Goal: Task Accomplishment & Management: Manage account settings

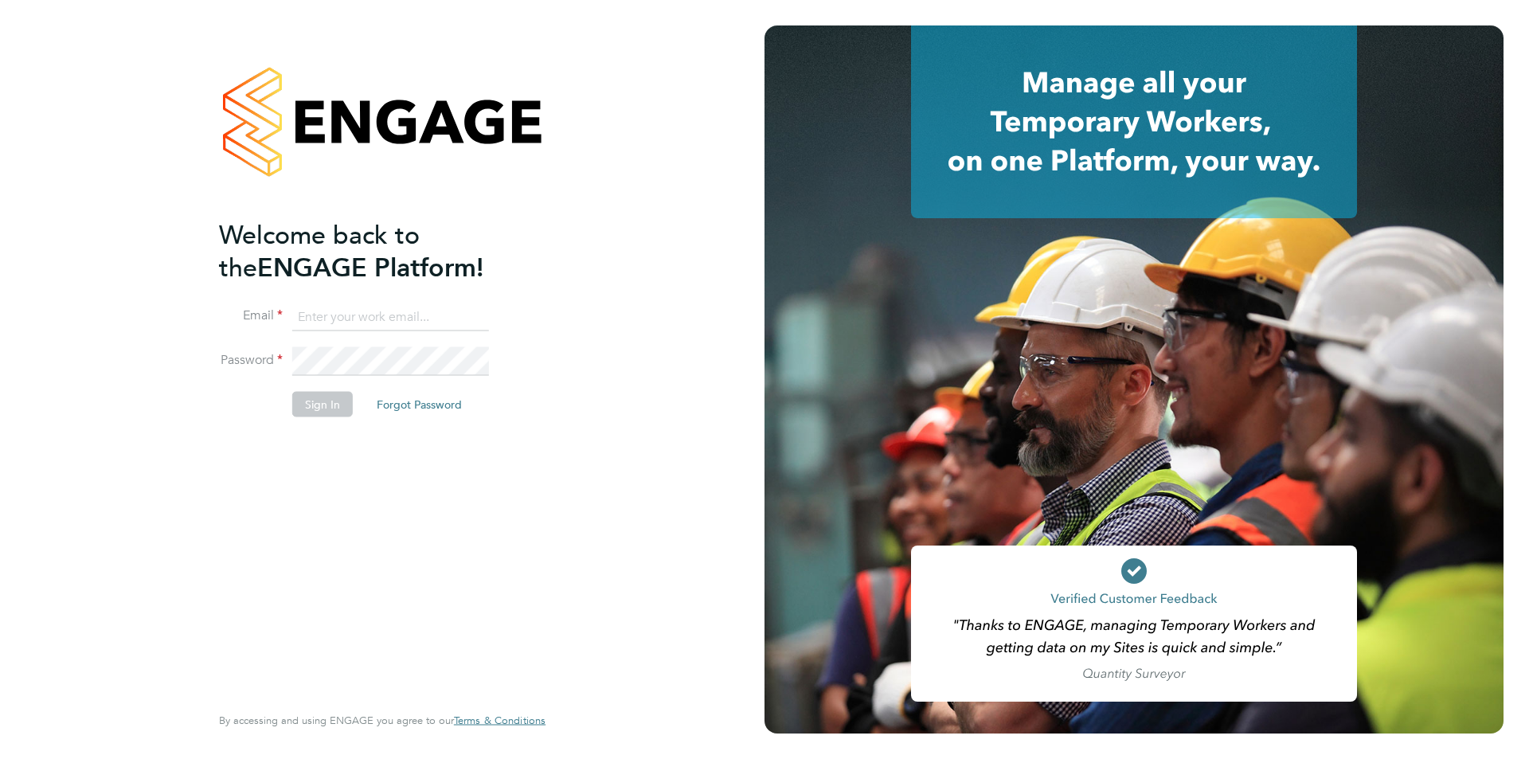
type input "edyta.marchant@brightonandhovealbion.com"
click at [325, 410] on button "Sign In" at bounding box center [322, 403] width 61 height 25
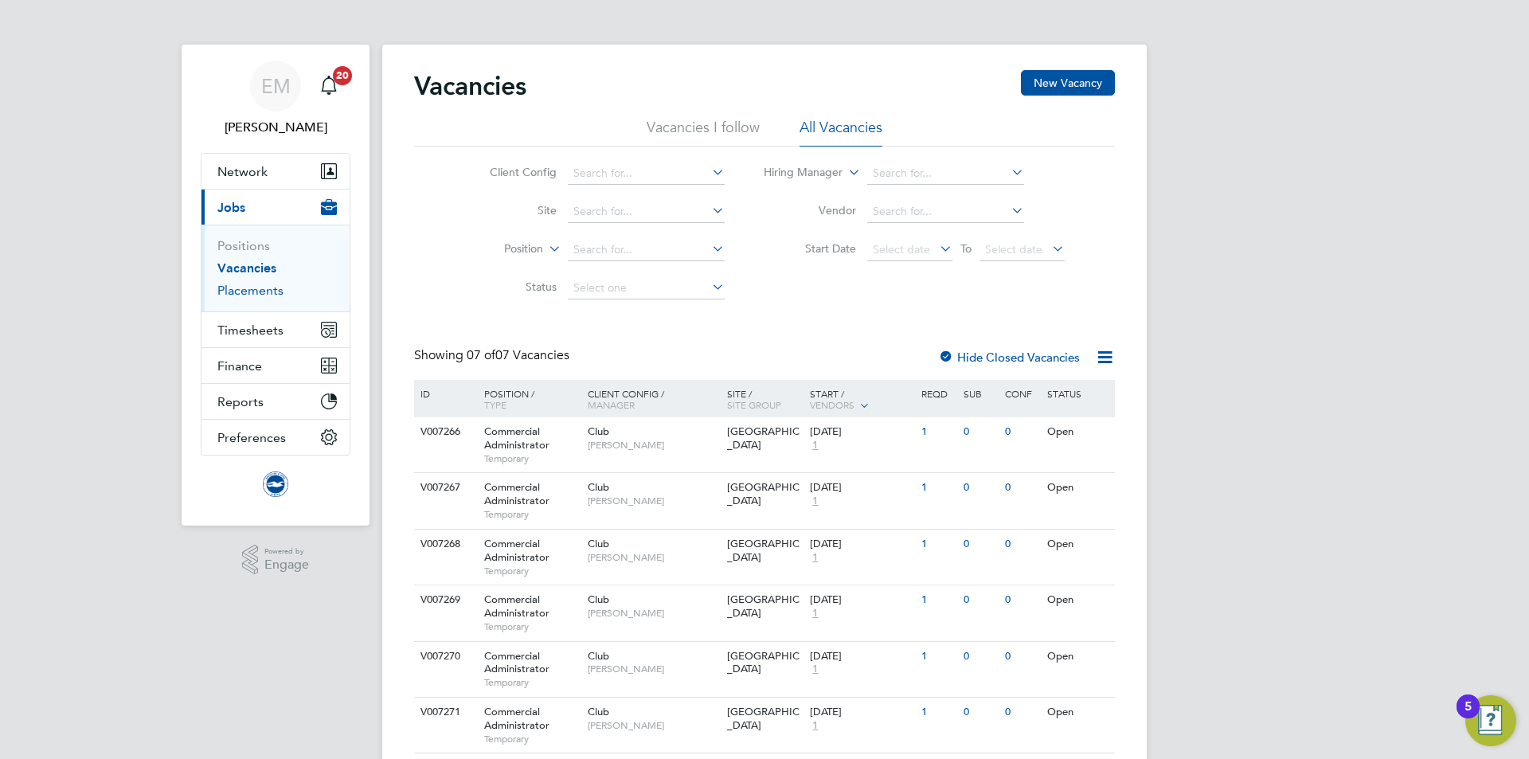
click at [252, 297] on link "Placements" at bounding box center [250, 290] width 66 height 15
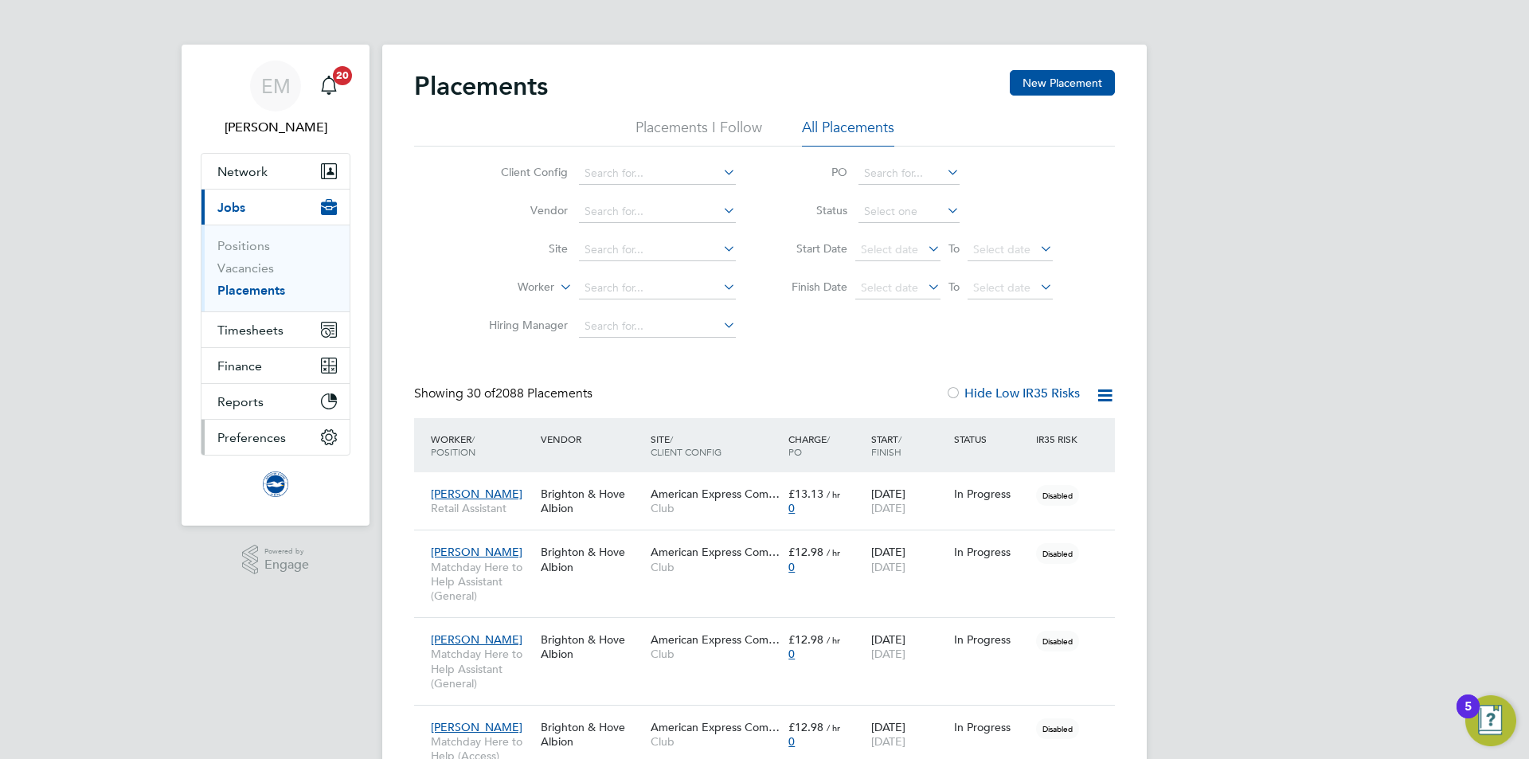
click at [255, 444] on span "Preferences" at bounding box center [251, 437] width 69 height 15
click at [230, 438] on span "Preferences" at bounding box center [251, 437] width 69 height 15
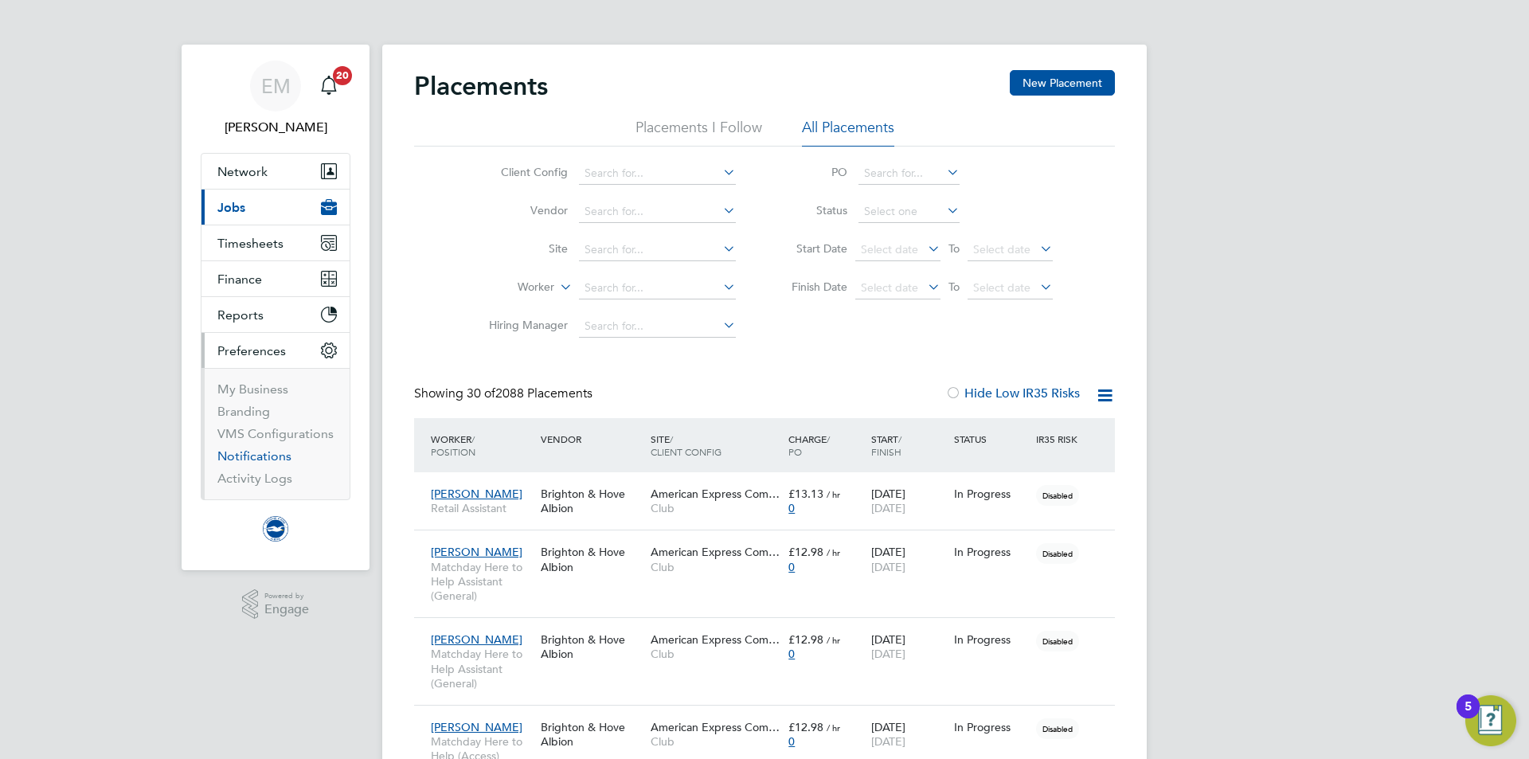
click at [240, 453] on link "Notifications" at bounding box center [254, 455] width 74 height 15
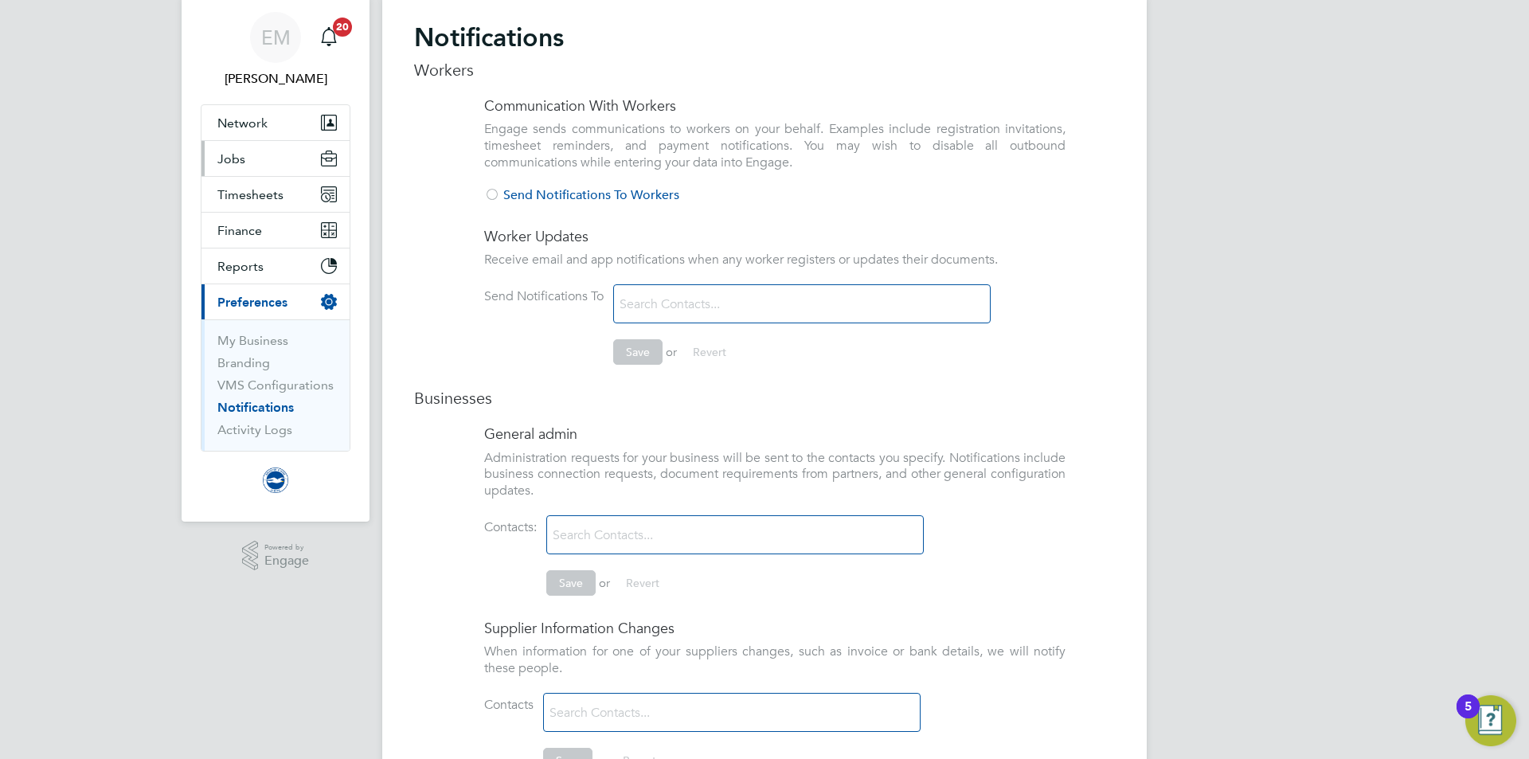
click at [233, 158] on span "Jobs" at bounding box center [231, 158] width 28 height 15
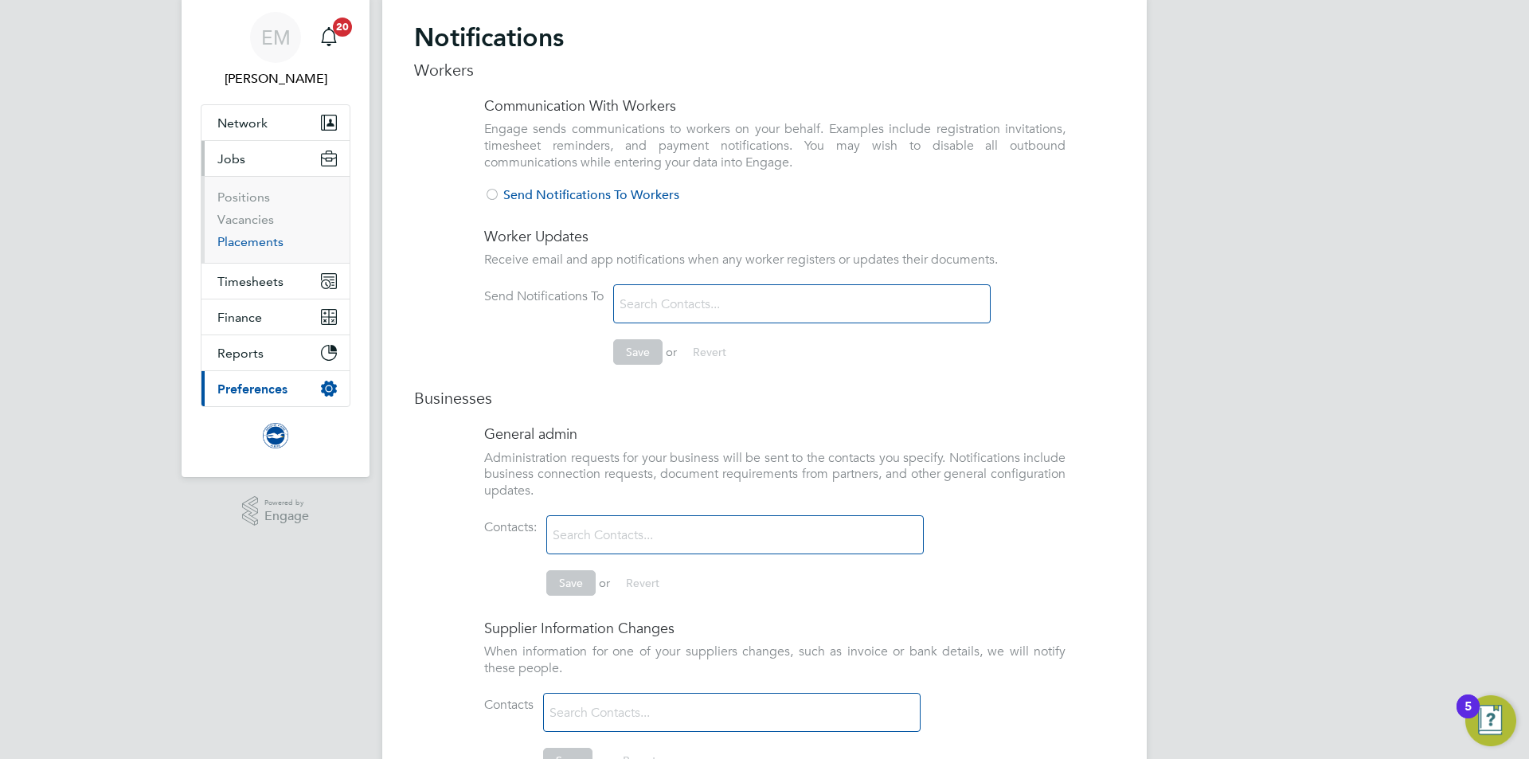
click at [245, 245] on link "Placements" at bounding box center [250, 241] width 66 height 15
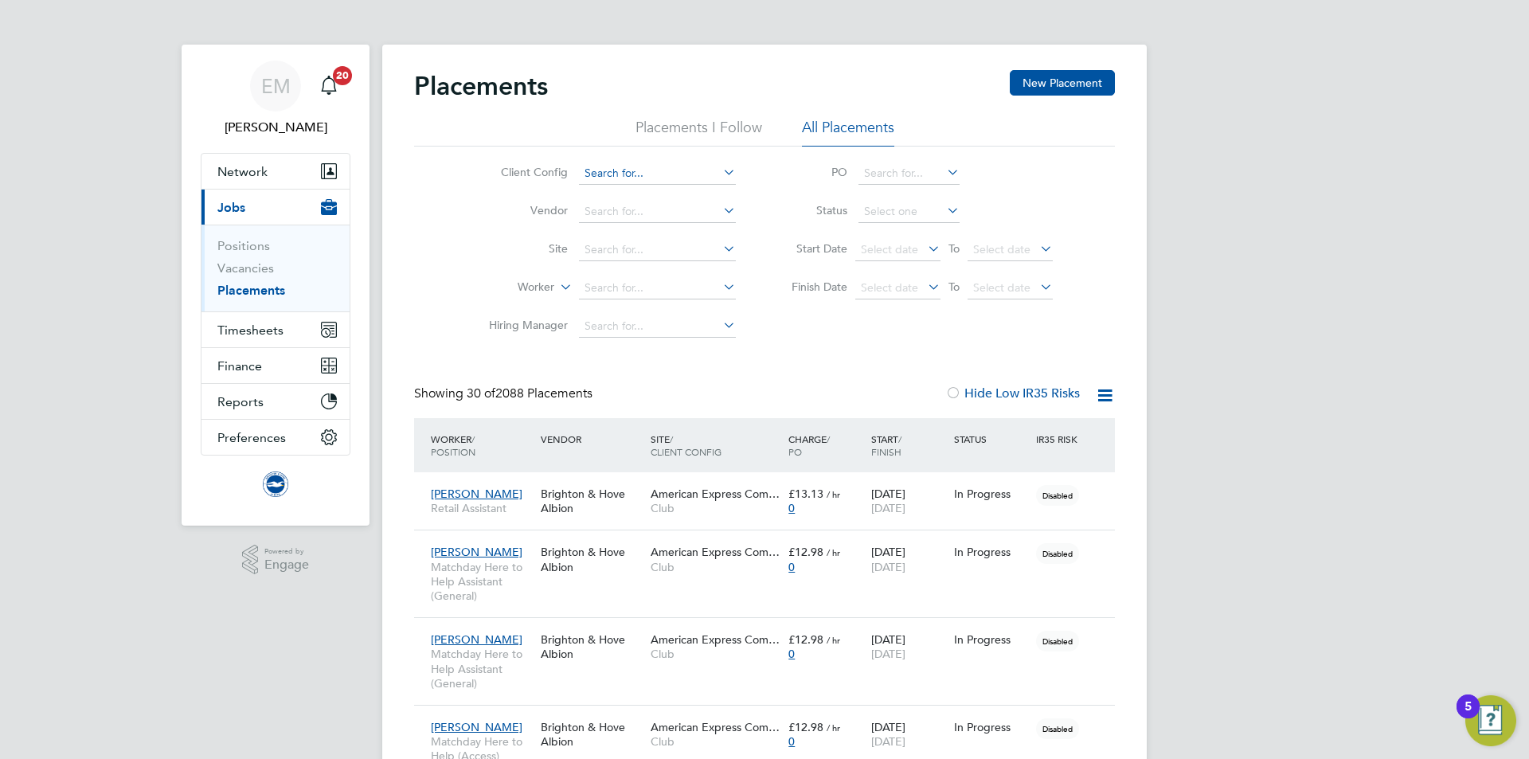
click at [640, 171] on input at bounding box center [657, 173] width 157 height 22
click at [625, 206] on ul "Club" at bounding box center [658, 195] width 160 height 23
click at [615, 191] on li "Client Config" at bounding box center [606, 174] width 300 height 38
click at [609, 182] on input at bounding box center [657, 173] width 157 height 22
click at [600, 201] on li "Club" at bounding box center [657, 196] width 159 height 22
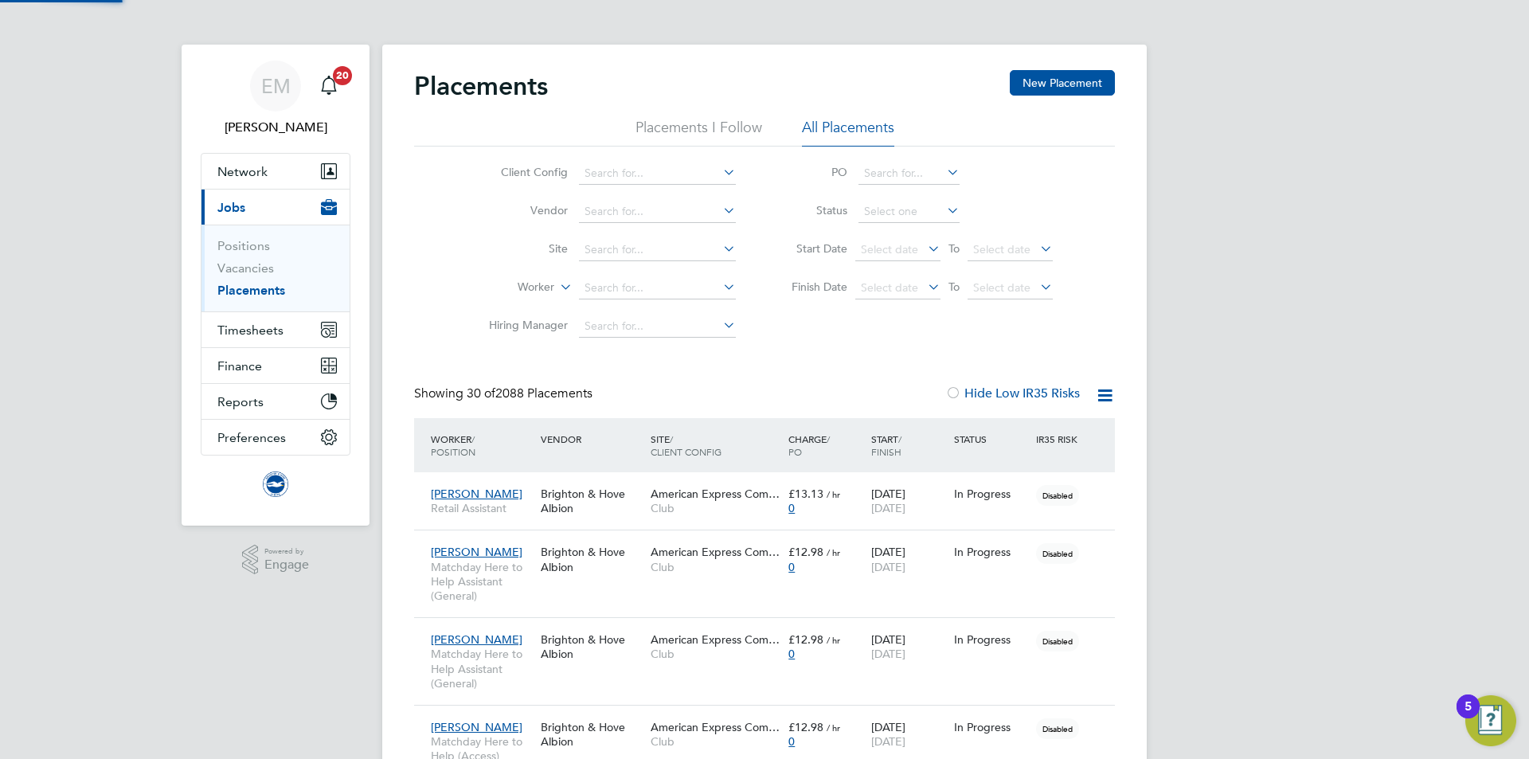
type input "Club"
click at [607, 341] on li "Hiring Manager" at bounding box center [606, 326] width 300 height 38
click at [605, 340] on li "Hiring Manager" at bounding box center [606, 326] width 300 height 38
click at [581, 343] on li "Hiring Manager" at bounding box center [606, 326] width 300 height 38
click at [585, 331] on input at bounding box center [657, 326] width 157 height 22
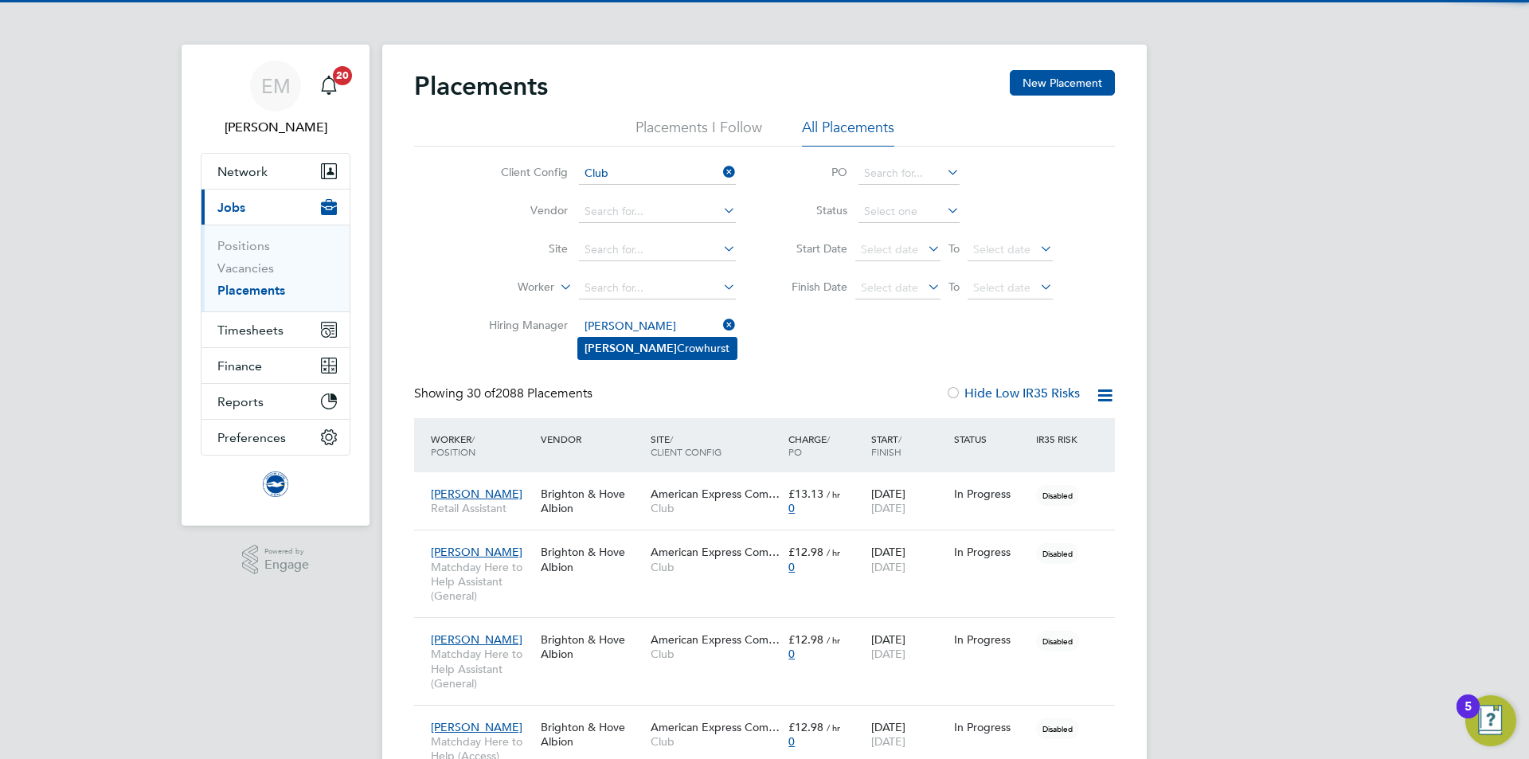
click at [664, 349] on li "Millie Crowhurst" at bounding box center [657, 349] width 159 height 22
type input "[PERSON_NAME]"
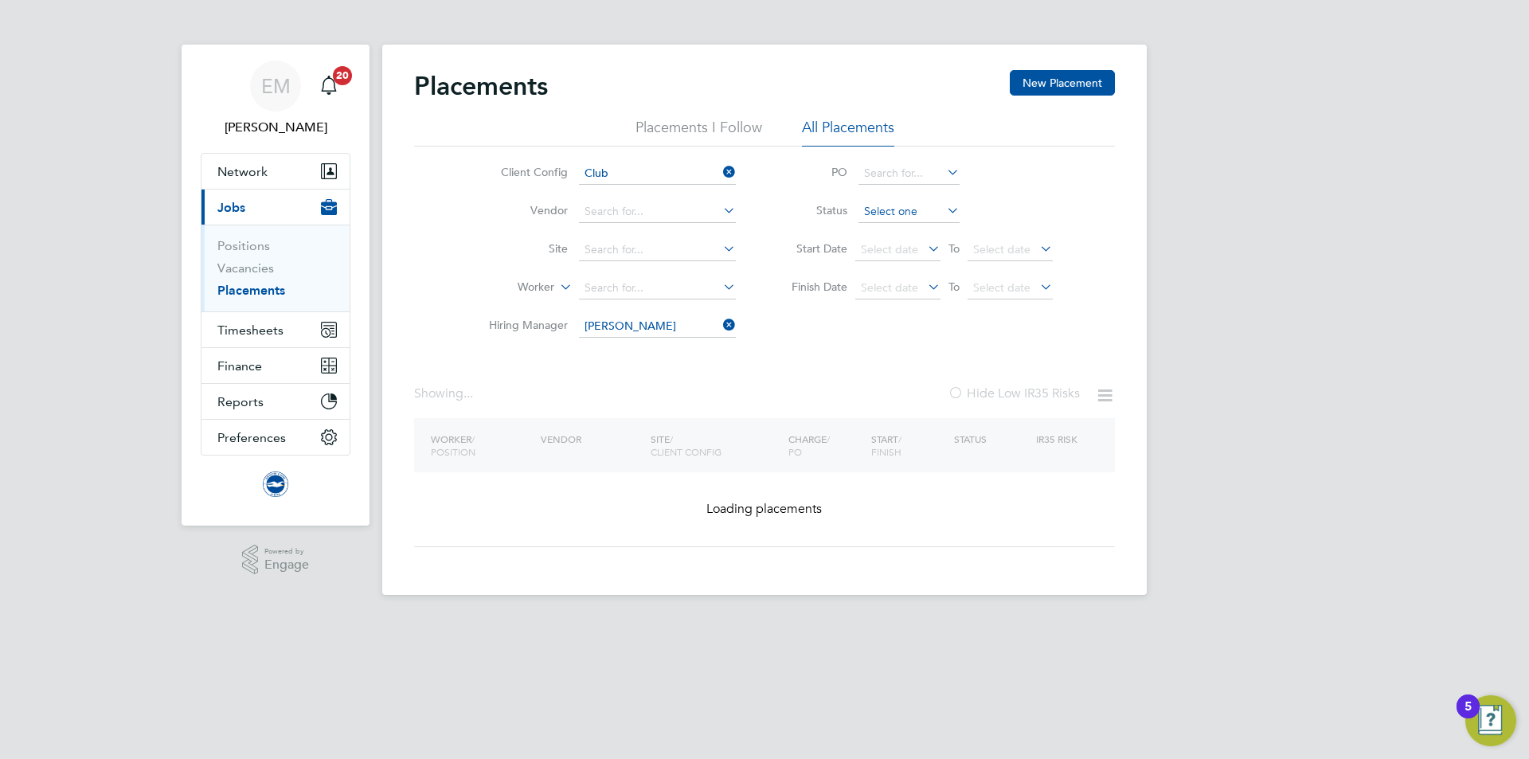
click at [896, 207] on input at bounding box center [909, 212] width 101 height 22
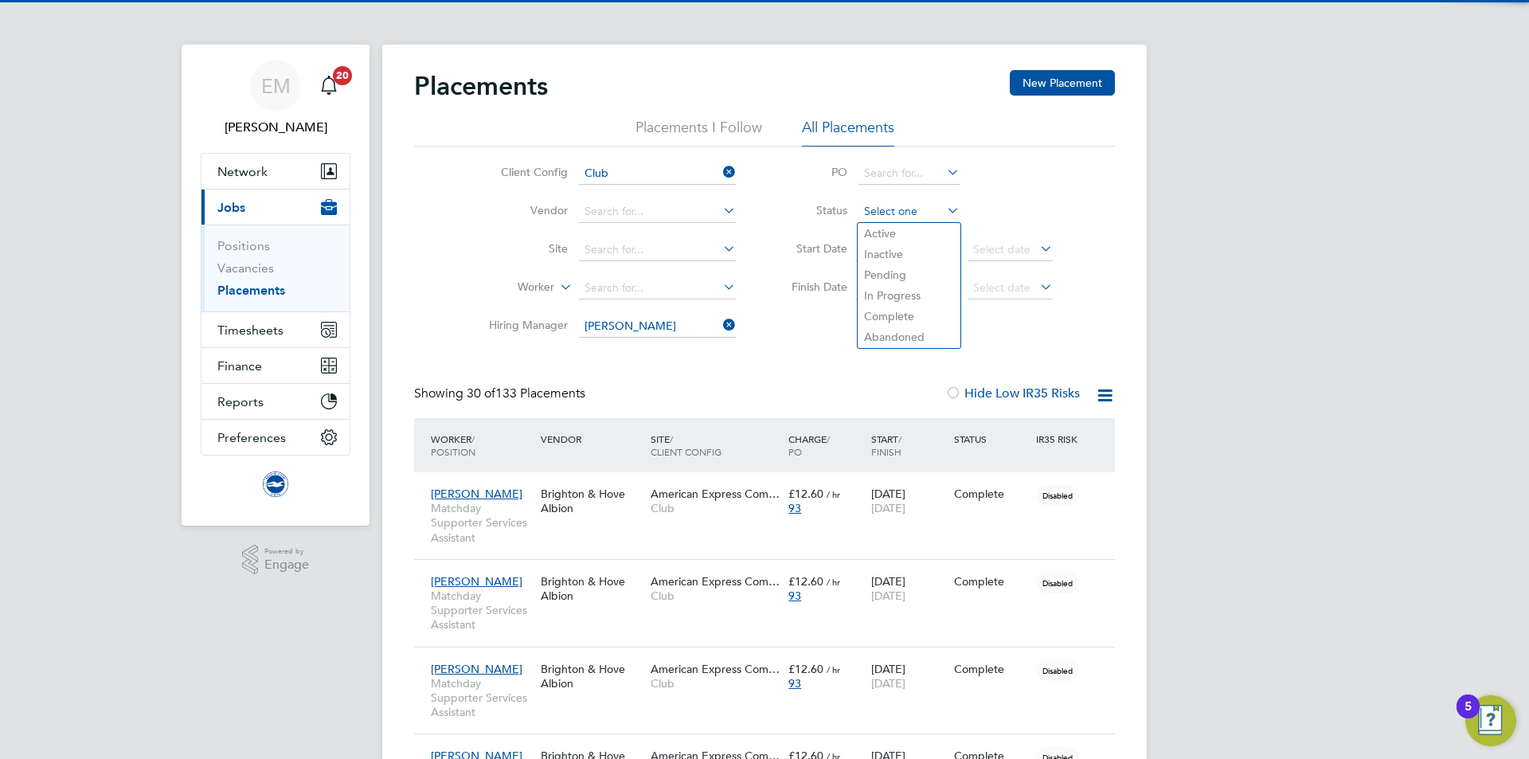
click at [902, 214] on input at bounding box center [909, 212] width 101 height 22
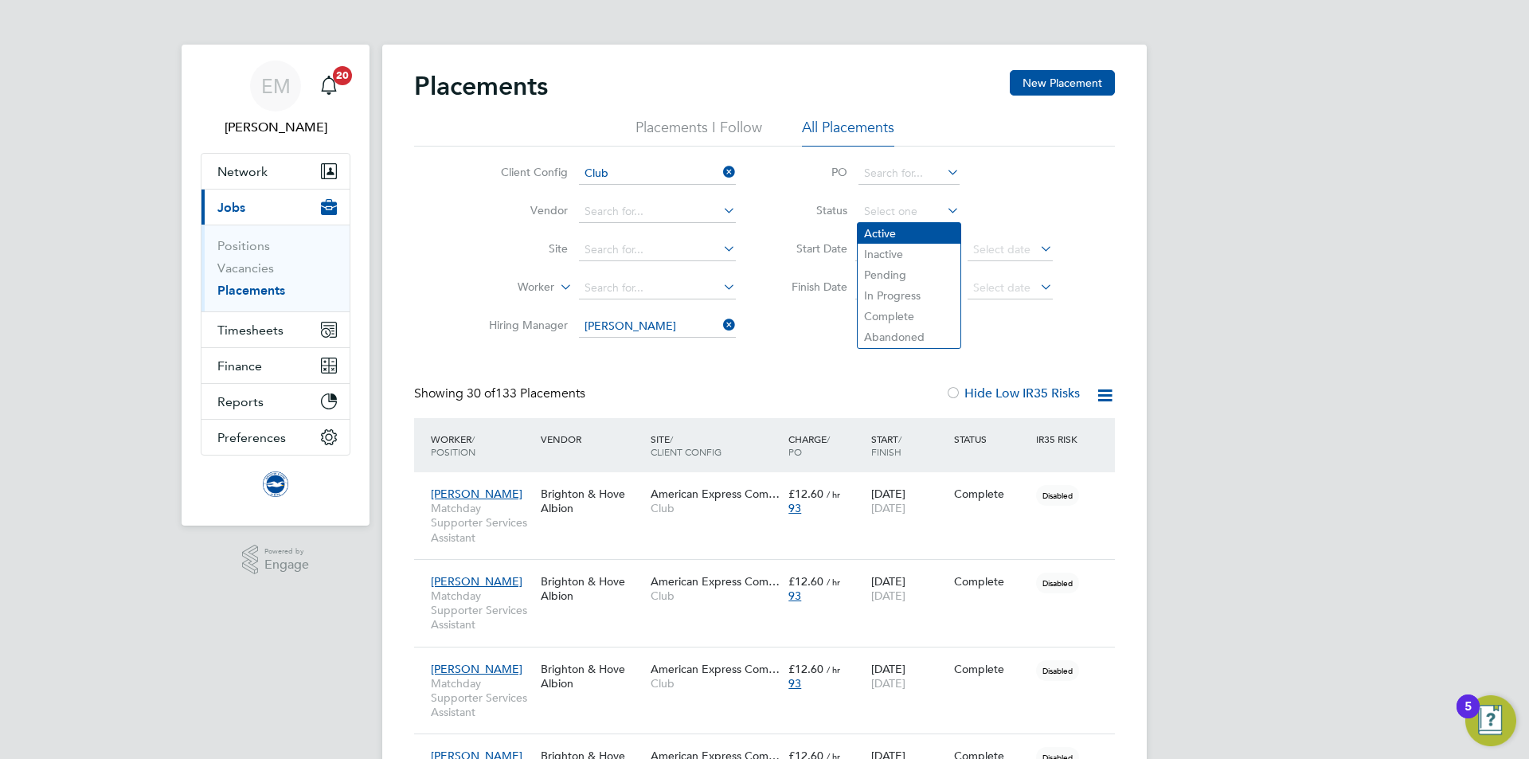
click at [884, 229] on li "Active" at bounding box center [909, 233] width 103 height 21
type input "Active"
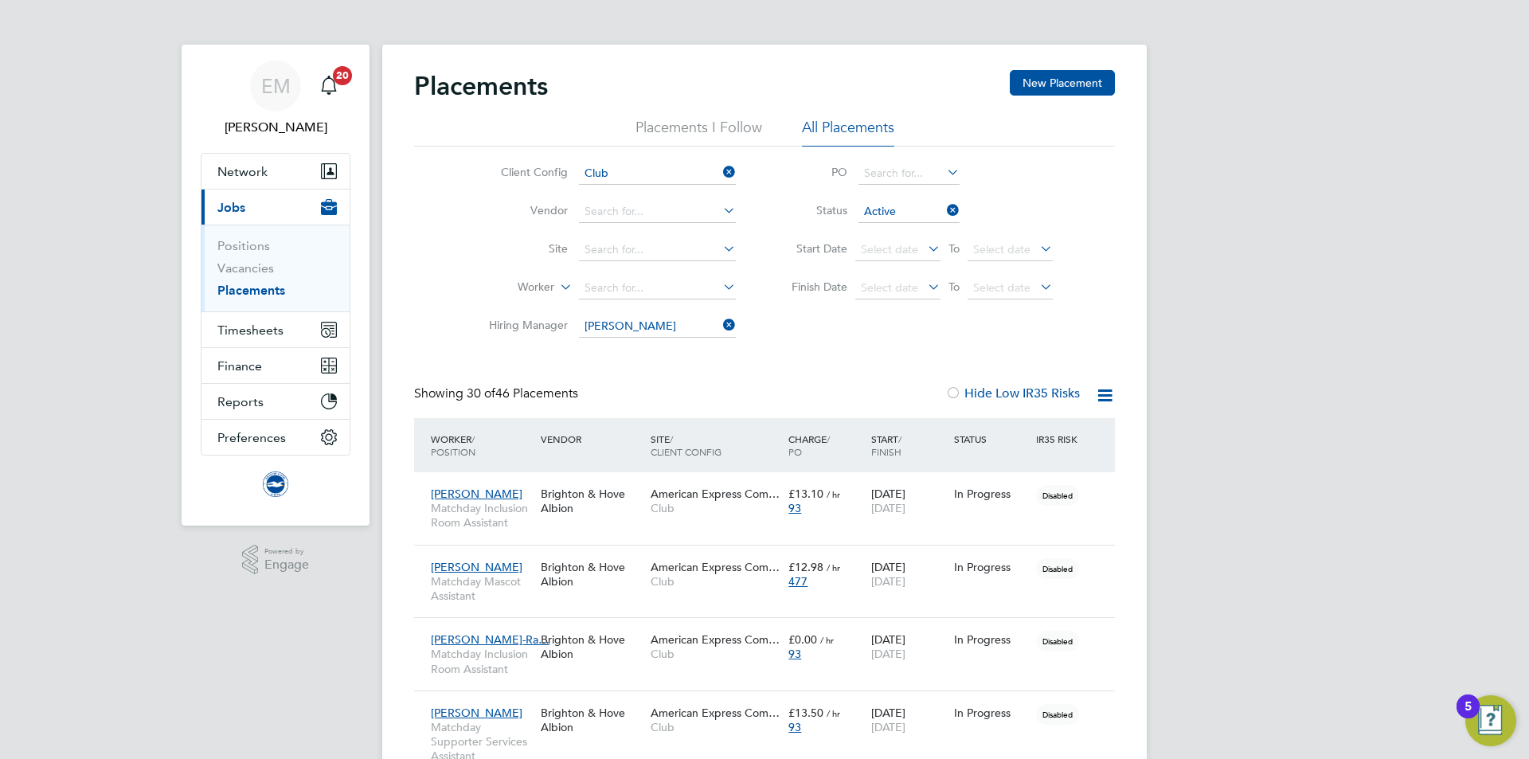
drag, startPoint x: 1048, startPoint y: 188, endPoint x: 1050, endPoint y: 202, distance: 14.4
click at [1051, 189] on li "PO" at bounding box center [914, 174] width 317 height 38
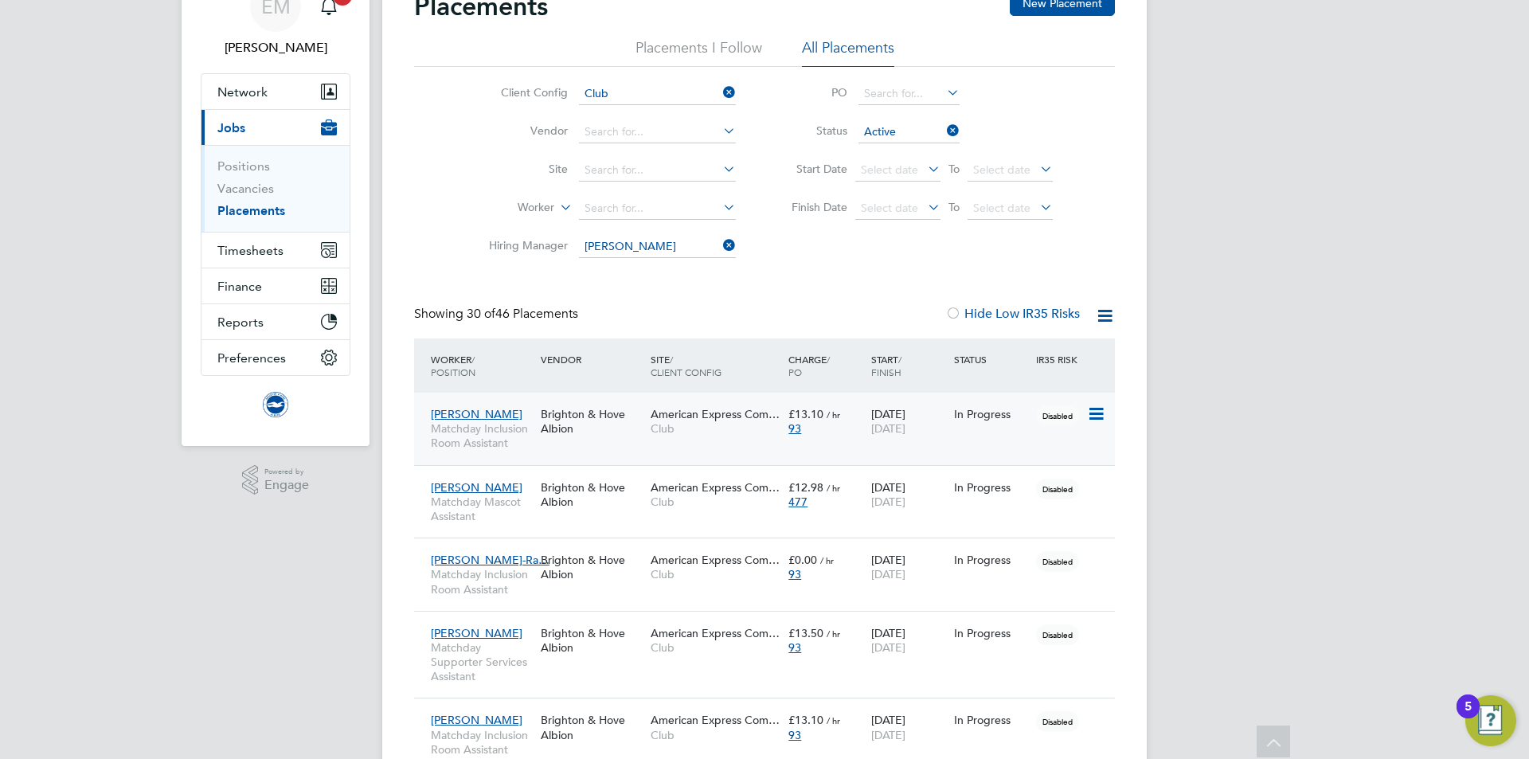
click at [581, 421] on div "Brighton & Hove Albion" at bounding box center [592, 421] width 110 height 45
click at [623, 506] on div "Brighton & Hove Albion" at bounding box center [592, 494] width 110 height 45
click at [553, 417] on div "Brighton & Hove Albion" at bounding box center [592, 421] width 110 height 45
click at [534, 495] on div "Lisa Dawes Matchday Mascot Assistant" at bounding box center [482, 502] width 110 height 60
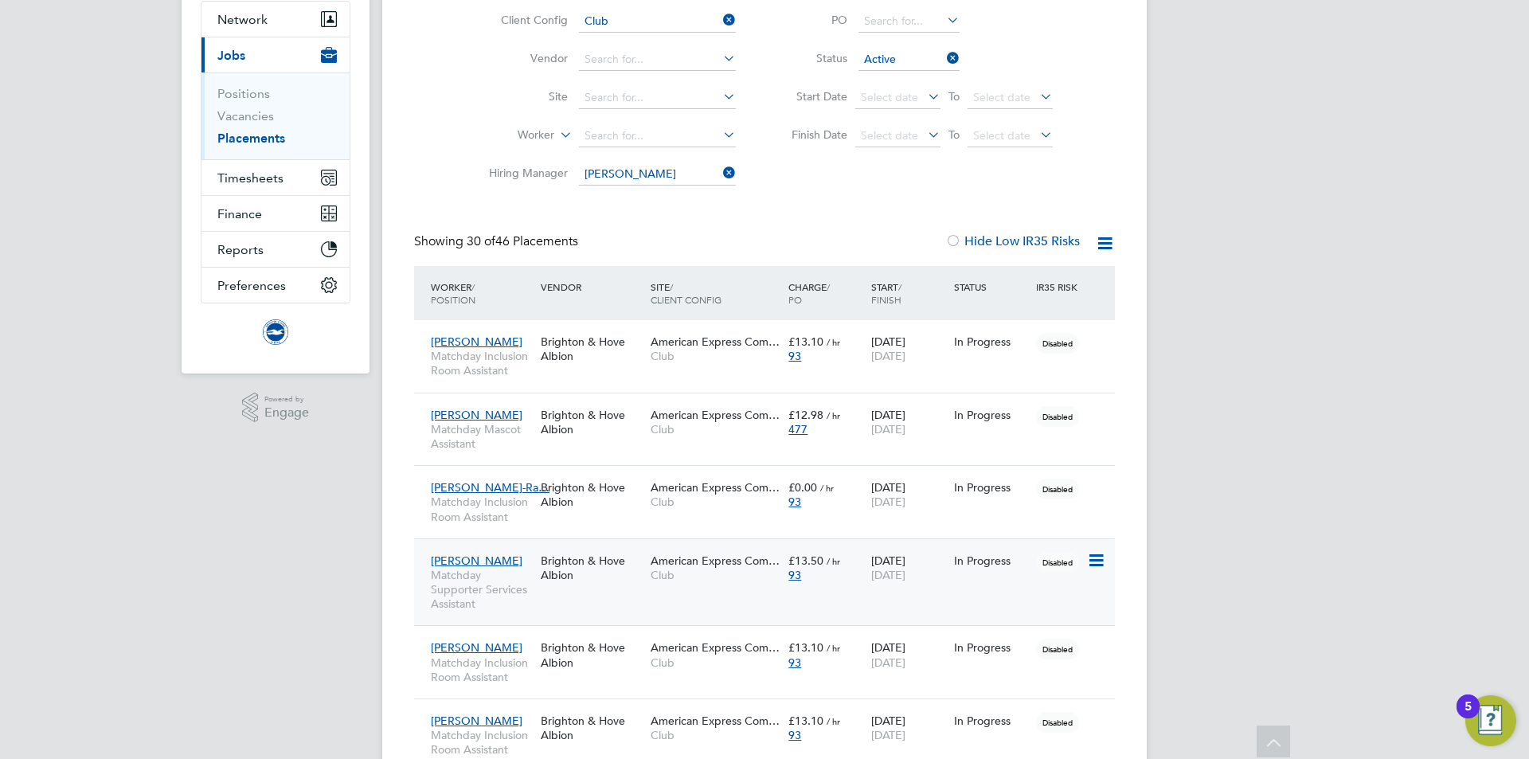
scroll to position [239, 0]
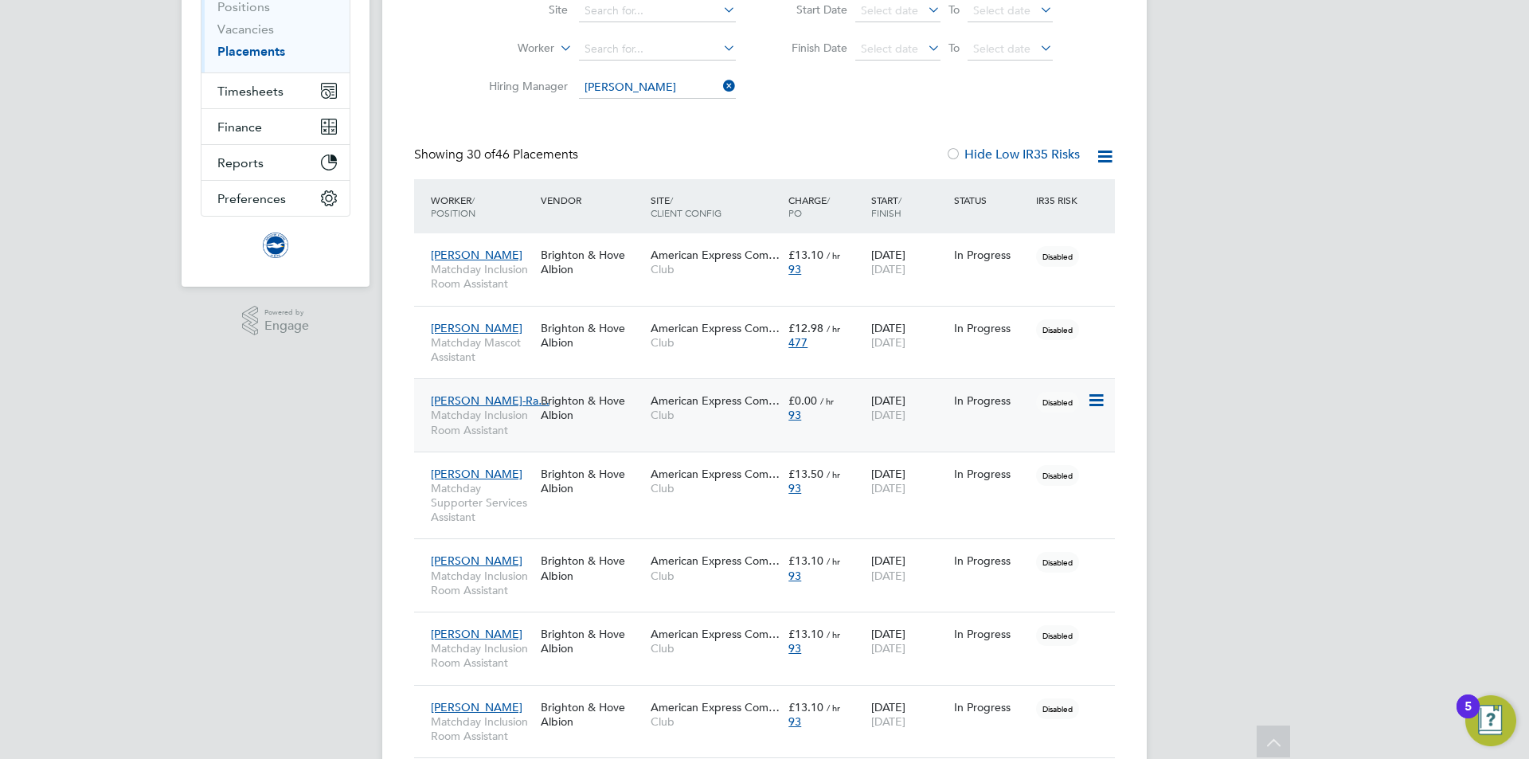
click at [611, 405] on div "Brighton & Hove Albion" at bounding box center [592, 408] width 110 height 45
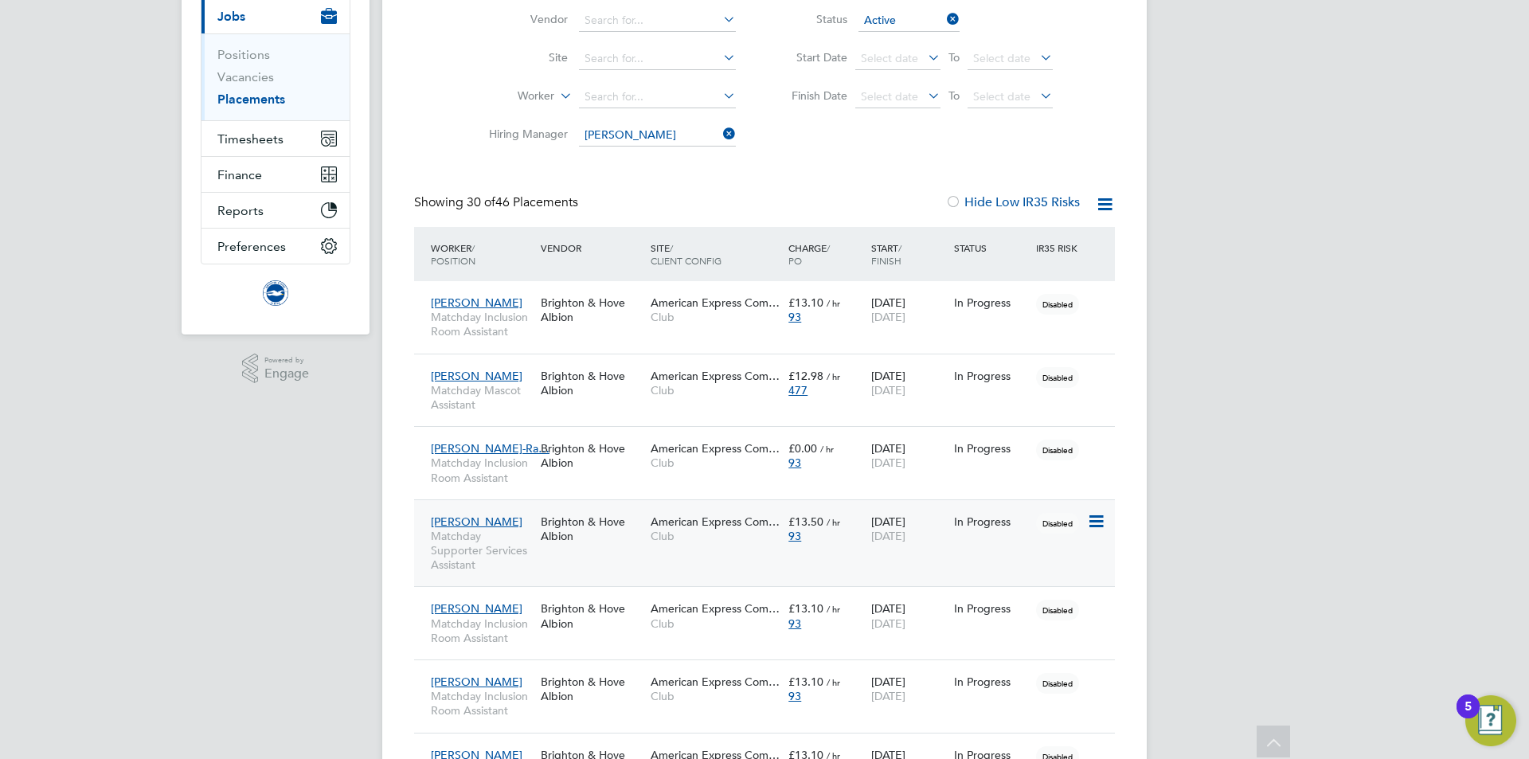
scroll to position [159, 0]
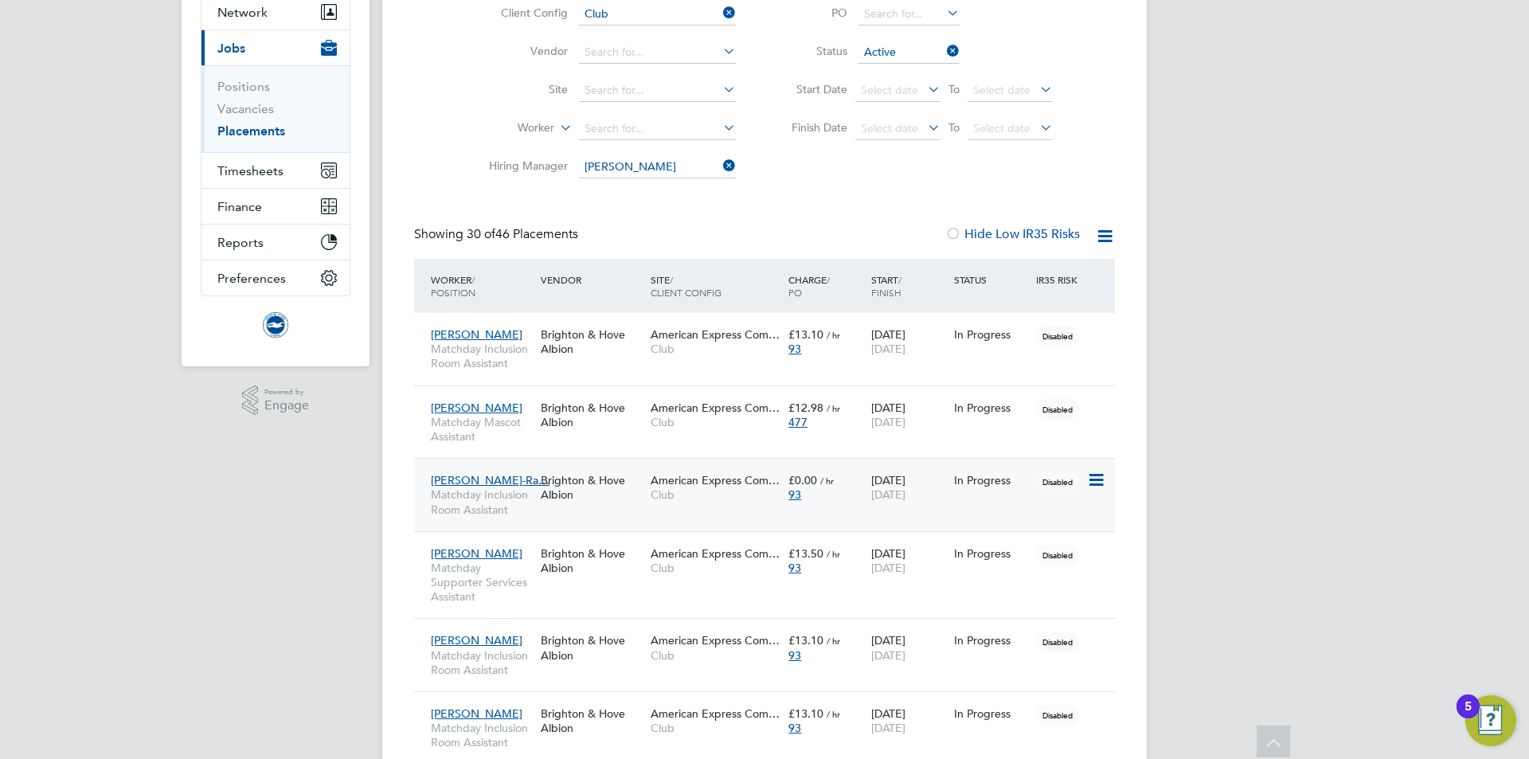
click at [746, 482] on span "American Express Com…" at bounding box center [715, 480] width 129 height 14
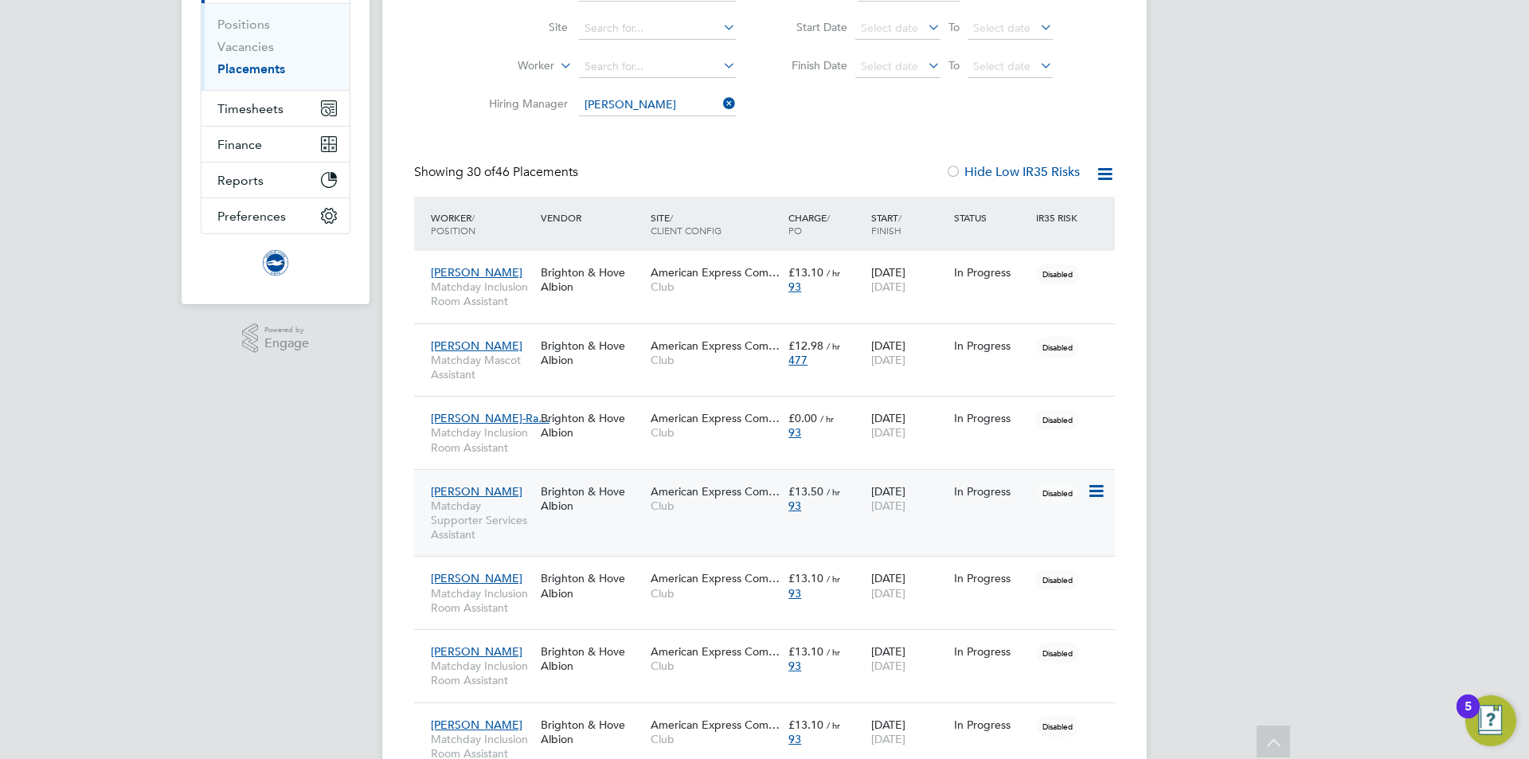
scroll to position [239, 0]
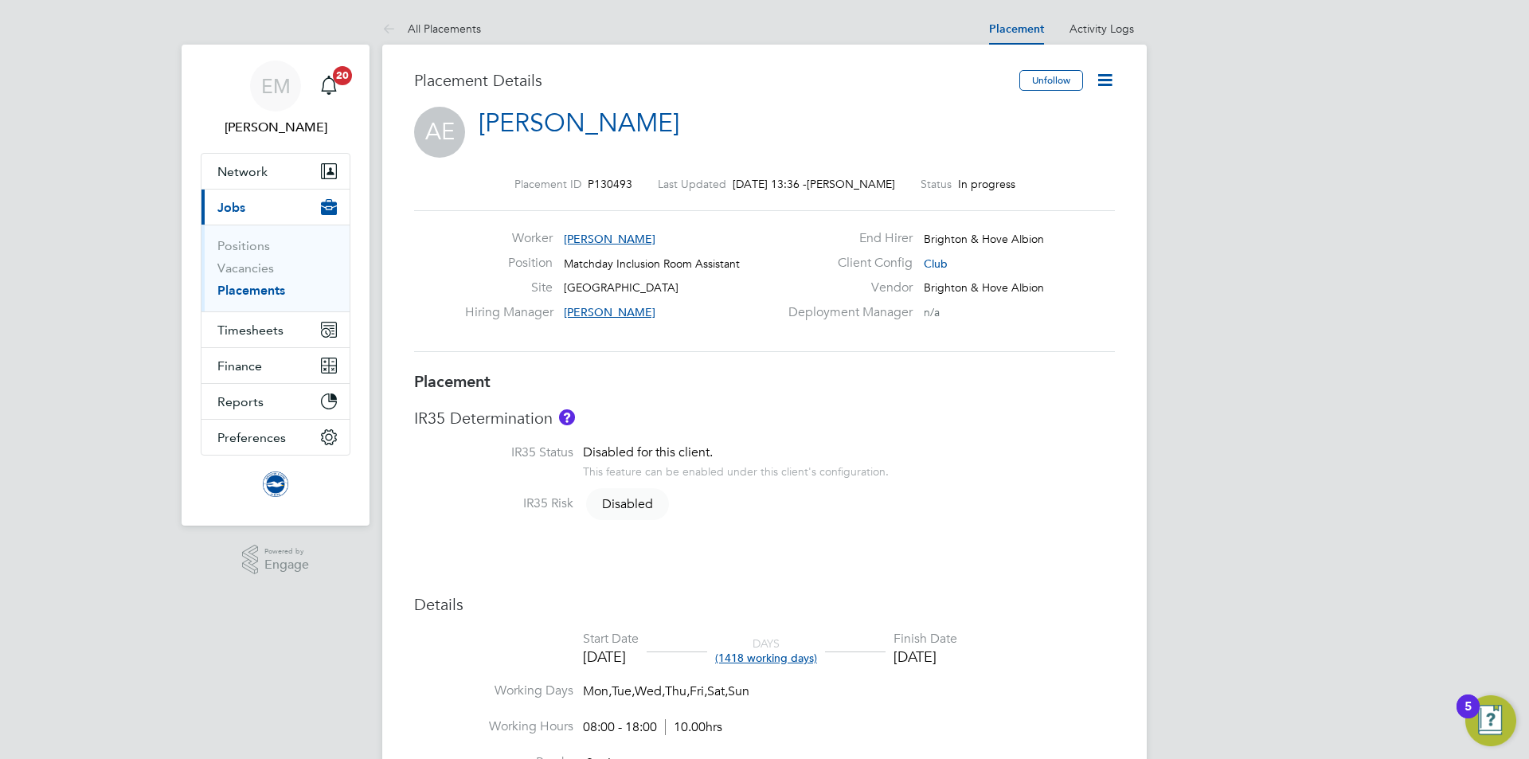
click at [1098, 84] on icon at bounding box center [1105, 80] width 20 height 20
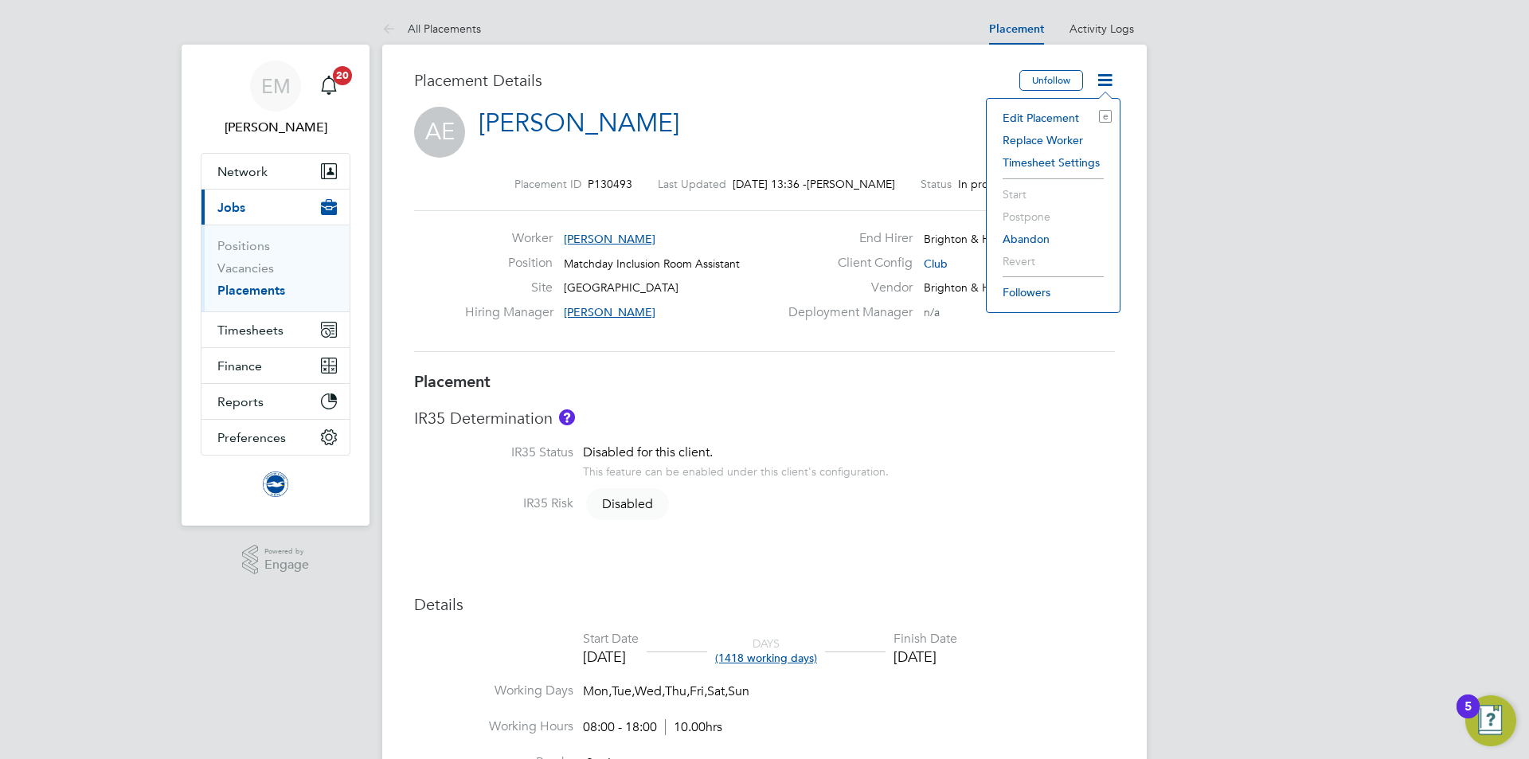
click at [1054, 117] on li "Edit Placement e" at bounding box center [1053, 118] width 117 height 22
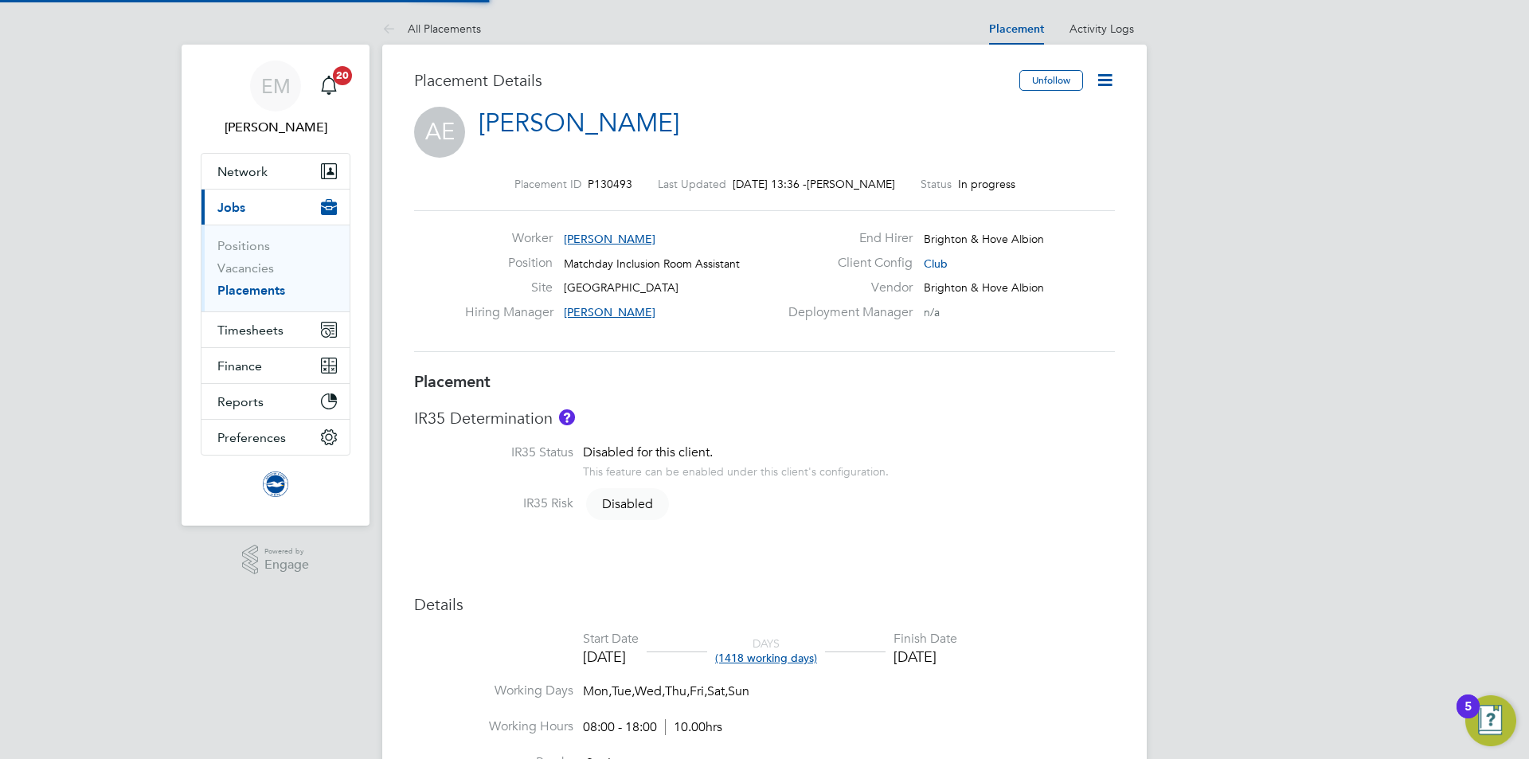
type input "[PERSON_NAME]"
type input "Millie Crowhurst"
type input "[DATE]"
type input "08:00"
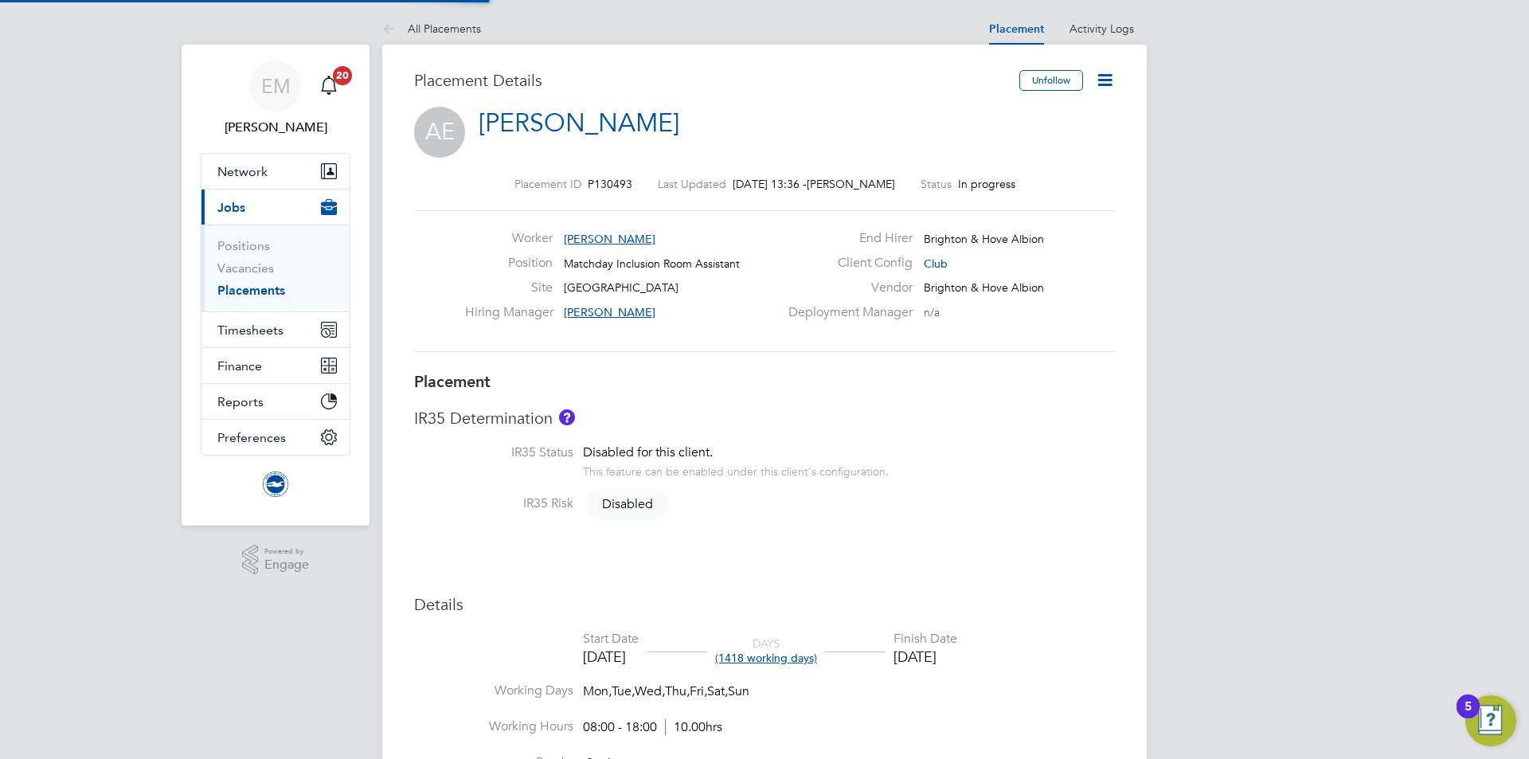
type input "18:00"
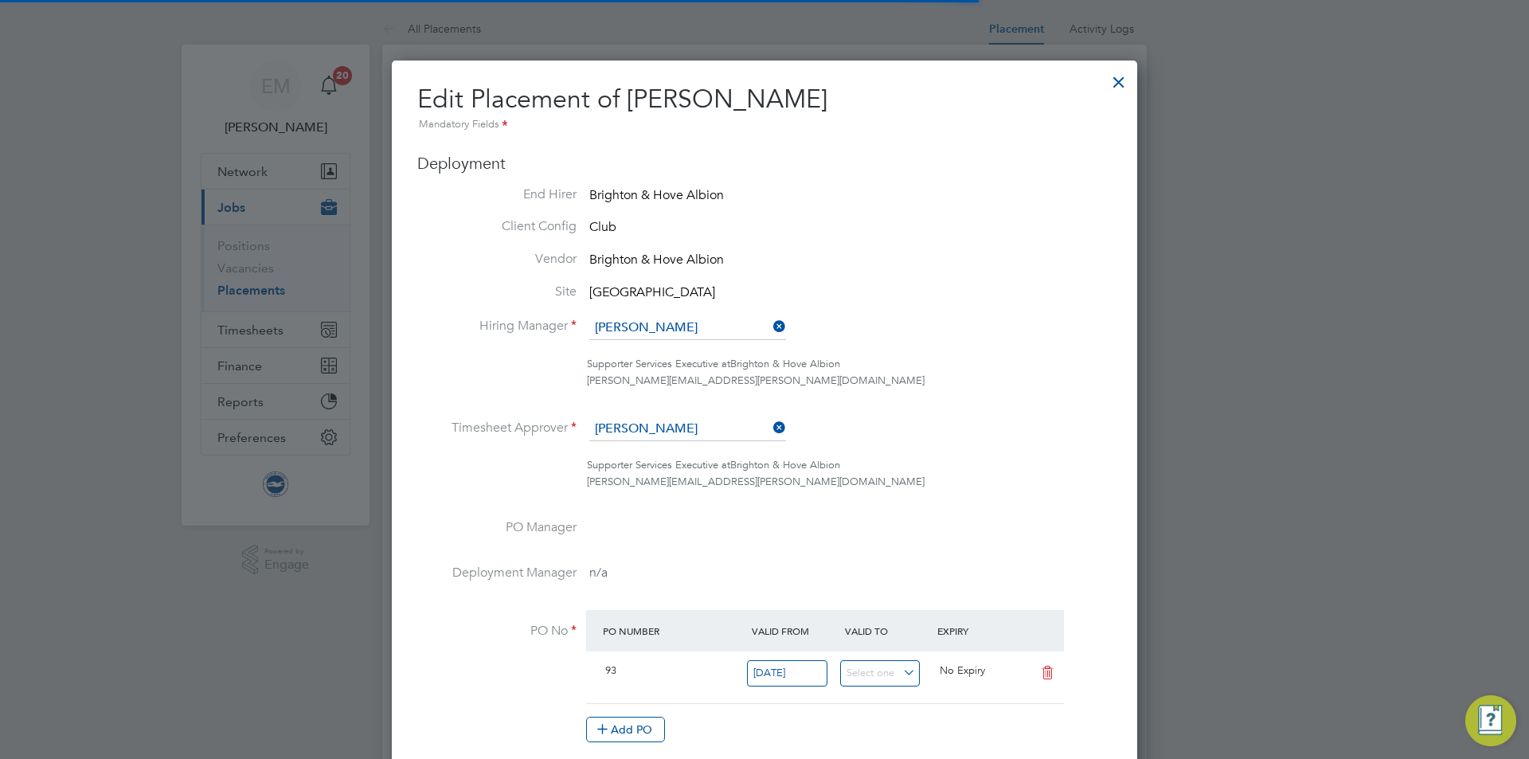
scroll to position [8, 8]
click at [619, 319] on input at bounding box center [687, 328] width 197 height 24
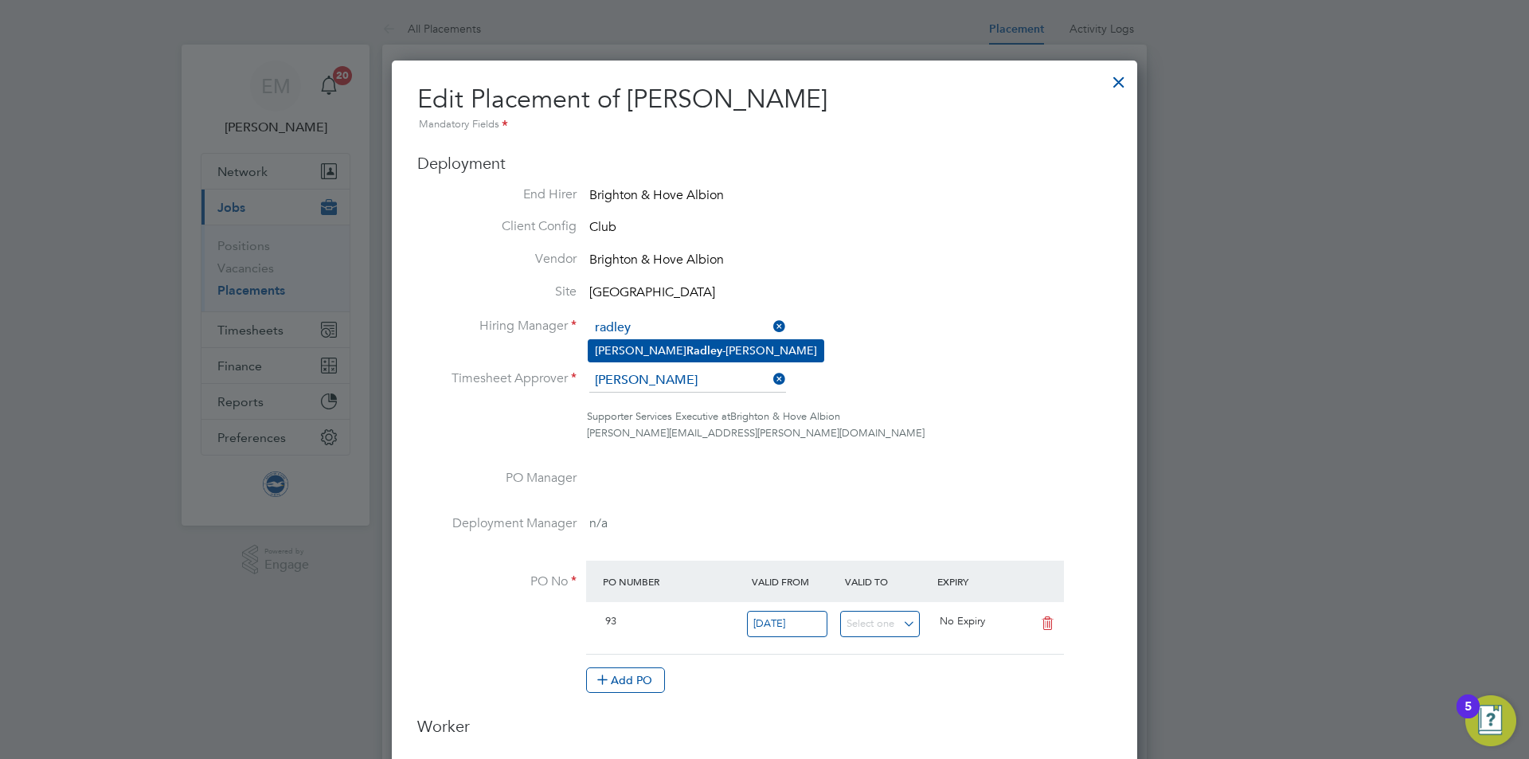
click at [610, 354] on li "Joe Radley -Martin" at bounding box center [706, 351] width 235 height 22
type input "[PERSON_NAME]"
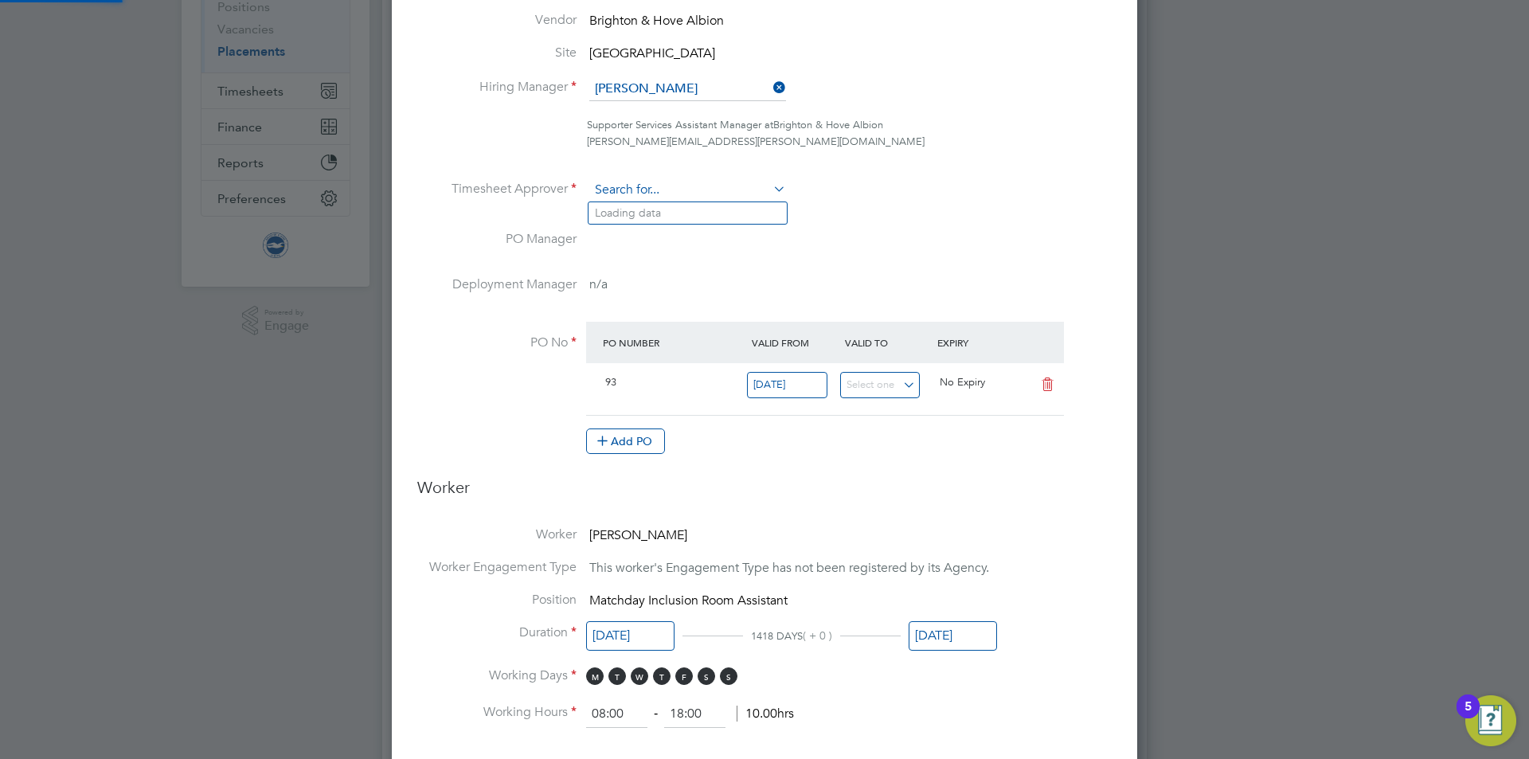
click at [614, 201] on input at bounding box center [687, 190] width 197 height 24
click at [687, 209] on b "Radley" at bounding box center [705, 213] width 36 height 14
type input "[PERSON_NAME]"
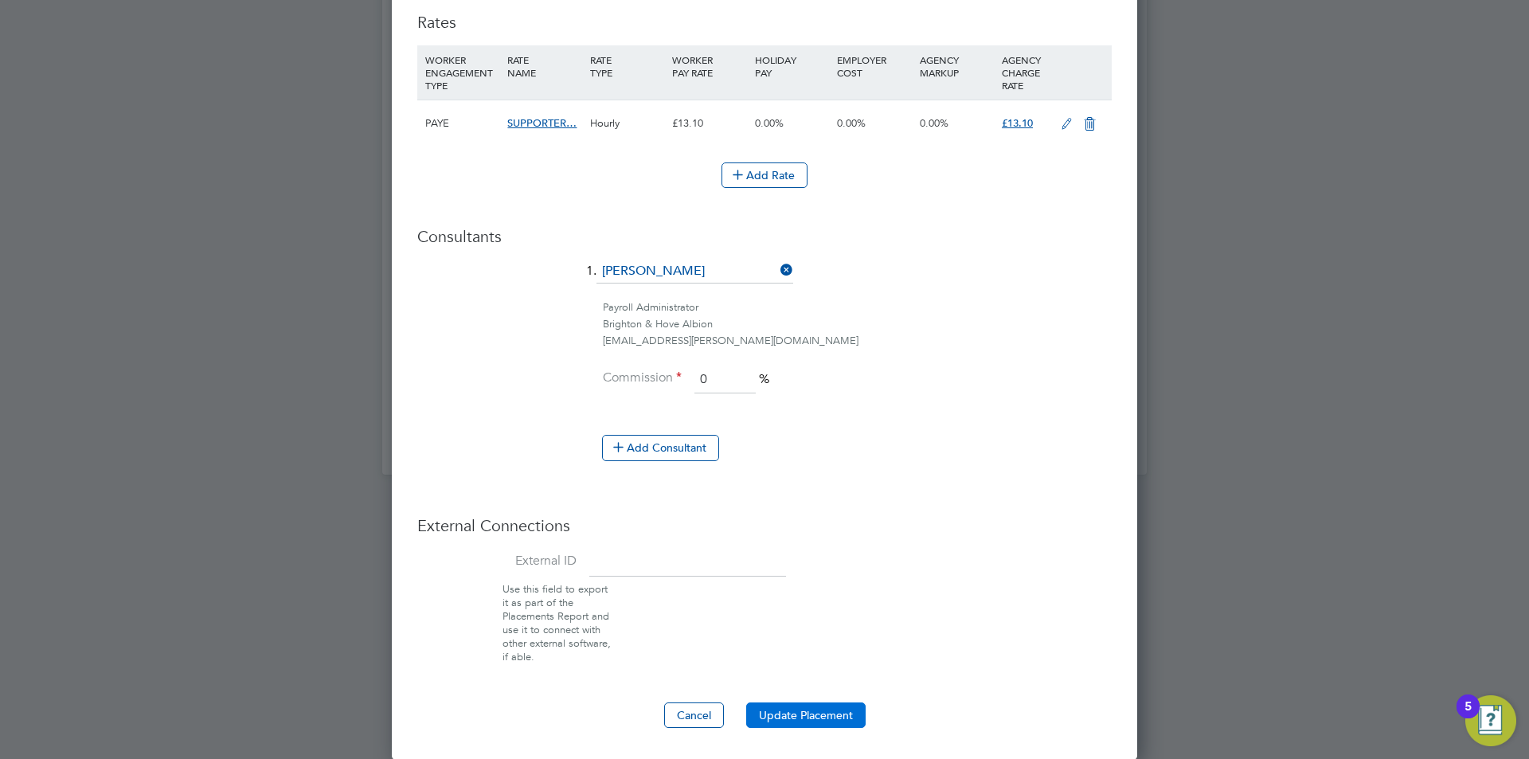
click at [845, 711] on button "Update Placement" at bounding box center [805, 715] width 119 height 25
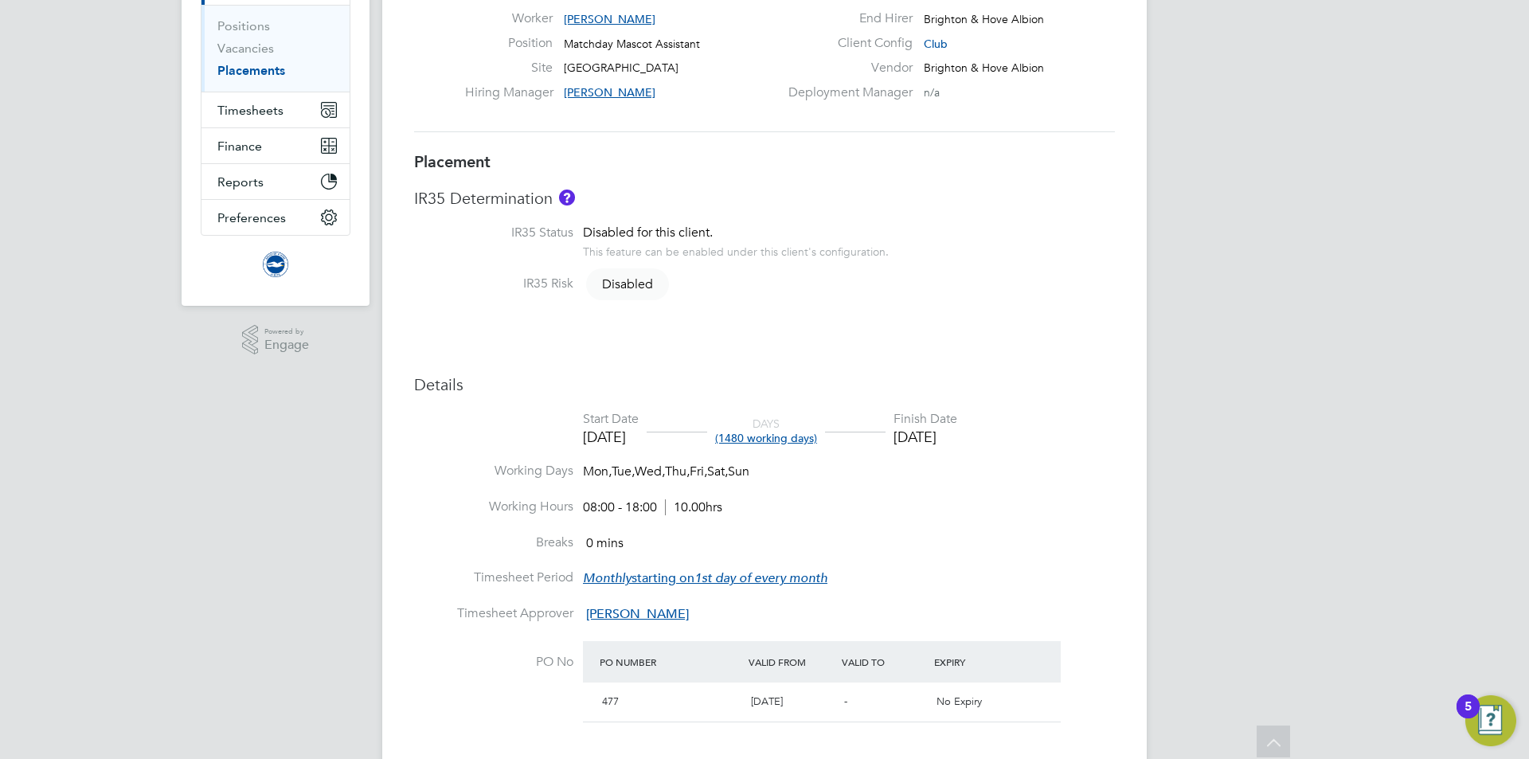
scroll to position [129, 0]
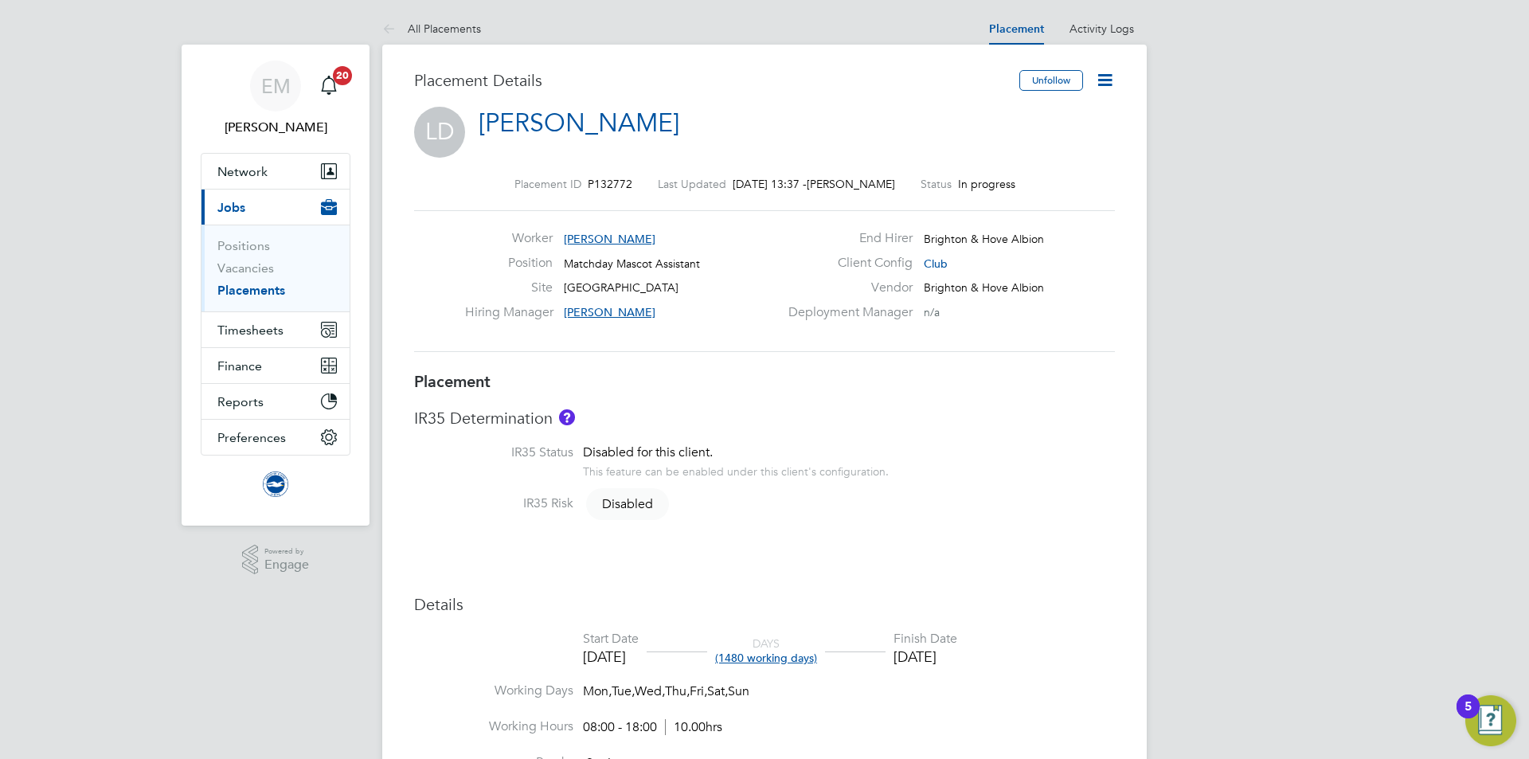
click at [1106, 80] on icon at bounding box center [1105, 80] width 20 height 20
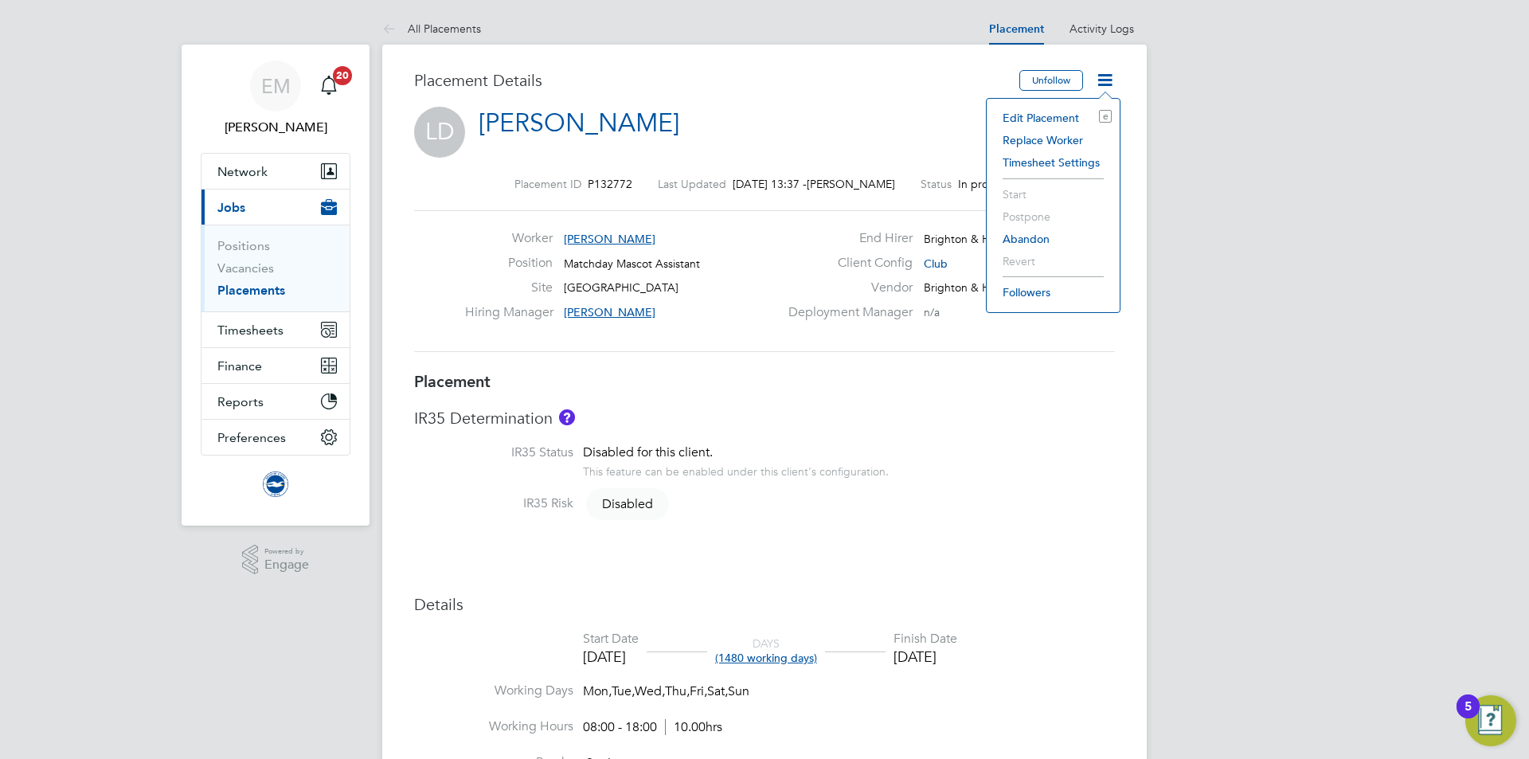
click at [1021, 112] on li "Edit Placement e" at bounding box center [1053, 118] width 117 height 22
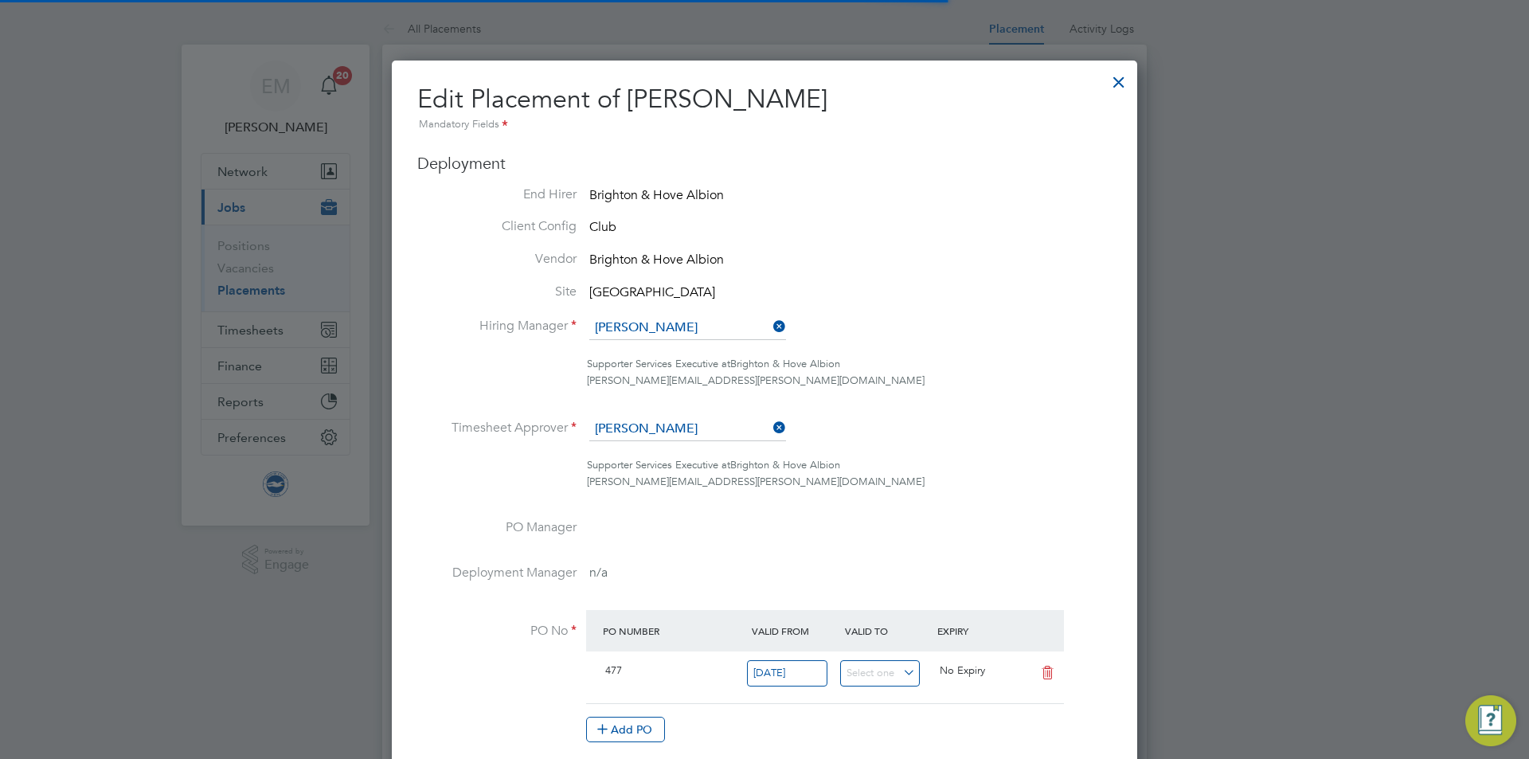
scroll to position [8, 8]
click at [700, 323] on input at bounding box center [687, 328] width 197 height 24
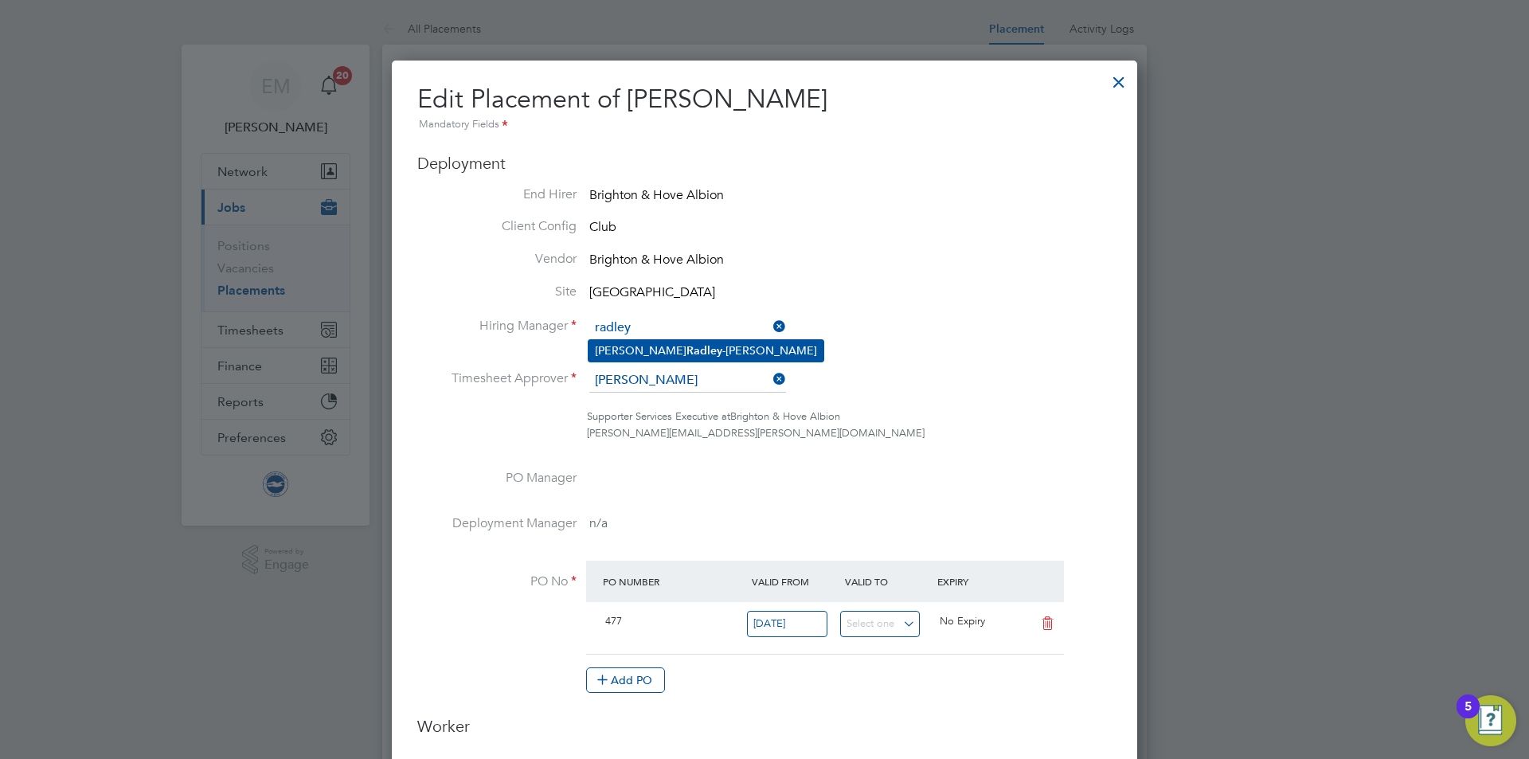
click at [687, 345] on b "Radley" at bounding box center [705, 351] width 36 height 14
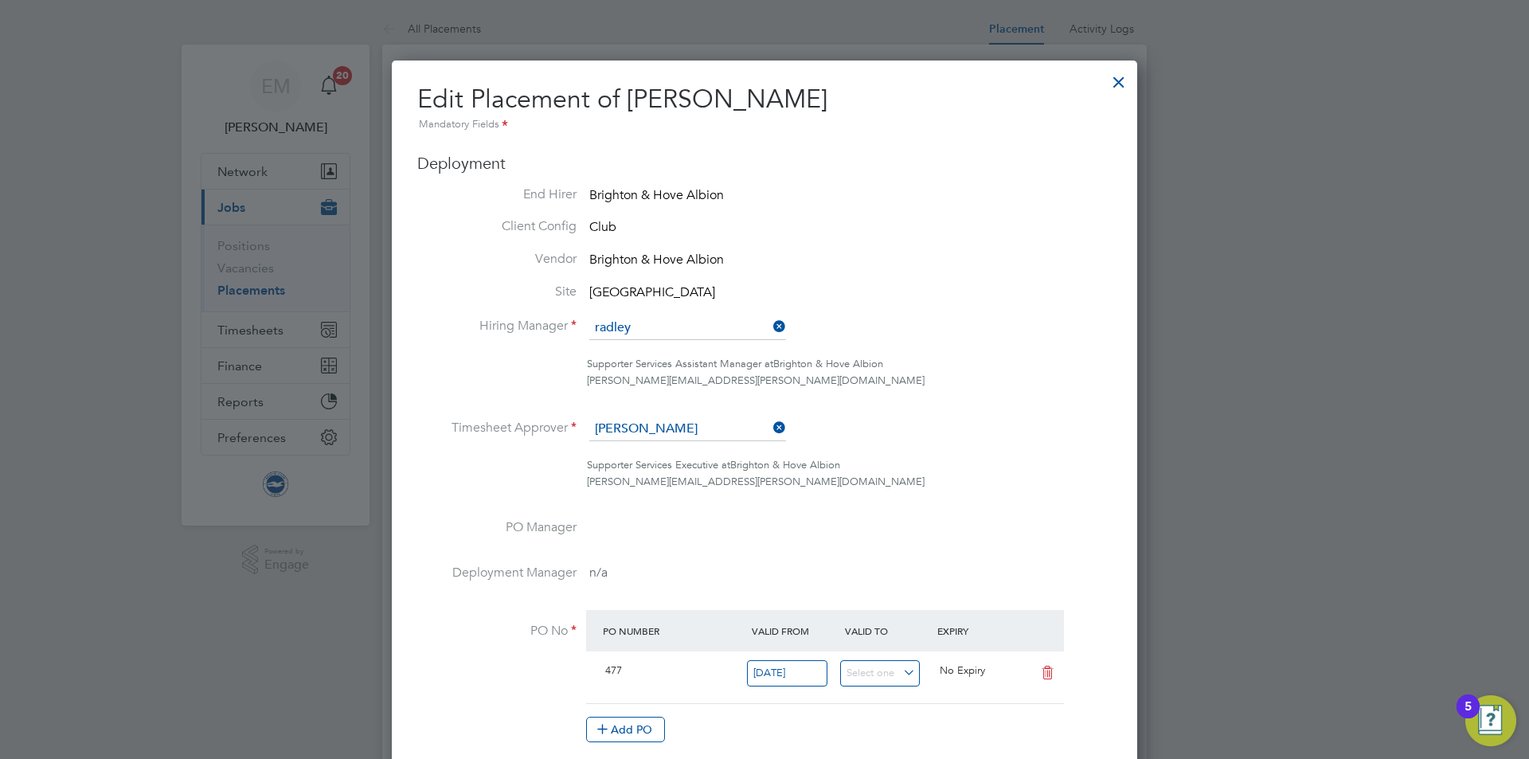
type input "[PERSON_NAME]"
click at [645, 440] on div "All Placements Placement Activity Logs Placement Activity Logs All Placements P…" at bounding box center [764, 762] width 765 height 1498
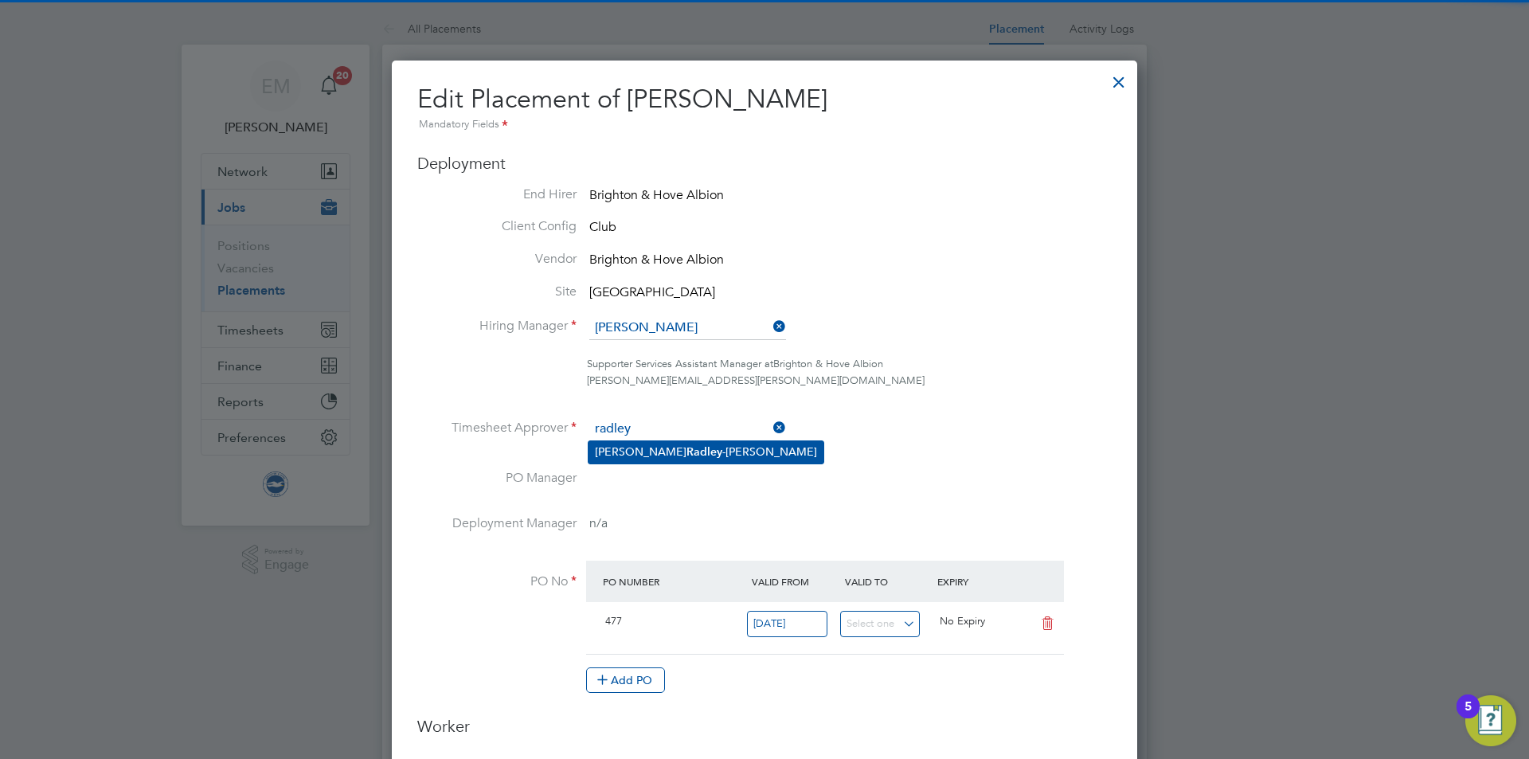
click at [660, 459] on li "[PERSON_NAME]" at bounding box center [706, 452] width 235 height 22
type input "[PERSON_NAME]"
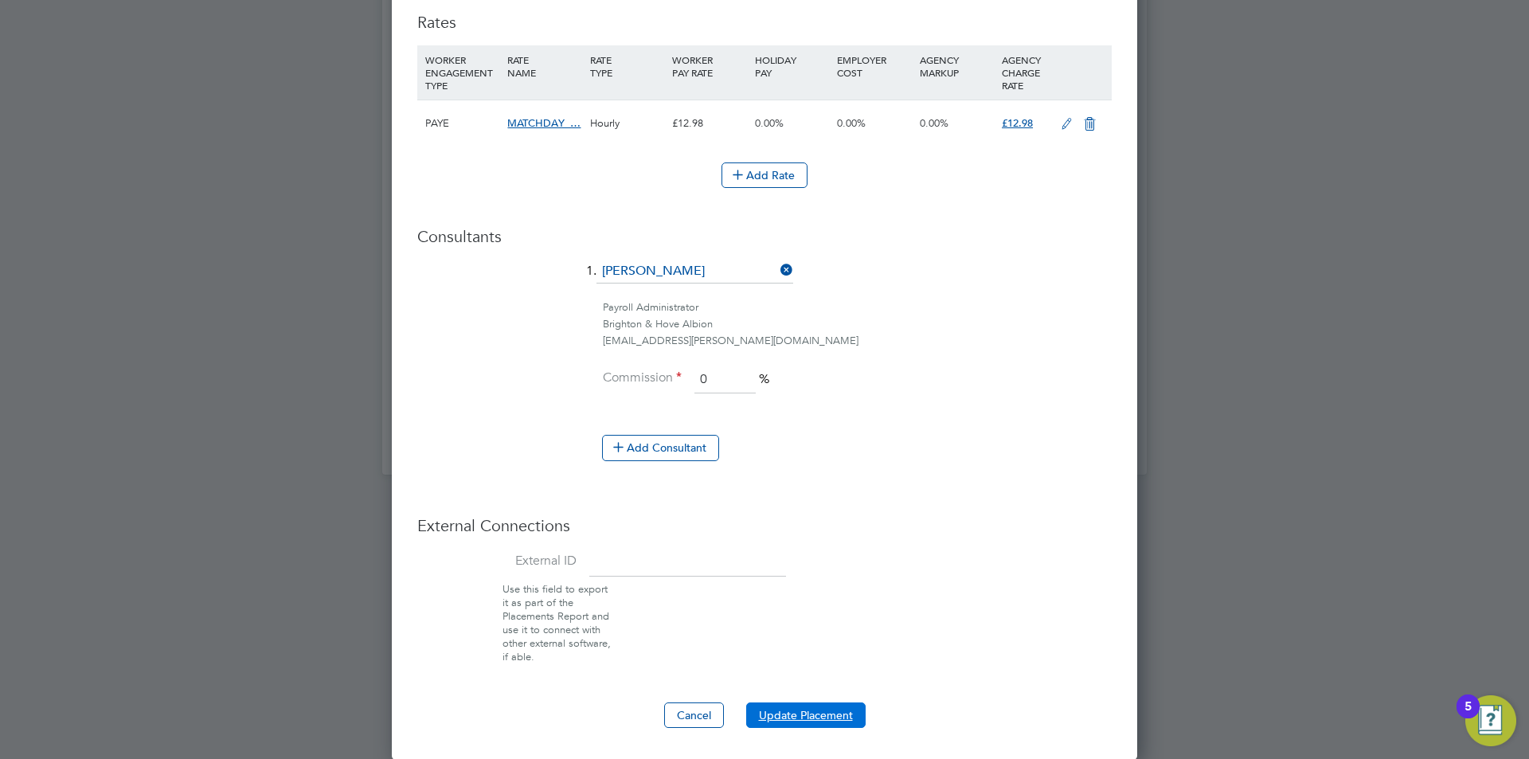
click at [765, 718] on button "Update Placement" at bounding box center [805, 715] width 119 height 25
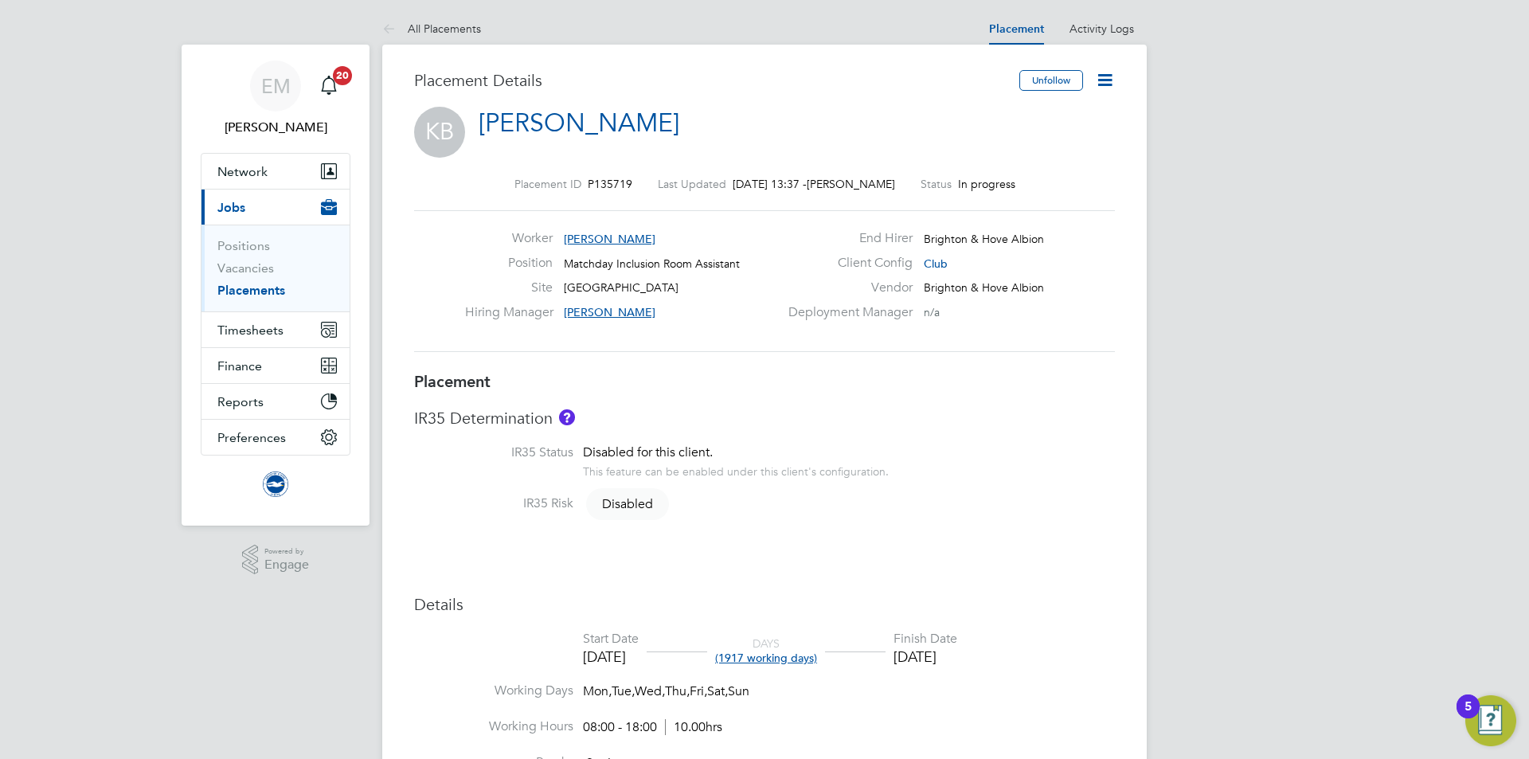
click at [1110, 83] on icon at bounding box center [1105, 80] width 20 height 20
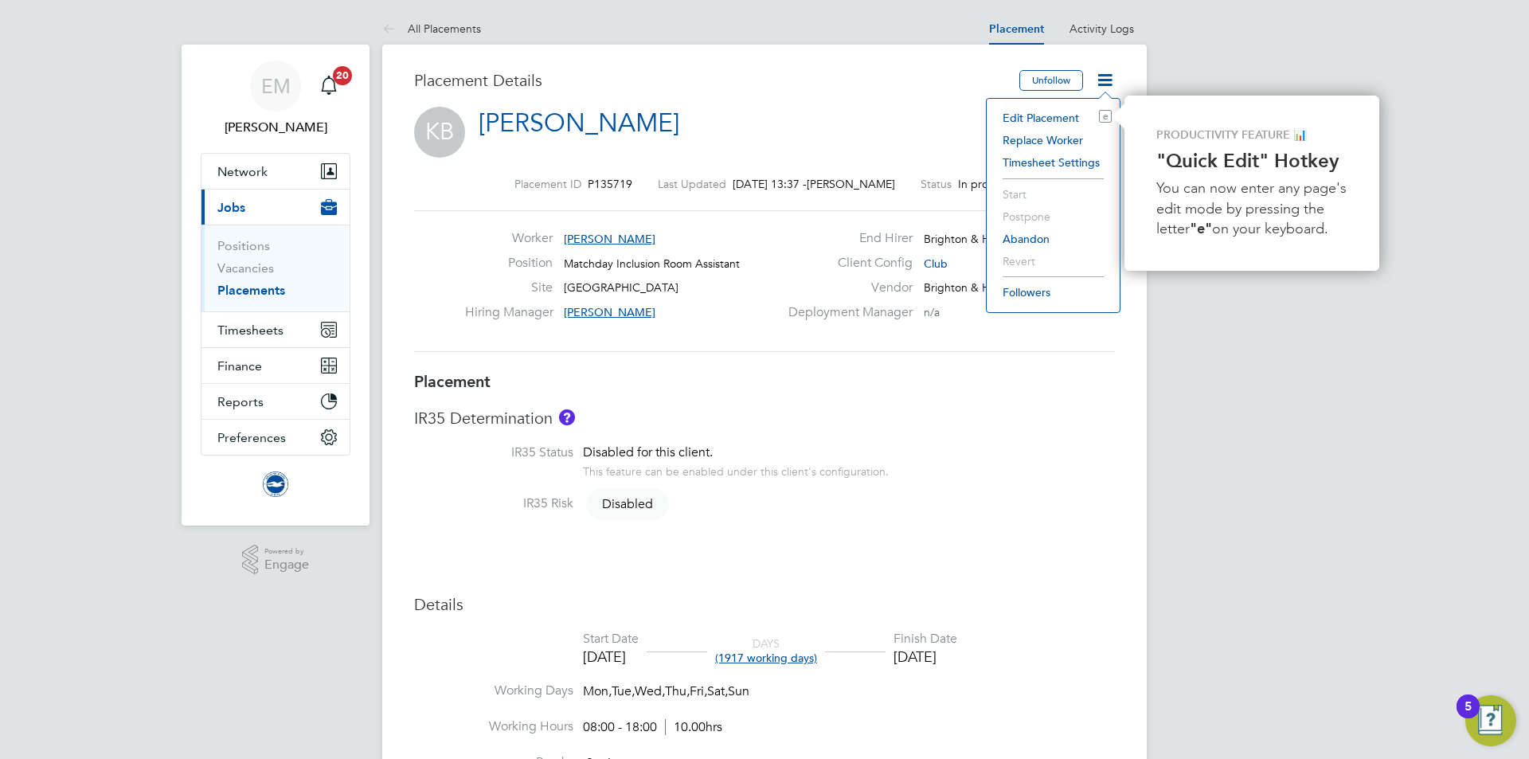
click at [1059, 110] on li "Edit Placement e" at bounding box center [1053, 118] width 117 height 22
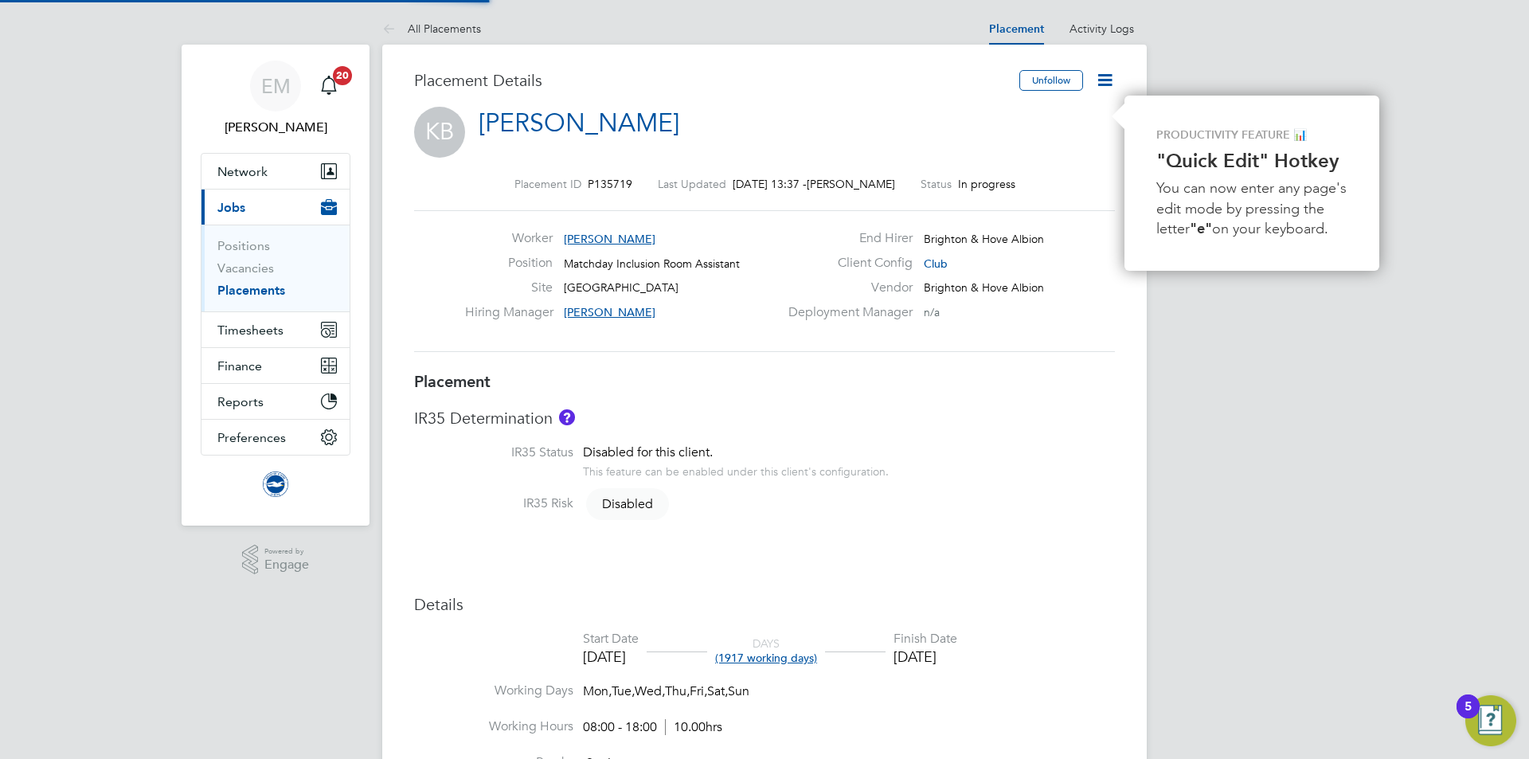
type input "[PERSON_NAME]"
type input "01 Sep 2022"
type input "30 Nov 2027"
type input "08:00"
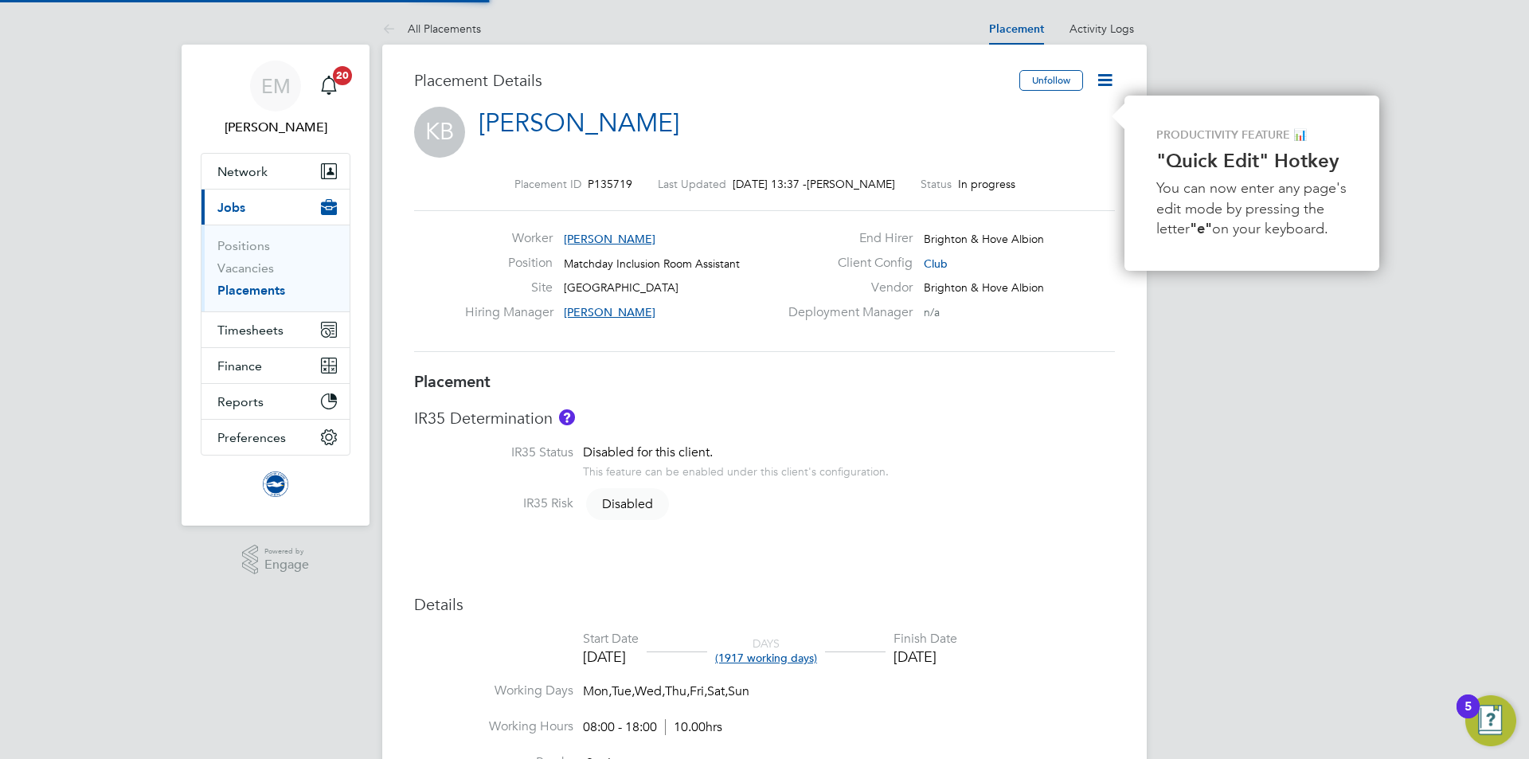
type input "18:00"
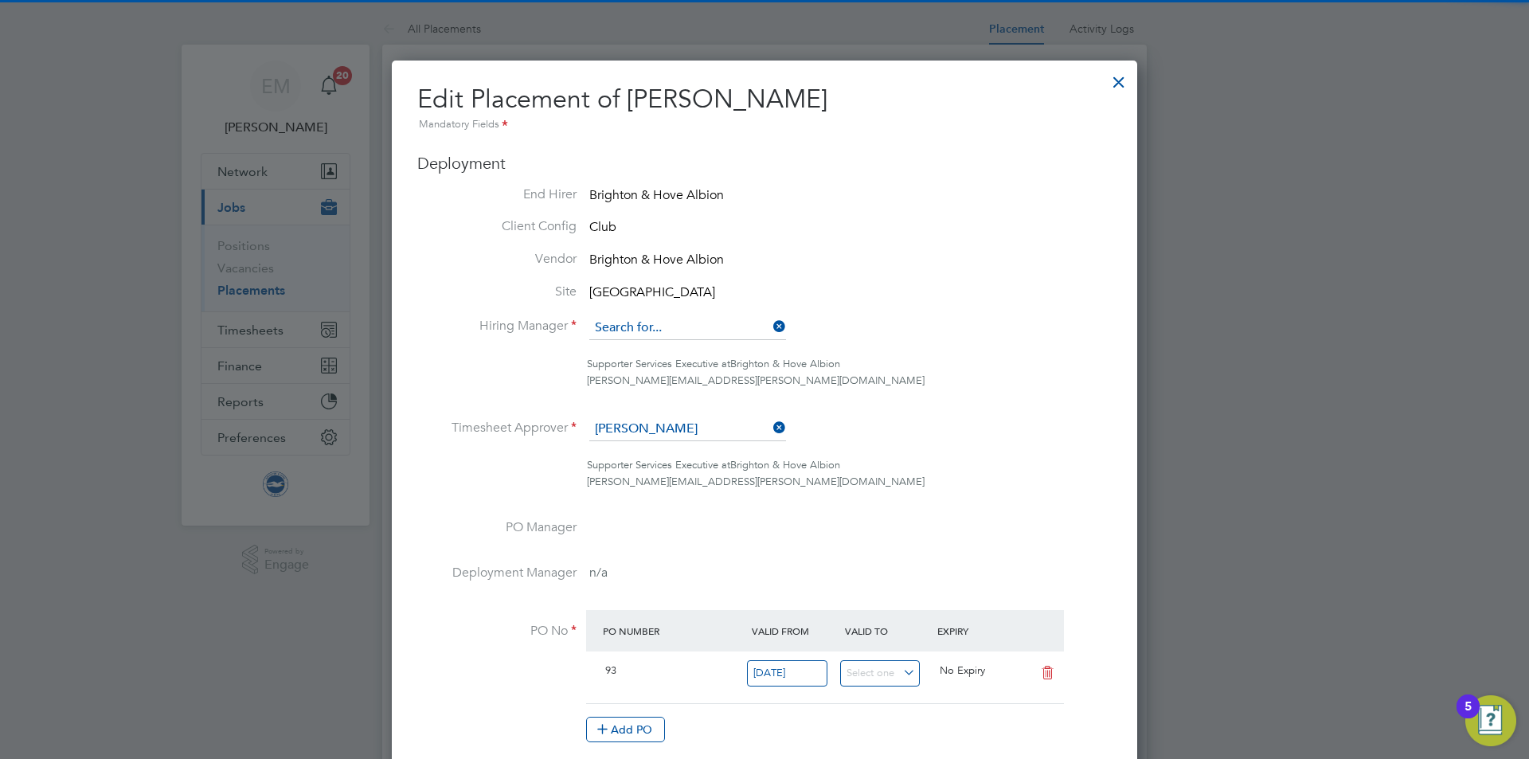
click at [679, 320] on input at bounding box center [687, 328] width 197 height 24
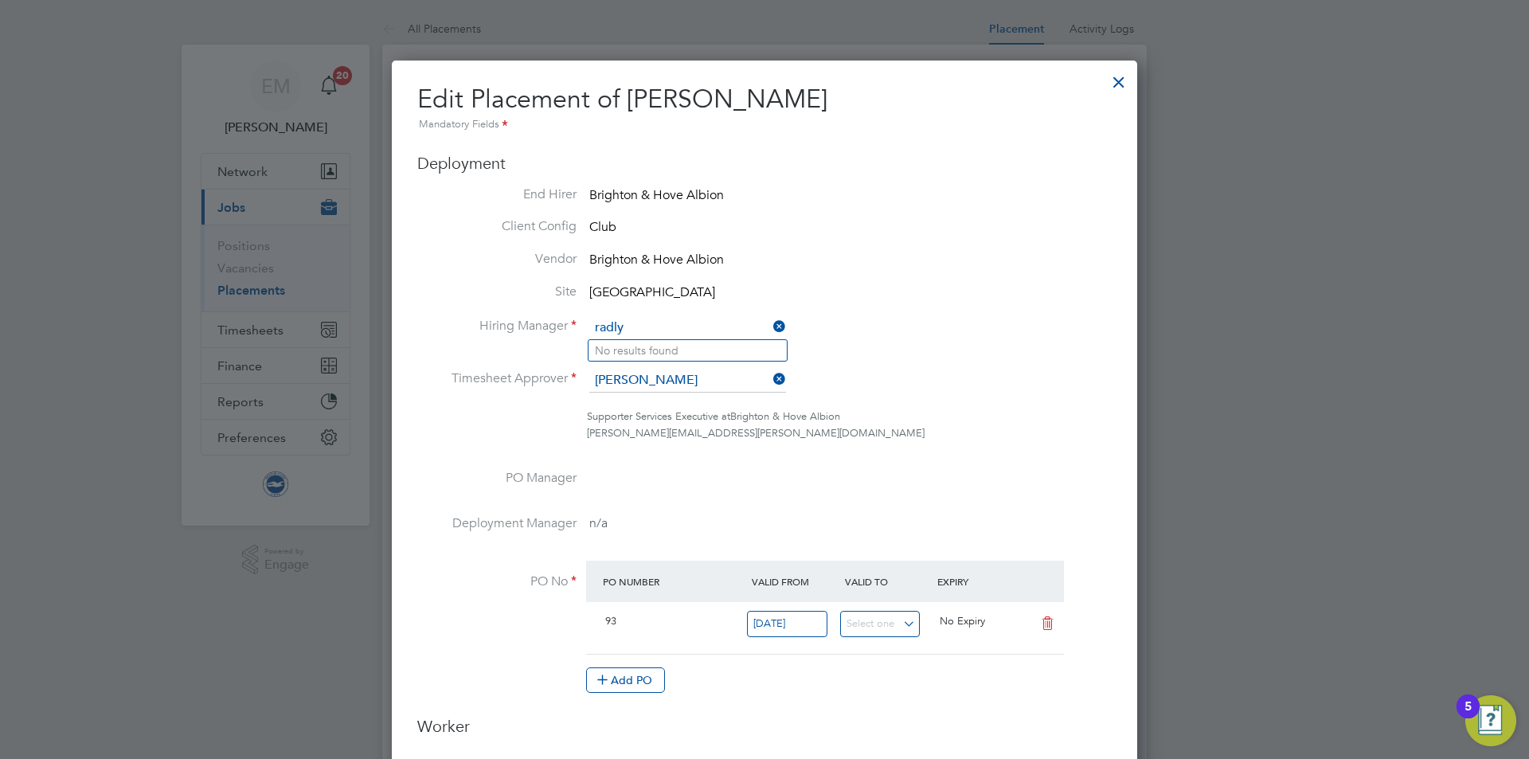
click at [632, 325] on input "radly" at bounding box center [687, 328] width 197 height 24
click at [617, 327] on input "radly" at bounding box center [687, 328] width 197 height 24
click at [687, 344] on b "Radley" at bounding box center [705, 351] width 36 height 14
type input "Joe Radley-Martin"
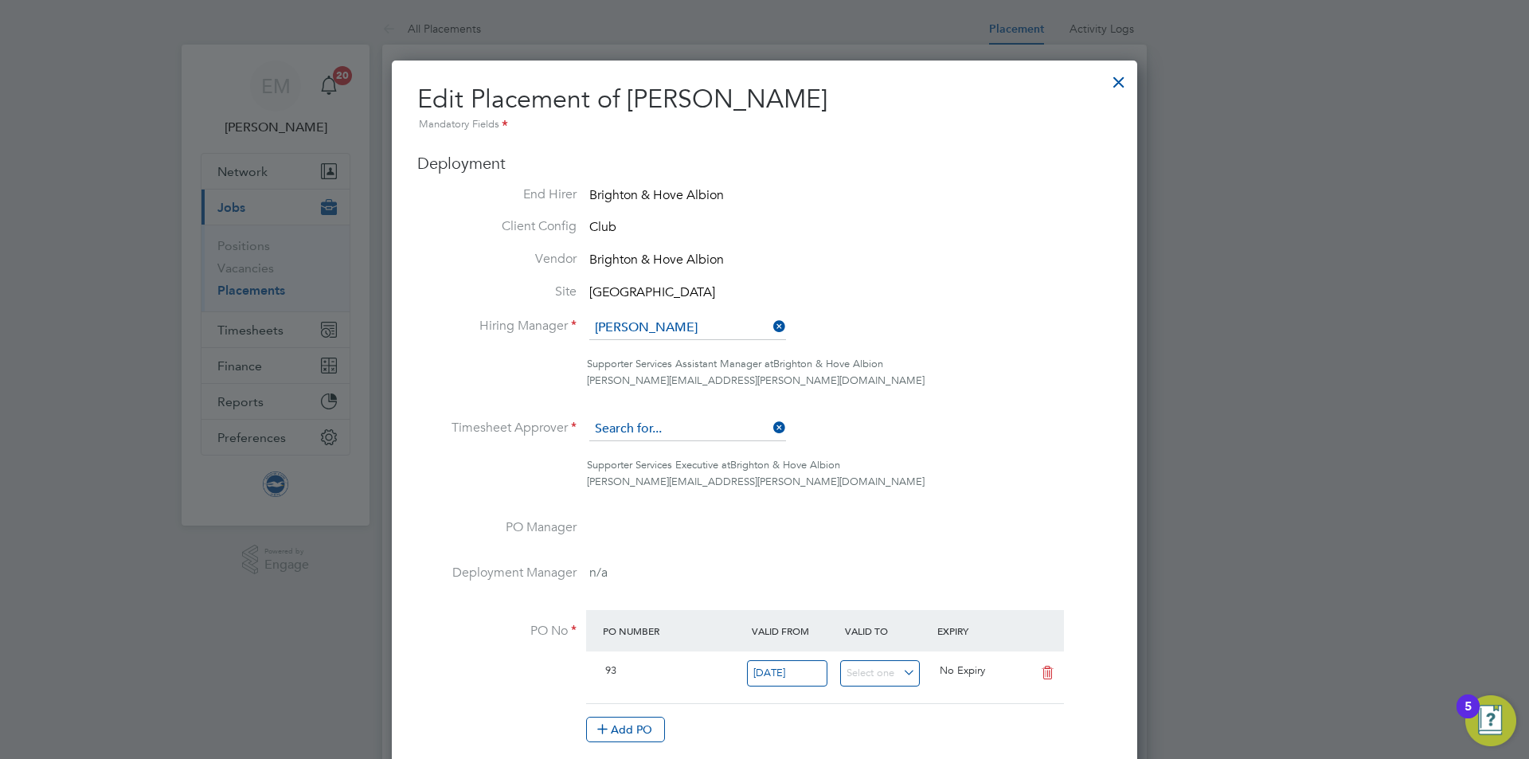
click at [641, 425] on input at bounding box center [687, 429] width 197 height 24
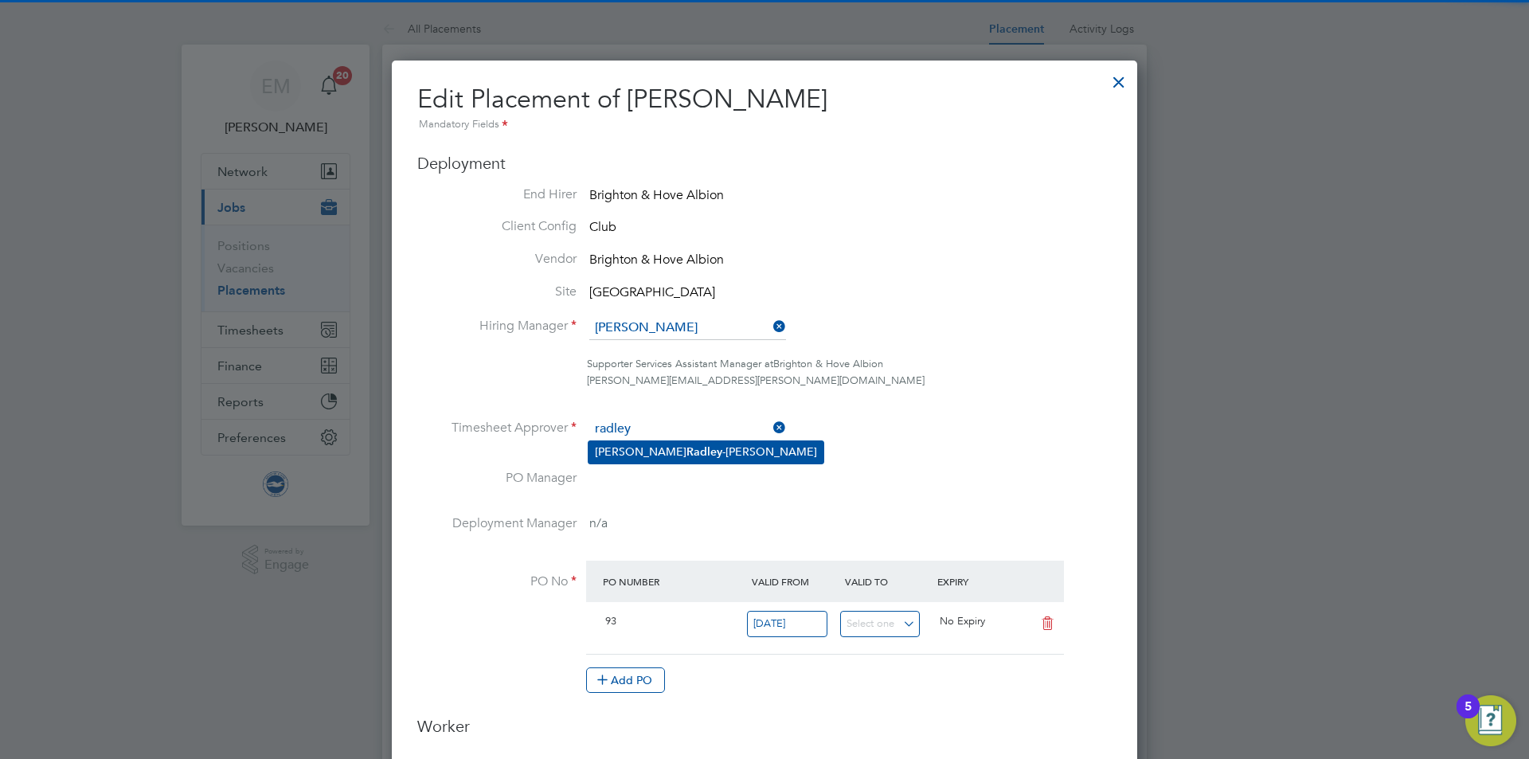
click at [687, 448] on b "Radley" at bounding box center [705, 452] width 36 height 14
type input "Joe Radley-Martin"
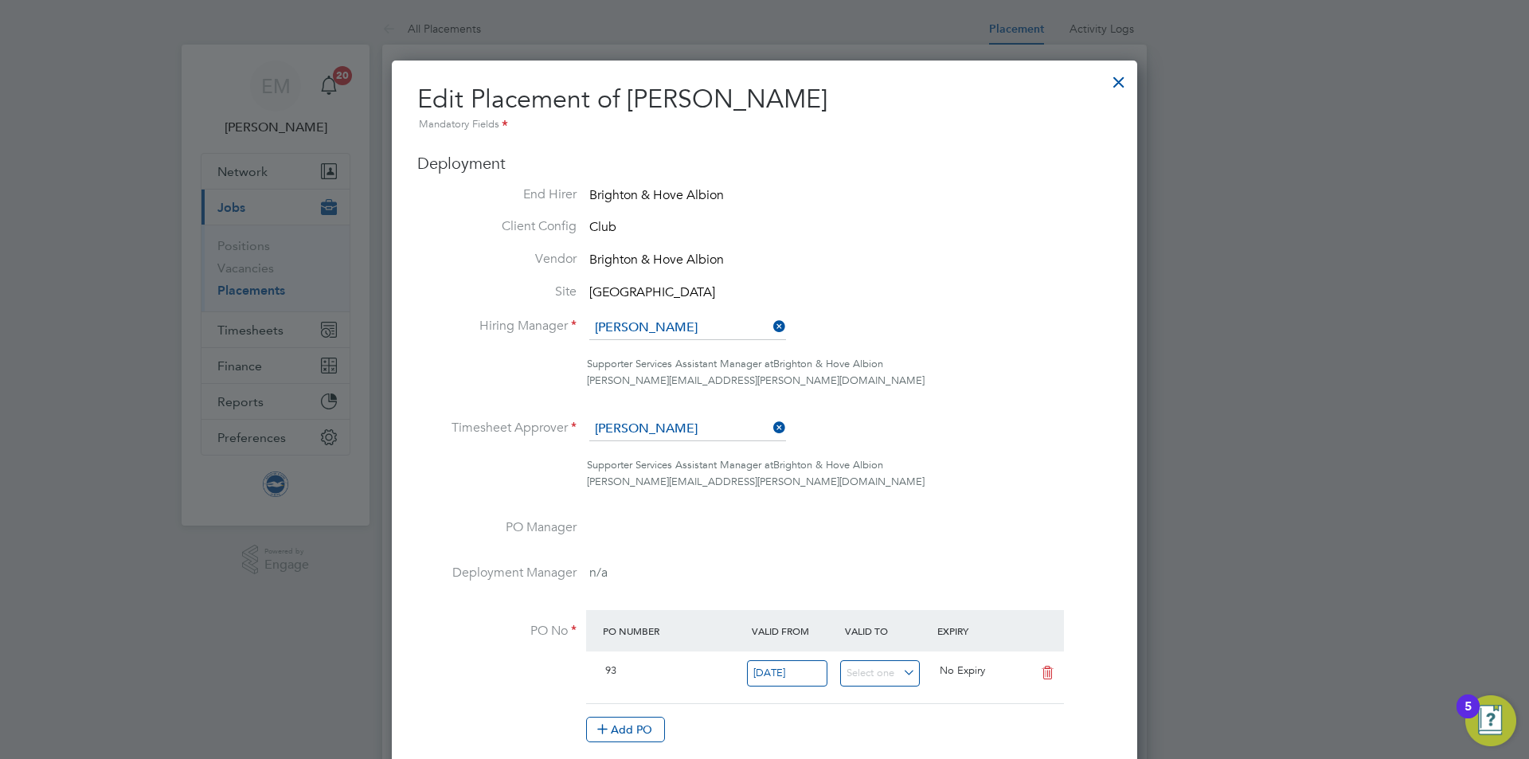
click at [1117, 89] on div at bounding box center [1119, 78] width 29 height 29
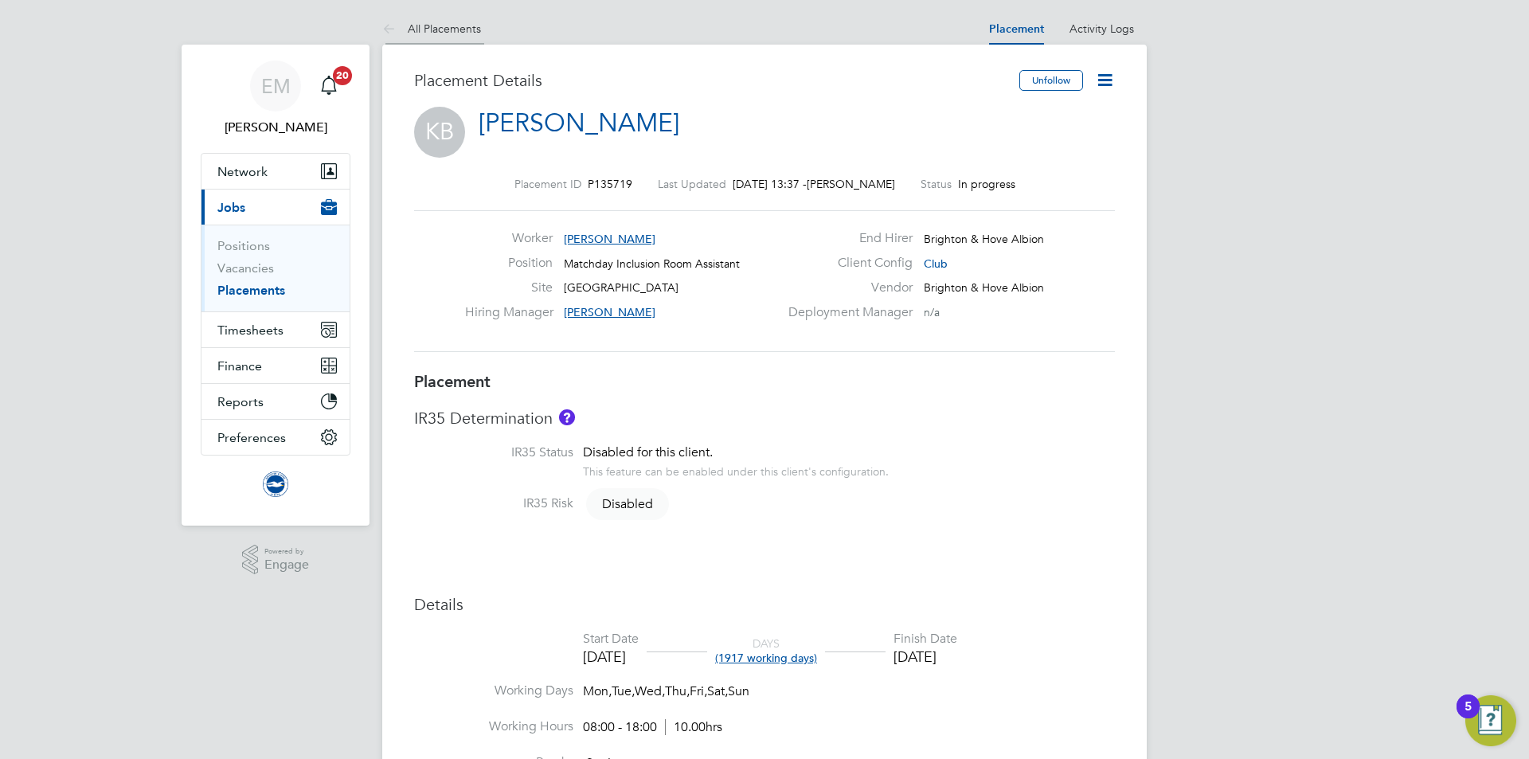
click at [423, 29] on link "All Placements" at bounding box center [431, 29] width 99 height 14
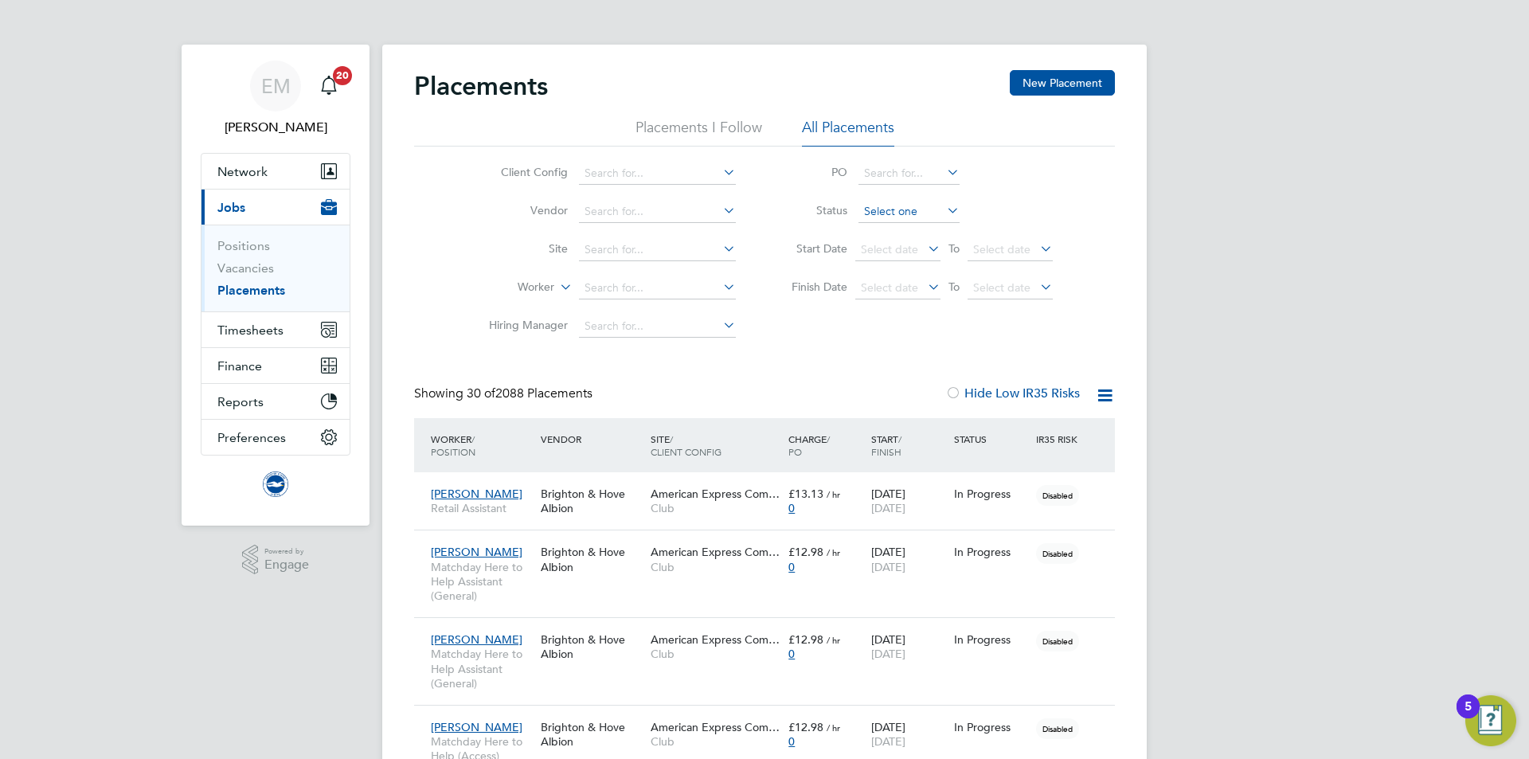
click at [901, 207] on input at bounding box center [909, 212] width 101 height 22
click at [883, 237] on li "Active" at bounding box center [909, 233] width 103 height 21
type input "Active"
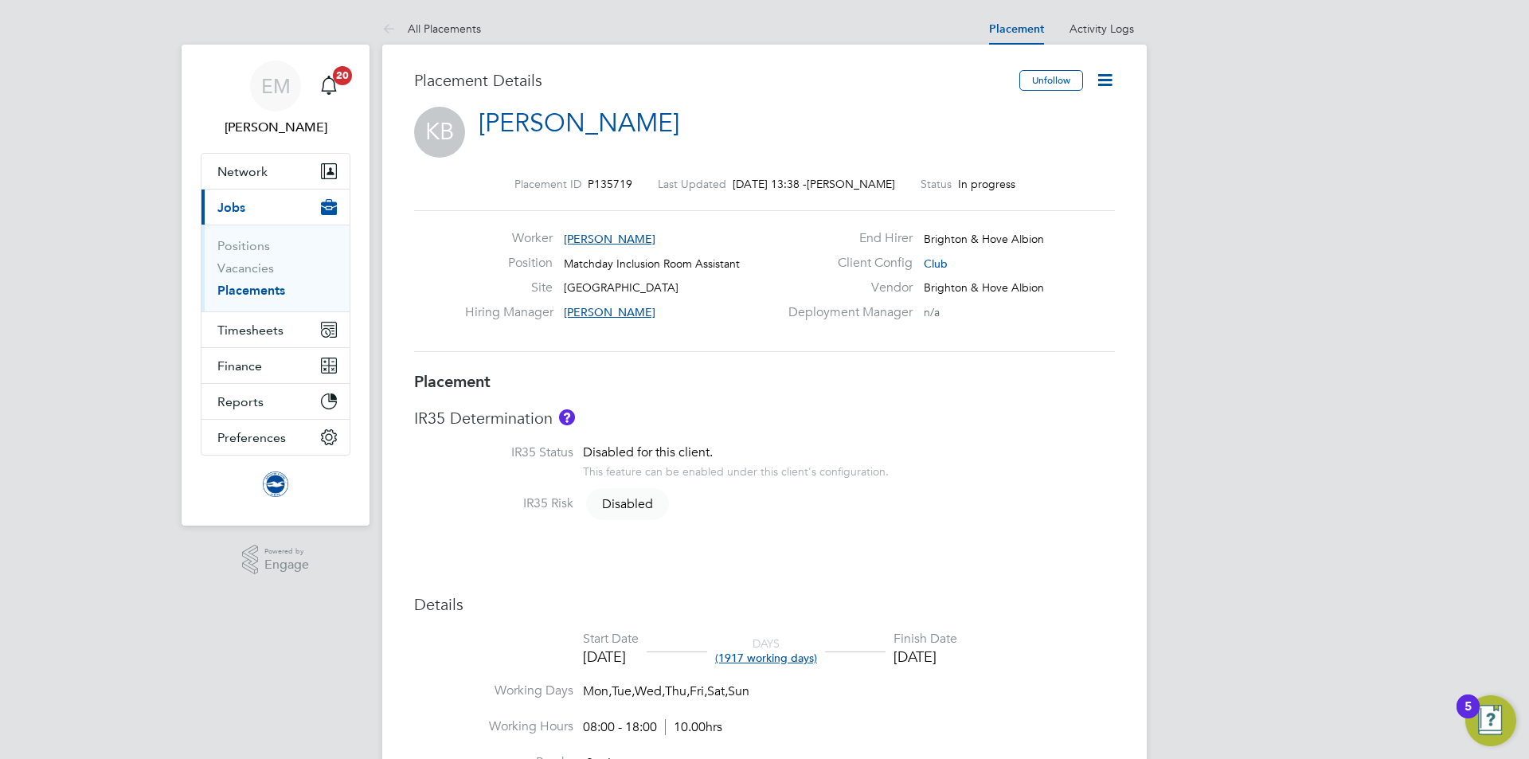
click at [1102, 77] on icon at bounding box center [1105, 80] width 20 height 20
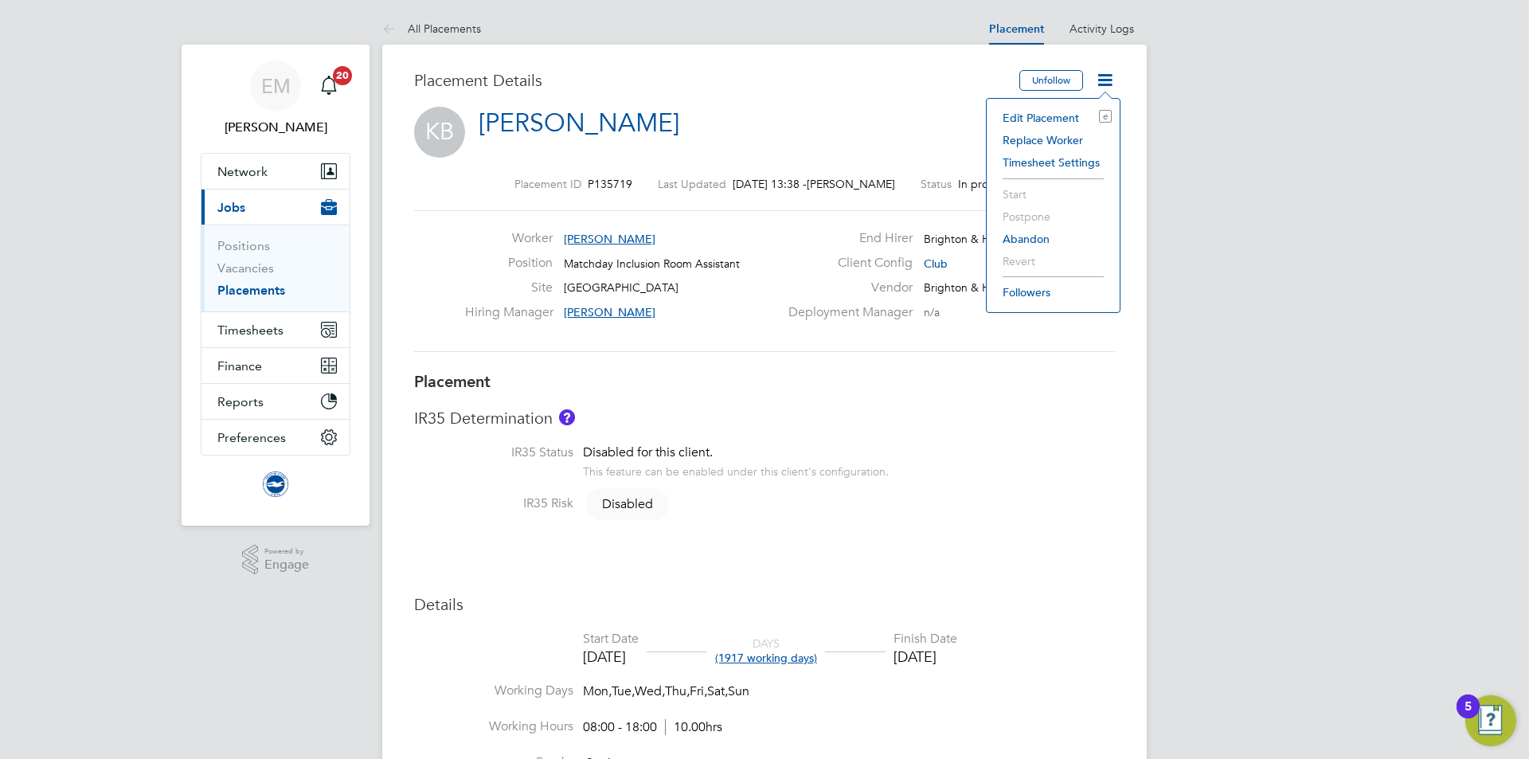
click at [1040, 120] on li "Edit Placement e" at bounding box center [1053, 118] width 117 height 22
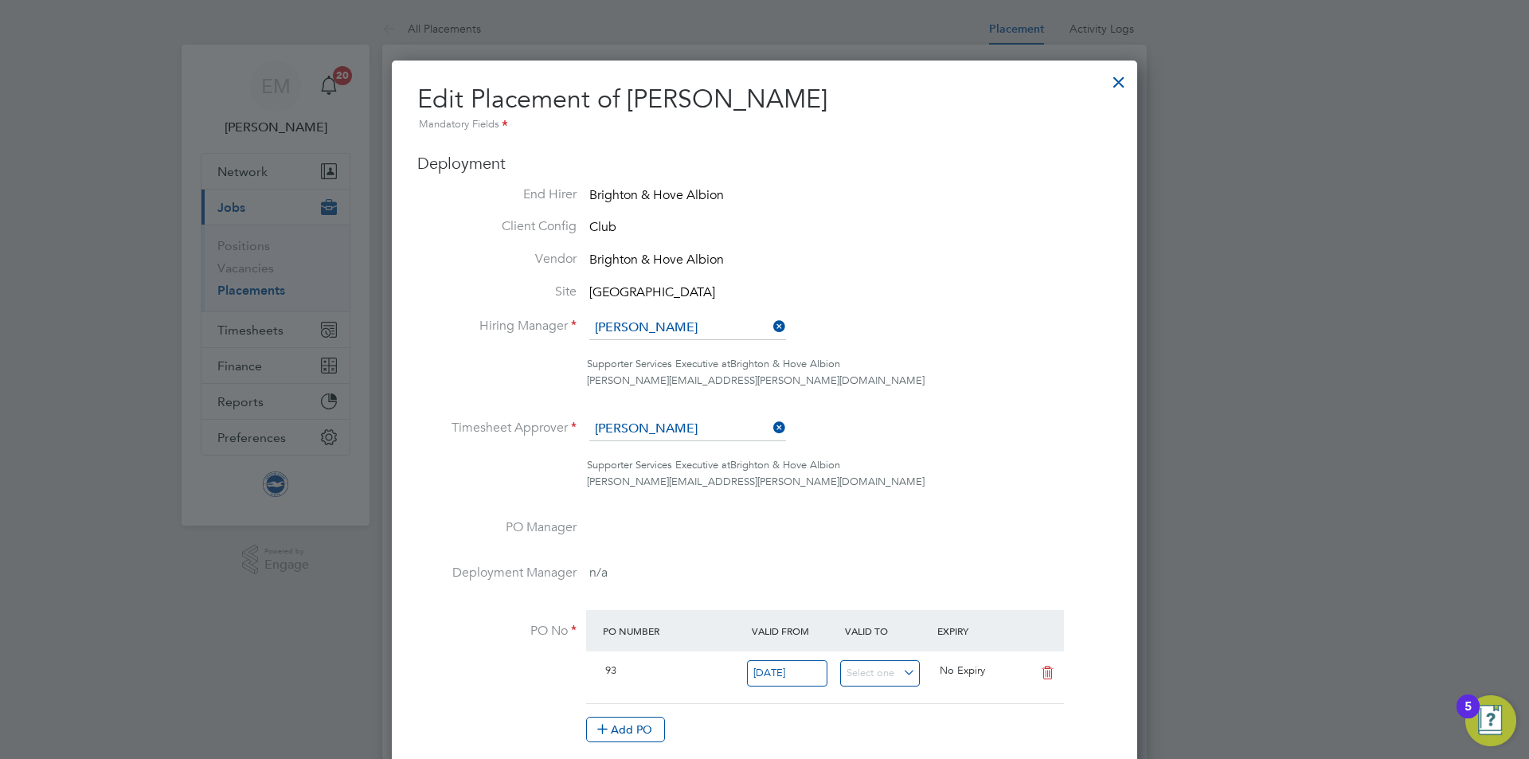
click at [1118, 87] on div at bounding box center [1119, 78] width 29 height 29
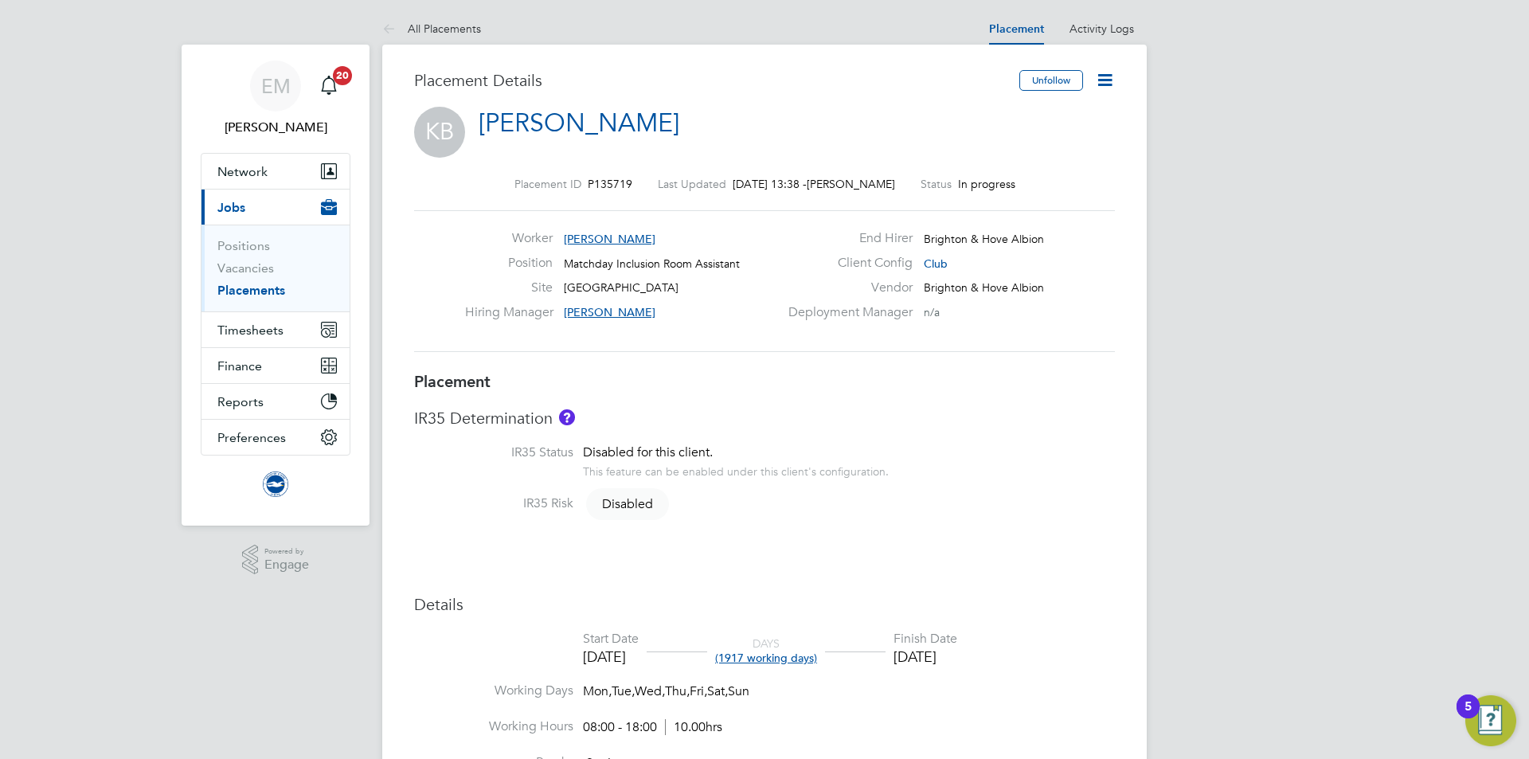
click at [1099, 73] on icon at bounding box center [1105, 80] width 20 height 20
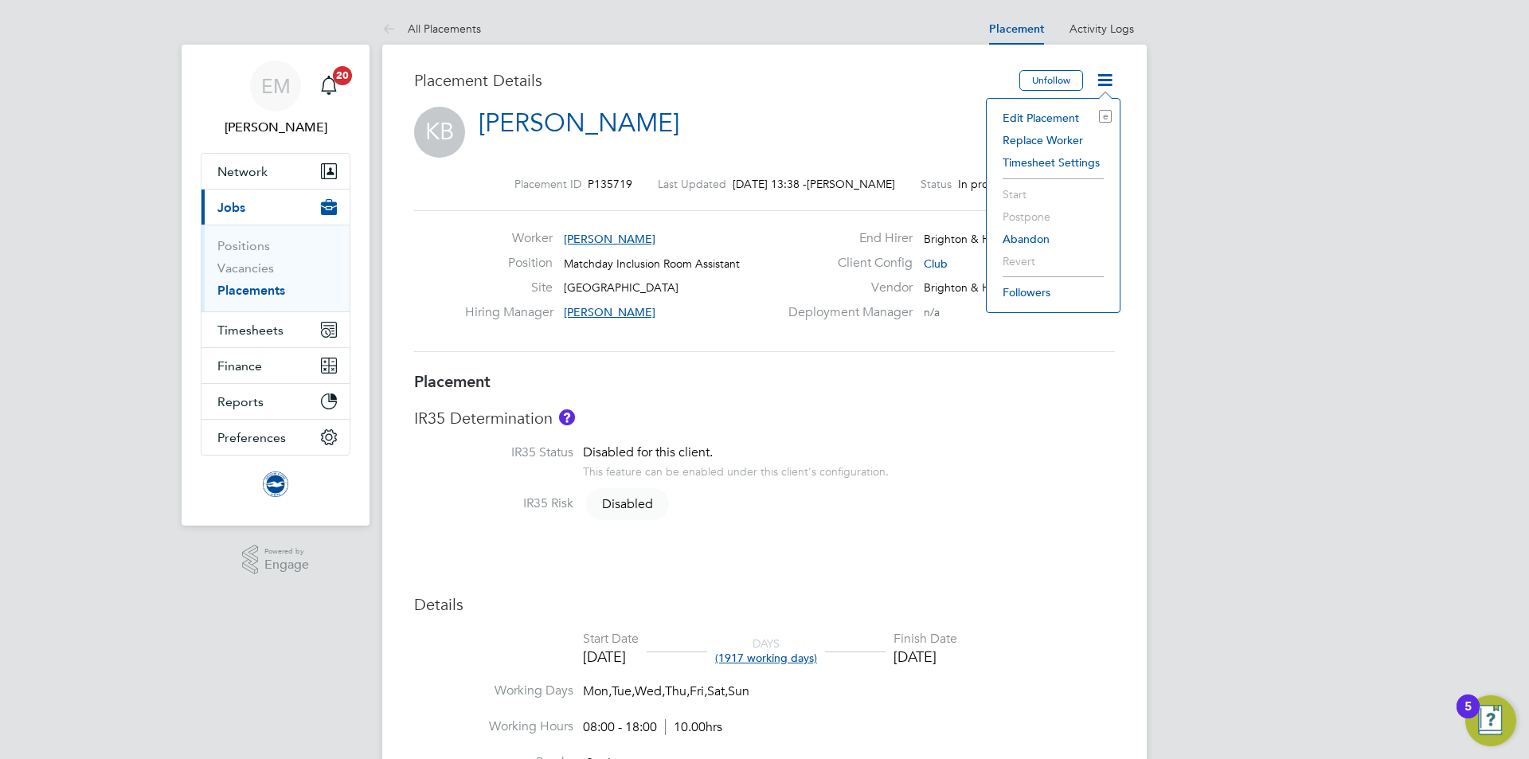
click at [1057, 119] on li "Edit Placement e" at bounding box center [1053, 118] width 117 height 22
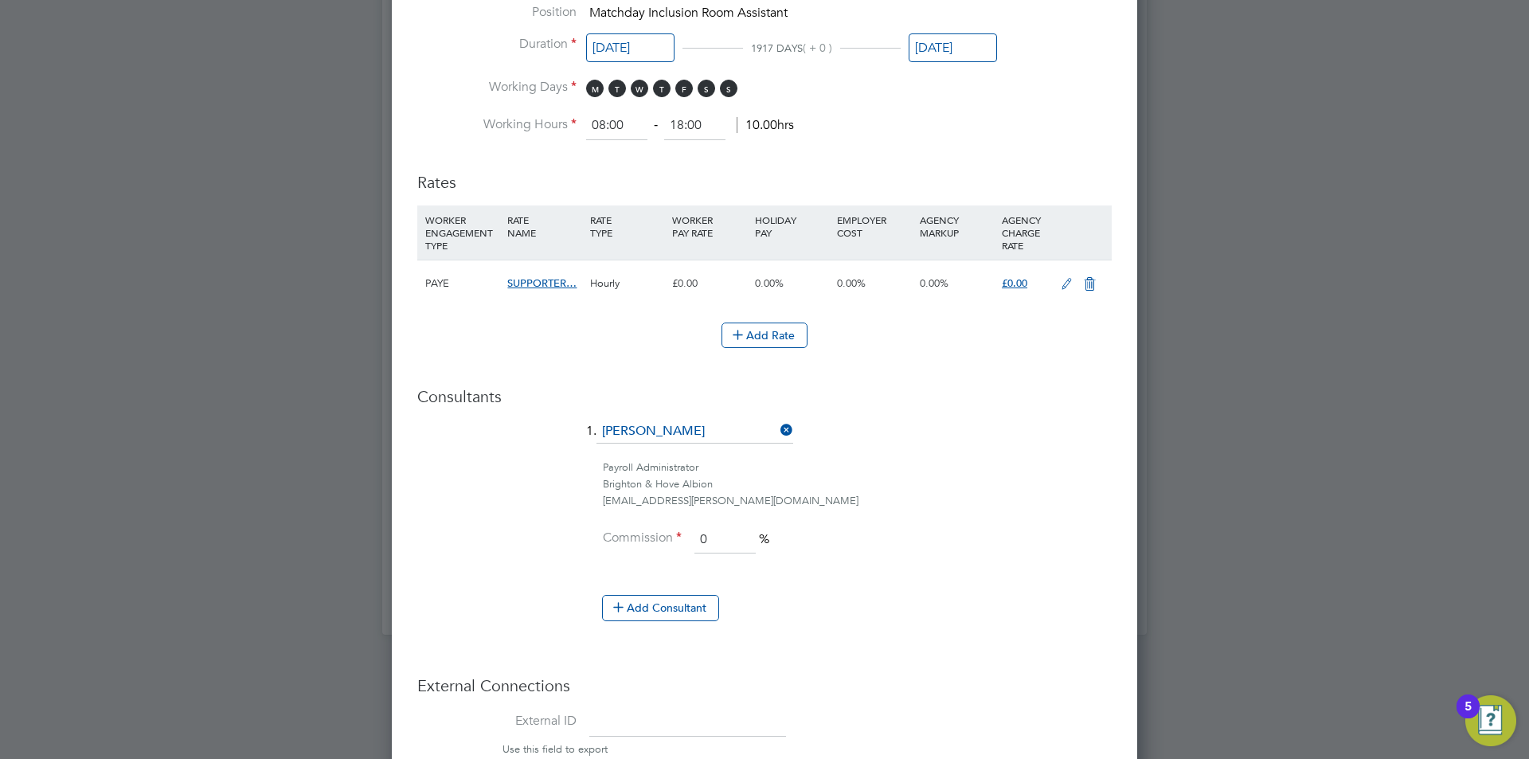
click at [1062, 299] on div at bounding box center [1080, 283] width 55 height 46
click at [1064, 284] on icon at bounding box center [1067, 284] width 20 height 13
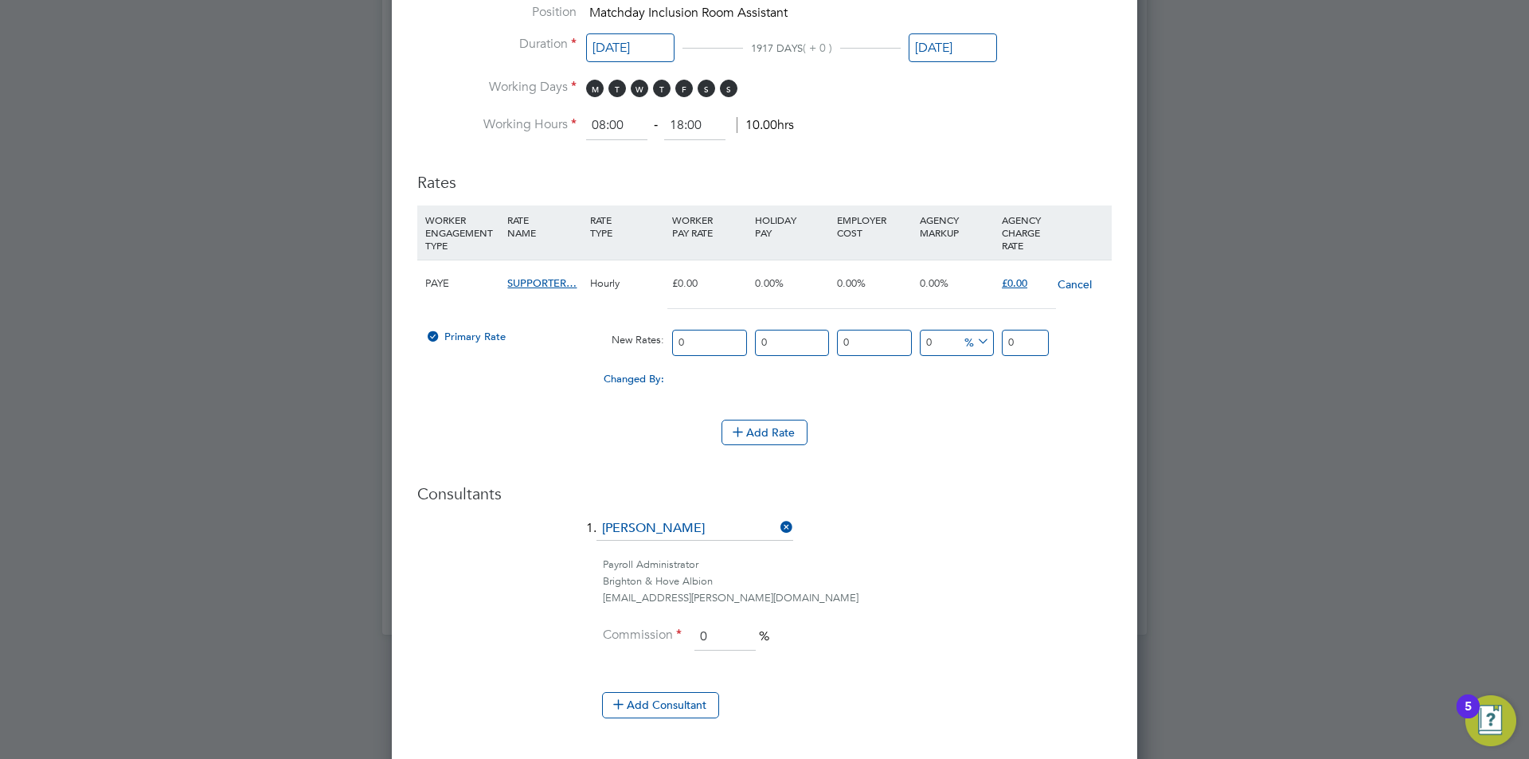
drag, startPoint x: 700, startPoint y: 340, endPoint x: 567, endPoint y: 351, distance: 133.5
click at [585, 351] on div "Primary Rate New Rates: 0 0 n/a 0 n/a 0 0 % 0" at bounding box center [764, 343] width 695 height 42
type input "1"
type input "13"
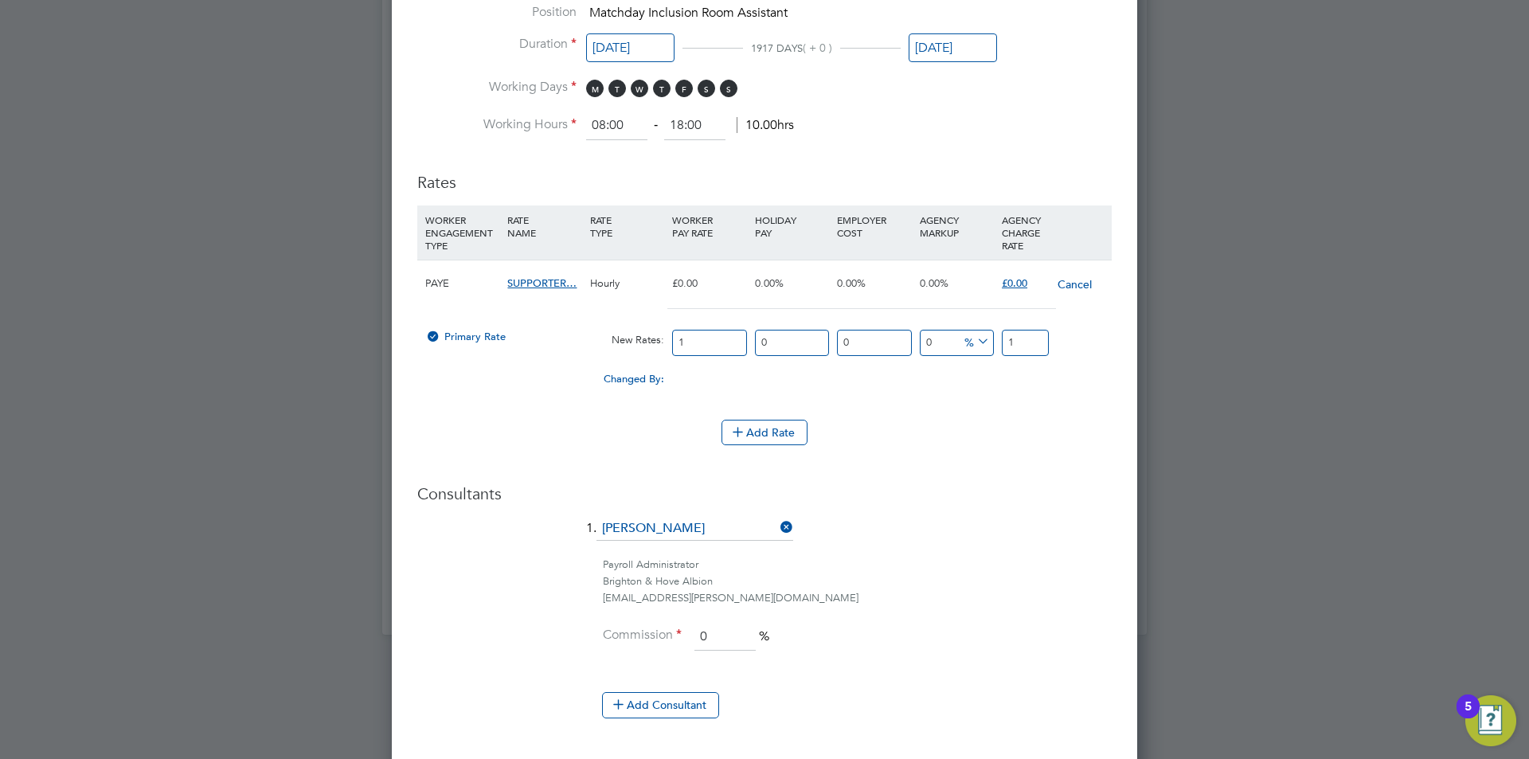
type input "13"
type input "13.1"
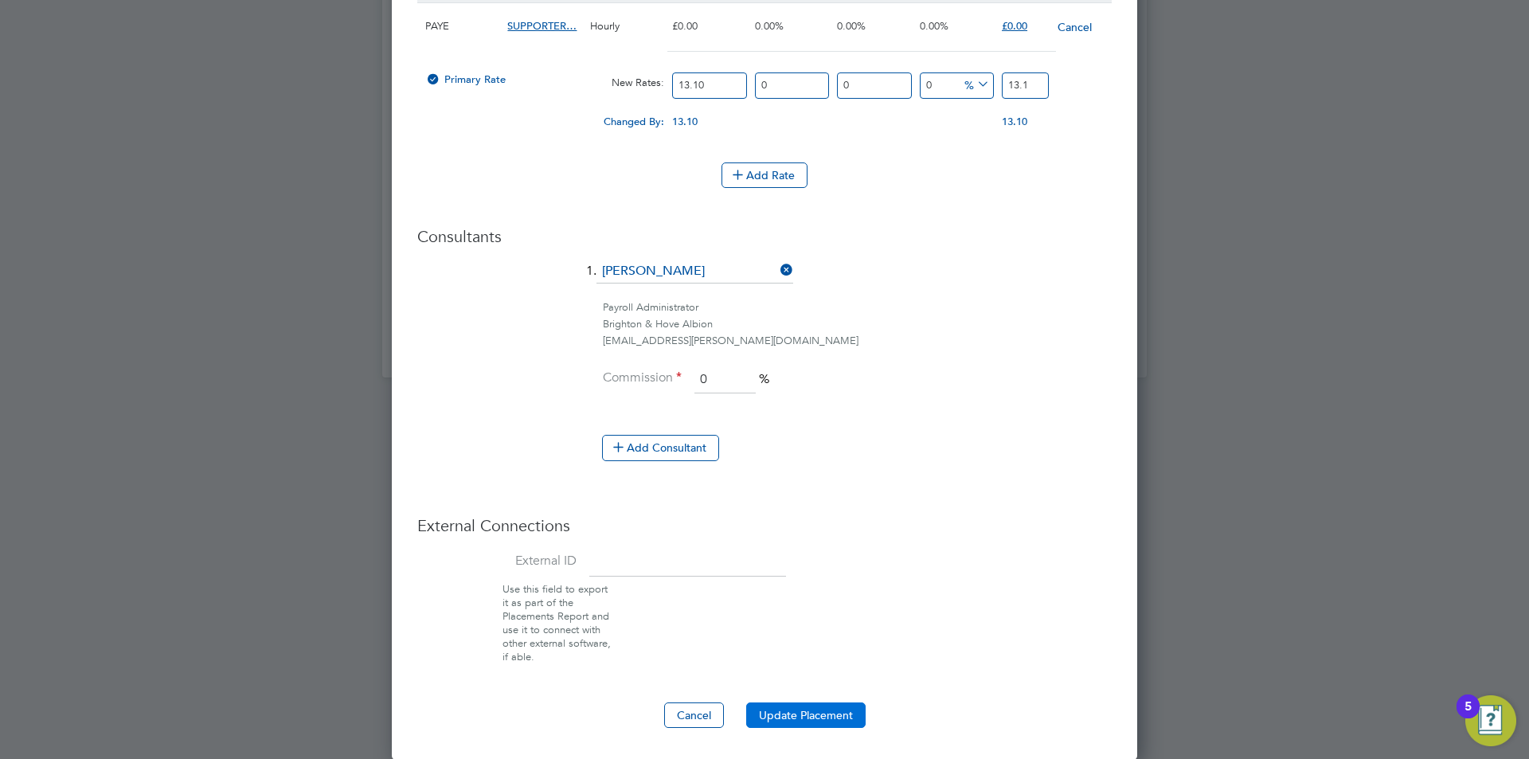
type input "13.10"
click at [820, 705] on button "Update Placement" at bounding box center [805, 715] width 119 height 25
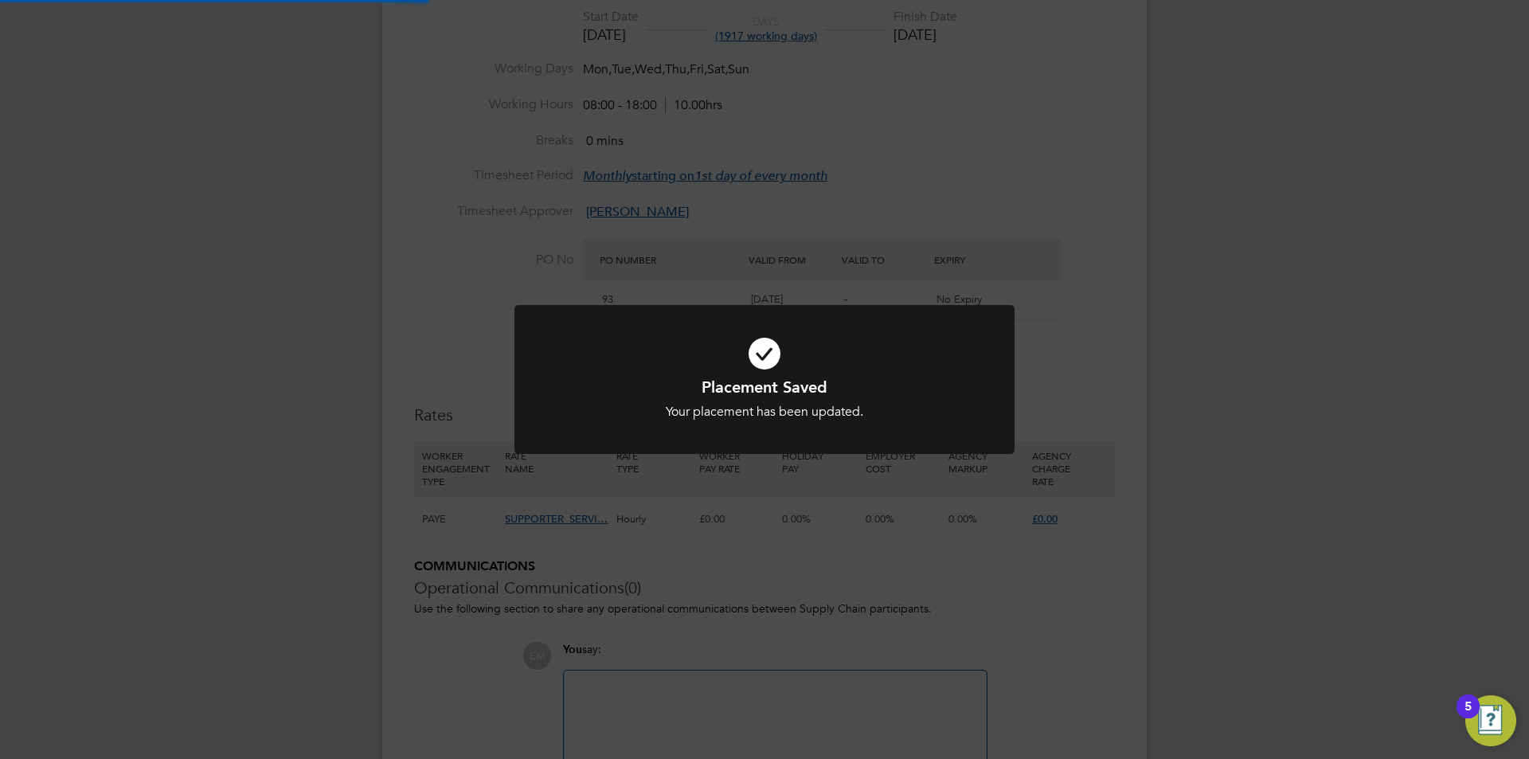
drag, startPoint x: 823, startPoint y: 706, endPoint x: 839, endPoint y: 689, distance: 23.1
click at [828, 706] on div "Placement Saved Your placement has been updated. Cancel Okay" at bounding box center [764, 379] width 1529 height 759
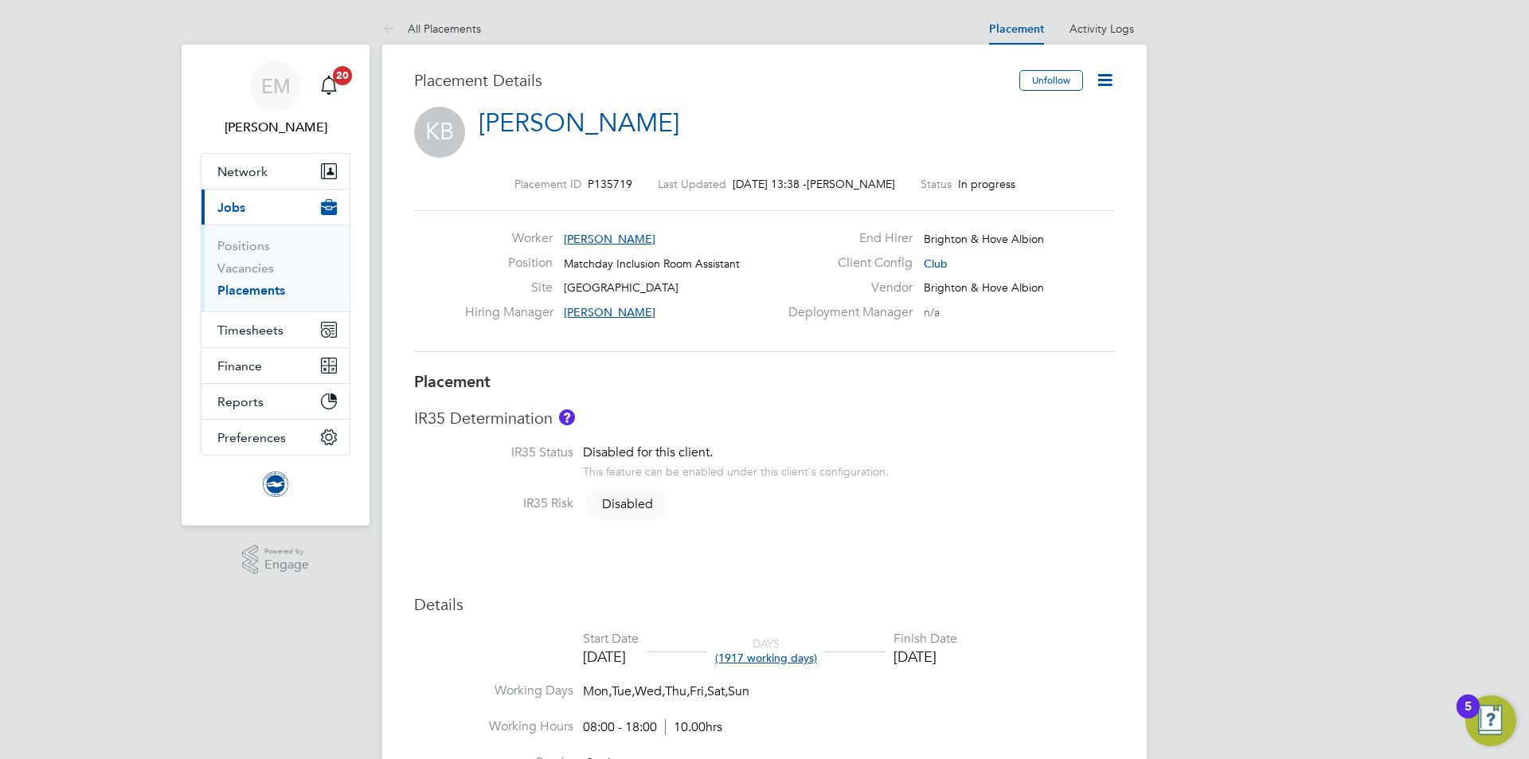
click at [1083, 413] on h3 "IR35 Determination" at bounding box center [764, 418] width 701 height 21
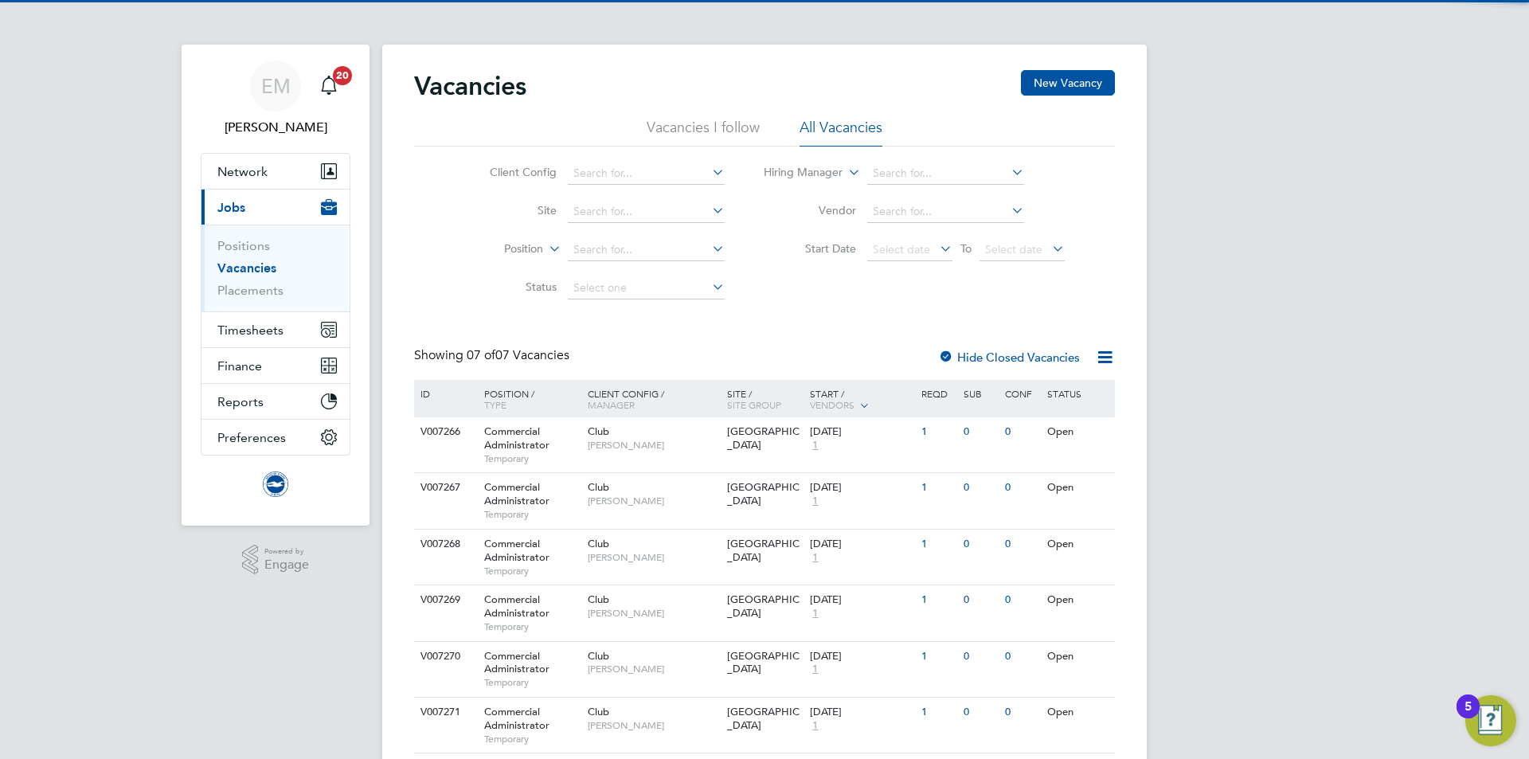
click at [233, 281] on li "Vacancies" at bounding box center [276, 271] width 119 height 22
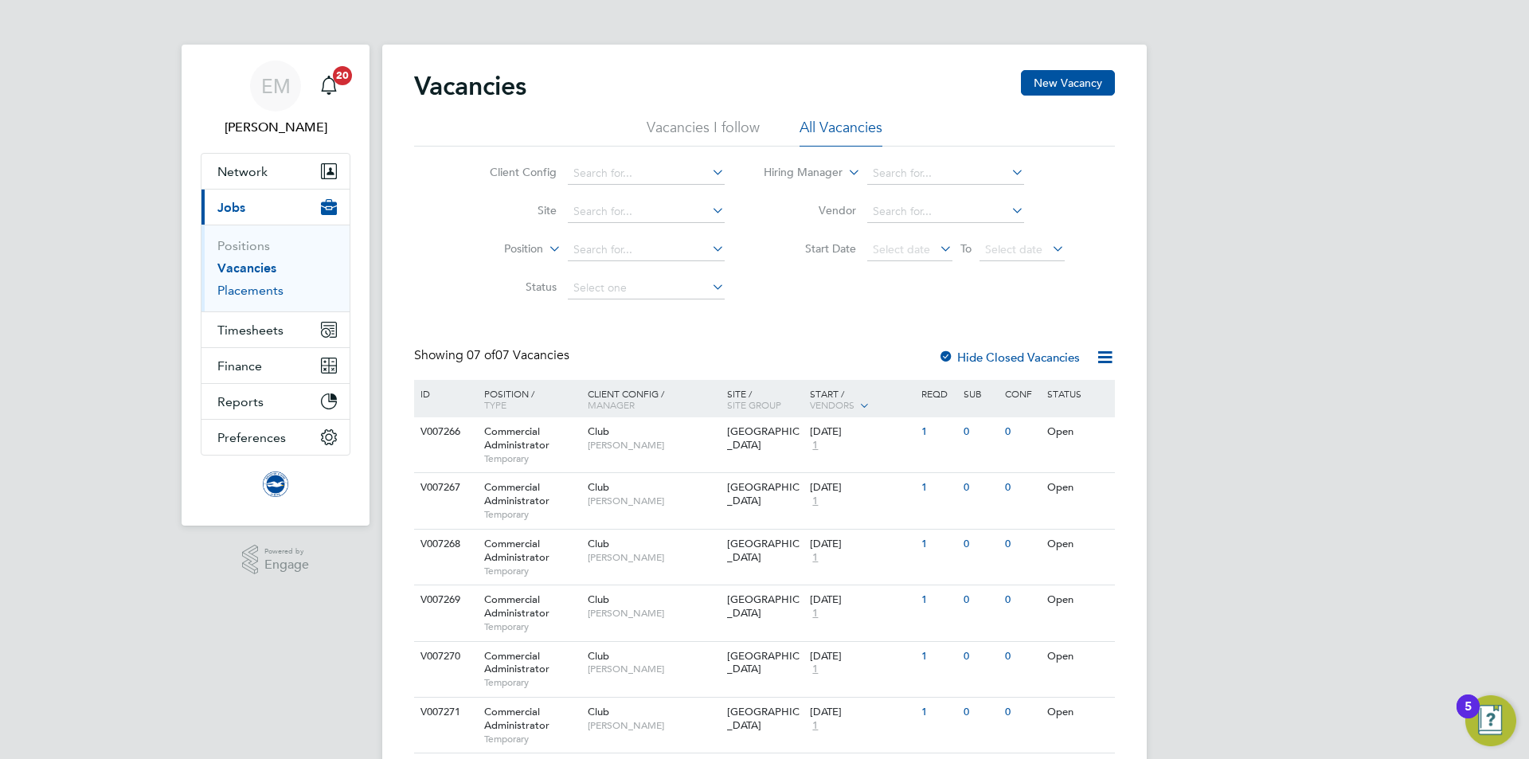
click at [237, 283] on link "Placements" at bounding box center [250, 290] width 66 height 15
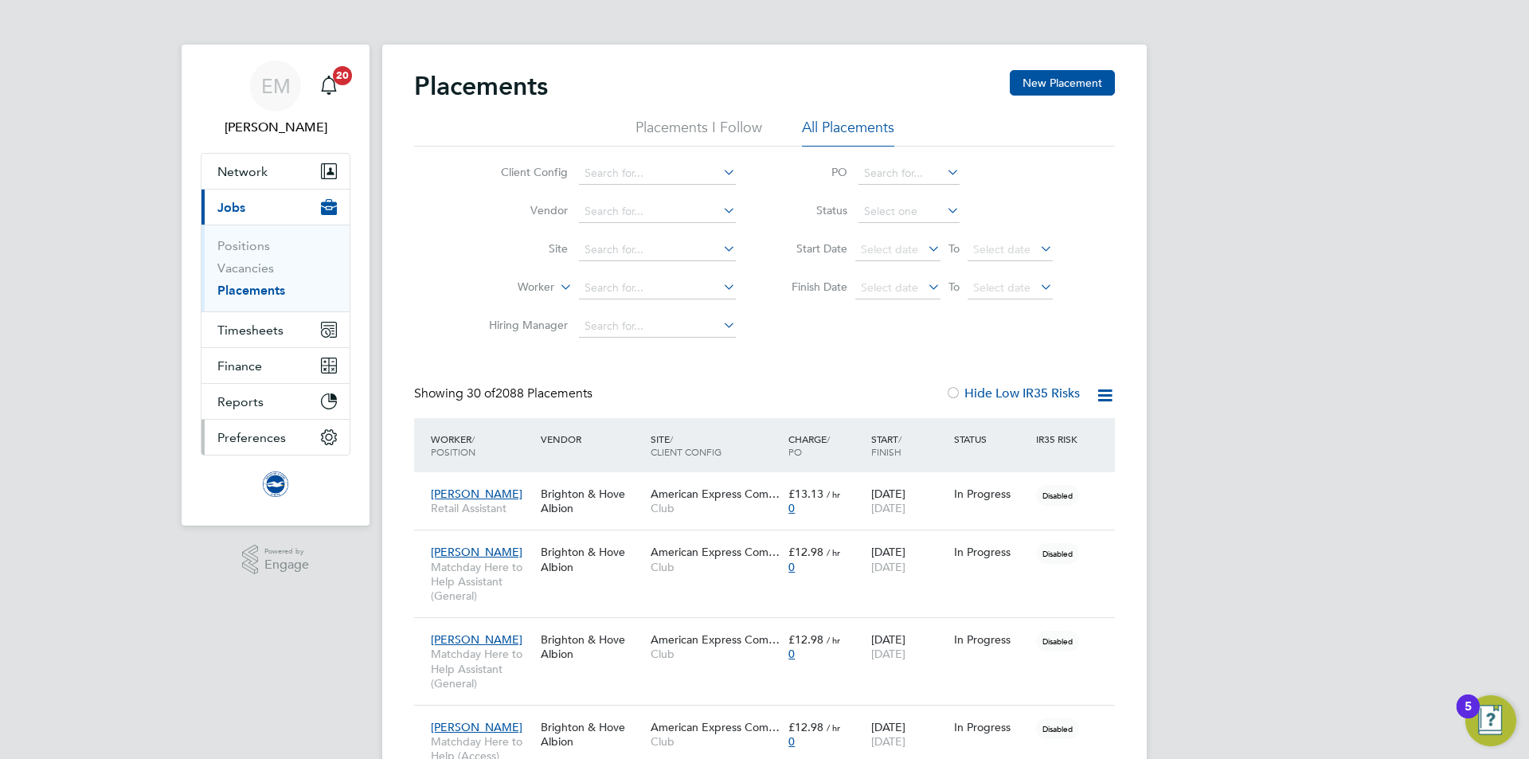
click at [253, 434] on span "Preferences" at bounding box center [251, 437] width 69 height 15
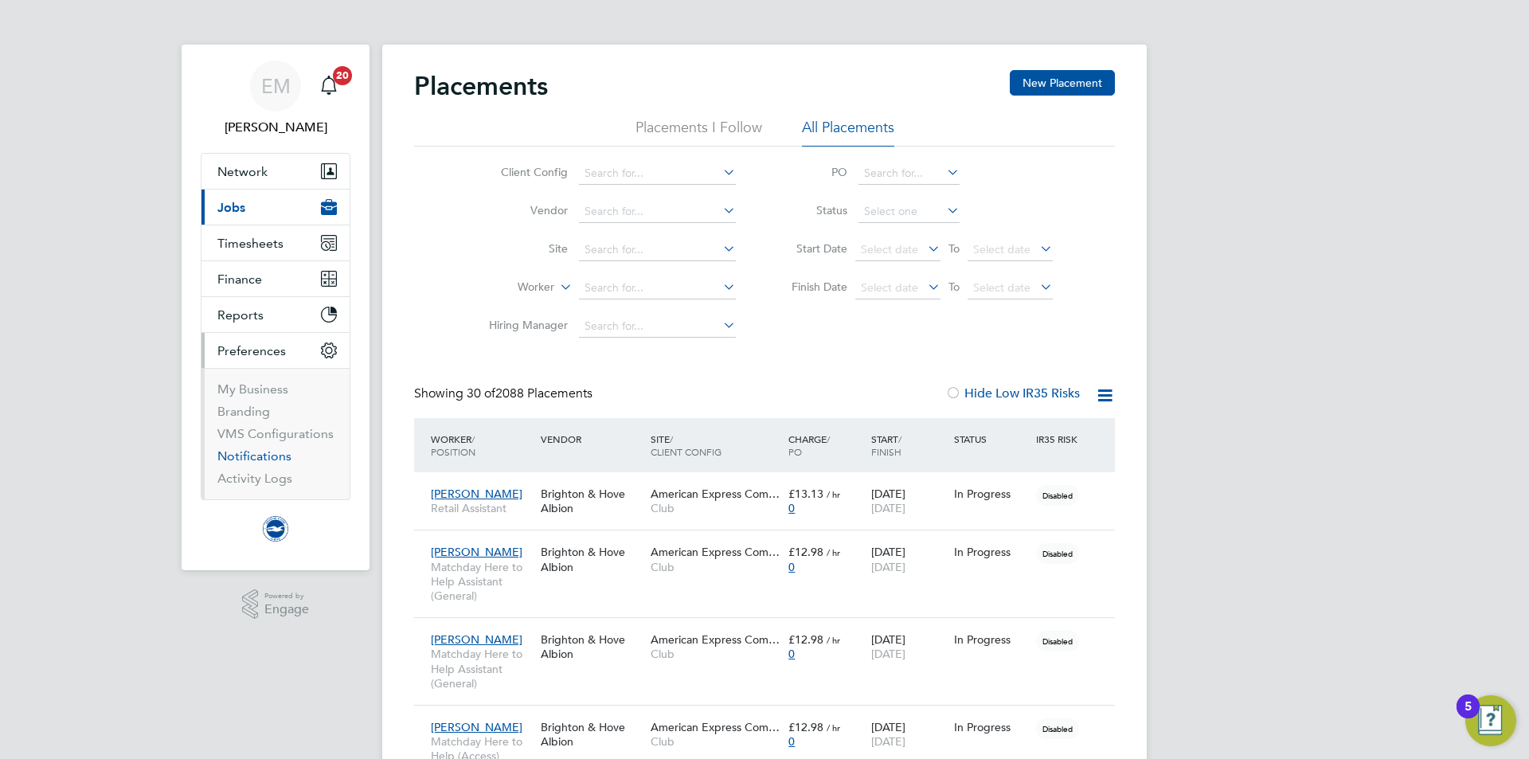
click at [261, 457] on link "Notifications" at bounding box center [254, 455] width 74 height 15
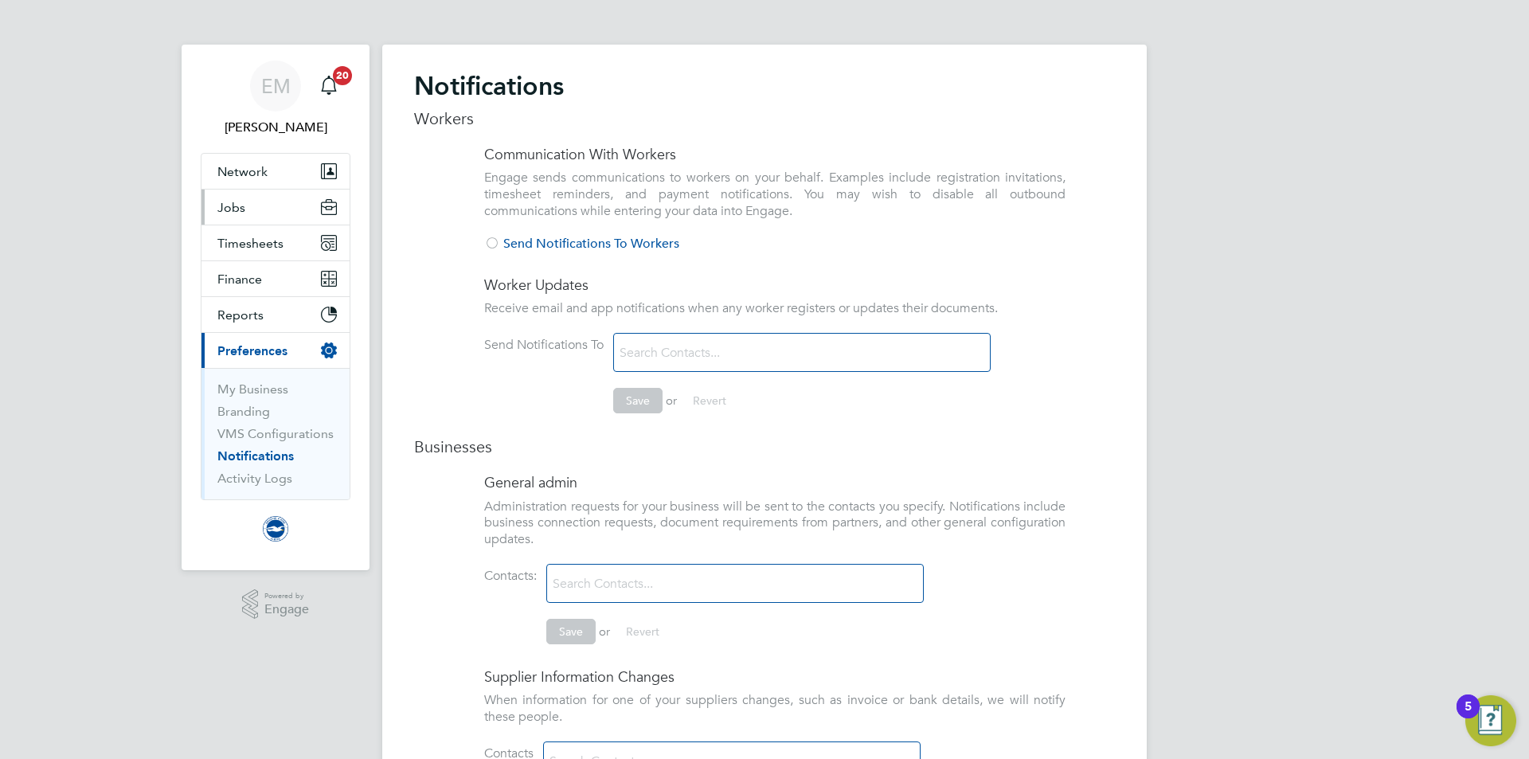
click at [248, 193] on button "Jobs" at bounding box center [276, 207] width 148 height 35
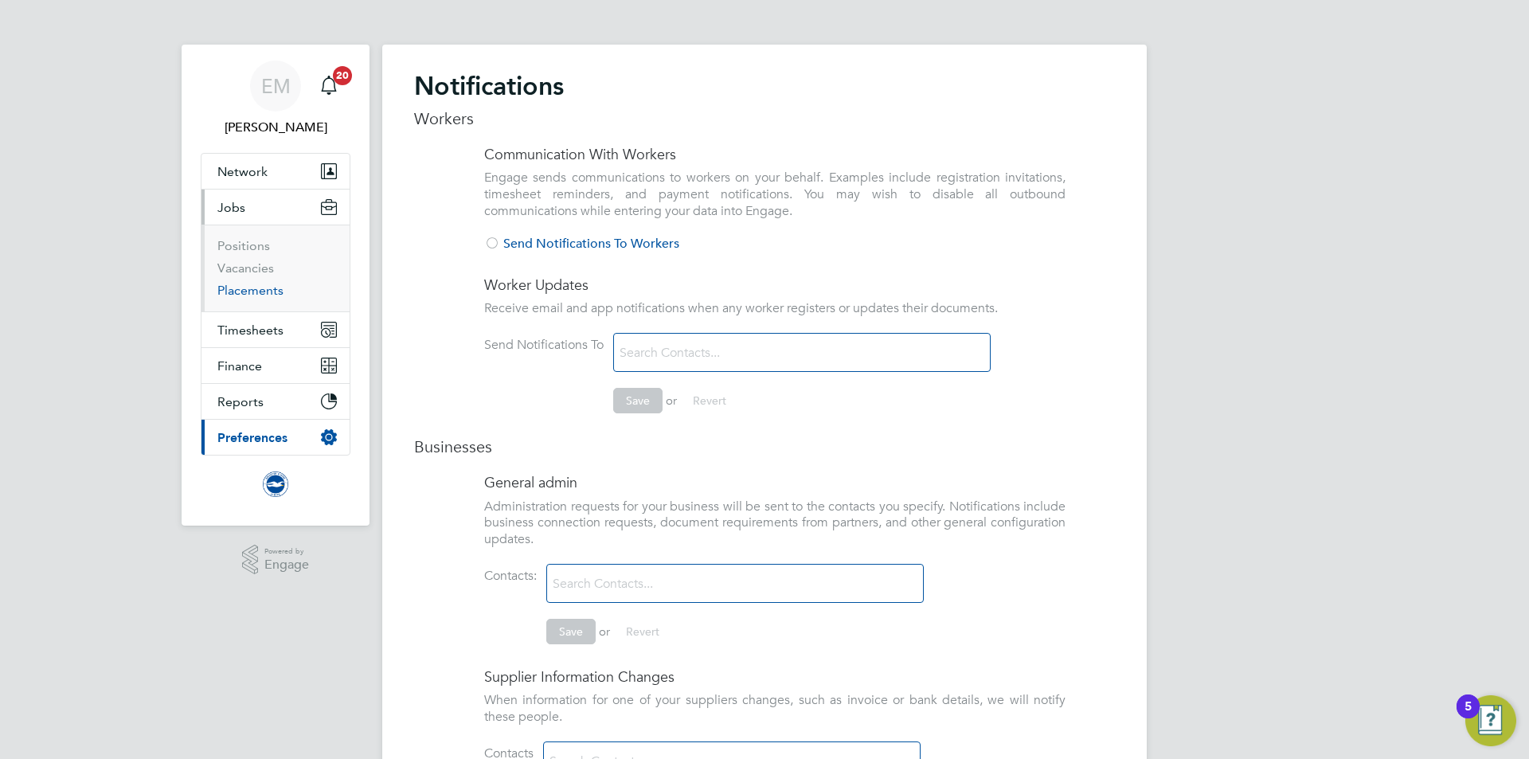
click at [264, 296] on link "Placements" at bounding box center [250, 290] width 66 height 15
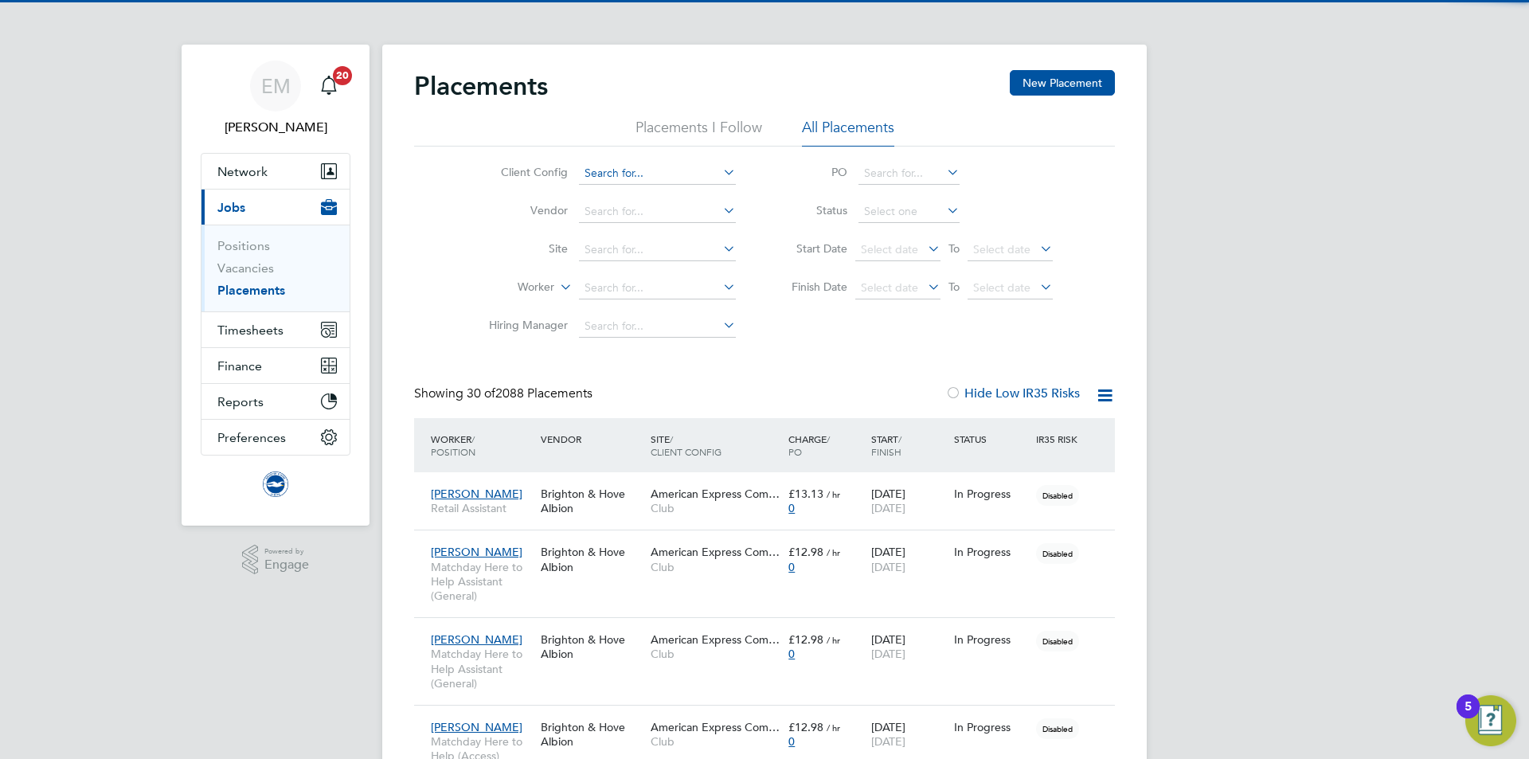
click at [648, 181] on input at bounding box center [657, 173] width 157 height 22
click at [638, 201] on li "Club" at bounding box center [657, 196] width 159 height 22
type input "Club"
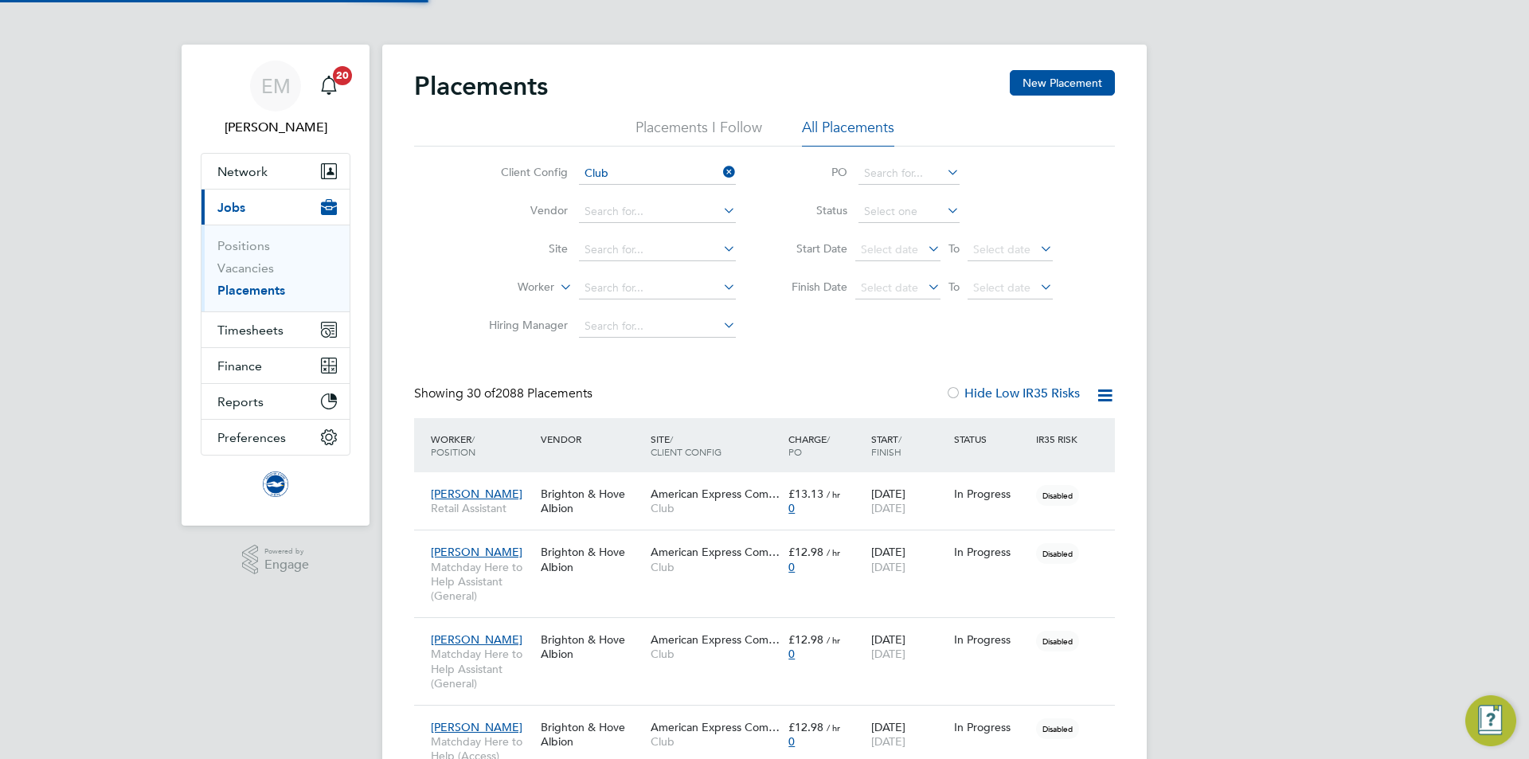
click at [530, 277] on li "Worker" at bounding box center [606, 288] width 300 height 38
click at [530, 282] on label "Worker" at bounding box center [509, 288] width 92 height 16
drag, startPoint x: 515, startPoint y: 331, endPoint x: 537, endPoint y: 330, distance: 21.5
click at [520, 331] on li "Position" at bounding box center [505, 326] width 99 height 21
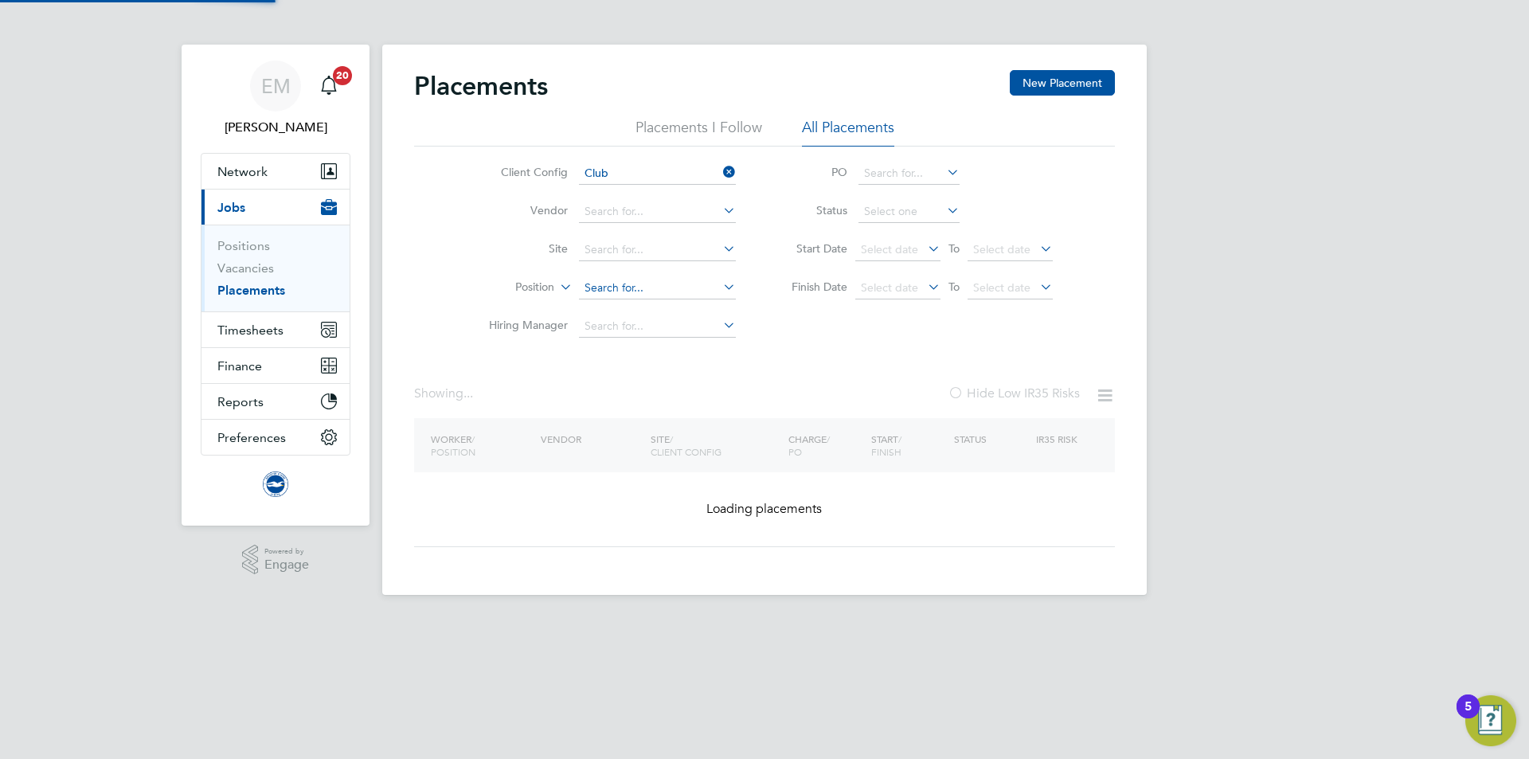
click at [613, 284] on input at bounding box center [657, 288] width 157 height 22
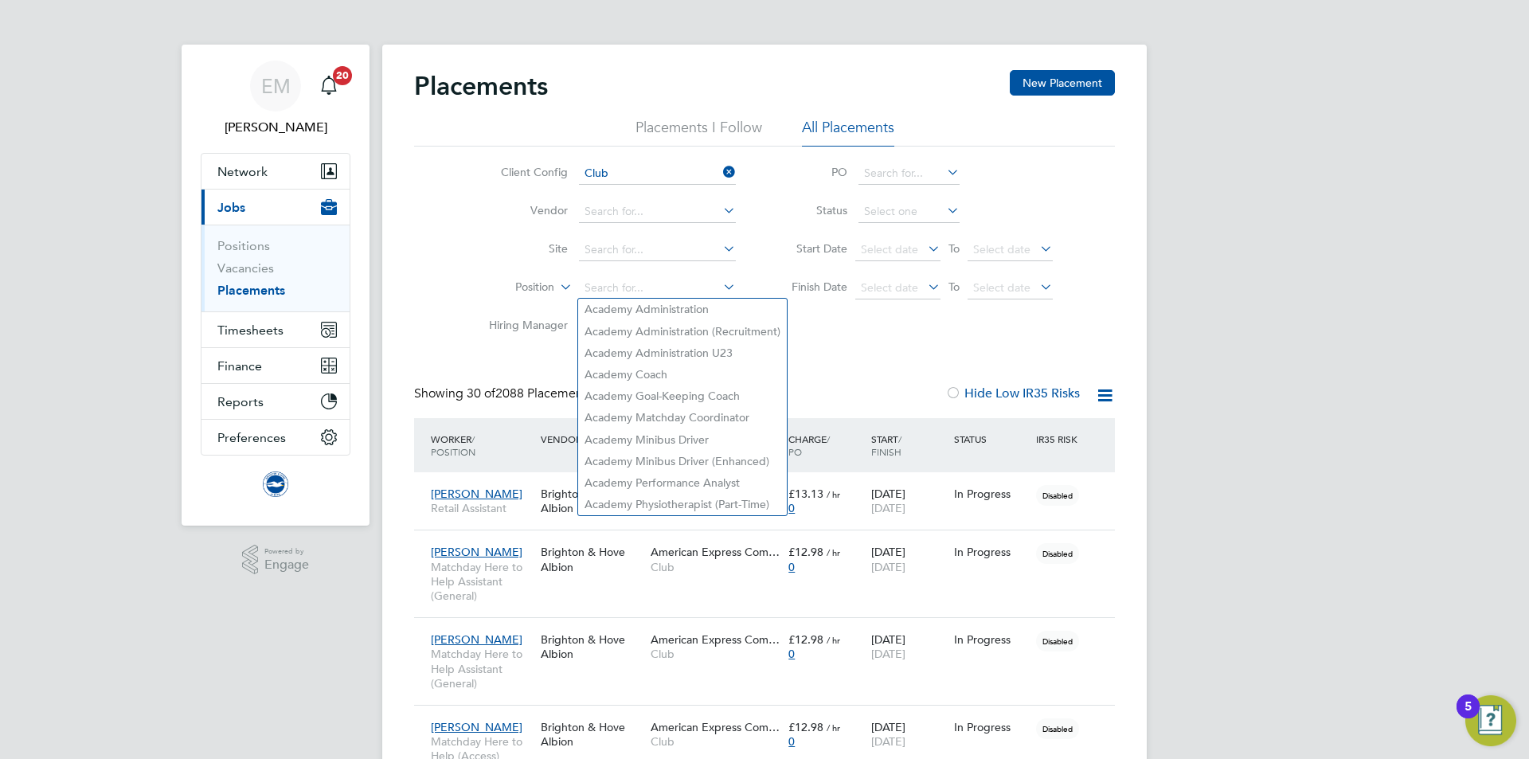
click at [526, 319] on label "Hiring Manager" at bounding box center [522, 325] width 92 height 14
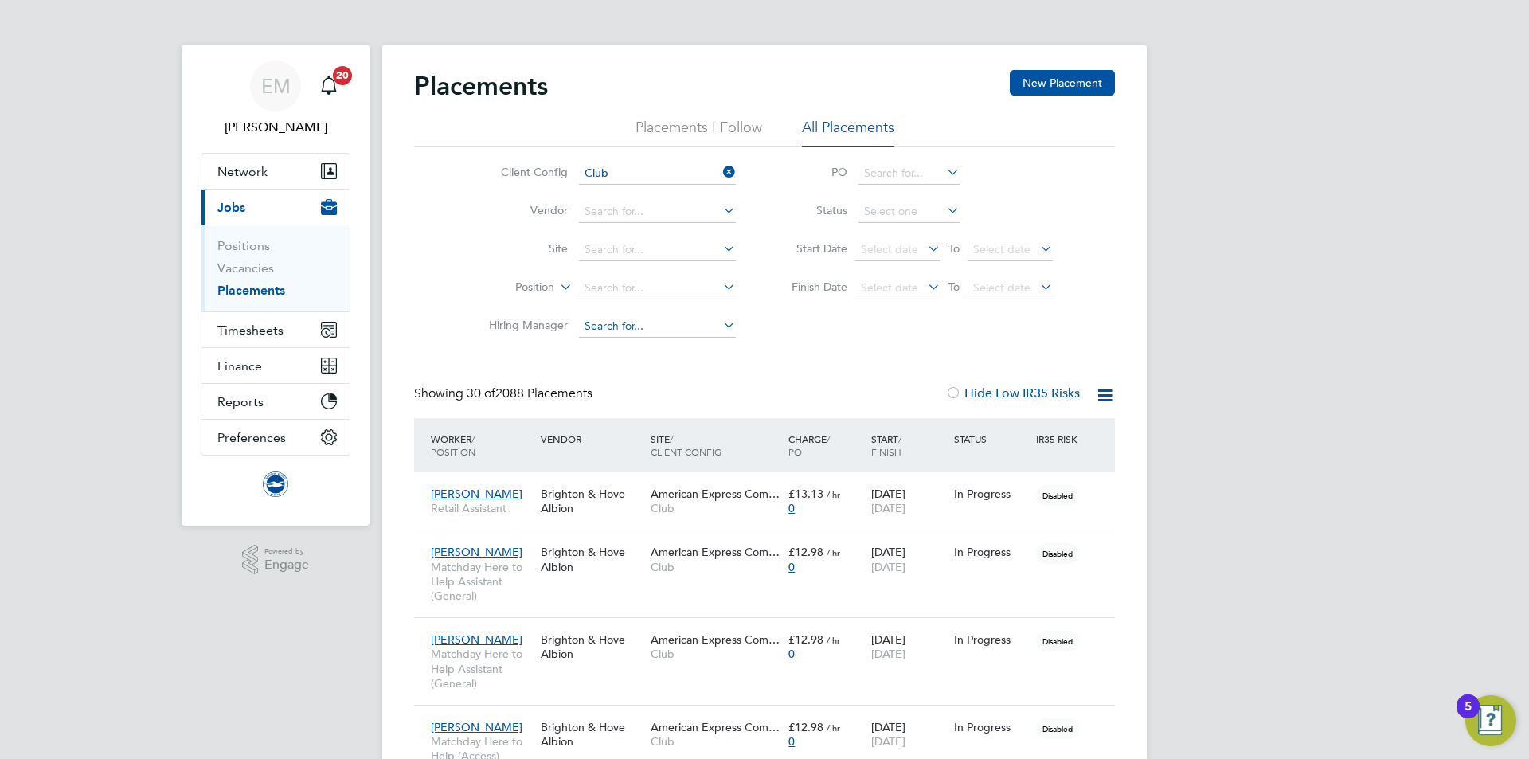
click at [606, 330] on input at bounding box center [657, 326] width 157 height 22
click at [621, 344] on li "Millie Crowhurst" at bounding box center [657, 349] width 159 height 22
type input "[PERSON_NAME]"
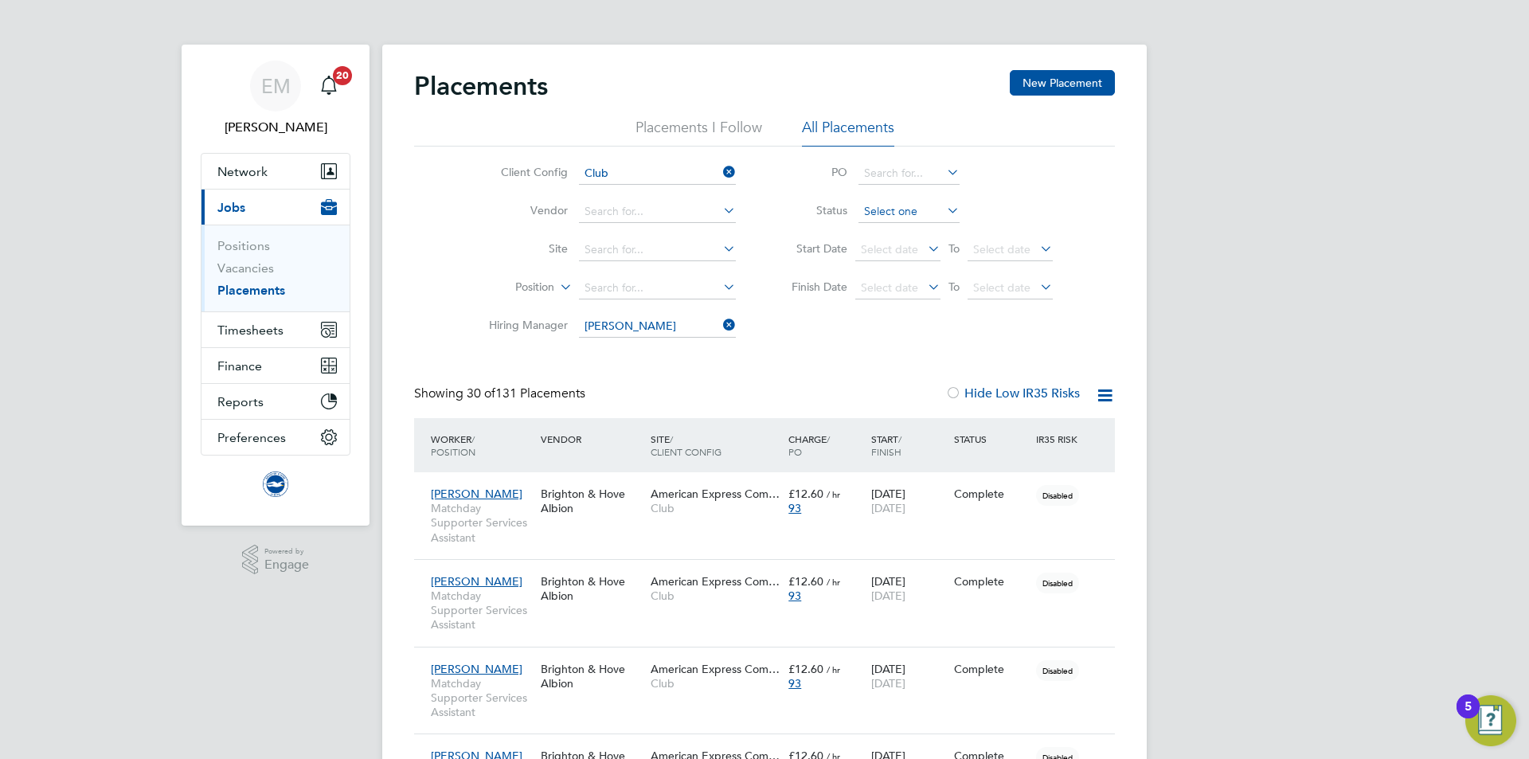
click at [912, 209] on input at bounding box center [909, 212] width 101 height 22
click at [917, 233] on li "Active" at bounding box center [909, 232] width 103 height 21
type input "Active"
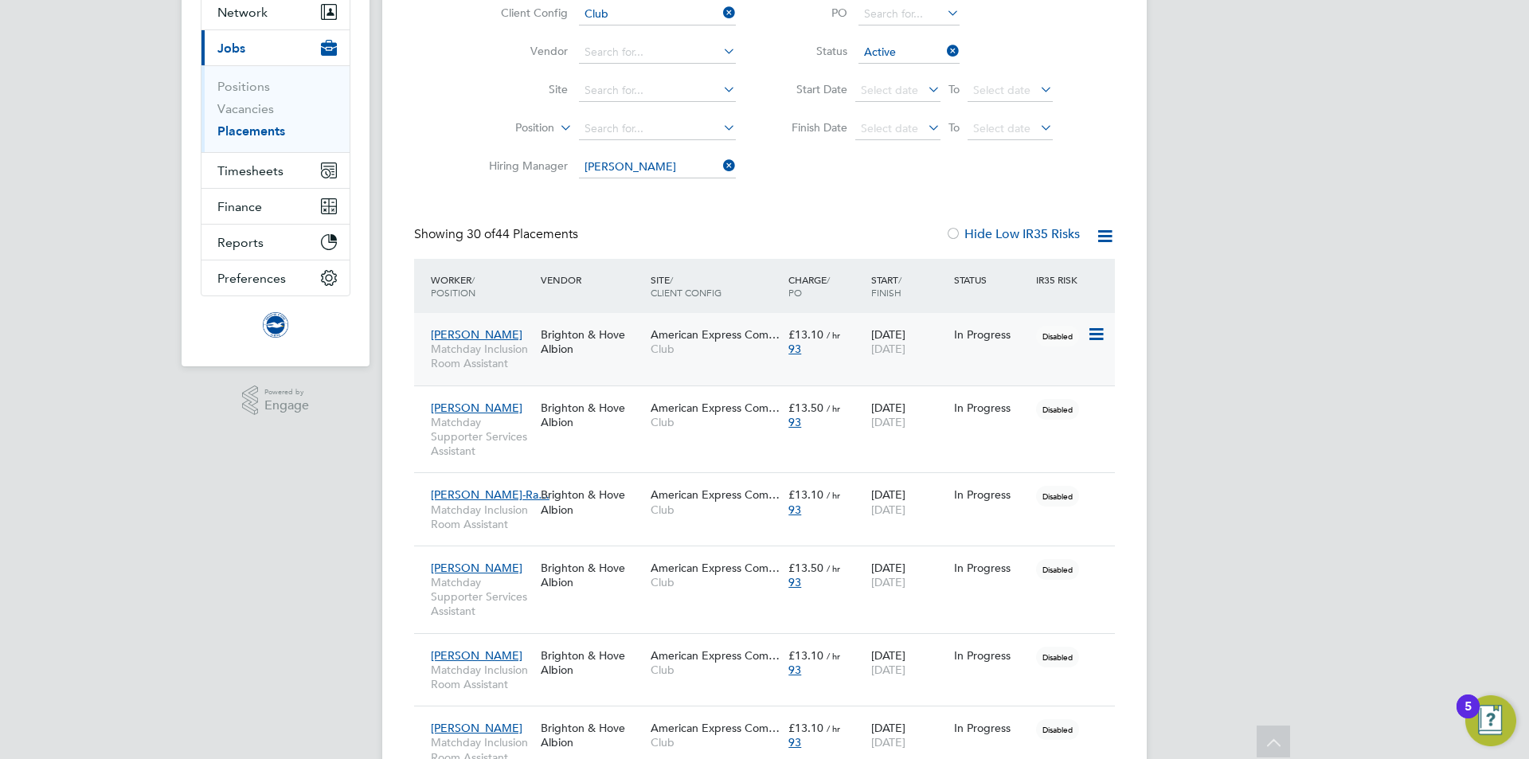
click at [624, 347] on div "Brighton & Hove Albion" at bounding box center [592, 341] width 110 height 45
click at [654, 444] on div "Jodi Bennett Matchday Supporter Services Assistant Brighton & Hove Albion Ameri…" at bounding box center [764, 430] width 701 height 88
click at [677, 433] on div "American Express Com… Club" at bounding box center [716, 415] width 138 height 45
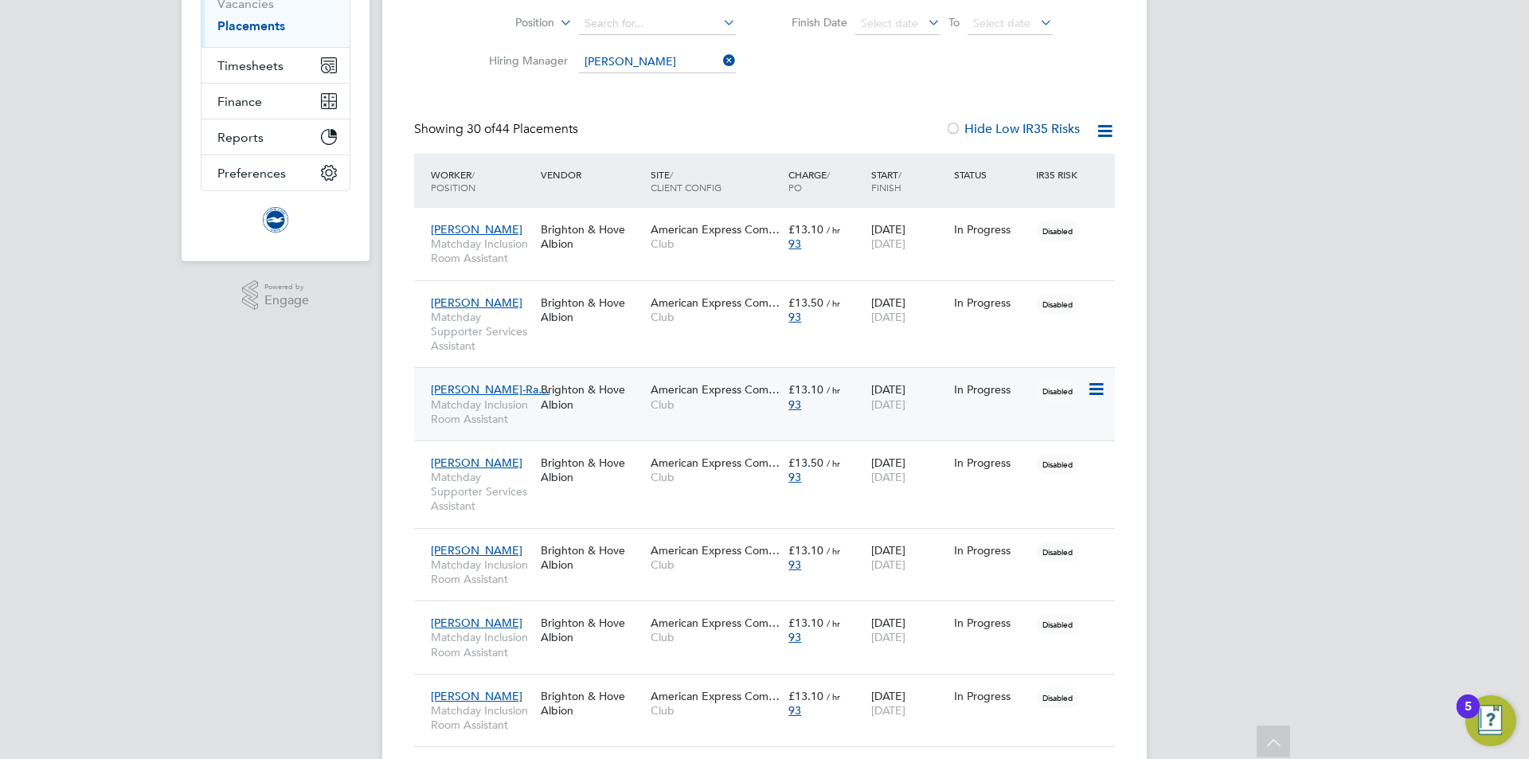
scroll to position [478, 0]
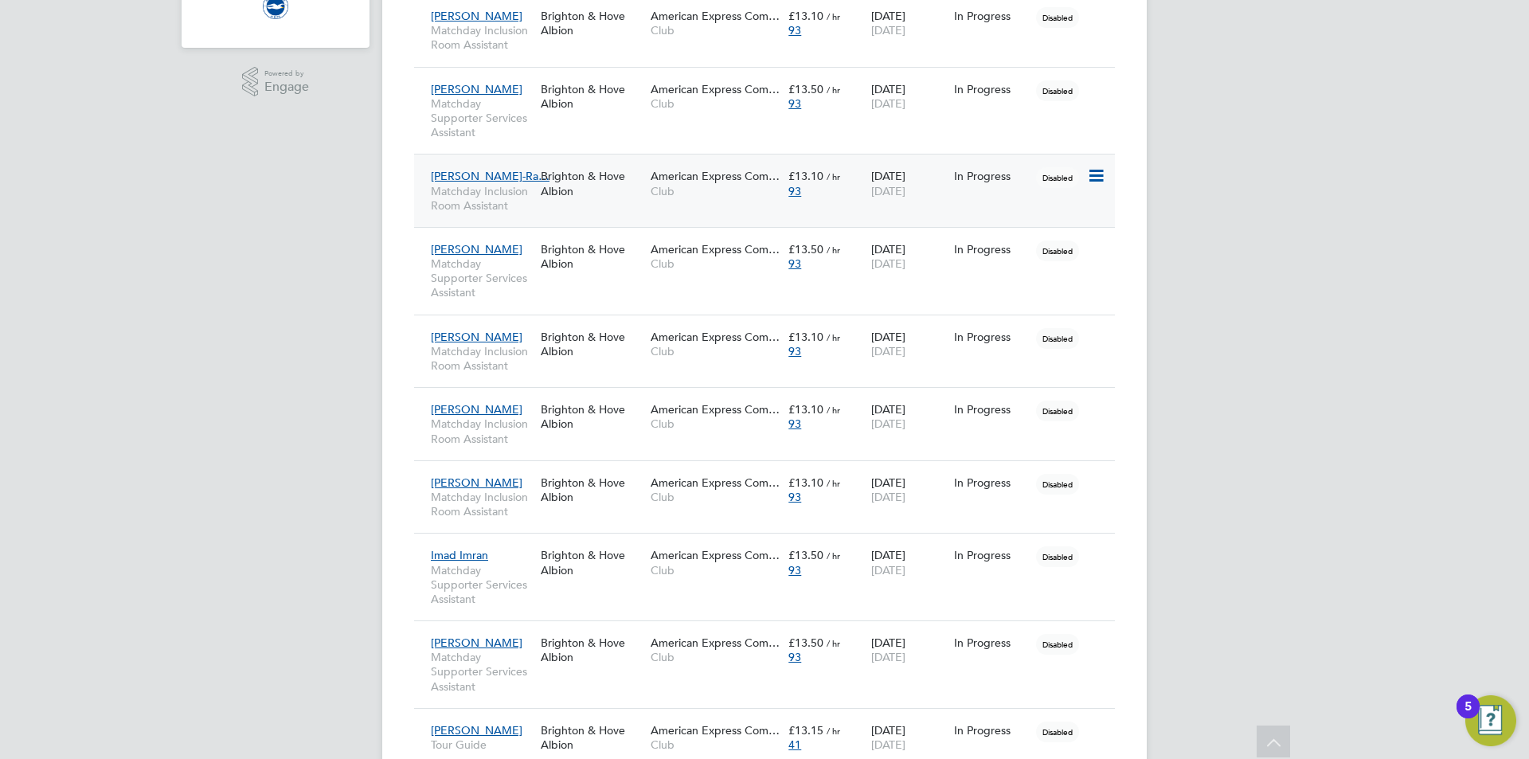
click at [699, 199] on div "American Express Com… Club" at bounding box center [716, 183] width 138 height 45
click at [693, 288] on div "Prem Suchak Matchday Supporter Services Assistant Brighton & Hove Albion Americ…" at bounding box center [764, 271] width 701 height 88
click at [527, 284] on span "Matchday Supporter Services Assistant" at bounding box center [482, 278] width 102 height 44
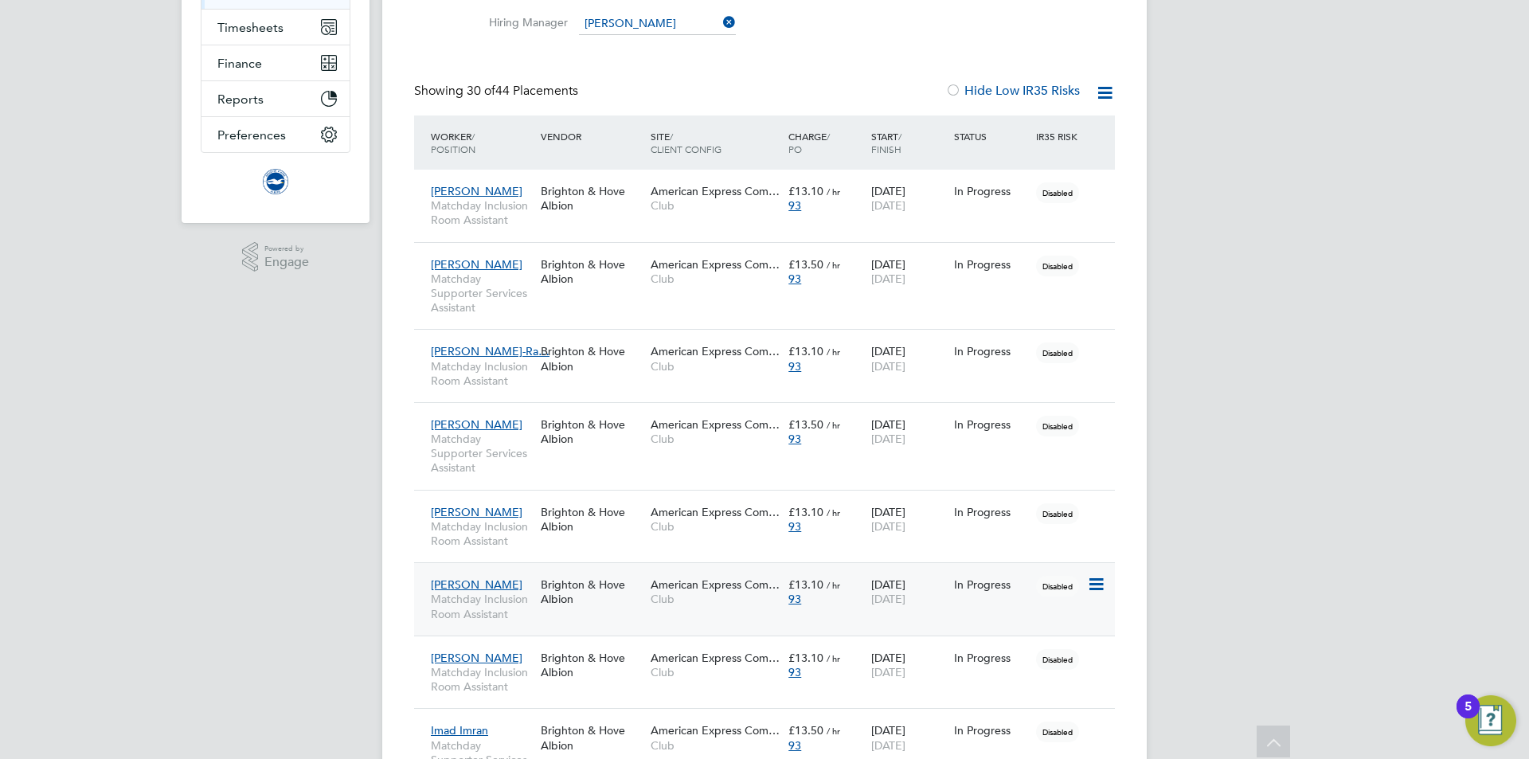
scroll to position [398, 0]
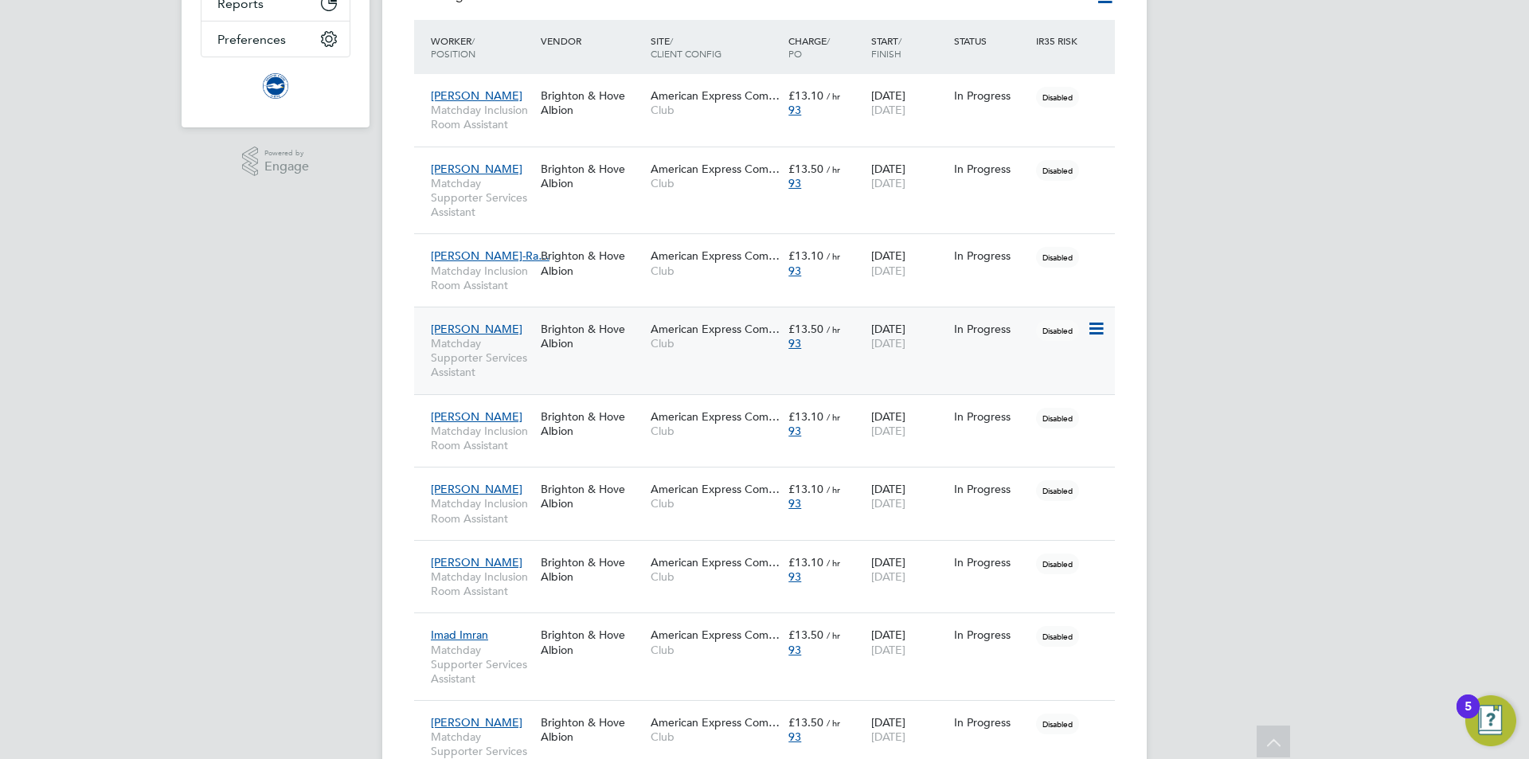
click at [519, 357] on span "Matchday Supporter Services Assistant" at bounding box center [482, 358] width 102 height 44
click at [709, 429] on span "Club" at bounding box center [716, 431] width 130 height 14
click at [627, 440] on div "Brighton & Hove Albion" at bounding box center [592, 423] width 110 height 45
click at [518, 507] on span "Matchday Inclusion Room Assistant" at bounding box center [482, 510] width 102 height 29
click at [602, 591] on div "Brighton & Hove Albion" at bounding box center [592, 569] width 110 height 45
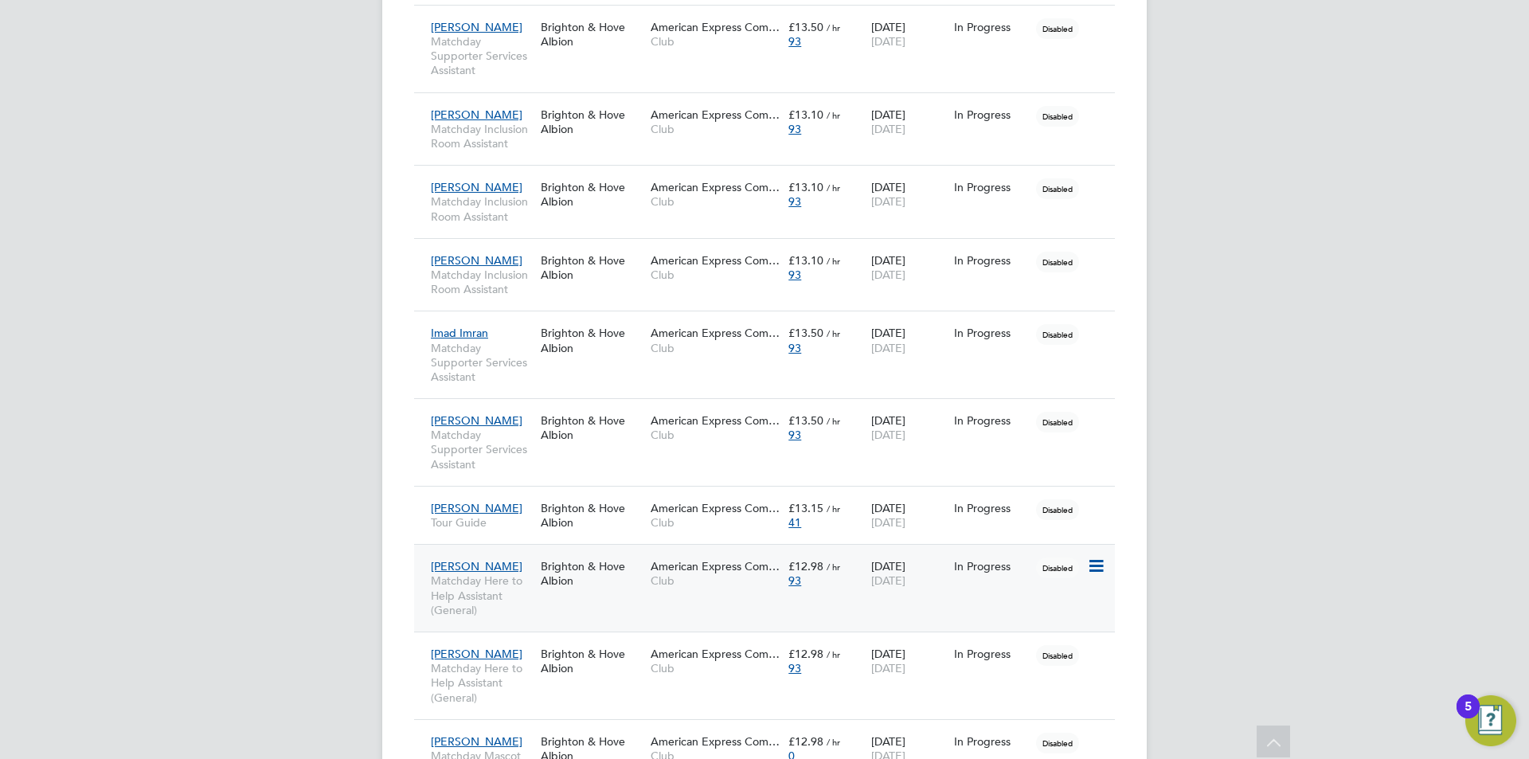
scroll to position [797, 0]
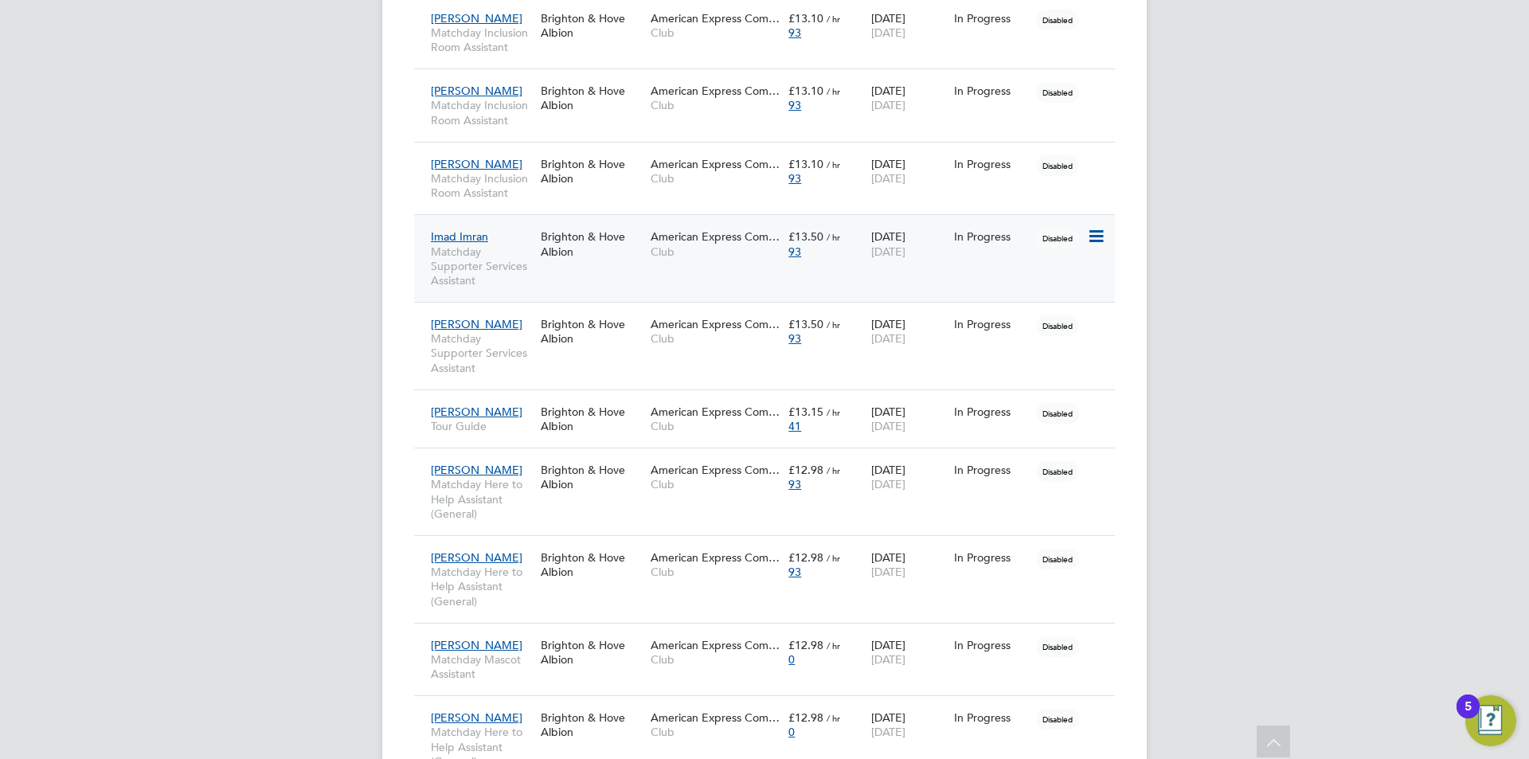
click at [515, 279] on span "Matchday Supporter Services Assistant" at bounding box center [482, 267] width 102 height 44
click at [556, 361] on div "Evie Cuthbert Matchday Supporter Services Assistant Brighton & Hove Albion Amer…" at bounding box center [764, 346] width 701 height 88
click at [519, 356] on span "Matchday Supporter Services Assistant" at bounding box center [482, 353] width 102 height 44
click at [504, 433] on div "Nigel Summers Tour Guide" at bounding box center [482, 419] width 110 height 45
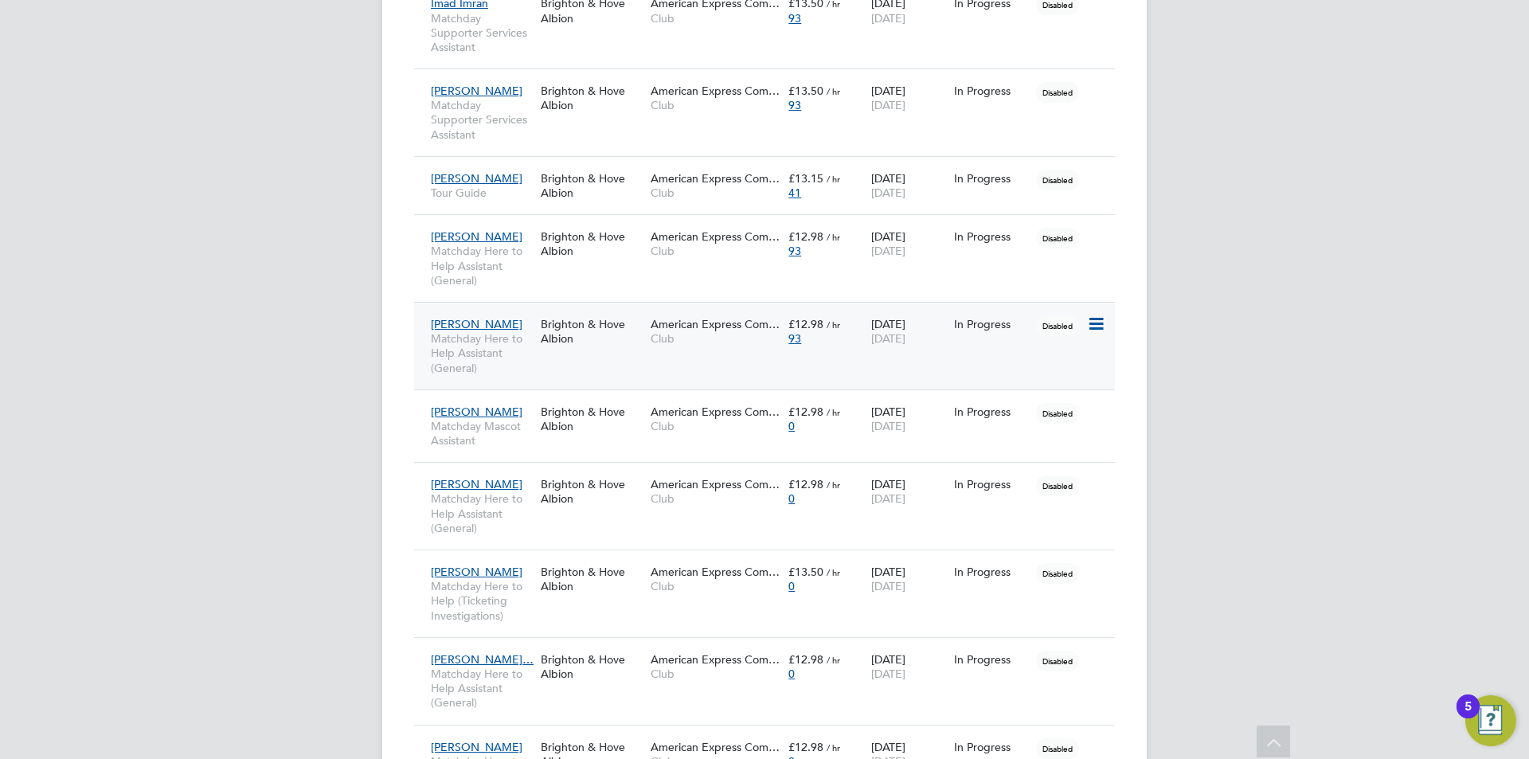
scroll to position [1036, 0]
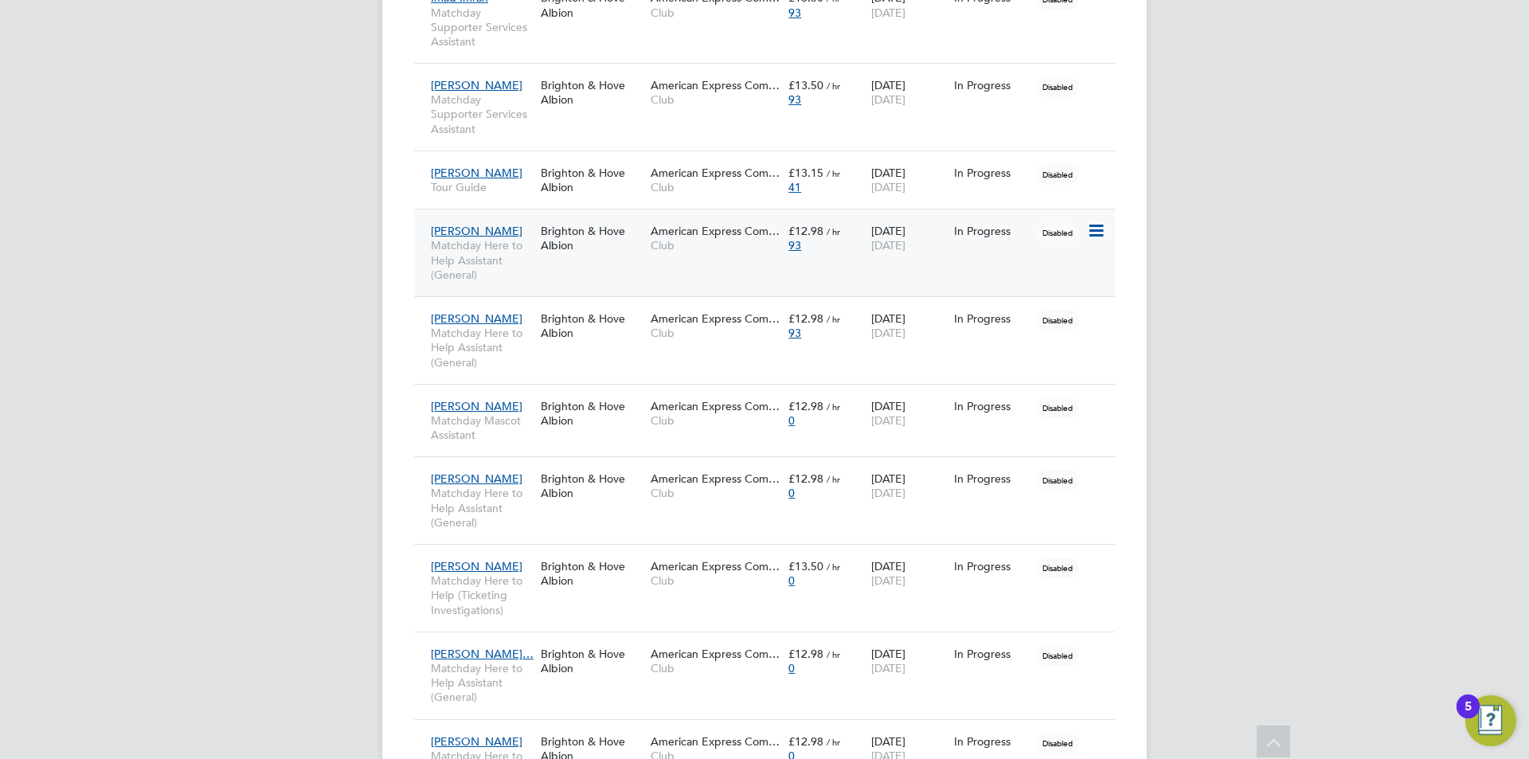
click at [515, 253] on span "Matchday Here to Help Assistant (General)" at bounding box center [482, 260] width 102 height 44
click at [535, 356] on div "Tracy Kihika Matchday Here to Help Assistant (General)" at bounding box center [482, 340] width 110 height 74
click at [496, 439] on span "Matchday Mascot Assistant" at bounding box center [482, 427] width 102 height 29
click at [578, 504] on div "Brighton & Hove Albion" at bounding box center [592, 486] width 110 height 45
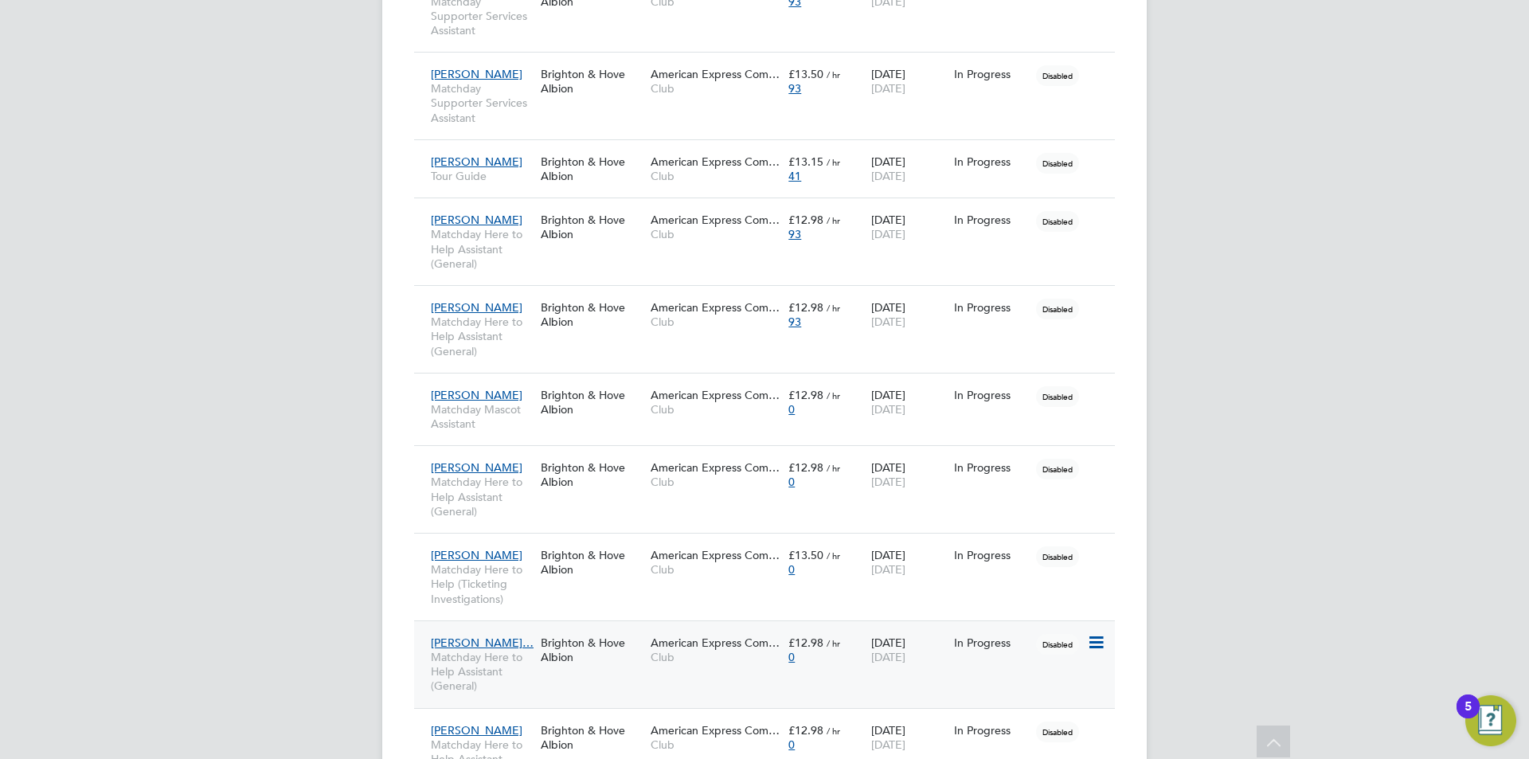
scroll to position [1274, 0]
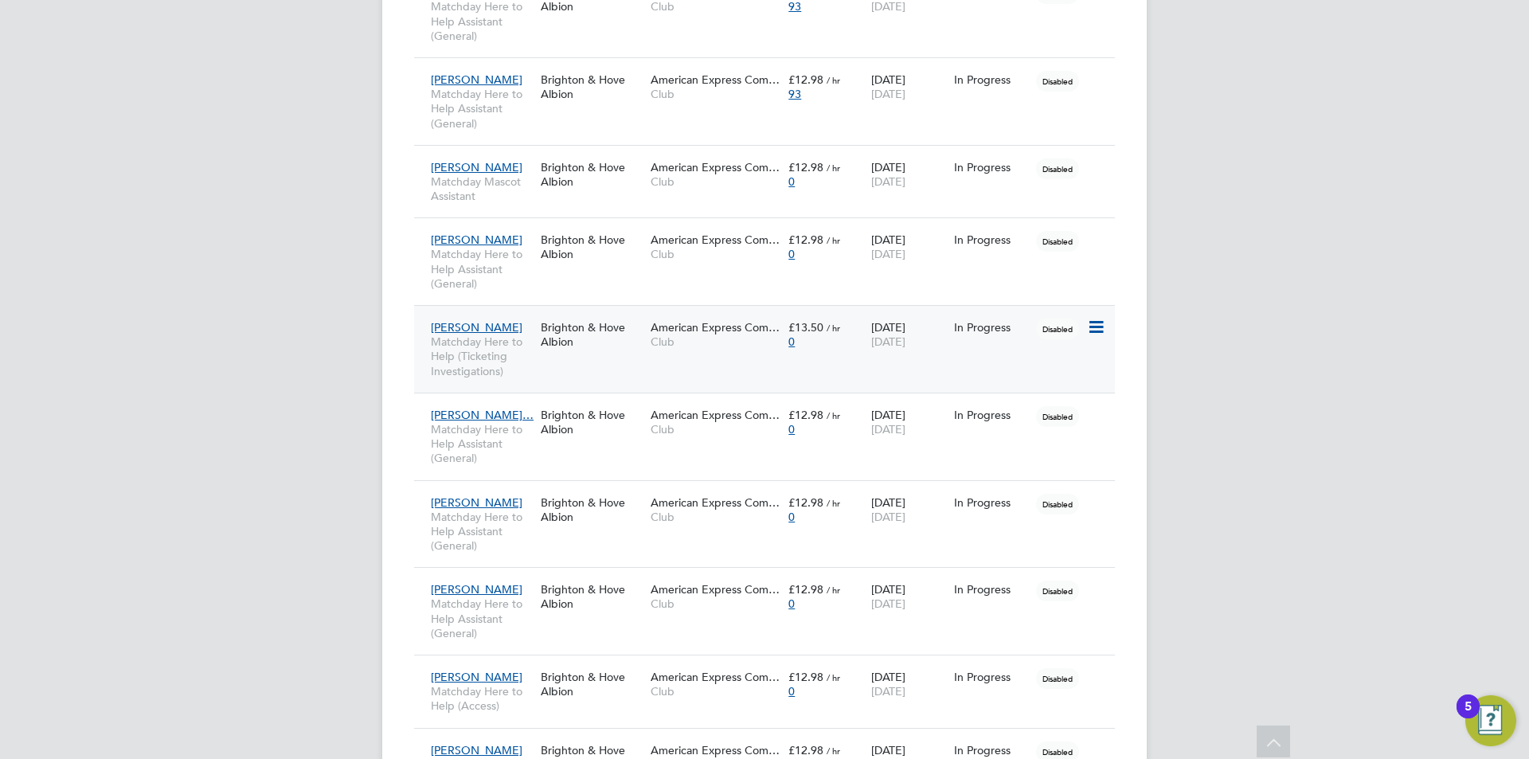
click at [515, 364] on span "Matchday Here to Help (Ticketing Investigations)" at bounding box center [482, 357] width 102 height 44
click at [701, 451] on div "Delicia Nahabwa… Matchday Here to Help Assistant (General) Brighton & Hove Albi…" at bounding box center [764, 437] width 701 height 88
click at [601, 444] on div "Brighton & Hove Albion" at bounding box center [592, 422] width 110 height 45
click at [549, 533] on div "Joshua Edge Matchday Here to Help Assistant (General) Brighton & Hove Albion Am…" at bounding box center [764, 524] width 701 height 88
click at [480, 533] on span "Matchday Here to Help Assistant (General)" at bounding box center [482, 532] width 102 height 44
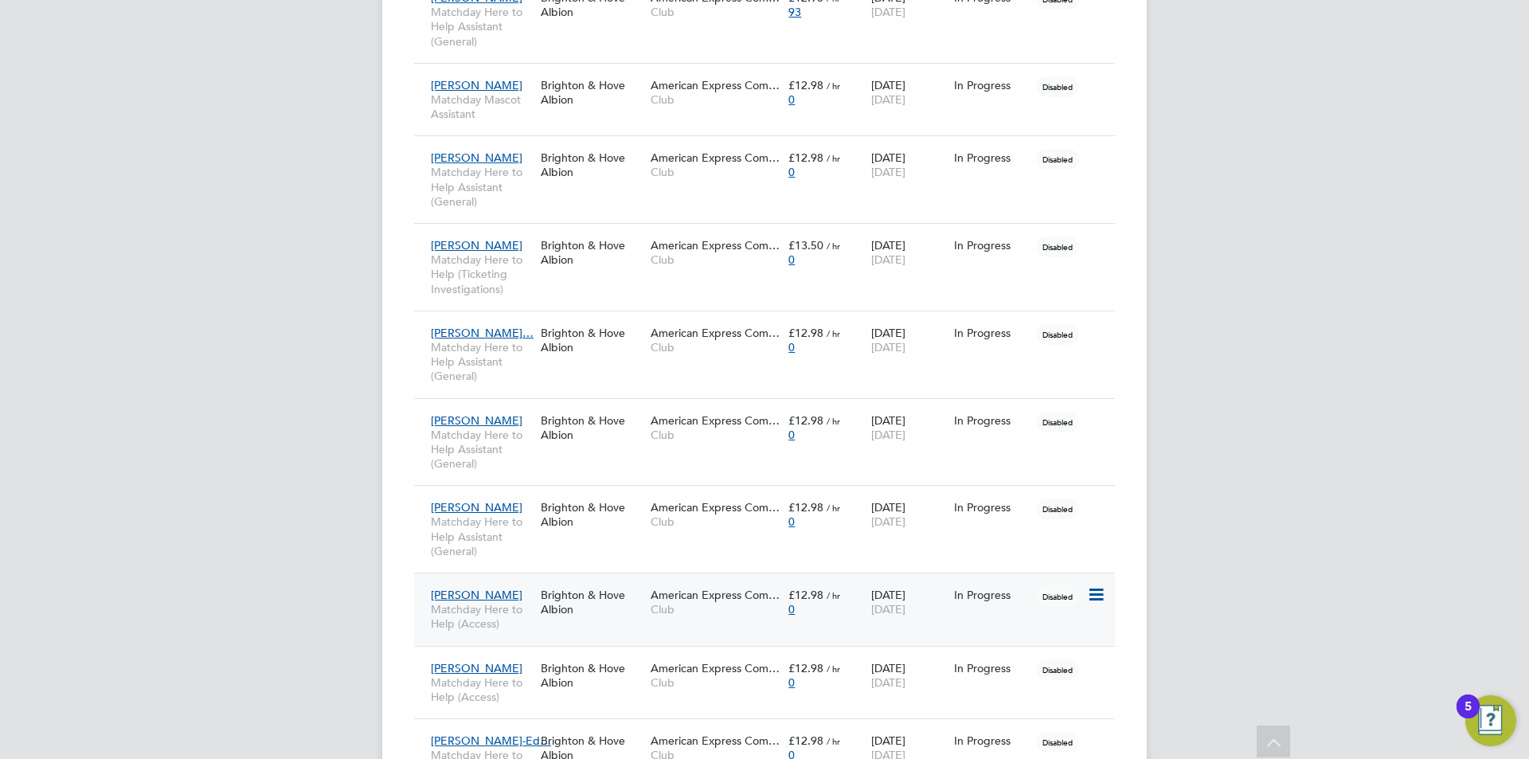
scroll to position [1434, 0]
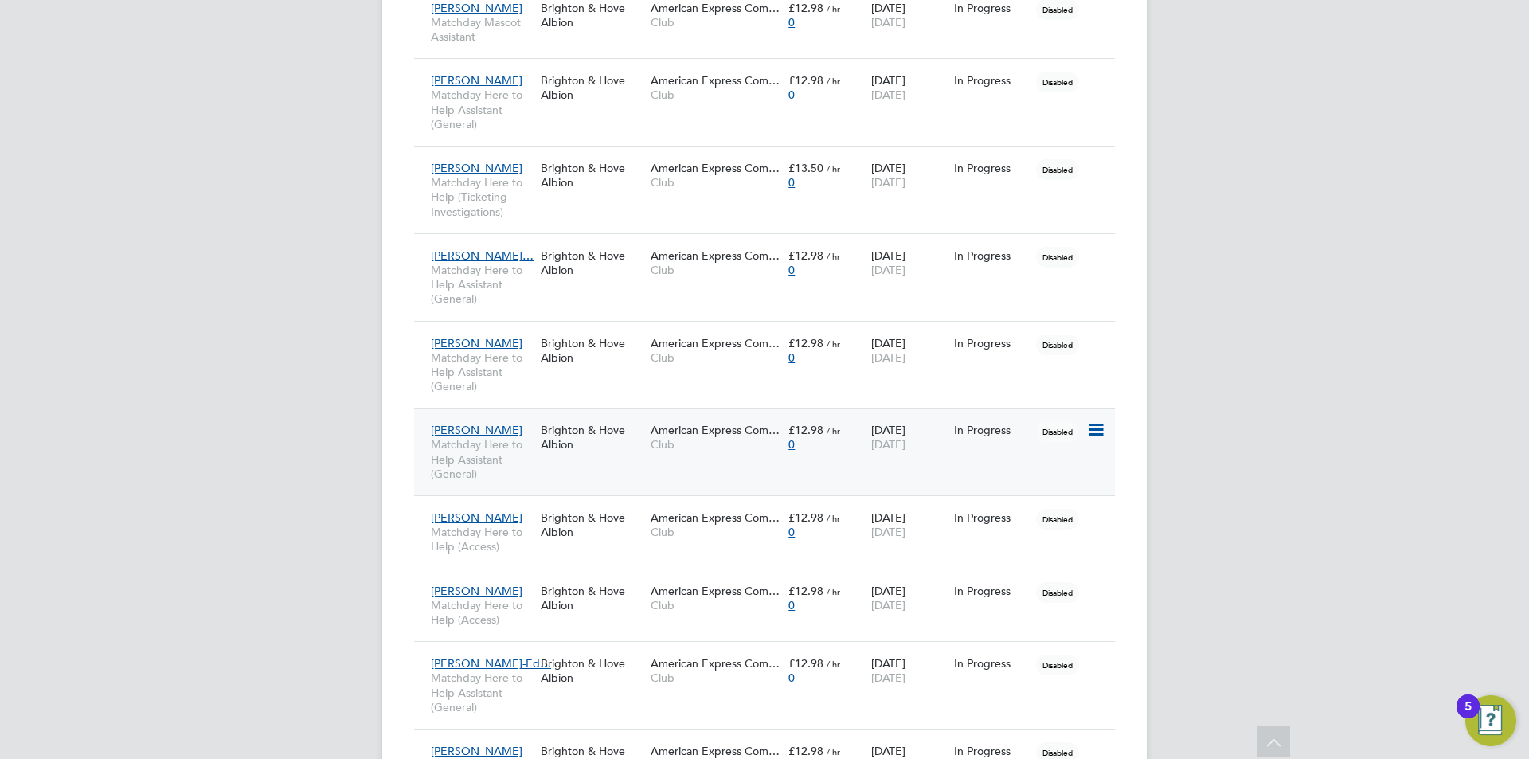
click at [543, 460] on div "Brighton & Hove Albion" at bounding box center [592, 437] width 110 height 45
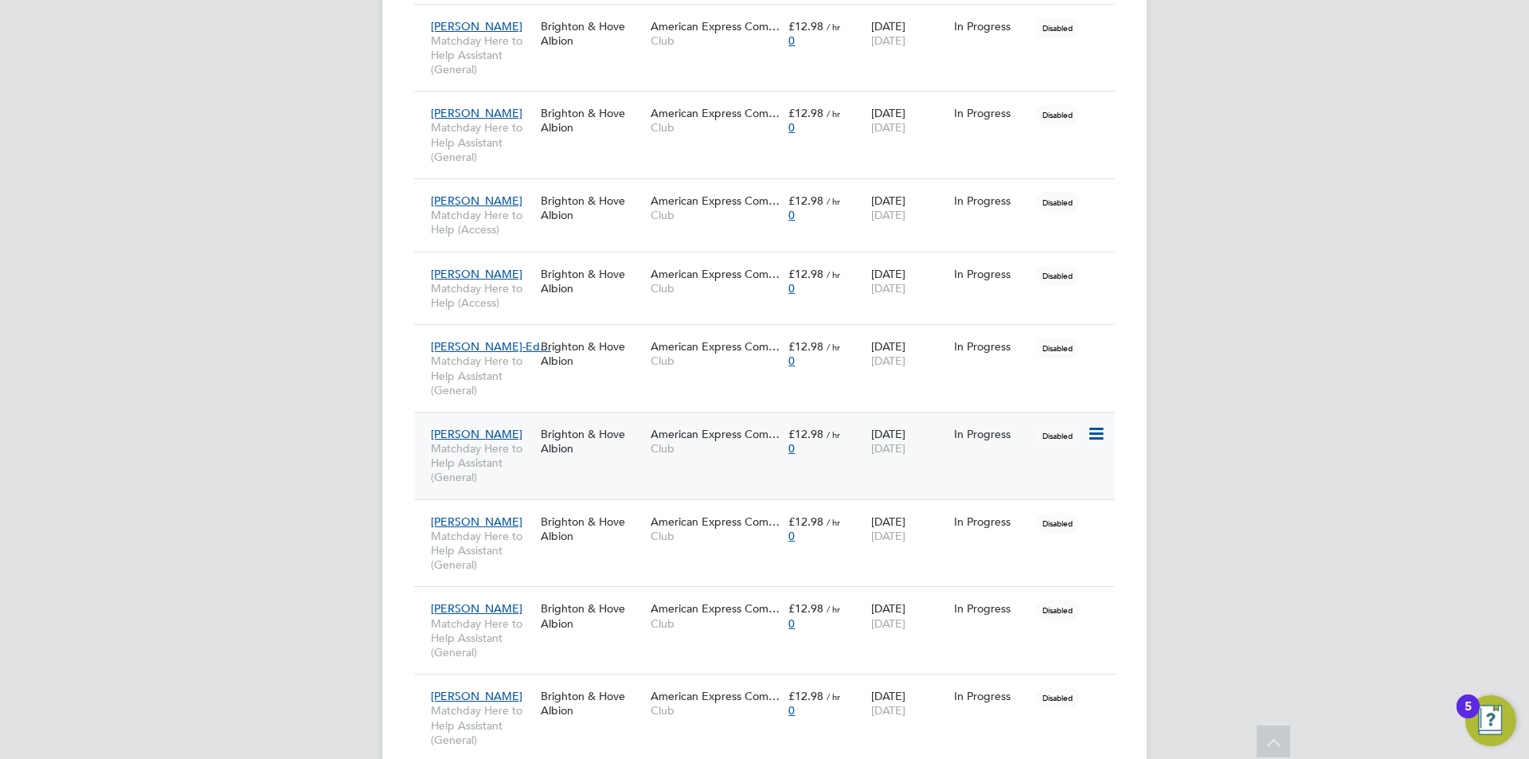
scroll to position [1752, 0]
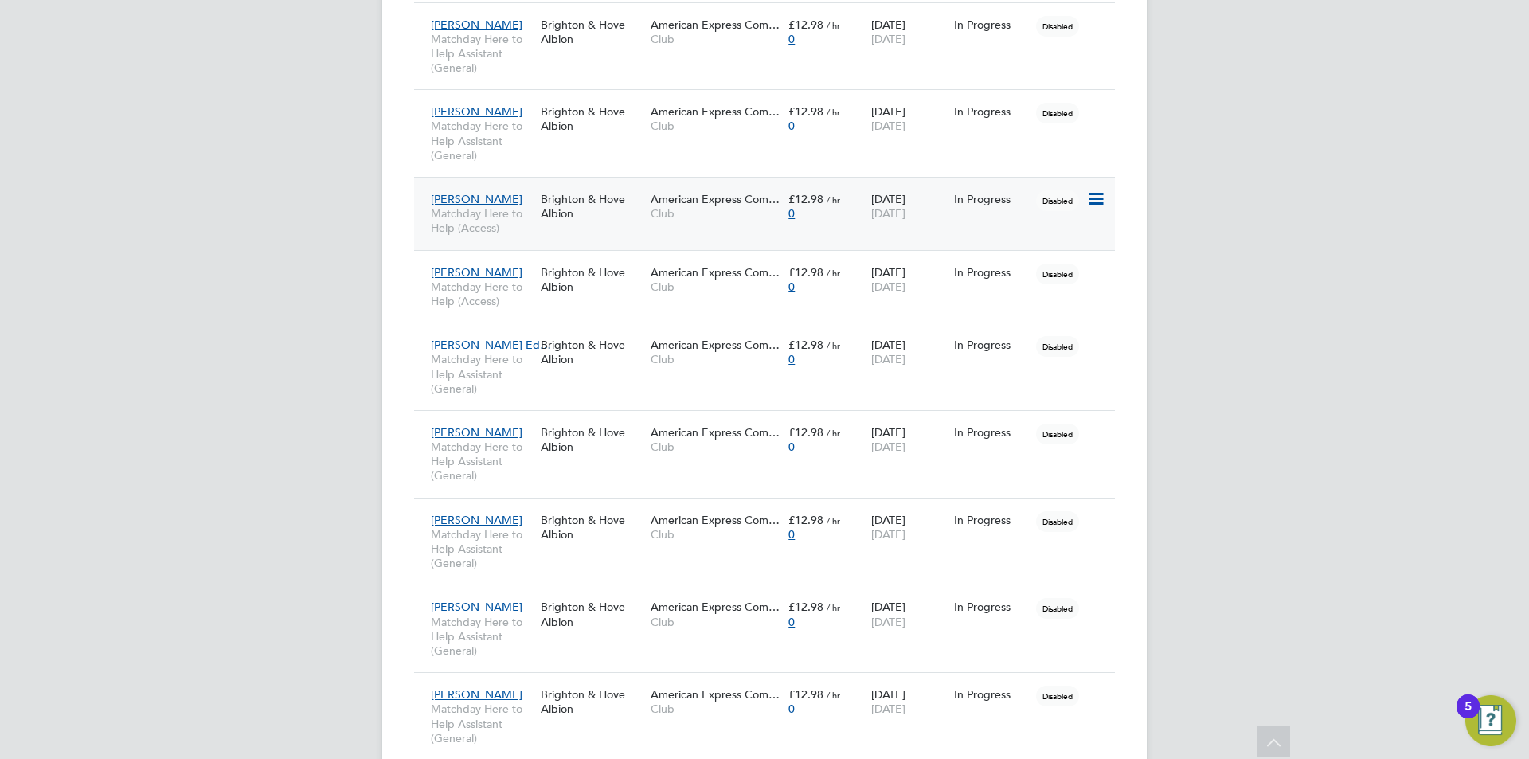
click at [636, 232] on div "Libby Wheeler Matchday Here to Help (Access) Brighton & Hove Albion American Ex…" at bounding box center [764, 213] width 701 height 73
click at [531, 219] on span "Matchday Here to Help (Access)" at bounding box center [482, 220] width 102 height 29
click at [491, 303] on span "Matchday Here to Help (Access)" at bounding box center [482, 294] width 102 height 29
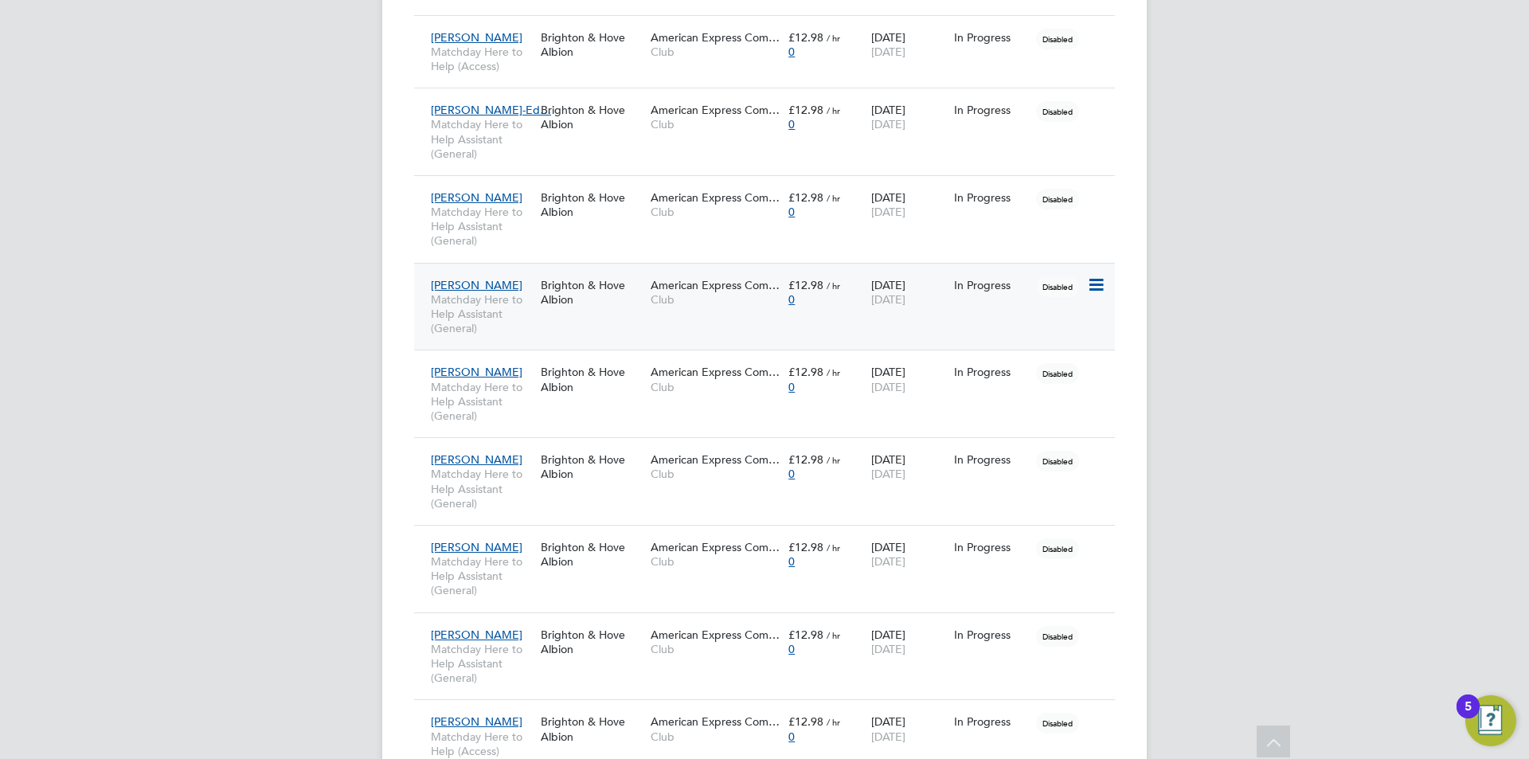
scroll to position [1991, 0]
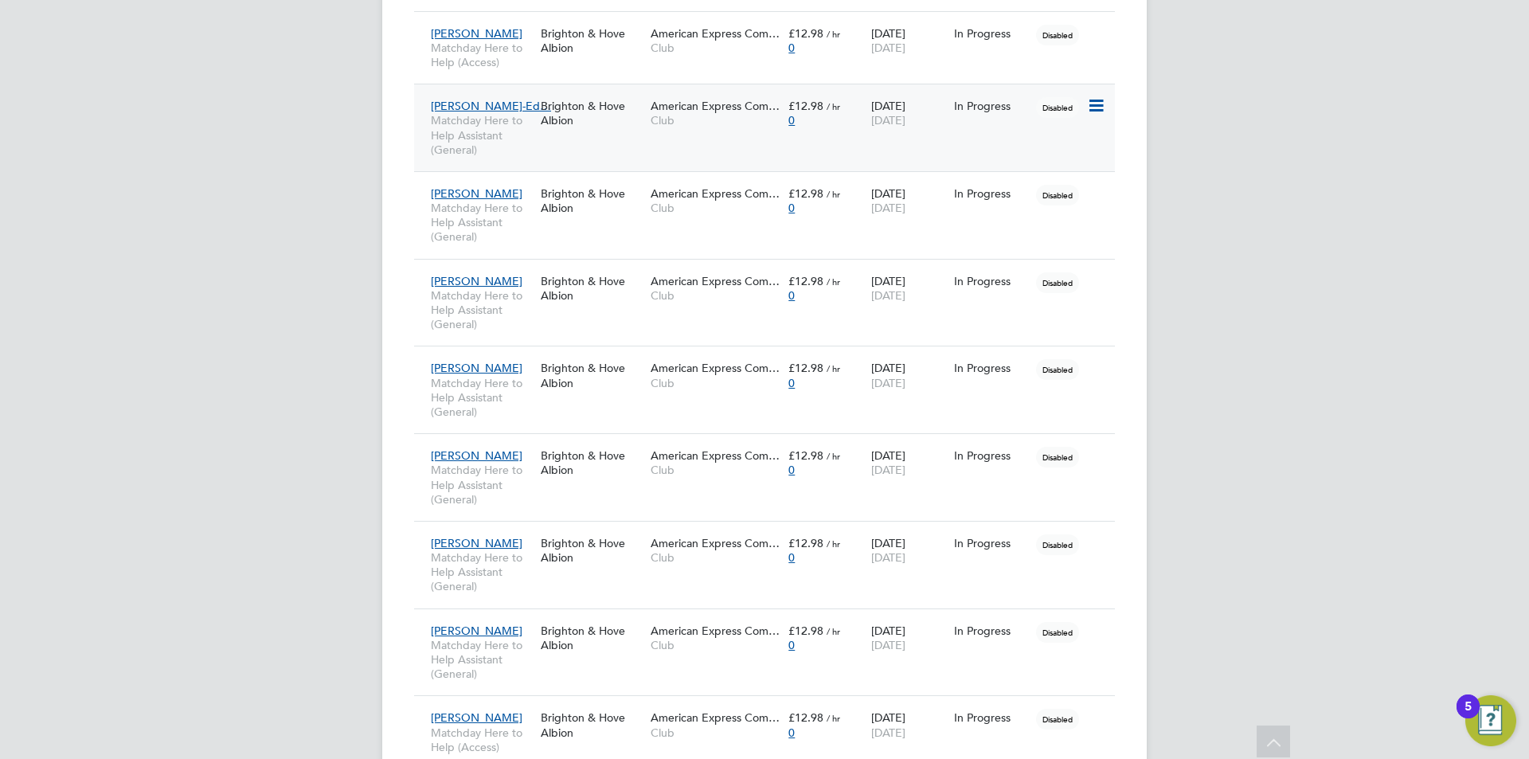
click at [563, 146] on div "Phine Jackson-Ed… Matchday Here to Help Assistant (General) Brighton & Hove Alb…" at bounding box center [764, 128] width 701 height 88
click at [655, 112] on div "American Express Com… Club" at bounding box center [716, 113] width 138 height 45
click at [514, 249] on div "Carolyn Ansell Matchday Here to Help Assistant (General)" at bounding box center [482, 215] width 110 height 74
click at [599, 307] on div "Brighton & Hove Albion" at bounding box center [592, 288] width 110 height 45
click at [564, 385] on div "Brighton & Hove Albion" at bounding box center [592, 375] width 110 height 45
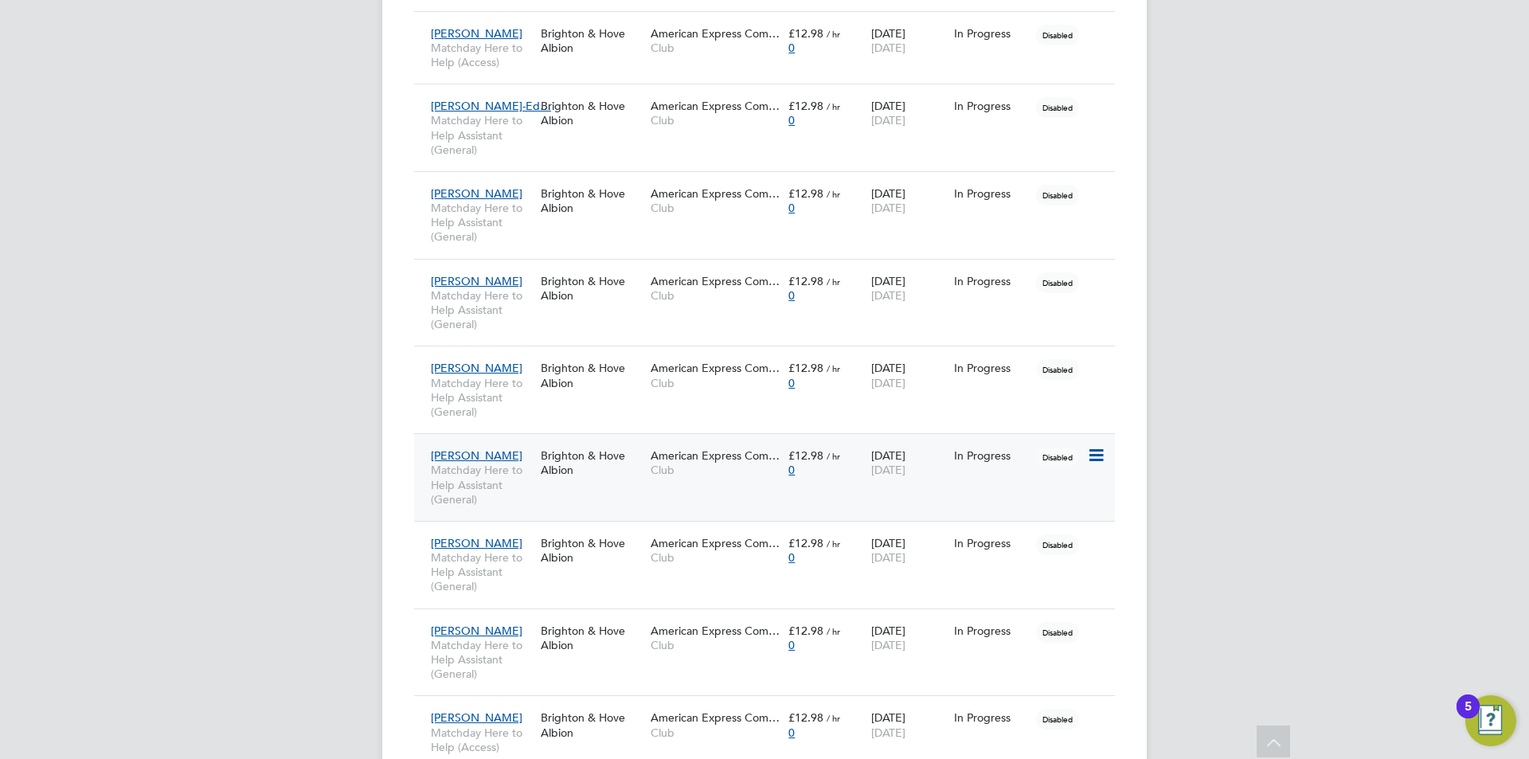
click at [632, 492] on div "Harry Williams Matchday Here to Help Assistant (General) Brighton & Hove Albion…" at bounding box center [764, 477] width 701 height 88
click at [623, 481] on div "Brighton & Hove Albion" at bounding box center [592, 462] width 110 height 45
click at [580, 409] on div "Daniel Le Serve Matchday Here to Help Assistant (General) Brighton & Hove Albio…" at bounding box center [764, 390] width 701 height 88
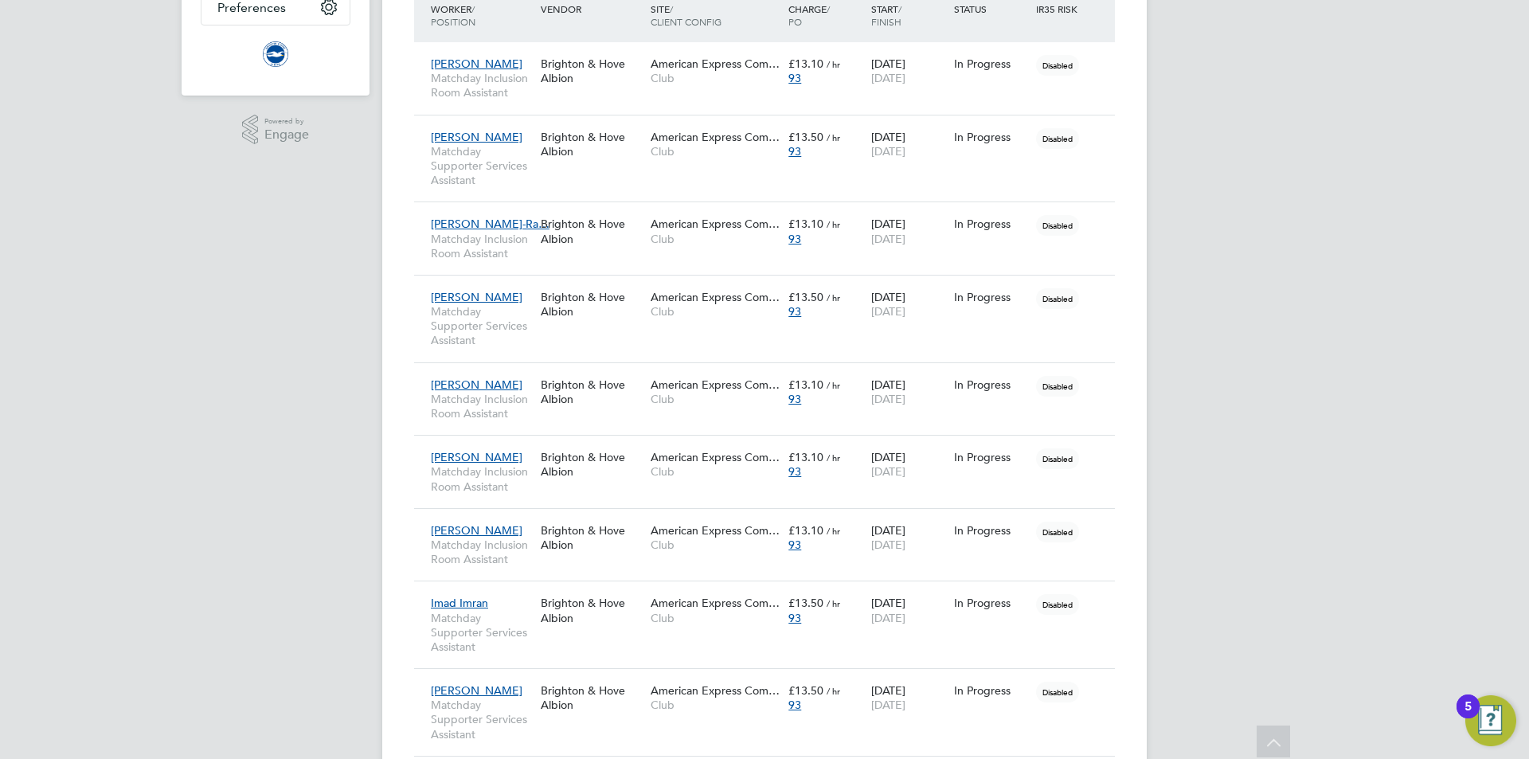
scroll to position [159, 0]
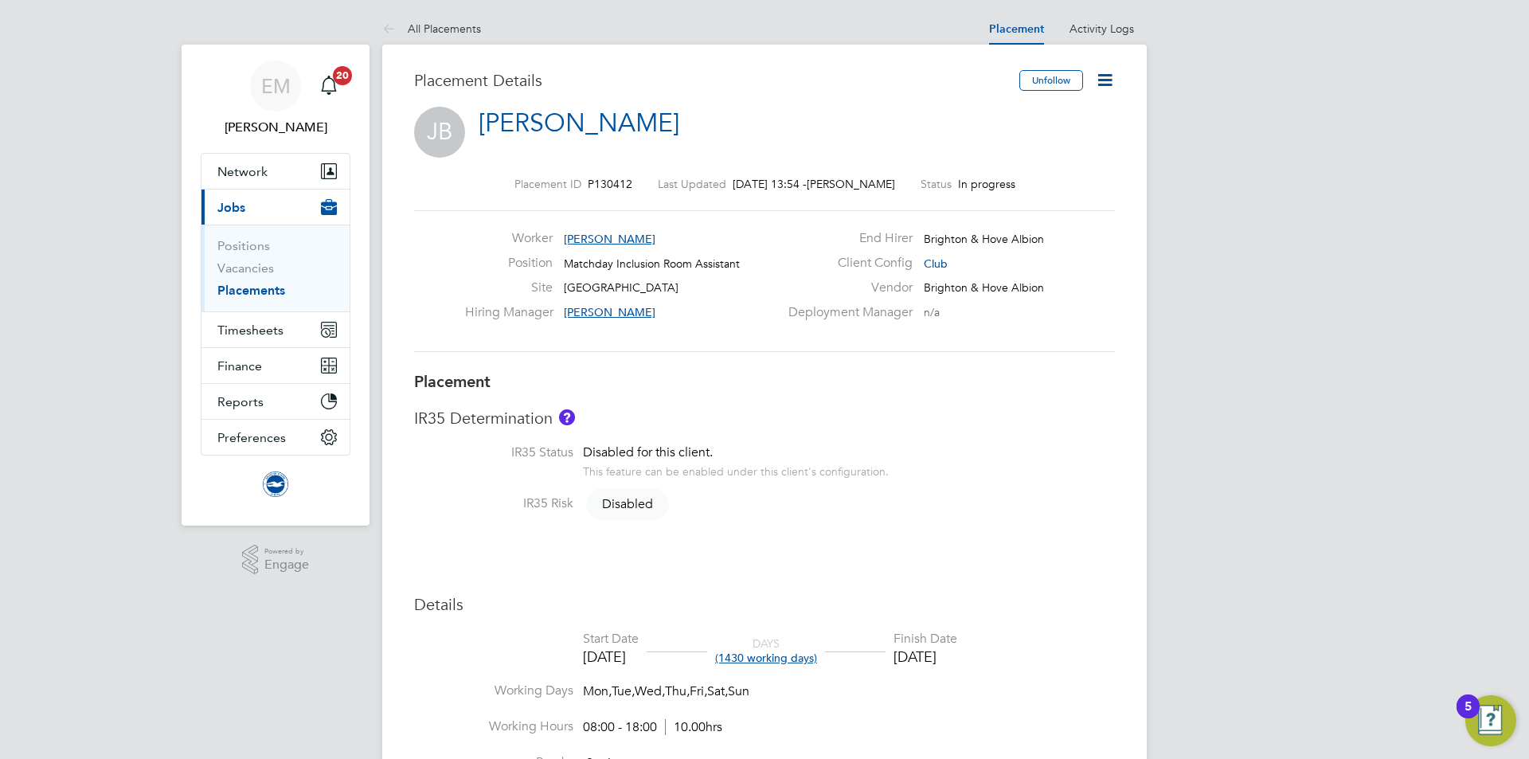
click at [1108, 84] on icon at bounding box center [1105, 80] width 20 height 20
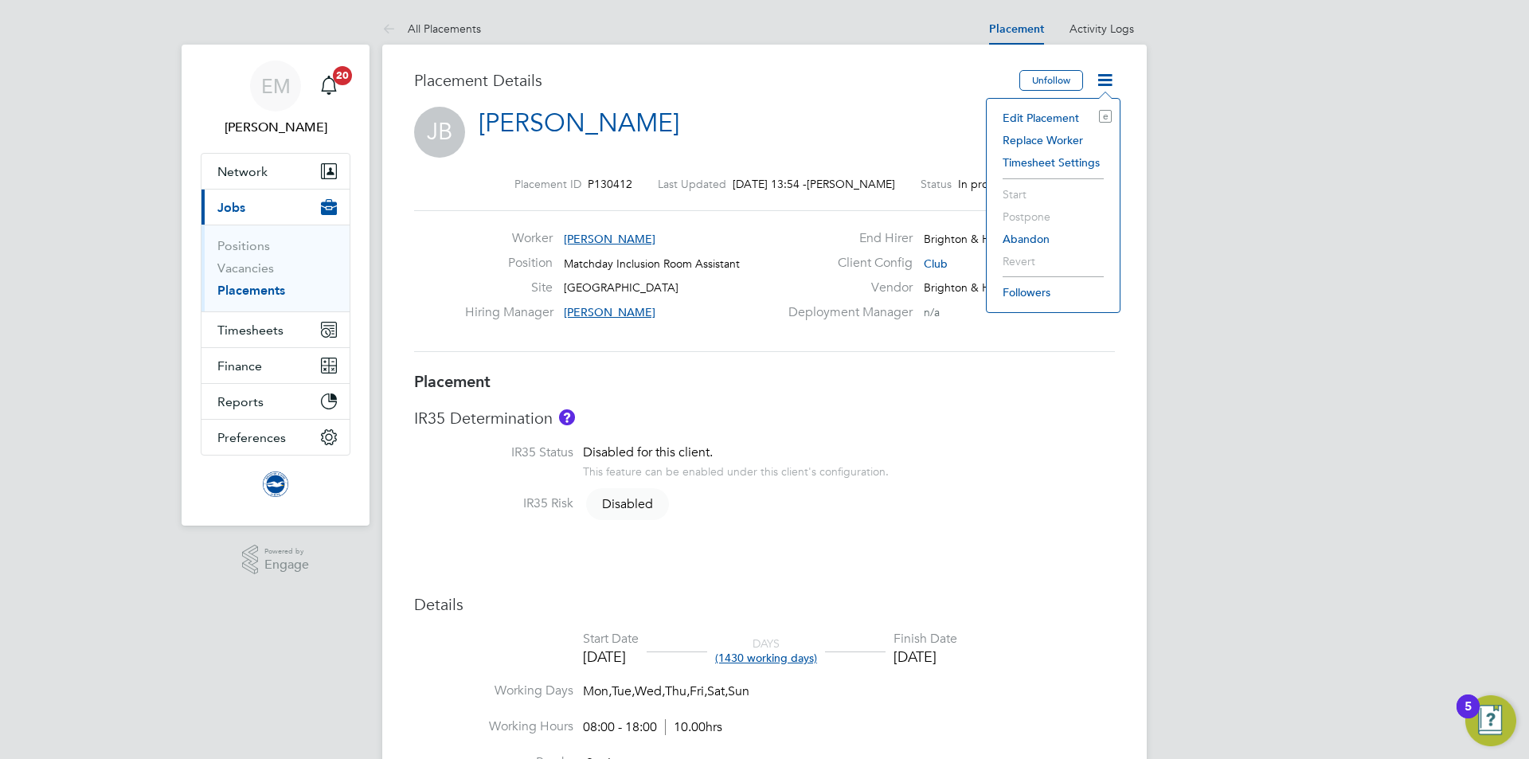
click at [1072, 113] on li "Edit Placement e" at bounding box center [1053, 118] width 117 height 22
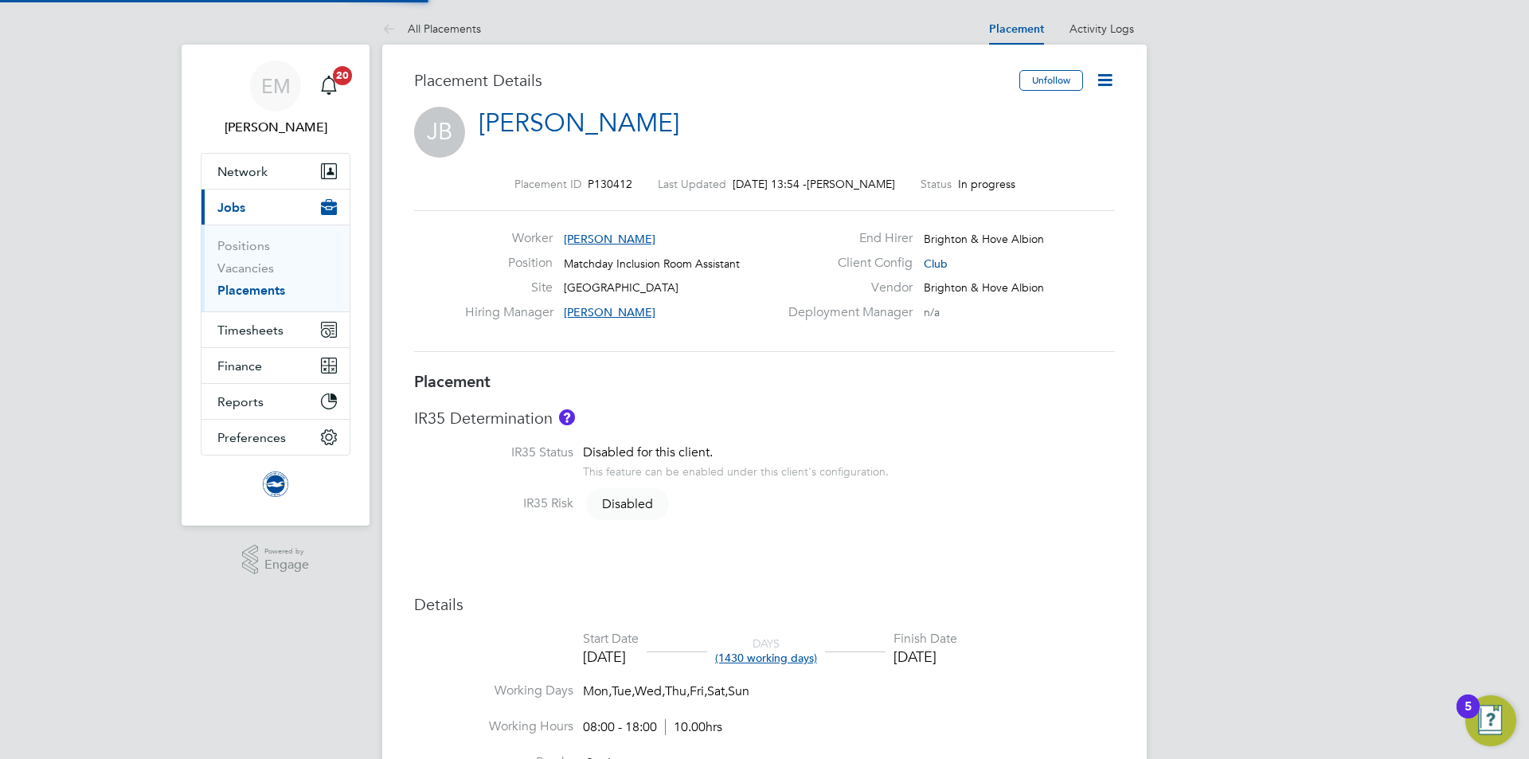
type input "[PERSON_NAME]"
type input "[DATE]"
type input "30 Jun 2026"
type input "08:00"
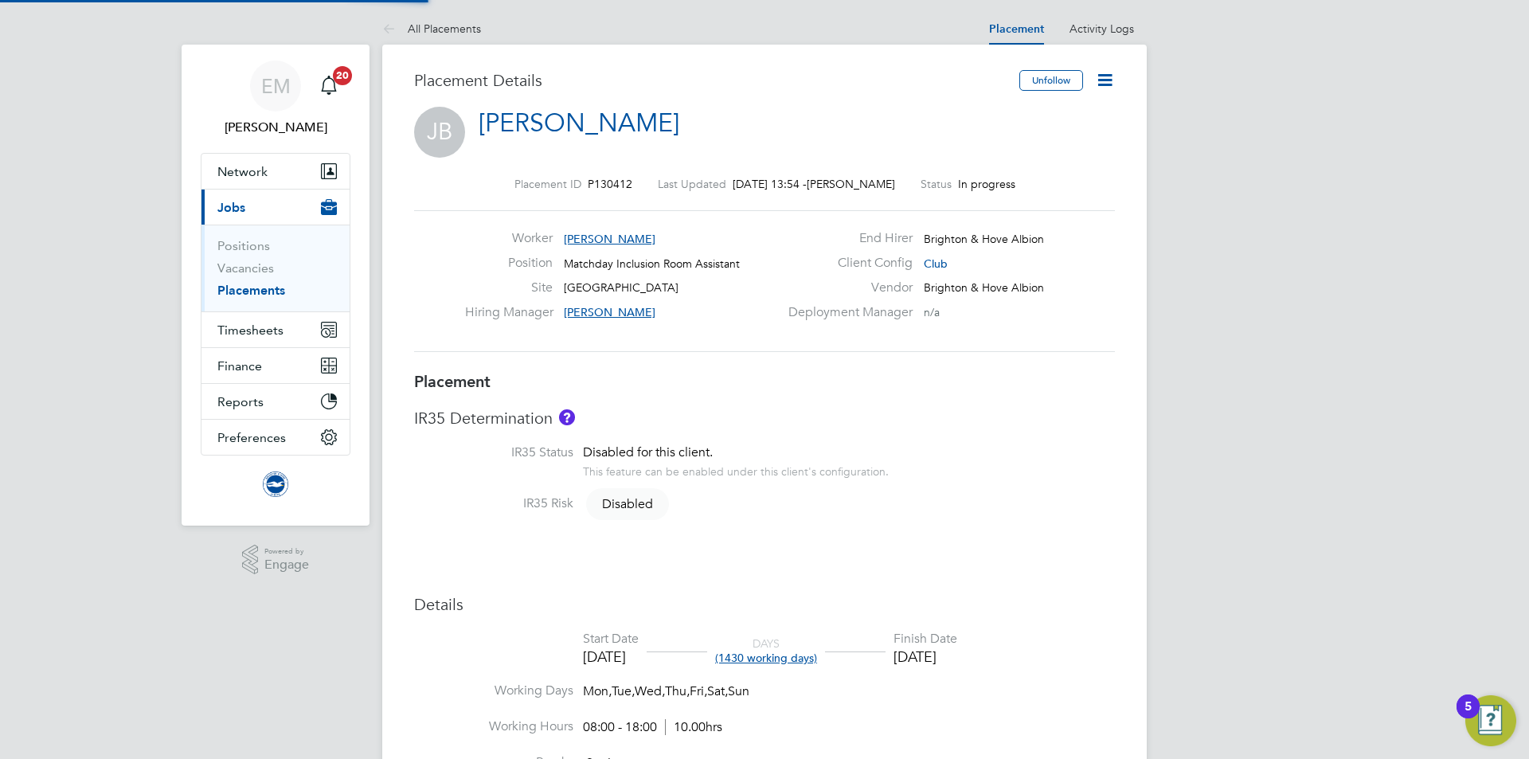
type input "18:00"
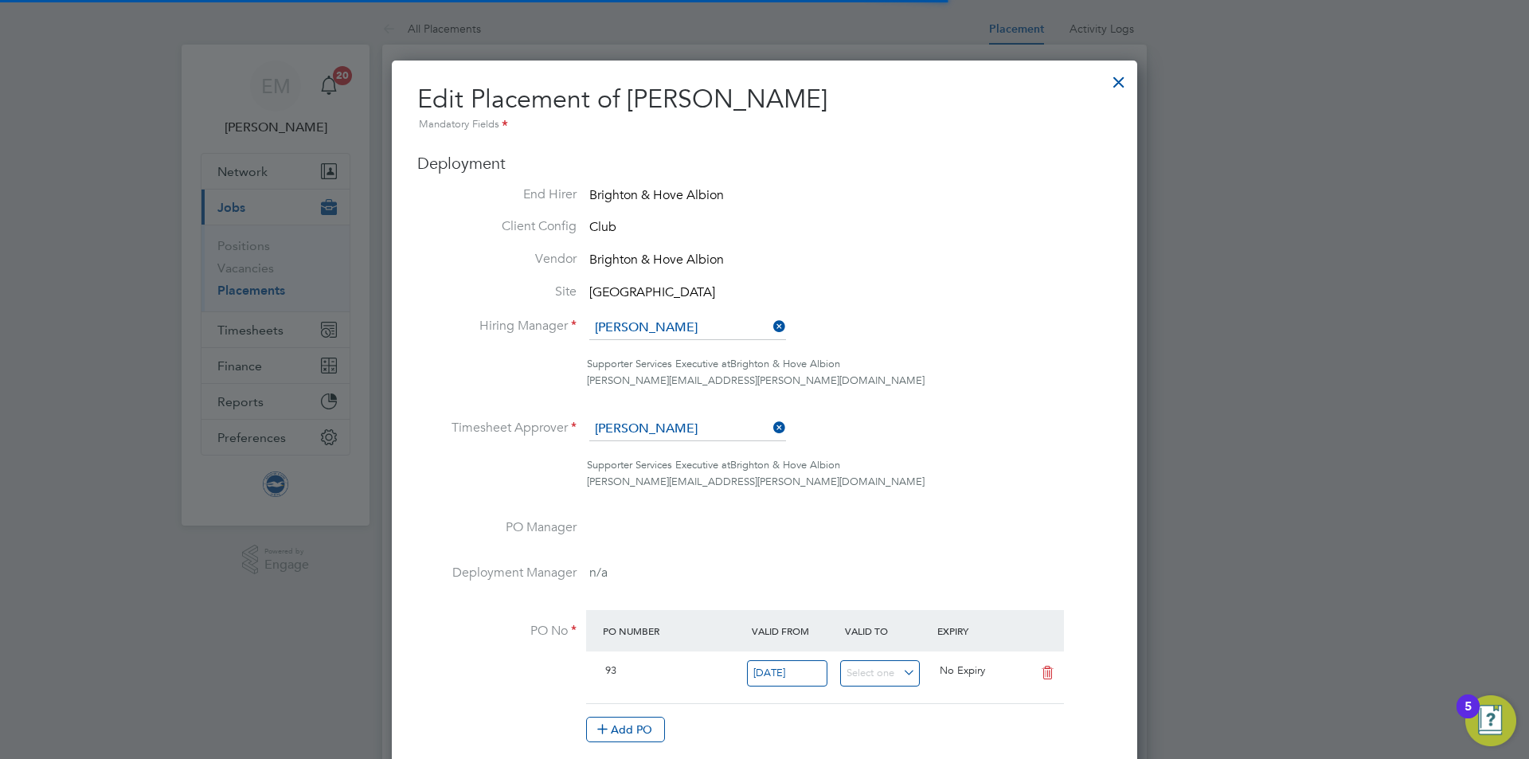
scroll to position [8, 8]
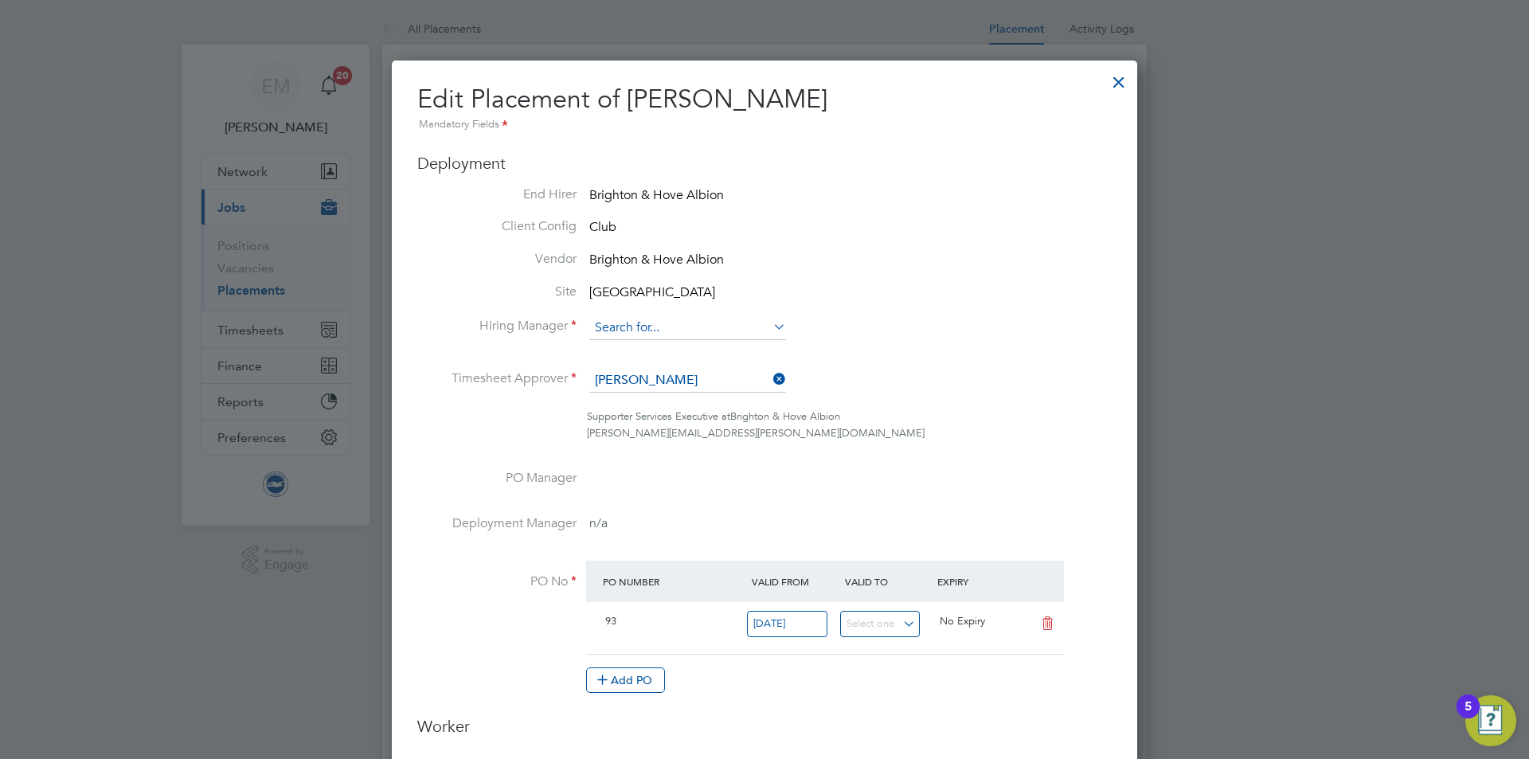
click at [688, 325] on input at bounding box center [687, 328] width 197 height 24
click at [691, 350] on li "Joe Radley -Martin" at bounding box center [706, 351] width 235 height 22
type input "[PERSON_NAME]"
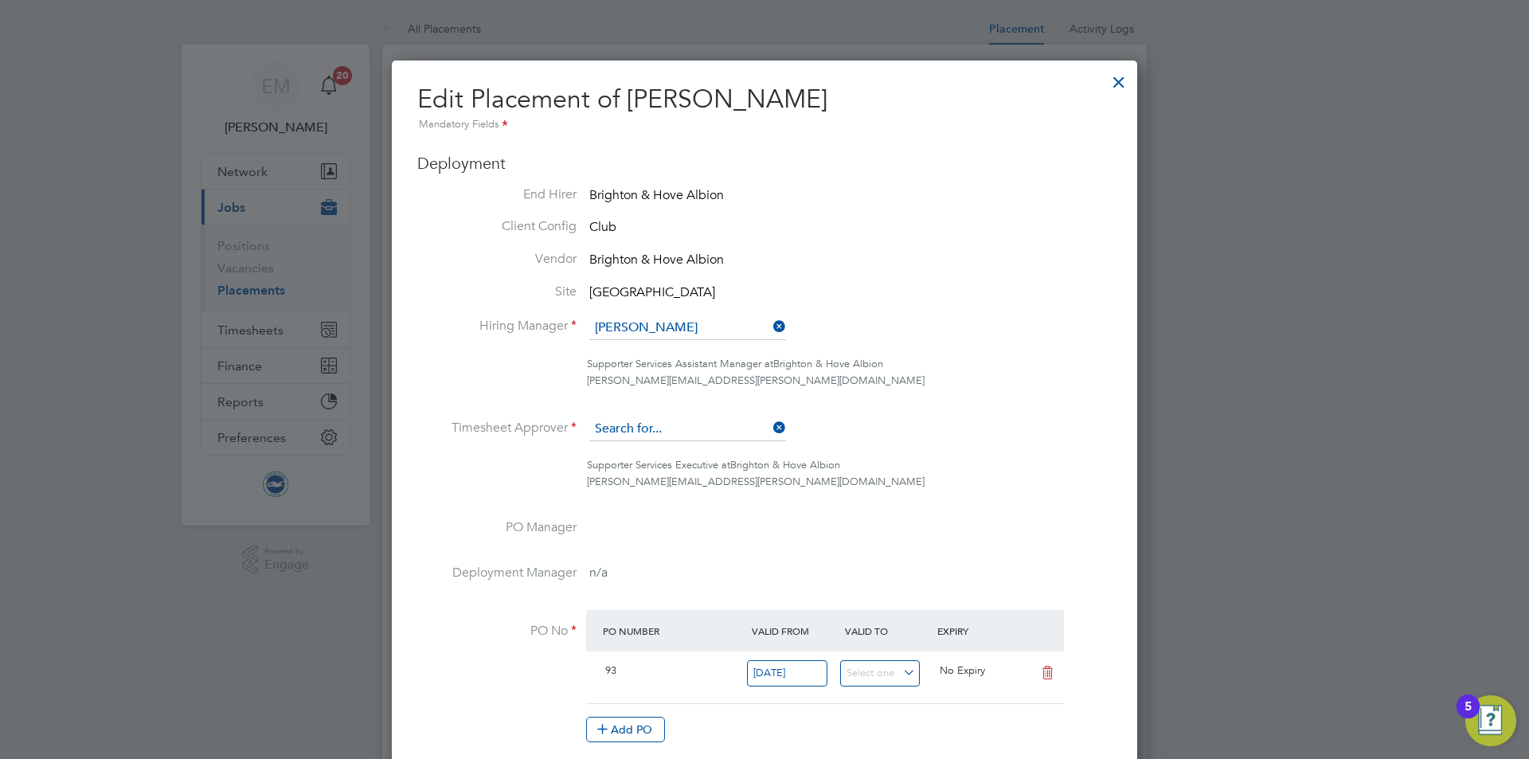
click at [661, 429] on input at bounding box center [687, 429] width 197 height 24
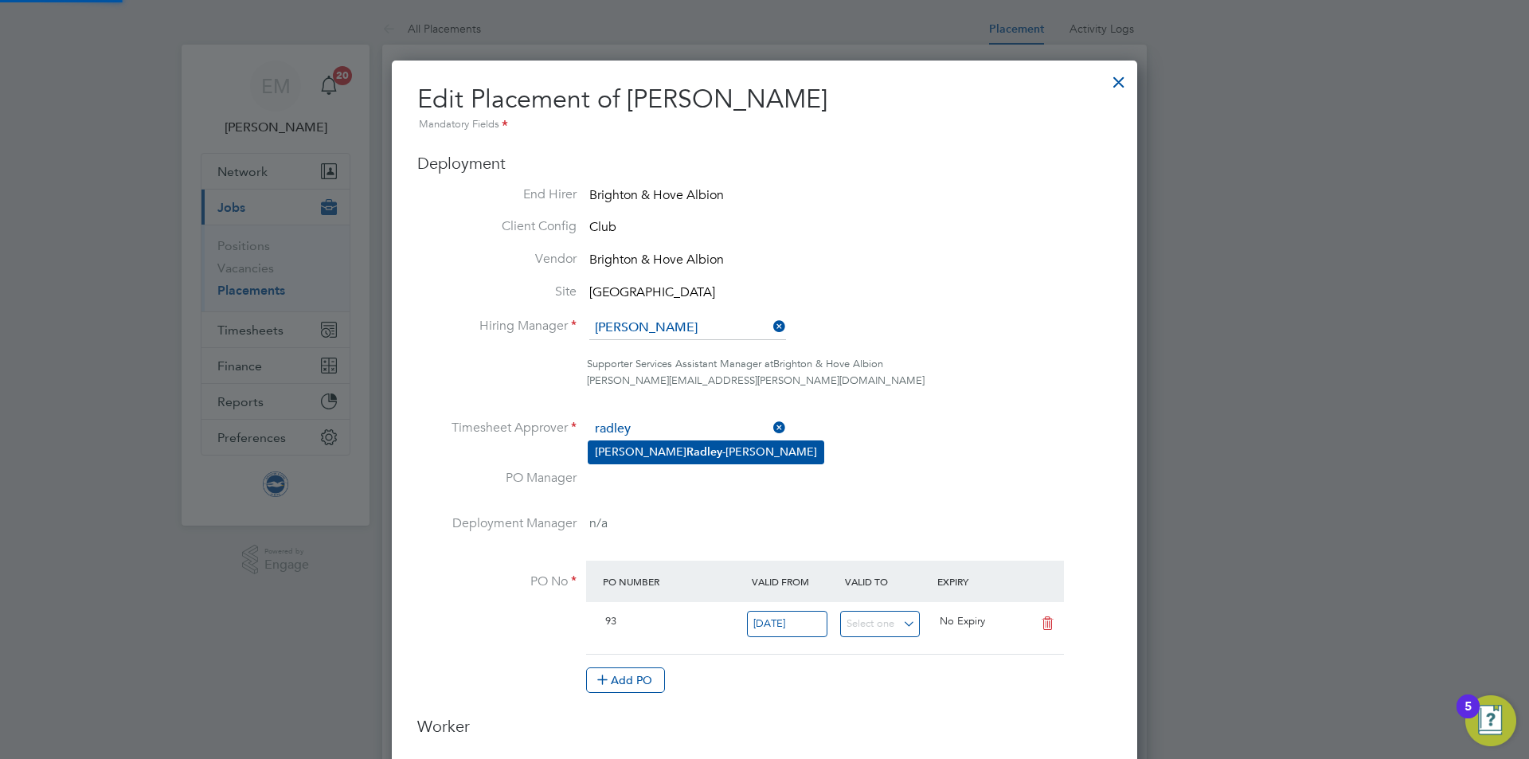
click at [664, 453] on li "Joe Radley -Martin" at bounding box center [706, 452] width 235 height 22
type input "[PERSON_NAME]"
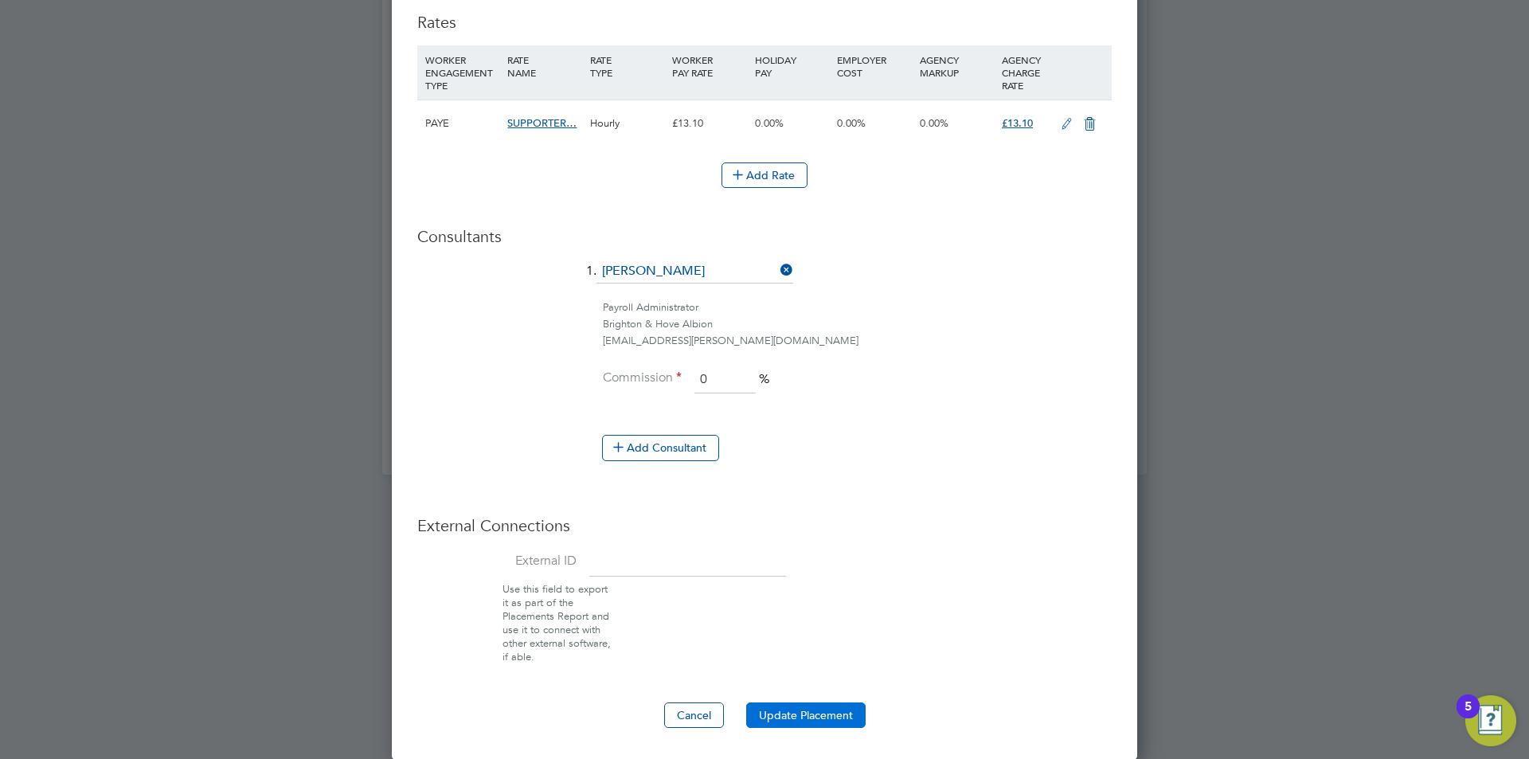
click at [787, 718] on button "Update Placement" at bounding box center [805, 715] width 119 height 25
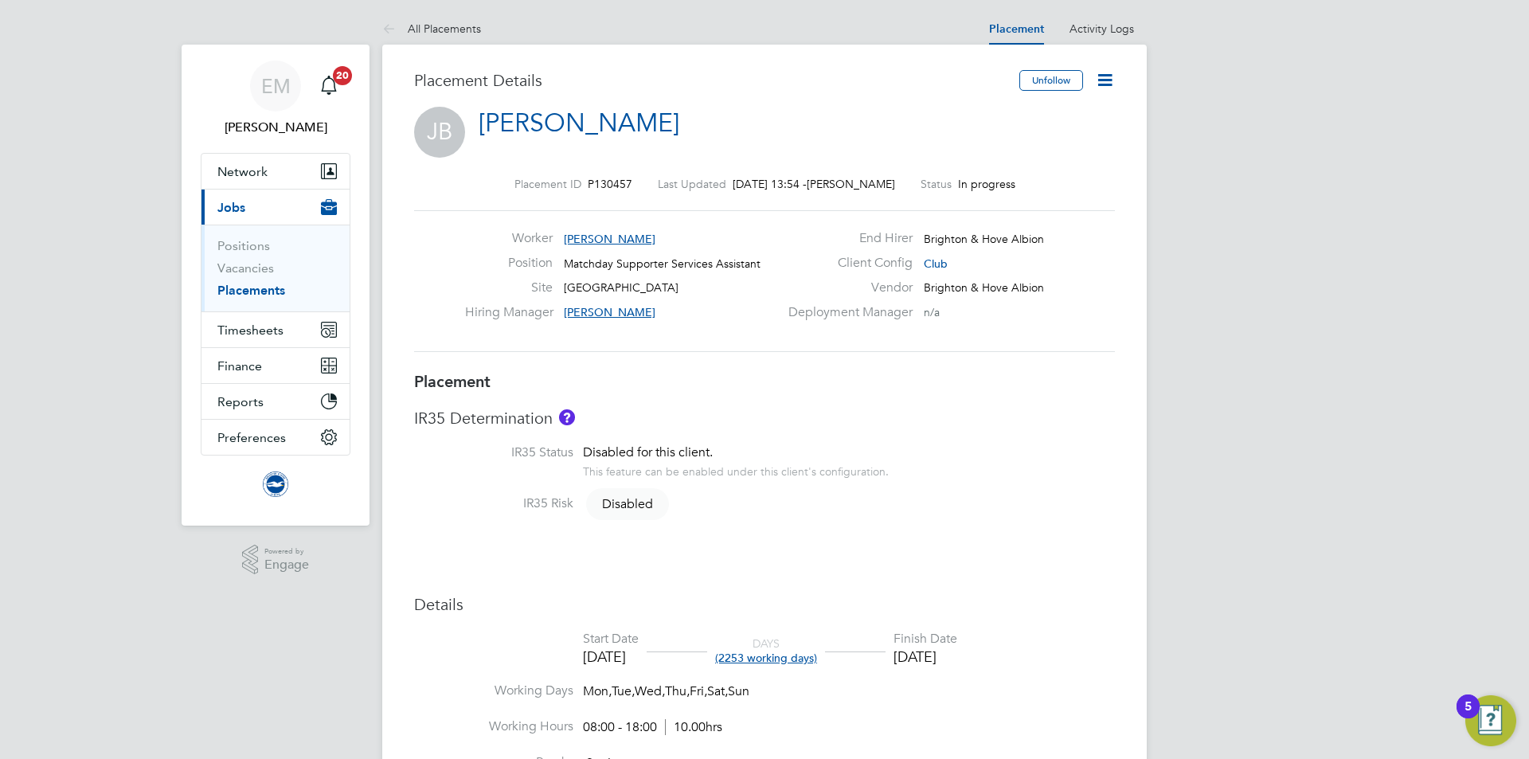
click at [1109, 76] on icon at bounding box center [1105, 80] width 20 height 20
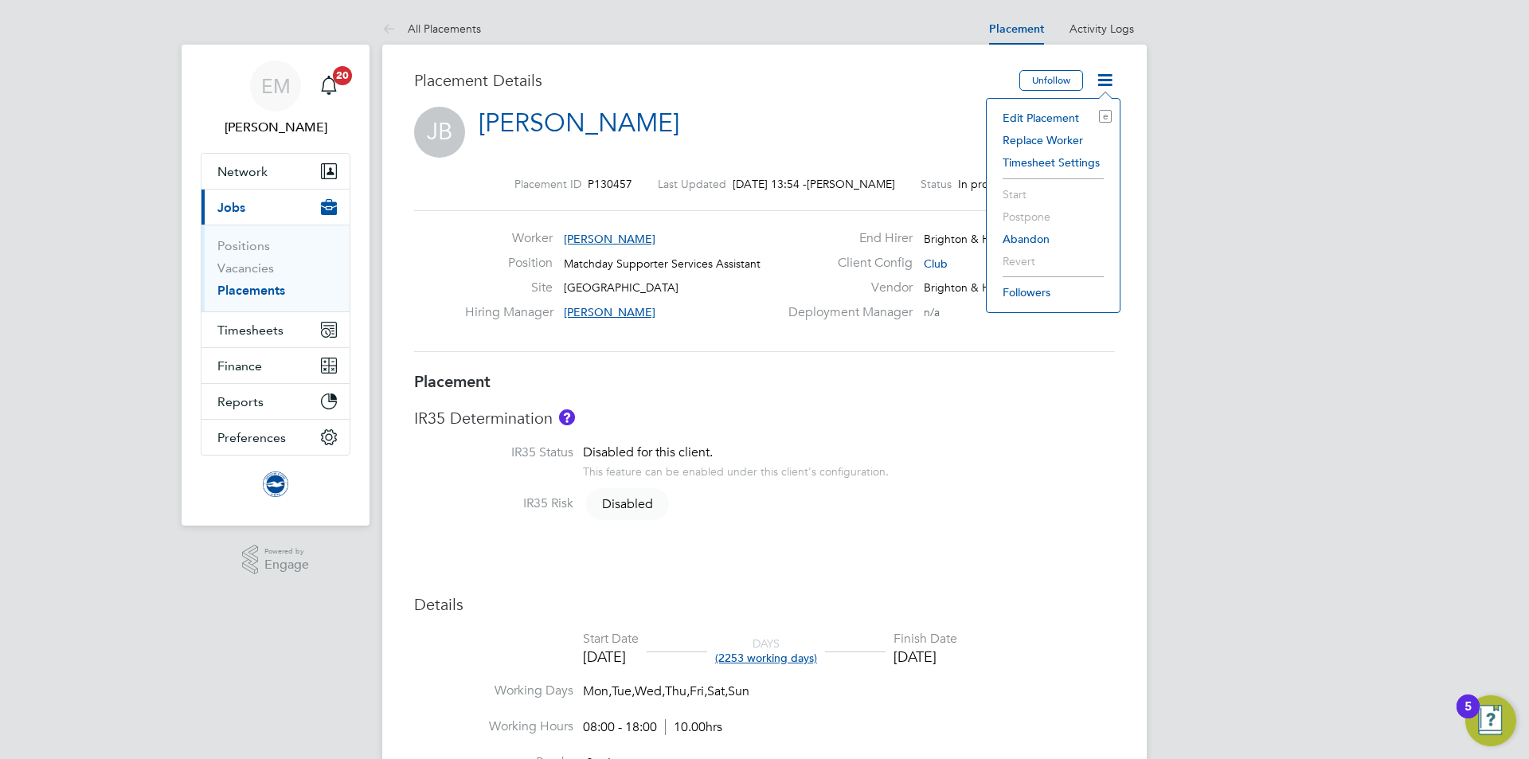
click at [1021, 118] on li "Edit Placement e" at bounding box center [1053, 118] width 117 height 22
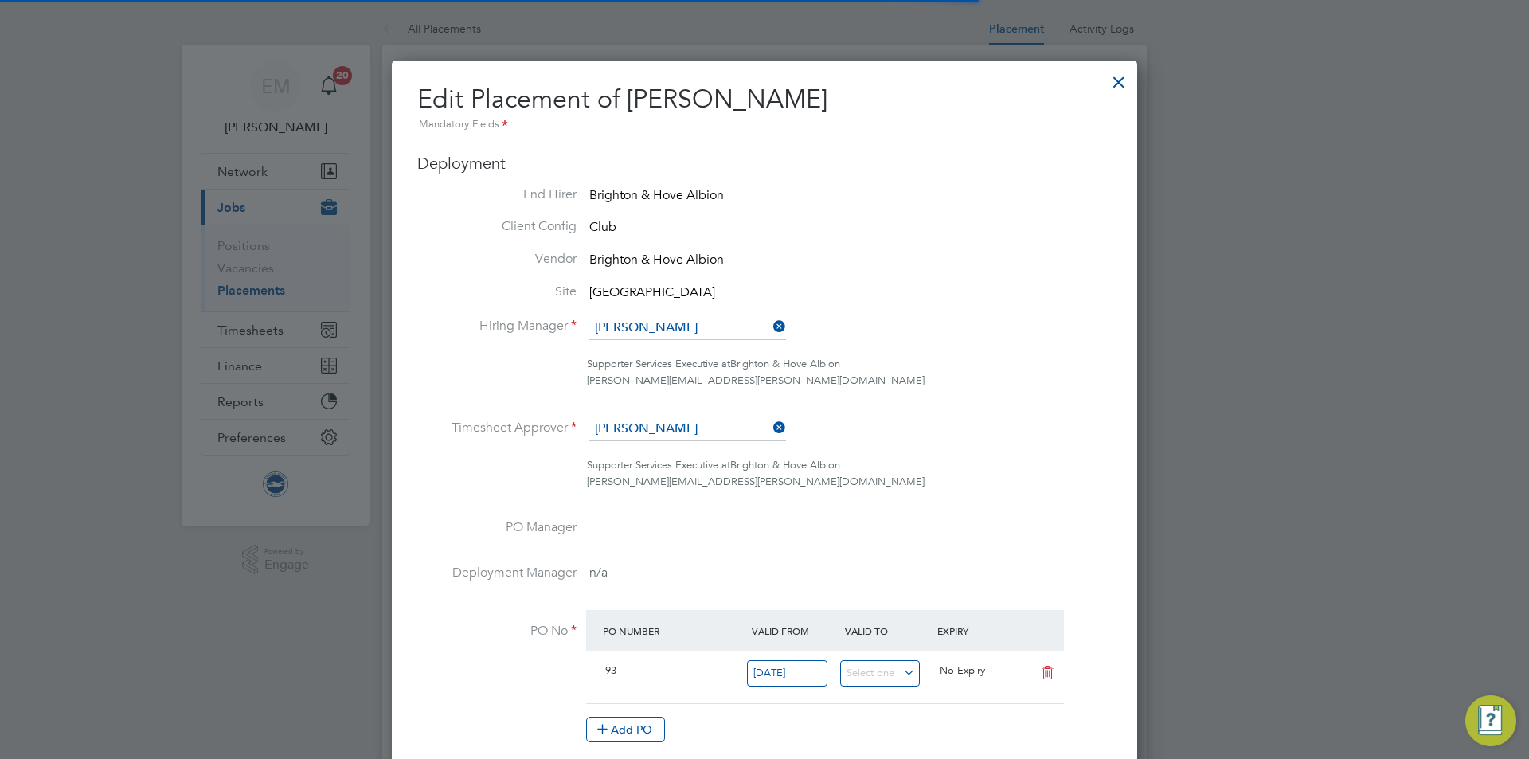
scroll to position [8, 8]
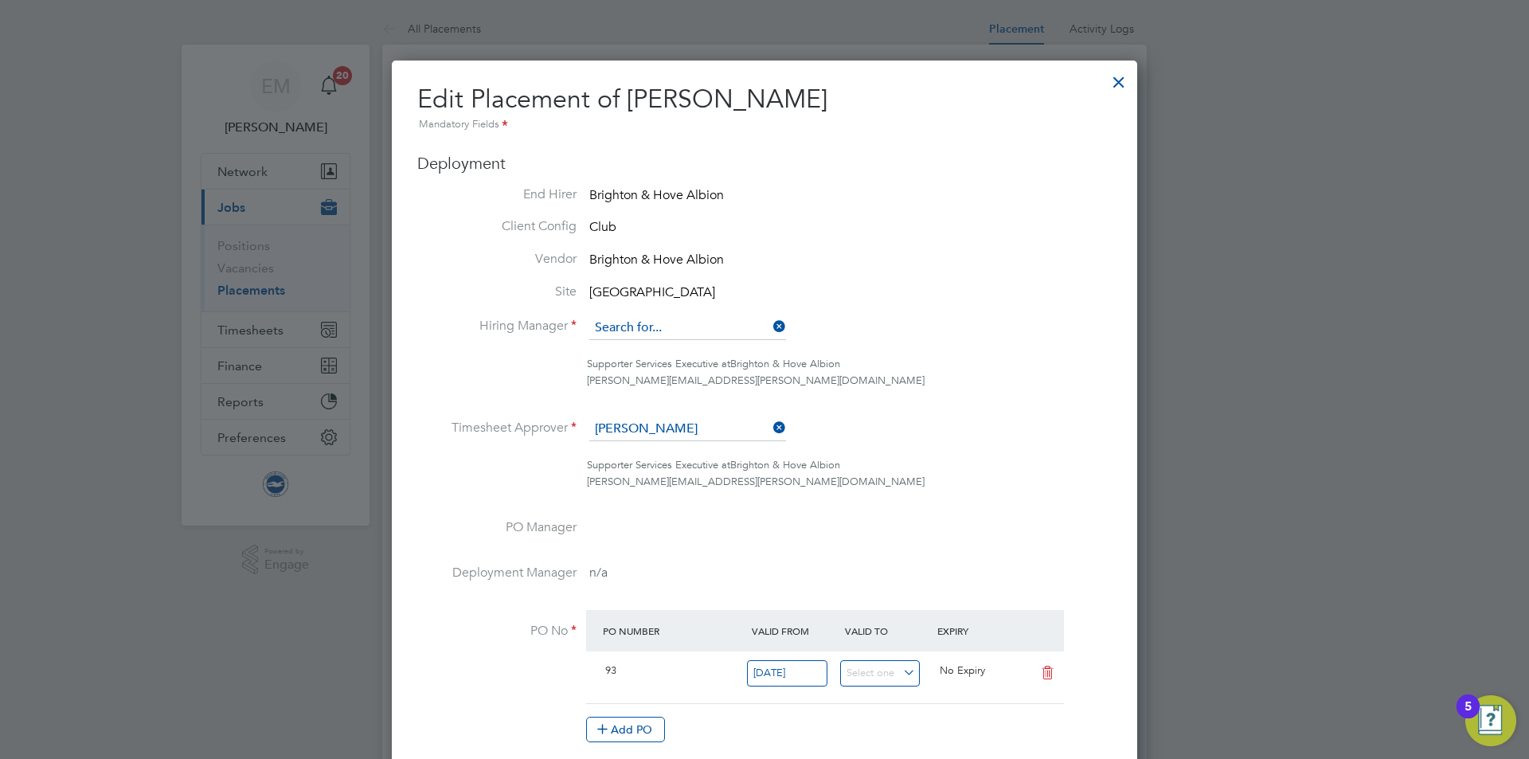
click at [647, 322] on input at bounding box center [687, 328] width 197 height 24
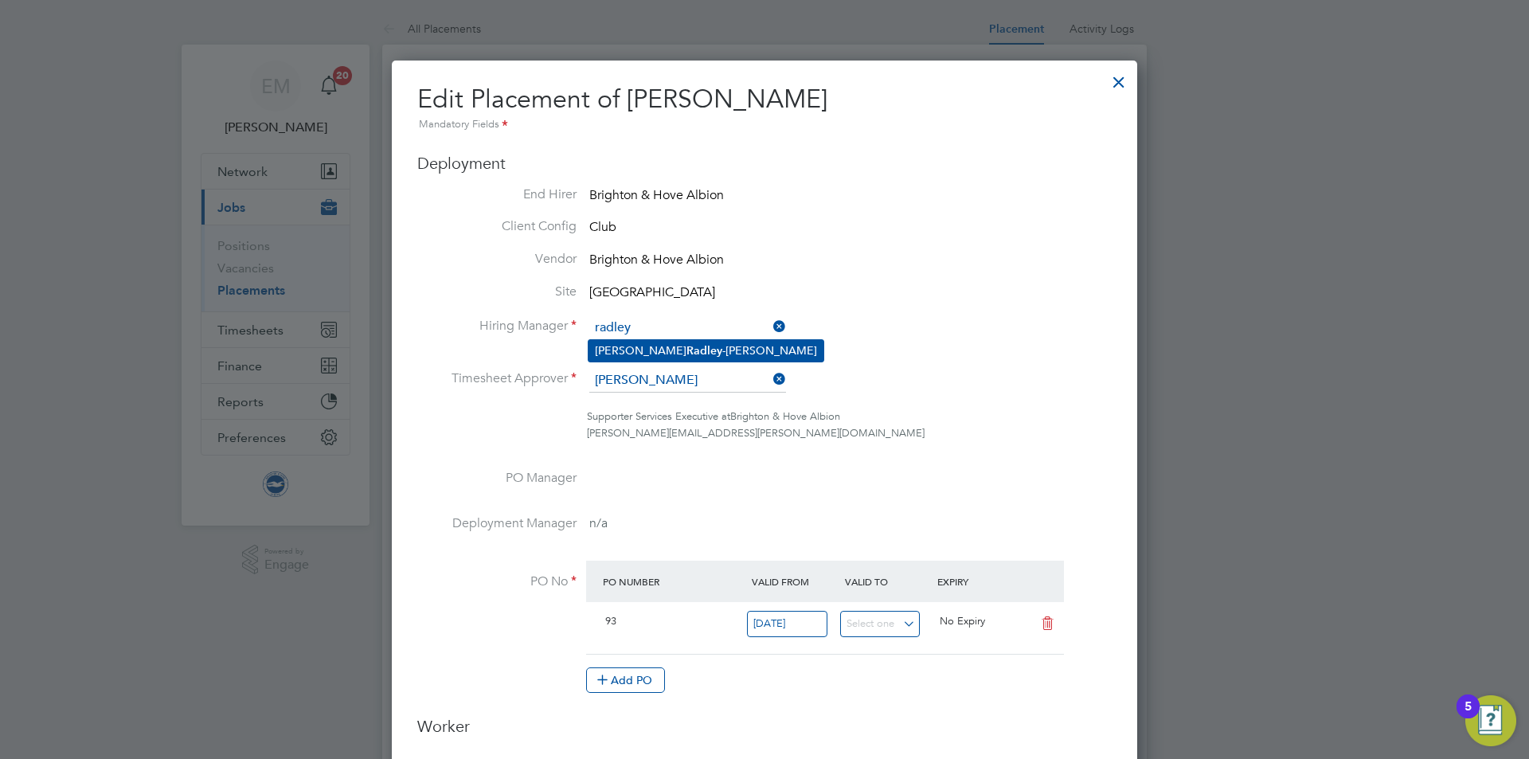
click at [687, 344] on b "Radley" at bounding box center [705, 351] width 36 height 14
type input "[PERSON_NAME]"
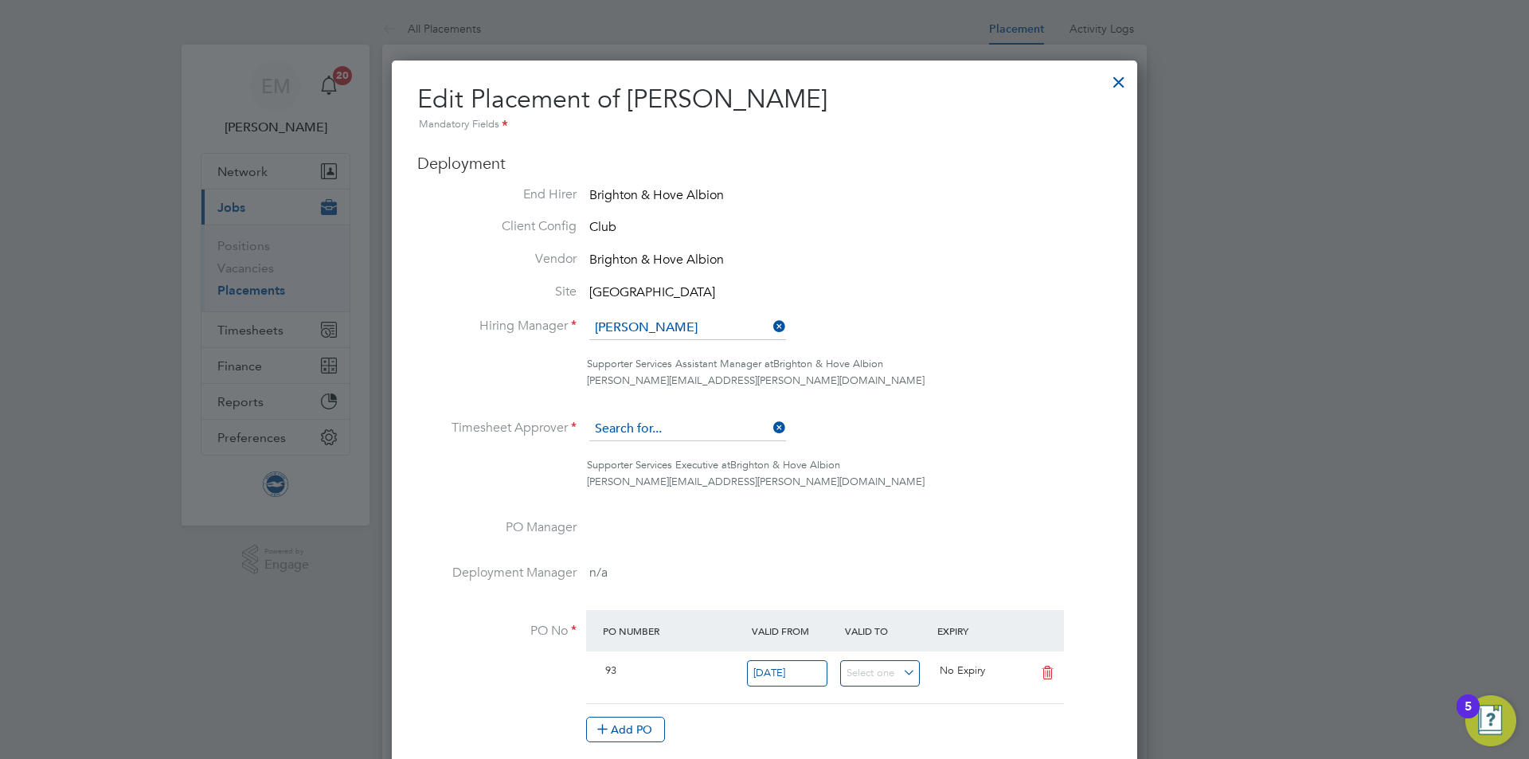
click at [626, 437] on input at bounding box center [687, 429] width 197 height 24
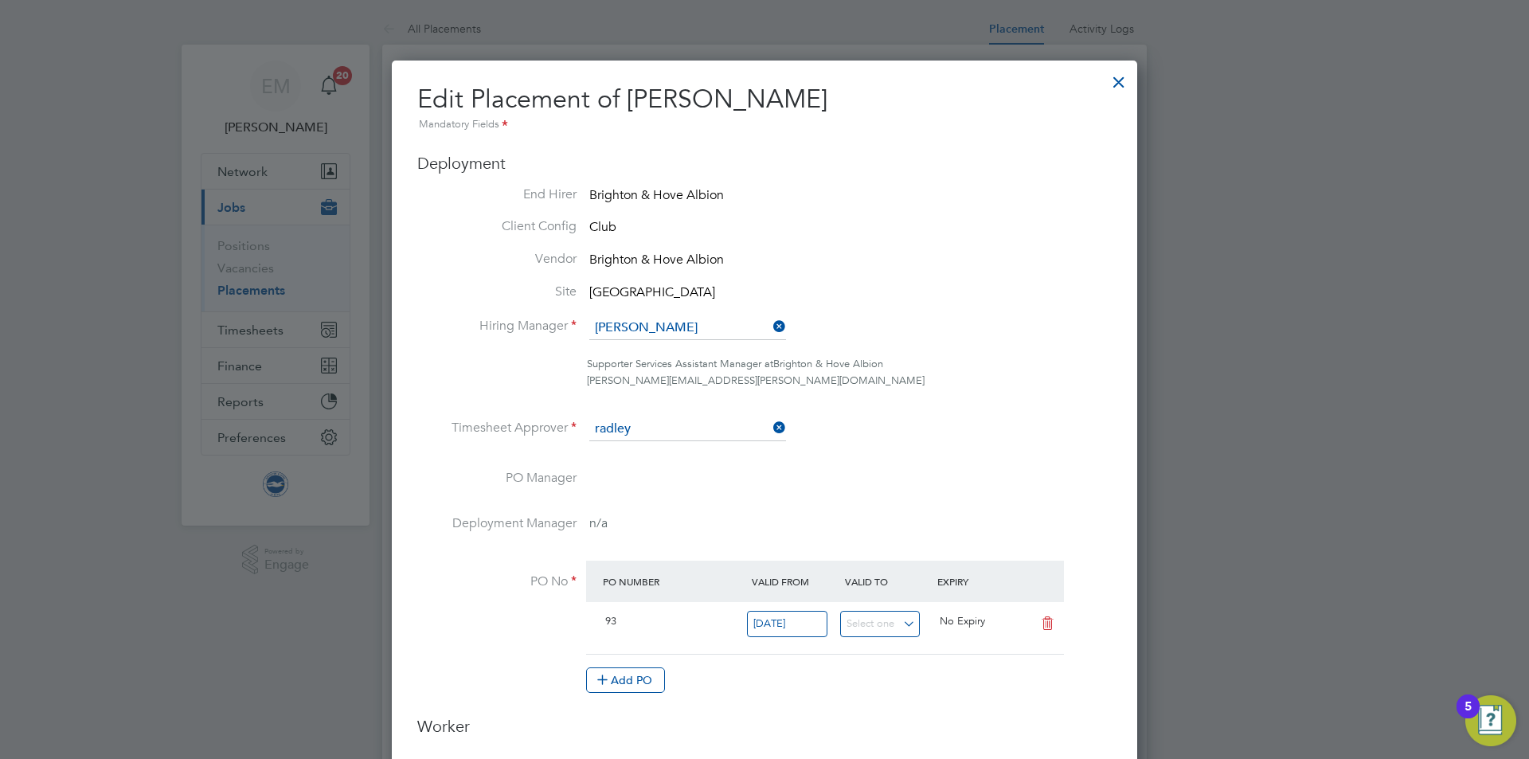
click at [687, 453] on b "Radley" at bounding box center [705, 452] width 36 height 14
type input "[PERSON_NAME]"
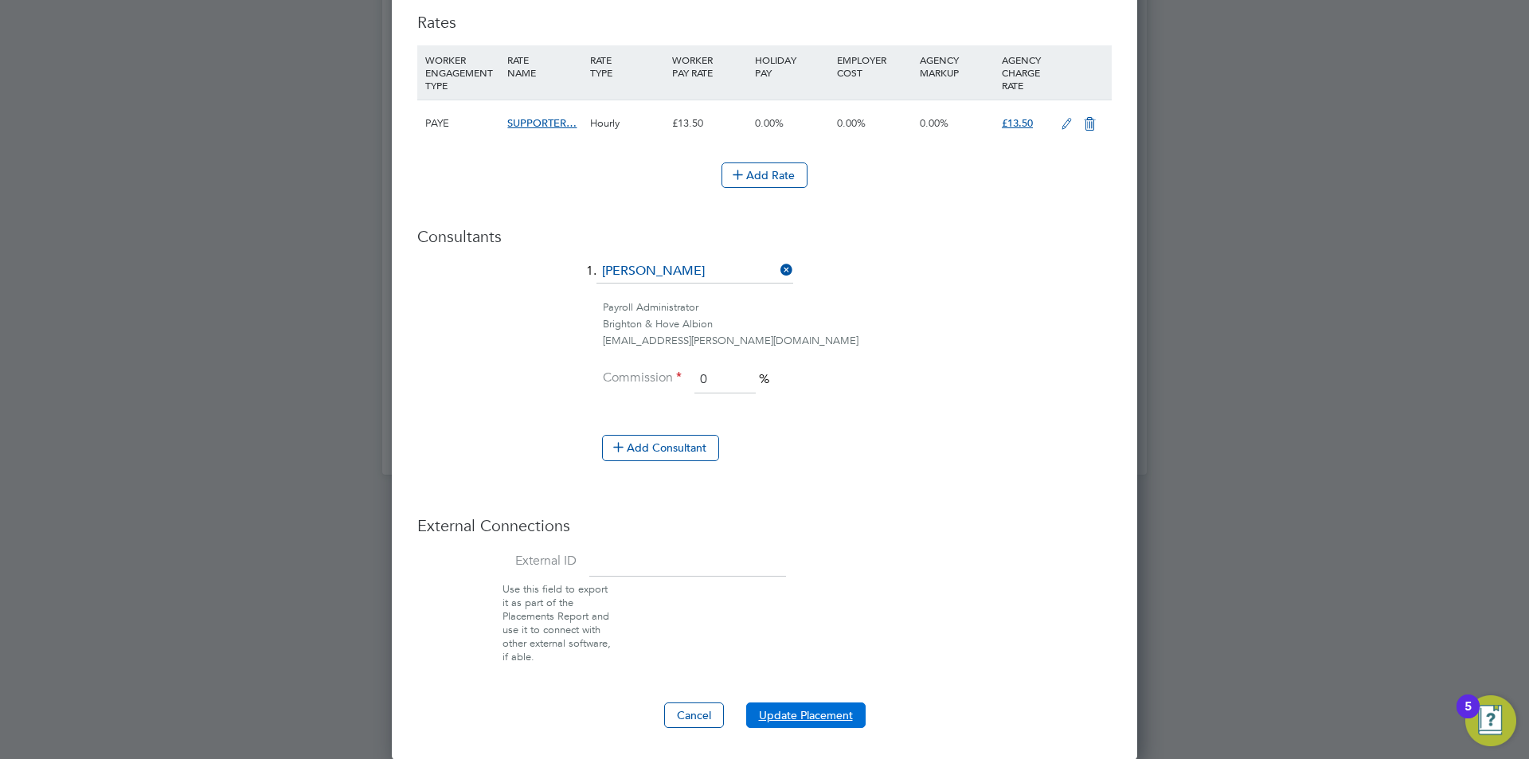
click at [805, 714] on button "Update Placement" at bounding box center [805, 715] width 119 height 25
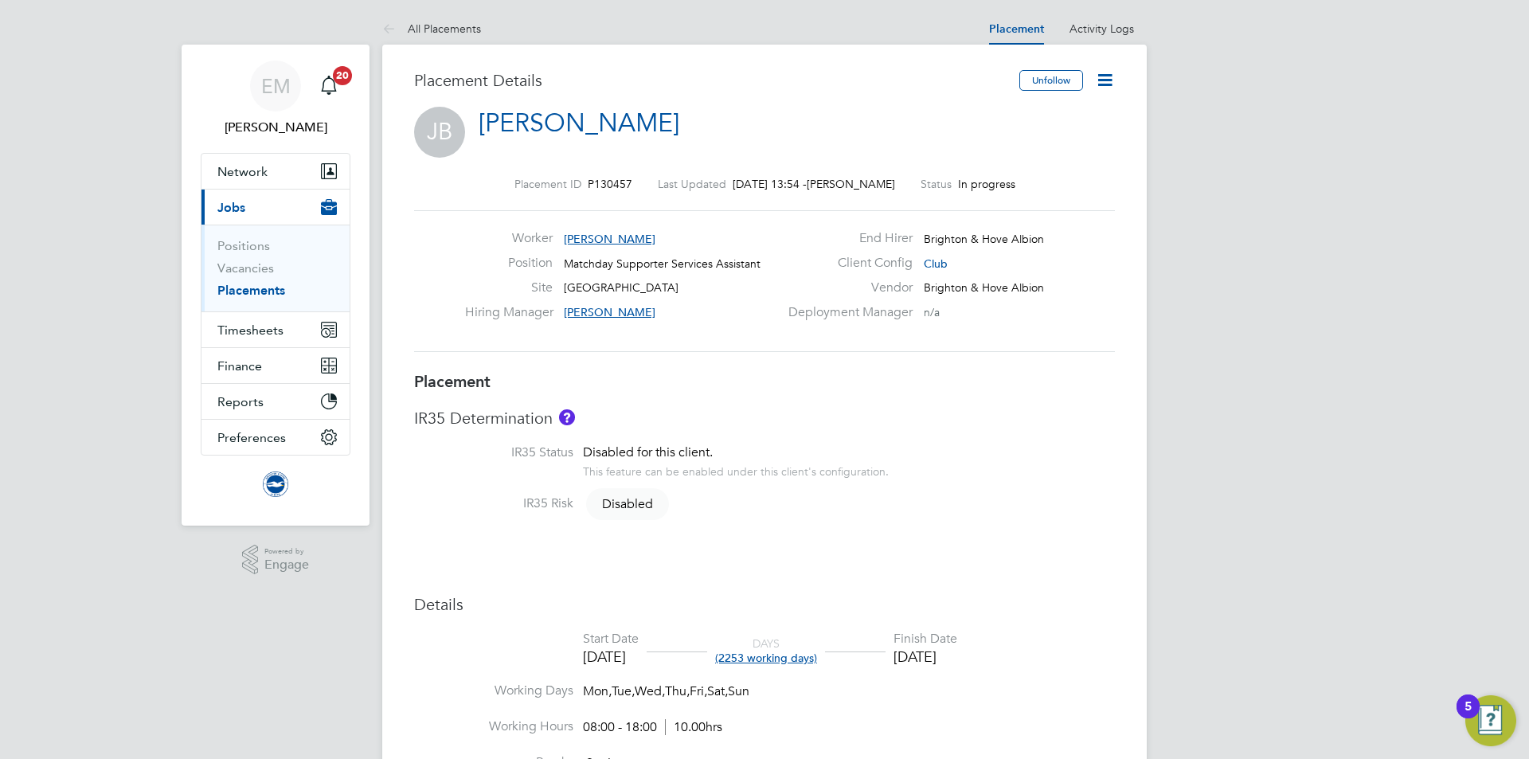
click at [1109, 70] on icon at bounding box center [1105, 80] width 20 height 20
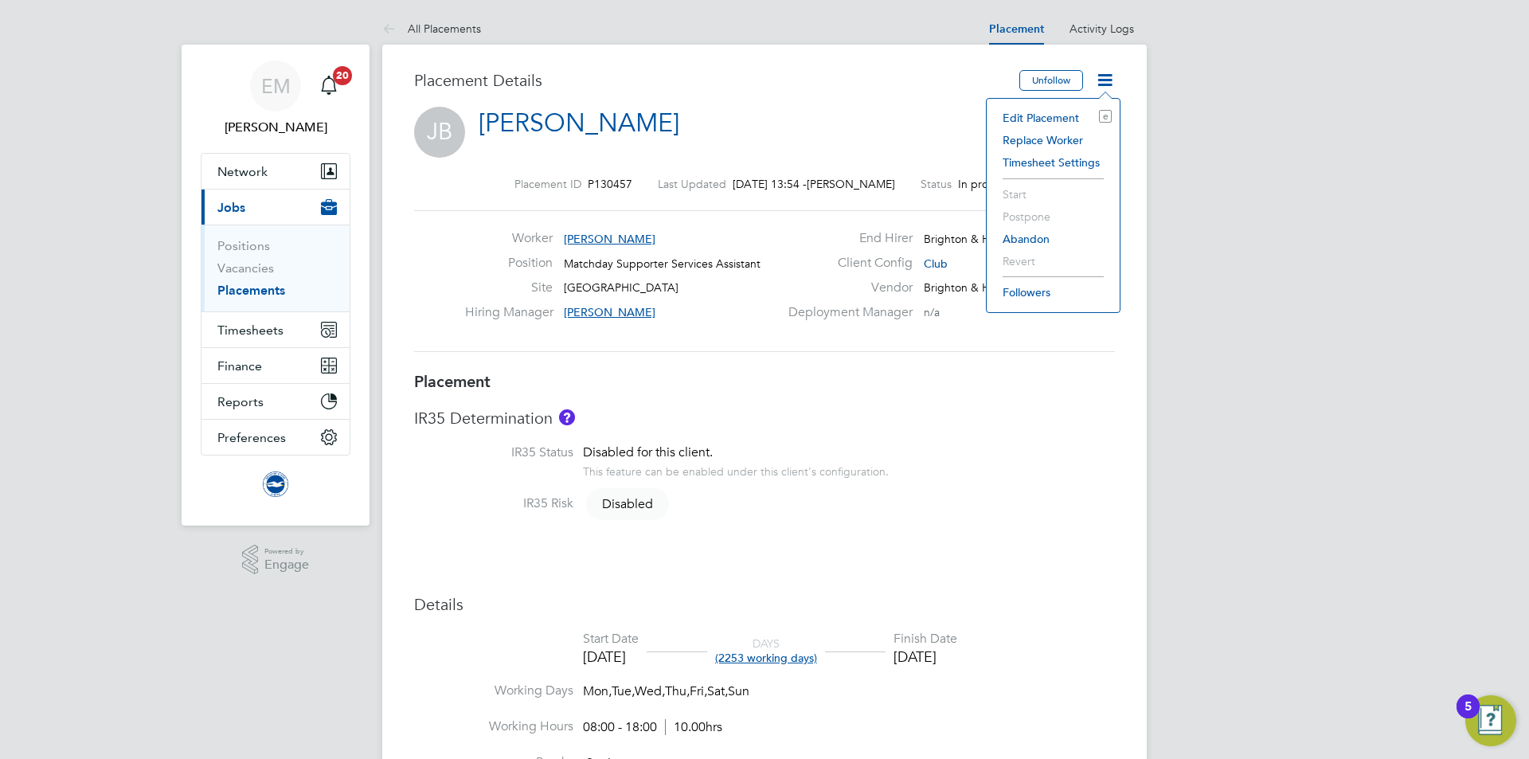
click at [1014, 122] on li "Edit Placement e" at bounding box center [1053, 118] width 117 height 22
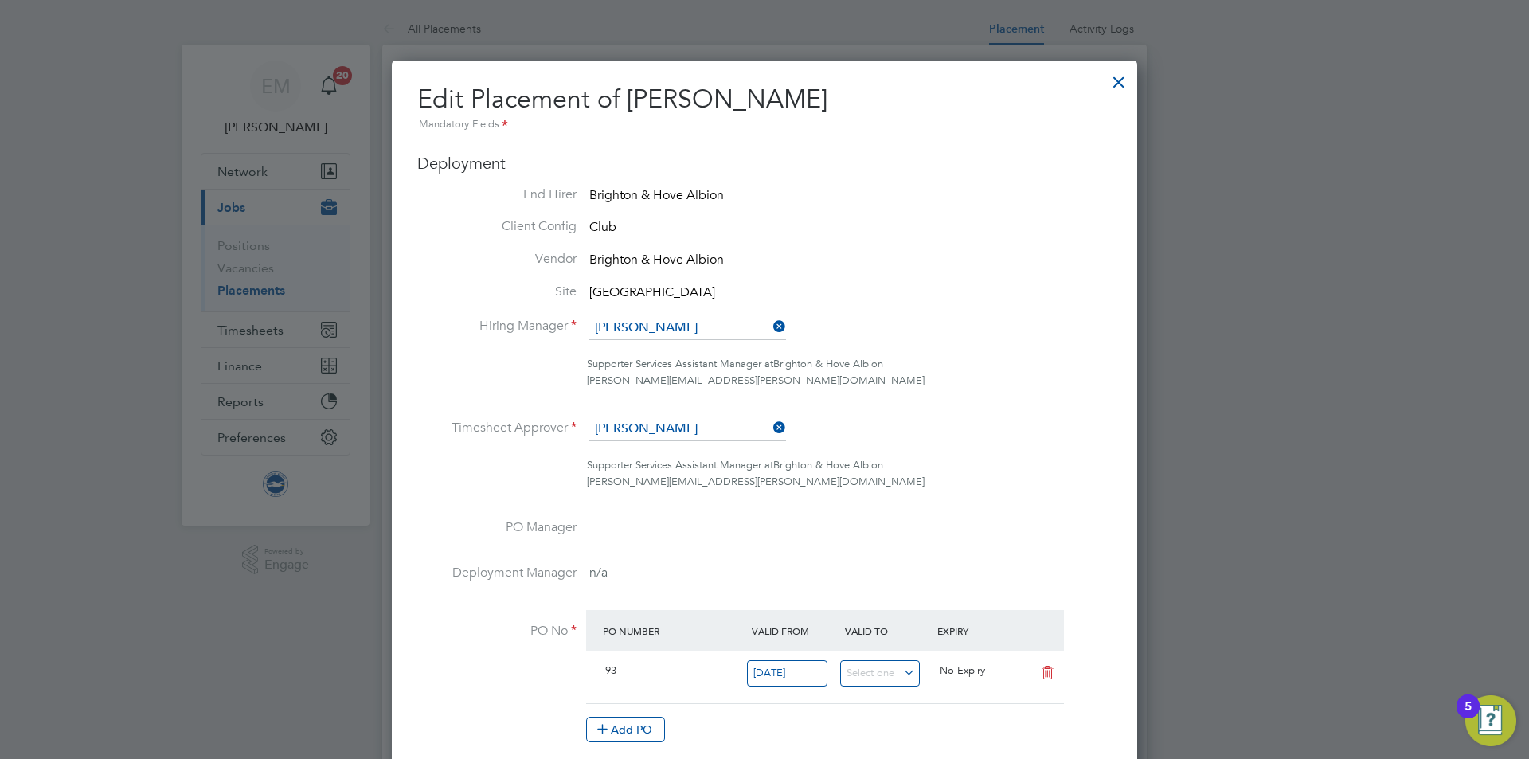
drag, startPoint x: 1102, startPoint y: 337, endPoint x: 1153, endPoint y: 224, distance: 123.7
click at [1103, 336] on li "Hiring Manager [PERSON_NAME]" at bounding box center [764, 336] width 695 height 40
click at [1123, 84] on div at bounding box center [1119, 78] width 29 height 29
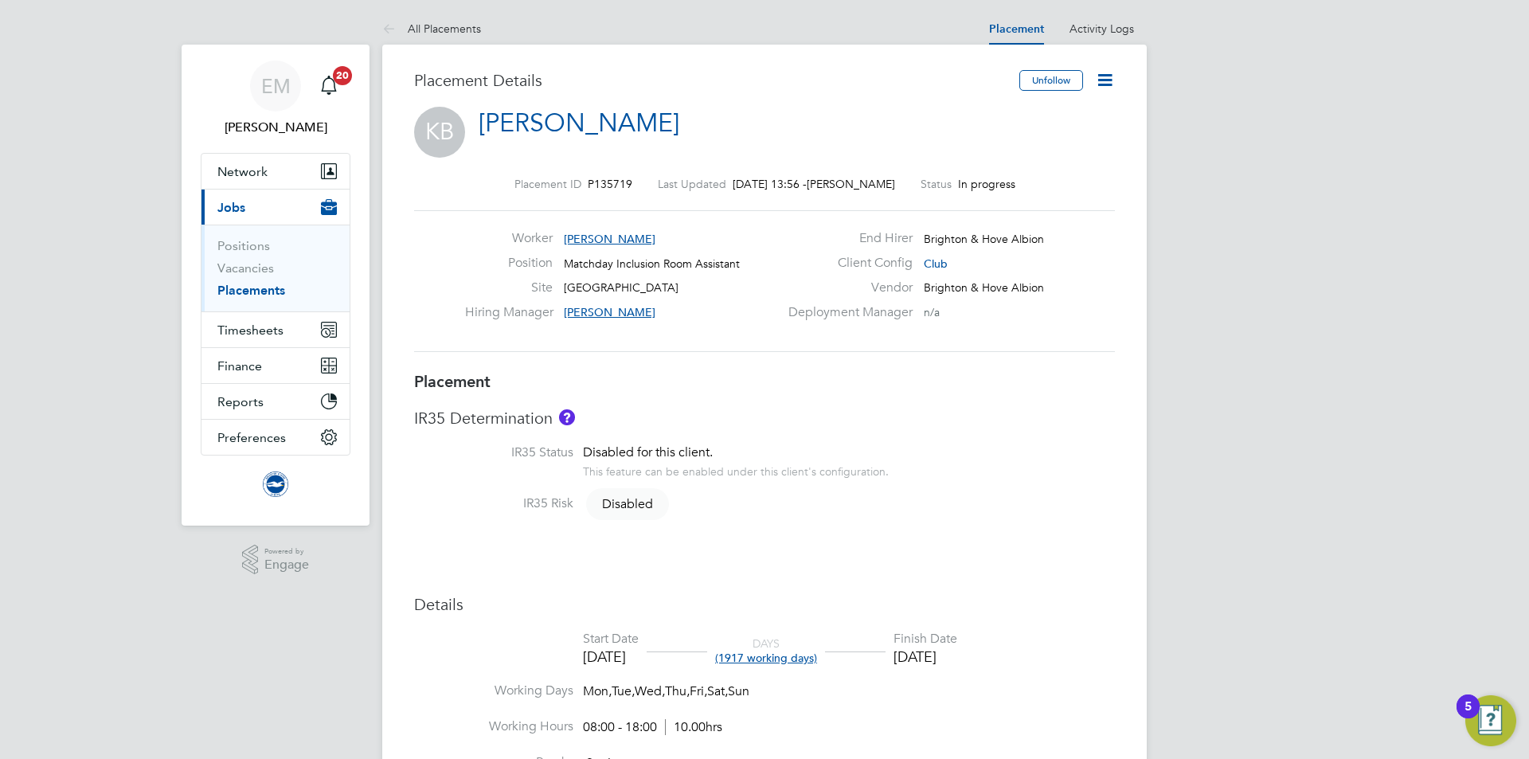
click at [1103, 70] on icon at bounding box center [1105, 80] width 20 height 20
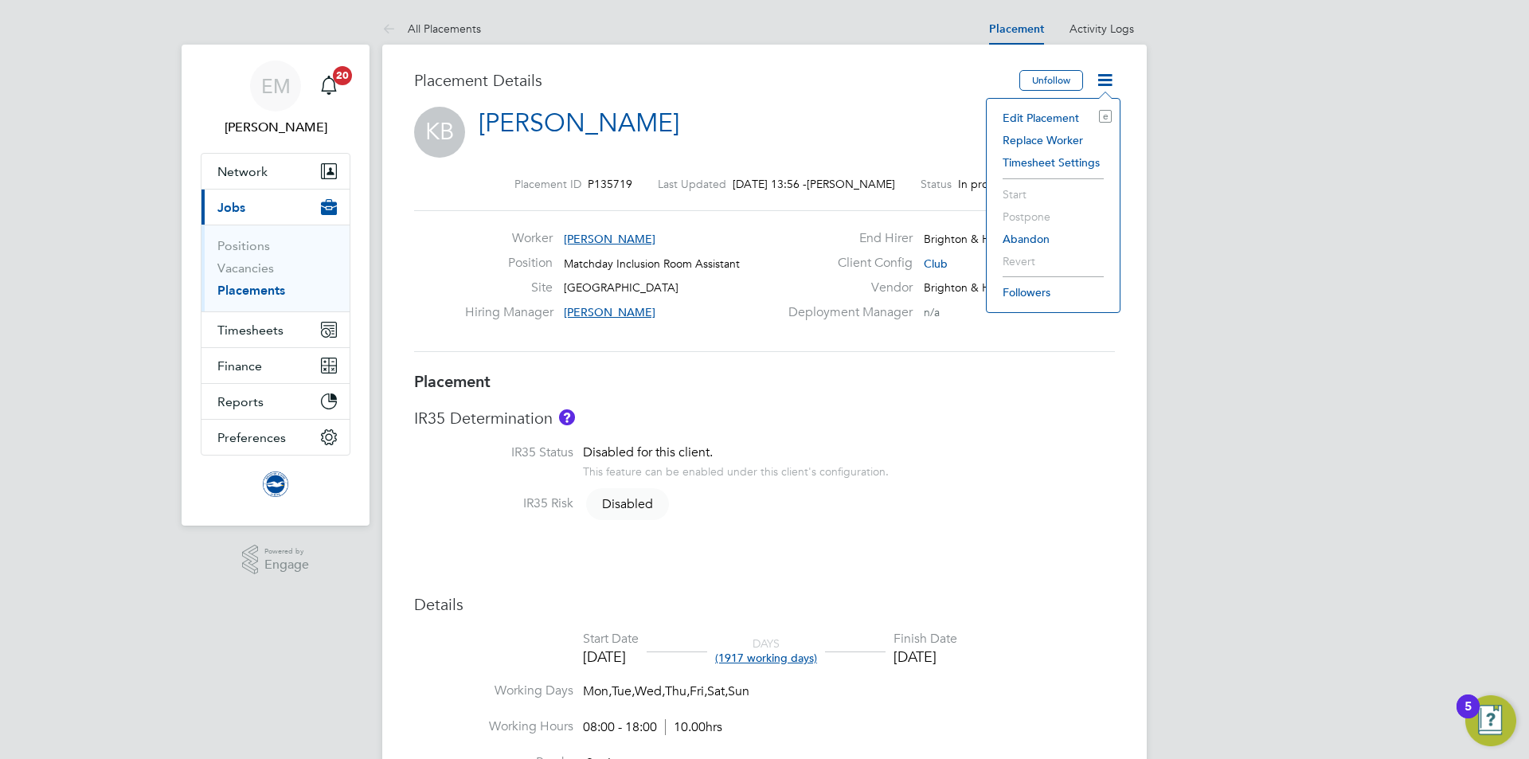
click at [1056, 111] on li "Edit Placement e" at bounding box center [1053, 118] width 117 height 22
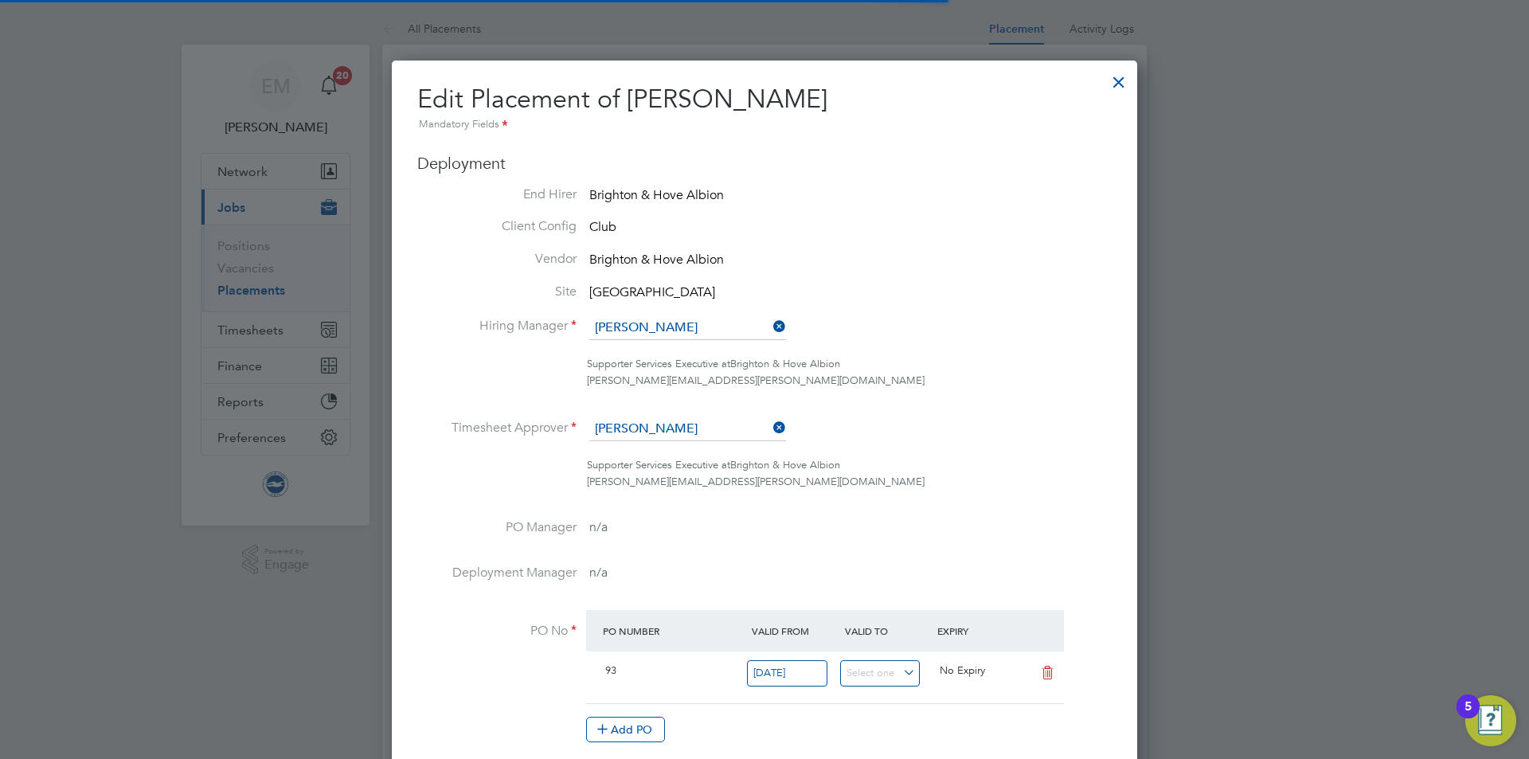
scroll to position [8, 8]
click at [660, 325] on input at bounding box center [687, 328] width 197 height 24
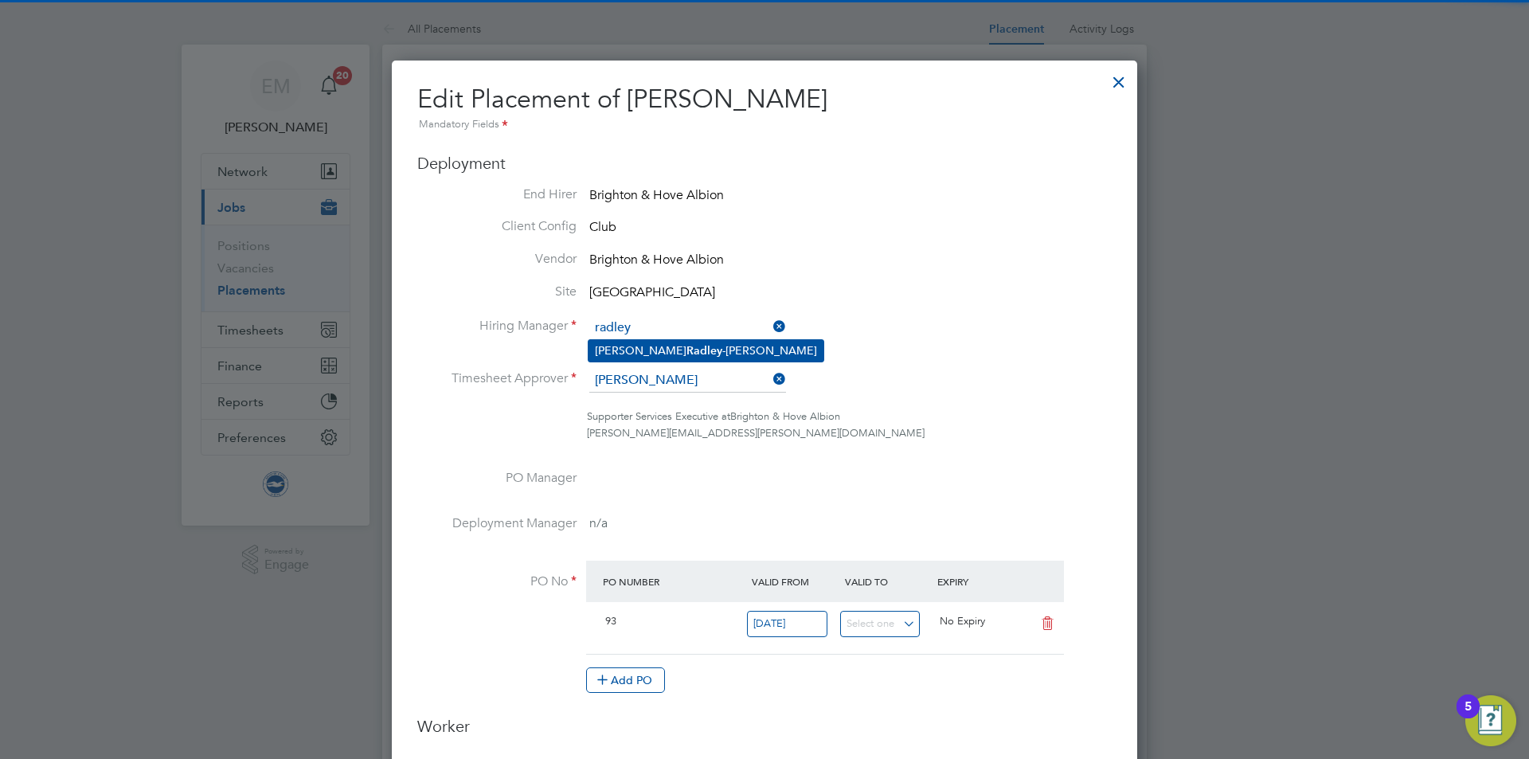
click at [671, 348] on li "[PERSON_NAME]" at bounding box center [706, 351] width 235 height 22
type input "[PERSON_NAME]"
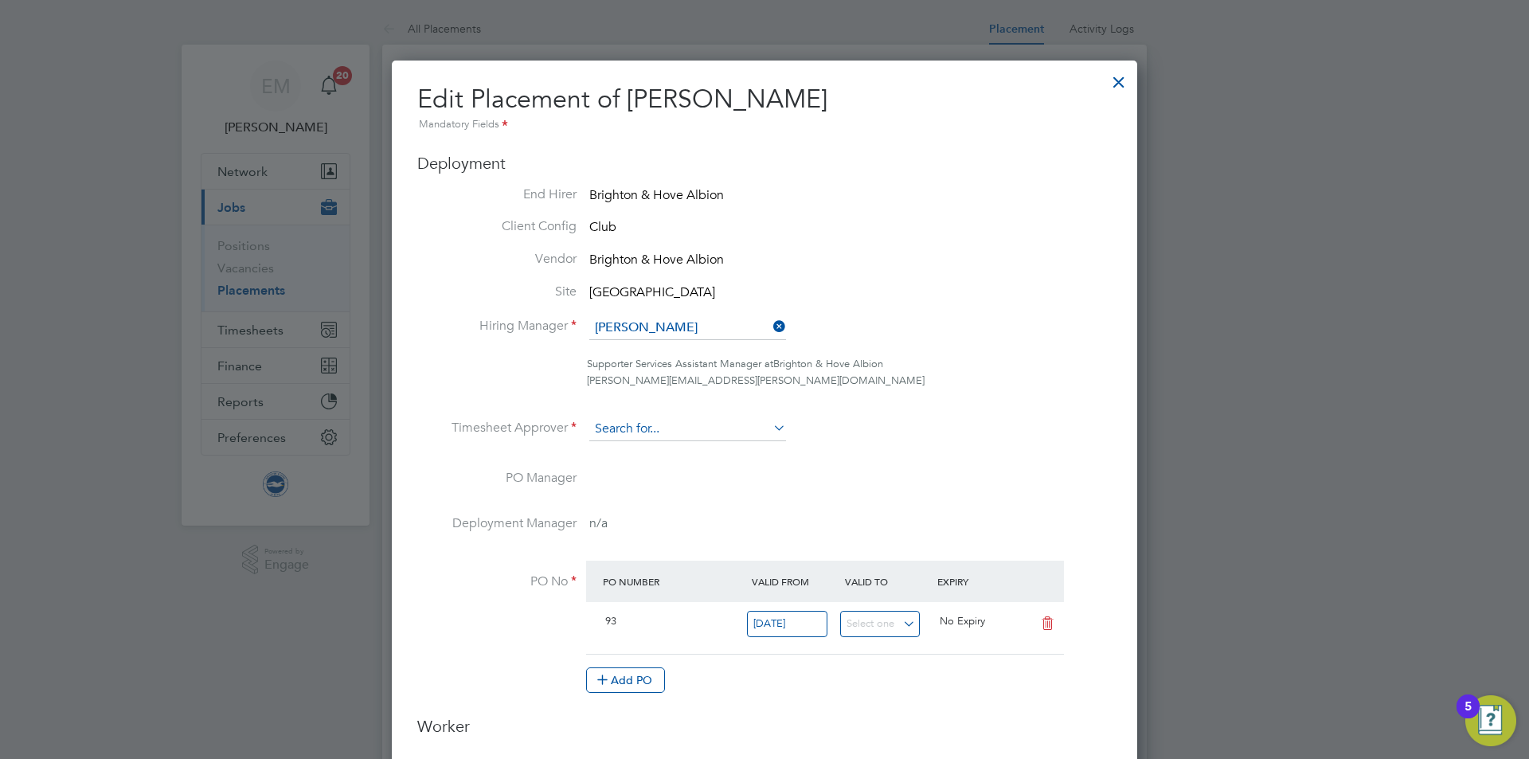
click at [699, 431] on input at bounding box center [687, 429] width 197 height 24
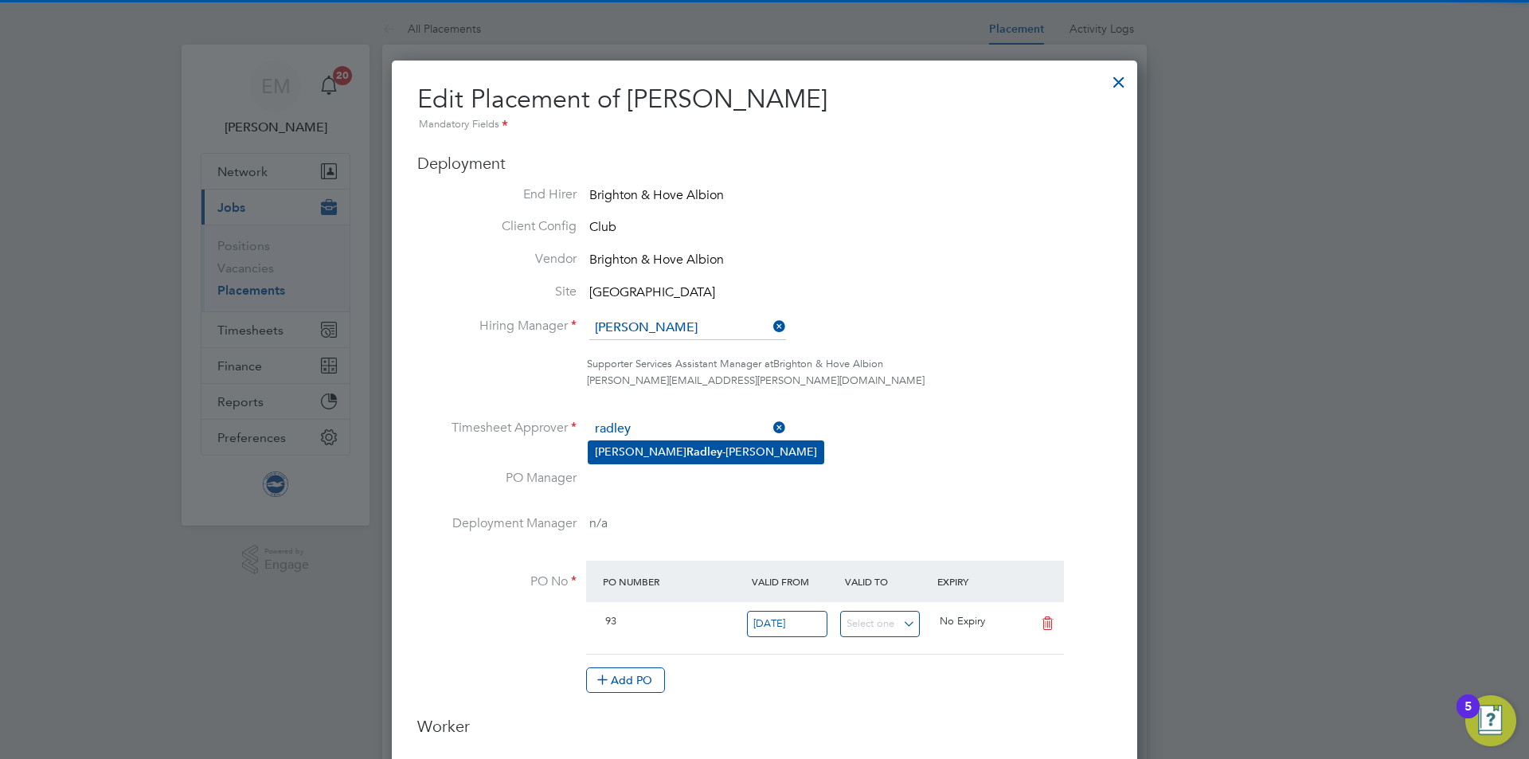
click at [707, 447] on li "[PERSON_NAME]" at bounding box center [706, 452] width 235 height 22
type input "[PERSON_NAME]"
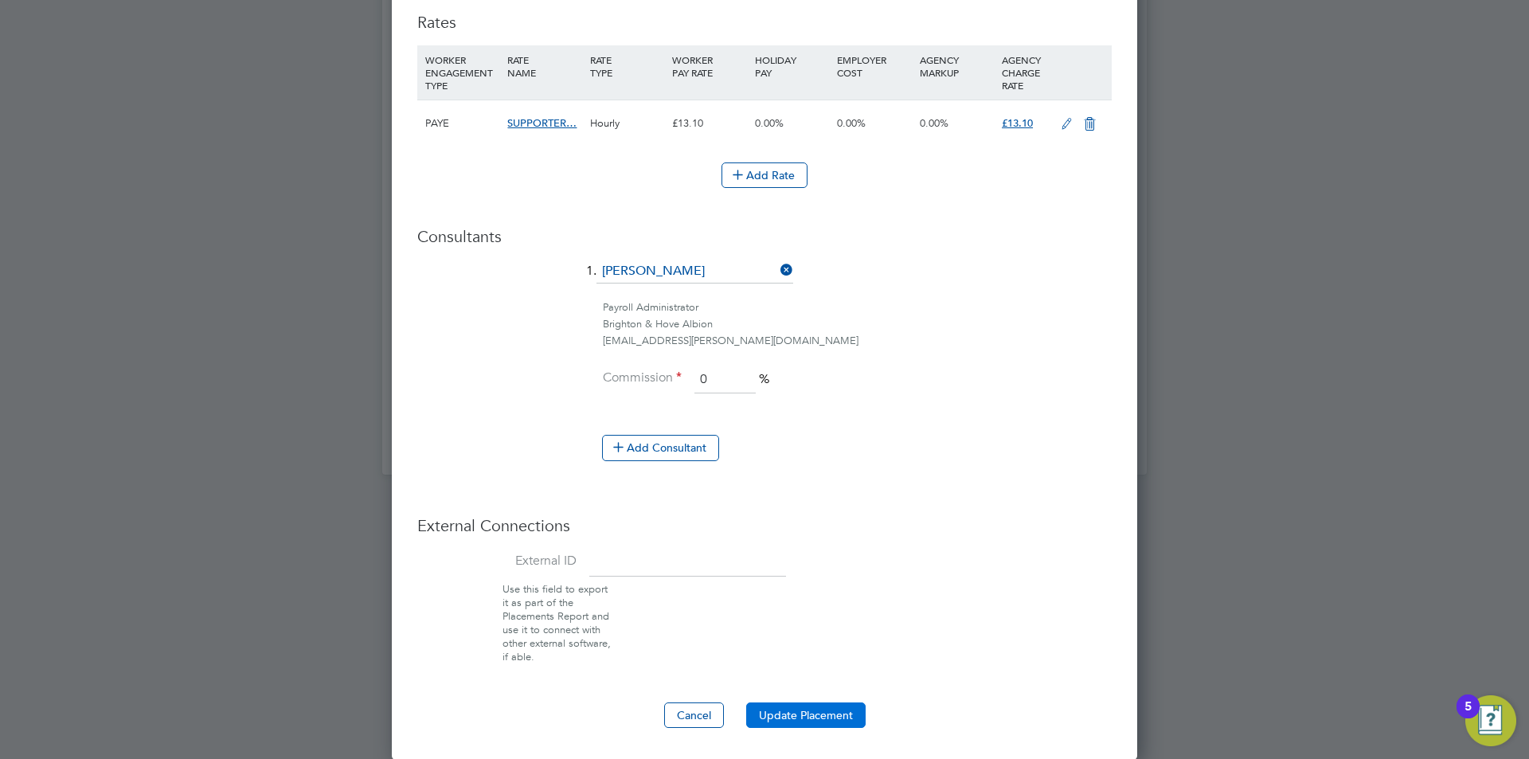
click at [804, 717] on button "Update Placement" at bounding box center [805, 715] width 119 height 25
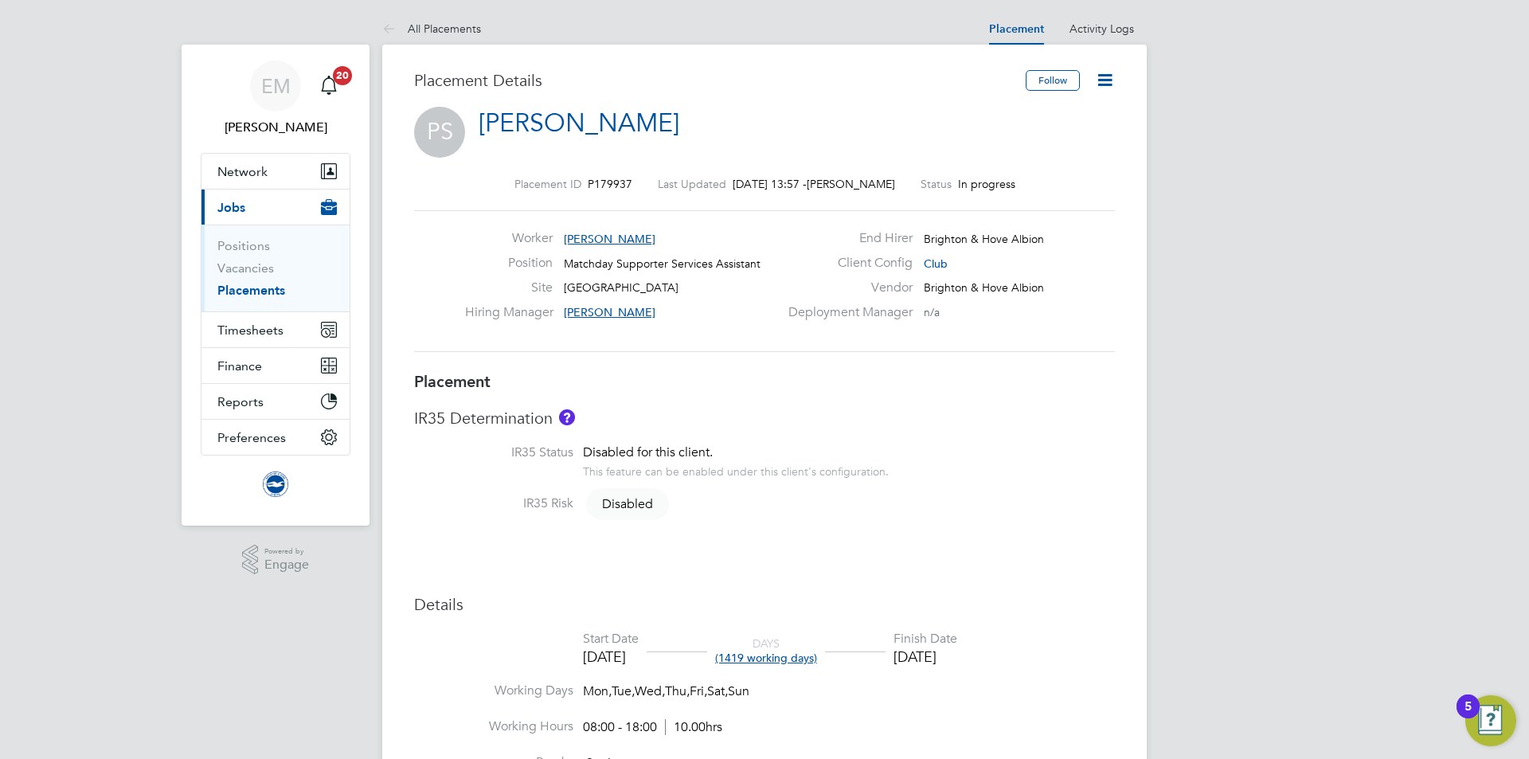
scroll to position [80, 0]
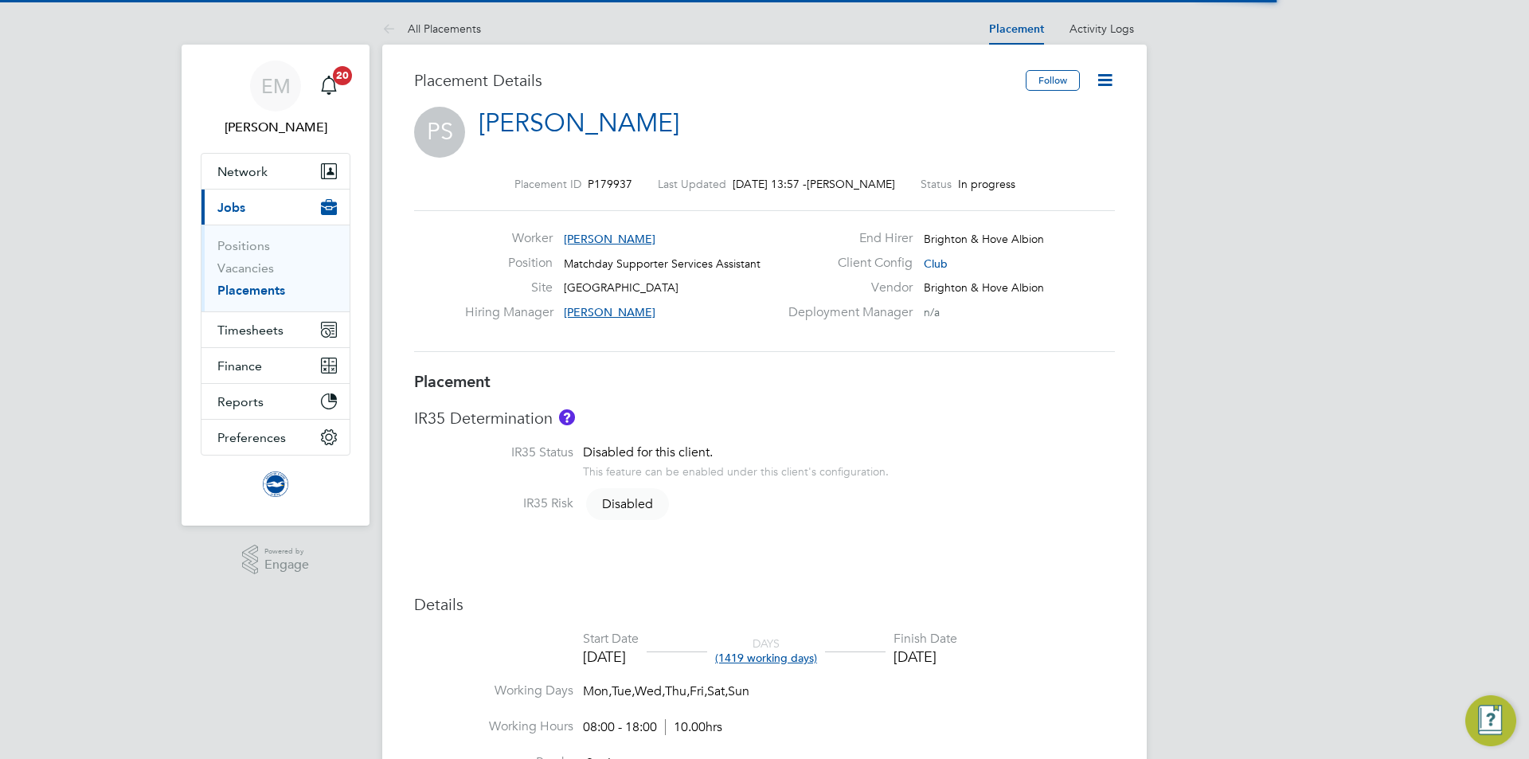
click at [1104, 82] on icon at bounding box center [1105, 80] width 20 height 20
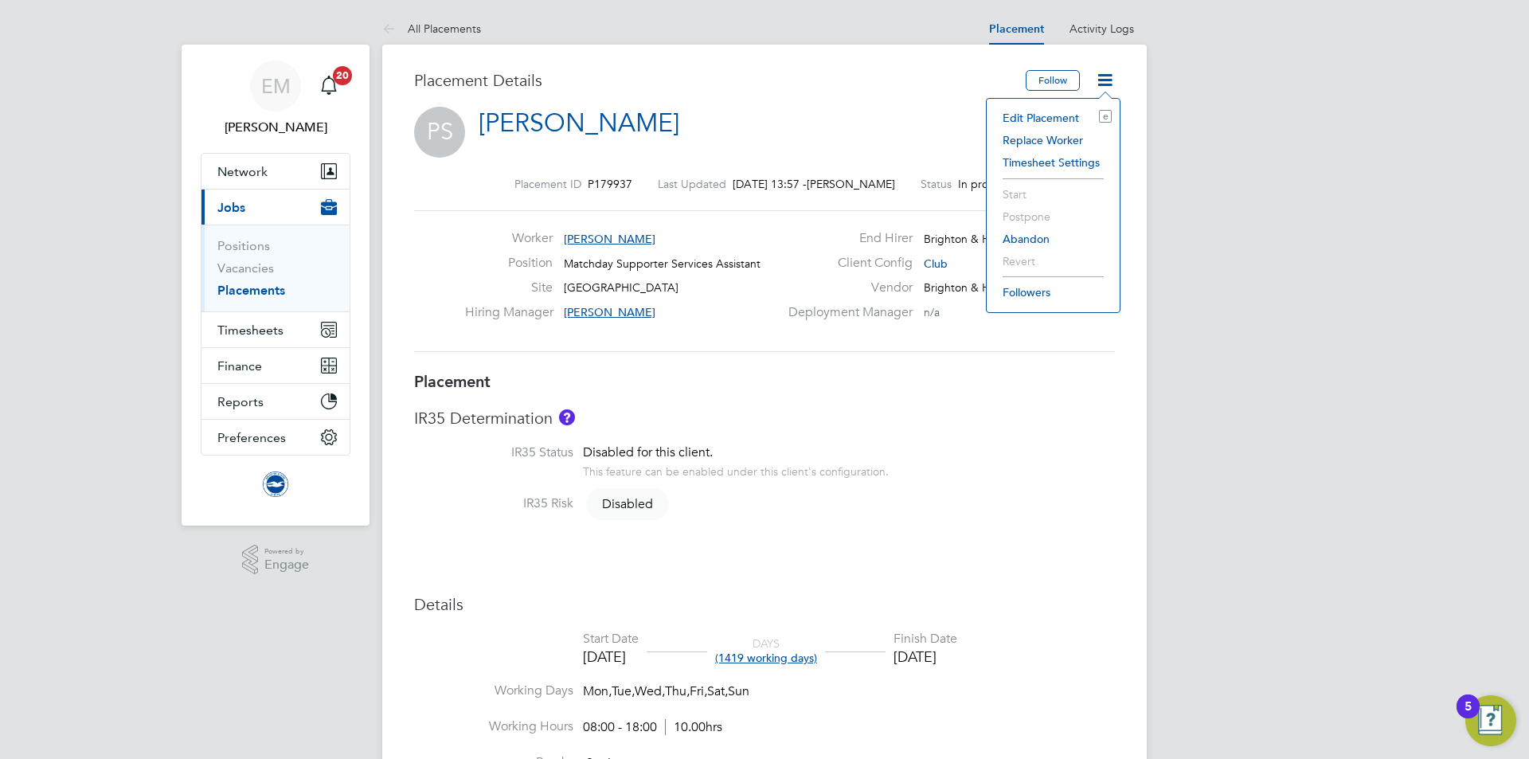
click at [1060, 114] on li "Edit Placement e" at bounding box center [1053, 118] width 117 height 22
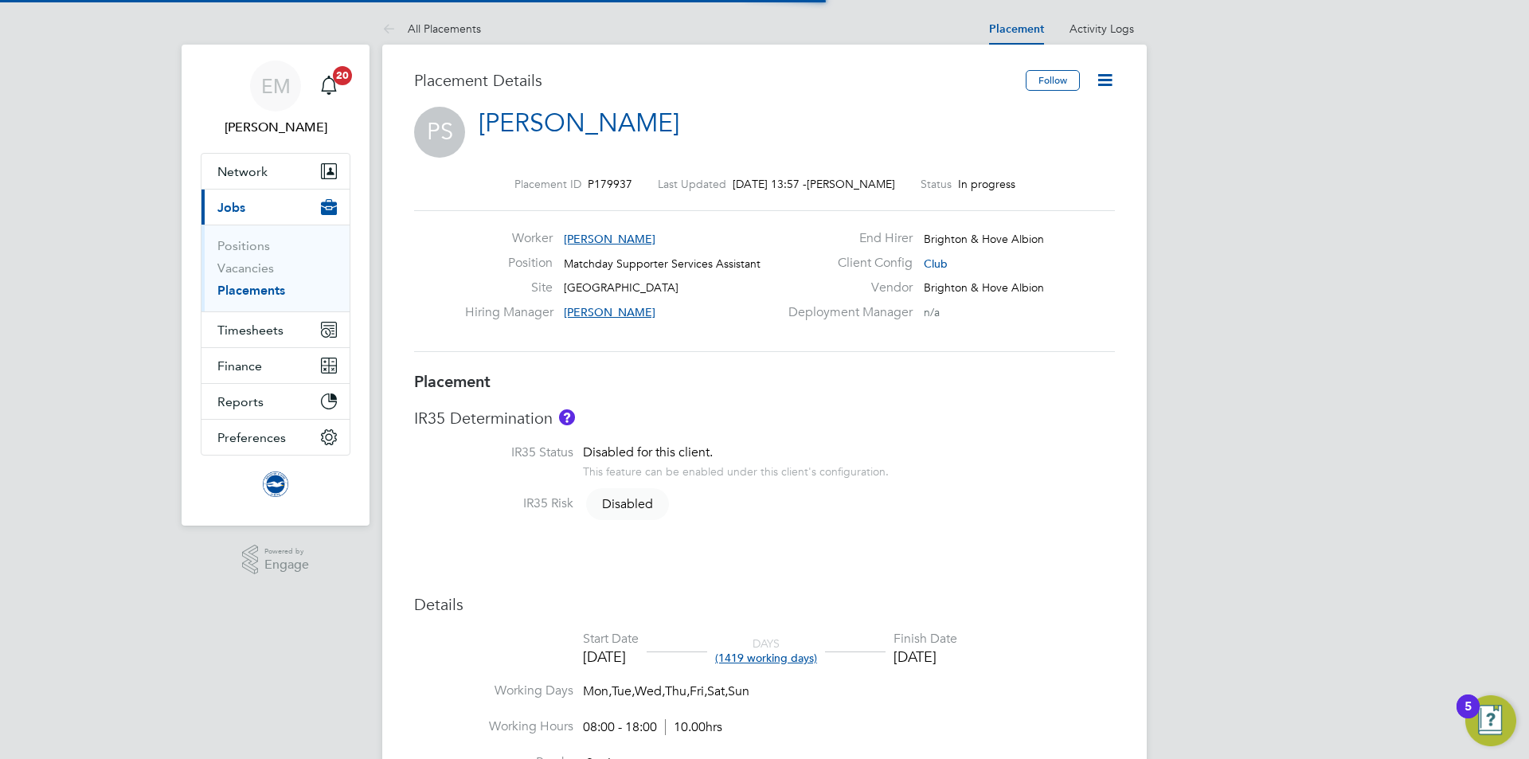
scroll to position [8, 8]
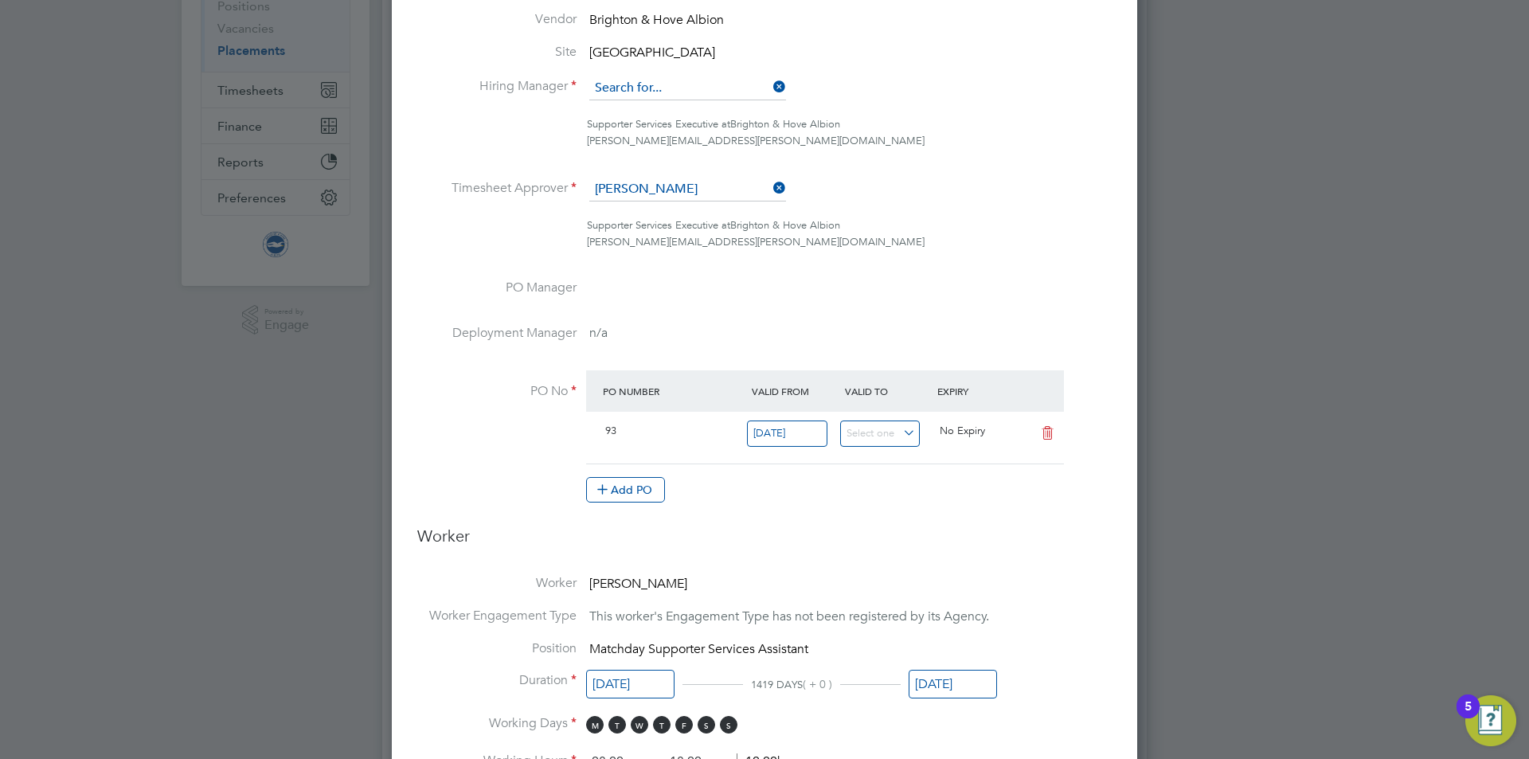
click at [625, 80] on input at bounding box center [687, 88] width 197 height 24
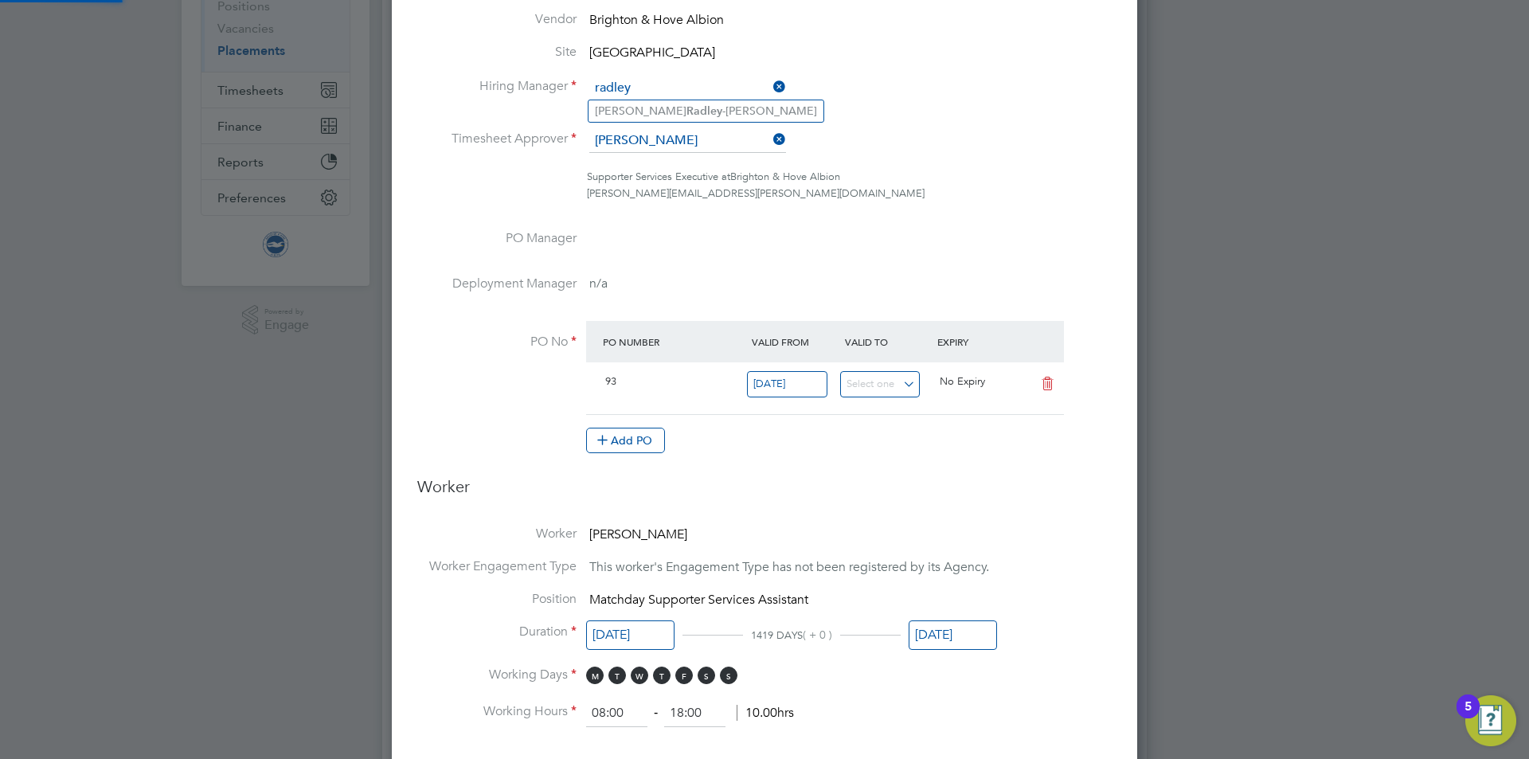
type input "radley"
click at [666, 122] on ul "Joe Radley -Martin" at bounding box center [706, 111] width 237 height 23
click at [666, 107] on li "Hiring Manager" at bounding box center [764, 96] width 695 height 40
click at [652, 77] on input at bounding box center [687, 88] width 197 height 24
drag, startPoint x: 656, startPoint y: 86, endPoint x: 587, endPoint y: 84, distance: 69.3
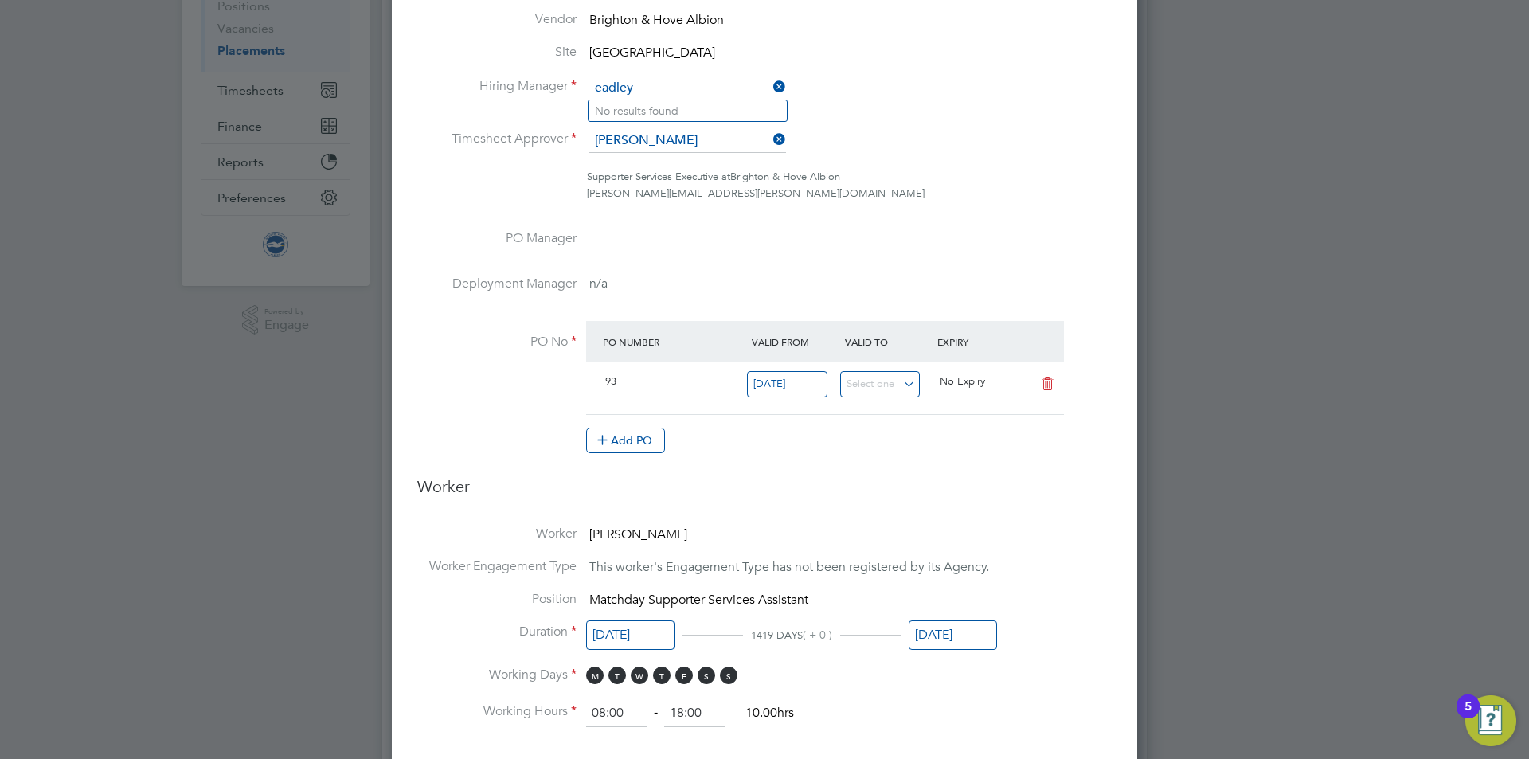
click at [587, 84] on li "Hiring Manager eadley" at bounding box center [764, 96] width 695 height 40
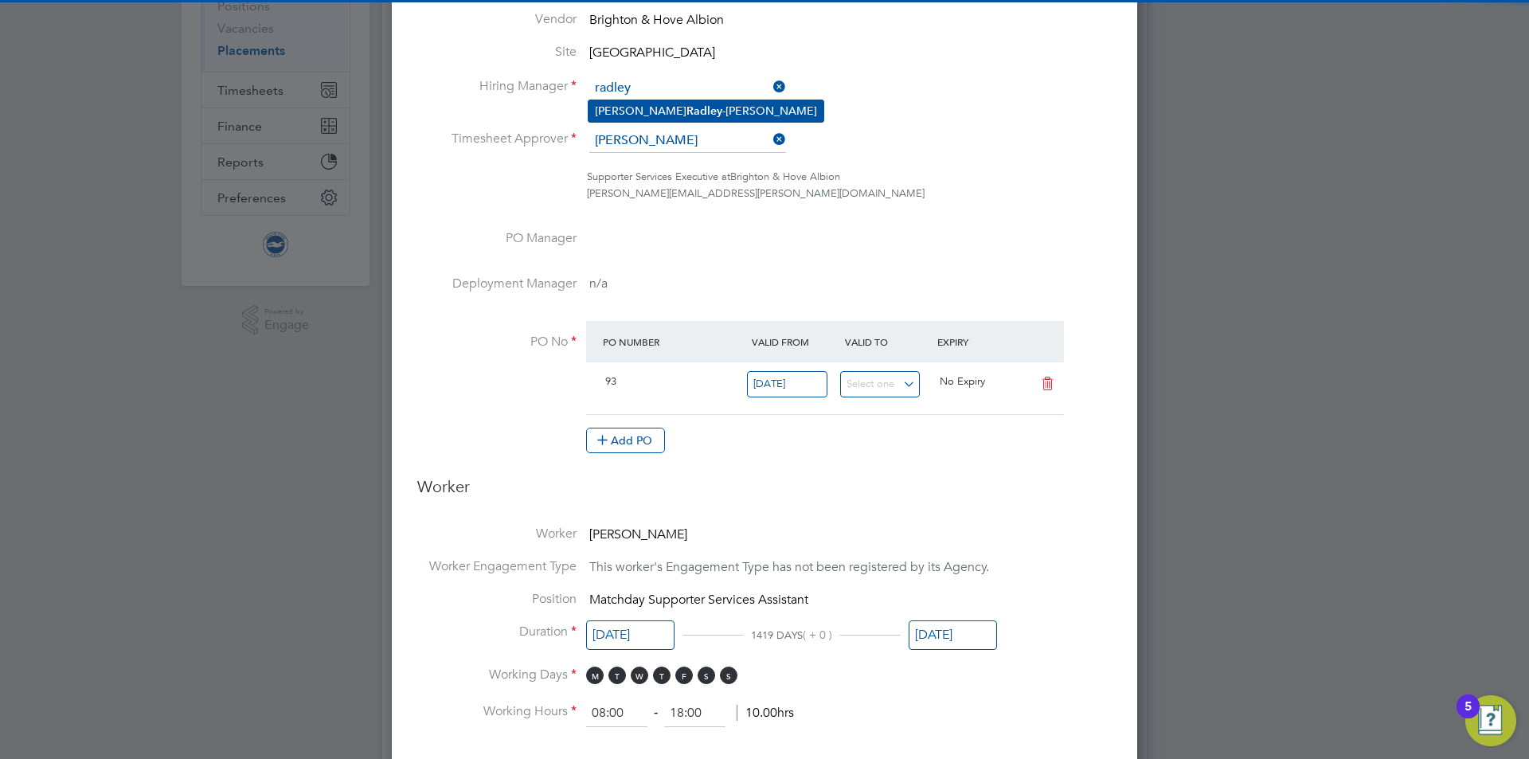
click at [687, 105] on b "Radley" at bounding box center [705, 111] width 36 height 14
type input "[PERSON_NAME]"
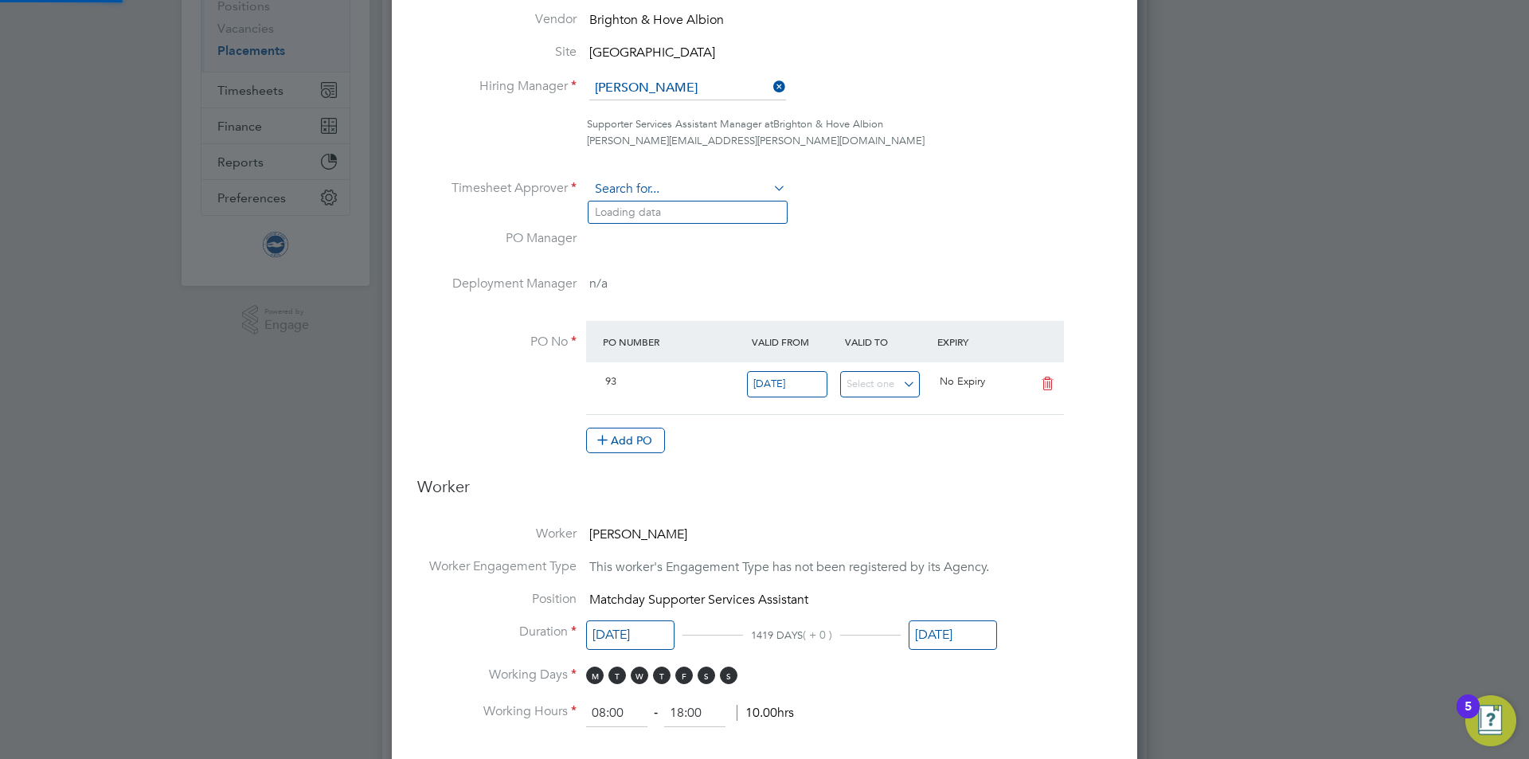
click at [636, 186] on input at bounding box center [687, 190] width 197 height 24
click at [687, 209] on b "Radley" at bounding box center [705, 213] width 36 height 14
type input "[PERSON_NAME]"
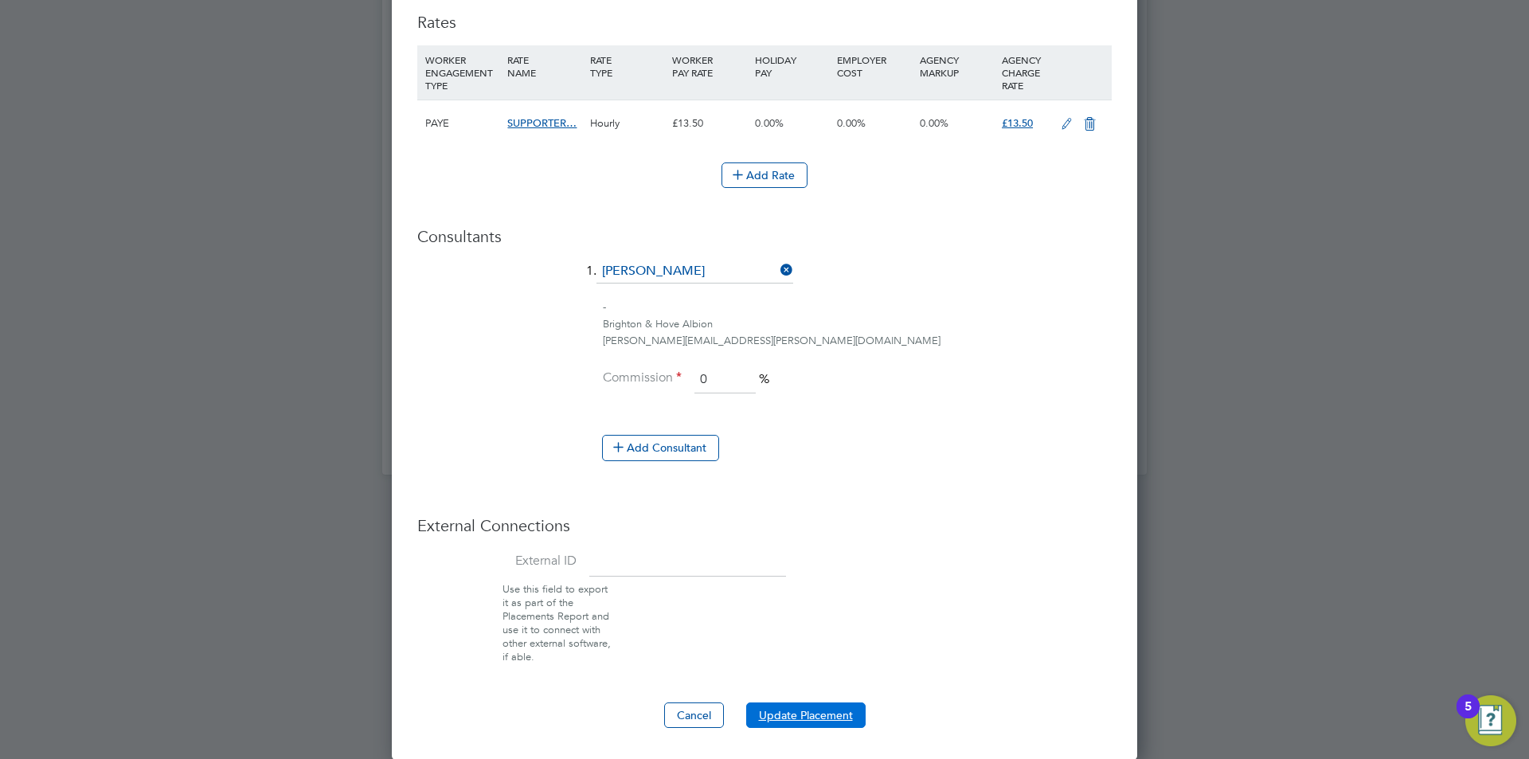
click at [820, 705] on button "Update Placement" at bounding box center [805, 715] width 119 height 25
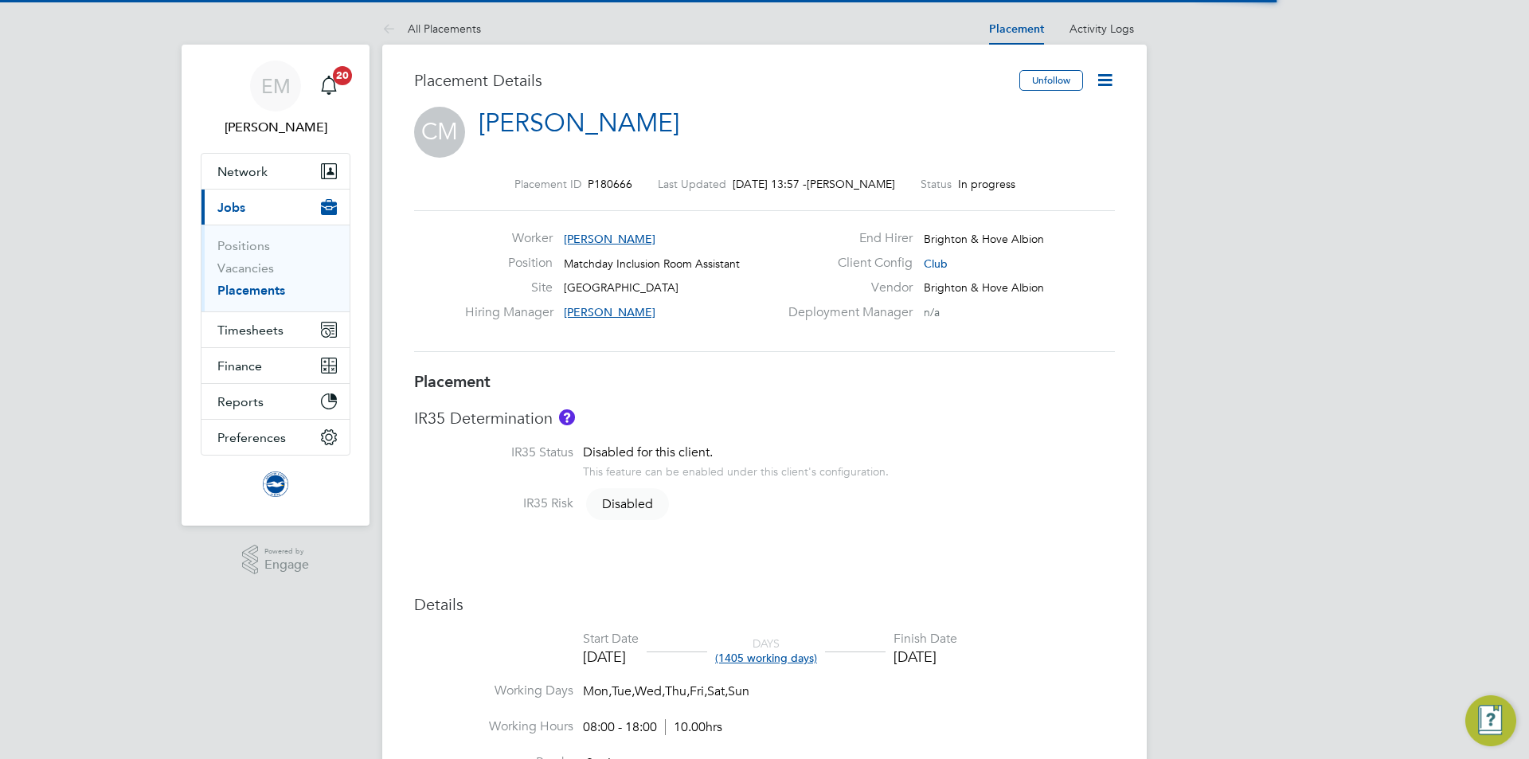
click at [1102, 76] on icon at bounding box center [1105, 80] width 20 height 20
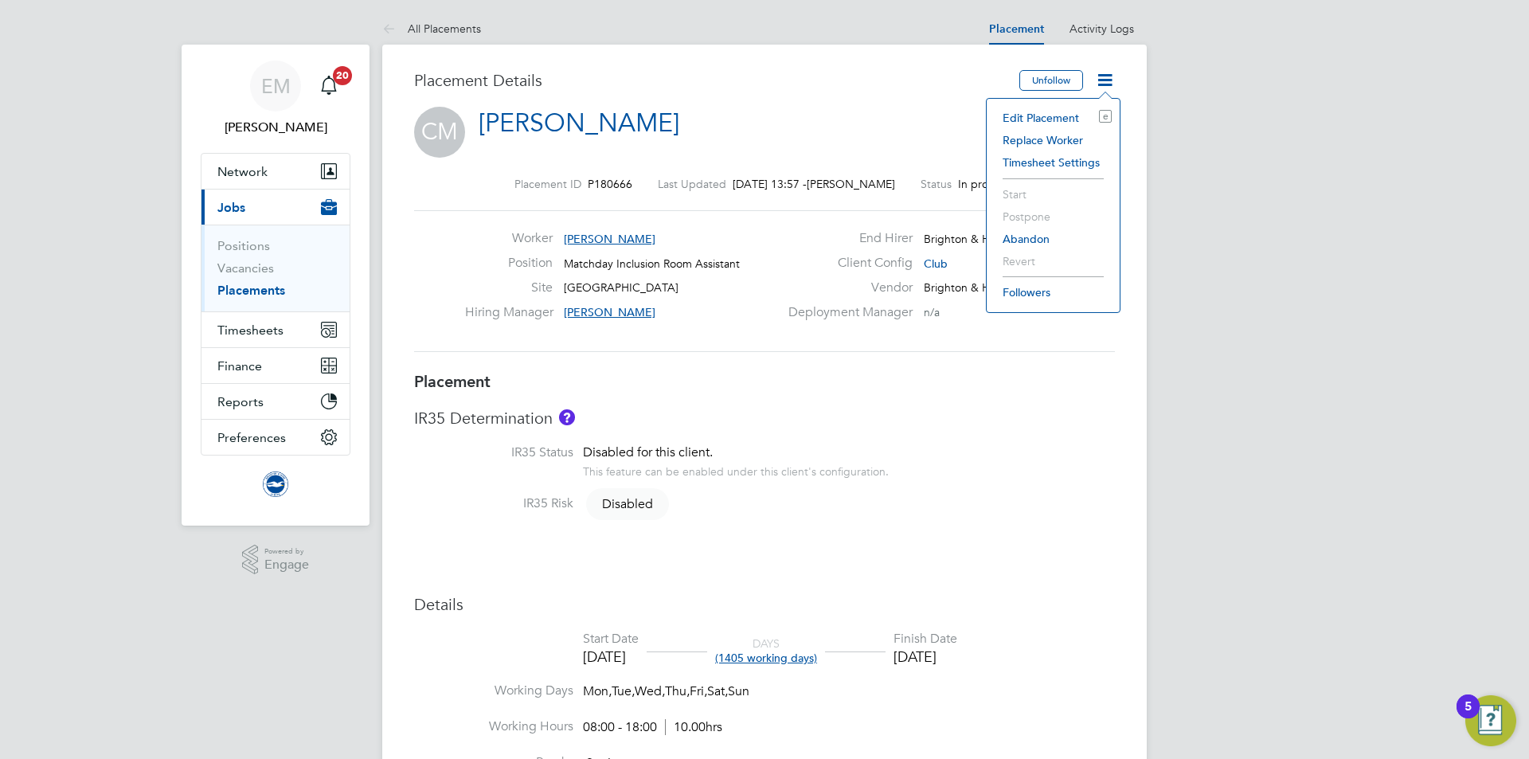
click at [1045, 116] on li "Edit Placement e" at bounding box center [1053, 118] width 117 height 22
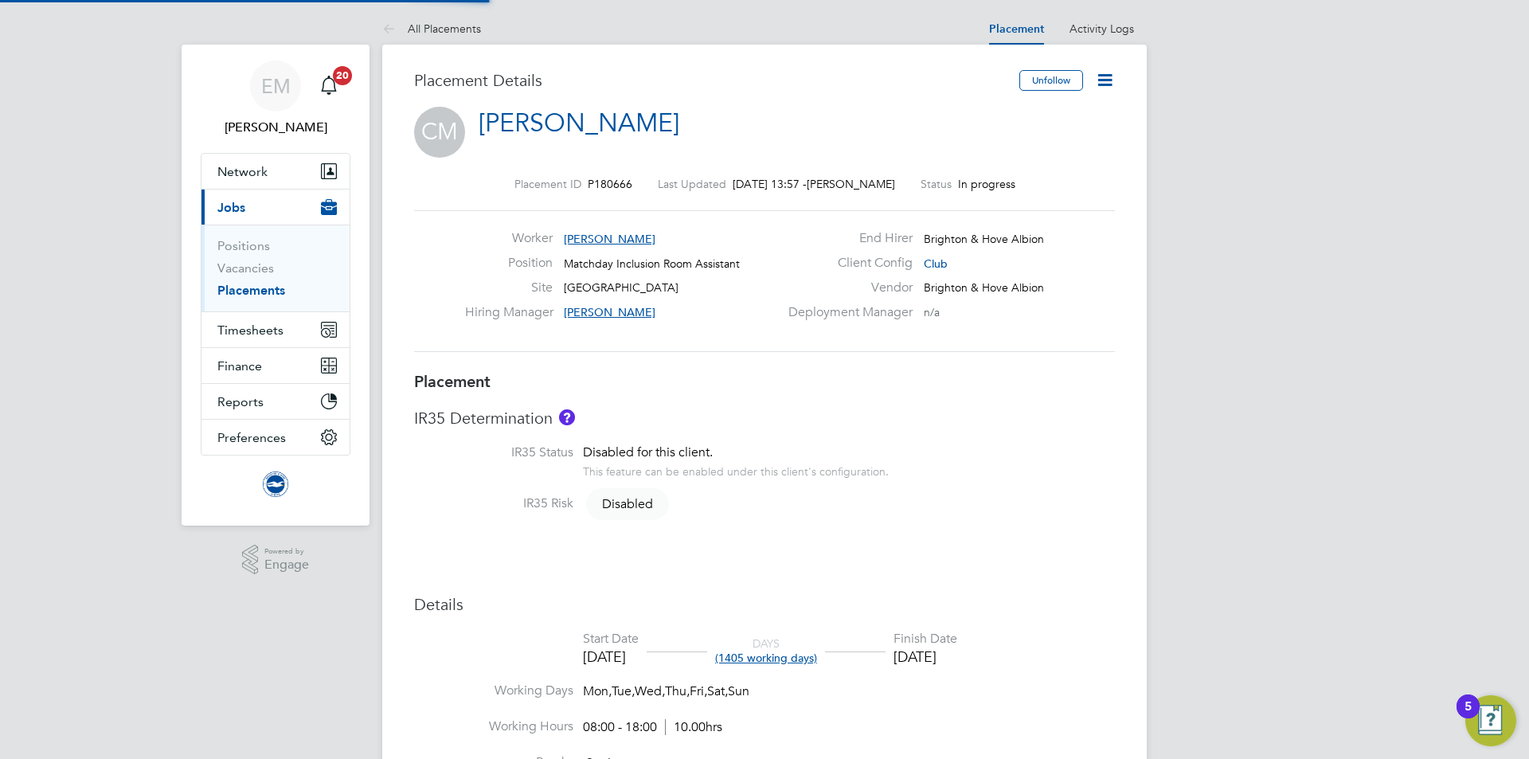
type input "[PERSON_NAME]"
type input "26 Aug 2023"
type input "30 Jun 2027"
type input "08:00"
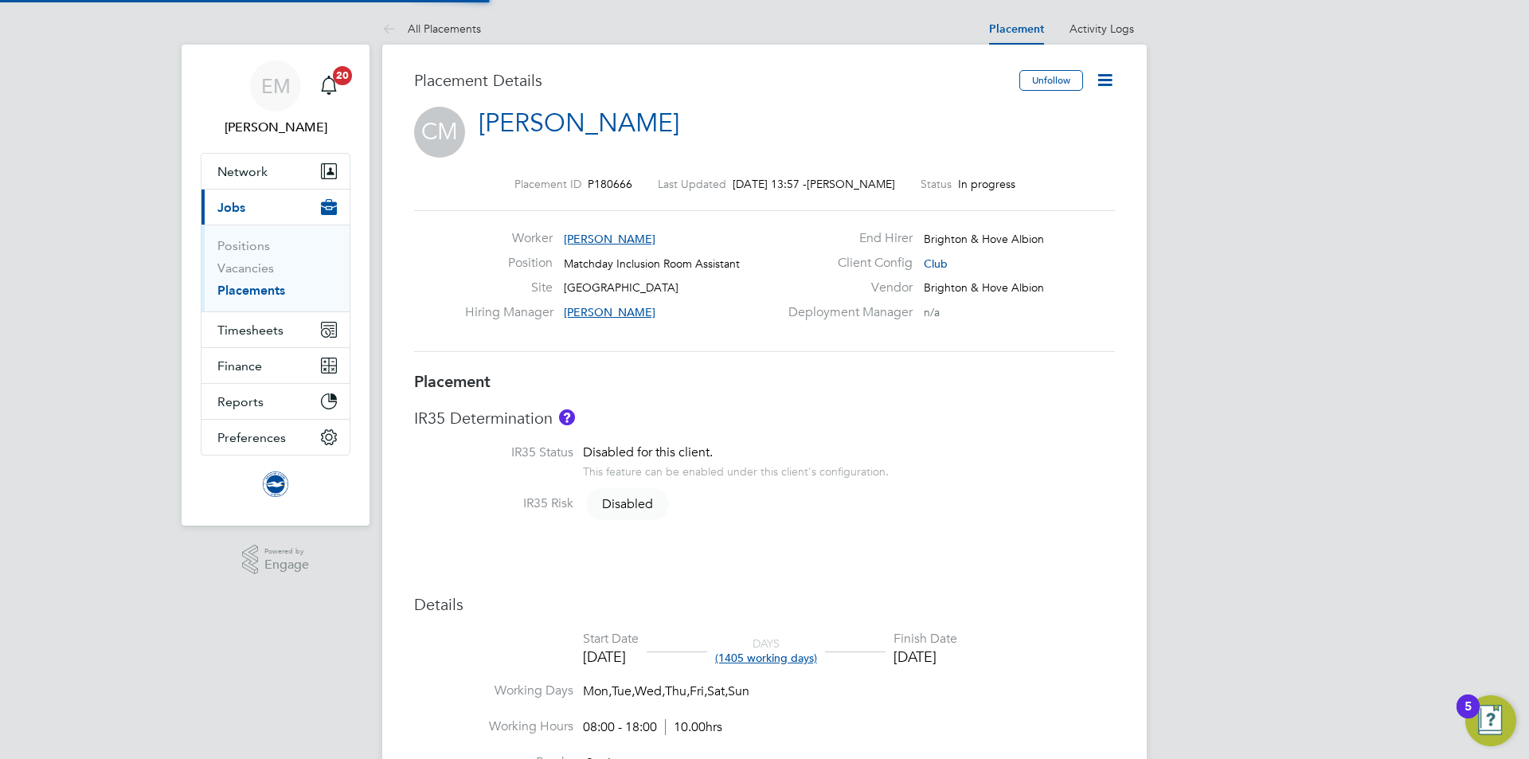
type input "18:00"
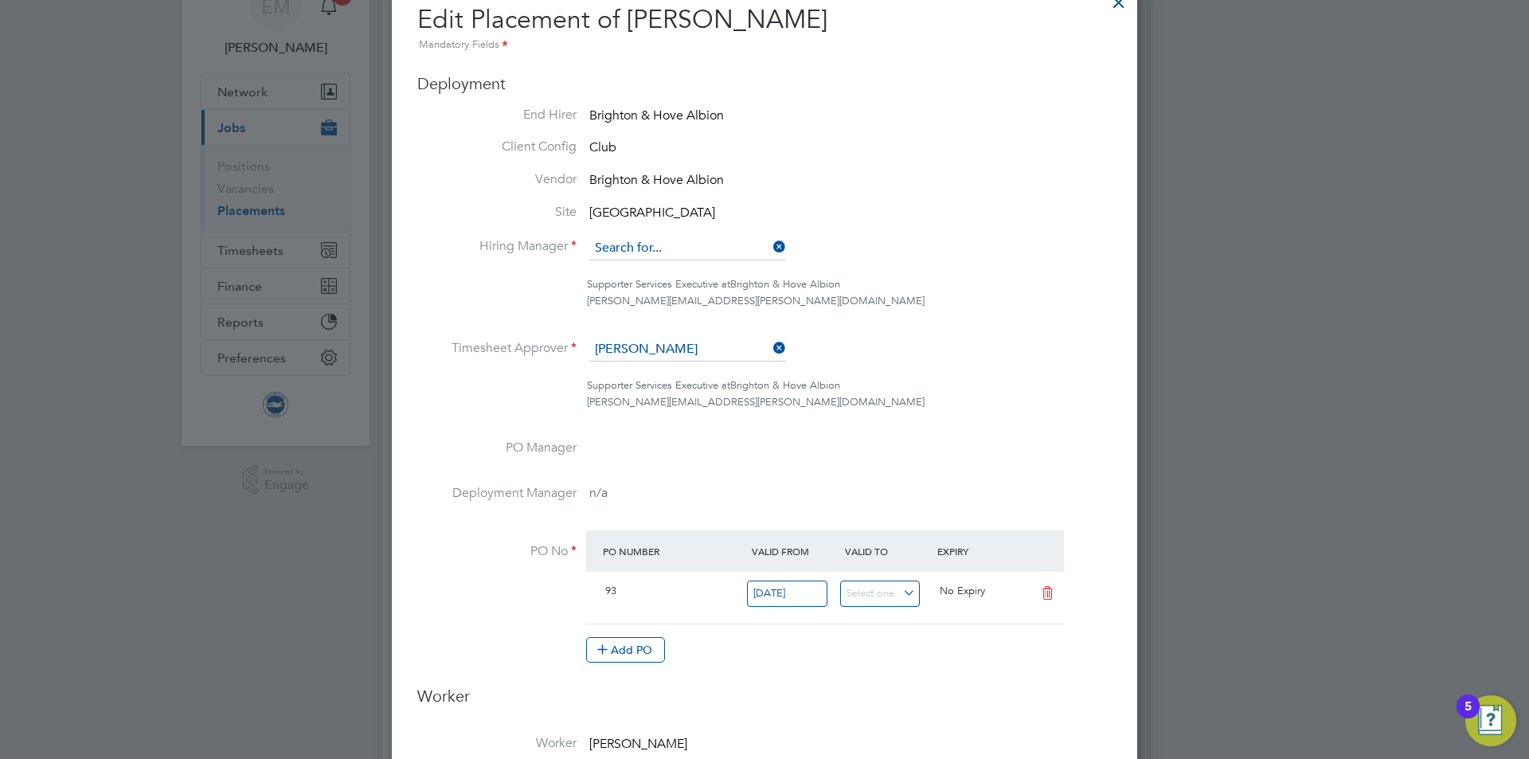
click at [644, 253] on input at bounding box center [687, 249] width 197 height 24
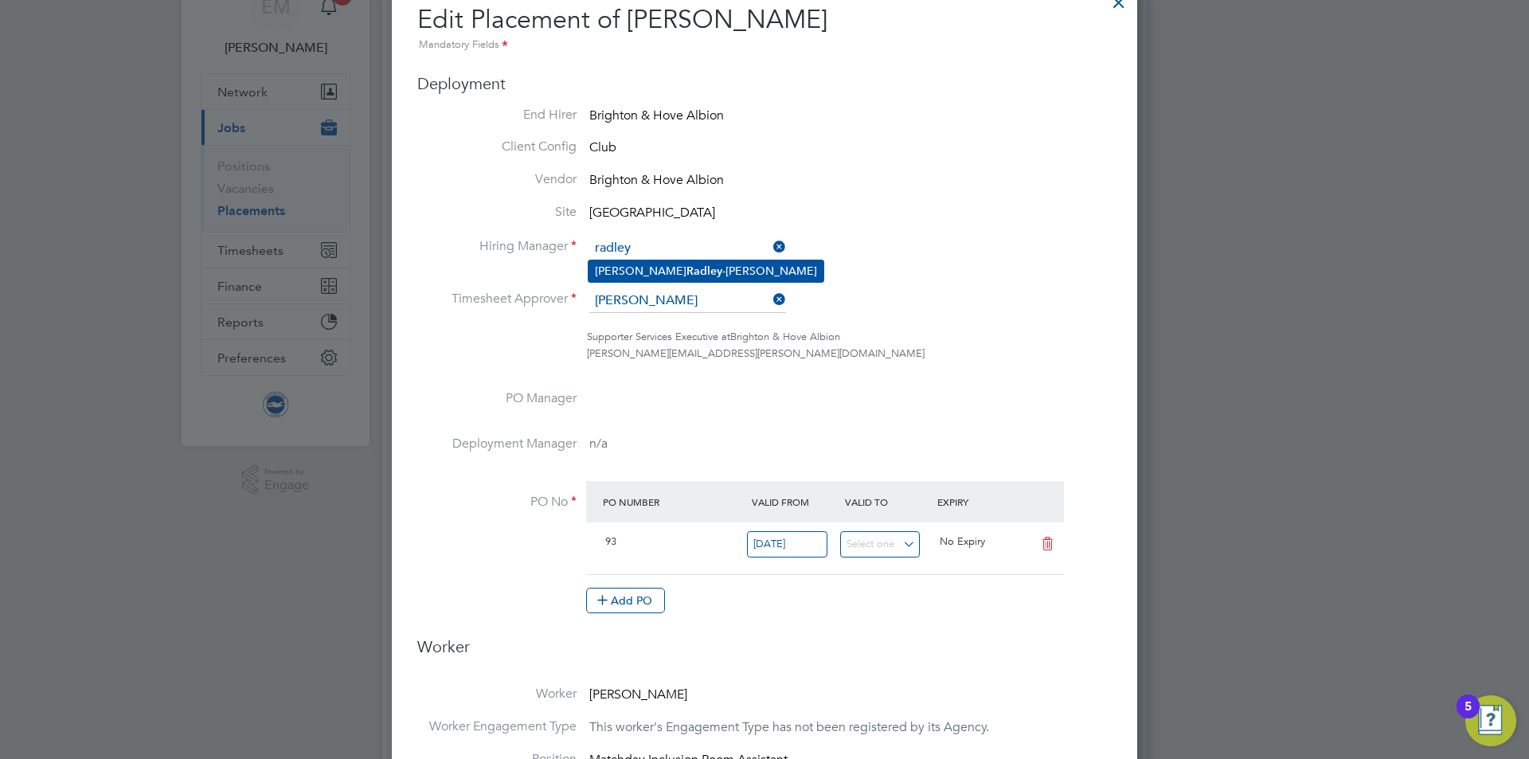
click at [687, 266] on b "Radley" at bounding box center [705, 271] width 36 height 14
type input "[PERSON_NAME]"
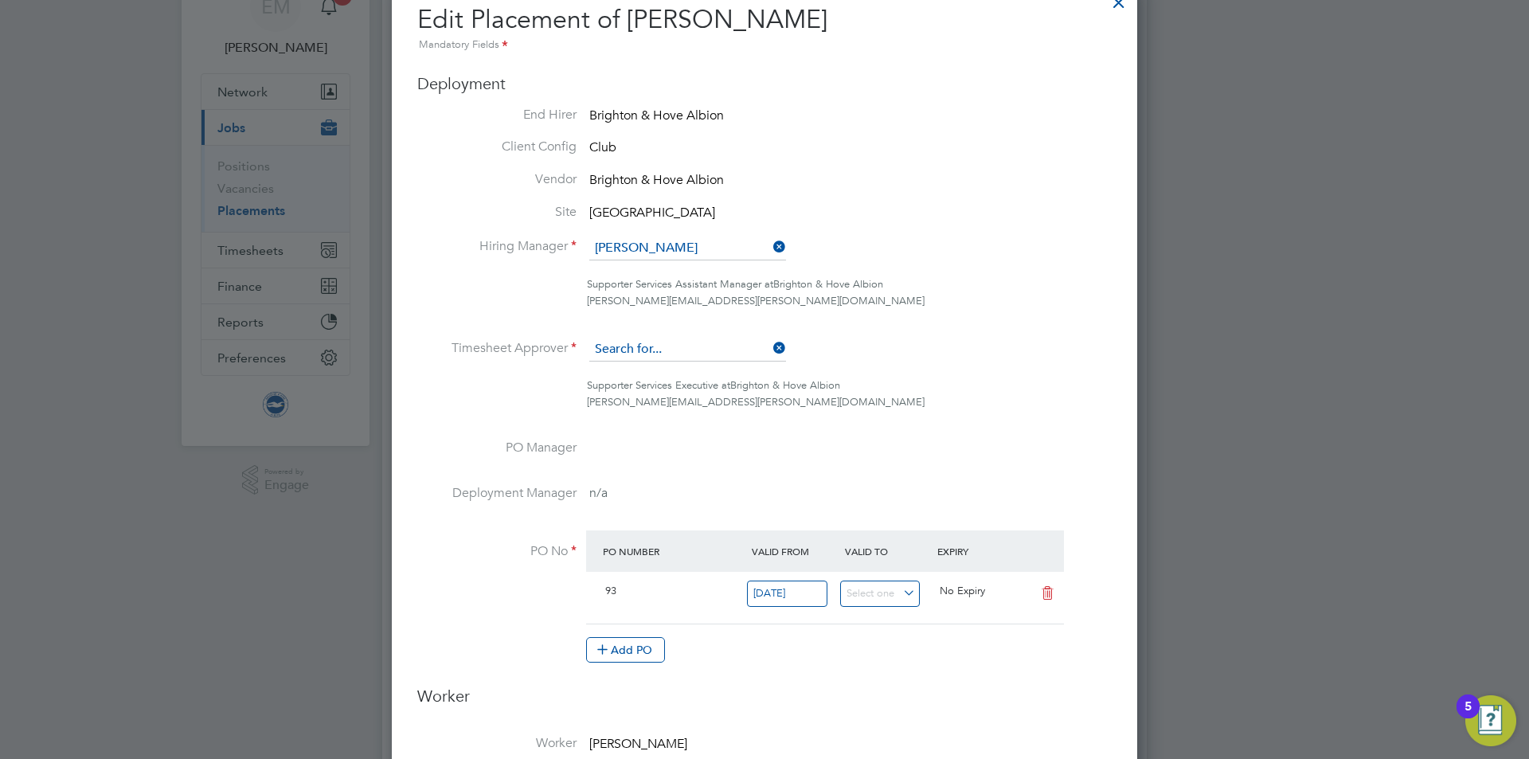
click at [636, 345] on input at bounding box center [687, 350] width 197 height 24
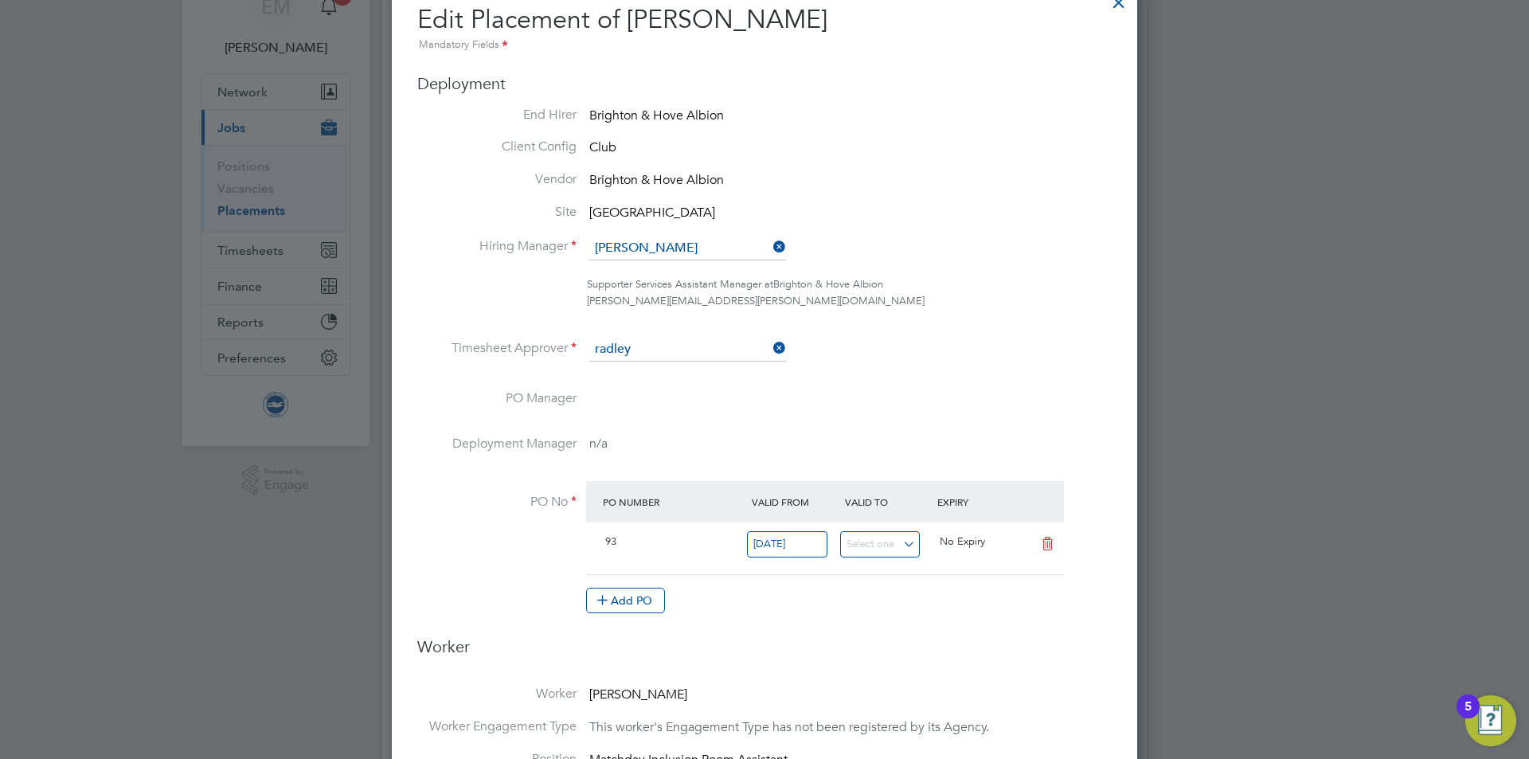
click at [687, 366] on b "Radley" at bounding box center [705, 373] width 36 height 14
type input "[PERSON_NAME]"
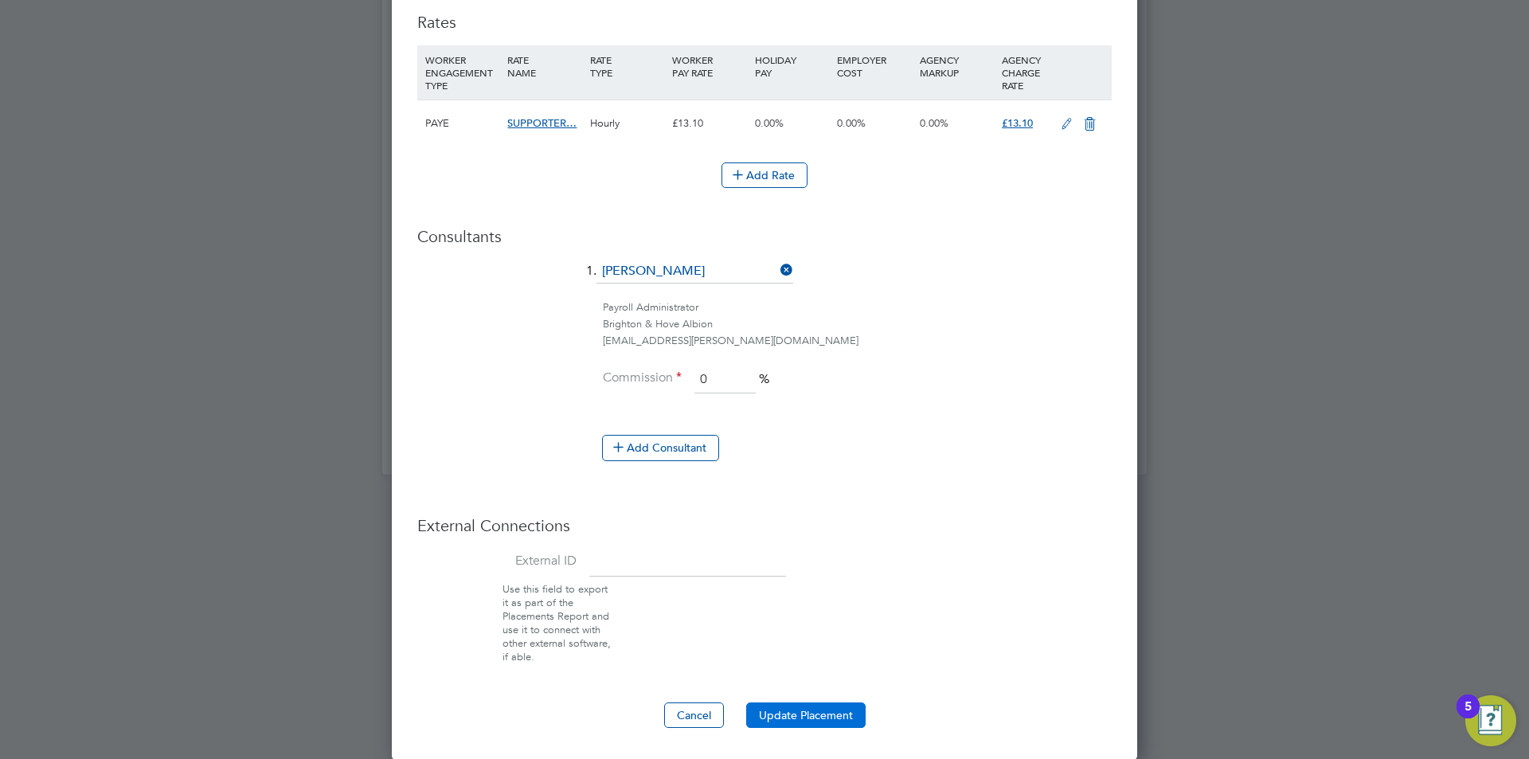
click at [836, 715] on button "Update Placement" at bounding box center [805, 715] width 119 height 25
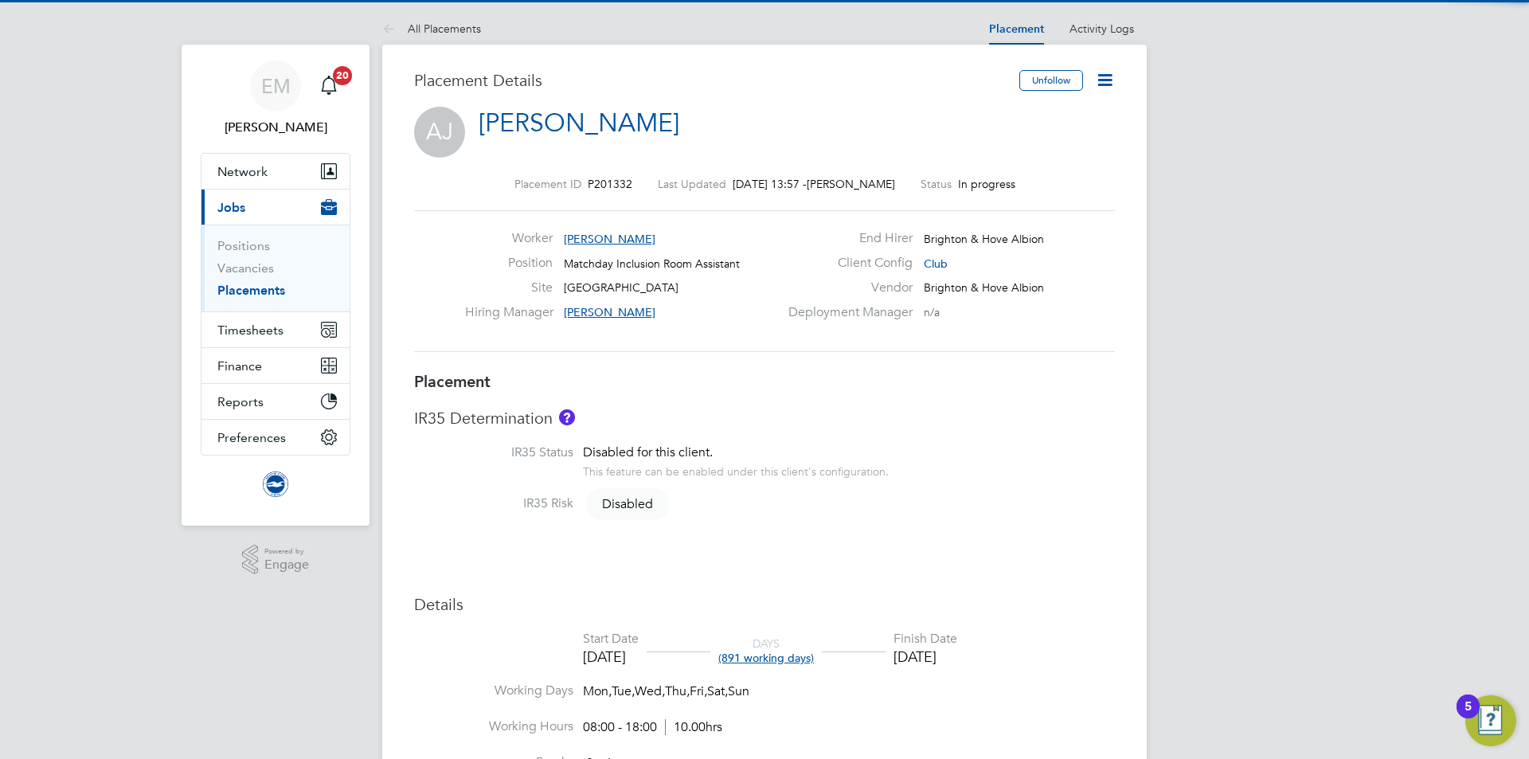
click at [1106, 81] on icon at bounding box center [1105, 80] width 20 height 20
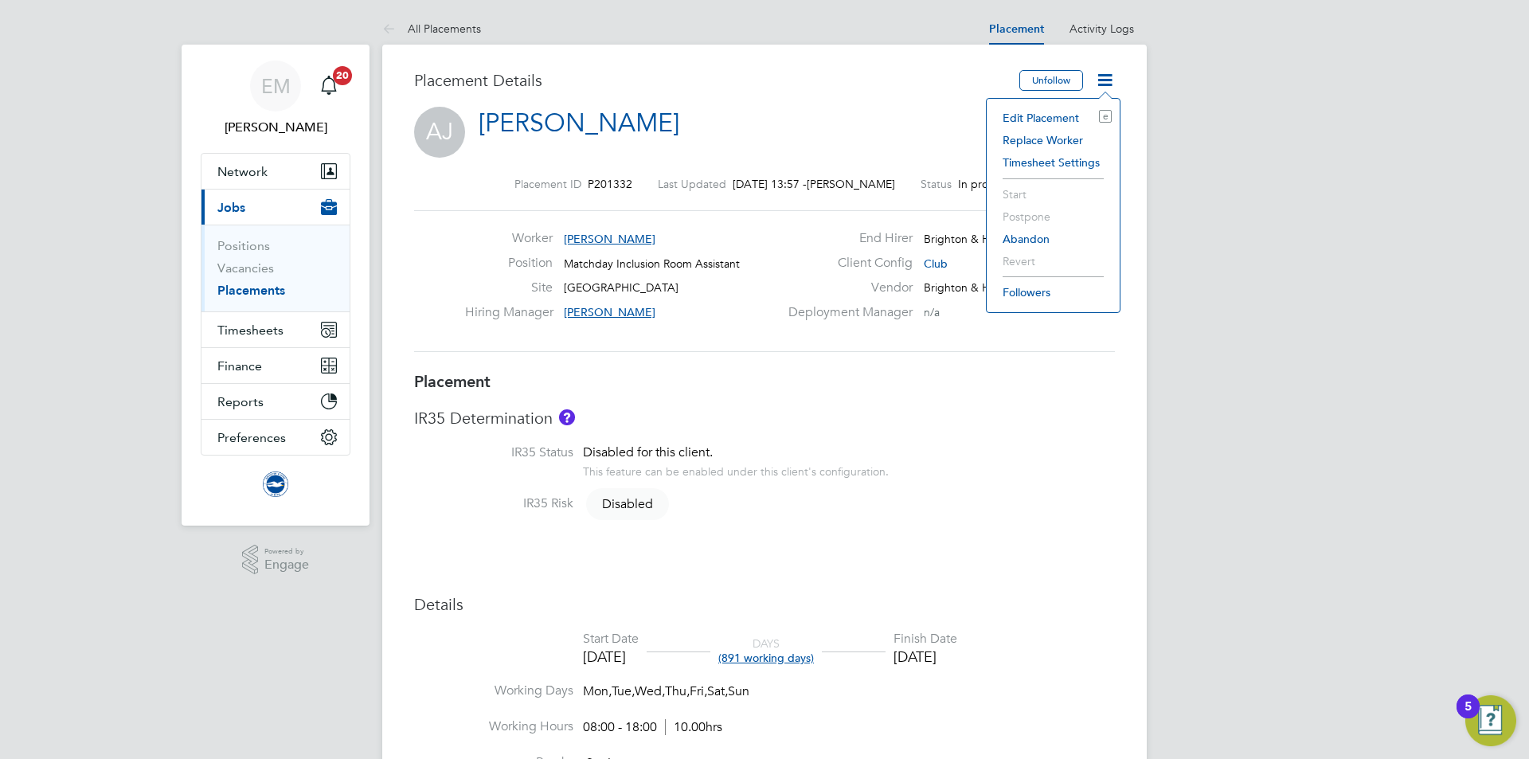
click at [1066, 114] on li "Edit Placement e" at bounding box center [1053, 118] width 117 height 22
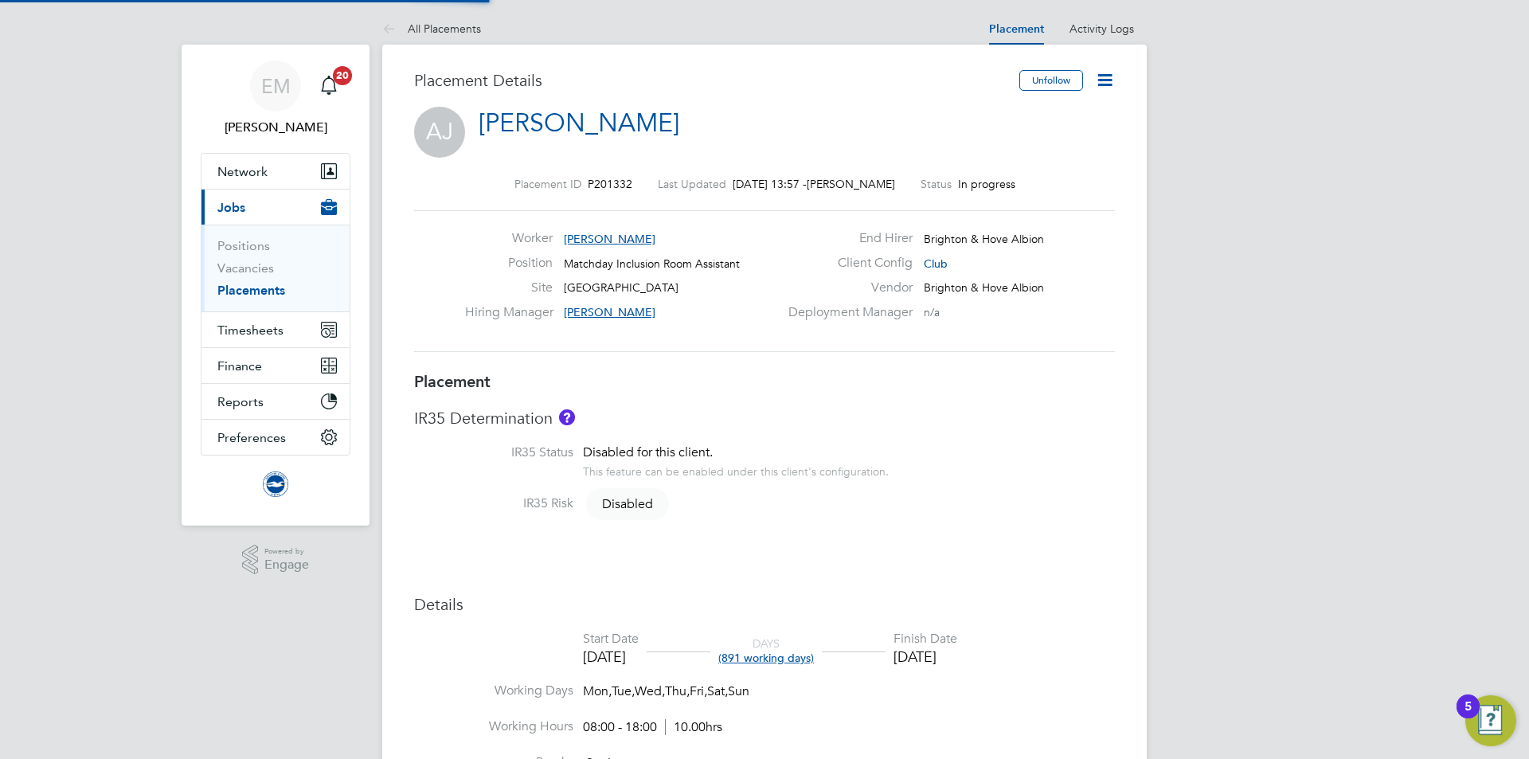
type input "[PERSON_NAME]"
type input "[DATE]"
type input "08:00"
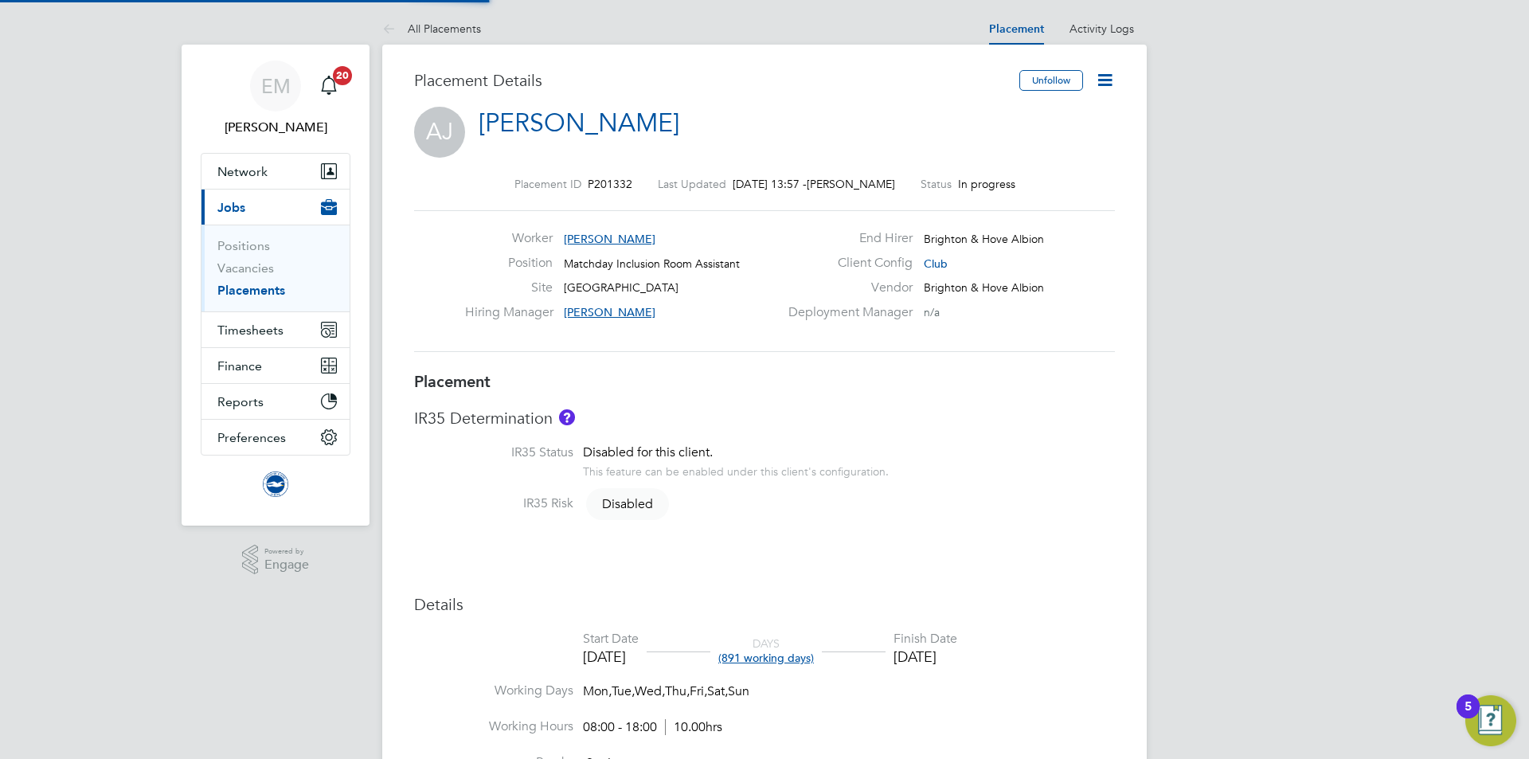
type input "18:00"
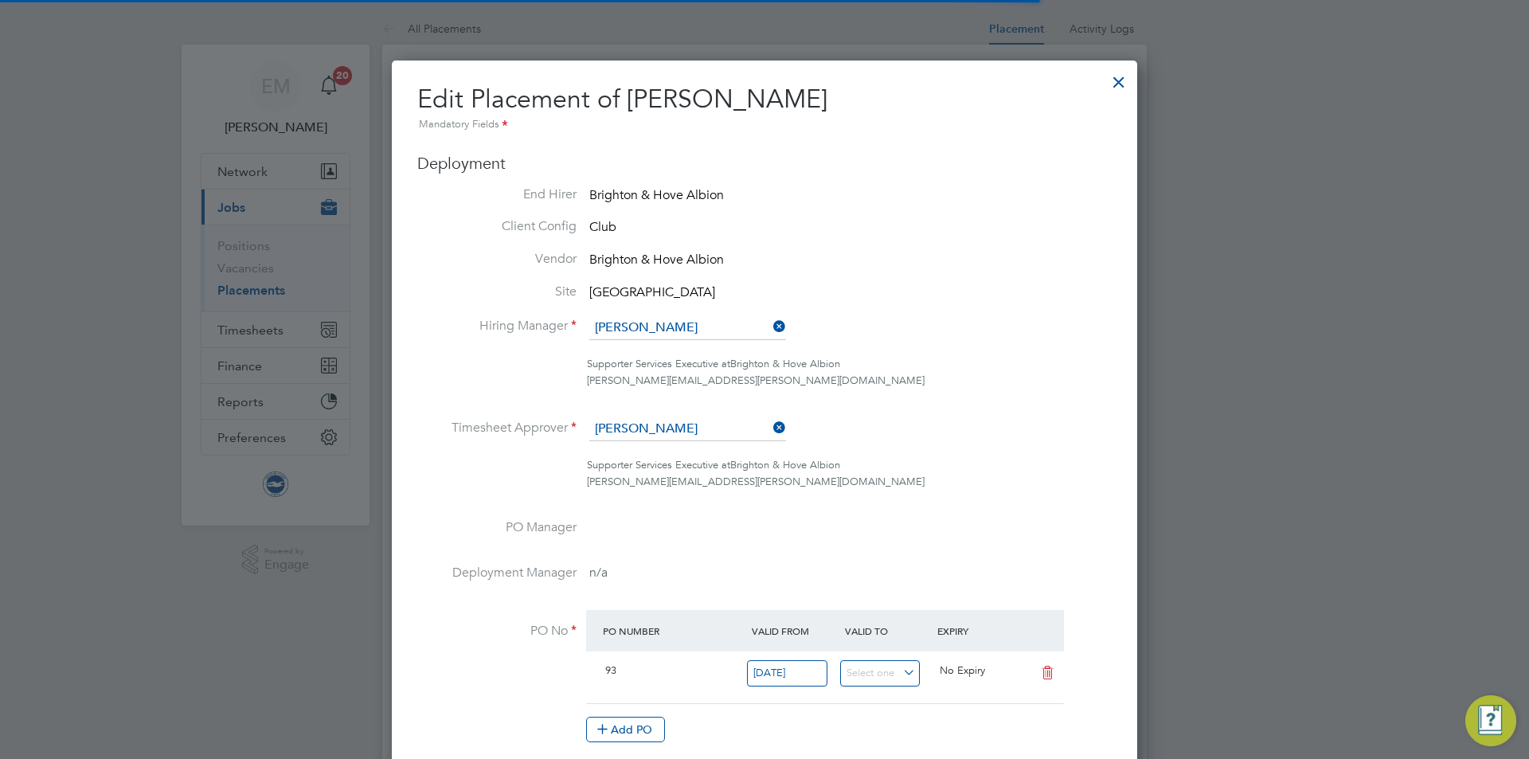
scroll to position [8, 8]
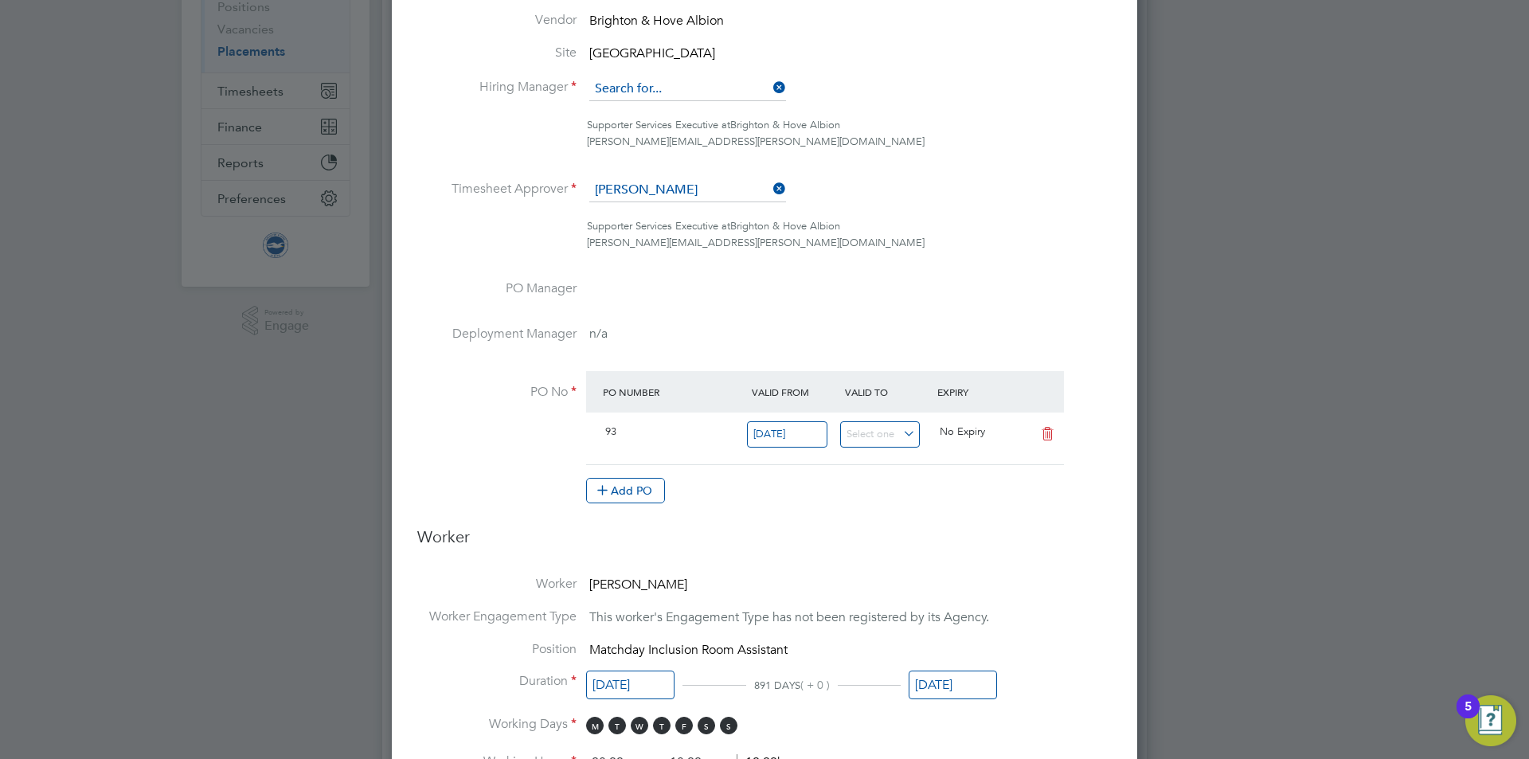
click at [649, 86] on input at bounding box center [687, 89] width 197 height 24
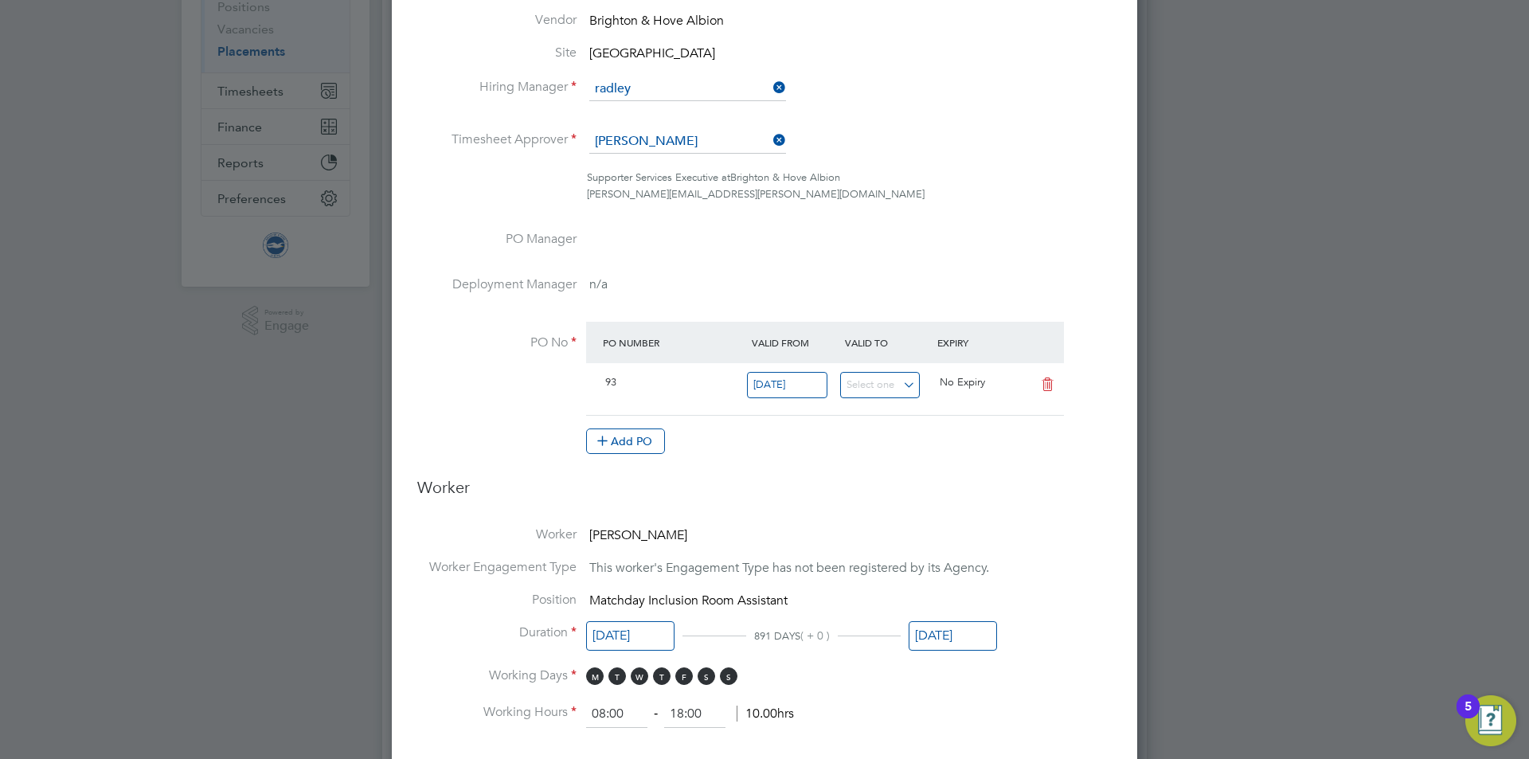
click at [671, 110] on li "[PERSON_NAME]" at bounding box center [706, 112] width 235 height 22
type input "[PERSON_NAME]"
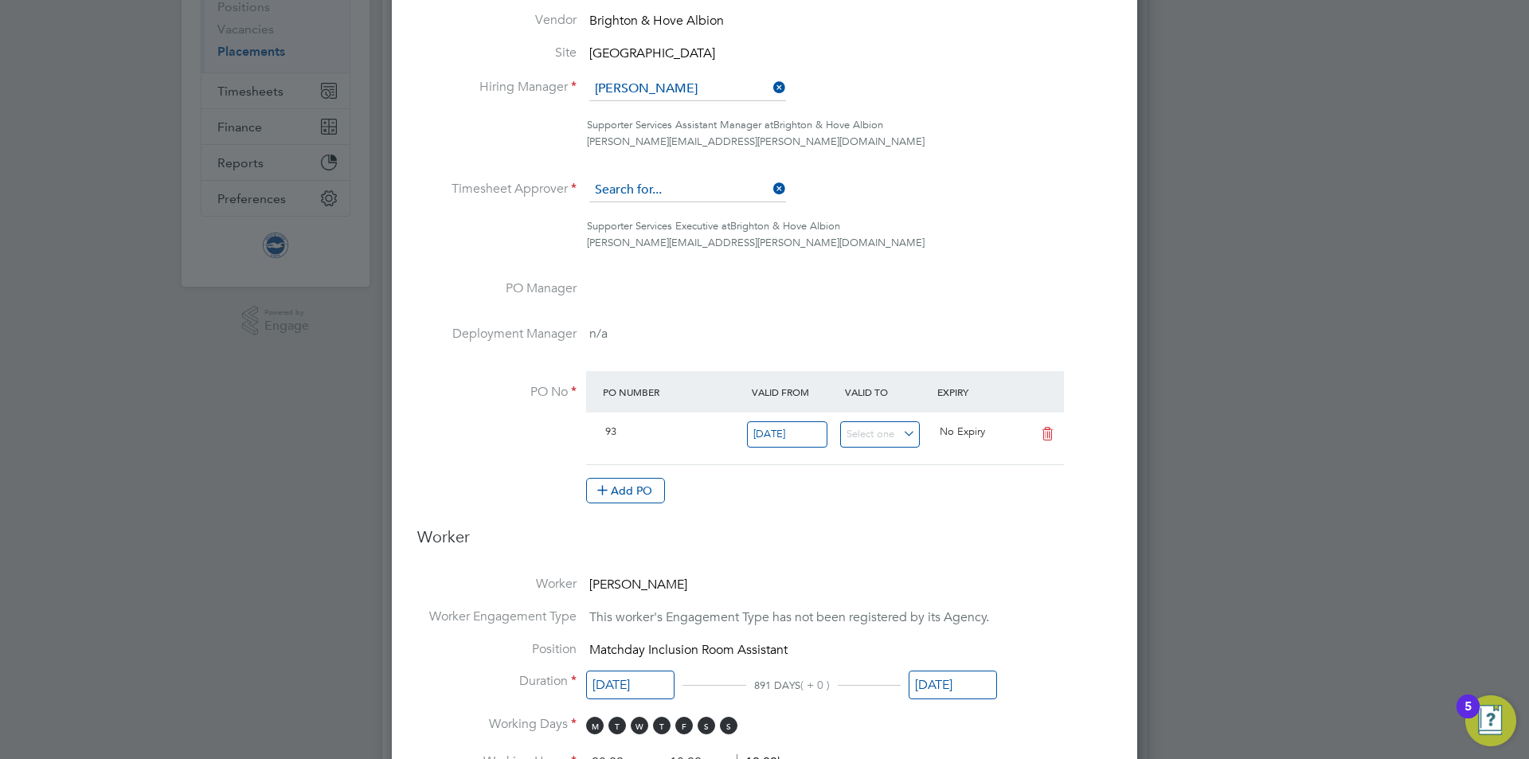
click at [683, 183] on input at bounding box center [687, 190] width 197 height 24
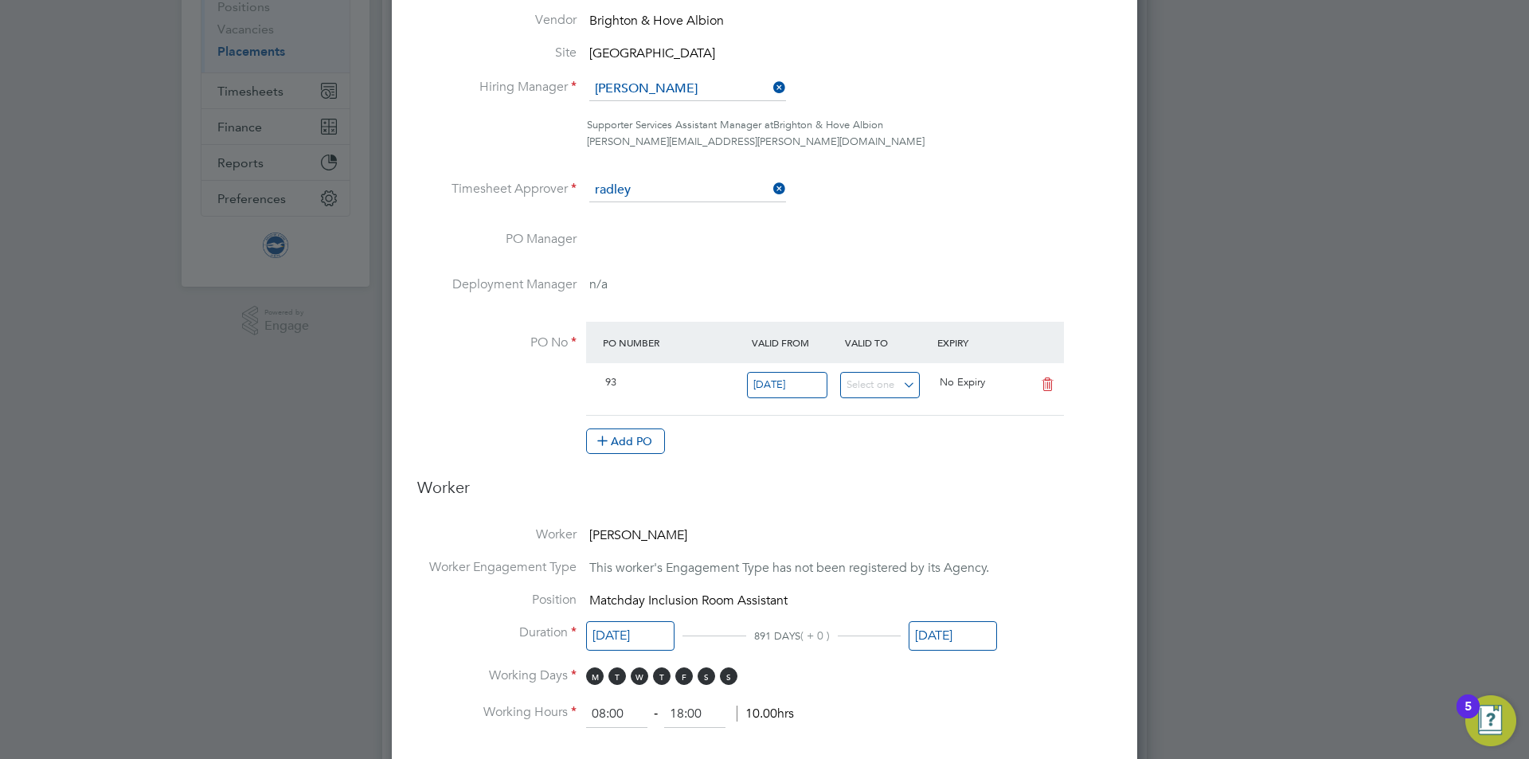
click at [688, 202] on li "[PERSON_NAME]" at bounding box center [706, 213] width 235 height 22
type input "[PERSON_NAME]"
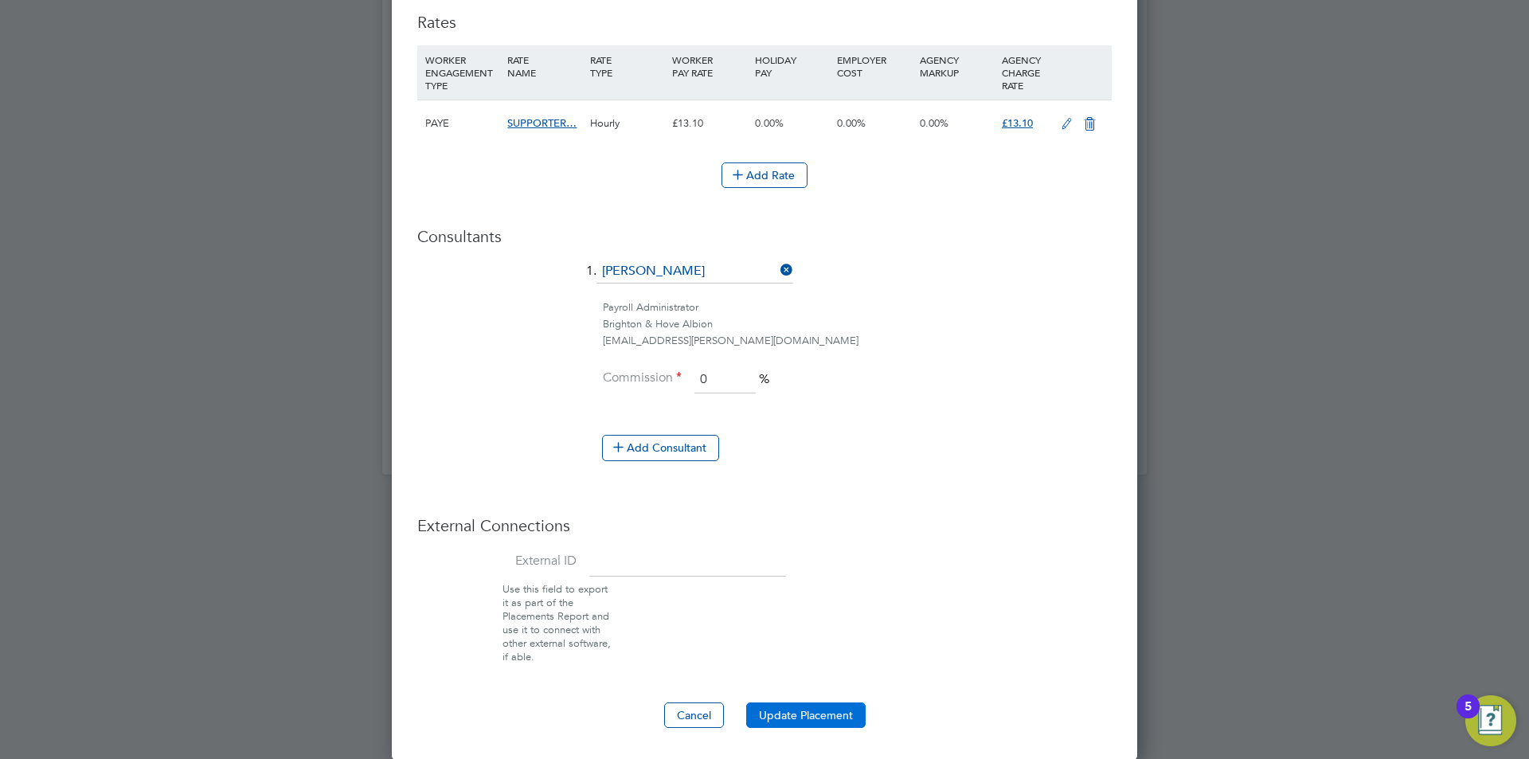
click at [843, 707] on button "Update Placement" at bounding box center [805, 715] width 119 height 25
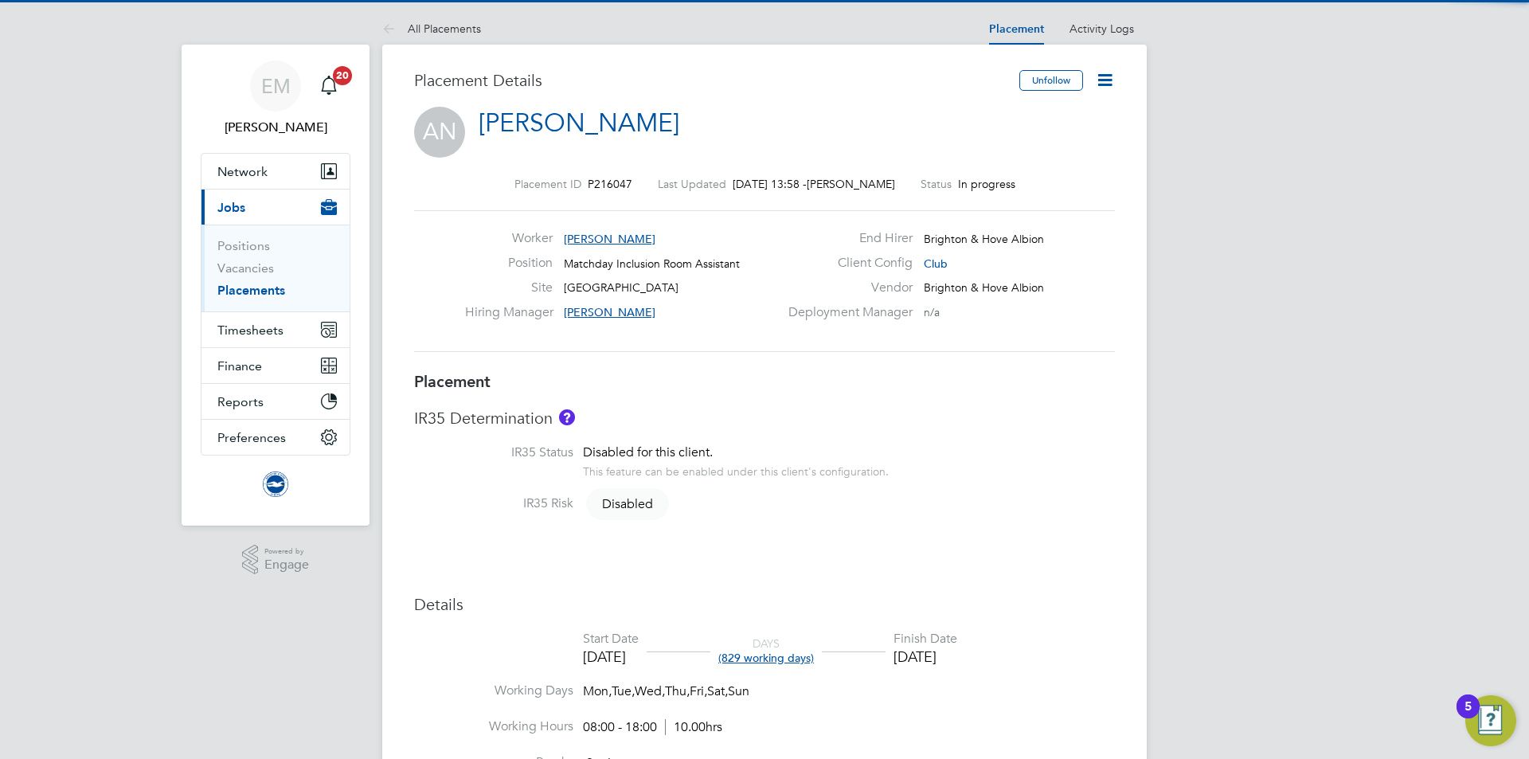
click at [1112, 73] on icon at bounding box center [1105, 80] width 20 height 20
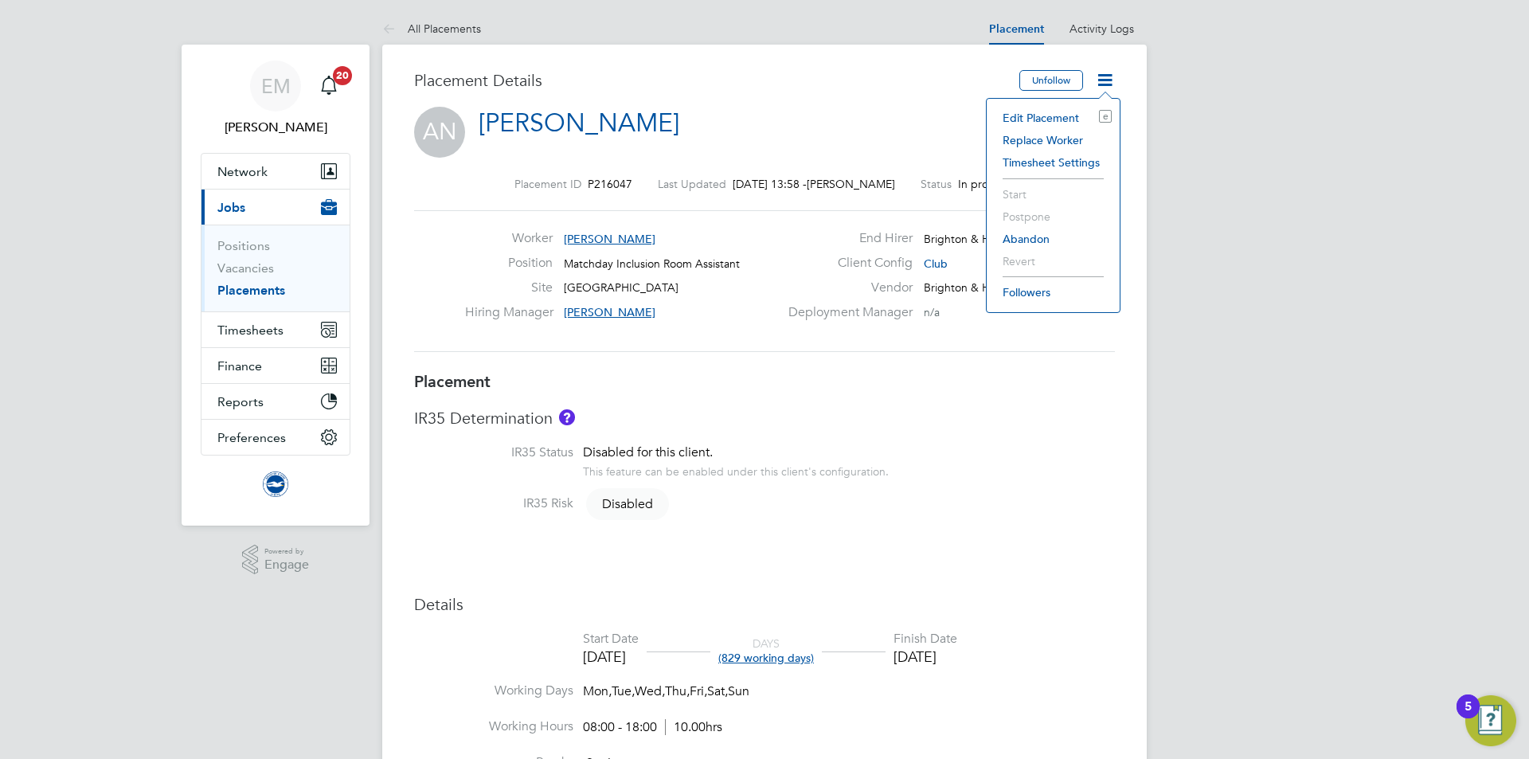
click at [1075, 107] on li "Edit Placement e" at bounding box center [1053, 118] width 117 height 22
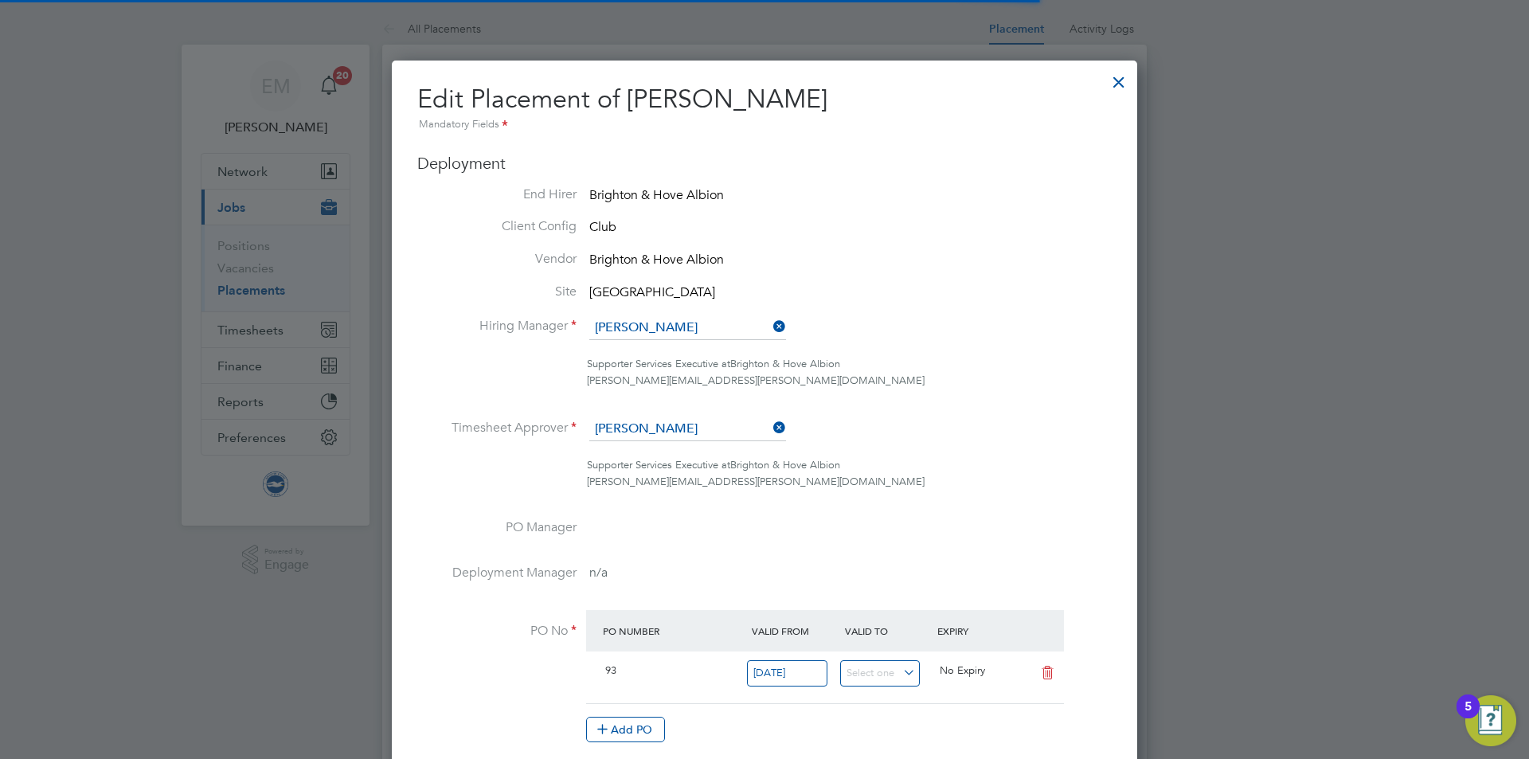
scroll to position [8, 8]
click at [648, 326] on input at bounding box center [687, 328] width 197 height 24
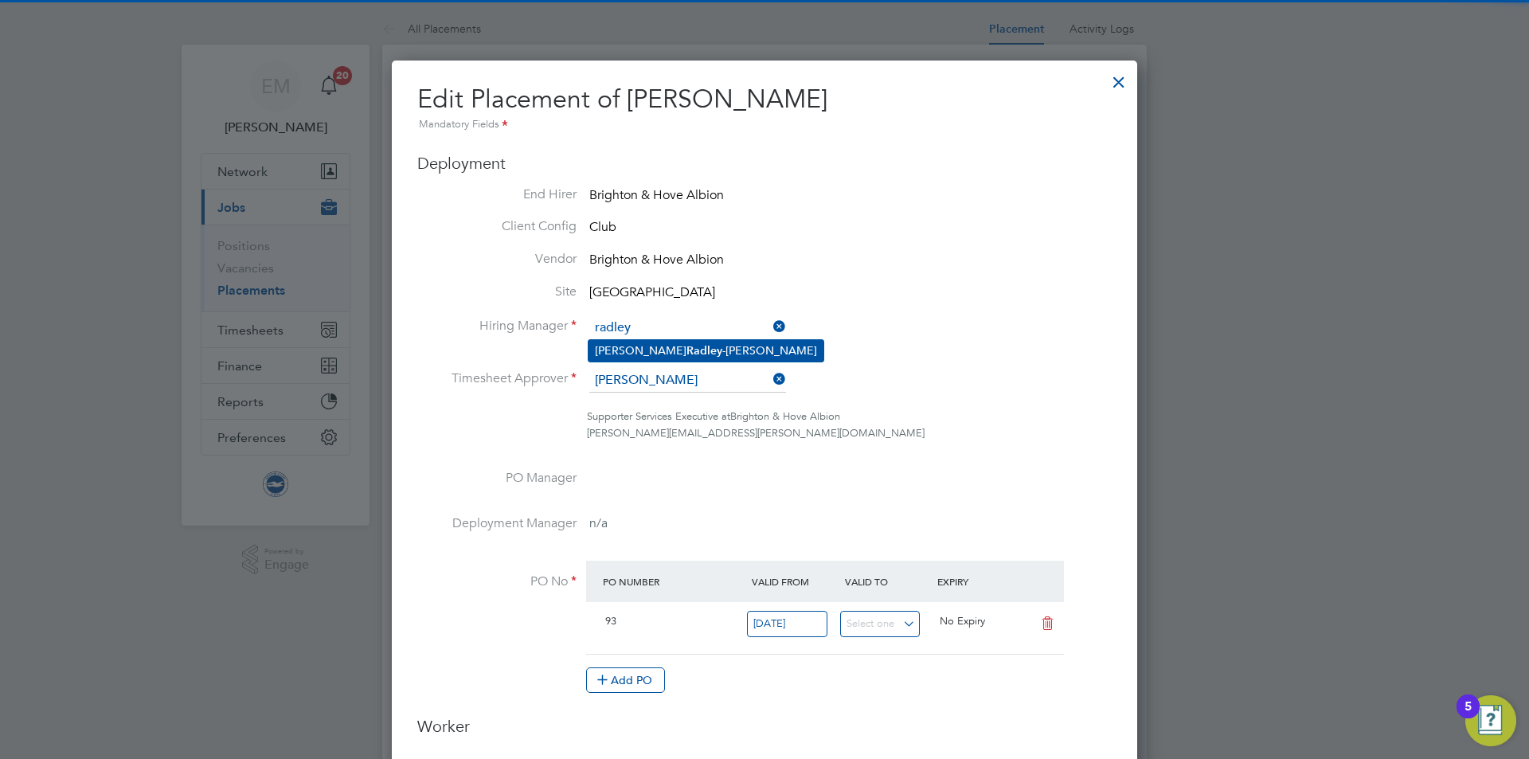
click at [656, 348] on li "[PERSON_NAME]" at bounding box center [706, 351] width 235 height 22
type input "[PERSON_NAME]"
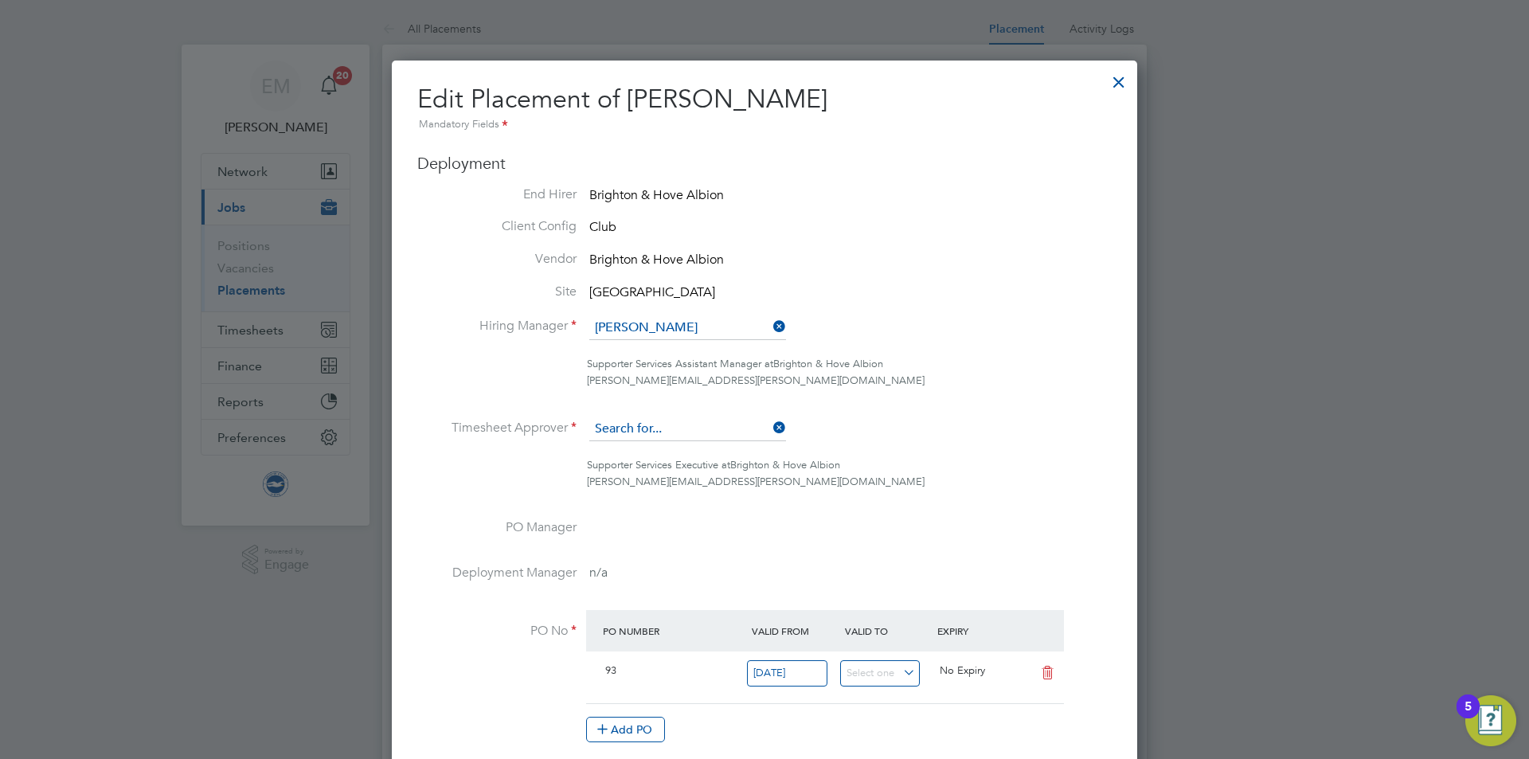
click at [656, 435] on input at bounding box center [687, 429] width 197 height 24
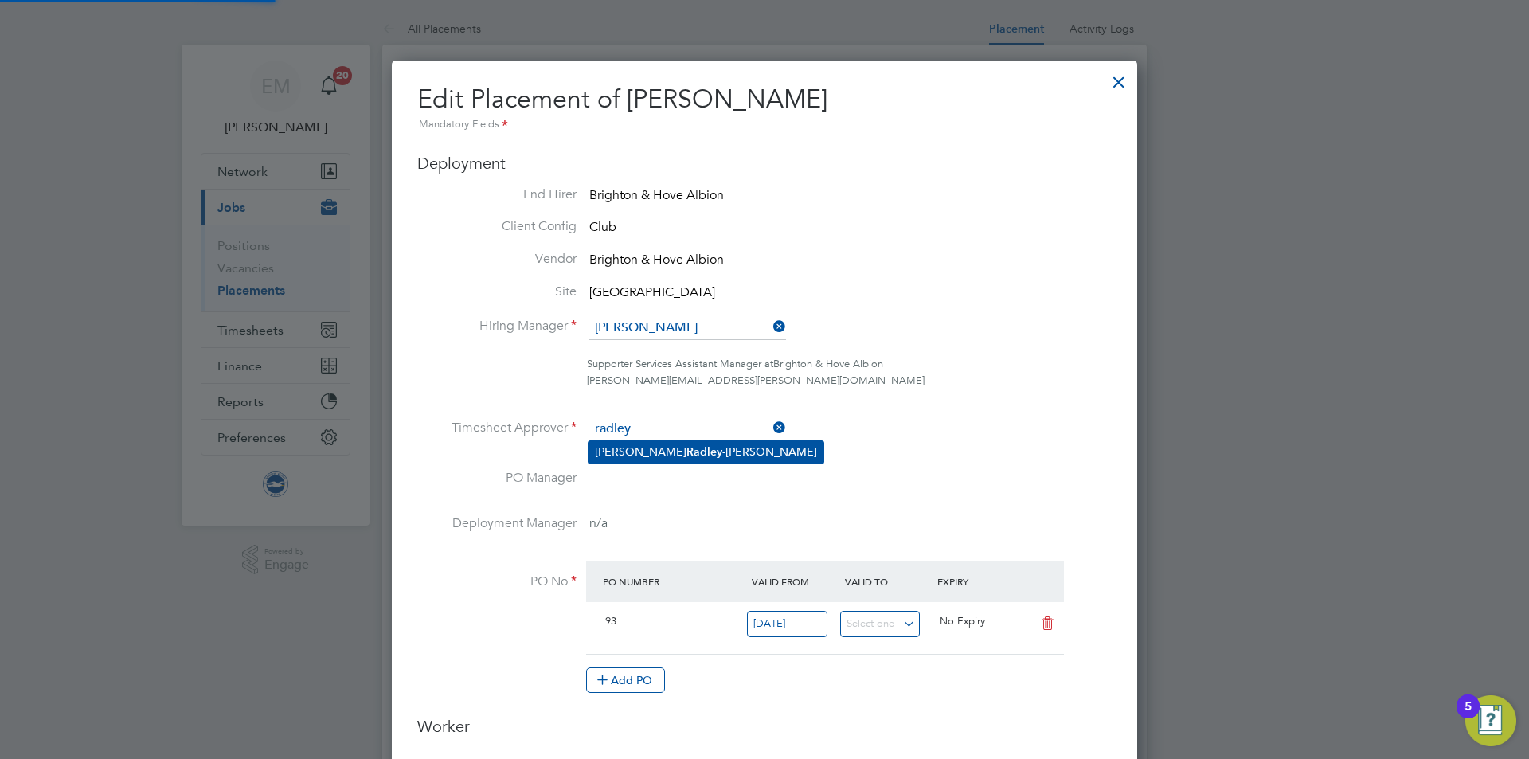
click at [679, 448] on li "[PERSON_NAME]" at bounding box center [706, 452] width 235 height 22
type input "[PERSON_NAME]"
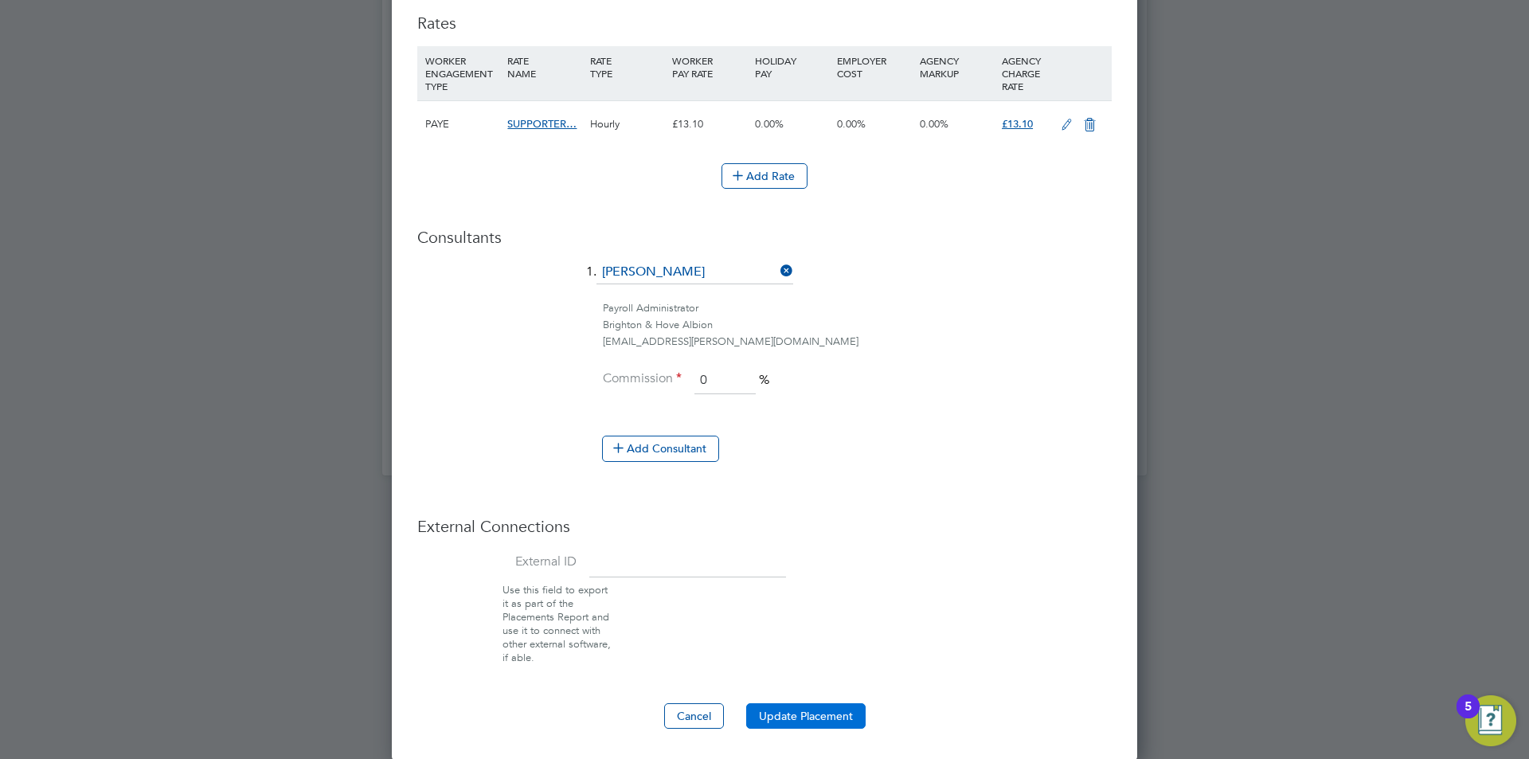
click at [785, 716] on button "Update Placement" at bounding box center [805, 715] width 119 height 25
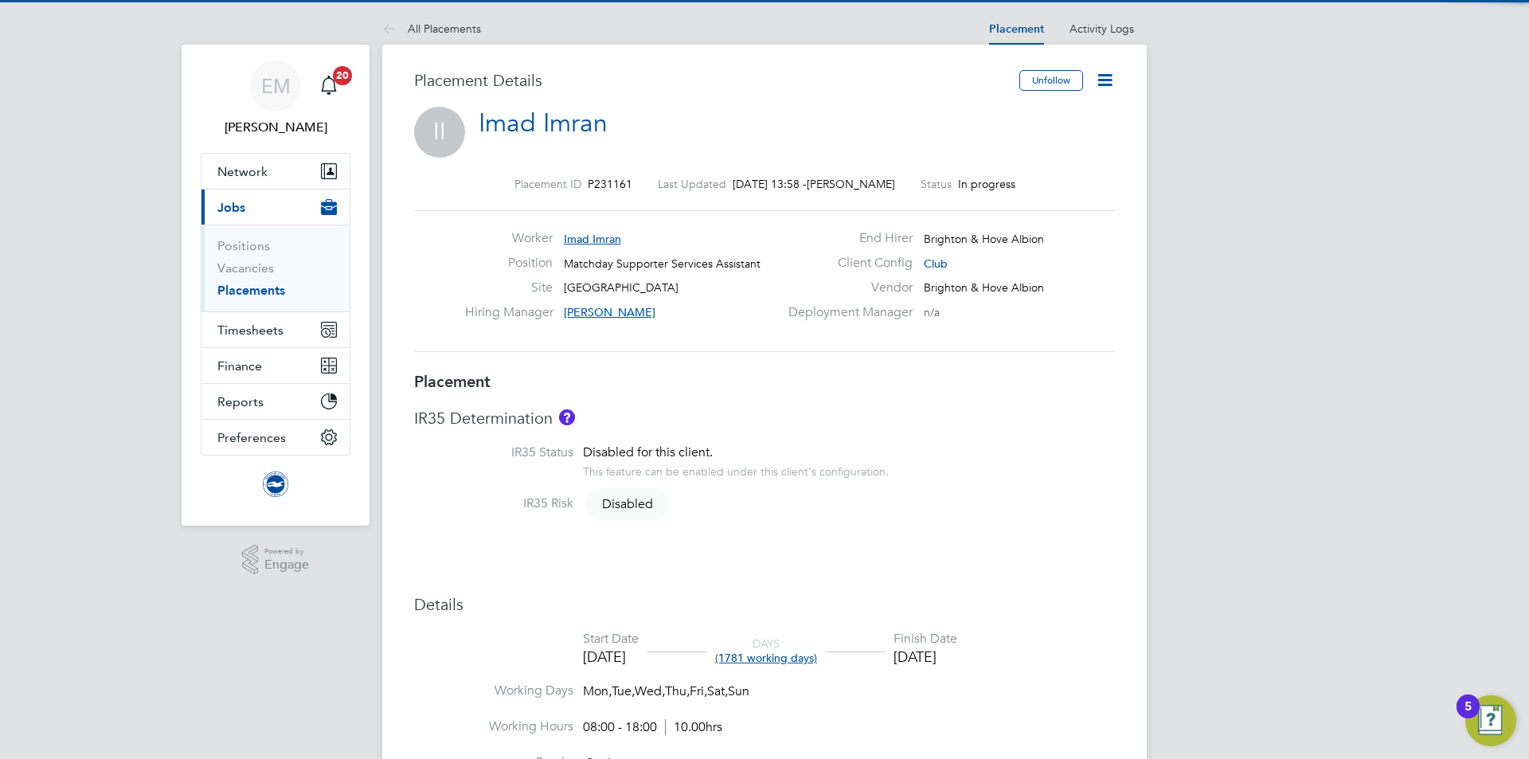
click at [1107, 76] on icon at bounding box center [1105, 80] width 20 height 20
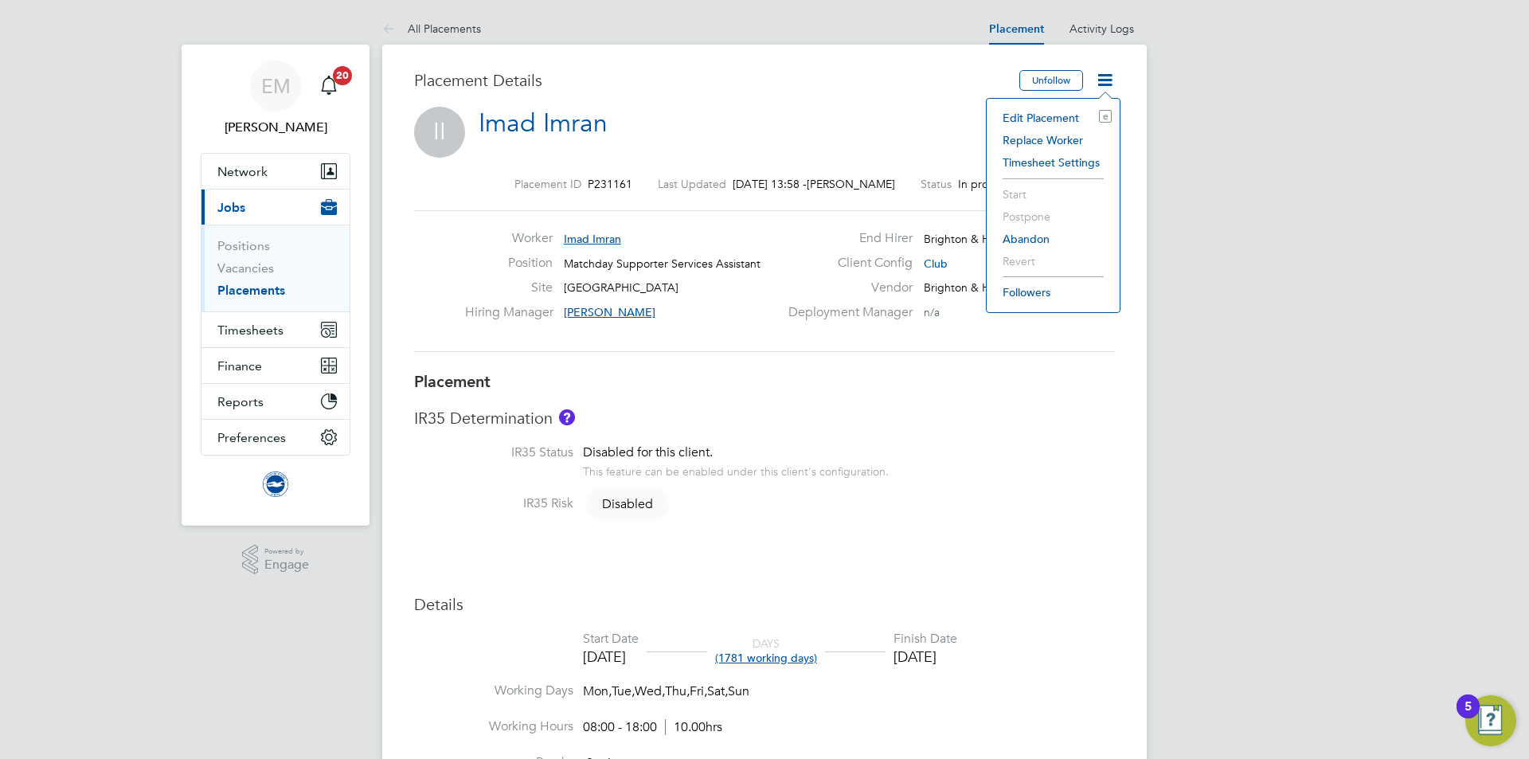
click at [1036, 115] on li "Edit Placement e" at bounding box center [1053, 118] width 117 height 22
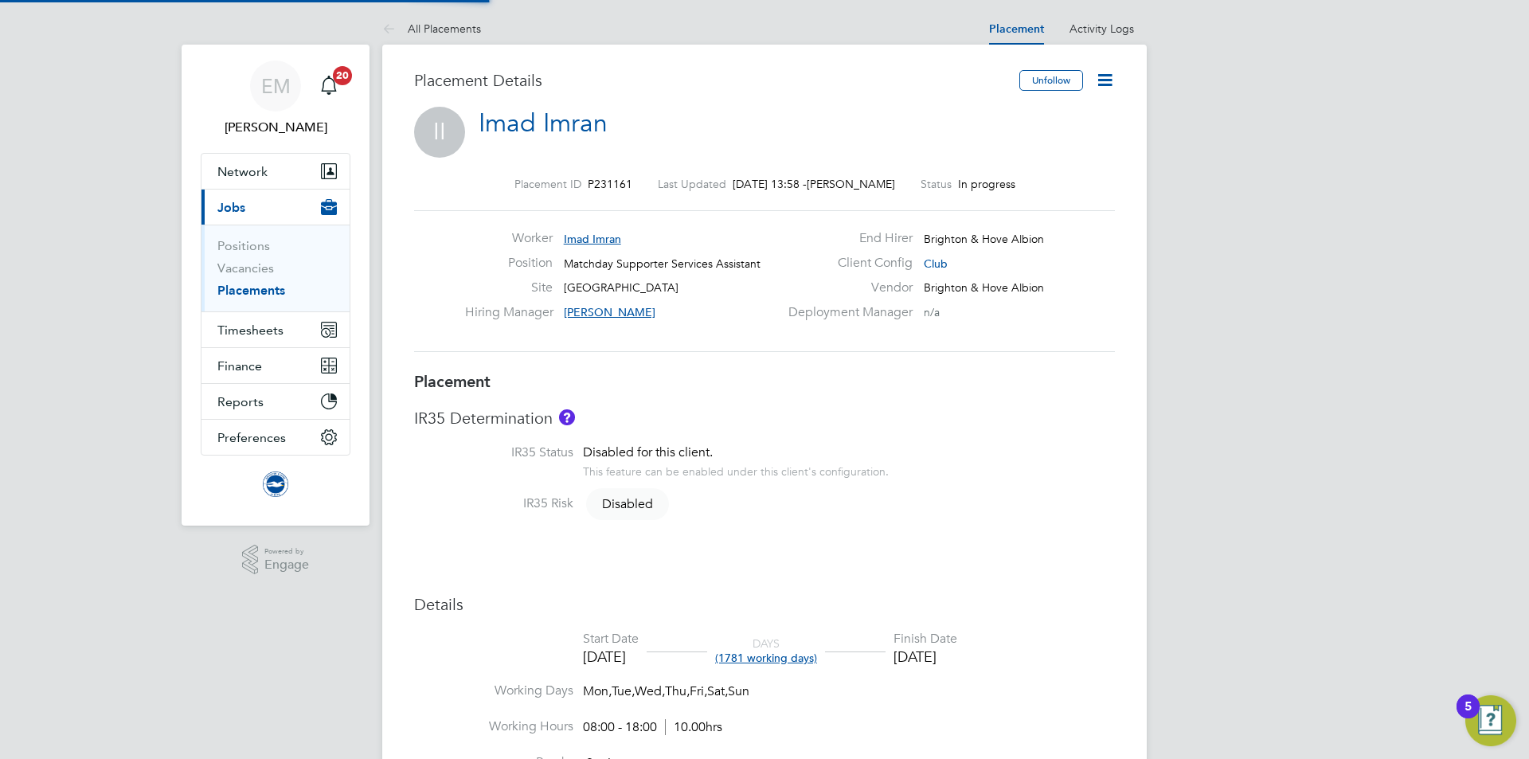
type input "[PERSON_NAME]"
type input "[DATE]"
type input "08:00"
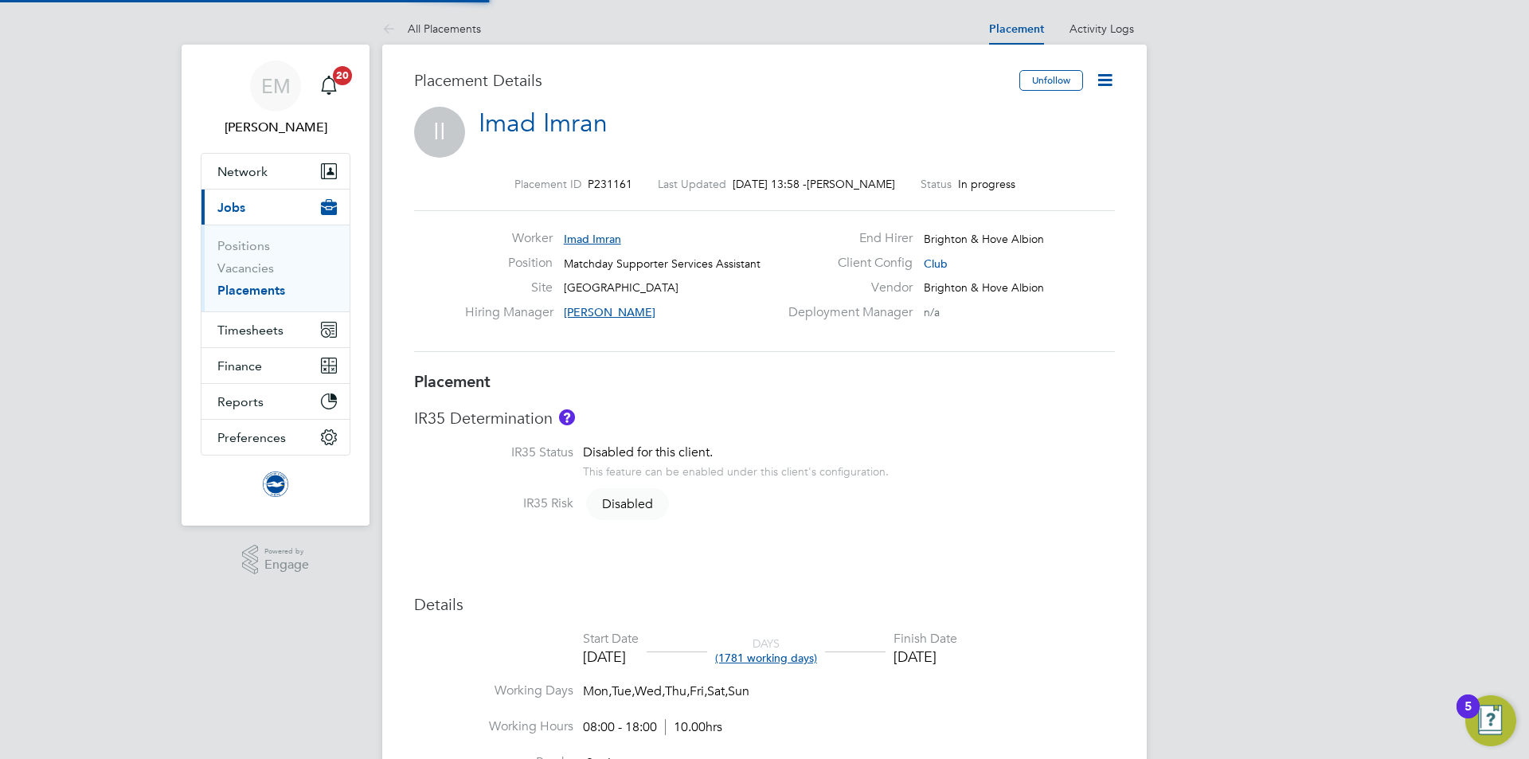
type input "18:00"
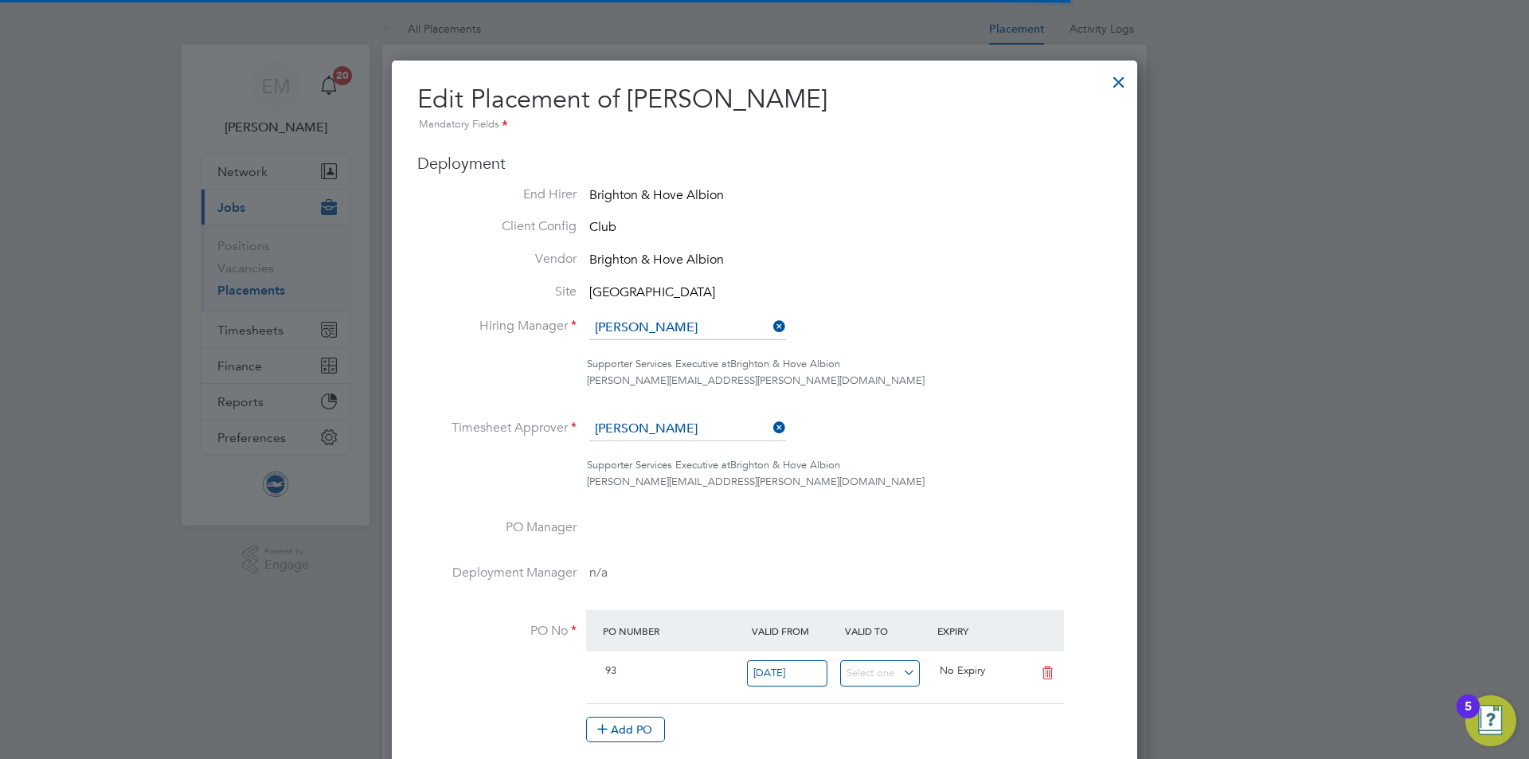
scroll to position [8, 8]
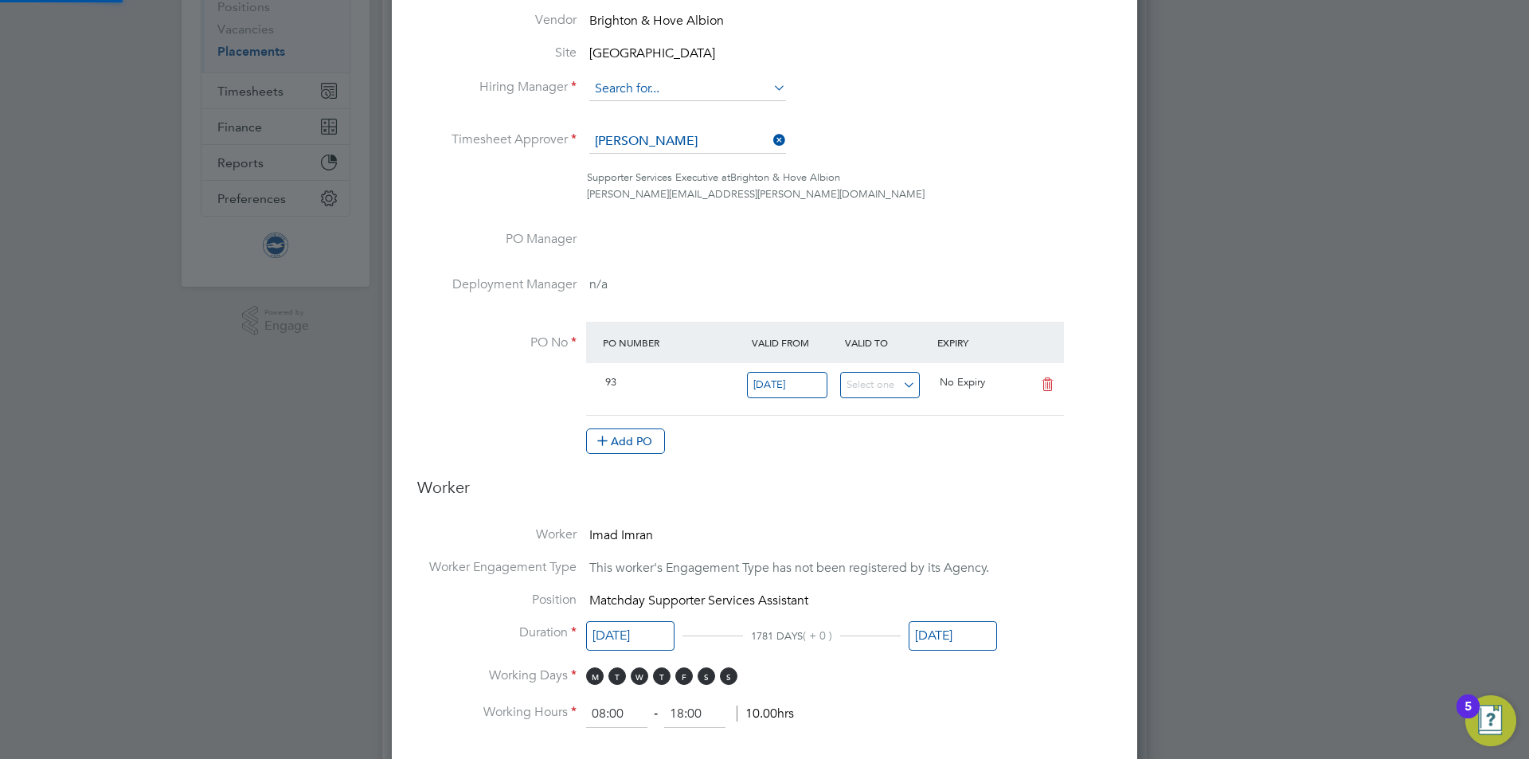
click at [664, 80] on input at bounding box center [687, 89] width 197 height 24
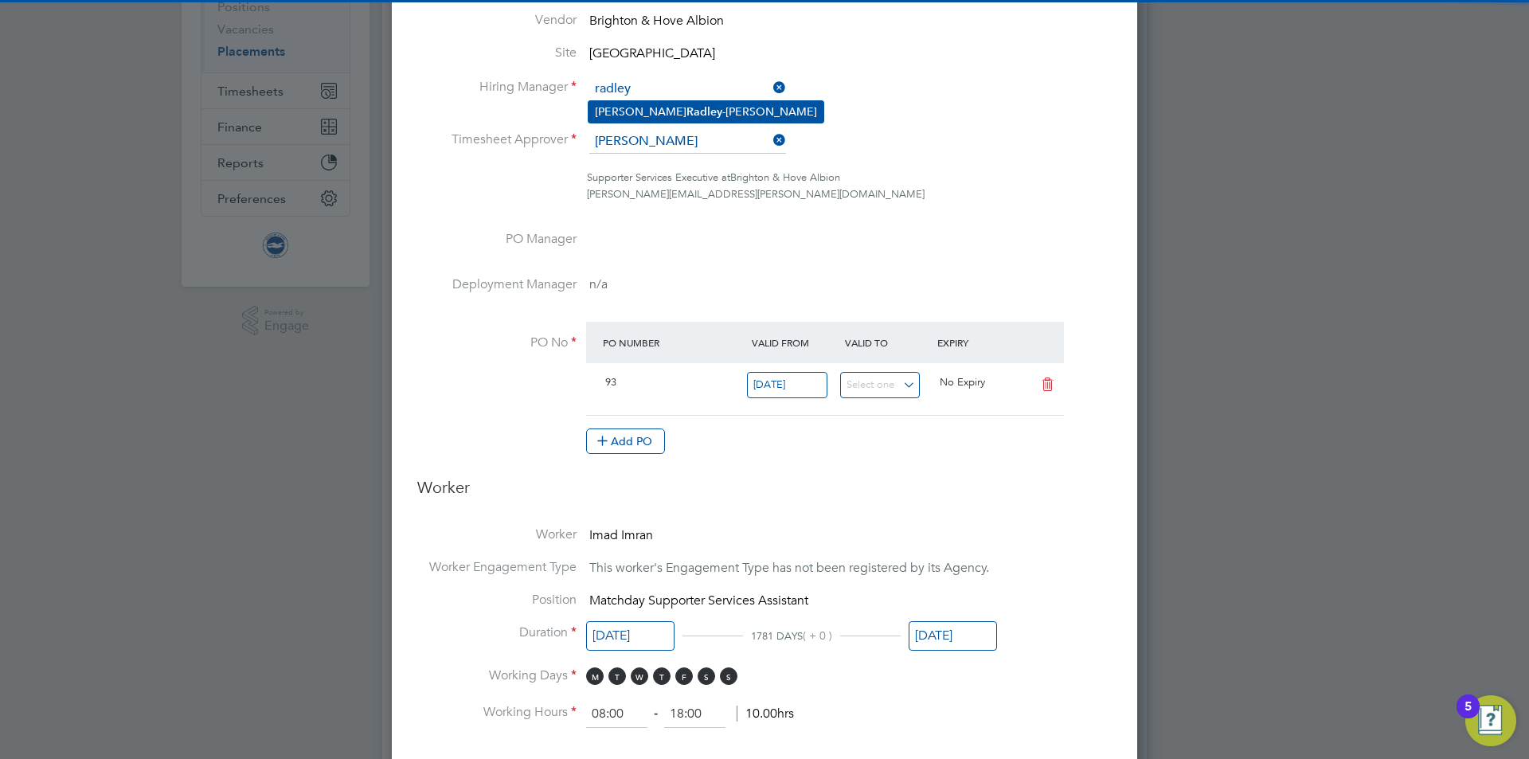
click at [711, 111] on li "[PERSON_NAME]" at bounding box center [706, 112] width 235 height 22
type input "[PERSON_NAME]"
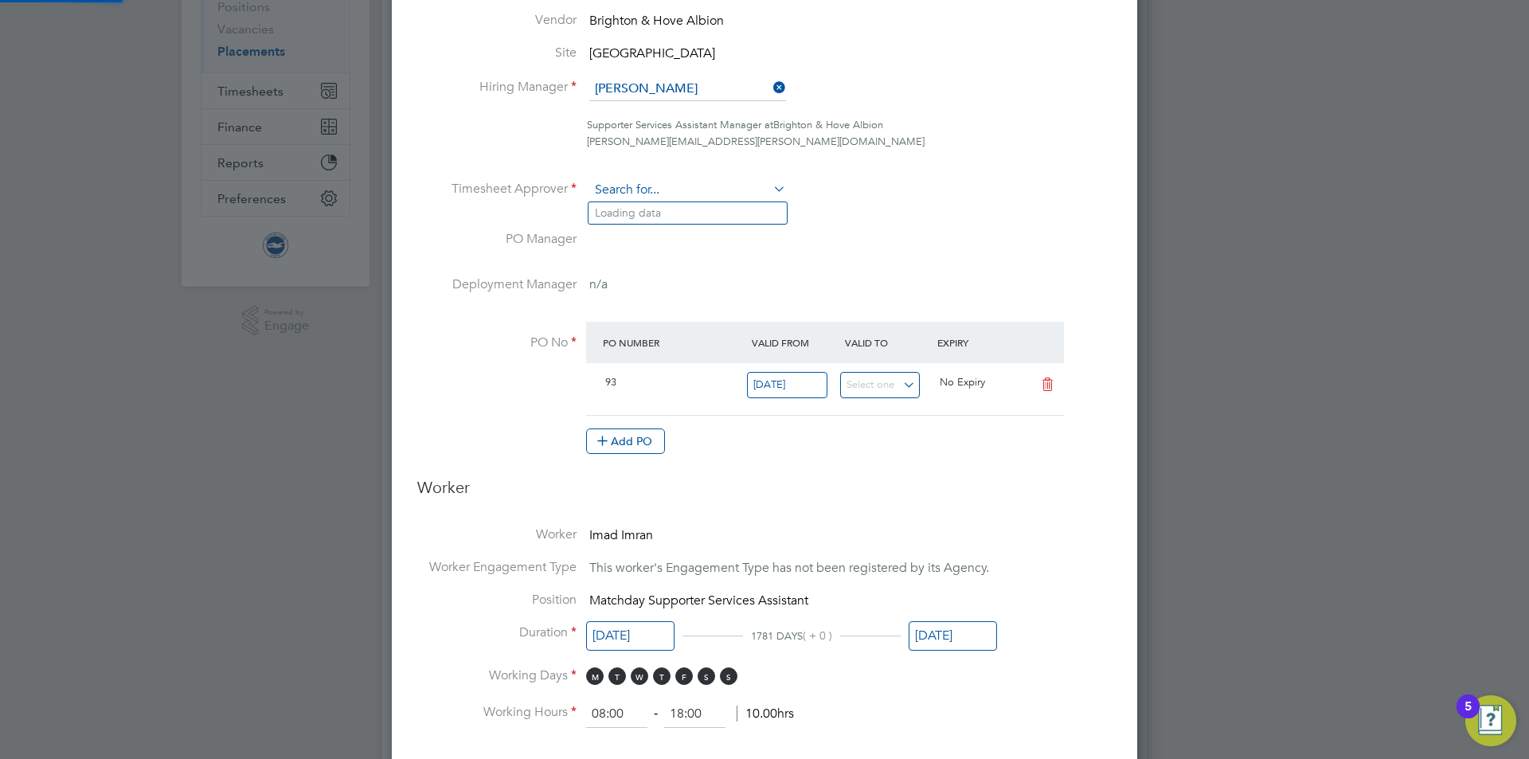
click at [703, 183] on input at bounding box center [687, 190] width 197 height 24
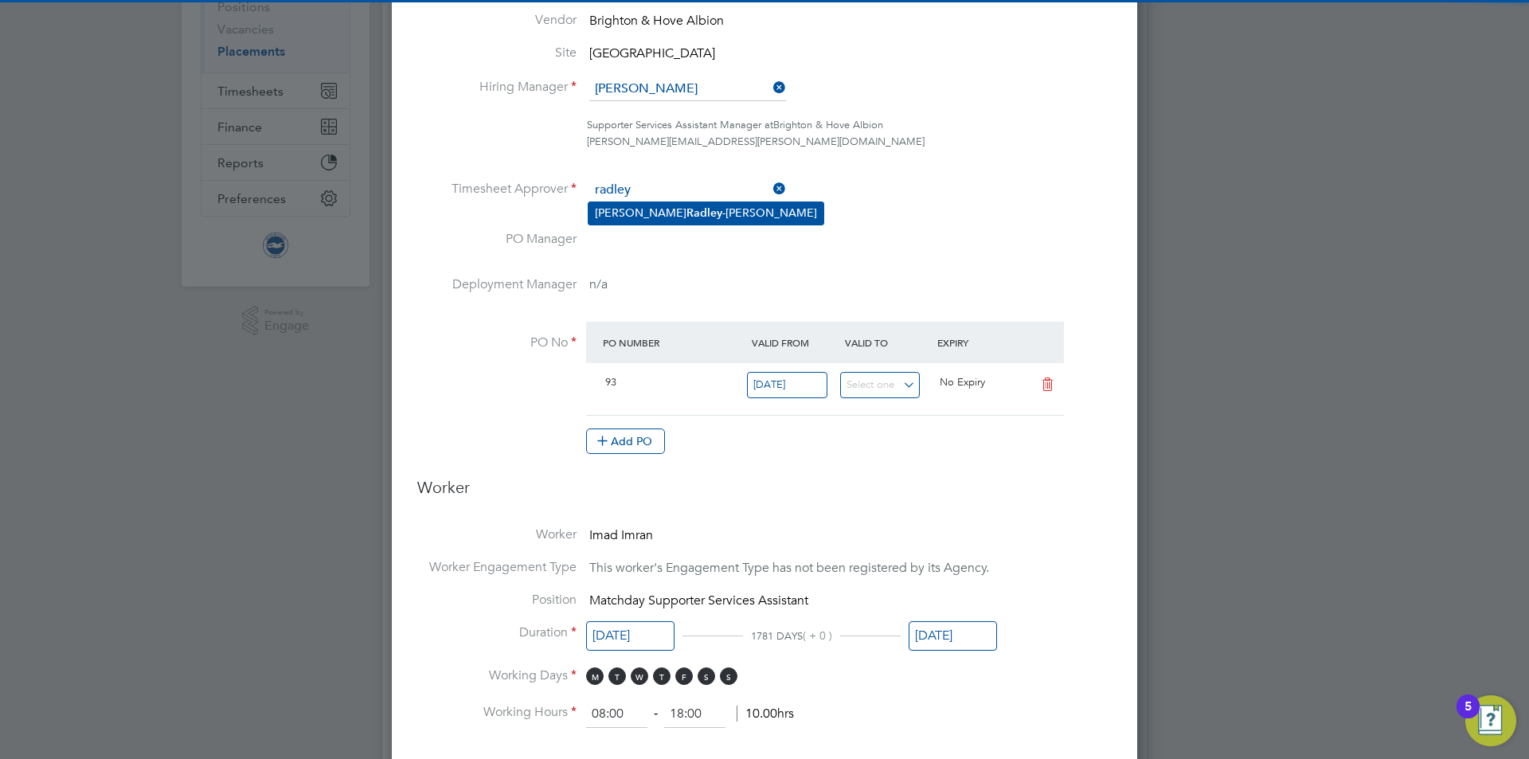
click at [703, 213] on li "[PERSON_NAME]" at bounding box center [706, 213] width 235 height 22
type input "[PERSON_NAME]"
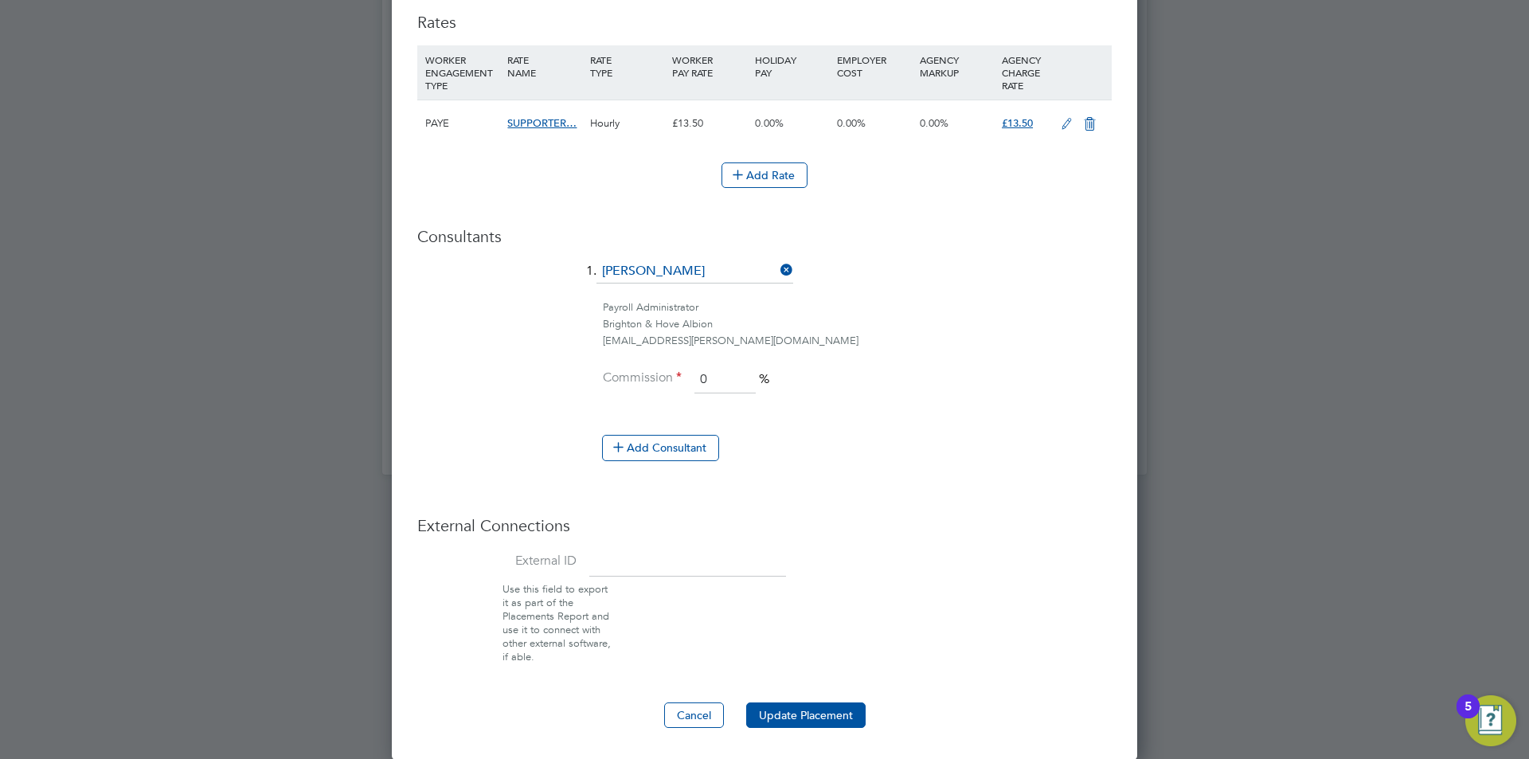
drag, startPoint x: 795, startPoint y: 713, endPoint x: 822, endPoint y: 577, distance: 138.9
click at [796, 711] on button "Update Placement" at bounding box center [805, 715] width 119 height 25
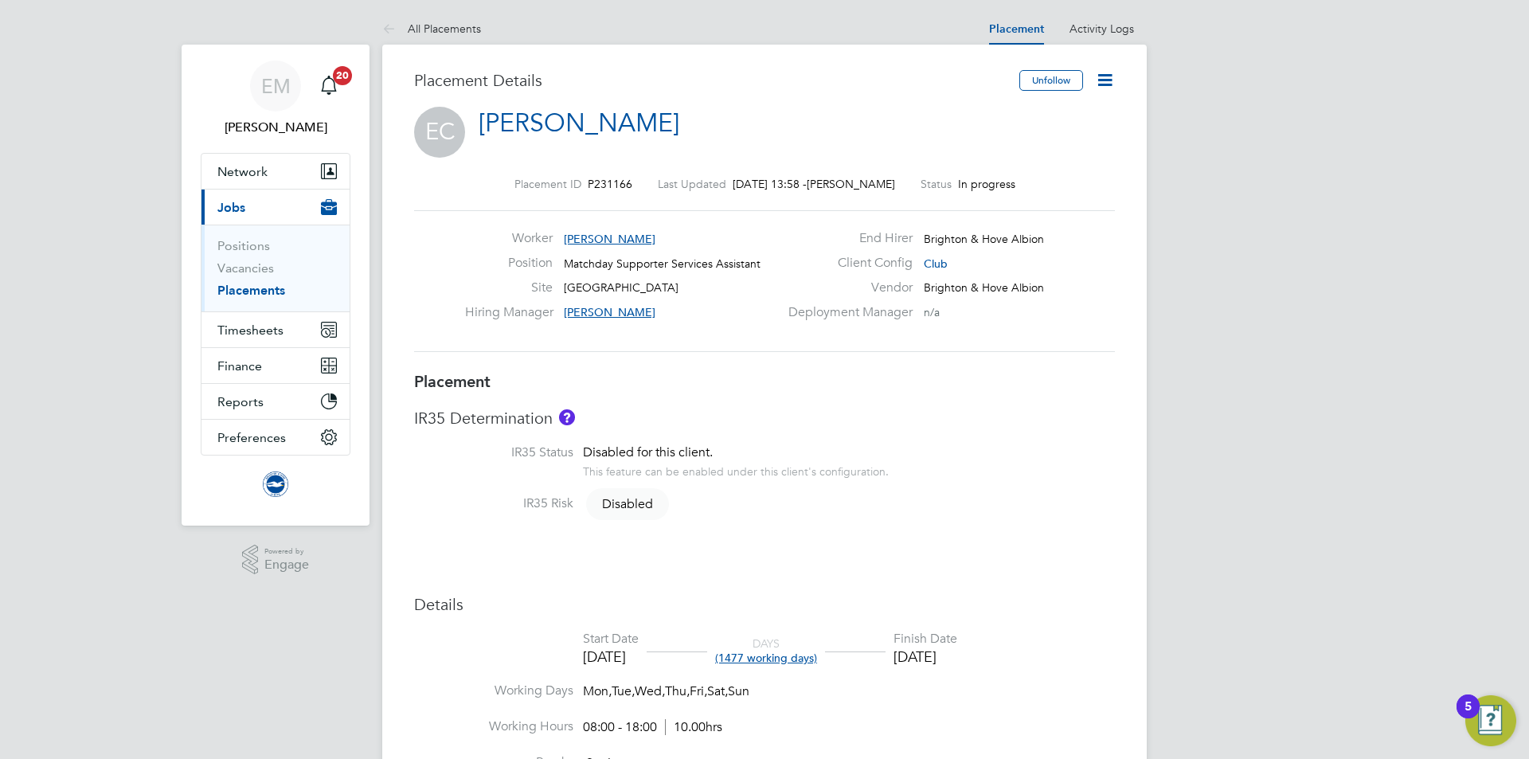
click at [1110, 77] on icon at bounding box center [1105, 80] width 20 height 20
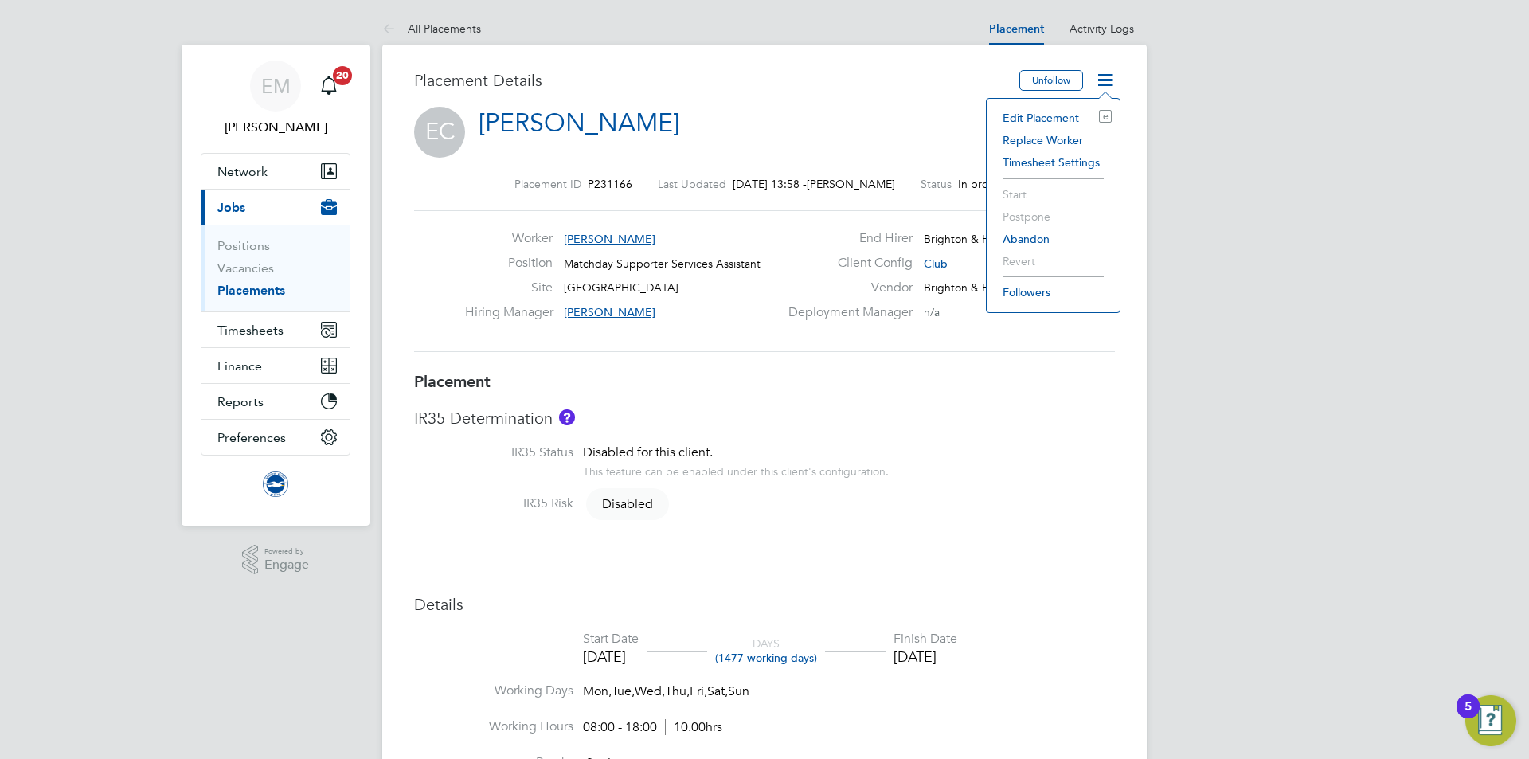
click at [1055, 122] on li "Edit Placement e" at bounding box center [1053, 118] width 117 height 22
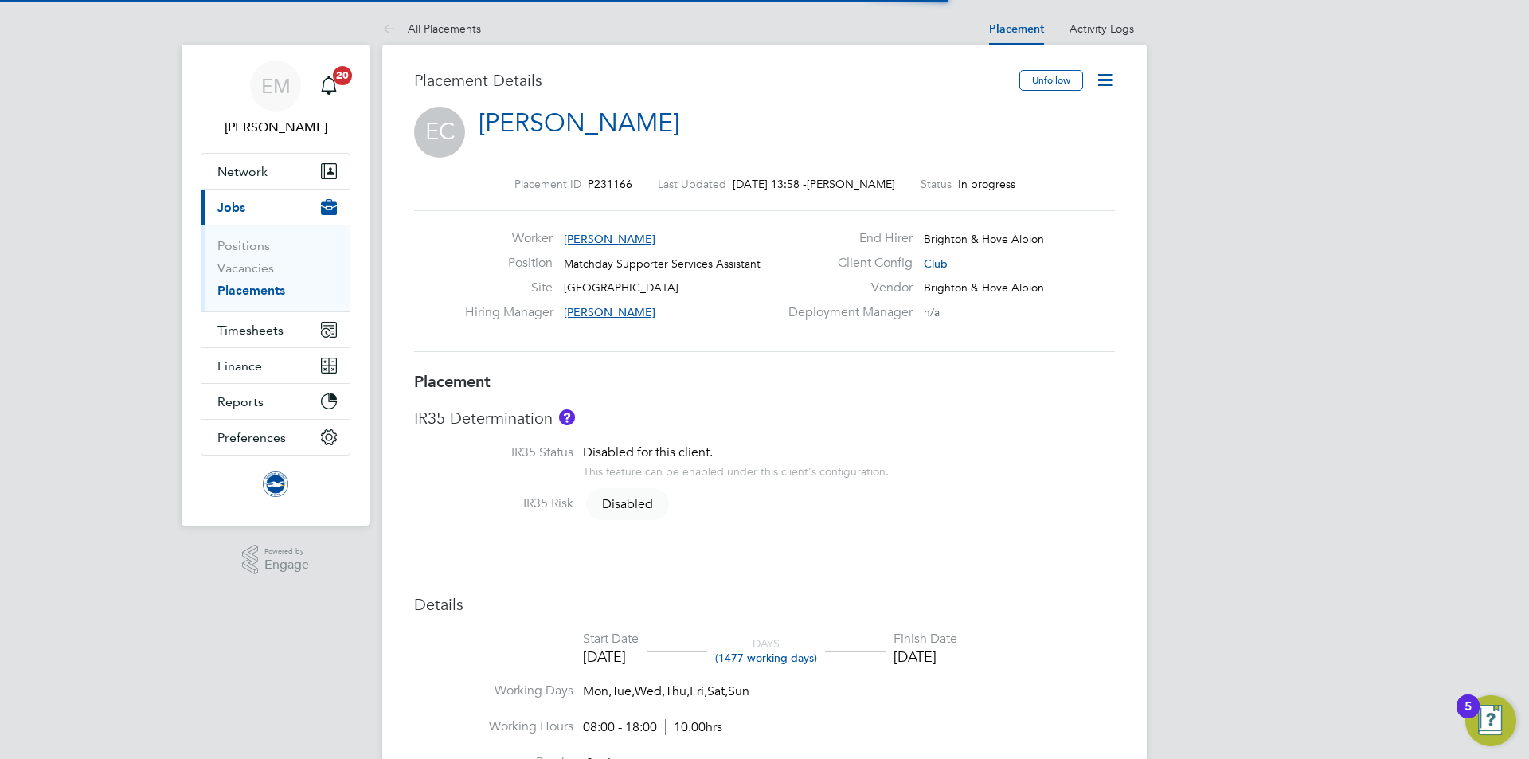
scroll to position [8, 8]
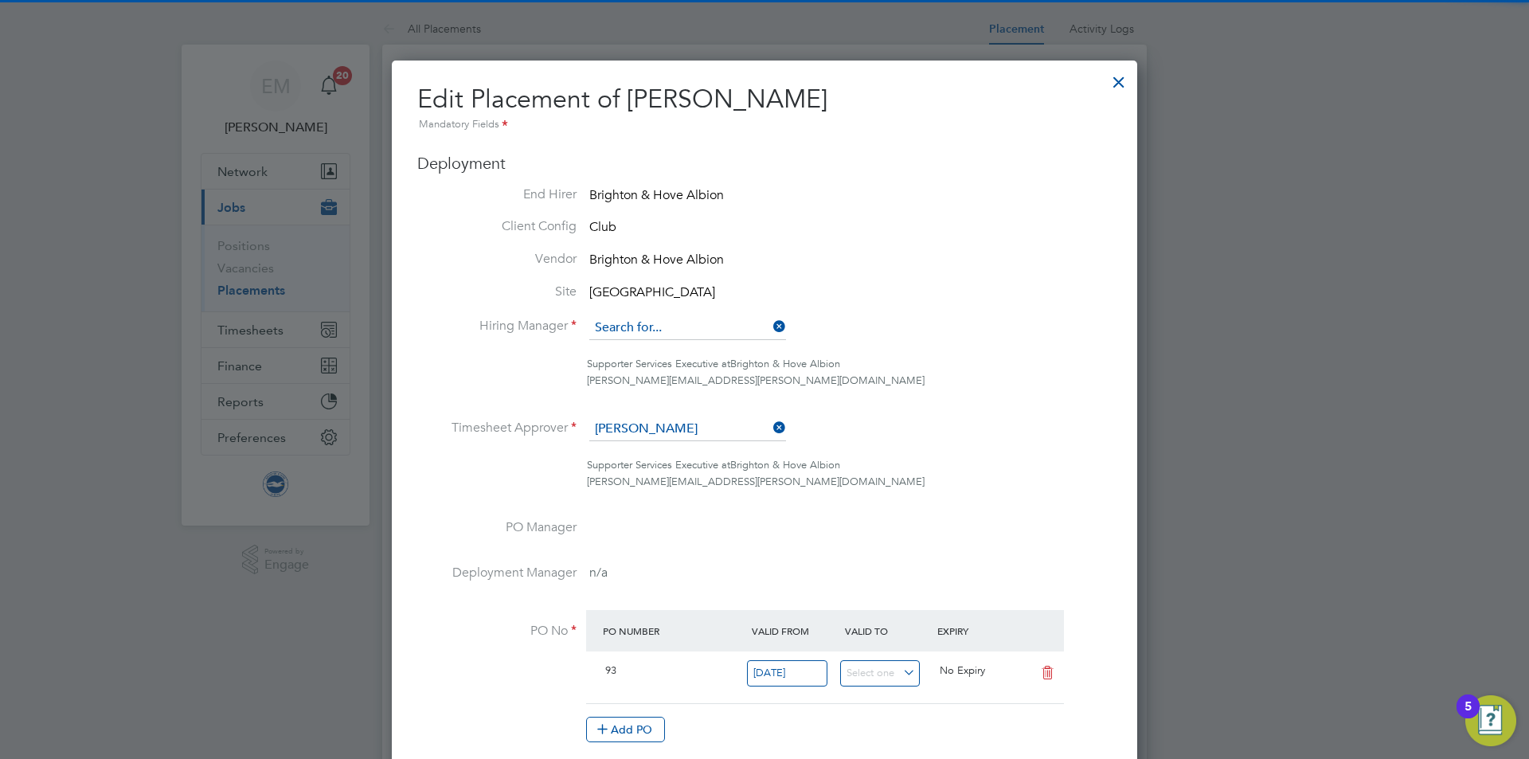
click at [686, 317] on input at bounding box center [687, 328] width 197 height 24
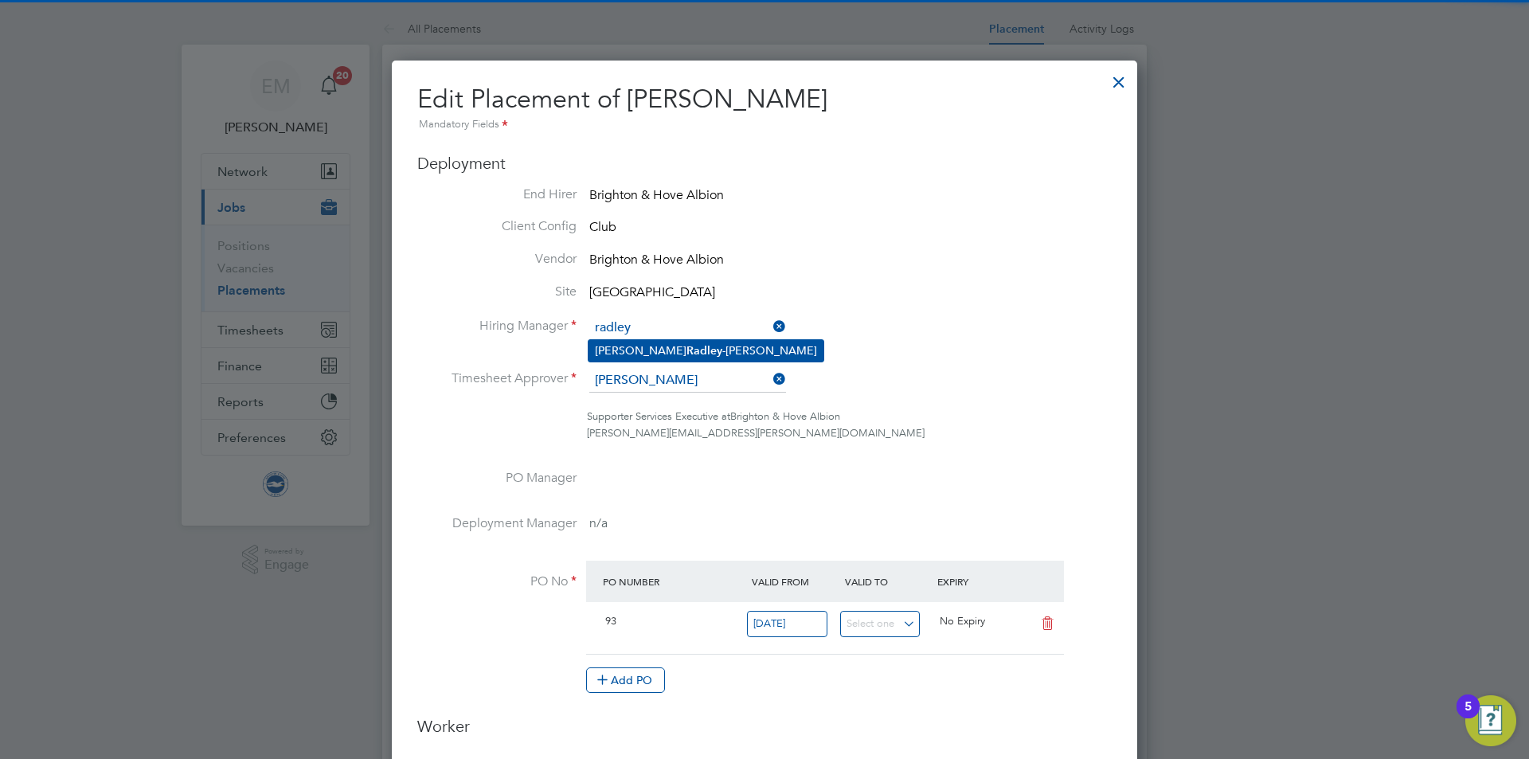
click at [636, 340] on li "[PERSON_NAME]" at bounding box center [706, 351] width 235 height 22
type input "[PERSON_NAME]"
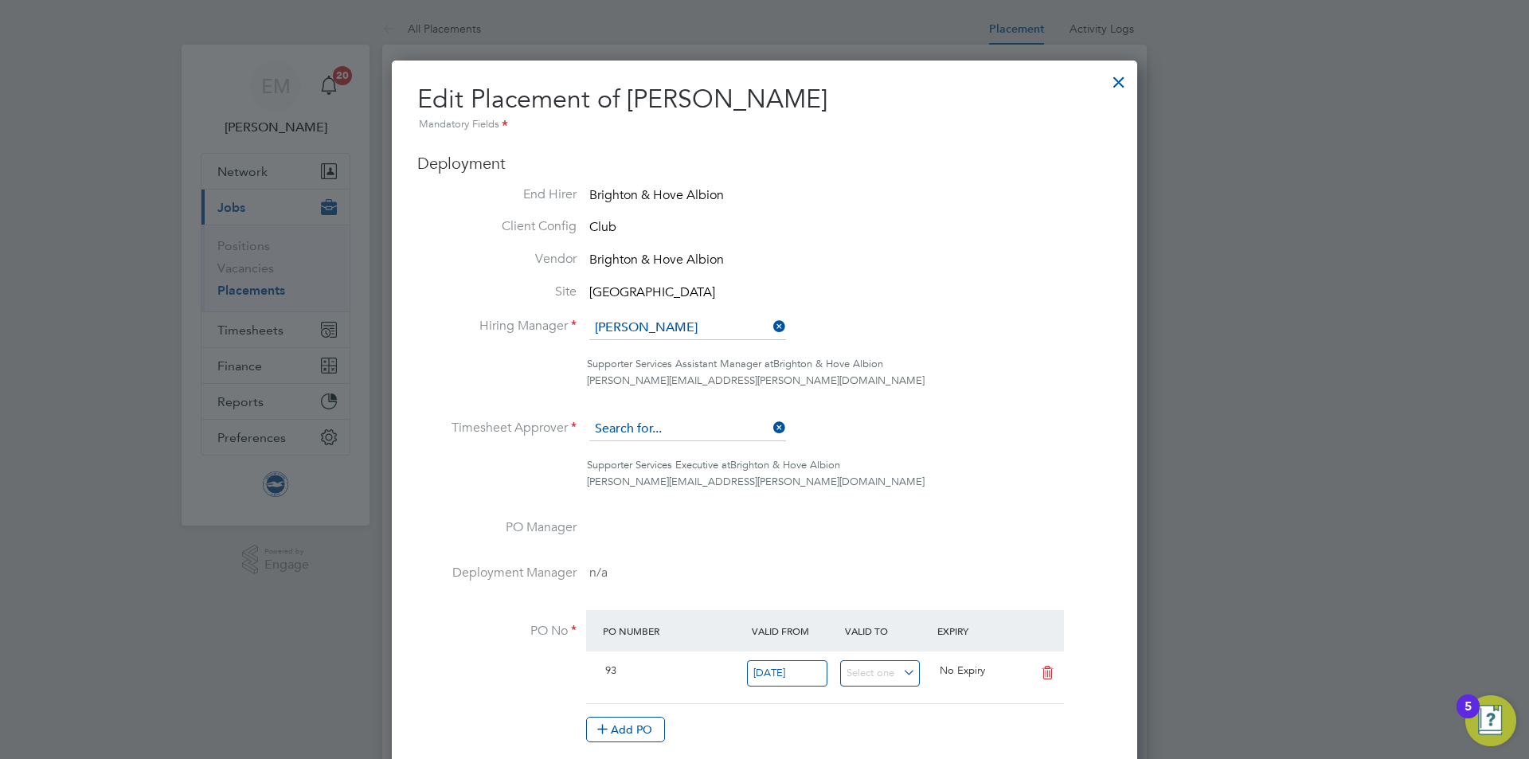
click at [664, 425] on input at bounding box center [687, 429] width 197 height 24
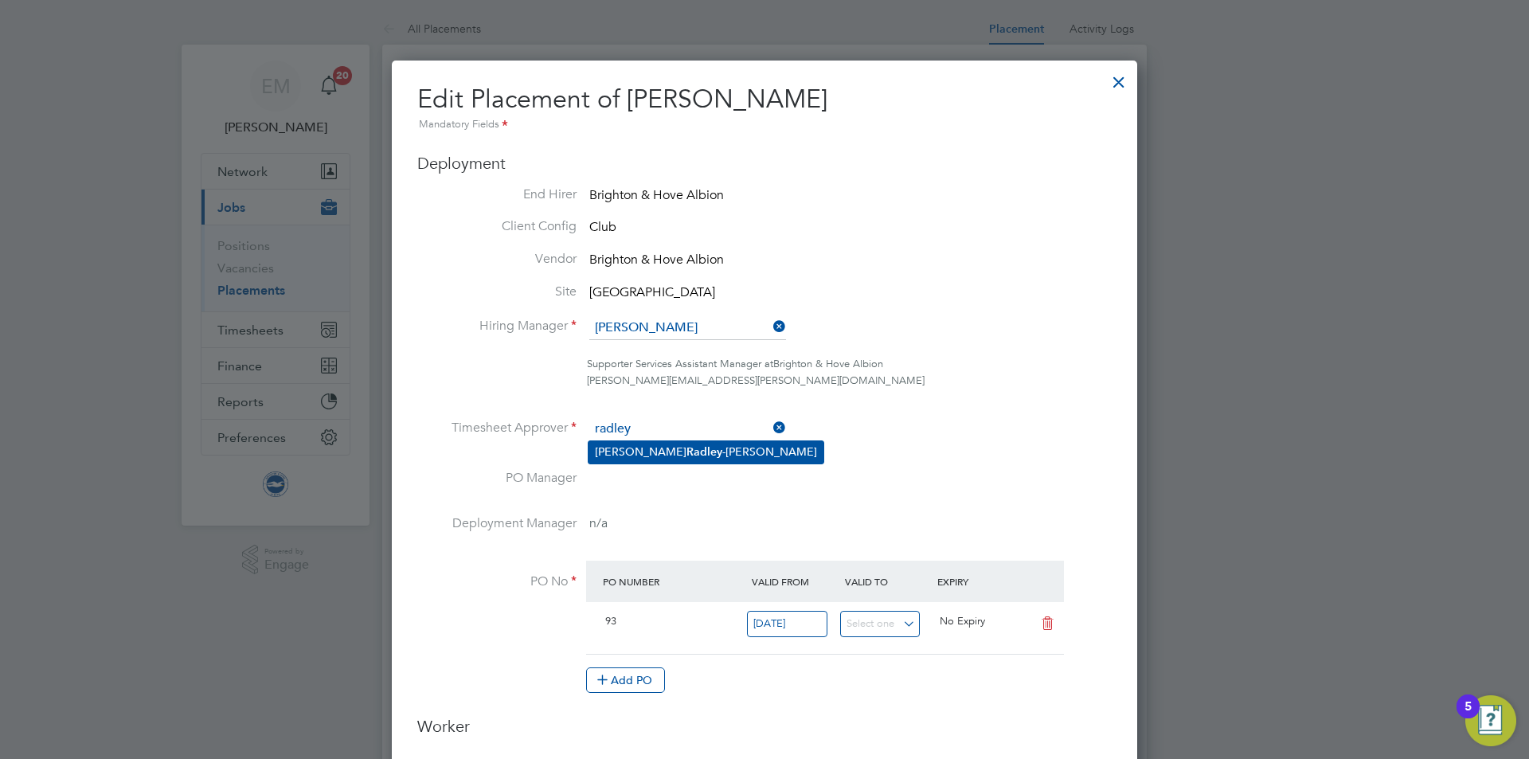
click at [628, 460] on li "[PERSON_NAME]" at bounding box center [706, 452] width 235 height 22
type input "[PERSON_NAME]"
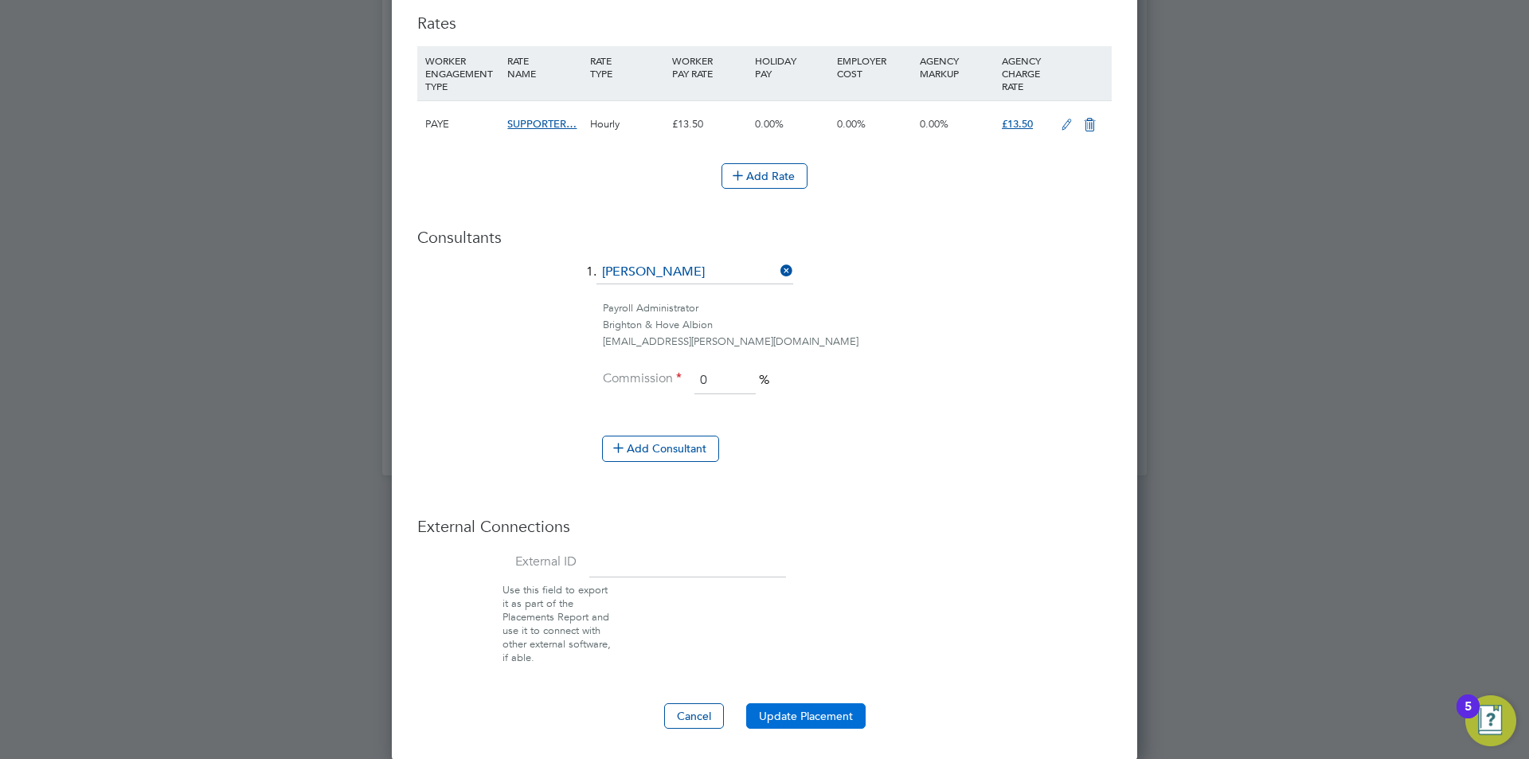
click at [770, 715] on button "Update Placement" at bounding box center [805, 715] width 119 height 25
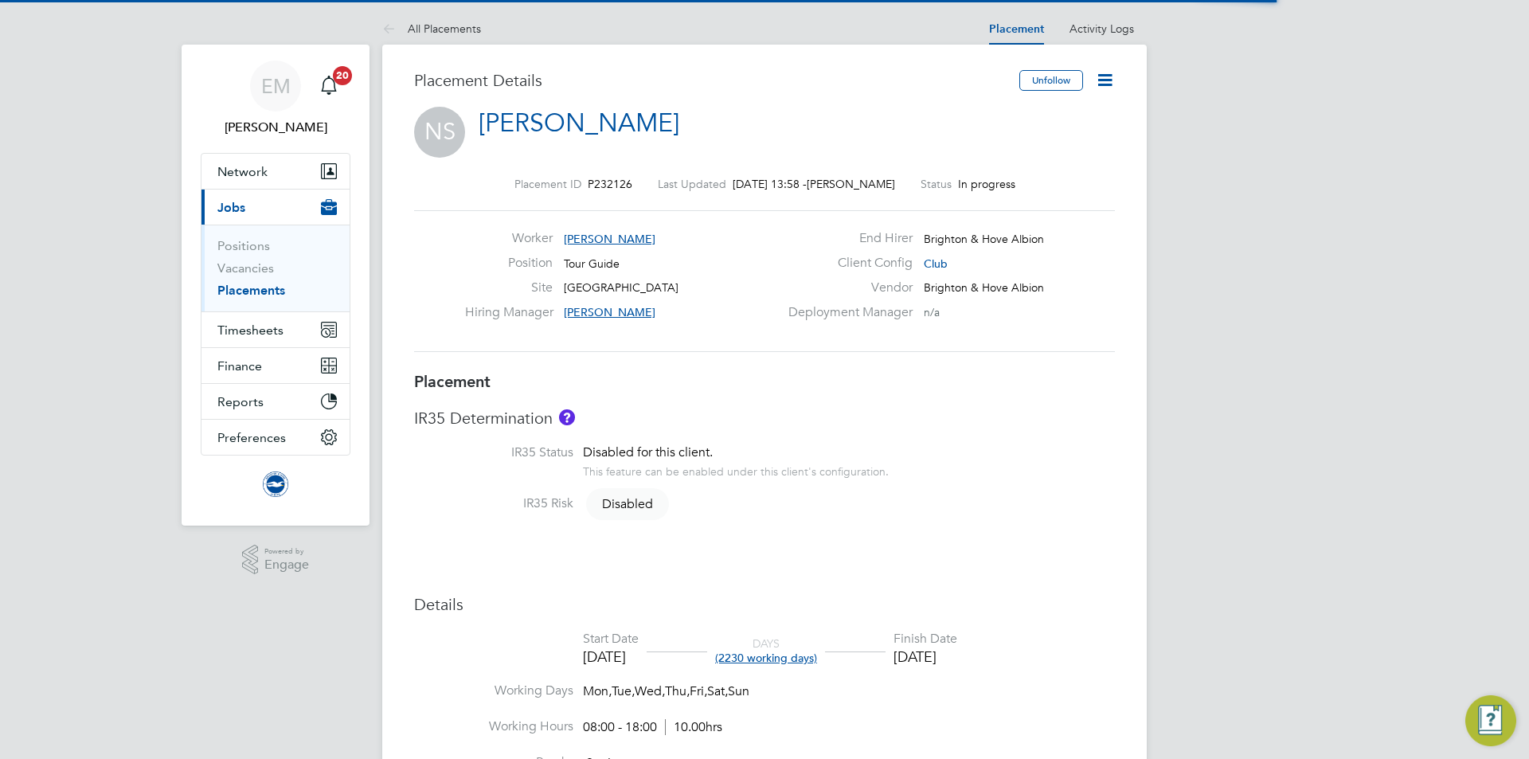
click at [1108, 77] on icon at bounding box center [1105, 80] width 20 height 20
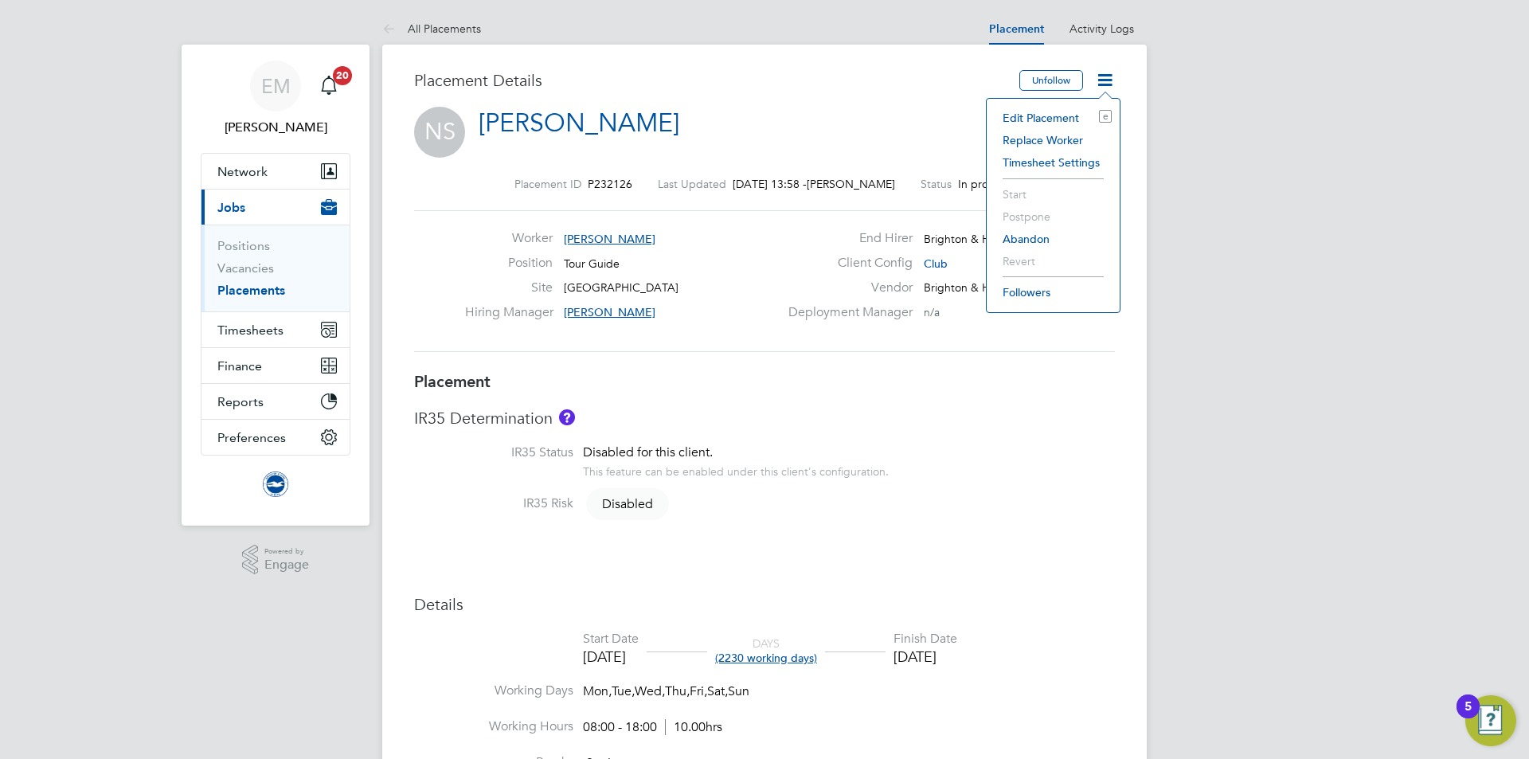
click at [1051, 118] on li "Edit Placement e" at bounding box center [1053, 118] width 117 height 22
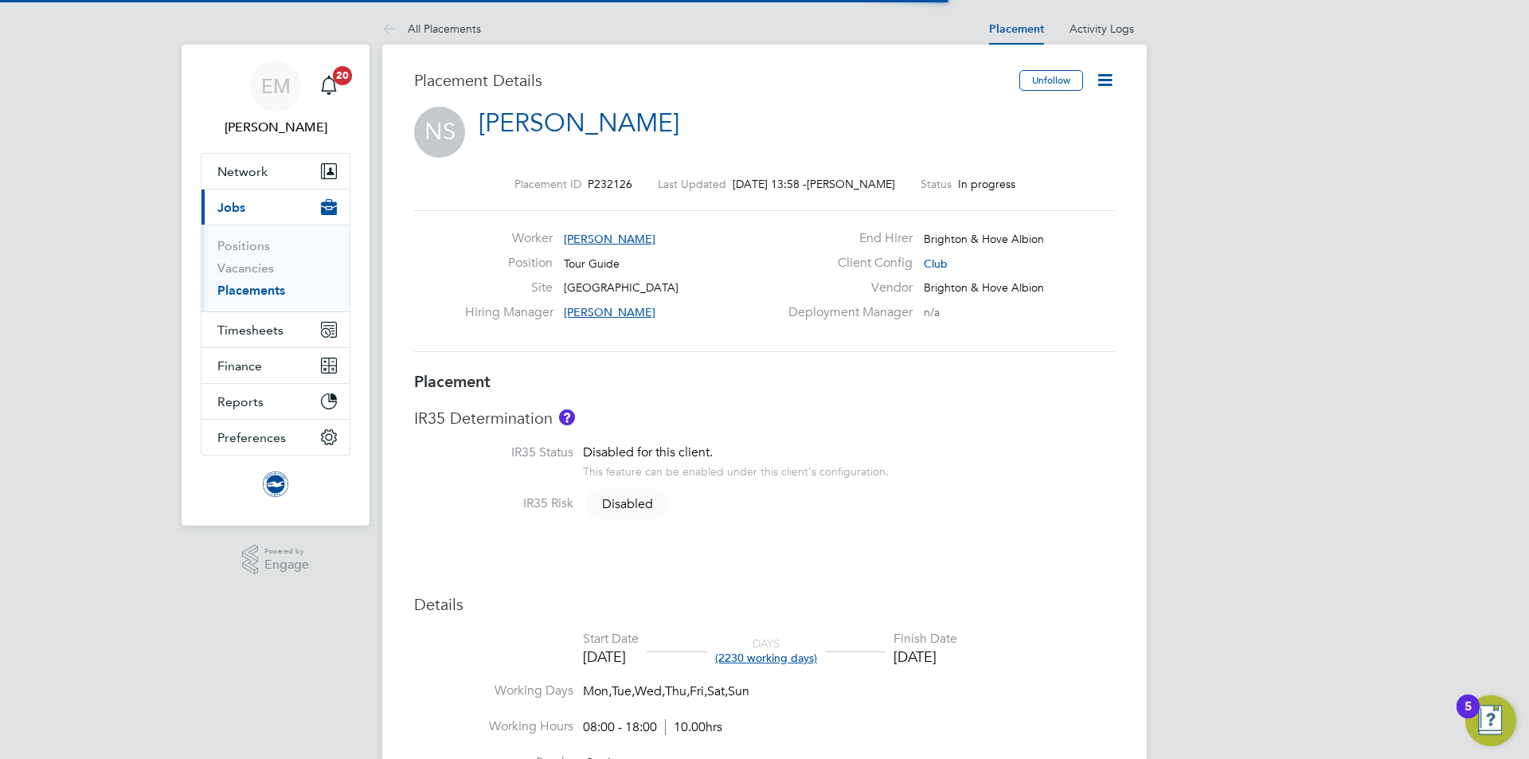
scroll to position [8, 8]
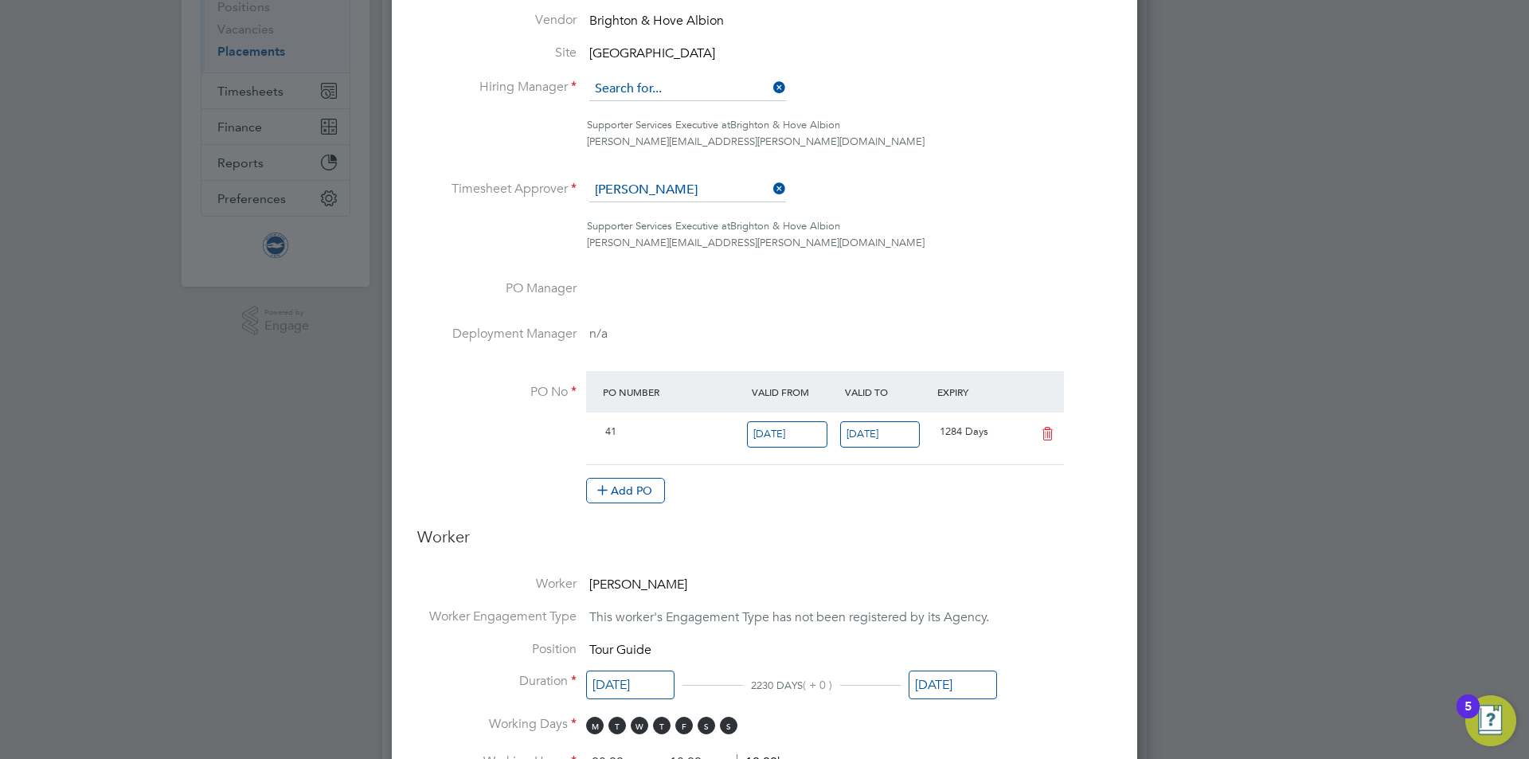
click at [640, 96] on input at bounding box center [687, 89] width 197 height 24
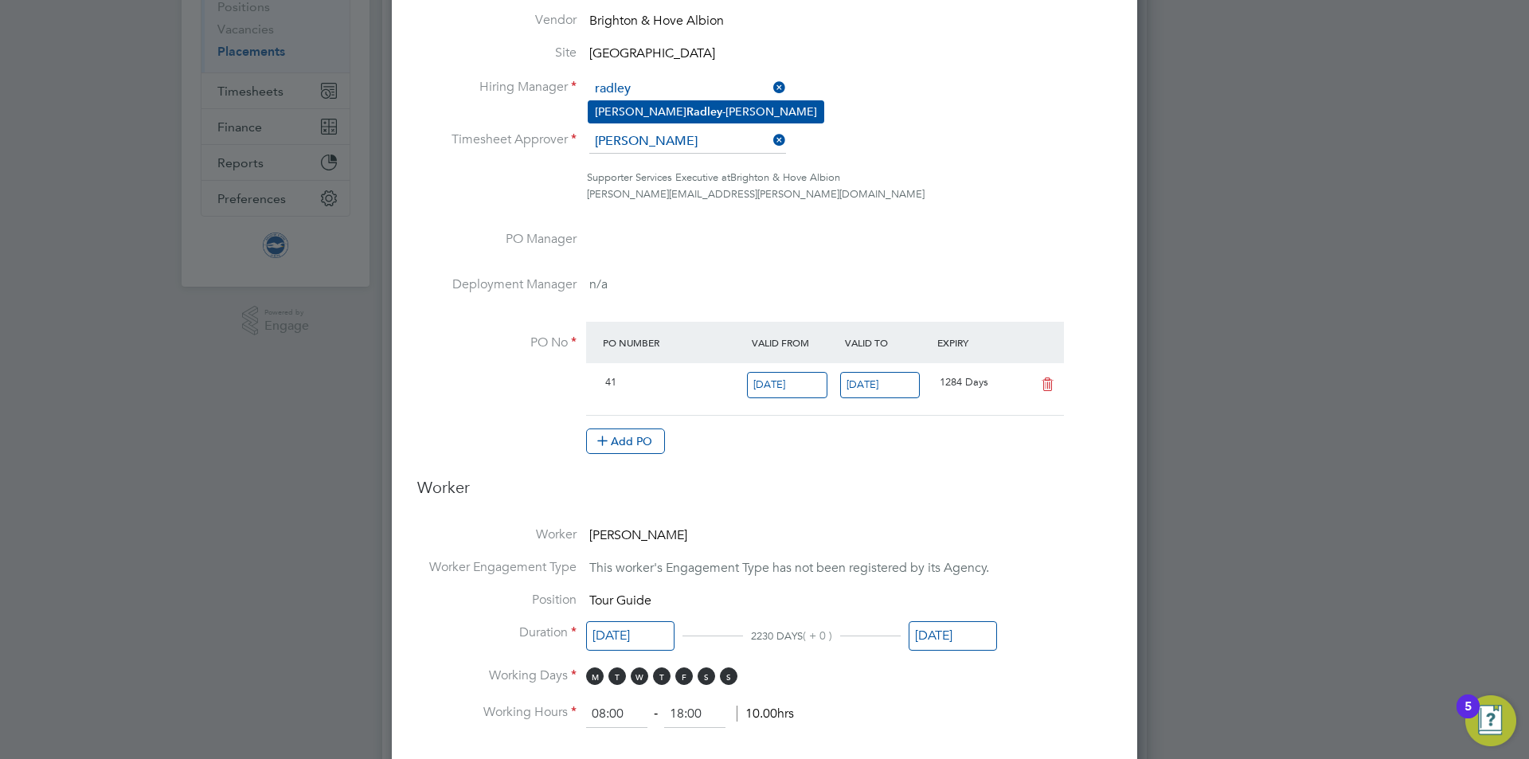
click at [687, 113] on b "Radley" at bounding box center [705, 112] width 36 height 14
type input "[PERSON_NAME]"
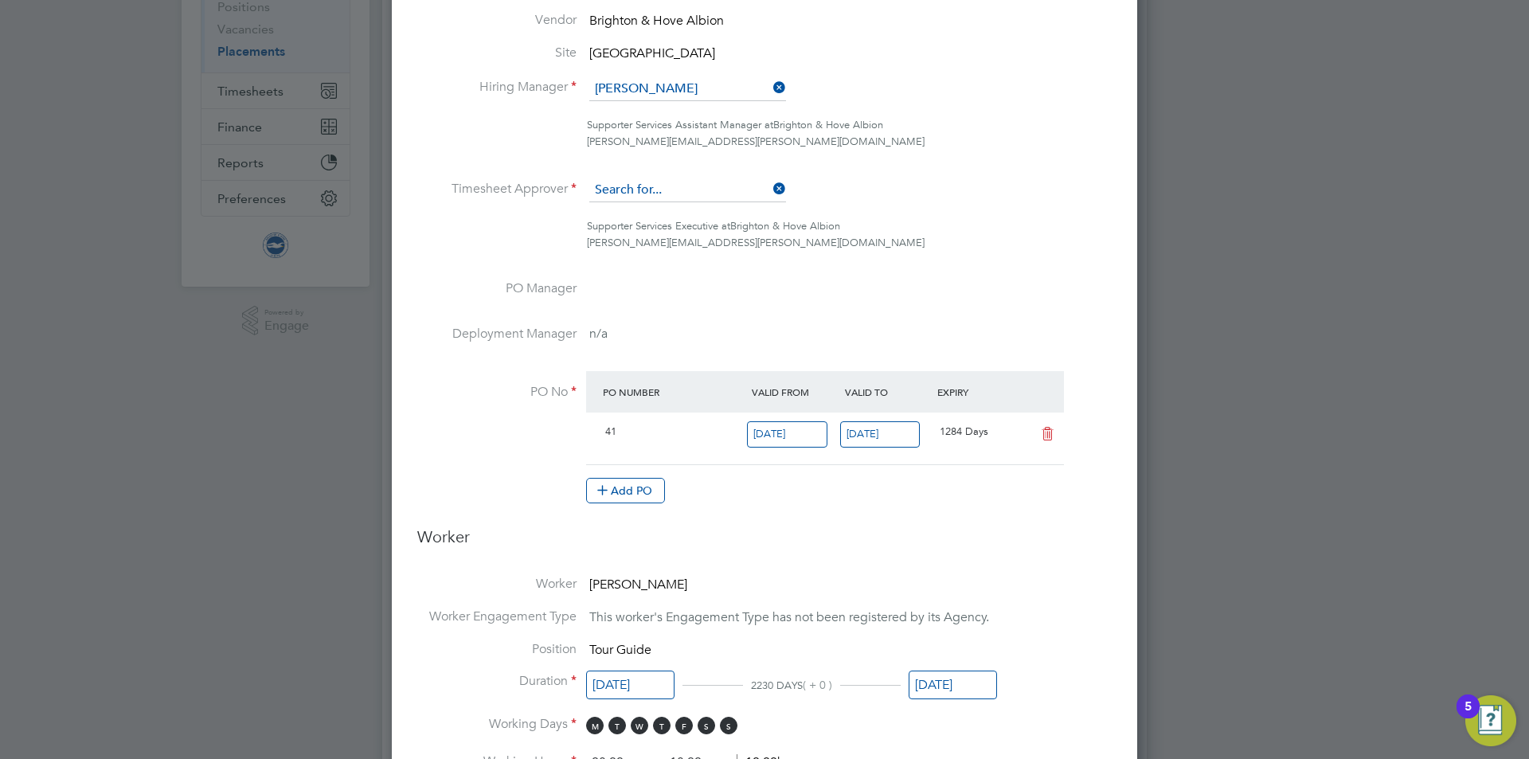
click at [628, 186] on input at bounding box center [687, 190] width 197 height 24
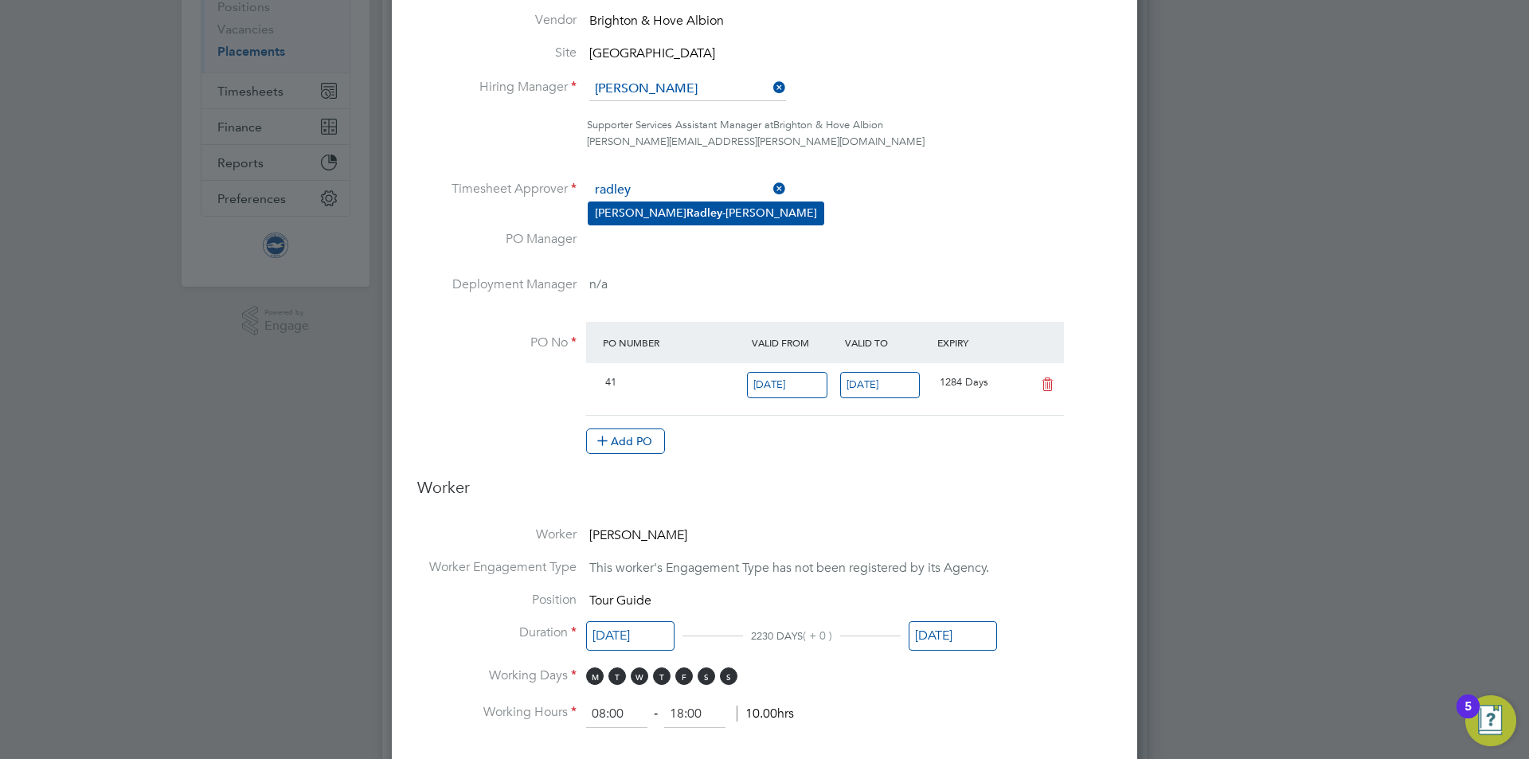
click at [613, 209] on li "[PERSON_NAME]" at bounding box center [706, 213] width 235 height 22
type input "[PERSON_NAME]"
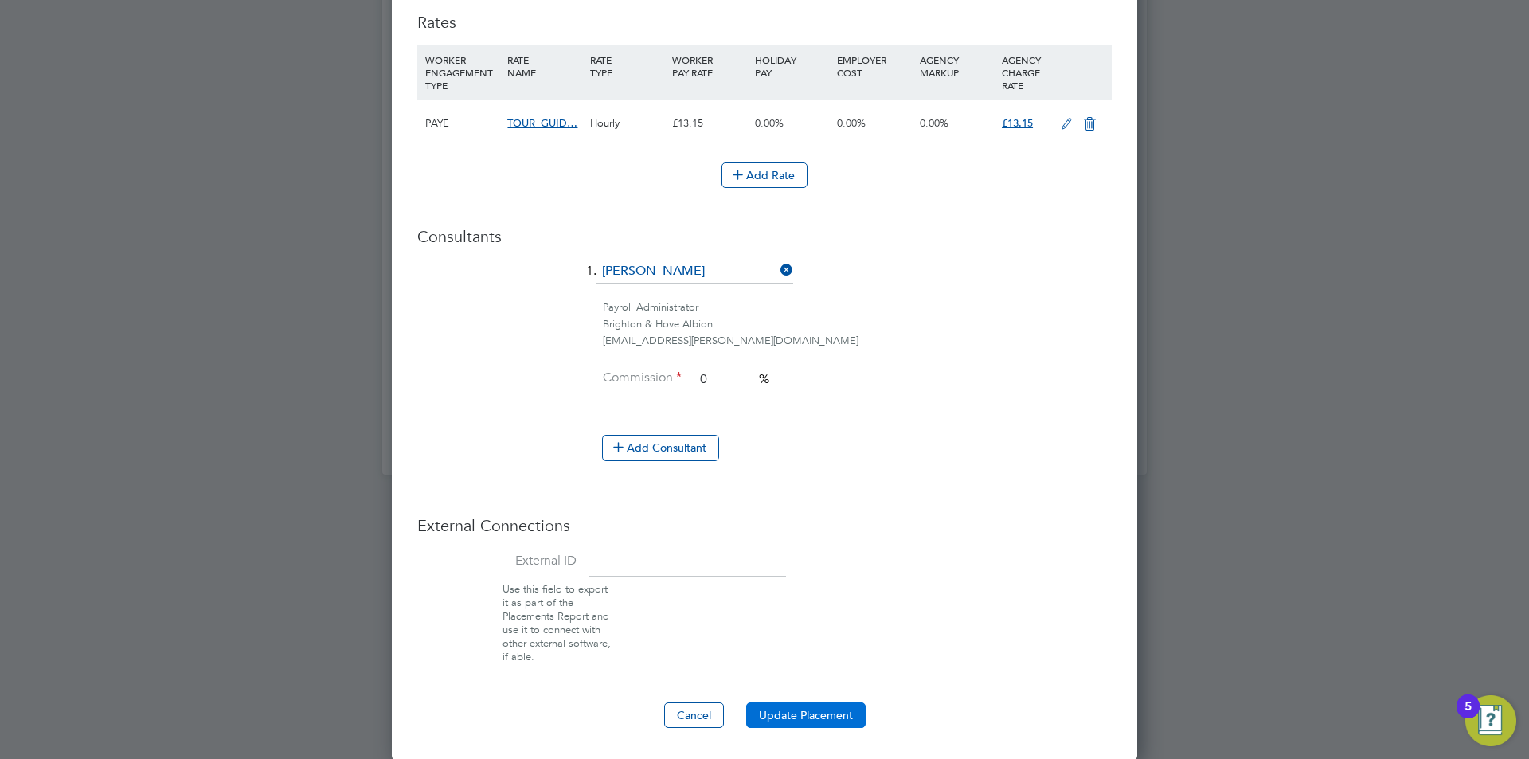
click at [783, 713] on button "Update Placement" at bounding box center [805, 715] width 119 height 25
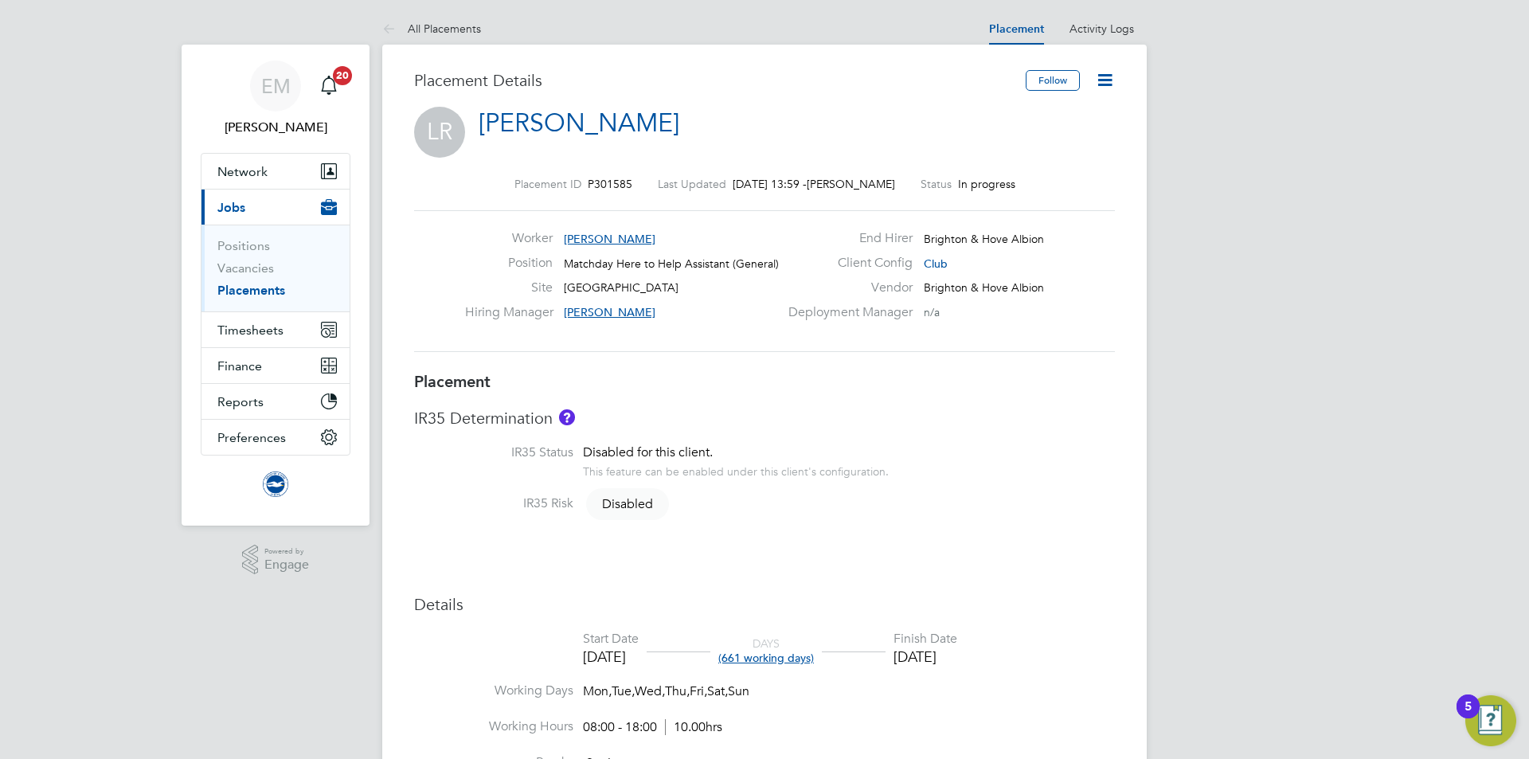
click at [1106, 87] on icon at bounding box center [1105, 80] width 20 height 20
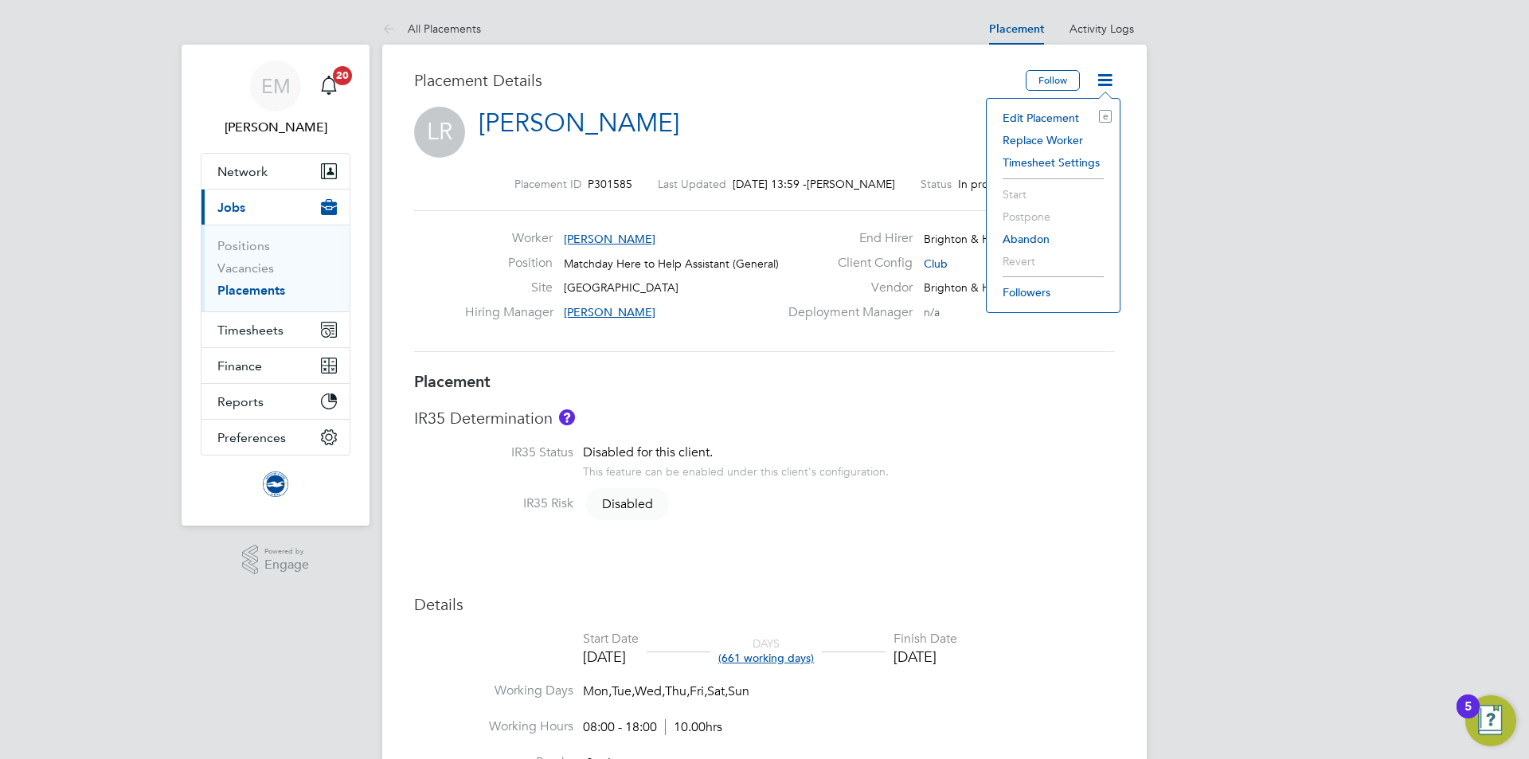
drag, startPoint x: 1050, startPoint y: 118, endPoint x: 1011, endPoint y: 141, distance: 45.4
click at [1048, 119] on li "Edit Placement e" at bounding box center [1053, 118] width 117 height 22
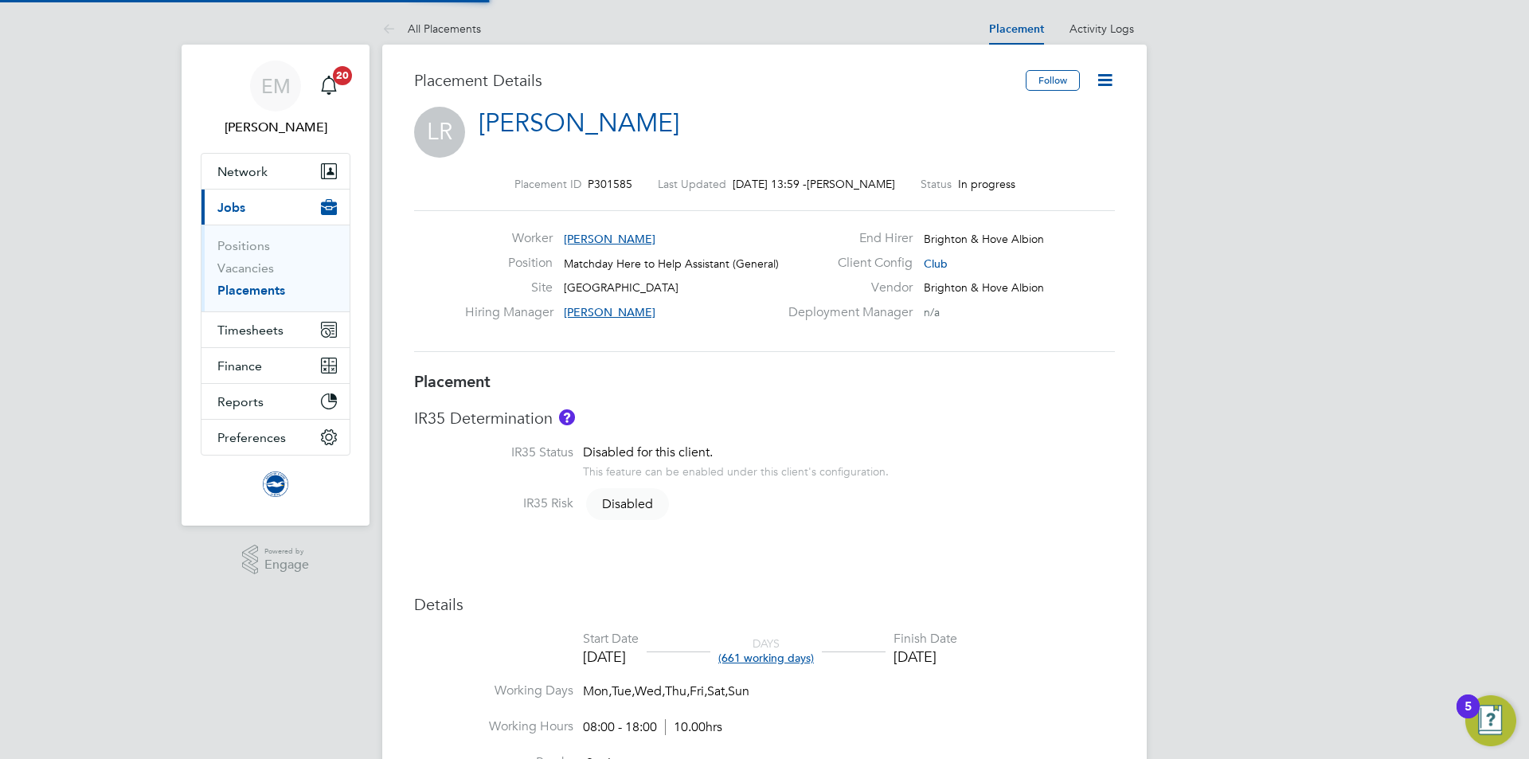
type input "[PERSON_NAME]"
type input "[DATE]"
type input "08:00"
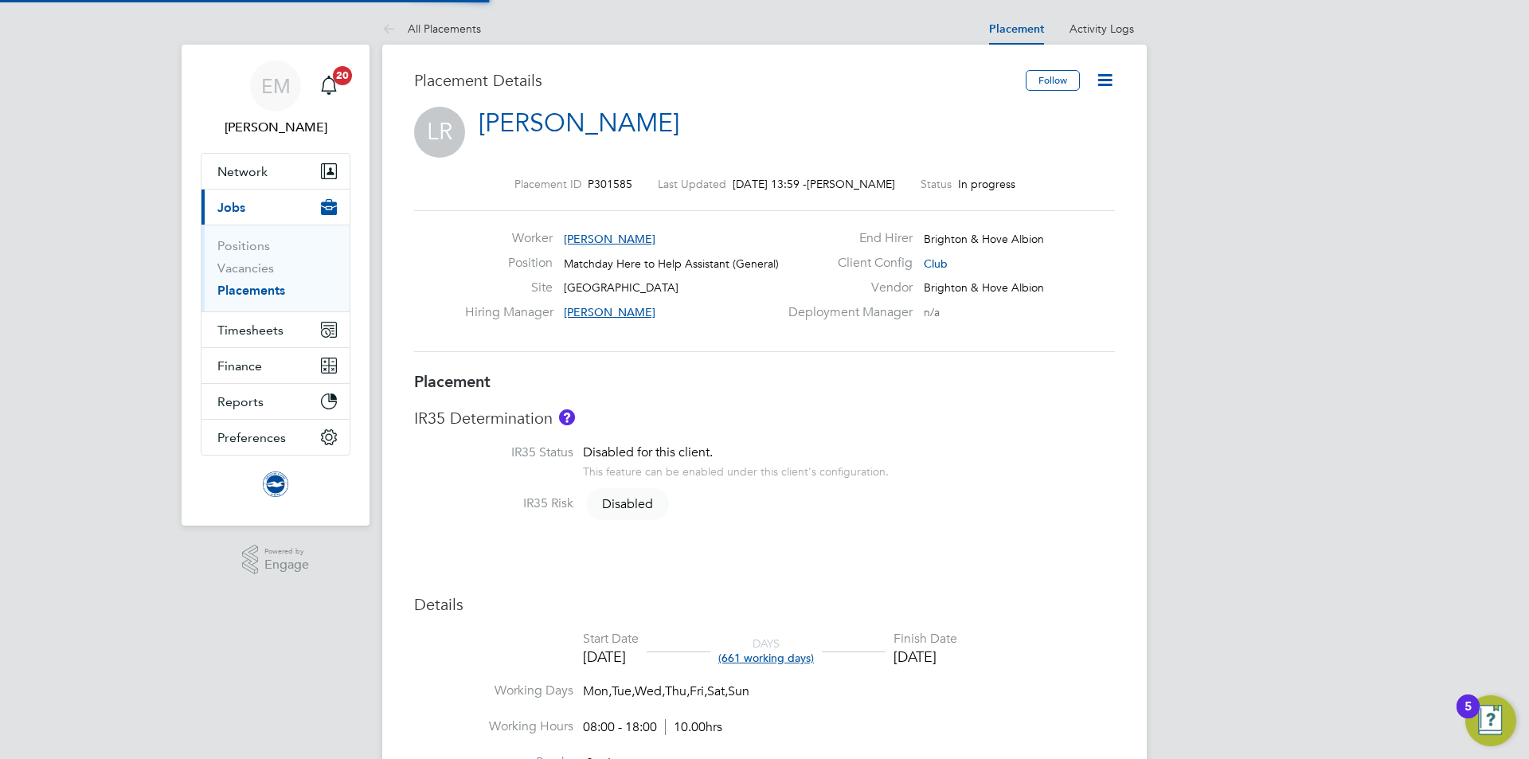
type input "18:00"
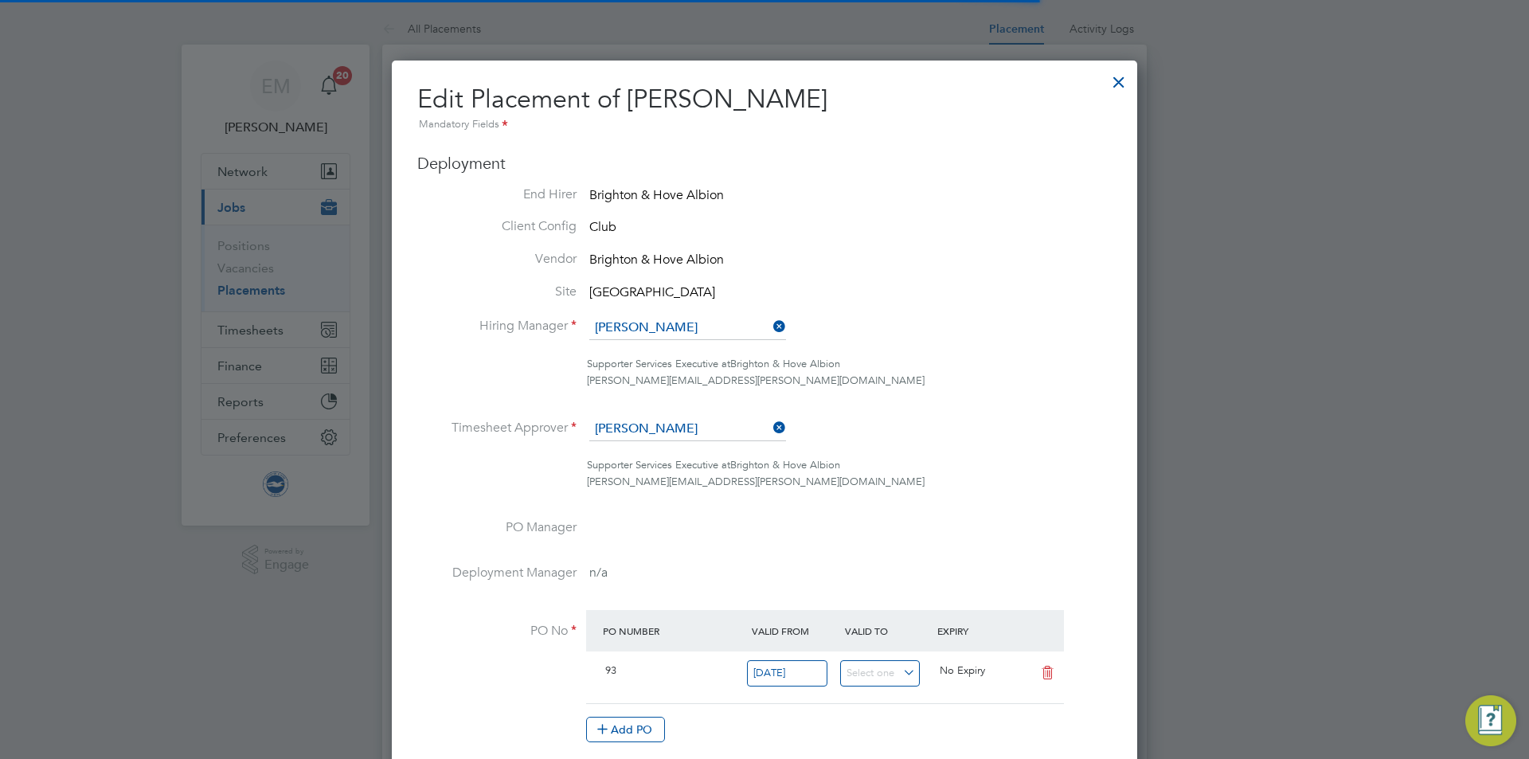
scroll to position [8, 8]
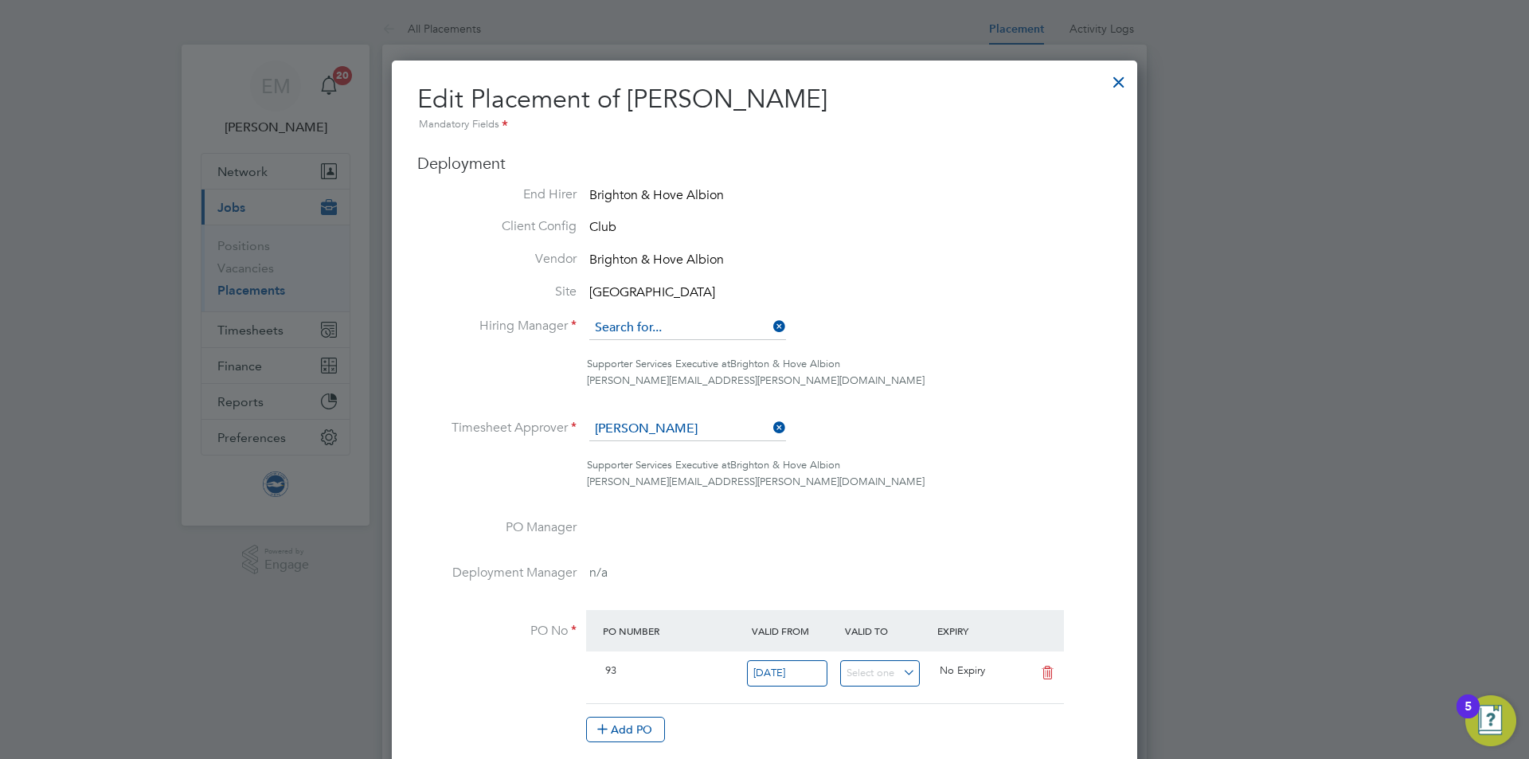
click at [659, 327] on input at bounding box center [687, 328] width 197 height 24
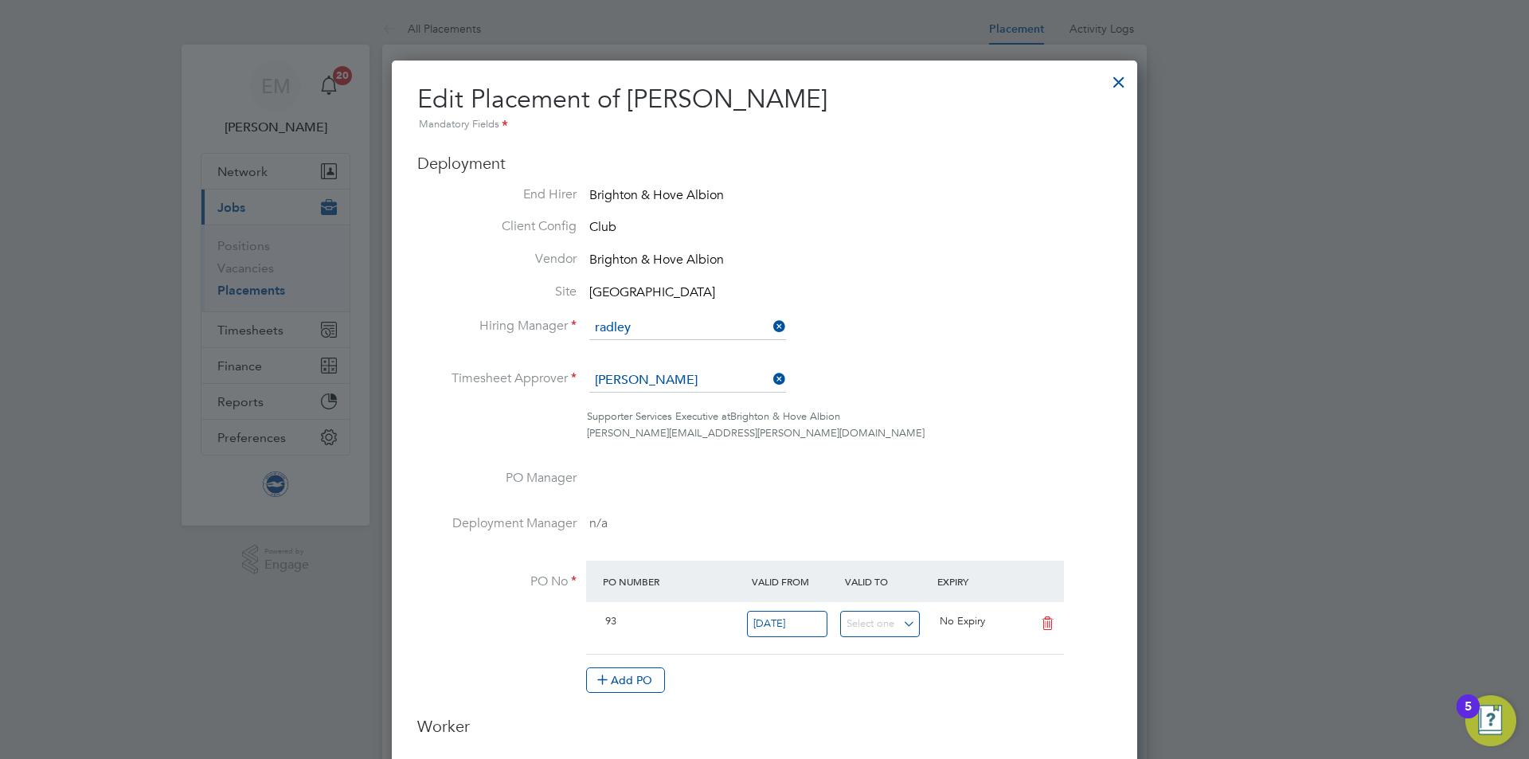
click at [666, 340] on li "[PERSON_NAME]" at bounding box center [706, 351] width 235 height 22
type input "[PERSON_NAME]"
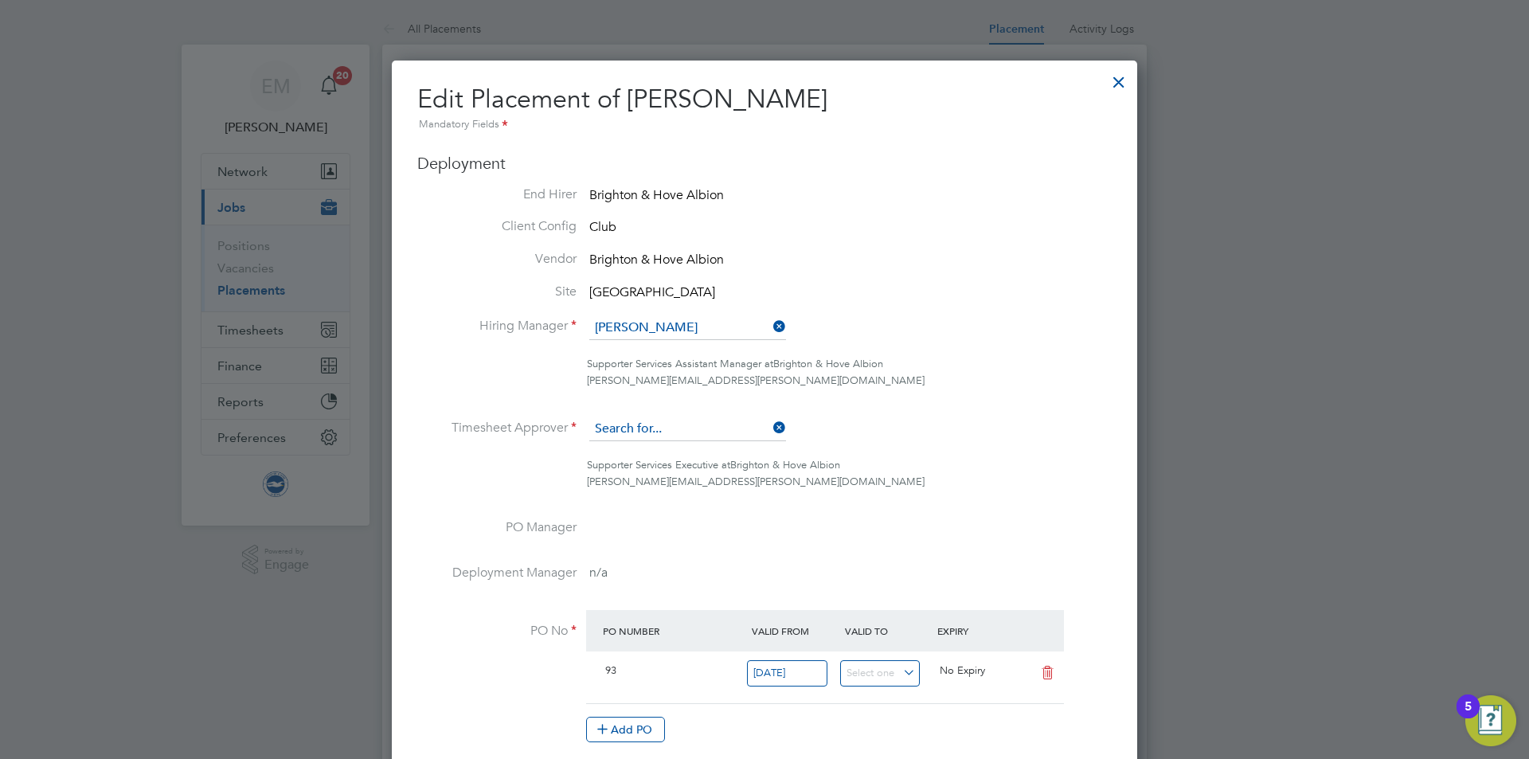
click at [633, 420] on input at bounding box center [687, 429] width 197 height 24
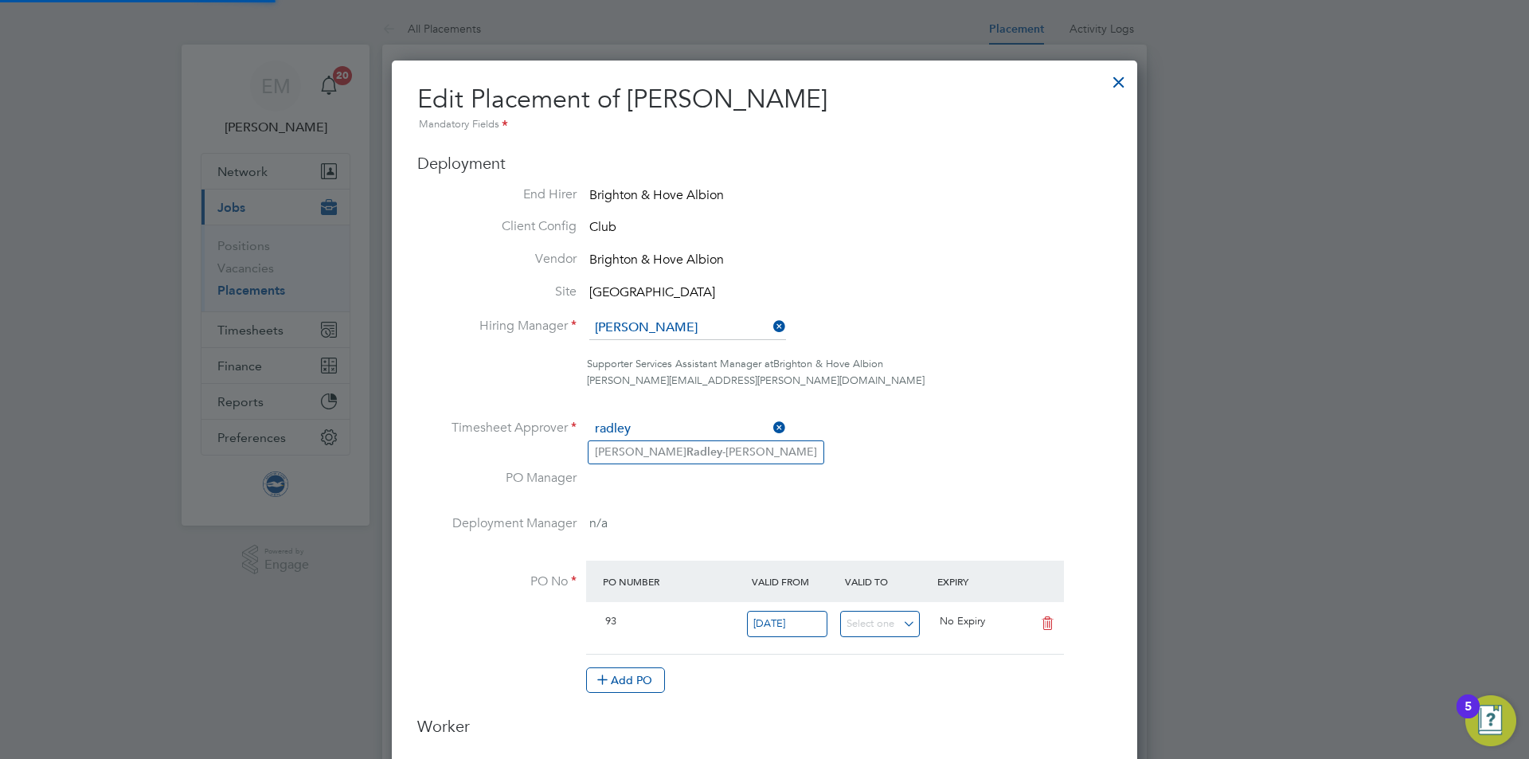
type input "radley"
click at [694, 440] on ul "[PERSON_NAME]" at bounding box center [706, 451] width 237 height 23
click at [694, 452] on li "Timesheet Approver" at bounding box center [764, 437] width 695 height 40
click at [676, 440] on input at bounding box center [687, 429] width 197 height 24
click at [757, 440] on input "radley" at bounding box center [687, 429] width 197 height 24
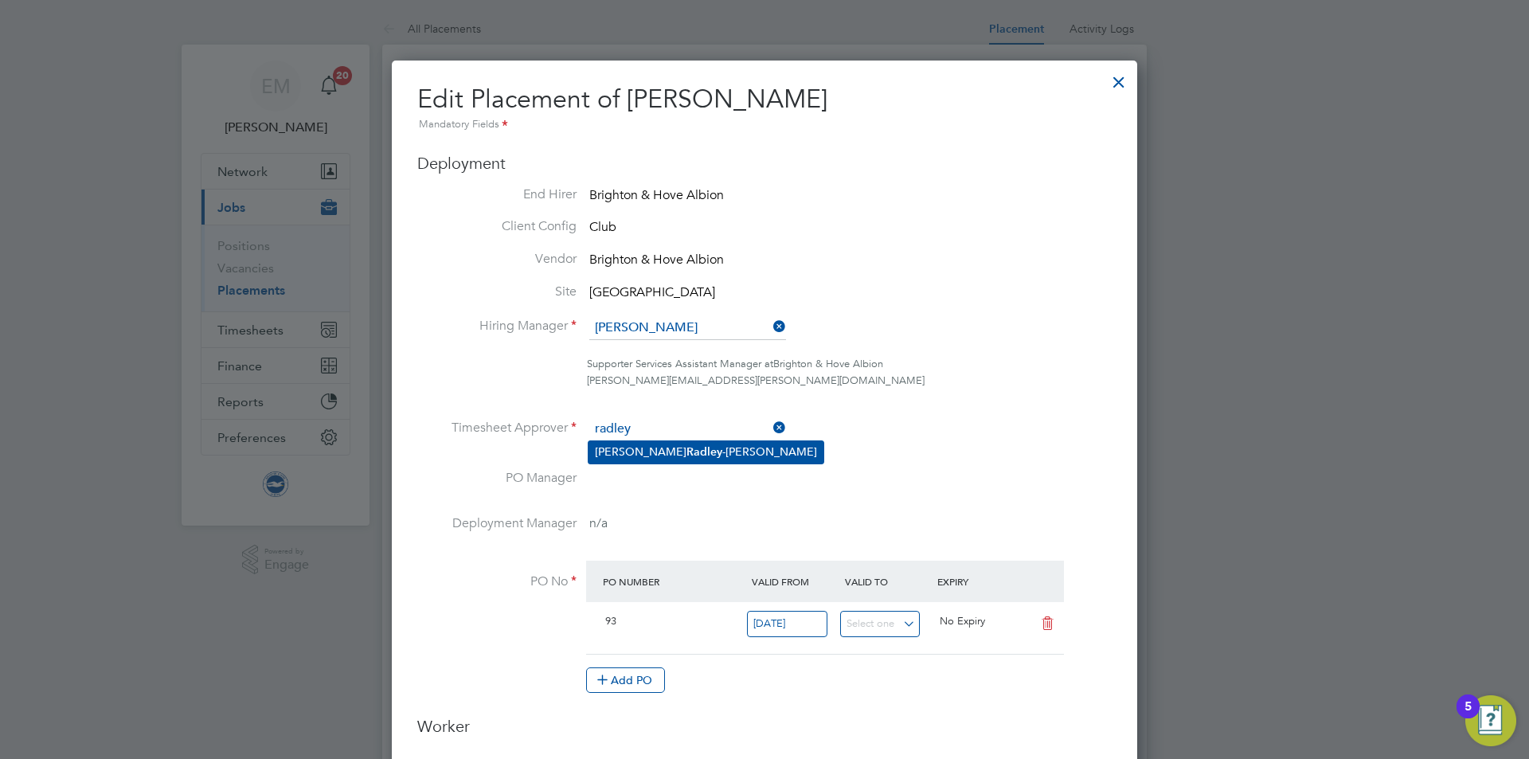
click at [747, 449] on li "[PERSON_NAME]" at bounding box center [706, 452] width 235 height 22
type input "[PERSON_NAME]"
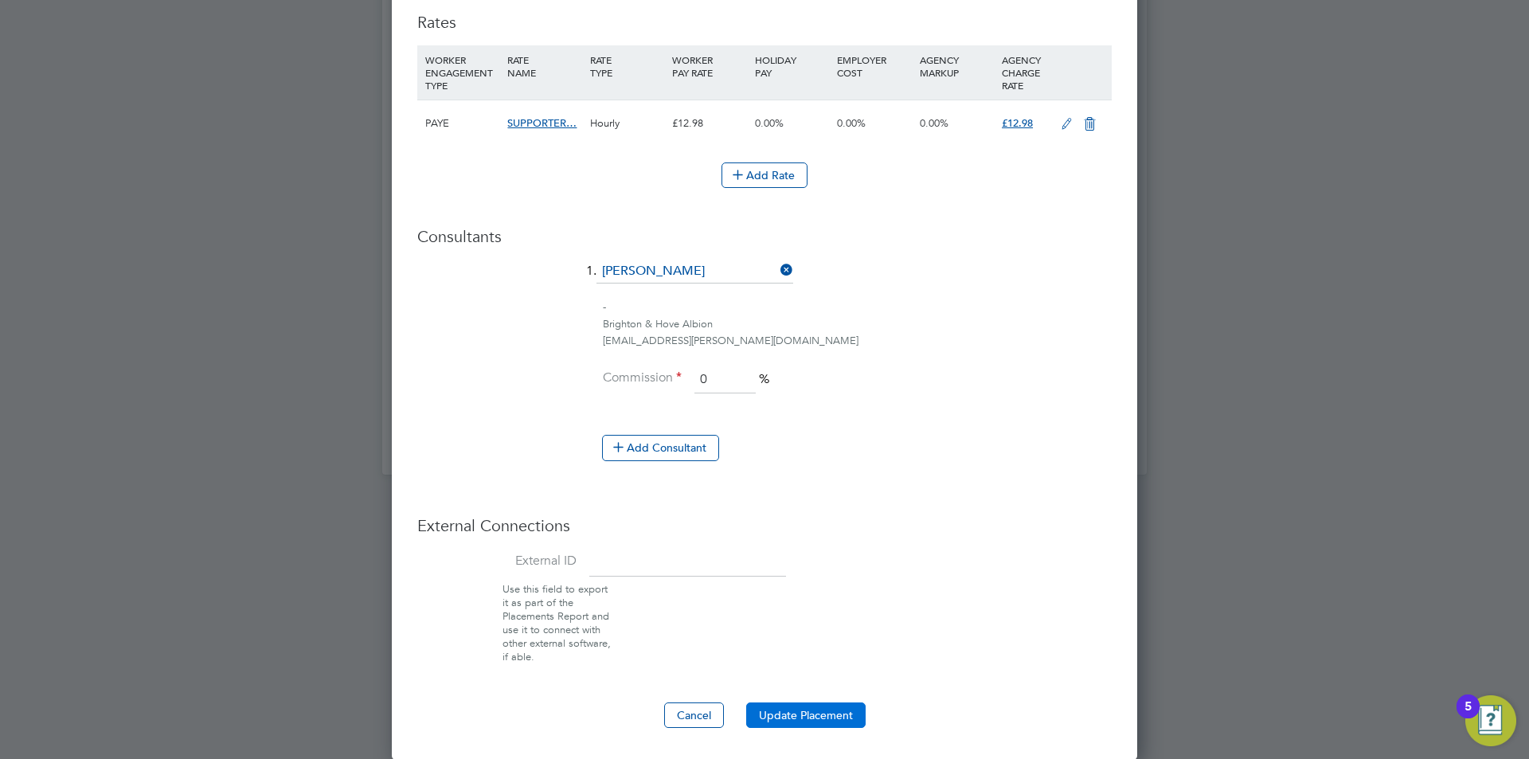
click at [787, 711] on button "Update Placement" at bounding box center [805, 715] width 119 height 25
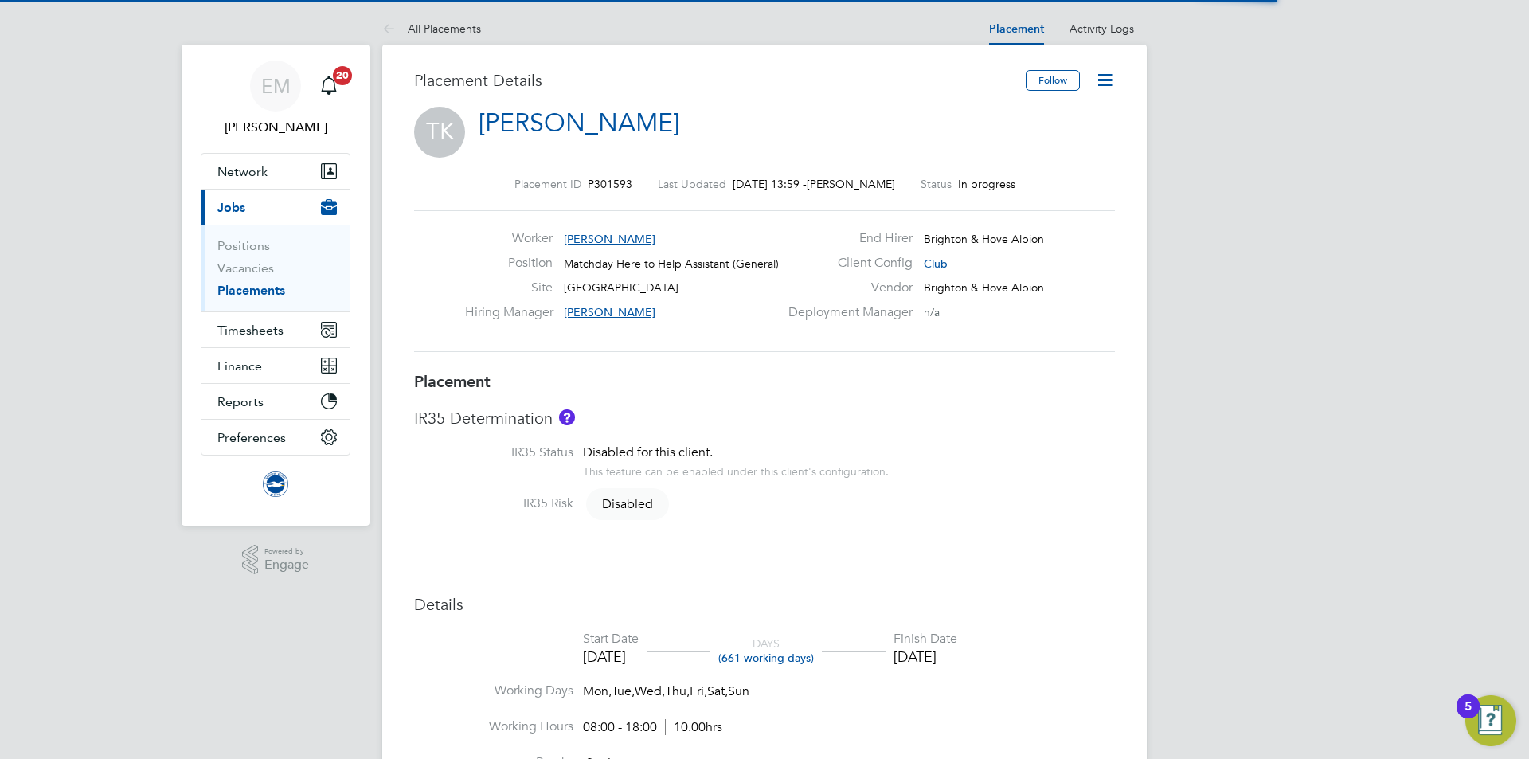
click at [1100, 84] on icon at bounding box center [1105, 80] width 20 height 20
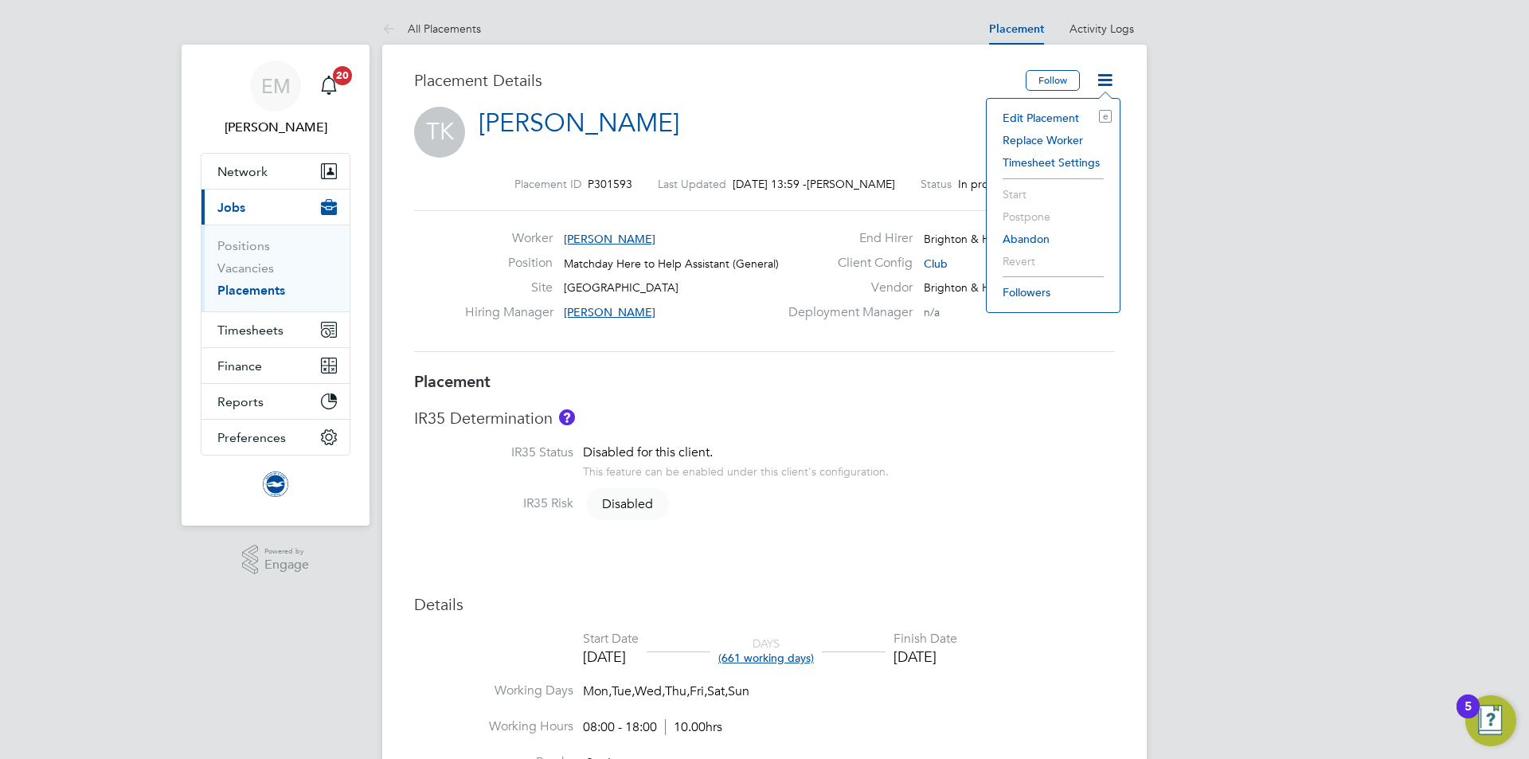
click at [1055, 106] on div "Edit Placement e Replace Worker Timesheet Settings Start Postpone Abandon Rever…" at bounding box center [1053, 205] width 135 height 215
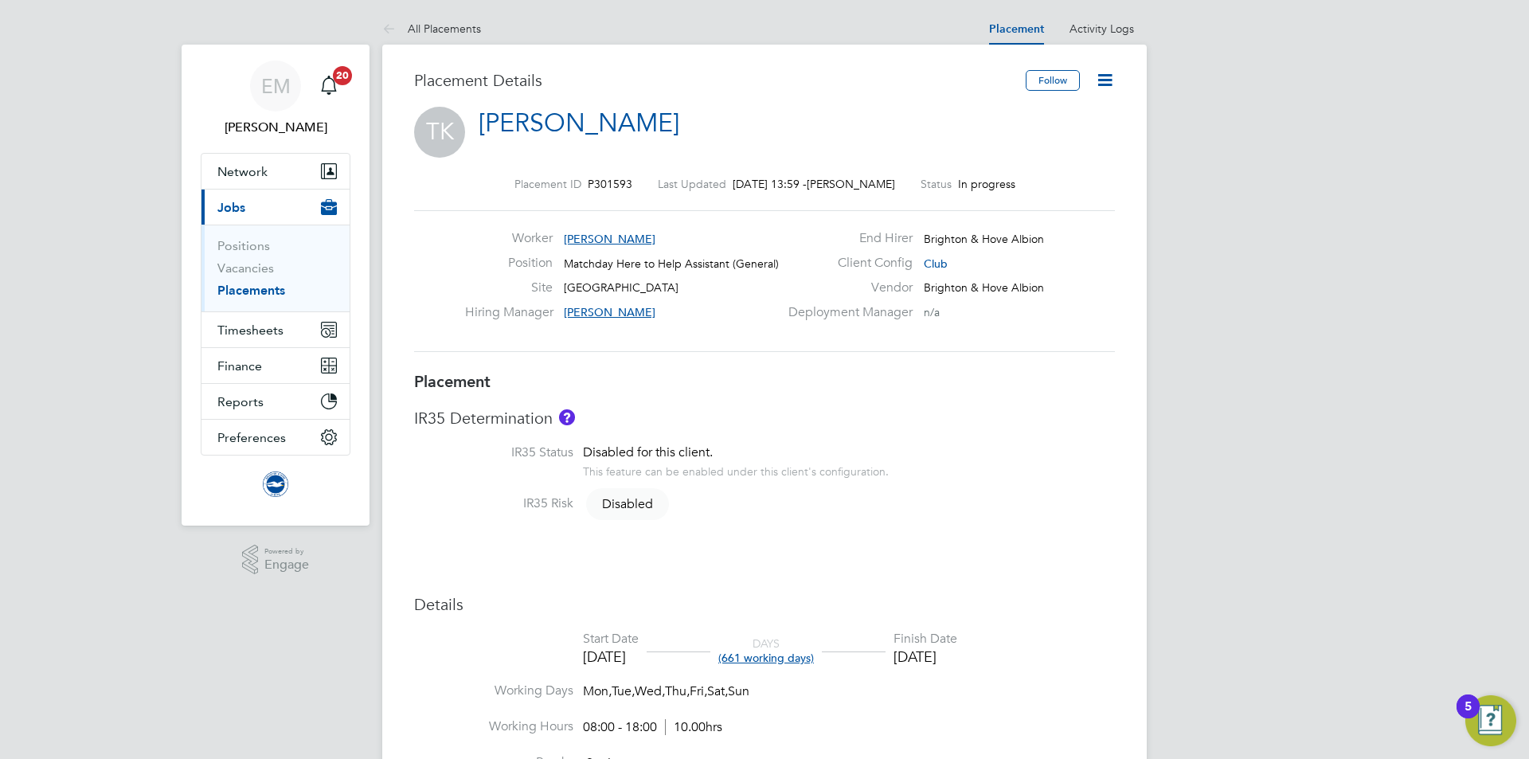
click at [1055, 118] on div "TK Tracy Kihika" at bounding box center [764, 127] width 701 height 40
click at [1098, 86] on icon at bounding box center [1105, 80] width 20 height 20
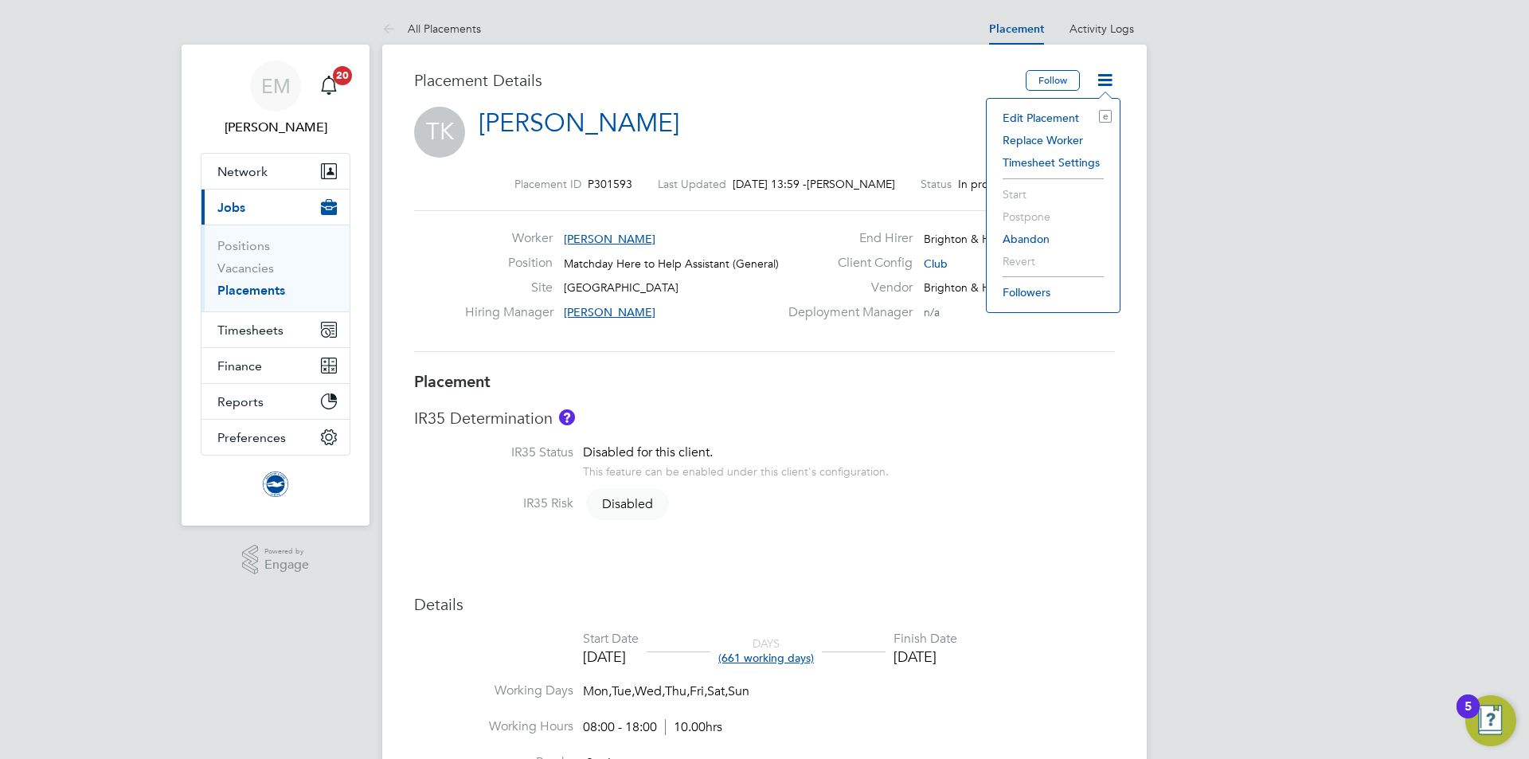
click at [1039, 117] on li "Edit Placement e" at bounding box center [1053, 118] width 117 height 22
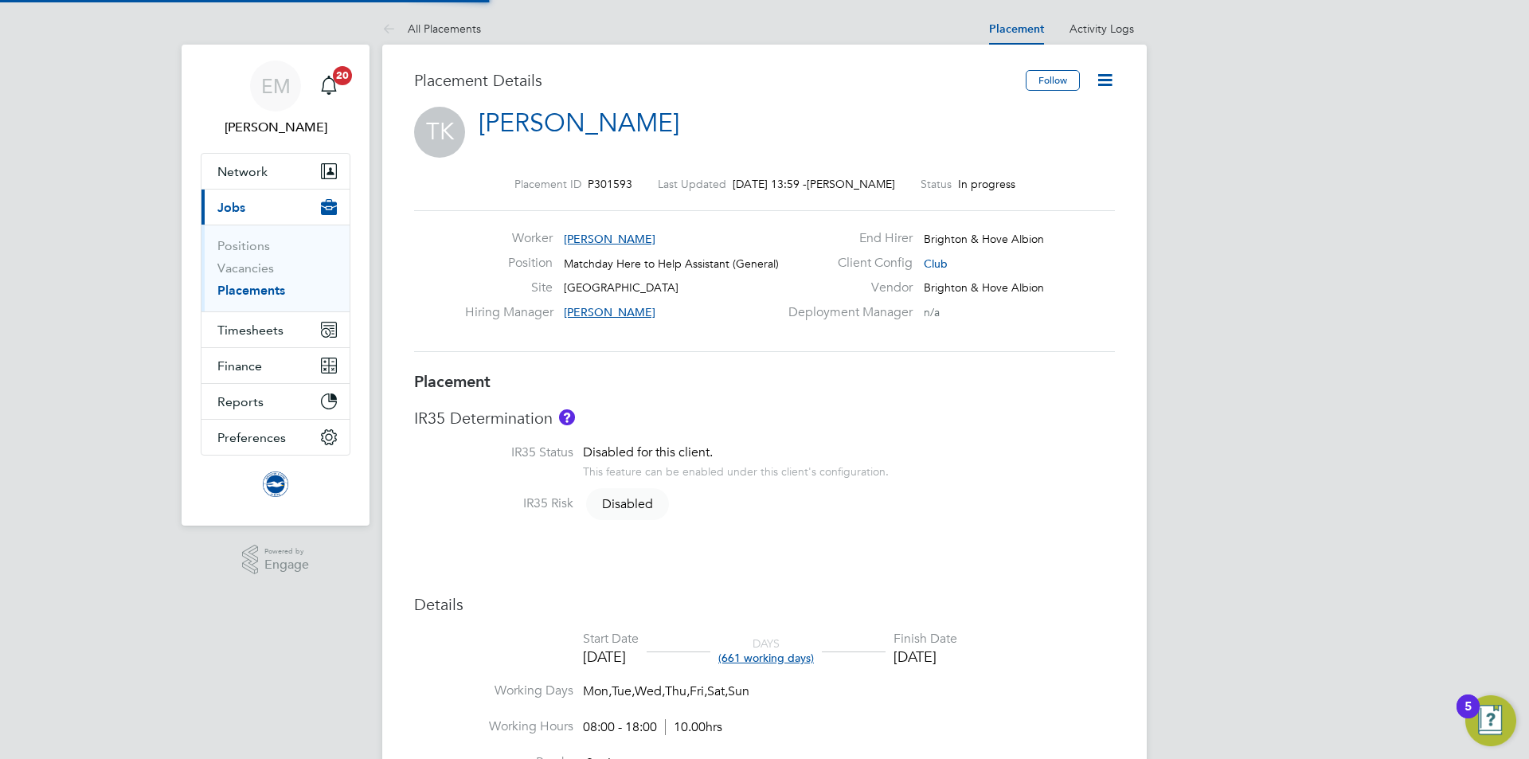
type input "[PERSON_NAME]"
type input "09 Aug 2025"
type input "31 May 2027"
type input "08:00"
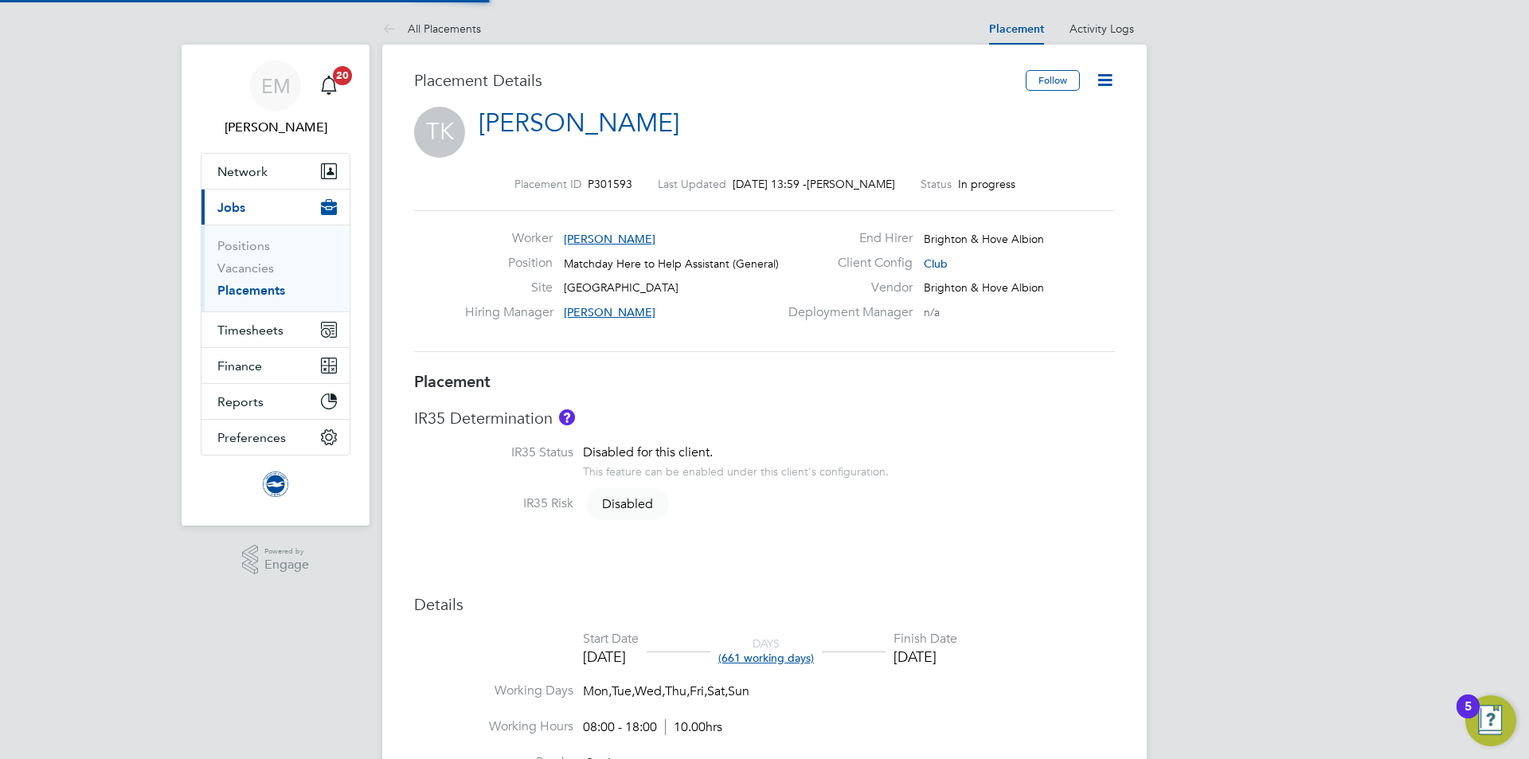
type input "18:00"
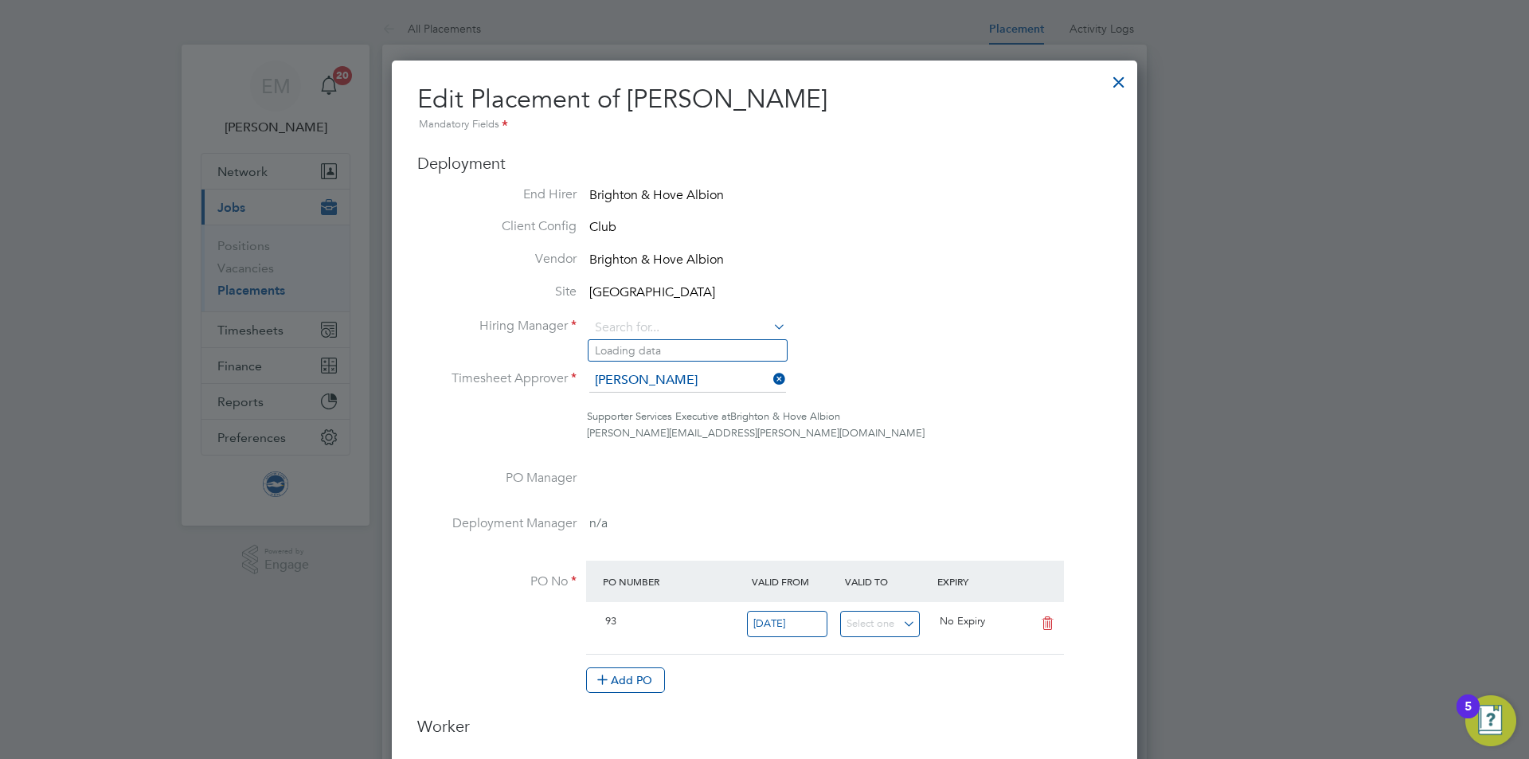
click at [645, 336] on input at bounding box center [687, 328] width 197 height 24
click at [702, 353] on li "[PERSON_NAME]" at bounding box center [706, 351] width 235 height 22
type input "[PERSON_NAME]"
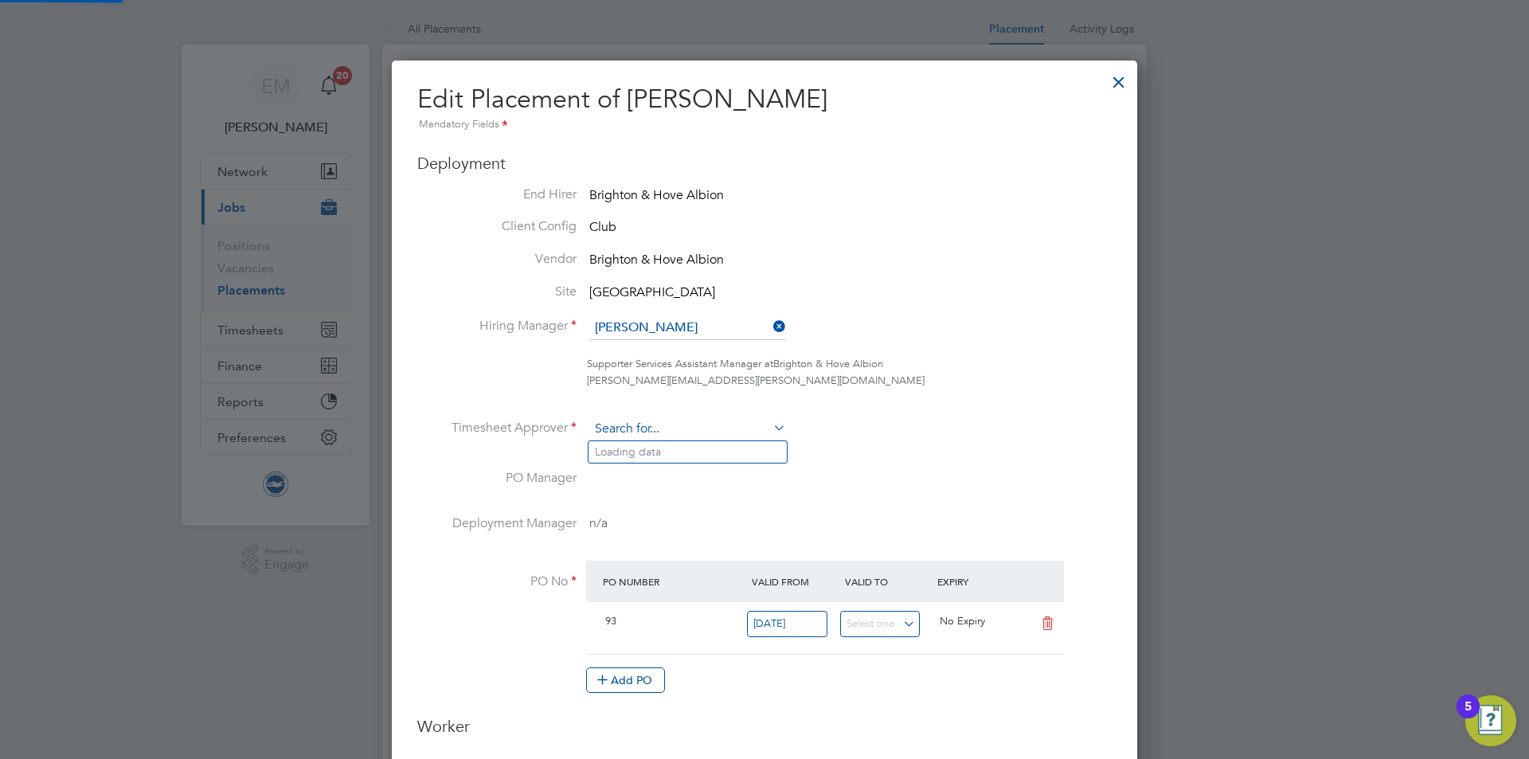
click at [669, 430] on input at bounding box center [687, 429] width 197 height 24
click at [727, 448] on li "[PERSON_NAME]" at bounding box center [706, 452] width 235 height 22
type input "[PERSON_NAME]"
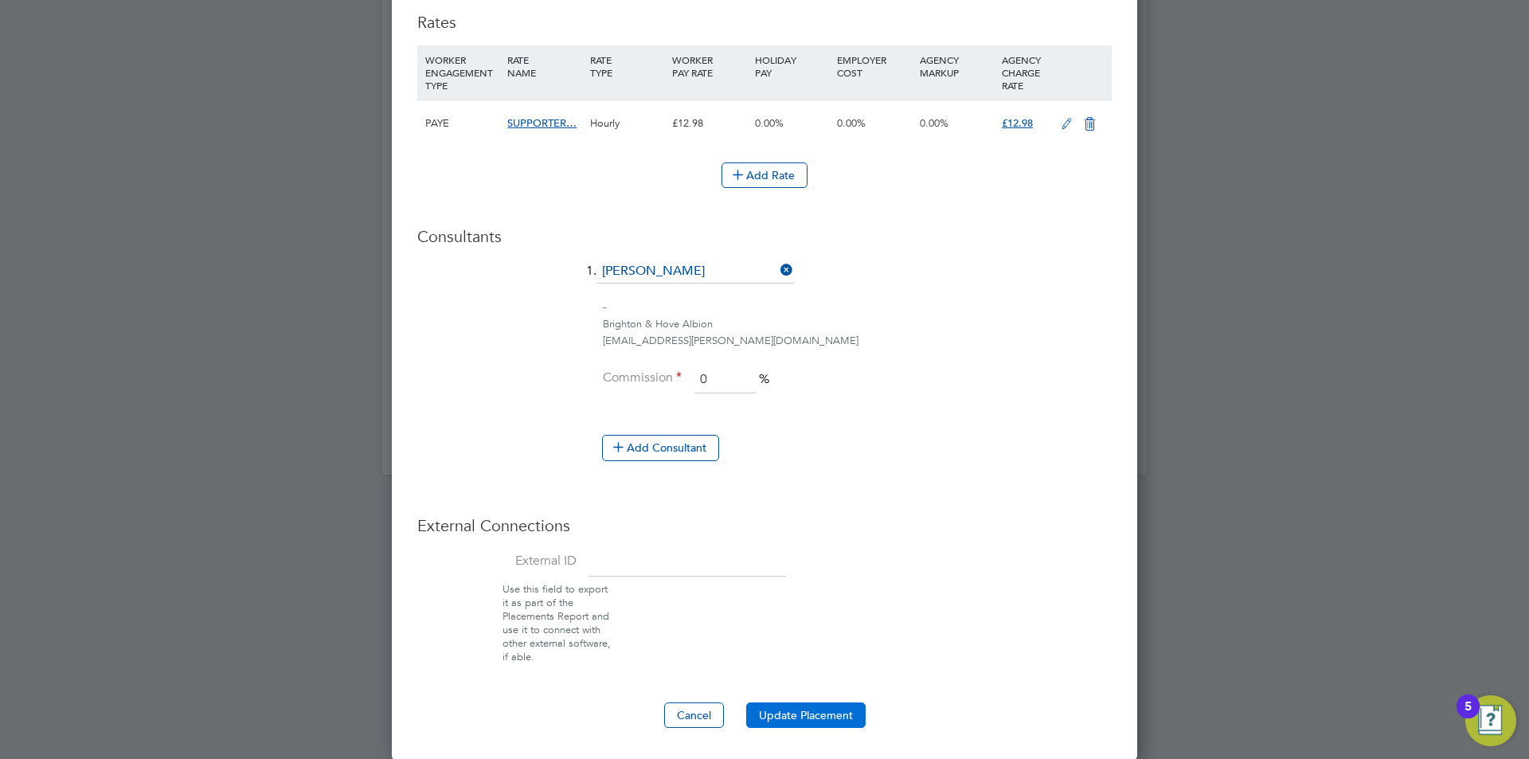
click at [836, 706] on button "Update Placement" at bounding box center [805, 715] width 119 height 25
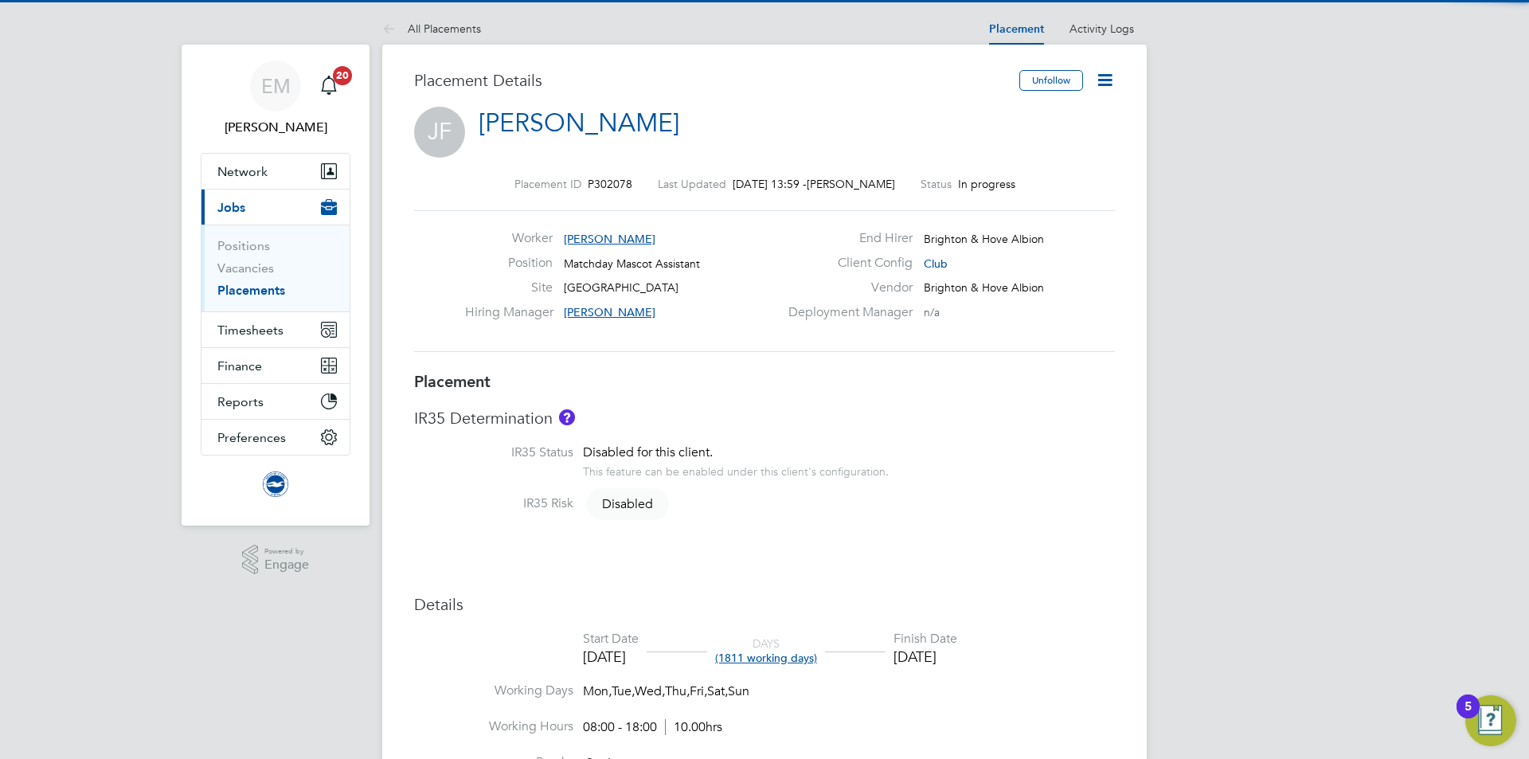
click at [1100, 78] on icon at bounding box center [1105, 80] width 20 height 20
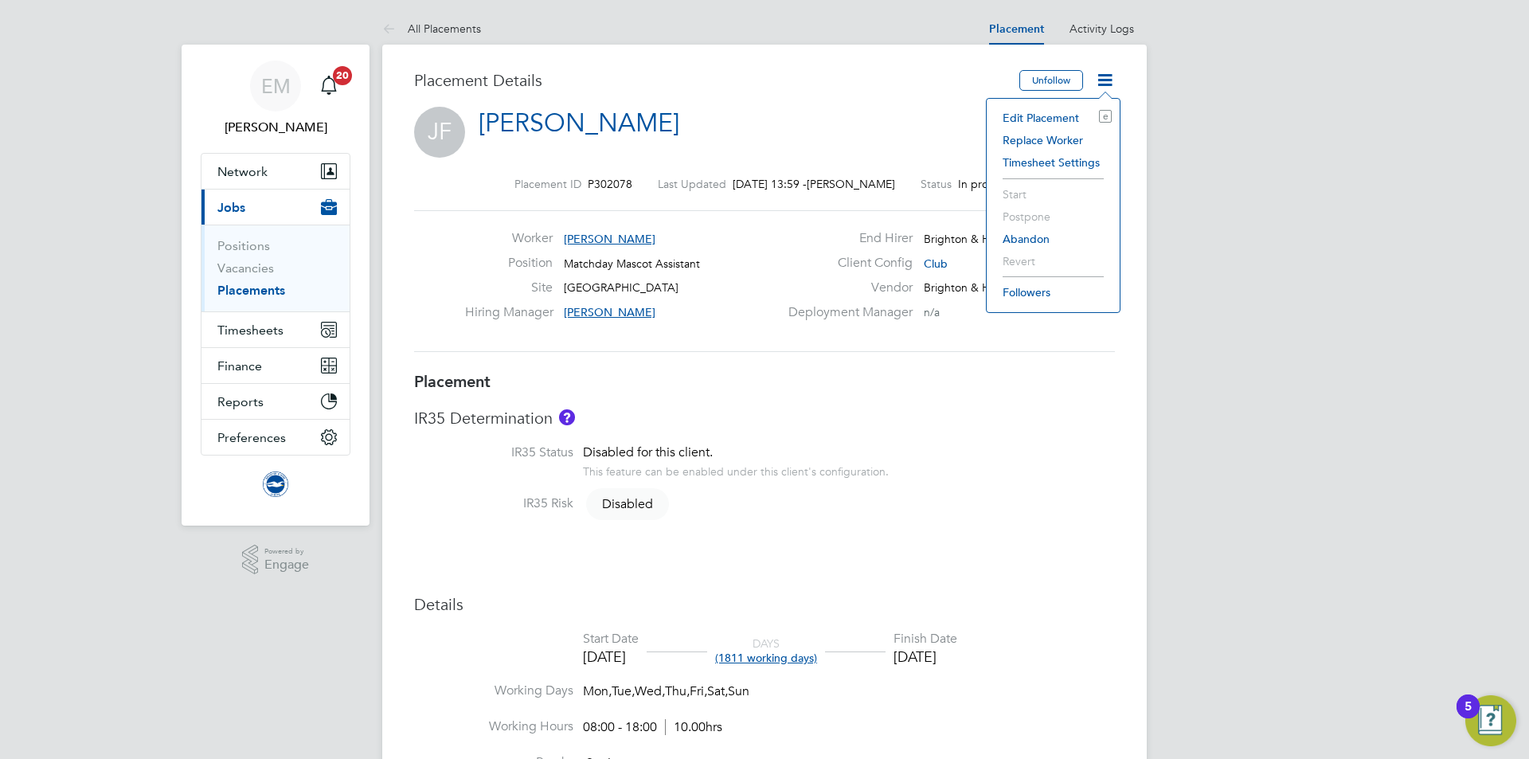
click at [1064, 112] on li "Edit Placement e" at bounding box center [1053, 118] width 117 height 22
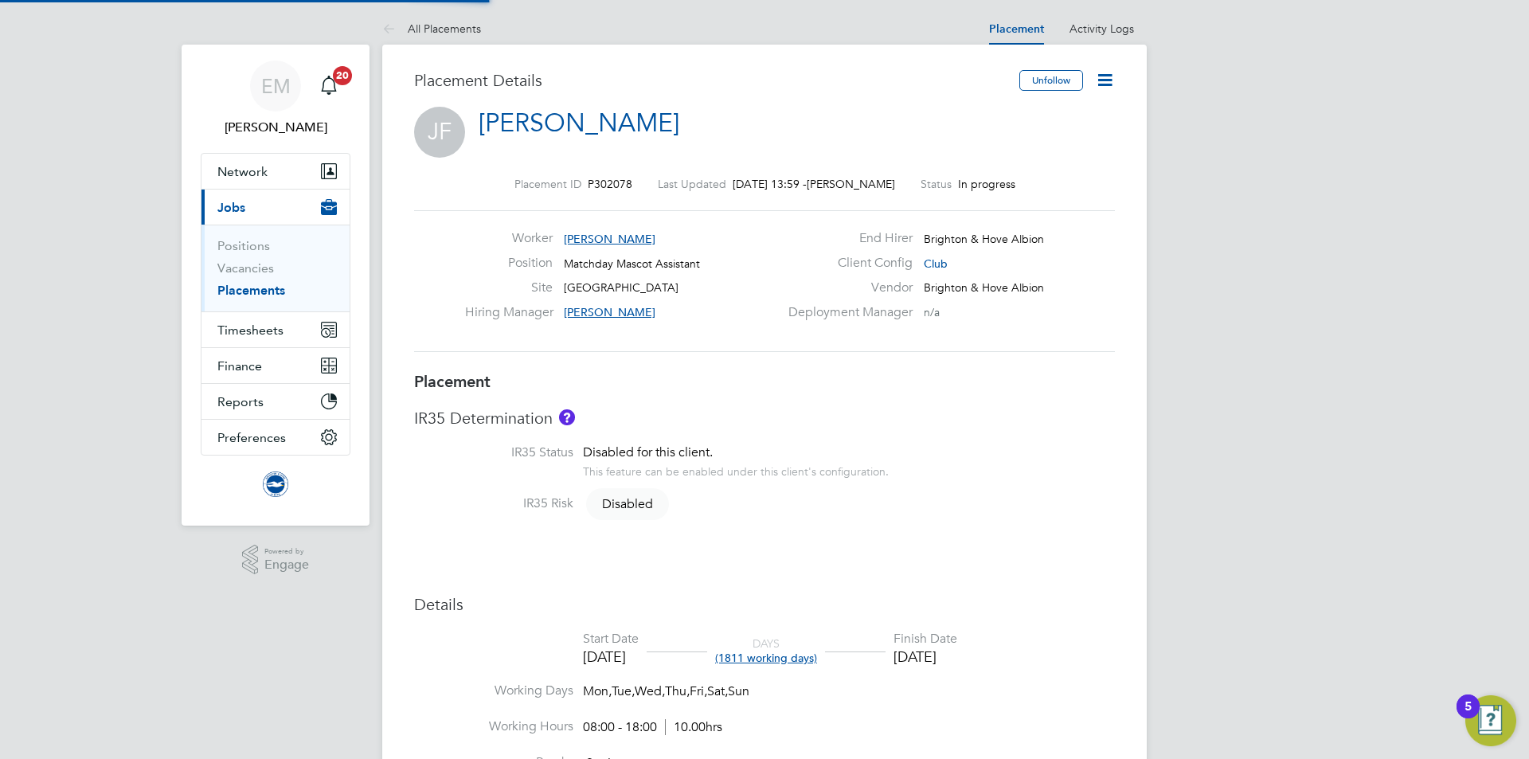
type input "[PERSON_NAME]"
type input "[DATE]"
type input "08:00"
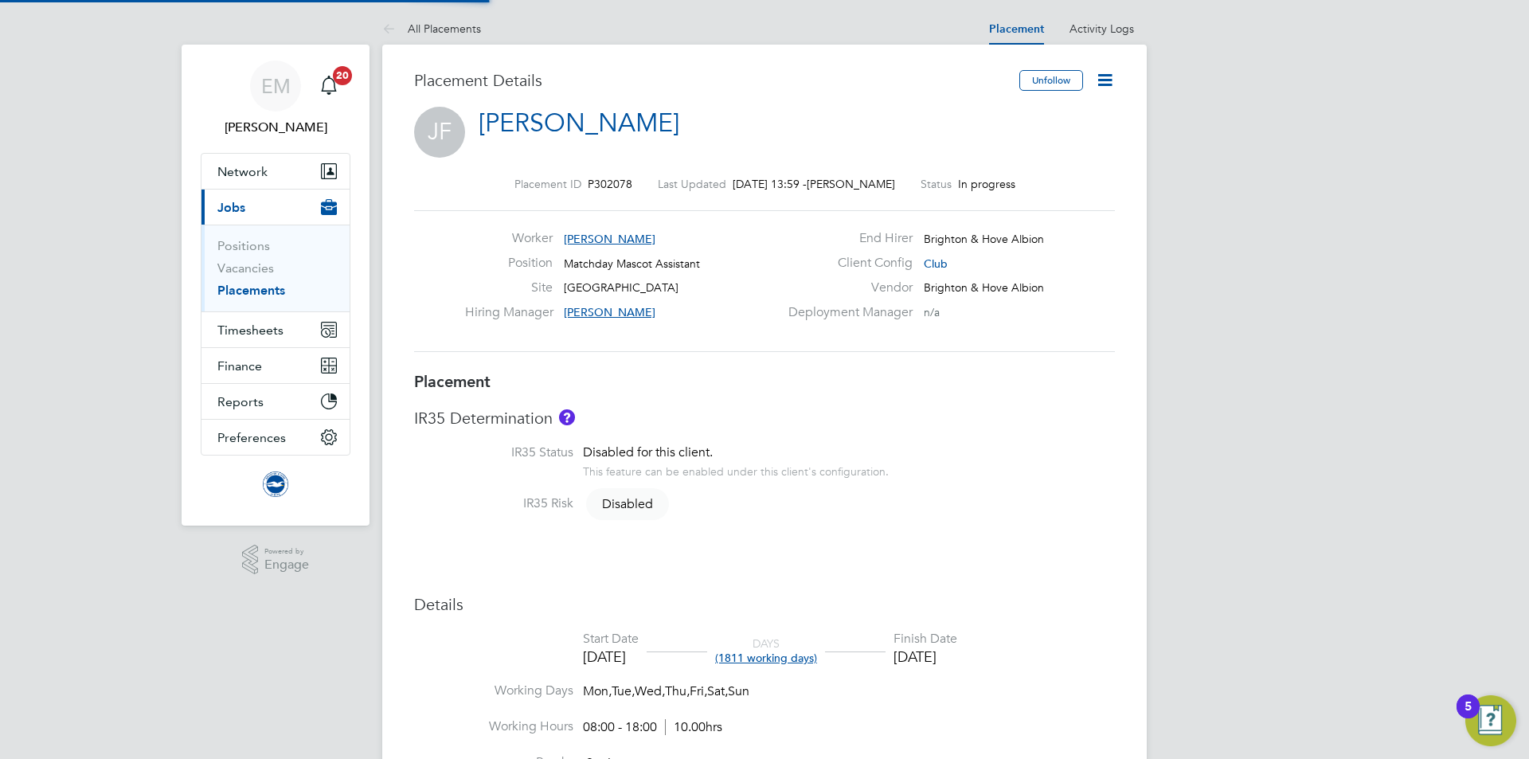
type input "18:00"
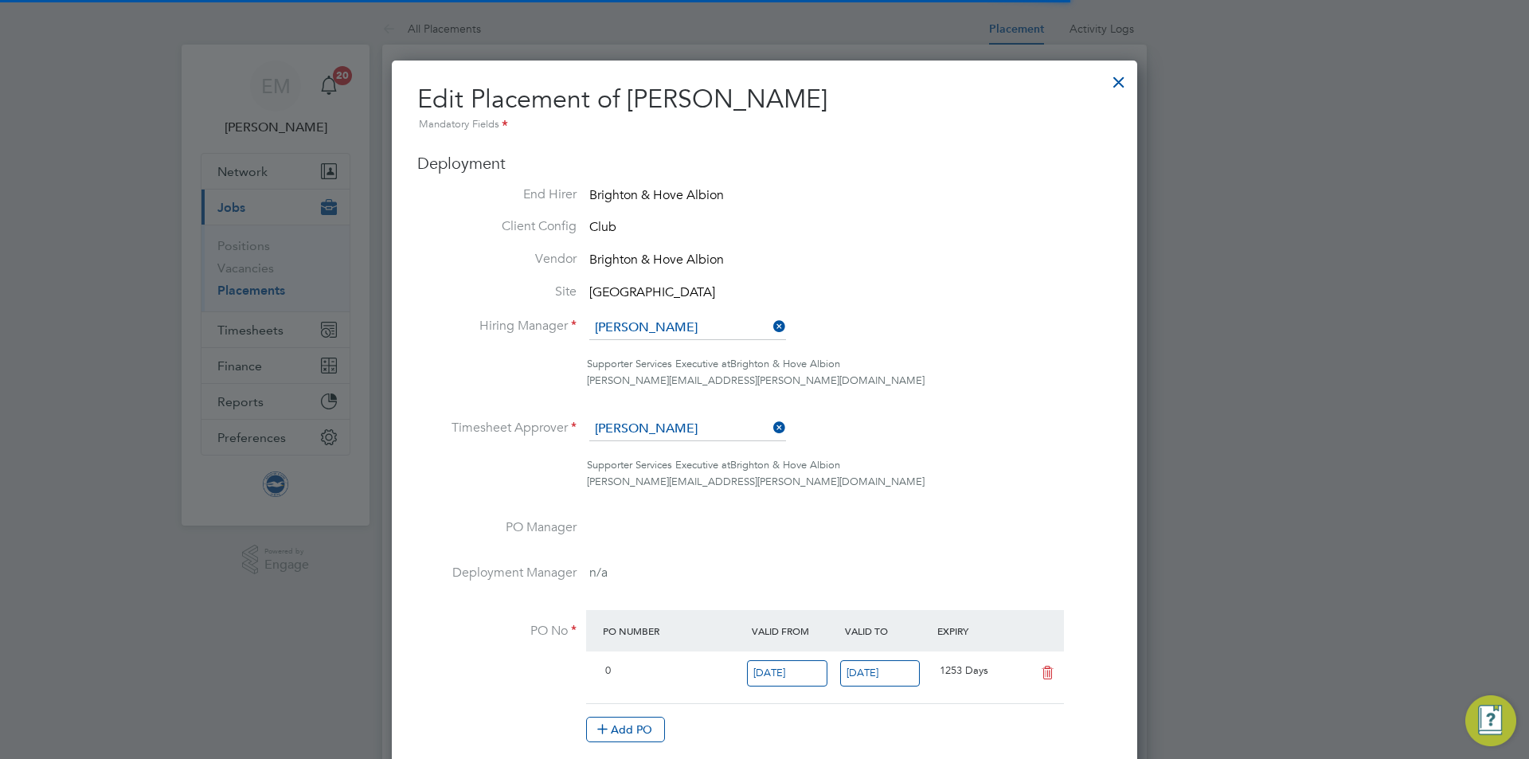
scroll to position [8, 8]
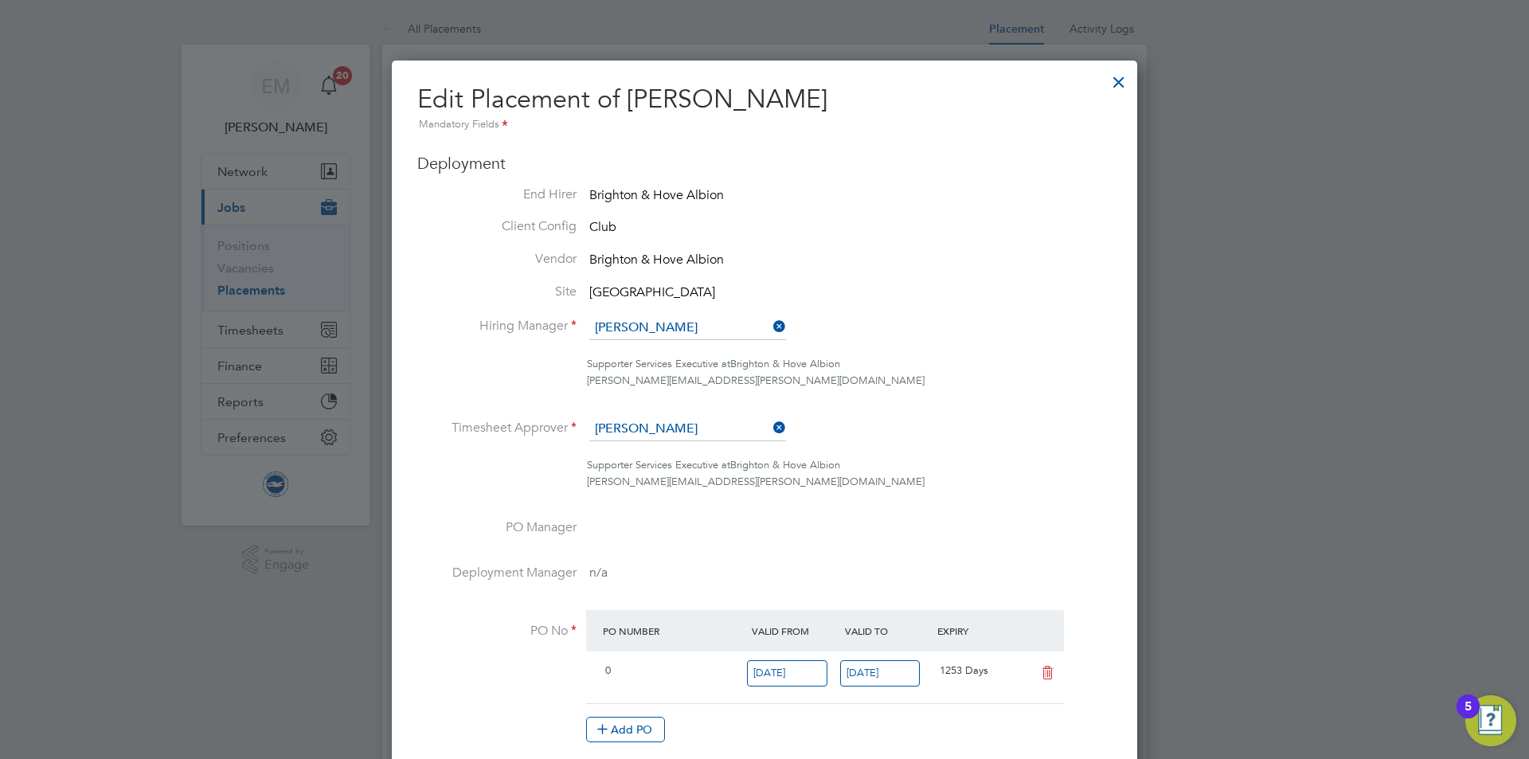
click at [691, 313] on ul "End Hirer Brighton & Hove Albion Client Config Club Vendor [GEOGRAPHIC_DATA] Si…" at bounding box center [764, 472] width 695 height 573
click at [673, 331] on input at bounding box center [687, 328] width 197 height 24
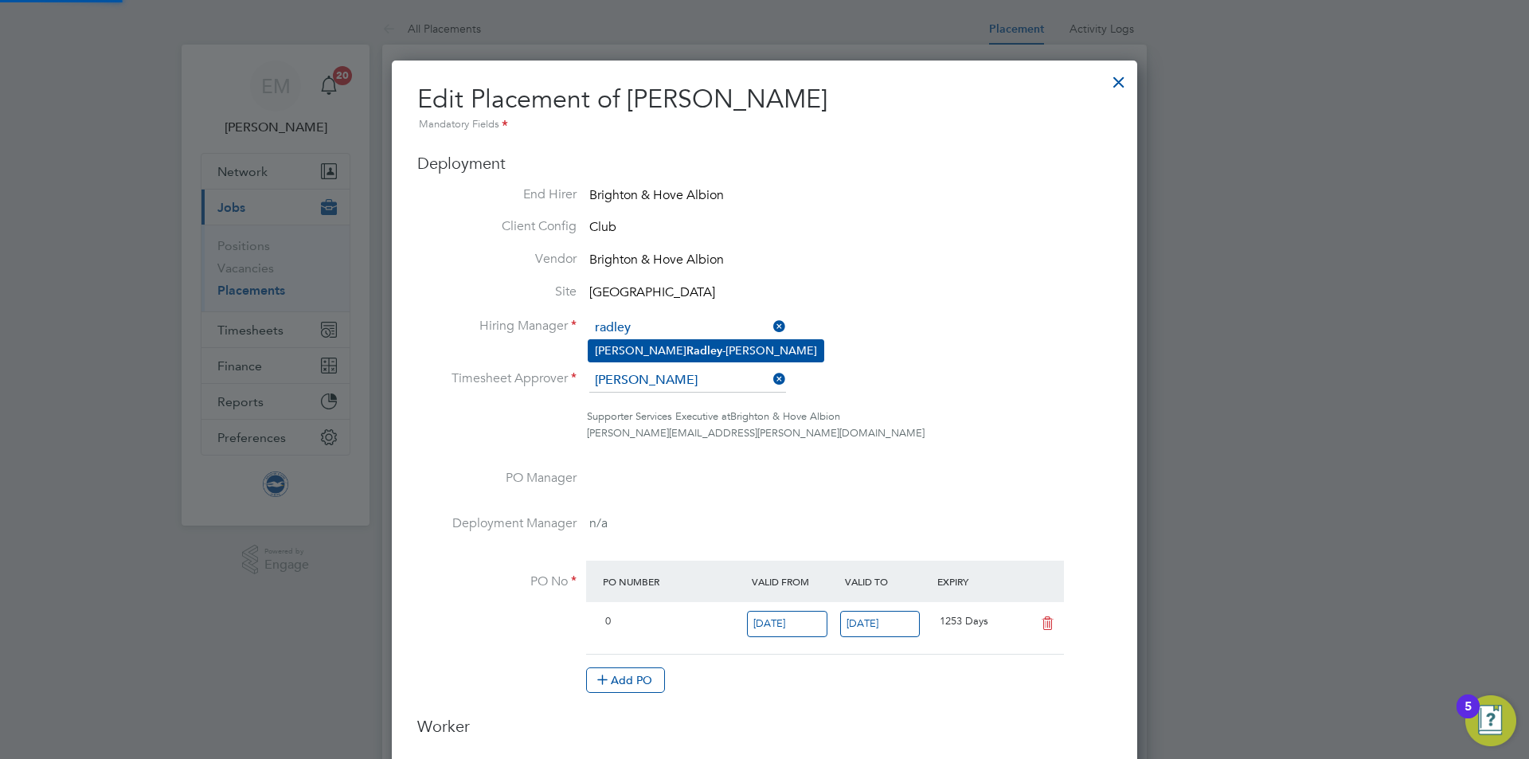
click at [671, 354] on li "[PERSON_NAME]" at bounding box center [706, 351] width 235 height 22
type input "[PERSON_NAME]"
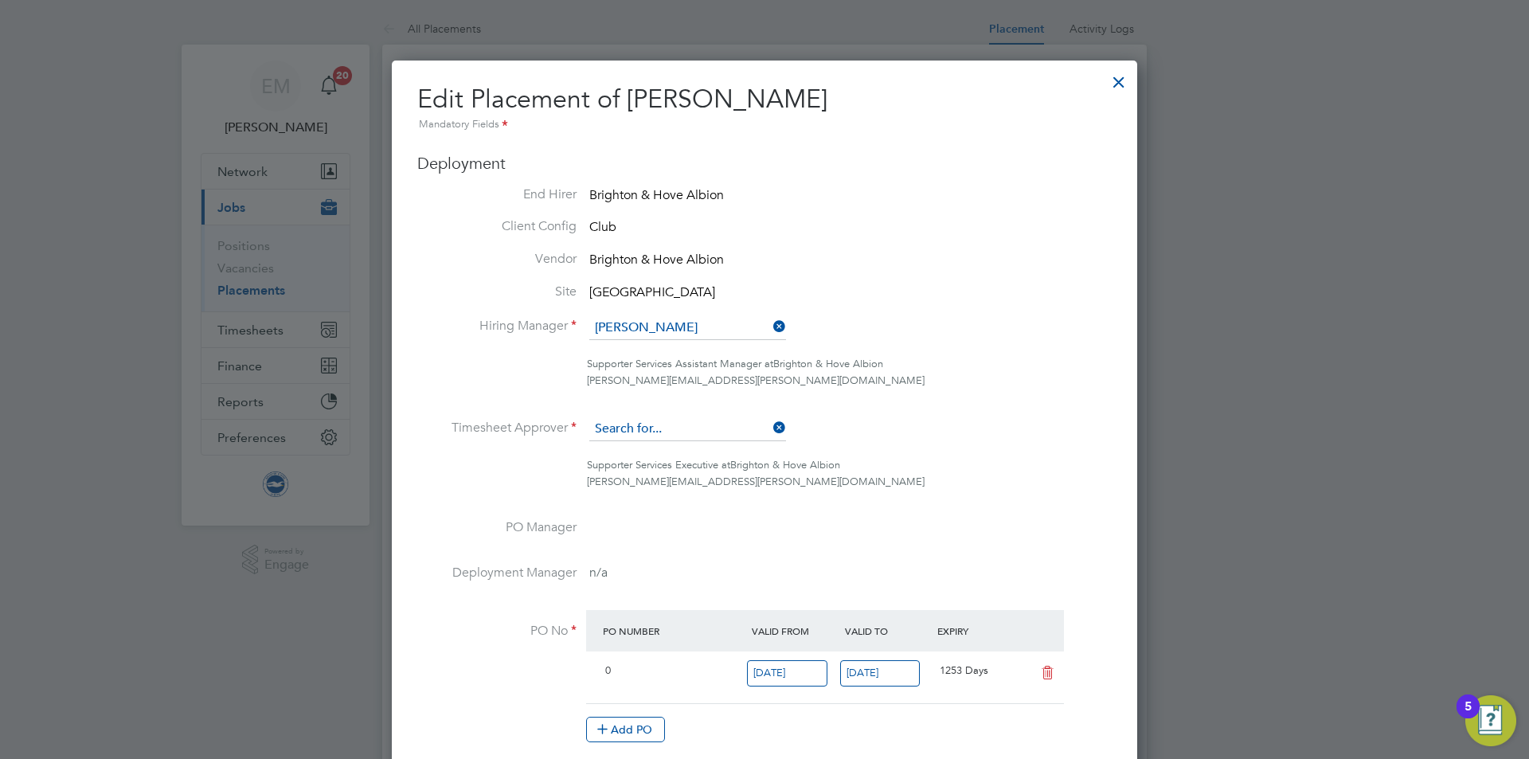
click at [661, 425] on input at bounding box center [687, 429] width 197 height 24
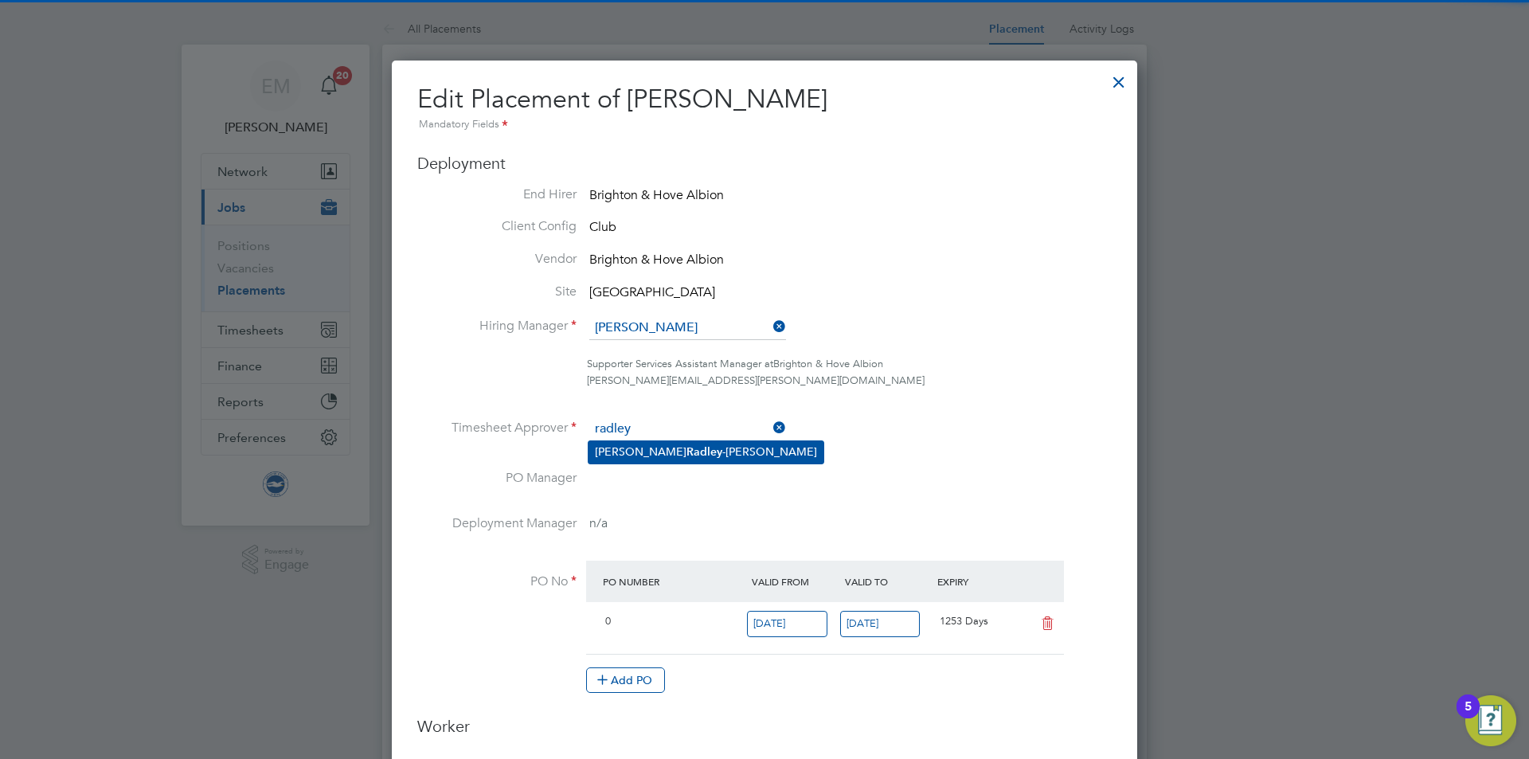
click at [672, 451] on li "[PERSON_NAME]" at bounding box center [706, 452] width 235 height 22
type input "[PERSON_NAME]"
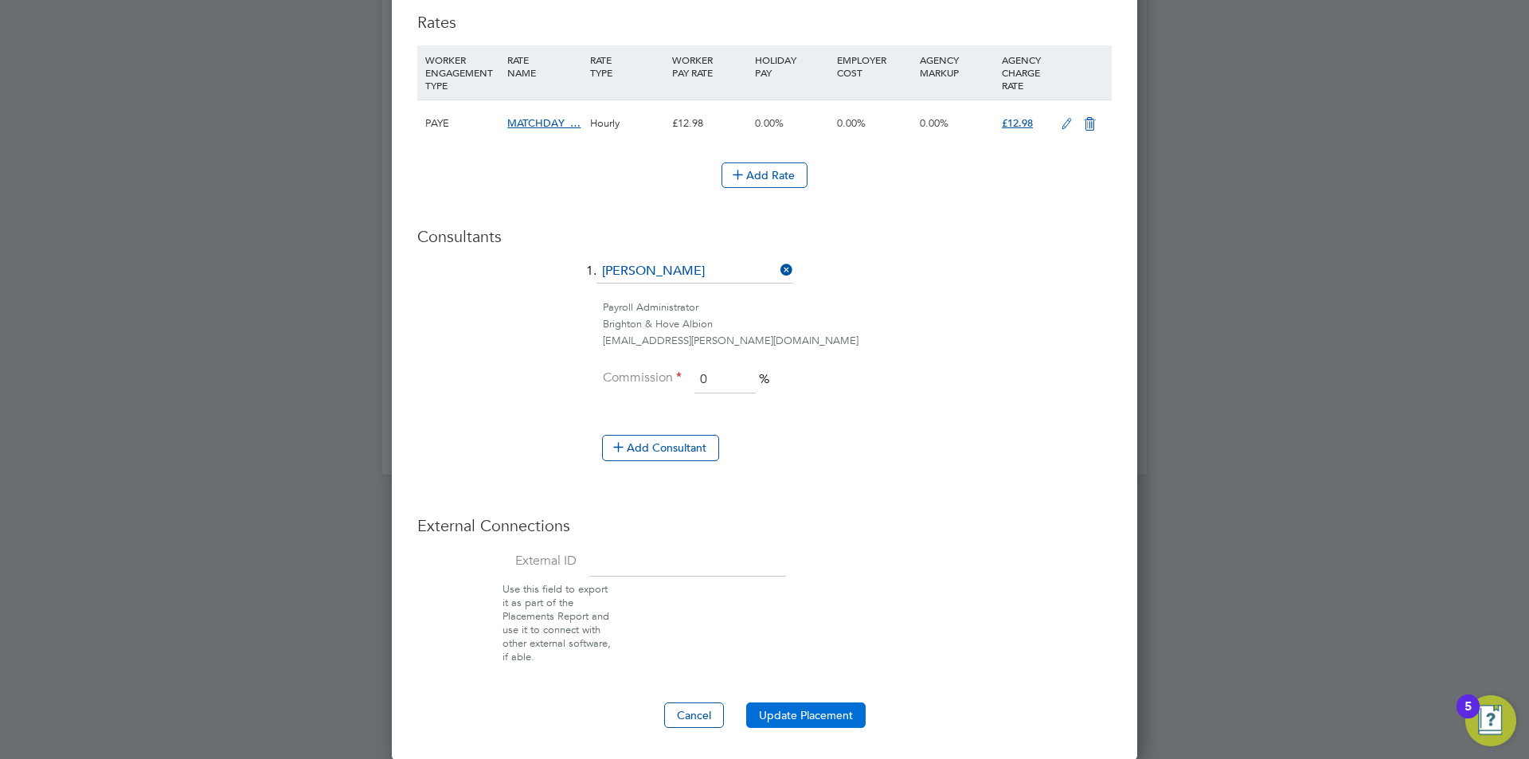
click at [793, 707] on button "Update Placement" at bounding box center [805, 715] width 119 height 25
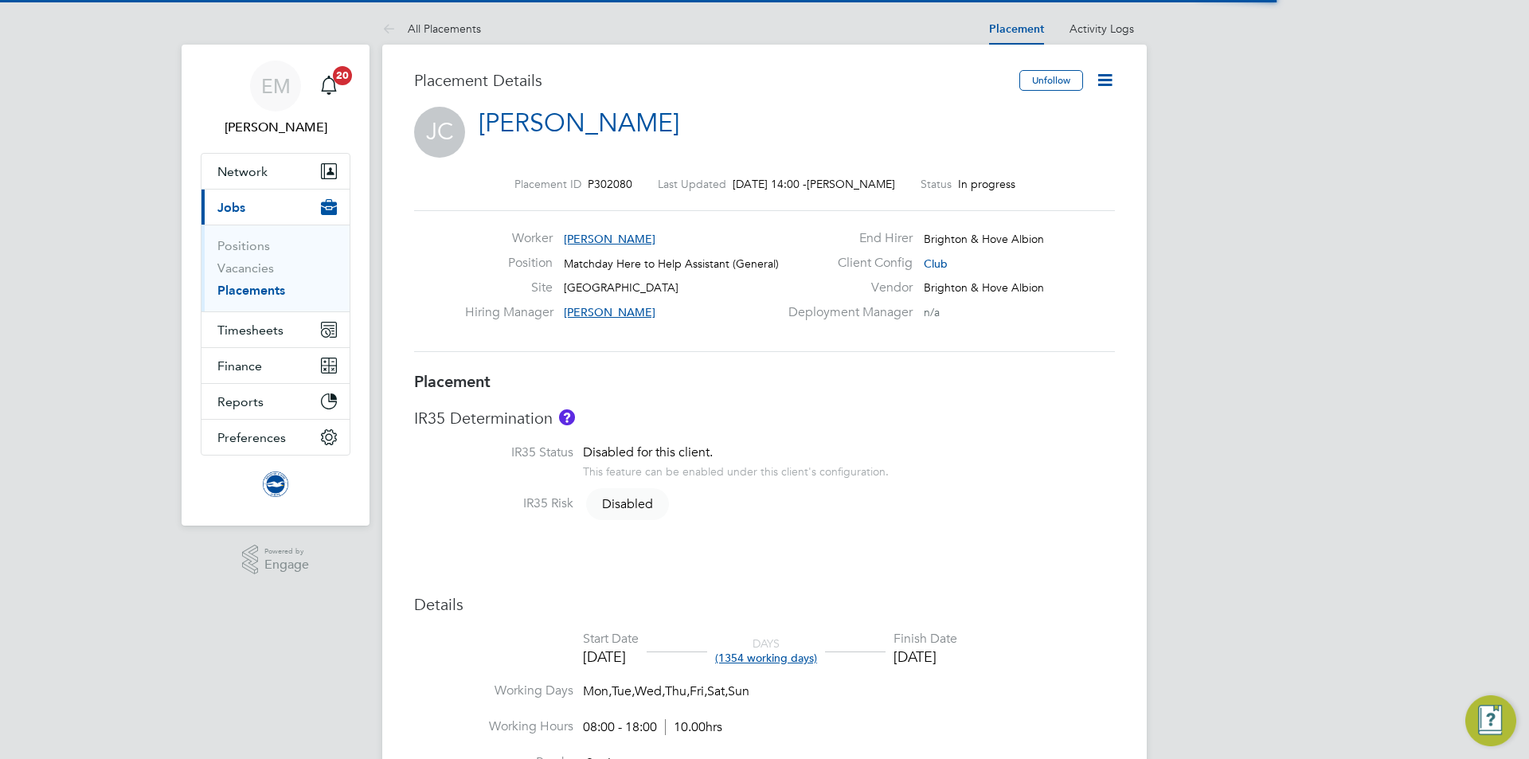
click at [1107, 75] on icon at bounding box center [1105, 80] width 20 height 20
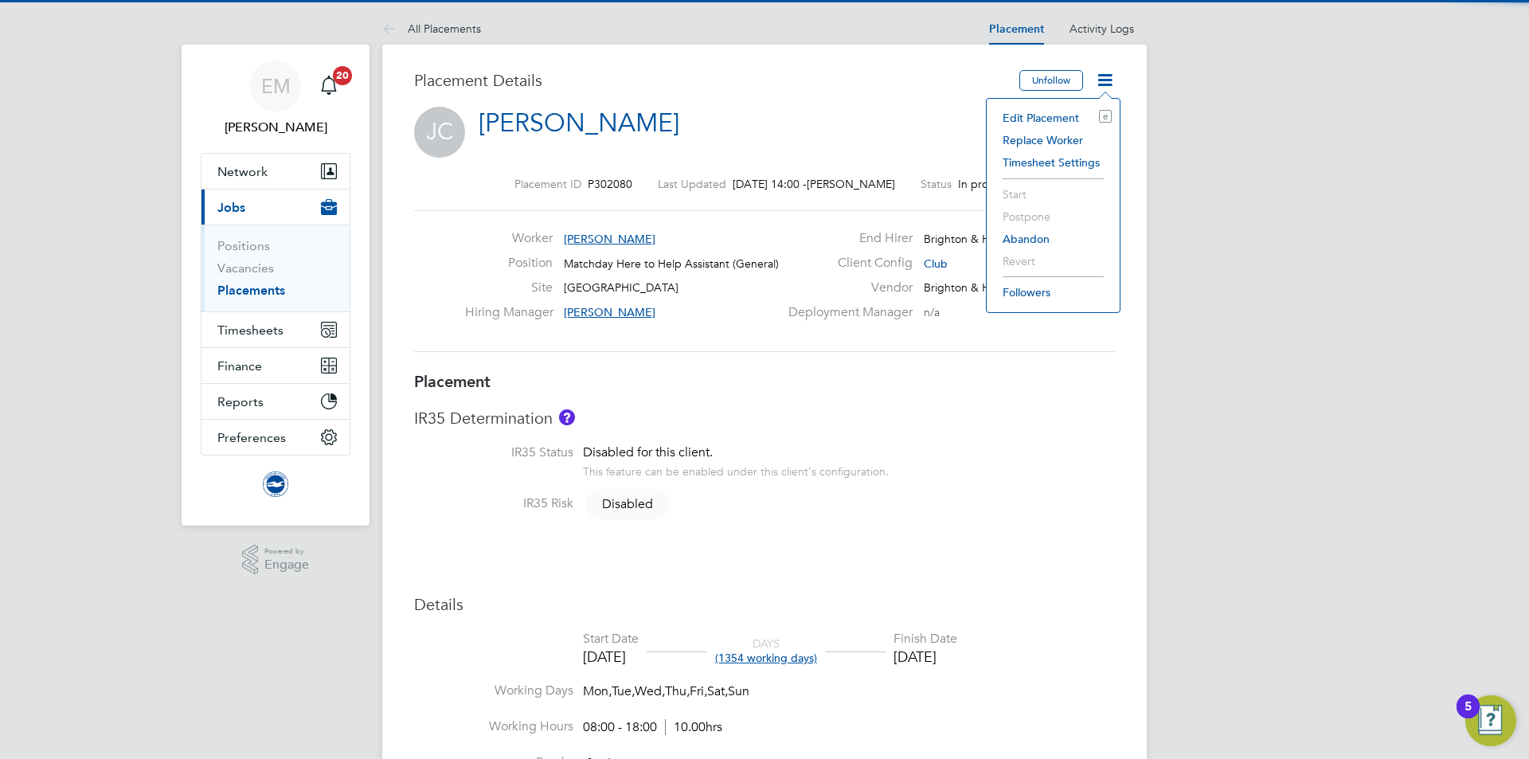
click at [1055, 115] on li "Edit Placement e" at bounding box center [1053, 118] width 117 height 22
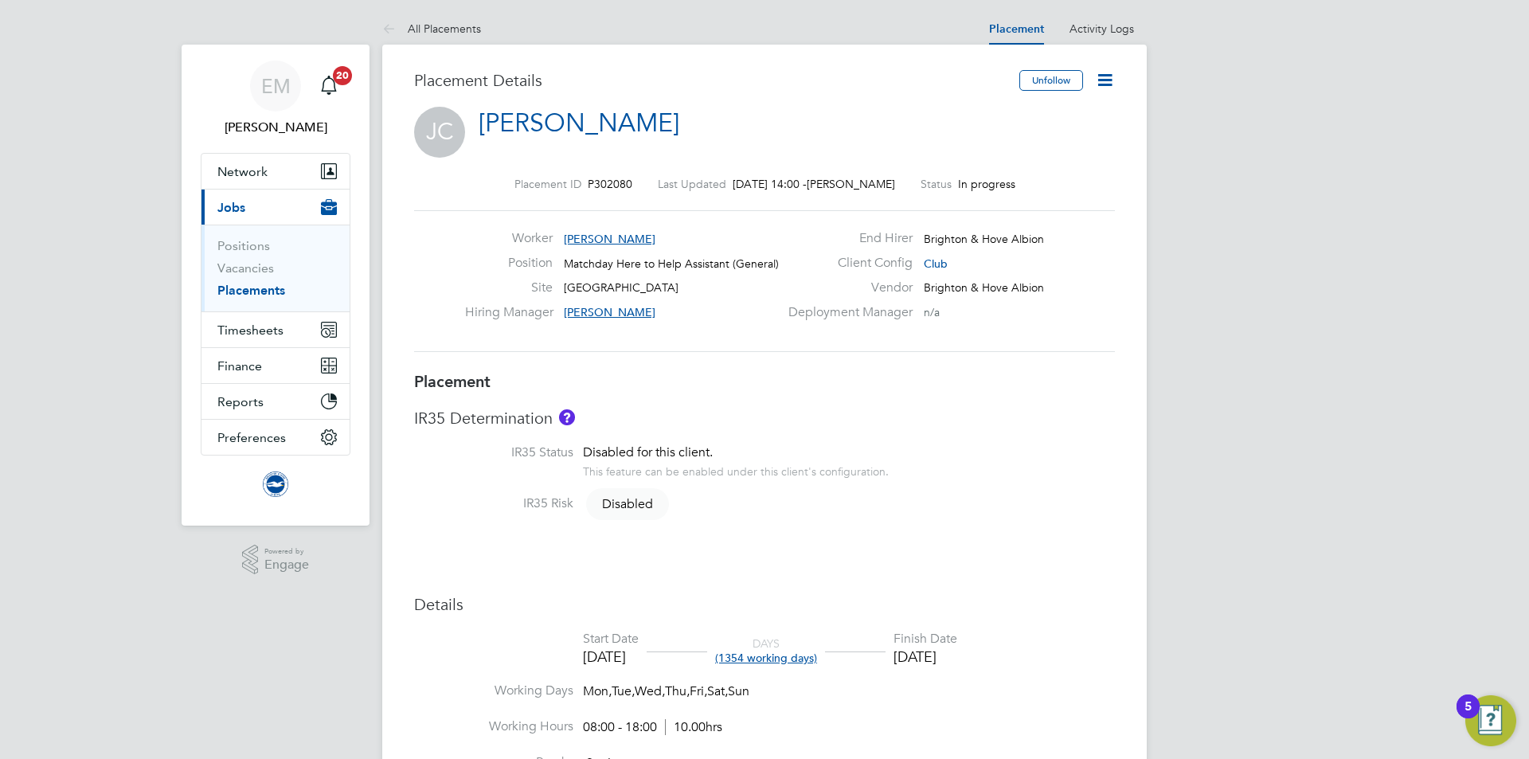
type input "[PERSON_NAME]"
type input "[DATE]"
type input "08:00"
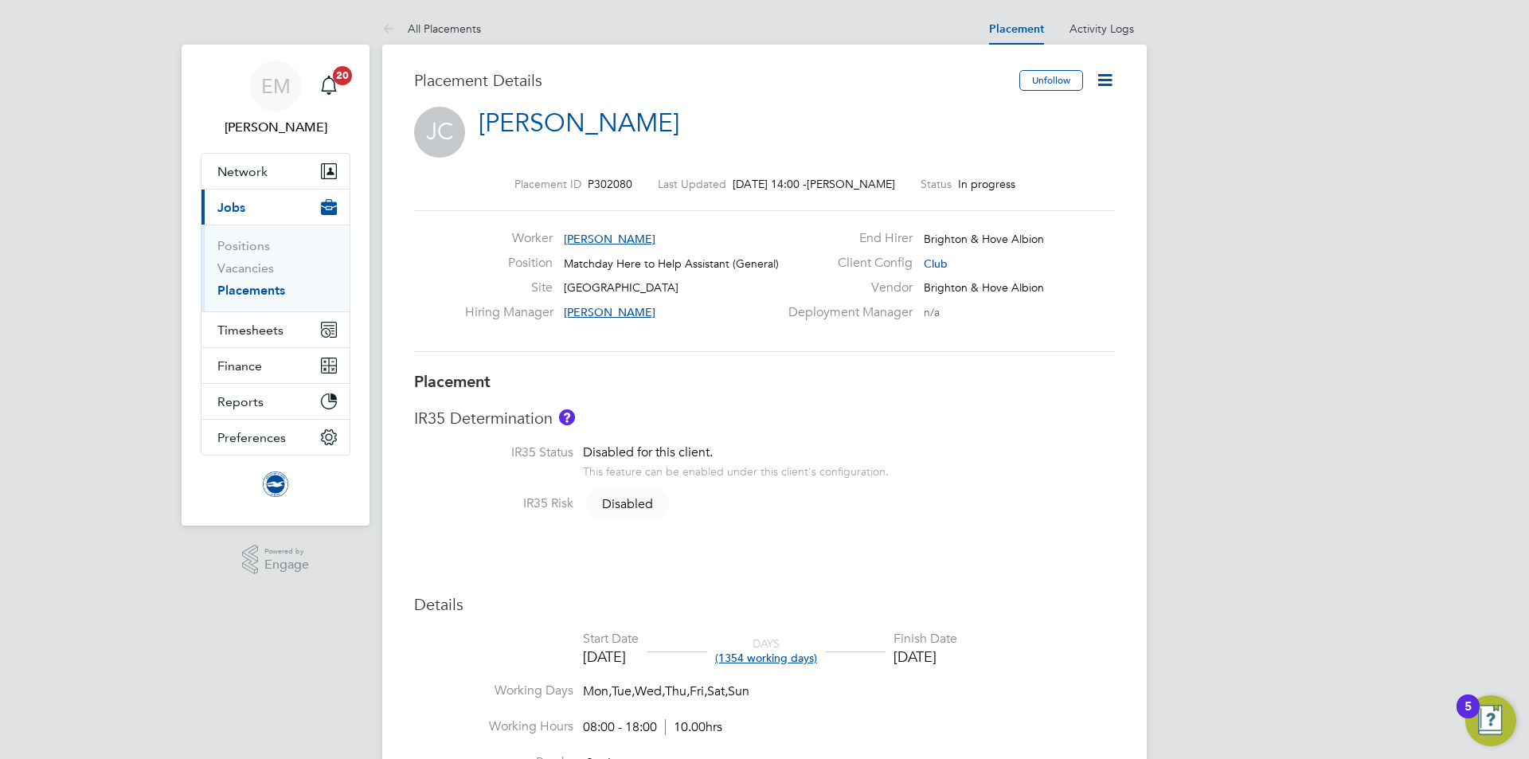
type input "18:00"
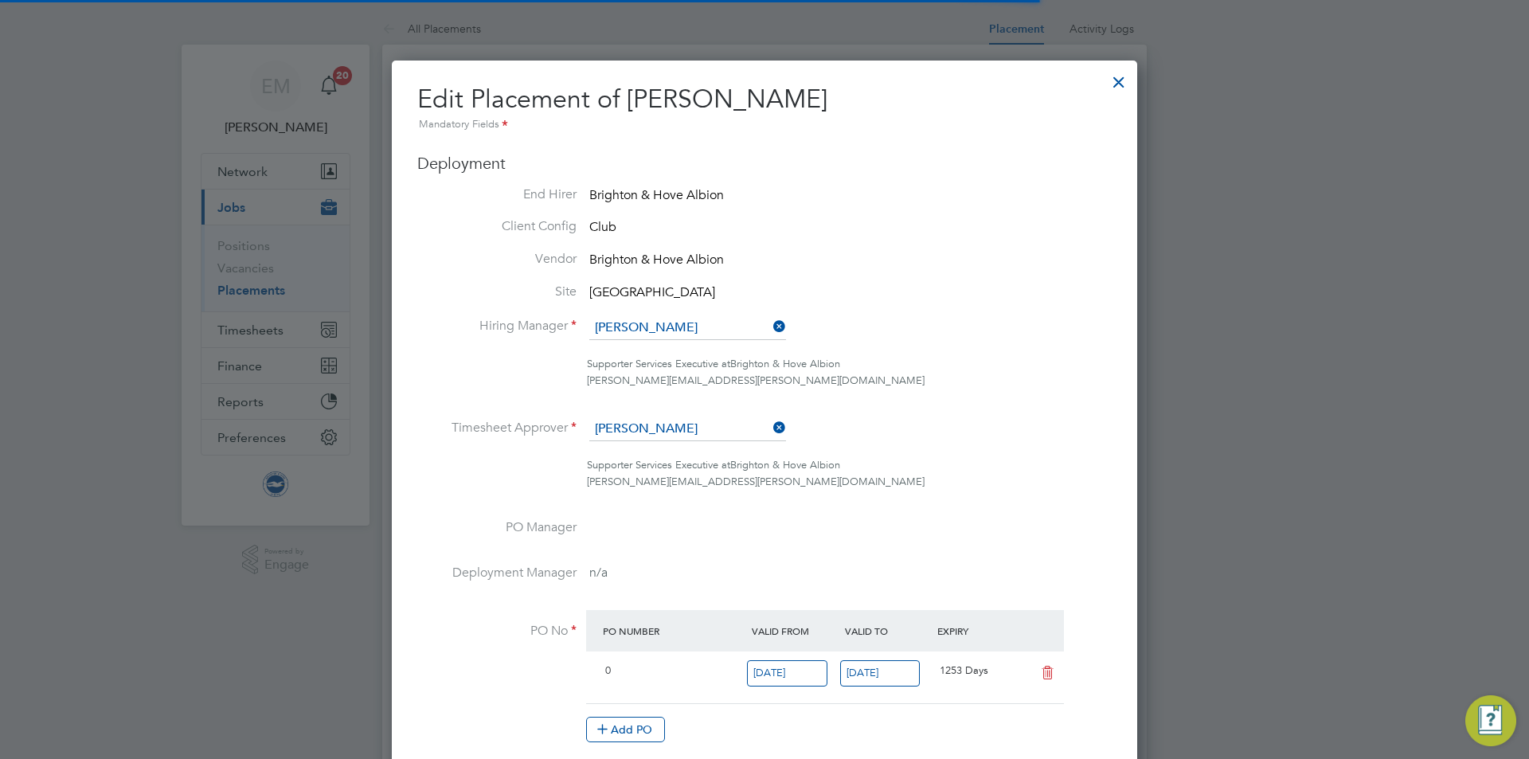
scroll to position [8, 8]
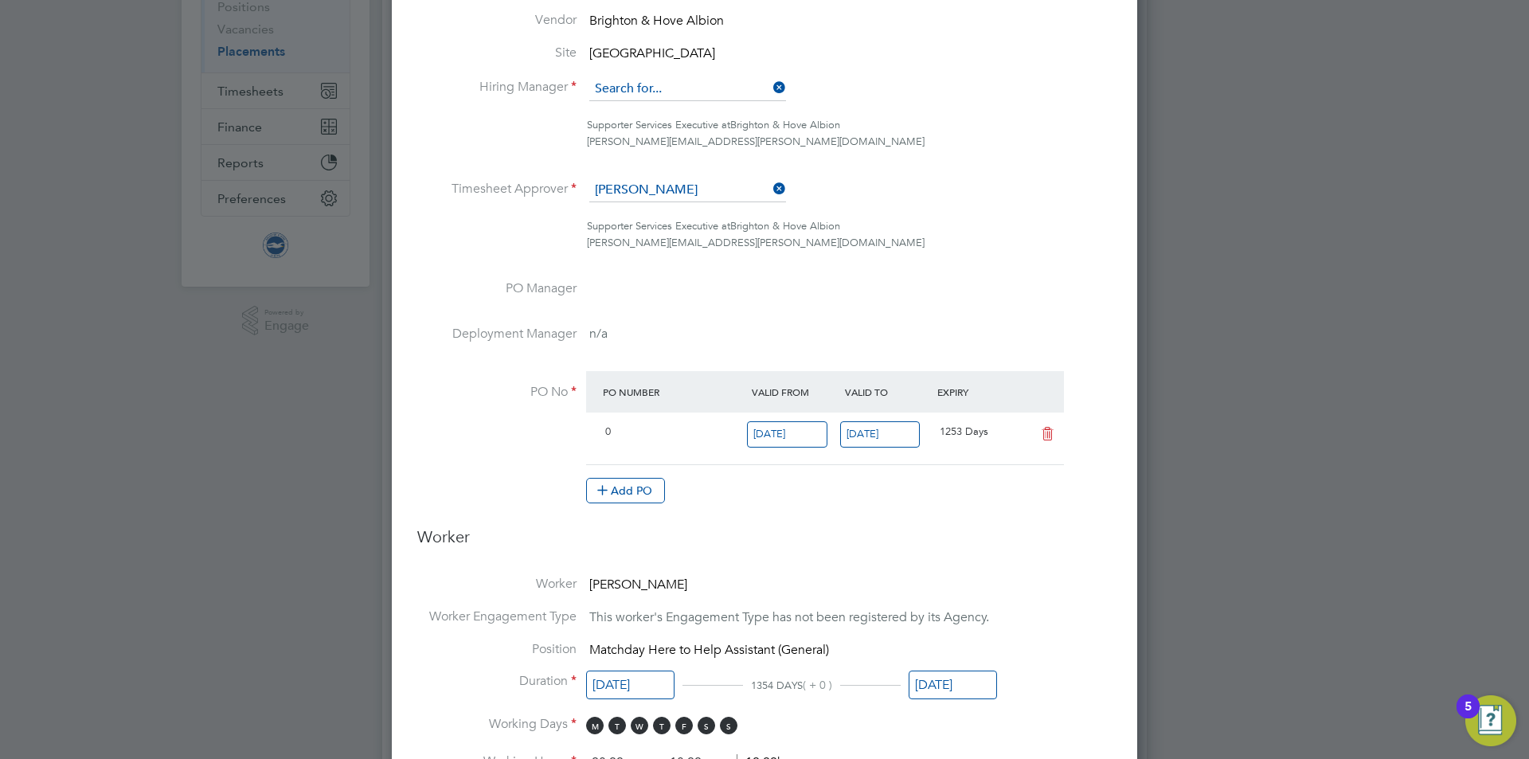
click at [658, 88] on input at bounding box center [687, 89] width 197 height 24
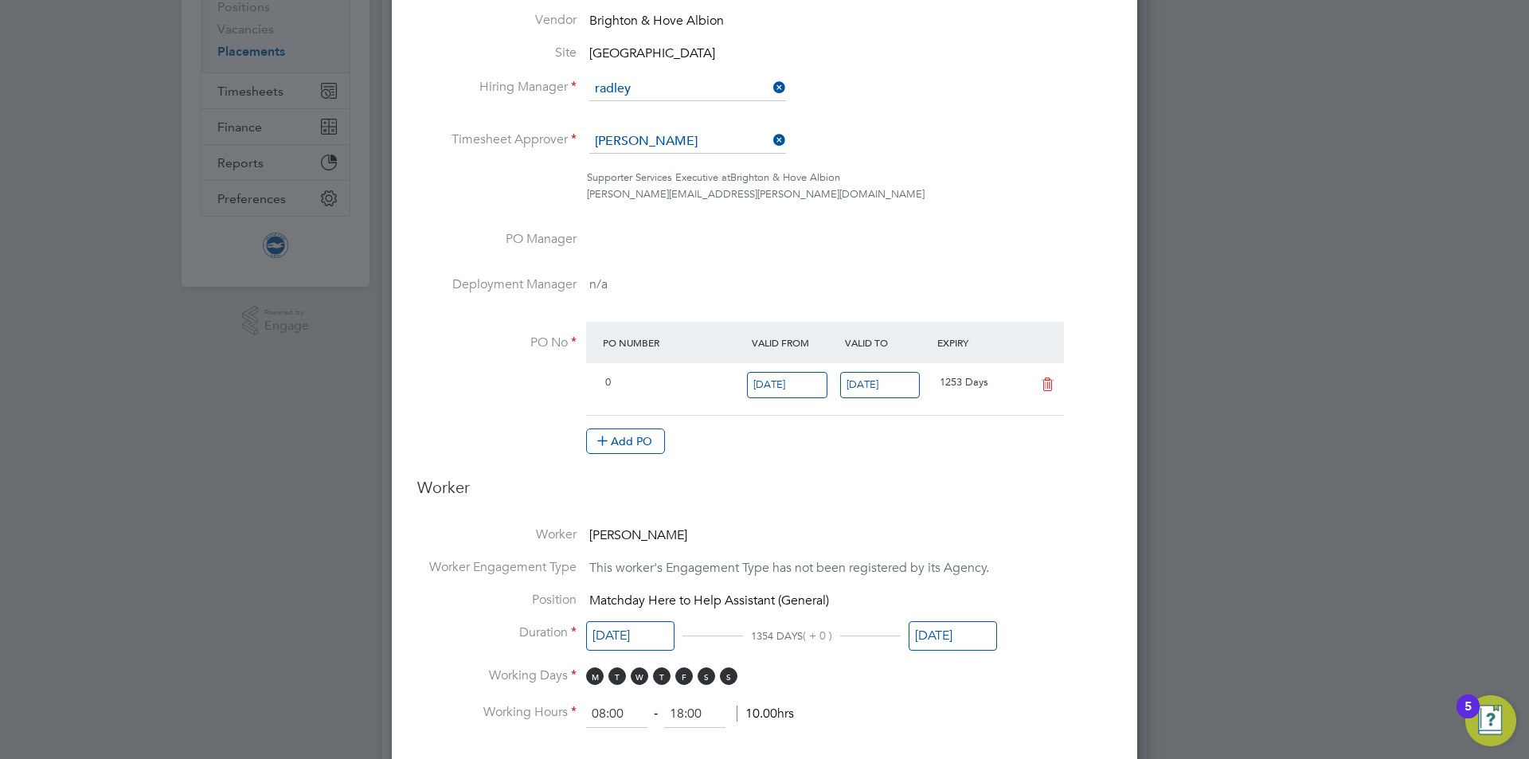
click at [652, 104] on li "[PERSON_NAME]" at bounding box center [706, 112] width 235 height 22
type input "[PERSON_NAME]"
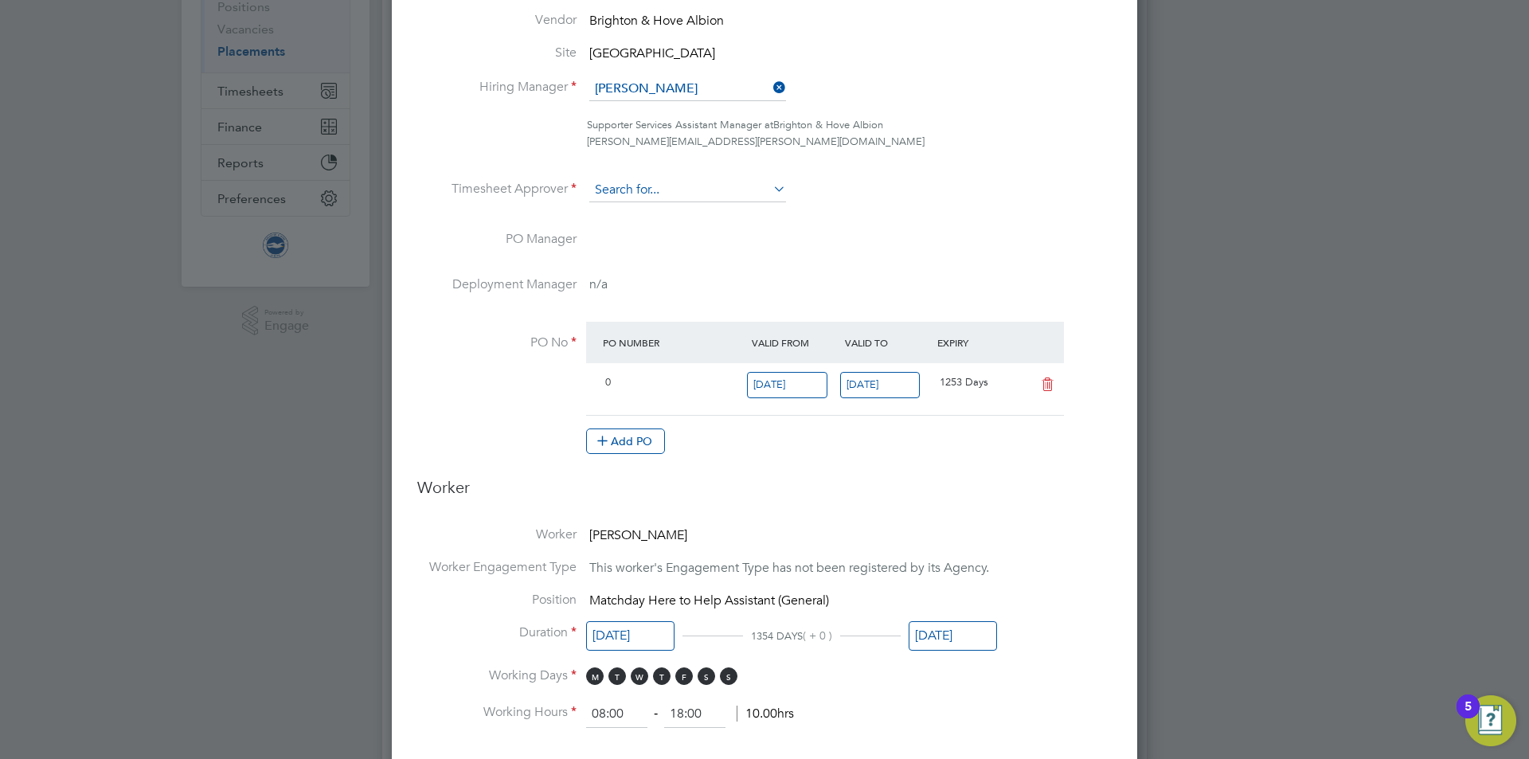
click at [651, 190] on input at bounding box center [687, 190] width 197 height 24
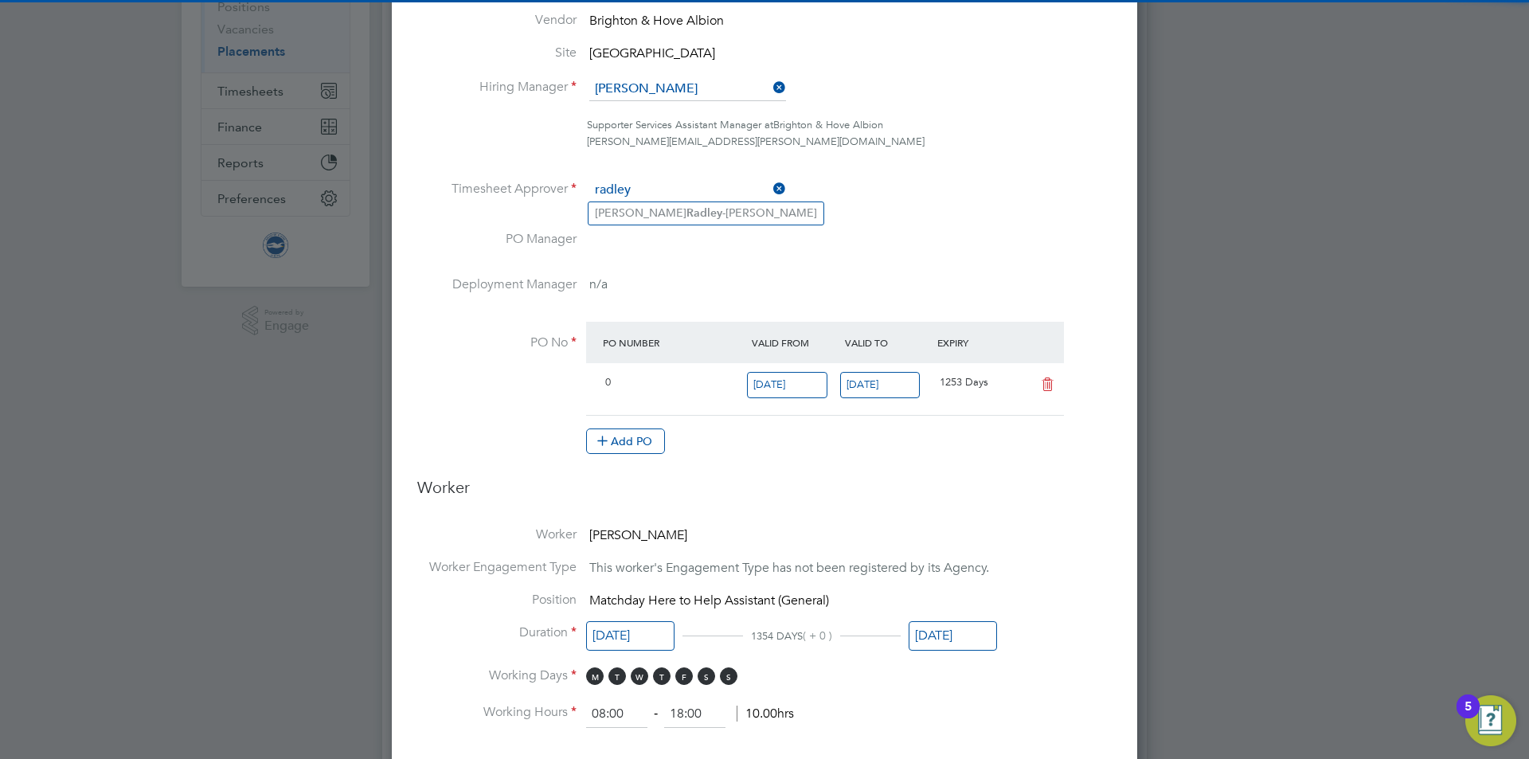
type input "radley"
click at [601, 224] on ul "[PERSON_NAME]" at bounding box center [706, 213] width 237 height 23
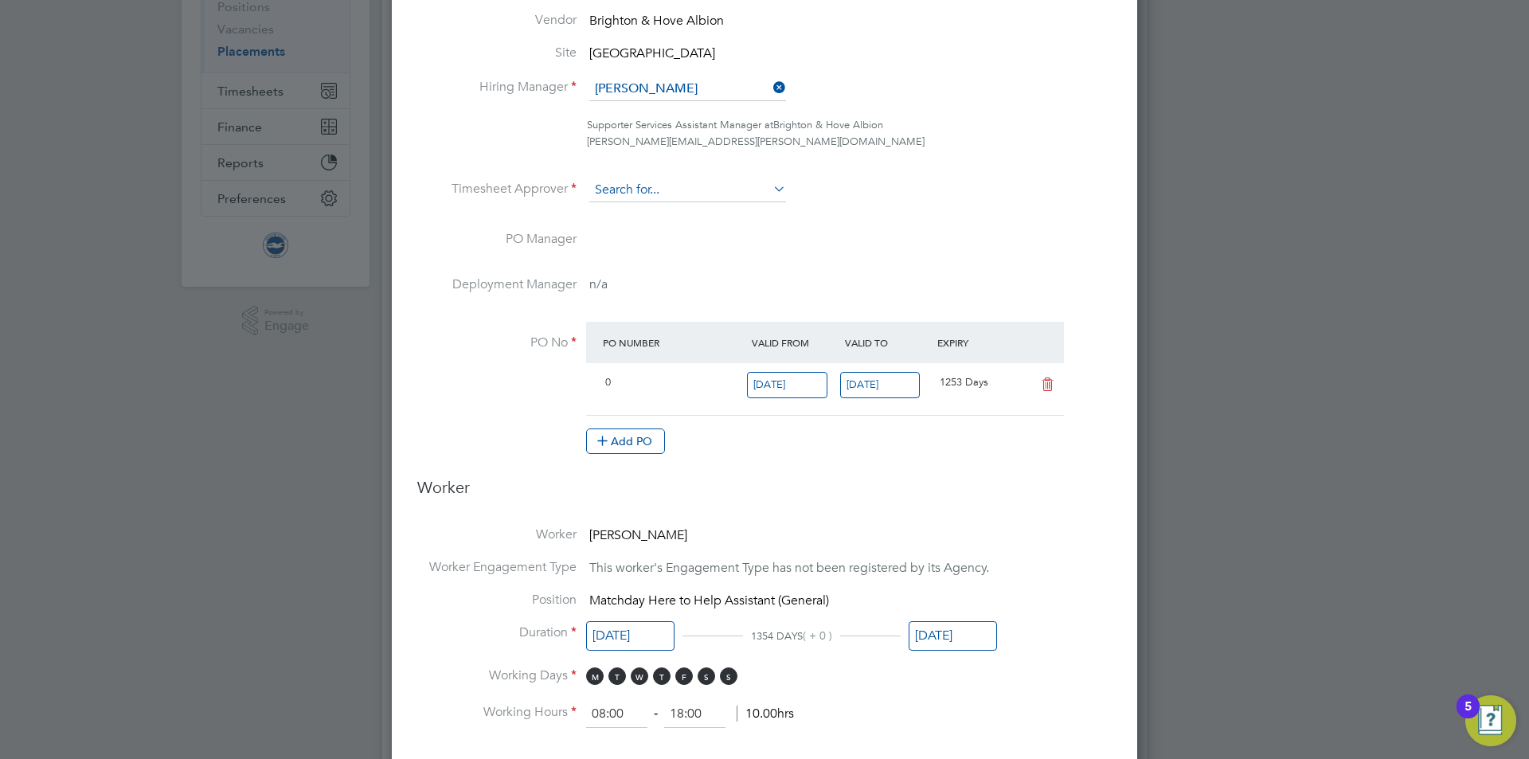
click at [612, 198] on input at bounding box center [687, 190] width 197 height 24
click at [712, 214] on li "[PERSON_NAME]" at bounding box center [706, 213] width 235 height 22
type input "[PERSON_NAME]"
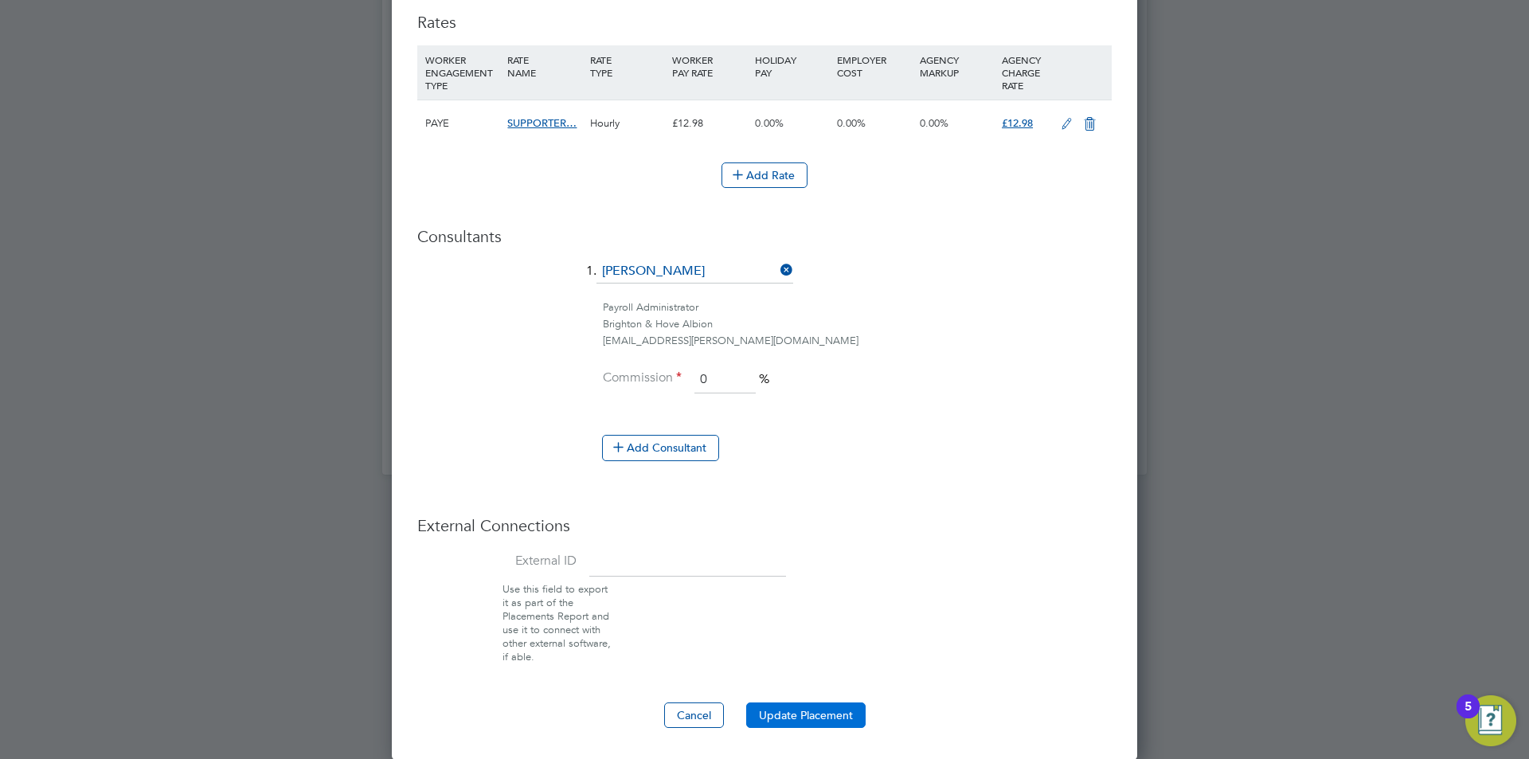
click at [828, 711] on button "Update Placement" at bounding box center [805, 715] width 119 height 25
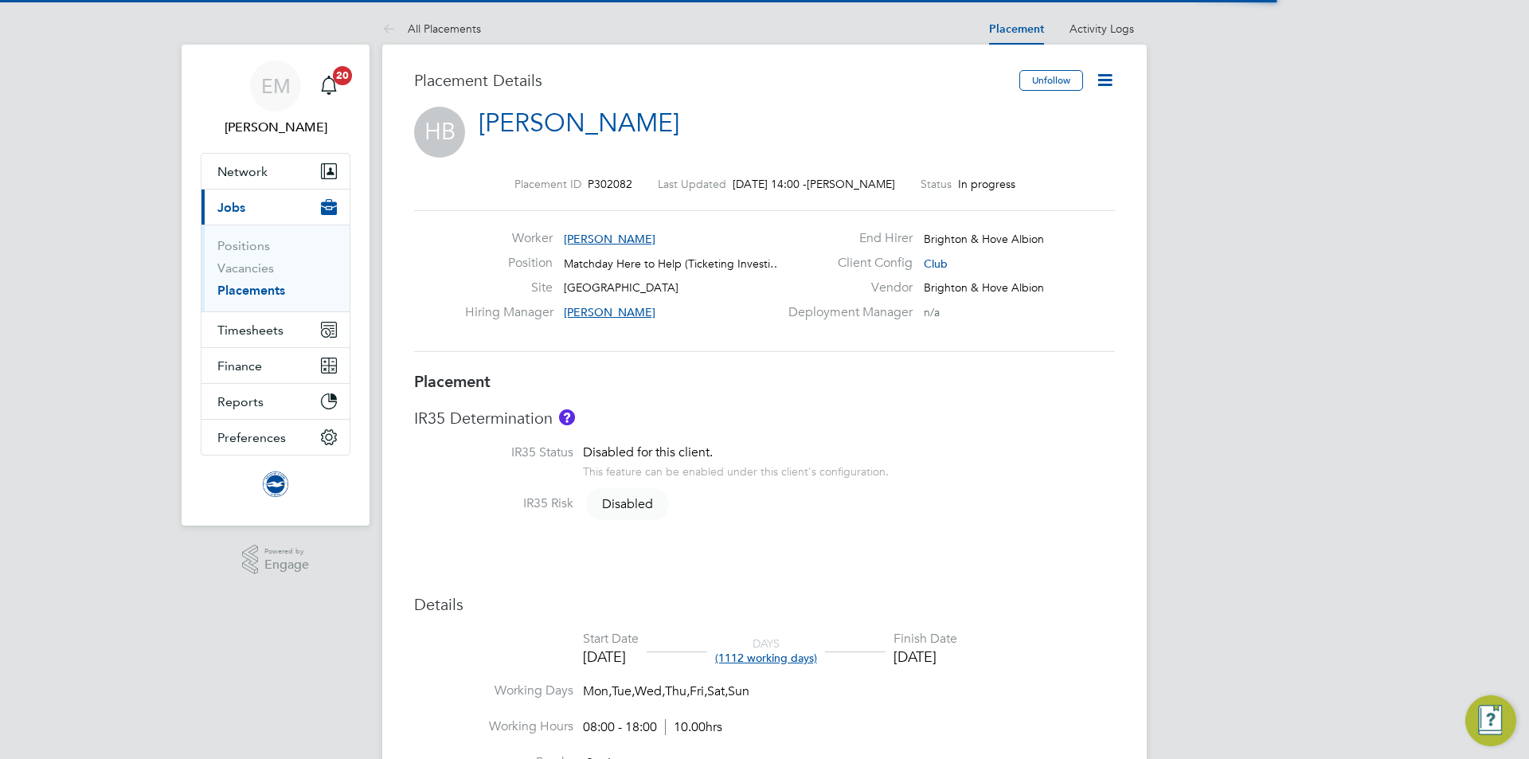
click at [1106, 84] on icon at bounding box center [1105, 80] width 20 height 20
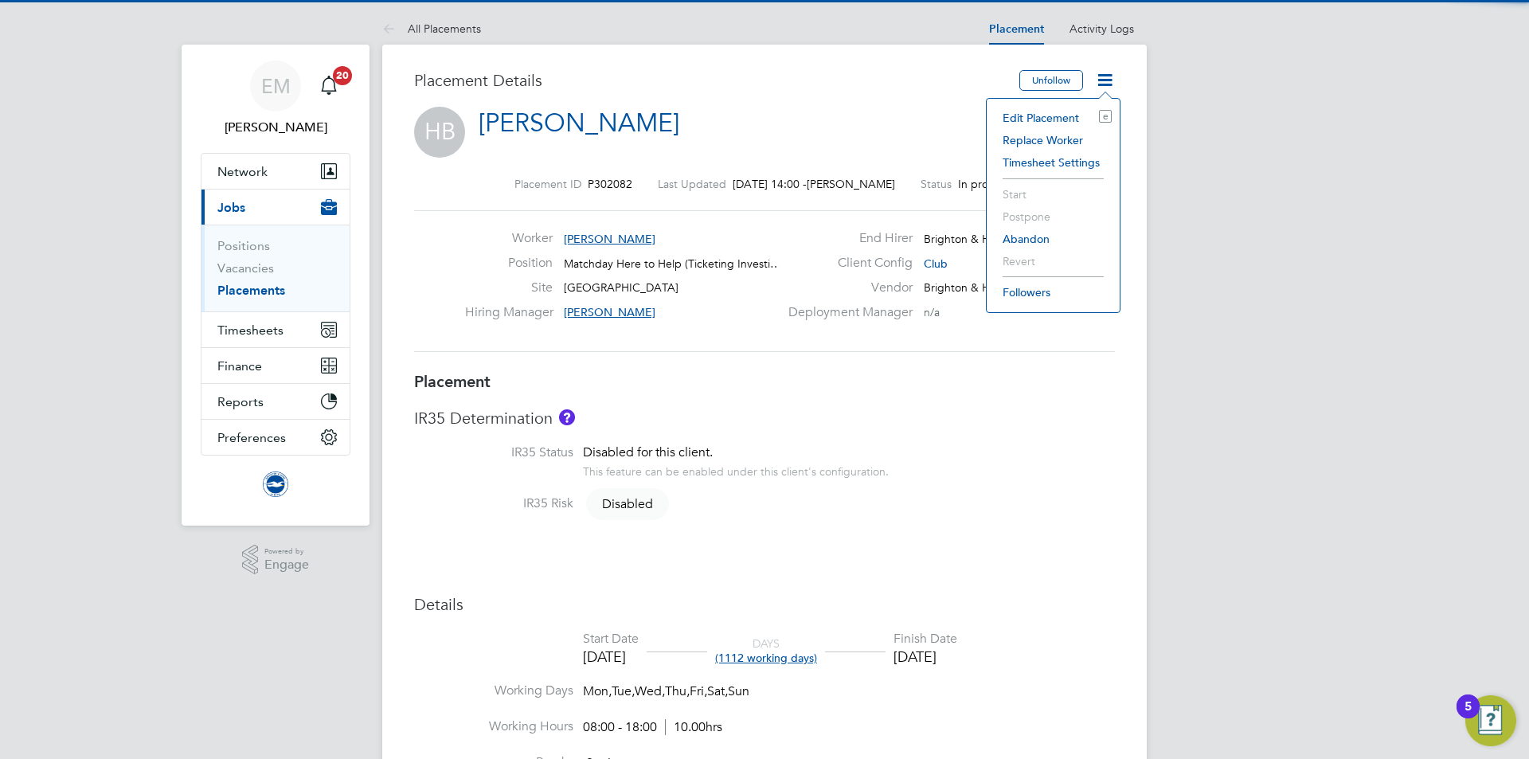
click at [1055, 121] on li "Edit Placement e" at bounding box center [1053, 118] width 117 height 22
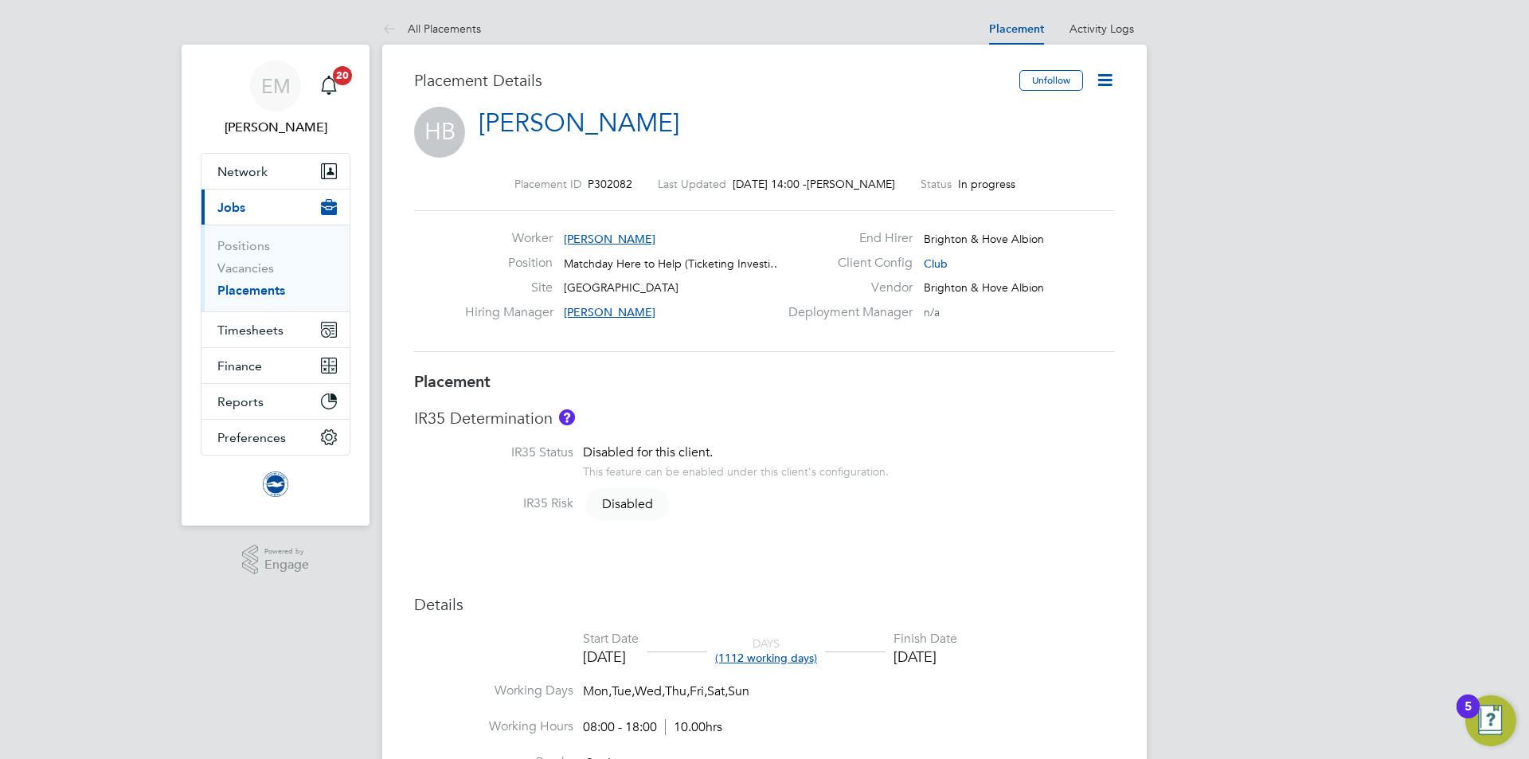
scroll to position [8, 8]
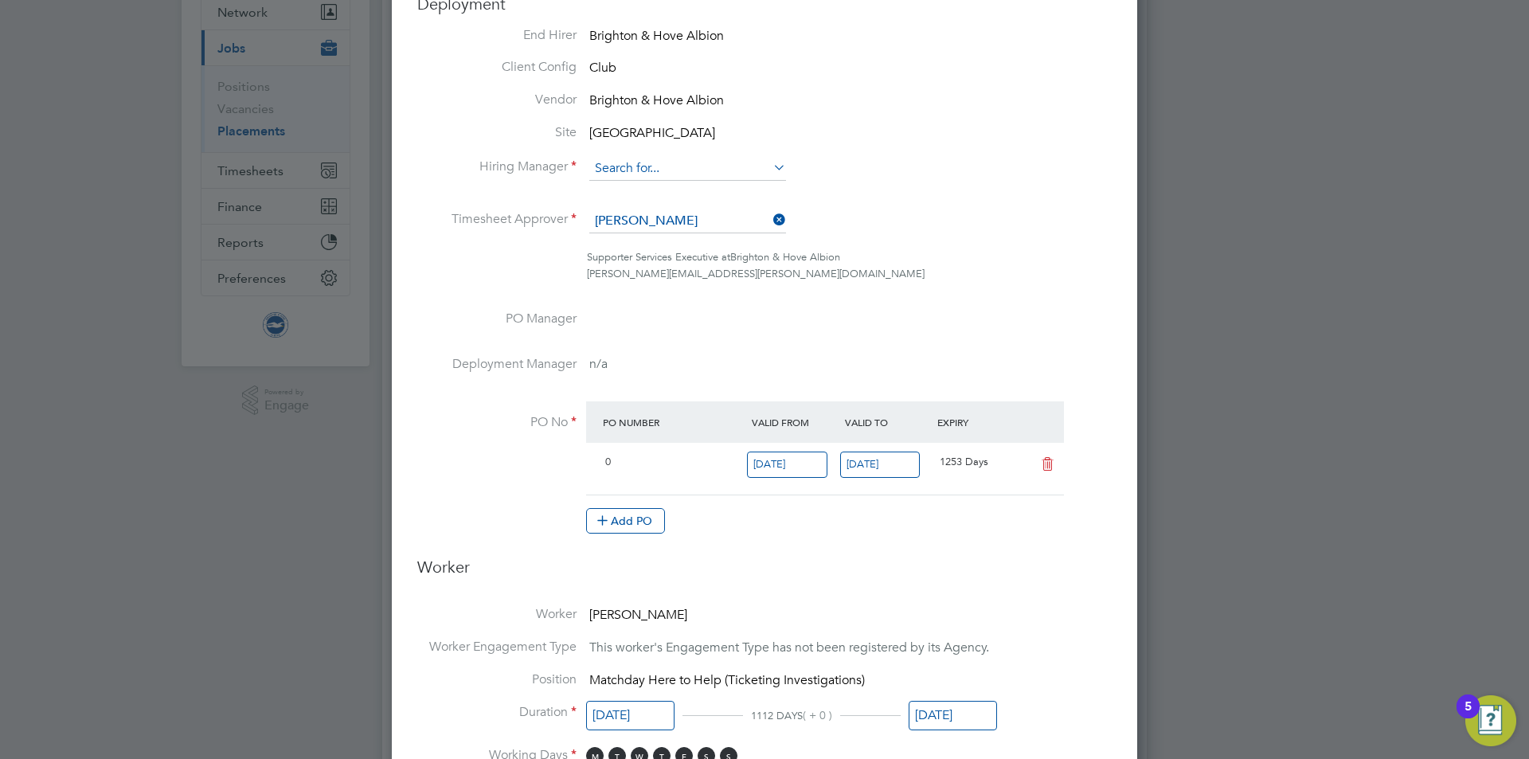
click at [707, 167] on input at bounding box center [687, 169] width 197 height 24
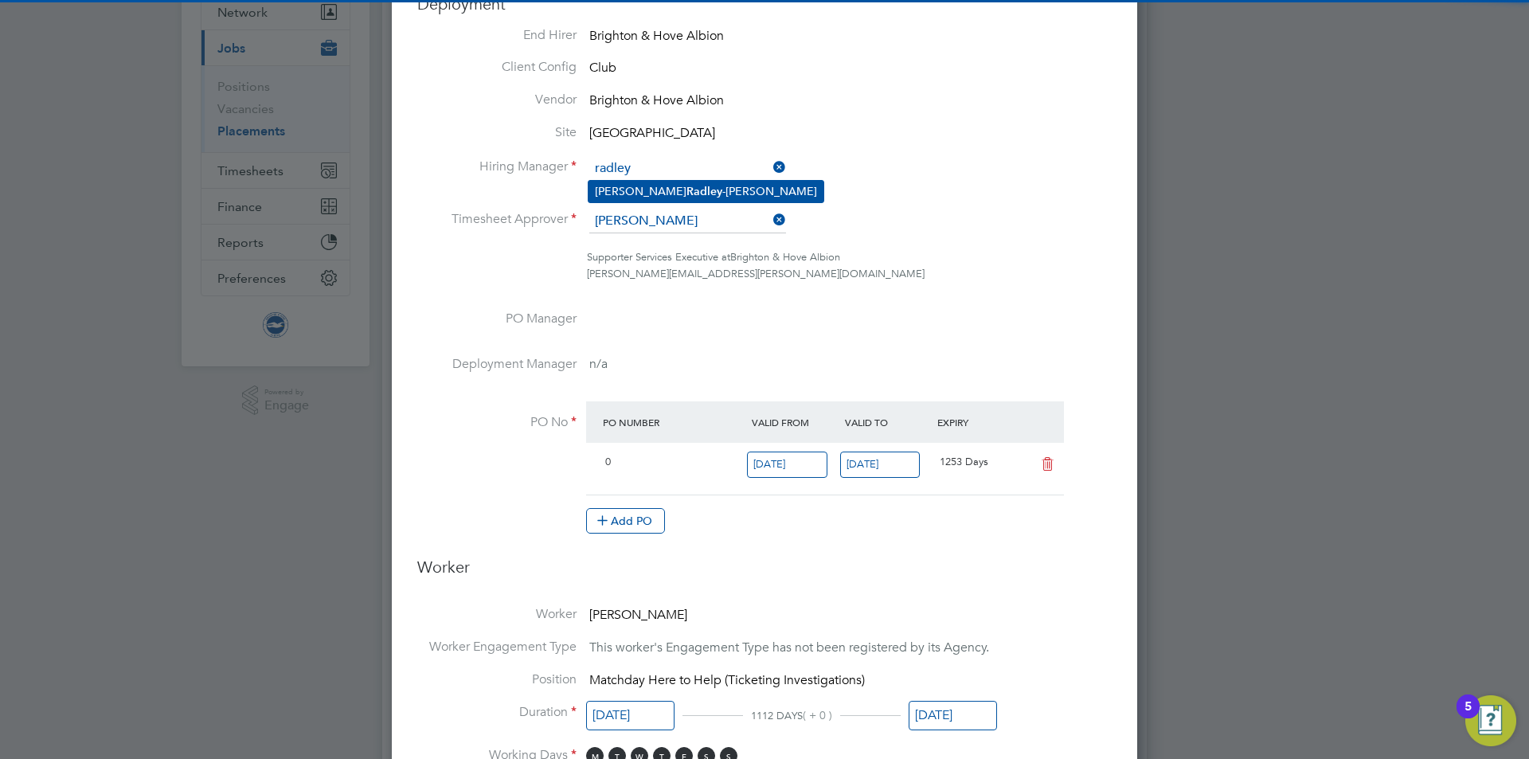
click at [700, 186] on li "[PERSON_NAME]" at bounding box center [706, 192] width 235 height 22
type input "[PERSON_NAME]"
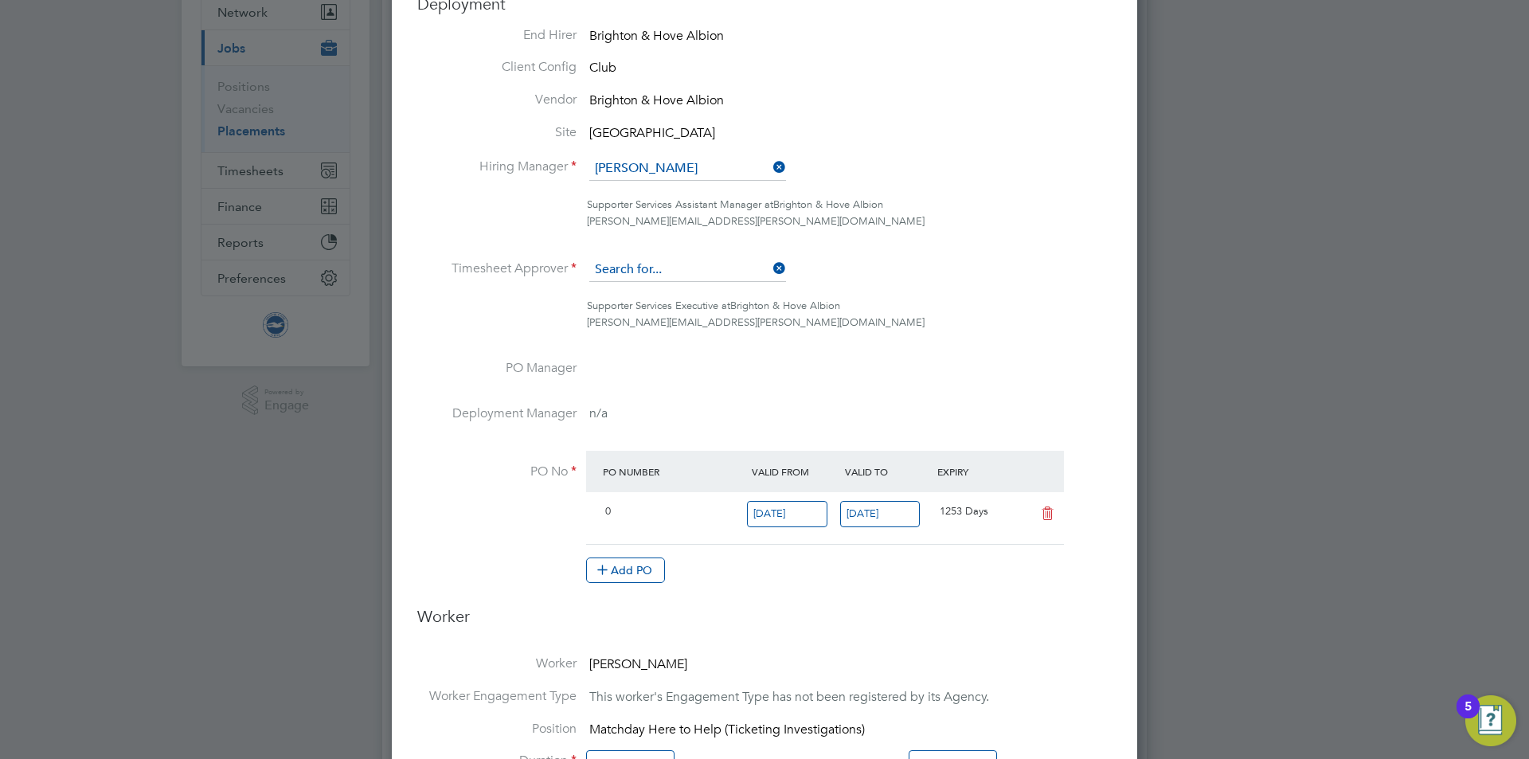
click at [691, 267] on input at bounding box center [687, 270] width 197 height 24
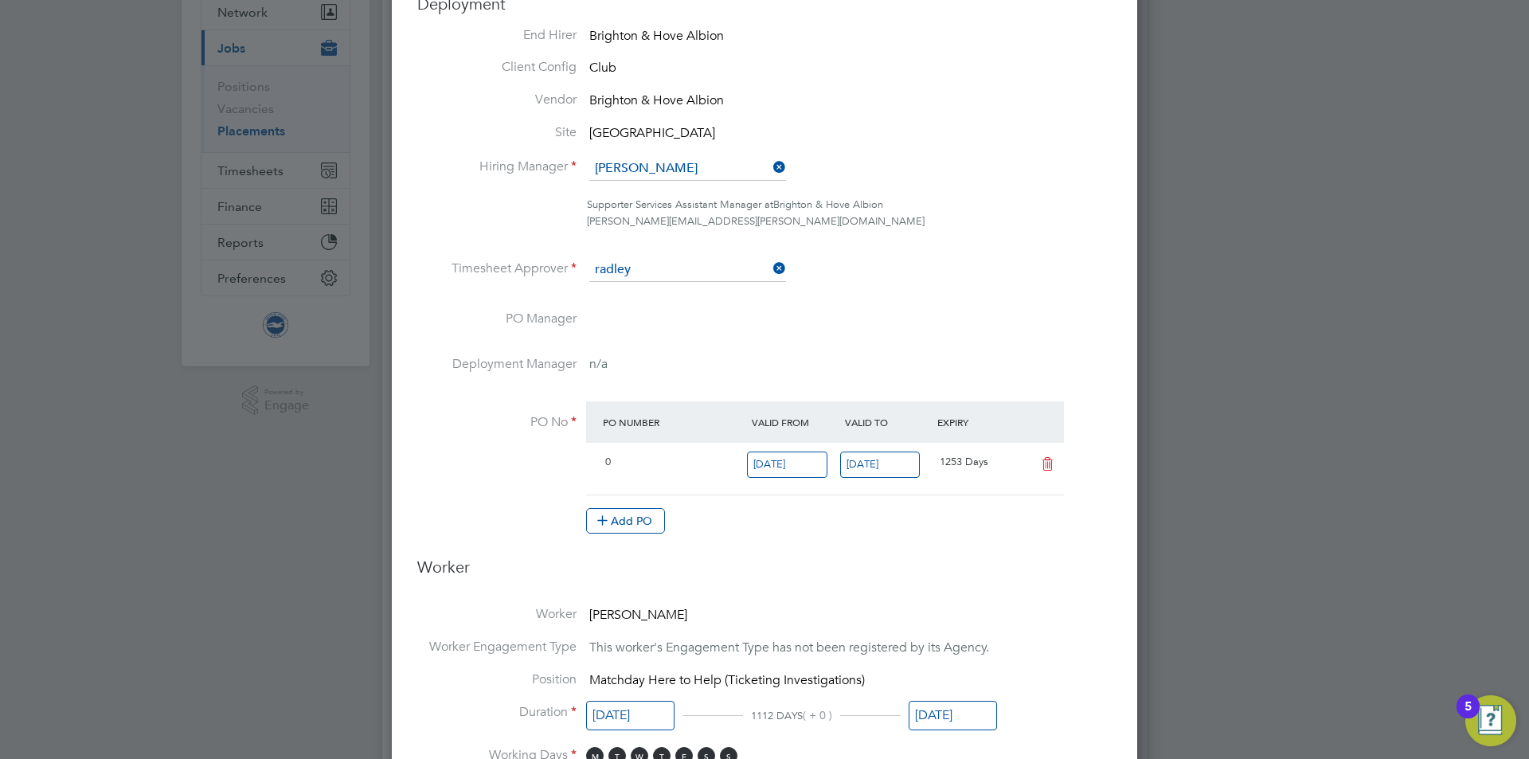
click at [695, 284] on li "[PERSON_NAME]" at bounding box center [706, 293] width 235 height 22
type input "[PERSON_NAME]"
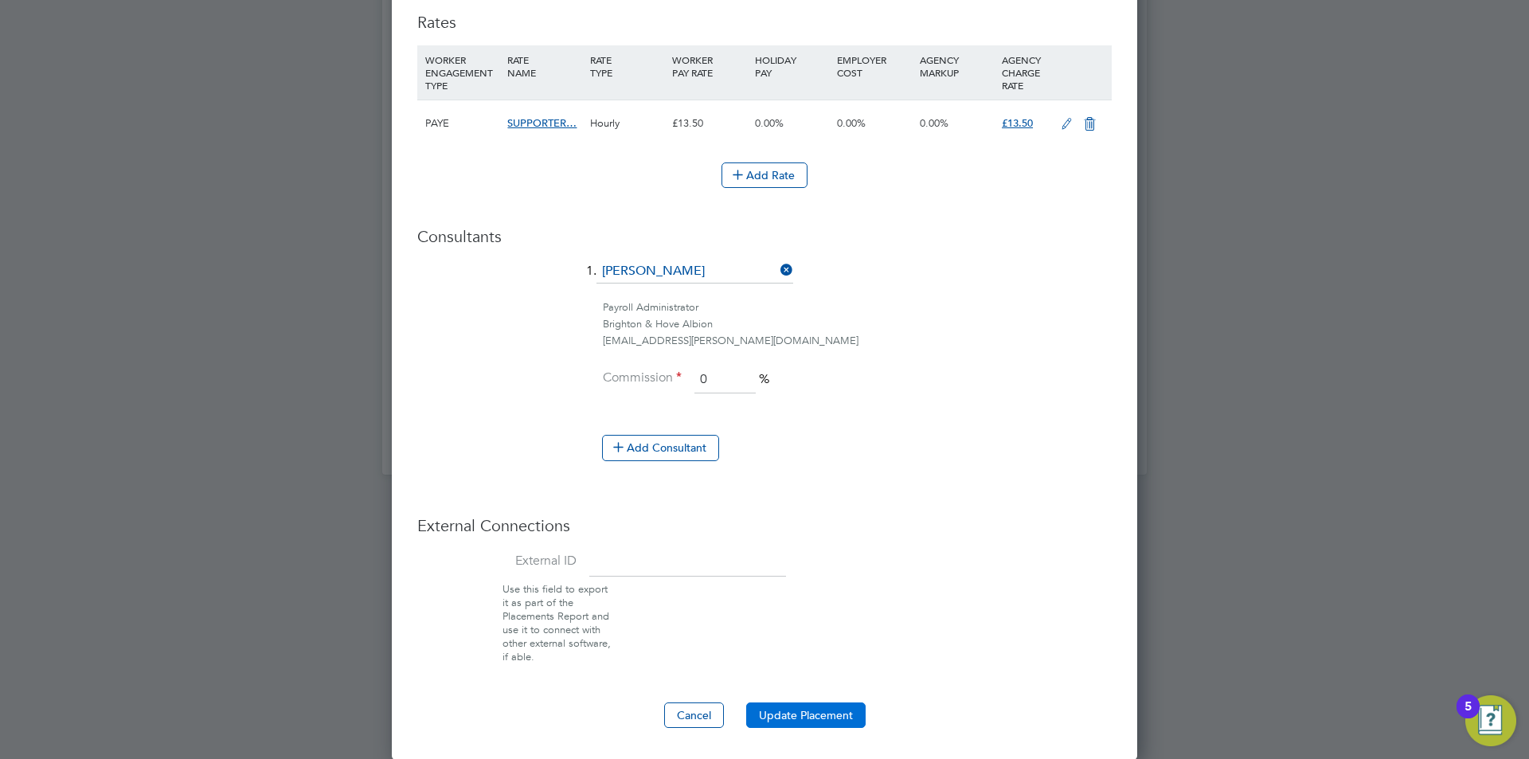
click at [837, 717] on button "Update Placement" at bounding box center [805, 715] width 119 height 25
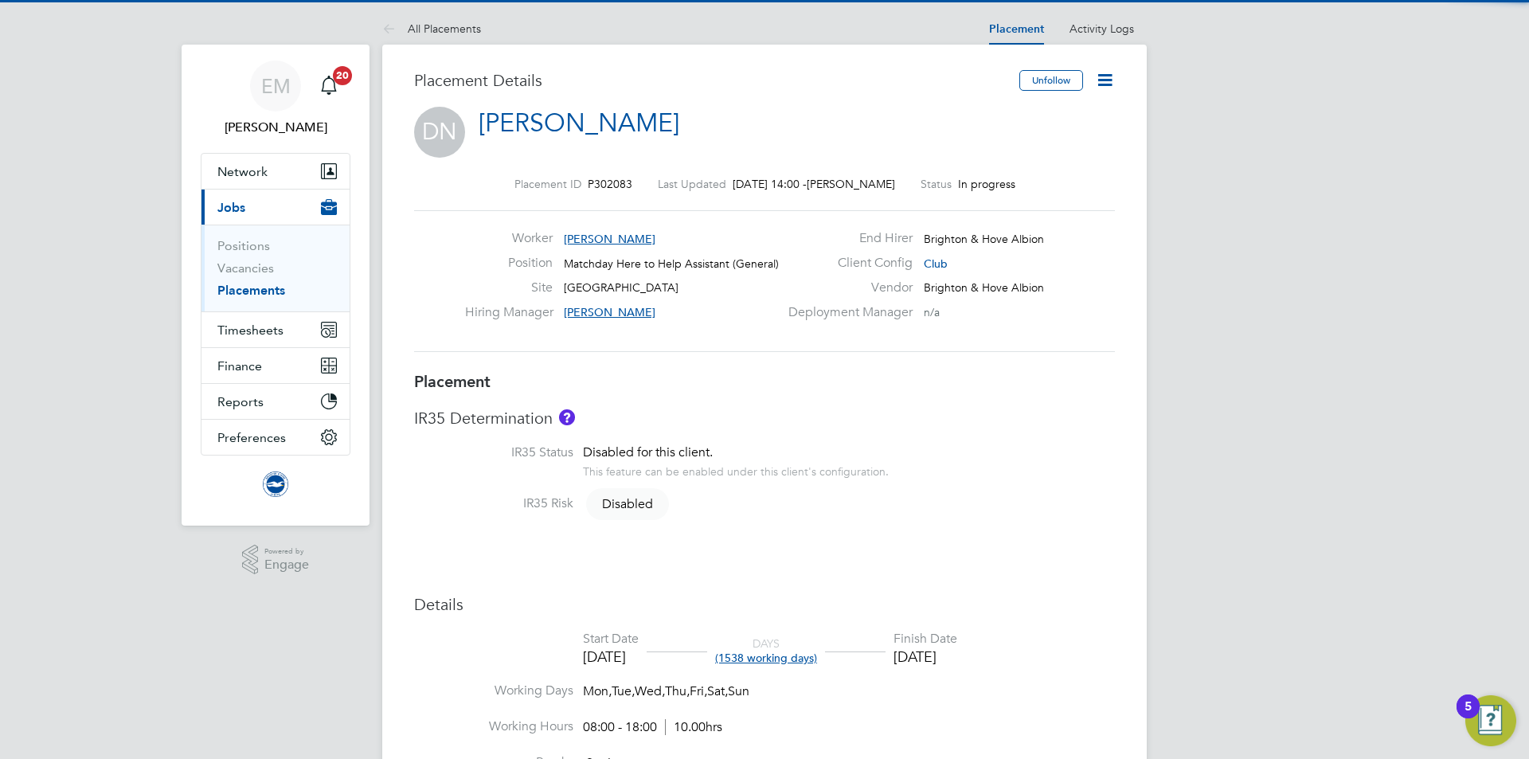
click at [1102, 79] on icon at bounding box center [1105, 80] width 20 height 20
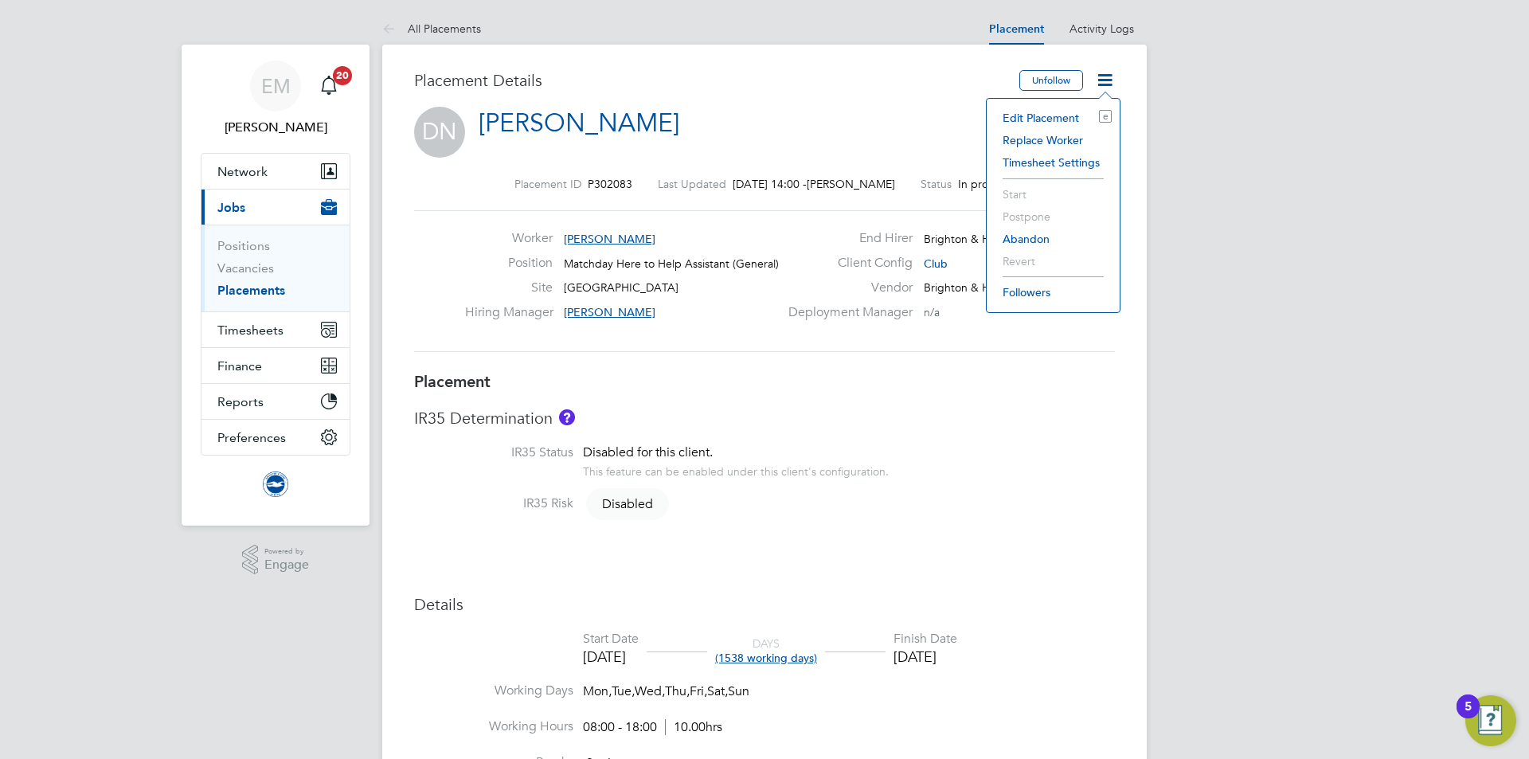
click at [1052, 119] on li "Edit Placement e" at bounding box center [1053, 118] width 117 height 22
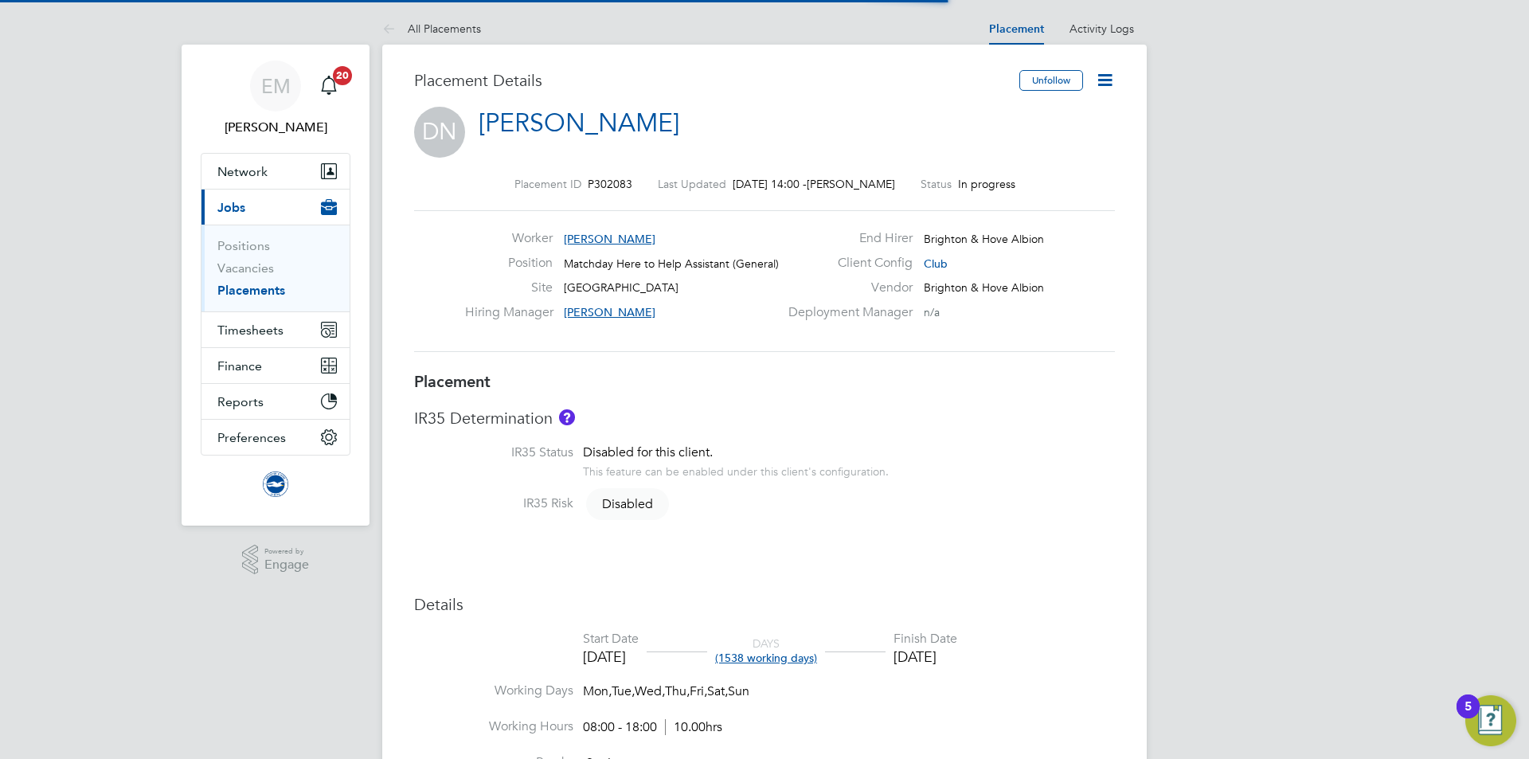
scroll to position [8, 8]
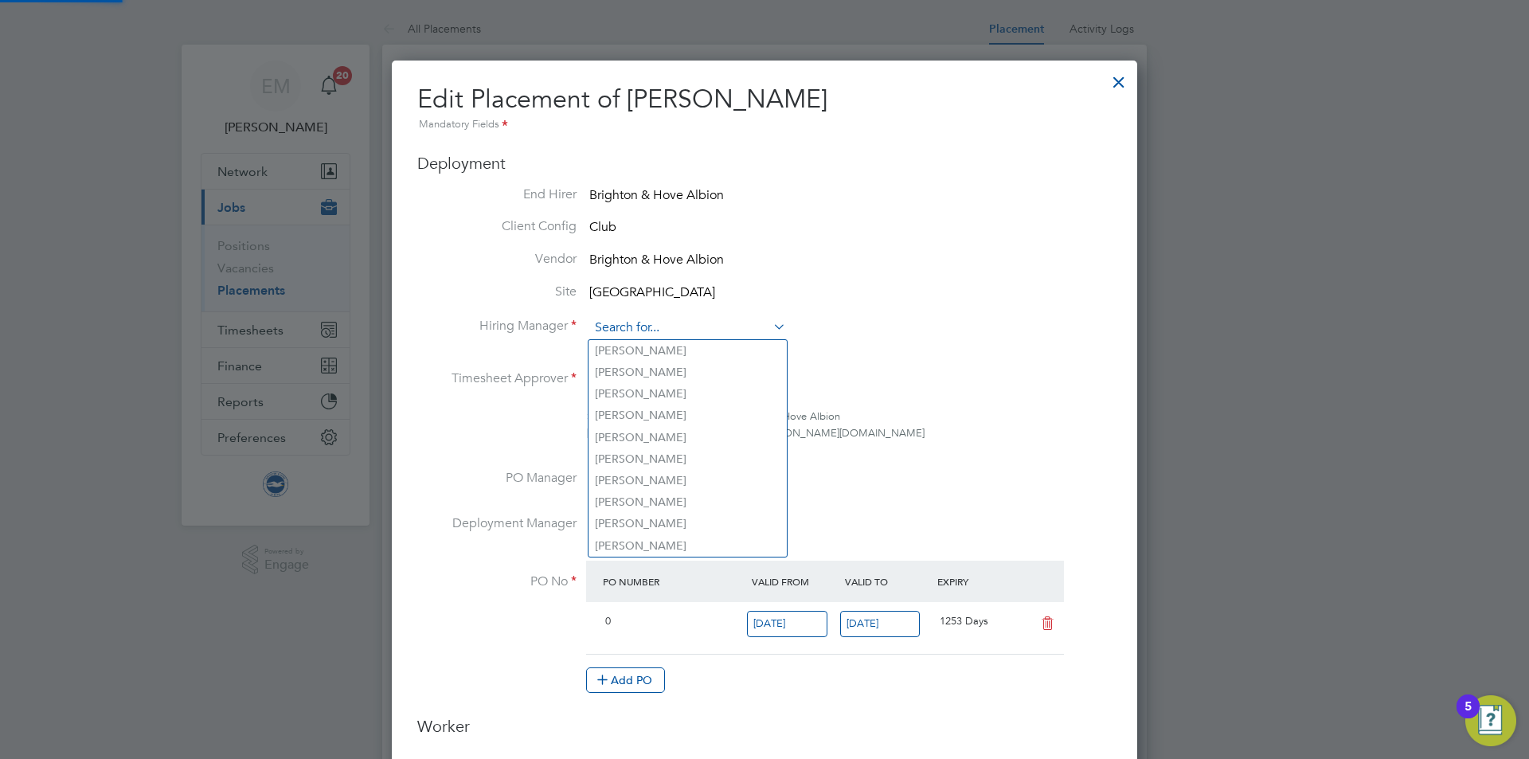
click at [653, 331] on input at bounding box center [687, 328] width 197 height 24
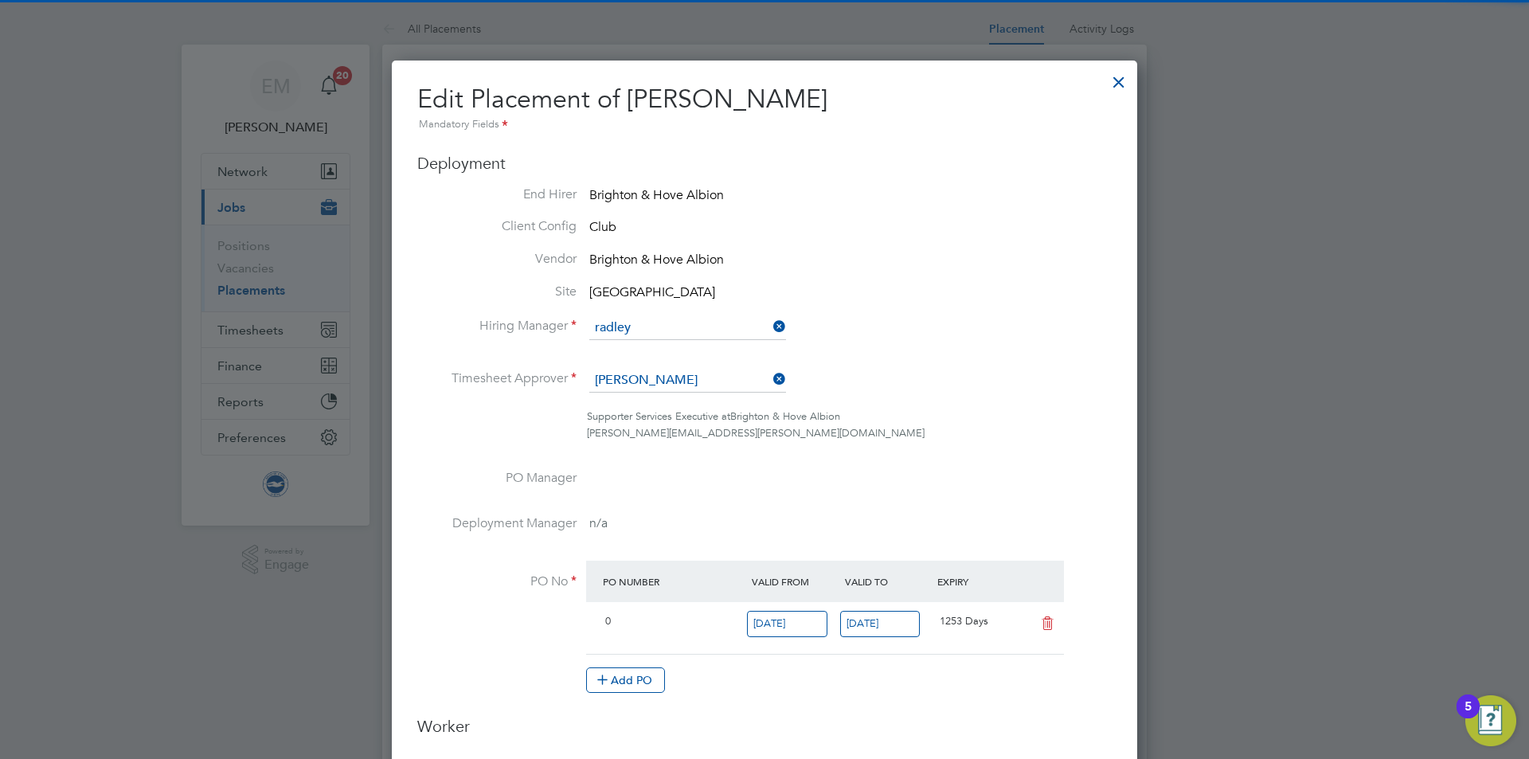
click at [687, 354] on b "Radley" at bounding box center [705, 351] width 36 height 14
type input "[PERSON_NAME]"
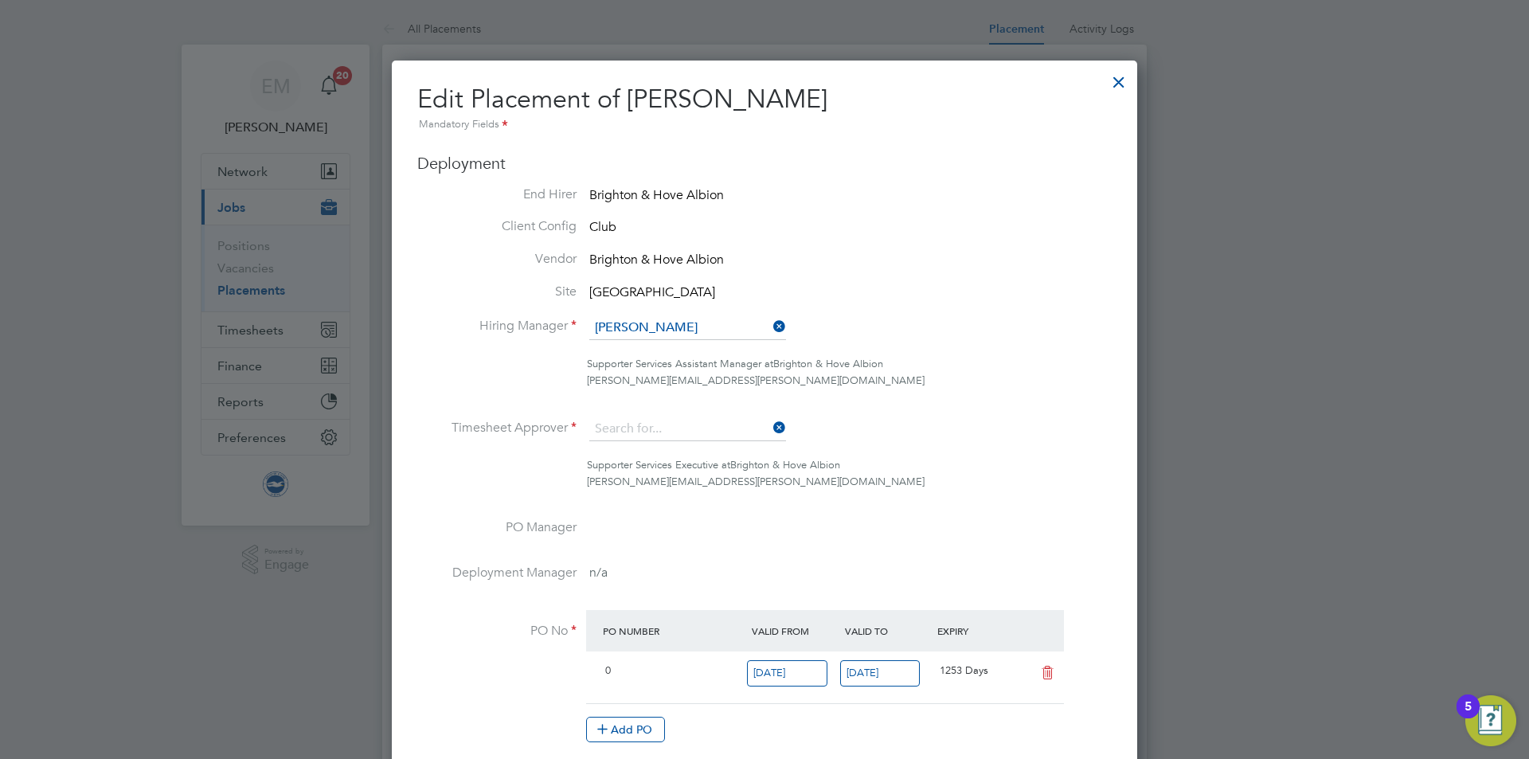
drag, startPoint x: 637, startPoint y: 421, endPoint x: 636, endPoint y: 384, distance: 37.5
click at [638, 421] on input at bounding box center [687, 429] width 197 height 24
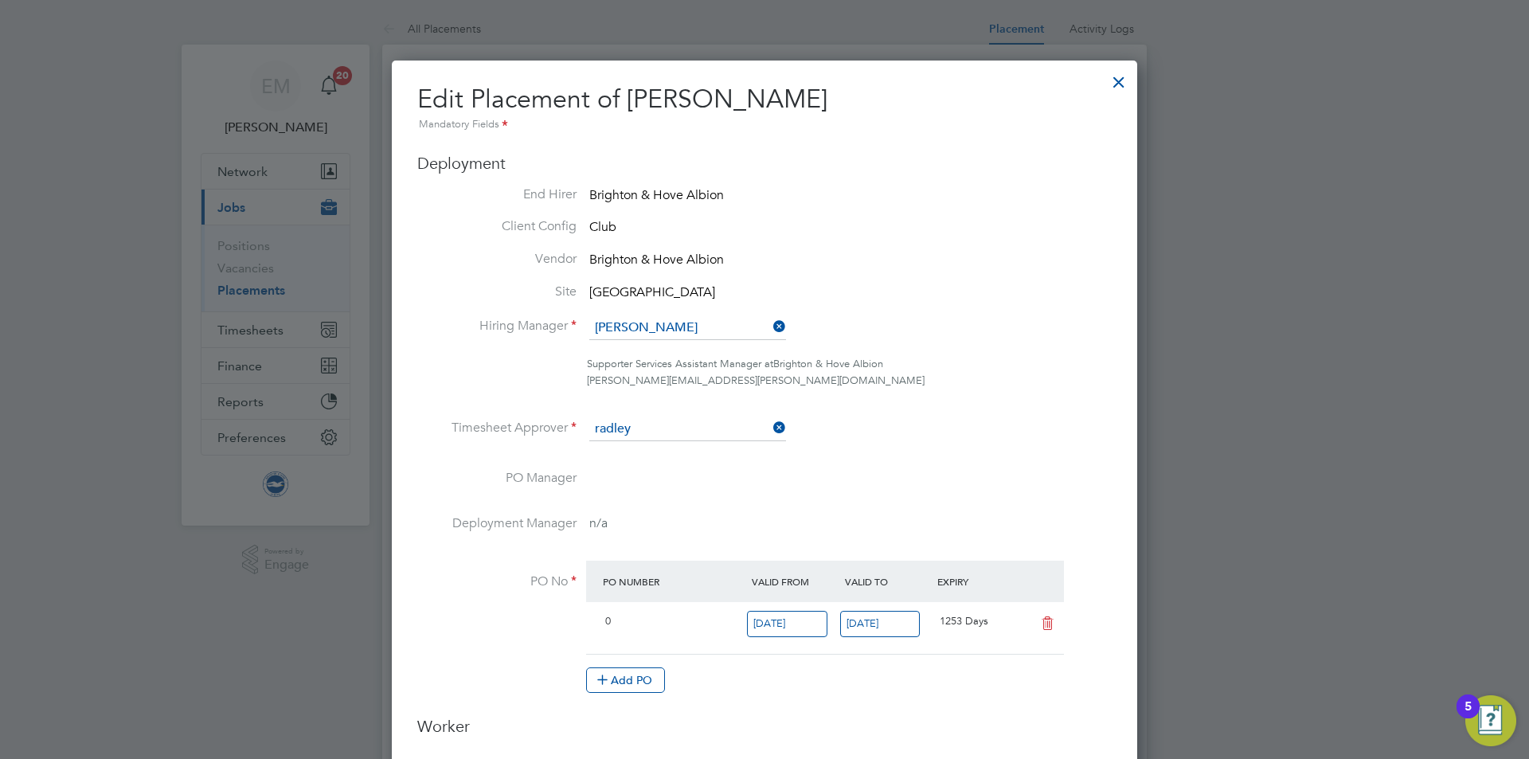
click at [657, 449] on li "[PERSON_NAME]" at bounding box center [706, 452] width 235 height 22
type input "[PERSON_NAME]"
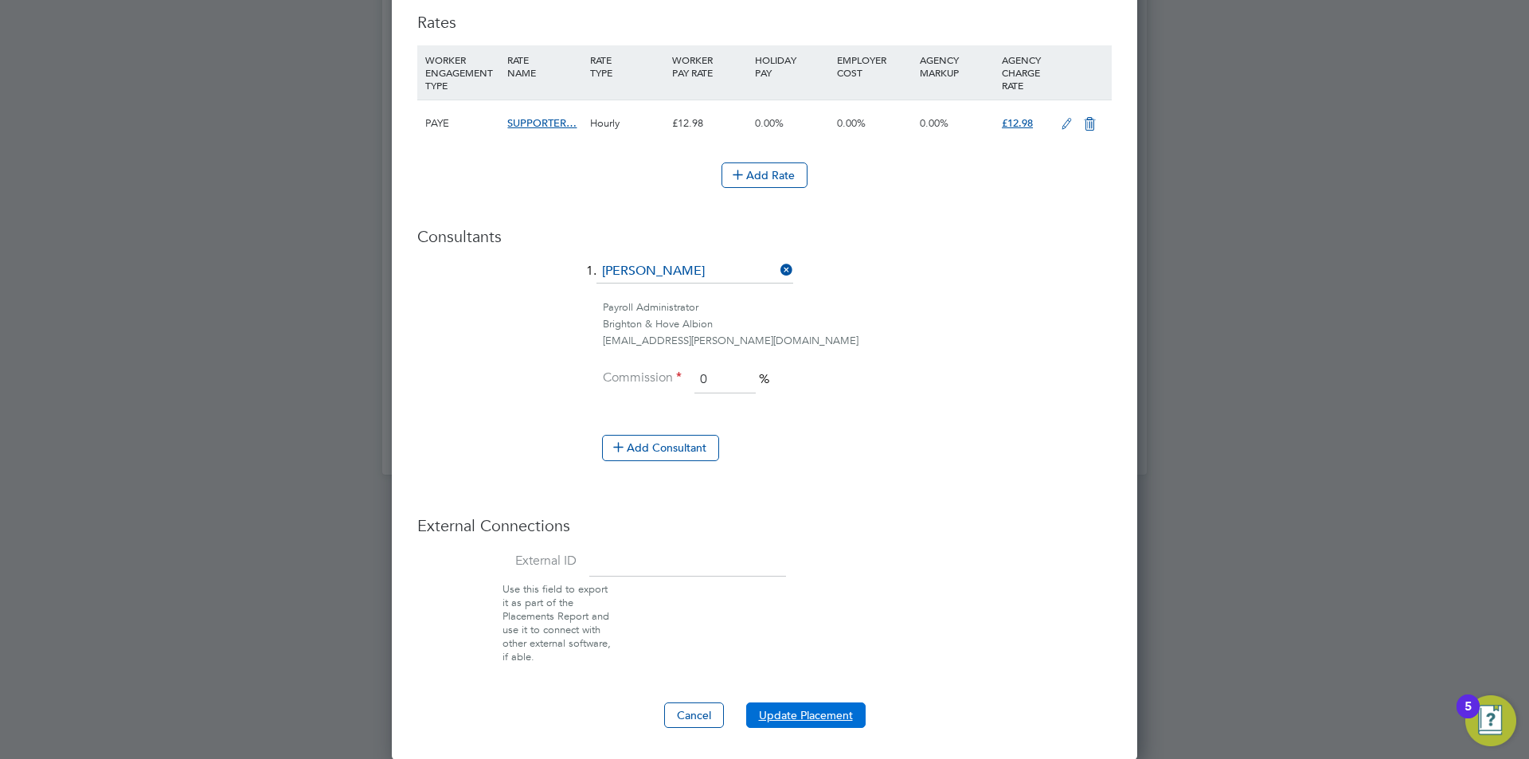
click at [797, 709] on button "Update Placement" at bounding box center [805, 715] width 119 height 25
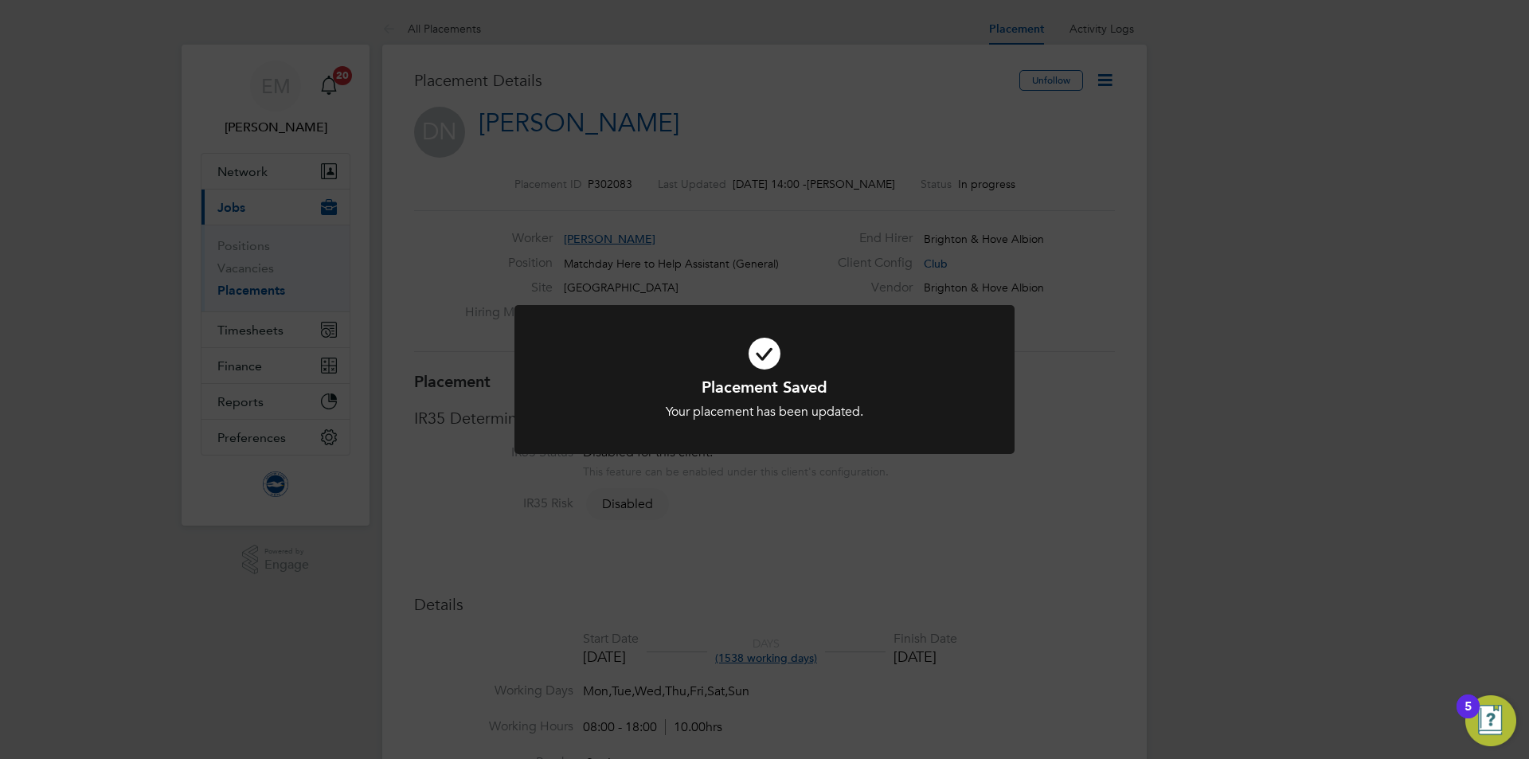
click at [1104, 311] on div "Placement Saved Your placement has been updated. Cancel Okay" at bounding box center [764, 379] width 1529 height 759
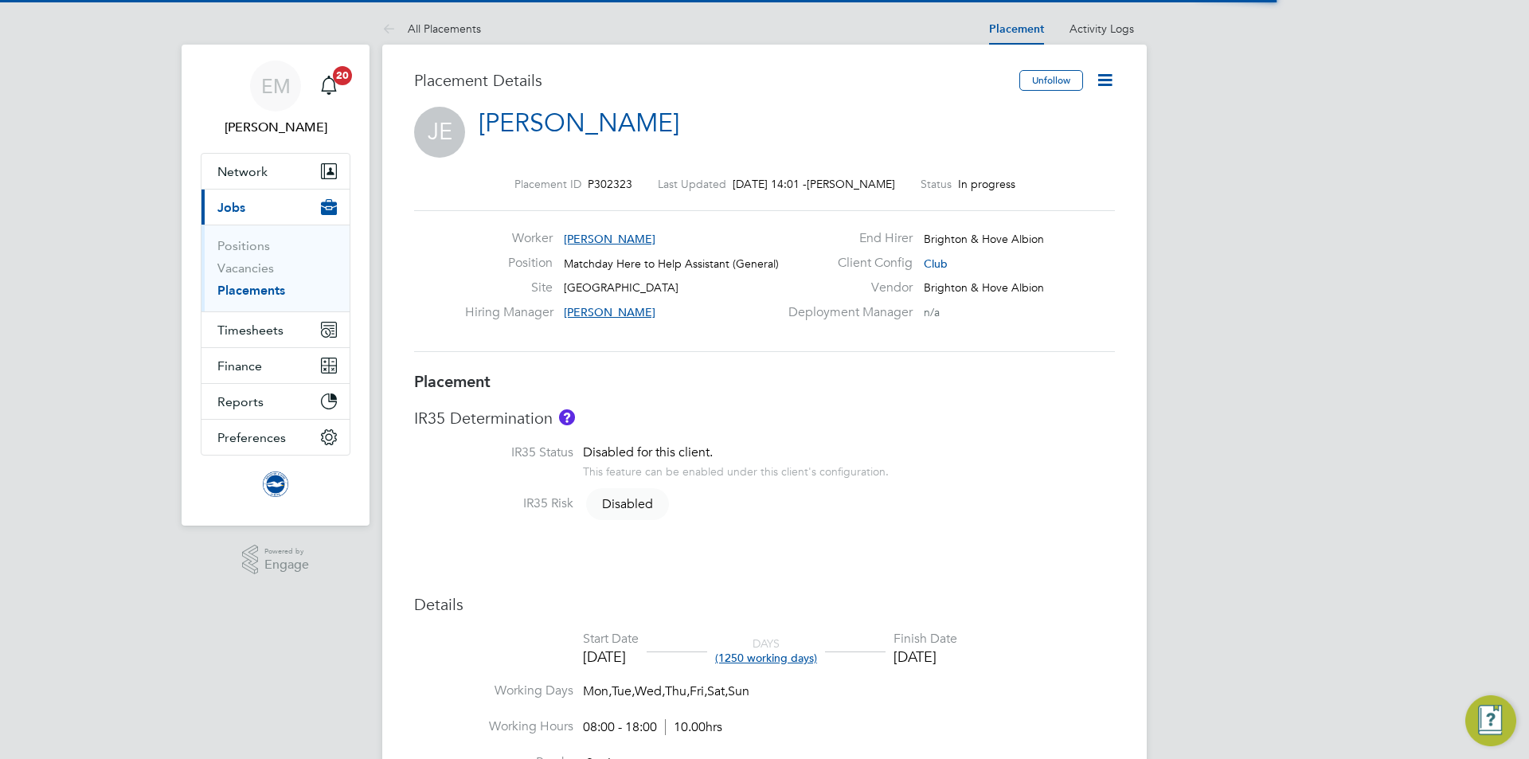
click at [1107, 79] on icon at bounding box center [1105, 80] width 20 height 20
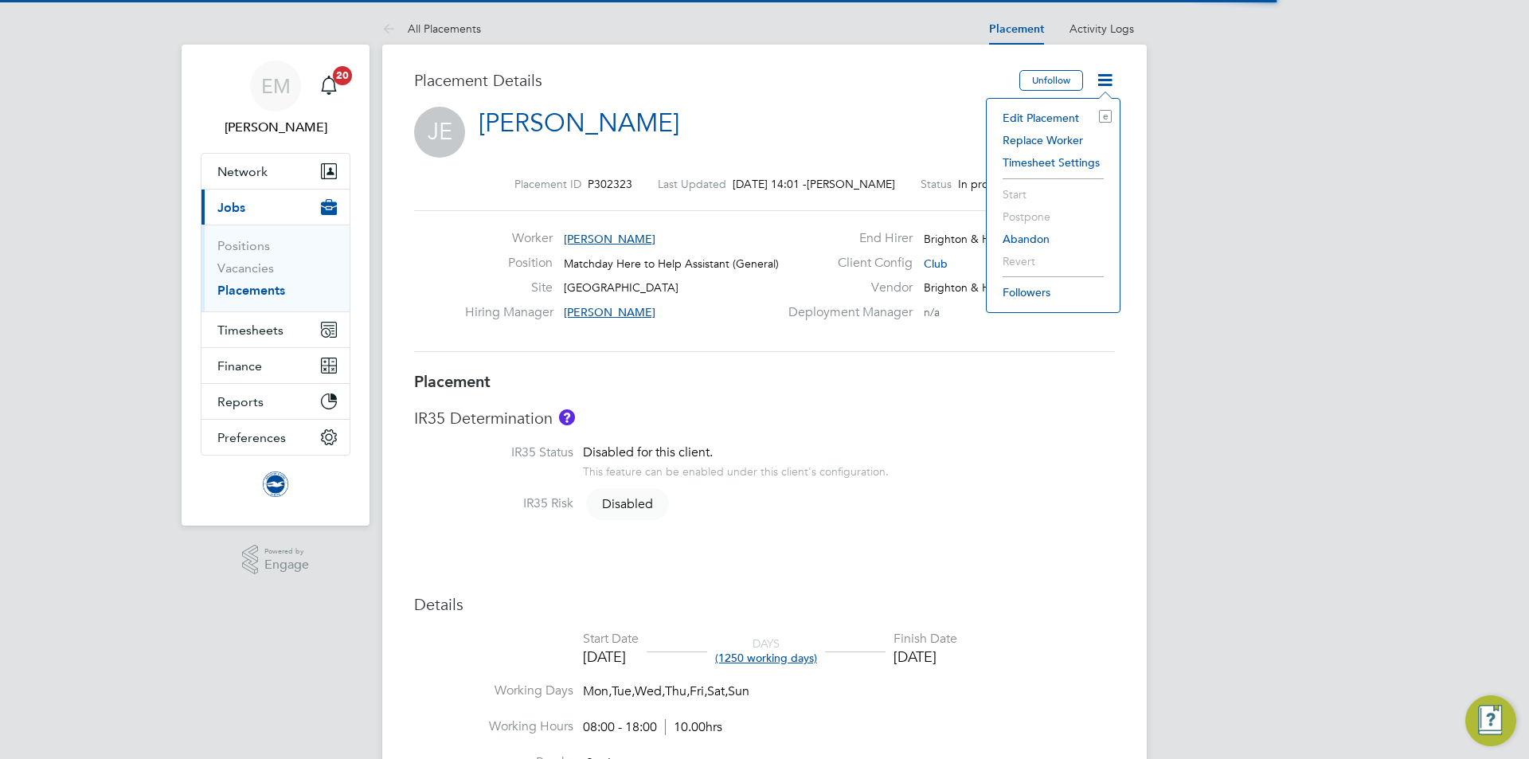
click at [1049, 112] on li "Edit Placement e" at bounding box center [1053, 118] width 117 height 22
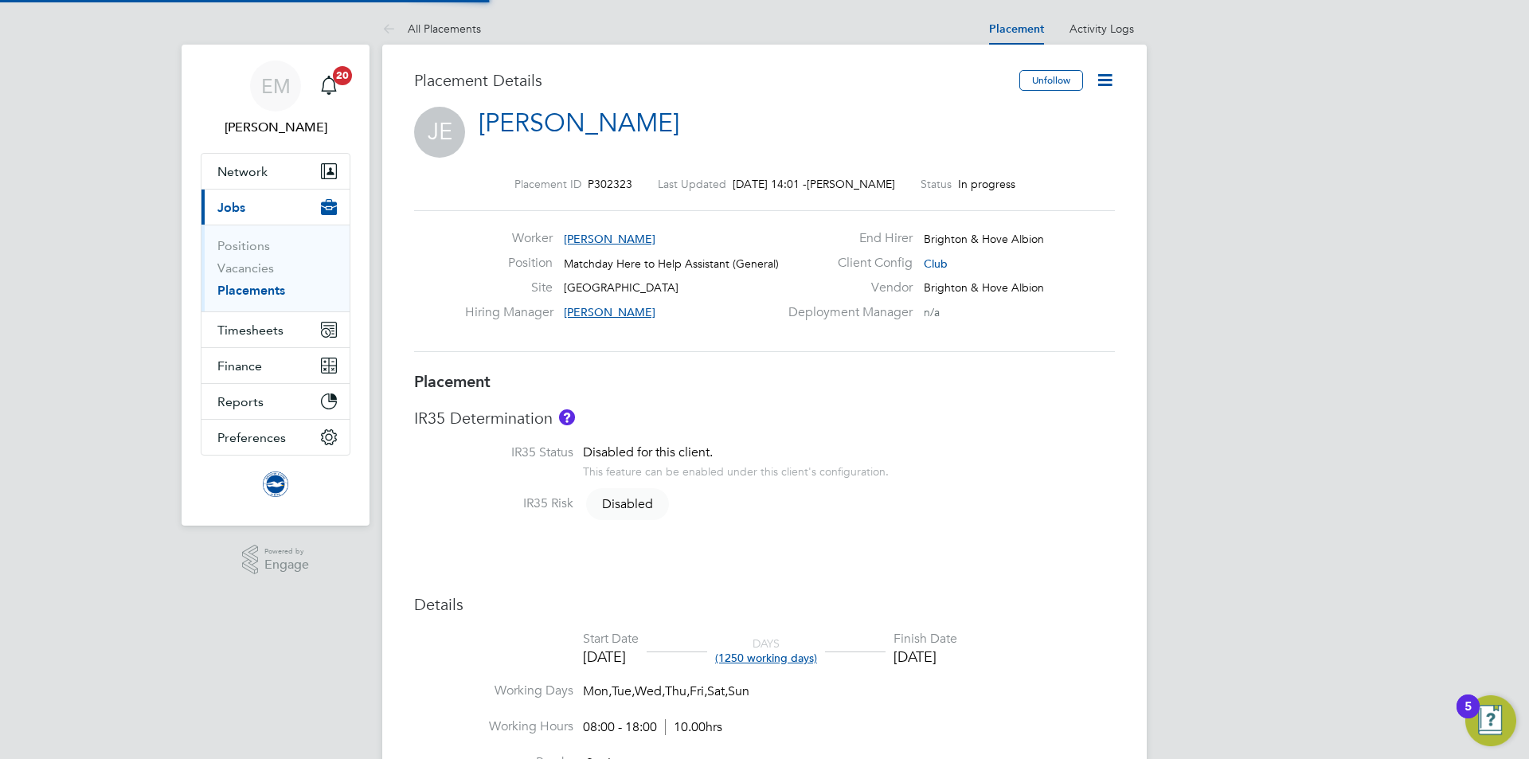
type input "[PERSON_NAME]"
type input "[DATE]"
type input "31 Jan 2029"
type input "08:00"
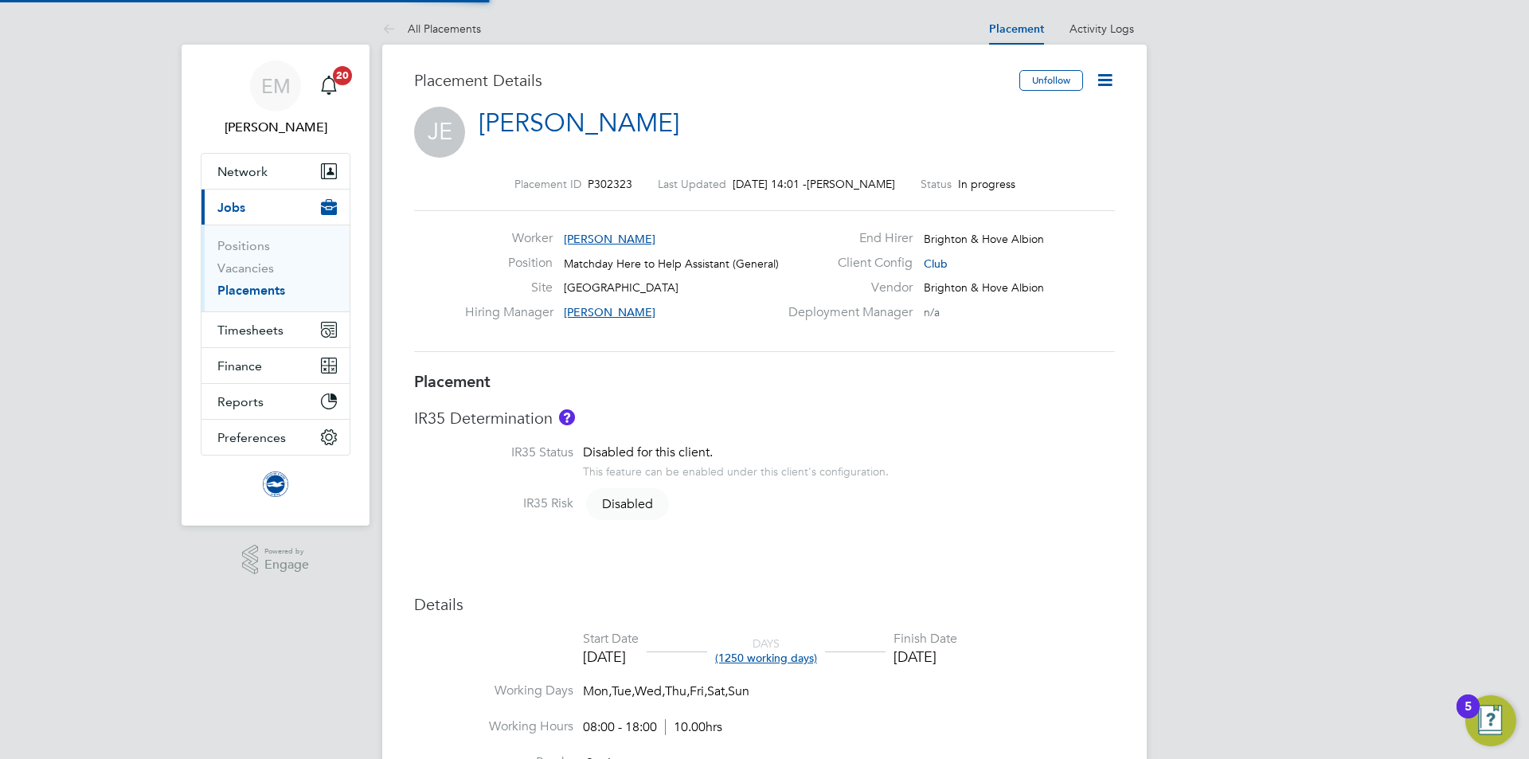
type input "18:00"
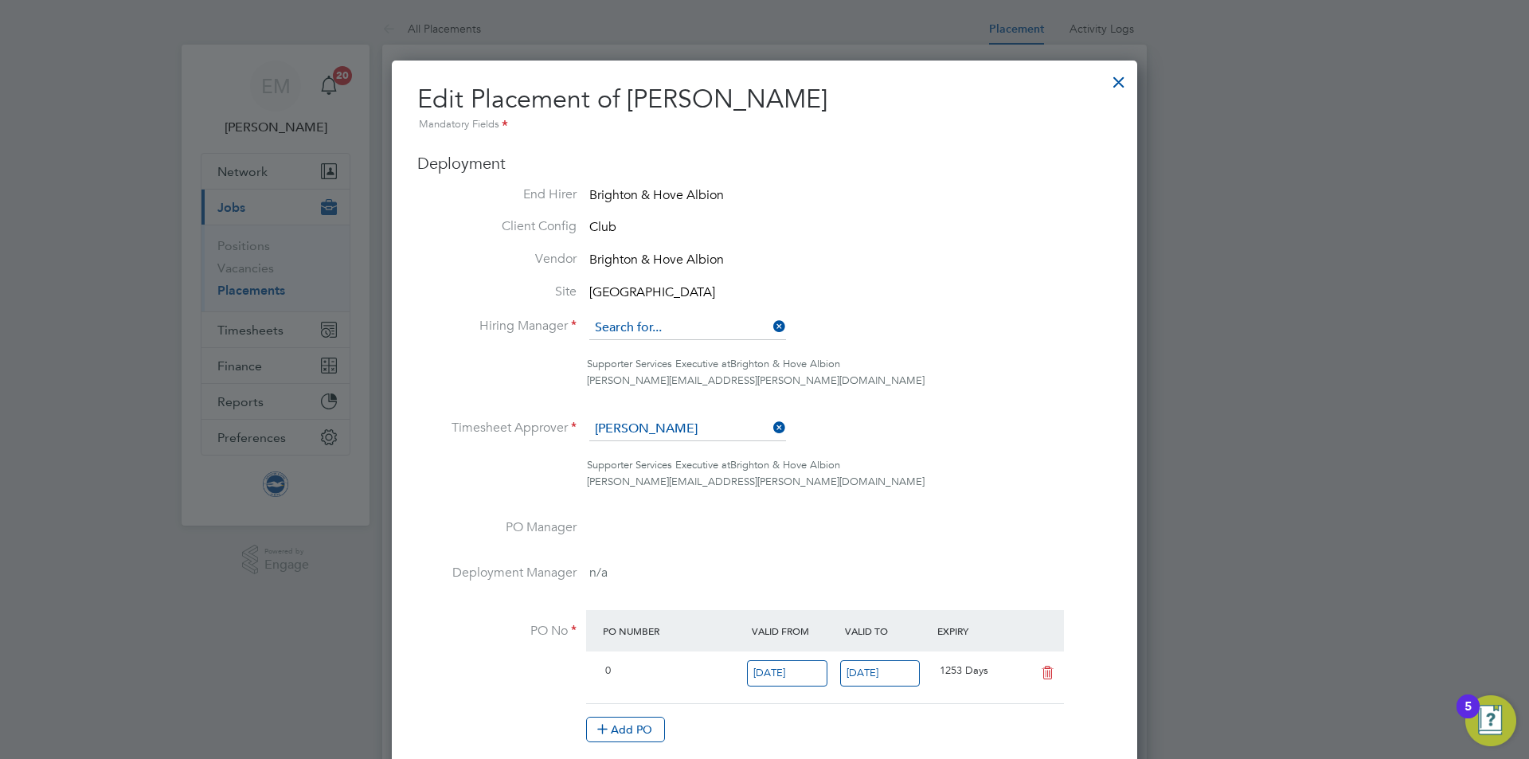
click at [660, 321] on input at bounding box center [687, 328] width 197 height 24
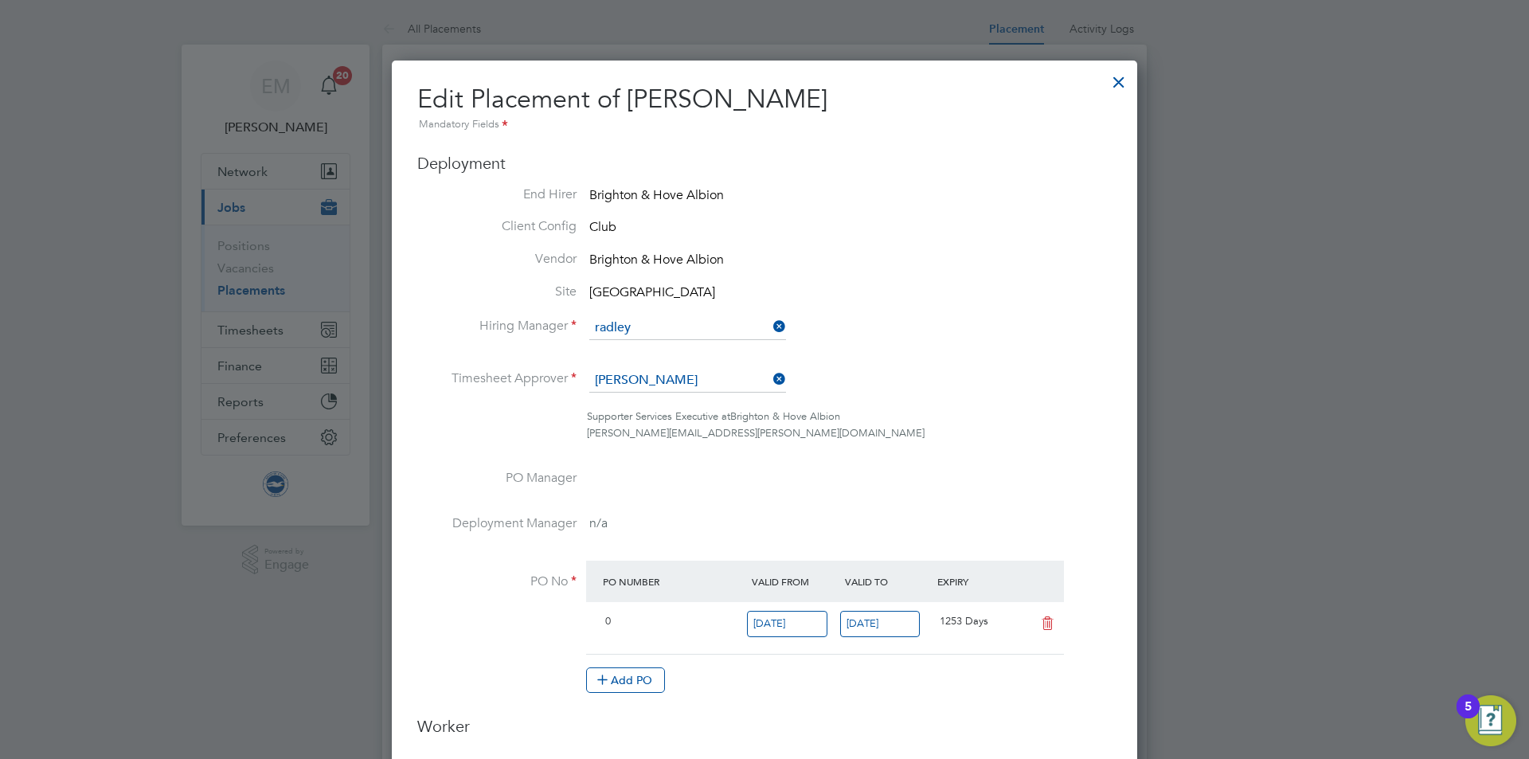
click at [695, 354] on li "[PERSON_NAME]" at bounding box center [706, 351] width 235 height 22
type input "[PERSON_NAME]"
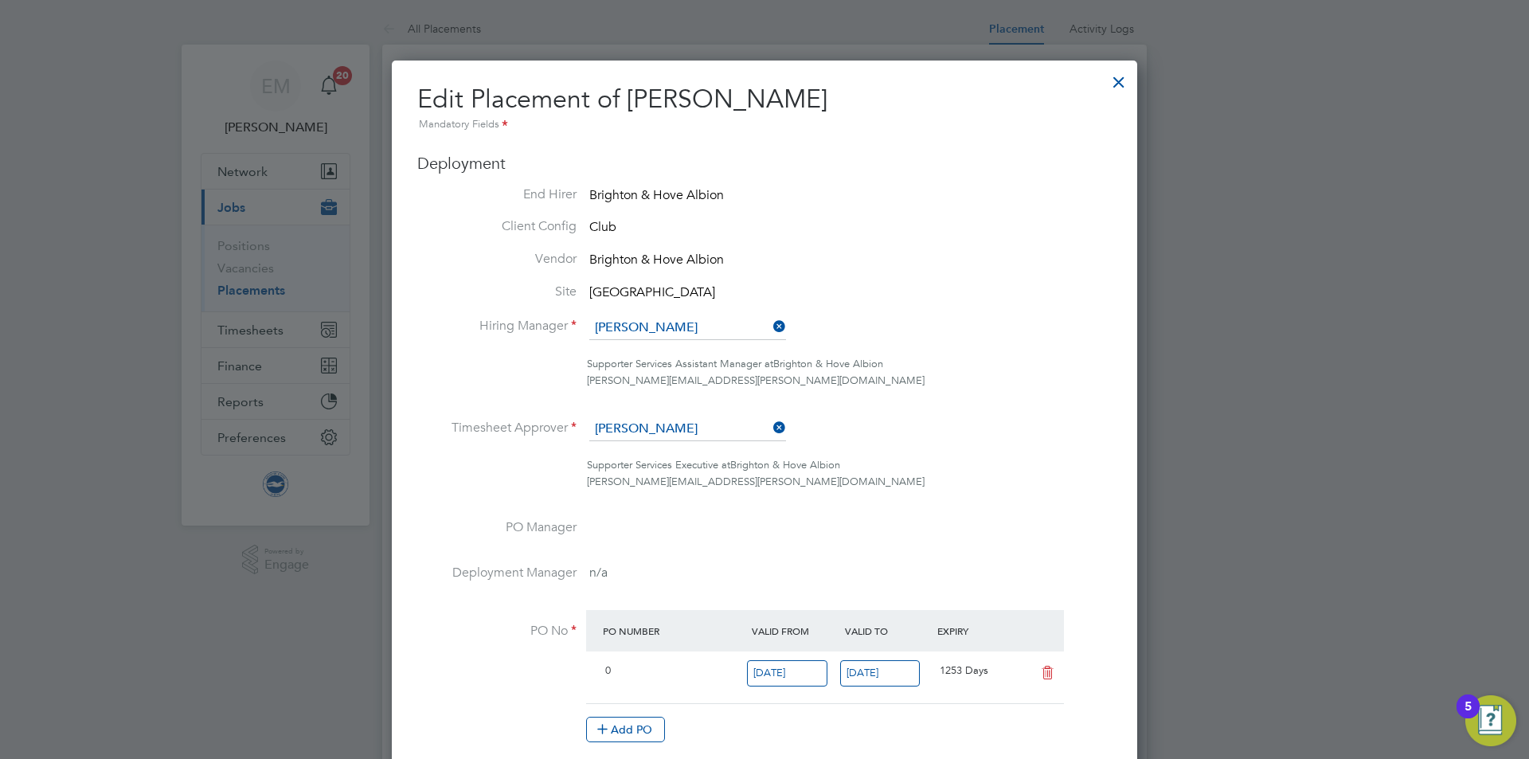
click at [673, 417] on ul "End Hirer Brighton & Hove Albion Client Config Club Vendor [GEOGRAPHIC_DATA] Si…" at bounding box center [764, 472] width 695 height 573
click at [673, 420] on input at bounding box center [687, 429] width 197 height 24
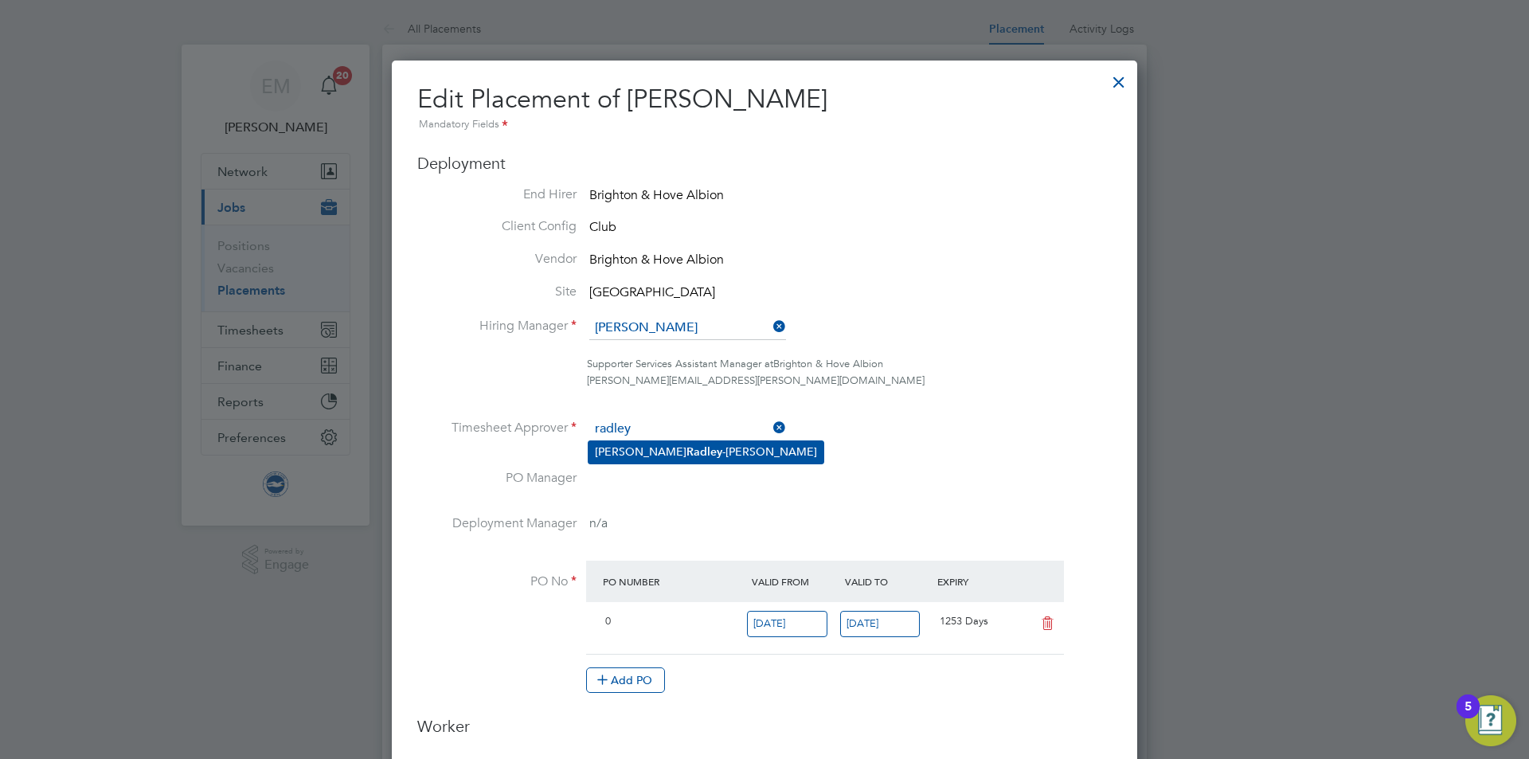
click at [634, 439] on input "radley" at bounding box center [687, 429] width 197 height 24
type input "radley"
click at [648, 464] on ul "End Hirer Brighton & Hove Albion Client Config Club Vendor Brighton & Hove Albi…" at bounding box center [764, 448] width 695 height 524
click at [648, 453] on li "Timesheet Approver" at bounding box center [764, 437] width 695 height 40
click at [632, 426] on input at bounding box center [687, 429] width 197 height 24
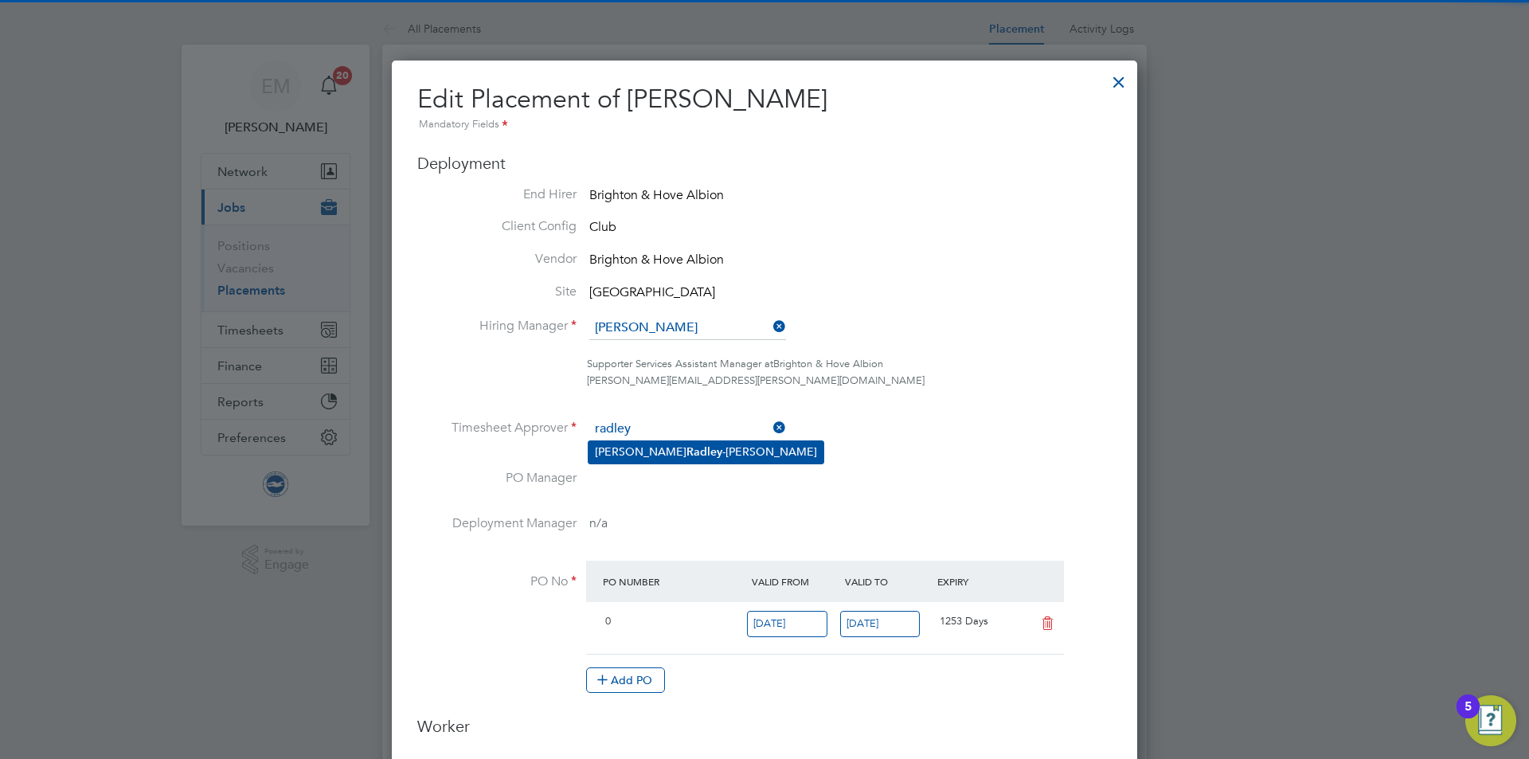
click at [672, 454] on li "[PERSON_NAME]" at bounding box center [706, 452] width 235 height 22
type input "[PERSON_NAME]"
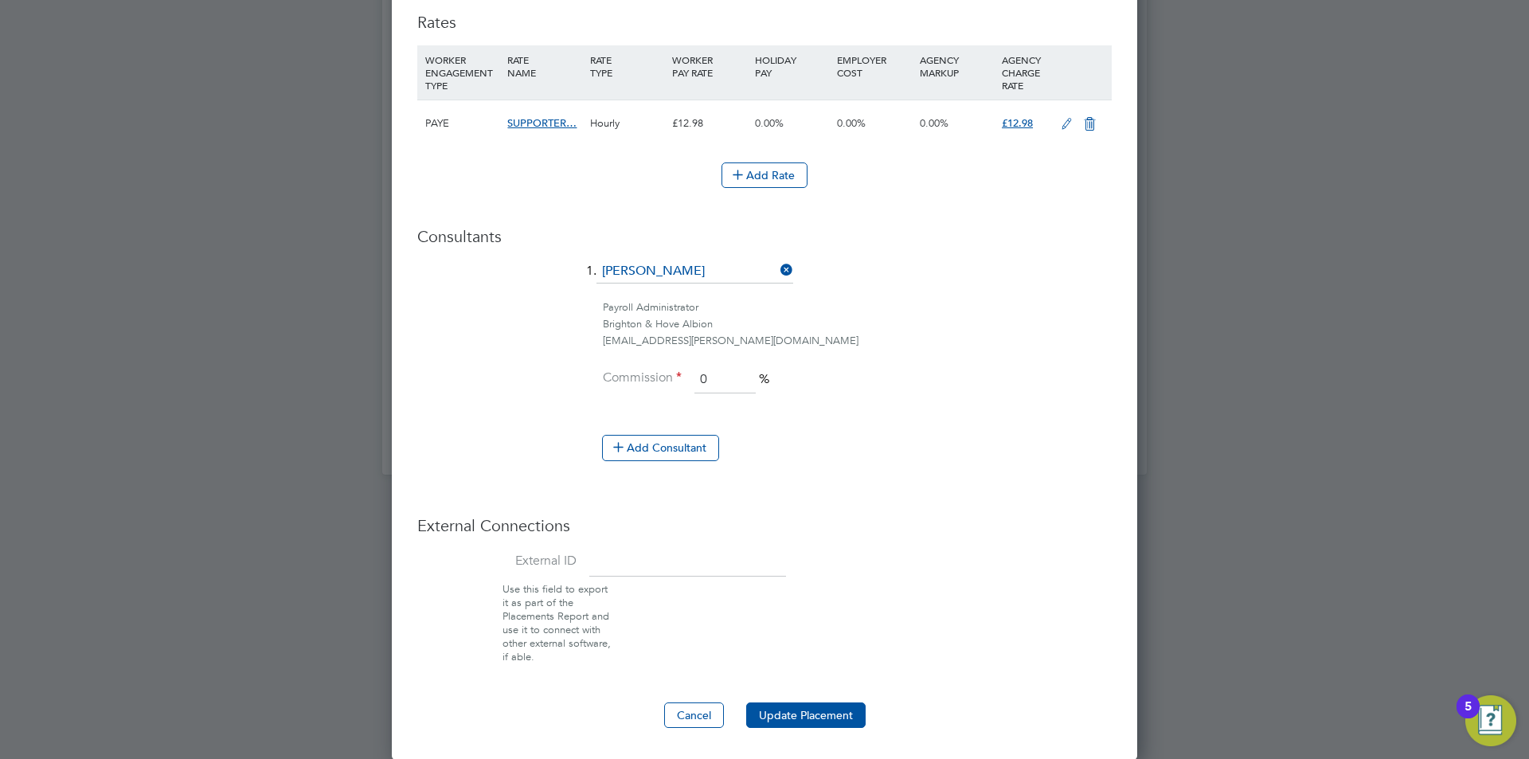
drag, startPoint x: 792, startPoint y: 699, endPoint x: 794, endPoint y: 708, distance: 9.9
click at [797, 710] on button "Update Placement" at bounding box center [805, 715] width 119 height 25
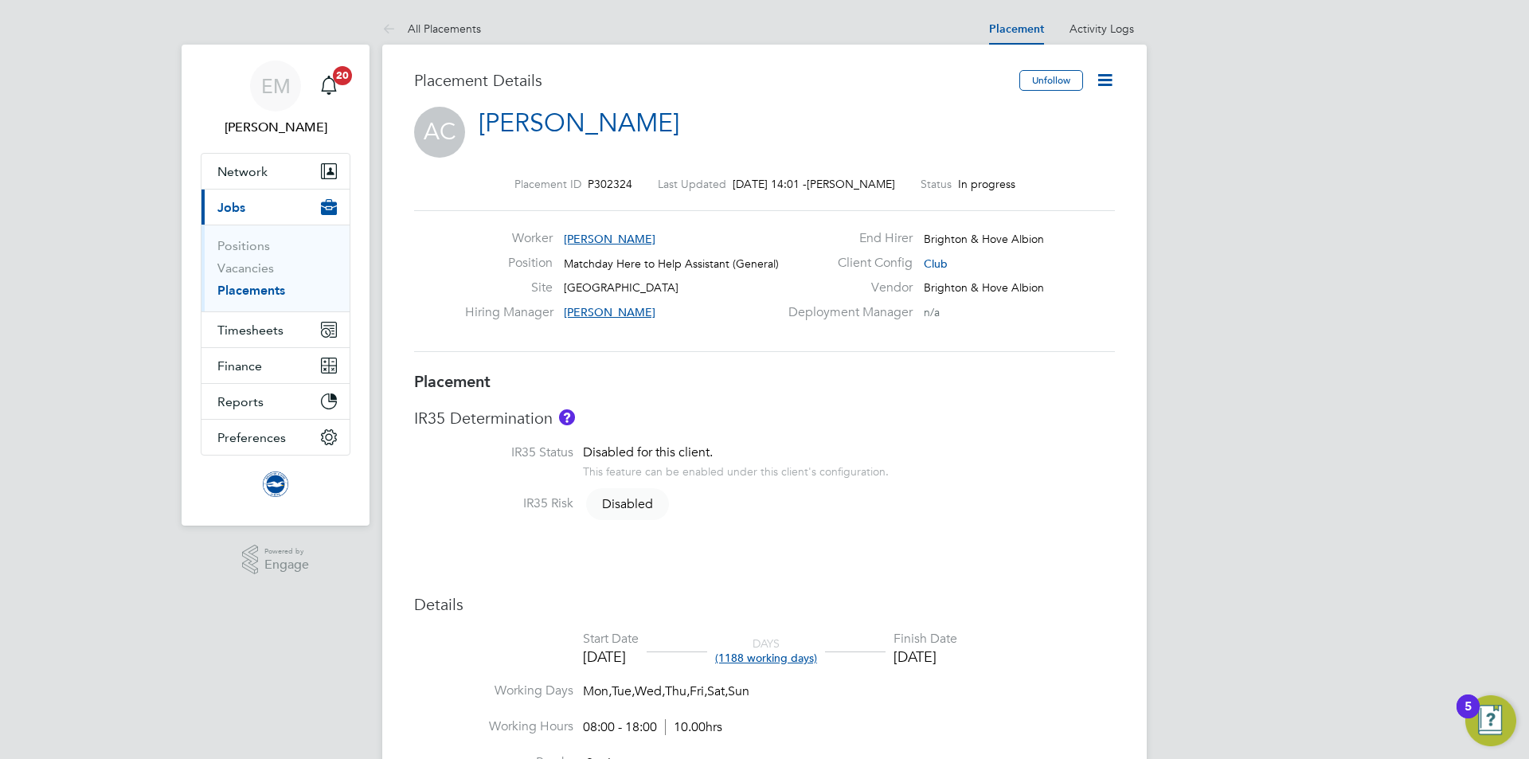
click at [1105, 81] on icon at bounding box center [1105, 80] width 20 height 20
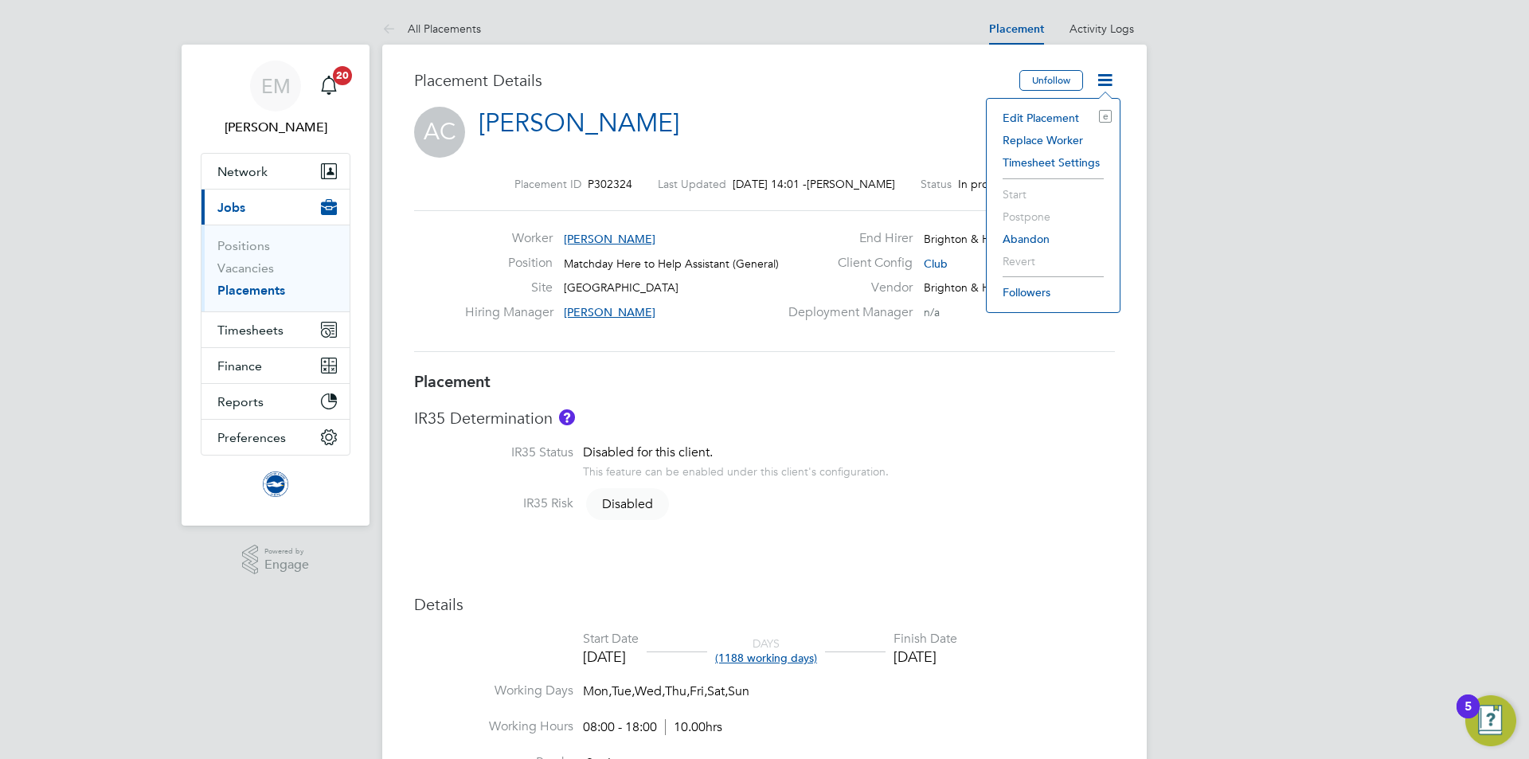
click at [1063, 112] on li "Edit Placement e" at bounding box center [1053, 118] width 117 height 22
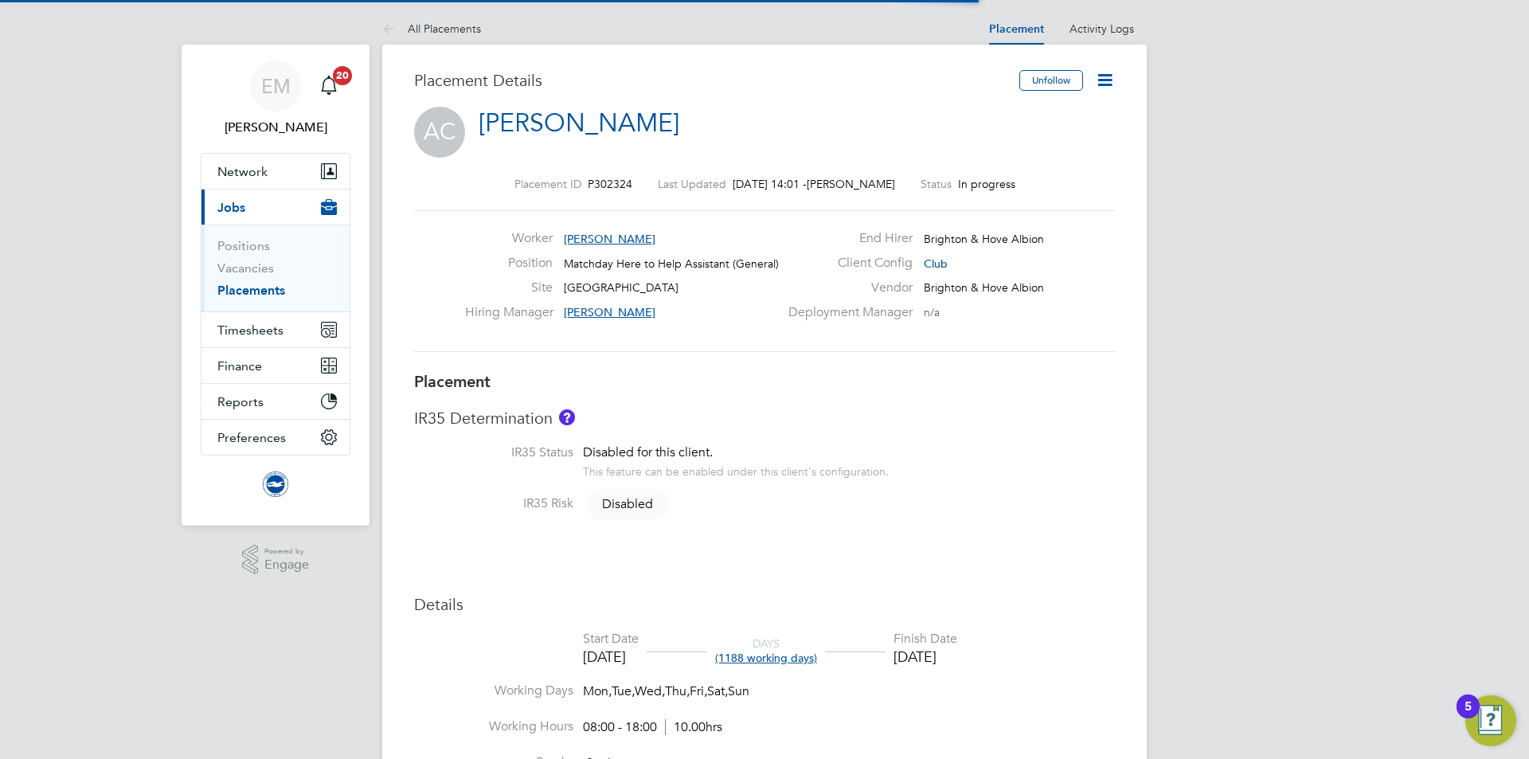
scroll to position [8, 8]
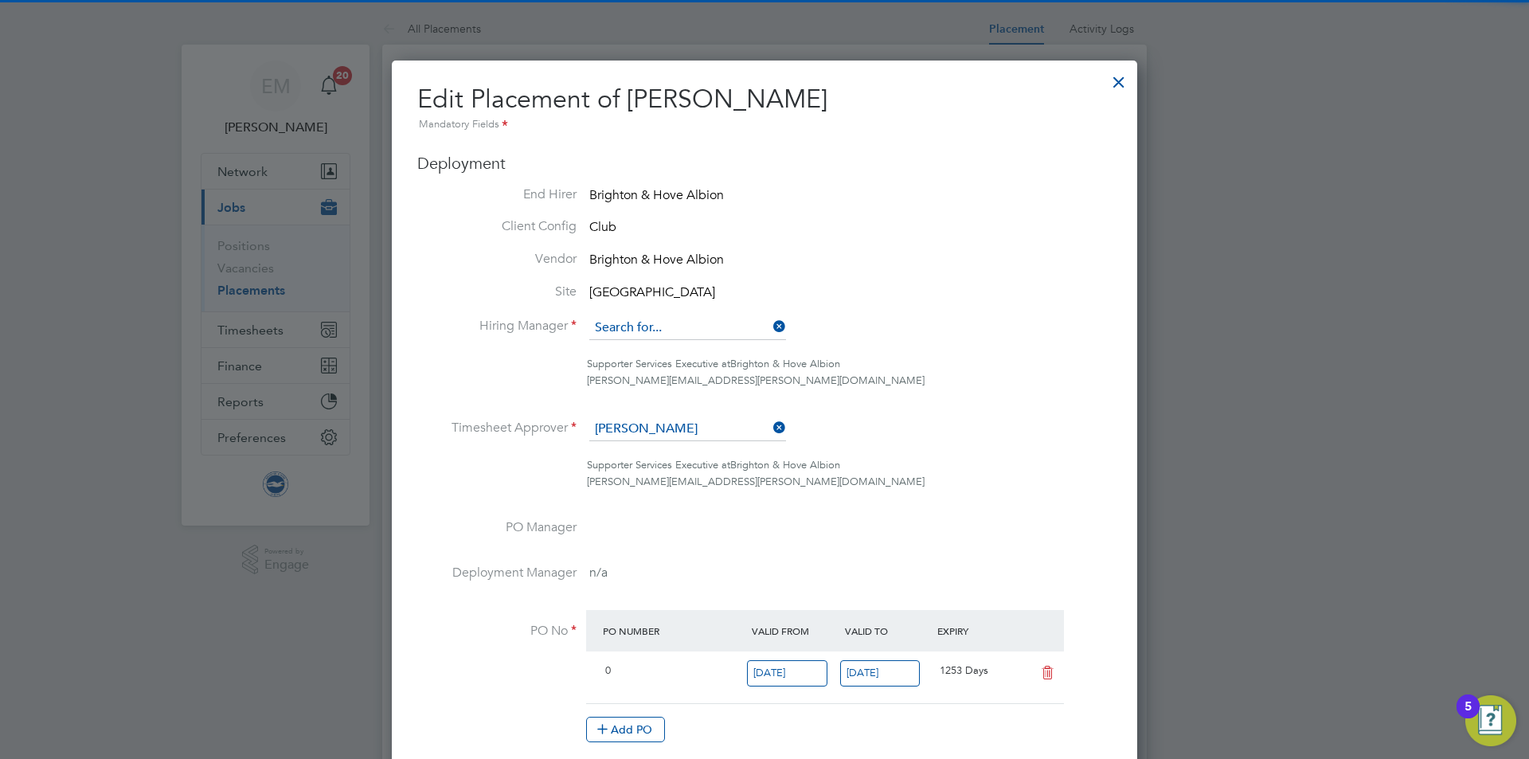
click at [666, 326] on input at bounding box center [687, 328] width 197 height 24
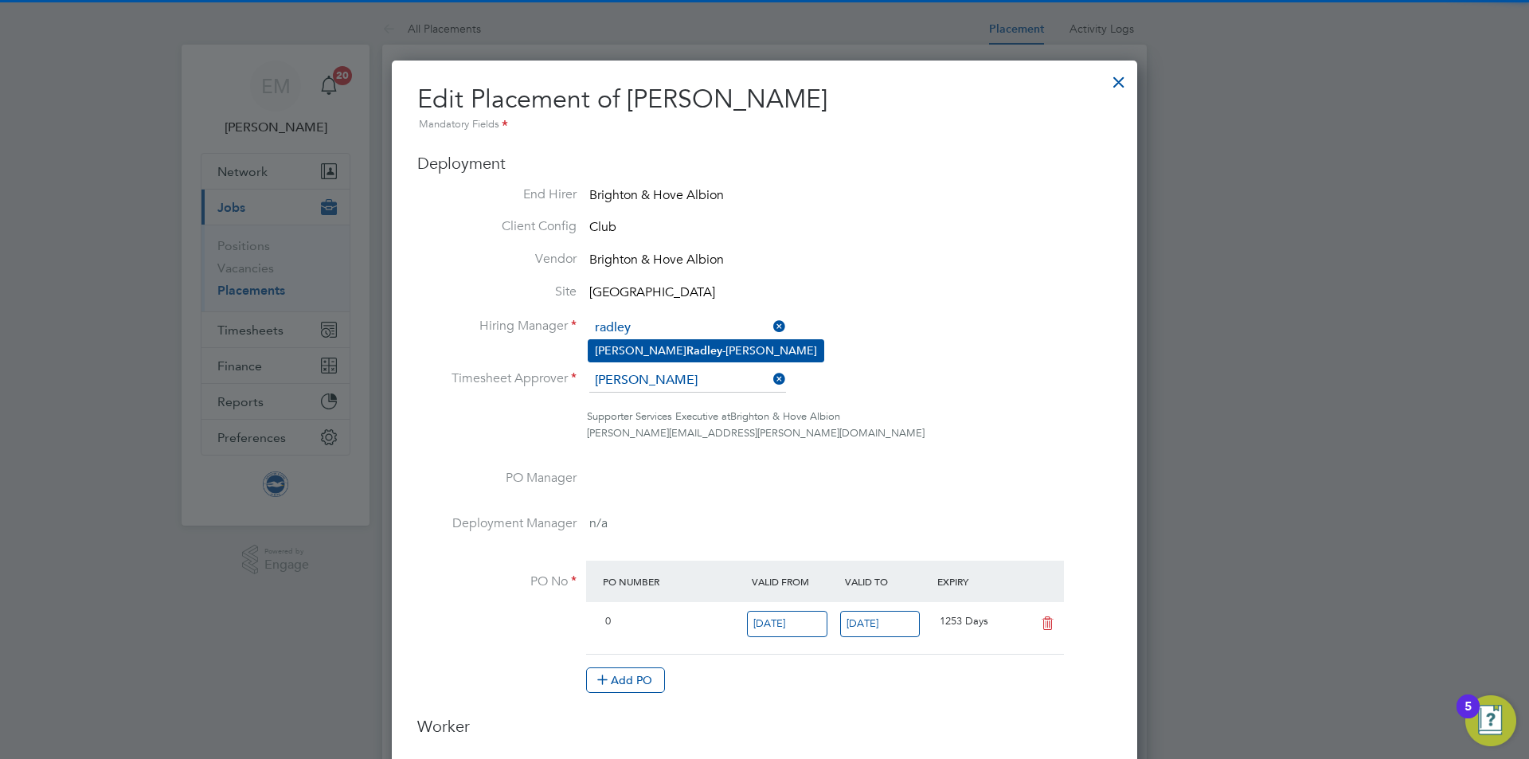
click at [670, 350] on li "[PERSON_NAME]" at bounding box center [706, 351] width 235 height 22
type input "[PERSON_NAME]"
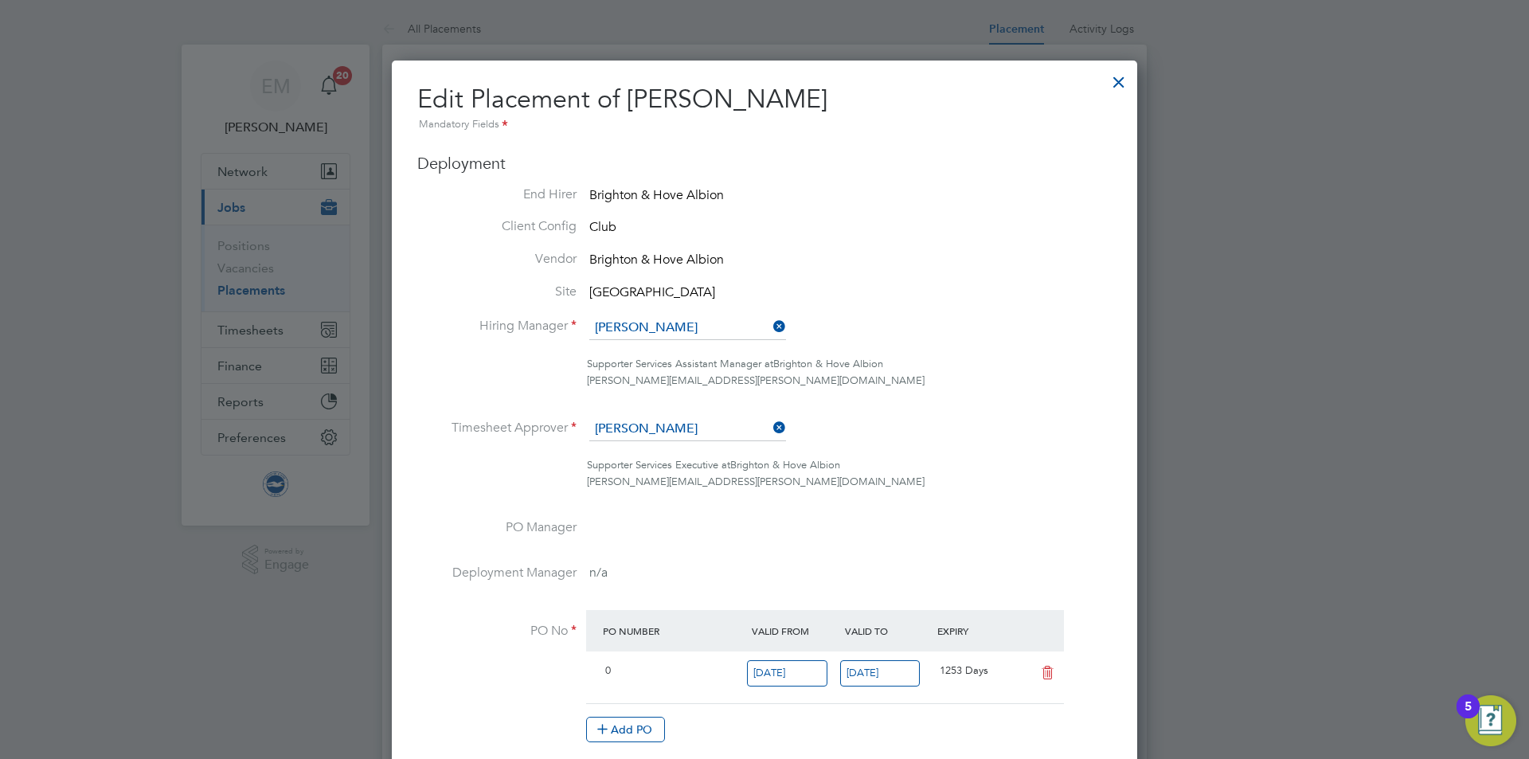
click at [678, 417] on ul "End Hirer Brighton & Hove Albion Client Config Club Vendor [GEOGRAPHIC_DATA] Si…" at bounding box center [764, 472] width 695 height 573
click at [678, 437] on input at bounding box center [687, 429] width 197 height 24
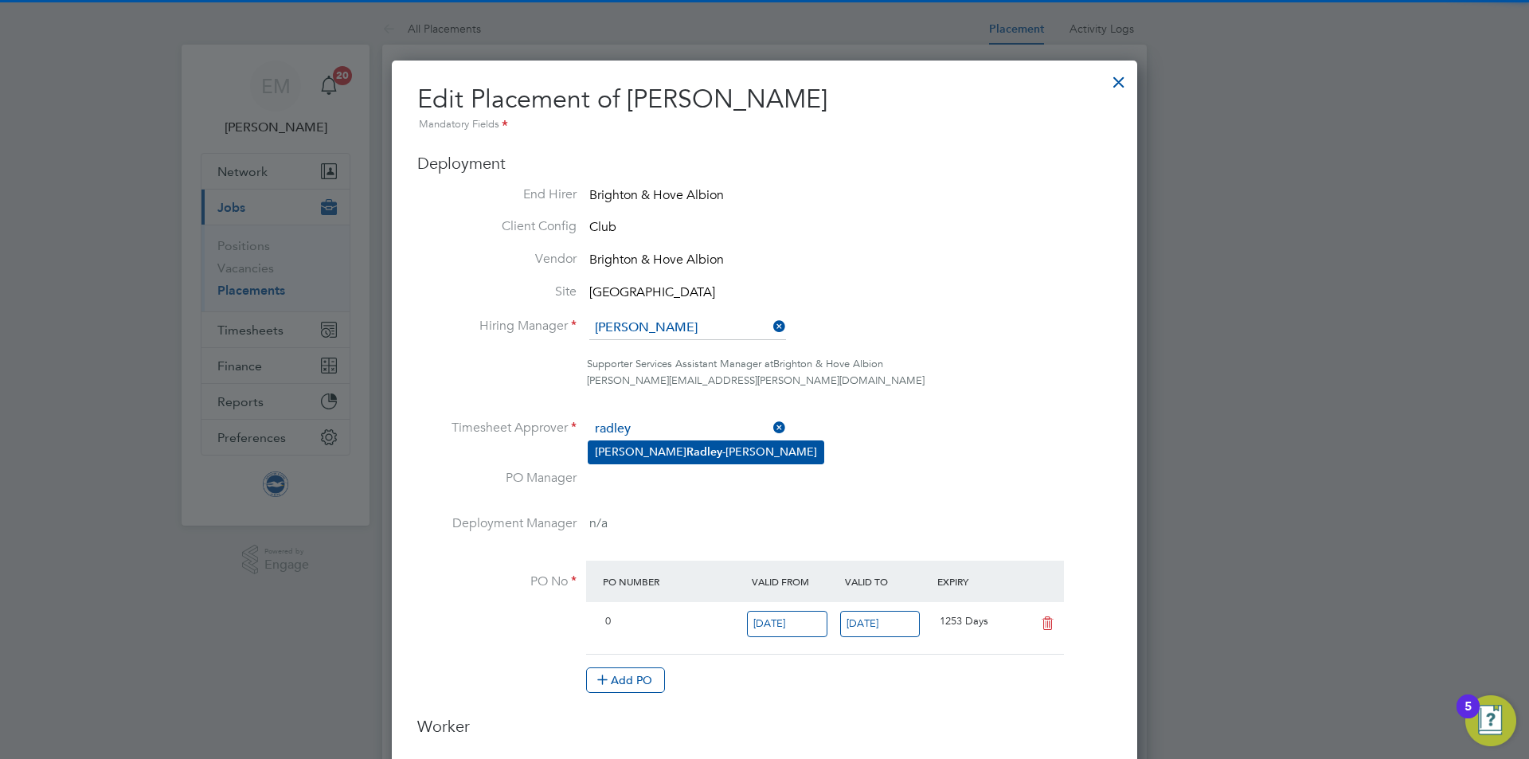
click at [673, 457] on li "[PERSON_NAME]" at bounding box center [706, 452] width 235 height 22
type input "[PERSON_NAME]"
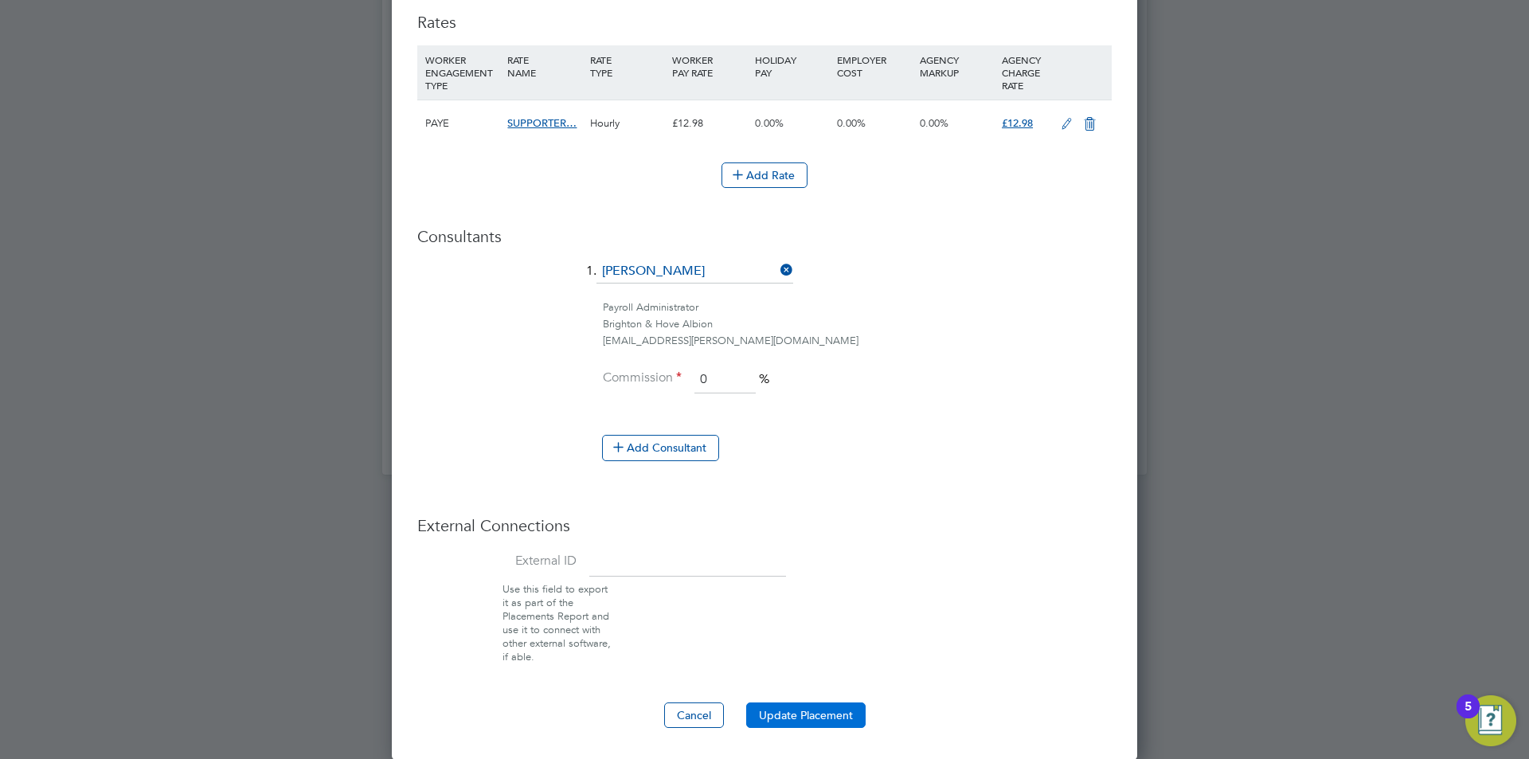
click at [785, 717] on button "Update Placement" at bounding box center [805, 715] width 119 height 25
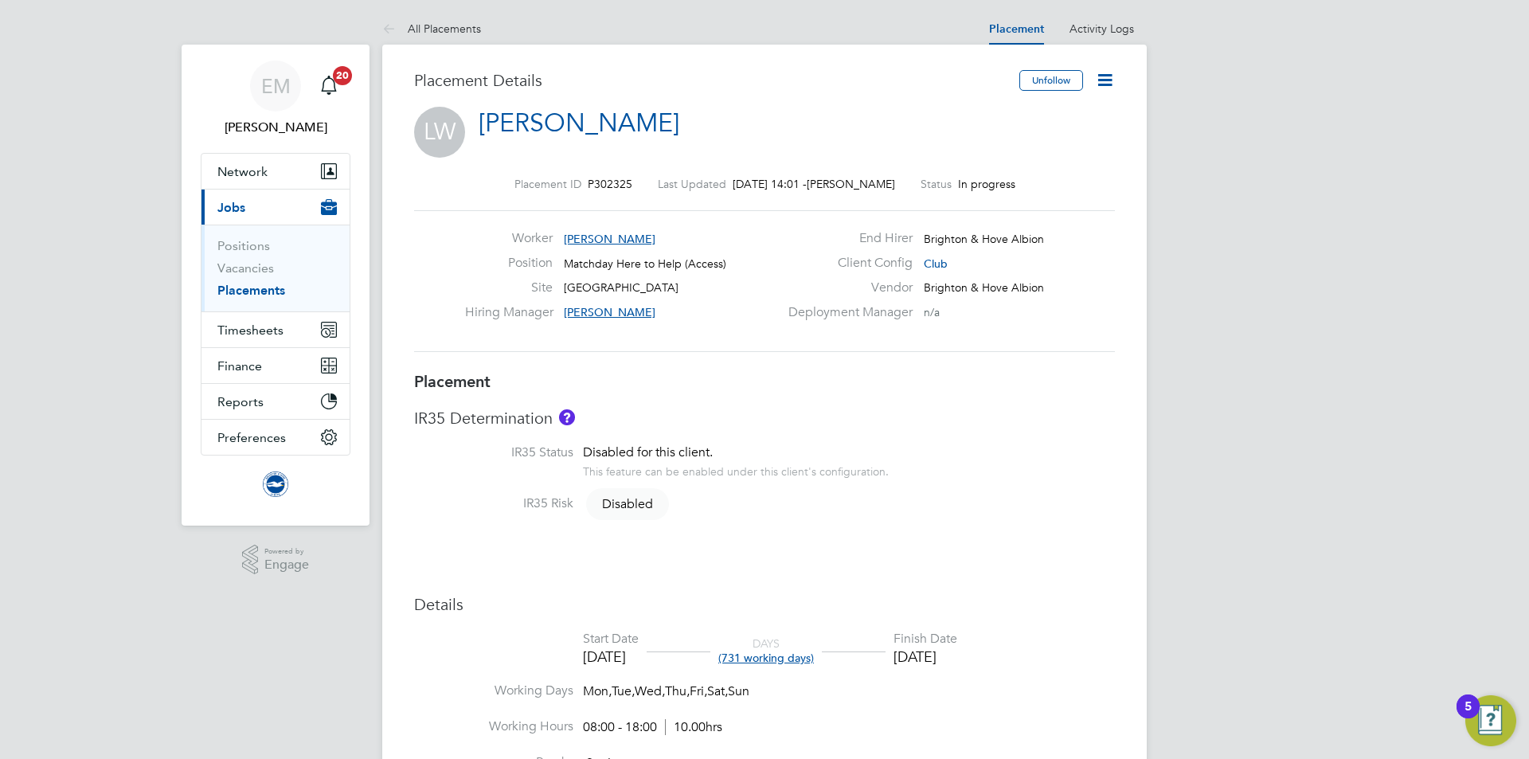
click at [1105, 78] on icon at bounding box center [1105, 80] width 20 height 20
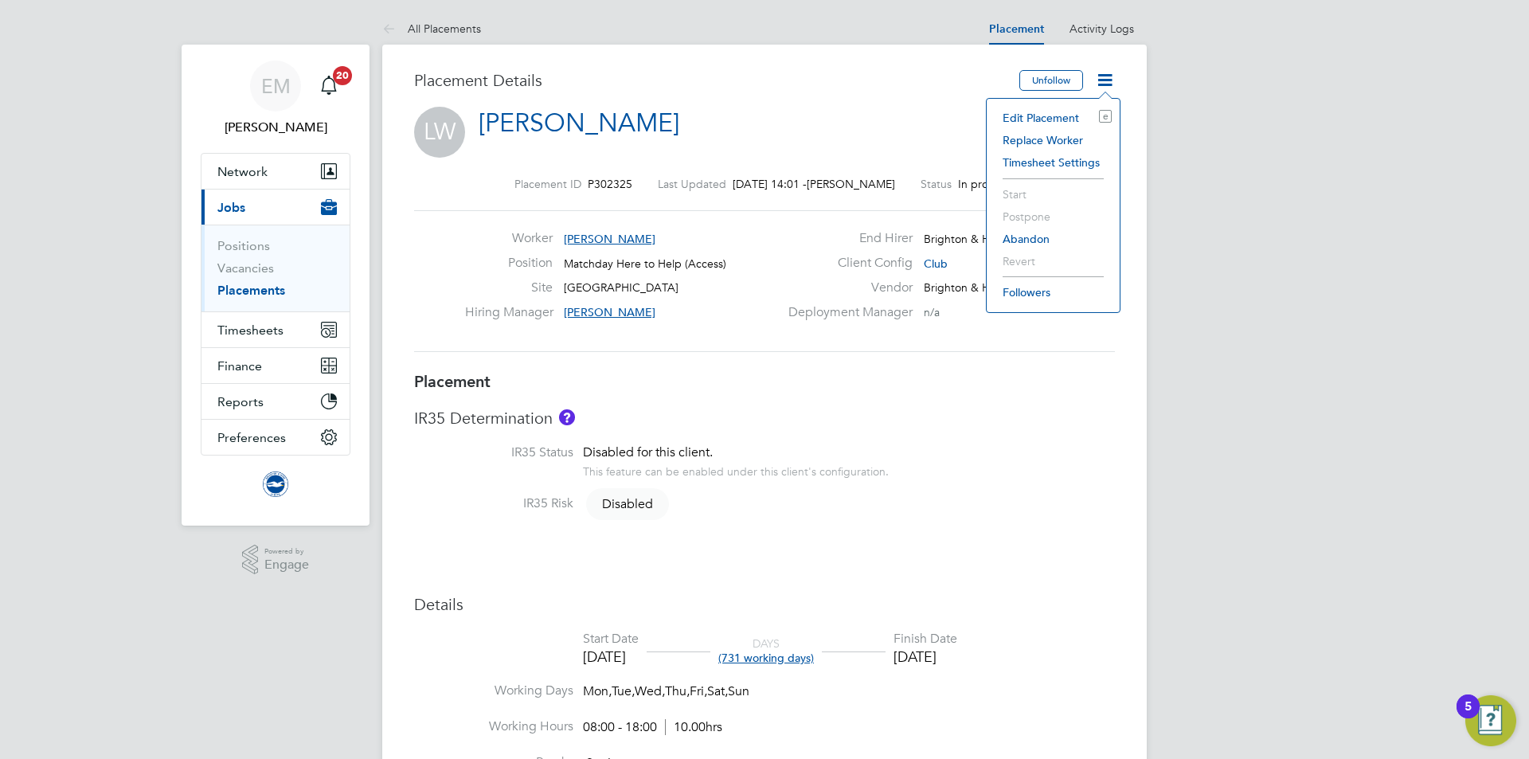
click at [1066, 116] on li "Edit Placement e" at bounding box center [1053, 118] width 117 height 22
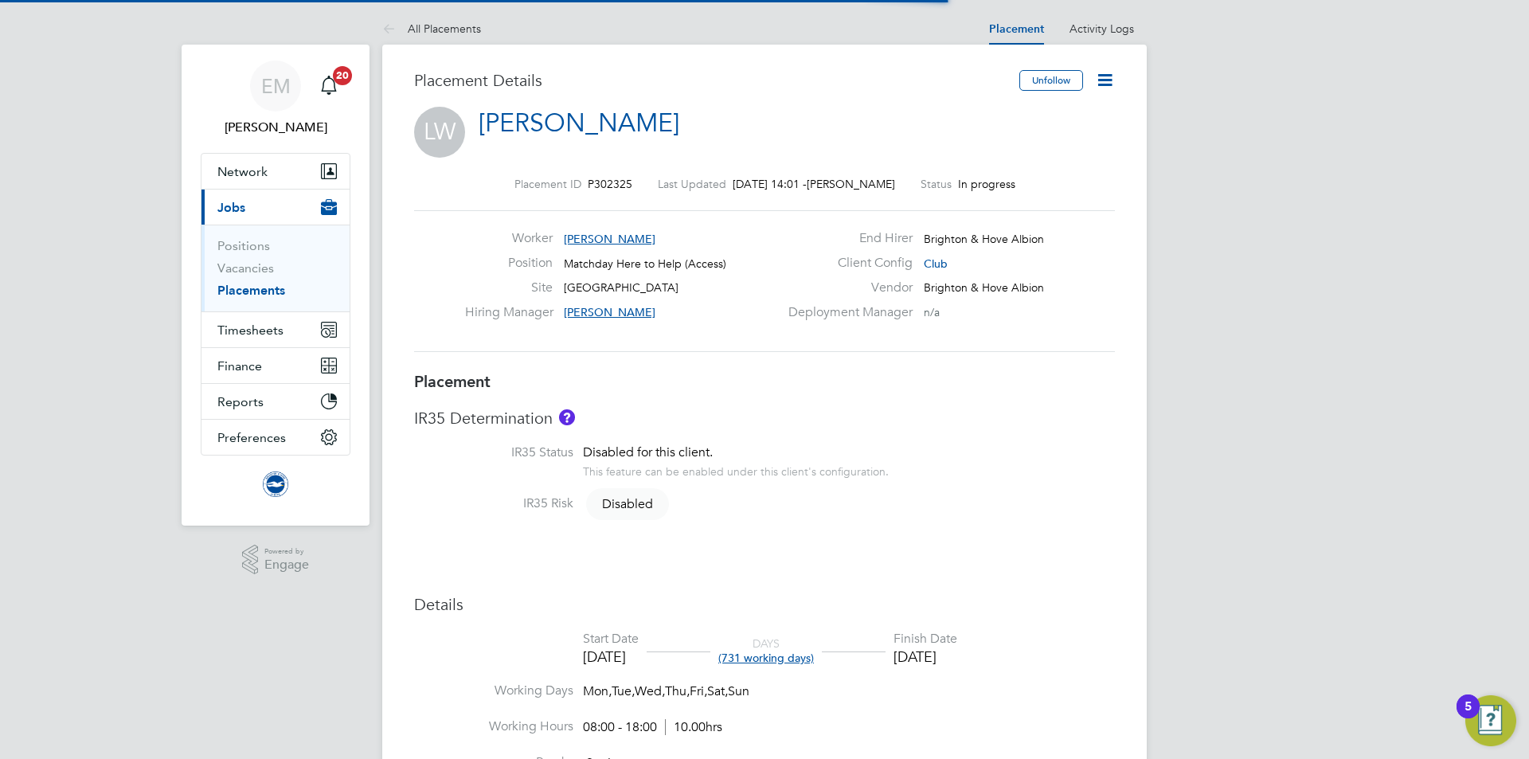
scroll to position [8, 8]
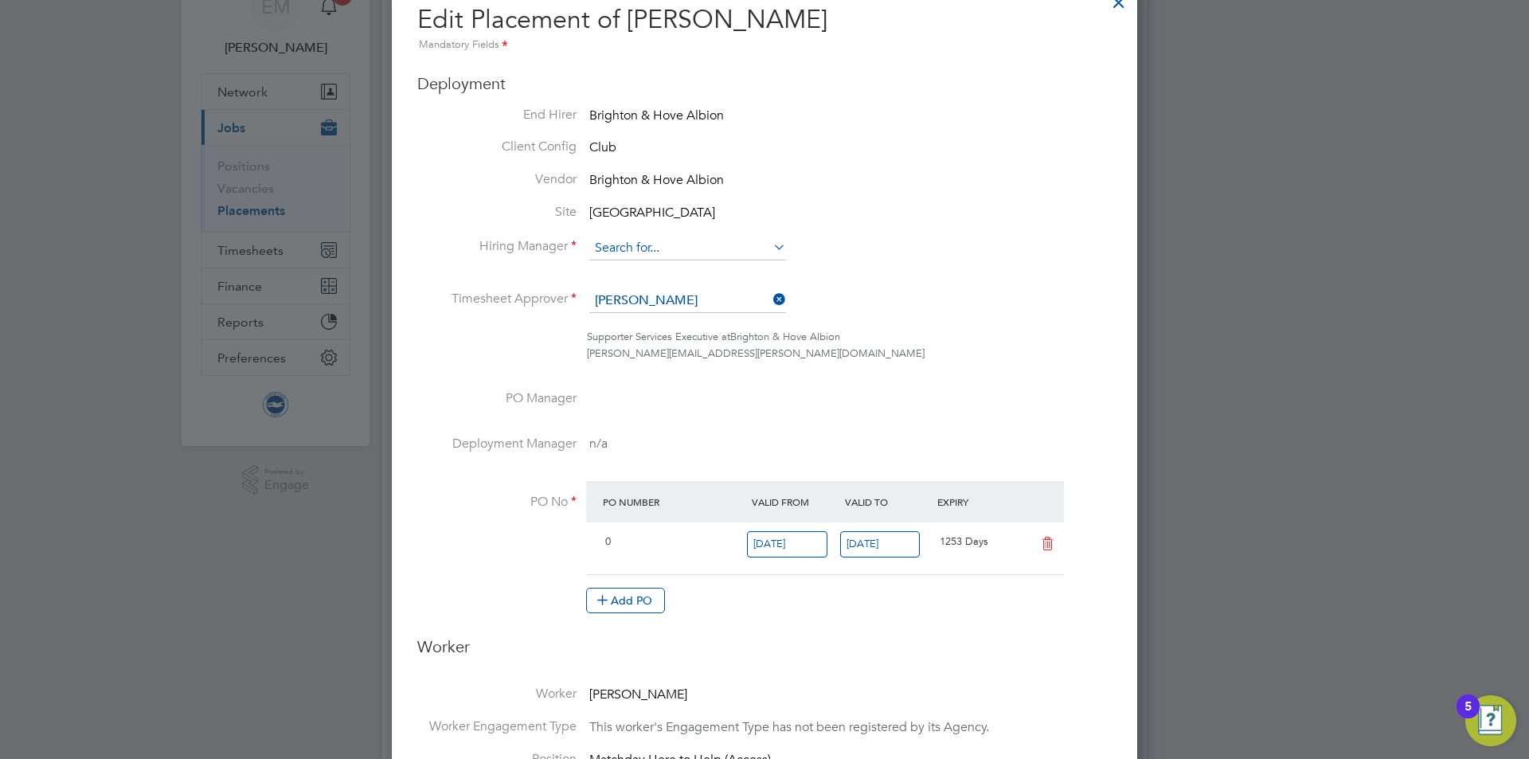
click at [625, 260] on div "All Placements Placement Activity Logs Placement Activity Logs All Placements P…" at bounding box center [764, 682] width 765 height 1498
click at [687, 268] on b "Radle" at bounding box center [733, 271] width 92 height 14
type input "[PERSON_NAME]"
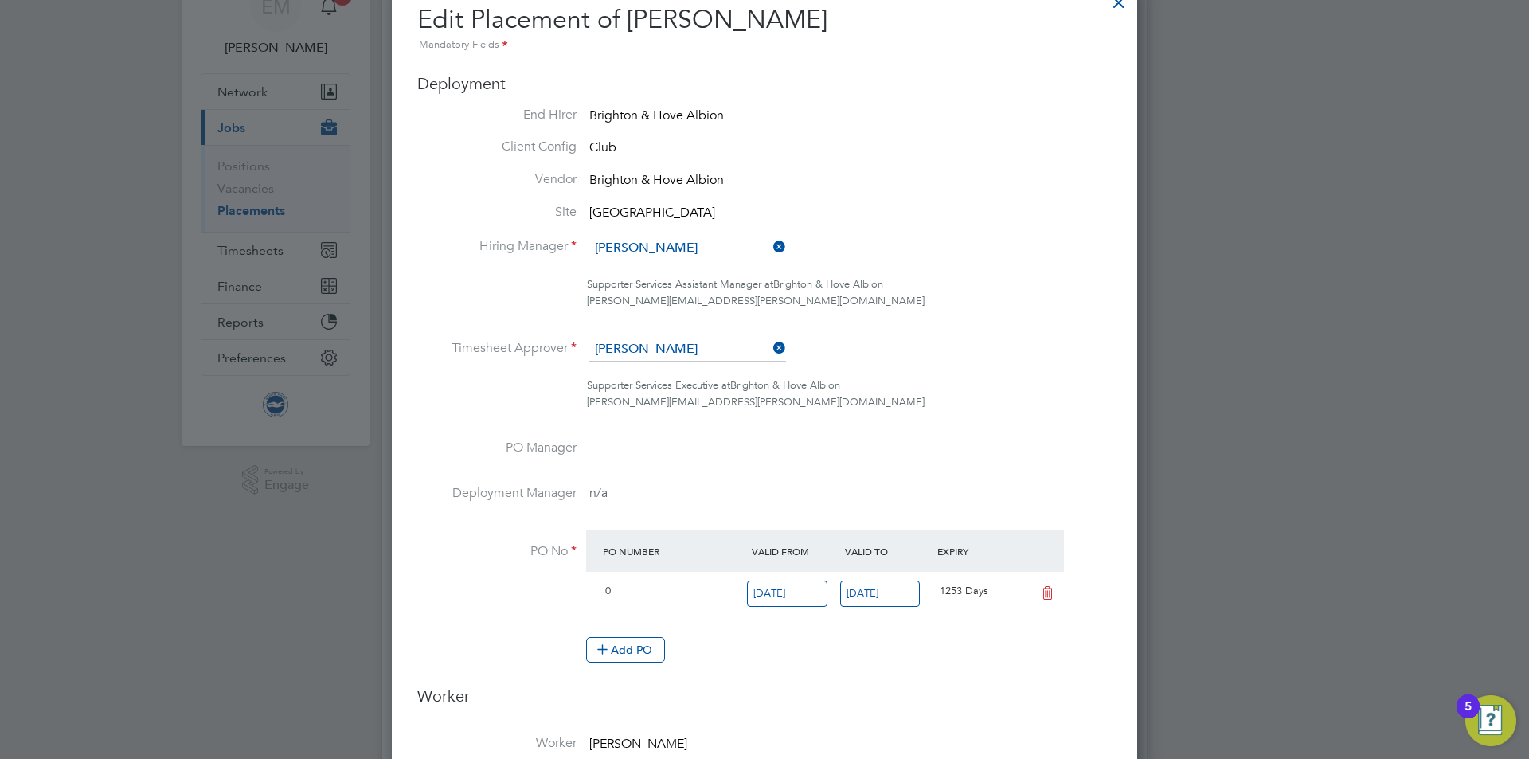
click at [649, 335] on ul "End Hirer Brighton & Hove Albion Client Config Club Vendor Brighton & Hove Albi…" at bounding box center [764, 393] width 695 height 573
click at [652, 340] on input at bounding box center [687, 350] width 197 height 24
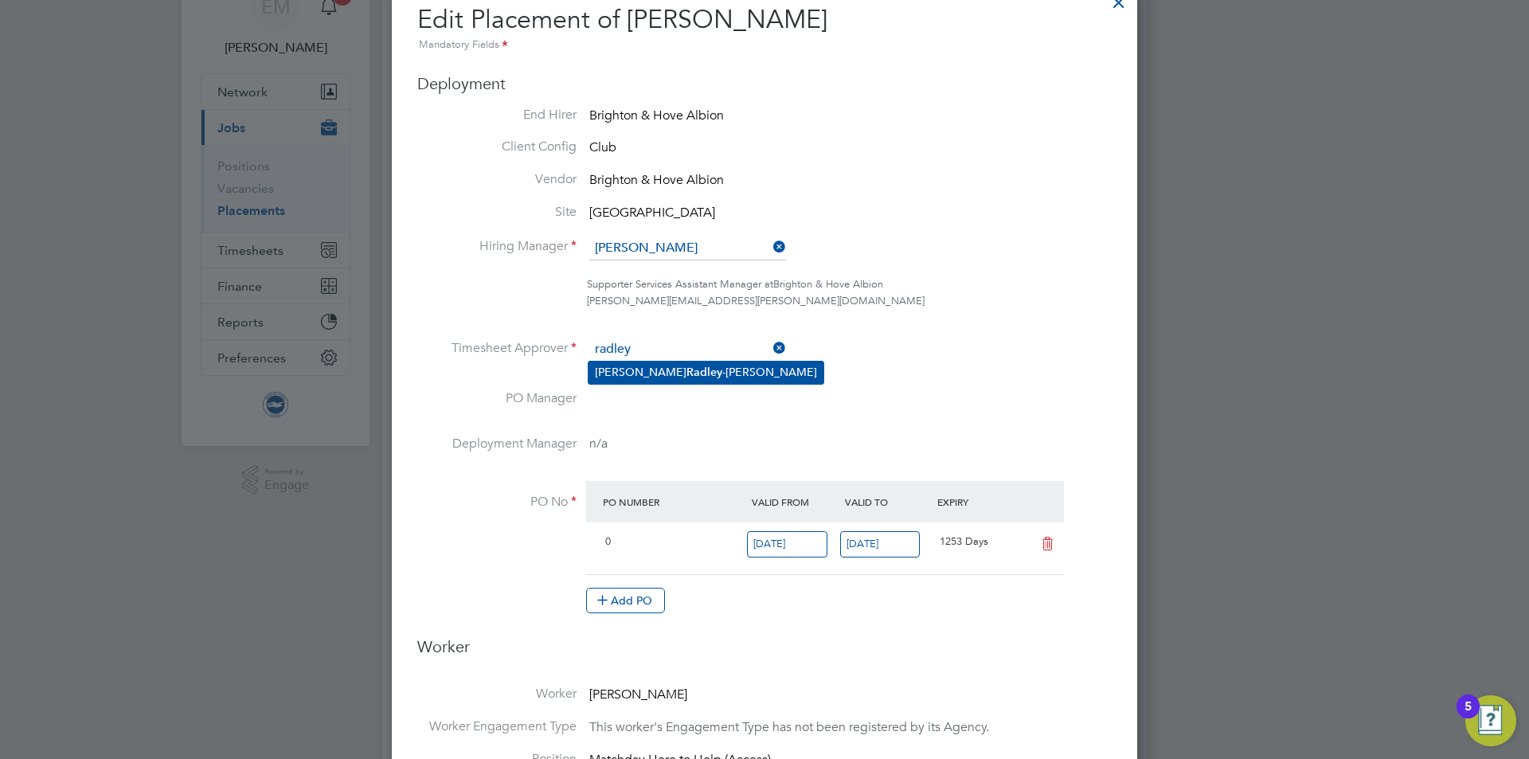
click at [673, 374] on li "[PERSON_NAME]" at bounding box center [706, 373] width 235 height 22
type input "[PERSON_NAME]"
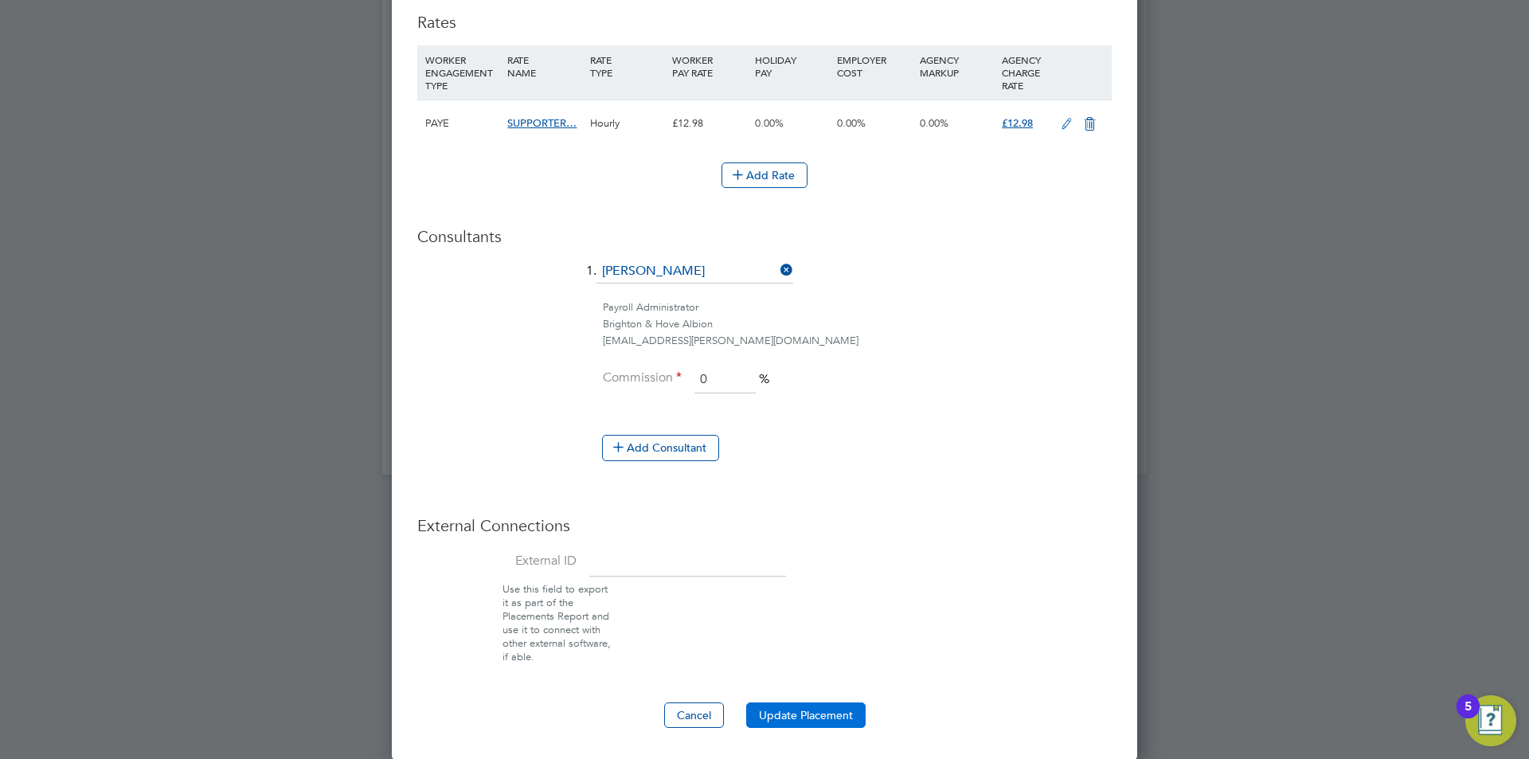
click at [816, 716] on button "Update Placement" at bounding box center [805, 715] width 119 height 25
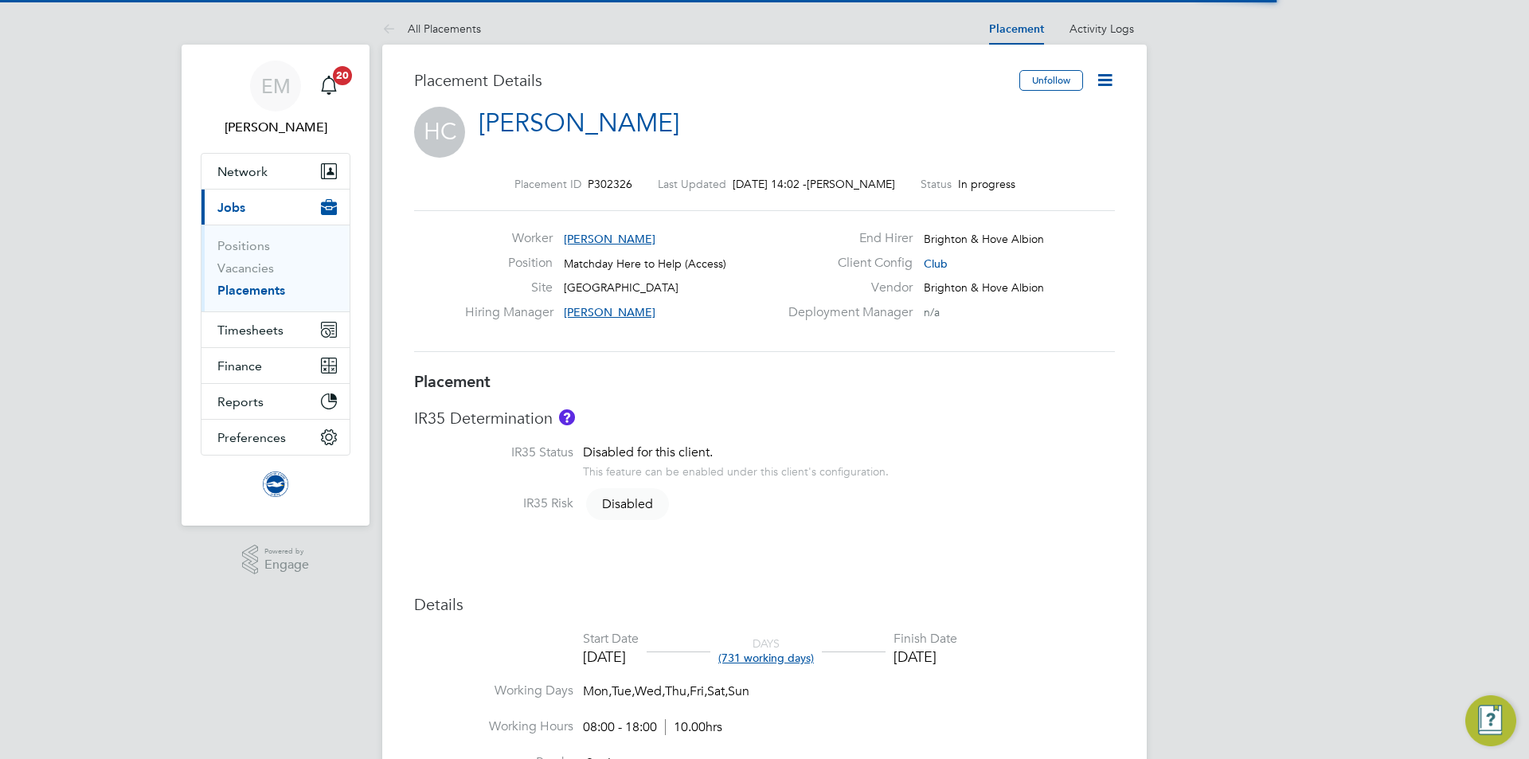
click at [1095, 73] on icon at bounding box center [1105, 80] width 20 height 20
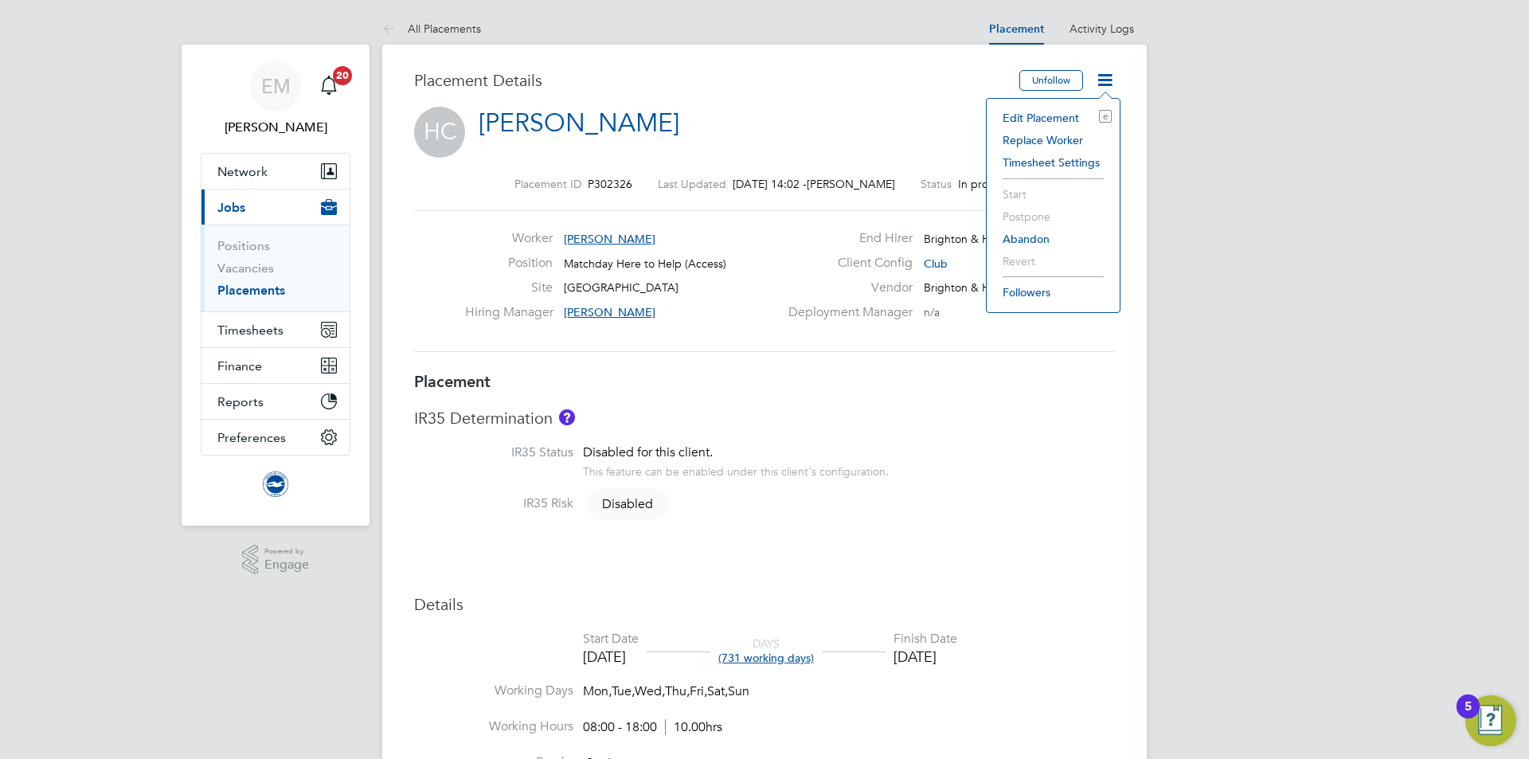
click at [1051, 113] on li "Edit Placement e" at bounding box center [1053, 118] width 117 height 22
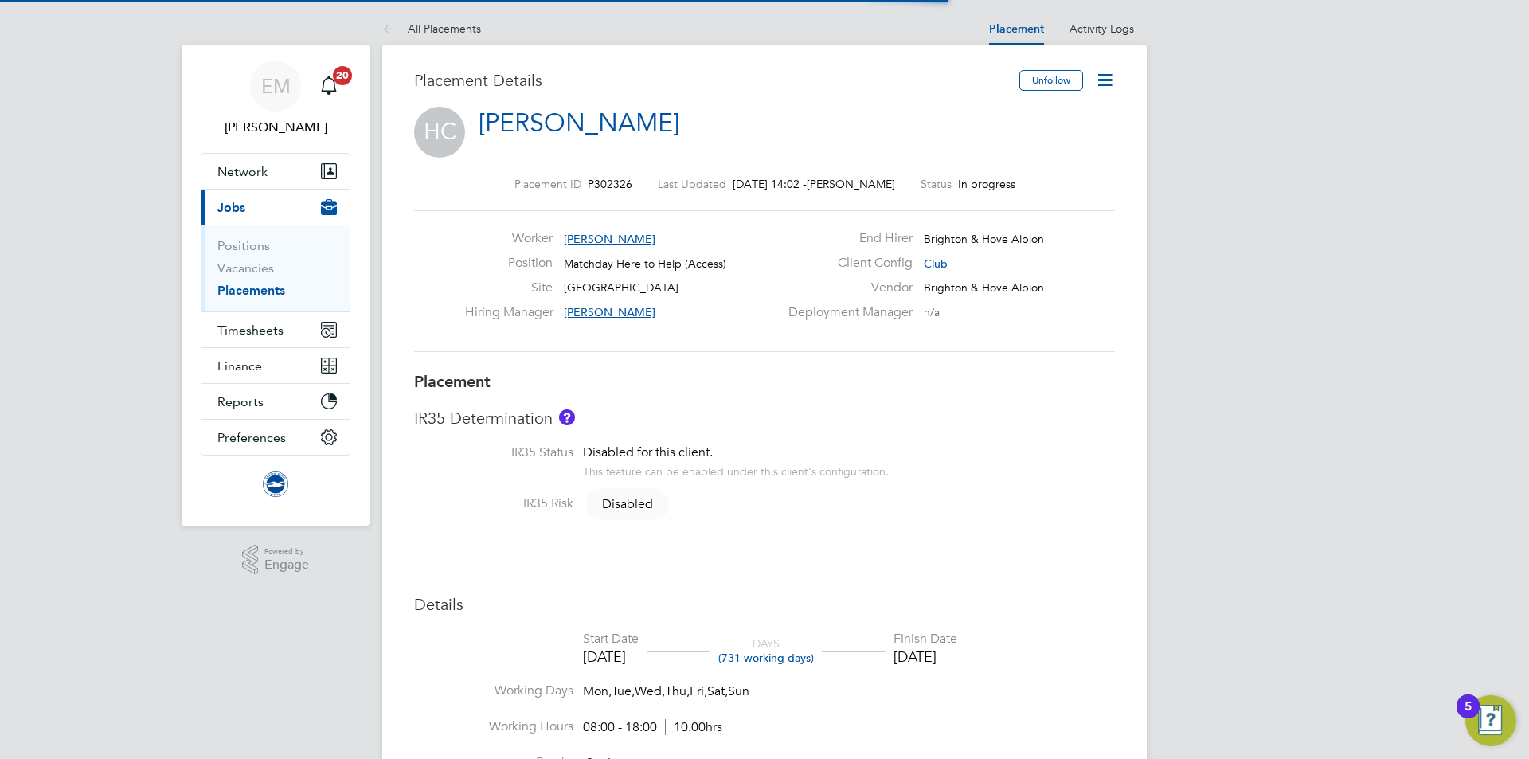
scroll to position [8, 8]
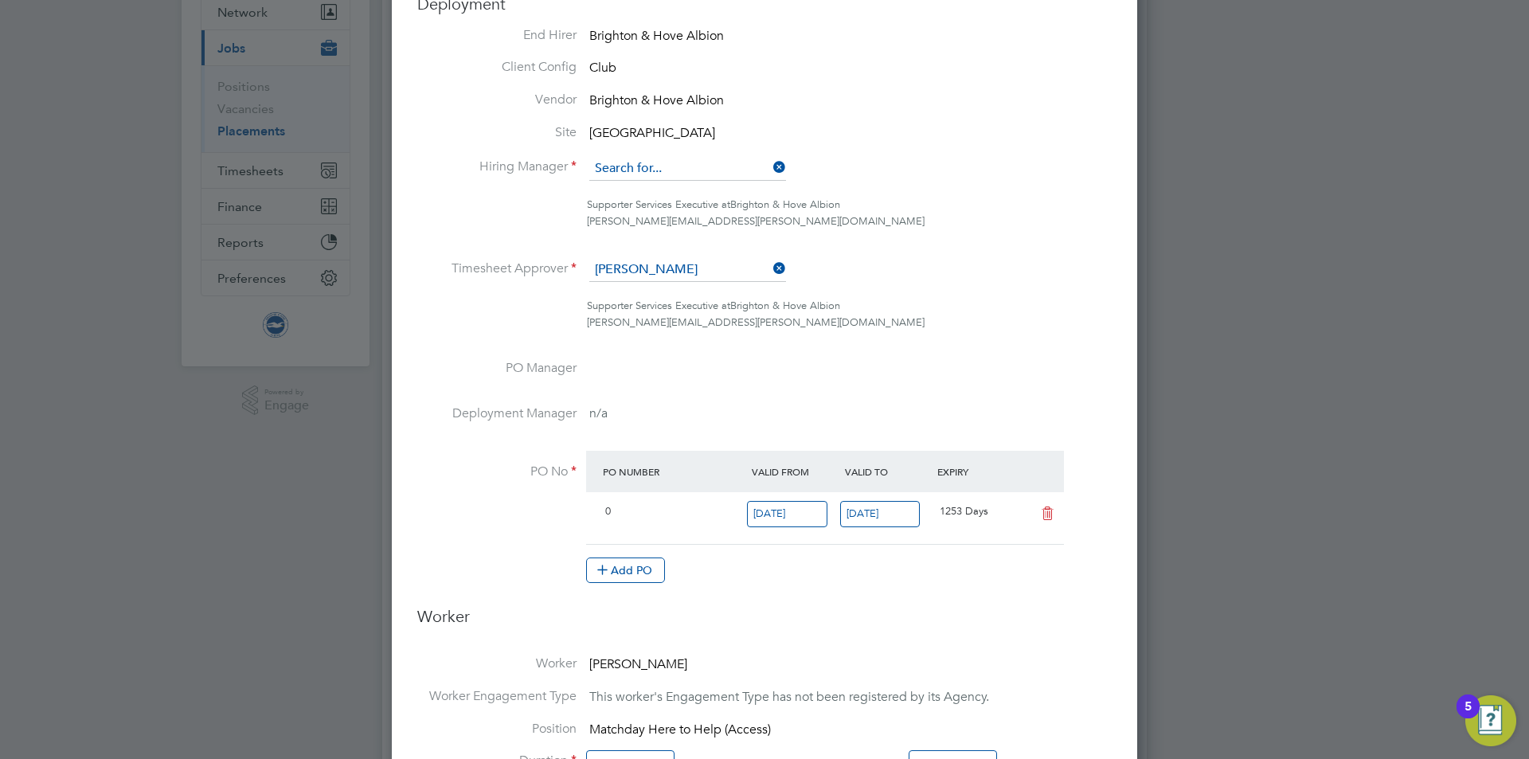
click at [644, 167] on input at bounding box center [687, 169] width 197 height 24
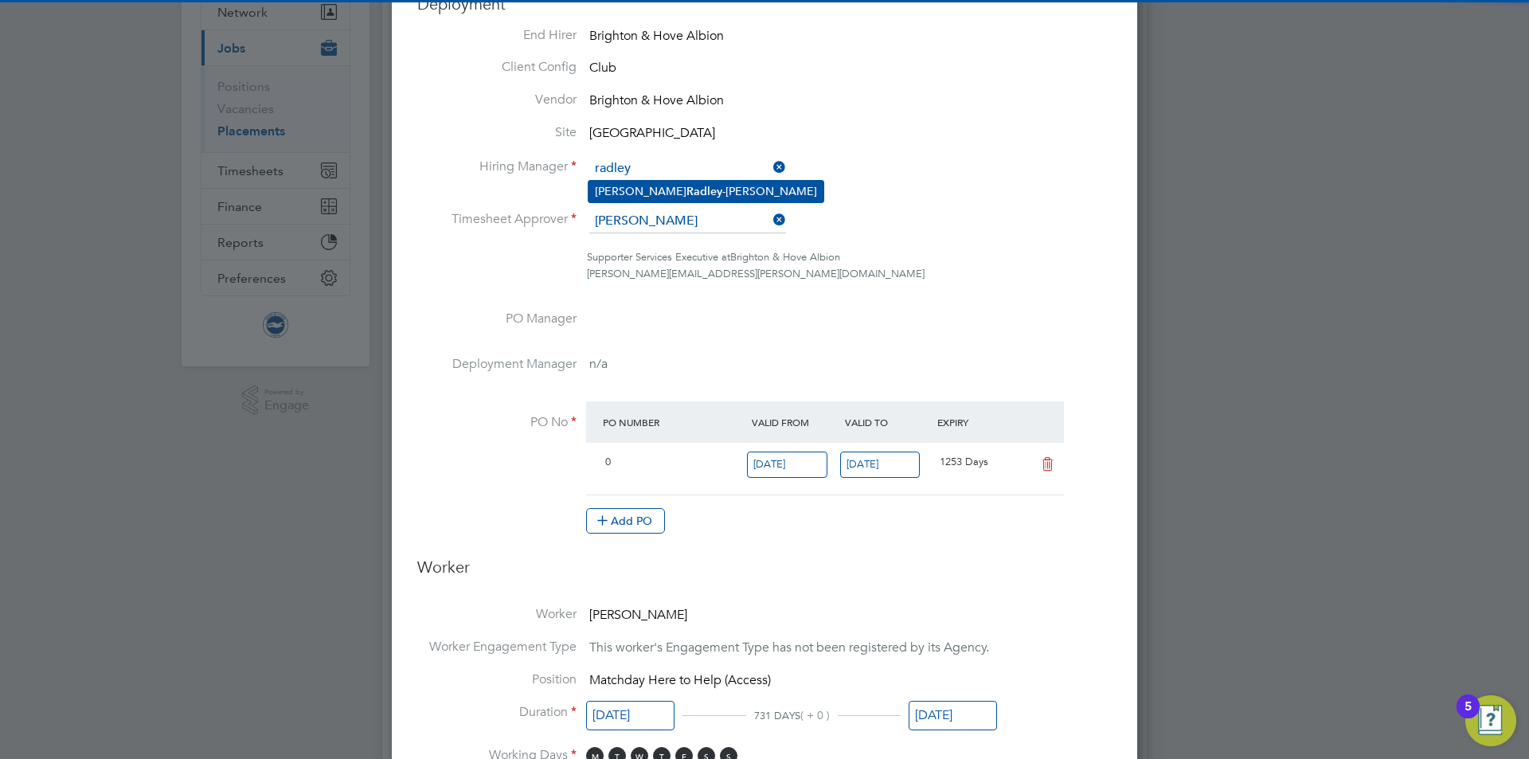
click at [687, 186] on b "Radley" at bounding box center [705, 192] width 36 height 14
type input "[PERSON_NAME]"
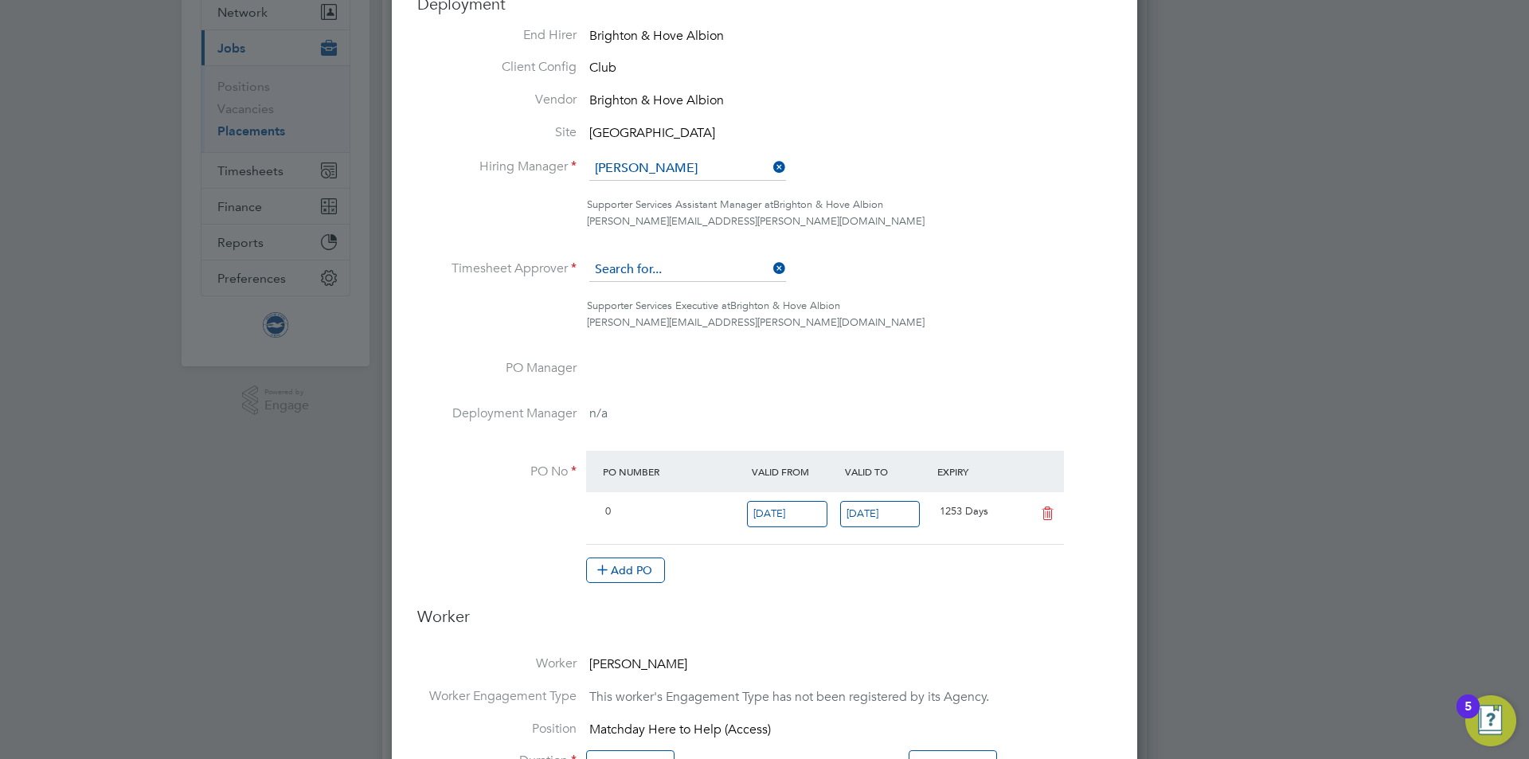
click at [655, 272] on input at bounding box center [687, 270] width 197 height 24
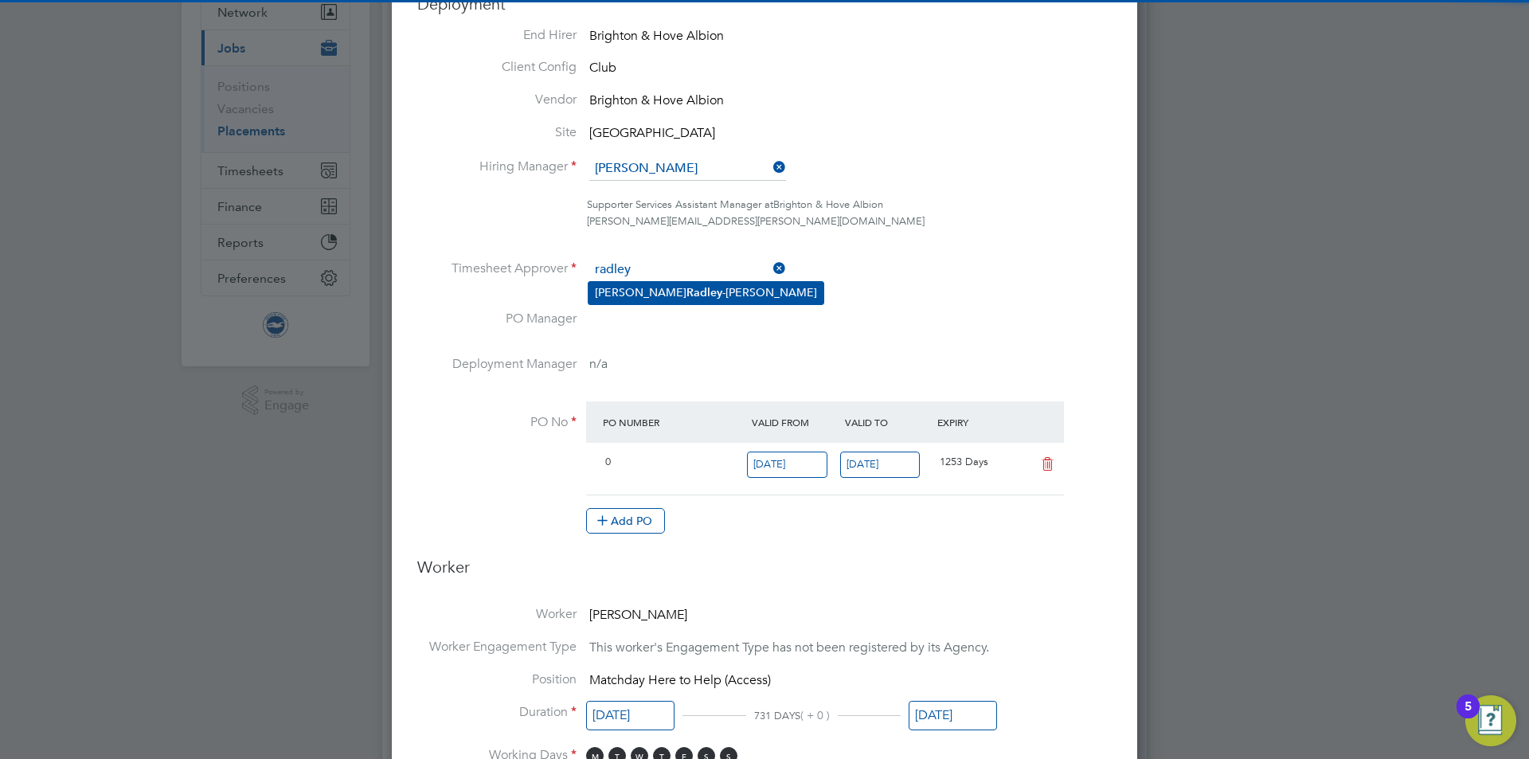
click at [664, 296] on li "[PERSON_NAME]" at bounding box center [706, 293] width 235 height 22
type input "[PERSON_NAME]"
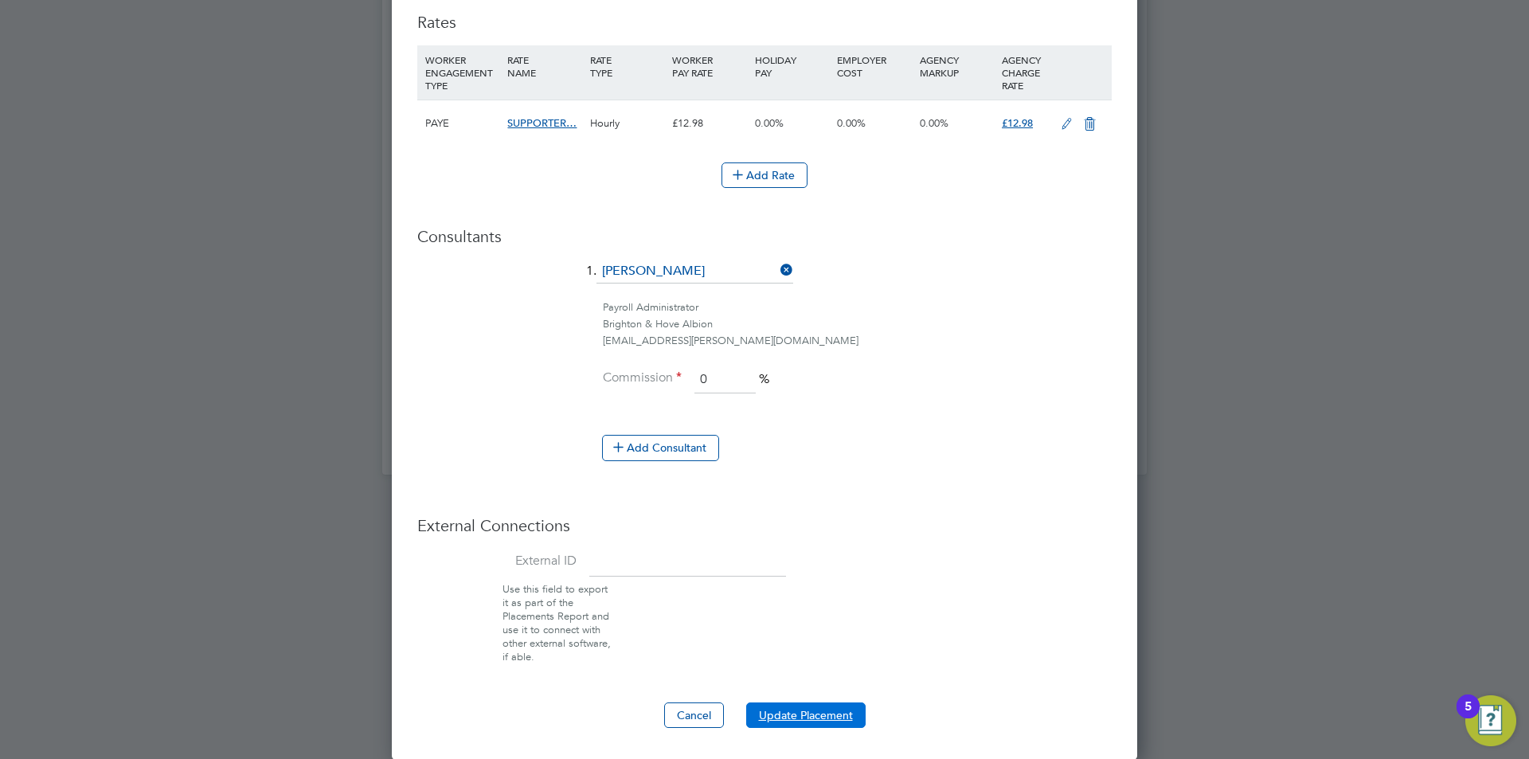
click at [812, 707] on button "Update Placement" at bounding box center [805, 715] width 119 height 25
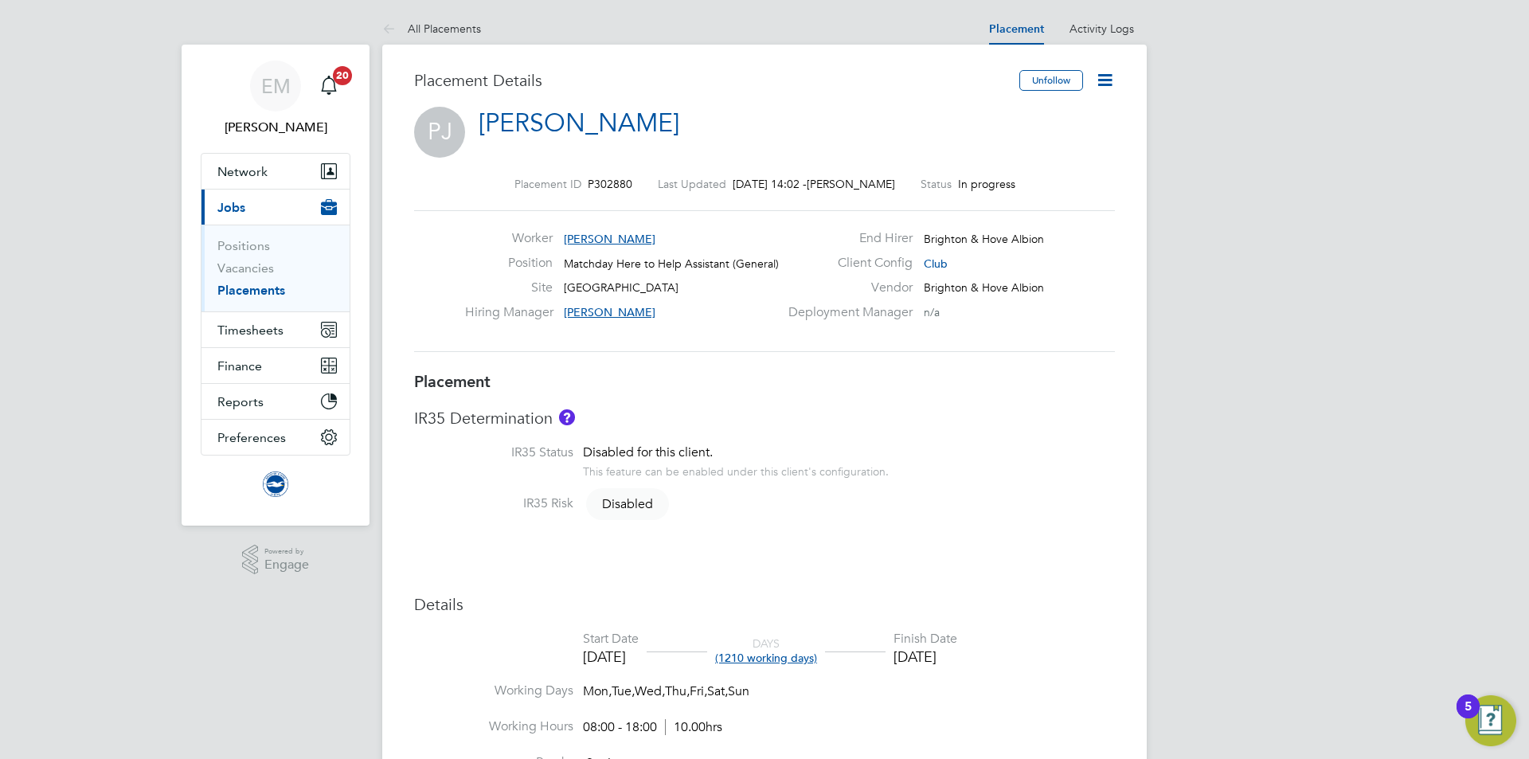
click at [1102, 79] on icon at bounding box center [1105, 80] width 20 height 20
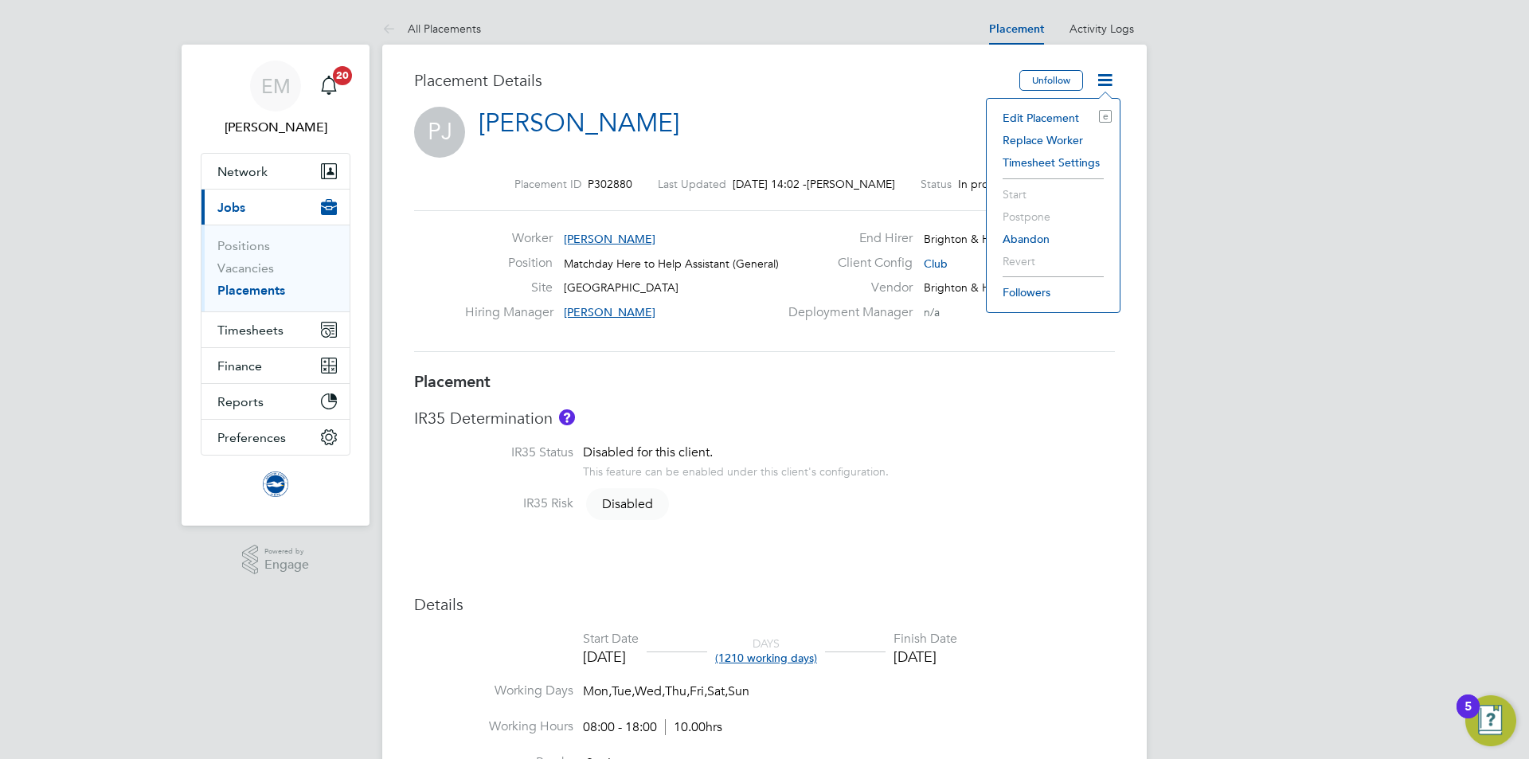
click at [1036, 121] on li "Edit Placement e" at bounding box center [1053, 118] width 117 height 22
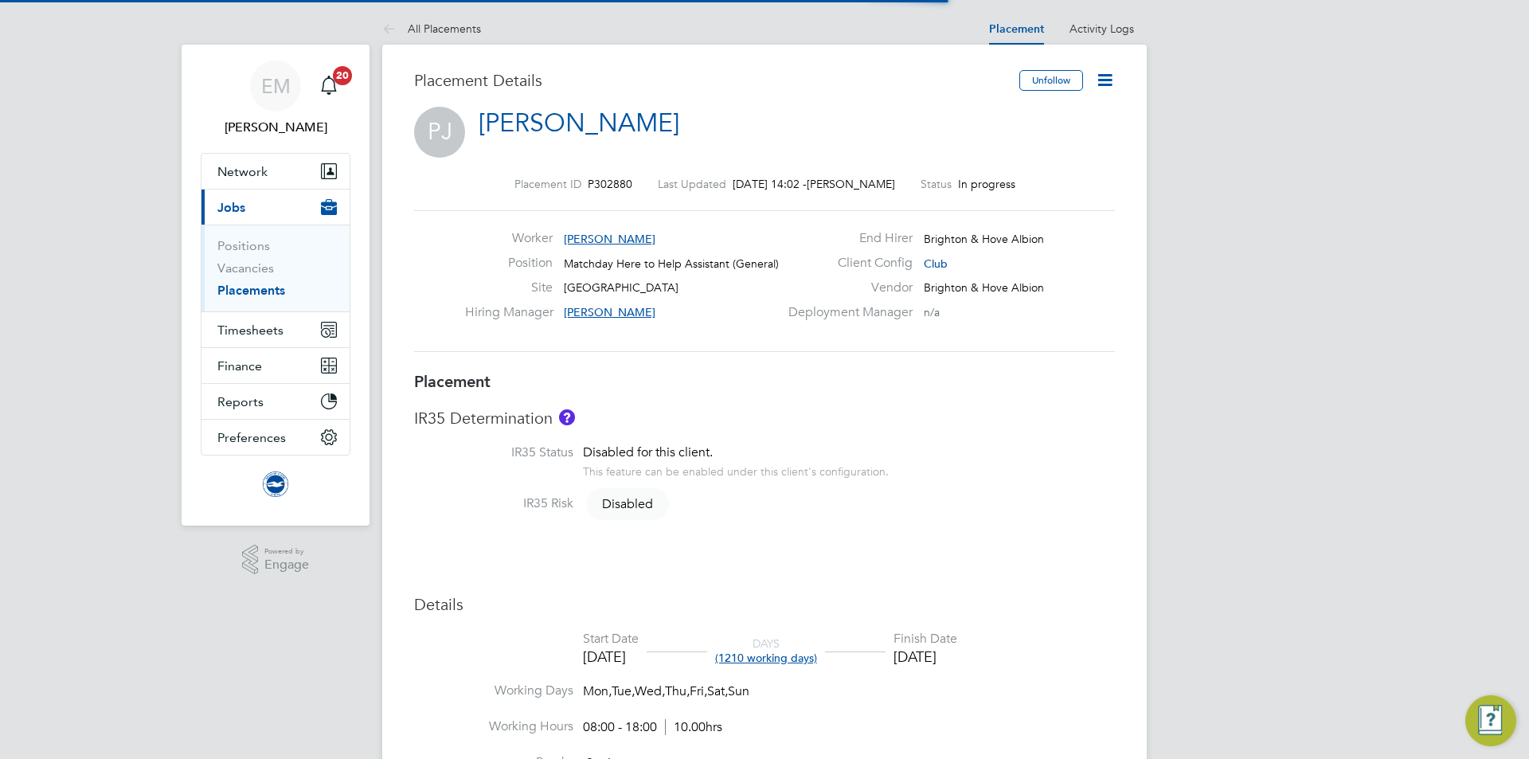
scroll to position [8, 8]
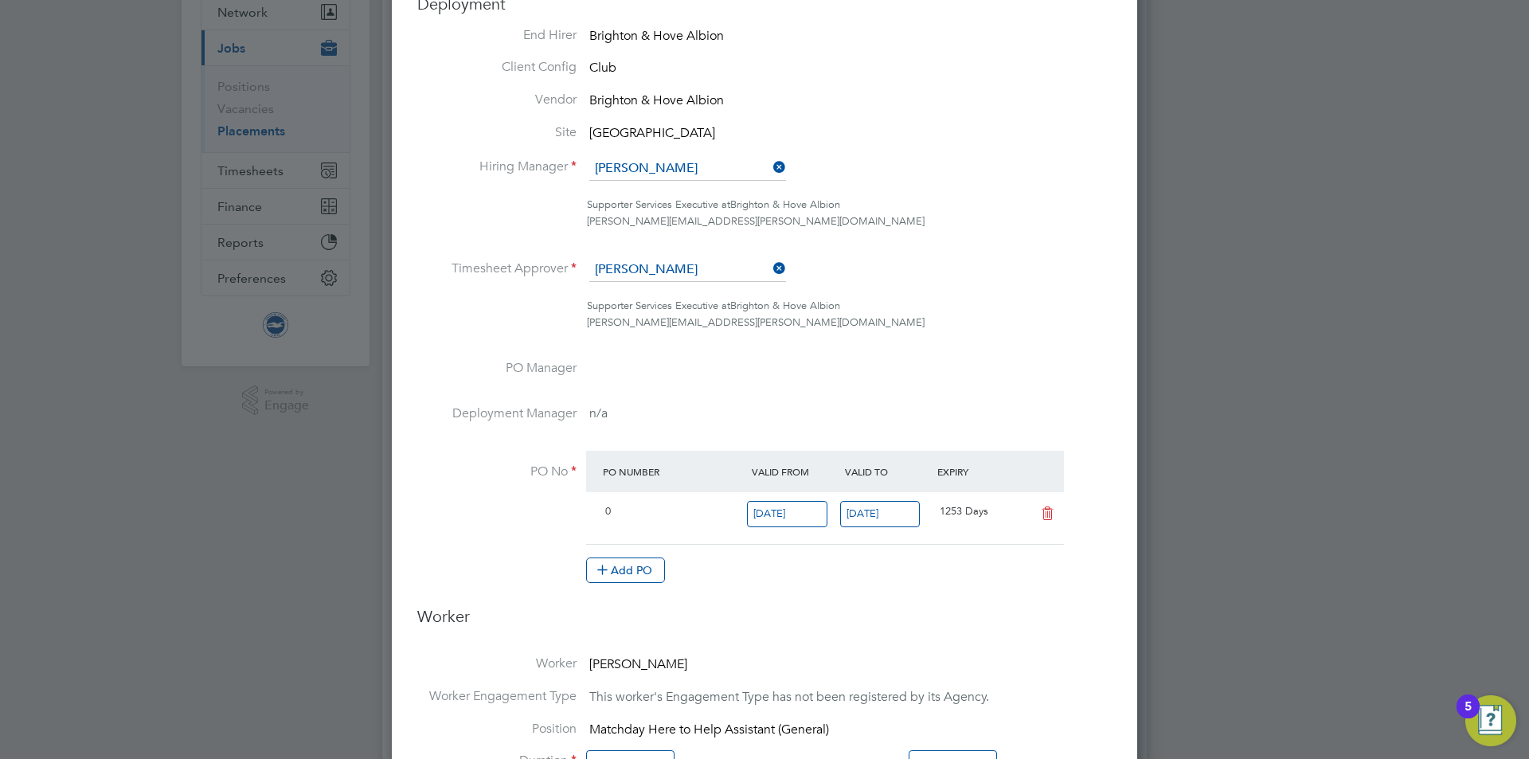
click at [675, 182] on li "Hiring Manager Millie Crowhurst" at bounding box center [764, 177] width 695 height 40
click at [664, 175] on input at bounding box center [687, 169] width 197 height 24
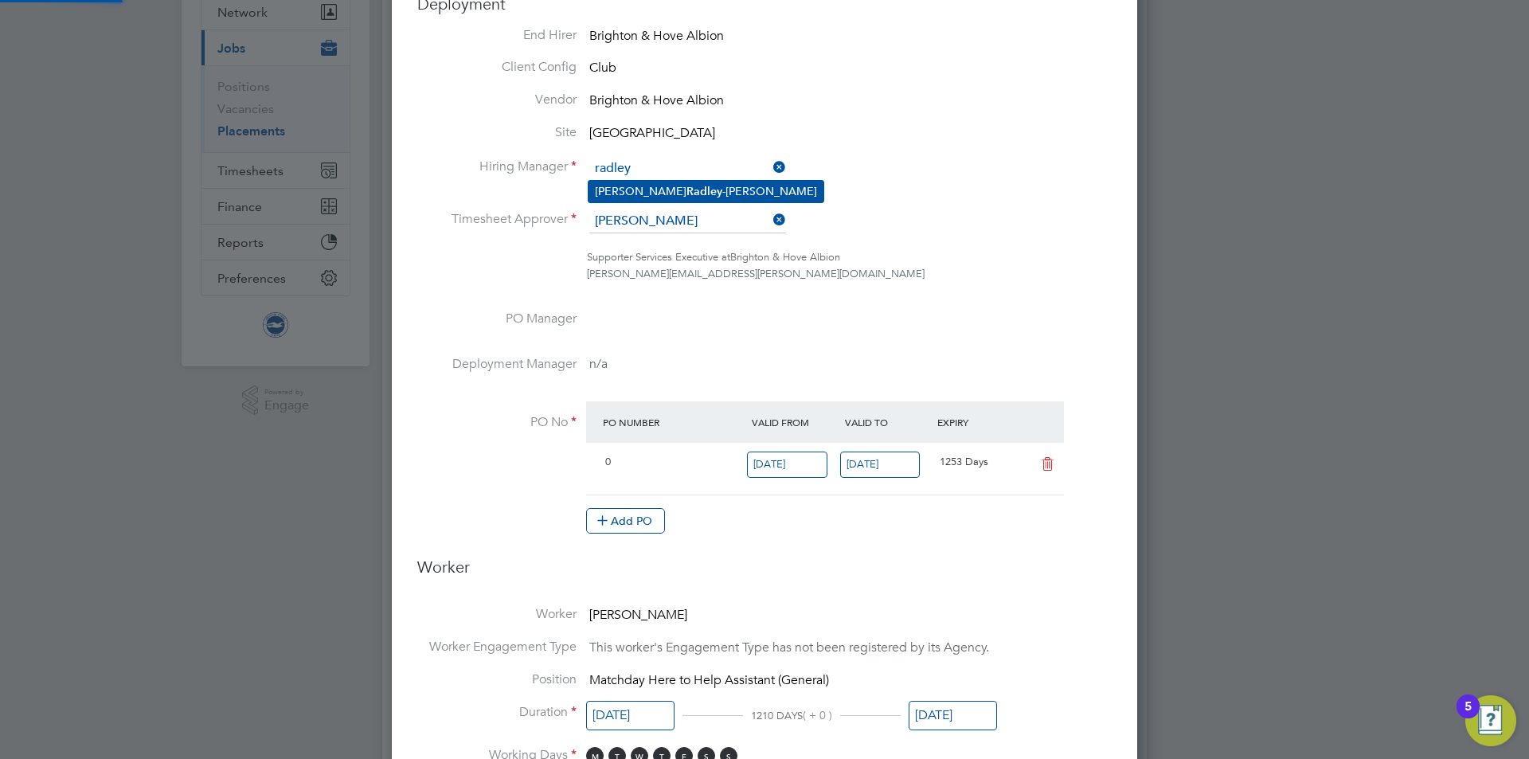
click at [687, 190] on b "Radley" at bounding box center [705, 192] width 36 height 14
type input "[PERSON_NAME]"
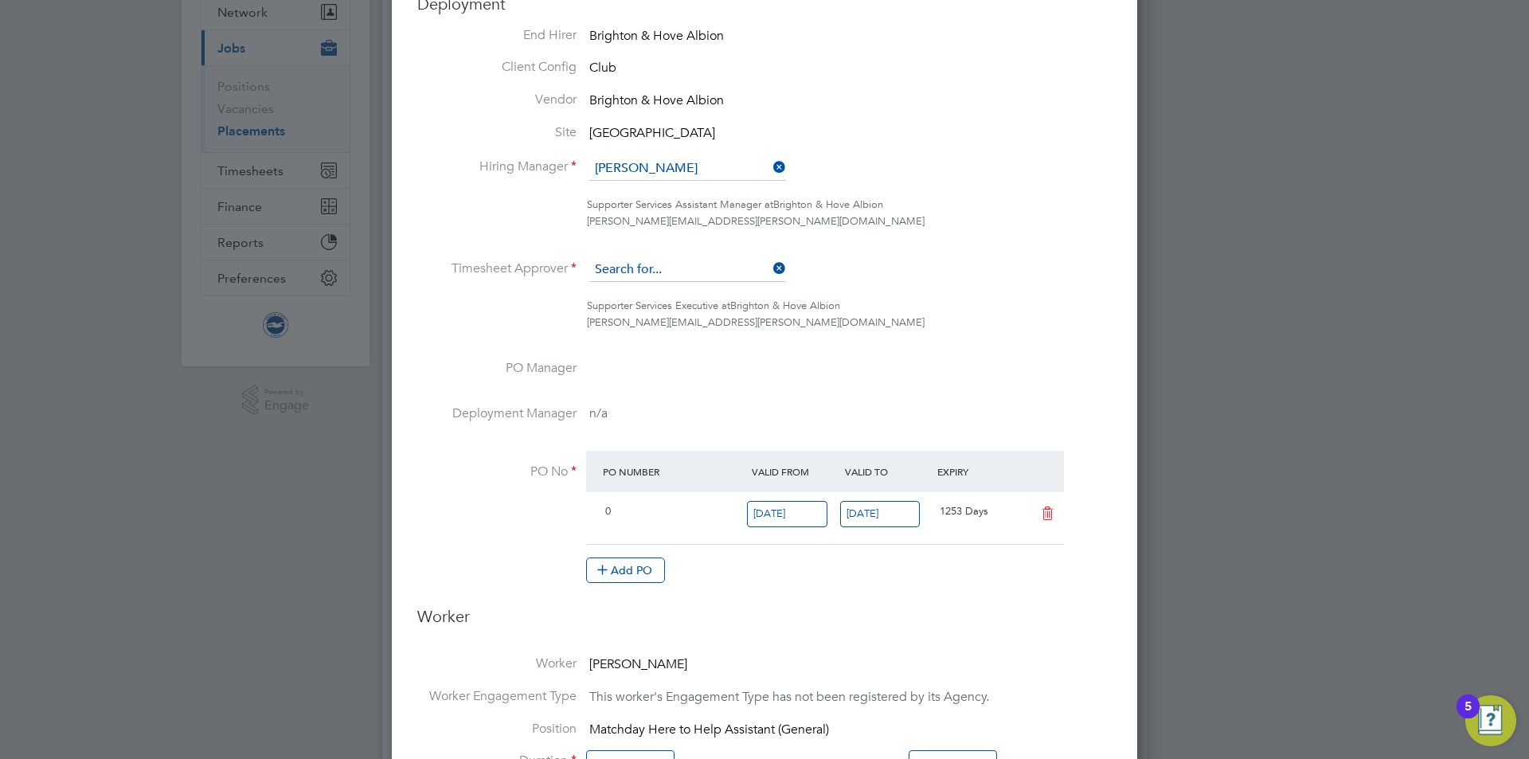
click at [644, 276] on input at bounding box center [687, 270] width 197 height 24
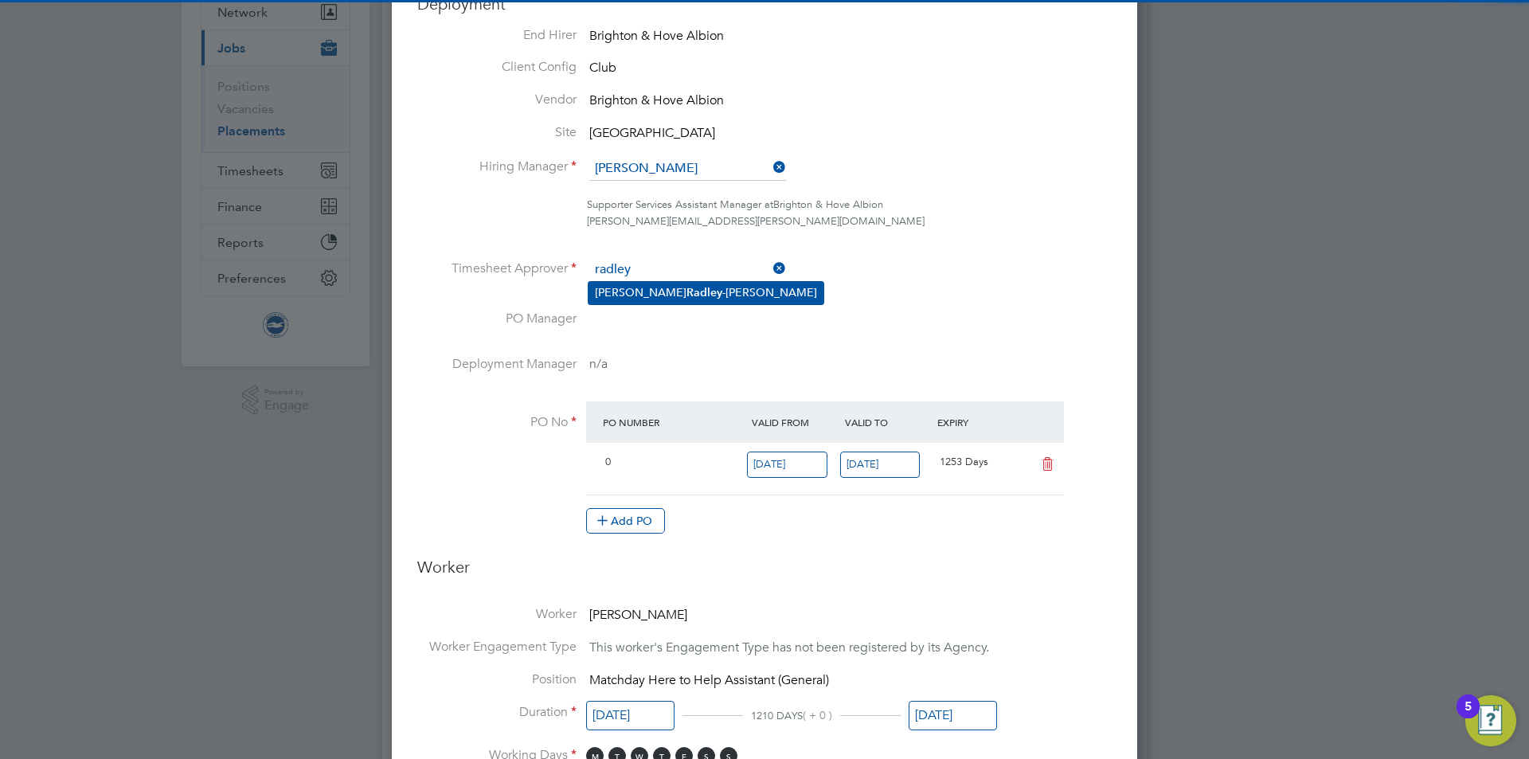
click at [657, 288] on li "Joe Radley -Martin" at bounding box center [706, 293] width 235 height 22
type input "Joe Radley-Martin"
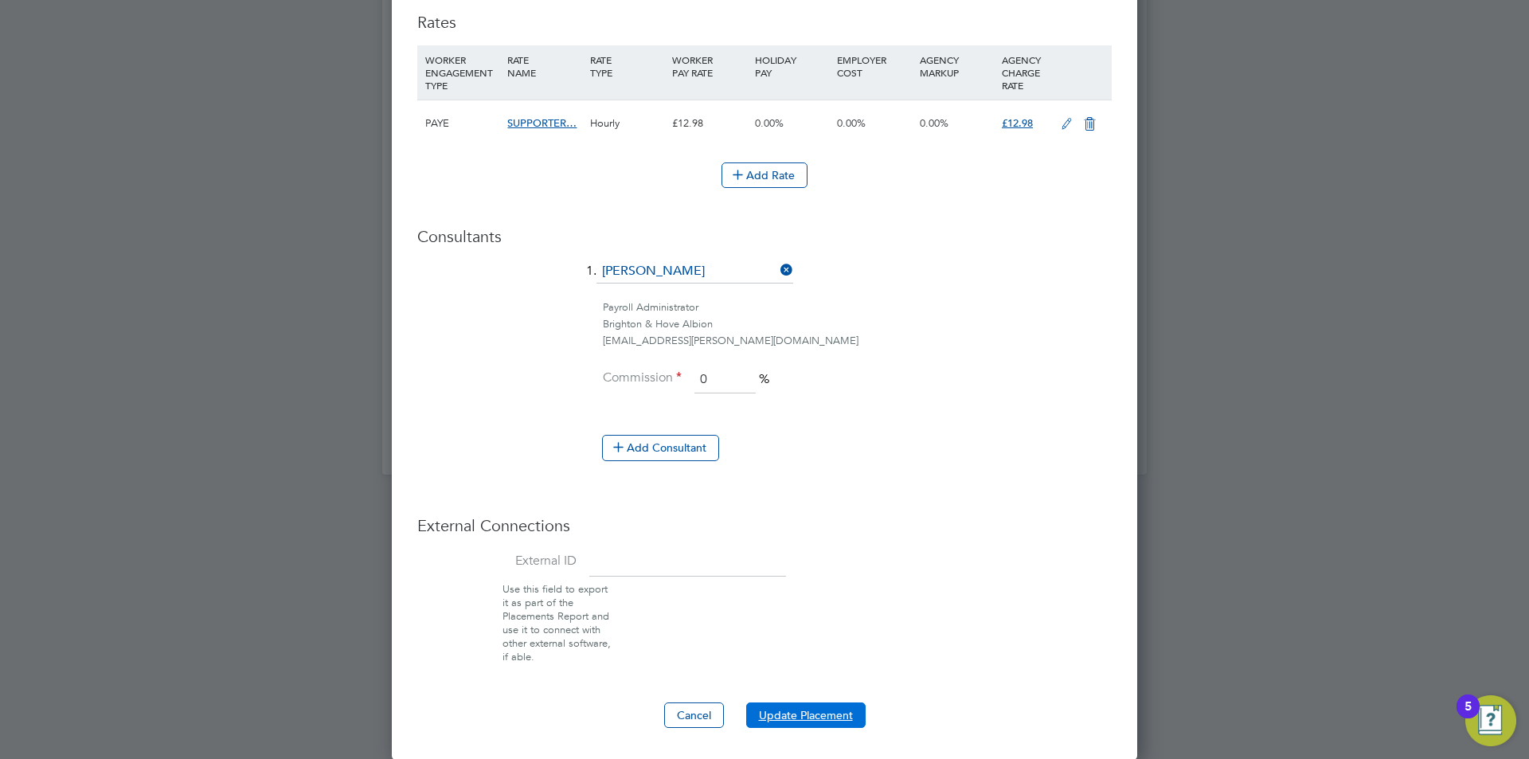
click at [818, 713] on button "Update Placement" at bounding box center [805, 715] width 119 height 25
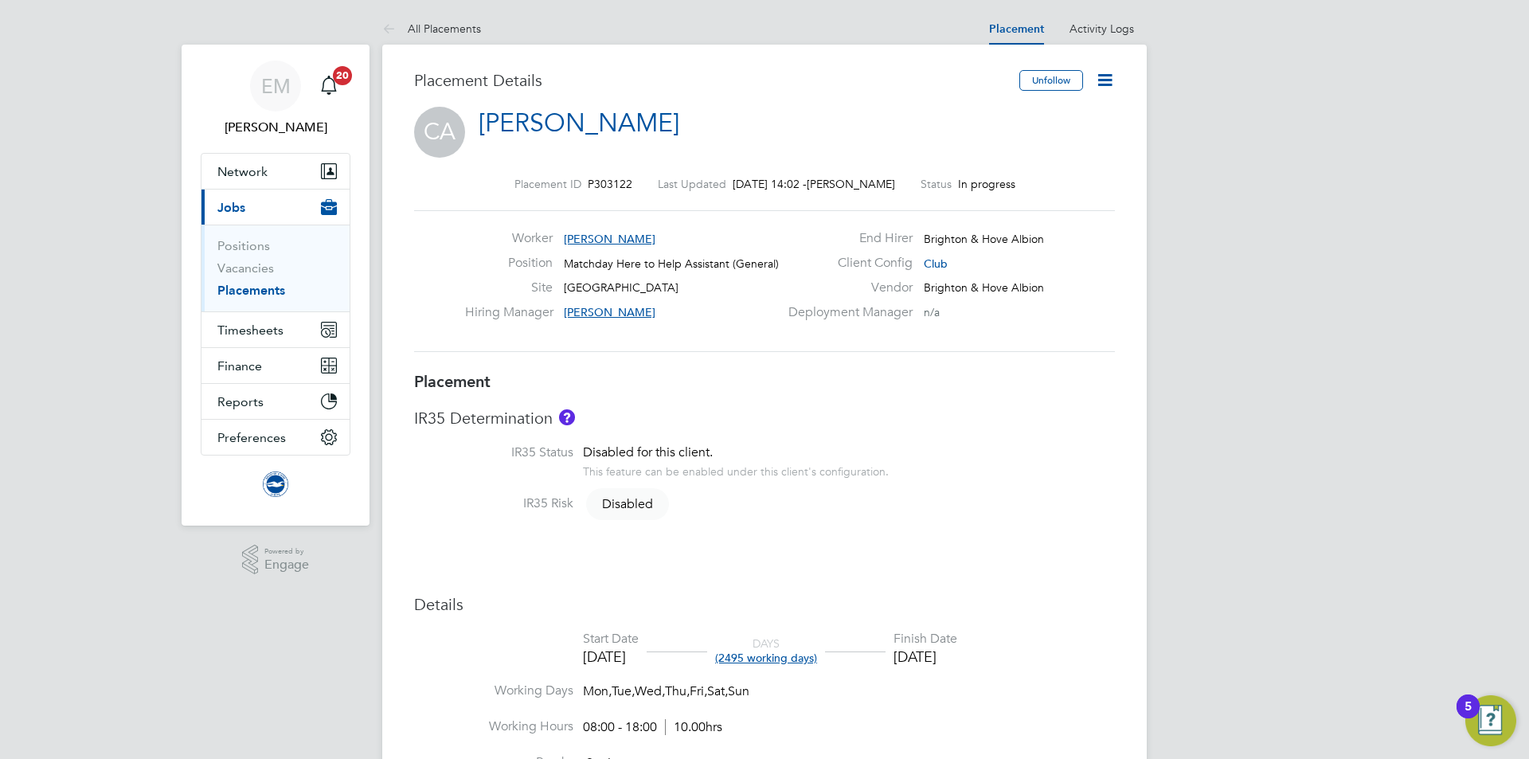
click at [1106, 84] on icon at bounding box center [1105, 80] width 20 height 20
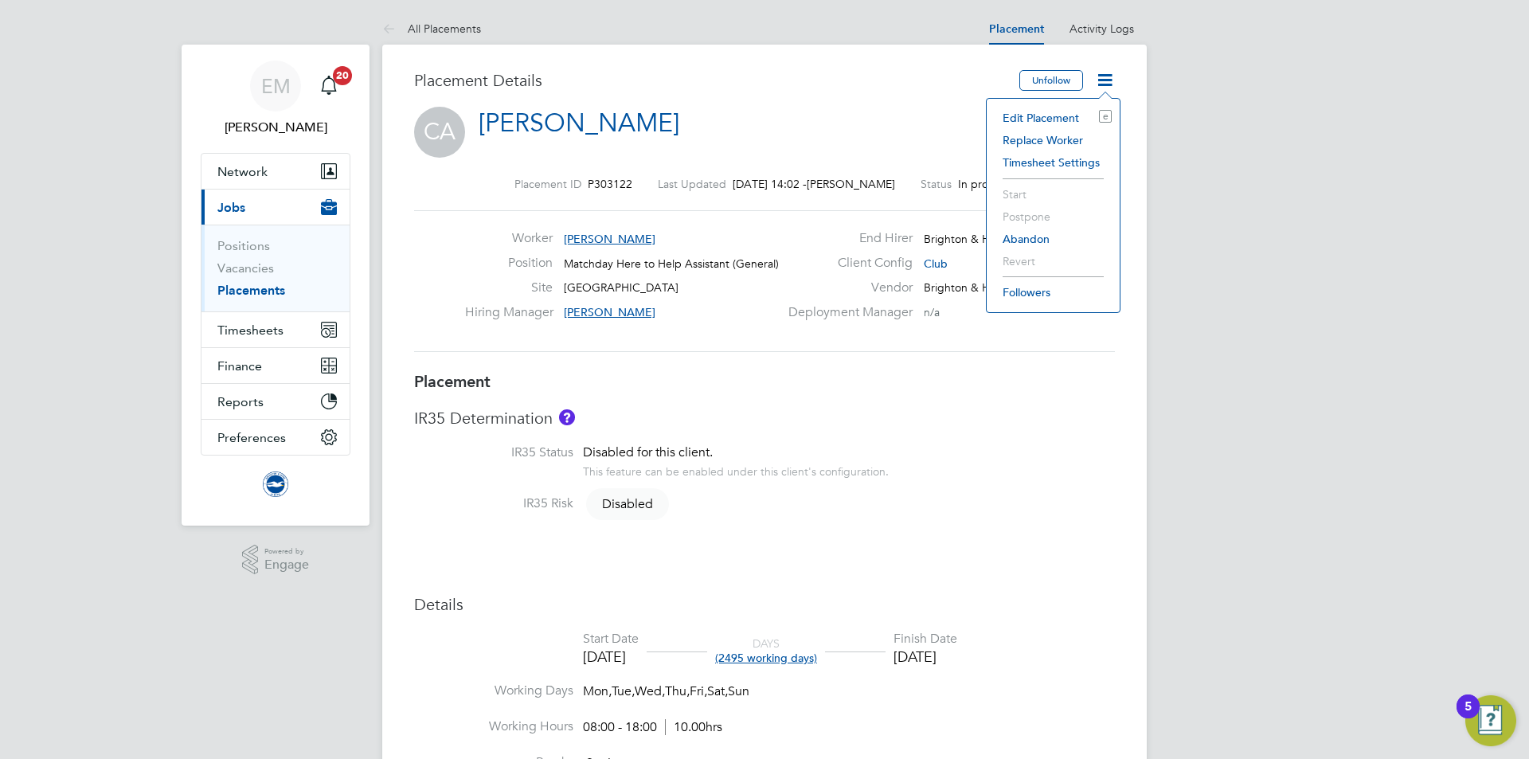
click at [1055, 123] on li "Edit Placement e" at bounding box center [1053, 118] width 117 height 22
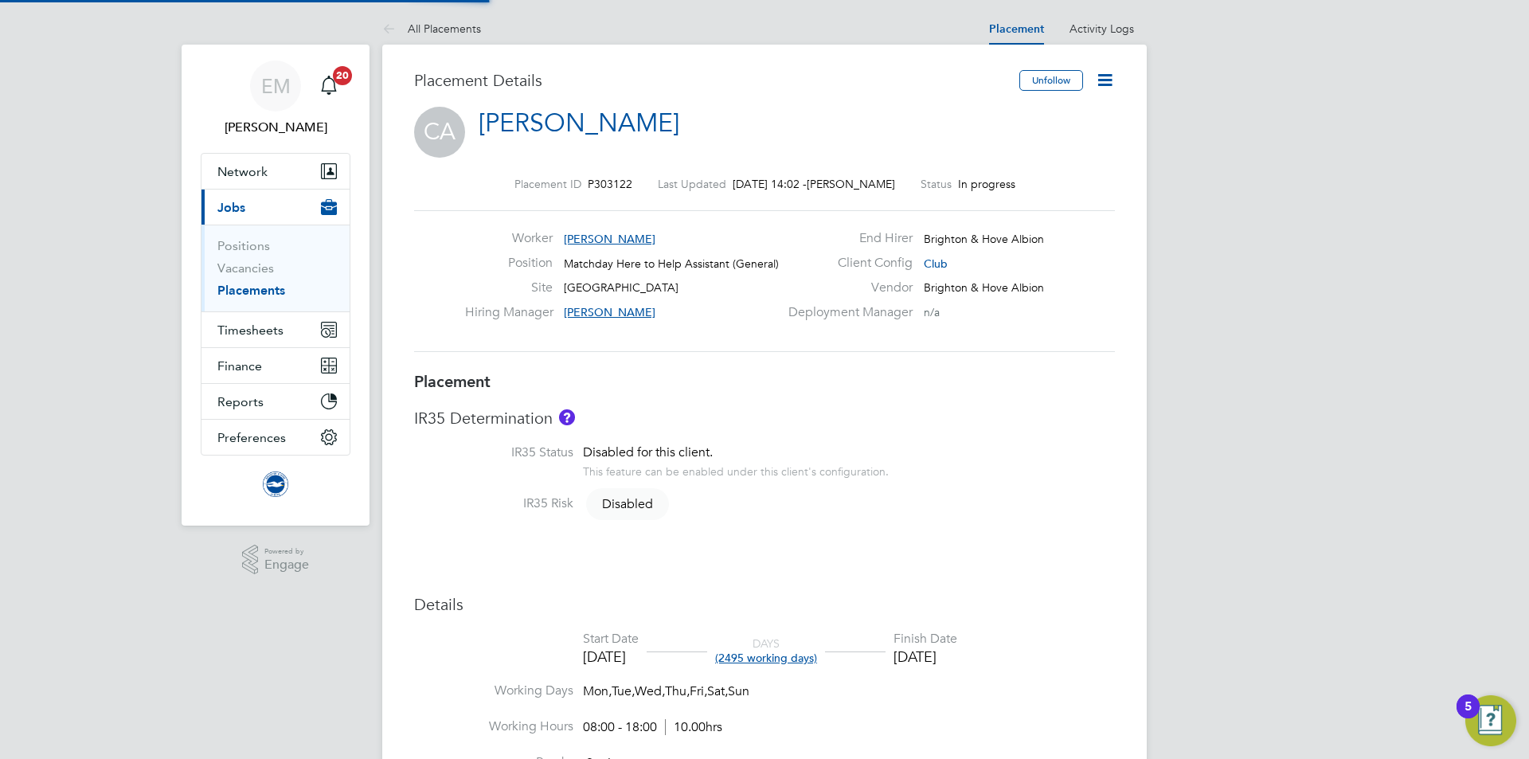
type input "[PERSON_NAME]"
type input "[DATE]"
type input "08:00"
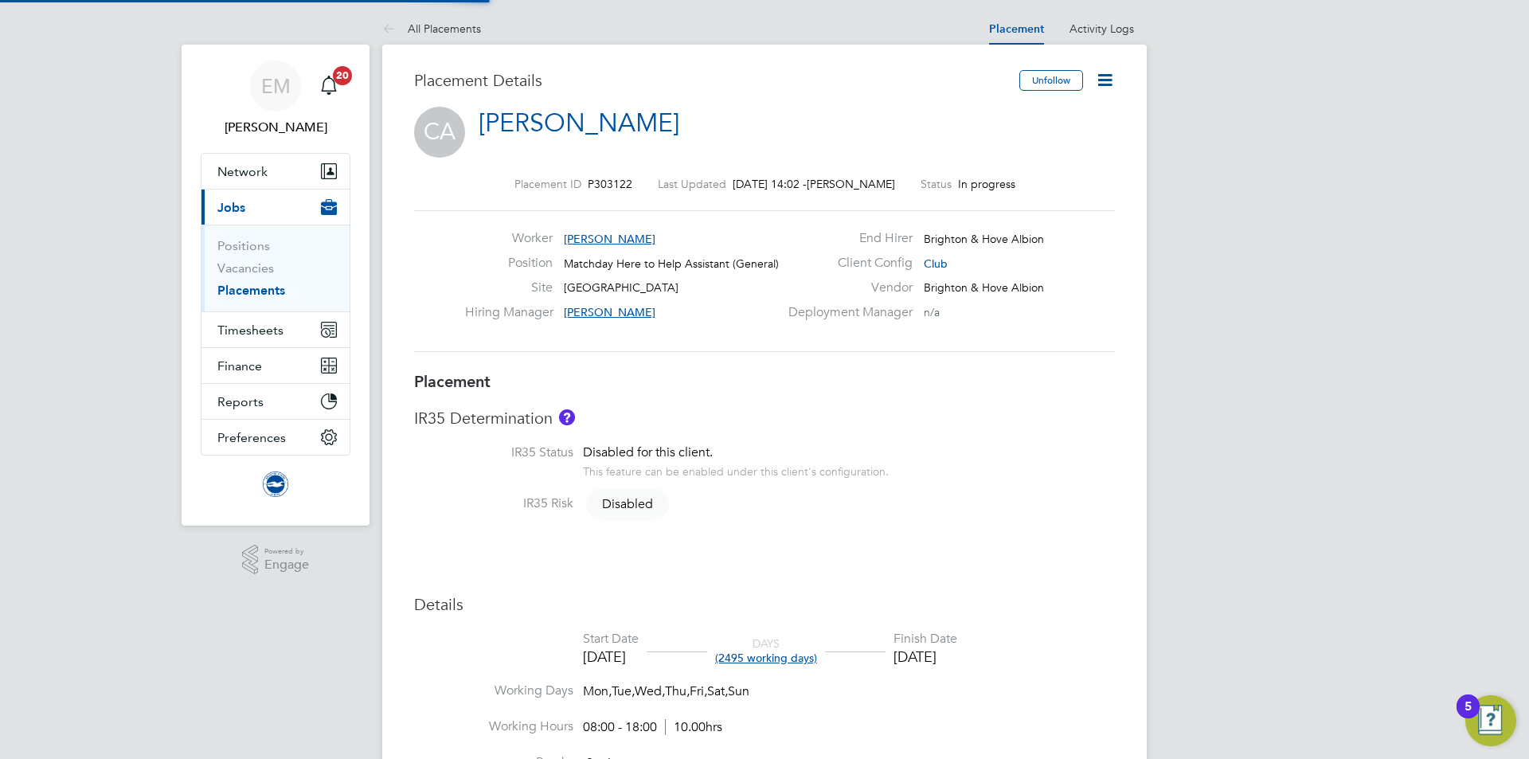
type input "18:00"
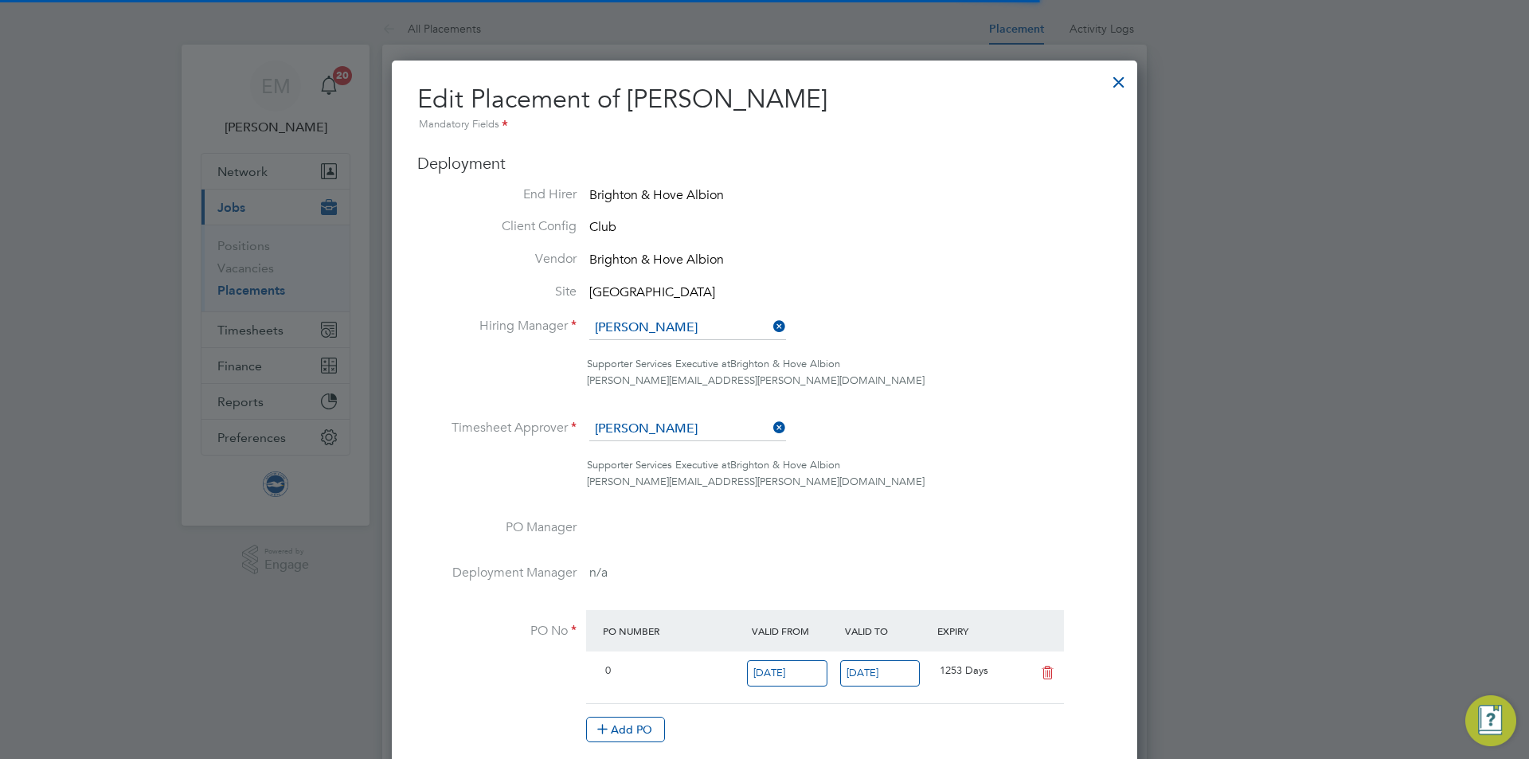
scroll to position [8, 8]
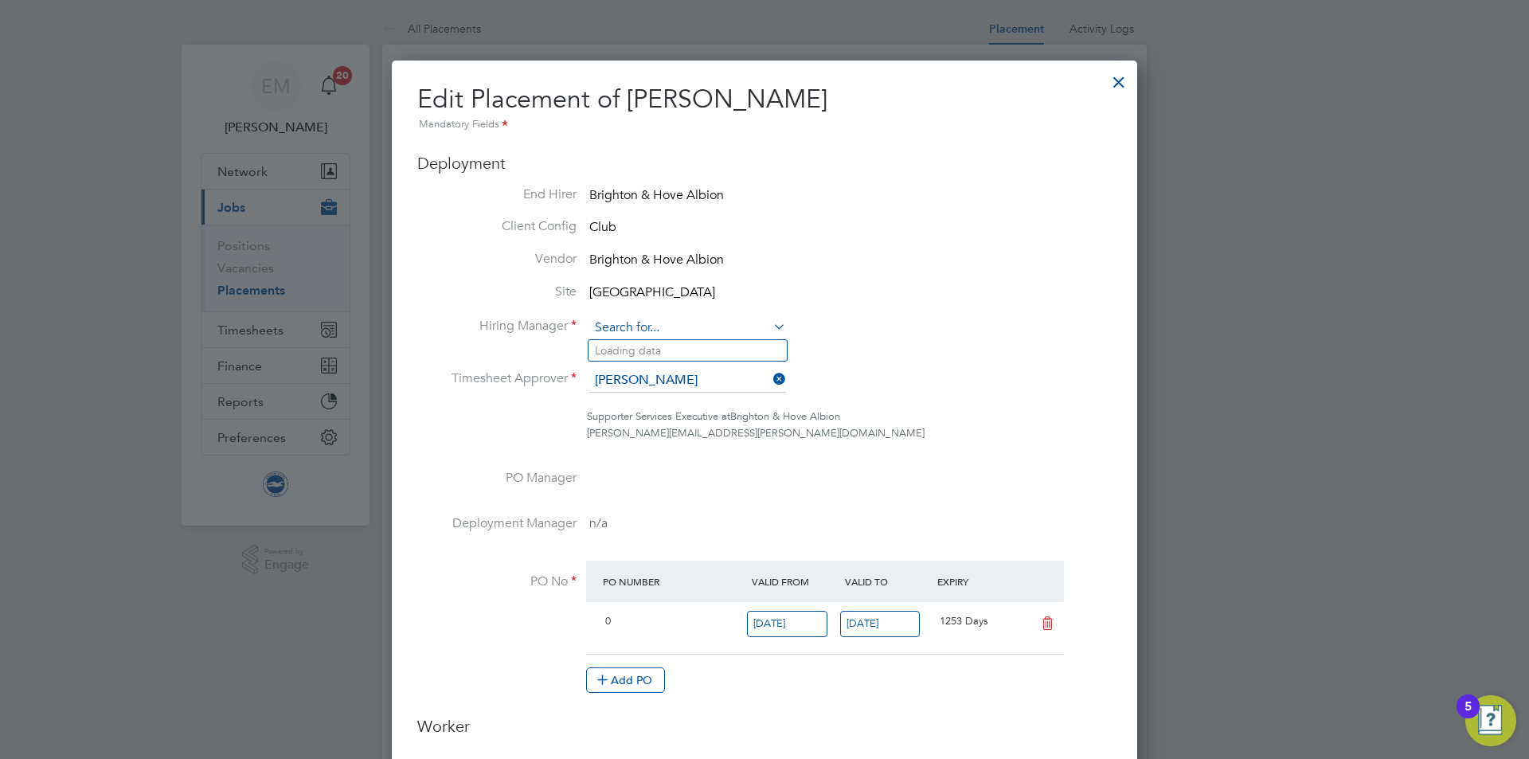
click at [692, 329] on input at bounding box center [687, 328] width 197 height 24
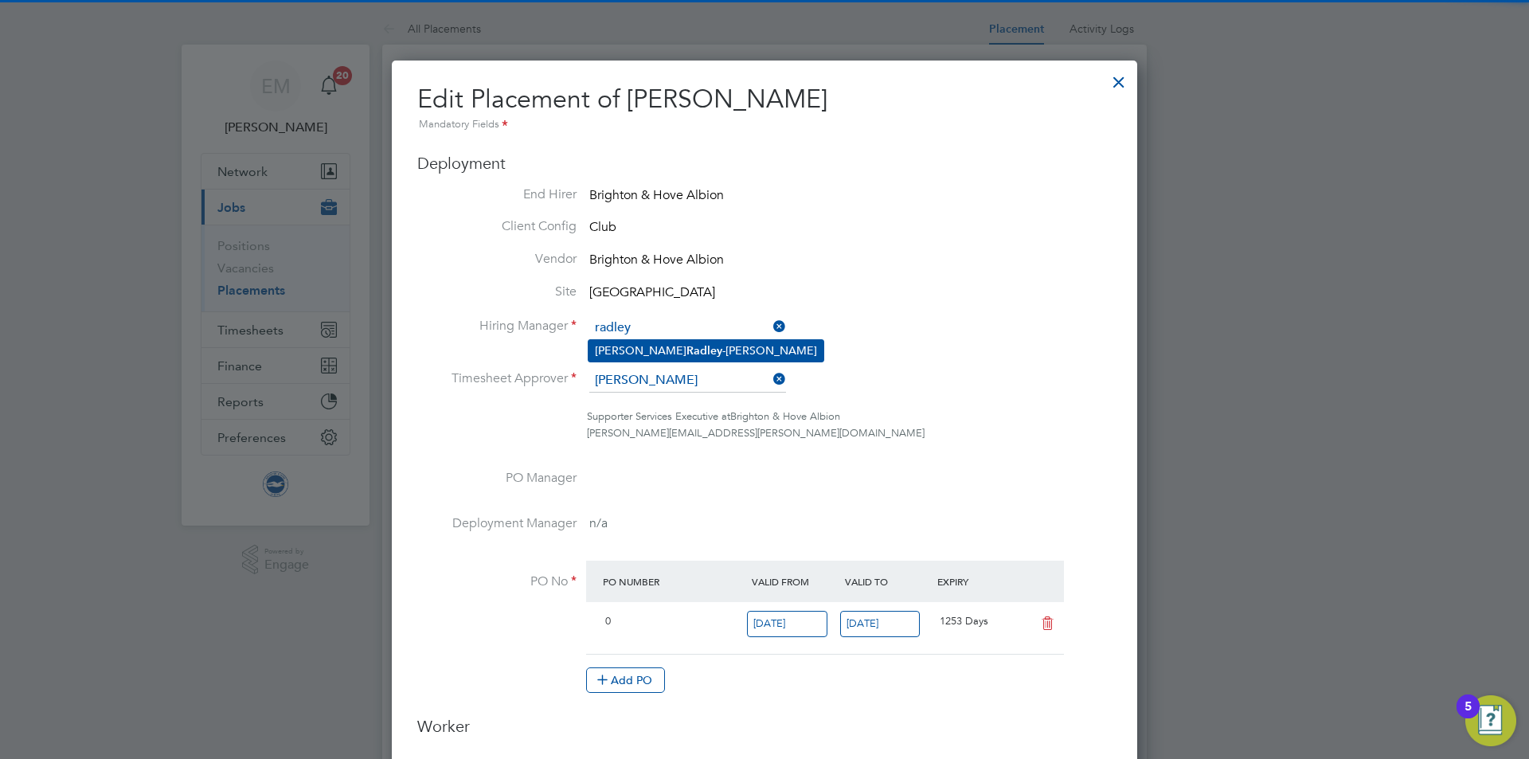
click at [701, 340] on li "[PERSON_NAME]" at bounding box center [706, 351] width 235 height 22
type input "[PERSON_NAME]"
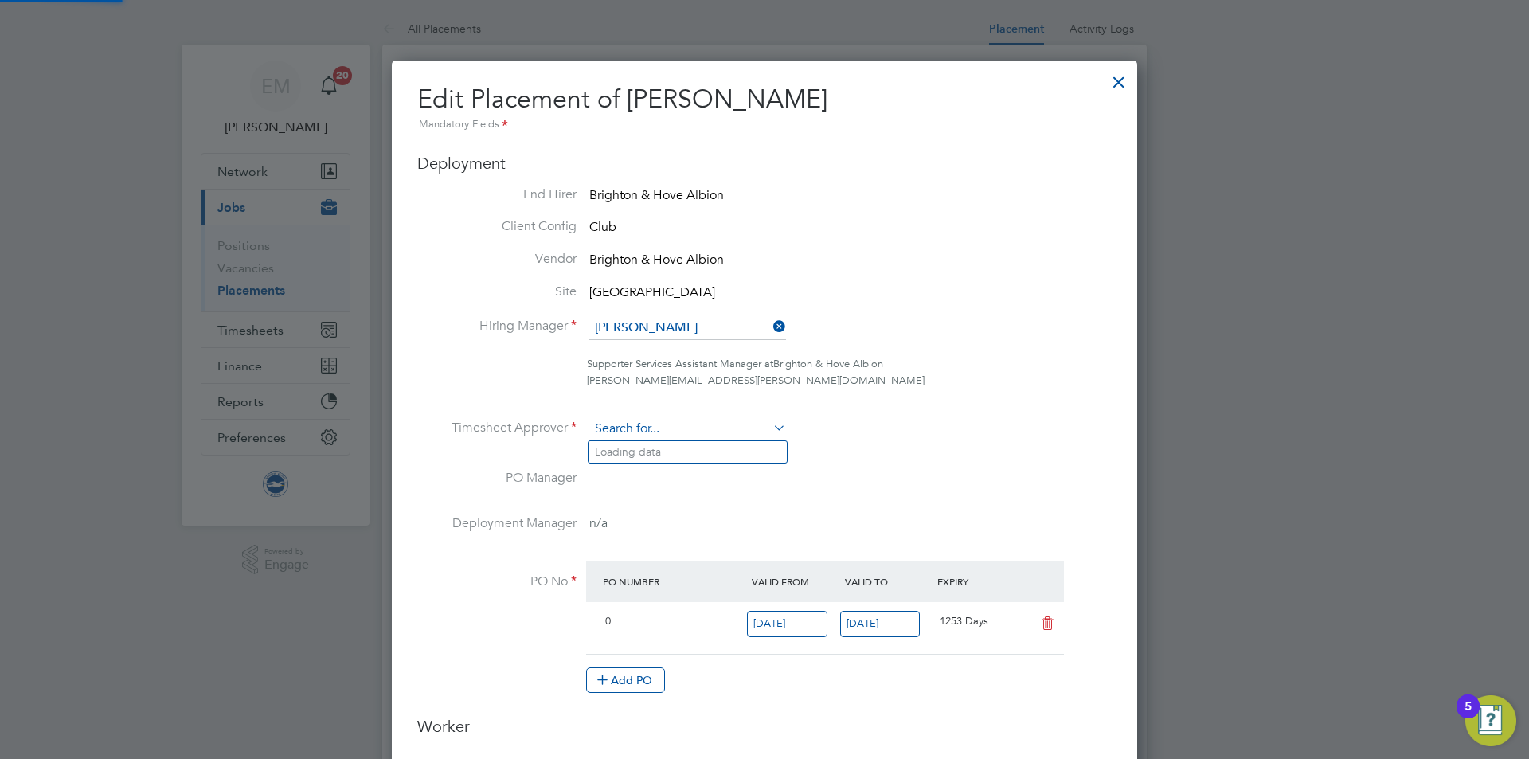
click at [662, 419] on input at bounding box center [687, 429] width 197 height 24
click at [687, 456] on b "Radley" at bounding box center [705, 452] width 36 height 14
type input "[PERSON_NAME]"
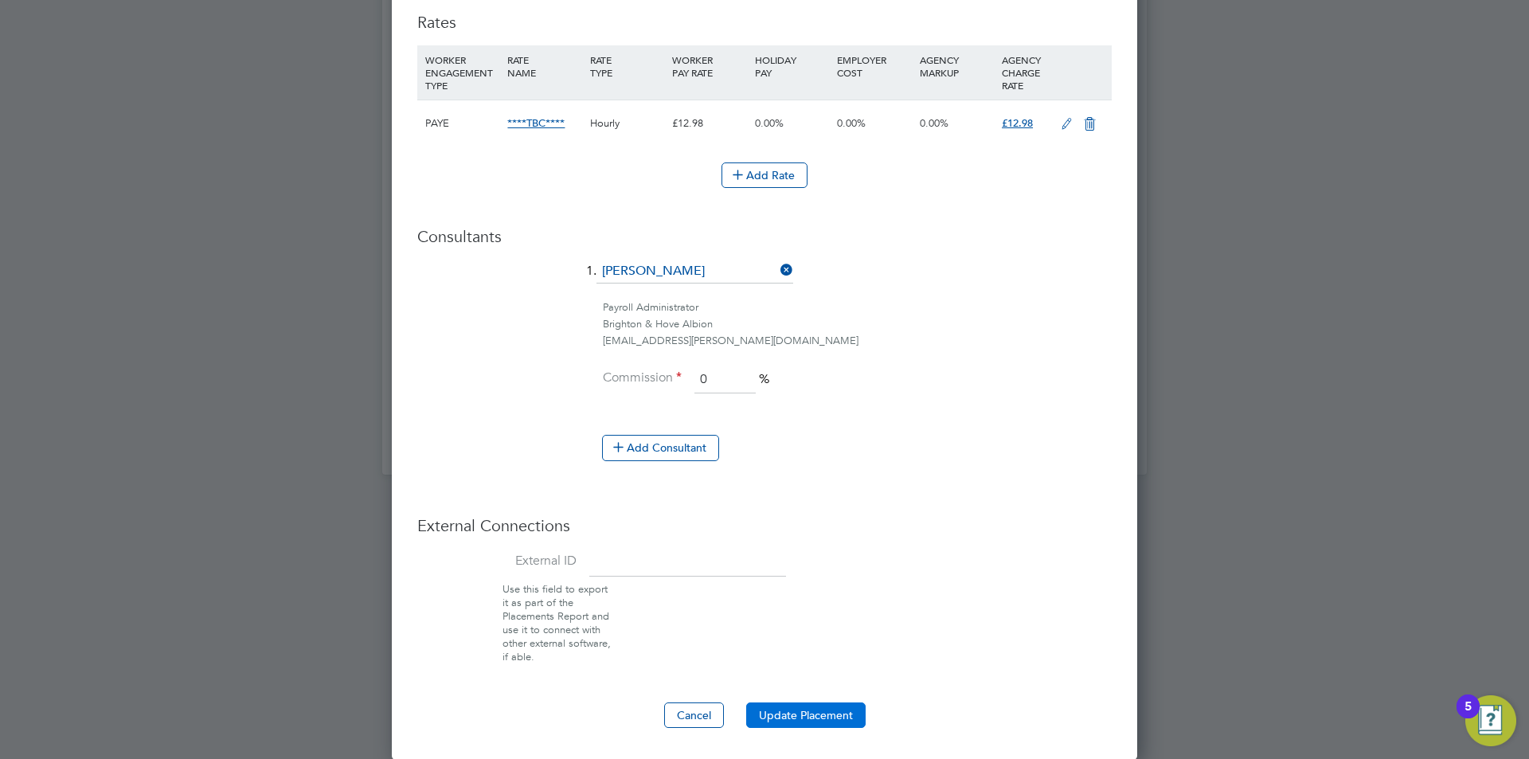
click at [801, 715] on button "Update Placement" at bounding box center [805, 715] width 119 height 25
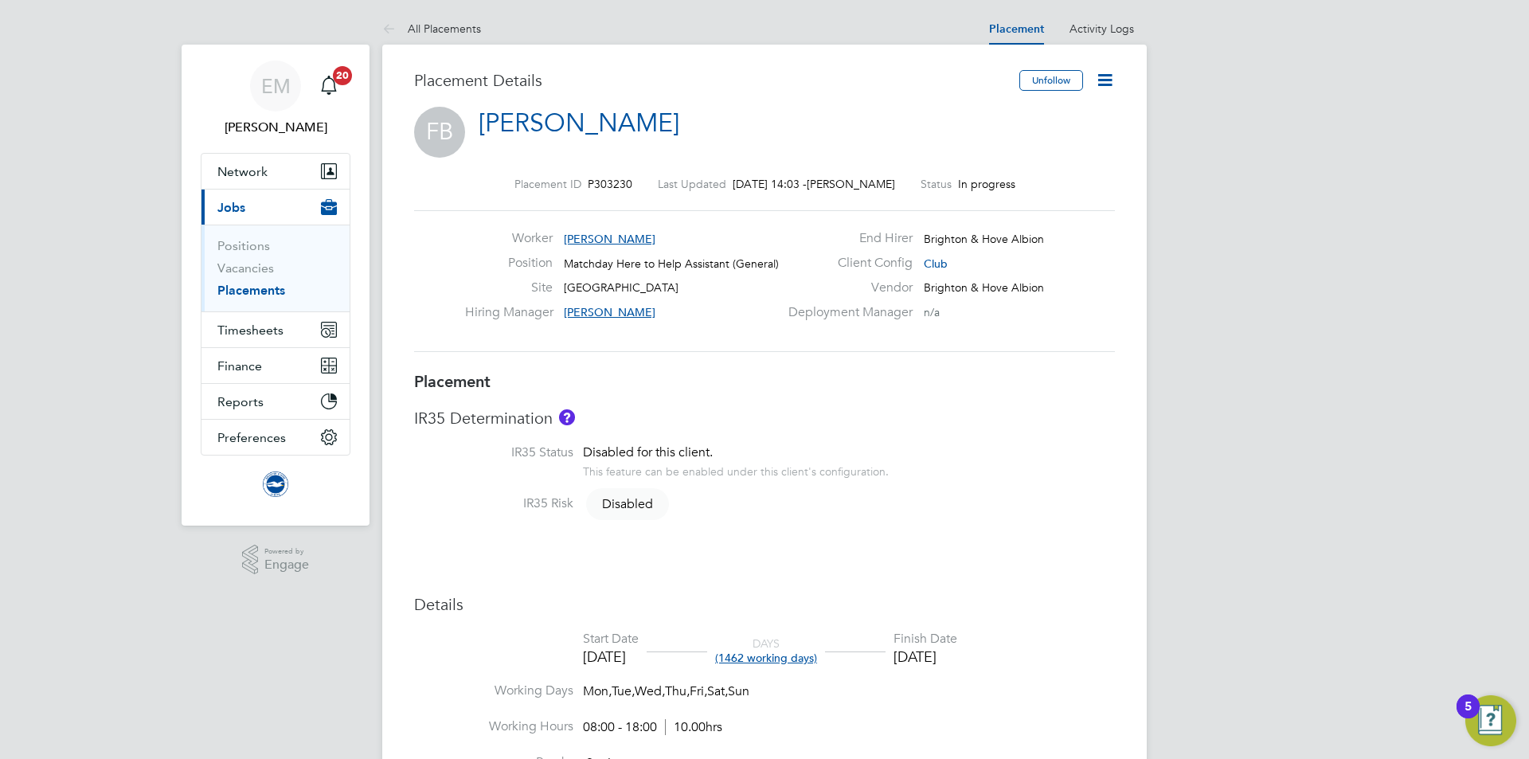
click at [1115, 82] on icon at bounding box center [1105, 80] width 20 height 20
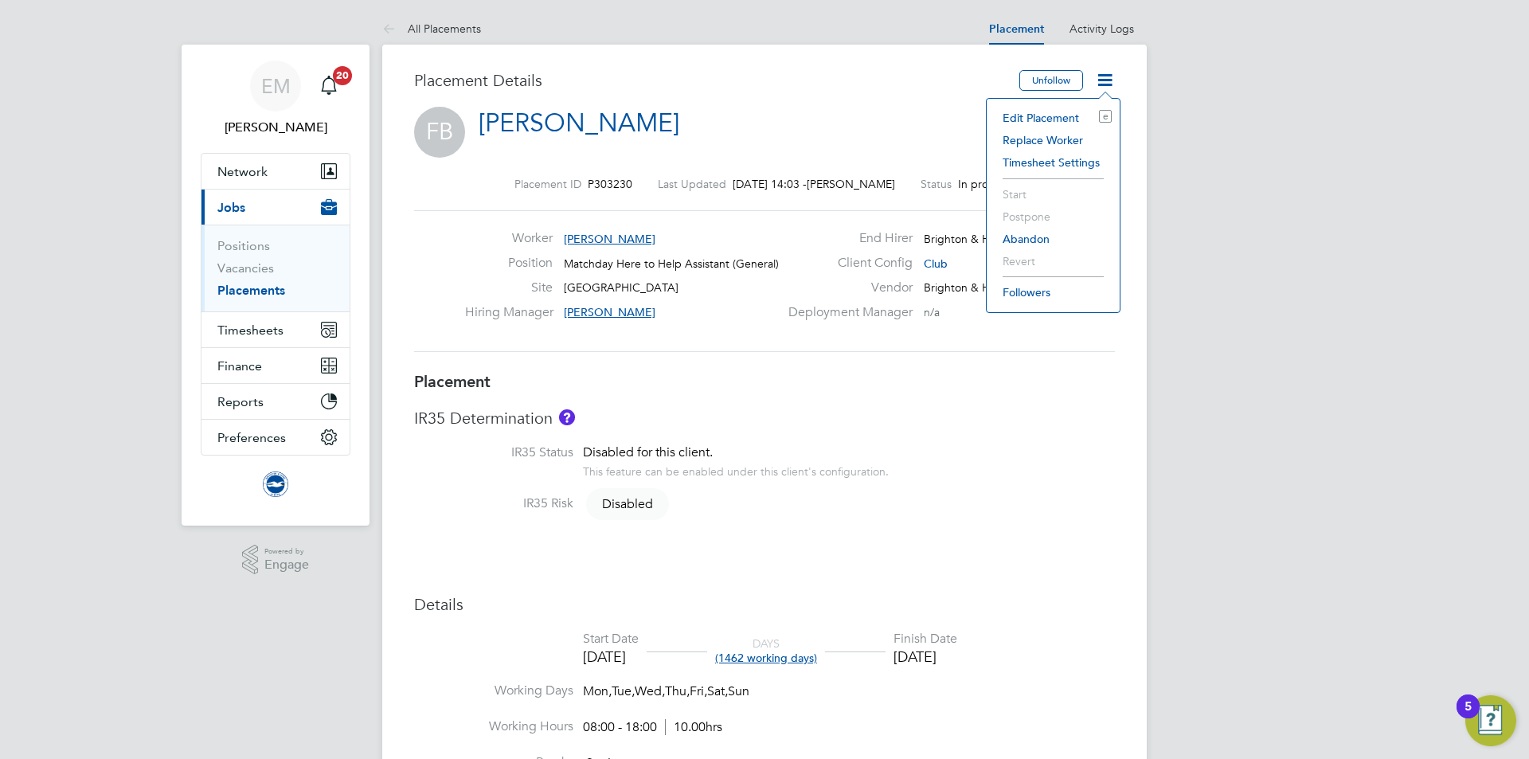
click at [1056, 112] on li "Edit Placement e" at bounding box center [1053, 118] width 117 height 22
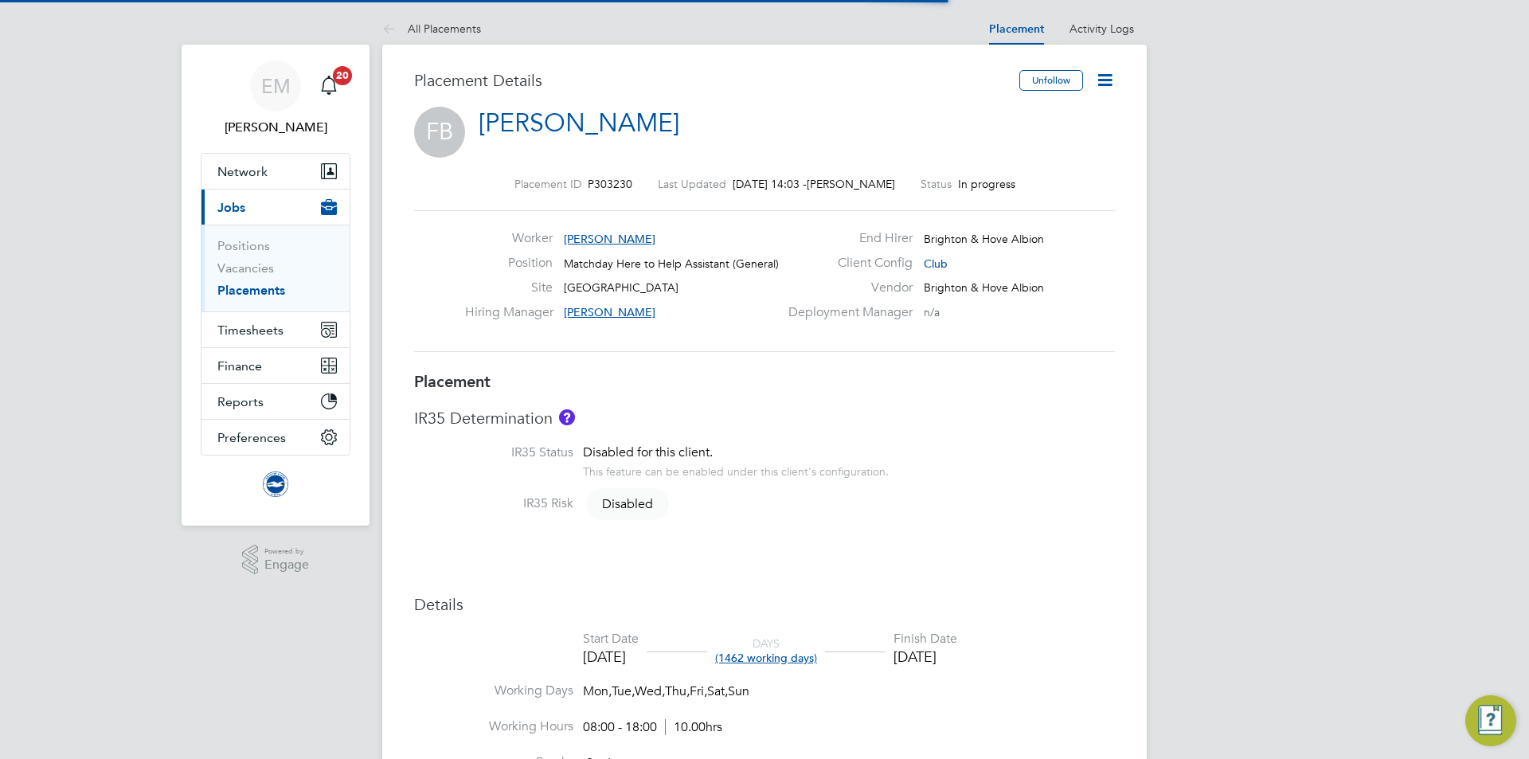
scroll to position [8, 8]
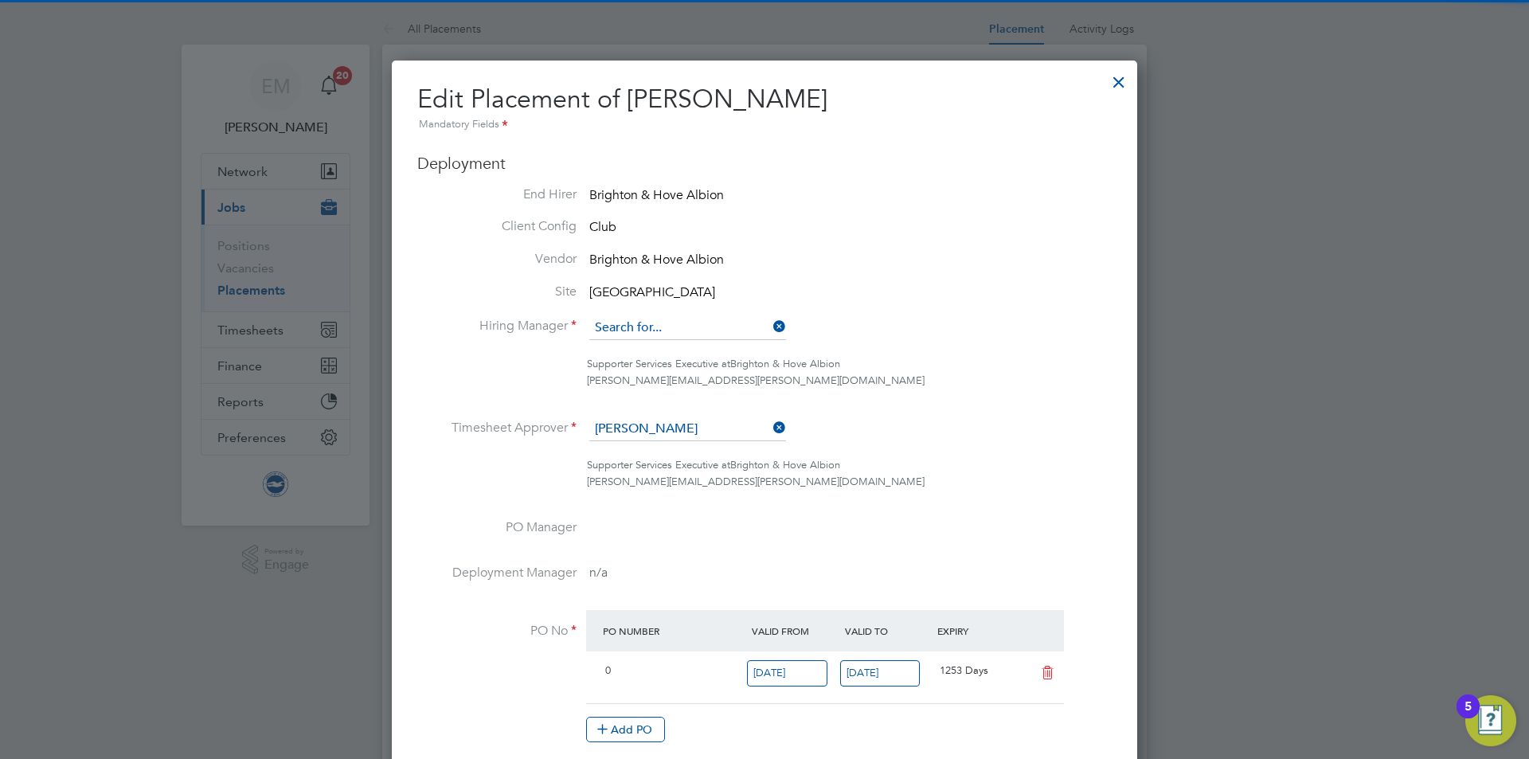
click at [635, 319] on input at bounding box center [687, 328] width 197 height 24
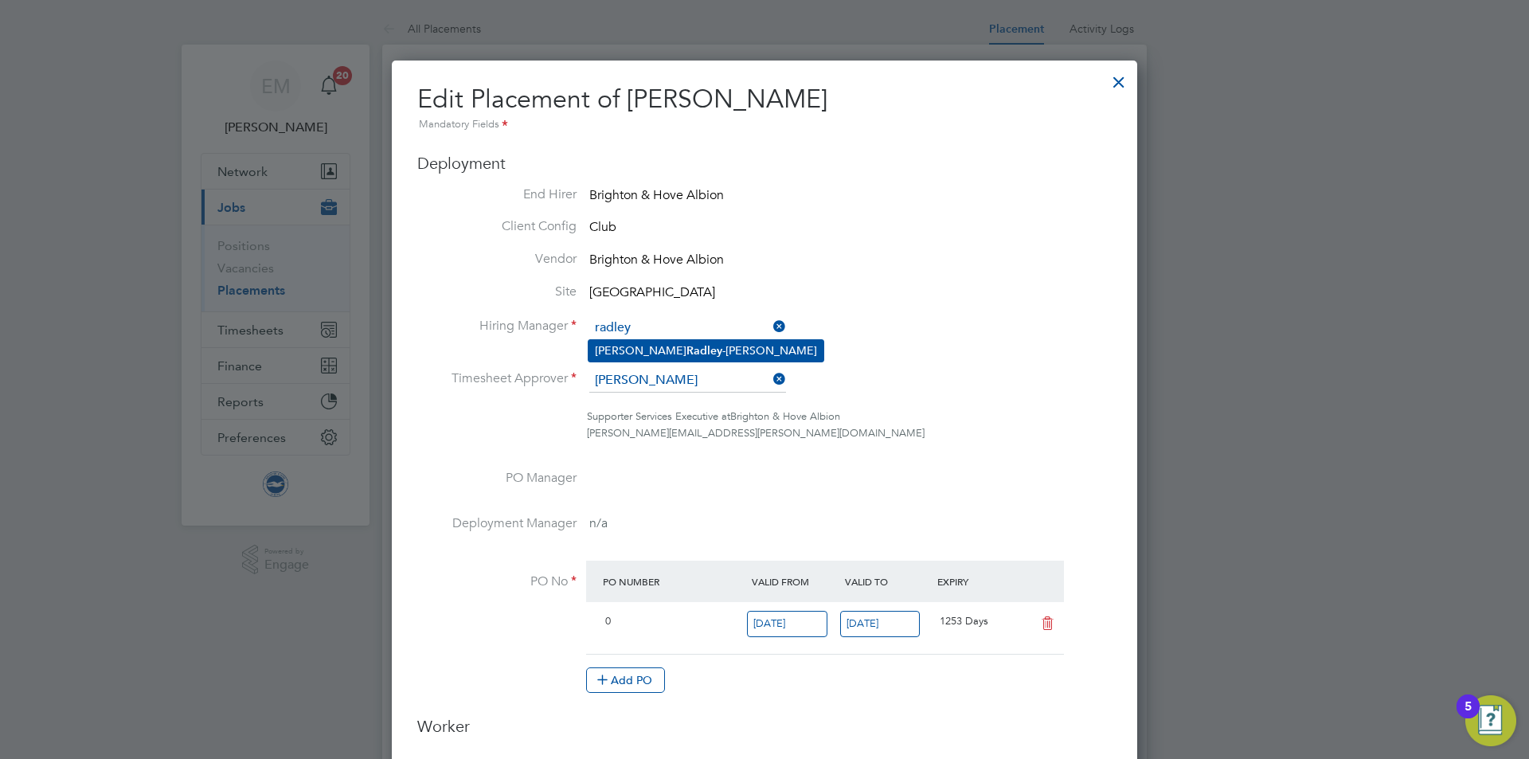
drag, startPoint x: 655, startPoint y: 344, endPoint x: 655, endPoint y: 356, distance: 11.9
click at [655, 343] on li "[PERSON_NAME]" at bounding box center [706, 351] width 235 height 22
type input "[PERSON_NAME]"
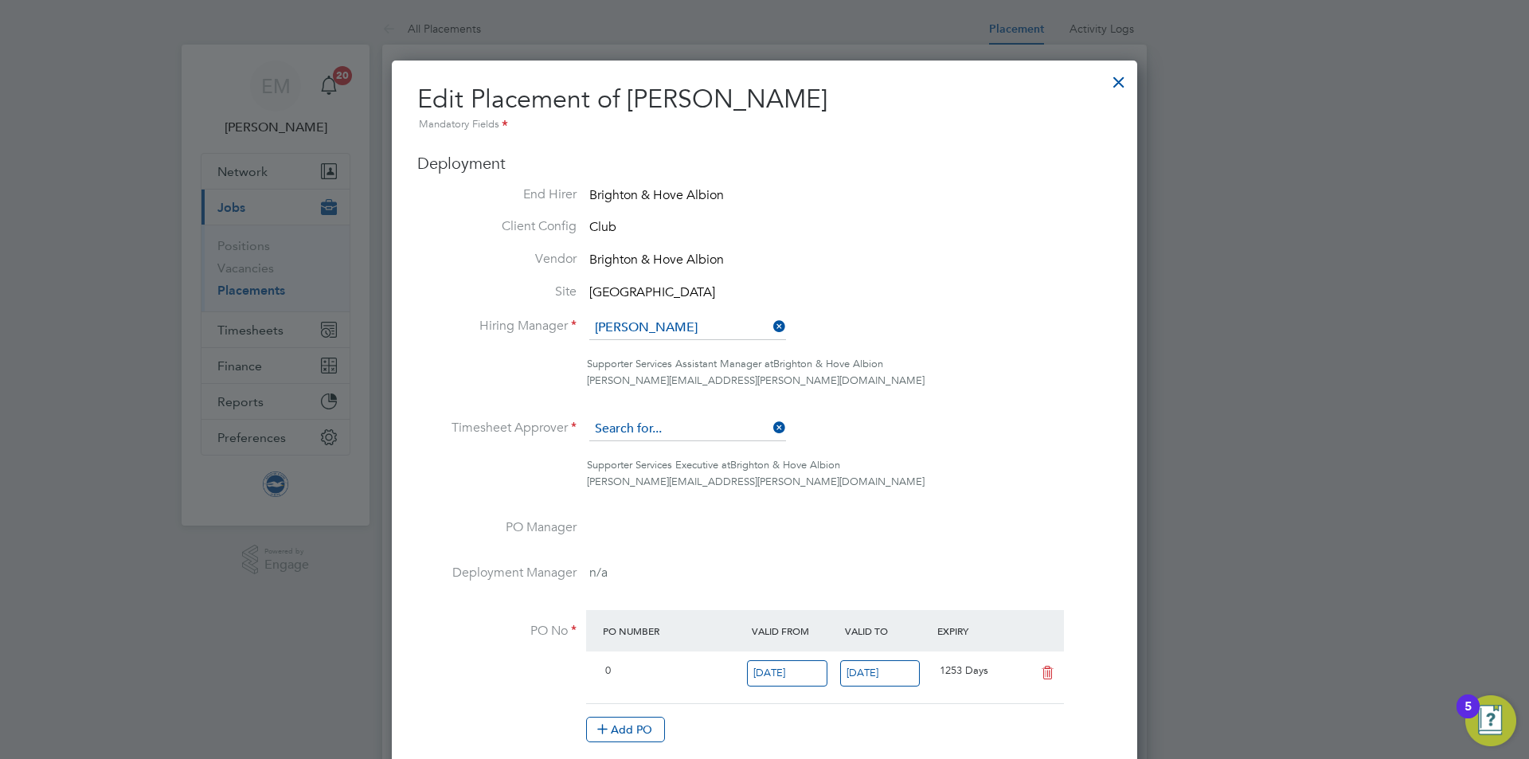
click at [637, 437] on input at bounding box center [687, 429] width 197 height 24
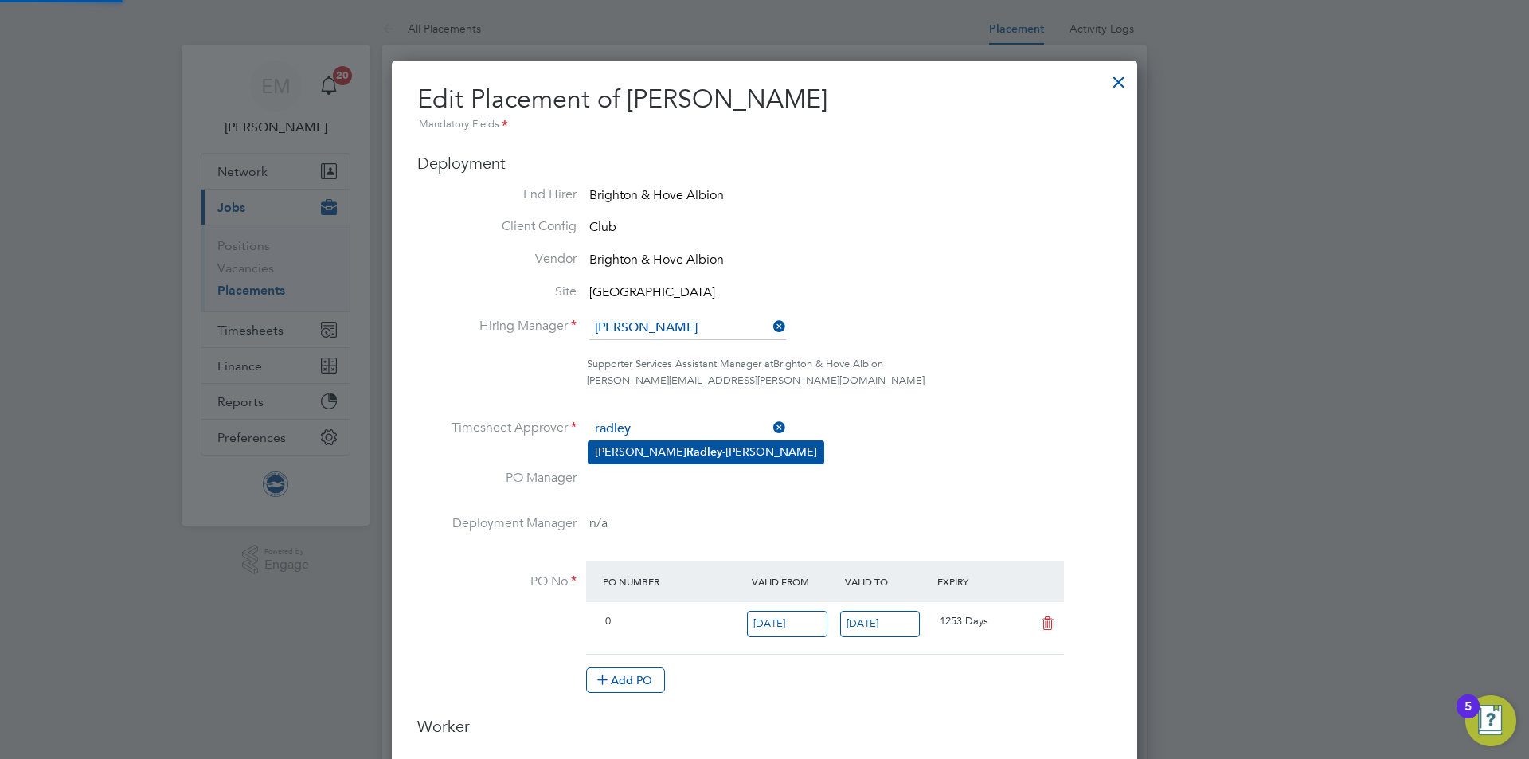
click at [687, 455] on li "[PERSON_NAME]" at bounding box center [706, 452] width 235 height 22
type input "[PERSON_NAME]"
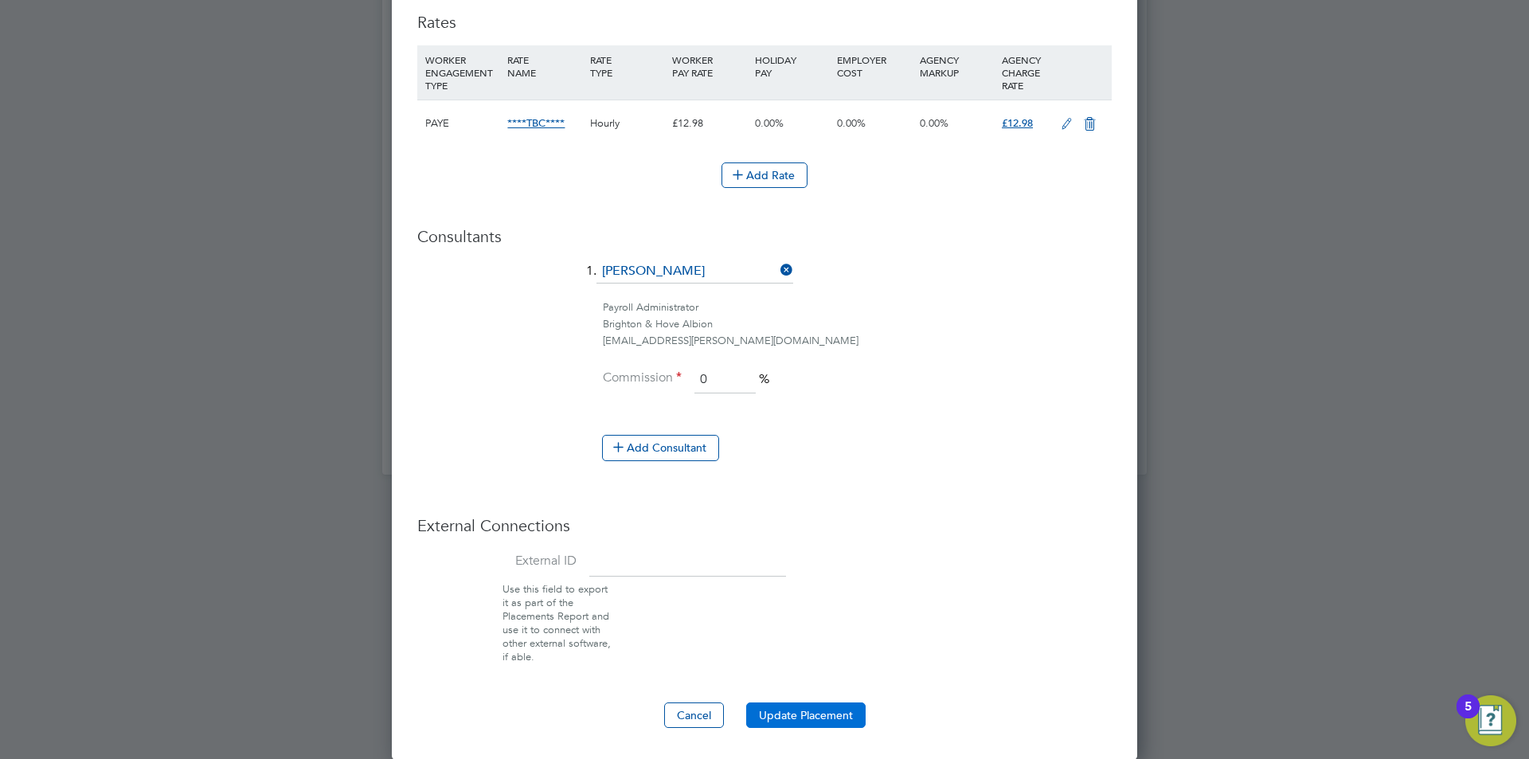
click at [820, 709] on button "Update Placement" at bounding box center [805, 715] width 119 height 25
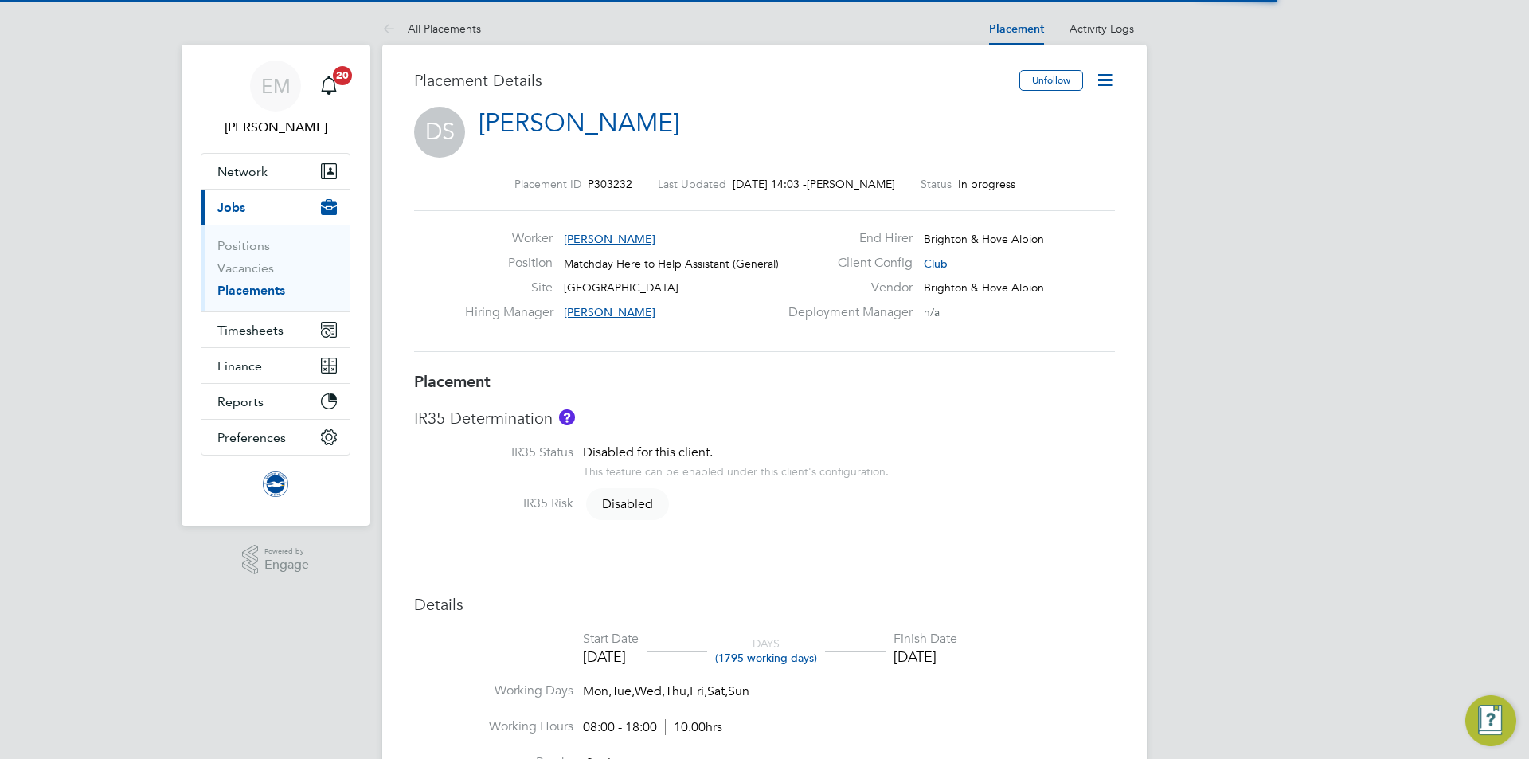
click at [1108, 83] on icon at bounding box center [1105, 80] width 20 height 20
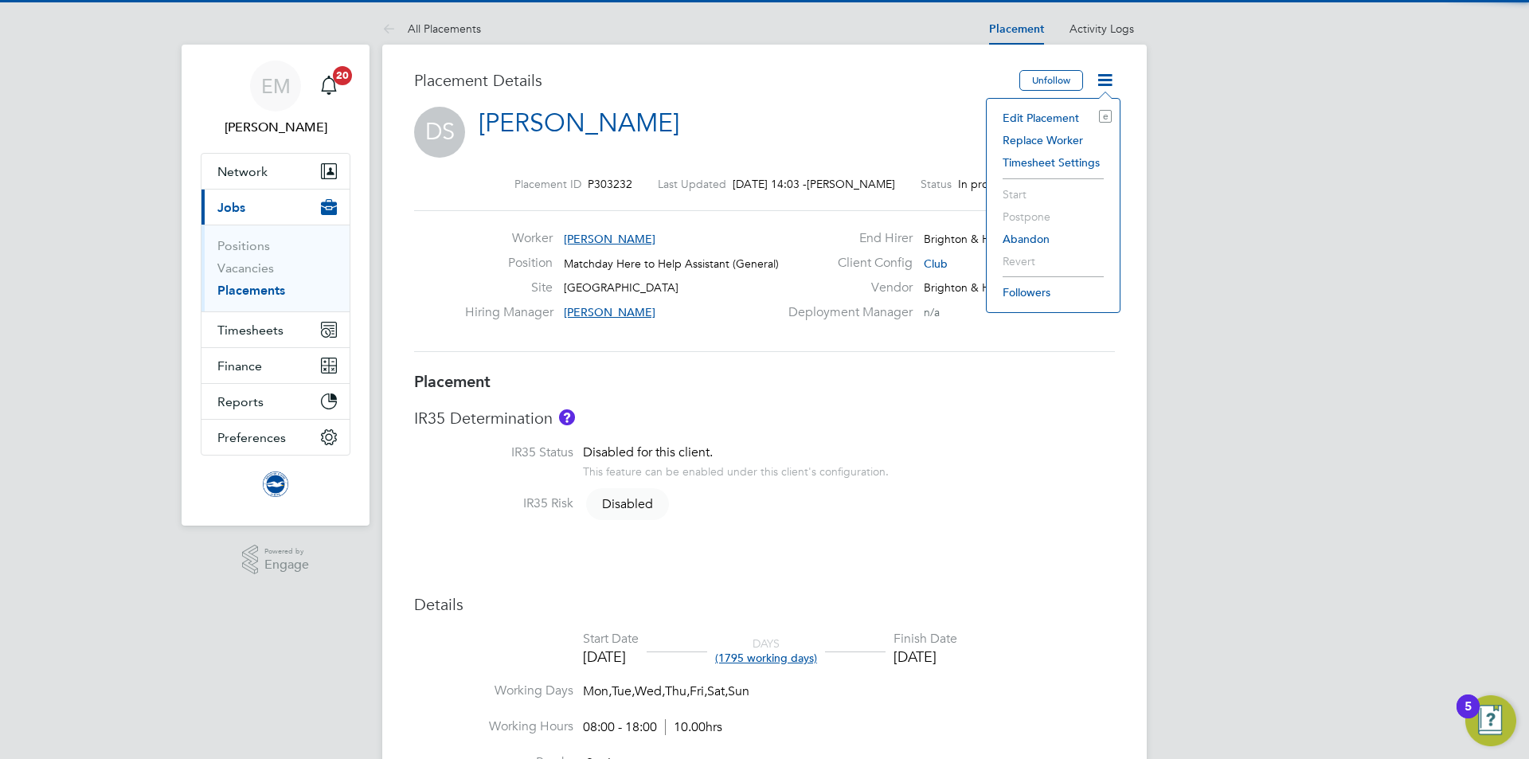
click at [1065, 112] on li "Edit Placement e" at bounding box center [1053, 118] width 117 height 22
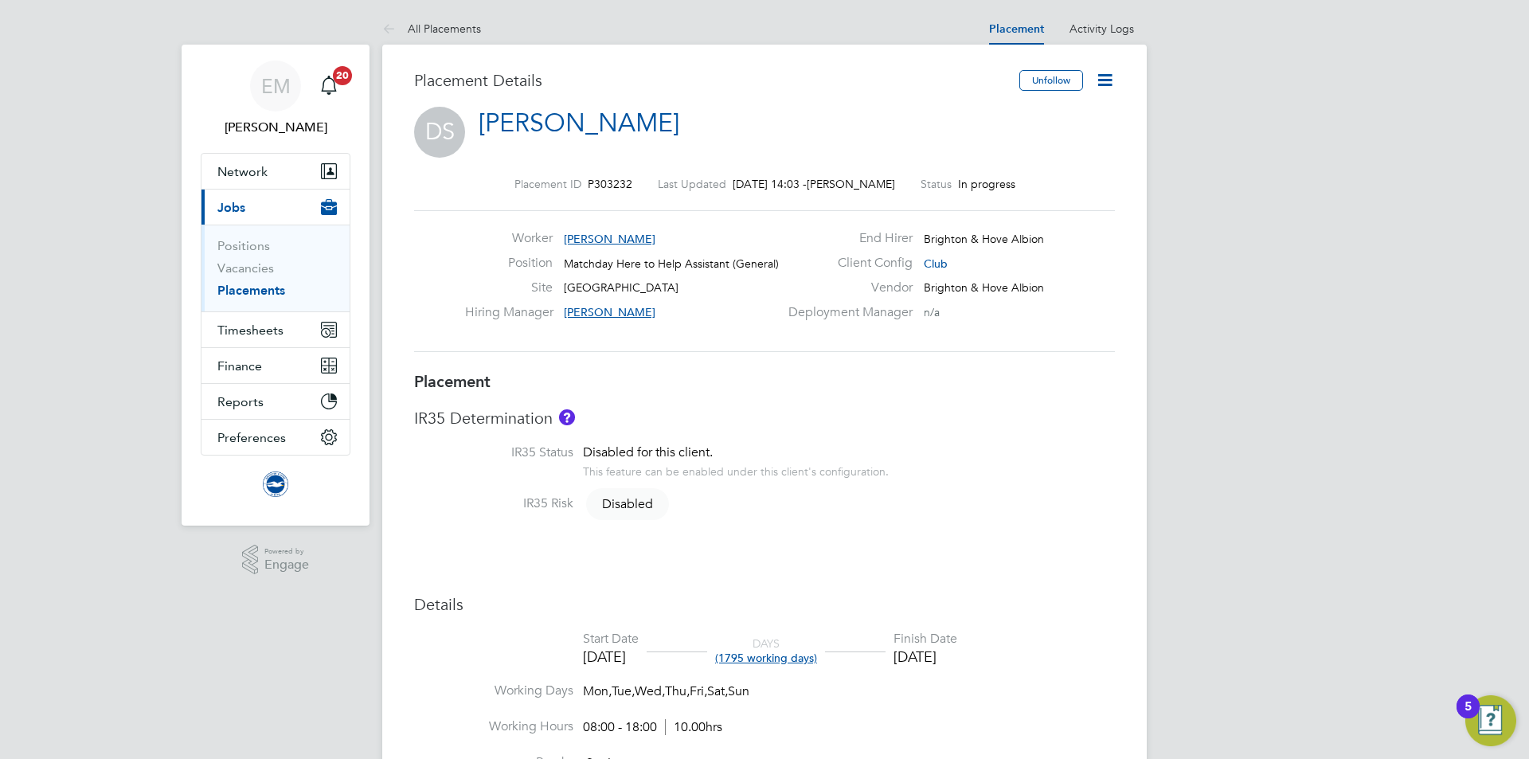
scroll to position [8, 8]
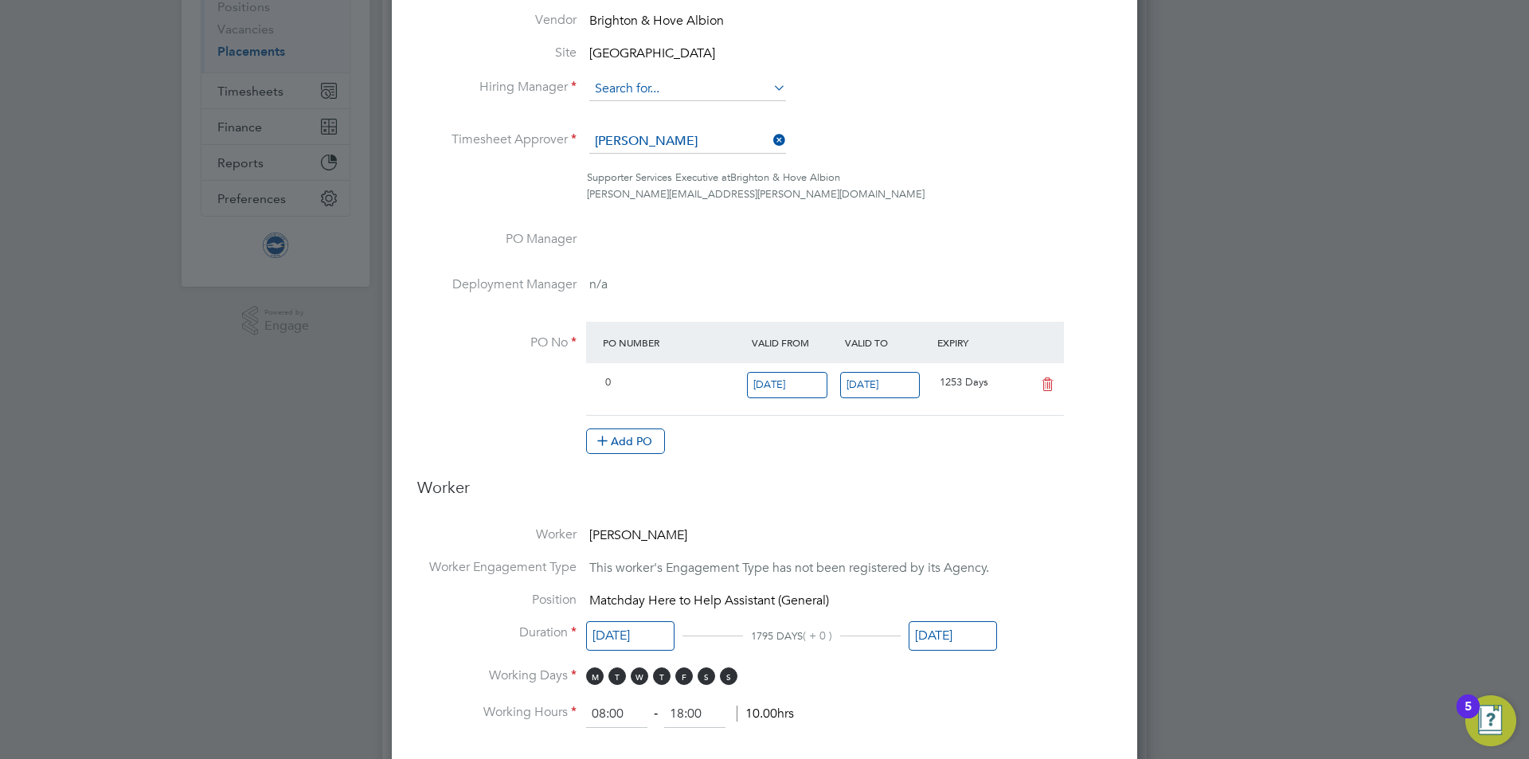
click at [658, 93] on input at bounding box center [687, 89] width 197 height 24
click at [660, 106] on li "Joe Radley -Martin" at bounding box center [706, 112] width 235 height 22
type input "[PERSON_NAME]"
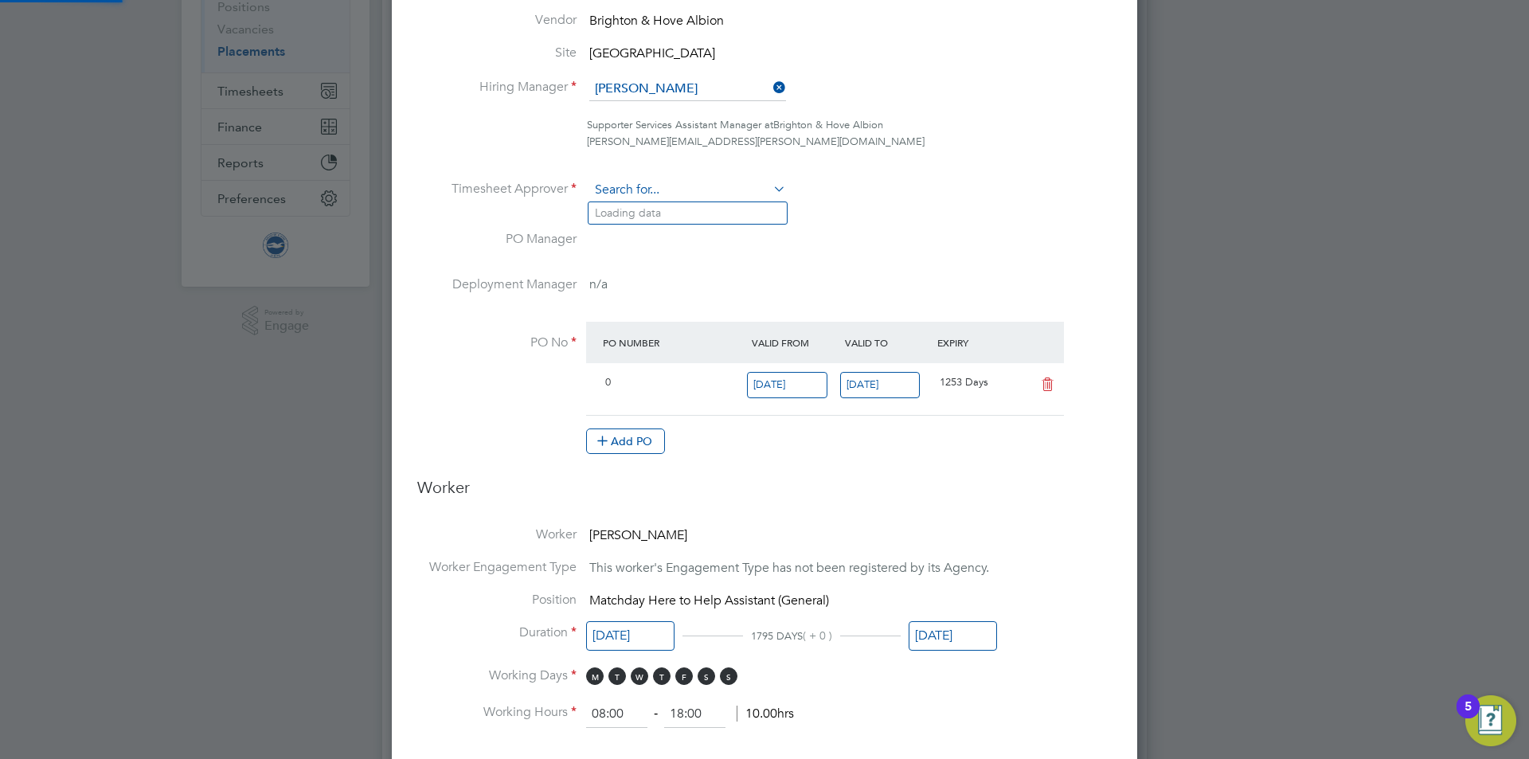
click at [657, 190] on input at bounding box center [687, 190] width 197 height 24
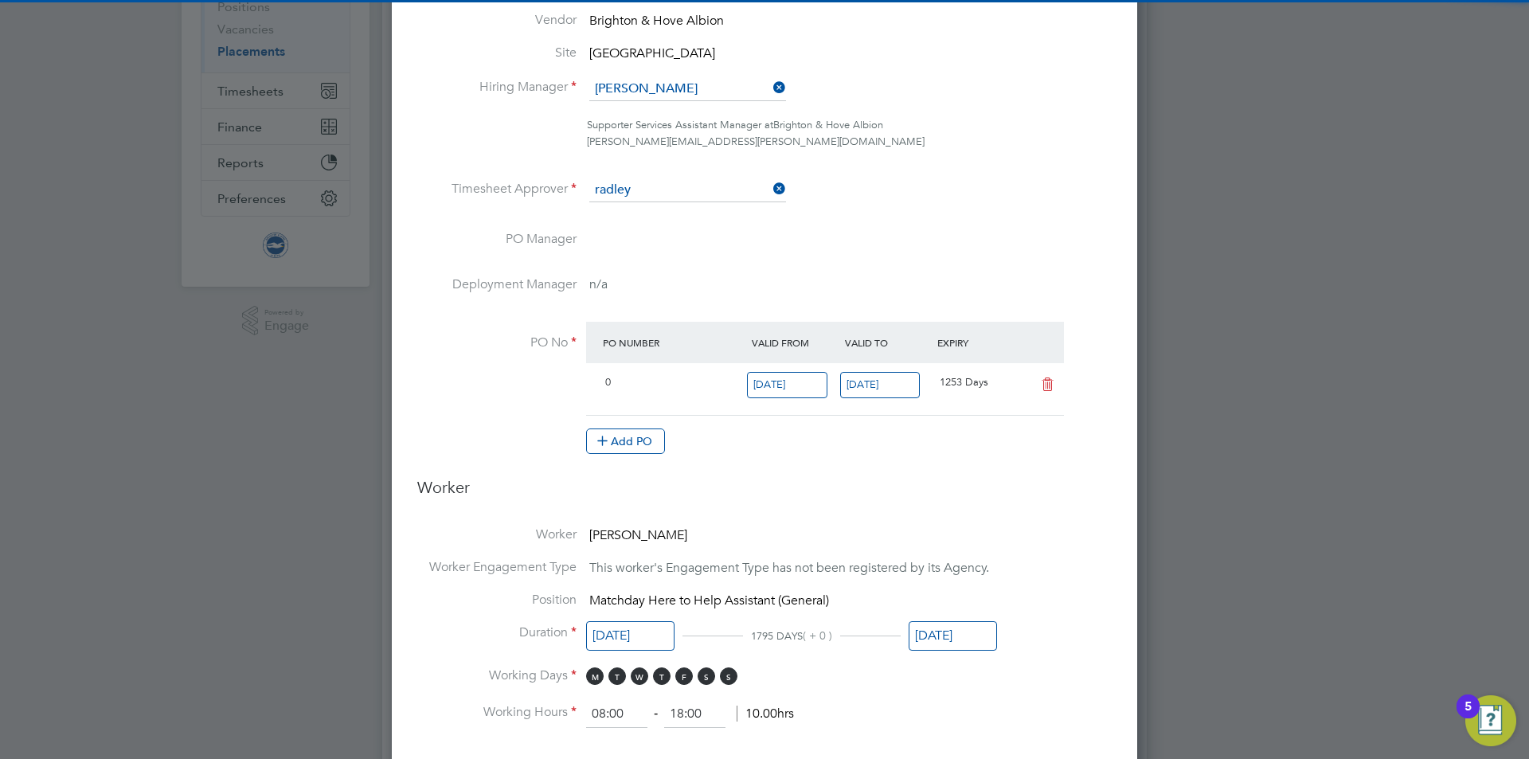
click at [613, 208] on li "Joe Radley -Martin" at bounding box center [706, 213] width 235 height 22
type input "Joe Radley-Martin"
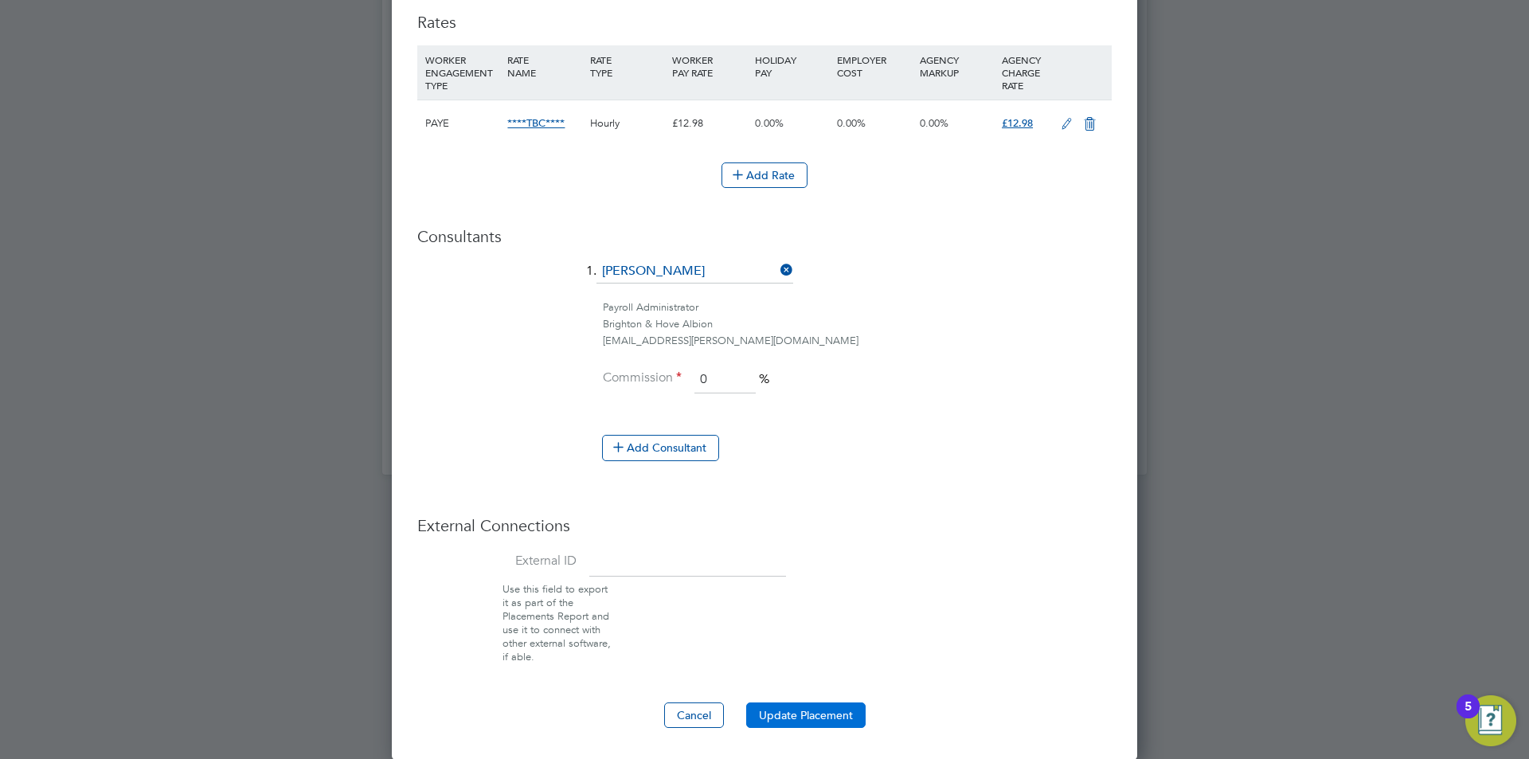
click at [767, 709] on button "Update Placement" at bounding box center [805, 715] width 119 height 25
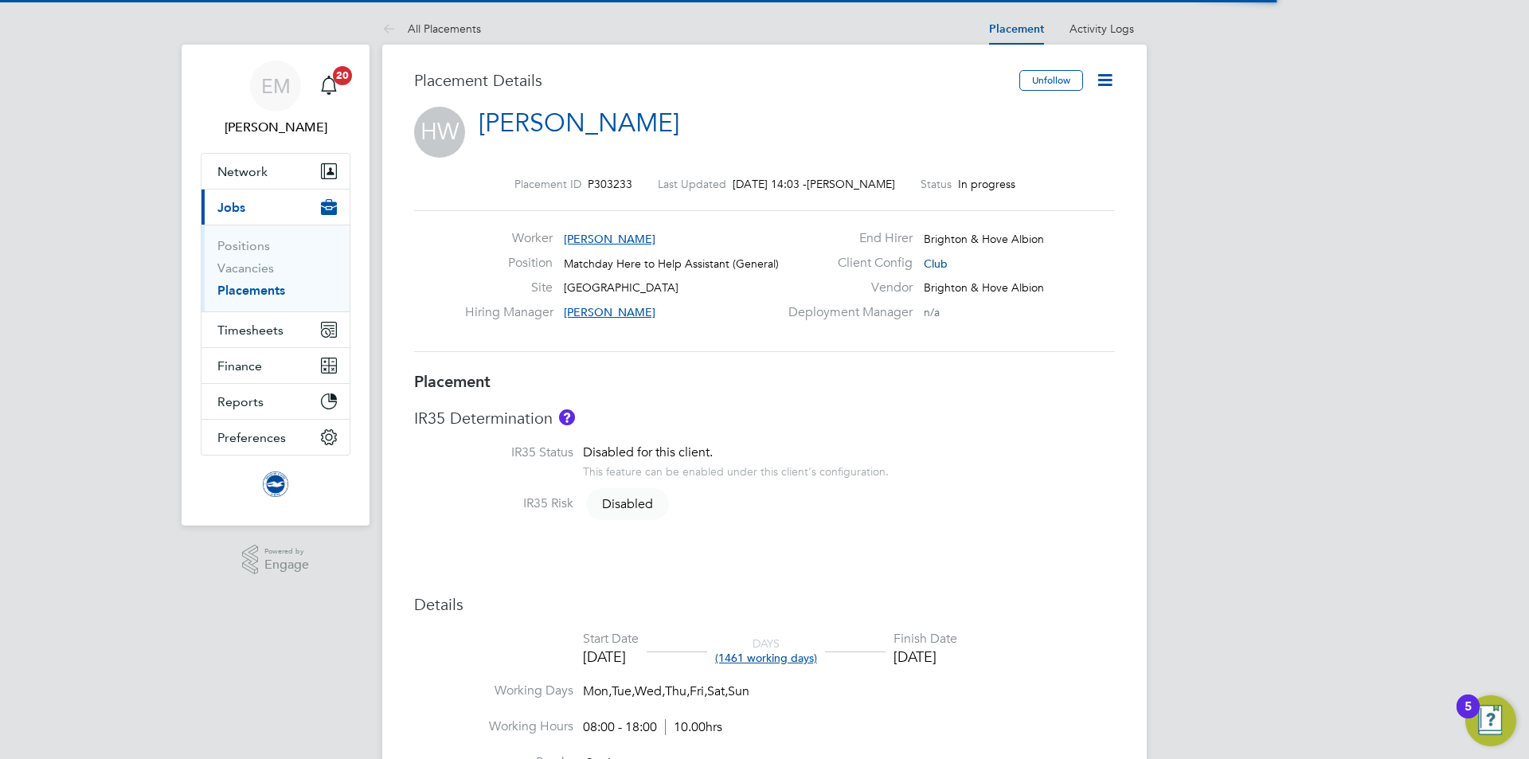
click at [1104, 72] on icon at bounding box center [1105, 80] width 20 height 20
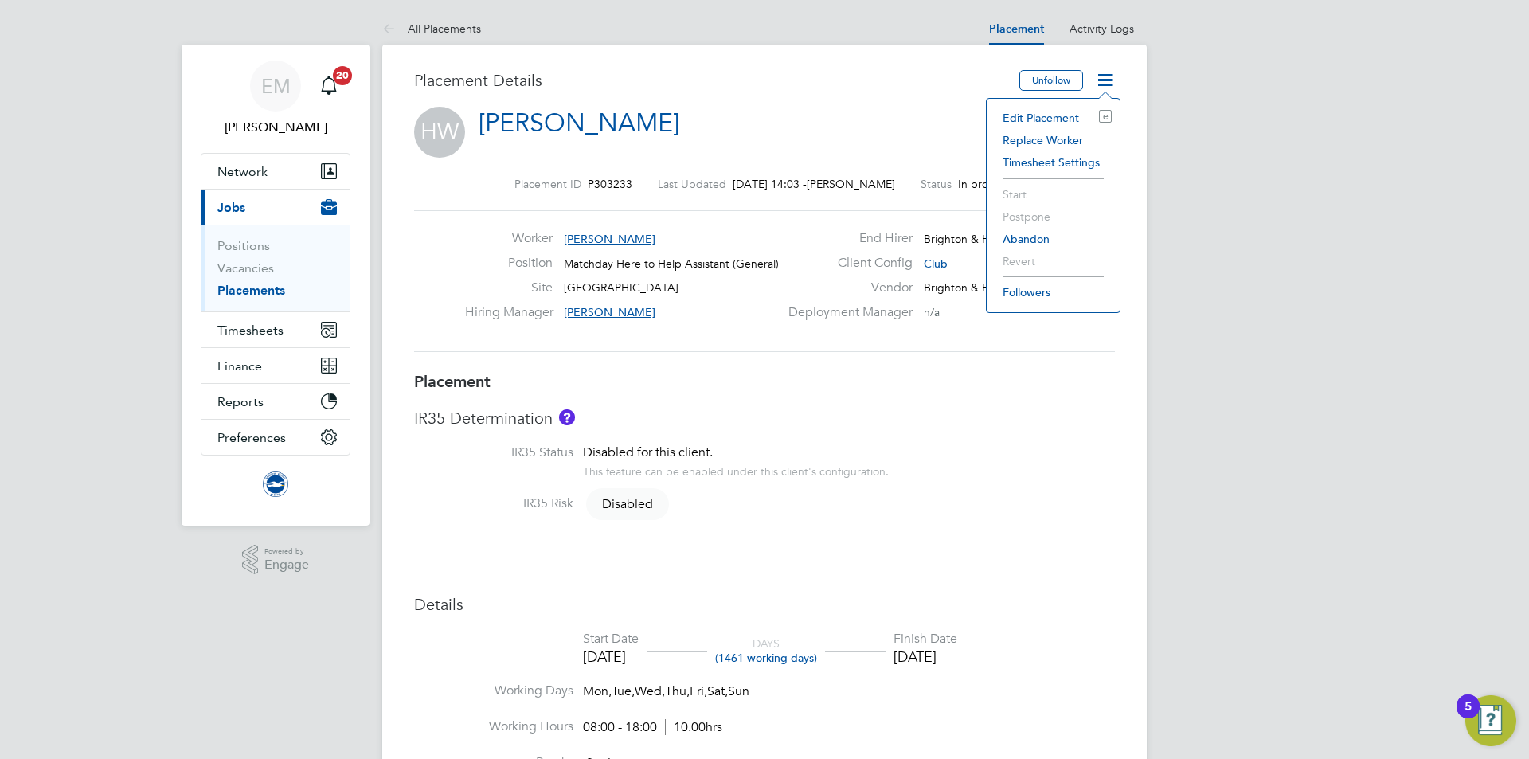
click at [1055, 112] on li "Edit Placement e" at bounding box center [1053, 118] width 117 height 22
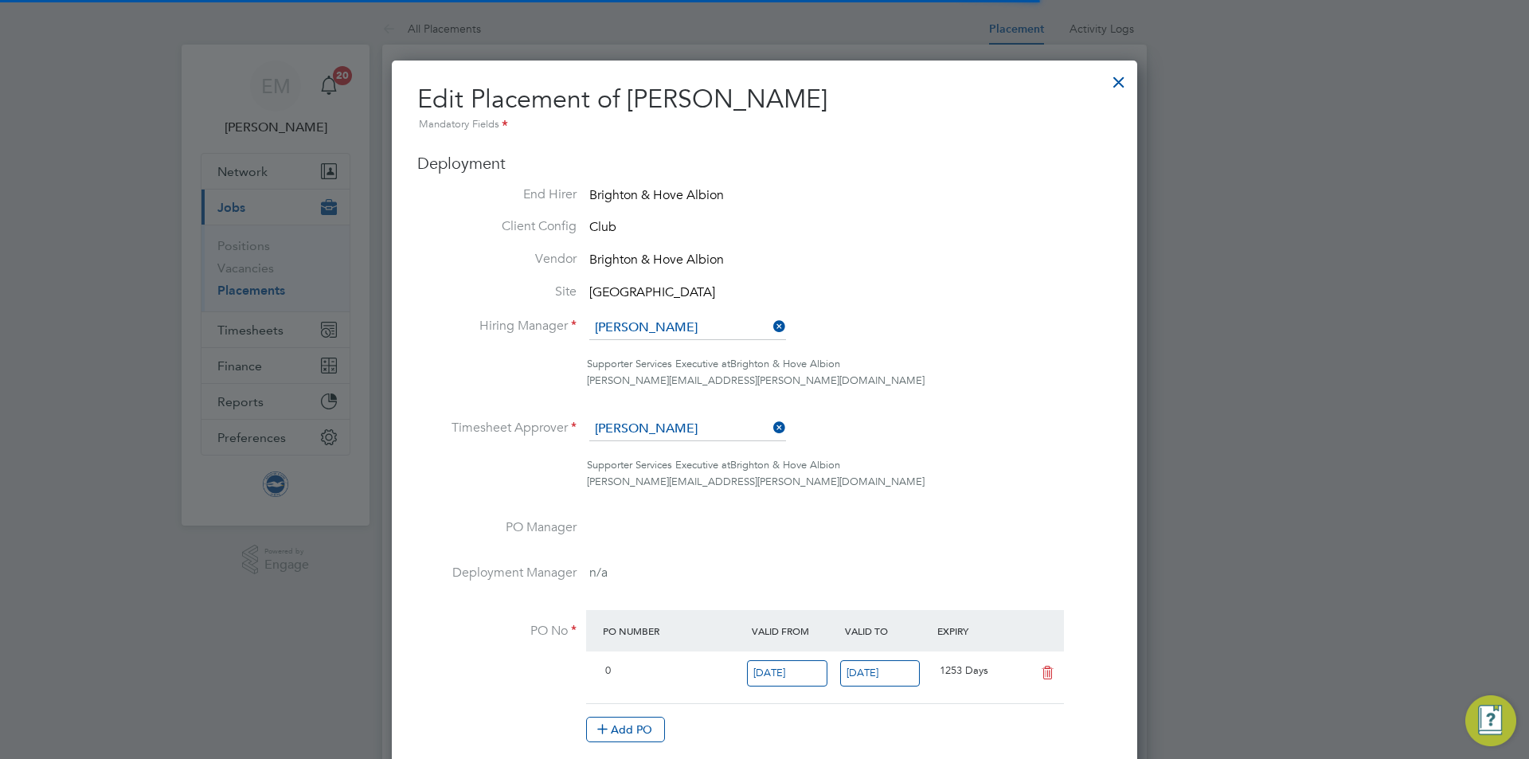
scroll to position [8, 8]
click at [623, 323] on input at bounding box center [687, 328] width 197 height 24
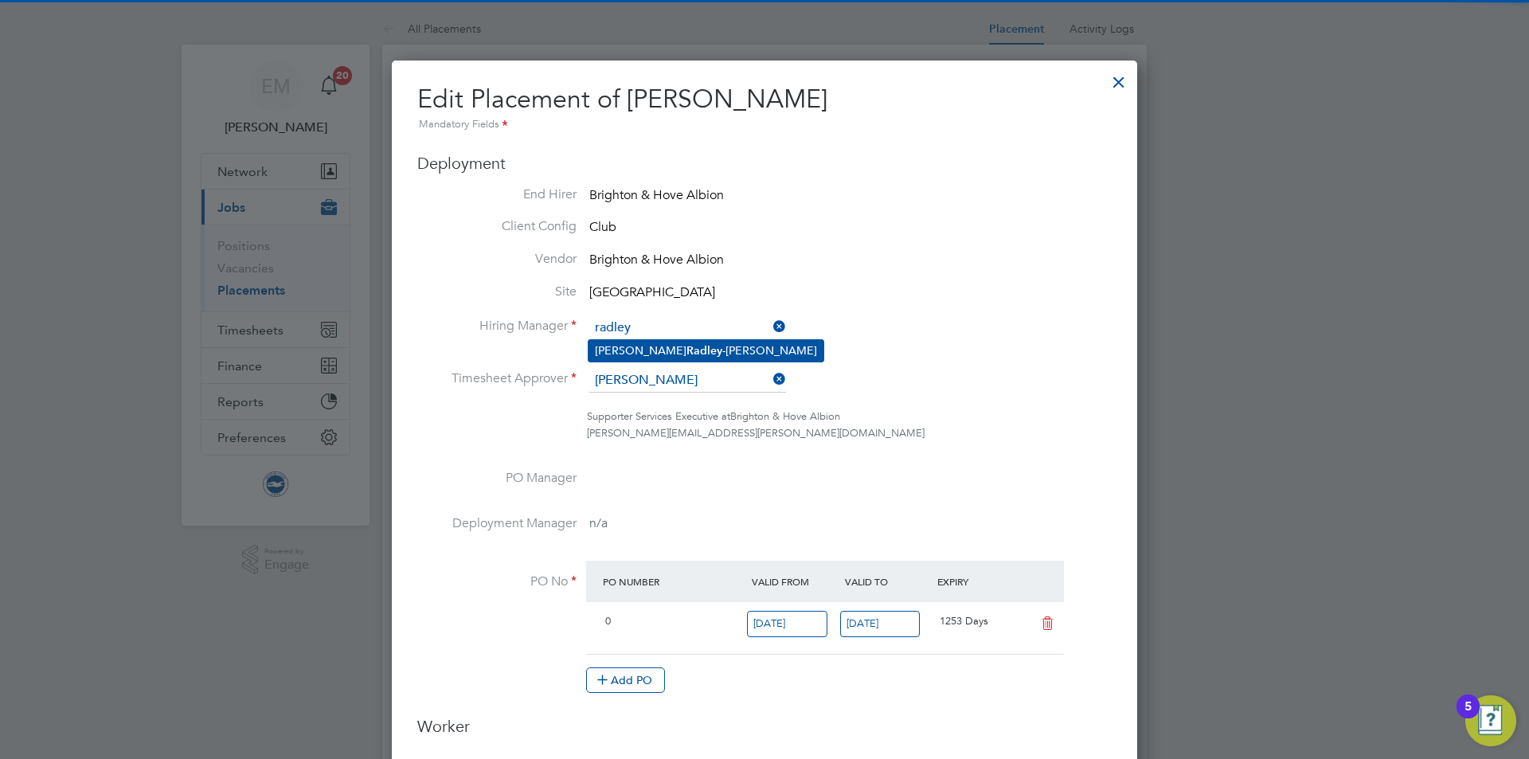
click at [687, 349] on b "Radley" at bounding box center [705, 351] width 36 height 14
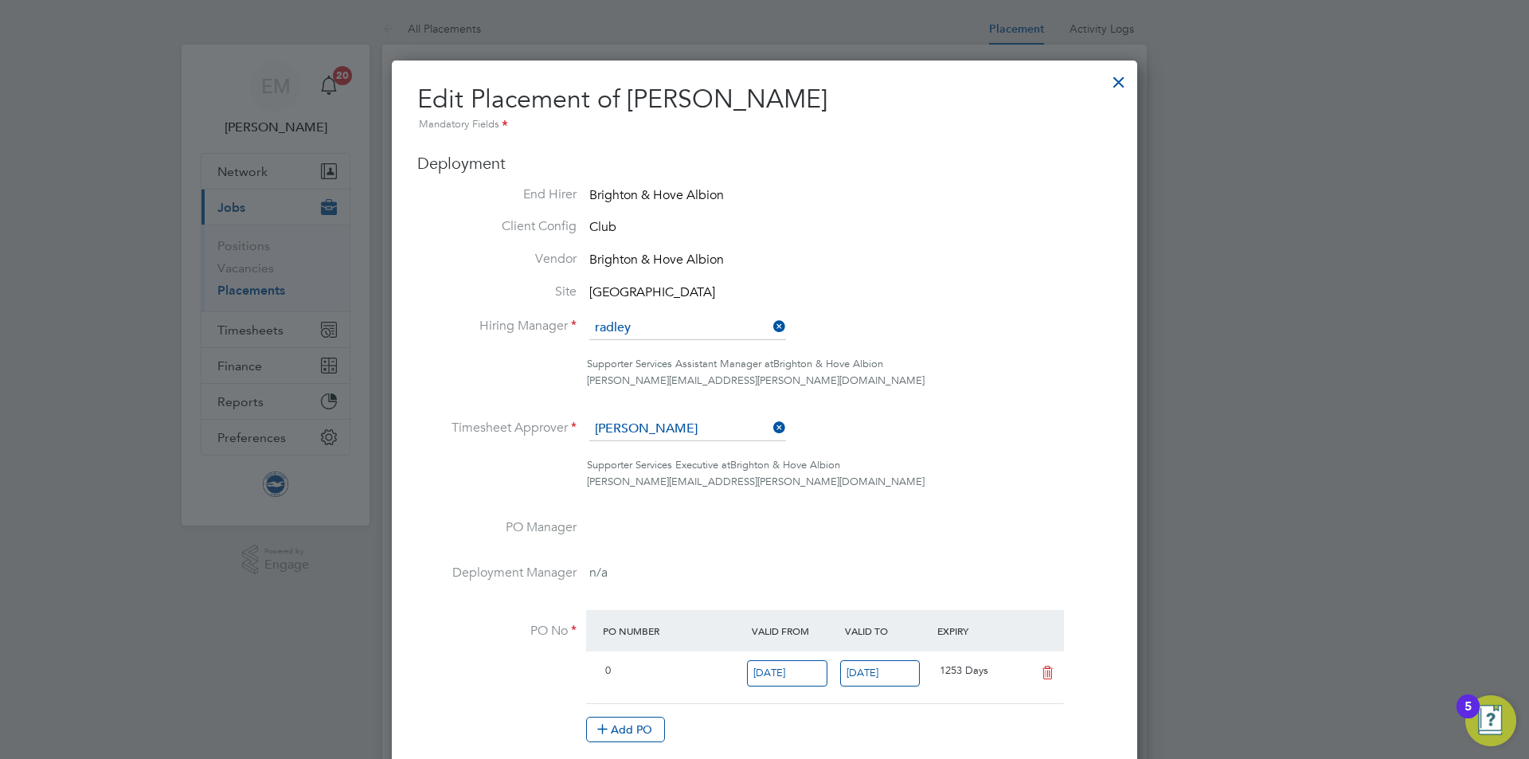
type input "Joe Radley-Martin"
click at [624, 423] on input at bounding box center [687, 429] width 197 height 24
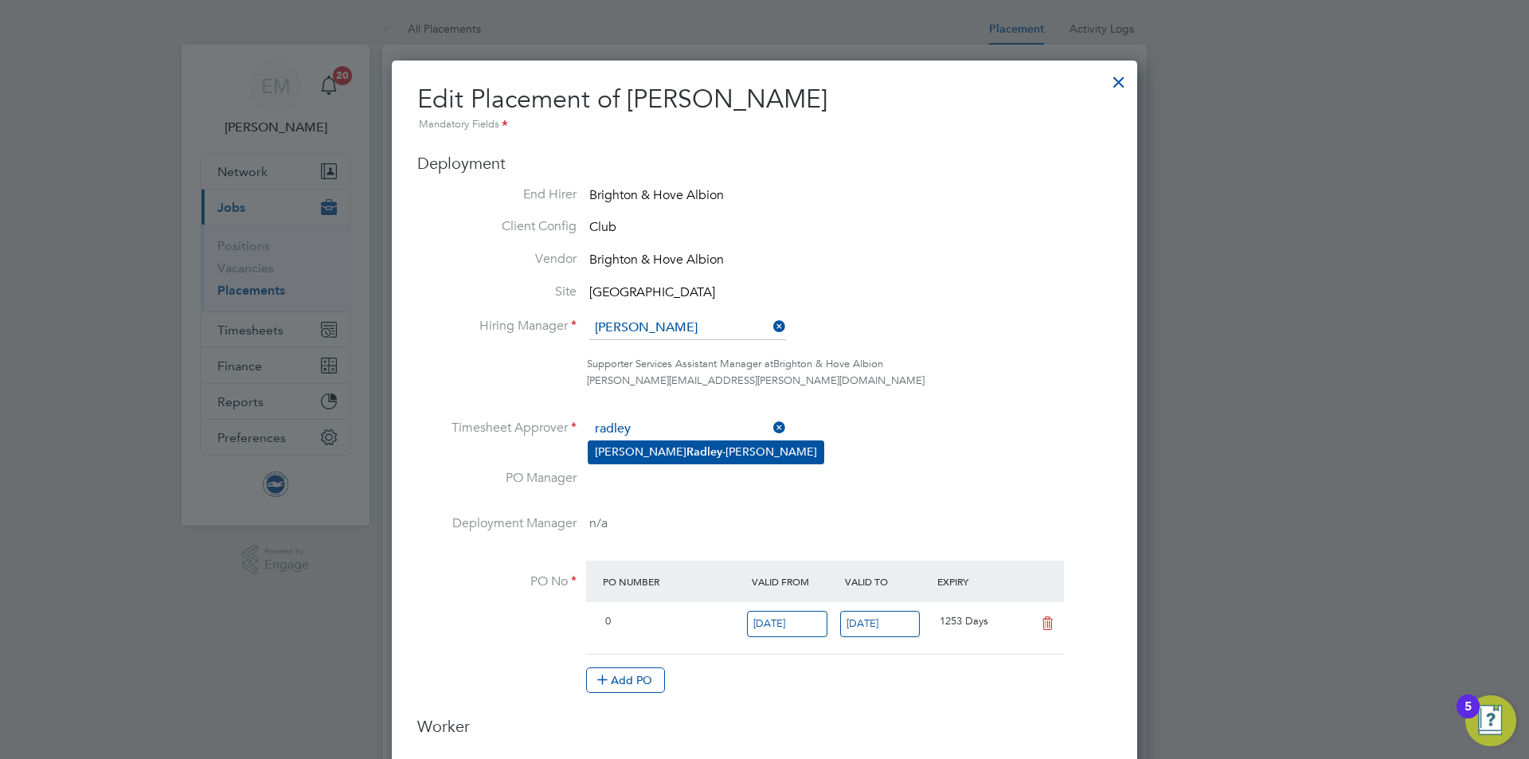
click at [687, 452] on b "Radley" at bounding box center [705, 452] width 36 height 14
type input "Joe Radley-Martin"
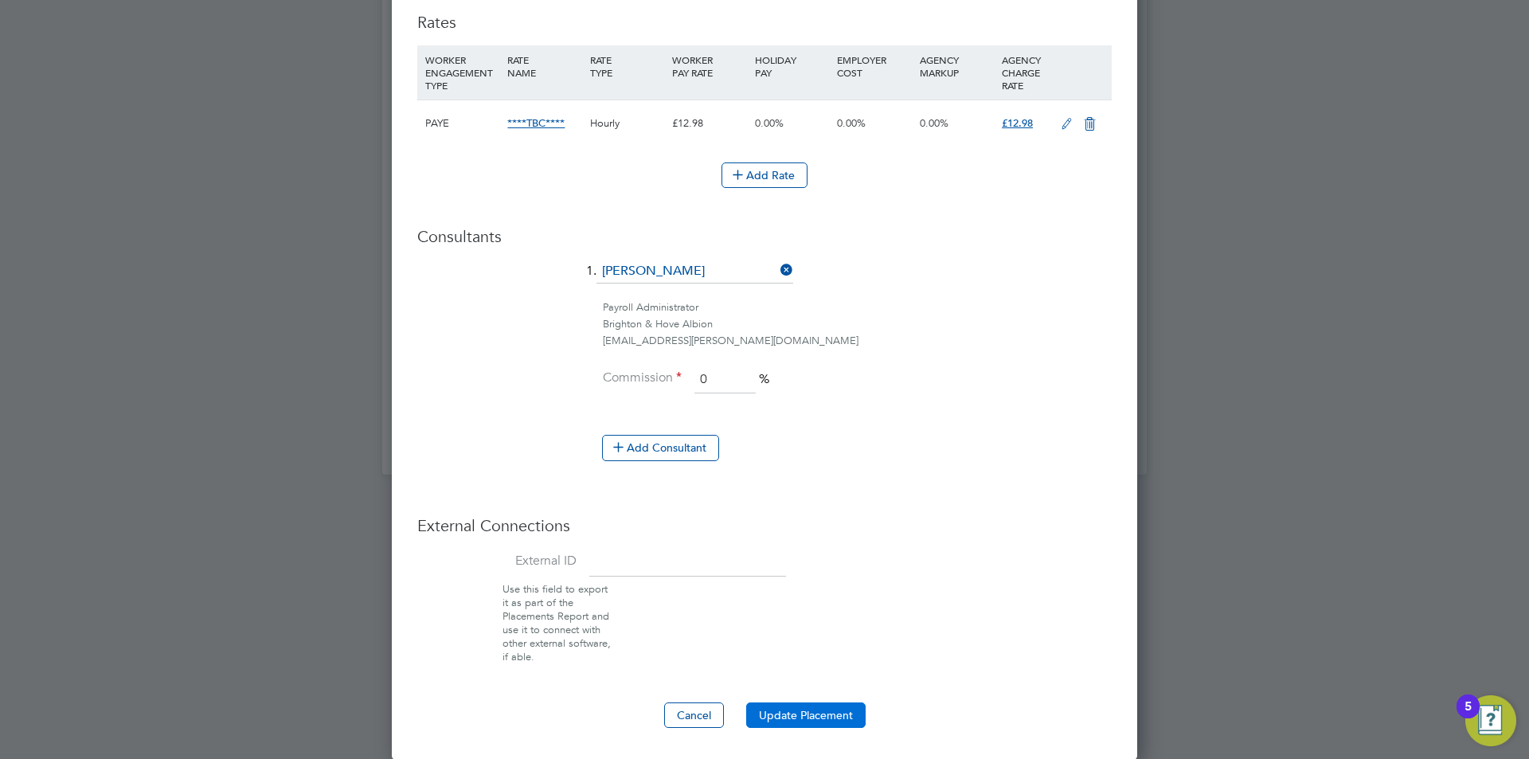
click at [811, 705] on button "Update Placement" at bounding box center [805, 715] width 119 height 25
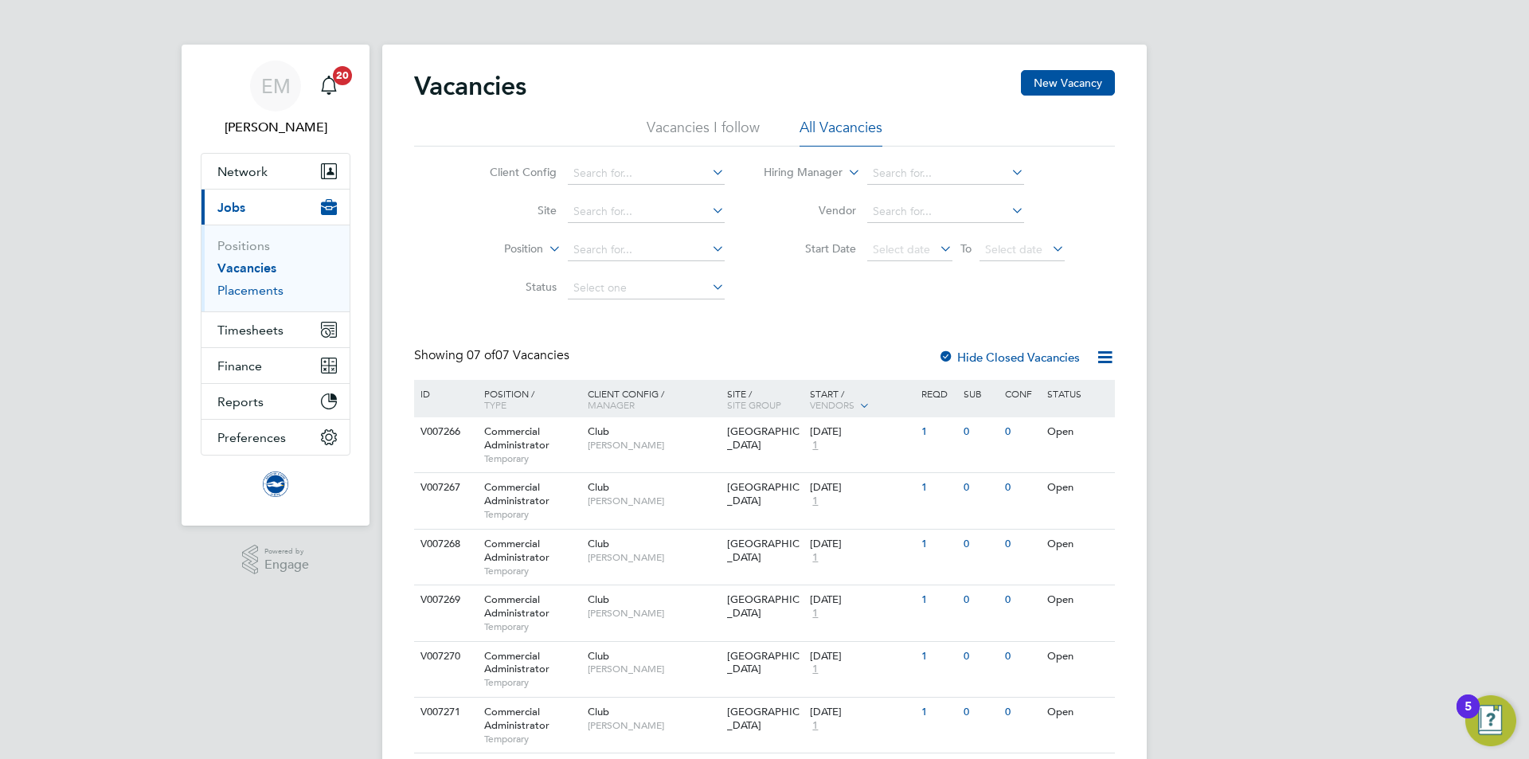
click at [260, 292] on link "Placements" at bounding box center [250, 290] width 66 height 15
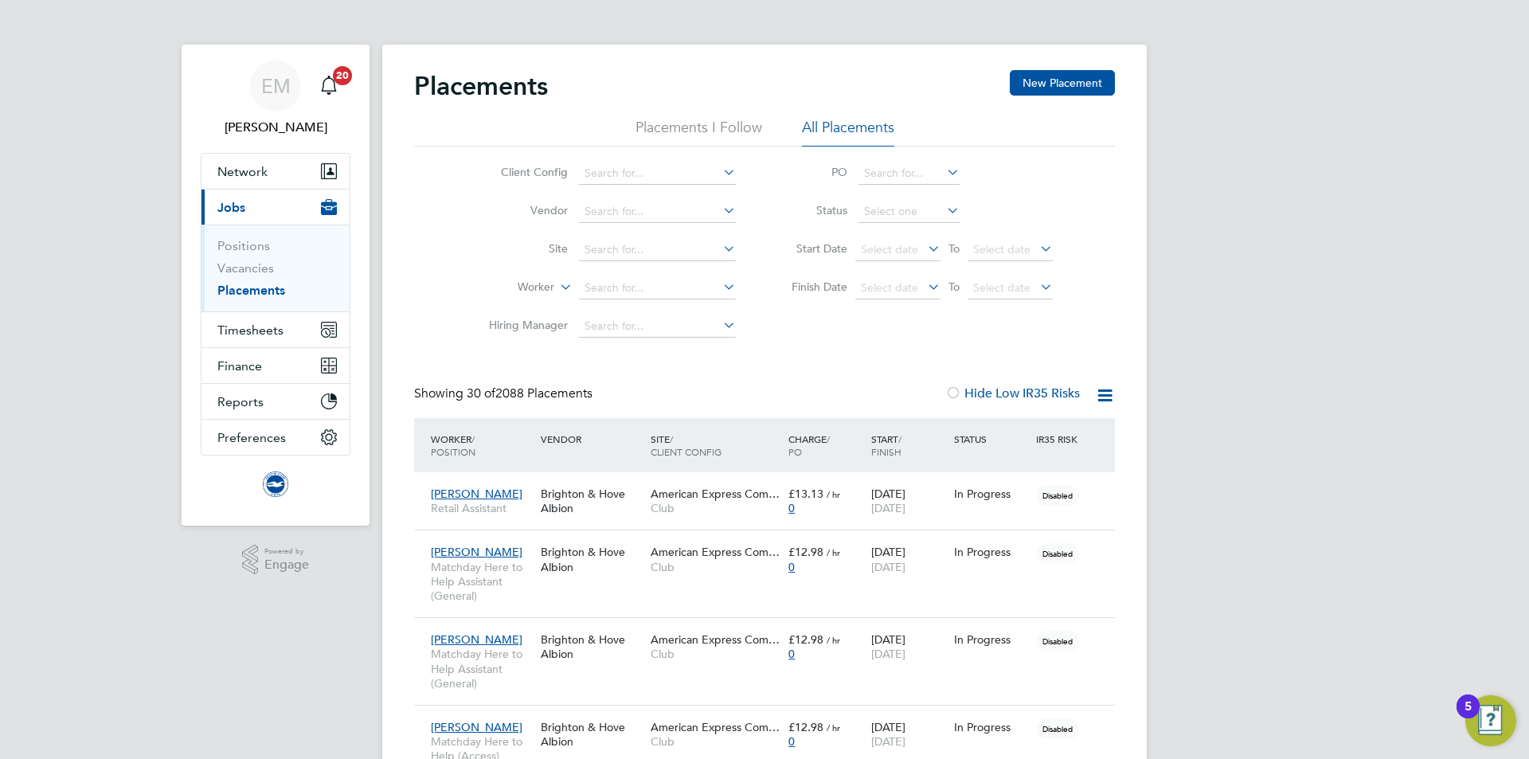
click at [593, 150] on div "Client Config Vendor Site Worker Hiring Manager PO Status Start Date Select dat…" at bounding box center [764, 246] width 701 height 199
click at [606, 164] on input at bounding box center [657, 173] width 157 height 22
click at [607, 195] on li "Club" at bounding box center [657, 196] width 159 height 22
type input "Club"
click at [609, 329] on input at bounding box center [657, 326] width 157 height 22
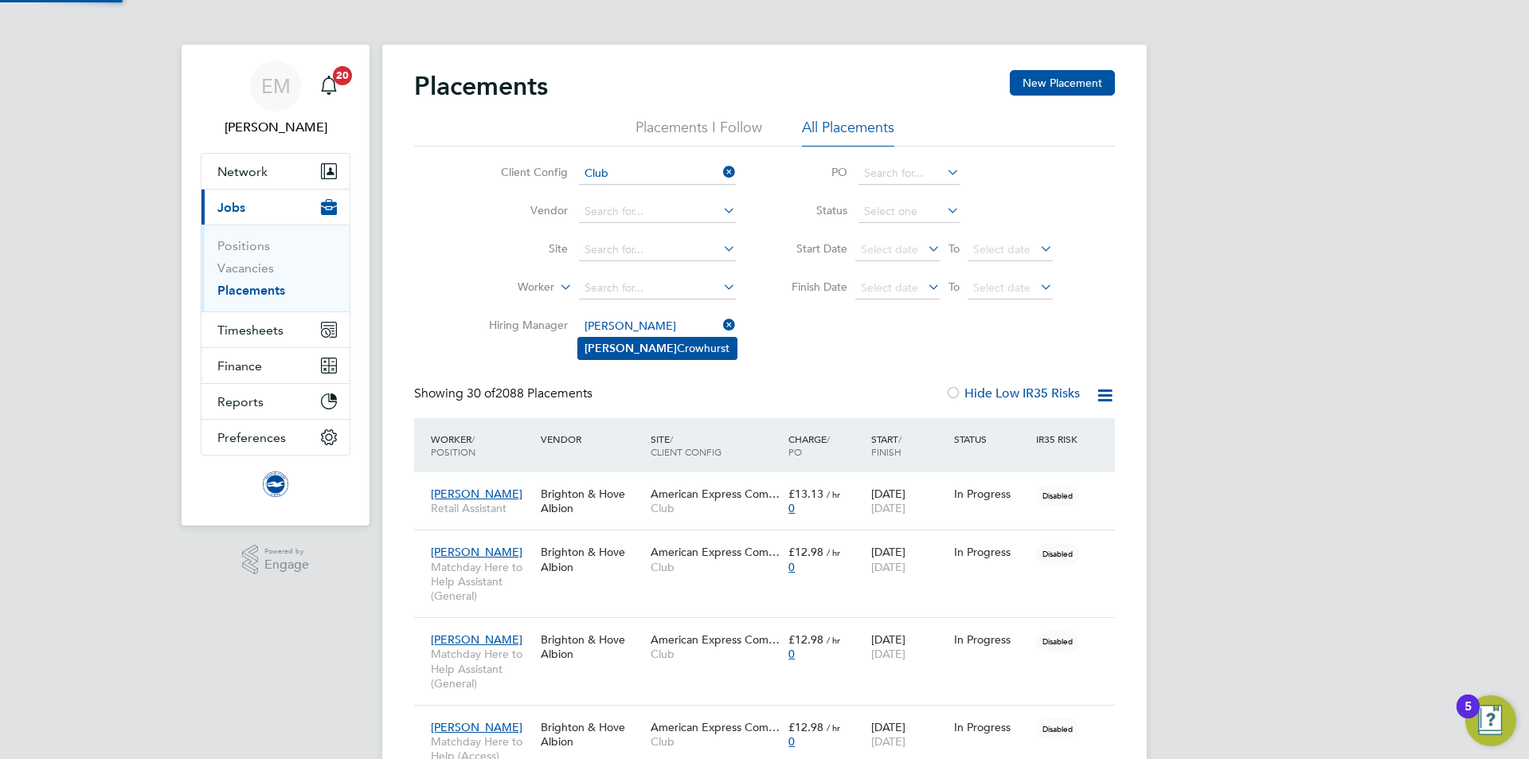
click at [629, 339] on li "Millie Crowhurst" at bounding box center [657, 349] width 159 height 22
type input "[PERSON_NAME]"
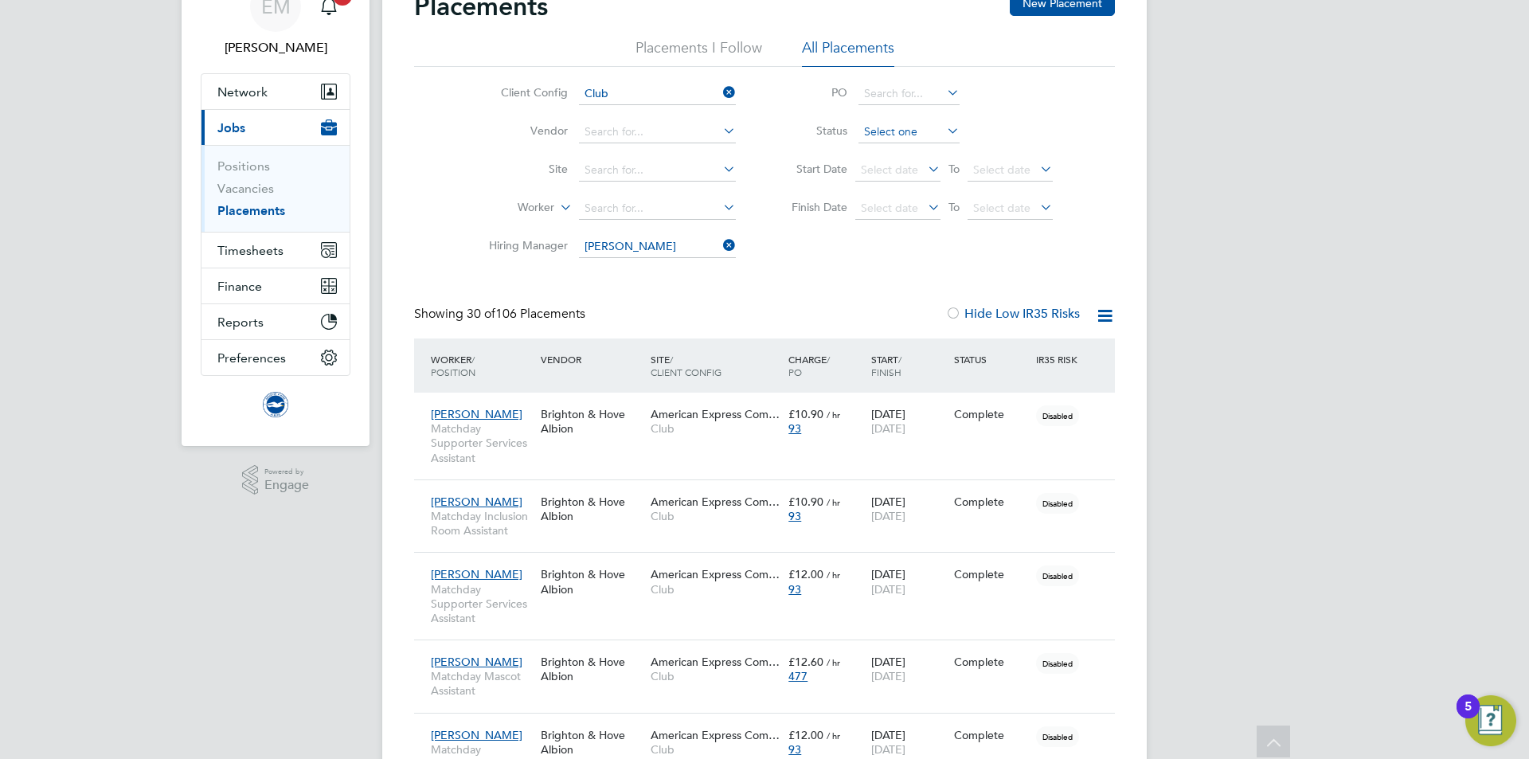
click at [894, 140] on input at bounding box center [909, 132] width 101 height 22
click at [894, 145] on li "Active" at bounding box center [909, 153] width 103 height 21
type input "Active"
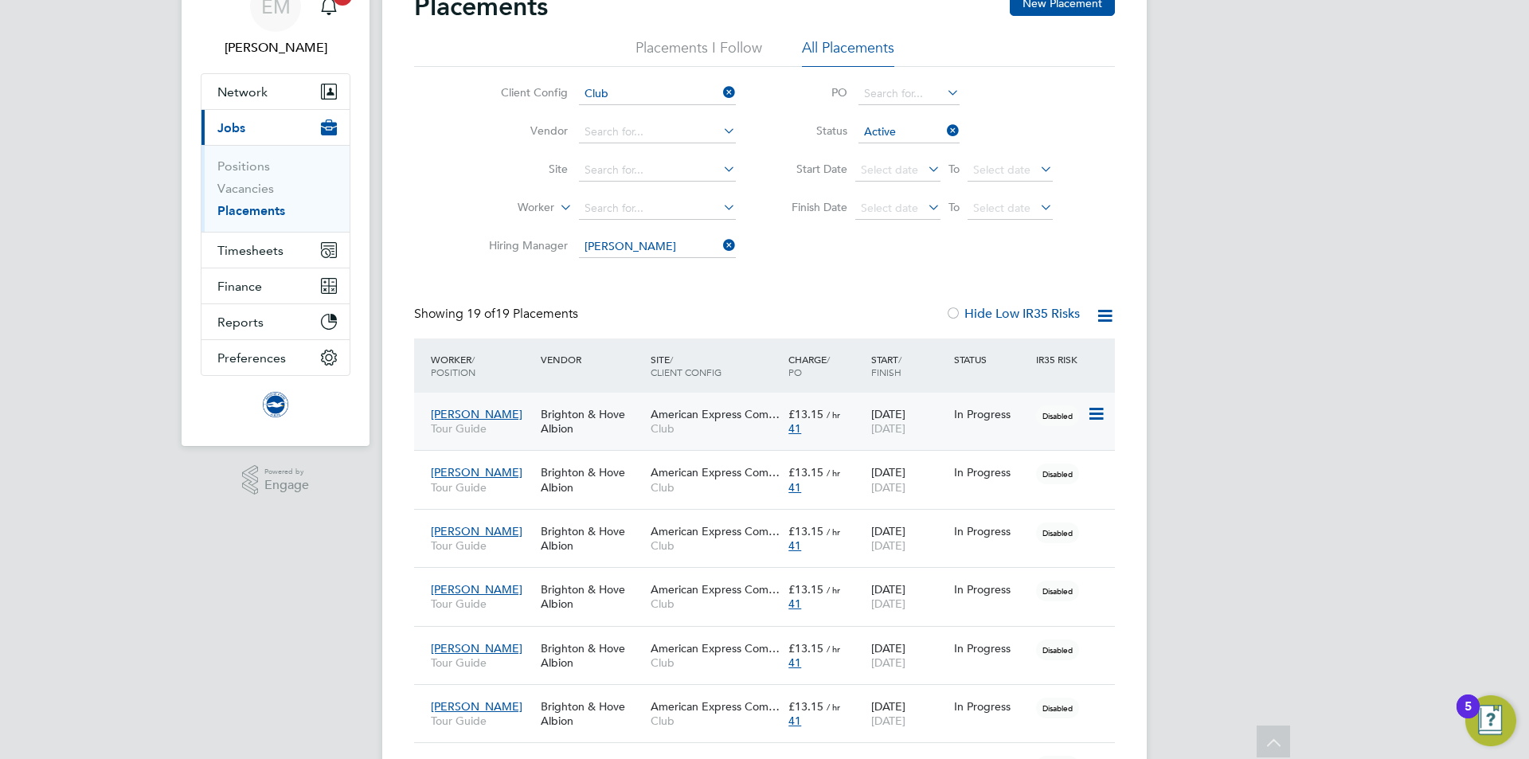
click at [737, 429] on span "Club" at bounding box center [716, 428] width 130 height 14
click at [512, 492] on span "Tour Guide" at bounding box center [482, 487] width 102 height 14
click at [533, 541] on span "Tour Guide" at bounding box center [482, 545] width 102 height 14
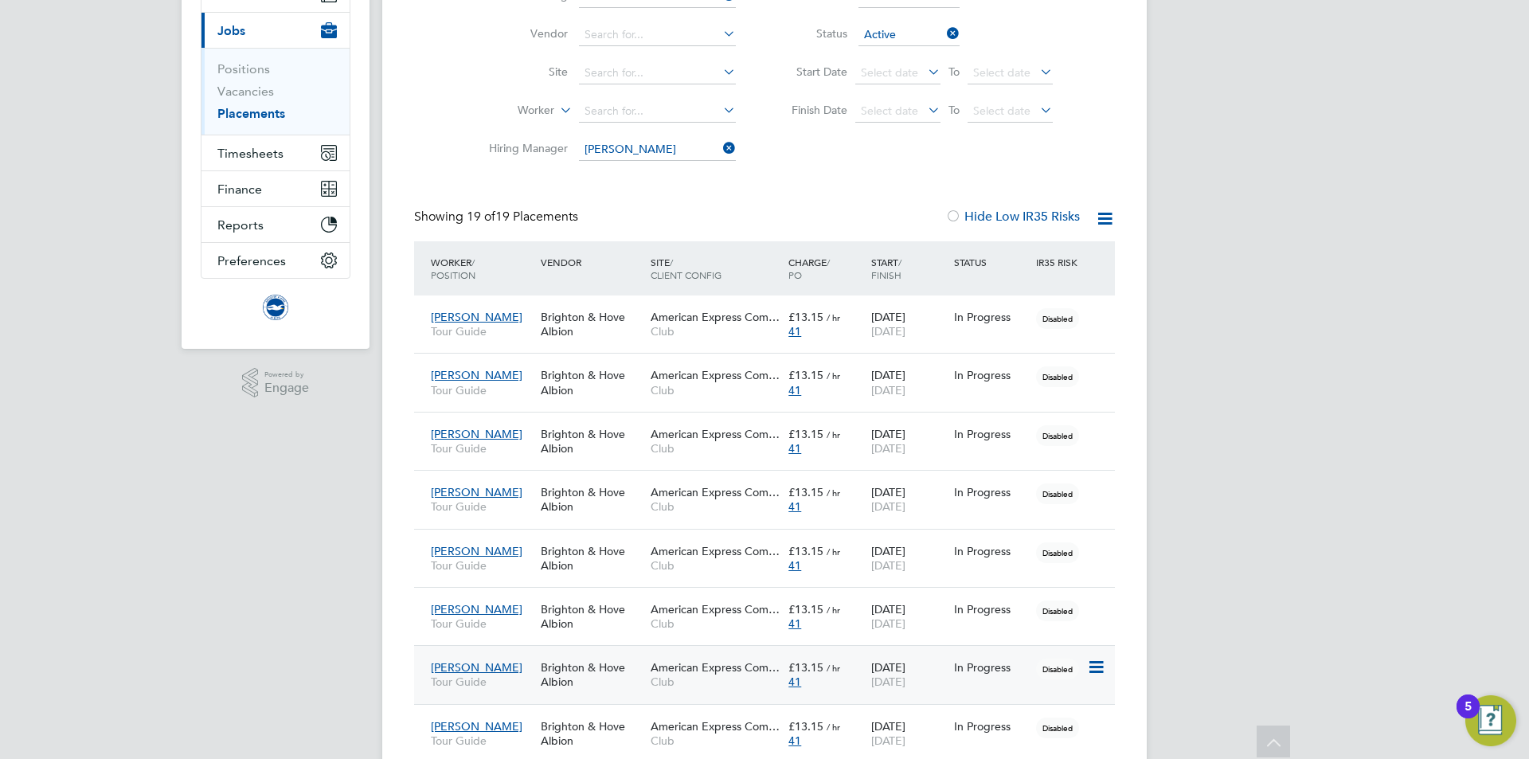
scroll to position [319, 0]
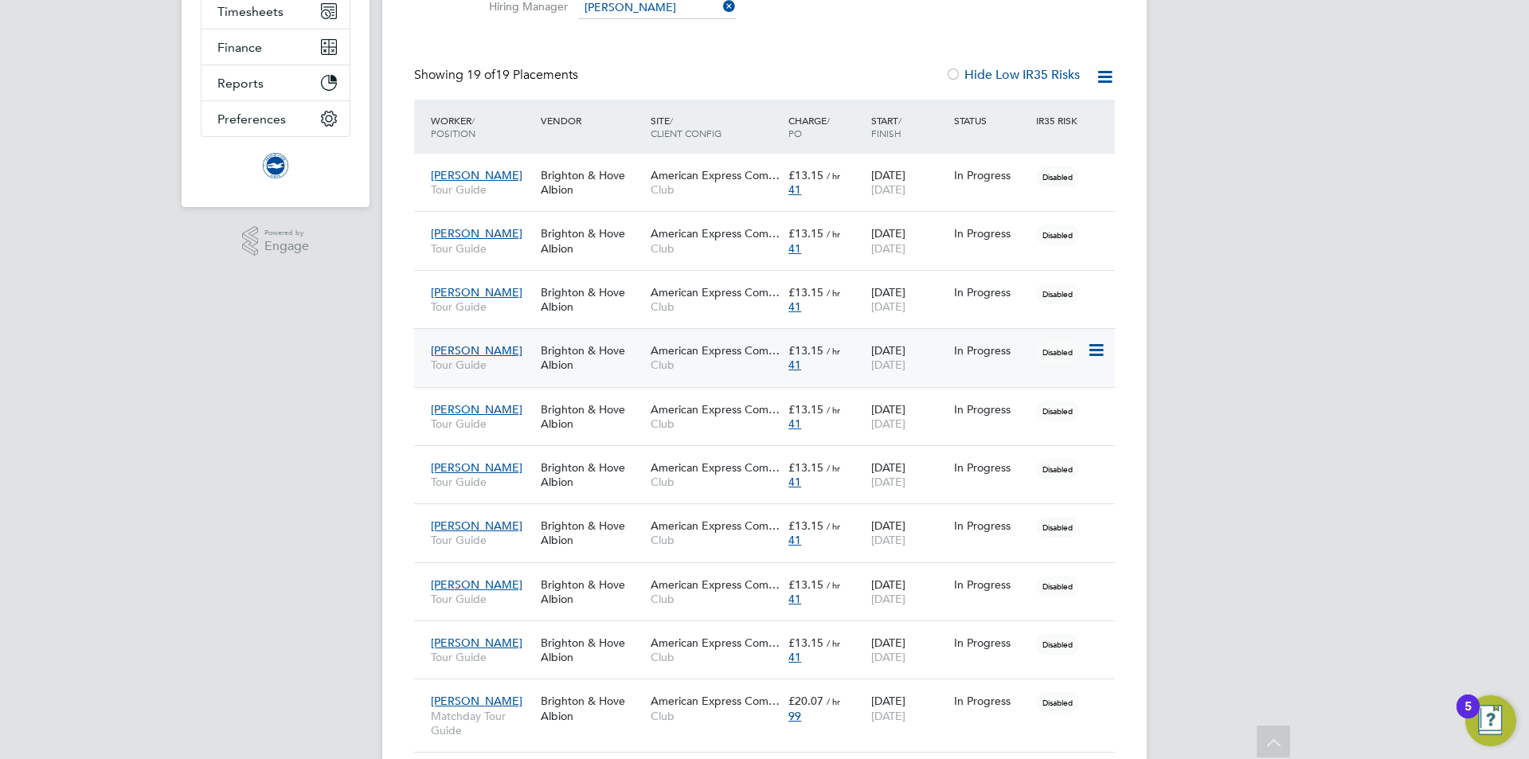
click at [528, 360] on span "Tour Guide" at bounding box center [482, 365] width 102 height 14
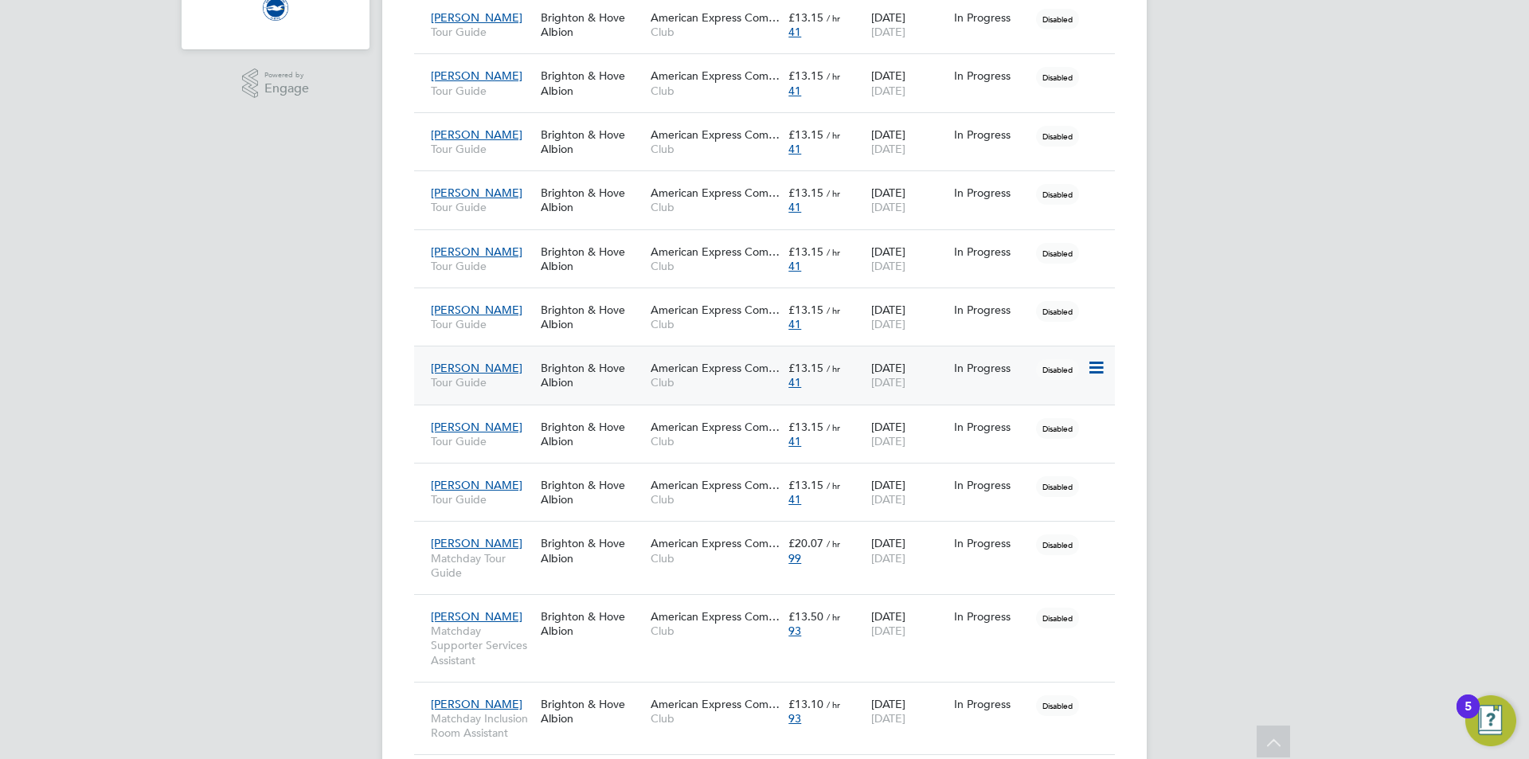
scroll to position [478, 0]
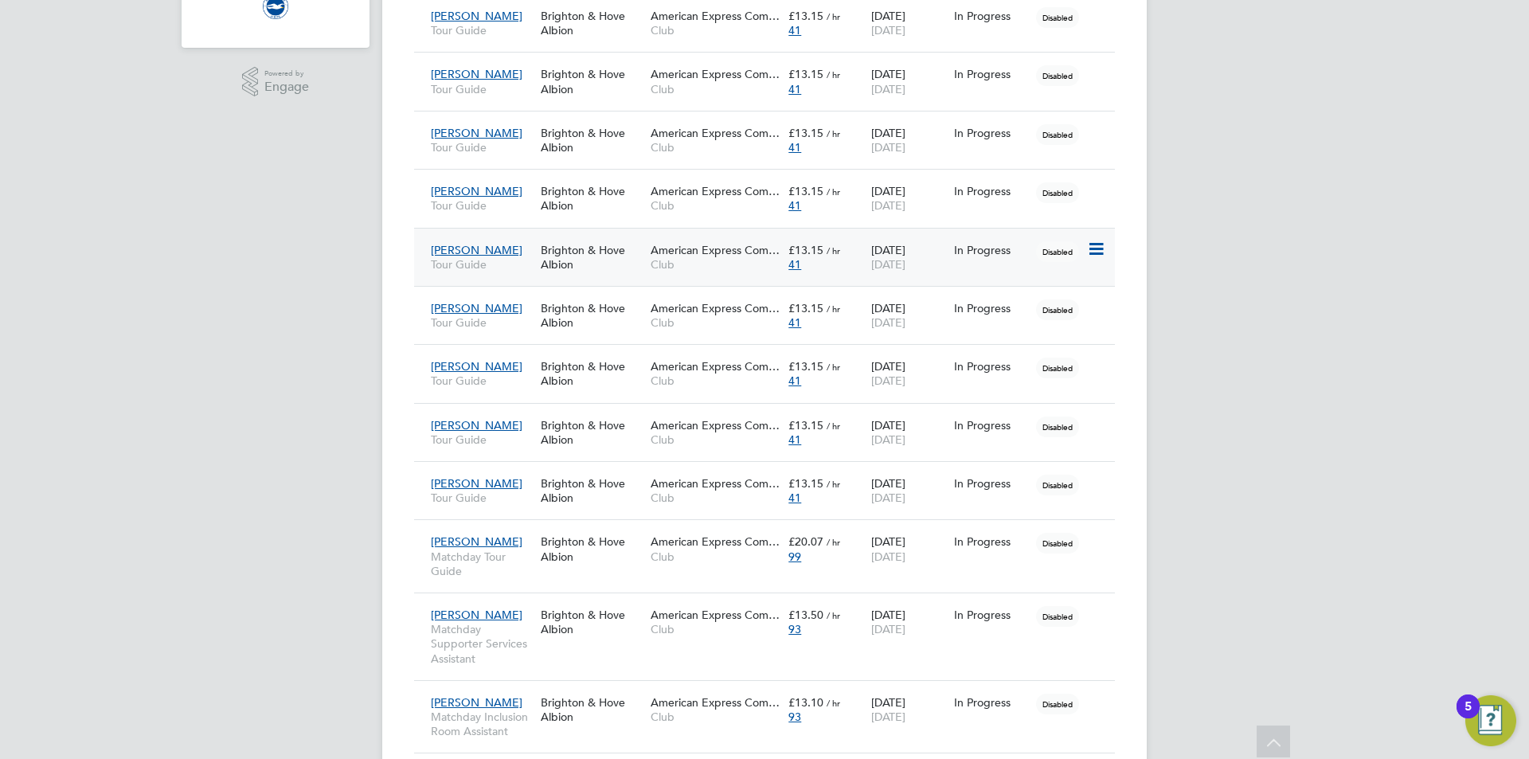
click at [628, 259] on div "Brighton & Hove Albion" at bounding box center [592, 257] width 110 height 45
click at [523, 315] on div "Ciaran Moynan Tour Guide" at bounding box center [482, 315] width 110 height 45
click at [683, 372] on span "American Express Com…" at bounding box center [715, 366] width 129 height 14
click at [632, 440] on div "Brighton & Hove Albion" at bounding box center [592, 432] width 110 height 45
click at [578, 496] on div "Brighton & Hove Albion" at bounding box center [592, 490] width 110 height 45
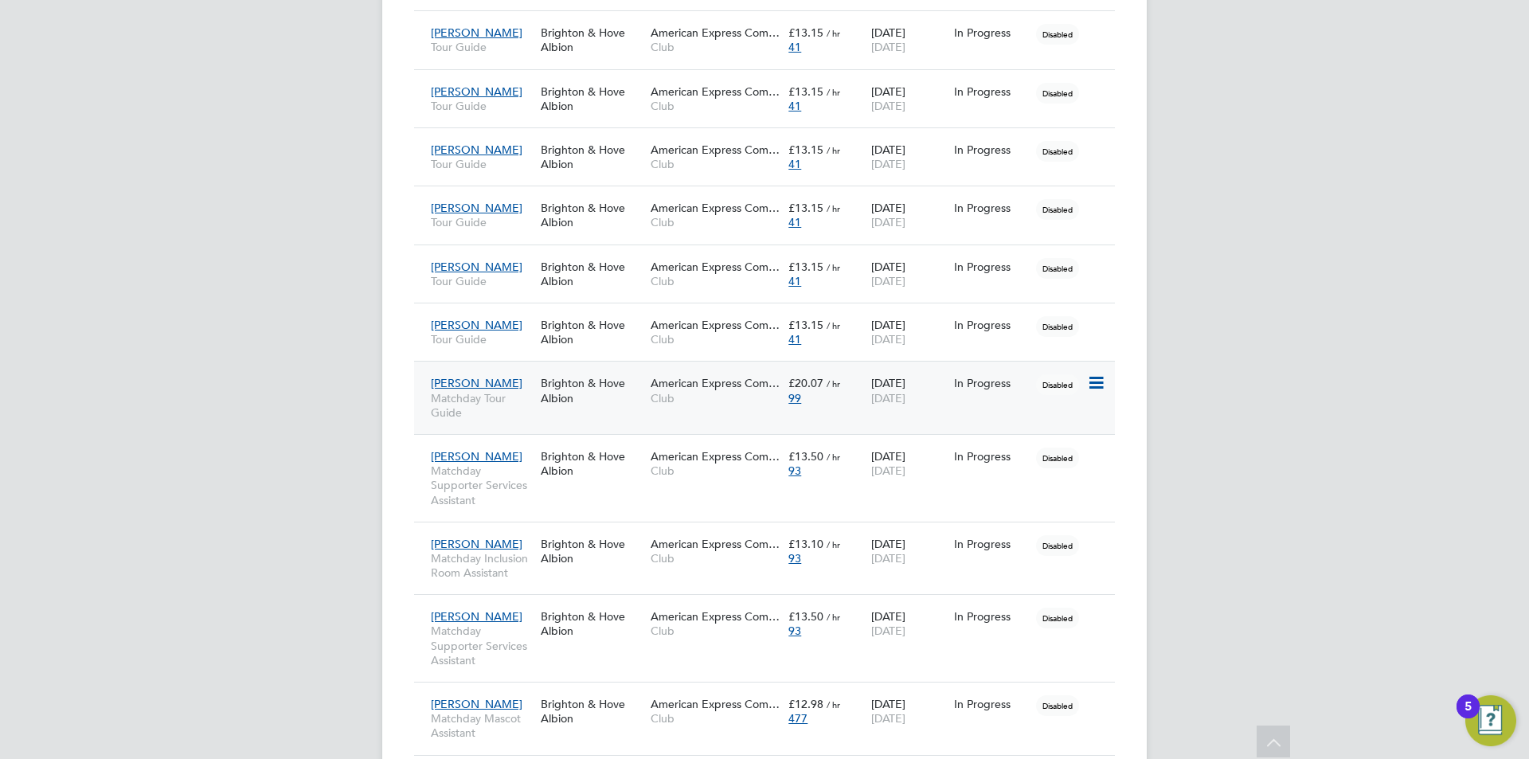
scroll to position [637, 0]
click at [625, 393] on div "Brighton & Hove Albion" at bounding box center [592, 389] width 110 height 45
click at [550, 488] on div "Alexander Inseal Matchday Supporter Services Assistant Brighton & Hove Albion A…" at bounding box center [764, 477] width 701 height 88
click at [504, 483] on span "Matchday Supporter Services Assistant" at bounding box center [482, 485] width 102 height 44
click at [469, 553] on span "Matchday Inclusion Room Assistant" at bounding box center [482, 564] width 102 height 29
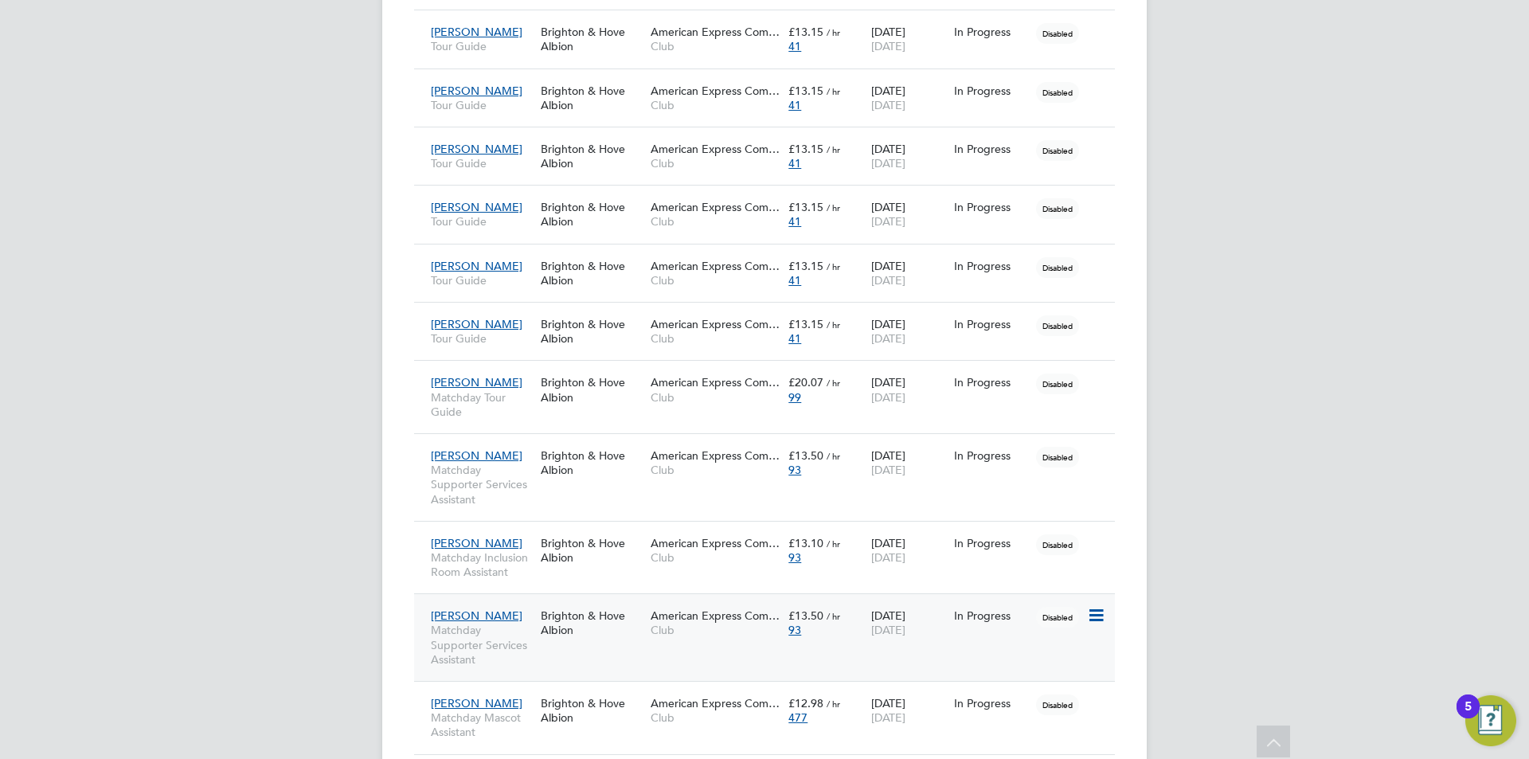
click at [608, 628] on div "Brighton & Hove Albion" at bounding box center [592, 623] width 110 height 45
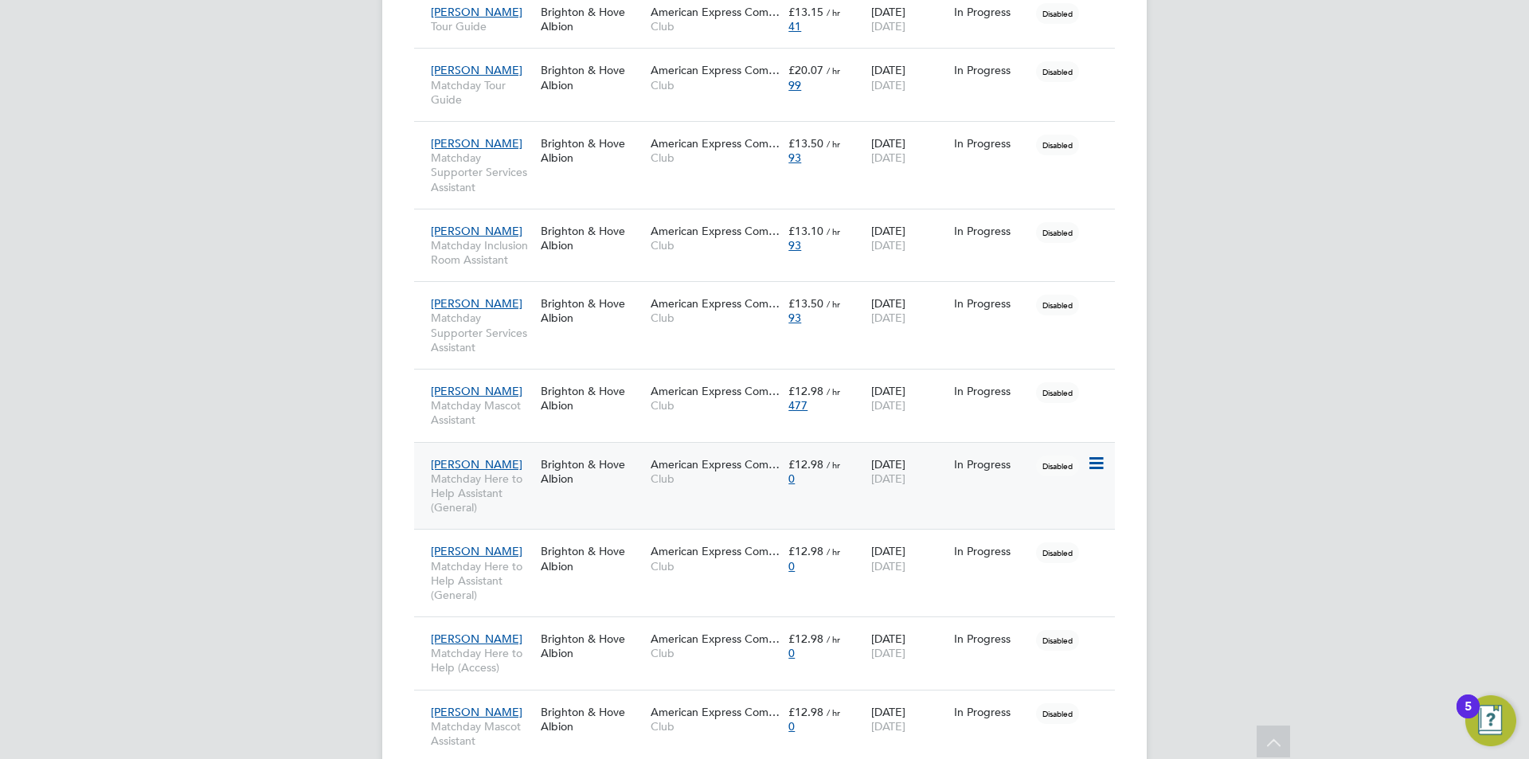
scroll to position [956, 0]
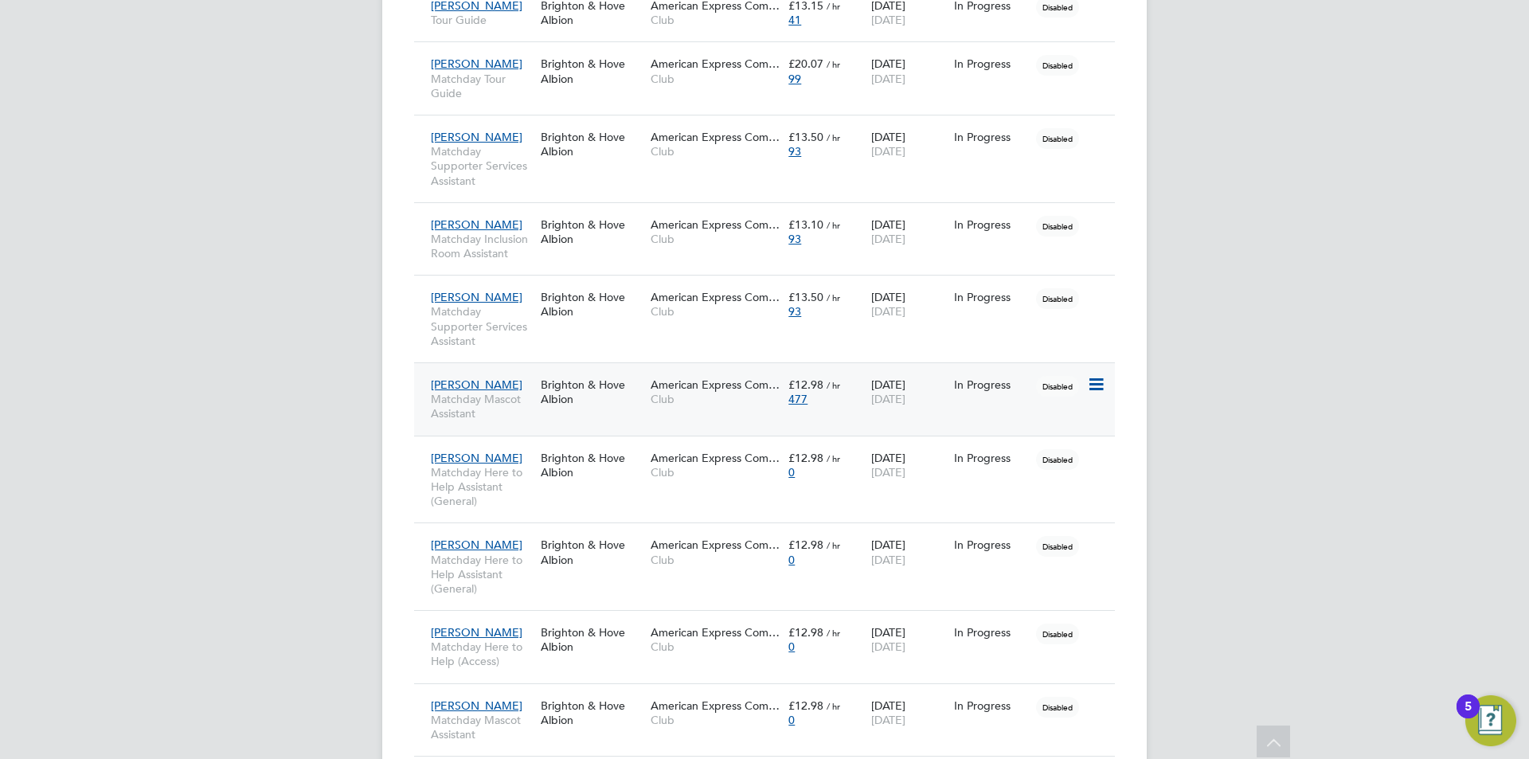
click at [612, 412] on div "Brighton & Hove Albion" at bounding box center [592, 392] width 110 height 45
click at [613, 484] on div "Brighton & Hove Albion" at bounding box center [592, 465] width 110 height 45
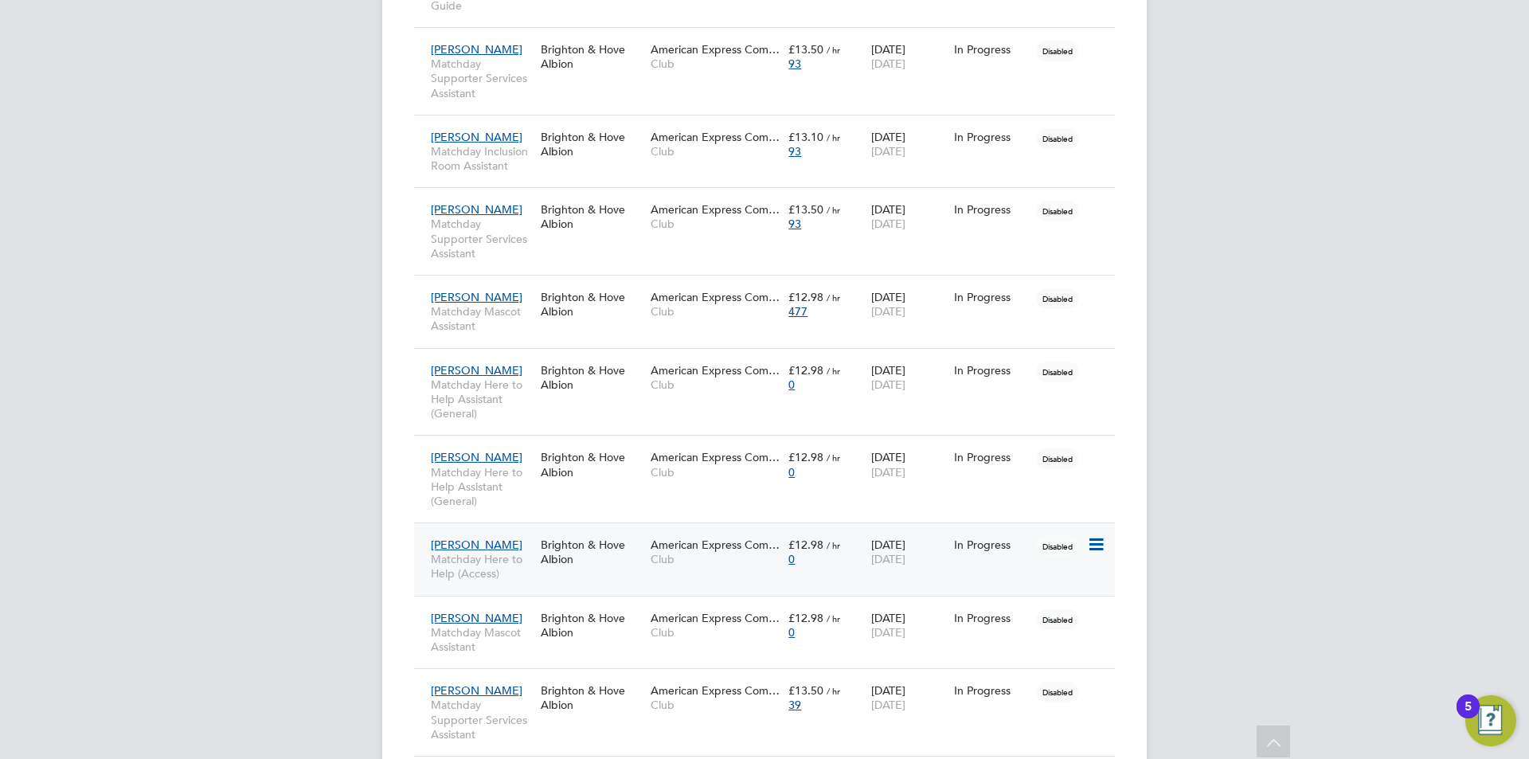
scroll to position [1114, 0]
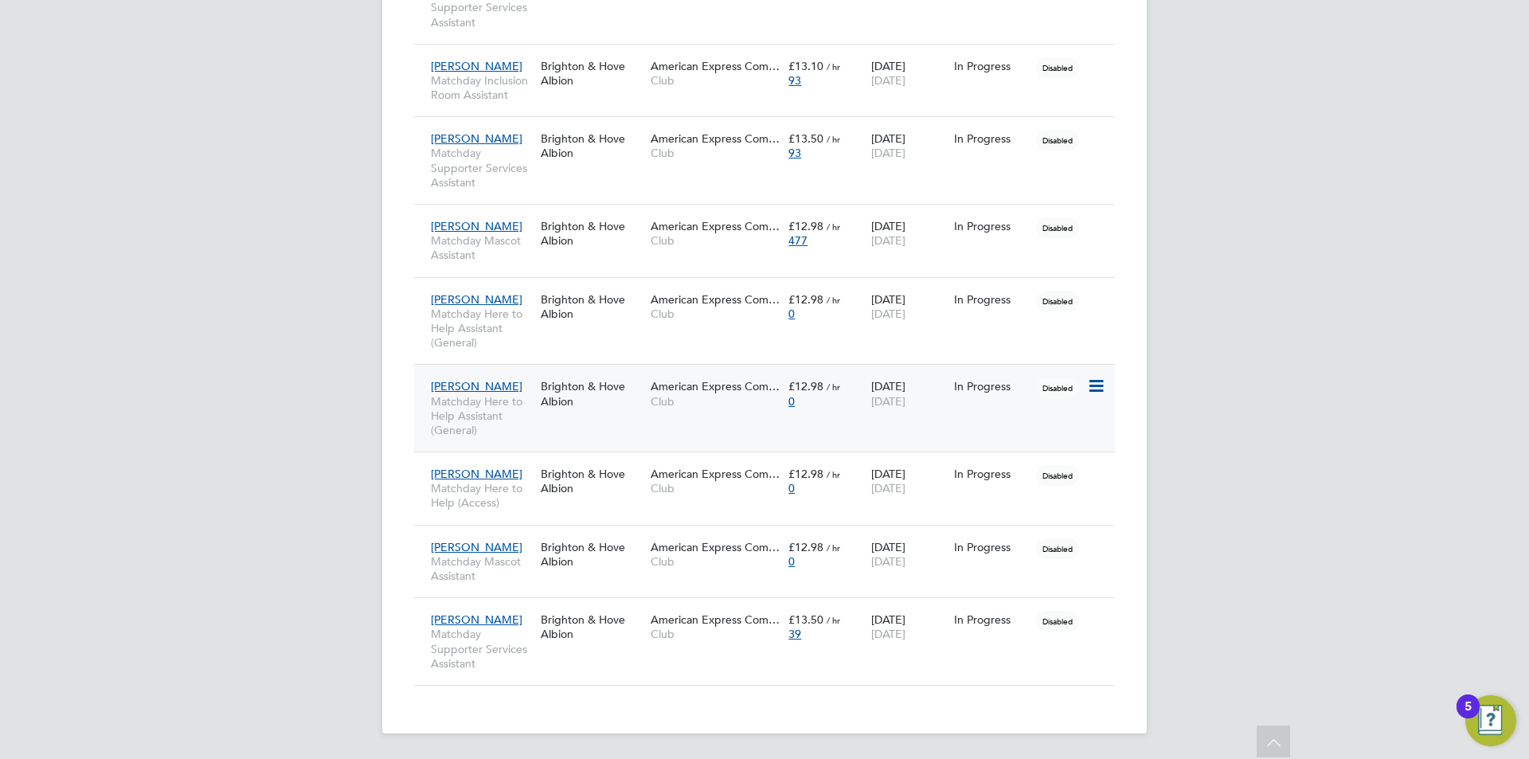
click at [566, 448] on div "Robert Oliver Matchday Here to Help Assistant (General) Brighton & Hove Albion …" at bounding box center [764, 408] width 701 height 88
click at [556, 420] on div "Robert Oliver Matchday Here to Help Assistant (General) Brighton & Hove Albion …" at bounding box center [764, 408] width 701 height 88
click at [617, 407] on div "Brighton & Hove Albion" at bounding box center [592, 393] width 110 height 45
click at [519, 484] on span "Matchday Here to Help (Access)" at bounding box center [482, 495] width 102 height 29
click at [498, 552] on div "Emma Tutt Matchday Mascot Assistant" at bounding box center [482, 562] width 110 height 60
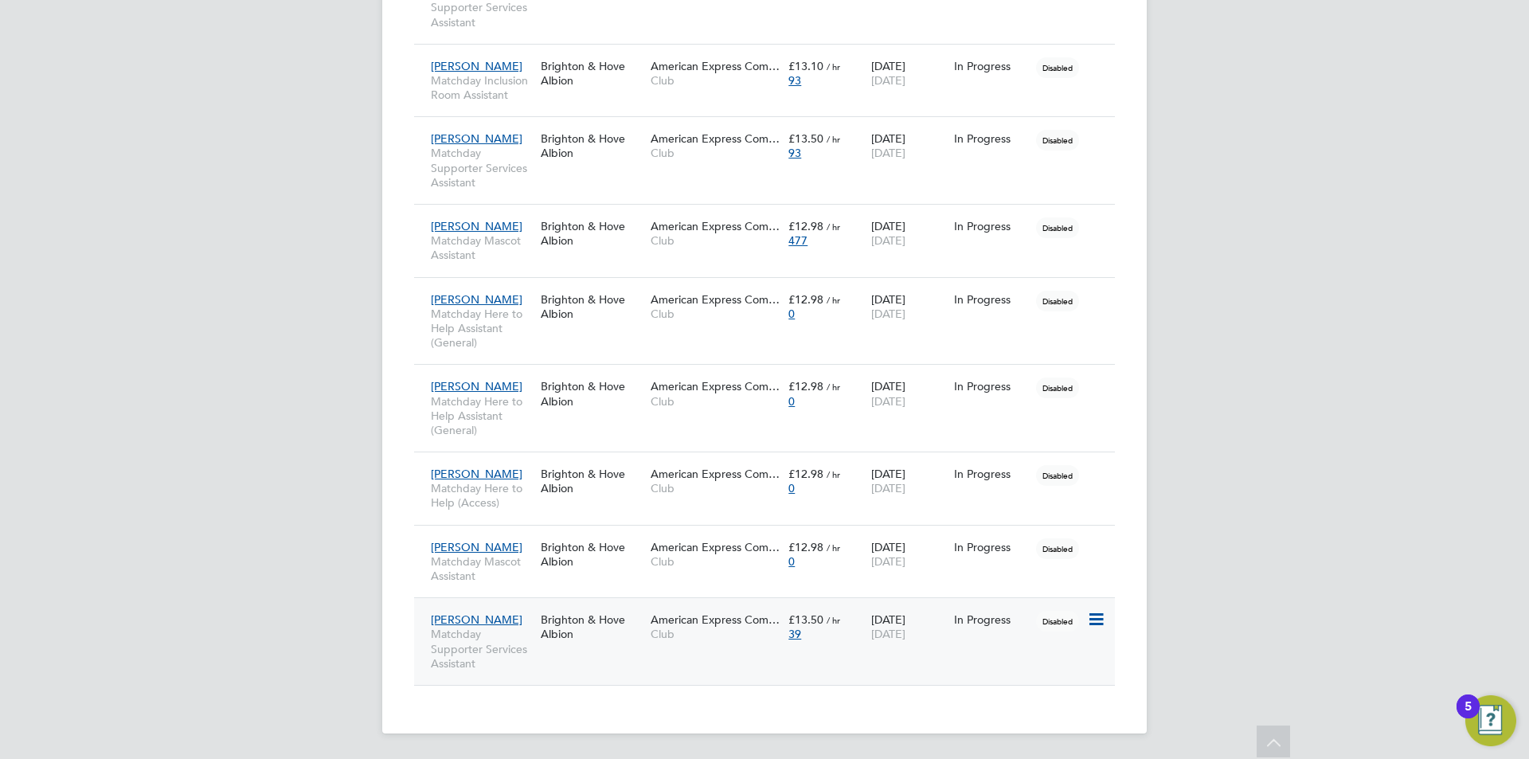
click at [677, 655] on div "Asa Thorpe Matchday Supporter Services Assistant Brighton & Hove Albion America…" at bounding box center [764, 641] width 701 height 88
click at [592, 670] on div "Asa Thorpe Matchday Supporter Services Assistant Brighton & Hove Albion America…" at bounding box center [764, 641] width 701 height 88
click at [486, 608] on div "Asa Thorpe Matchday Supporter Services Assistant" at bounding box center [482, 642] width 110 height 74
click at [1268, 740] on icon at bounding box center [1274, 744] width 28 height 37
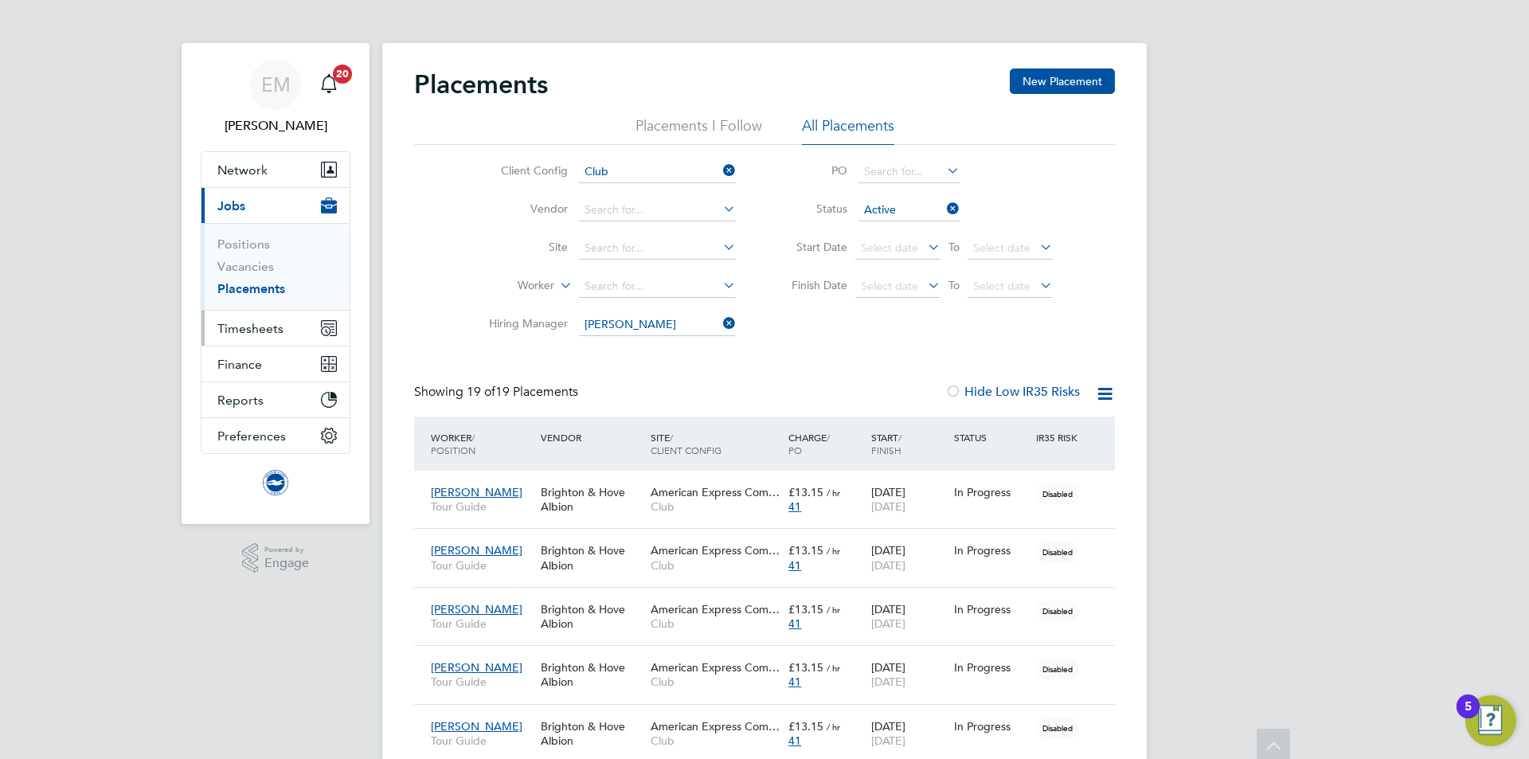
scroll to position [0, 0]
click at [249, 292] on link "Placements" at bounding box center [251, 290] width 68 height 15
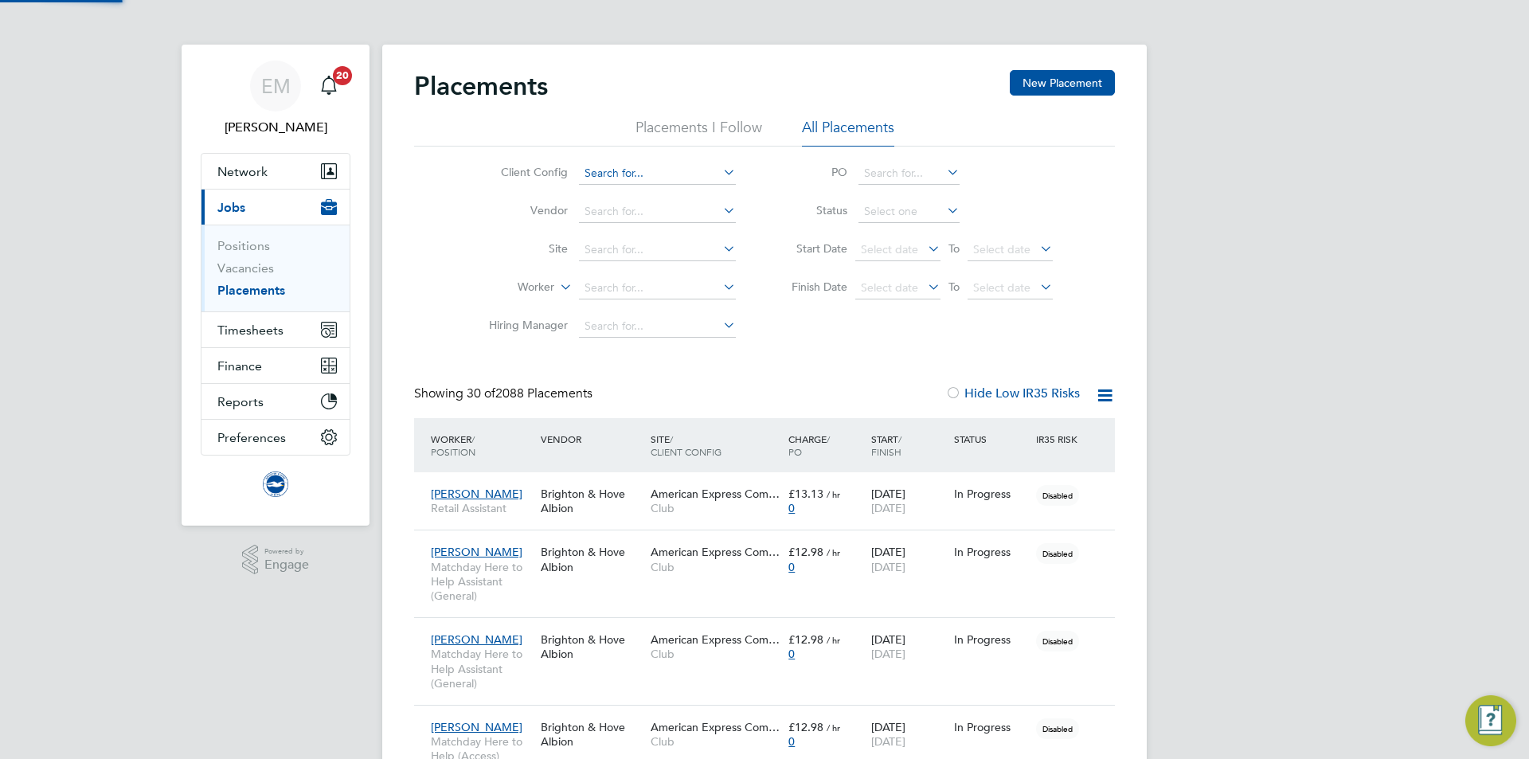
scroll to position [46, 139]
click at [630, 178] on input at bounding box center [657, 173] width 157 height 22
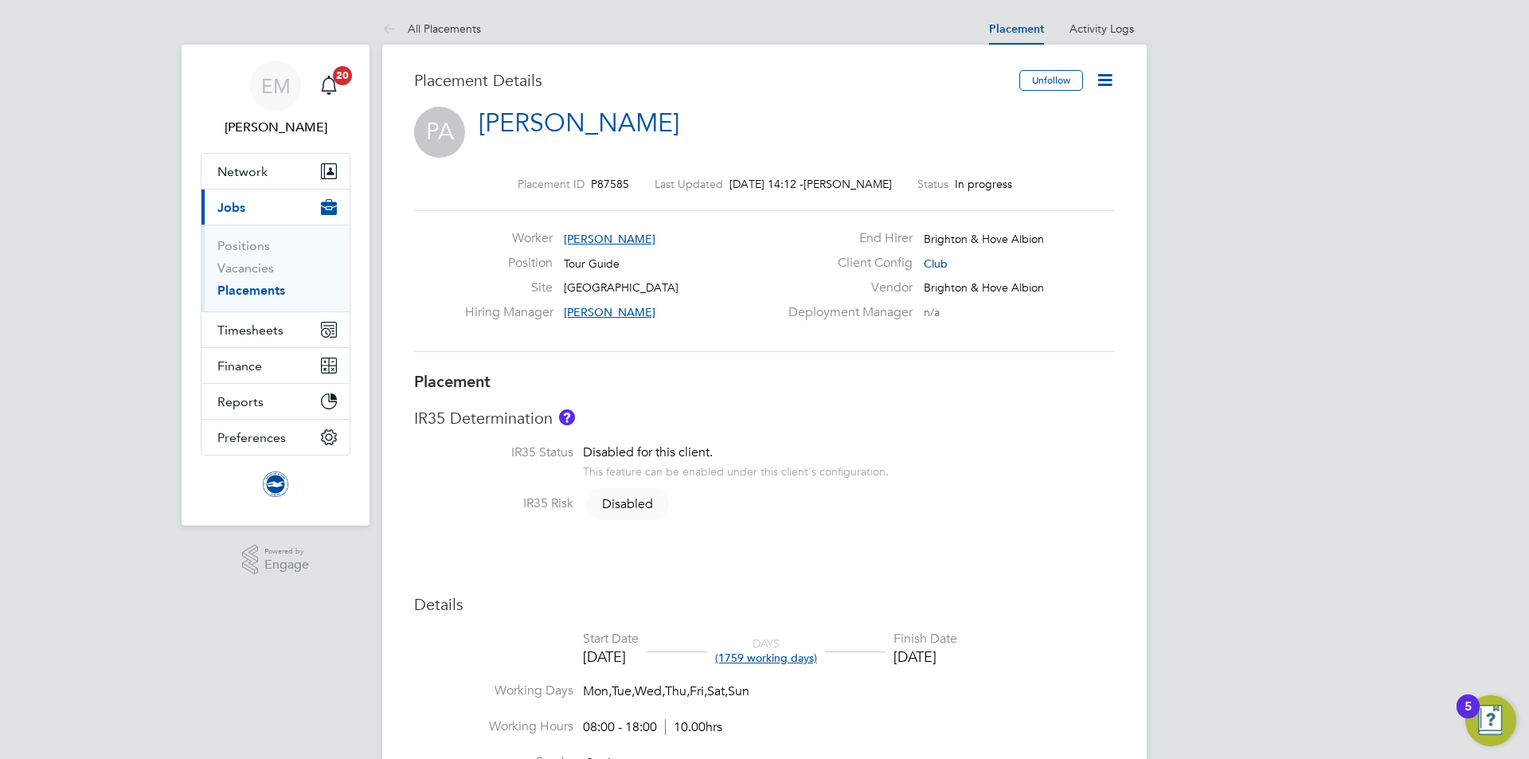
click at [1102, 86] on icon at bounding box center [1105, 80] width 20 height 20
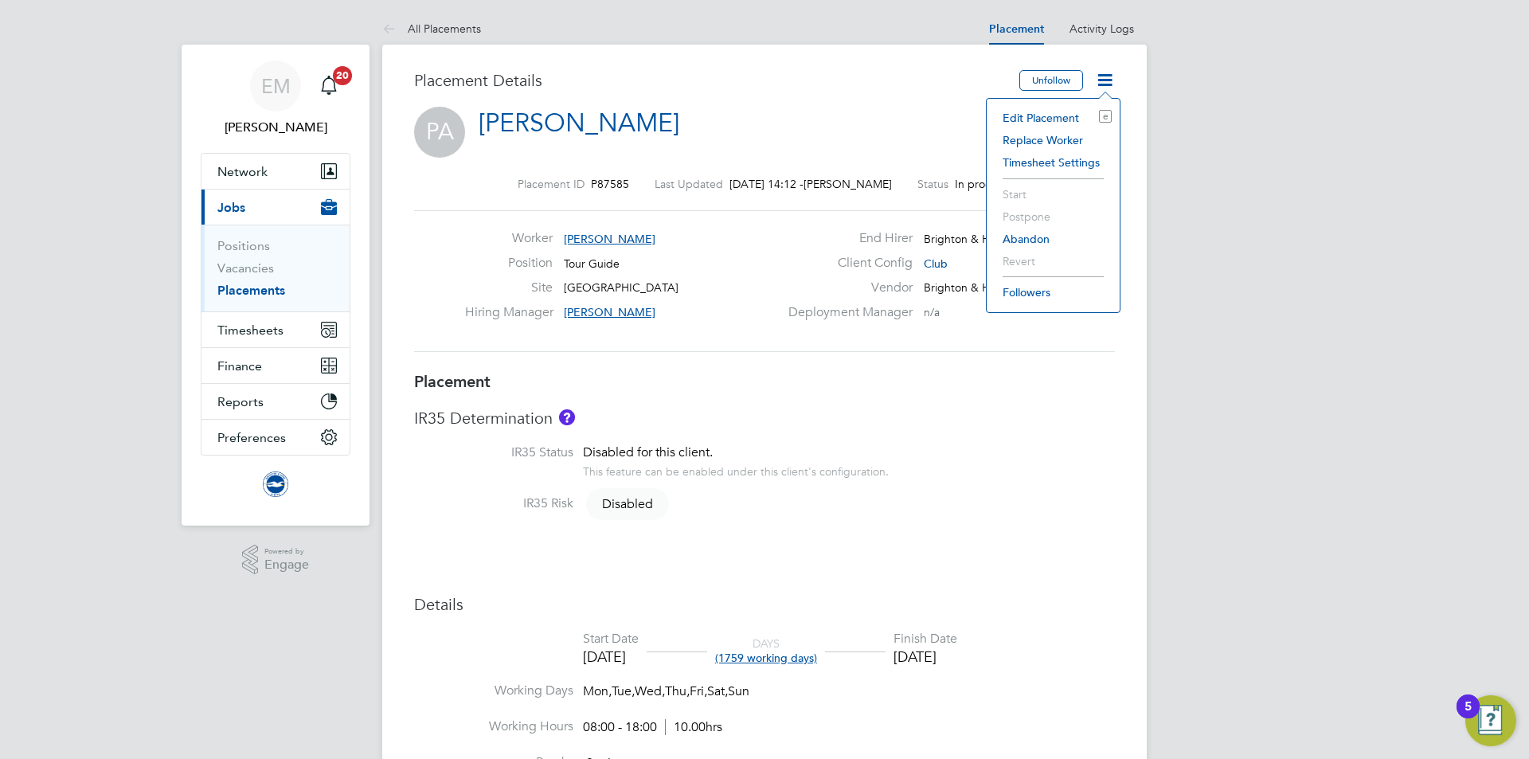
click at [1069, 113] on li "Edit Placement e" at bounding box center [1053, 118] width 117 height 22
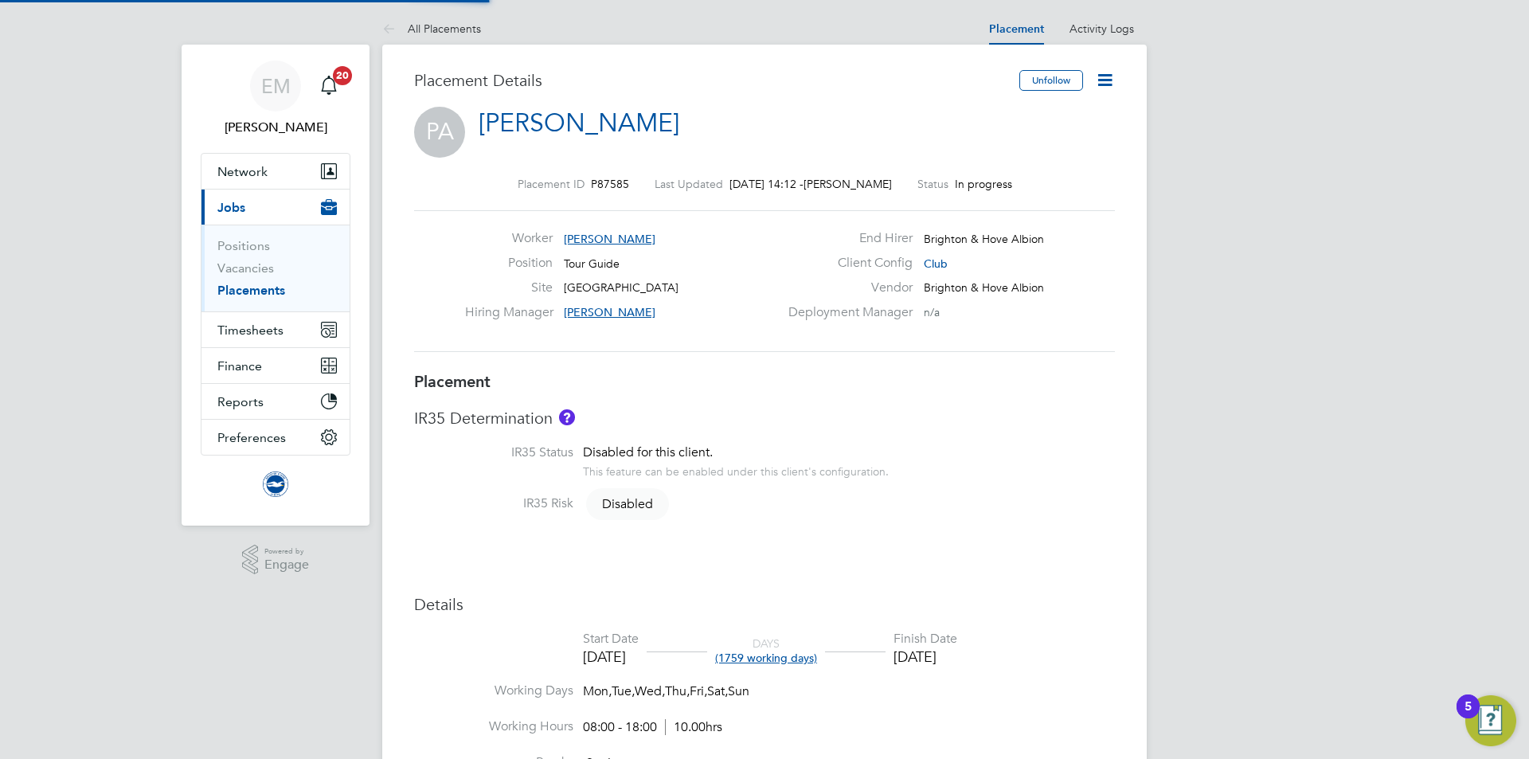
type input "[PERSON_NAME]"
type input "06 Sep 2021"
type input "30 Jun 2026"
type input "08:00"
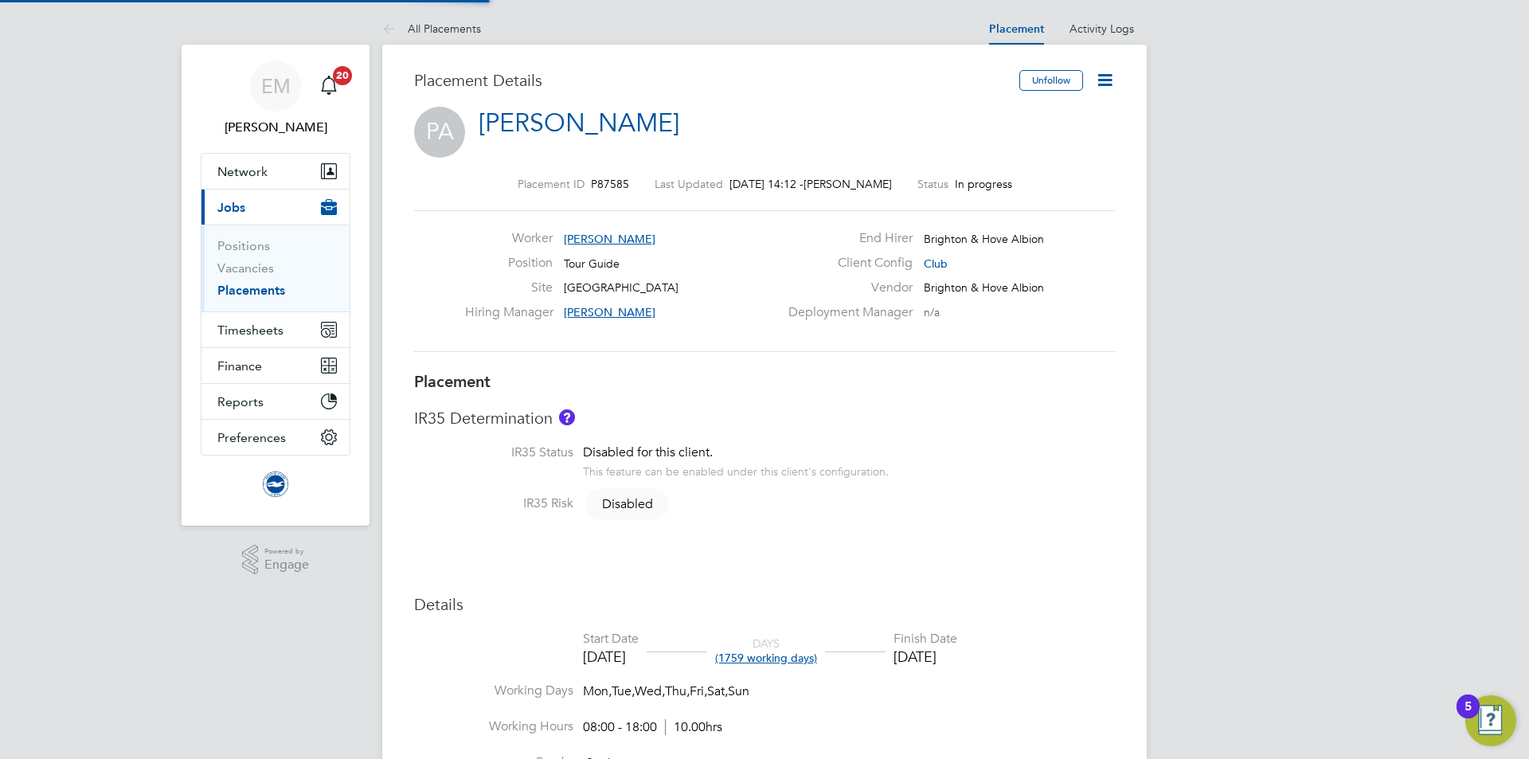
type input "18:00"
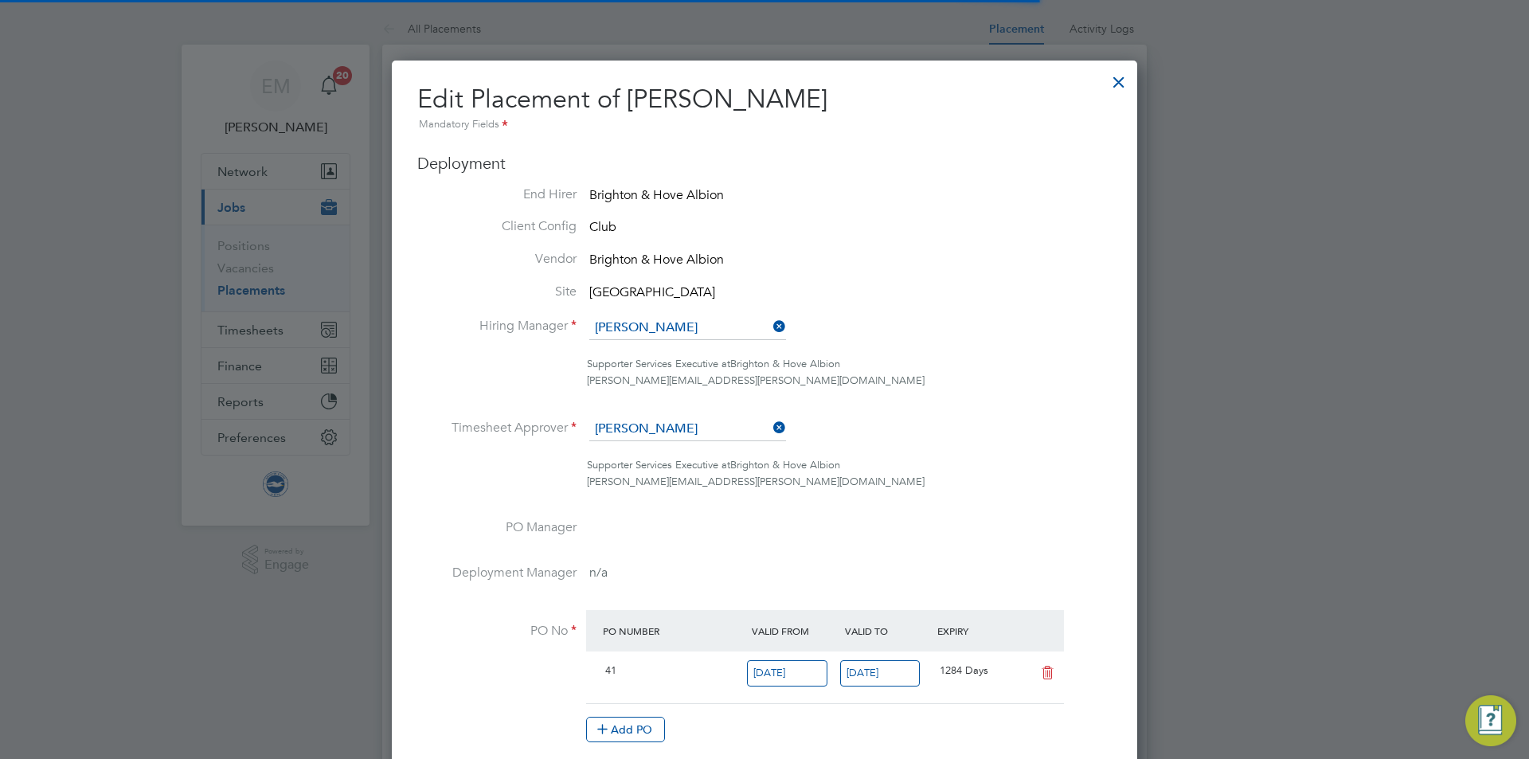
scroll to position [8, 8]
click at [671, 325] on input at bounding box center [687, 328] width 197 height 24
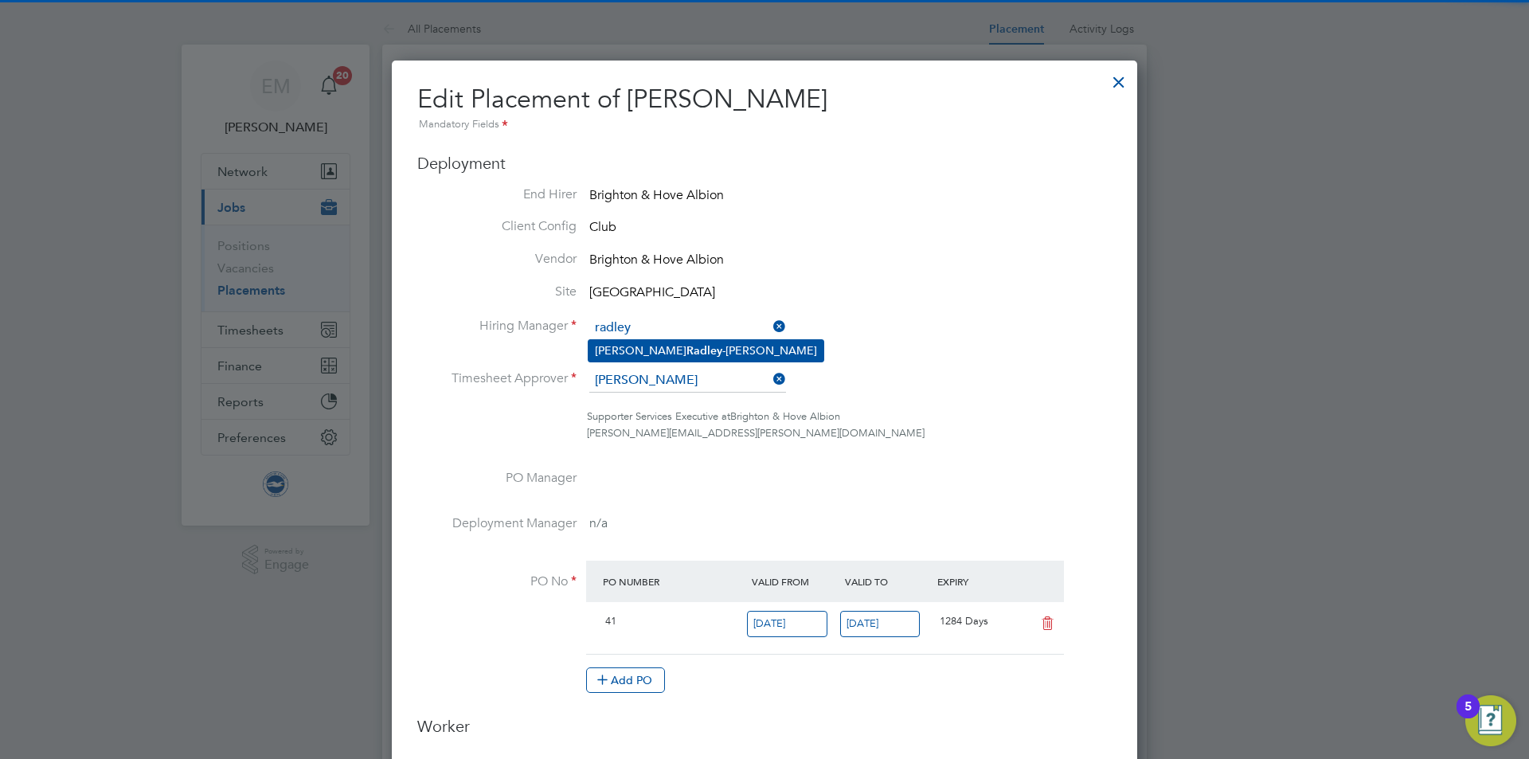
click at [690, 350] on li "[PERSON_NAME]" at bounding box center [706, 351] width 235 height 22
type input "[PERSON_NAME]"
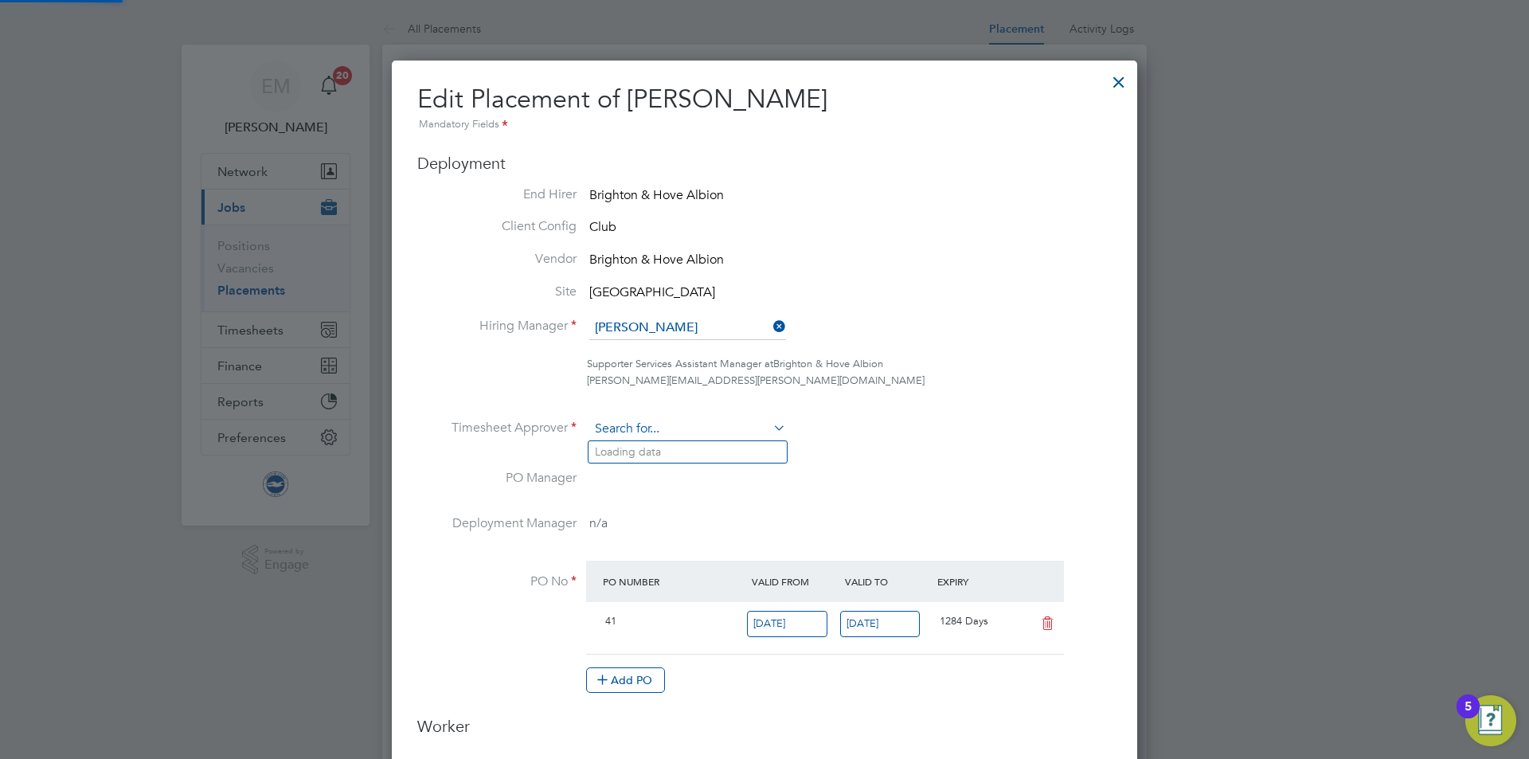
click at [675, 421] on input at bounding box center [687, 429] width 197 height 24
click at [671, 448] on li "[PERSON_NAME]" at bounding box center [706, 452] width 235 height 22
type input "[PERSON_NAME]"
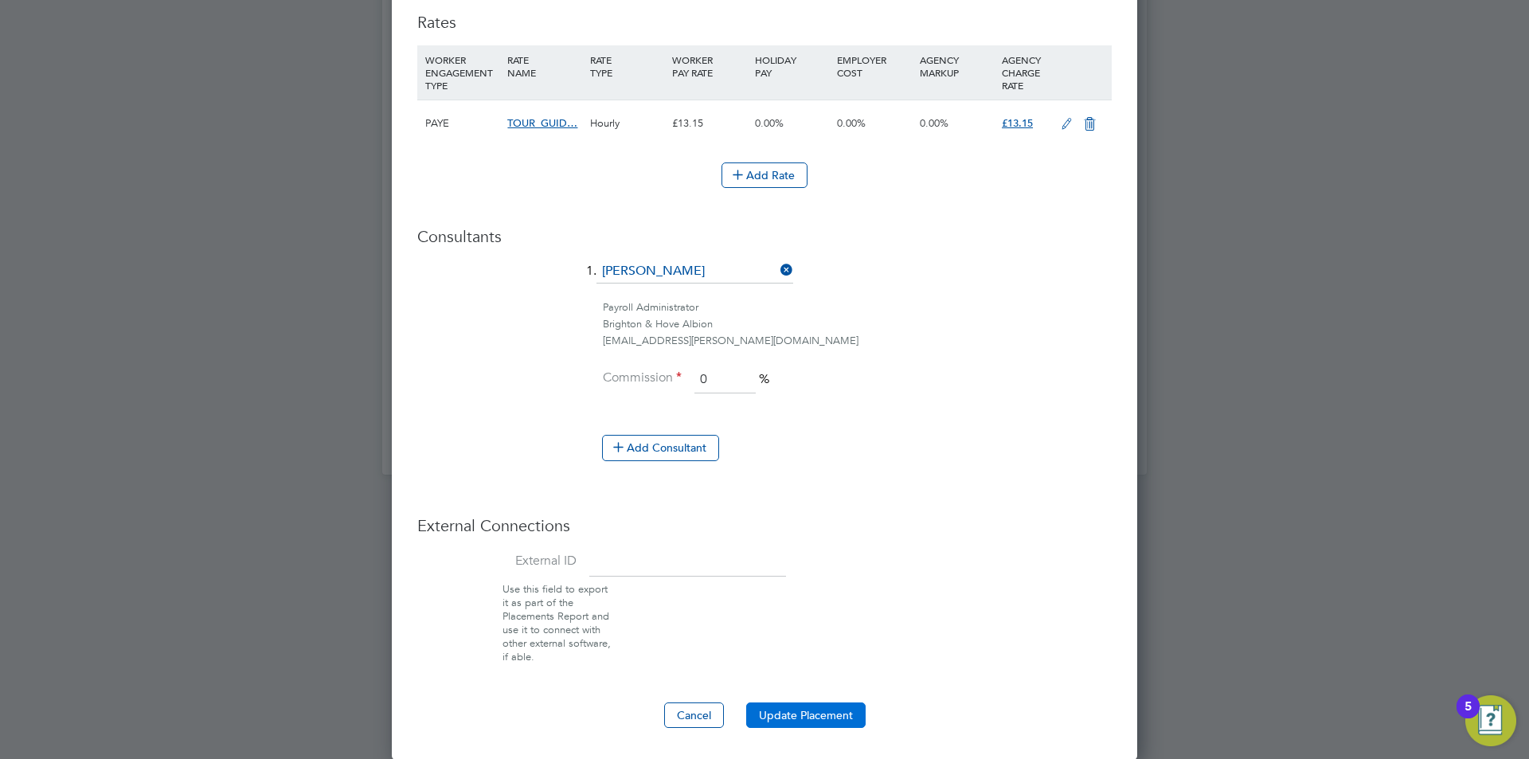
click at [799, 715] on button "Update Placement" at bounding box center [805, 715] width 119 height 25
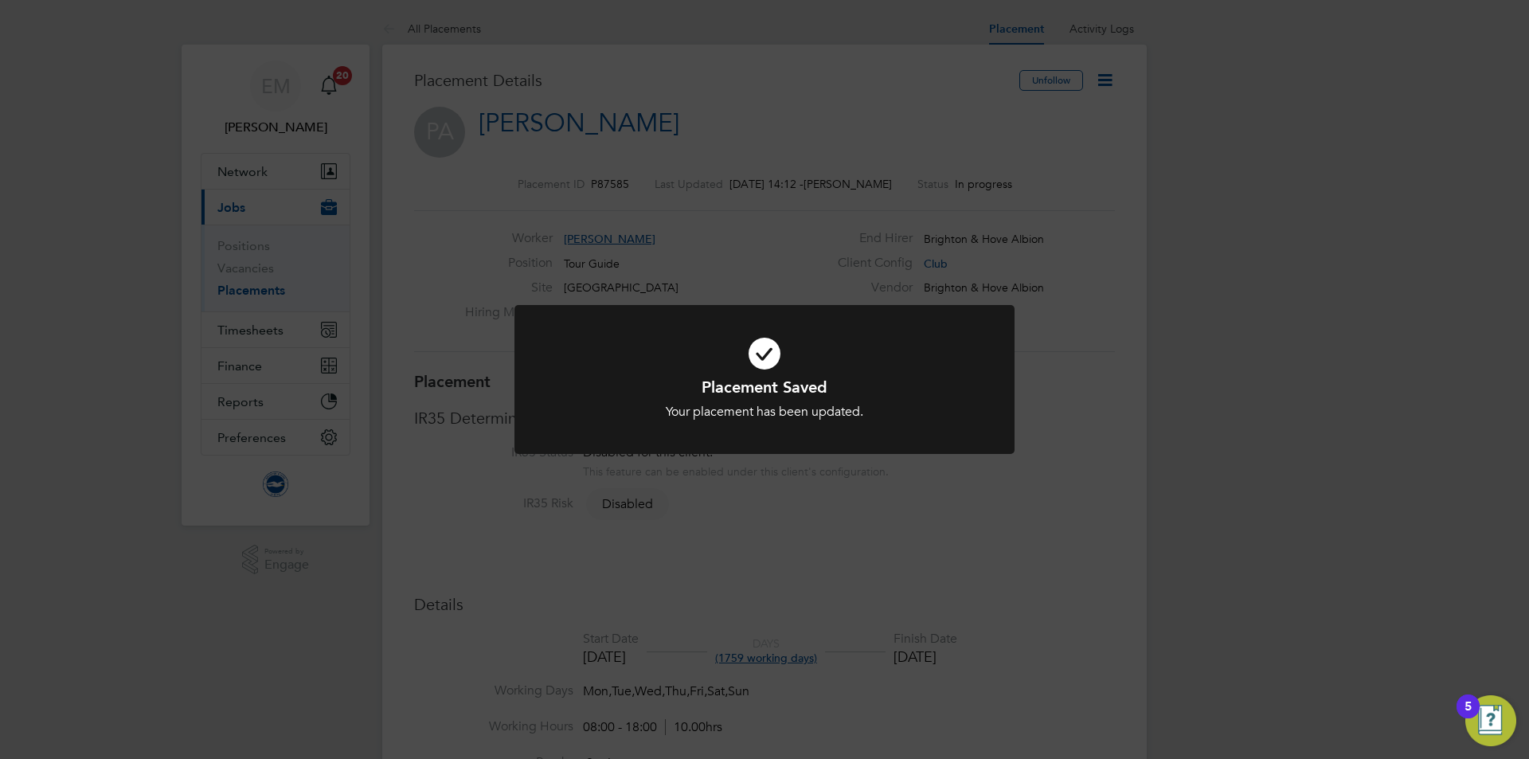
click at [880, 527] on div "Placement Saved Your placement has been updated. Cancel Okay" at bounding box center [764, 379] width 1529 height 759
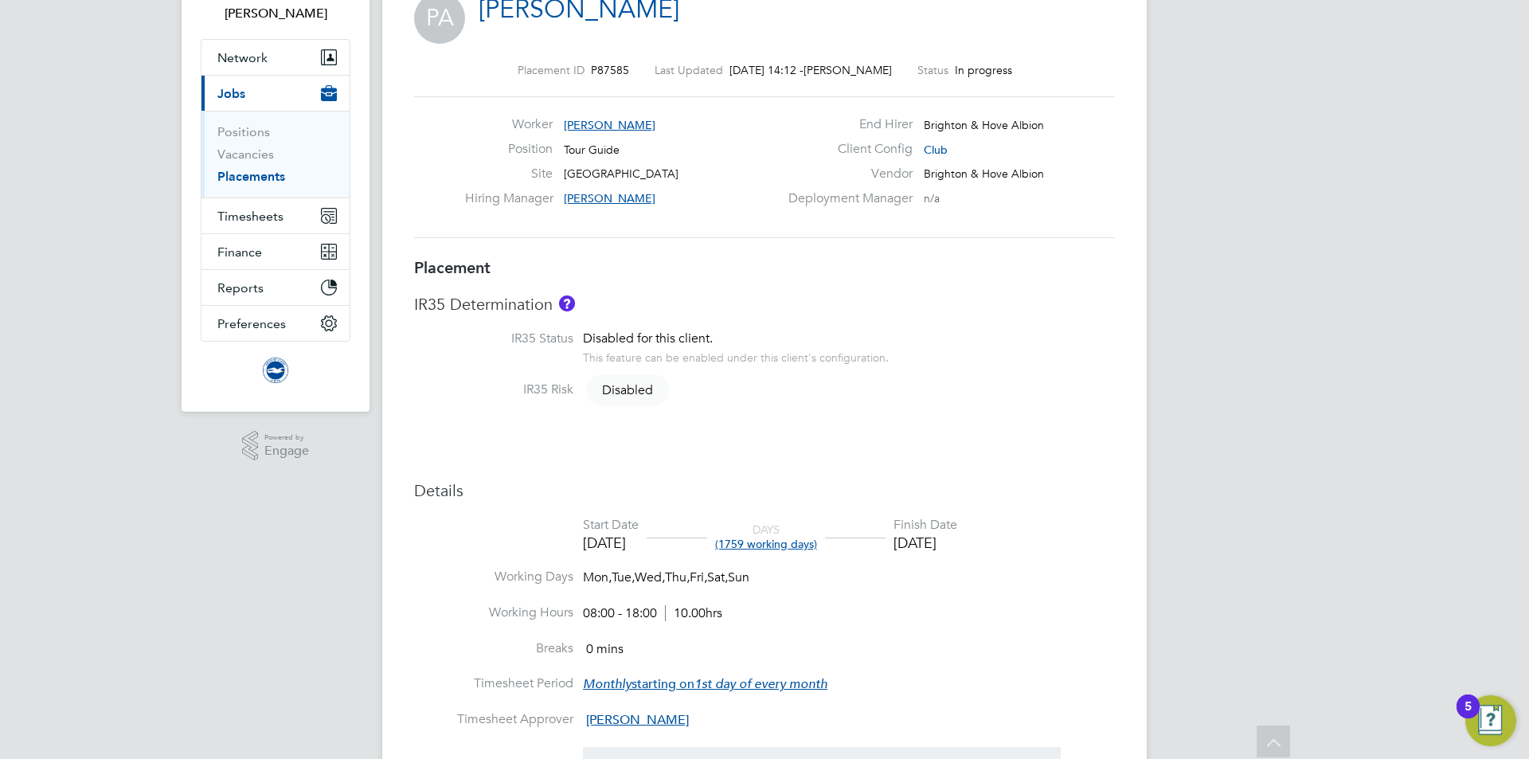
scroll to position [0, 0]
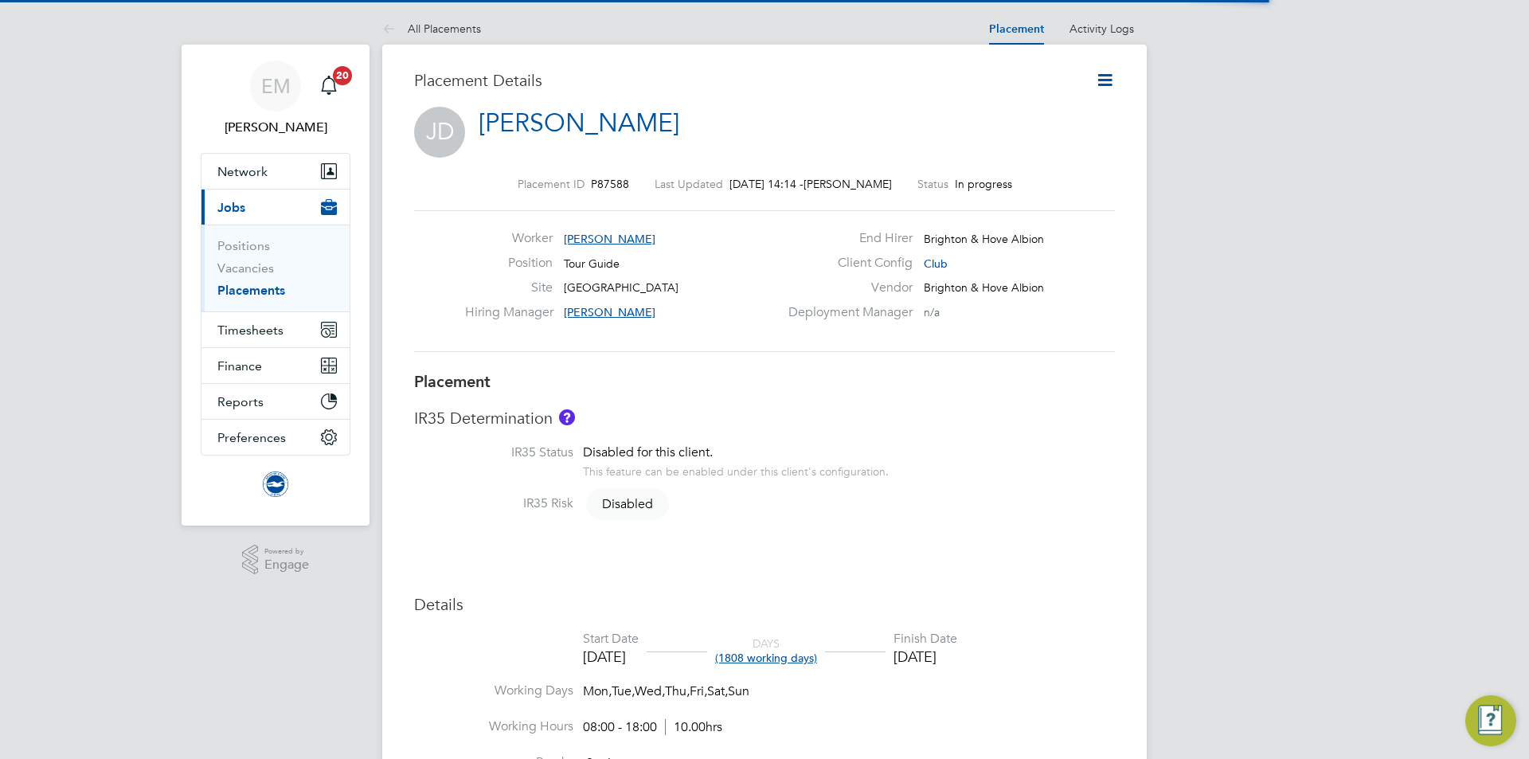
click at [1112, 83] on icon at bounding box center [1105, 80] width 20 height 20
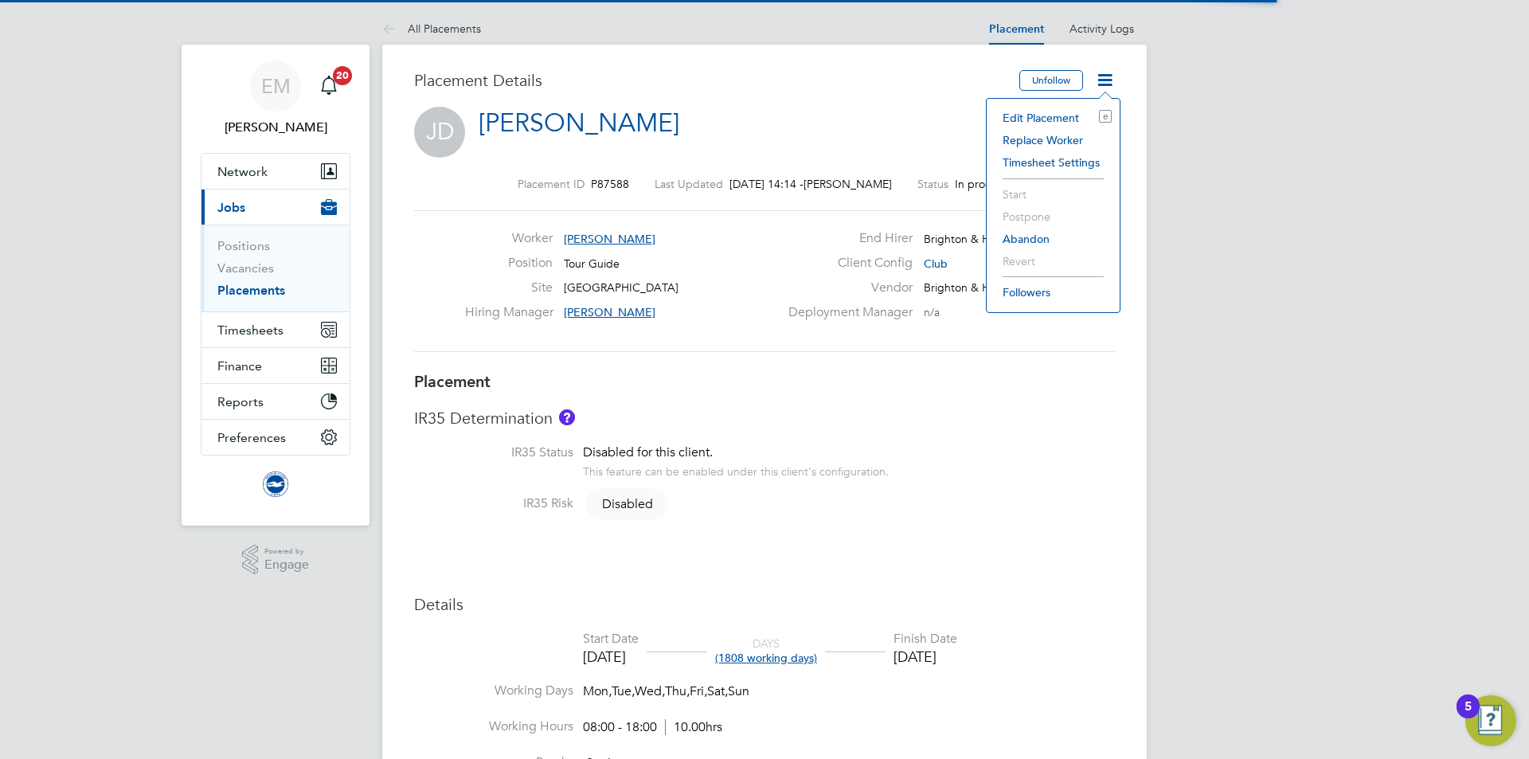
click at [1028, 117] on li "Edit Placement e" at bounding box center [1053, 118] width 117 height 22
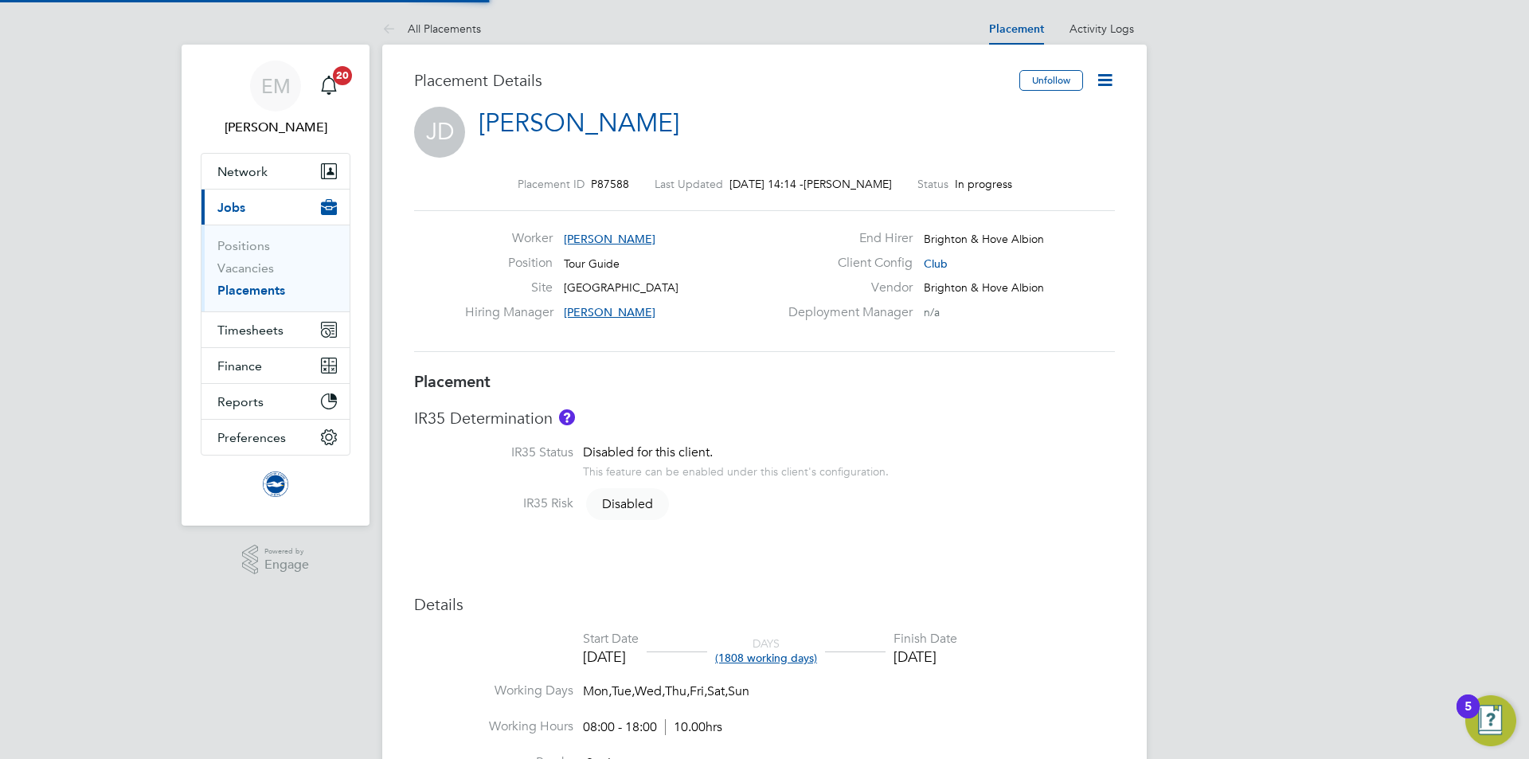
type input "[PERSON_NAME]"
type input "19 Sep 2021"
type input "[DATE]"
type input "08:00"
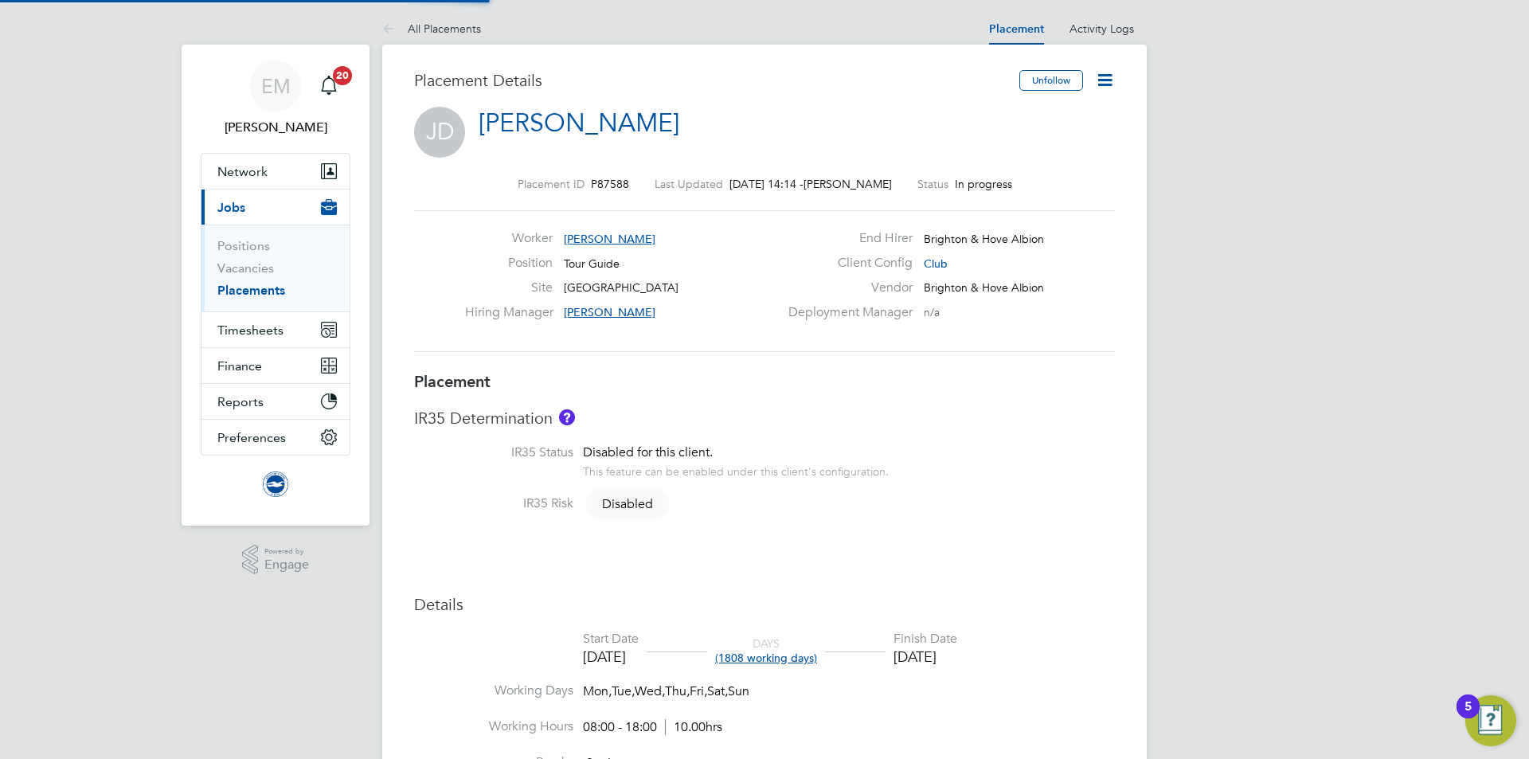
type input "18:00"
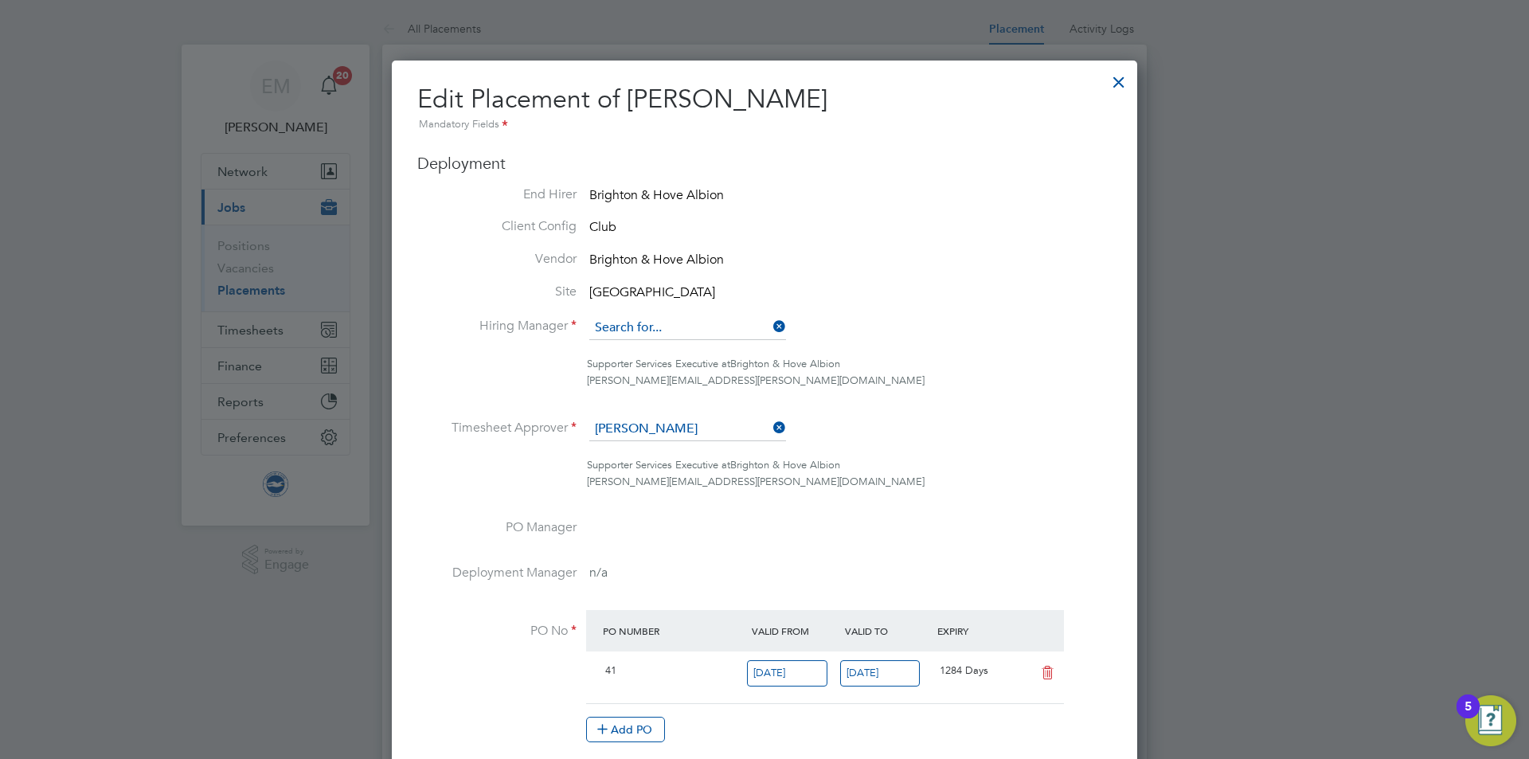
click at [677, 332] on input at bounding box center [687, 328] width 197 height 24
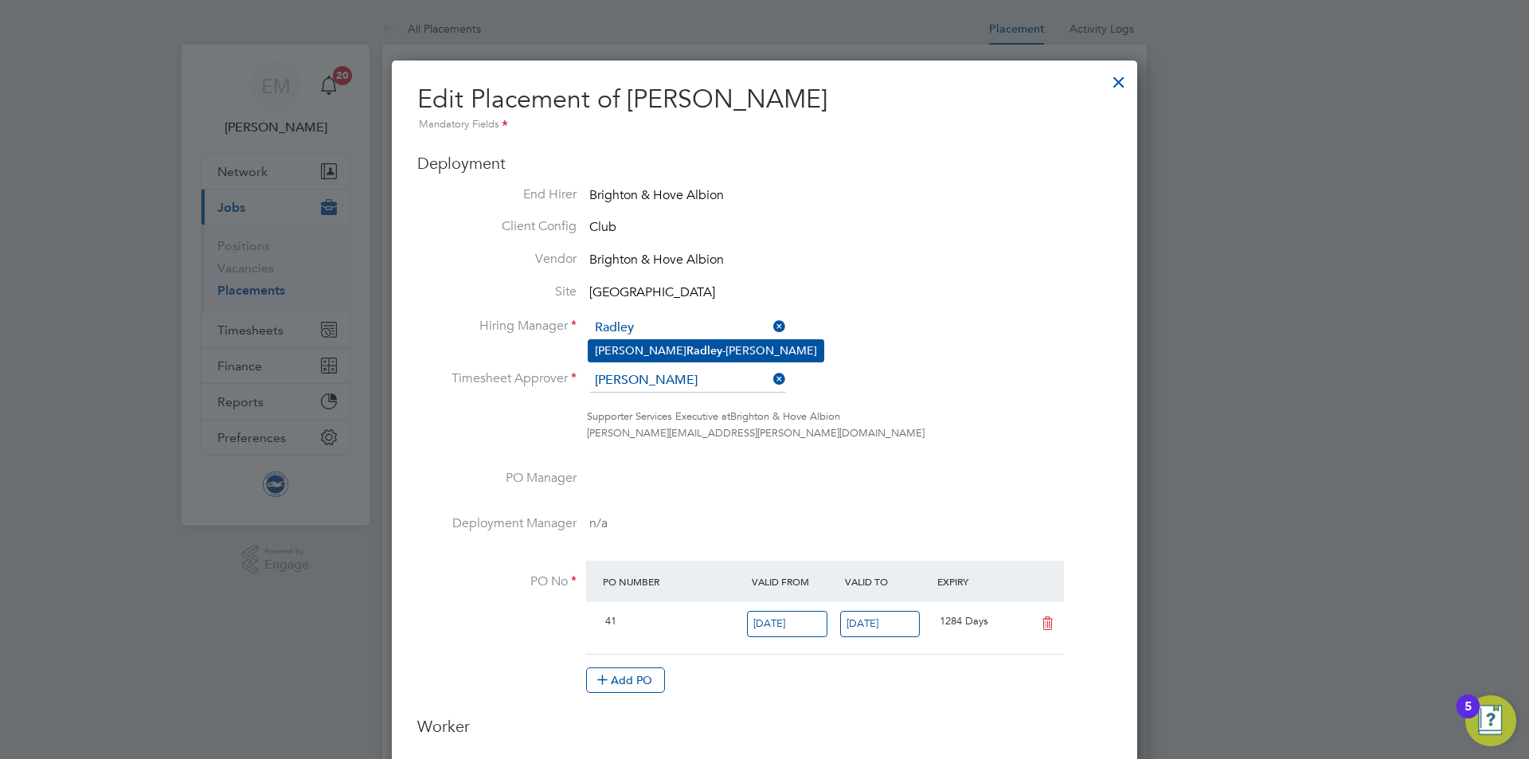
click at [683, 347] on li "[PERSON_NAME]" at bounding box center [706, 351] width 235 height 22
type input "[PERSON_NAME]"
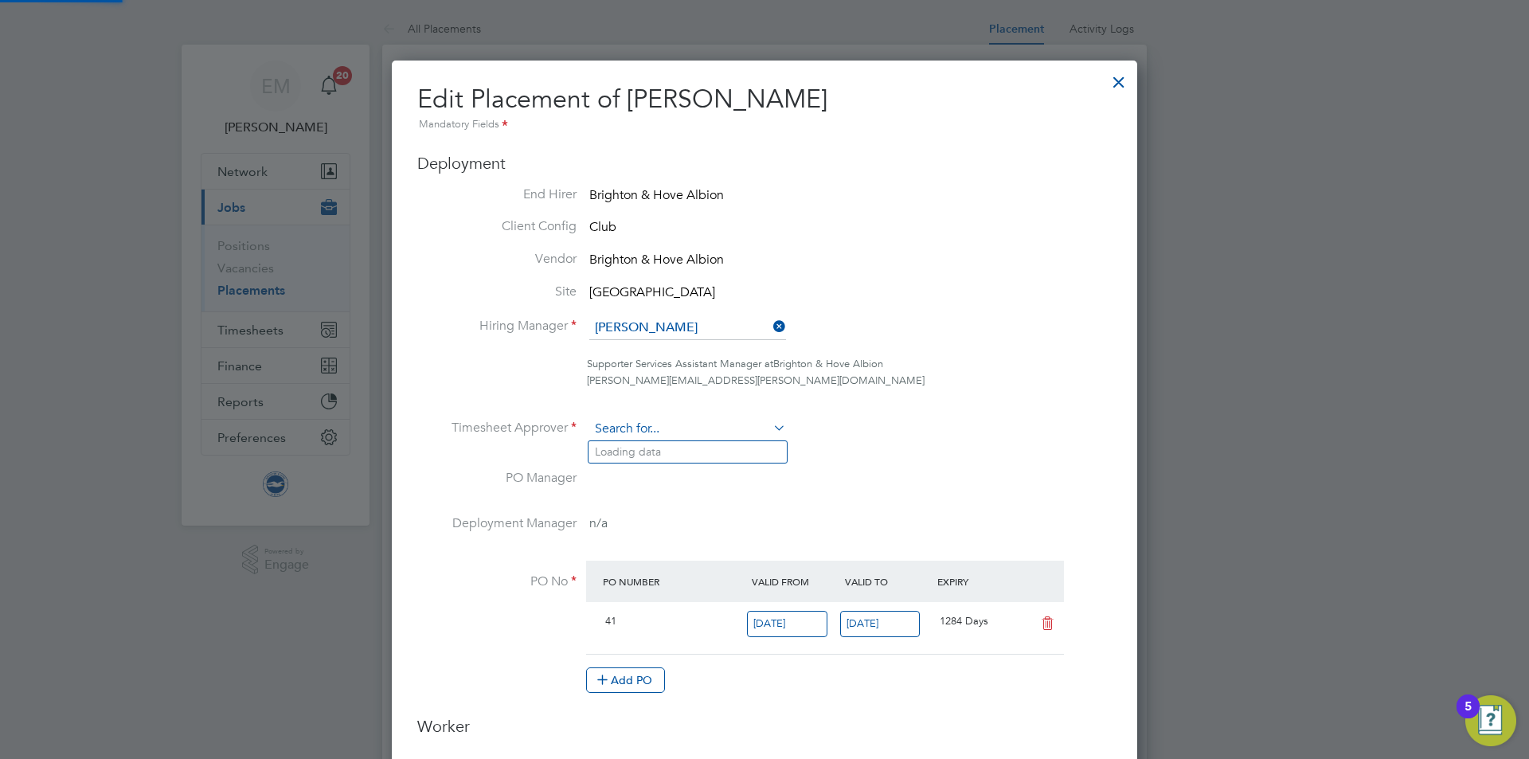
click at [691, 425] on input at bounding box center [687, 429] width 197 height 24
click at [726, 462] on li "[PERSON_NAME]" at bounding box center [706, 452] width 235 height 22
type input "[PERSON_NAME]"
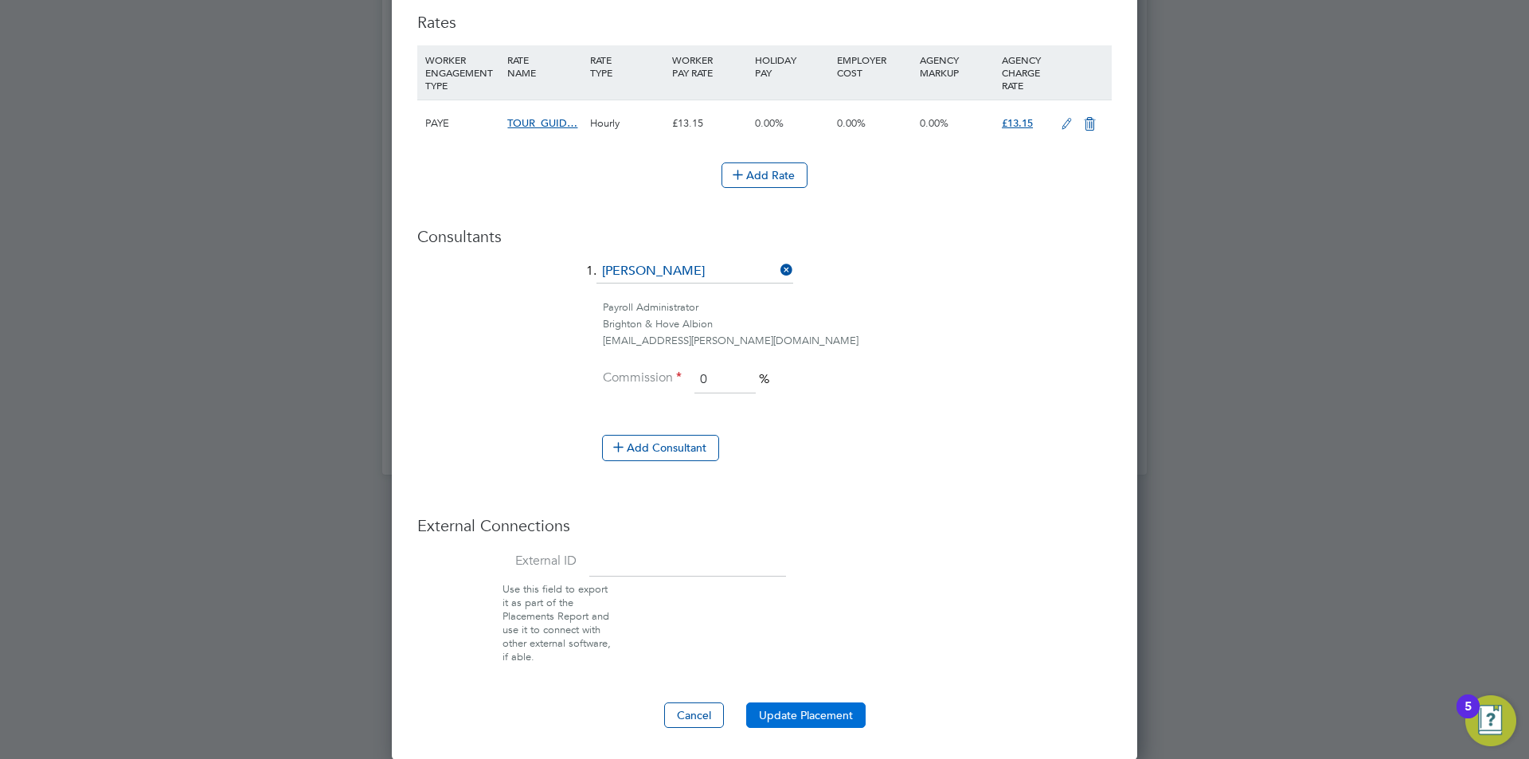
click at [846, 710] on button "Update Placement" at bounding box center [805, 715] width 119 height 25
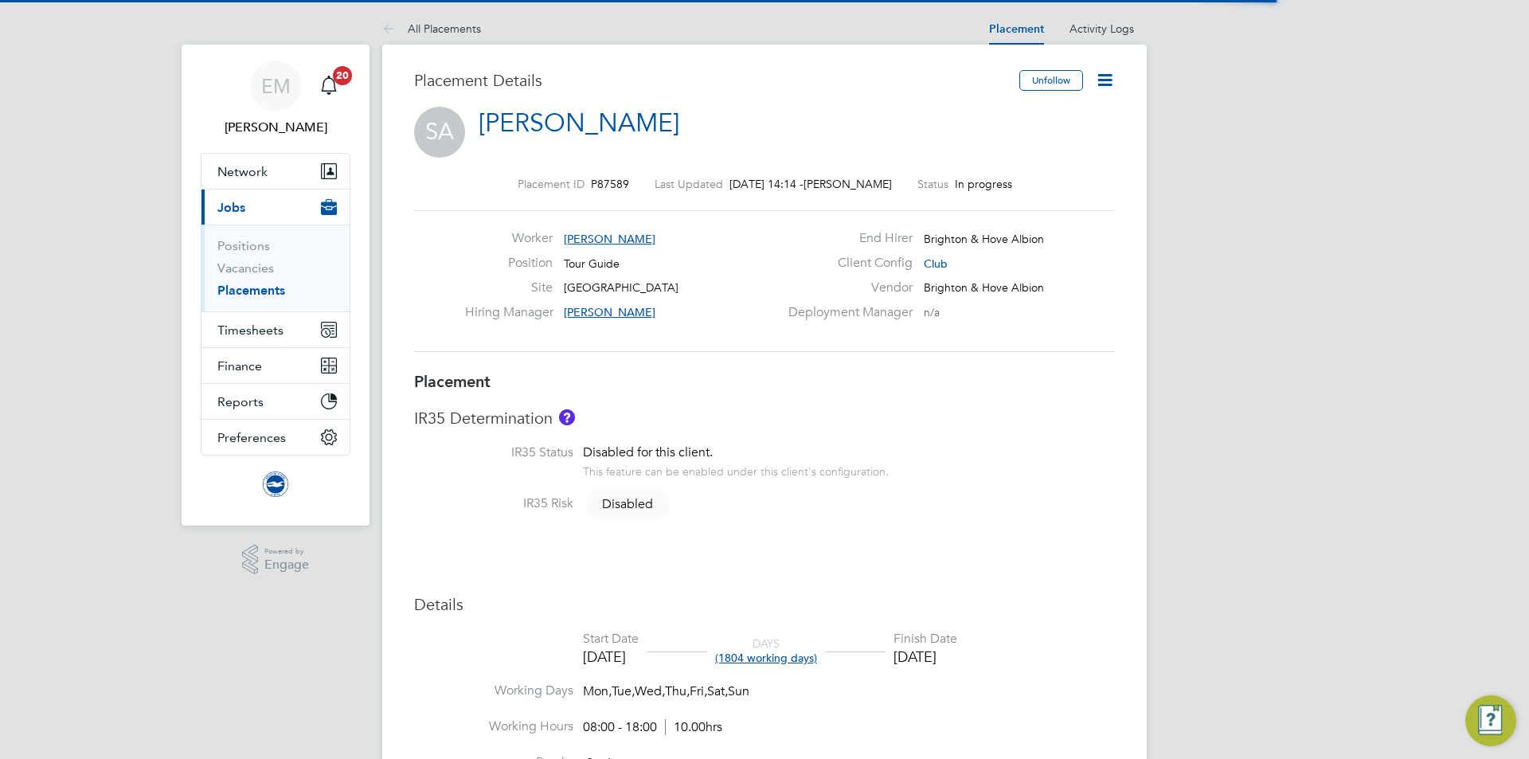
click at [1112, 76] on icon at bounding box center [1105, 80] width 20 height 20
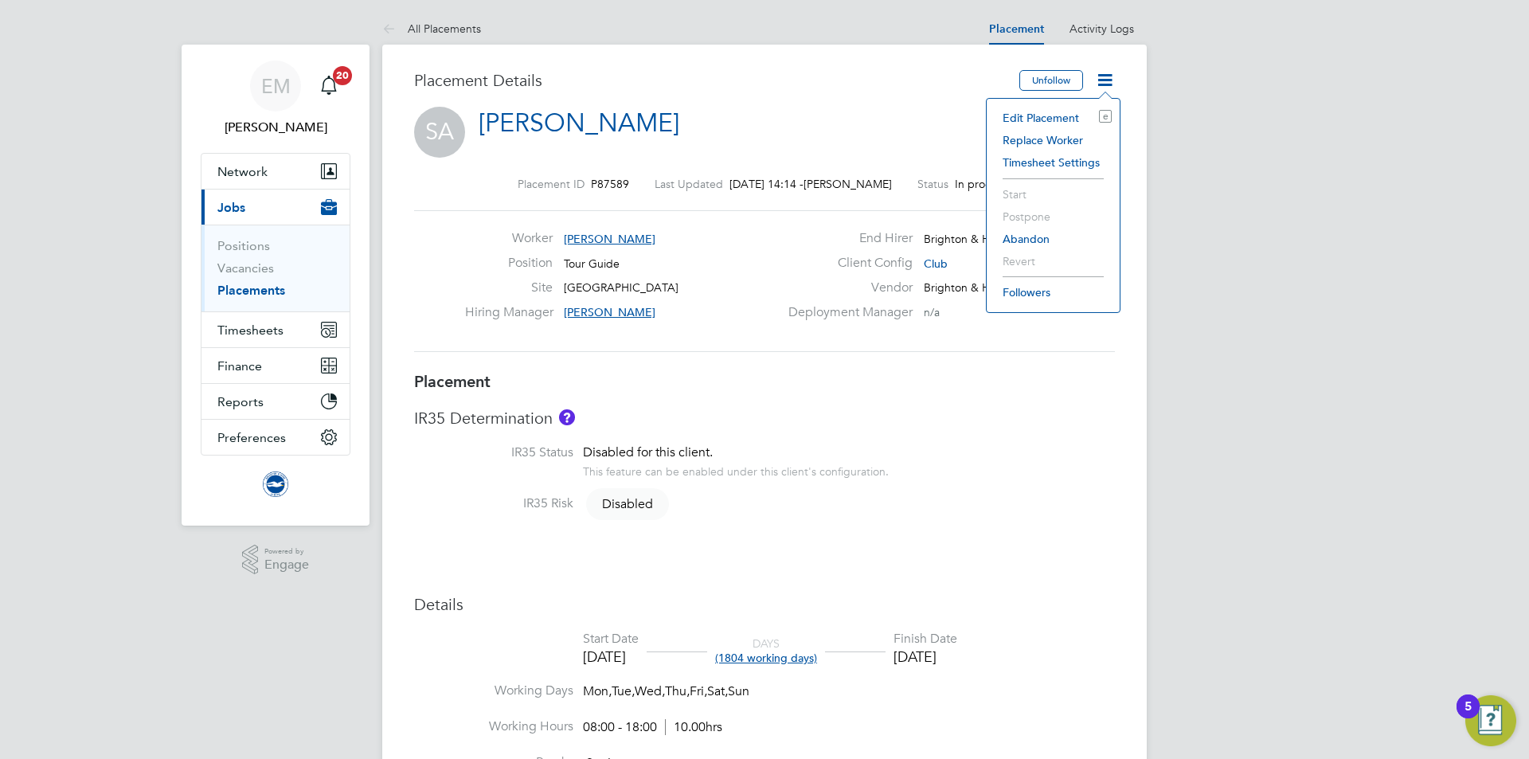
click at [1051, 113] on li "Edit Placement e" at bounding box center [1053, 118] width 117 height 22
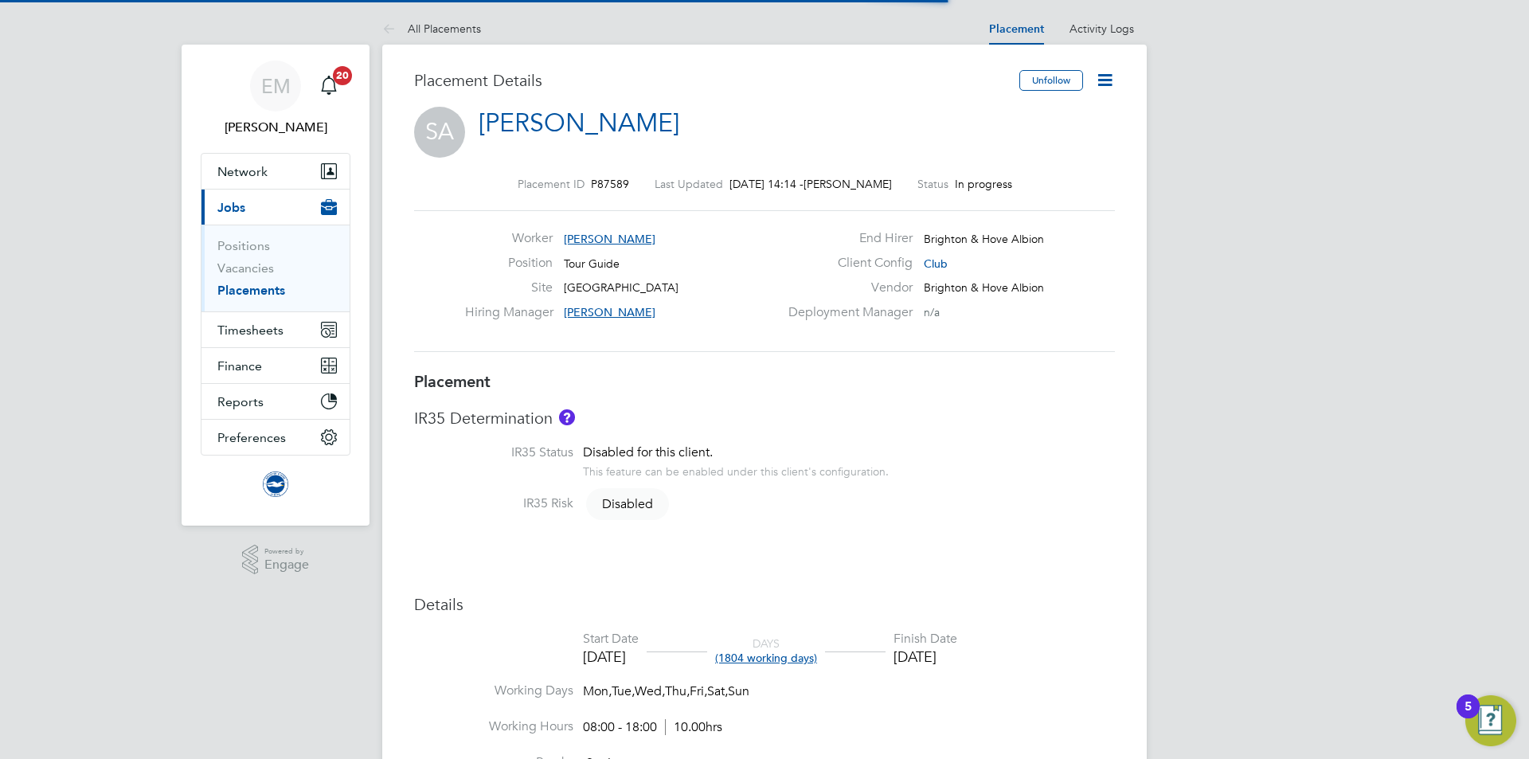
scroll to position [8, 8]
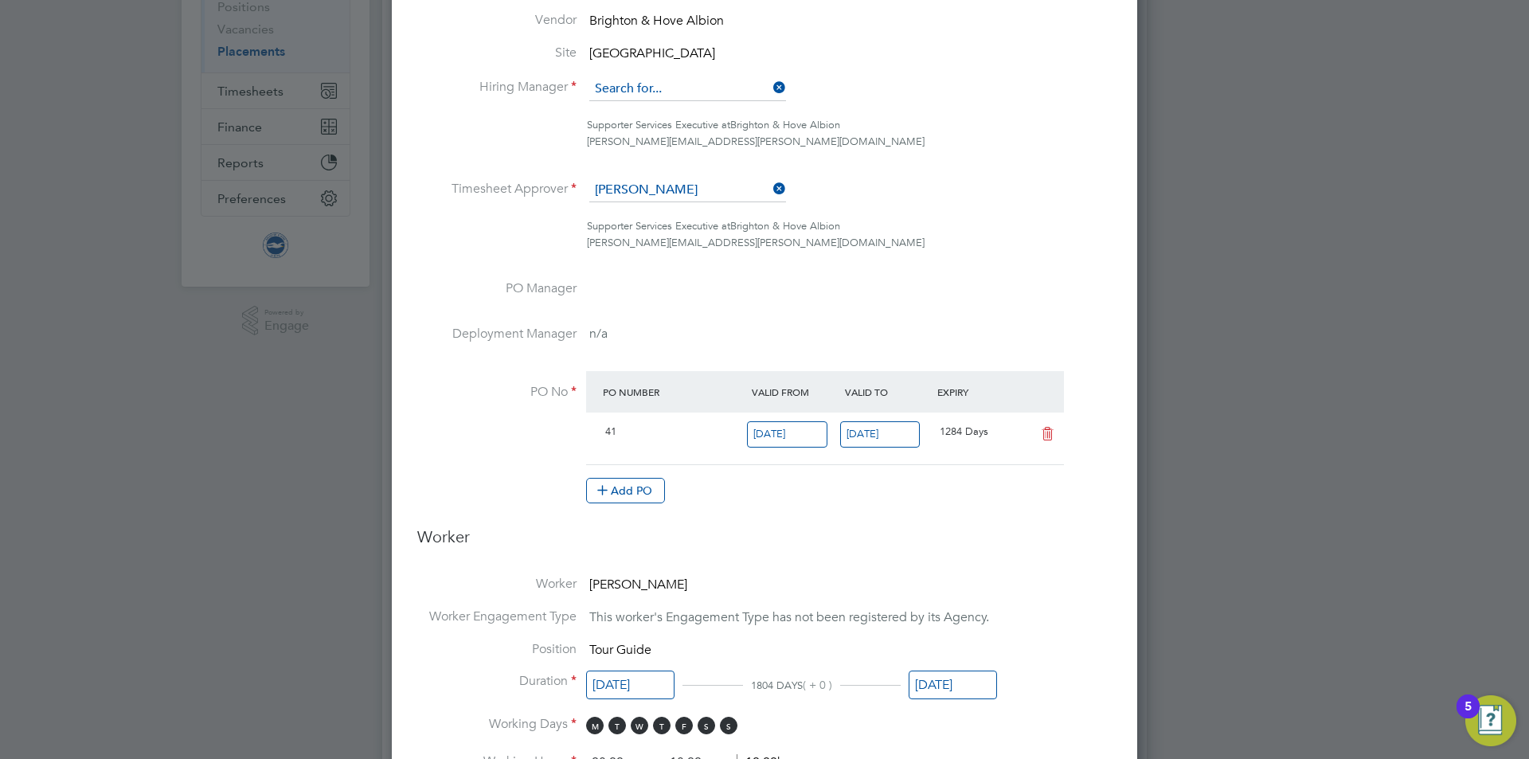
click at [684, 89] on input at bounding box center [687, 89] width 197 height 24
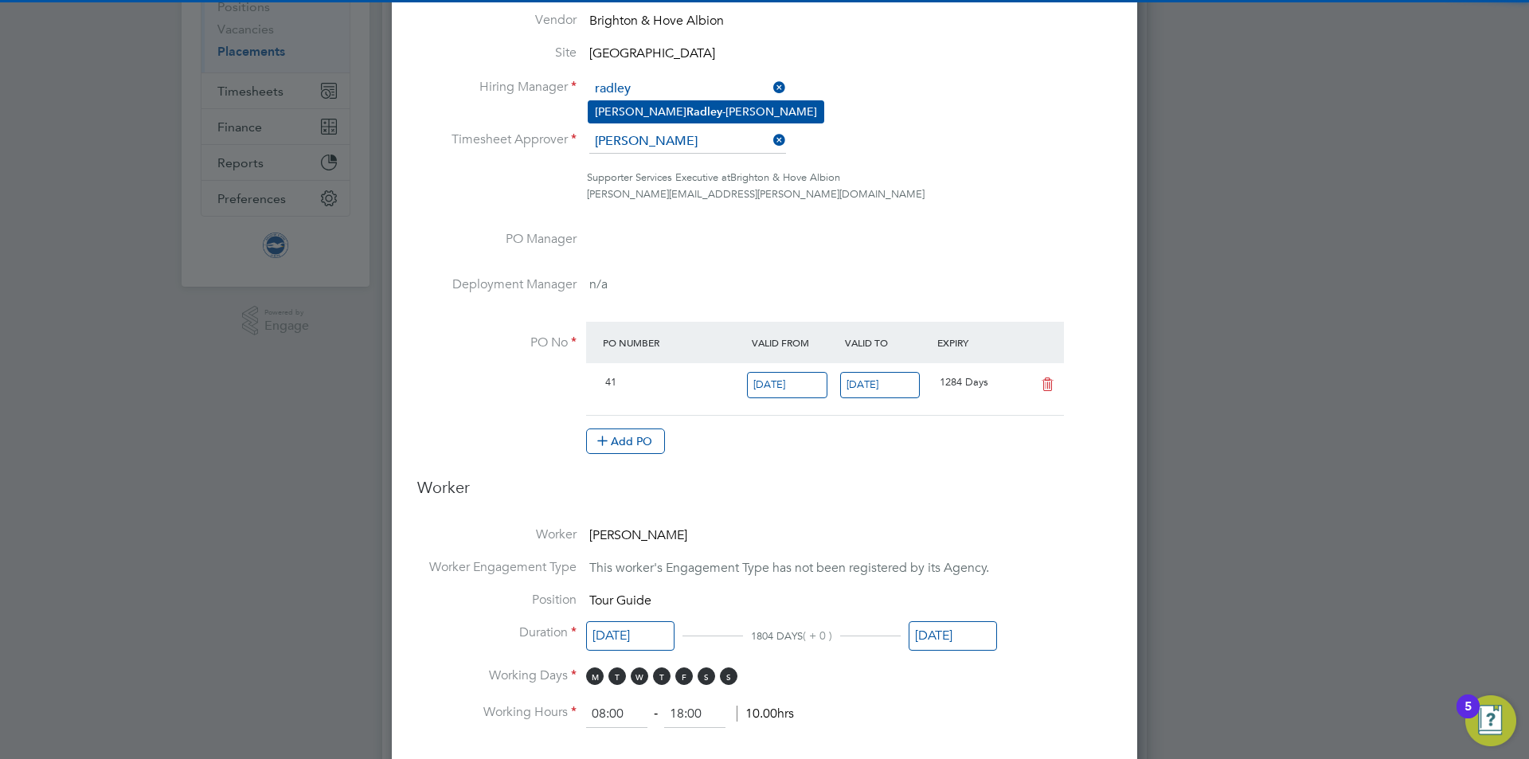
click at [684, 103] on li "[PERSON_NAME]" at bounding box center [706, 112] width 235 height 22
type input "[PERSON_NAME]"
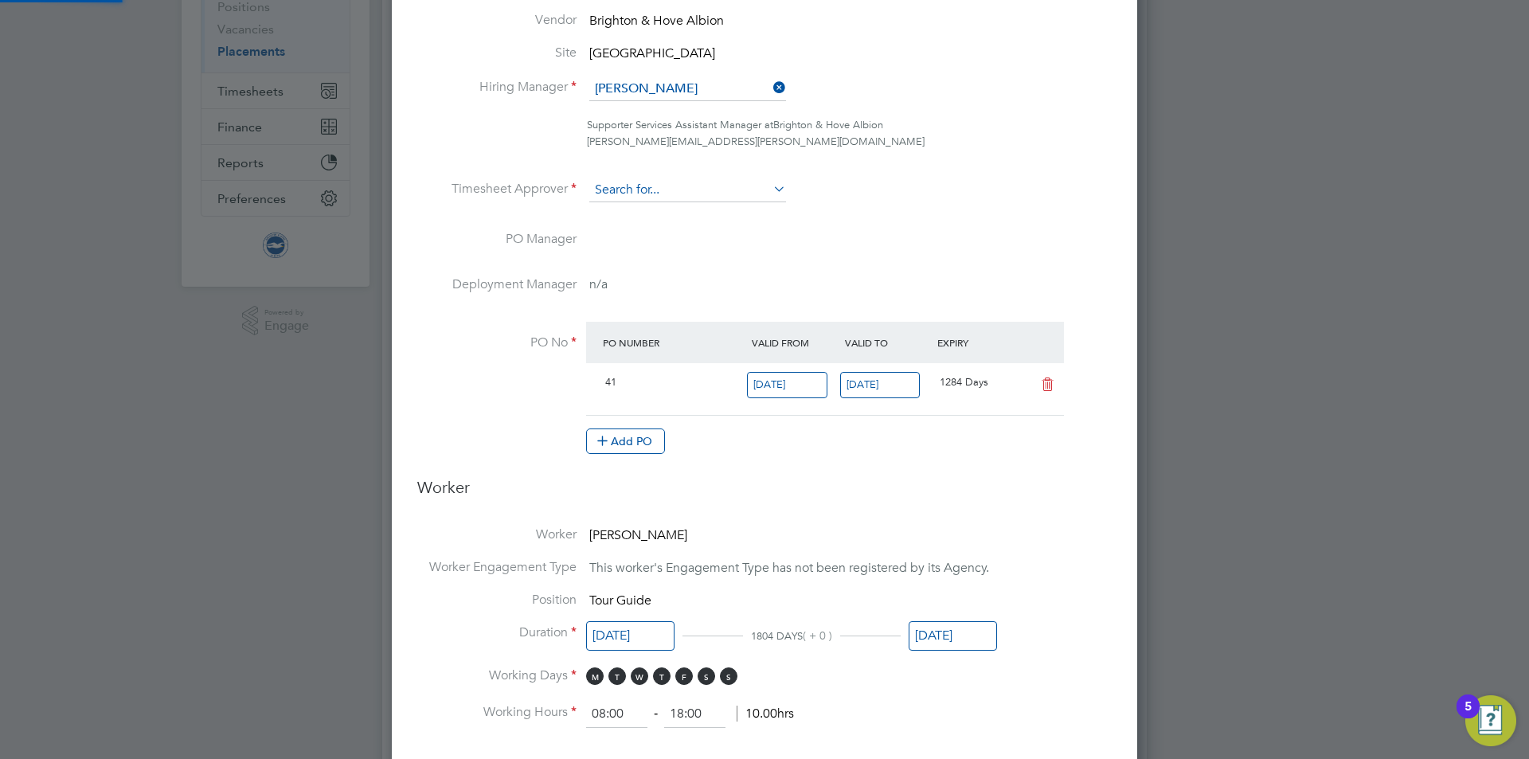
click at [675, 194] on input at bounding box center [687, 190] width 197 height 24
click at [722, 210] on li "[PERSON_NAME]" at bounding box center [706, 213] width 235 height 22
type input "[PERSON_NAME]"
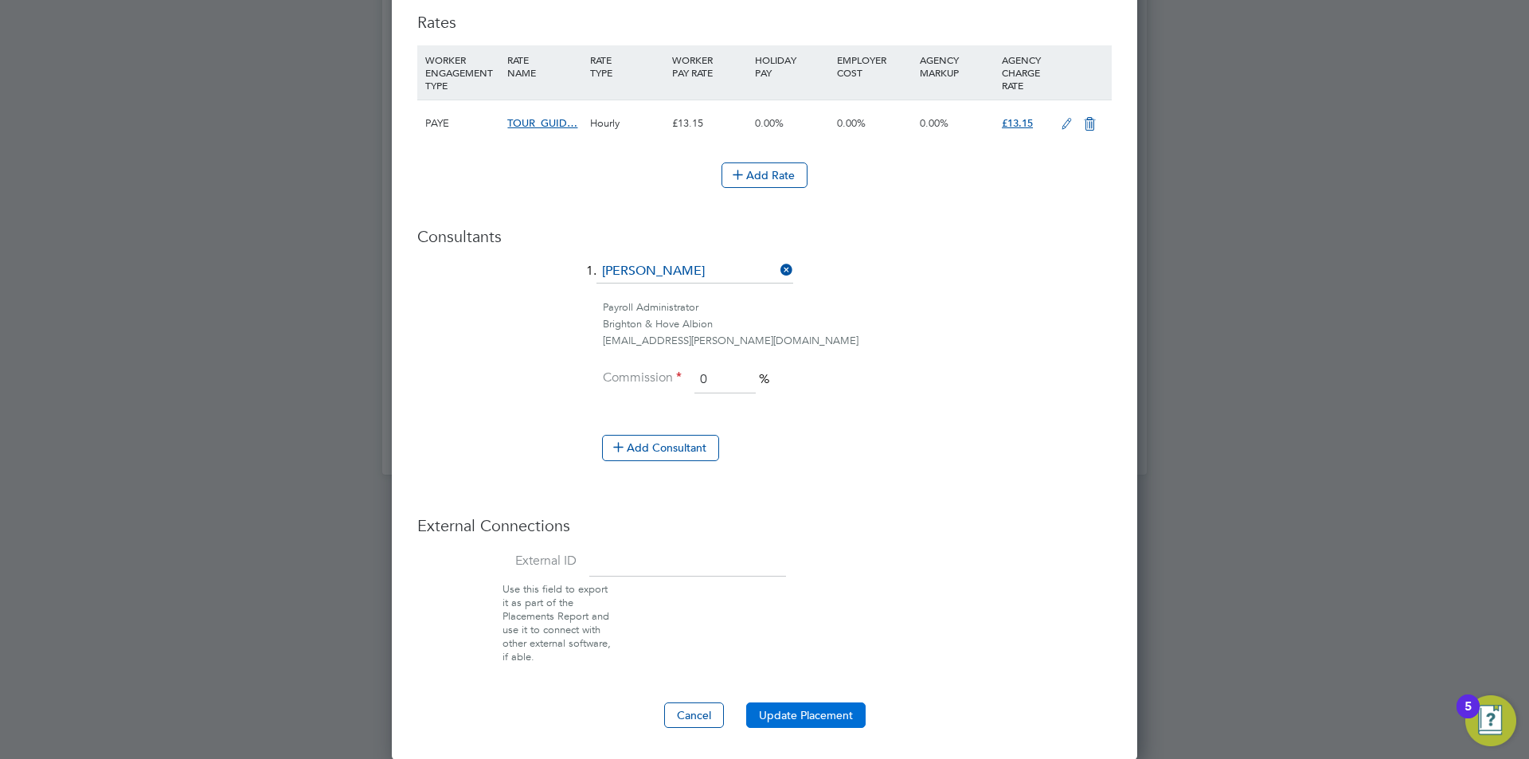
click at [835, 721] on button "Update Placement" at bounding box center [805, 715] width 119 height 25
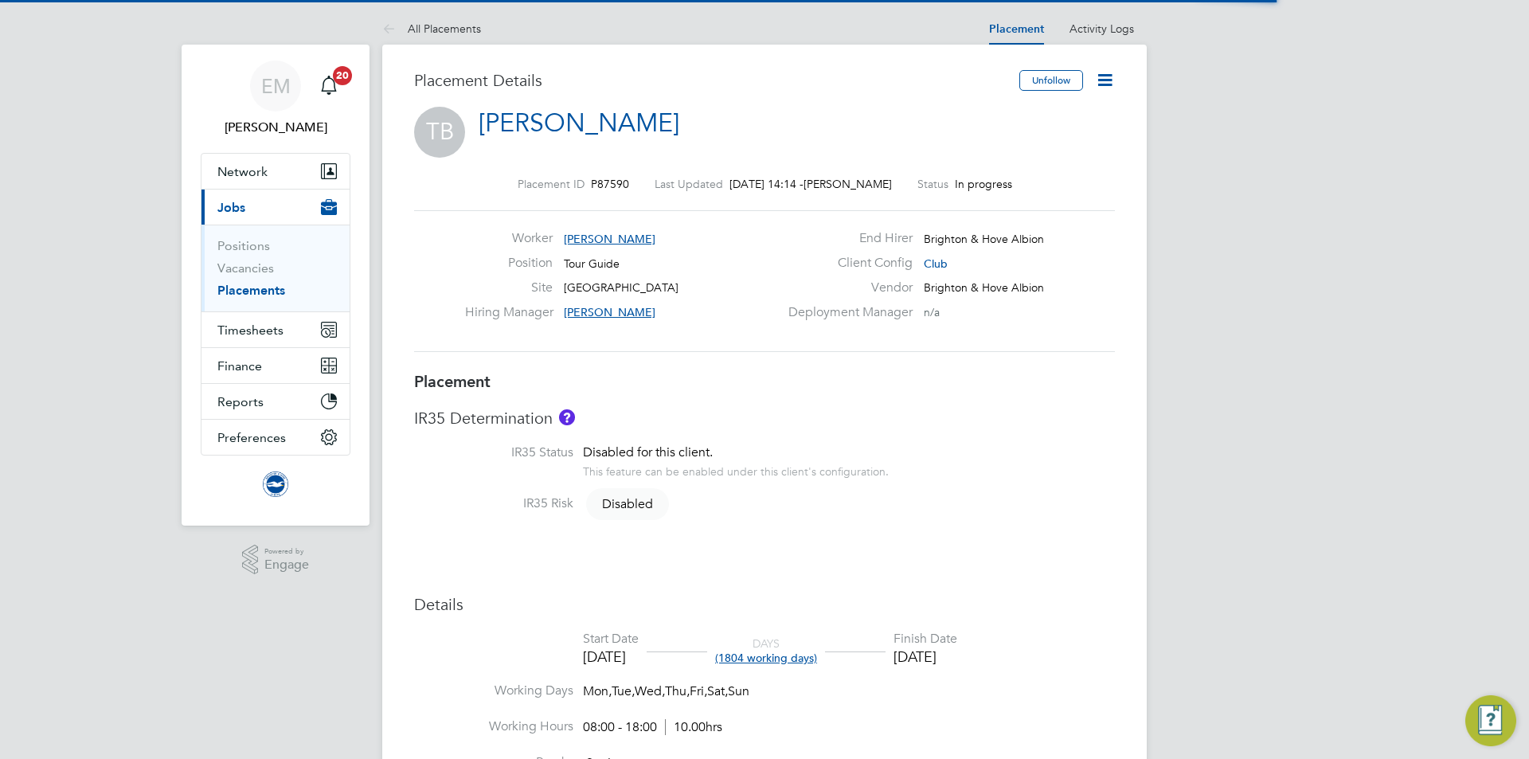
click at [1098, 88] on icon at bounding box center [1105, 80] width 20 height 20
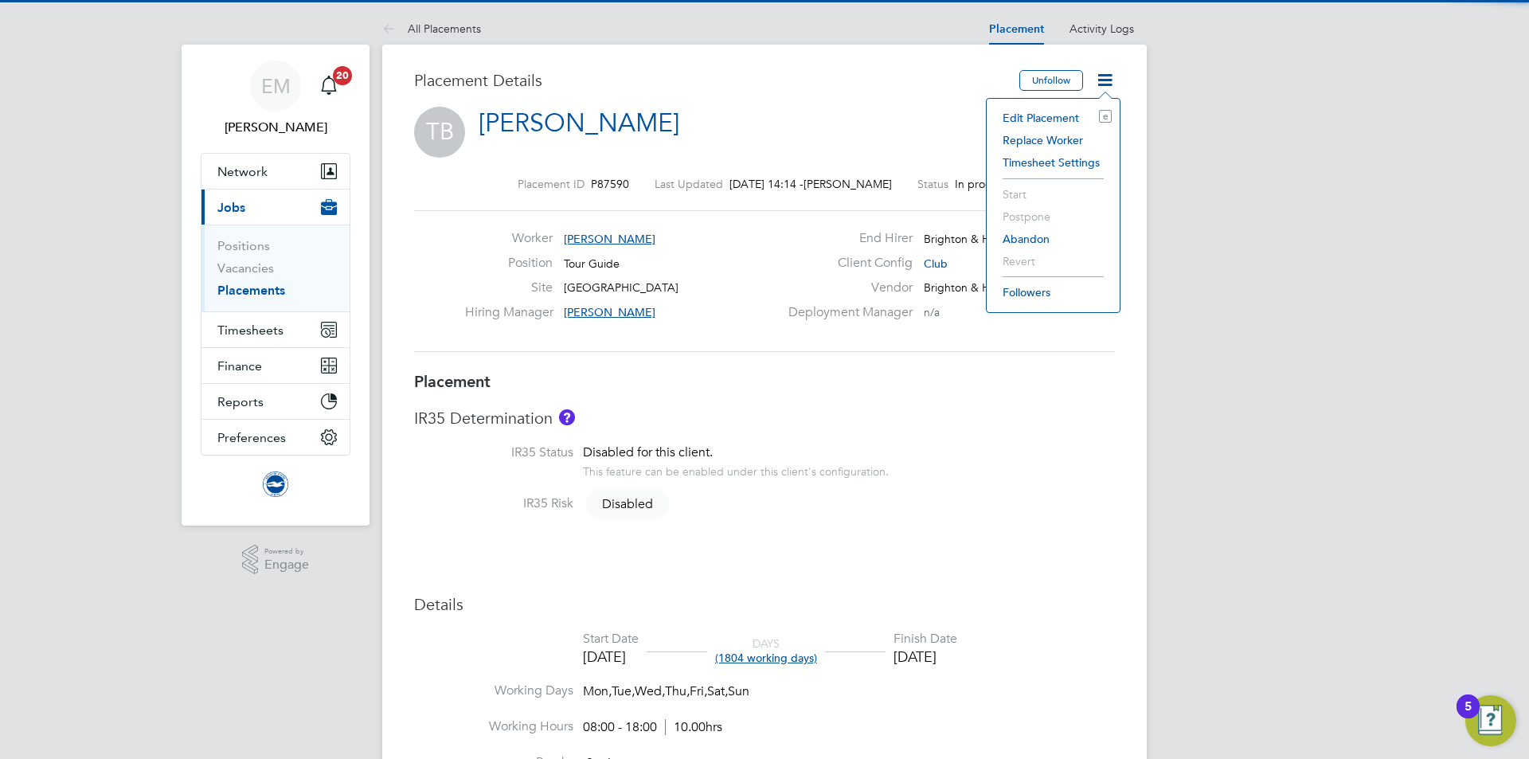
click at [1058, 112] on li "Edit Placement e" at bounding box center [1053, 118] width 117 height 22
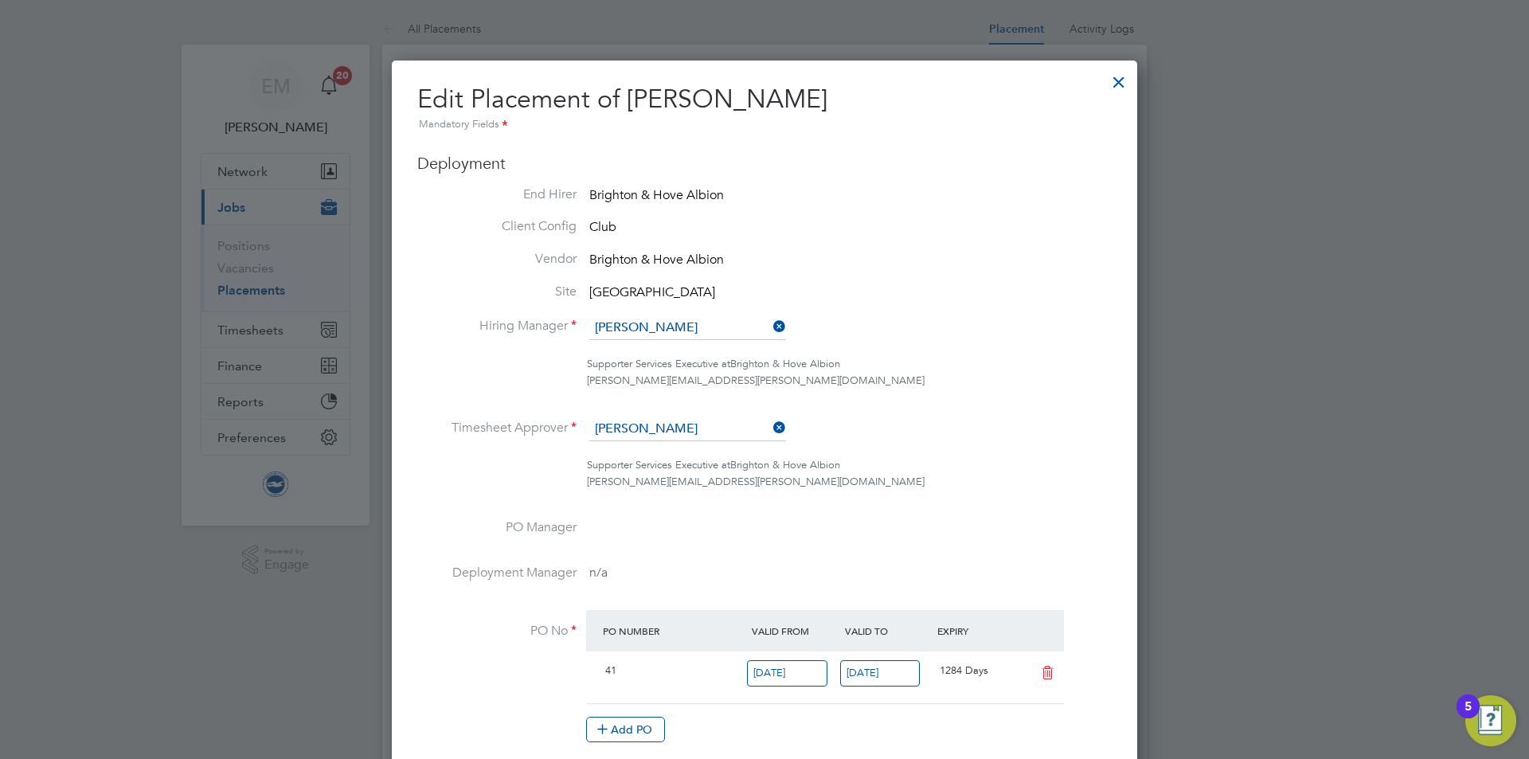
scroll to position [8, 8]
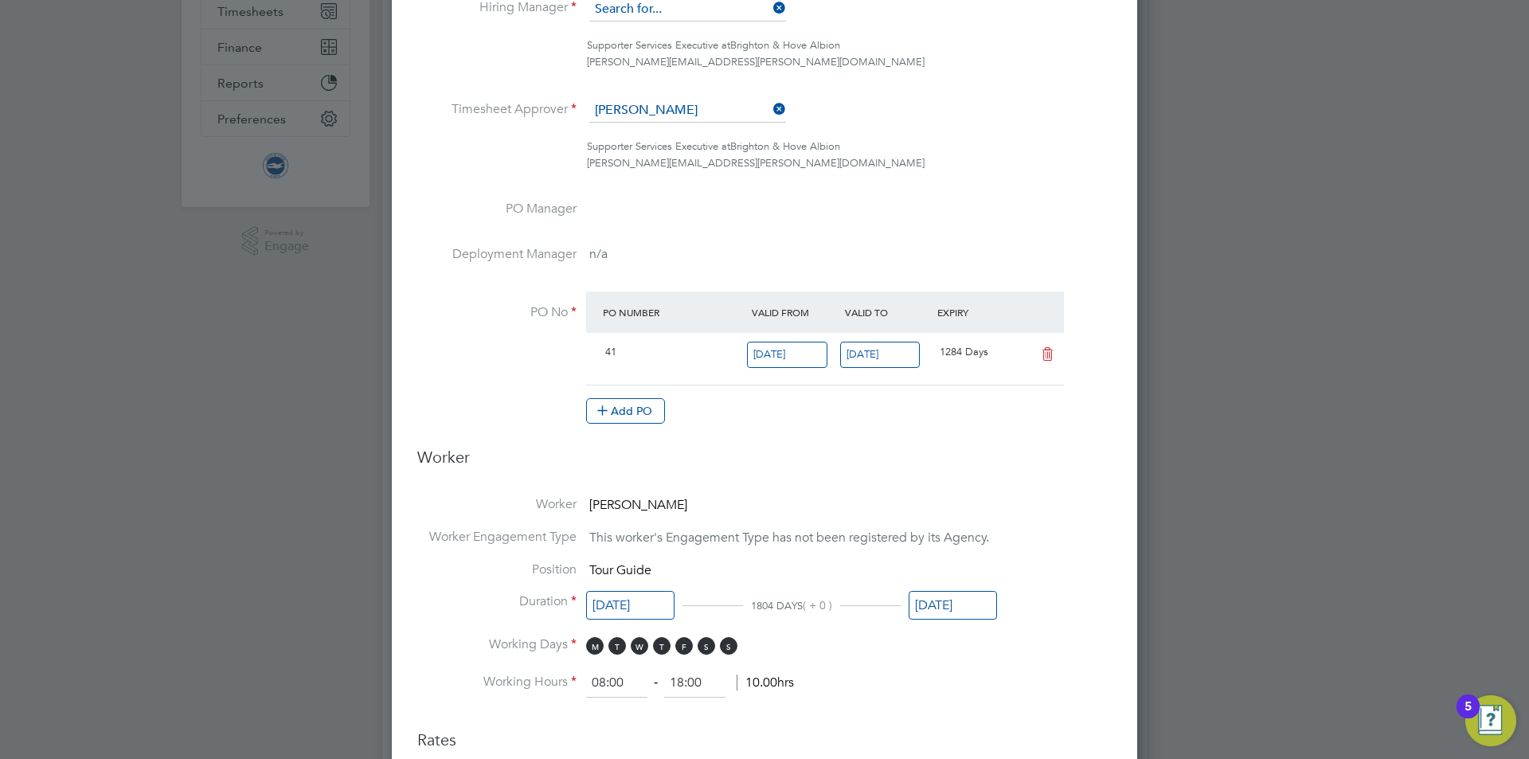
click at [636, 3] on input at bounding box center [687, 10] width 197 height 24
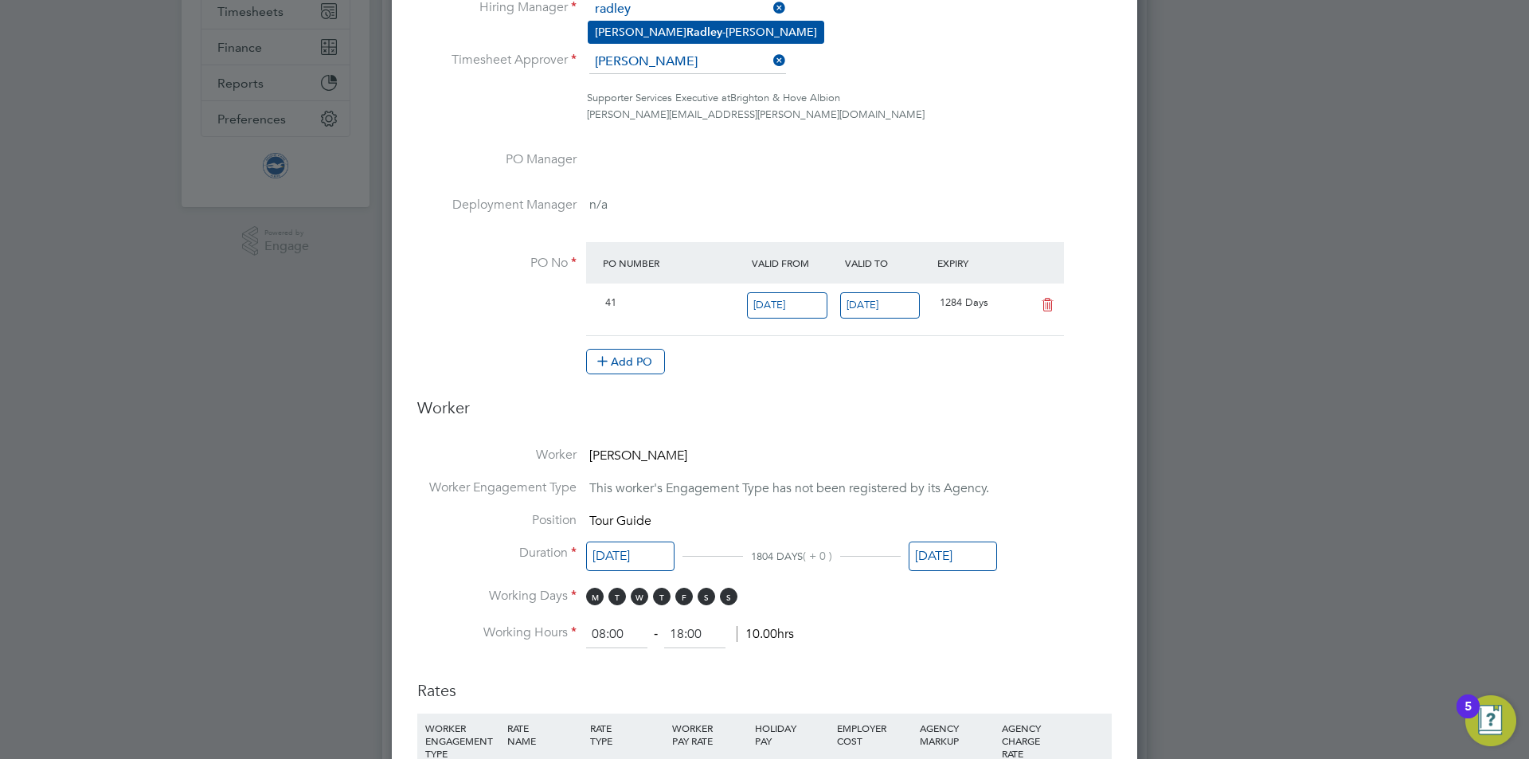
click at [688, 37] on li "[PERSON_NAME]" at bounding box center [706, 33] width 235 height 22
type input "[PERSON_NAME]"
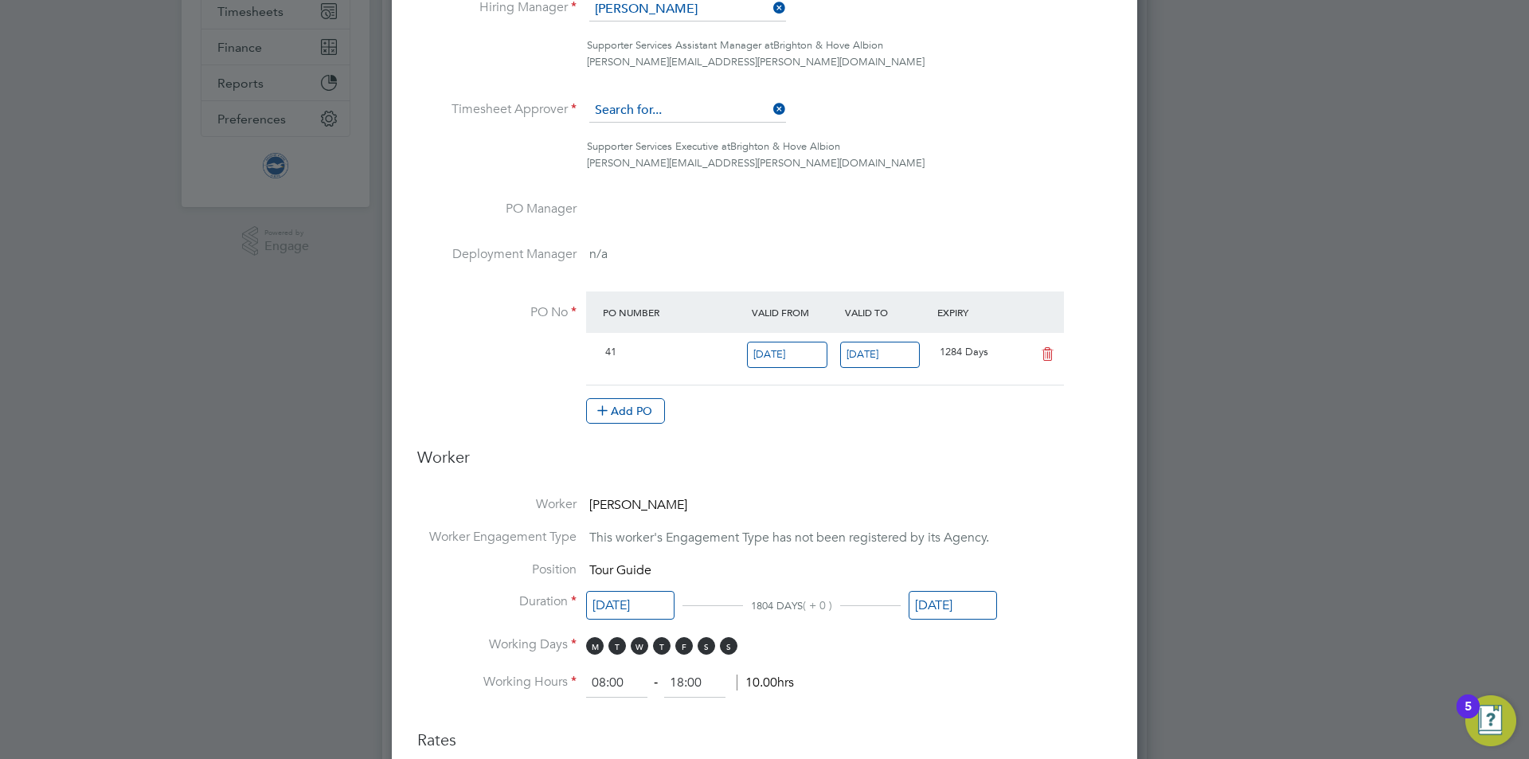
click at [650, 115] on input at bounding box center [687, 111] width 197 height 24
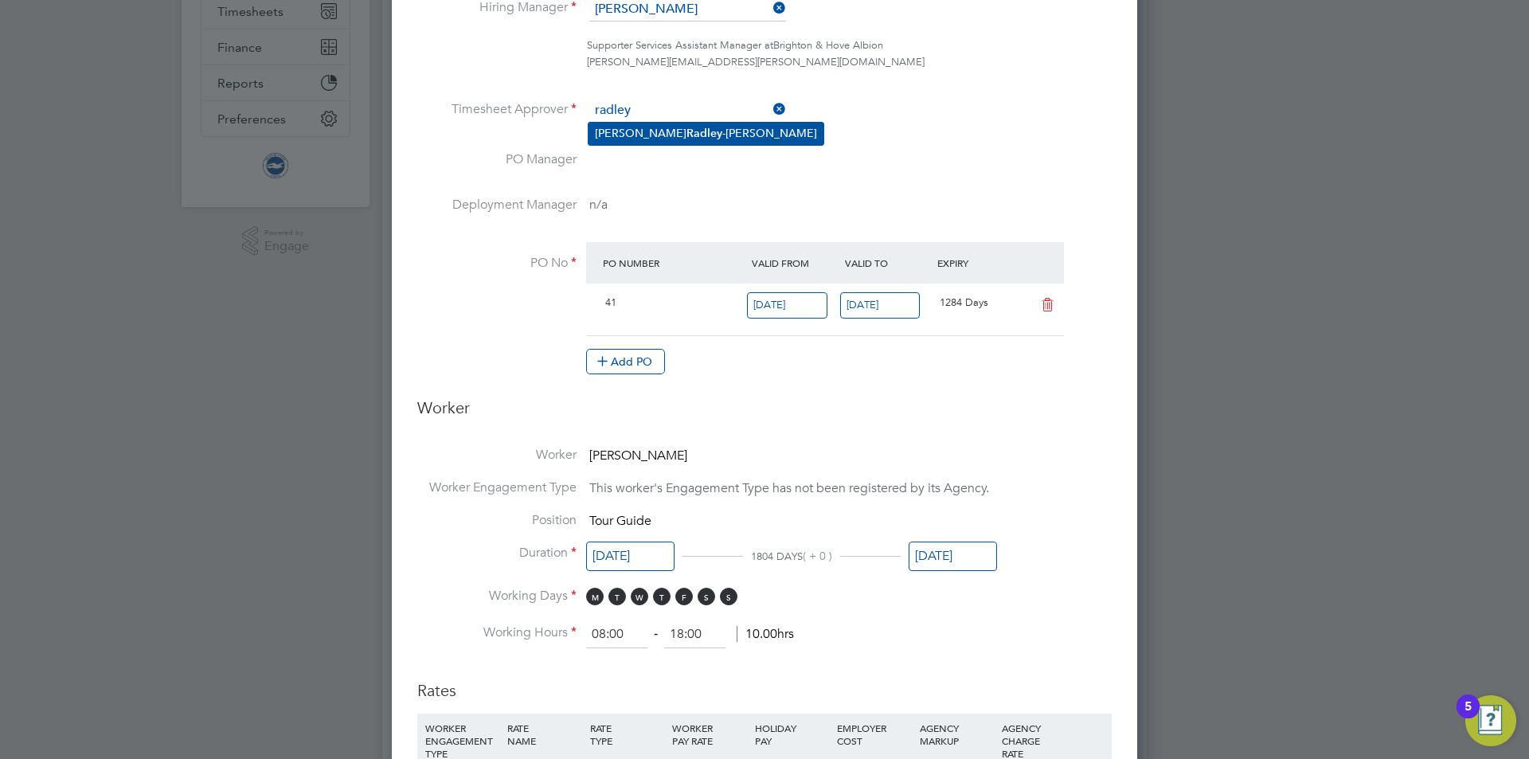
click at [659, 131] on li "Joe Radley -Martin" at bounding box center [706, 134] width 235 height 22
type input "Joe Radley-Martin"
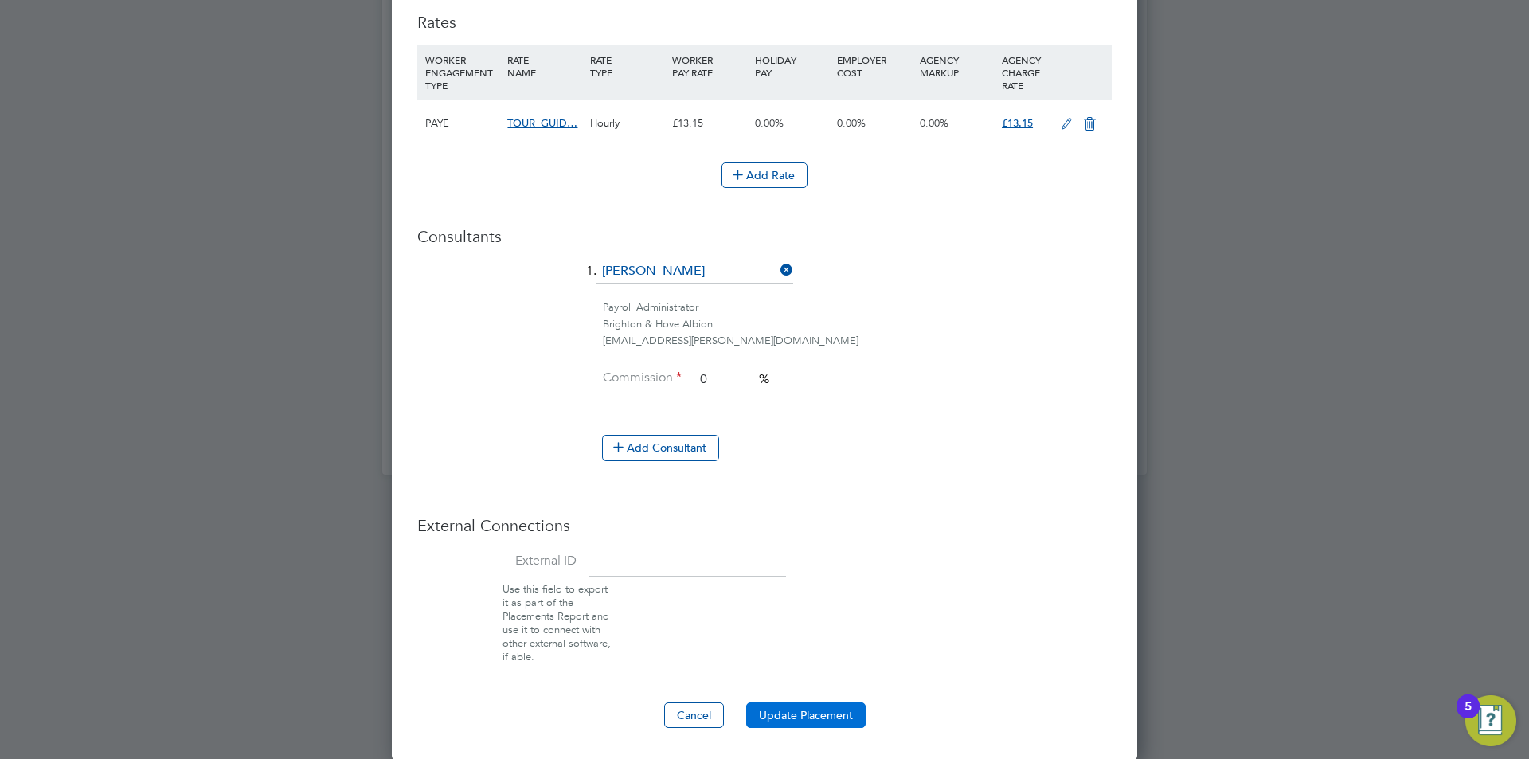
click at [814, 707] on button "Update Placement" at bounding box center [805, 715] width 119 height 25
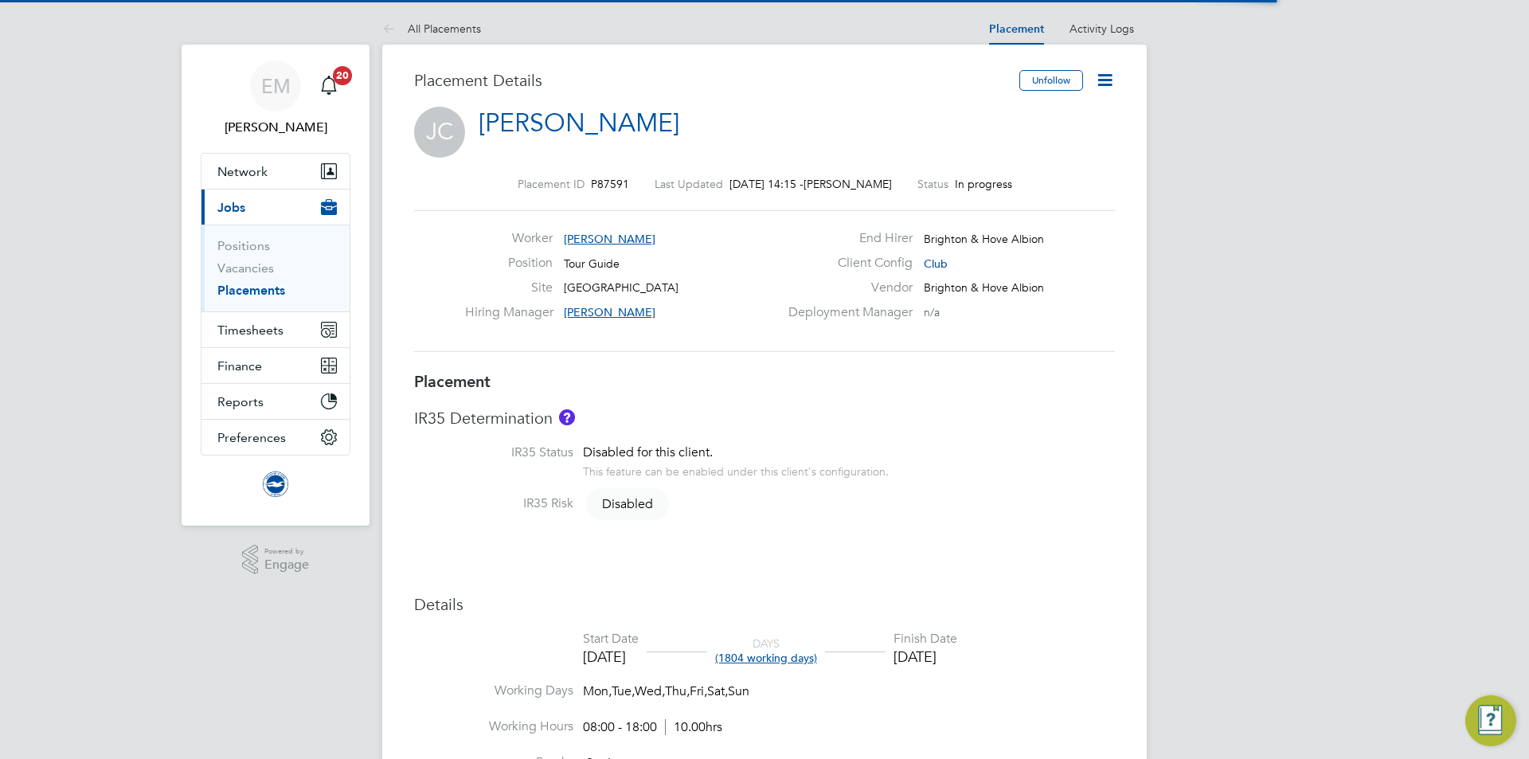
click at [1112, 77] on icon at bounding box center [1105, 80] width 20 height 20
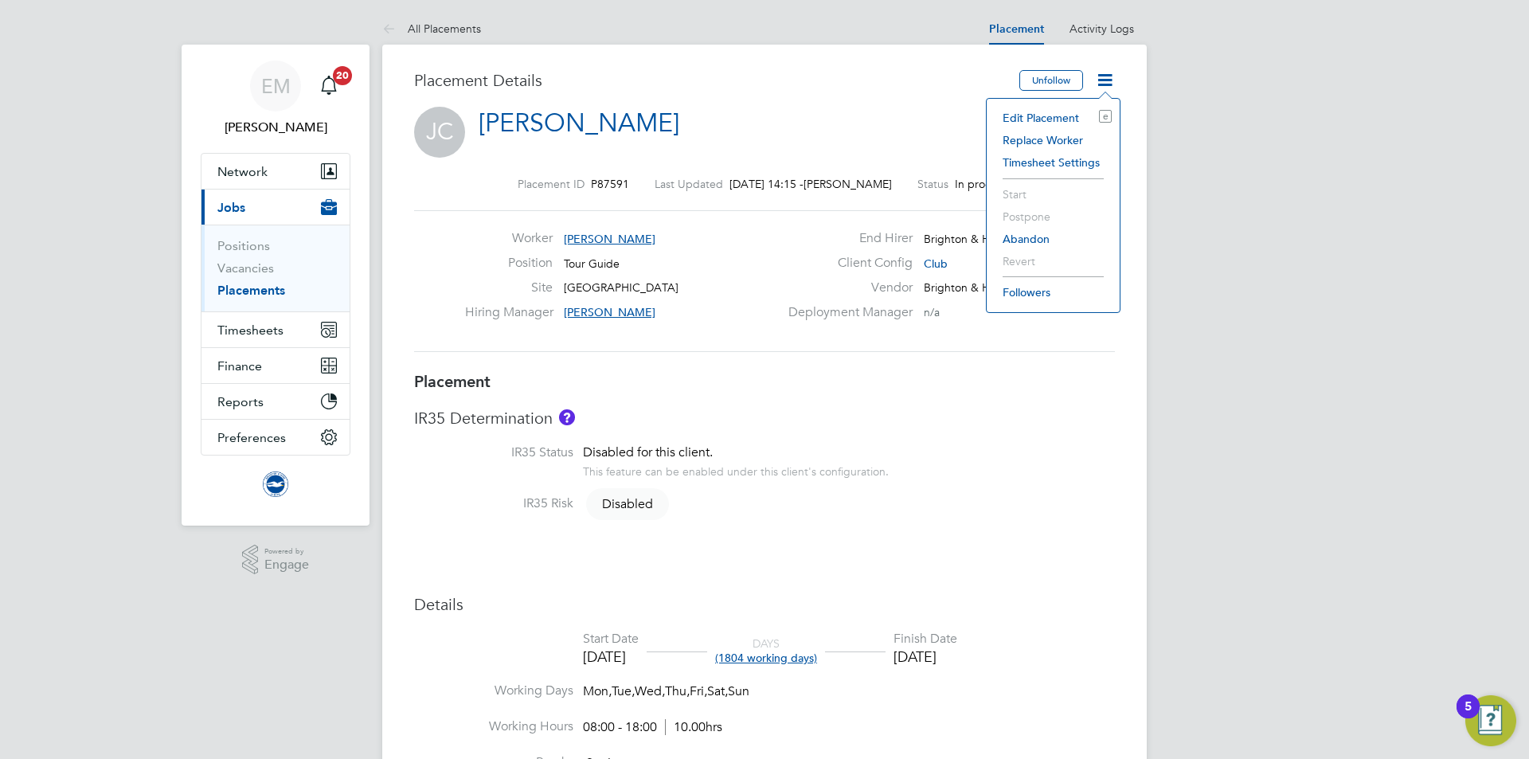
click at [1063, 108] on li "Edit Placement e" at bounding box center [1053, 118] width 117 height 22
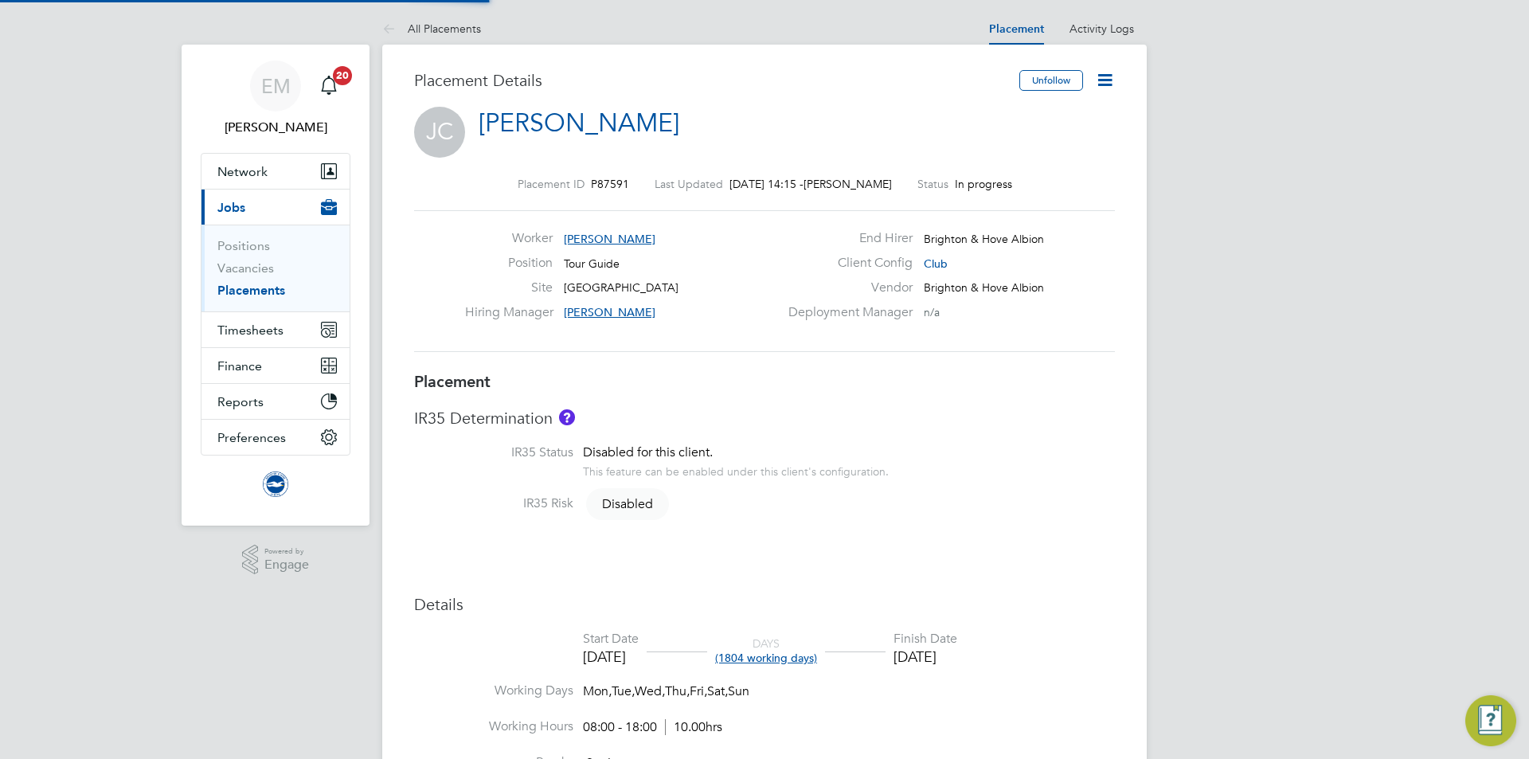
type input "[PERSON_NAME]"
type input "[DATE]"
type input "08:00"
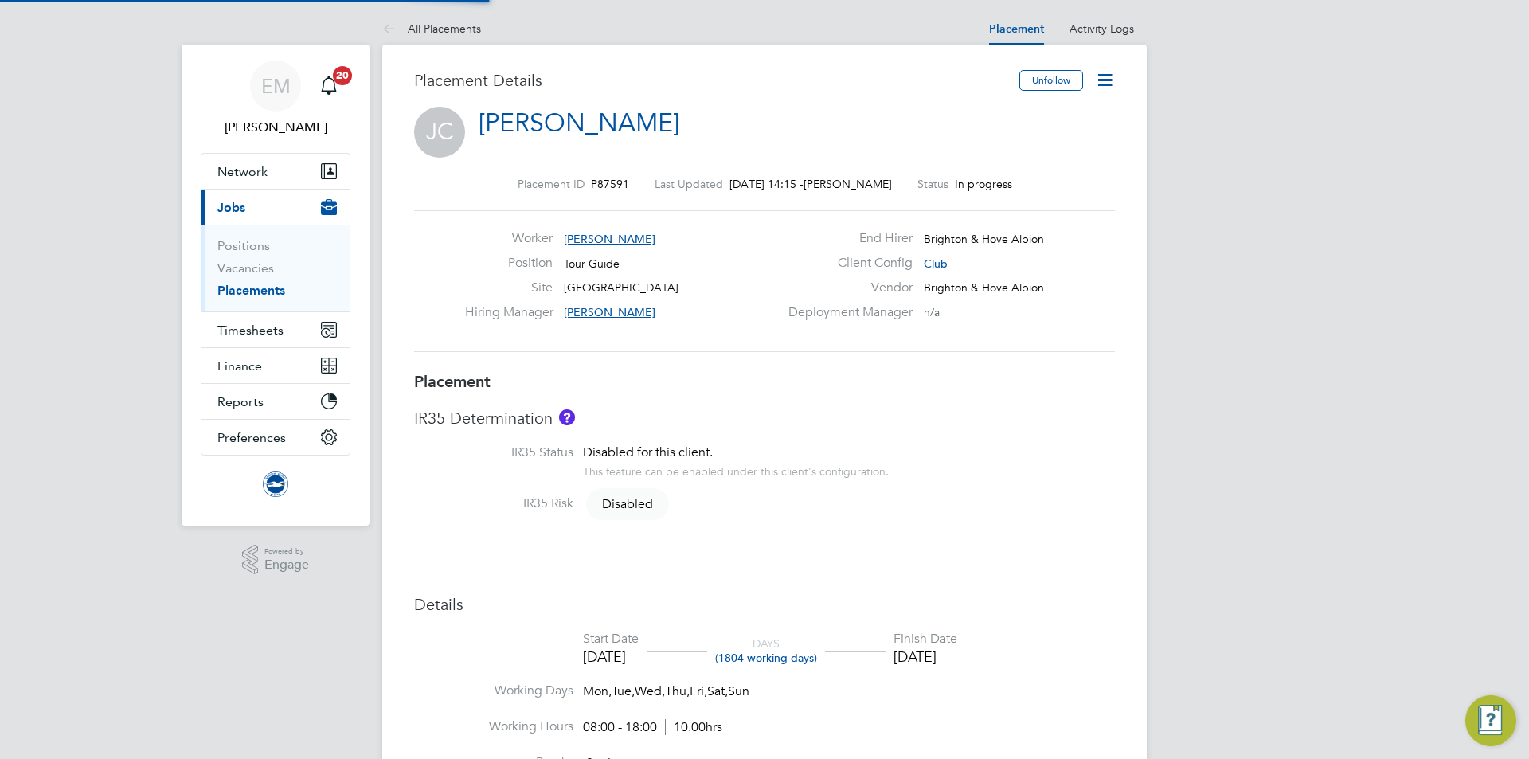
type input "18:00"
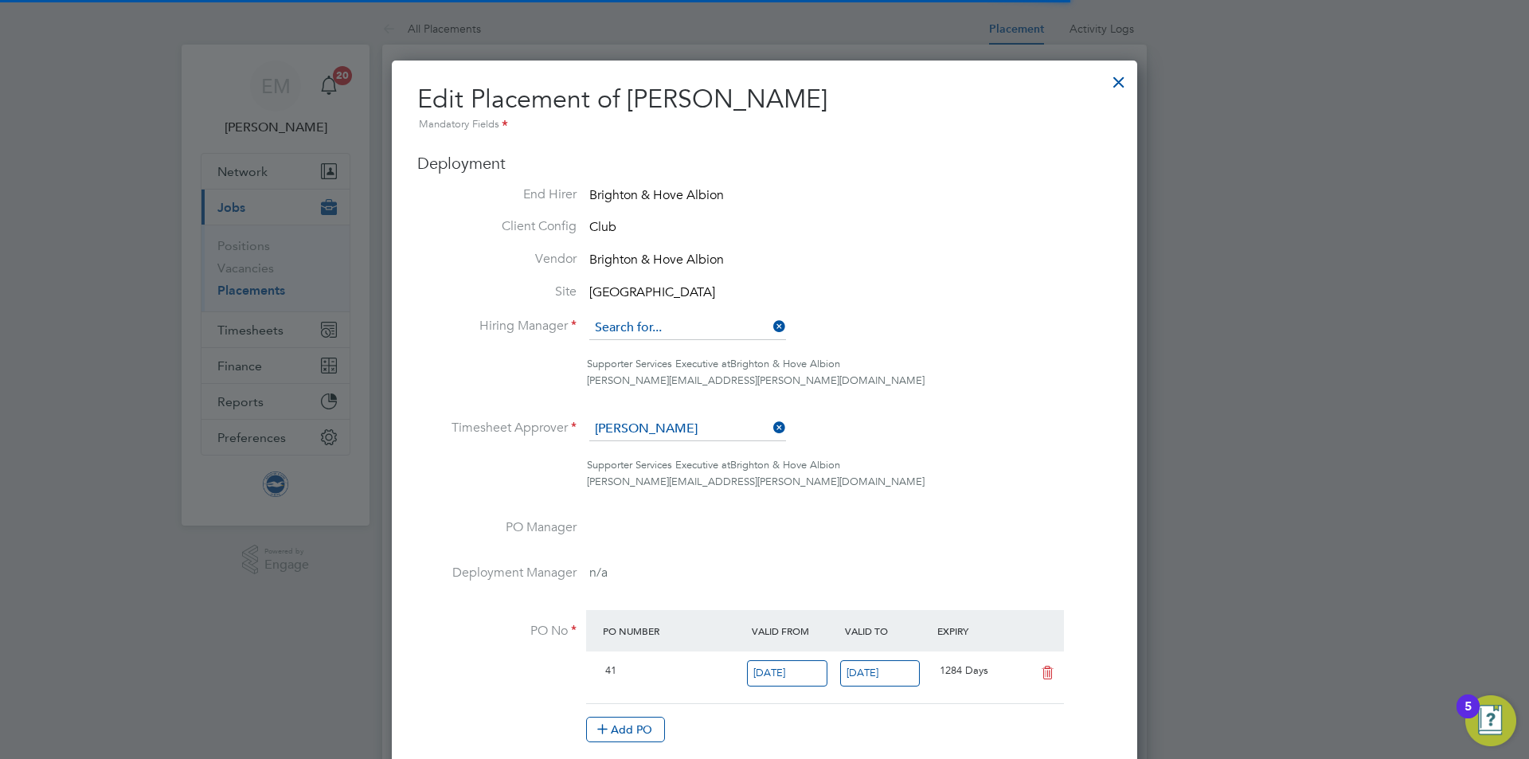
click at [675, 320] on input at bounding box center [687, 328] width 197 height 24
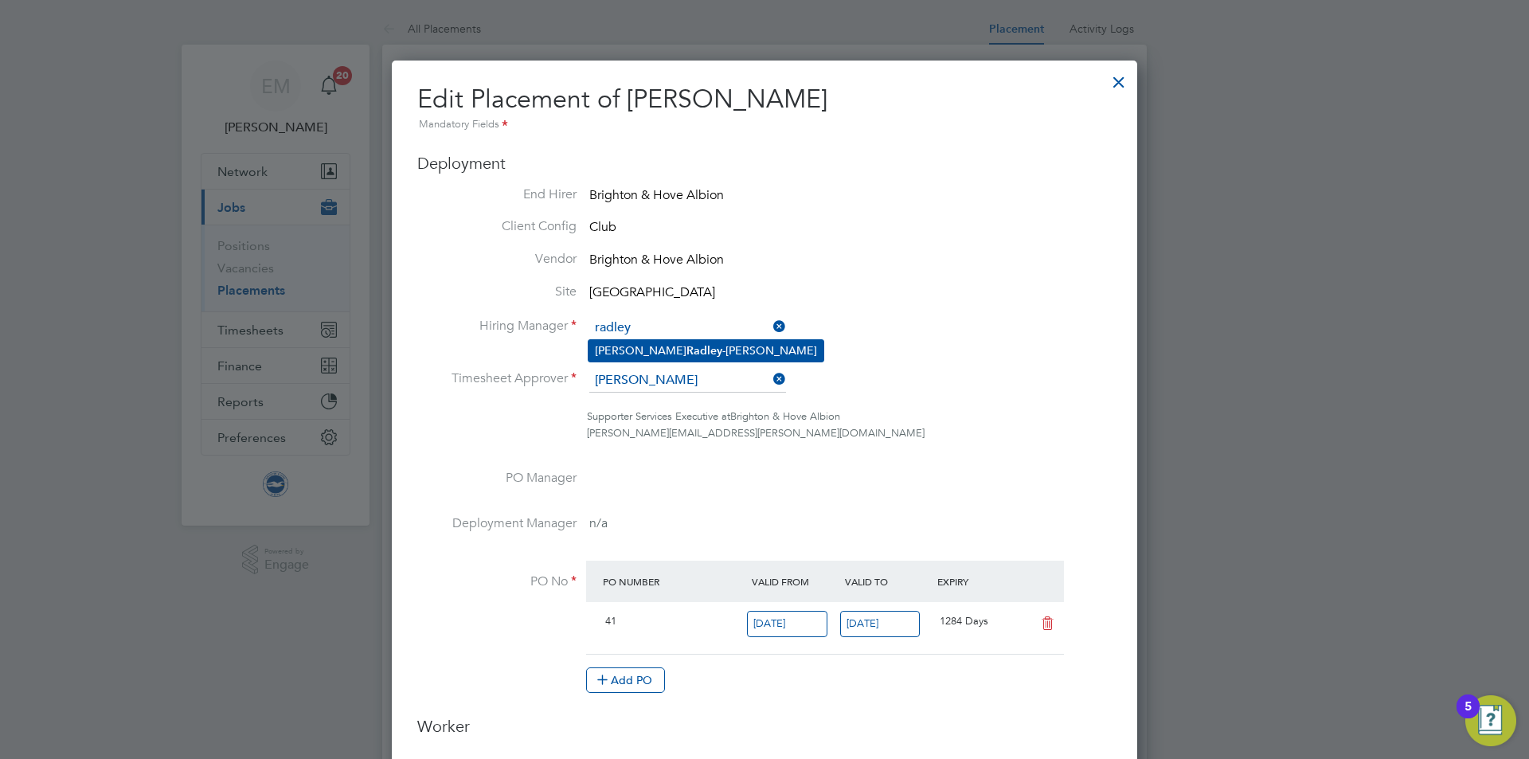
click at [675, 350] on li "[PERSON_NAME]" at bounding box center [706, 351] width 235 height 22
type input "[PERSON_NAME]"
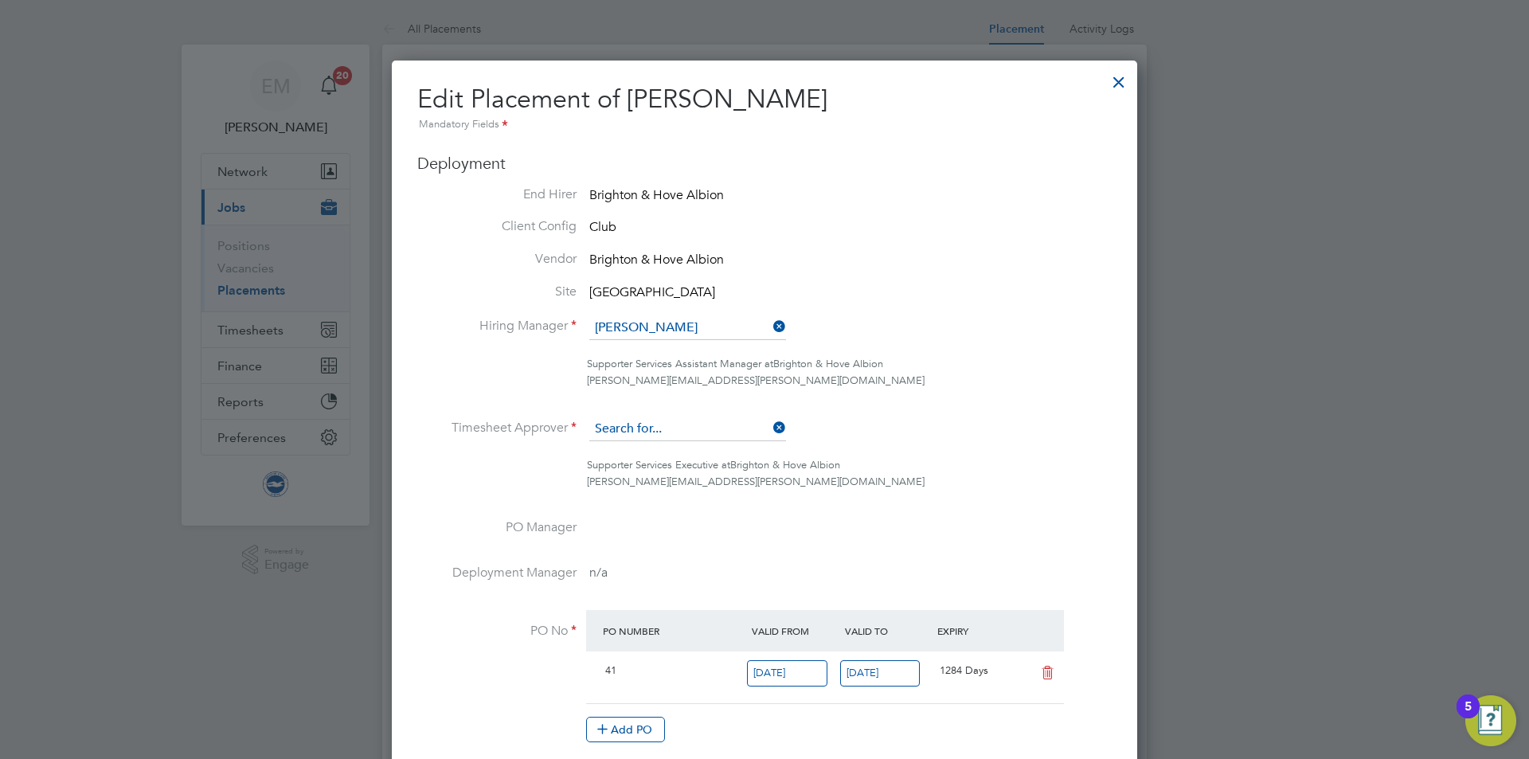
click at [687, 429] on input at bounding box center [687, 429] width 197 height 24
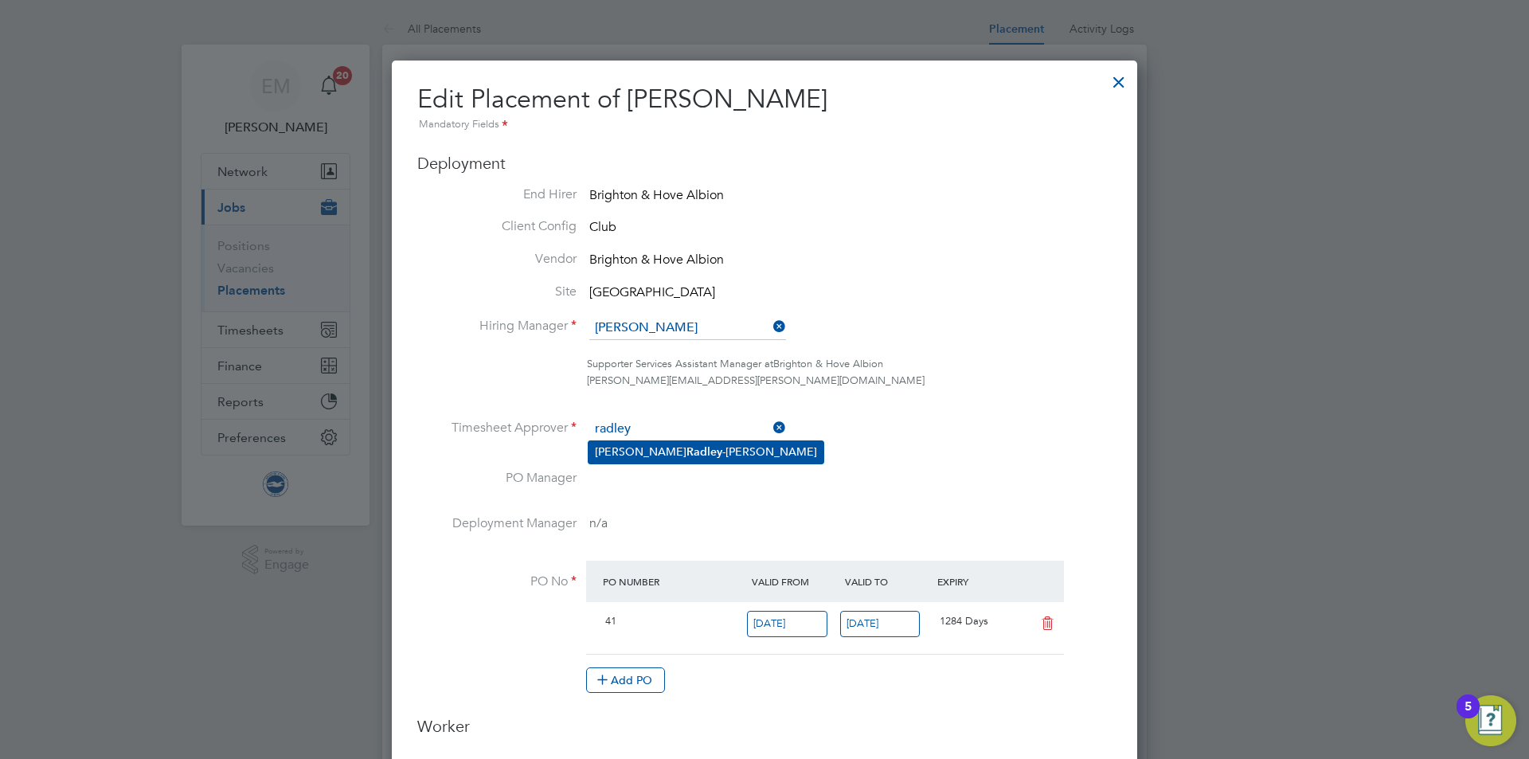
click at [687, 445] on b "Radley" at bounding box center [705, 452] width 36 height 14
type input "[PERSON_NAME]"
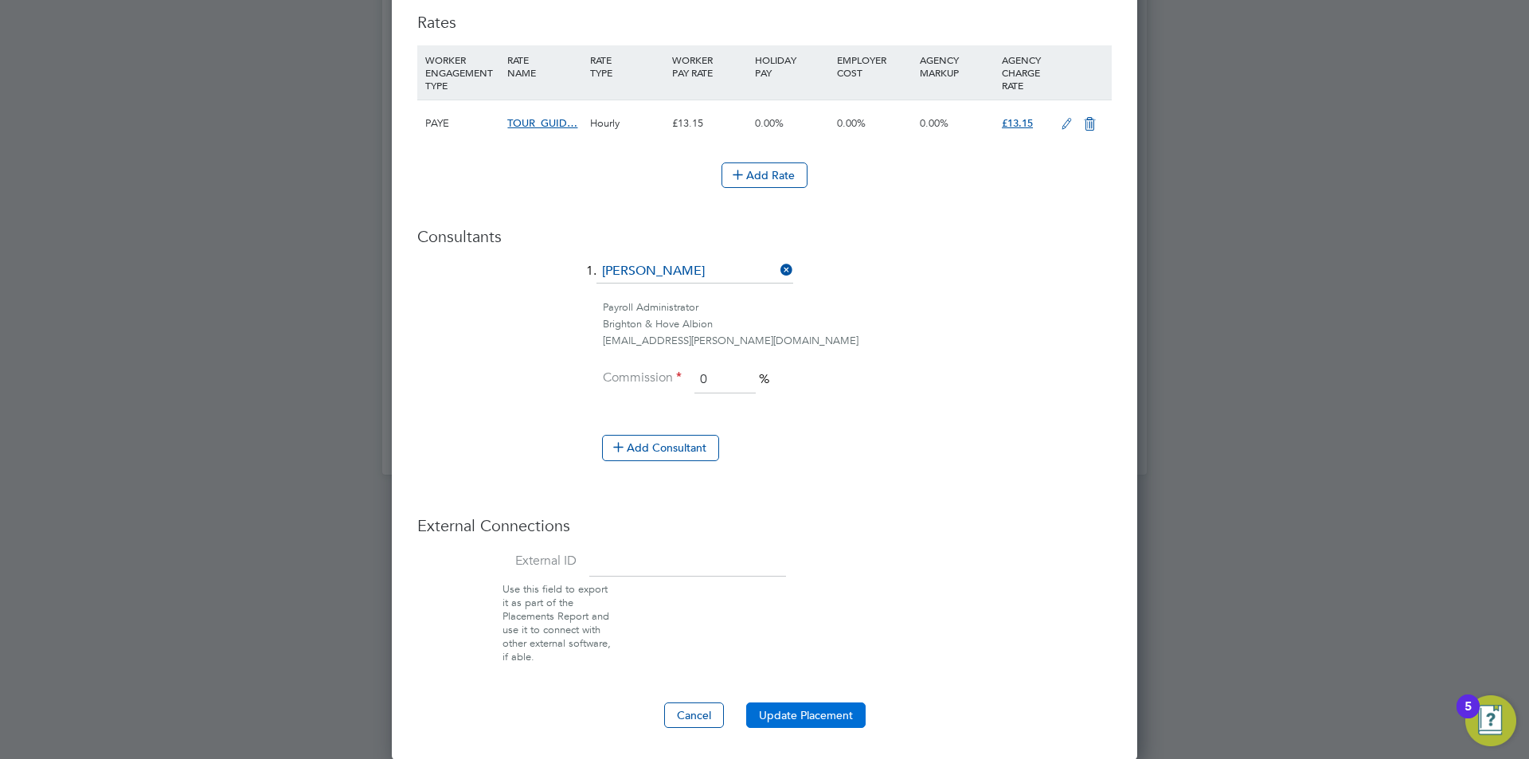
click at [805, 716] on button "Update Placement" at bounding box center [805, 715] width 119 height 25
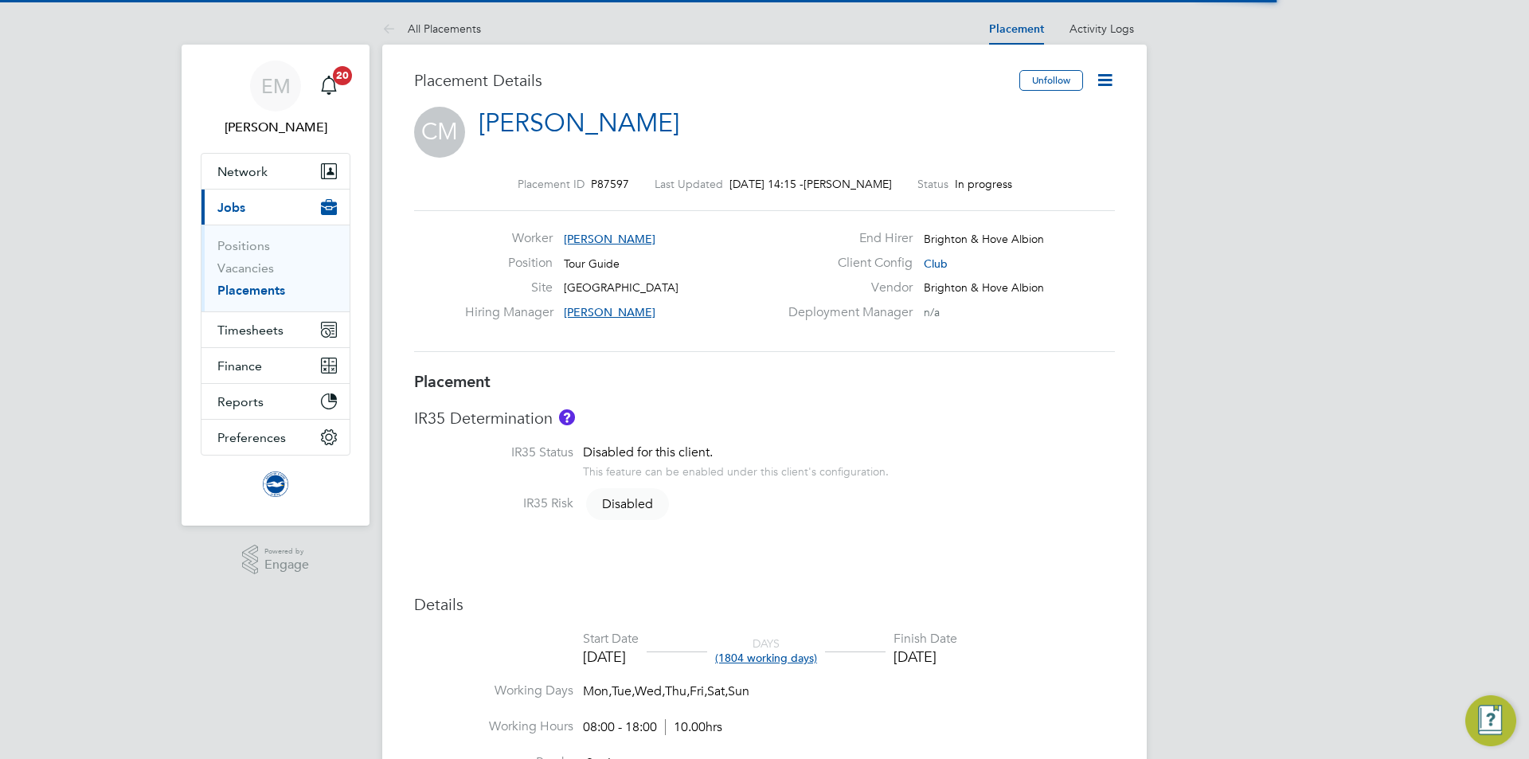
click at [1102, 85] on icon at bounding box center [1105, 80] width 20 height 20
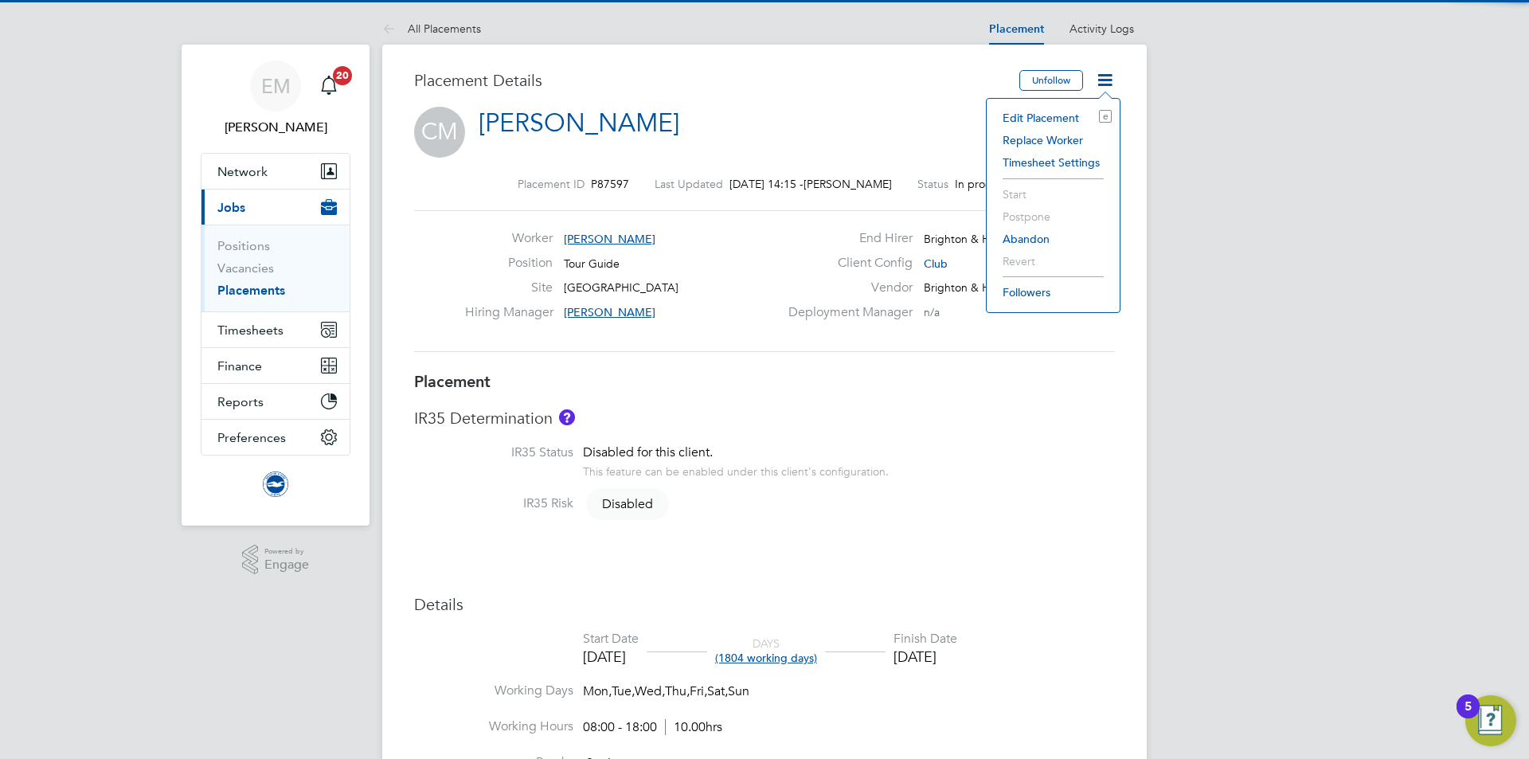
click at [1043, 118] on li "Edit Placement e" at bounding box center [1053, 118] width 117 height 22
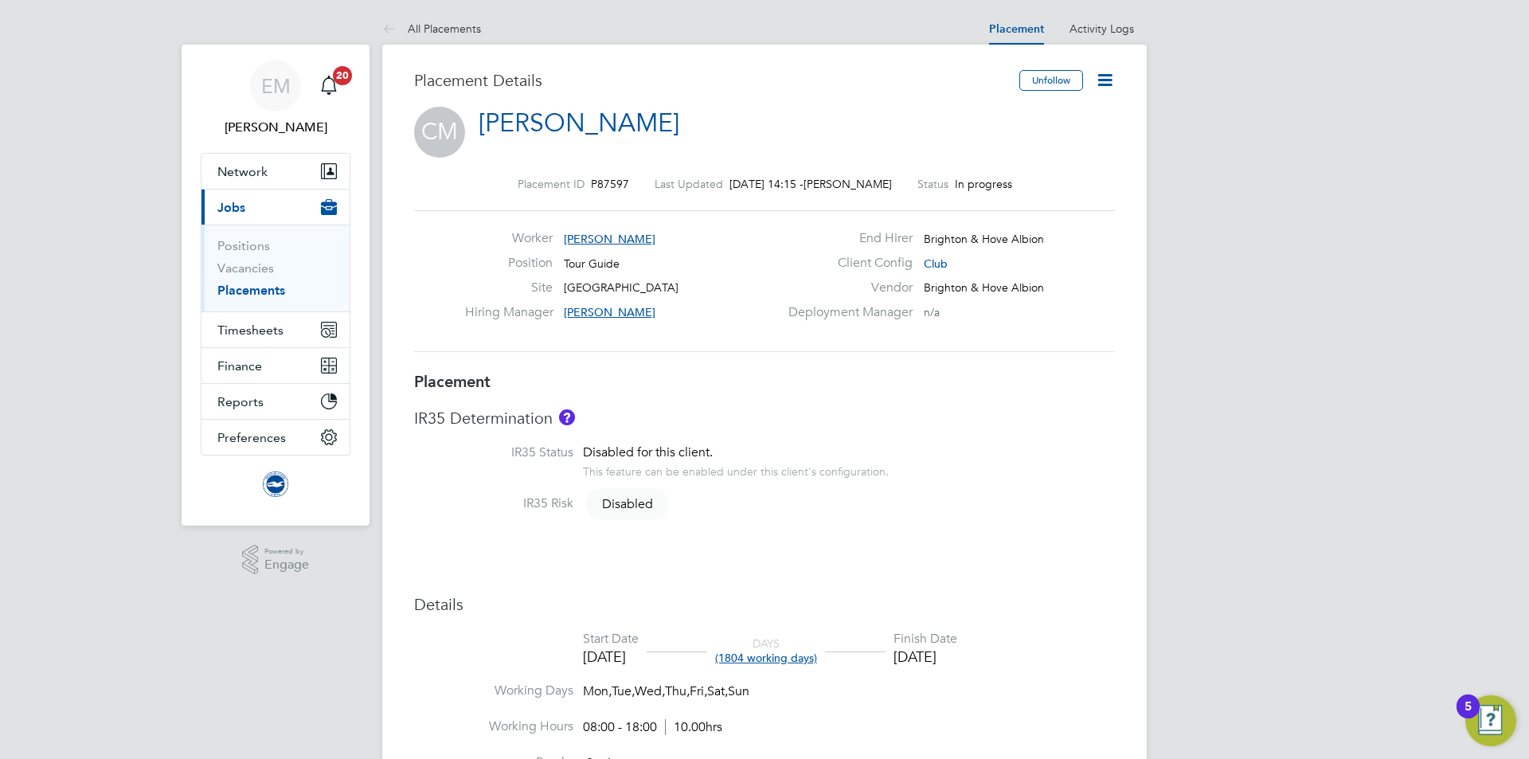
scroll to position [8, 8]
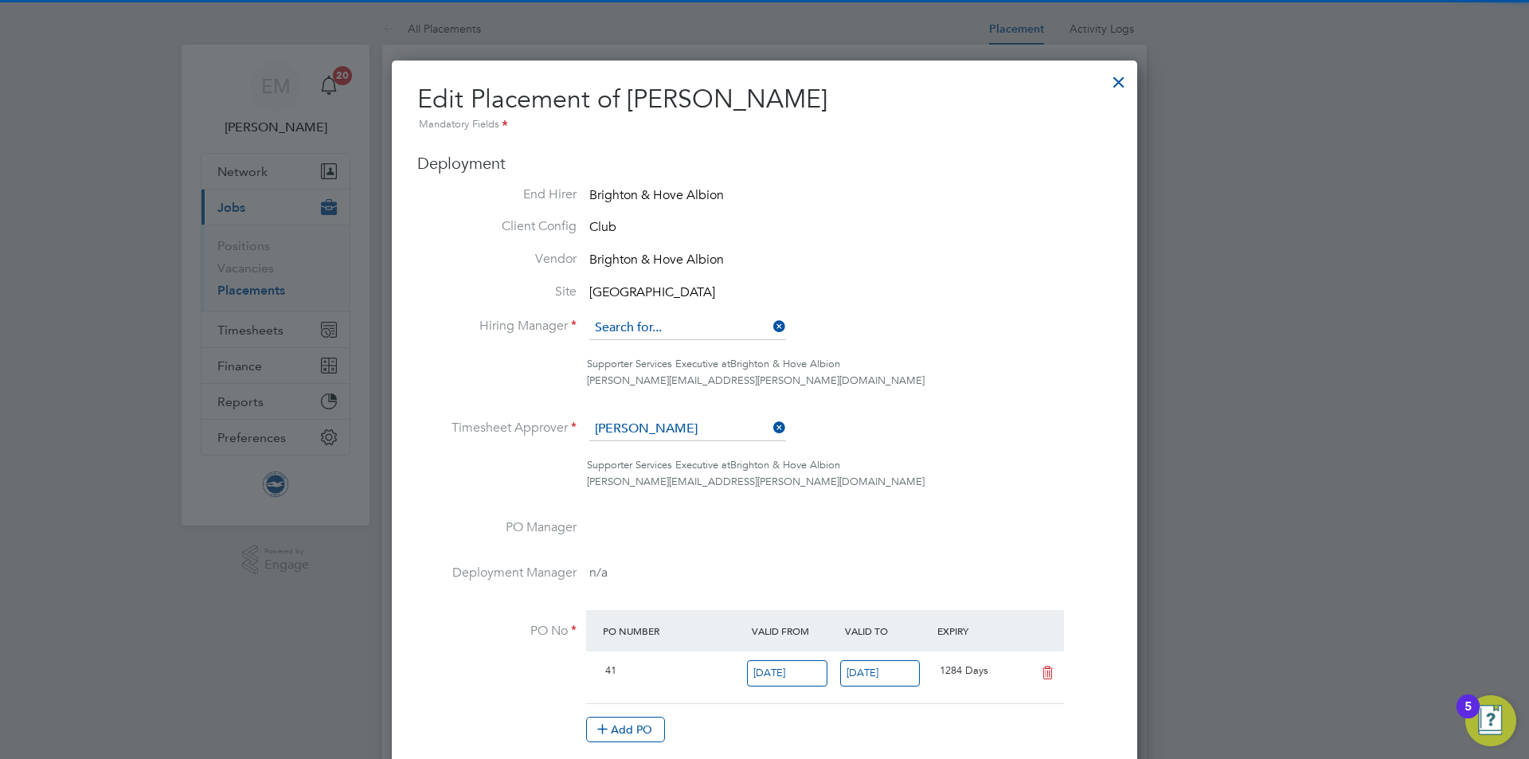
click at [661, 333] on input at bounding box center [687, 328] width 197 height 24
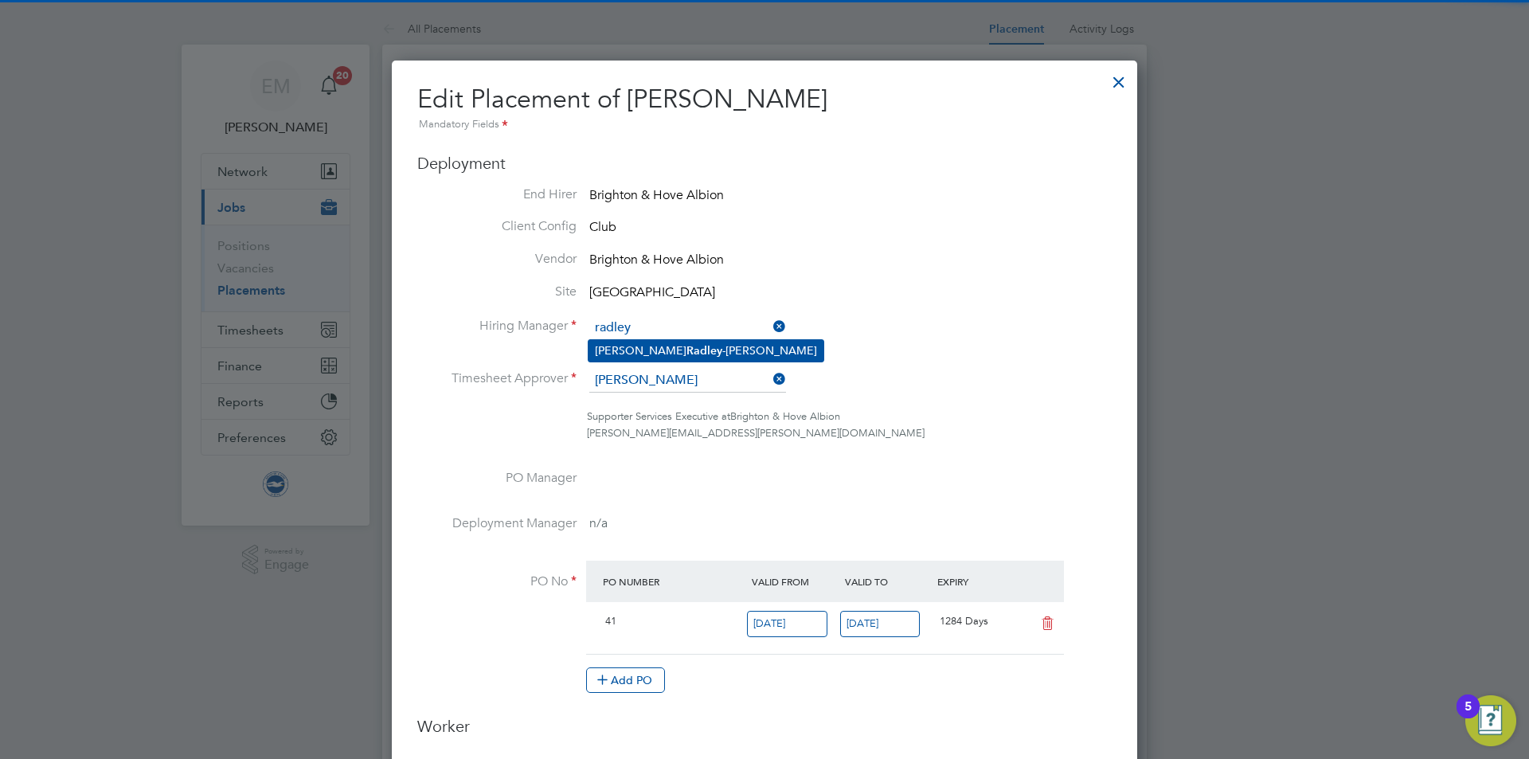
click at [685, 349] on li "[PERSON_NAME]" at bounding box center [706, 351] width 235 height 22
type input "[PERSON_NAME]"
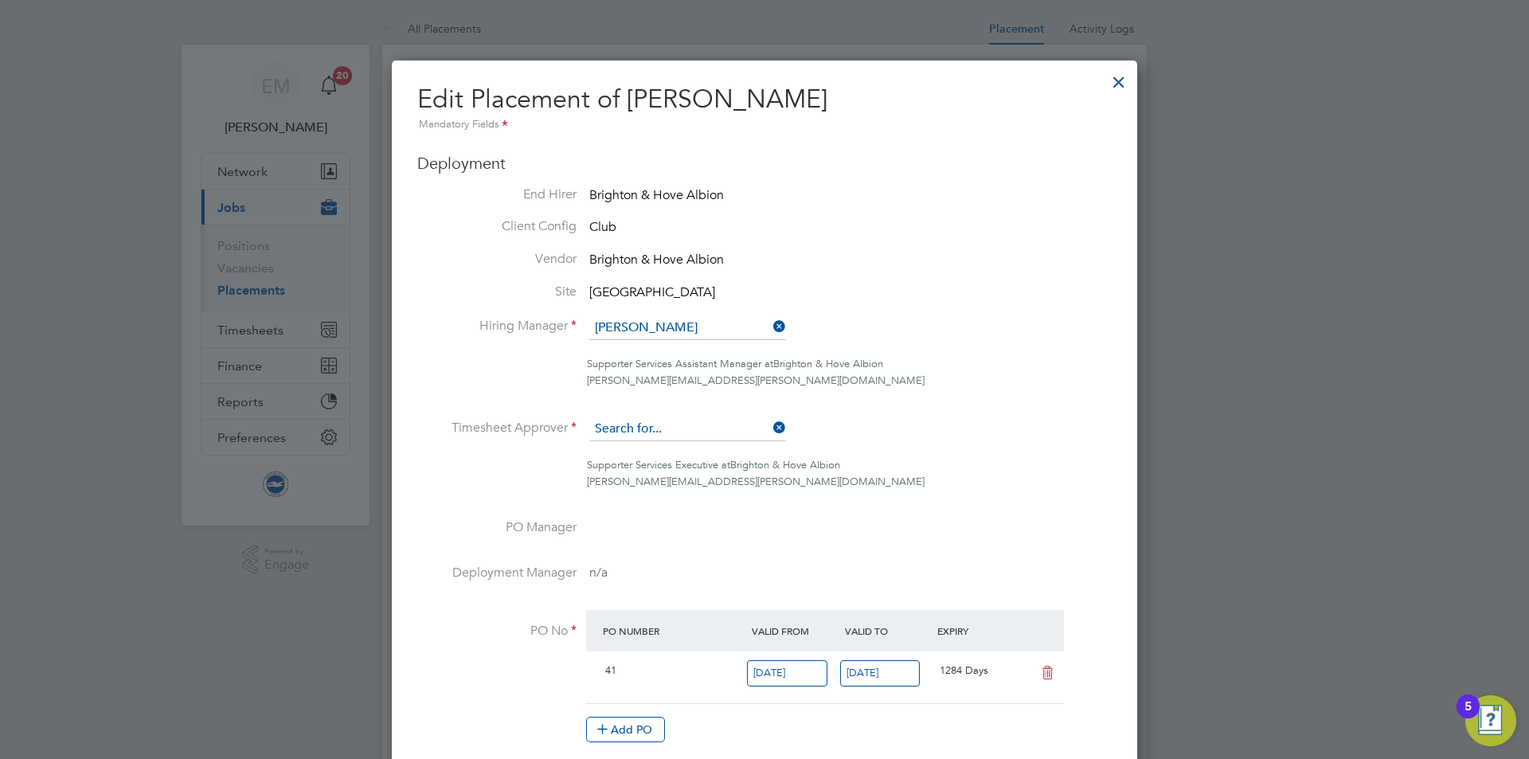
click at [683, 419] on input at bounding box center [687, 429] width 197 height 24
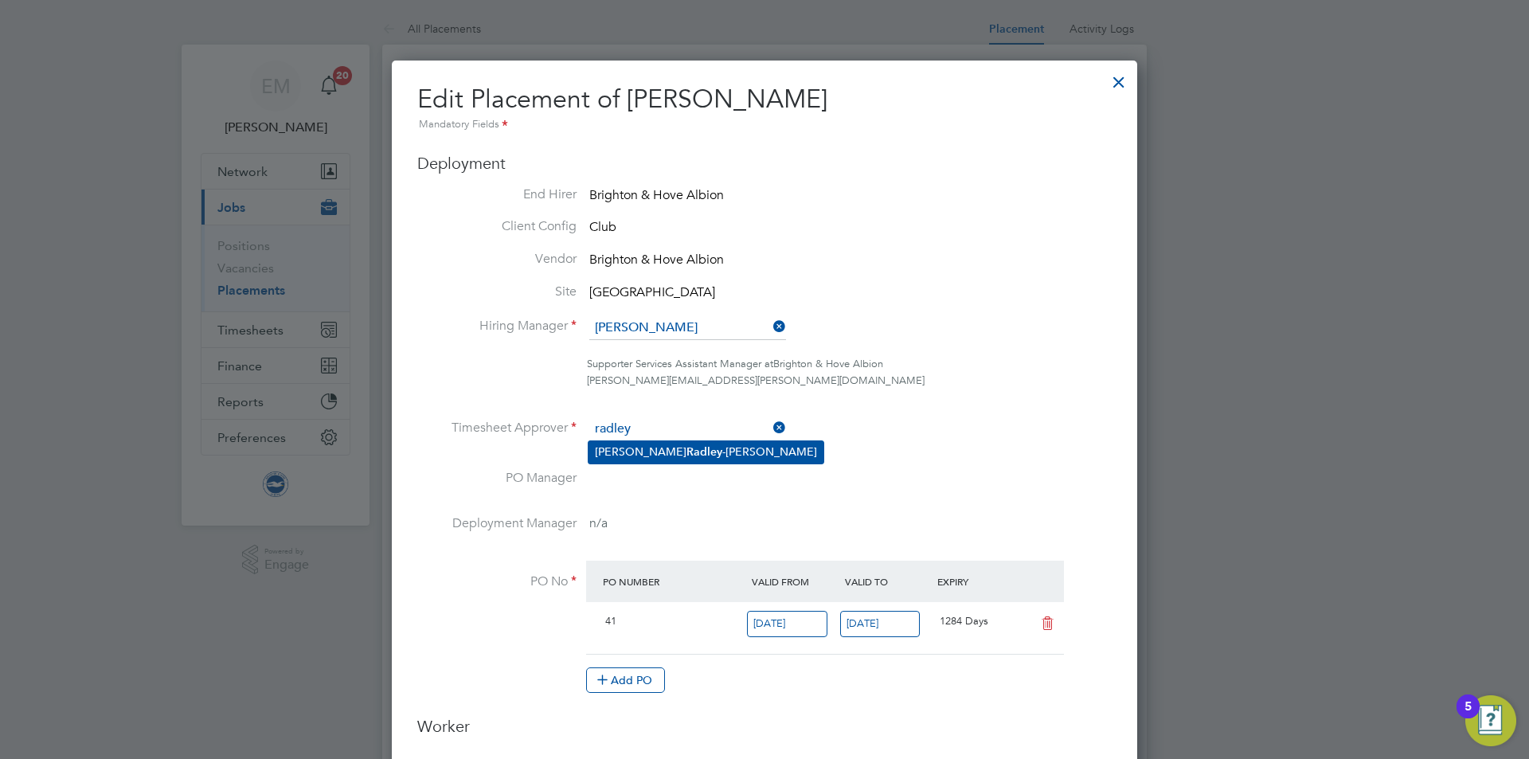
click at [687, 445] on b "Radley" at bounding box center [705, 452] width 36 height 14
type input "[PERSON_NAME]"
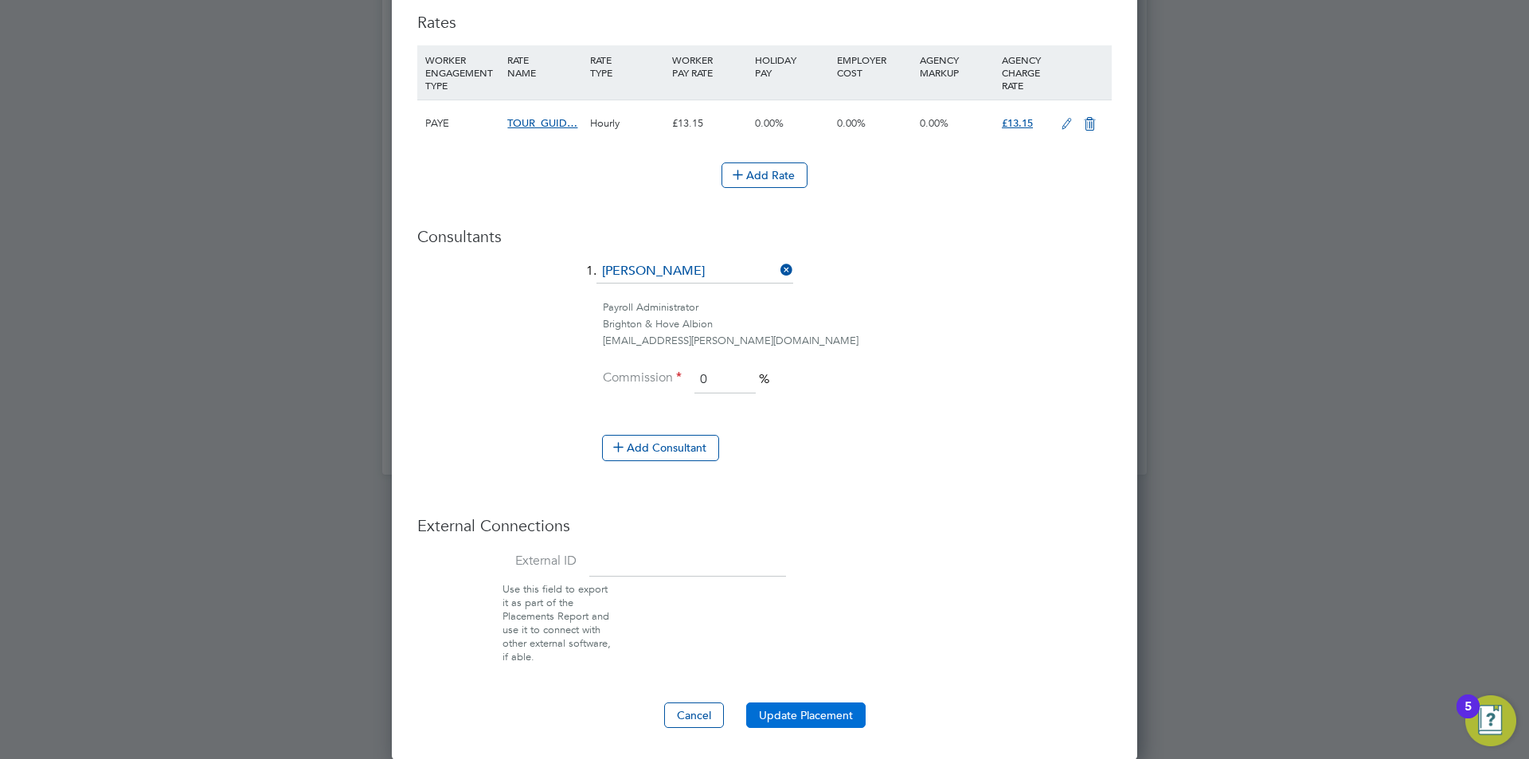
click at [774, 713] on button "Update Placement" at bounding box center [805, 715] width 119 height 25
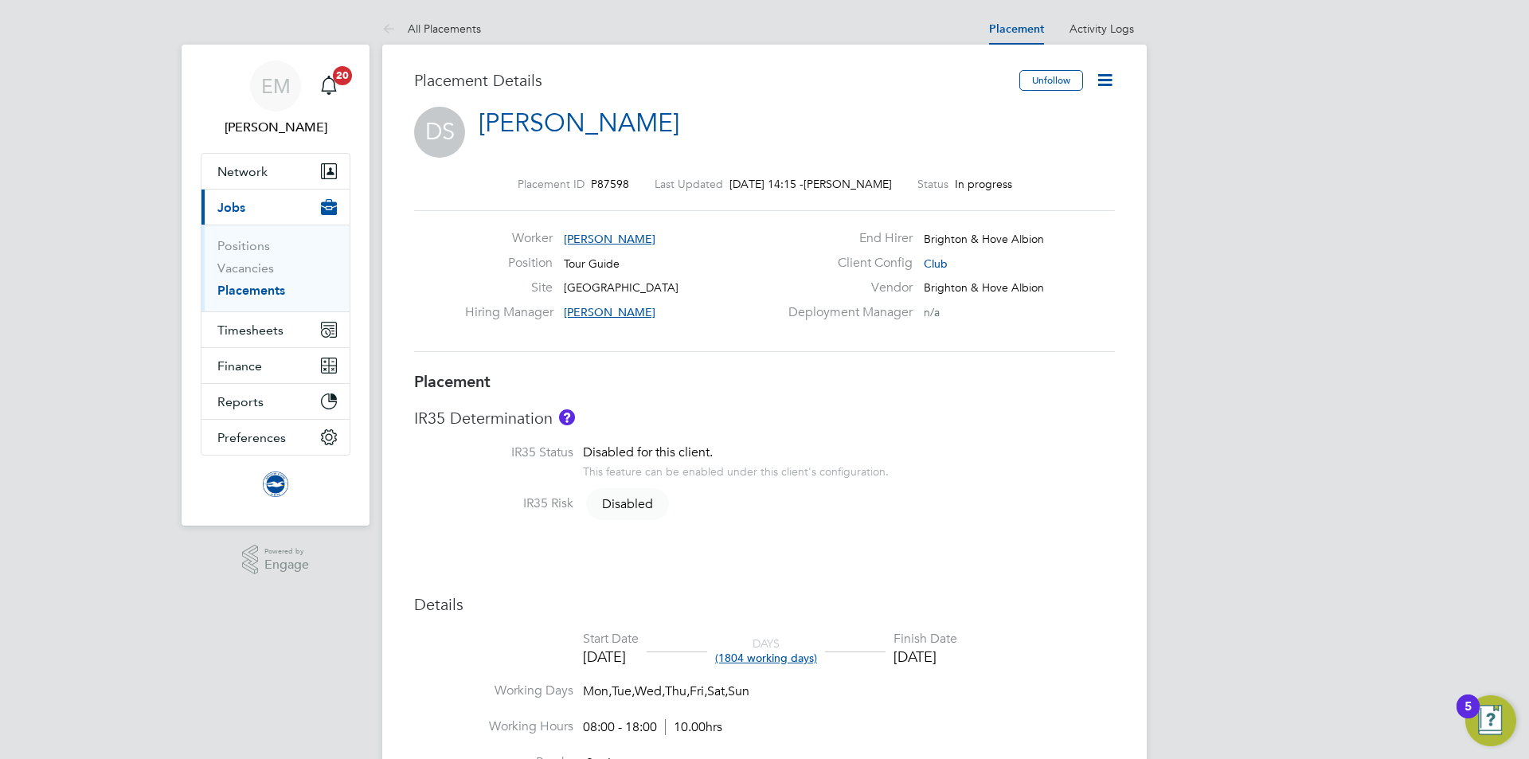
click at [1099, 78] on icon at bounding box center [1105, 80] width 20 height 20
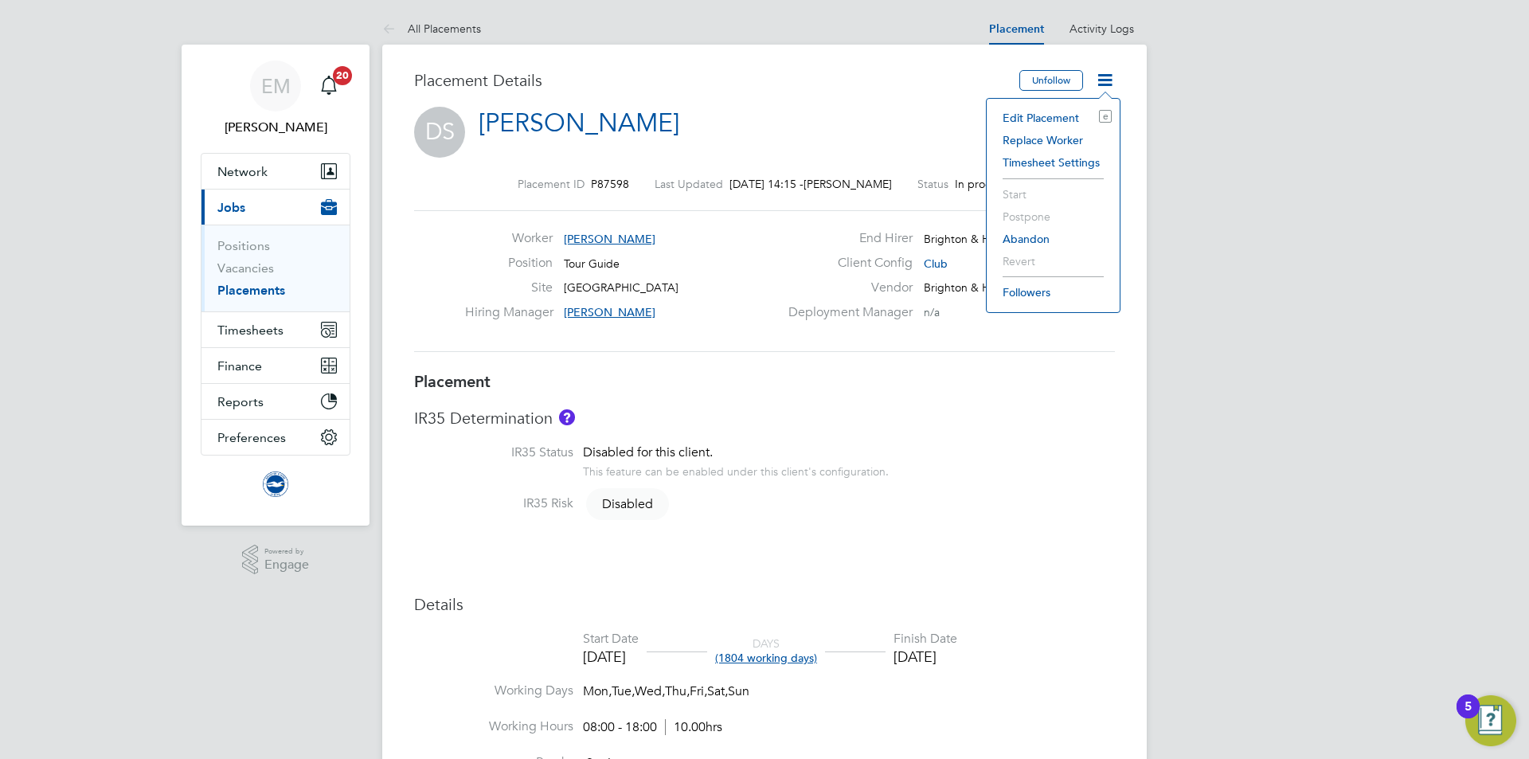
click at [1026, 119] on li "Edit Placement e" at bounding box center [1053, 118] width 117 height 22
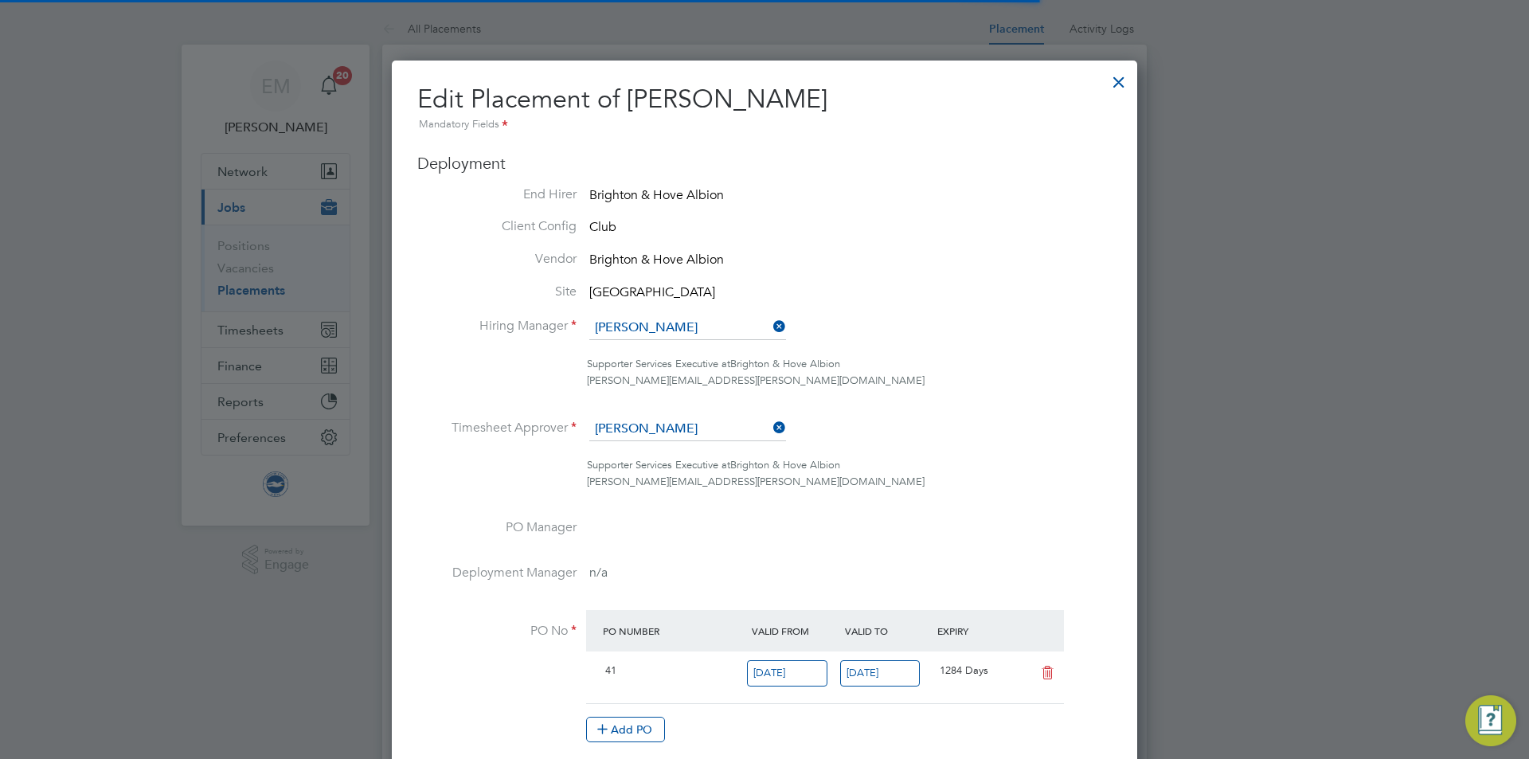
scroll to position [8, 8]
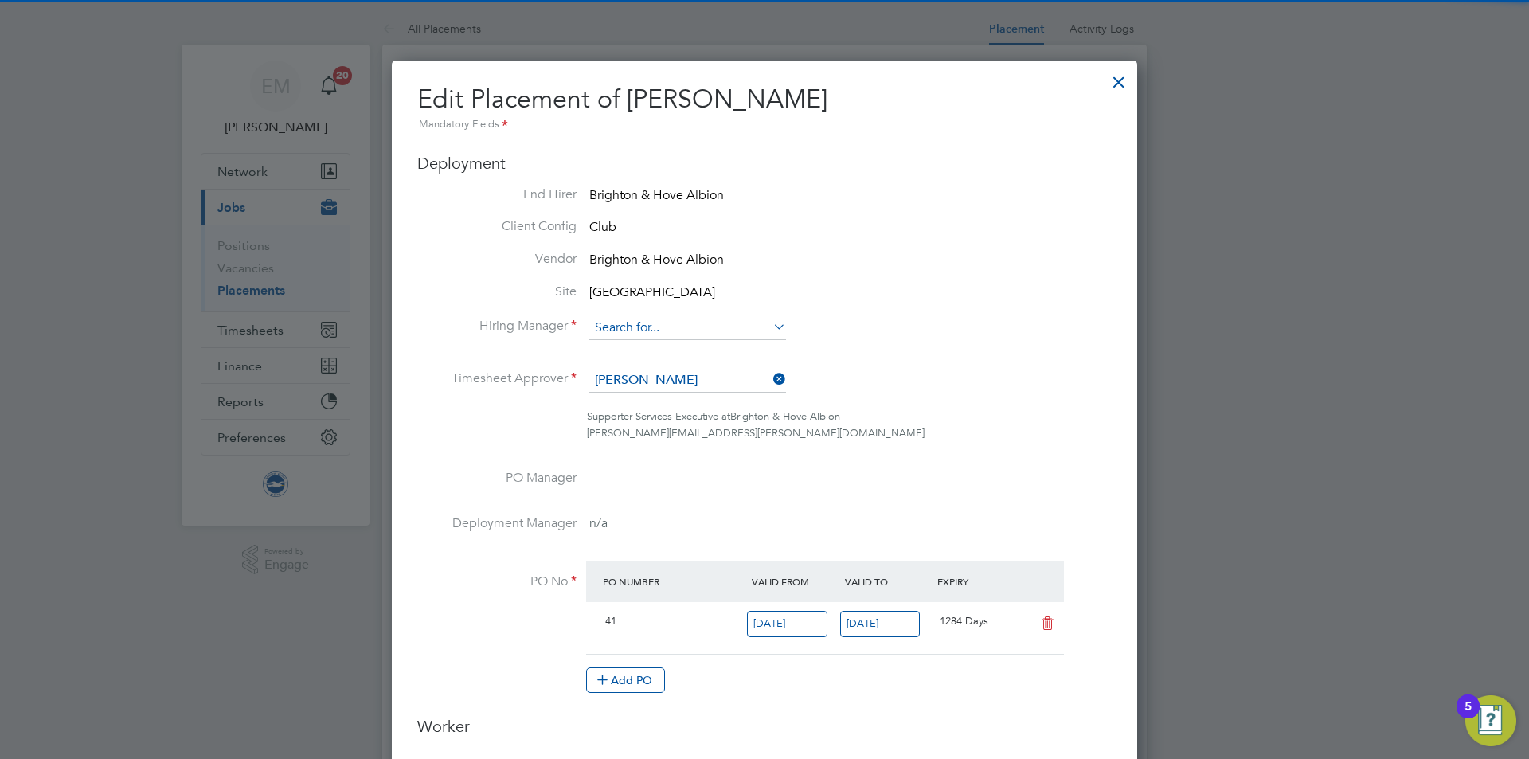
click at [646, 317] on input at bounding box center [687, 328] width 197 height 24
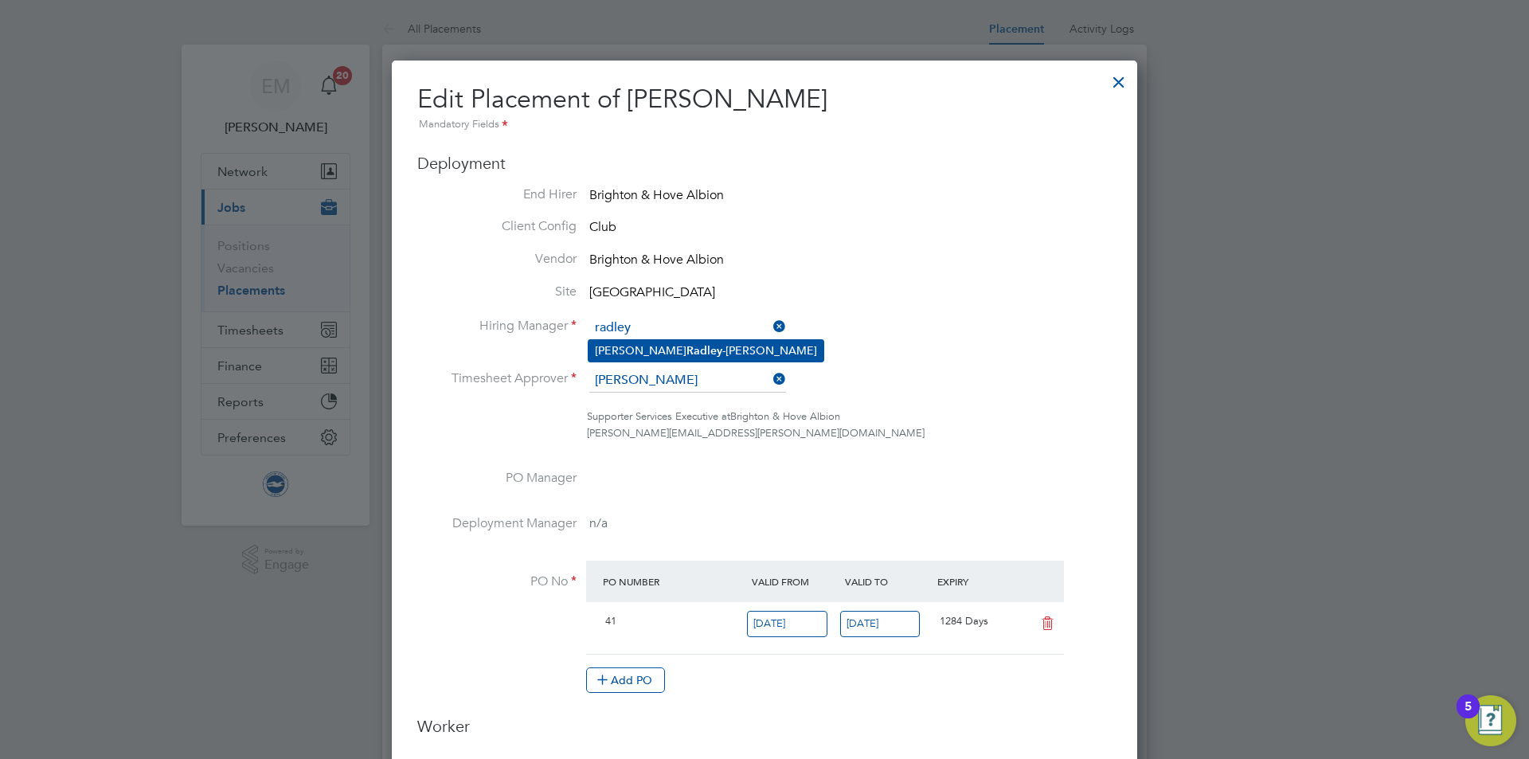
click at [663, 351] on li "[PERSON_NAME]" at bounding box center [706, 351] width 235 height 22
type input "[PERSON_NAME]"
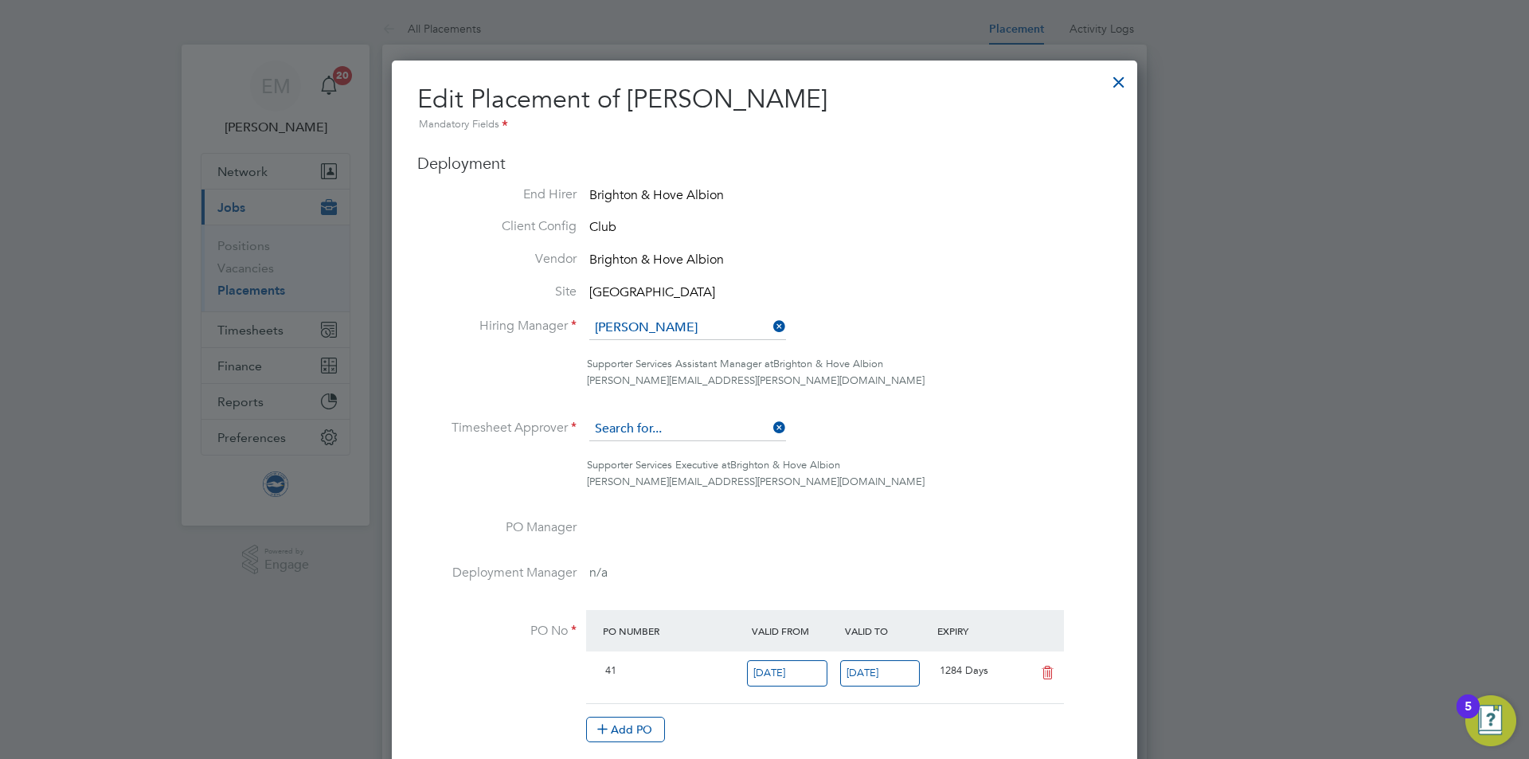
click at [642, 437] on input at bounding box center [687, 429] width 197 height 24
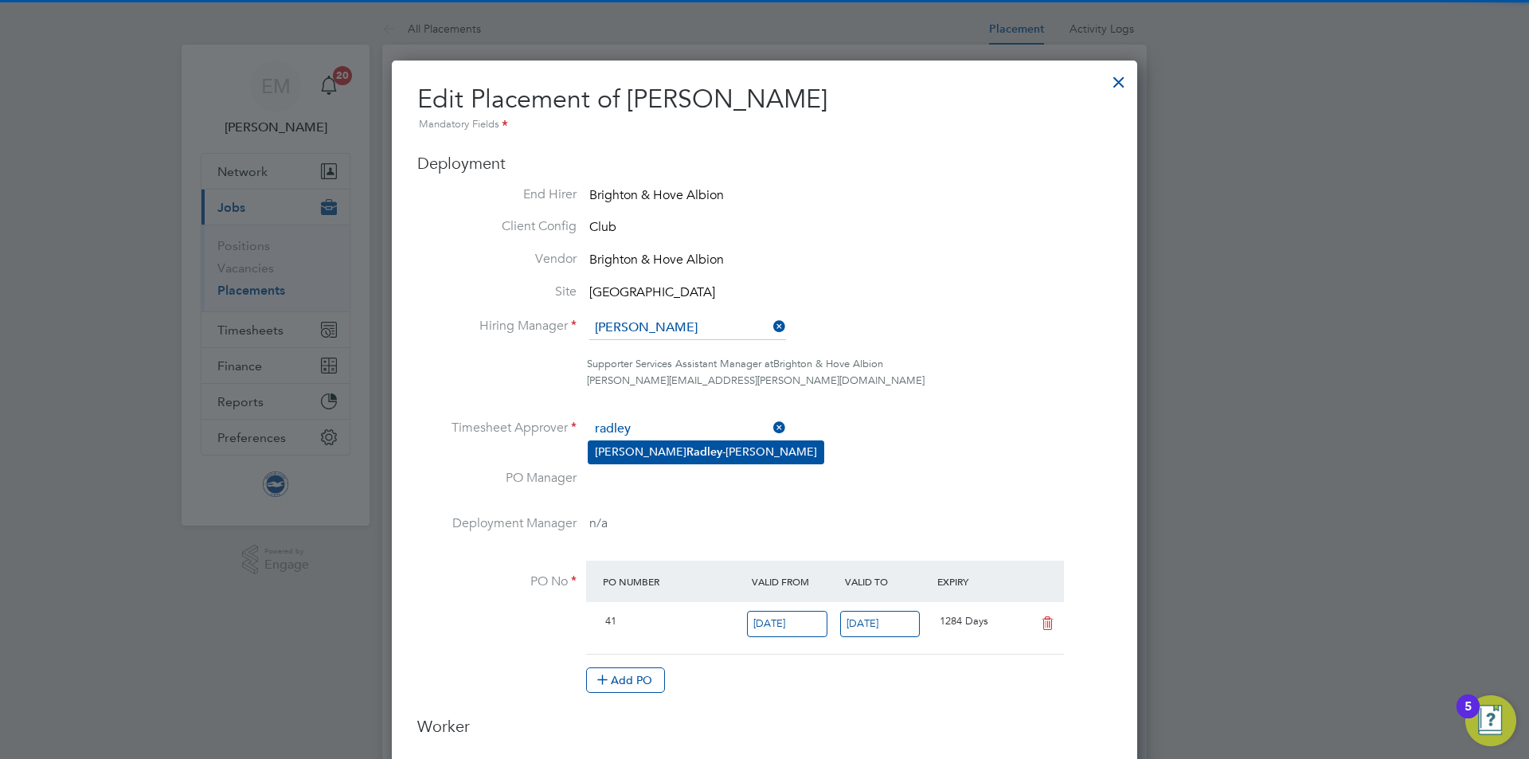
click at [638, 441] on li "[PERSON_NAME]" at bounding box center [706, 452] width 235 height 22
type input "[PERSON_NAME]"
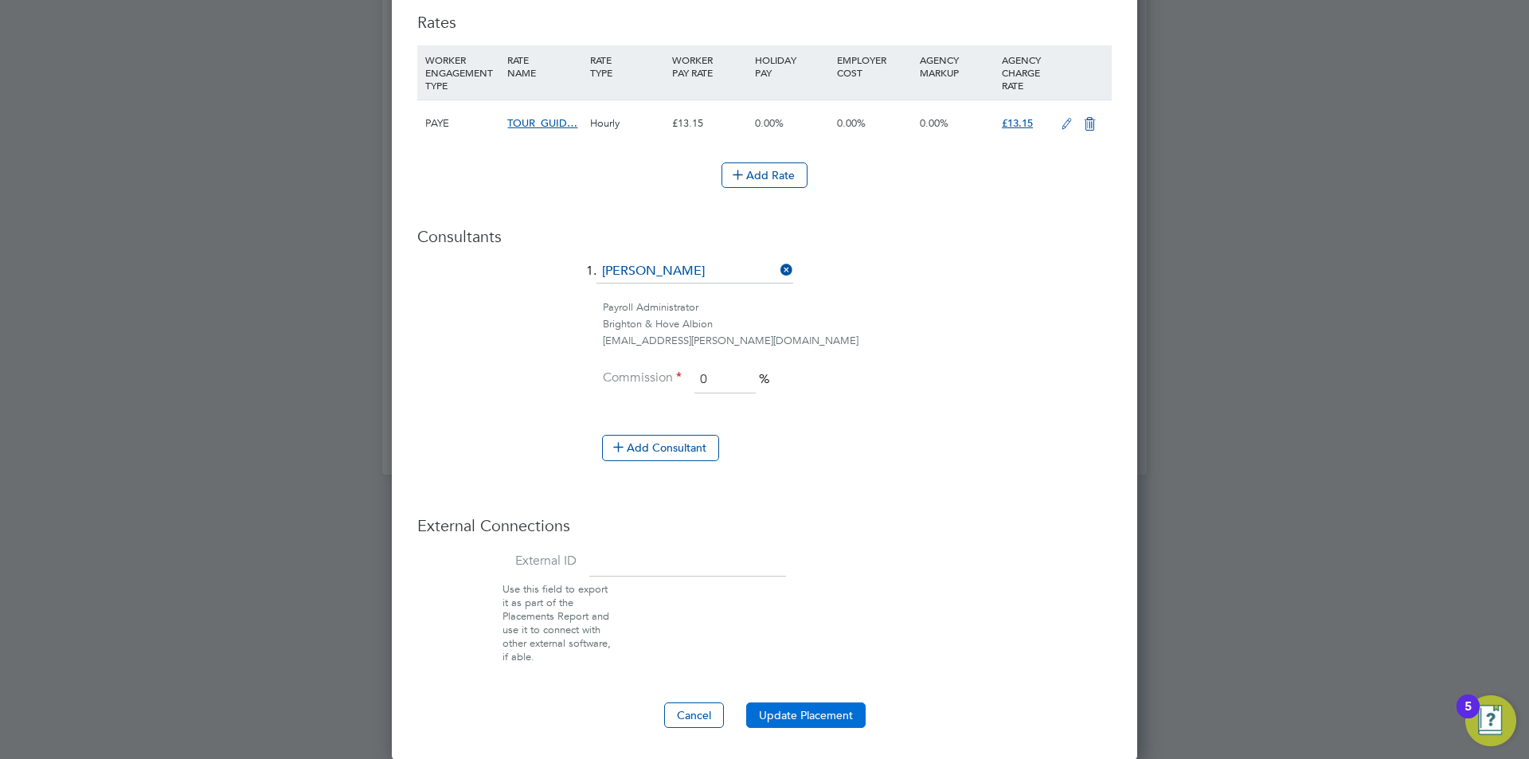
click at [773, 708] on button "Update Placement" at bounding box center [805, 715] width 119 height 25
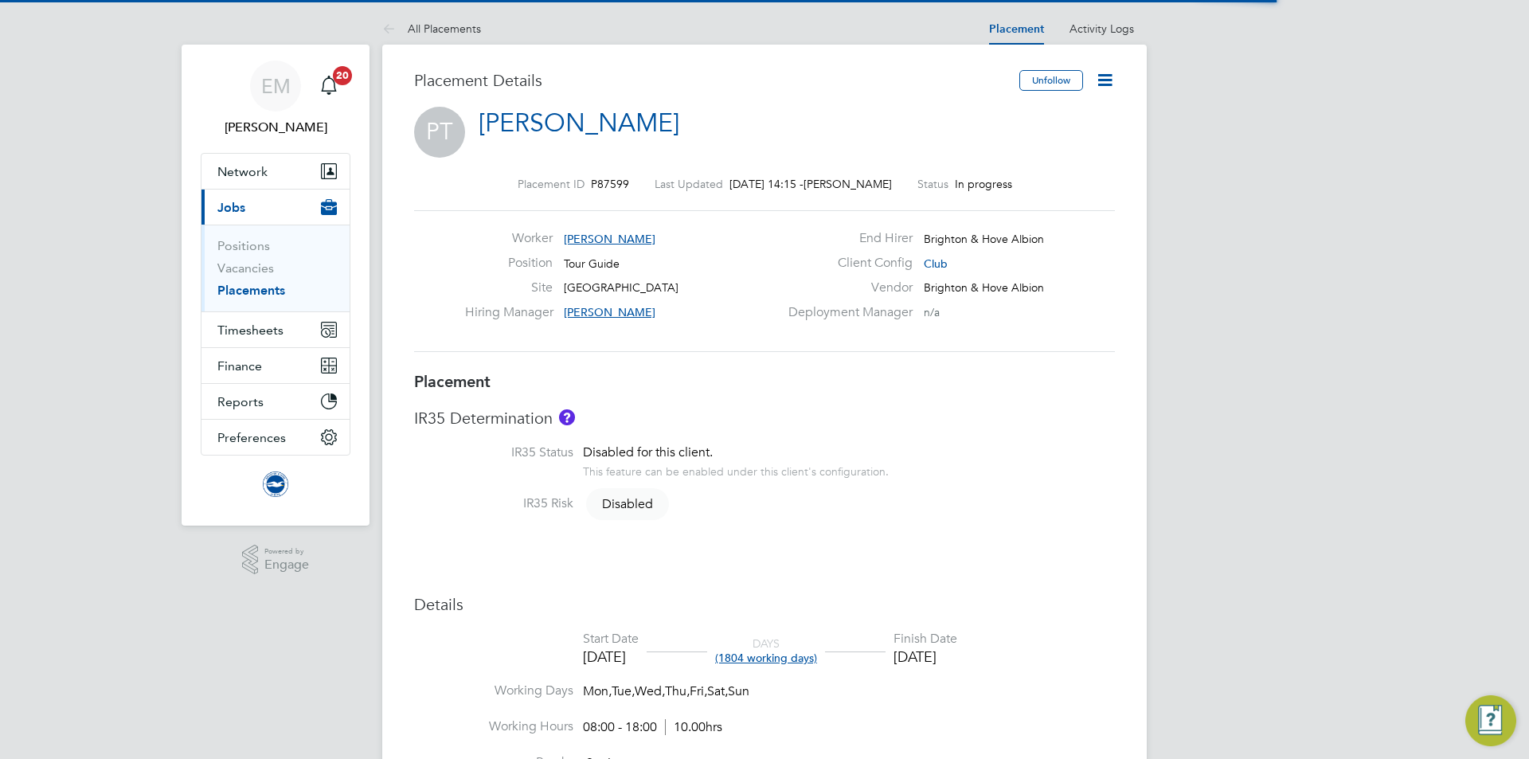
click at [1103, 78] on icon at bounding box center [1105, 80] width 20 height 20
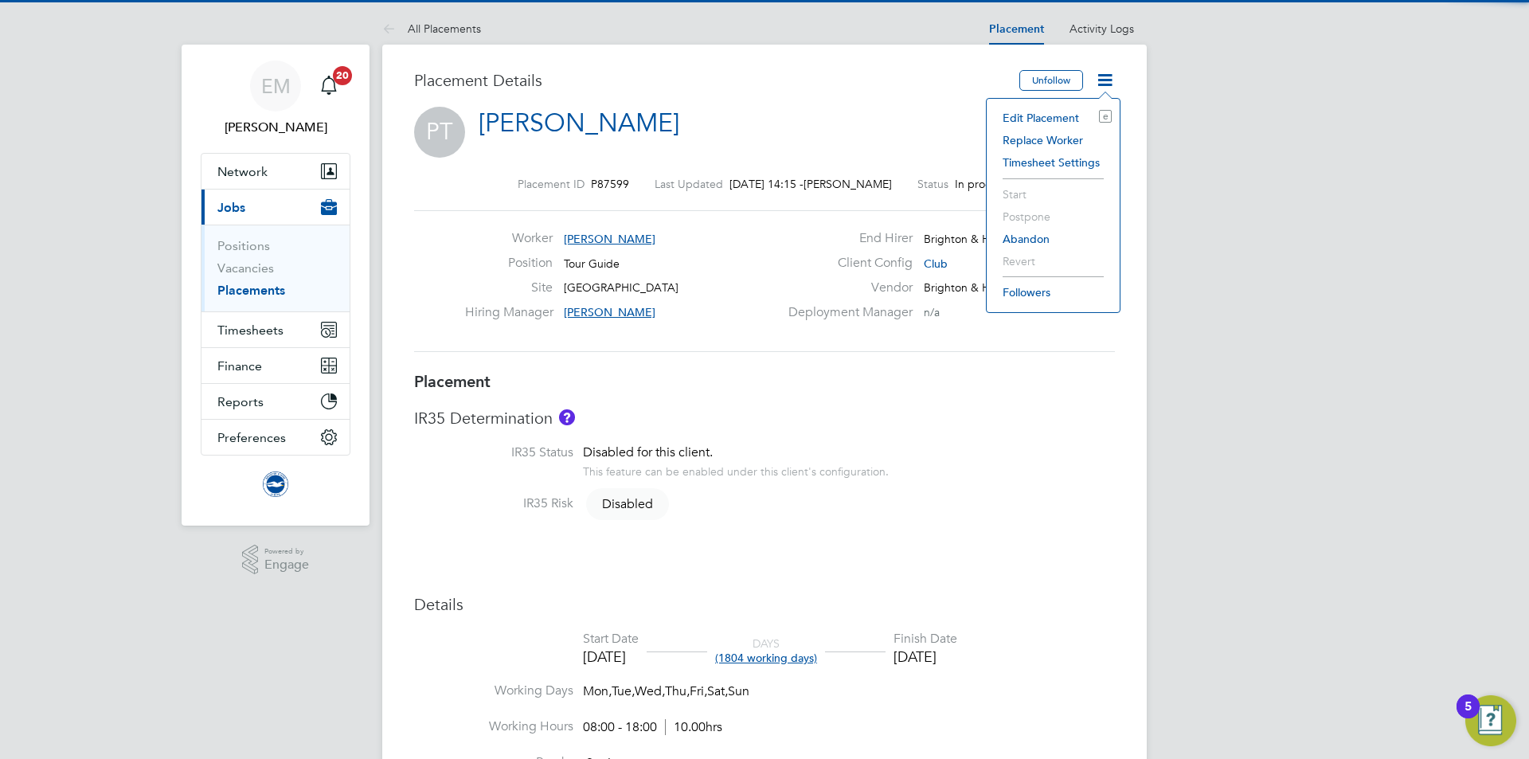
click at [1067, 120] on li "Edit Placement e" at bounding box center [1053, 118] width 117 height 22
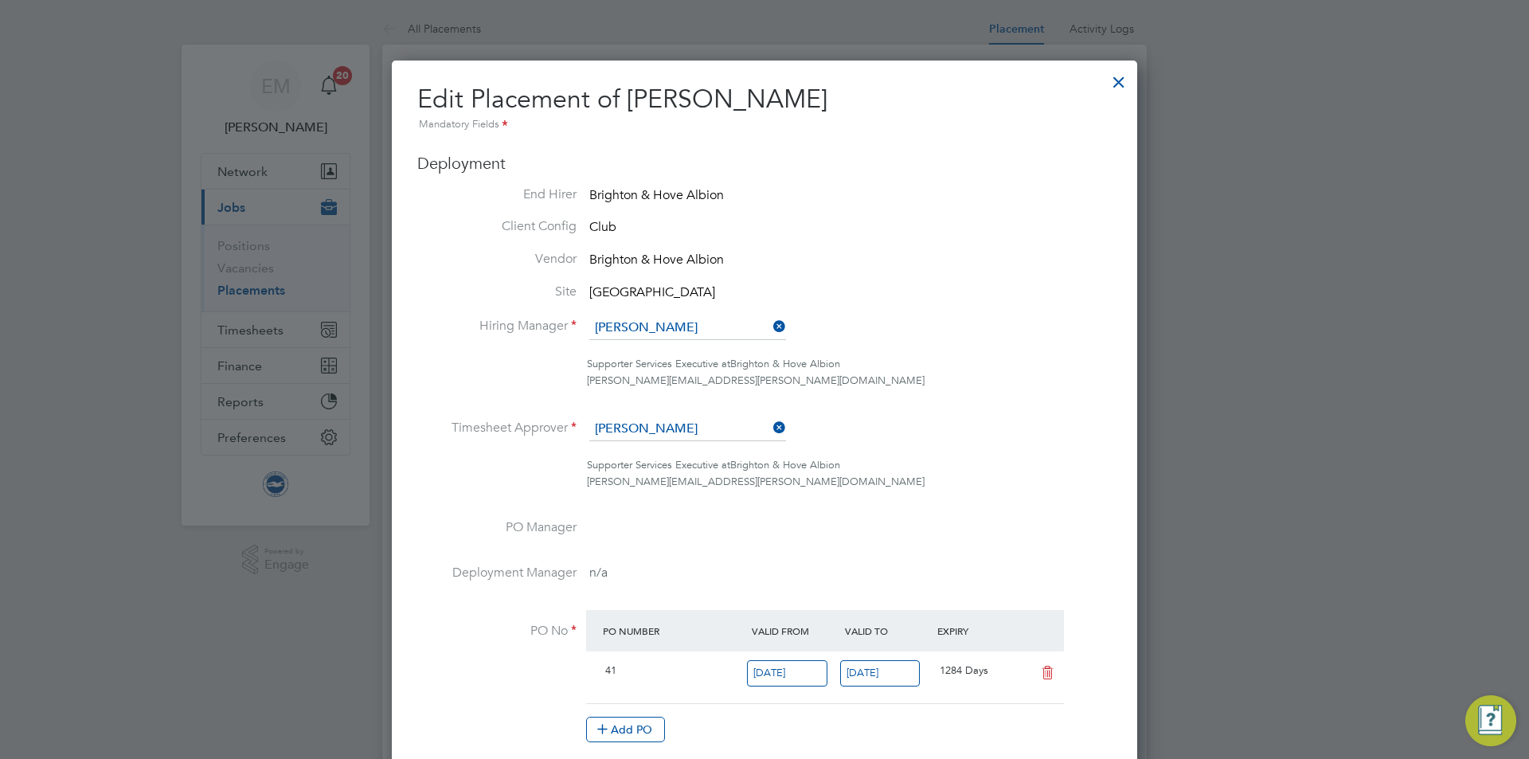
scroll to position [8, 8]
click at [687, 322] on input at bounding box center [687, 328] width 197 height 24
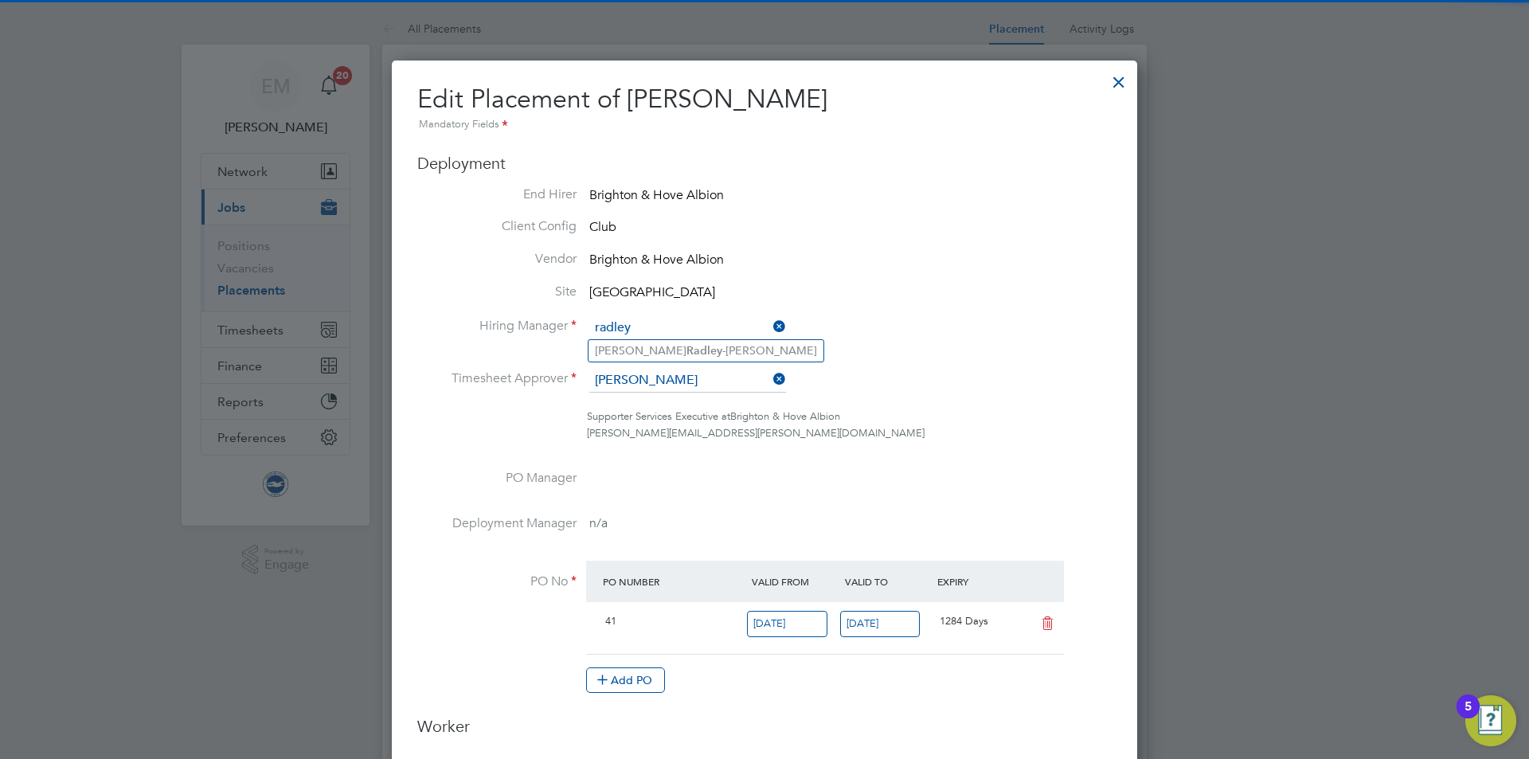
click at [660, 338] on input "radley" at bounding box center [687, 328] width 197 height 24
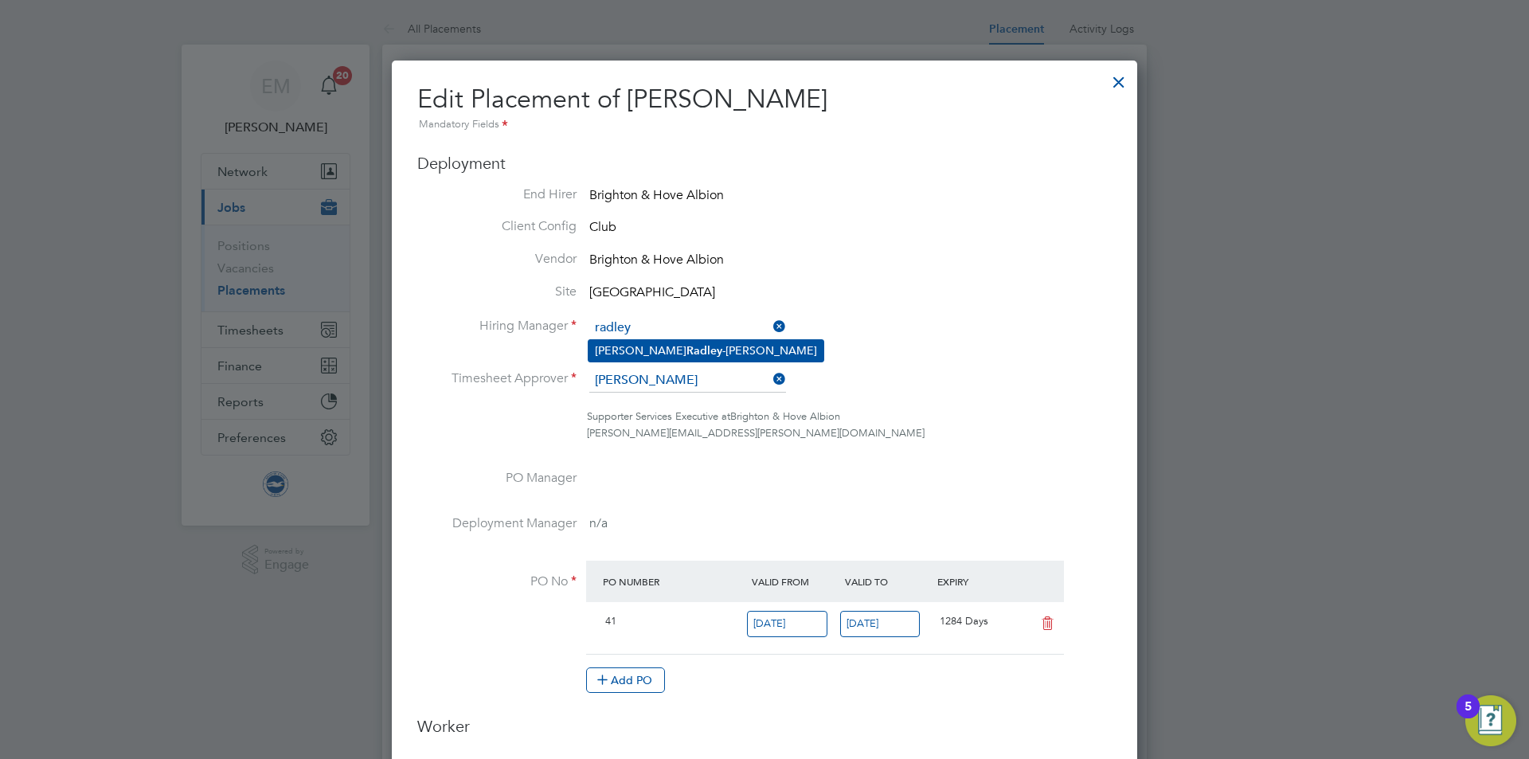
click at [660, 340] on li "[PERSON_NAME]" at bounding box center [706, 351] width 235 height 22
type input "[PERSON_NAME]"
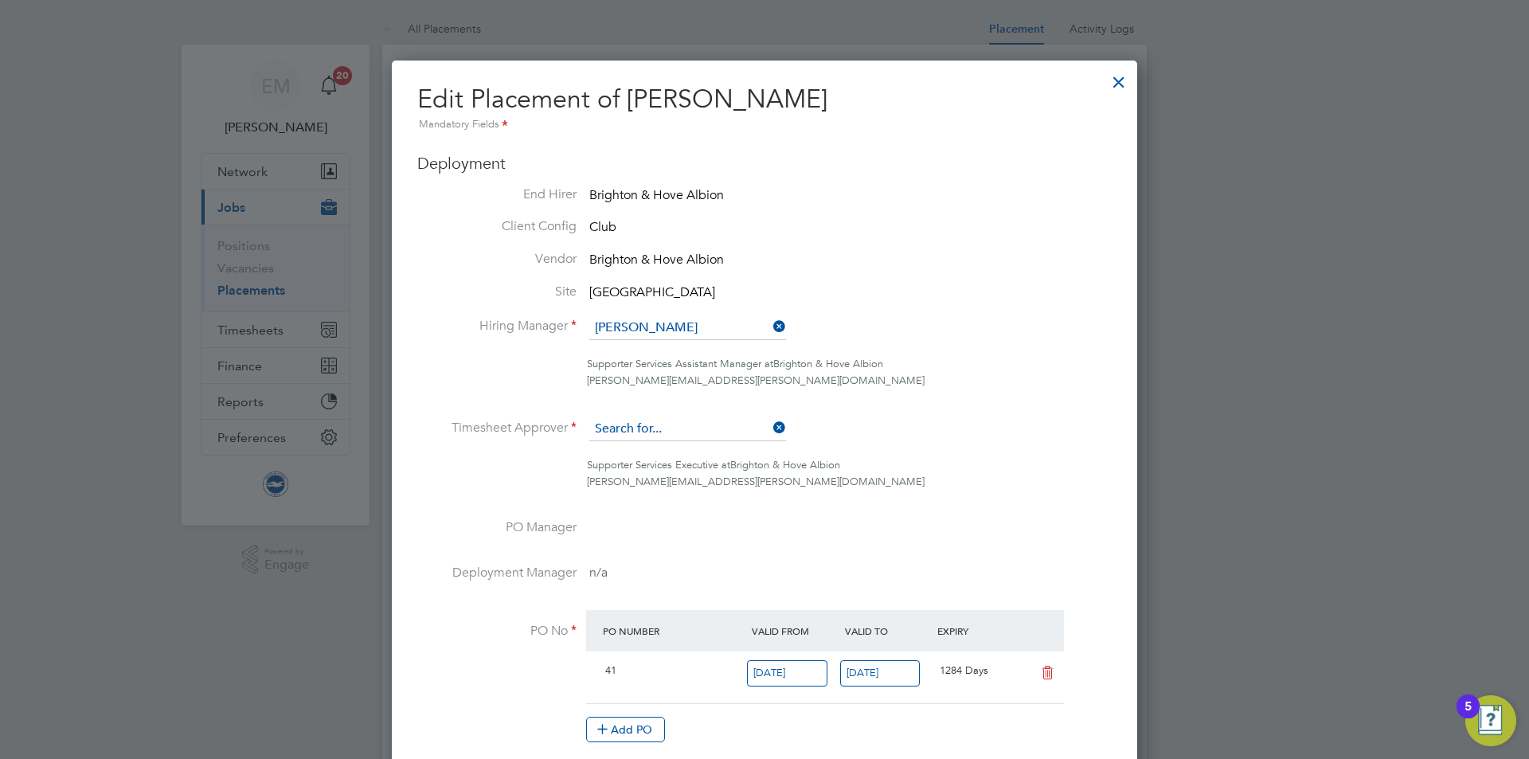
click at [646, 423] on input at bounding box center [687, 429] width 197 height 24
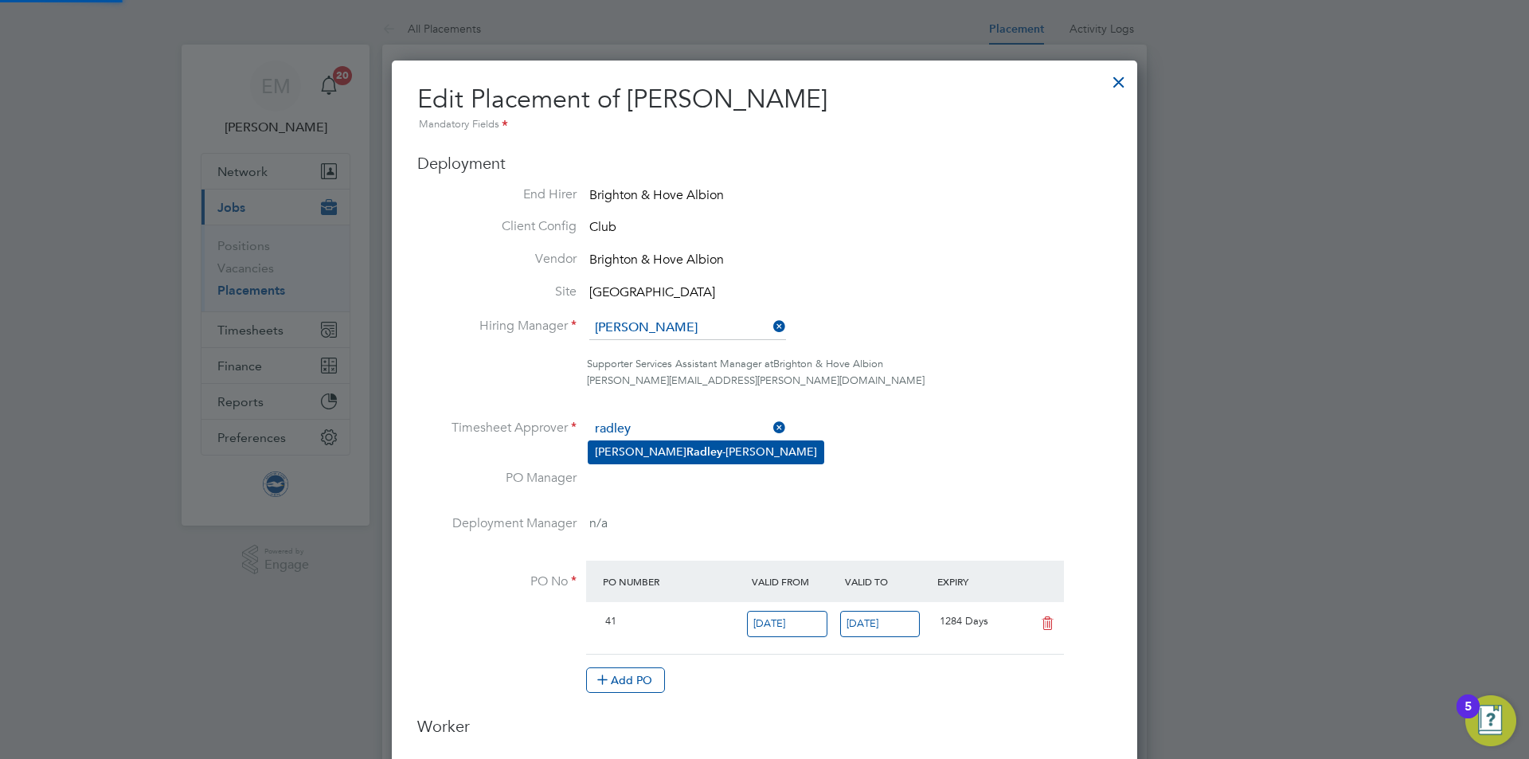
click at [658, 449] on li "[PERSON_NAME]" at bounding box center [706, 452] width 235 height 22
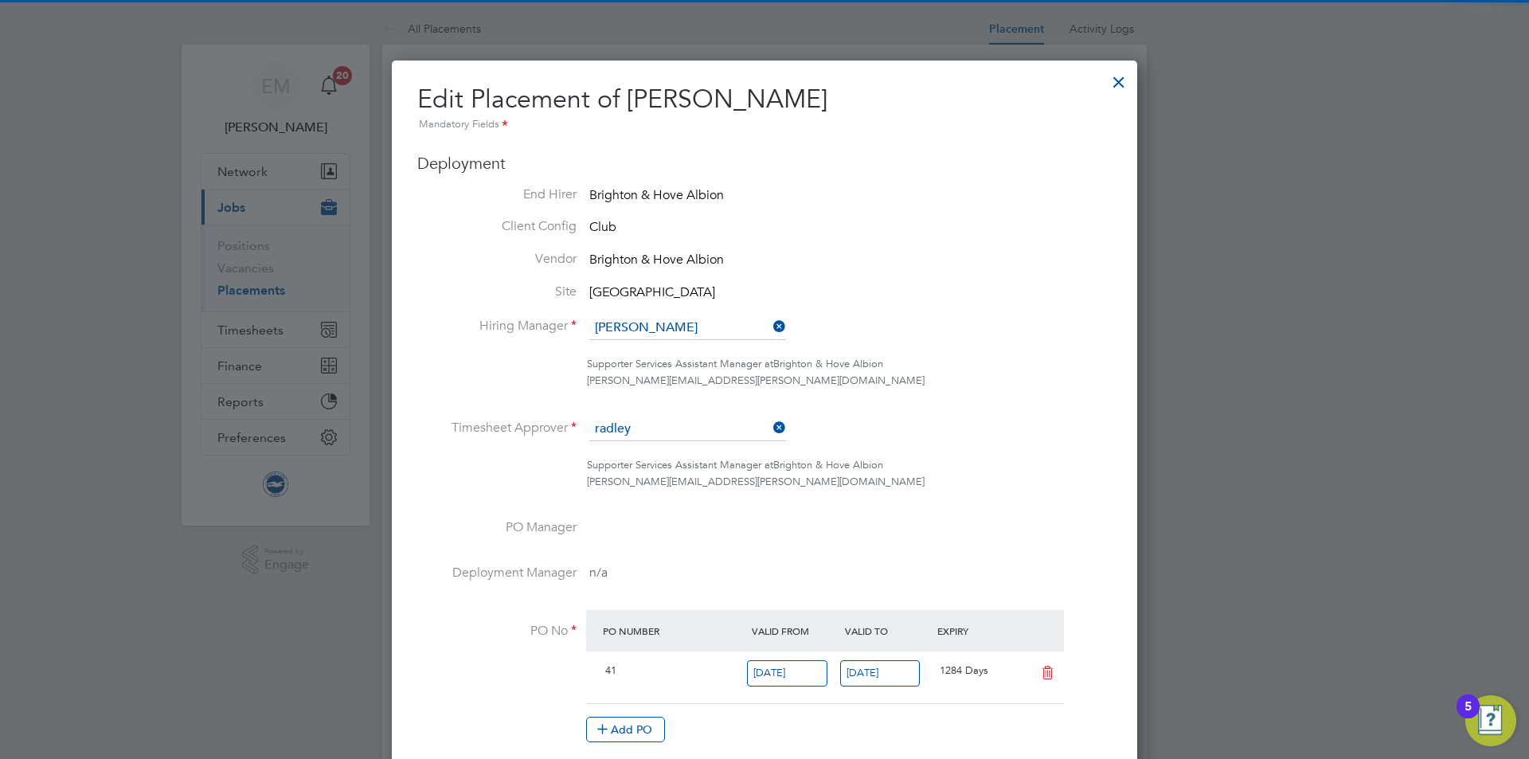
type input "[PERSON_NAME]"
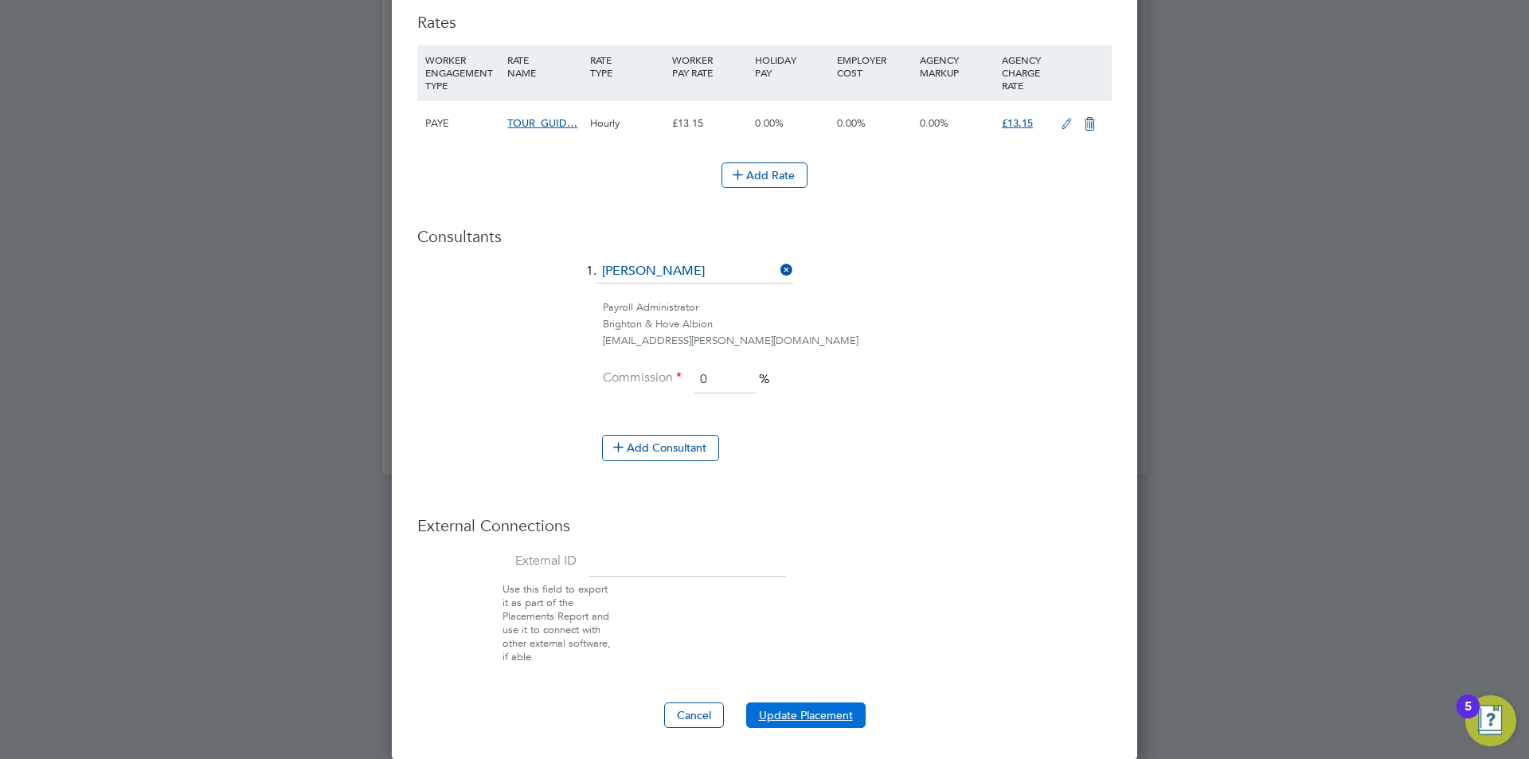
click at [805, 707] on button "Update Placement" at bounding box center [805, 715] width 119 height 25
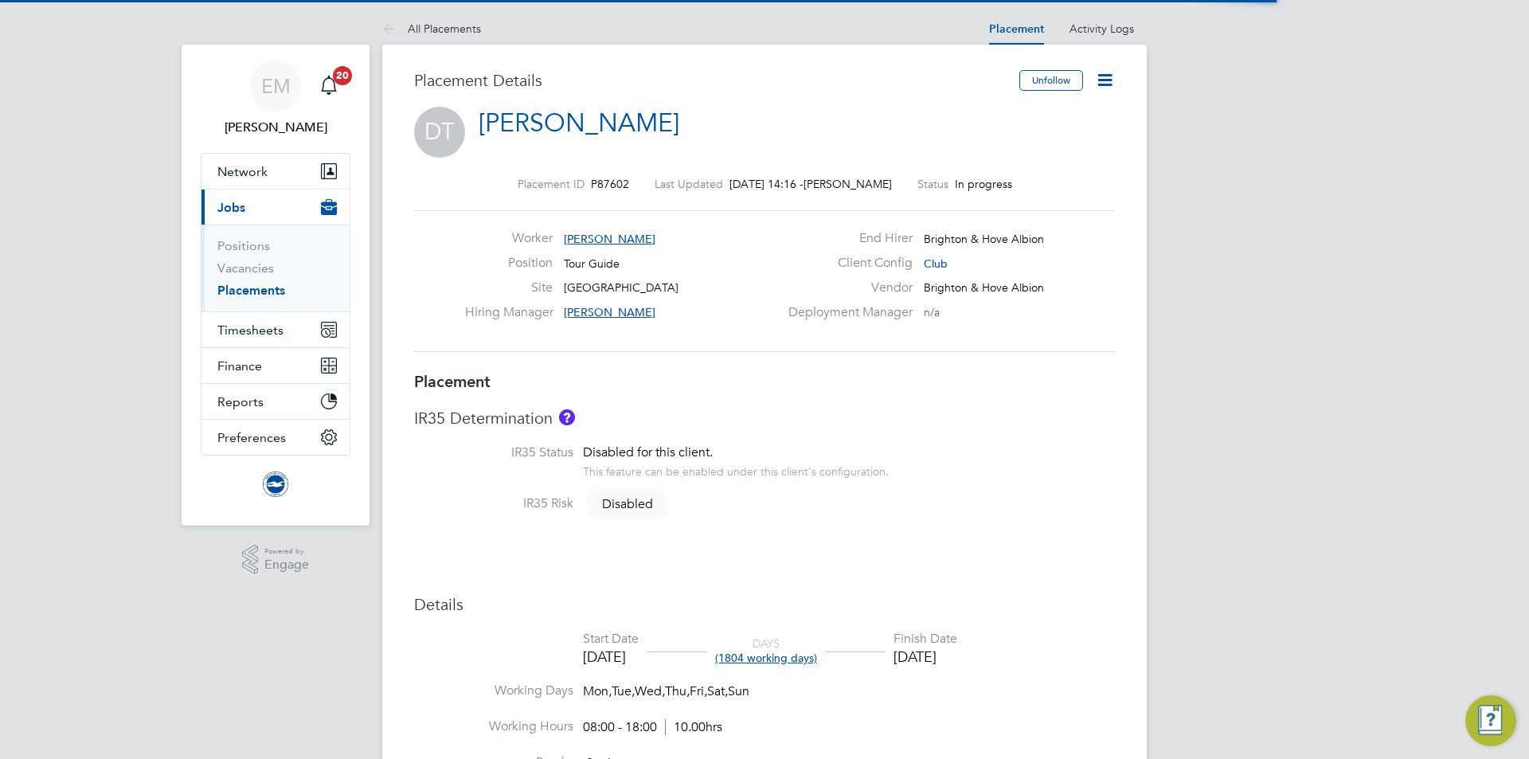
click at [1098, 72] on icon at bounding box center [1105, 80] width 20 height 20
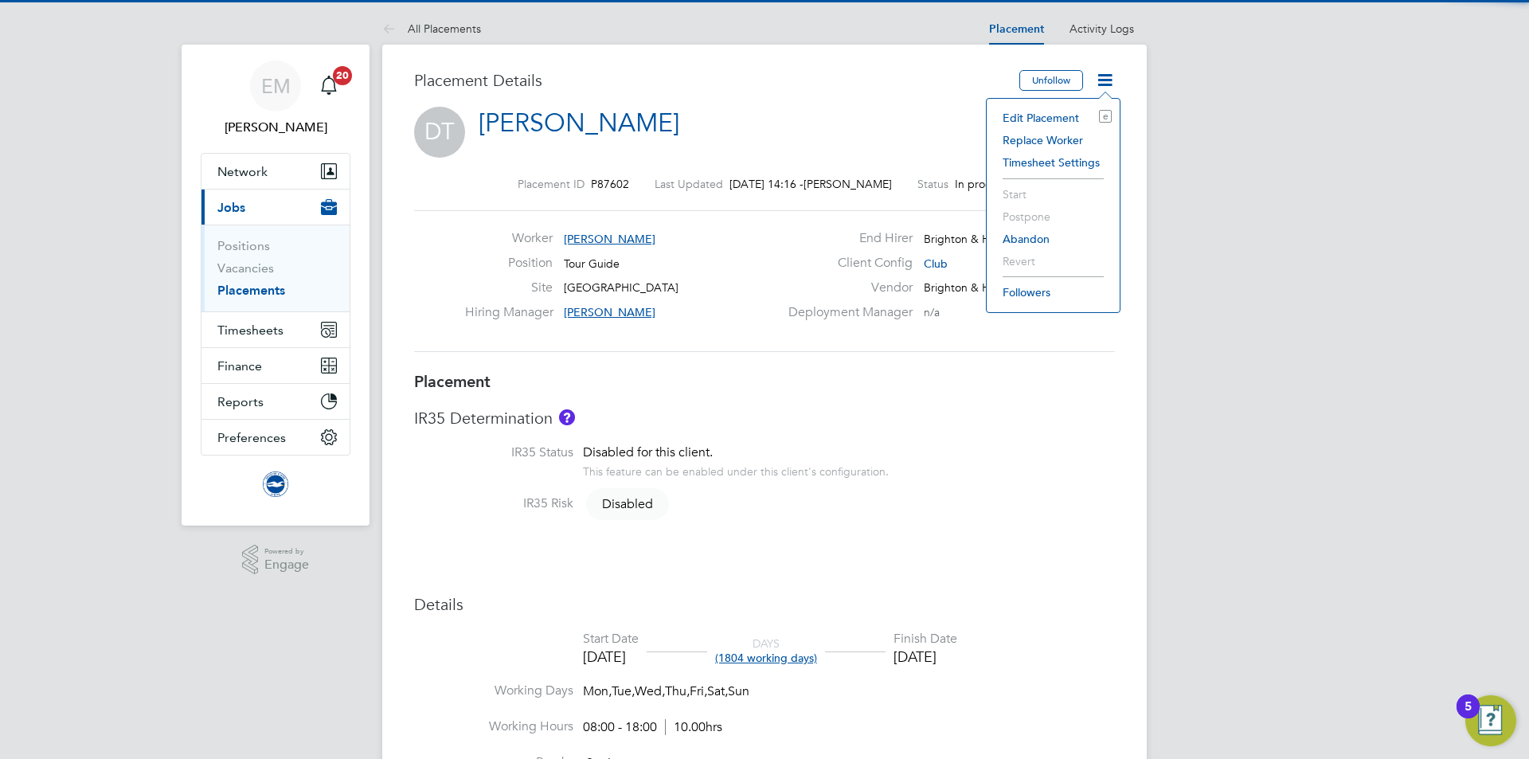
click at [1048, 119] on li "Edit Placement e" at bounding box center [1053, 118] width 117 height 22
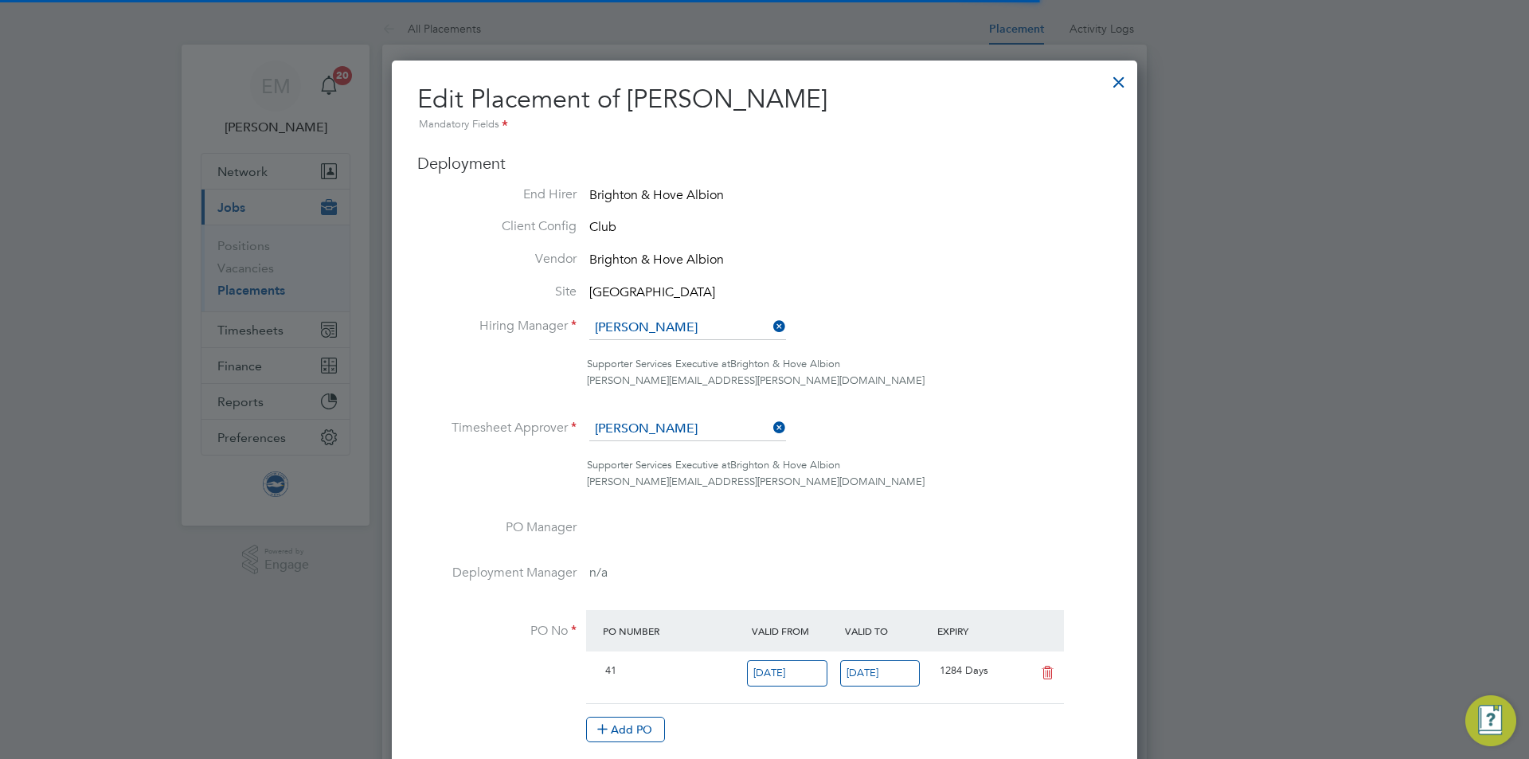
scroll to position [8, 8]
click at [657, 333] on input at bounding box center [687, 328] width 197 height 24
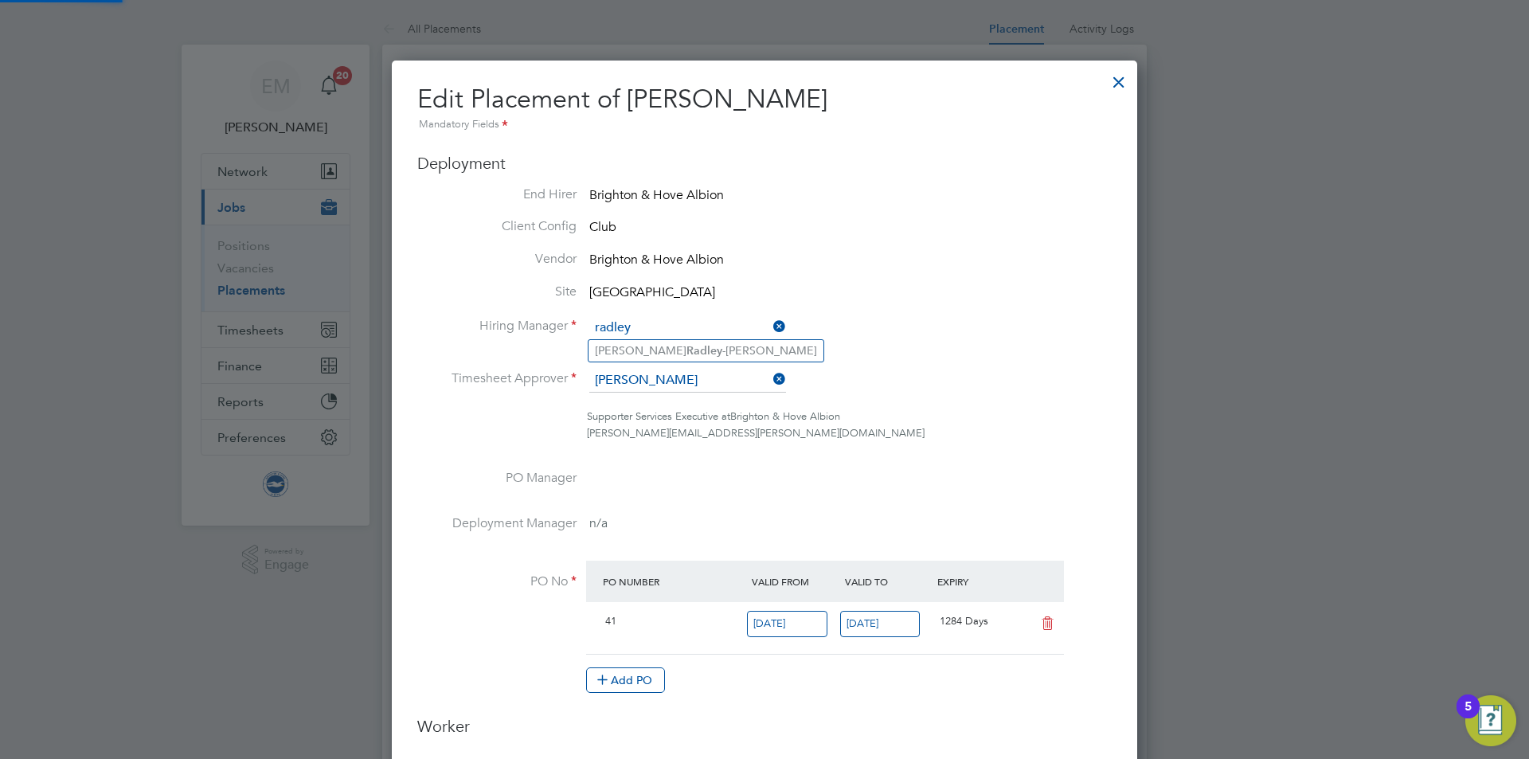
type input "radley"
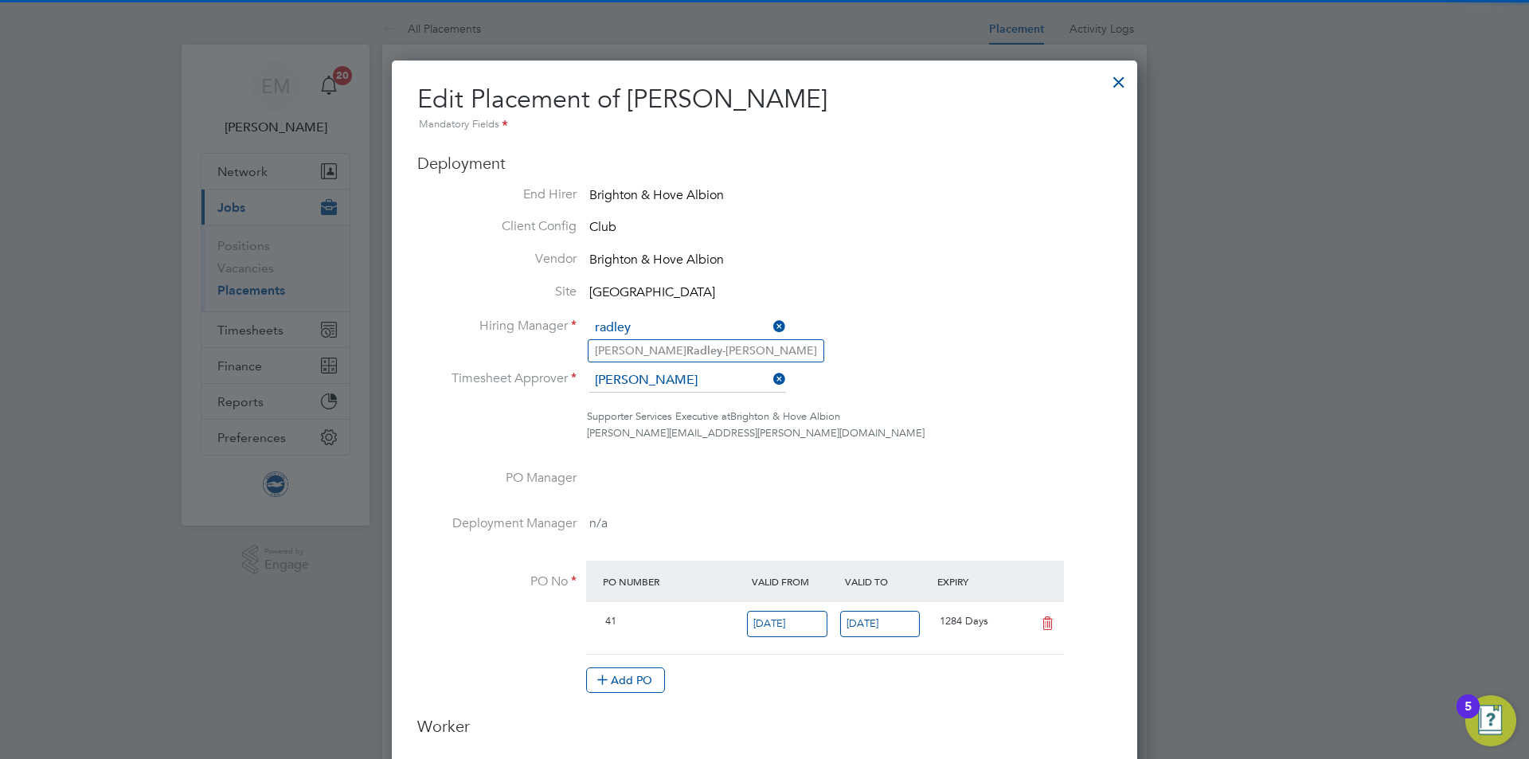
click at [644, 362] on div "All Placements Placement Activity Logs Placement Activity Logs All Placements P…" at bounding box center [764, 762] width 765 height 1498
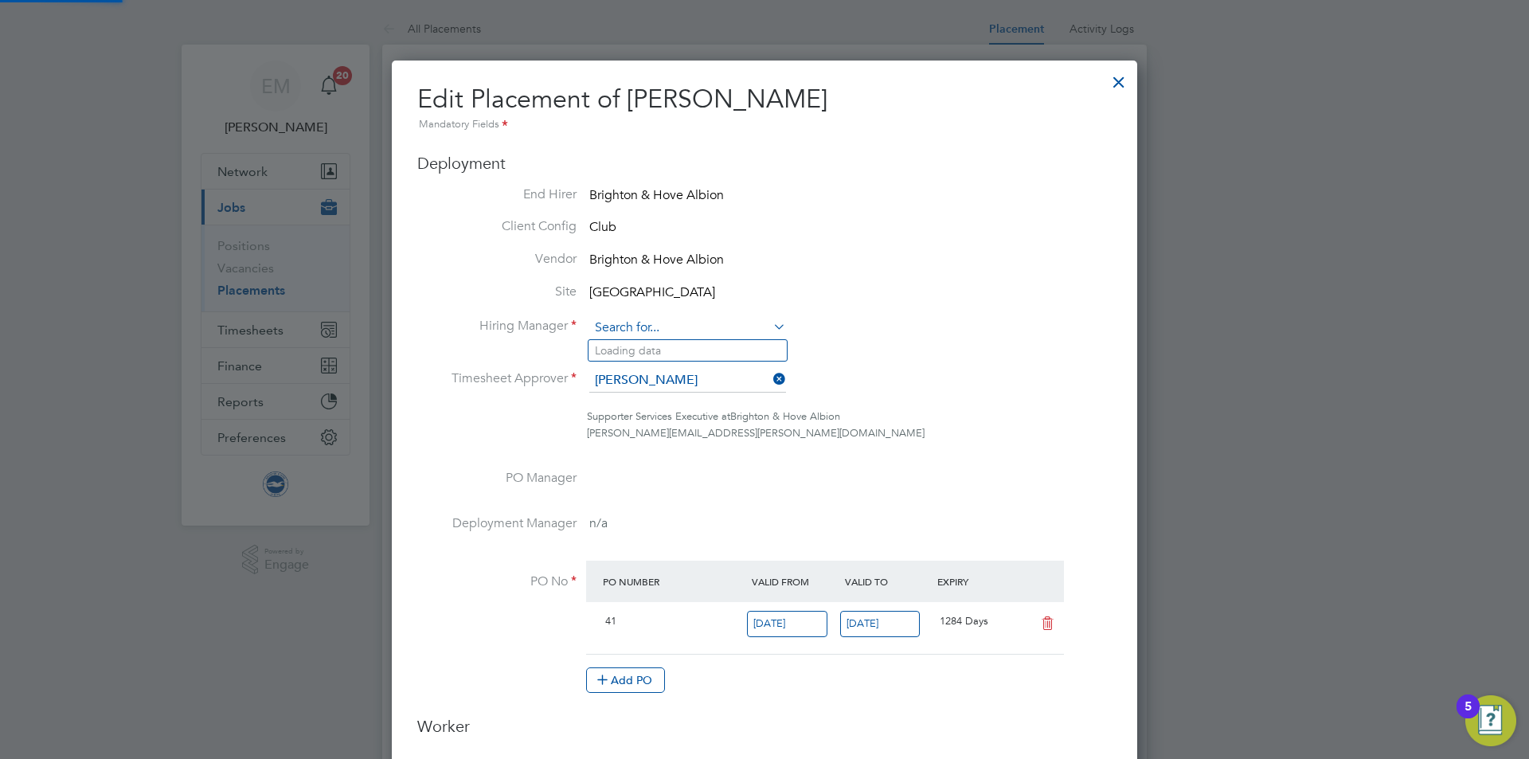
click at [650, 317] on input at bounding box center [687, 328] width 197 height 24
click at [677, 347] on li "[PERSON_NAME]" at bounding box center [706, 351] width 235 height 22
type input "[PERSON_NAME]"
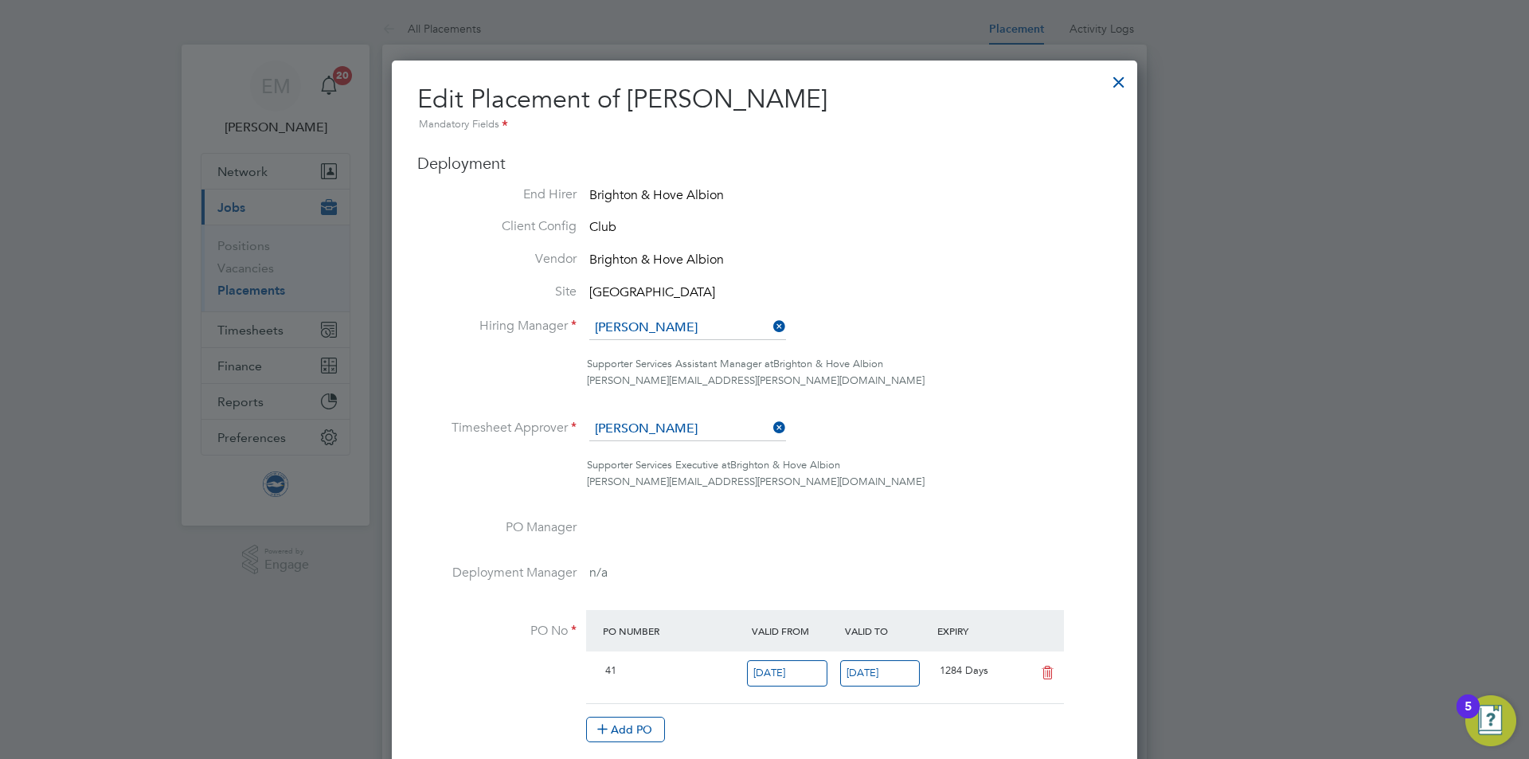
click at [686, 410] on ul "End Hirer Brighton & Hove Albion Client Config Club Vendor Brighton & Hove Albi…" at bounding box center [764, 472] width 695 height 573
click at [685, 425] on input at bounding box center [687, 429] width 197 height 24
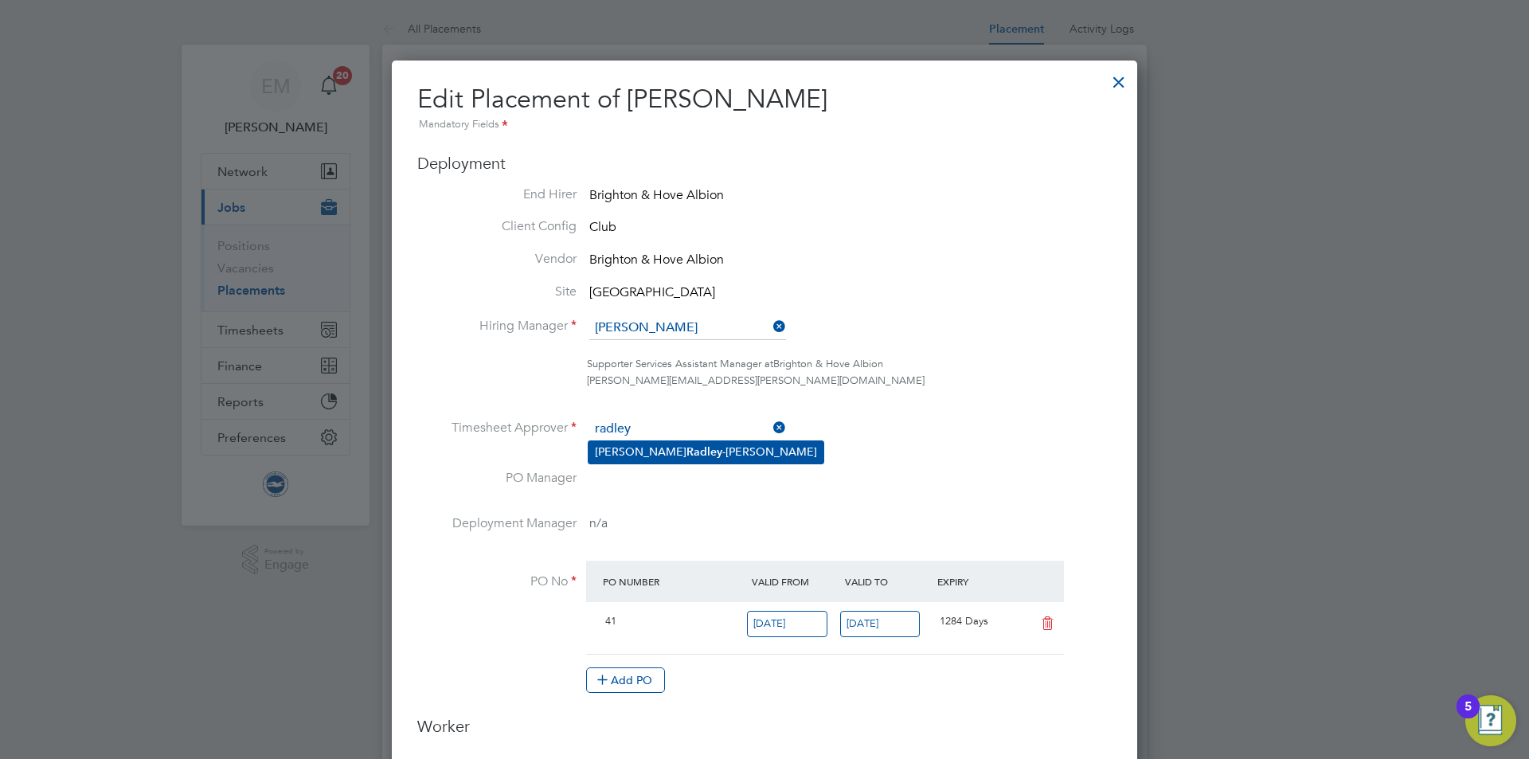
click at [709, 458] on li "[PERSON_NAME]" at bounding box center [706, 452] width 235 height 22
type input "[PERSON_NAME]"
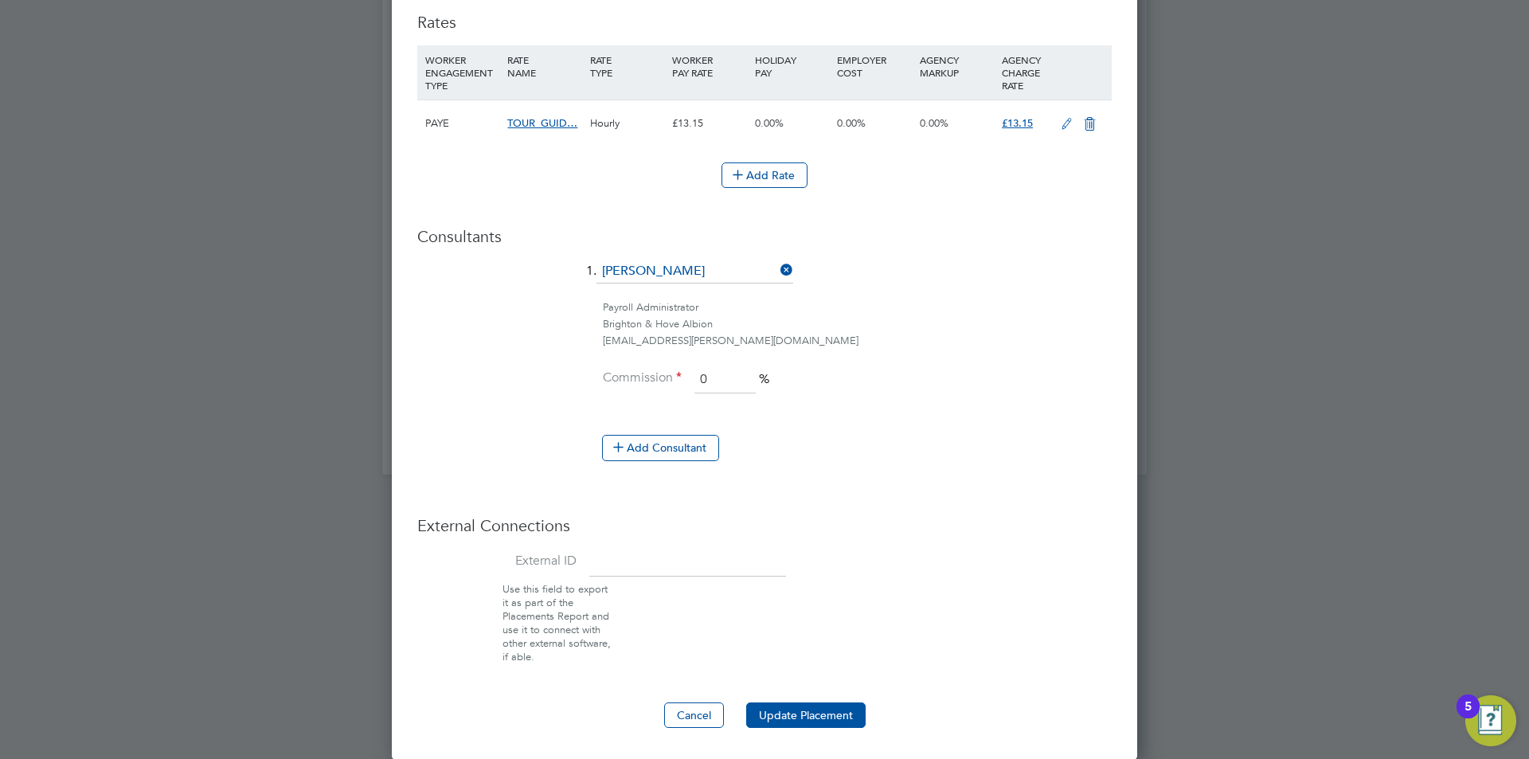
click at [815, 712] on button "Update Placement" at bounding box center [805, 715] width 119 height 25
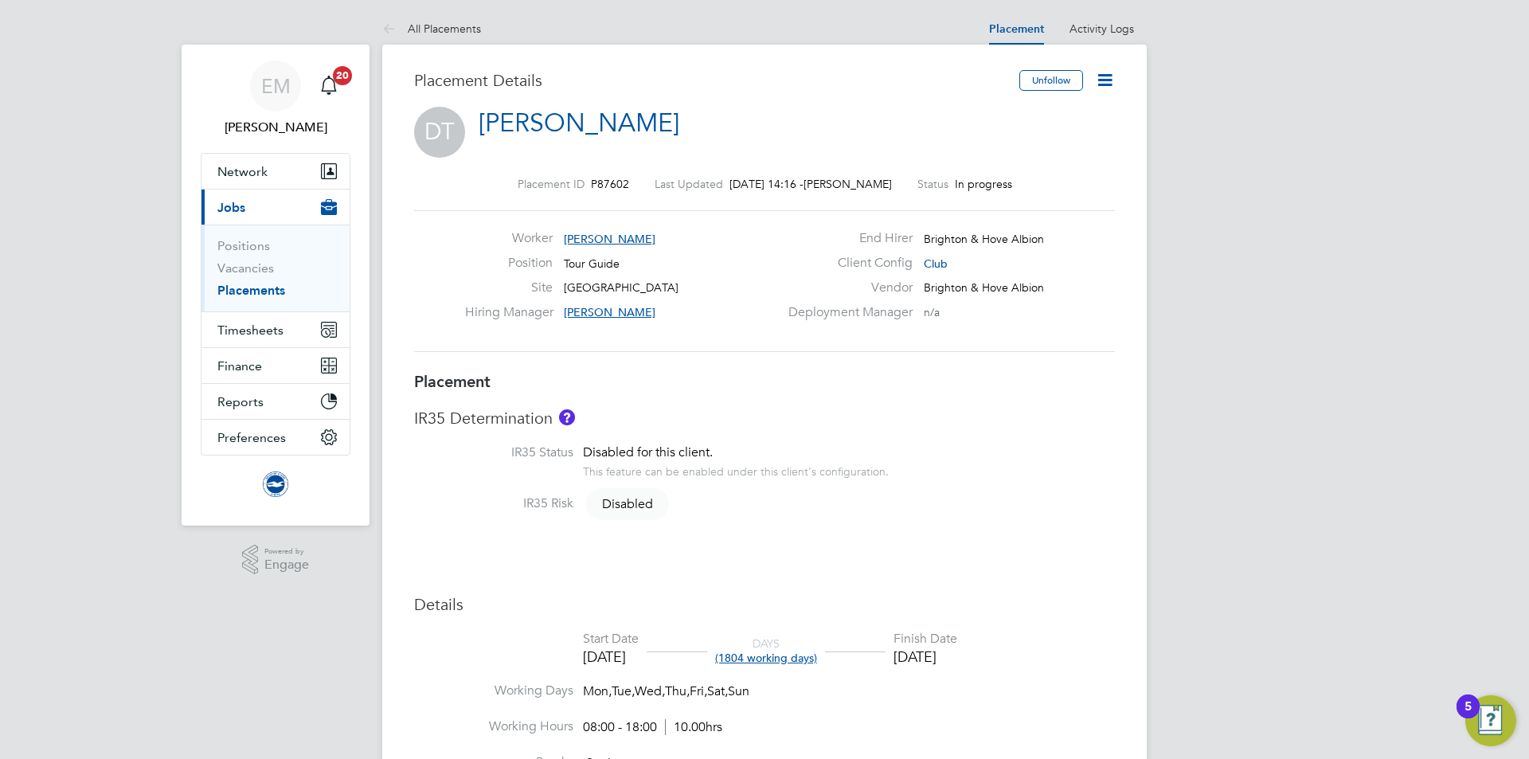
click at [202, 190] on button "Current page: Jobs" at bounding box center [276, 207] width 148 height 35
click at [1104, 81] on icon at bounding box center [1105, 80] width 20 height 20
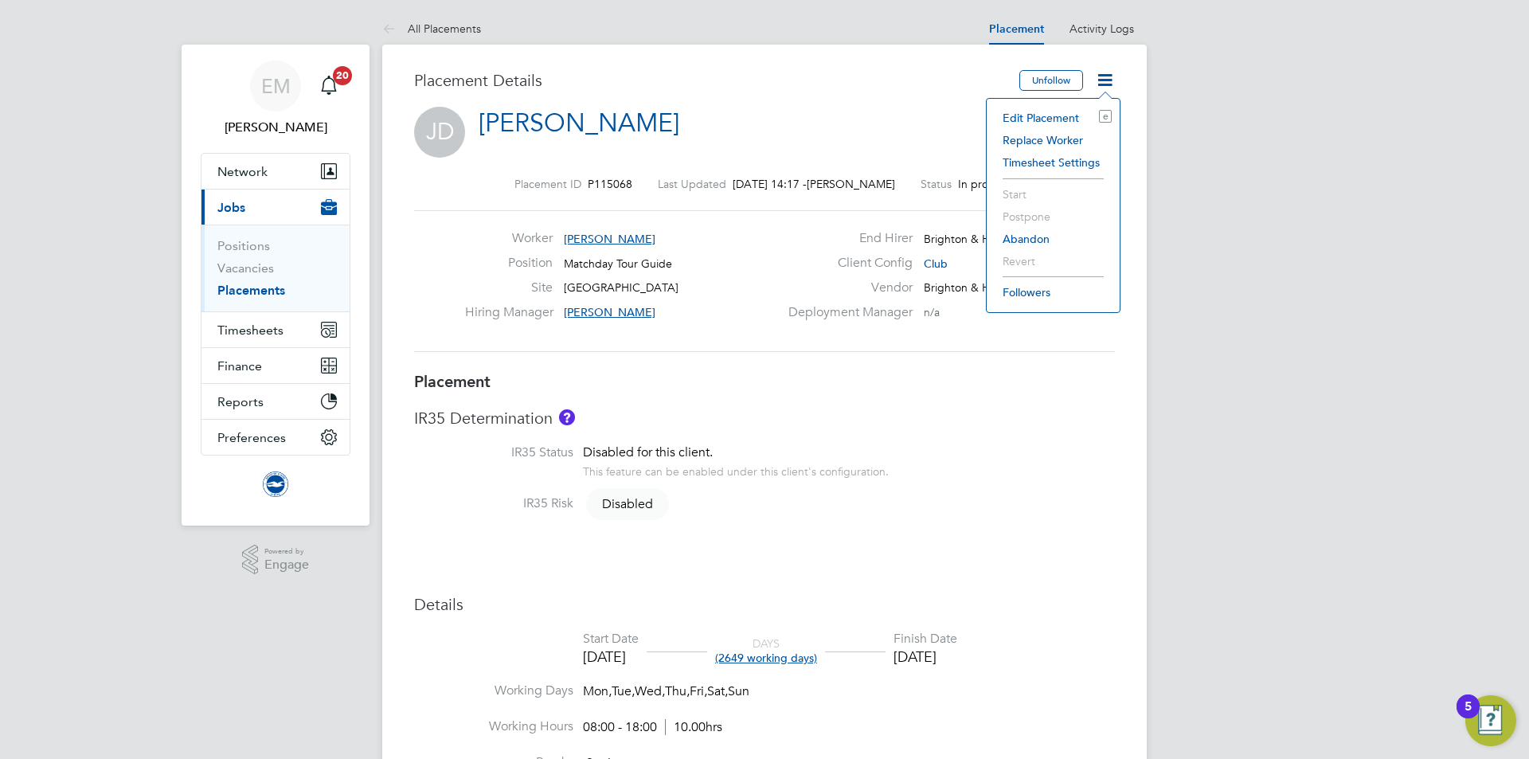
click at [1059, 111] on li "Edit Placement e" at bounding box center [1053, 118] width 117 height 22
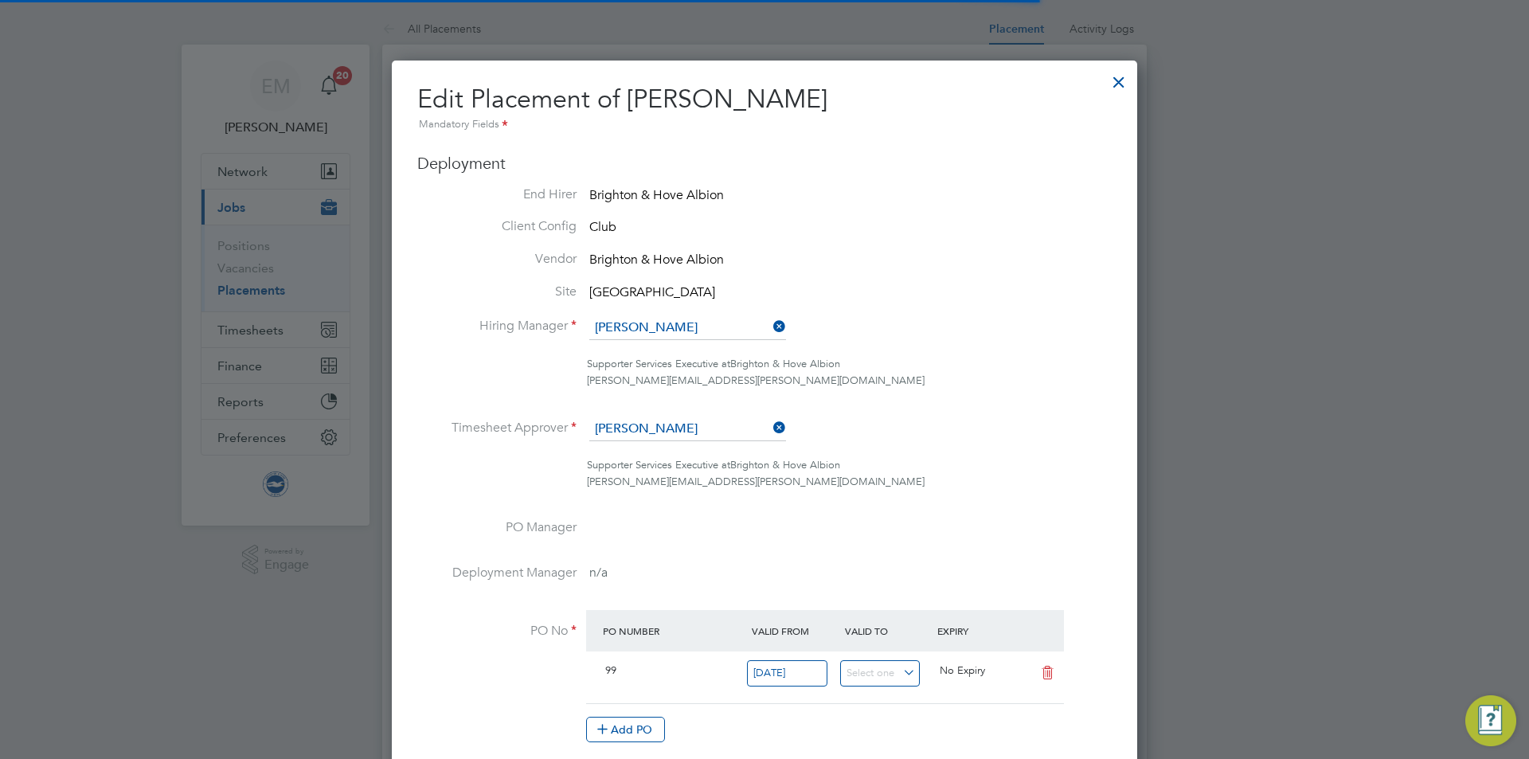
scroll to position [8, 8]
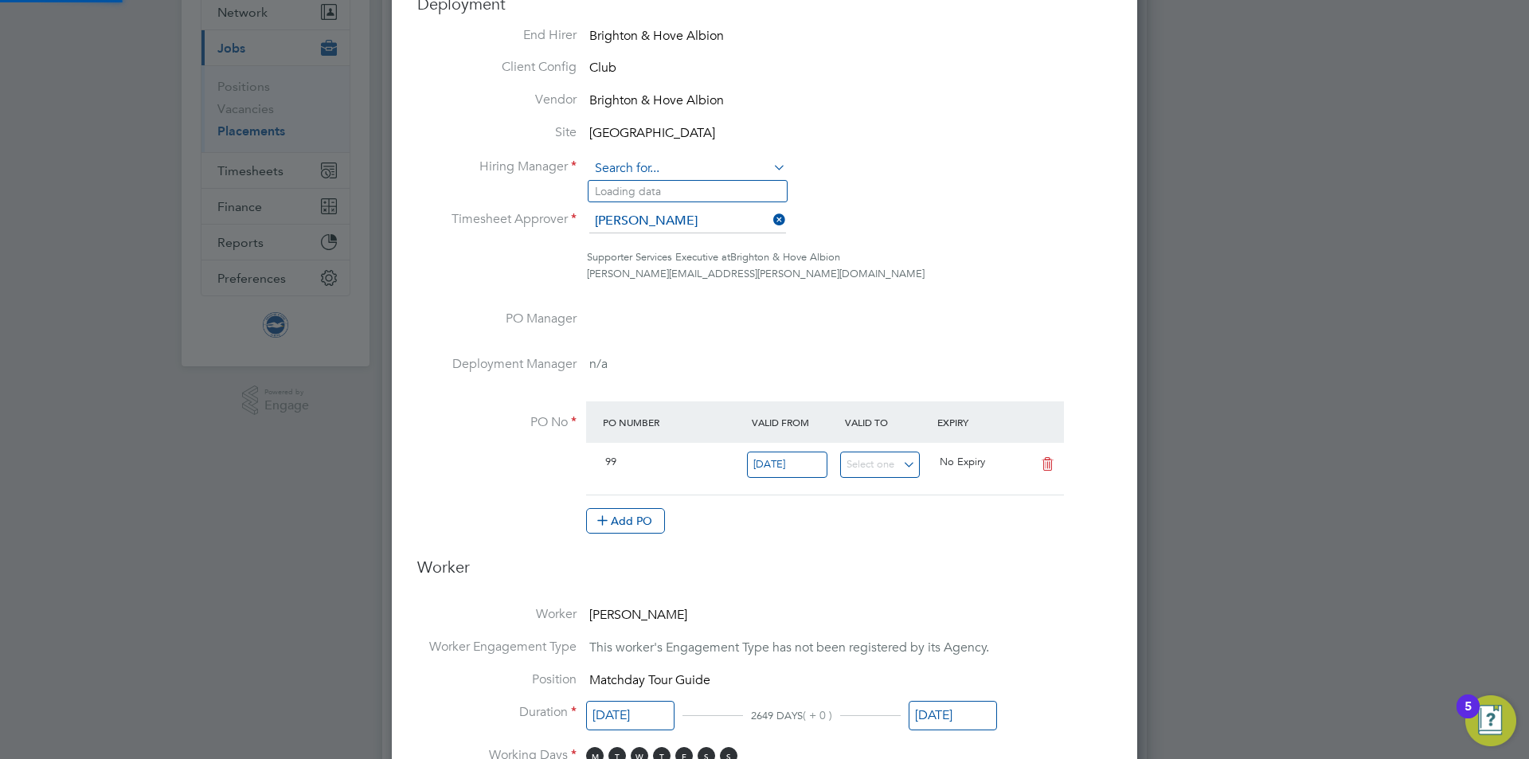
click at [617, 157] on input at bounding box center [687, 169] width 197 height 24
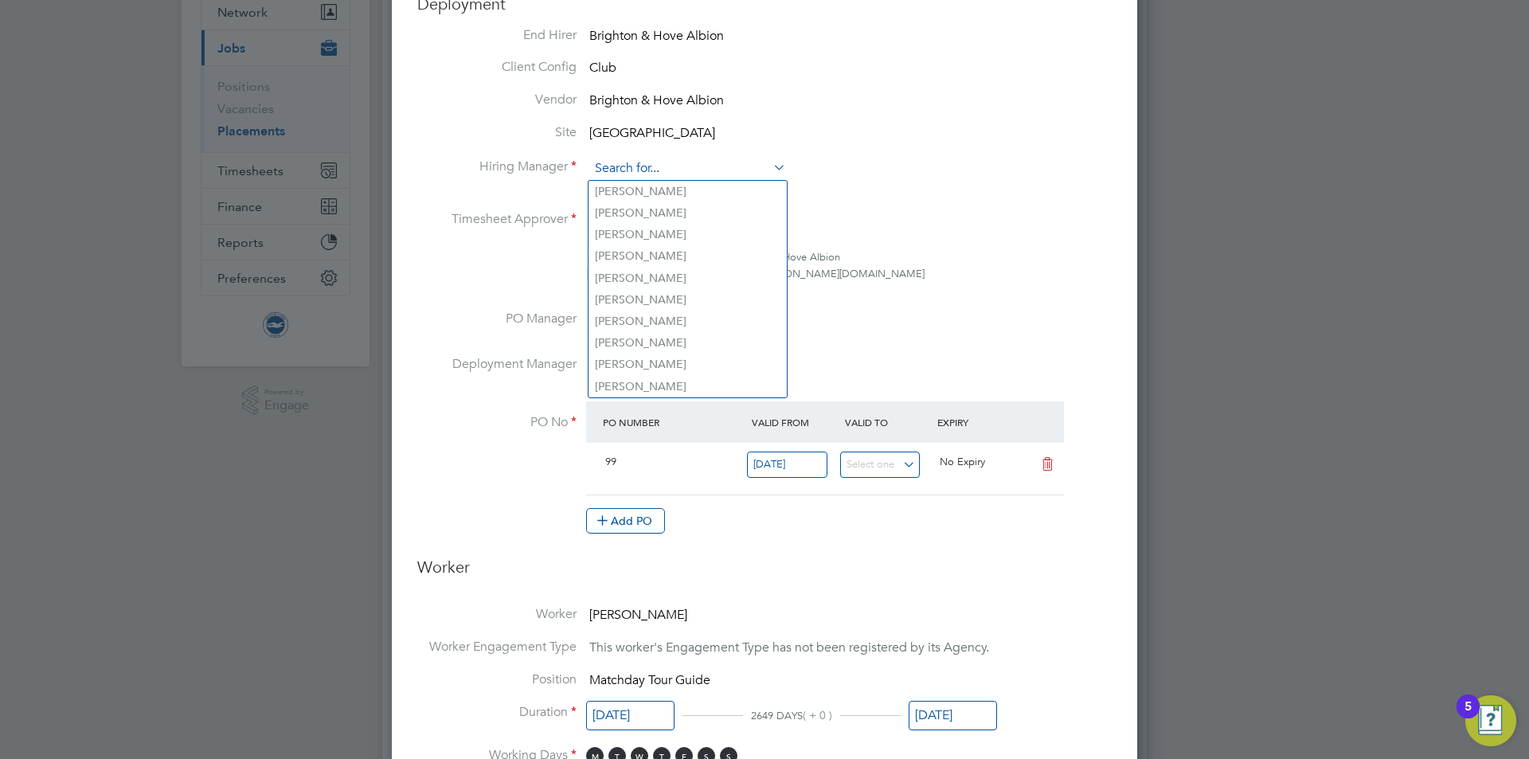
click at [629, 165] on input at bounding box center [687, 169] width 197 height 24
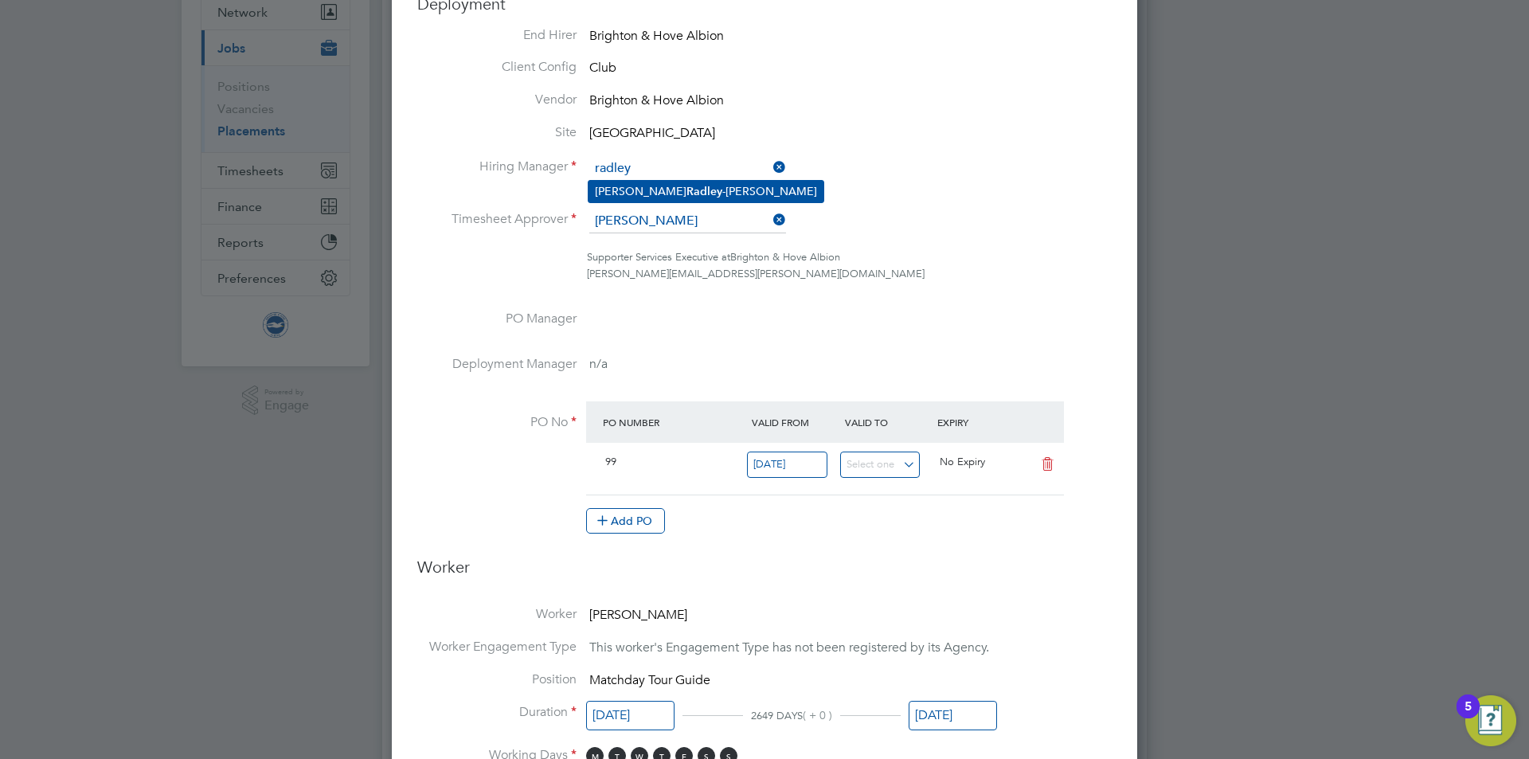
click at [653, 181] on li "[PERSON_NAME]" at bounding box center [706, 192] width 235 height 22
type input "[PERSON_NAME]"
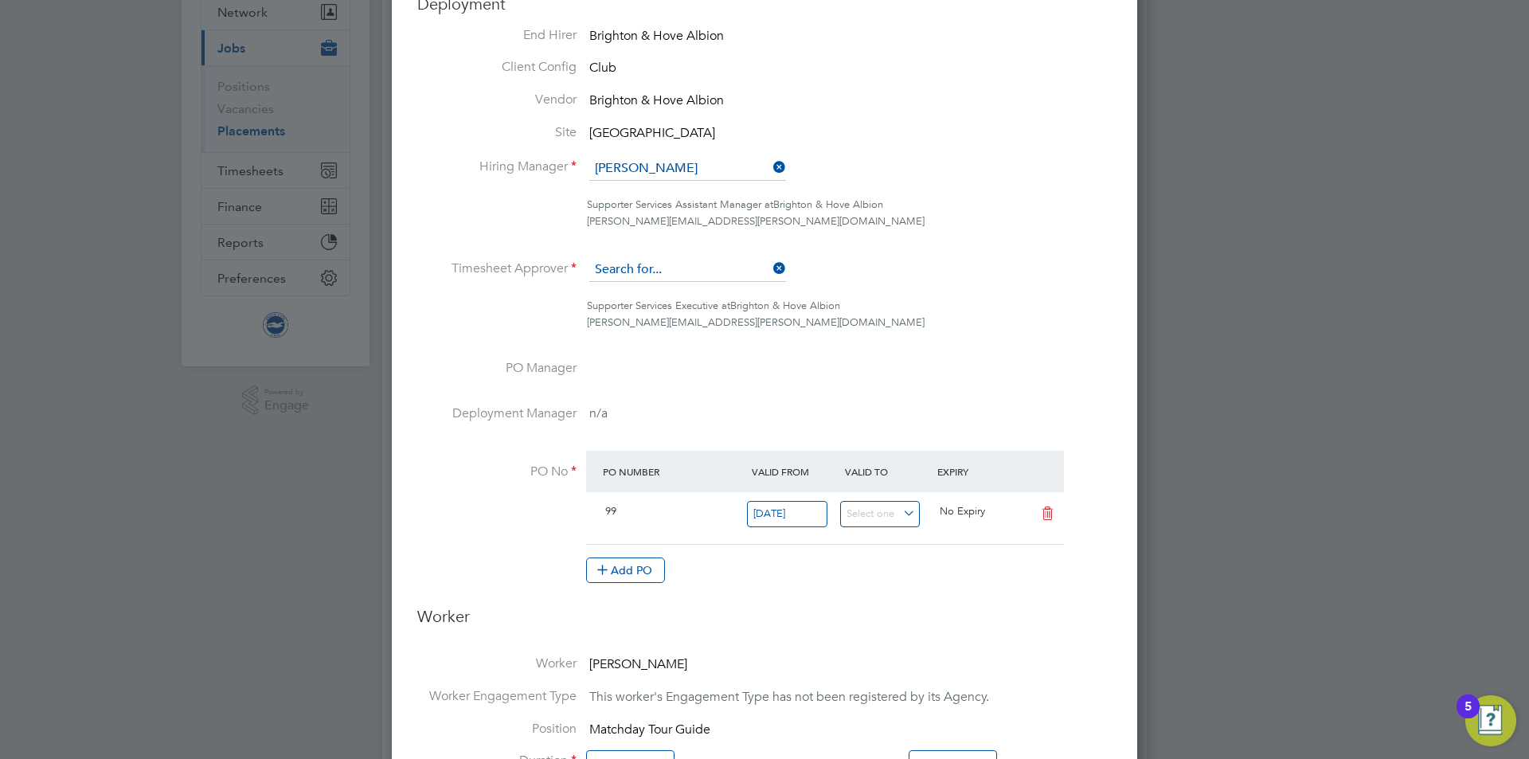
click at [666, 269] on input at bounding box center [687, 270] width 197 height 24
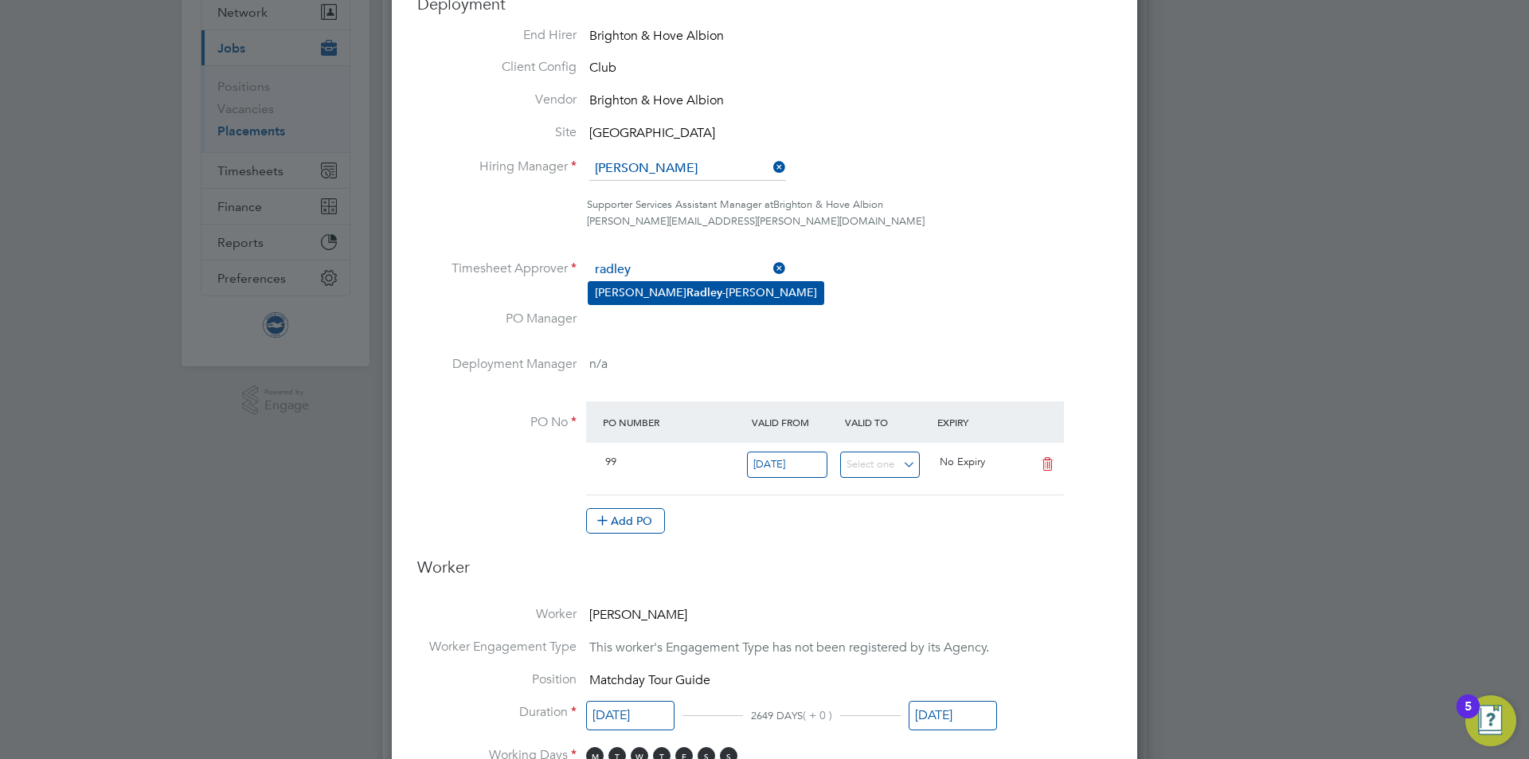
drag, startPoint x: 717, startPoint y: 284, endPoint x: 733, endPoint y: 284, distance: 15.9
click at [715, 284] on li "[PERSON_NAME]" at bounding box center [706, 293] width 235 height 22
type input "[PERSON_NAME]"
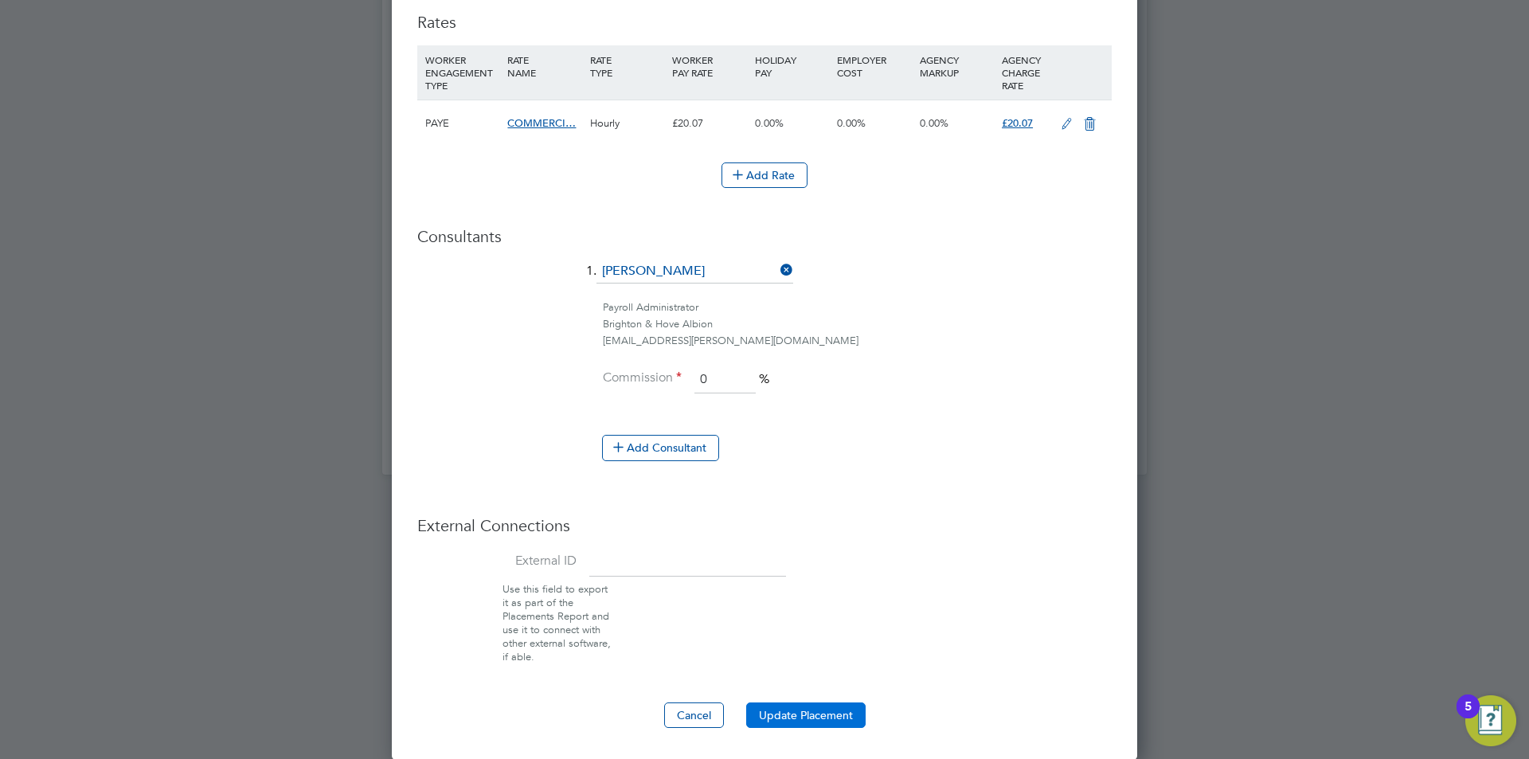
drag, startPoint x: 776, startPoint y: 718, endPoint x: 777, endPoint y: 703, distance: 14.4
click at [778, 717] on button "Update Placement" at bounding box center [805, 715] width 119 height 25
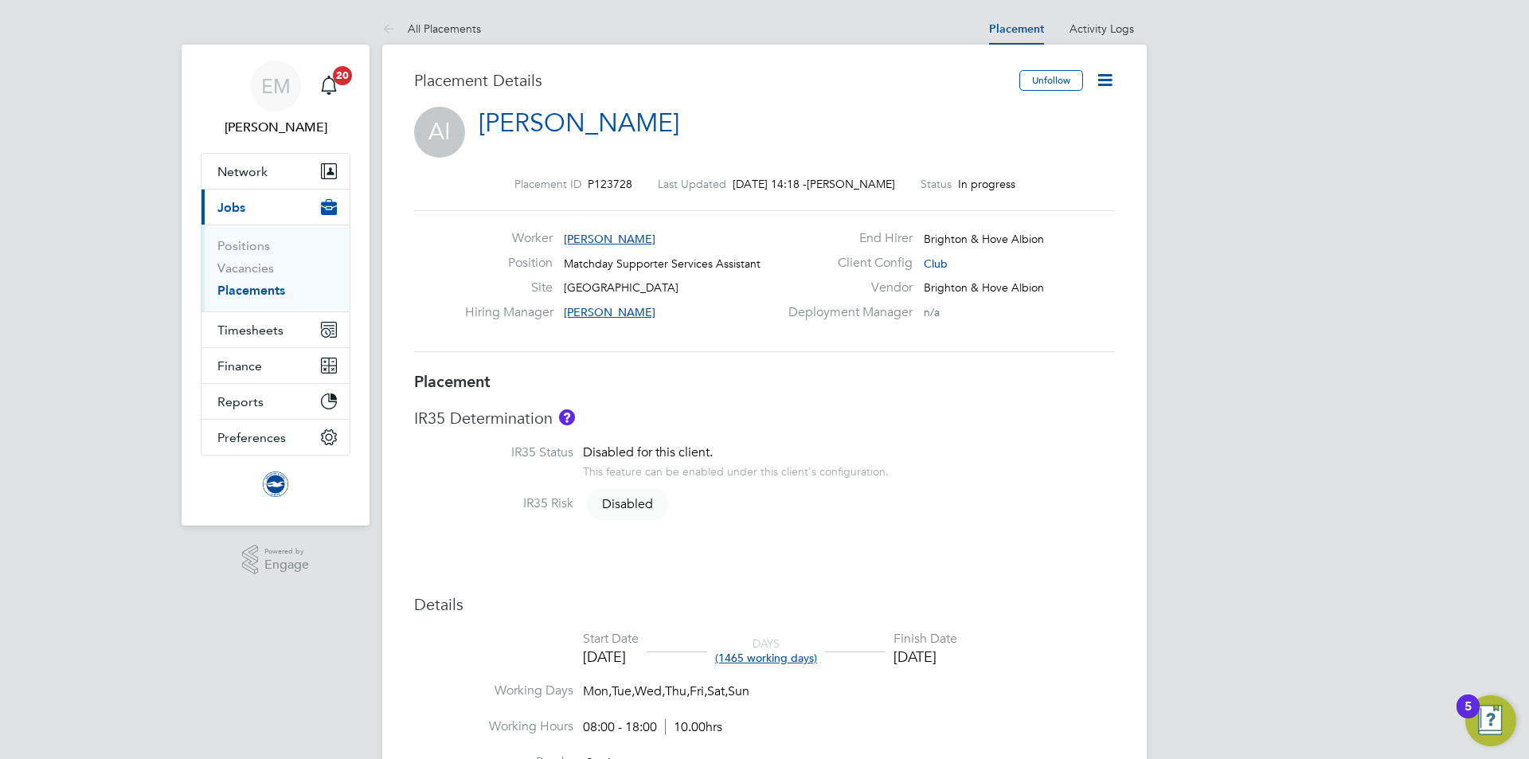
click at [1109, 70] on icon at bounding box center [1105, 80] width 20 height 20
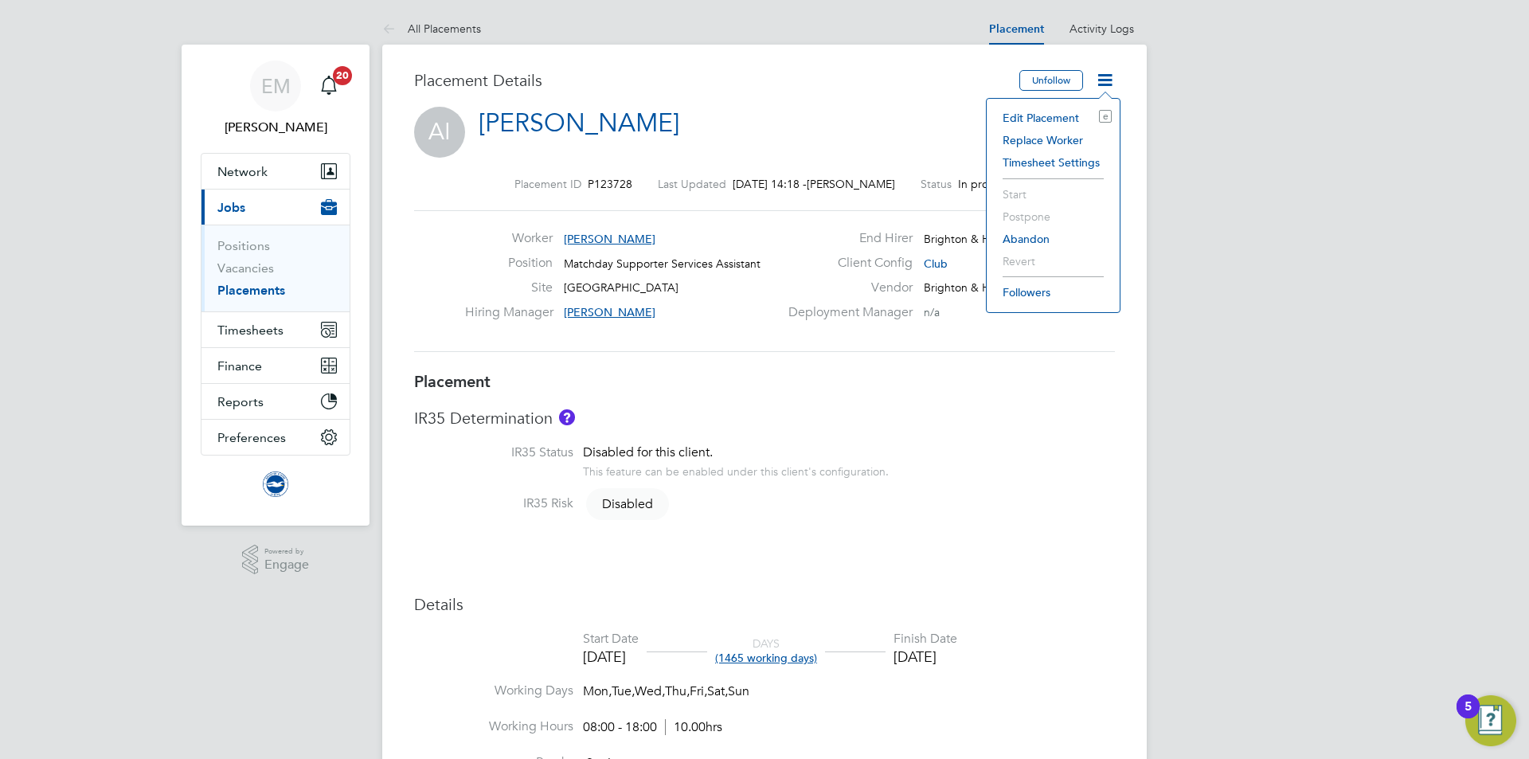
click at [1067, 116] on li "Edit Placement e" at bounding box center [1053, 118] width 117 height 22
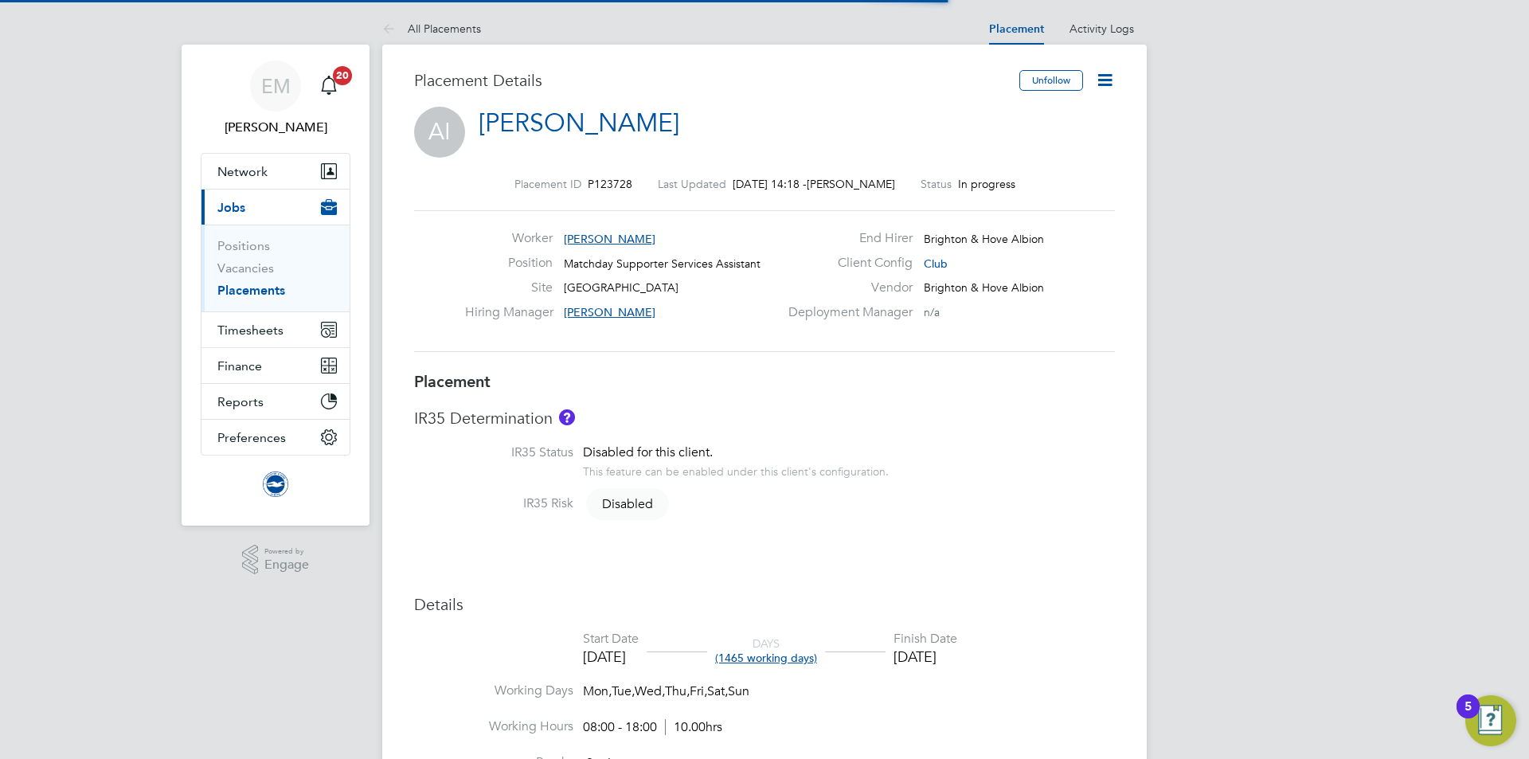
scroll to position [8, 8]
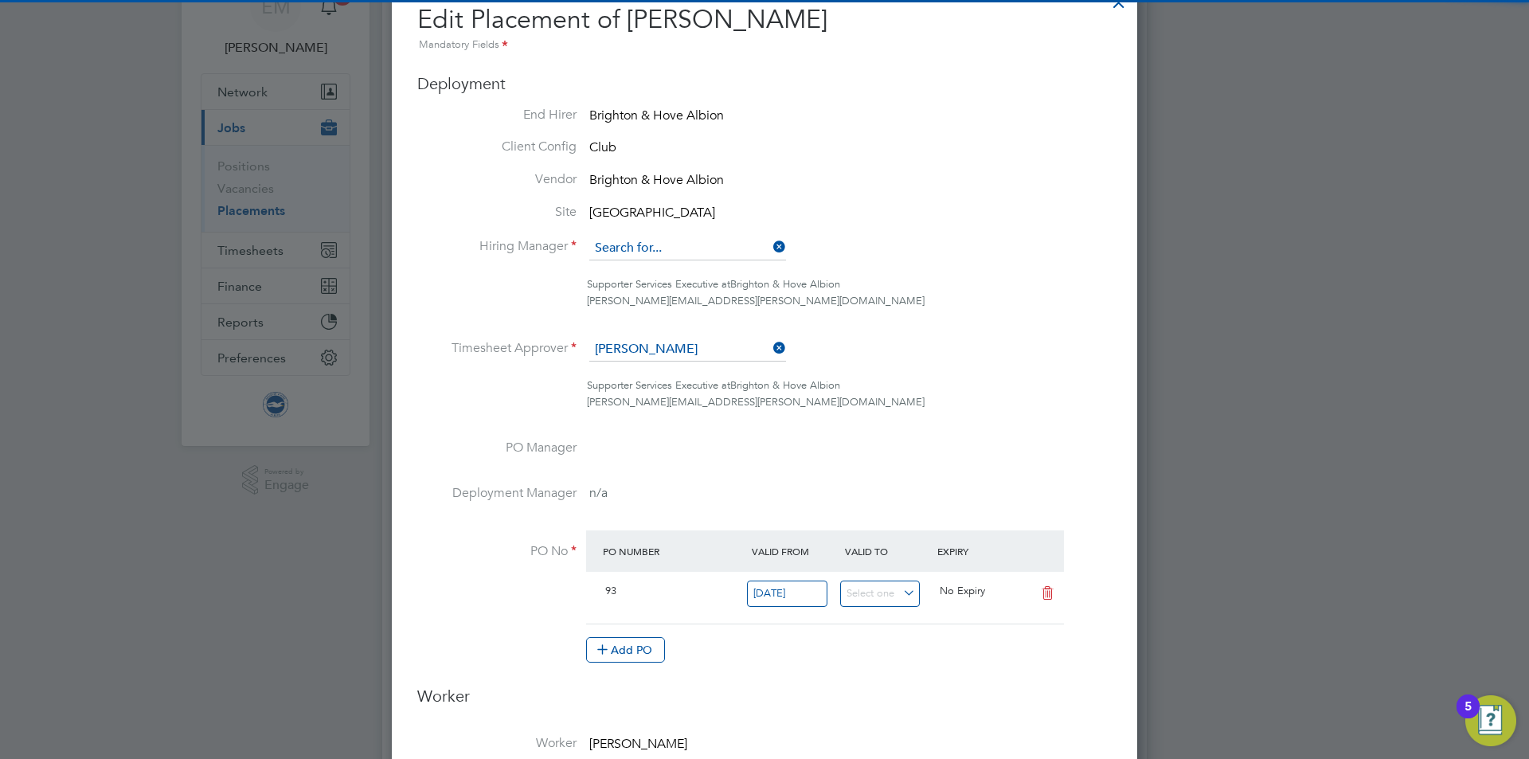
click at [632, 245] on input at bounding box center [687, 249] width 197 height 24
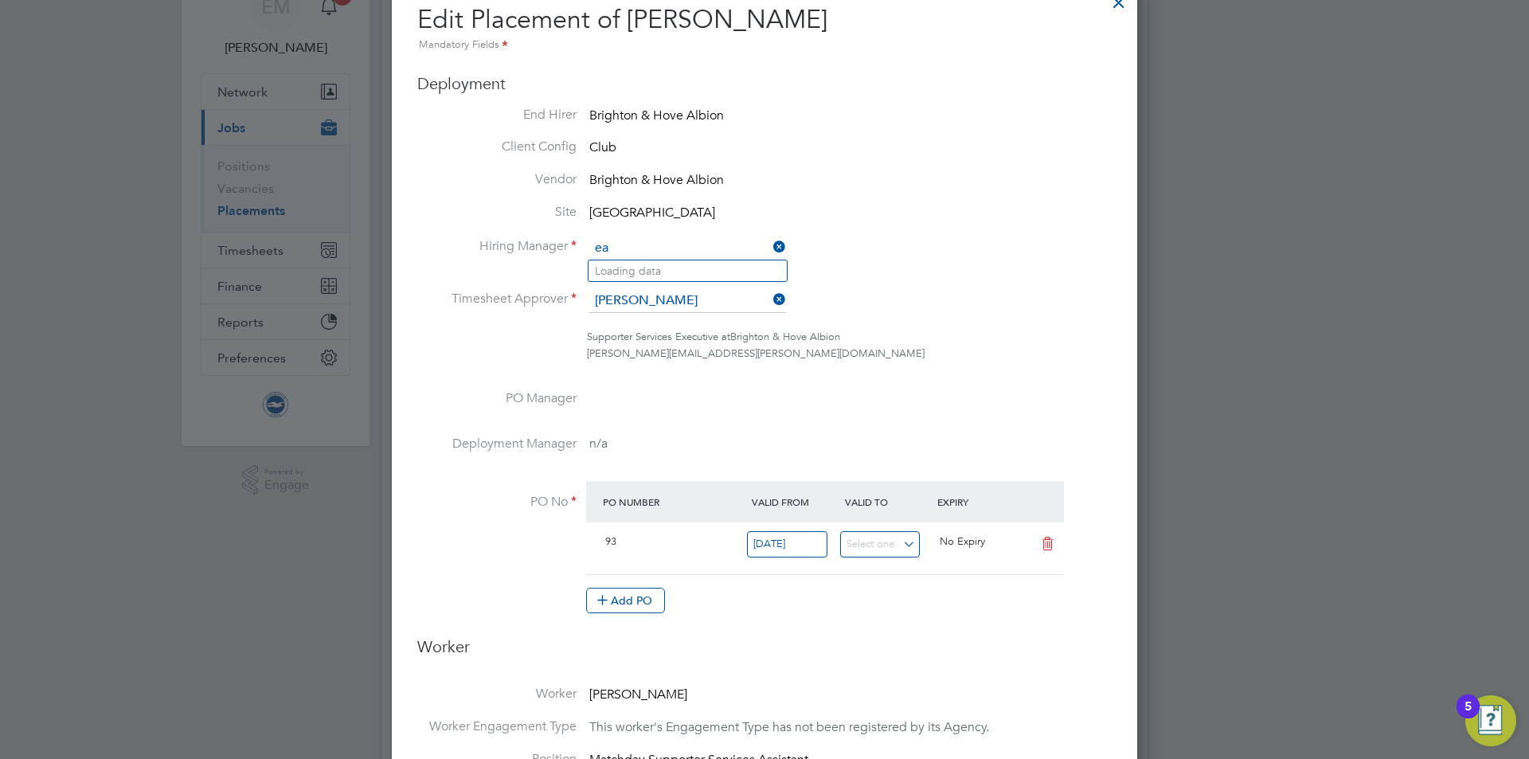
type input "e"
click at [687, 264] on b "Radley" at bounding box center [705, 271] width 36 height 14
type input "[PERSON_NAME]"
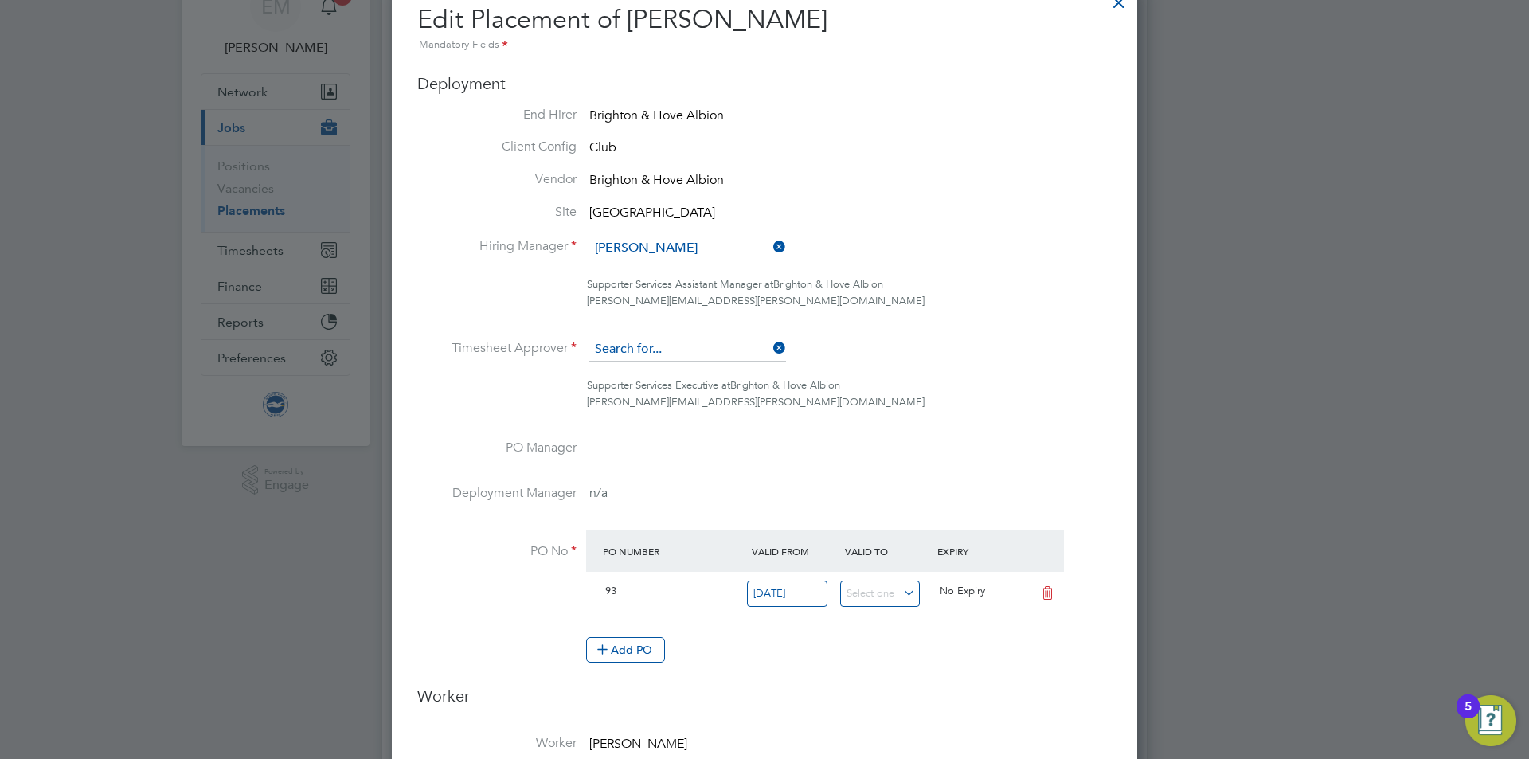
click at [641, 345] on input at bounding box center [687, 350] width 197 height 24
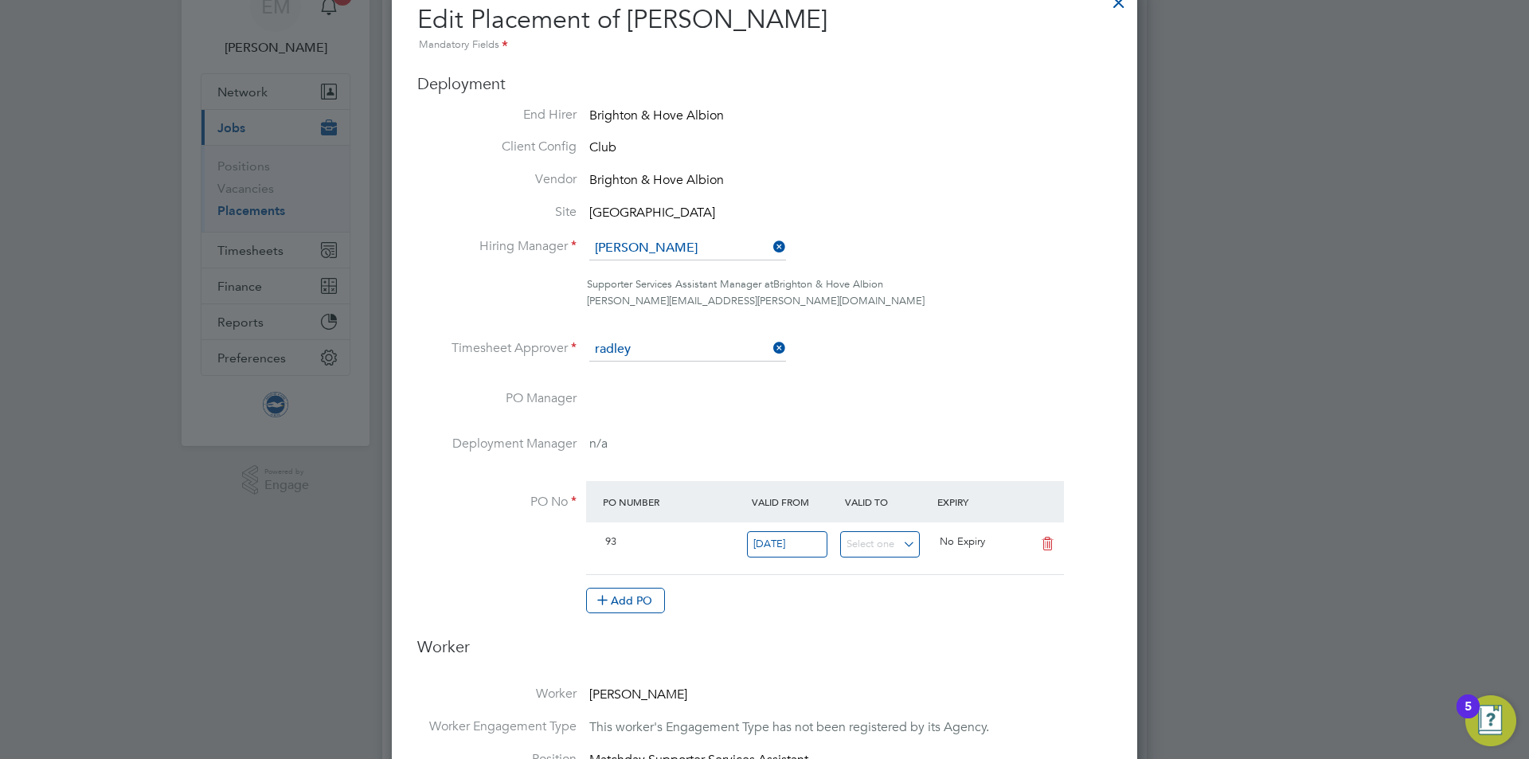
click at [687, 370] on b "Radley" at bounding box center [705, 373] width 36 height 14
type input "[PERSON_NAME]"
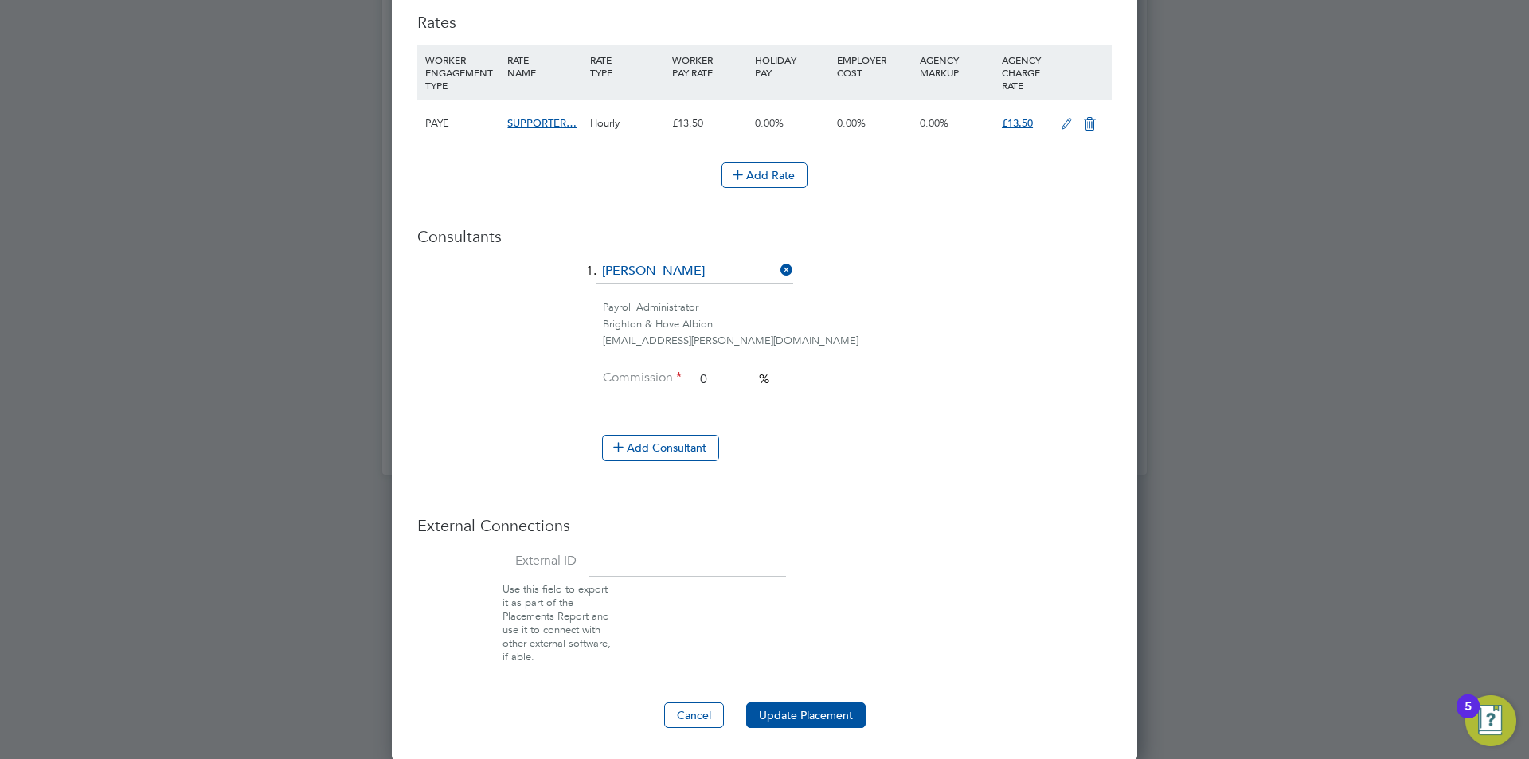
click at [785, 715] on button "Update Placement" at bounding box center [805, 715] width 119 height 25
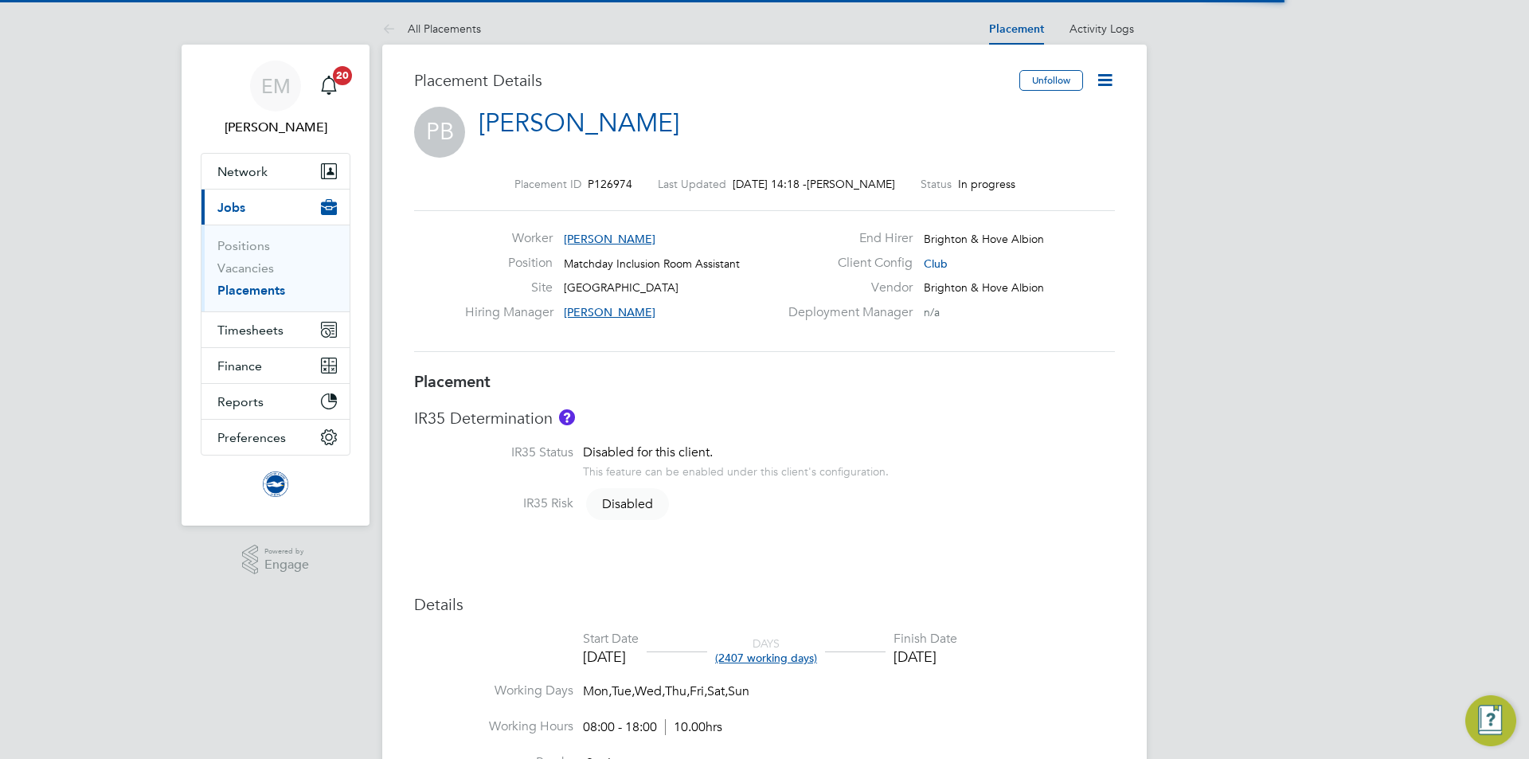
click at [1095, 75] on icon at bounding box center [1105, 80] width 20 height 20
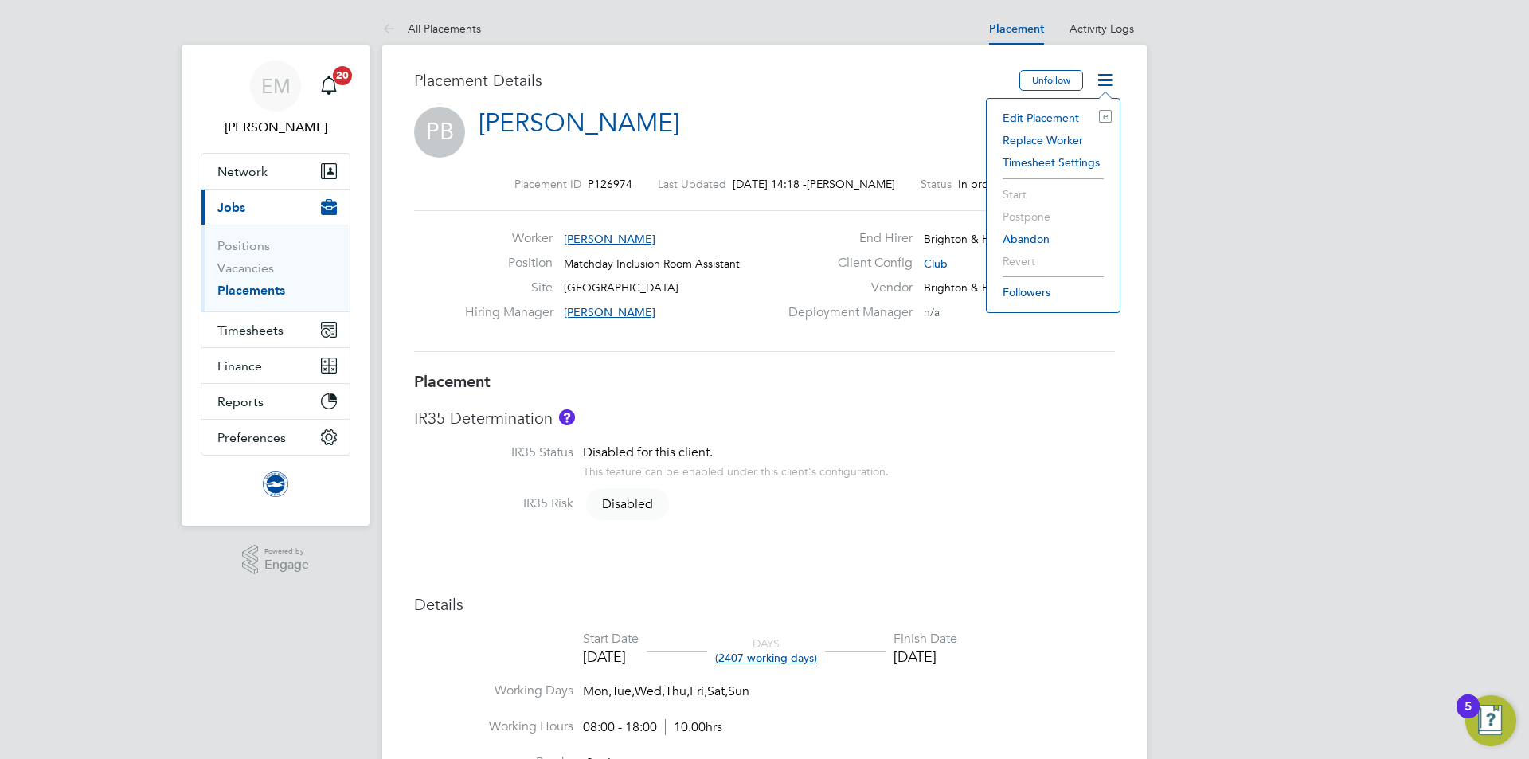
click at [1012, 105] on div "Edit Placement e Replace Worker Timesheet Settings Start Postpone Abandon Rever…" at bounding box center [1053, 205] width 135 height 215
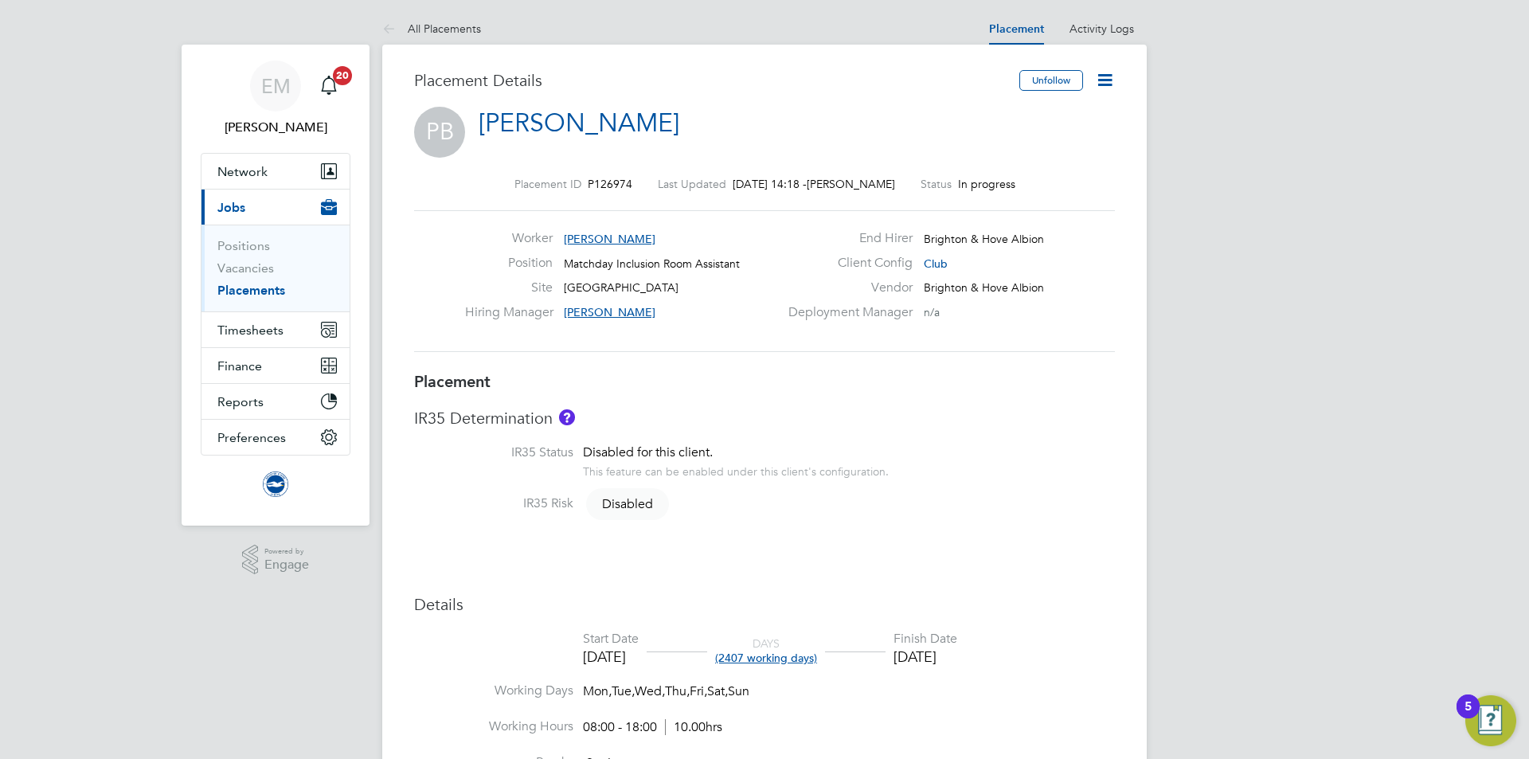
click at [1114, 79] on icon at bounding box center [1105, 80] width 20 height 20
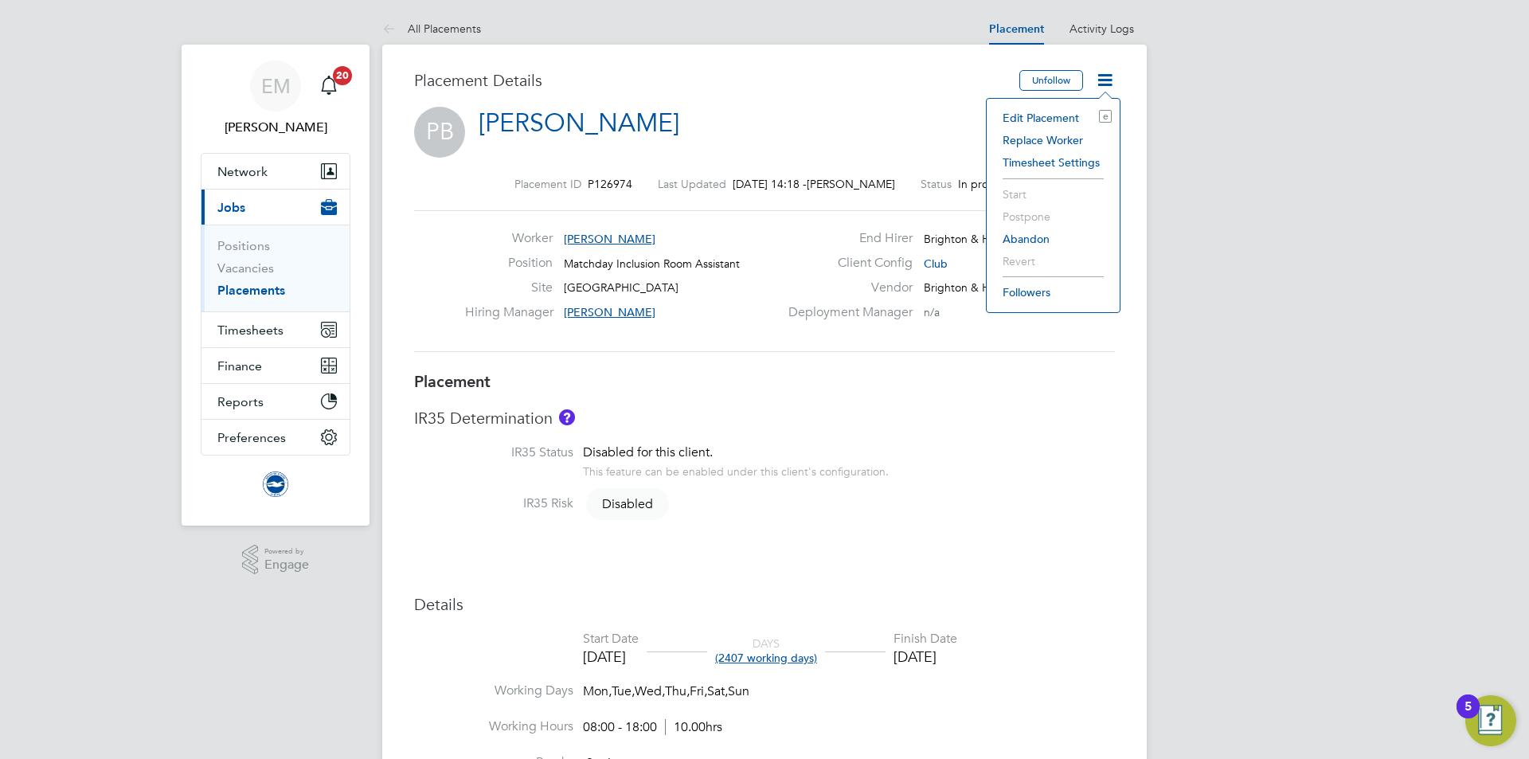
click at [1064, 117] on li "Edit Placement e" at bounding box center [1053, 118] width 117 height 22
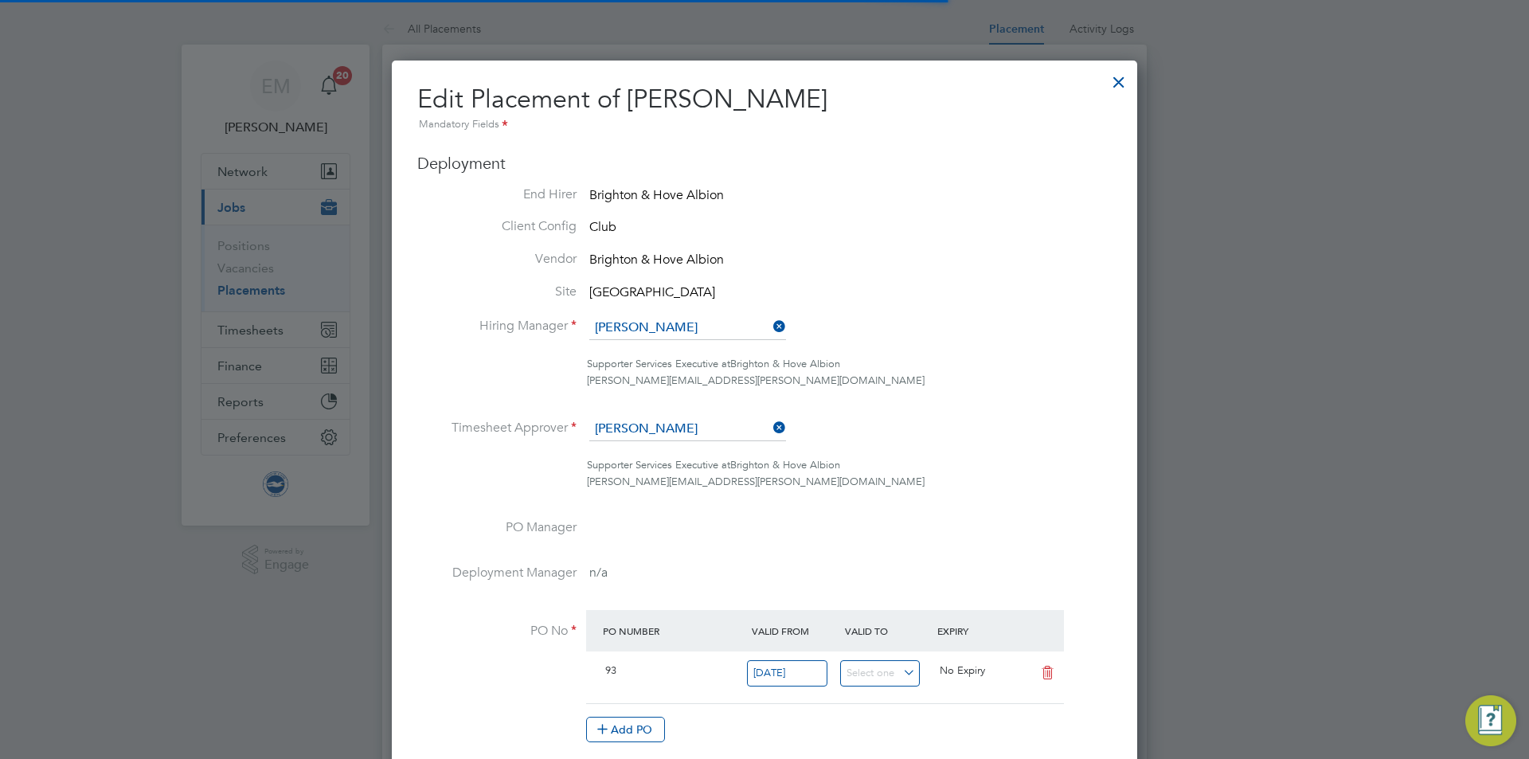
scroll to position [8, 8]
click at [660, 319] on input at bounding box center [687, 328] width 197 height 24
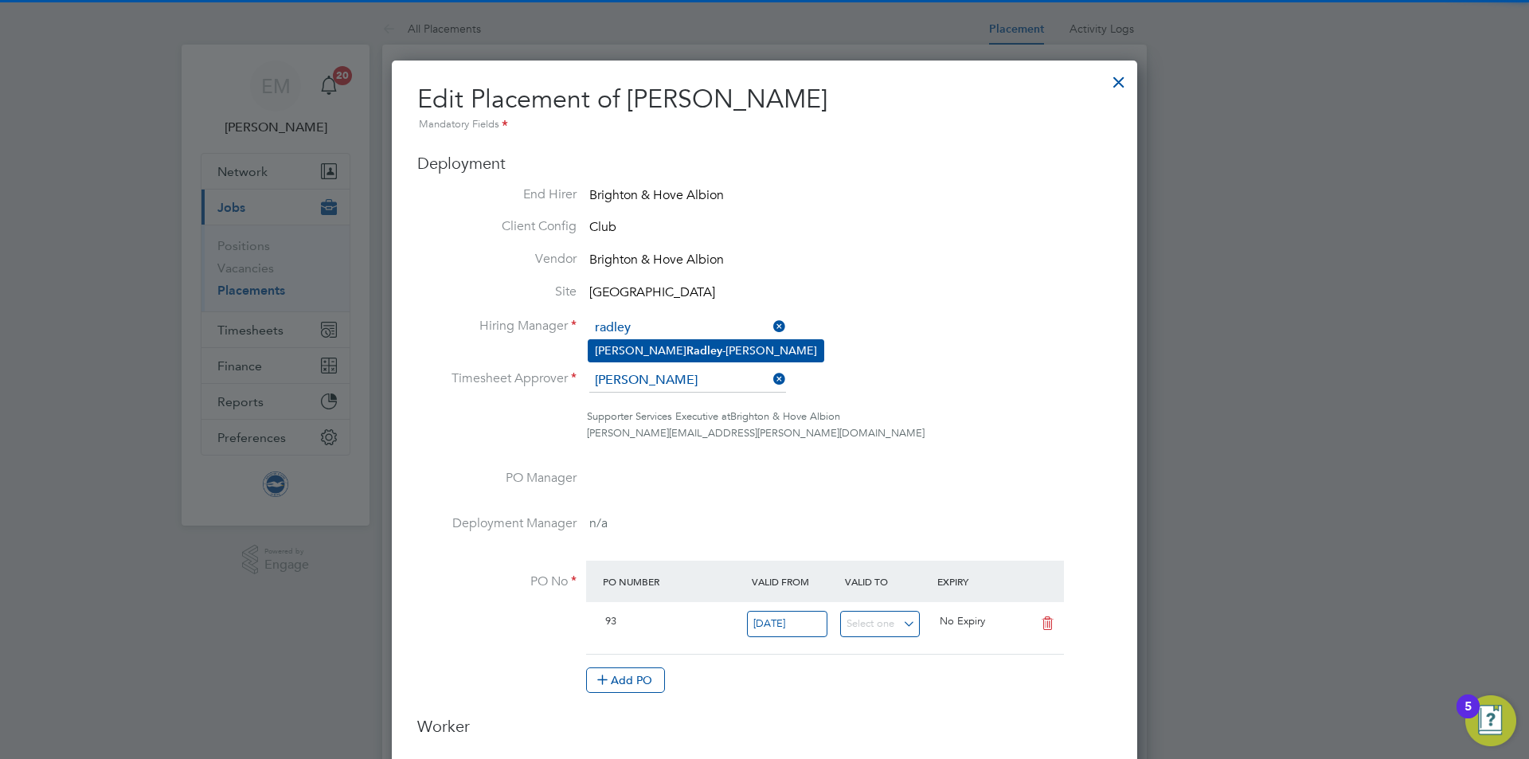
click at [669, 346] on li "[PERSON_NAME]" at bounding box center [706, 351] width 235 height 22
type input "[PERSON_NAME]"
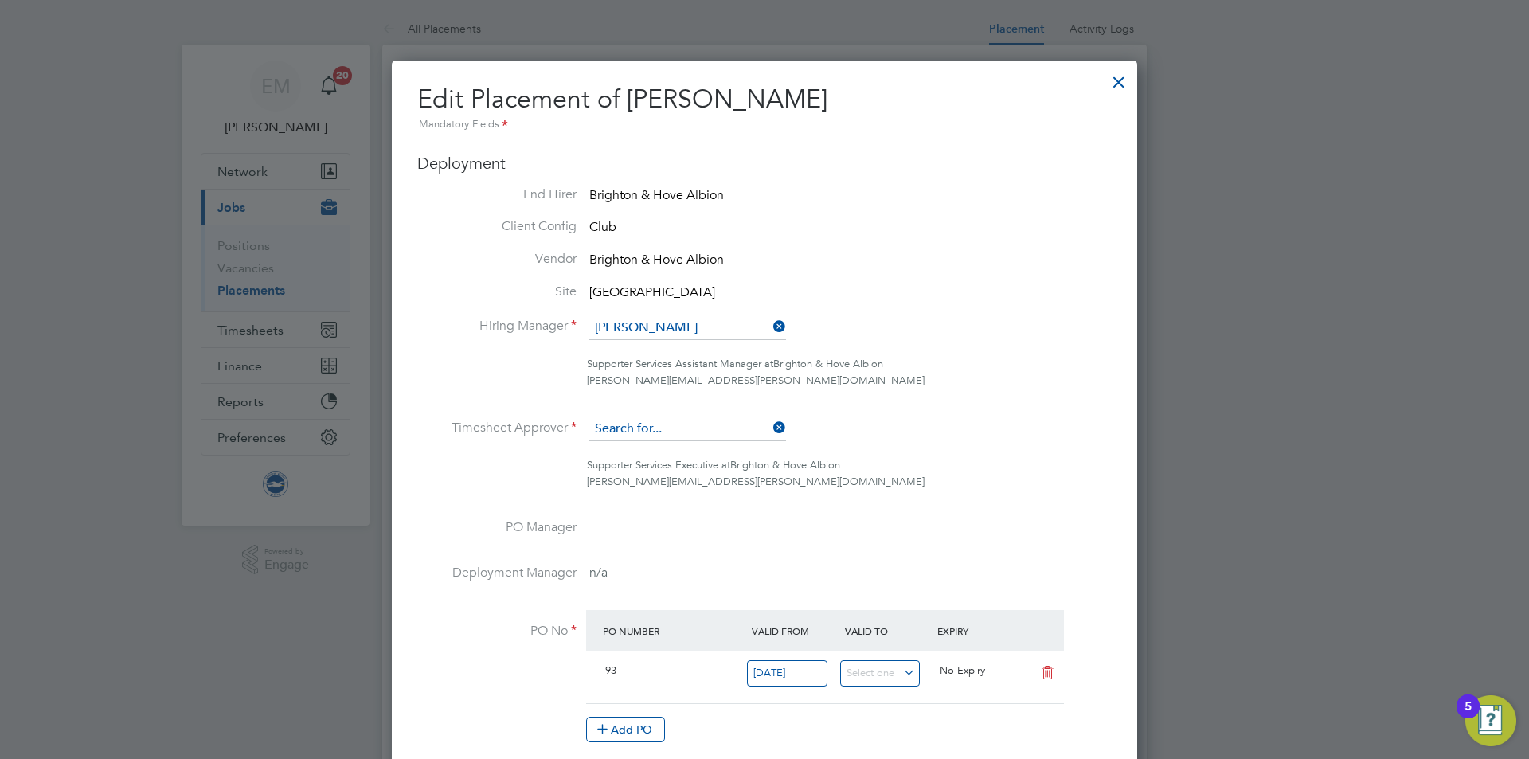
click at [647, 436] on input at bounding box center [687, 429] width 197 height 24
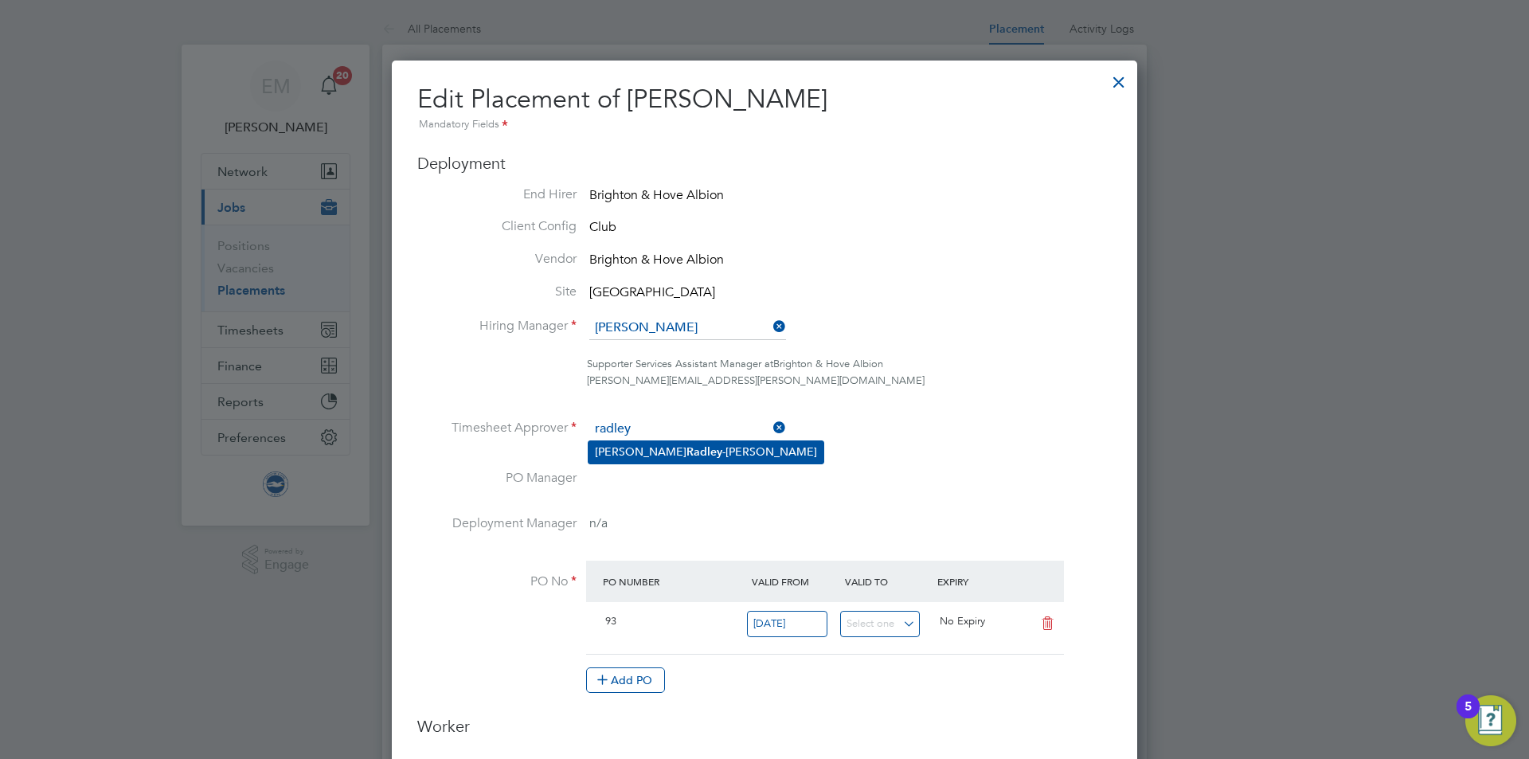
click at [649, 444] on li "[PERSON_NAME]" at bounding box center [706, 452] width 235 height 22
type input "[PERSON_NAME]"
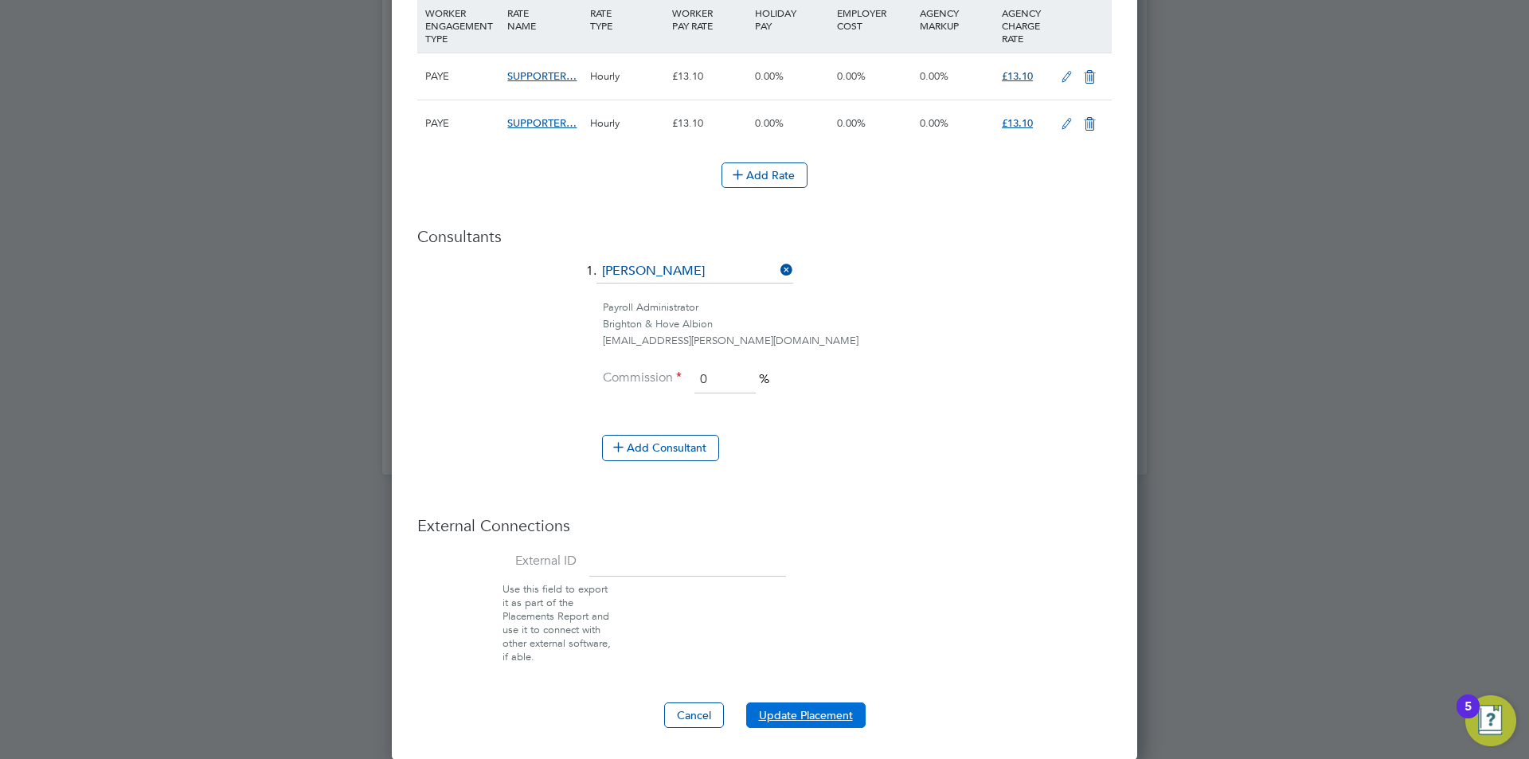
click at [797, 713] on button "Update Placement" at bounding box center [805, 715] width 119 height 25
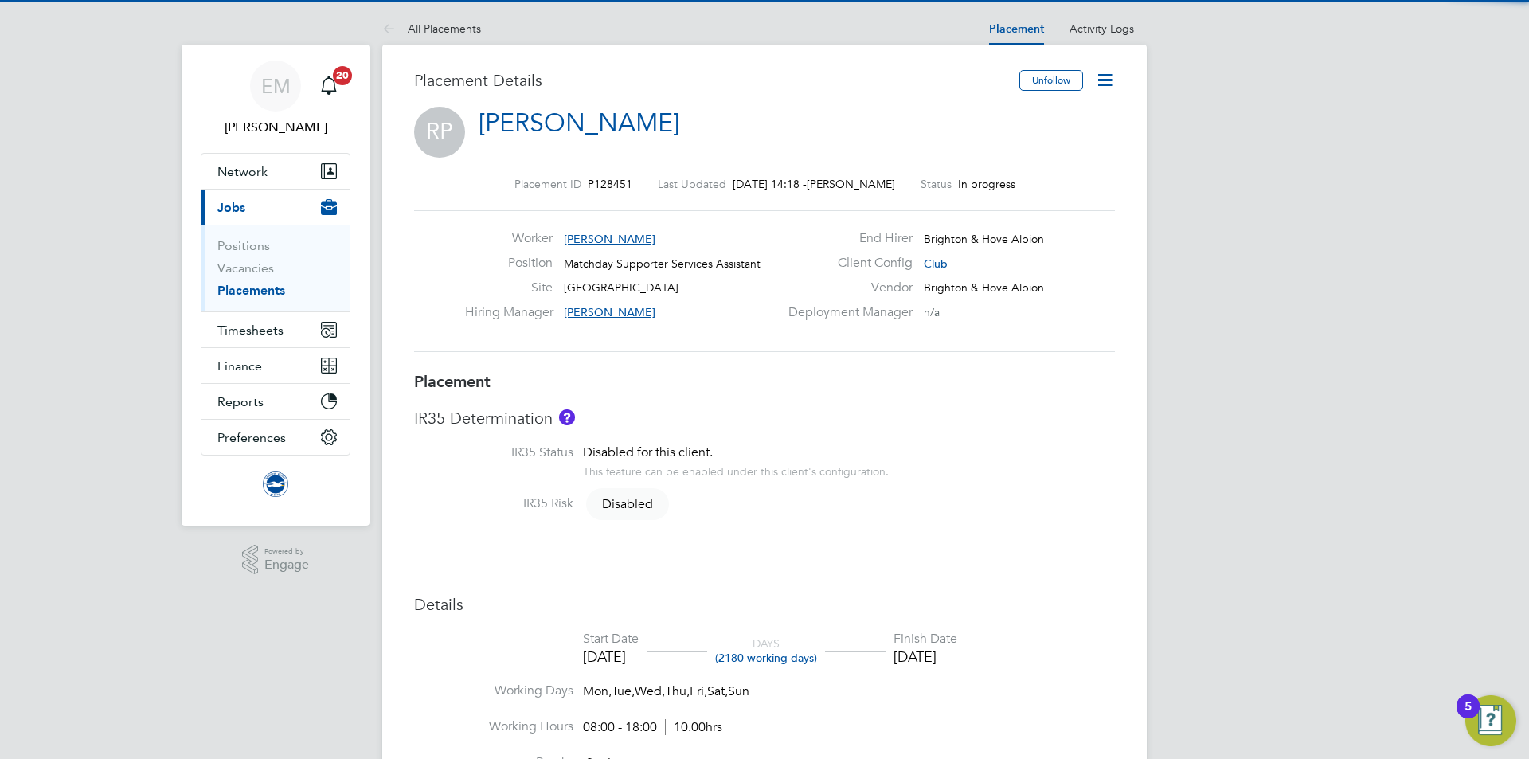
click at [1102, 83] on icon at bounding box center [1105, 80] width 20 height 20
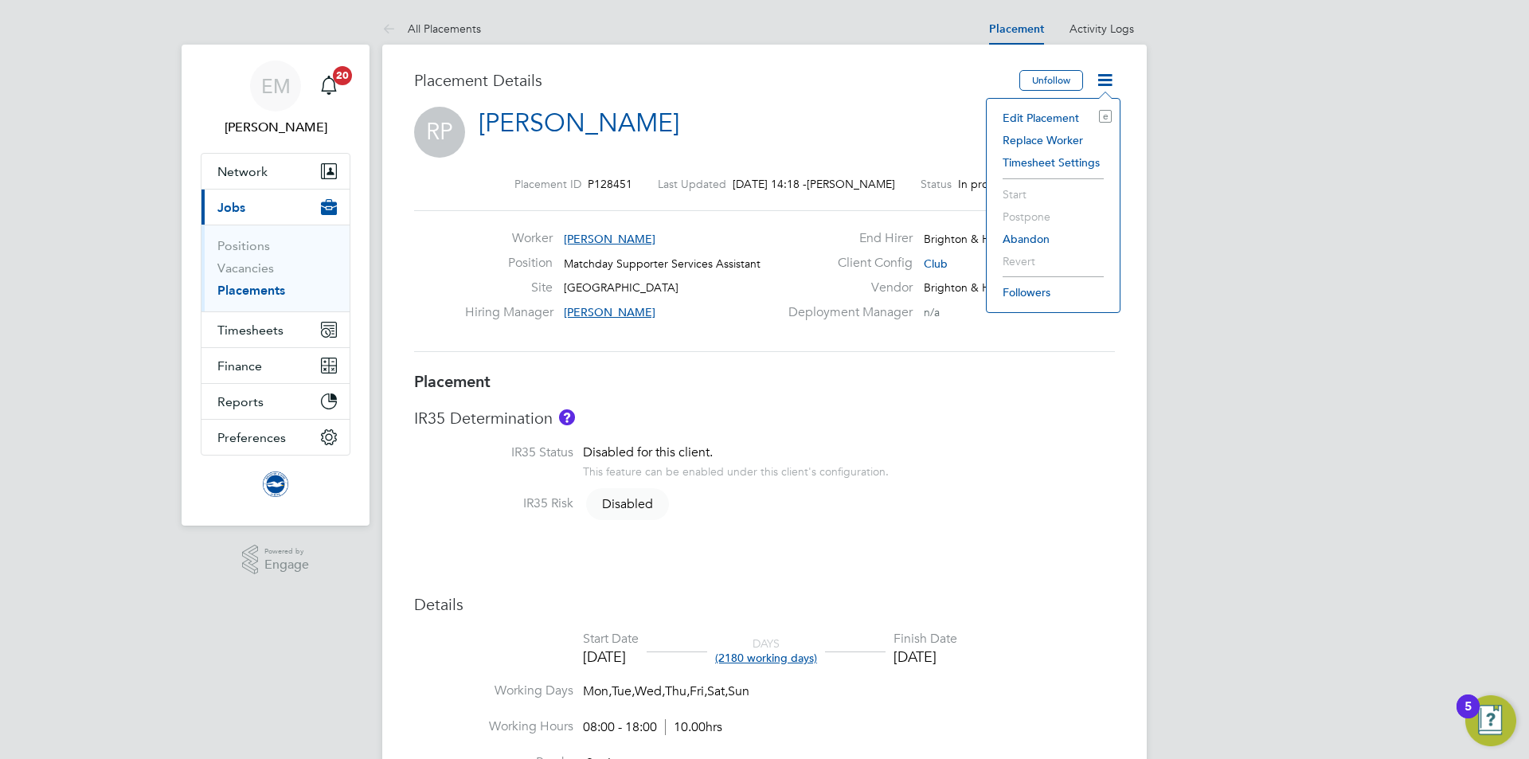
click at [1066, 119] on li "Edit Placement e" at bounding box center [1053, 118] width 117 height 22
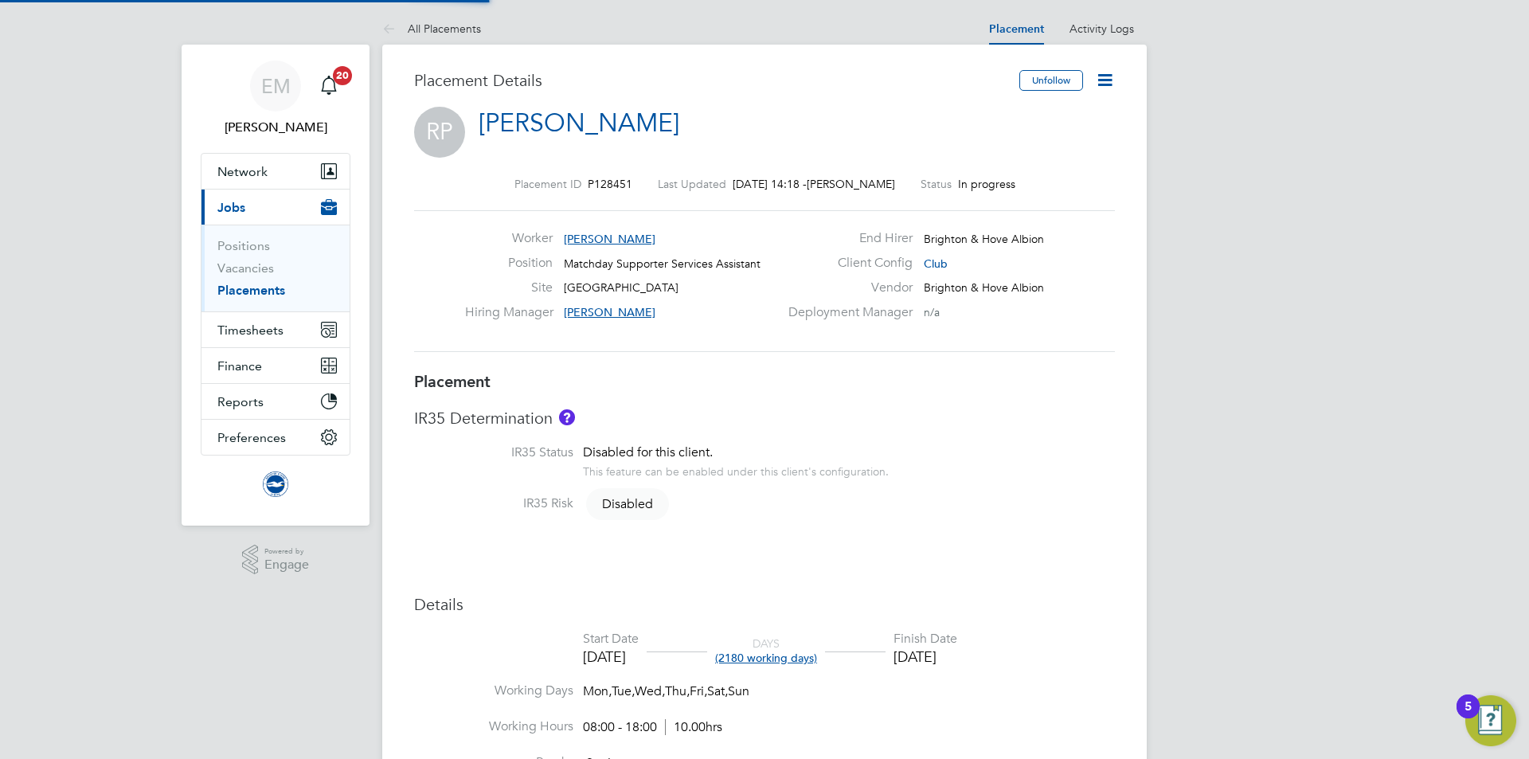
type input "[PERSON_NAME]"
type input "[DATE]"
type input "08:00"
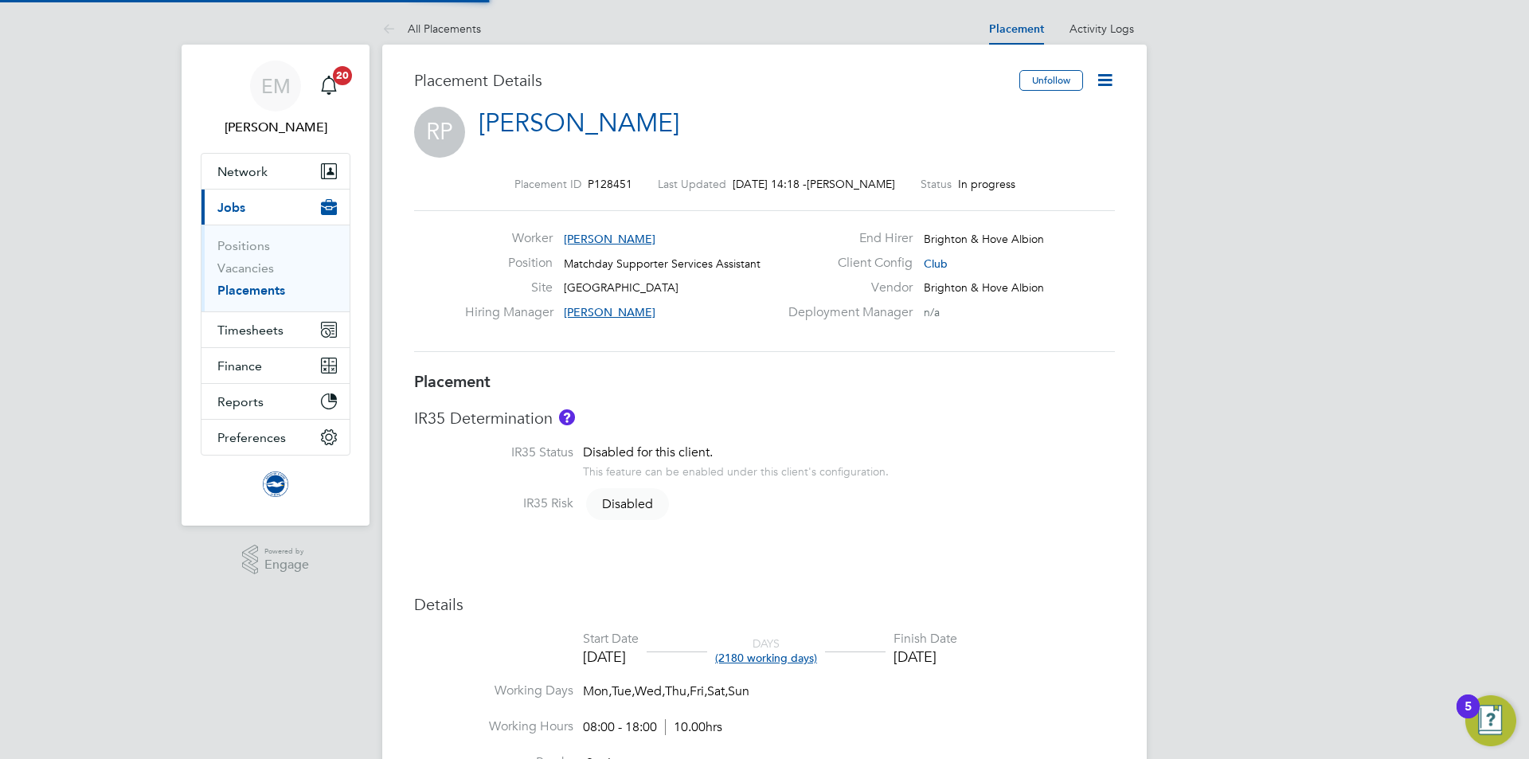
type input "18:00"
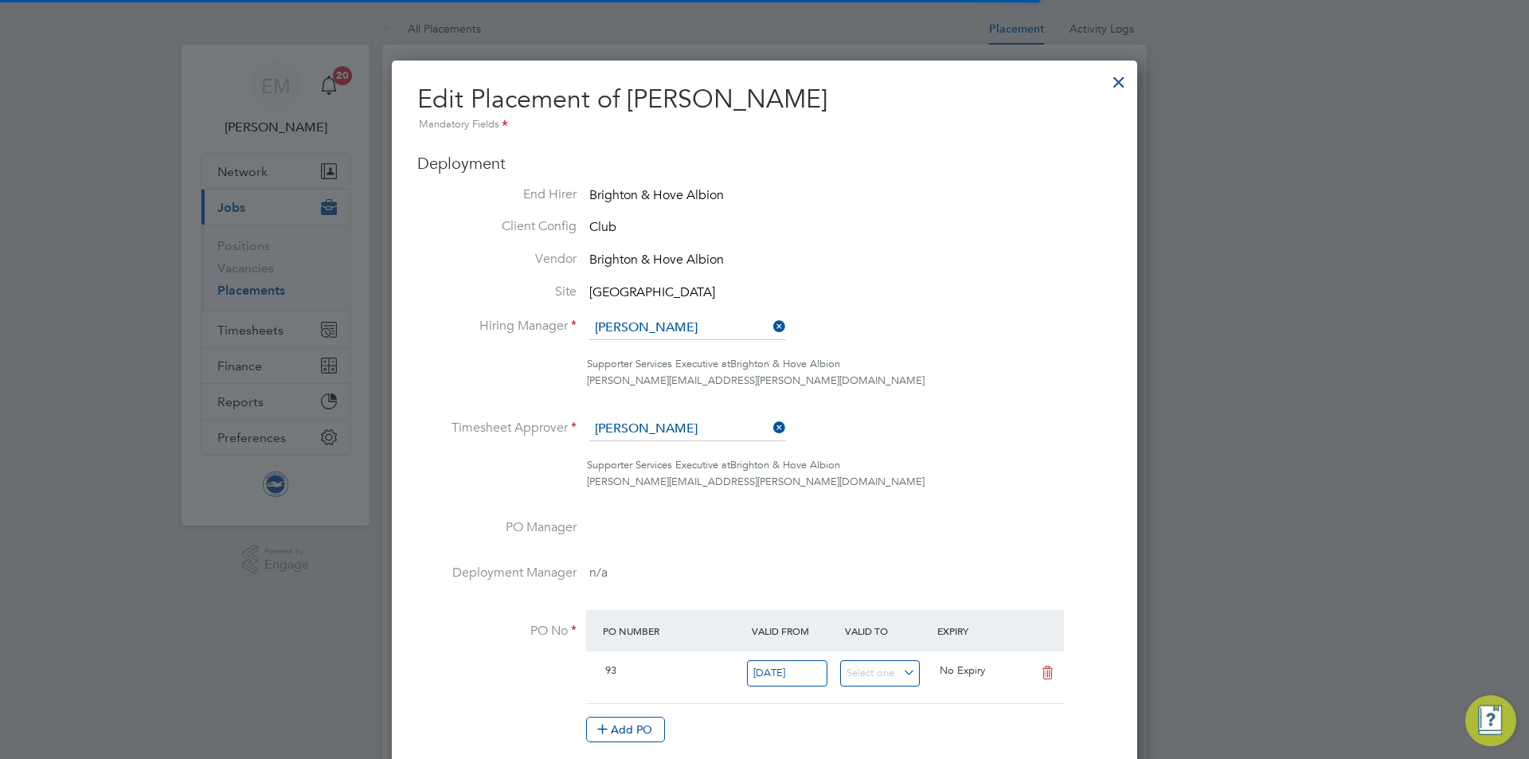
scroll to position [8, 8]
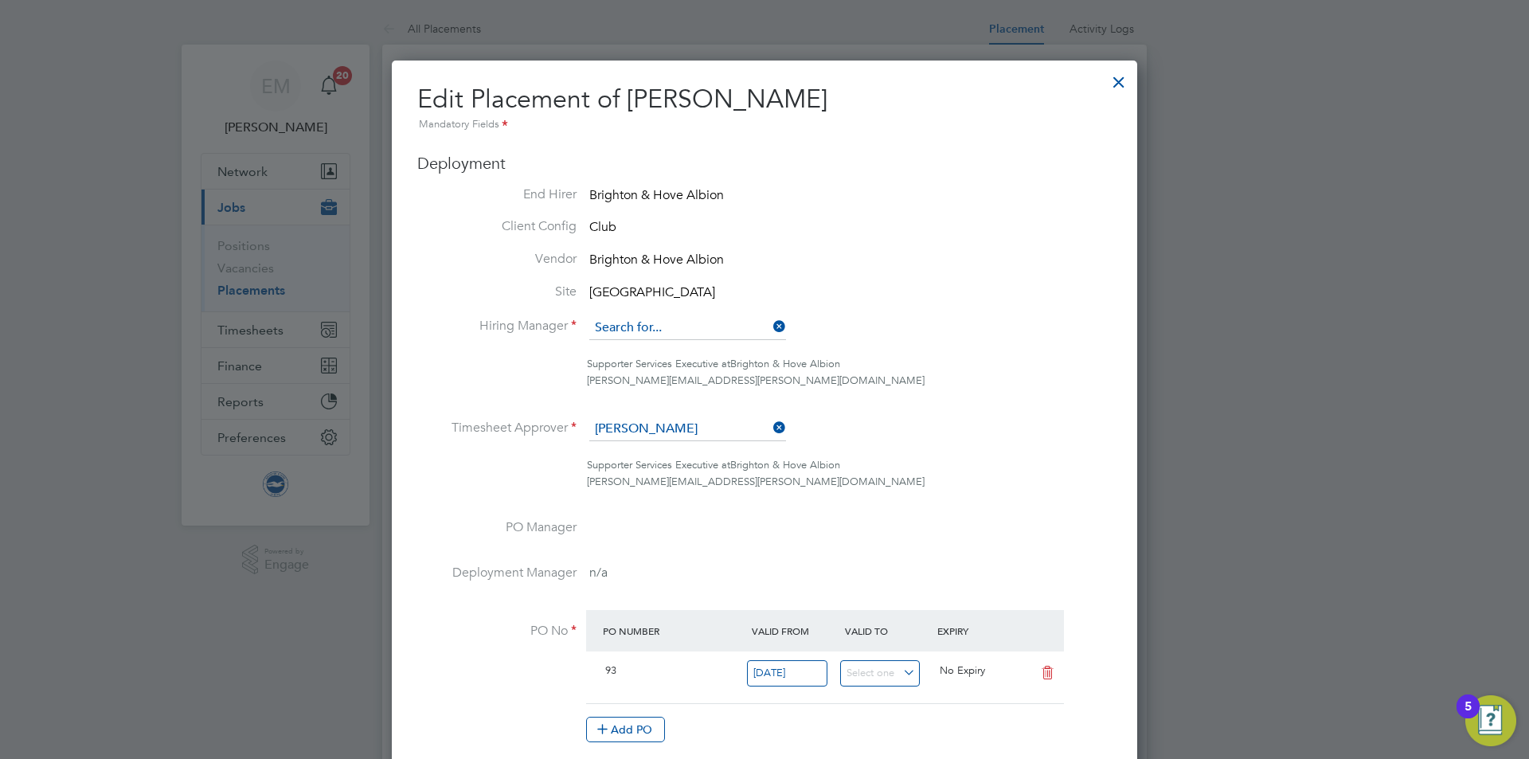
click at [641, 318] on input at bounding box center [687, 328] width 197 height 24
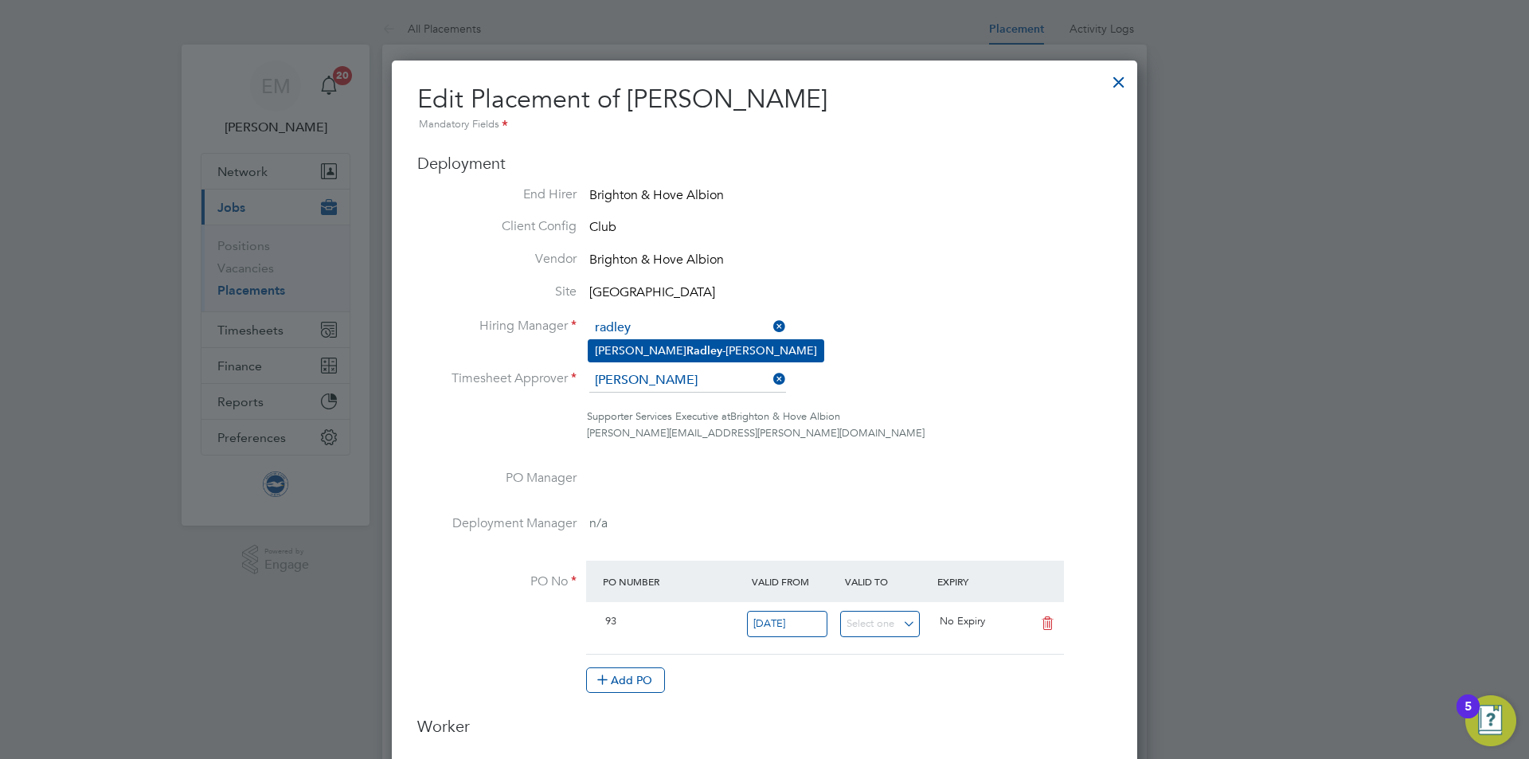
click at [674, 352] on li "[PERSON_NAME]" at bounding box center [706, 351] width 235 height 22
type input "[PERSON_NAME]"
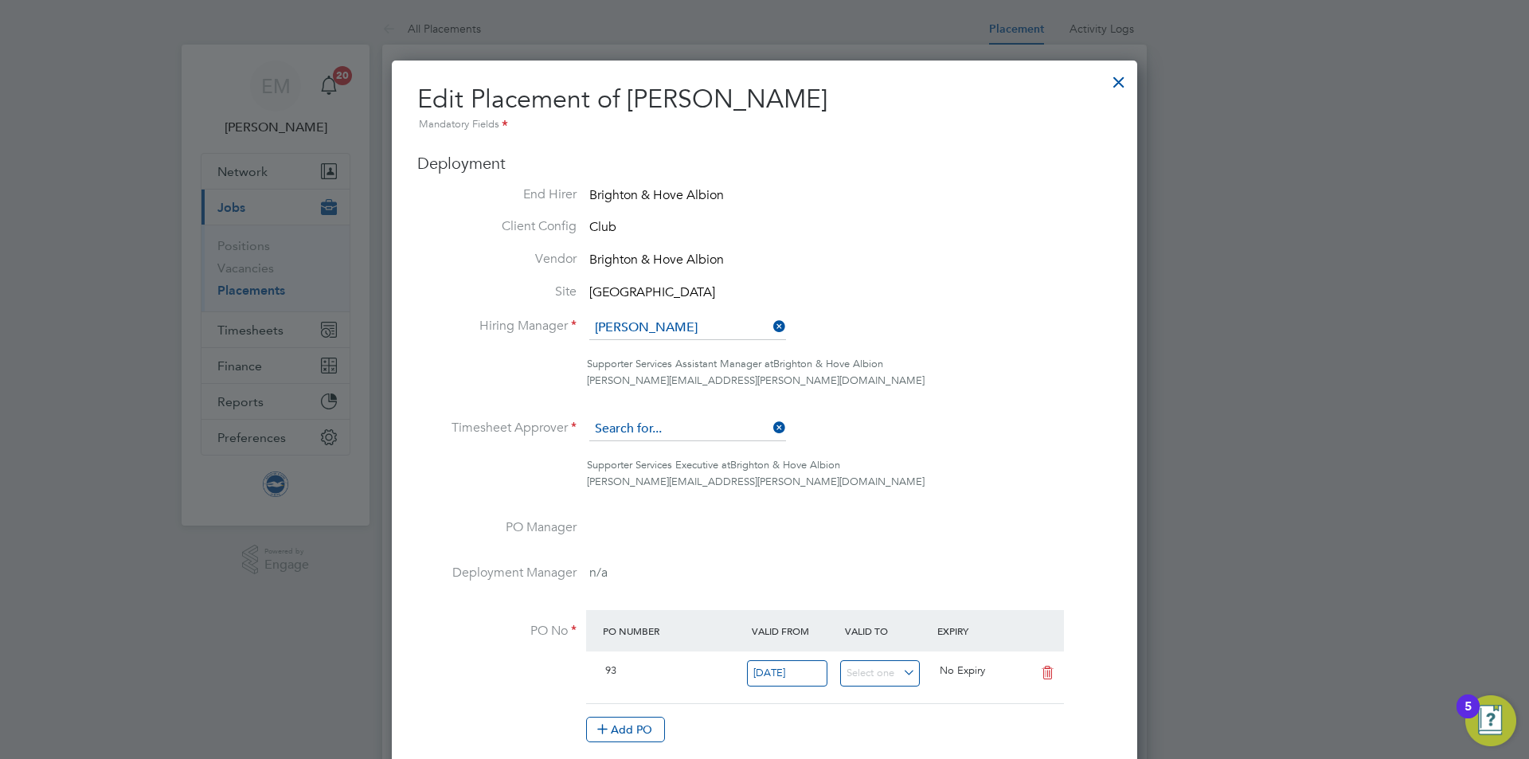
click at [679, 436] on input at bounding box center [687, 429] width 197 height 24
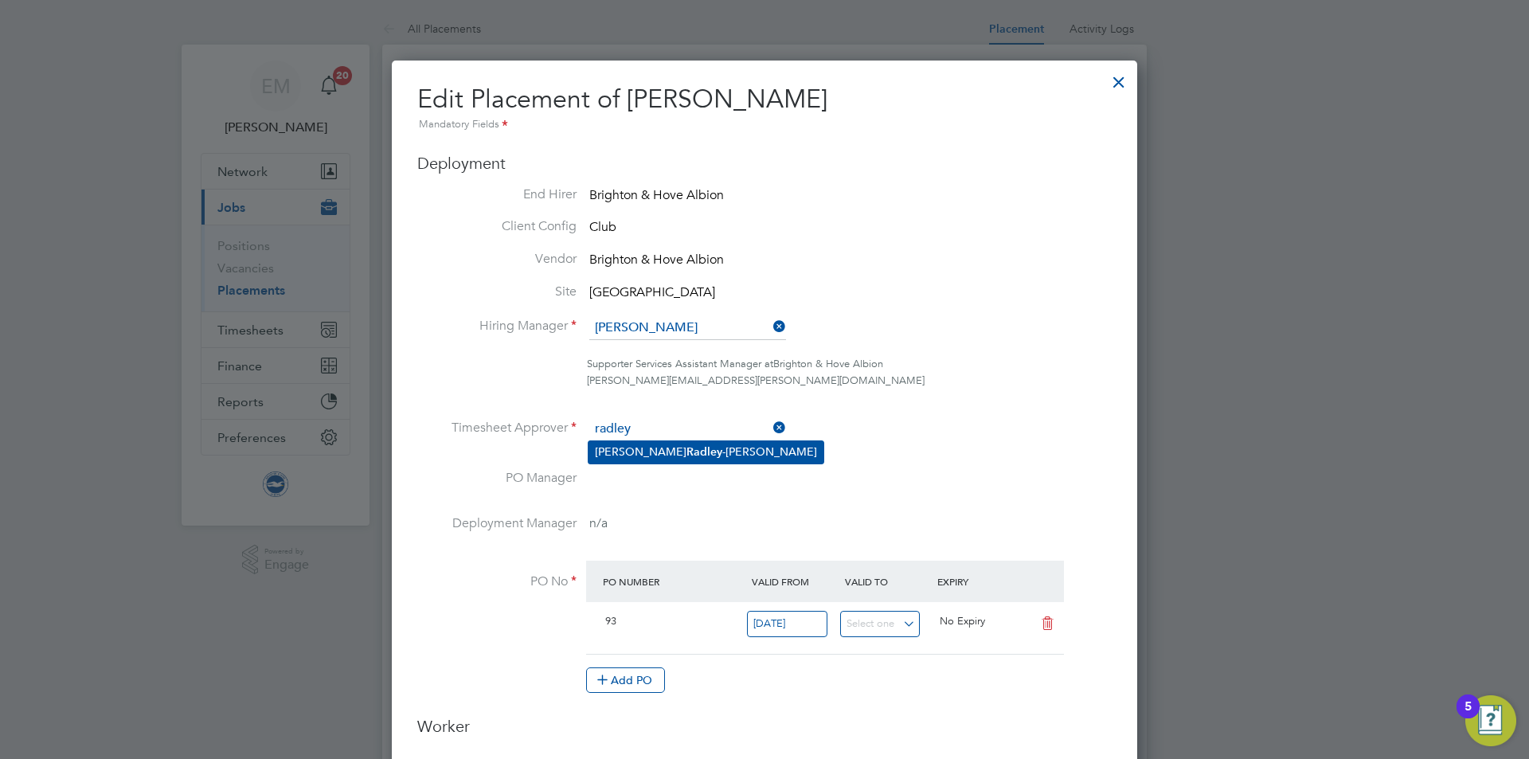
click at [683, 457] on li "[PERSON_NAME]" at bounding box center [706, 452] width 235 height 22
type input "[PERSON_NAME]"
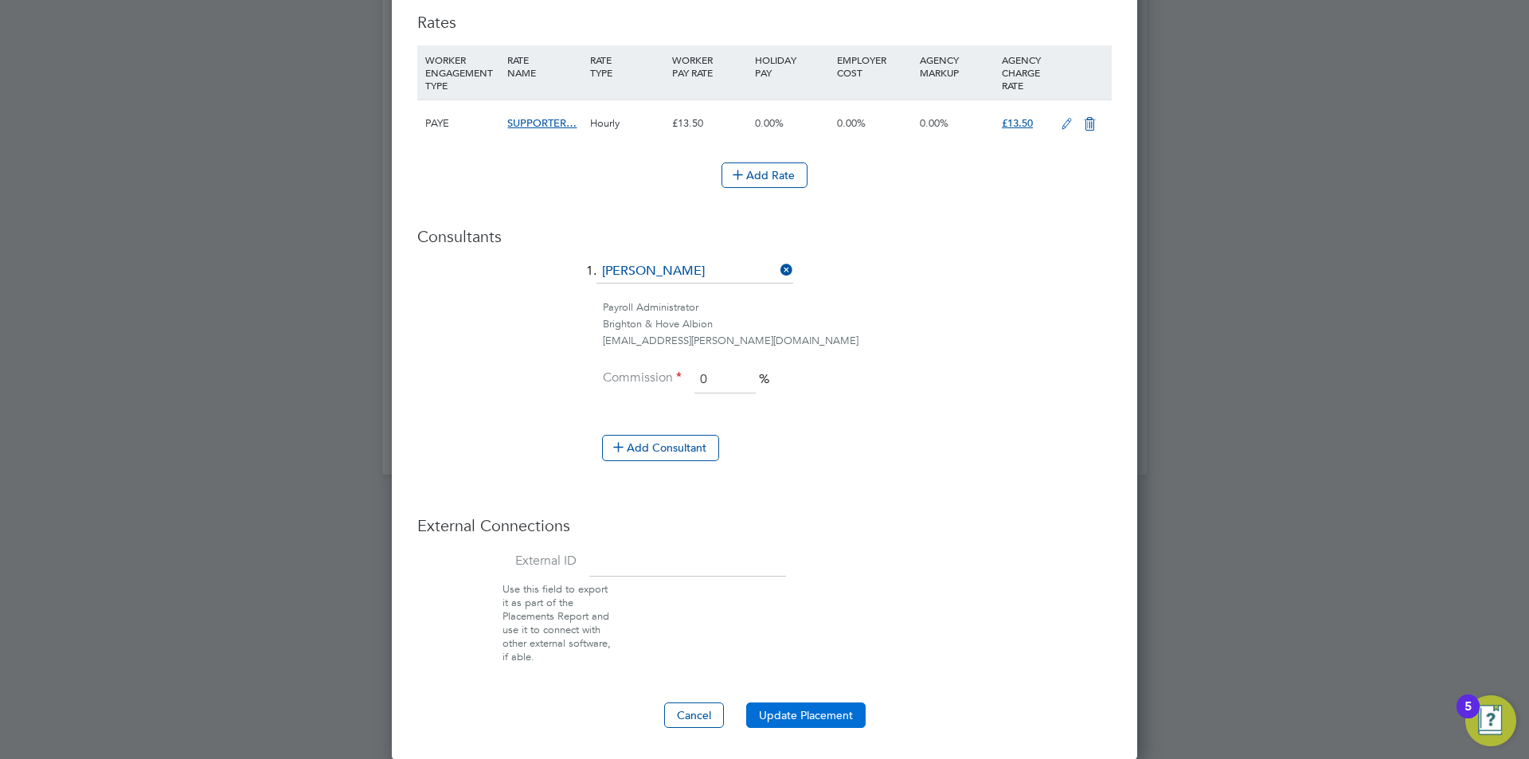
click at [782, 723] on button "Update Placement" at bounding box center [805, 715] width 119 height 25
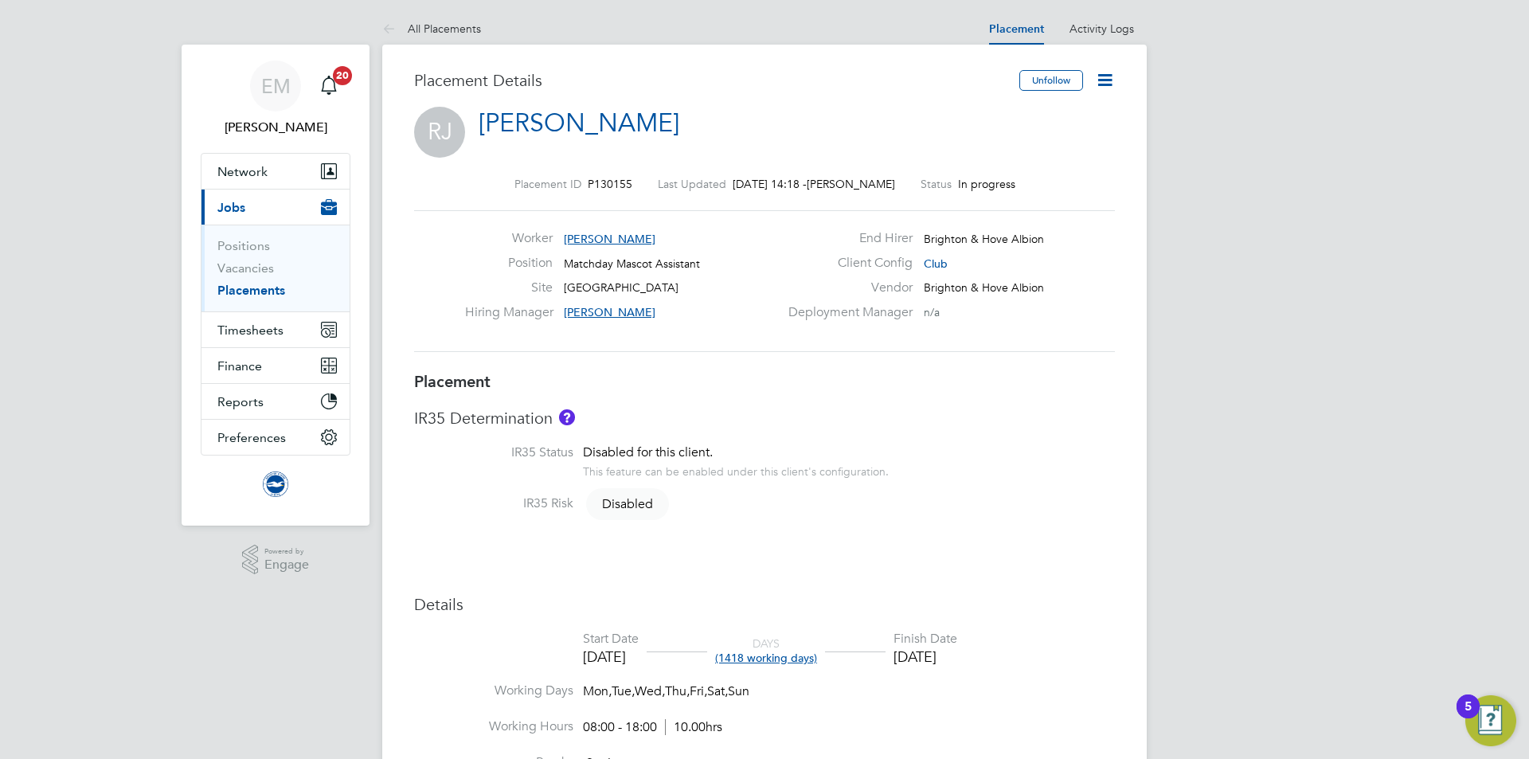
click at [1110, 81] on icon at bounding box center [1105, 80] width 20 height 20
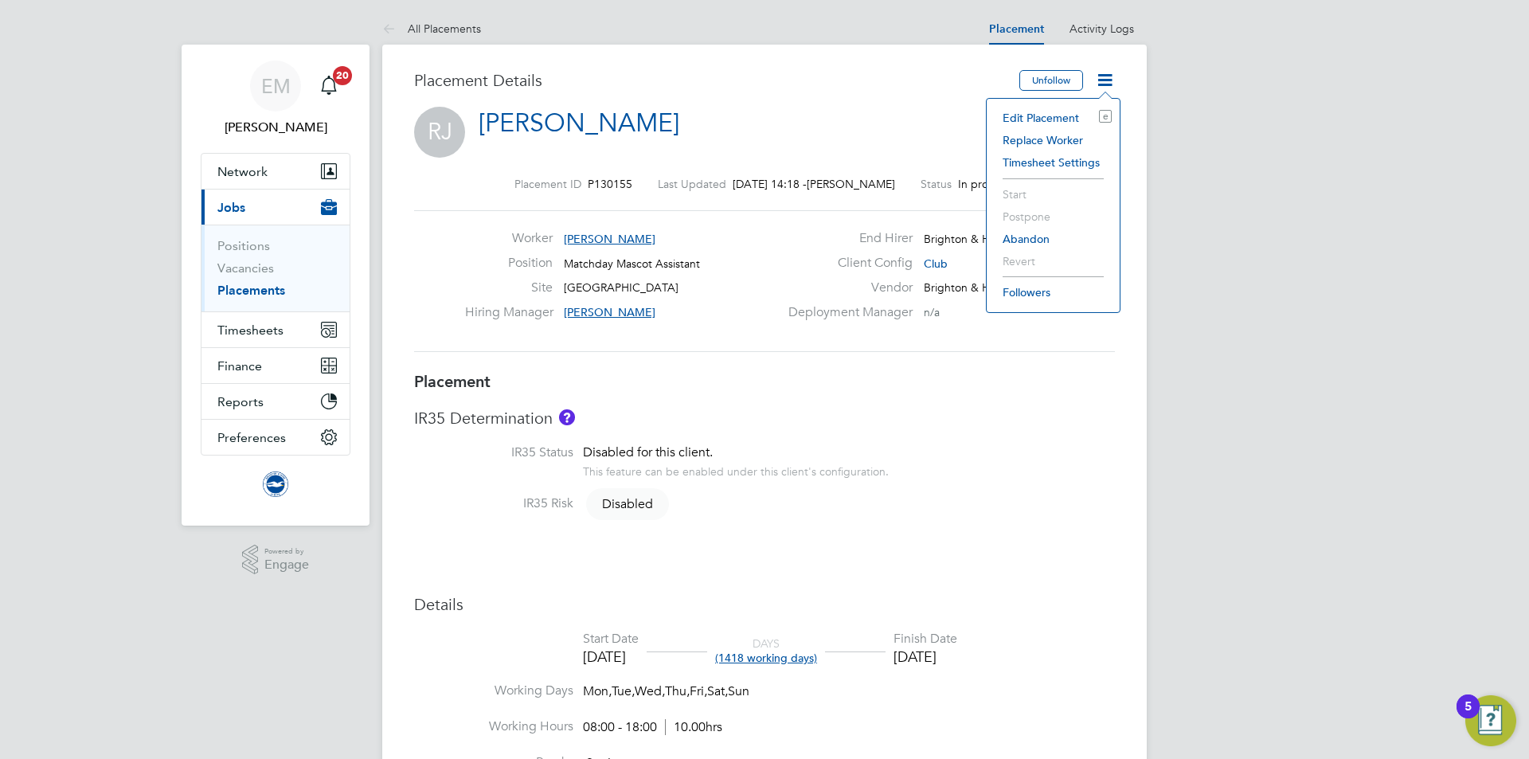
click at [1067, 119] on li "Edit Placement e" at bounding box center [1053, 118] width 117 height 22
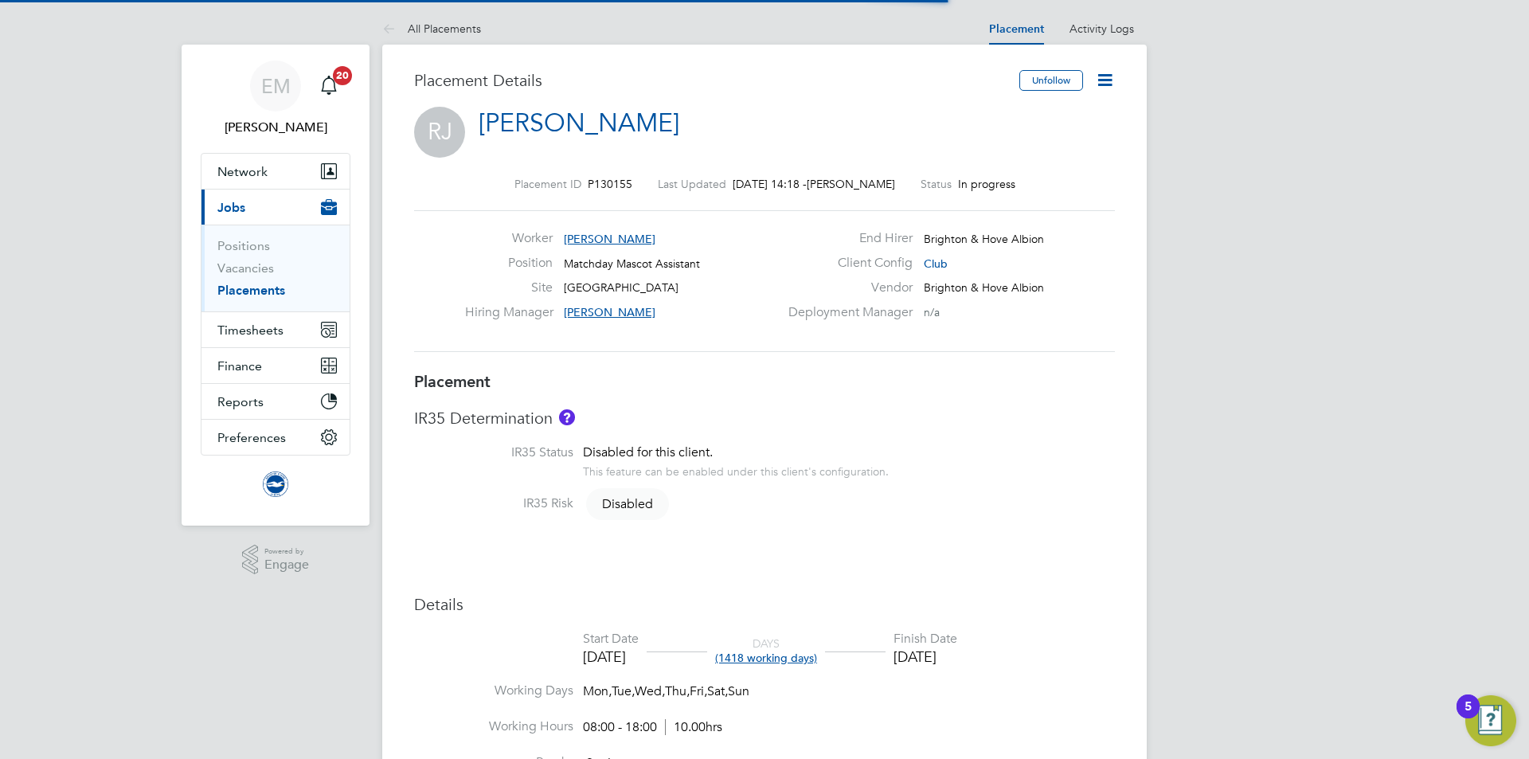
scroll to position [8, 8]
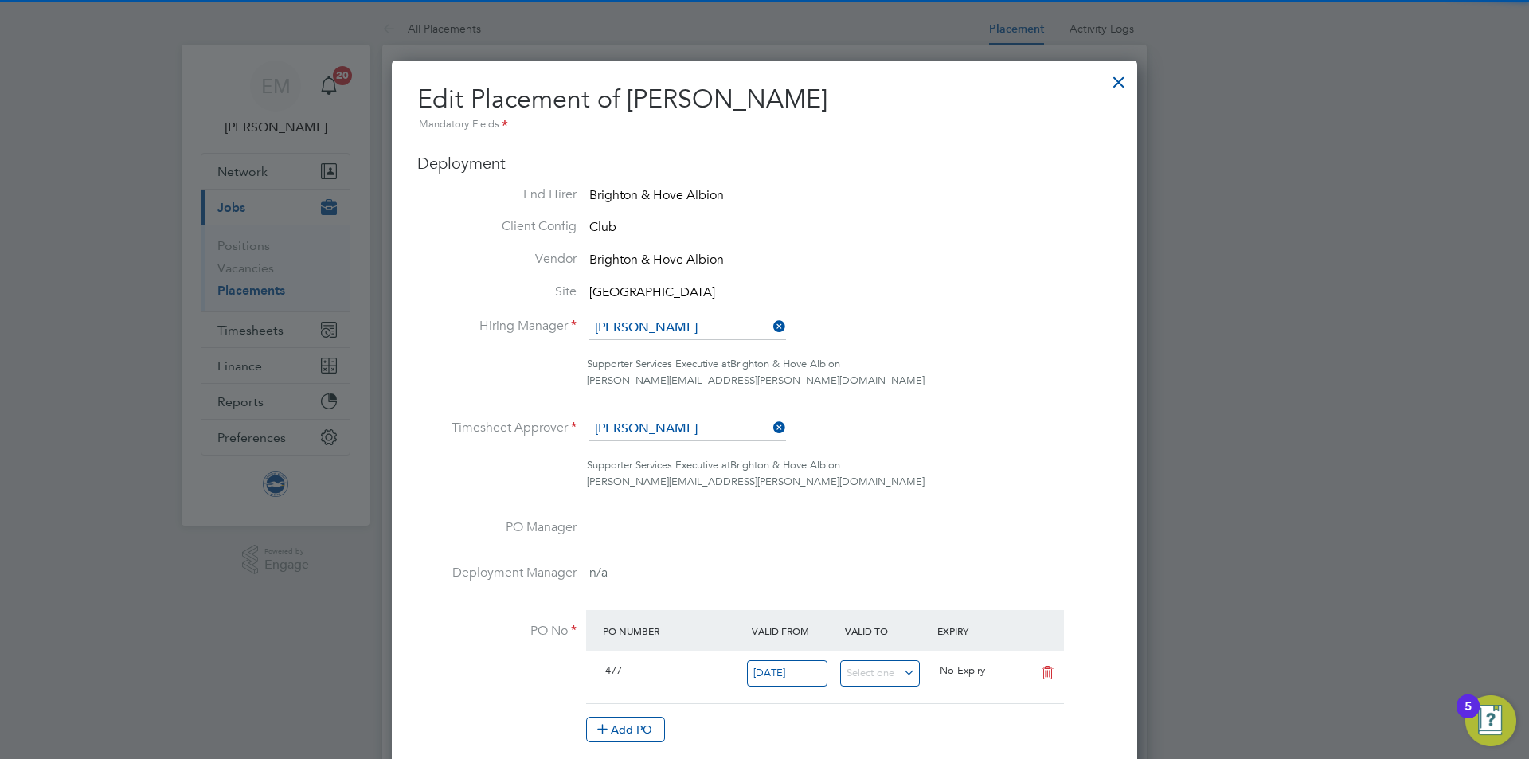
click at [675, 315] on ul "End Hirer Brighton & Hove Albion Client Config Club Vendor Brighton & Hove Albi…" at bounding box center [764, 472] width 695 height 573
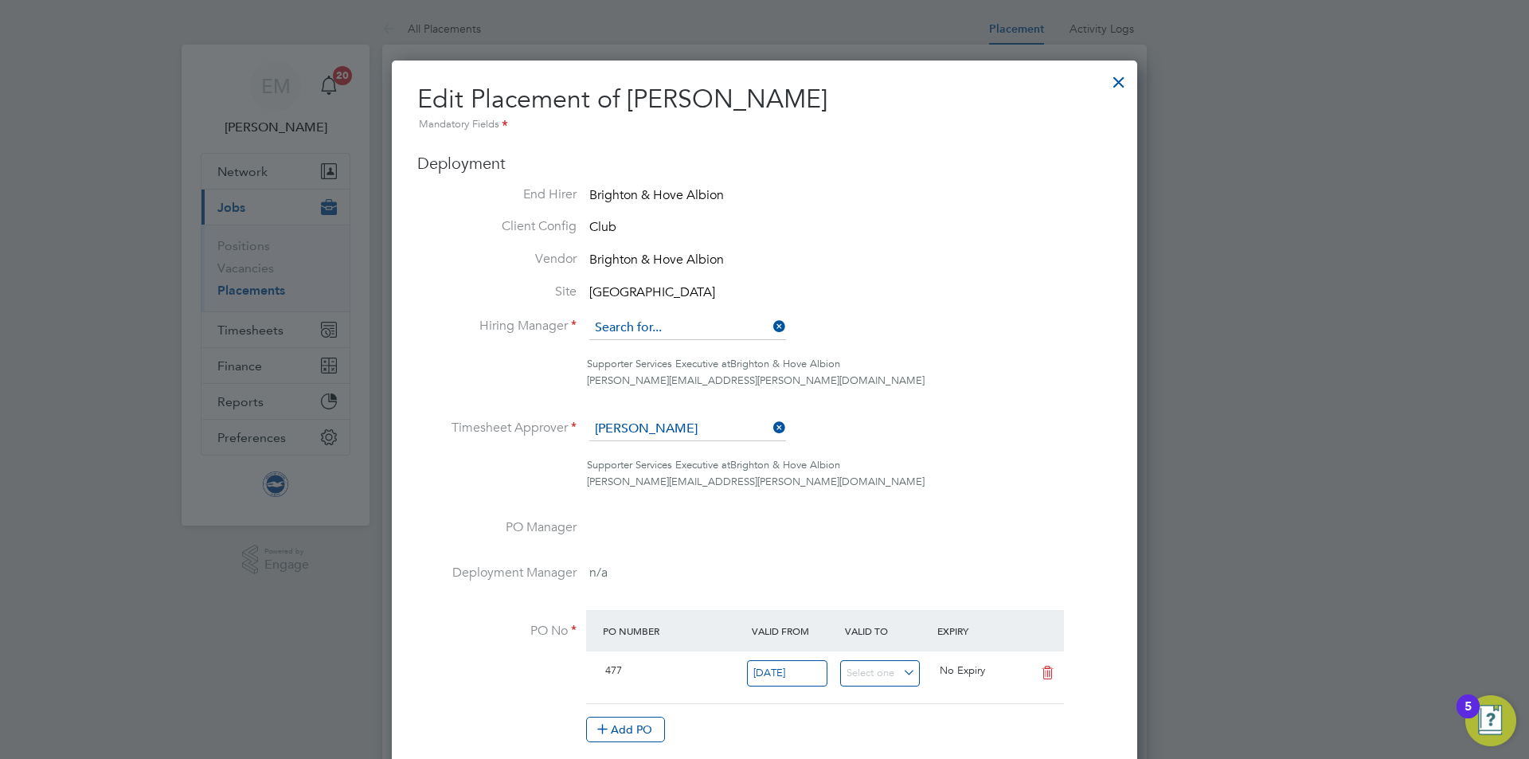
click at [671, 320] on input at bounding box center [687, 328] width 197 height 24
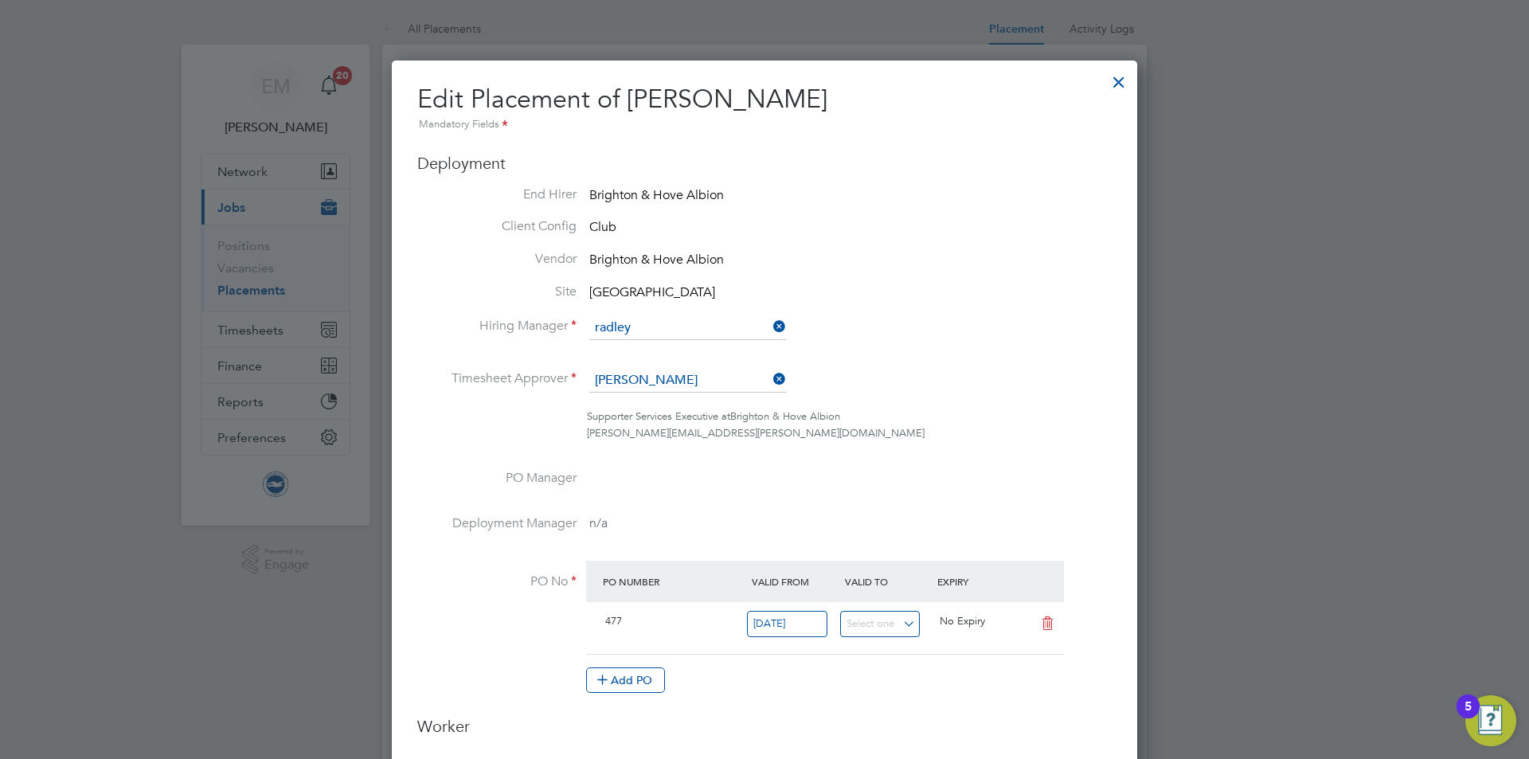
click at [612, 354] on li "[PERSON_NAME]" at bounding box center [706, 351] width 235 height 22
type input "[PERSON_NAME]"
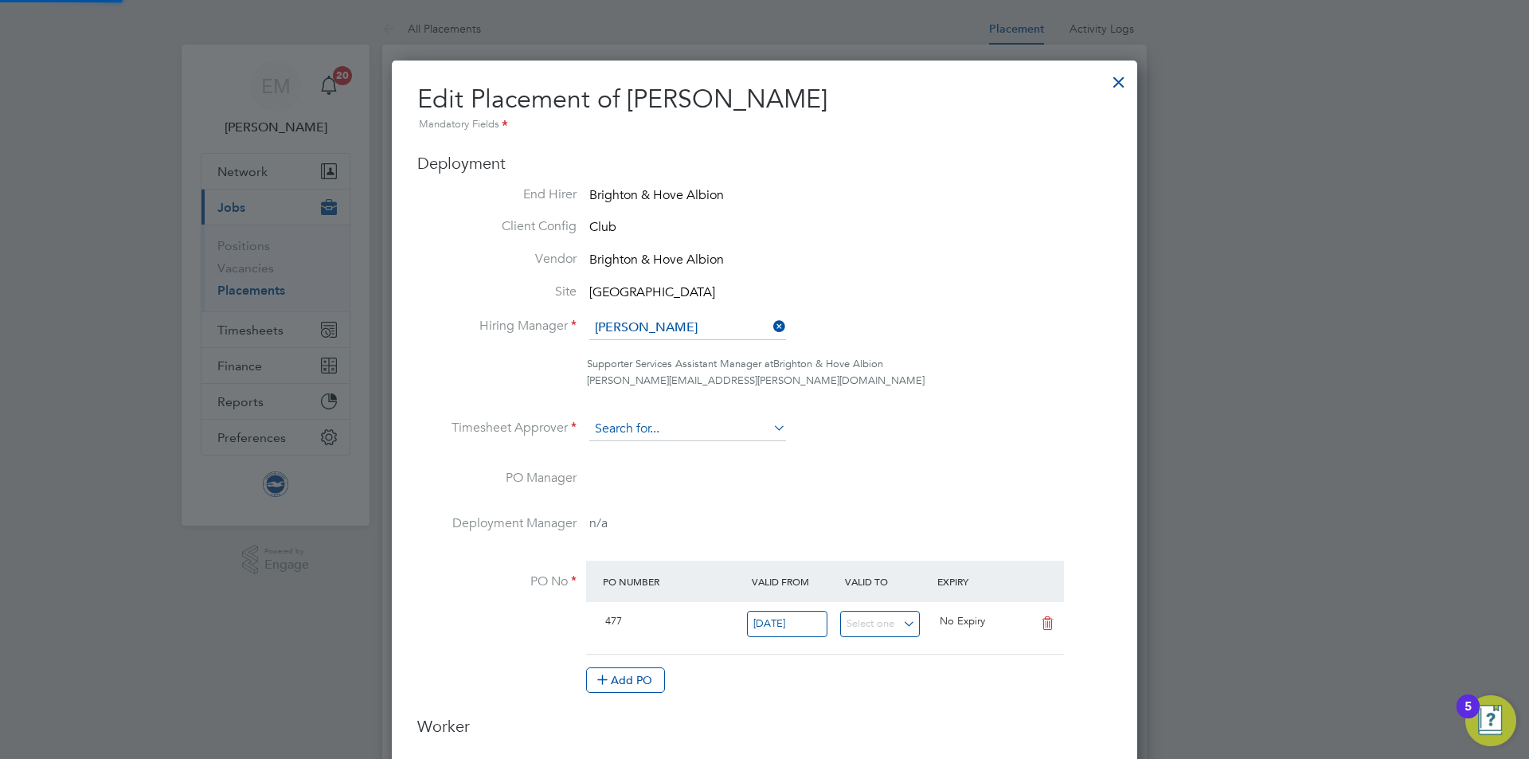
click at [618, 421] on input at bounding box center [687, 429] width 197 height 24
click at [687, 448] on b "Radley" at bounding box center [705, 452] width 36 height 14
type input "[PERSON_NAME]"
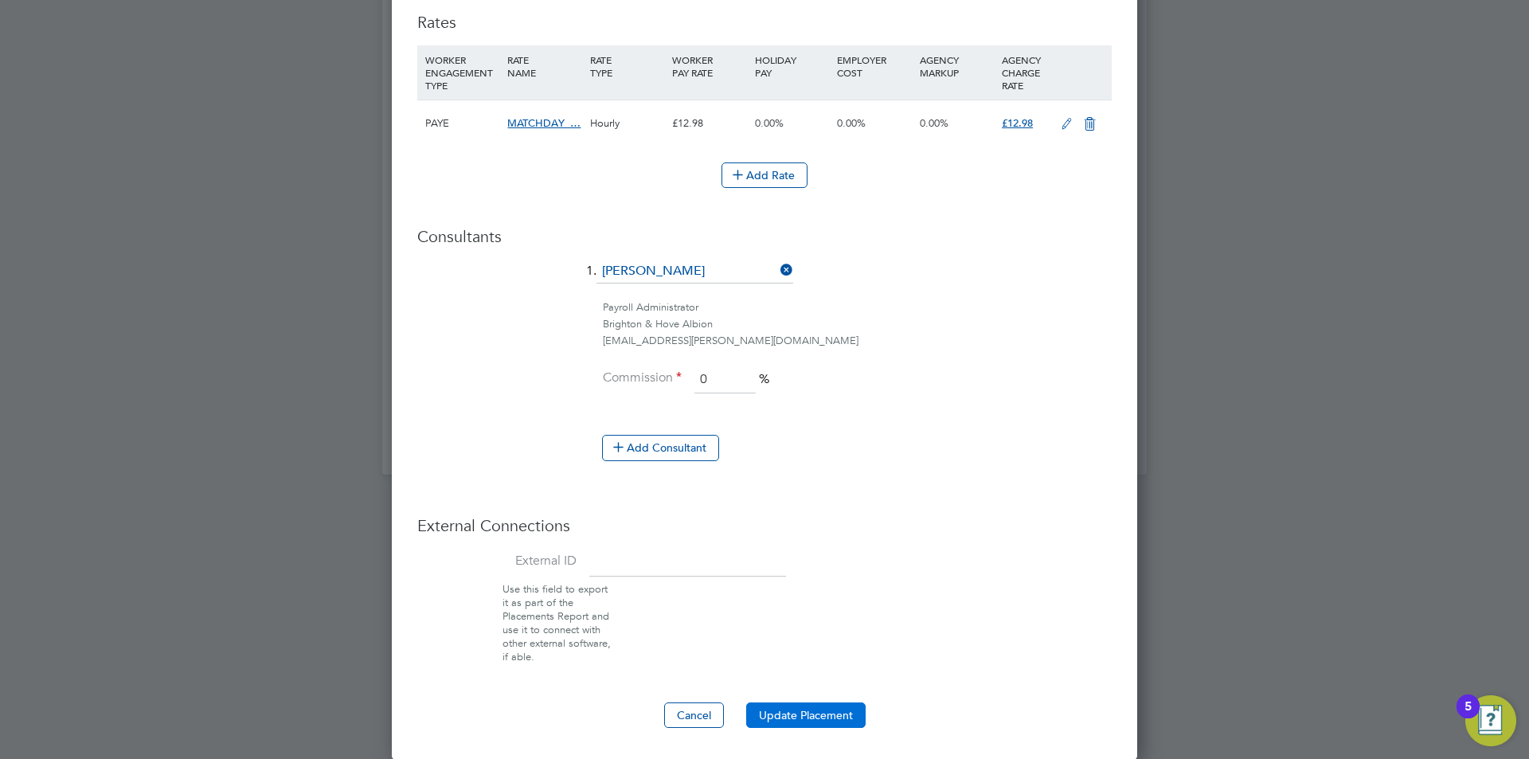
click at [828, 711] on button "Update Placement" at bounding box center [805, 715] width 119 height 25
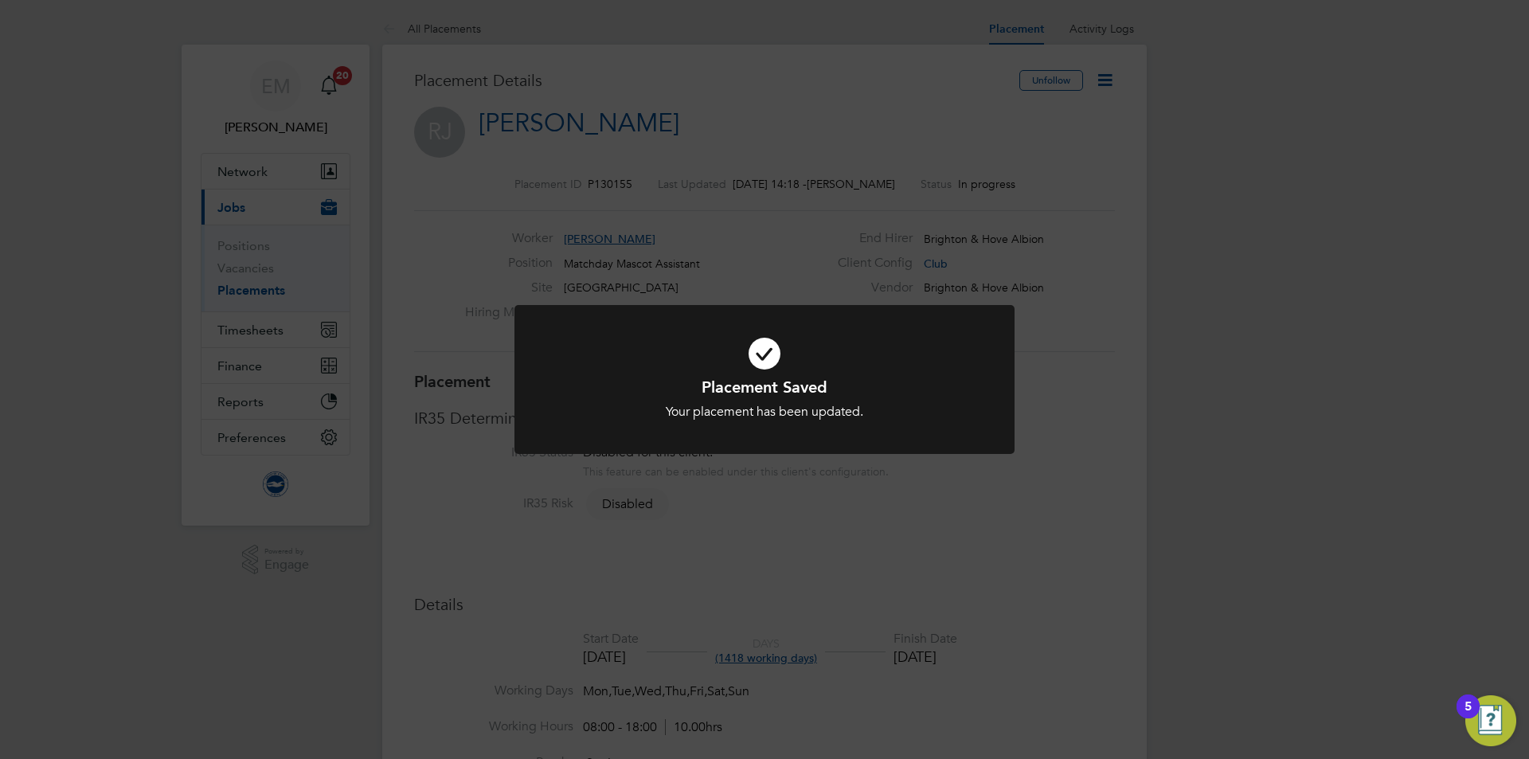
click at [946, 99] on div "Placement Saved Your placement has been updated. Cancel Okay" at bounding box center [764, 379] width 1529 height 759
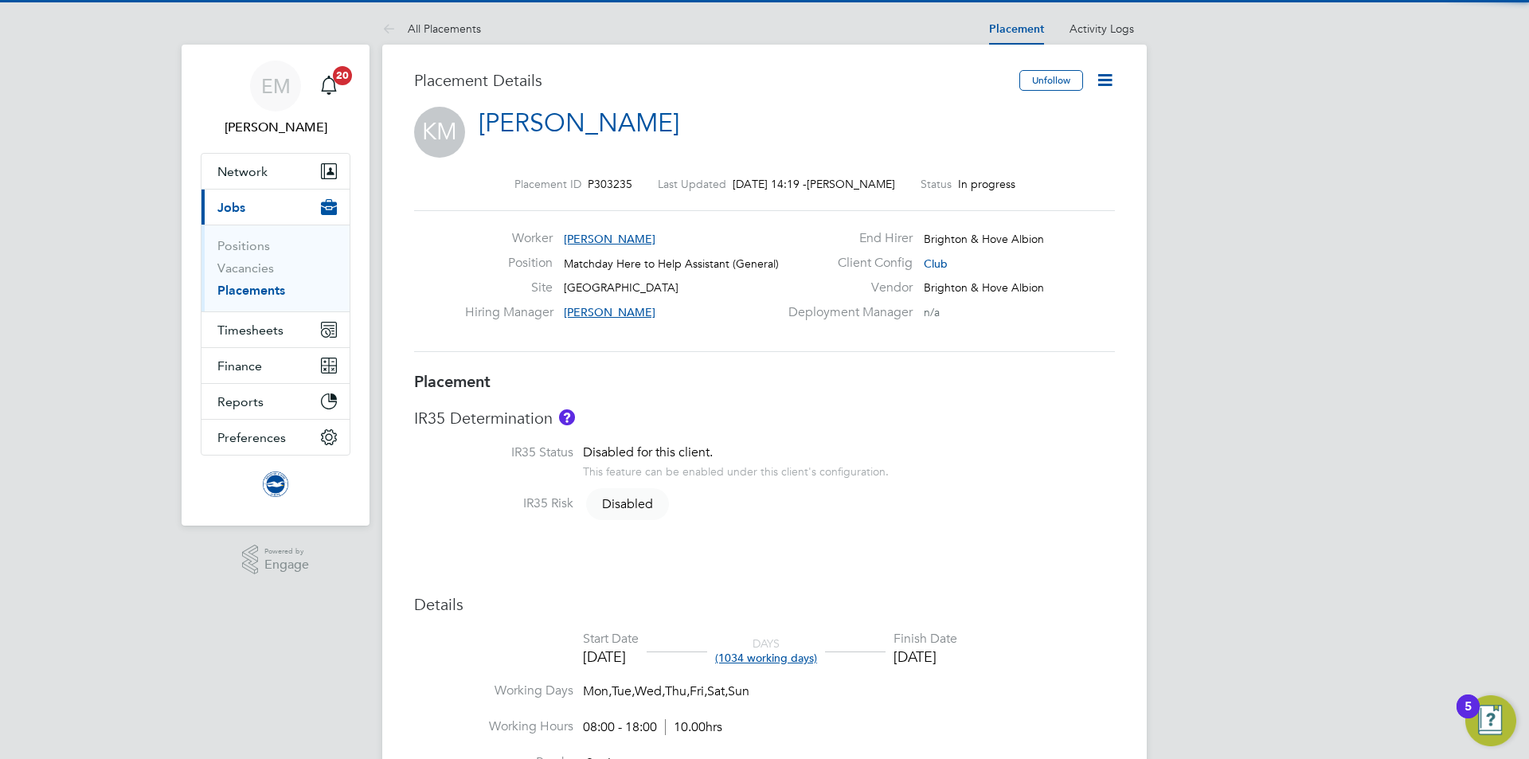
click at [1102, 80] on icon at bounding box center [1105, 80] width 20 height 20
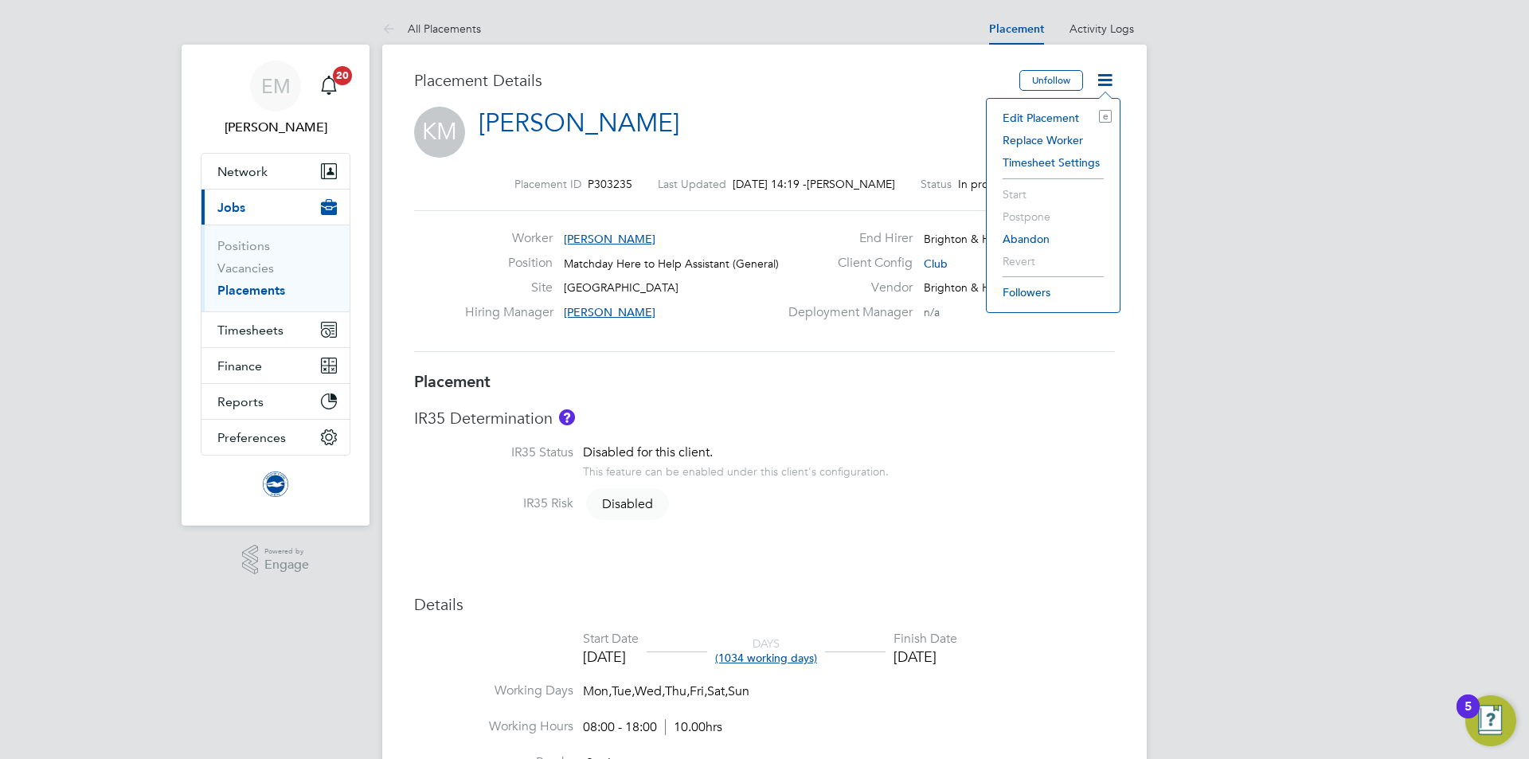
click at [1065, 116] on li "Edit Placement e" at bounding box center [1053, 118] width 117 height 22
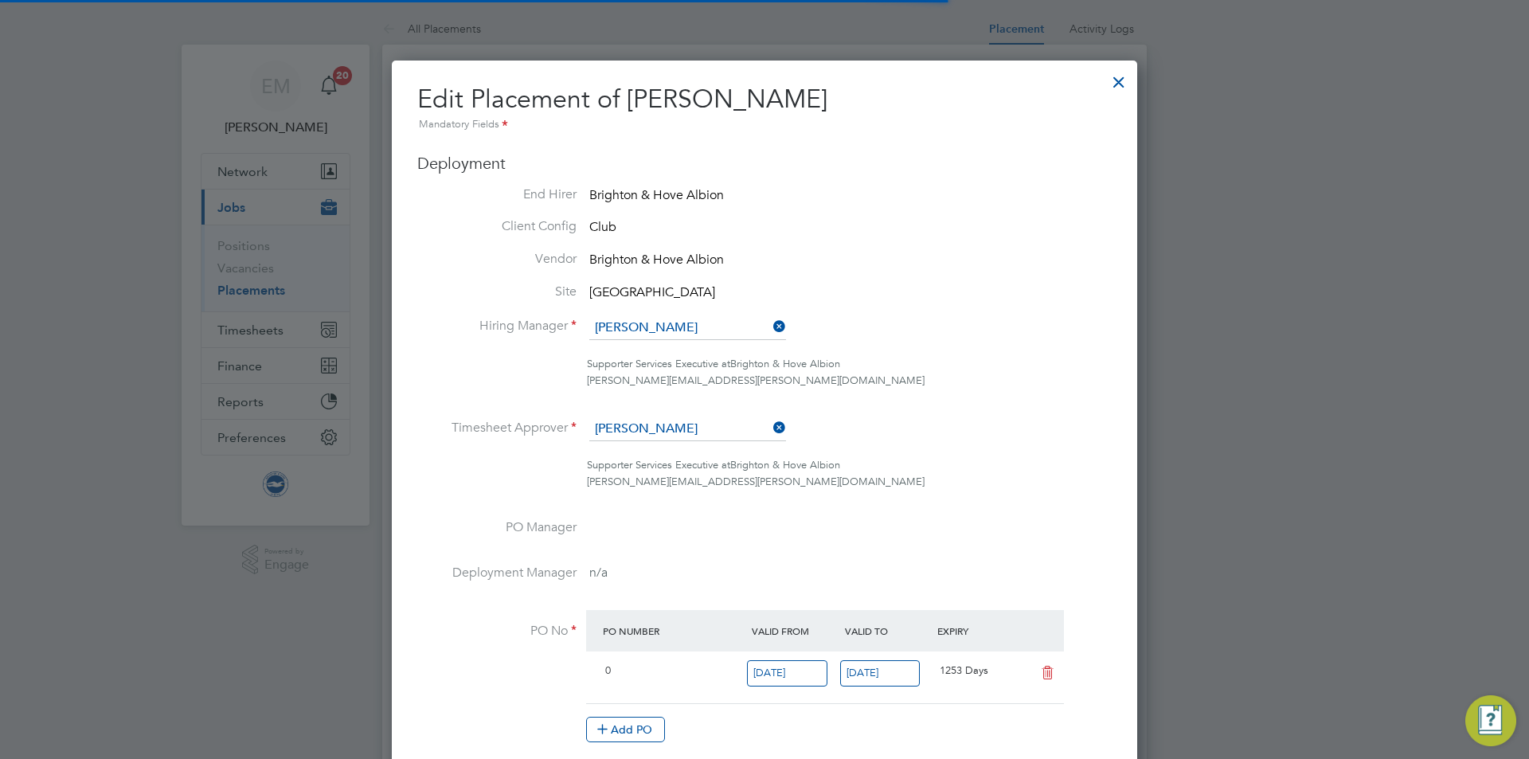
scroll to position [8, 8]
click at [677, 342] on li "Hiring Manager Millie Crowhurst" at bounding box center [764, 336] width 695 height 40
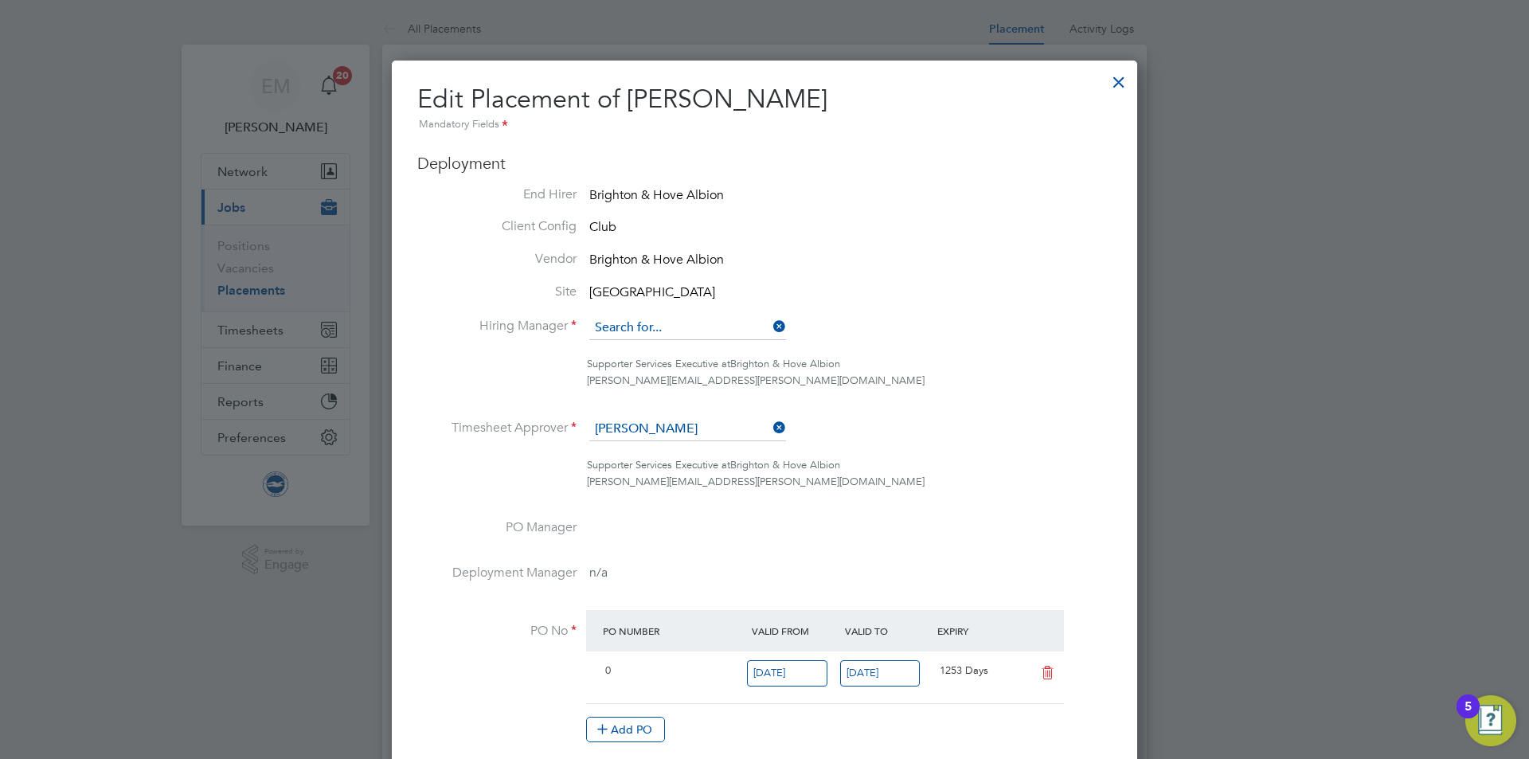
click at [672, 323] on input at bounding box center [687, 328] width 197 height 24
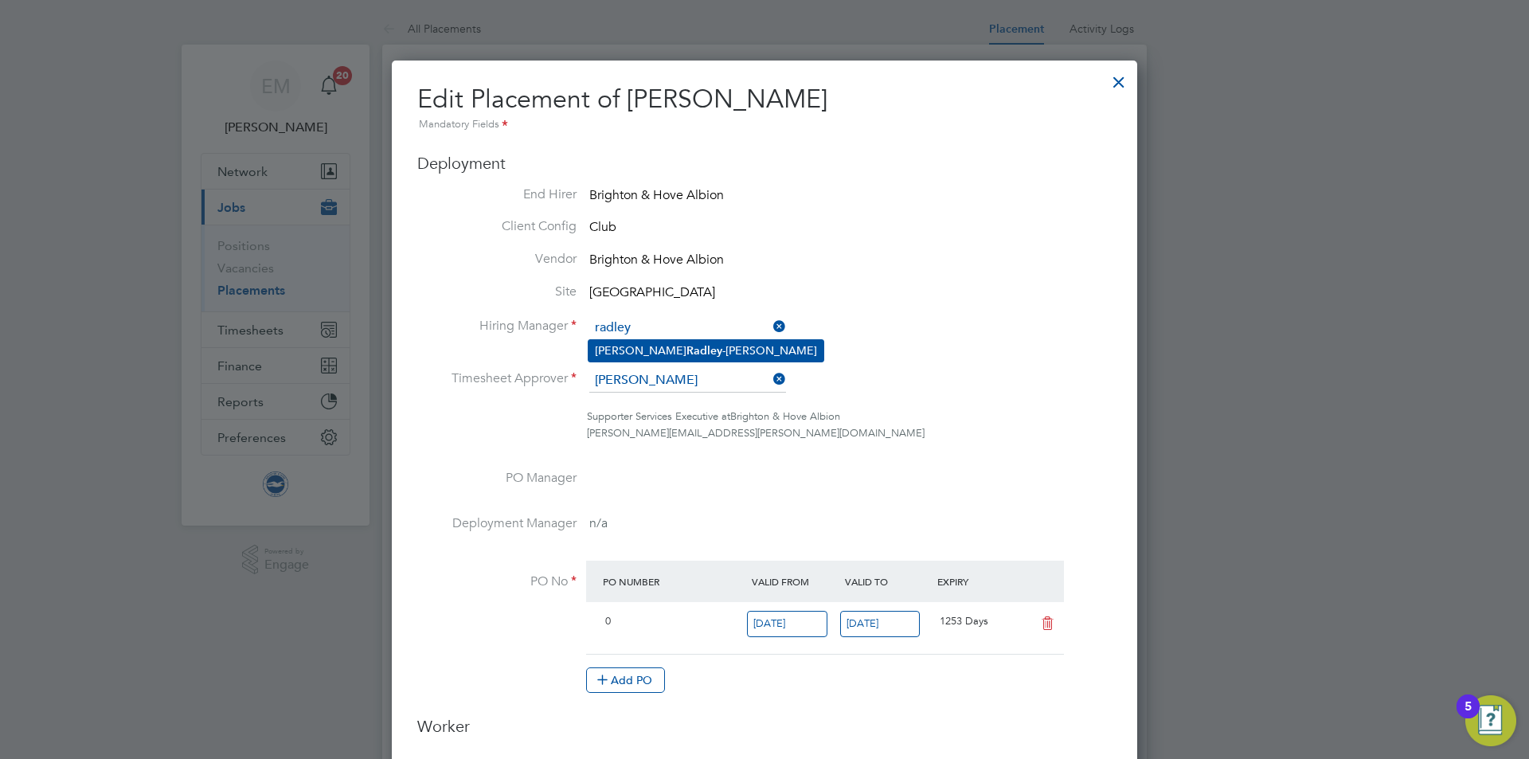
click at [687, 349] on b "Radley" at bounding box center [705, 351] width 36 height 14
type input "[PERSON_NAME]"
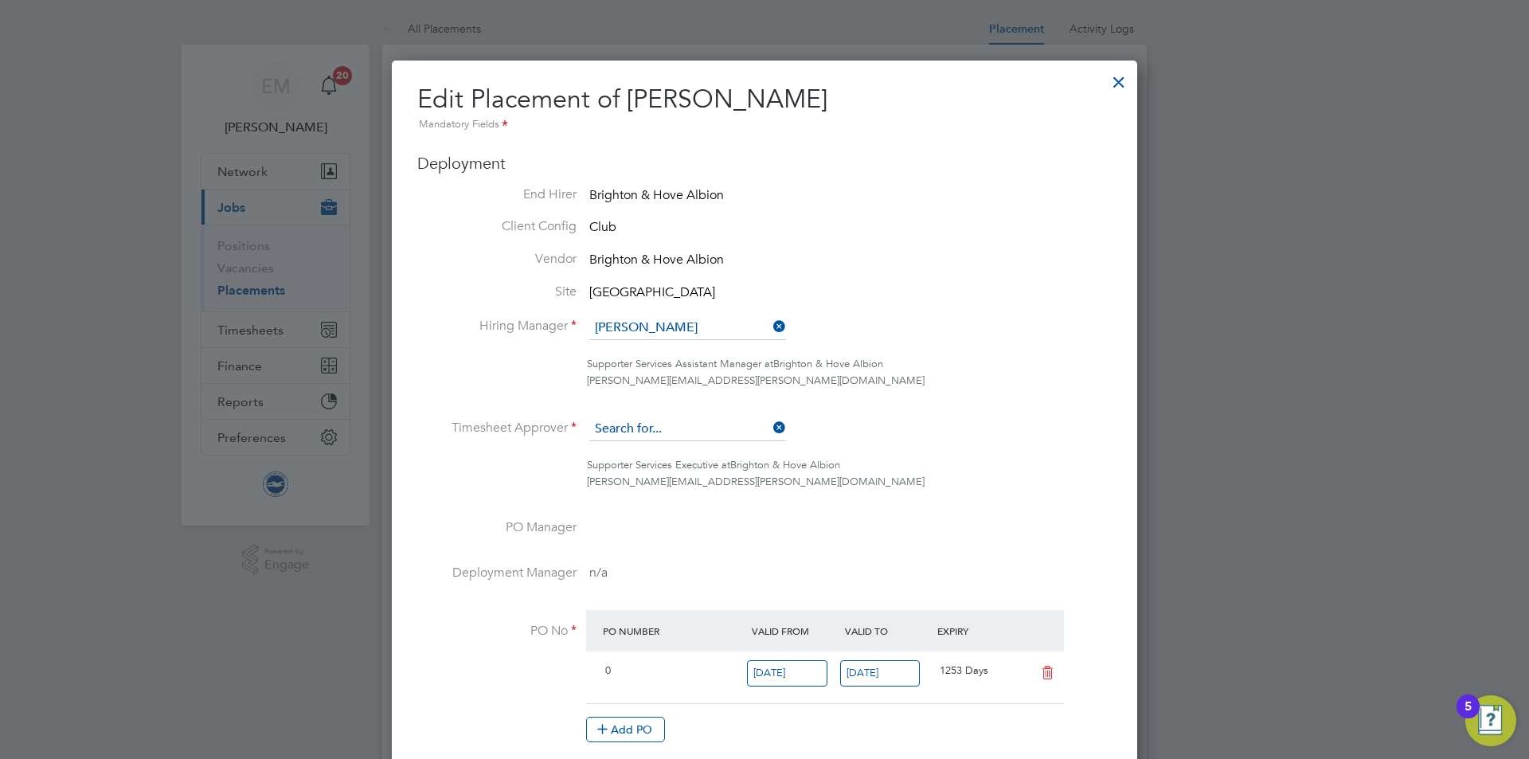
click at [638, 434] on input at bounding box center [687, 429] width 197 height 24
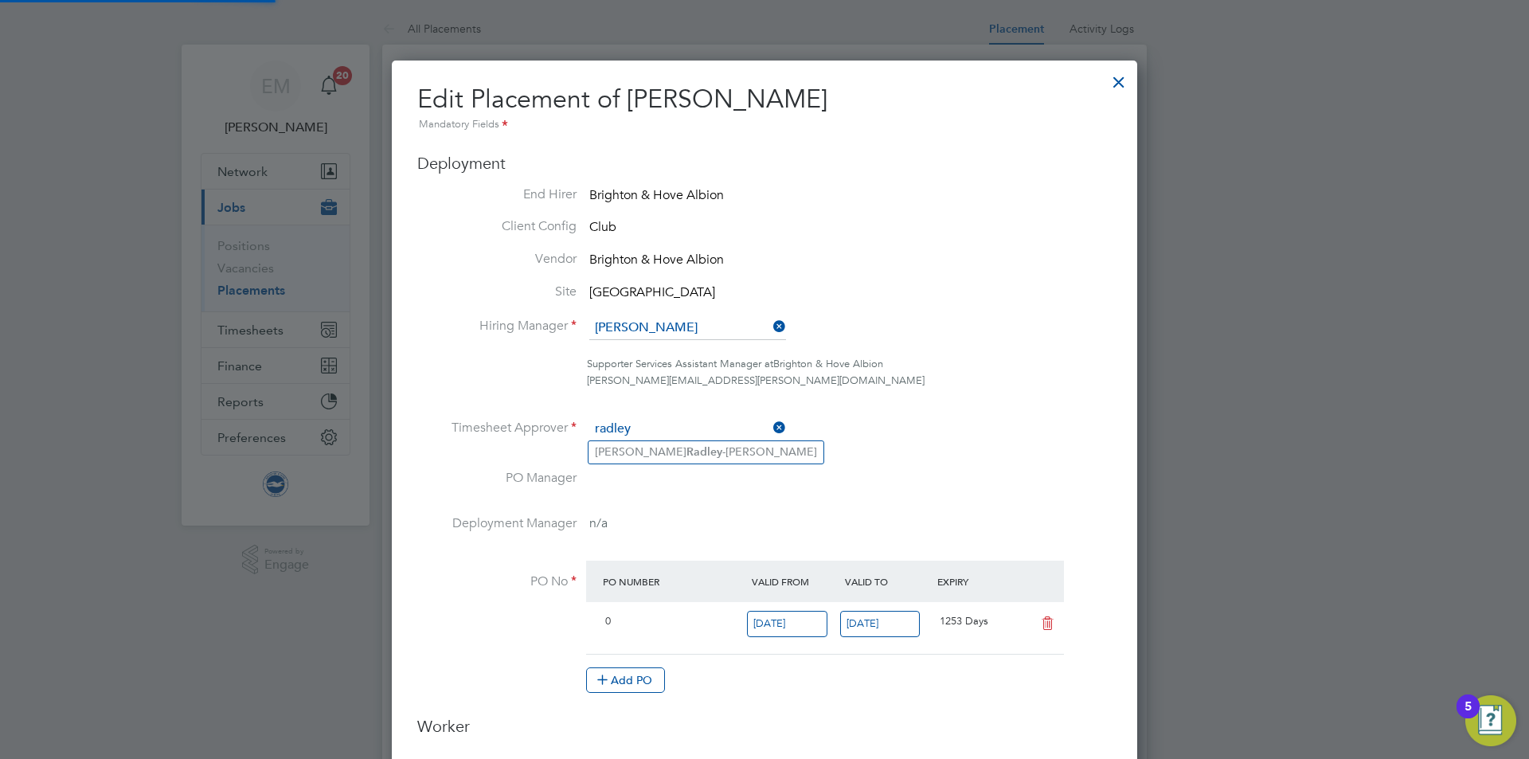
click at [671, 442] on li "Joe Radley -Martin" at bounding box center [706, 452] width 235 height 22
type input "[PERSON_NAME]"
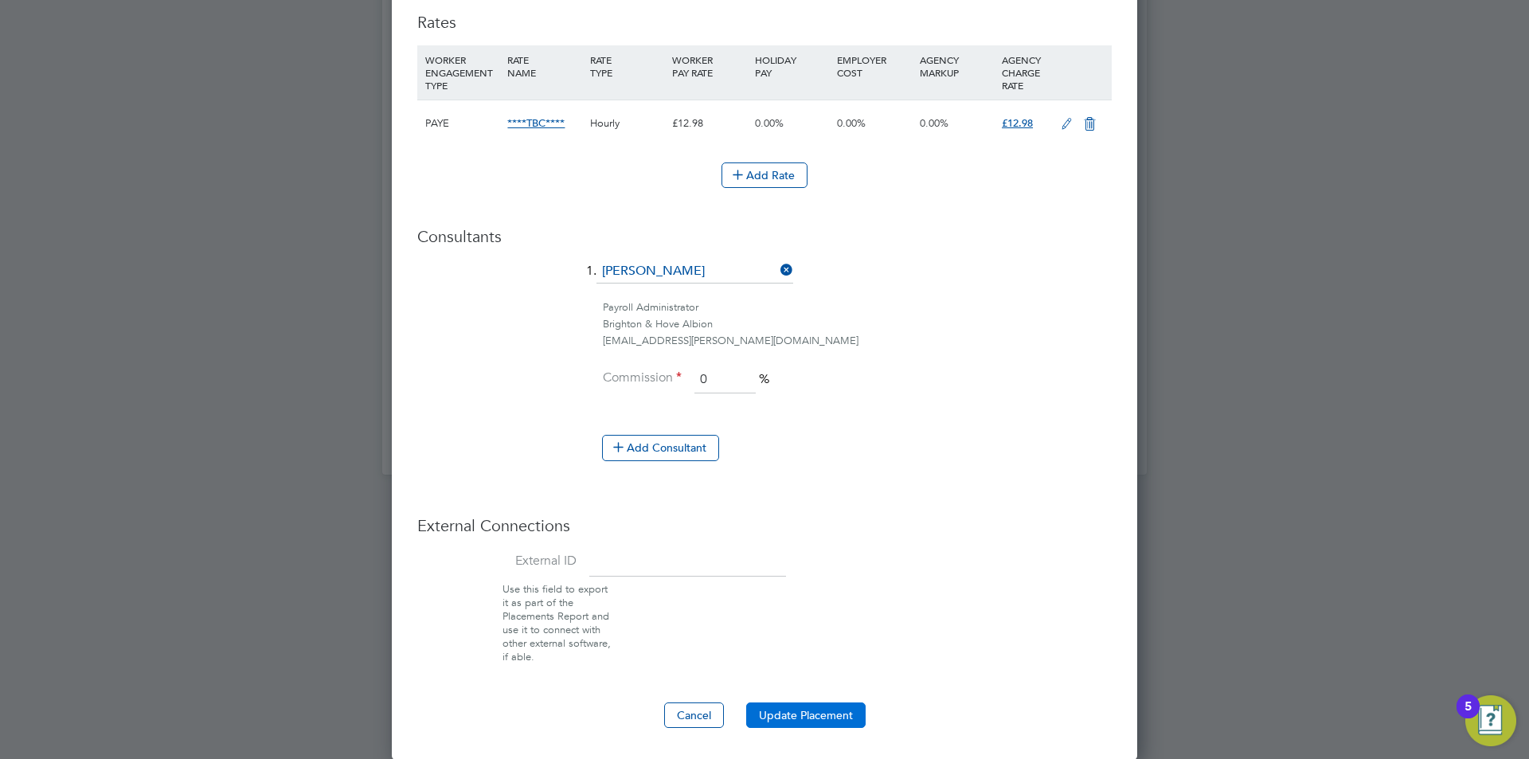
click at [789, 707] on button "Update Placement" at bounding box center [805, 715] width 119 height 25
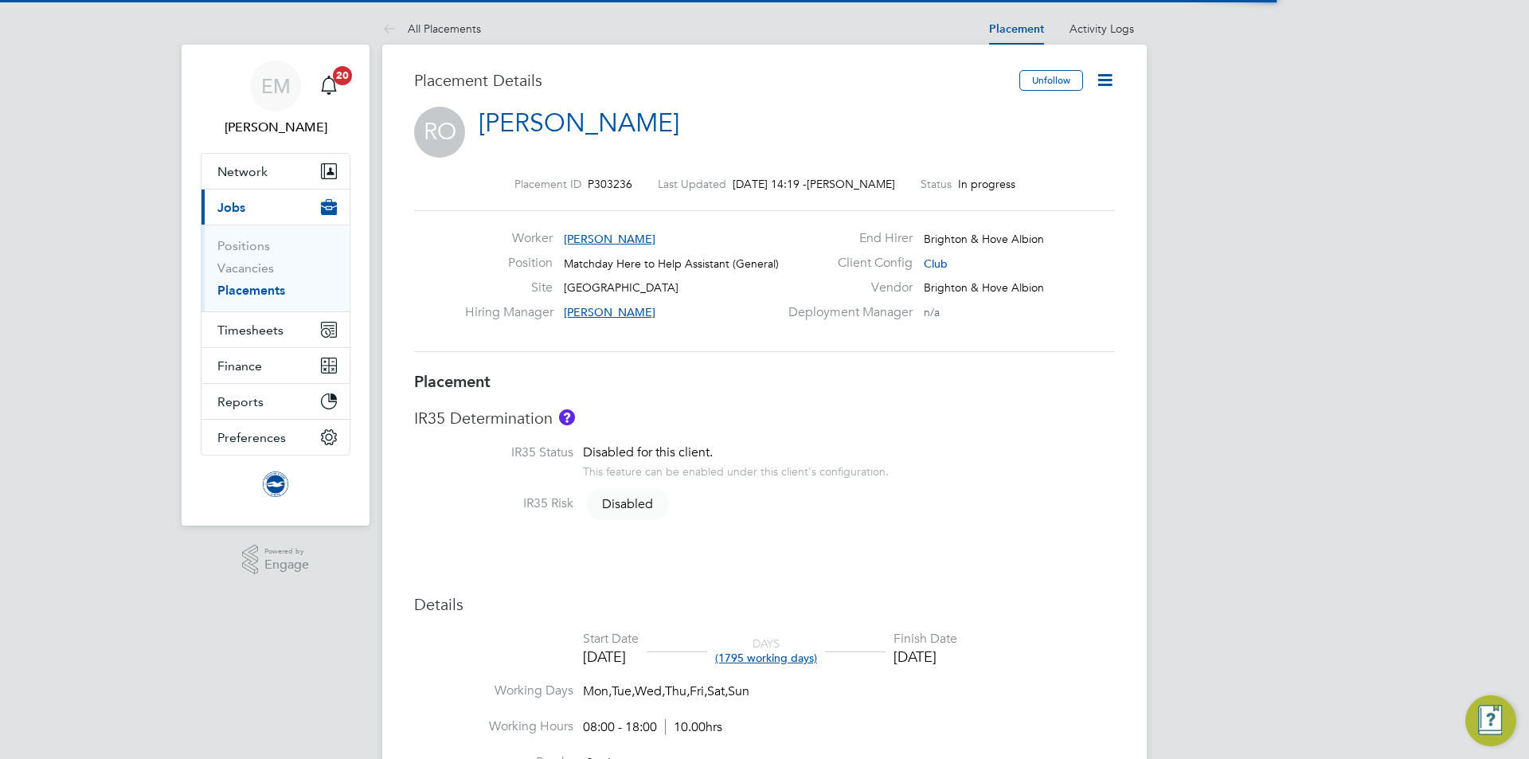
click at [1104, 76] on icon at bounding box center [1105, 80] width 20 height 20
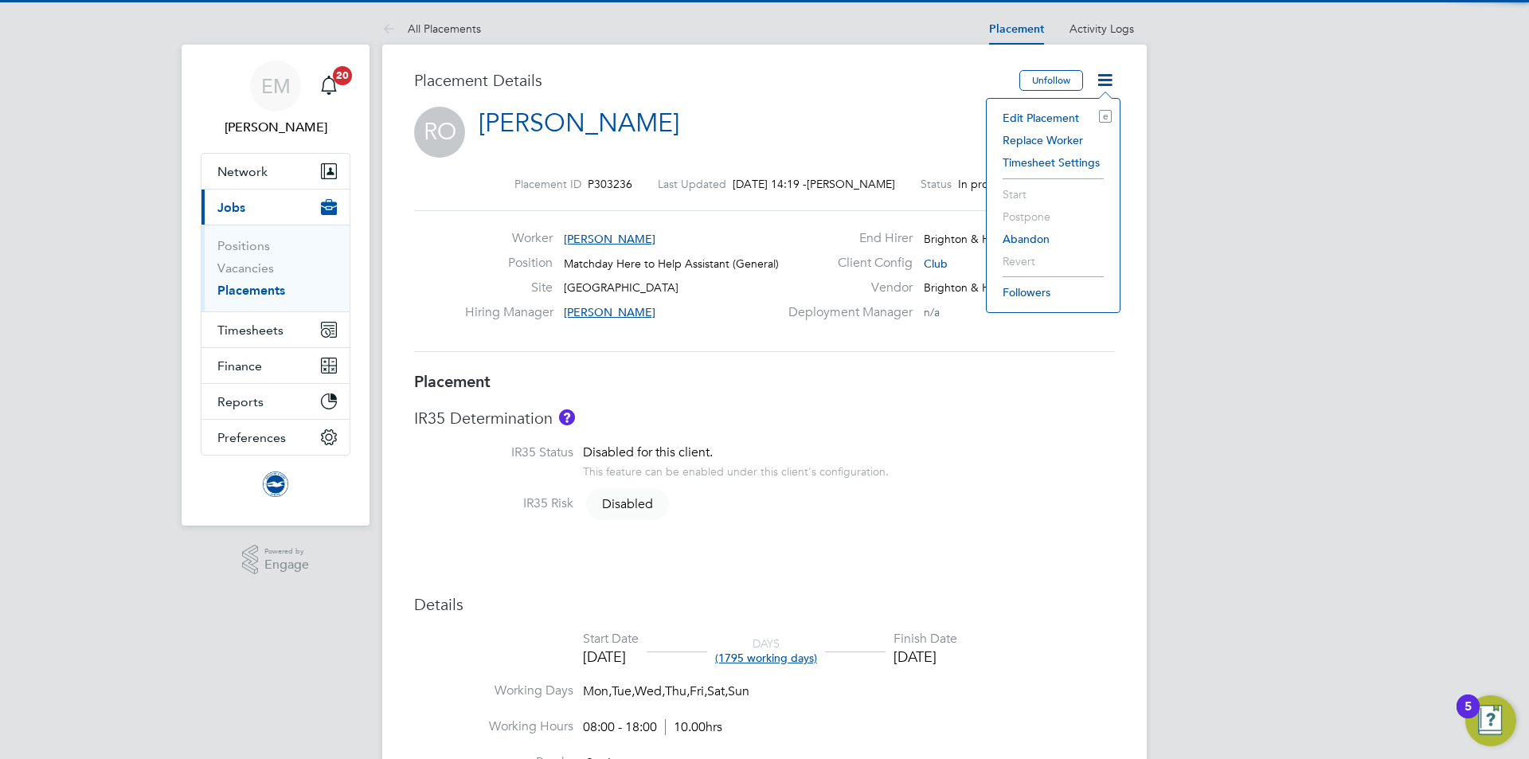
click at [1047, 117] on li "Edit Placement e" at bounding box center [1053, 118] width 117 height 22
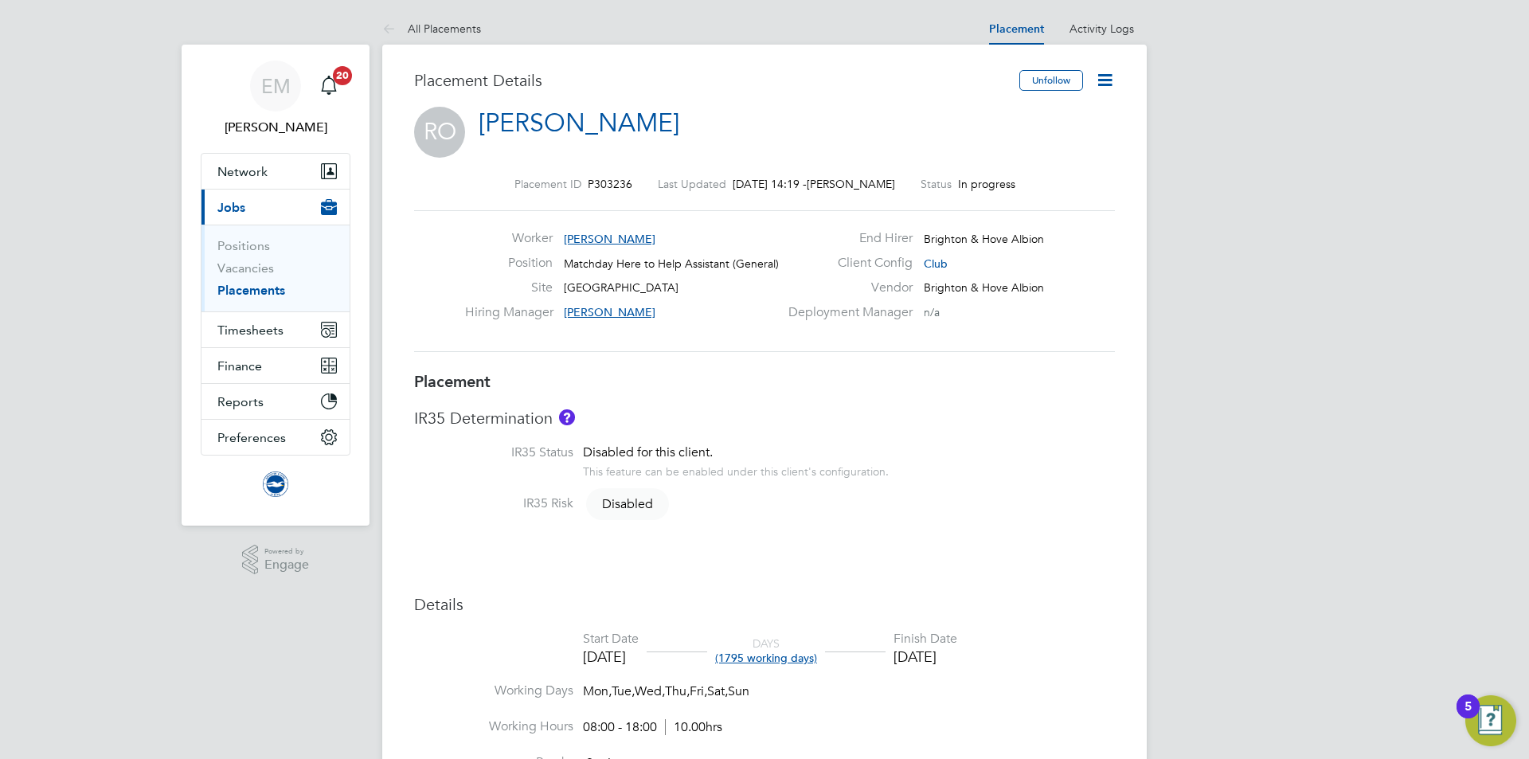
scroll to position [8, 8]
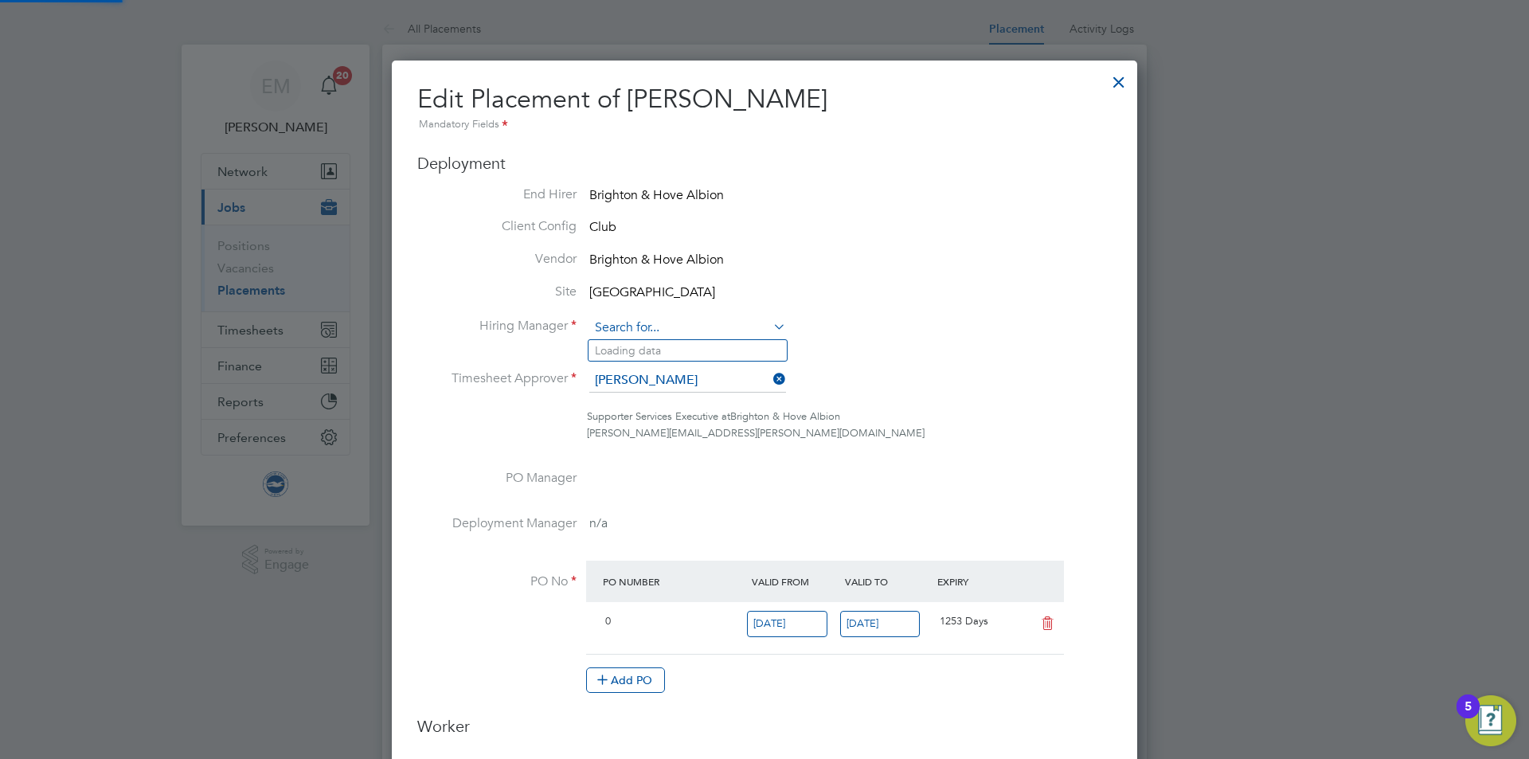
click at [676, 331] on input at bounding box center [687, 328] width 197 height 24
click at [657, 344] on li "[PERSON_NAME]" at bounding box center [706, 351] width 235 height 22
type input "[PERSON_NAME]"
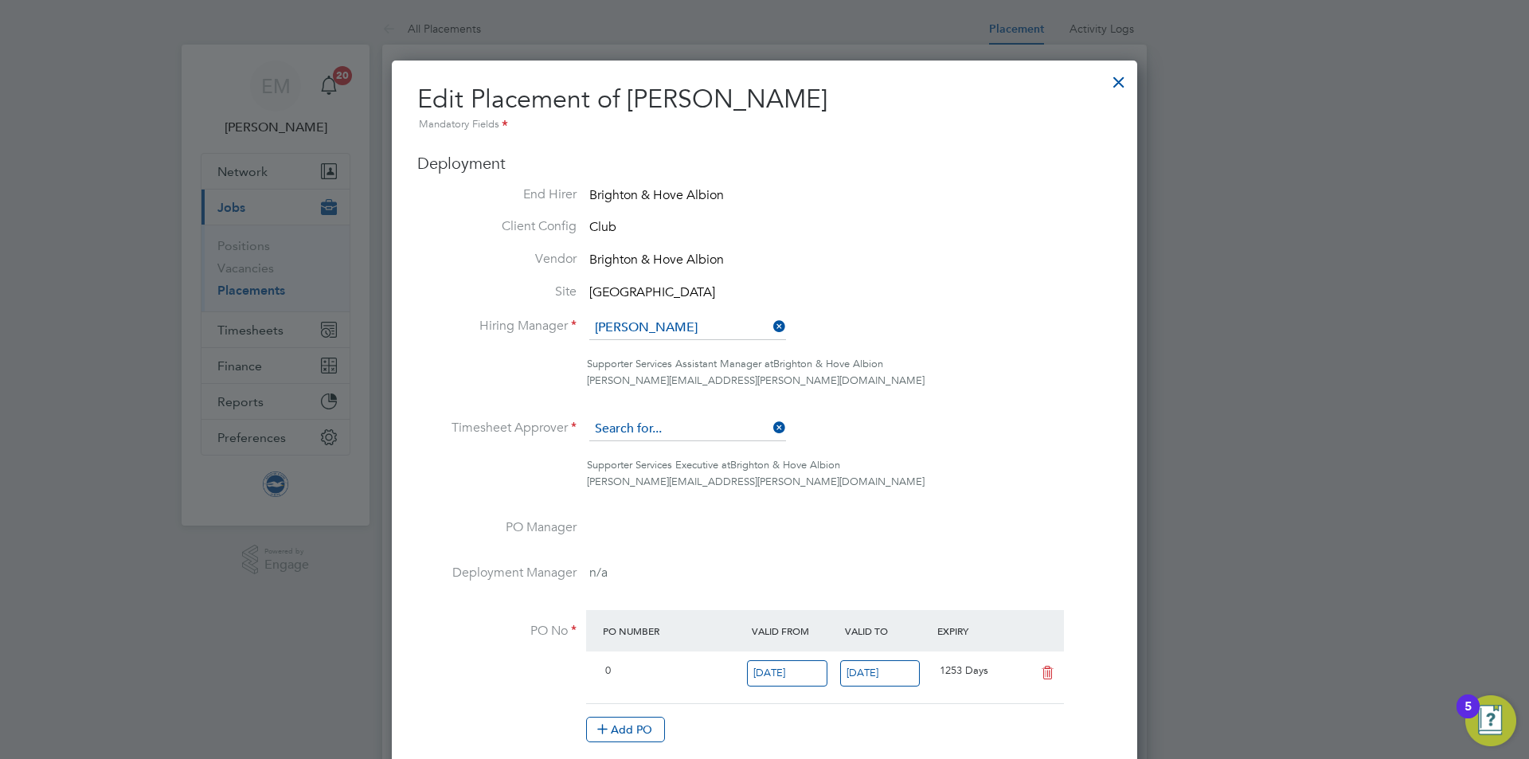
click at [663, 434] on input at bounding box center [687, 429] width 197 height 24
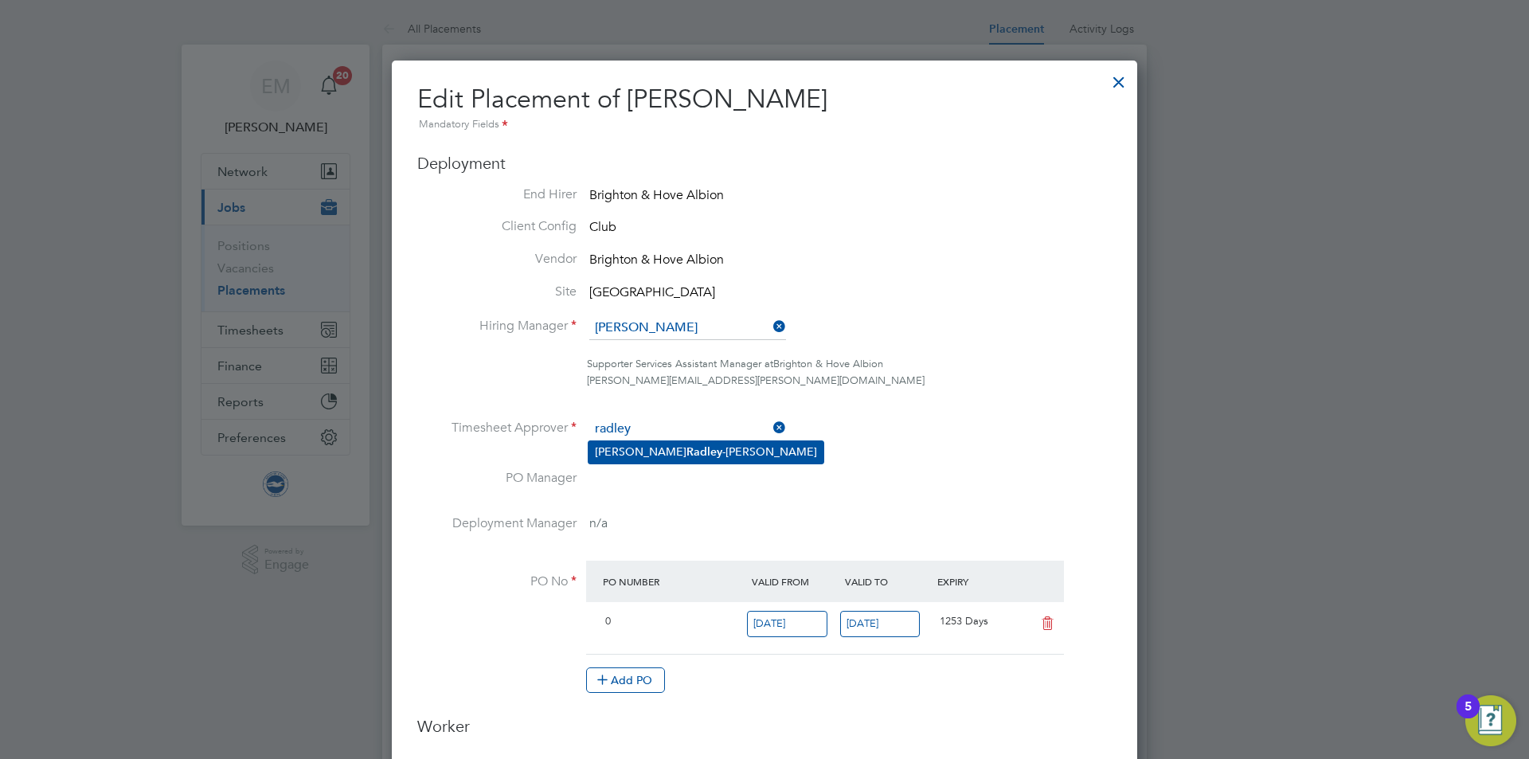
click at [687, 445] on b "Radley" at bounding box center [705, 452] width 36 height 14
type input "[PERSON_NAME]"
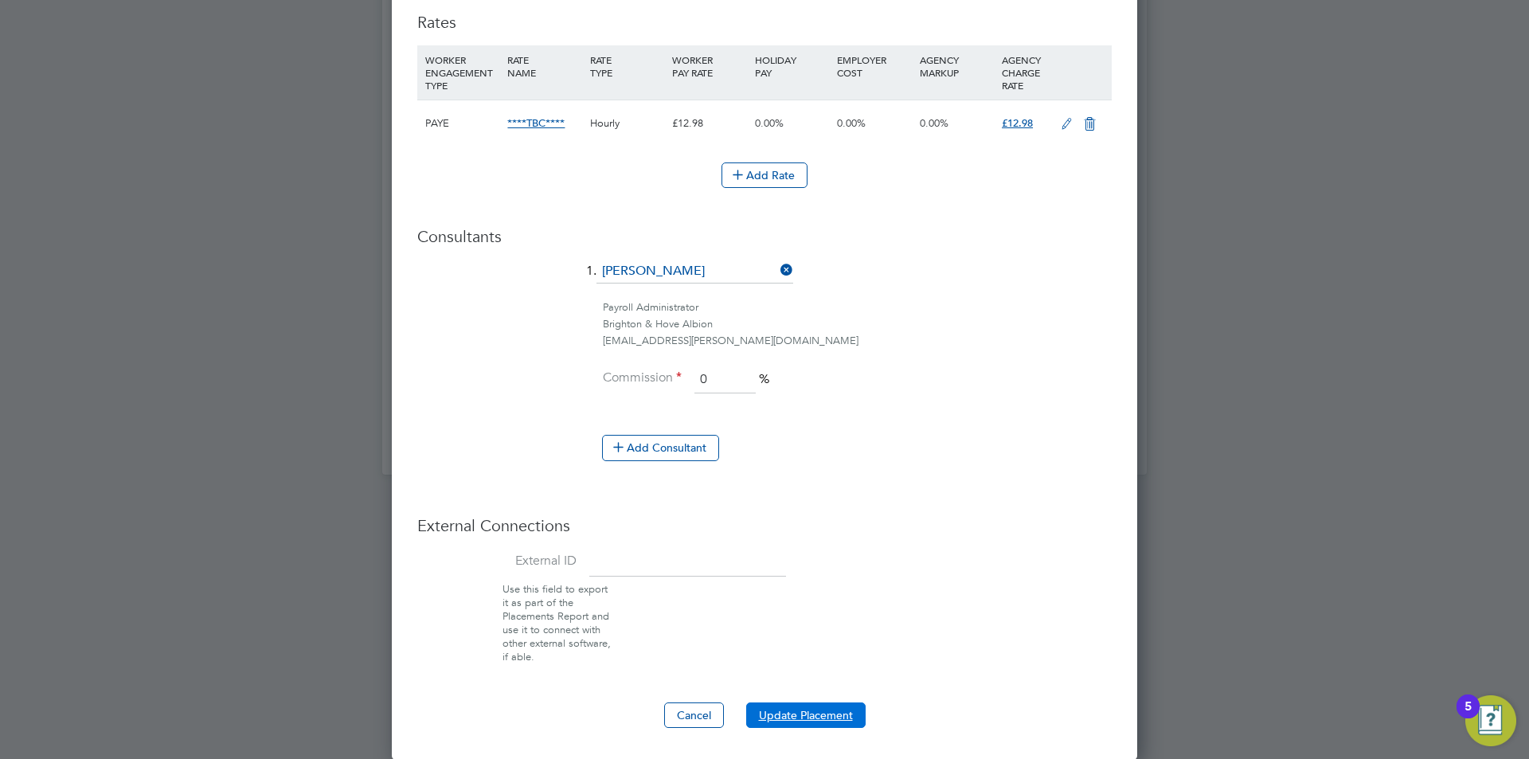
click at [844, 722] on button "Update Placement" at bounding box center [805, 715] width 119 height 25
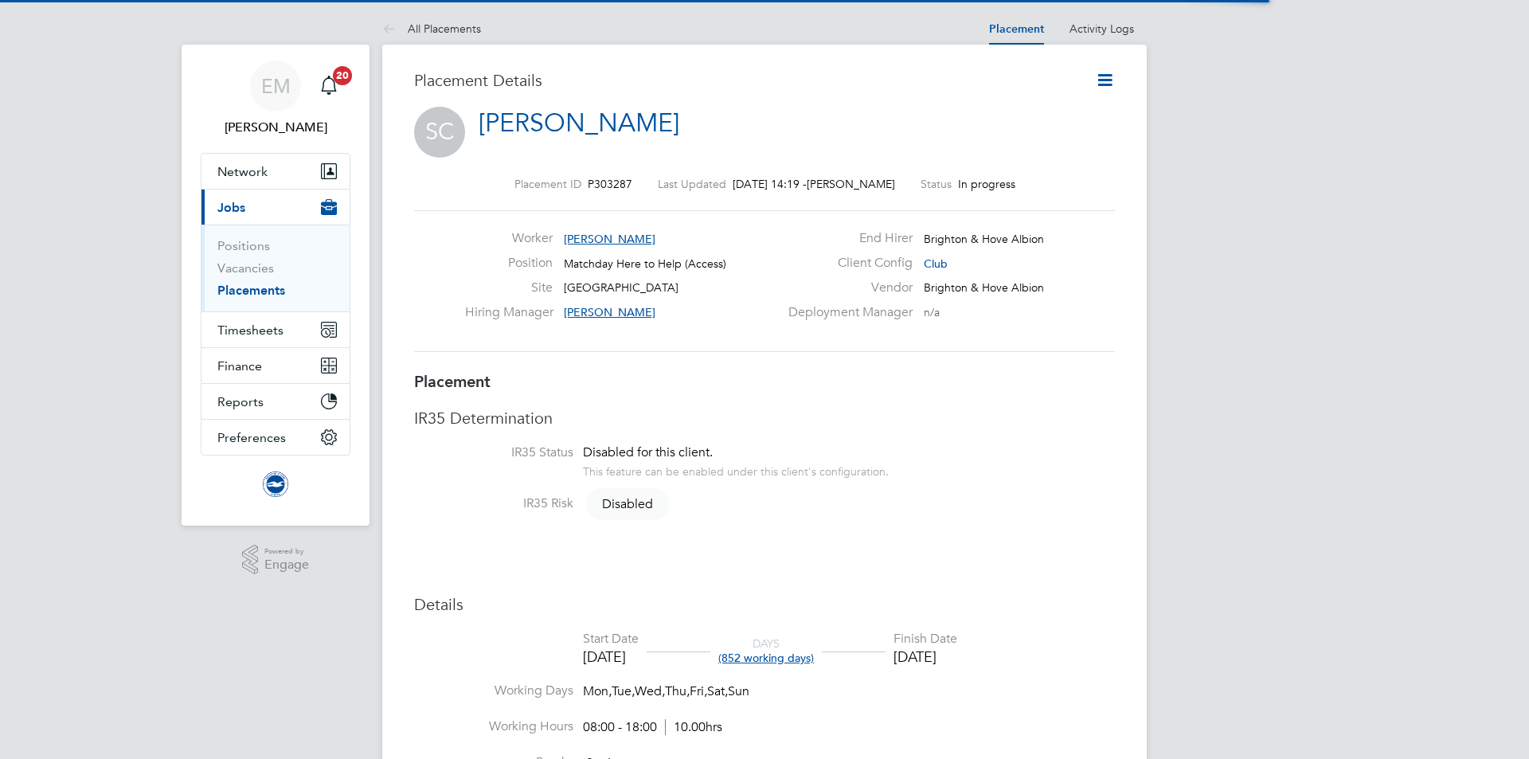
click at [1095, 70] on icon at bounding box center [1105, 80] width 20 height 20
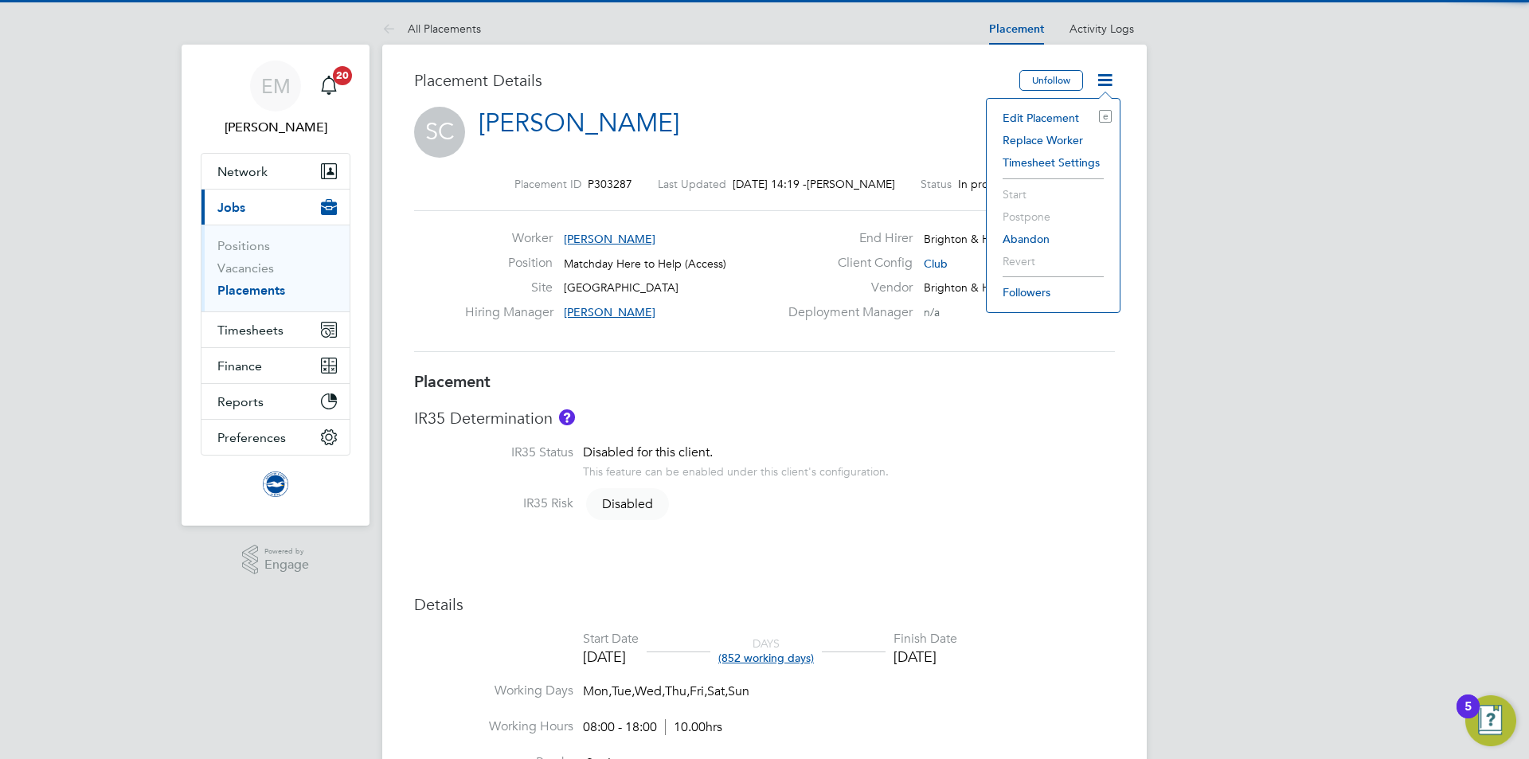
click at [1067, 114] on li "Edit Placement e" at bounding box center [1053, 118] width 117 height 22
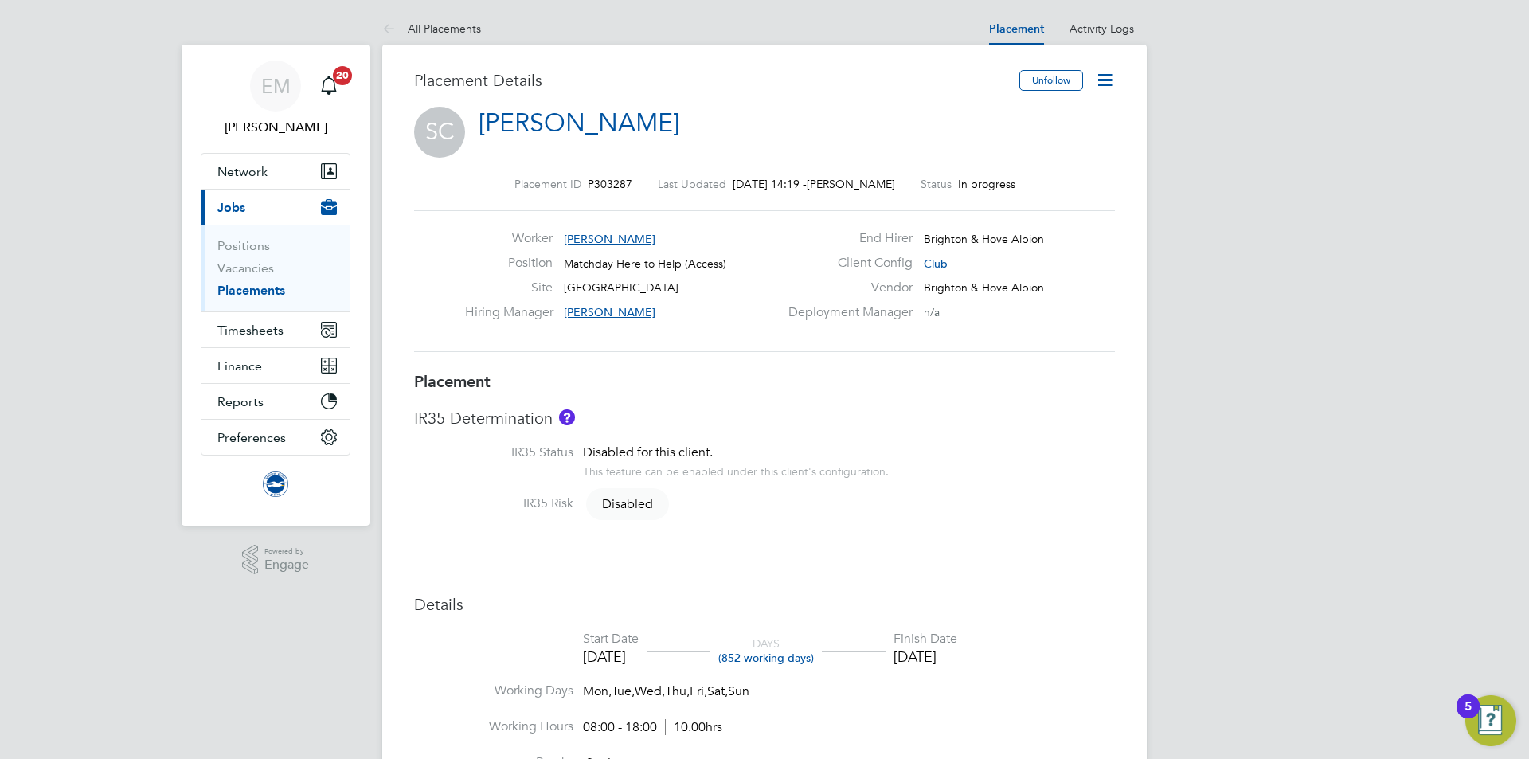
scroll to position [8, 8]
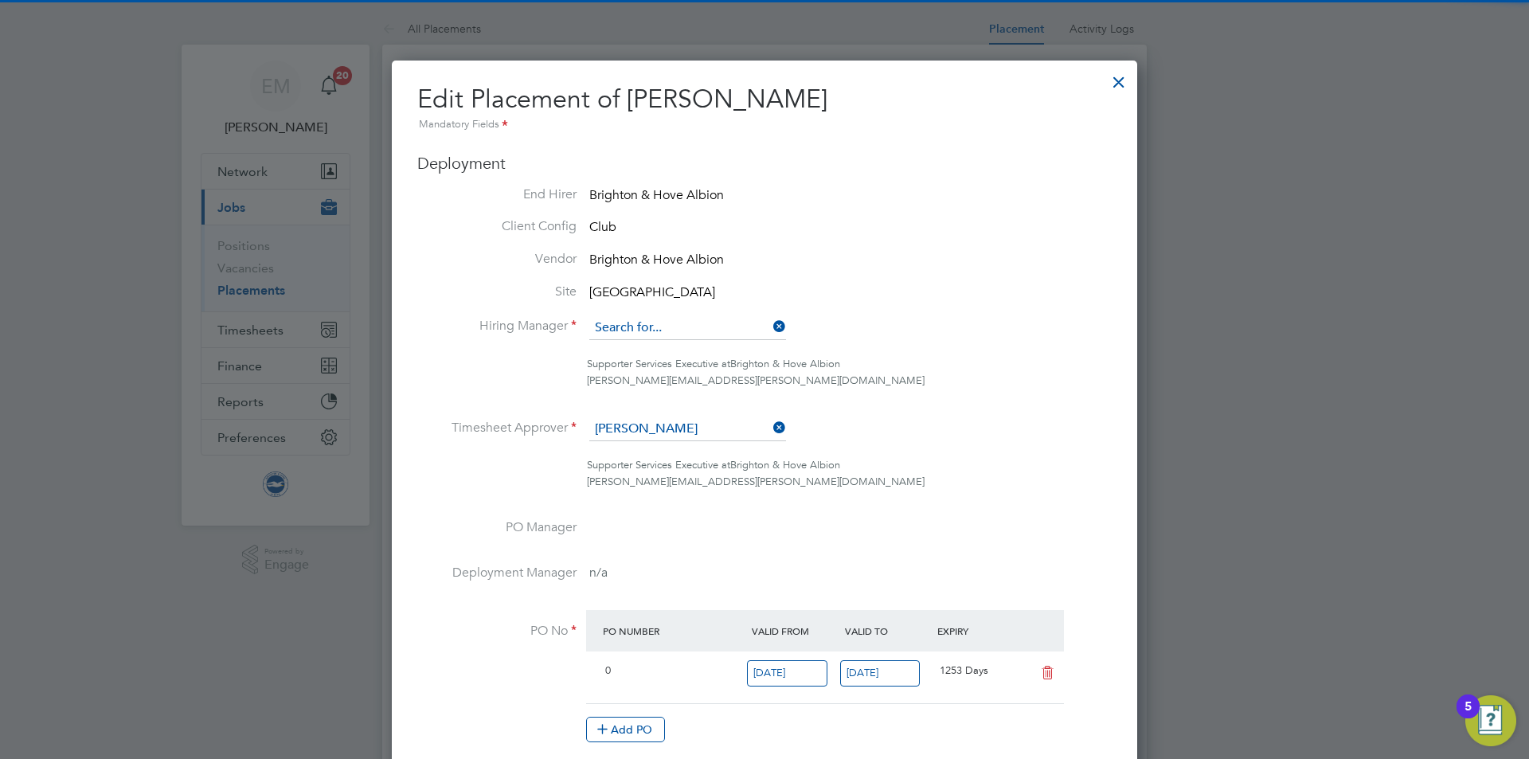
click at [648, 326] on input at bounding box center [687, 328] width 197 height 24
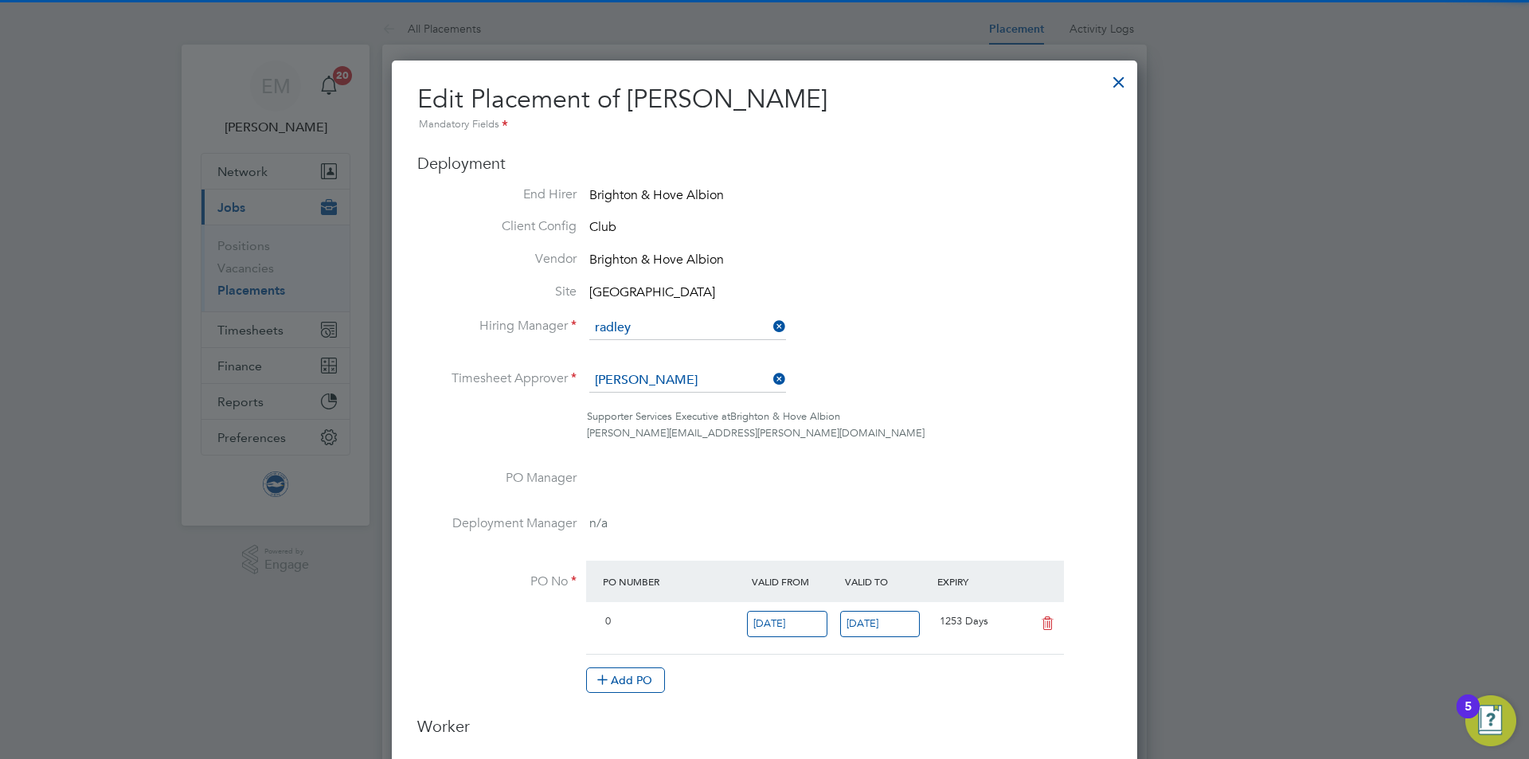
click at [659, 350] on li "[PERSON_NAME]" at bounding box center [706, 351] width 235 height 22
type input "[PERSON_NAME]"
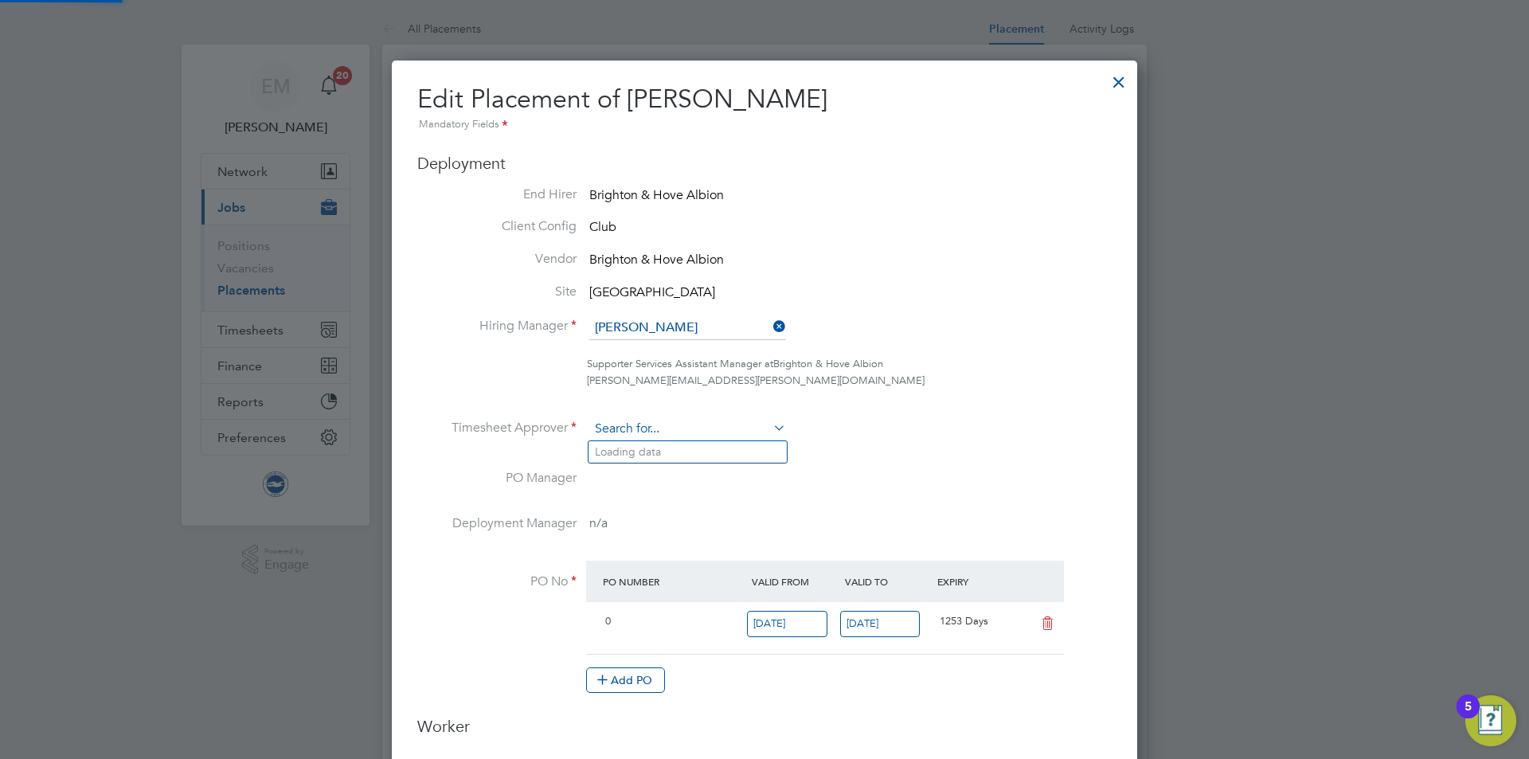
click at [658, 418] on input at bounding box center [687, 429] width 197 height 24
click at [710, 461] on li "Joe Radley -Martin" at bounding box center [706, 452] width 235 height 22
type input "[PERSON_NAME]"
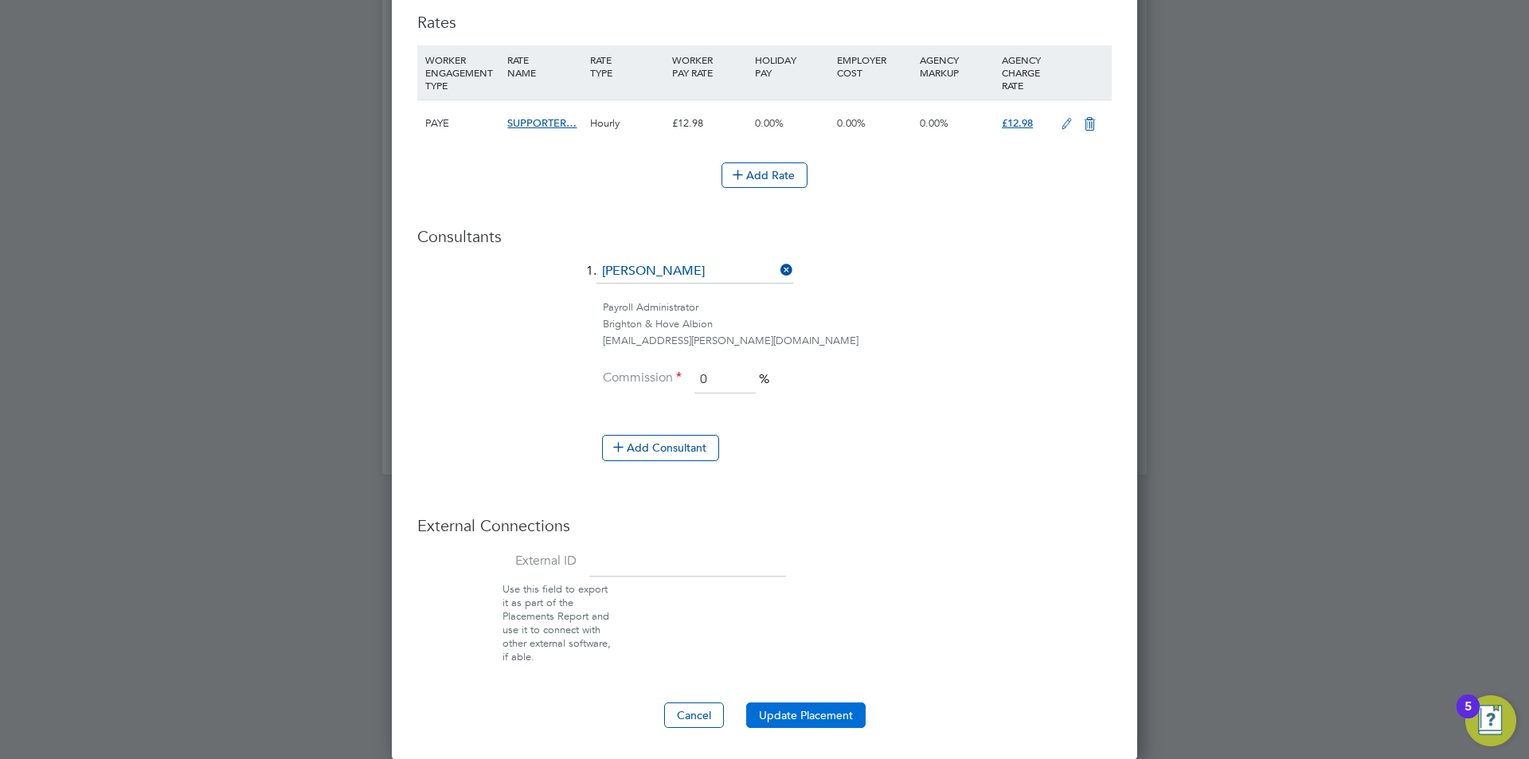
click at [807, 711] on button "Update Placement" at bounding box center [805, 715] width 119 height 25
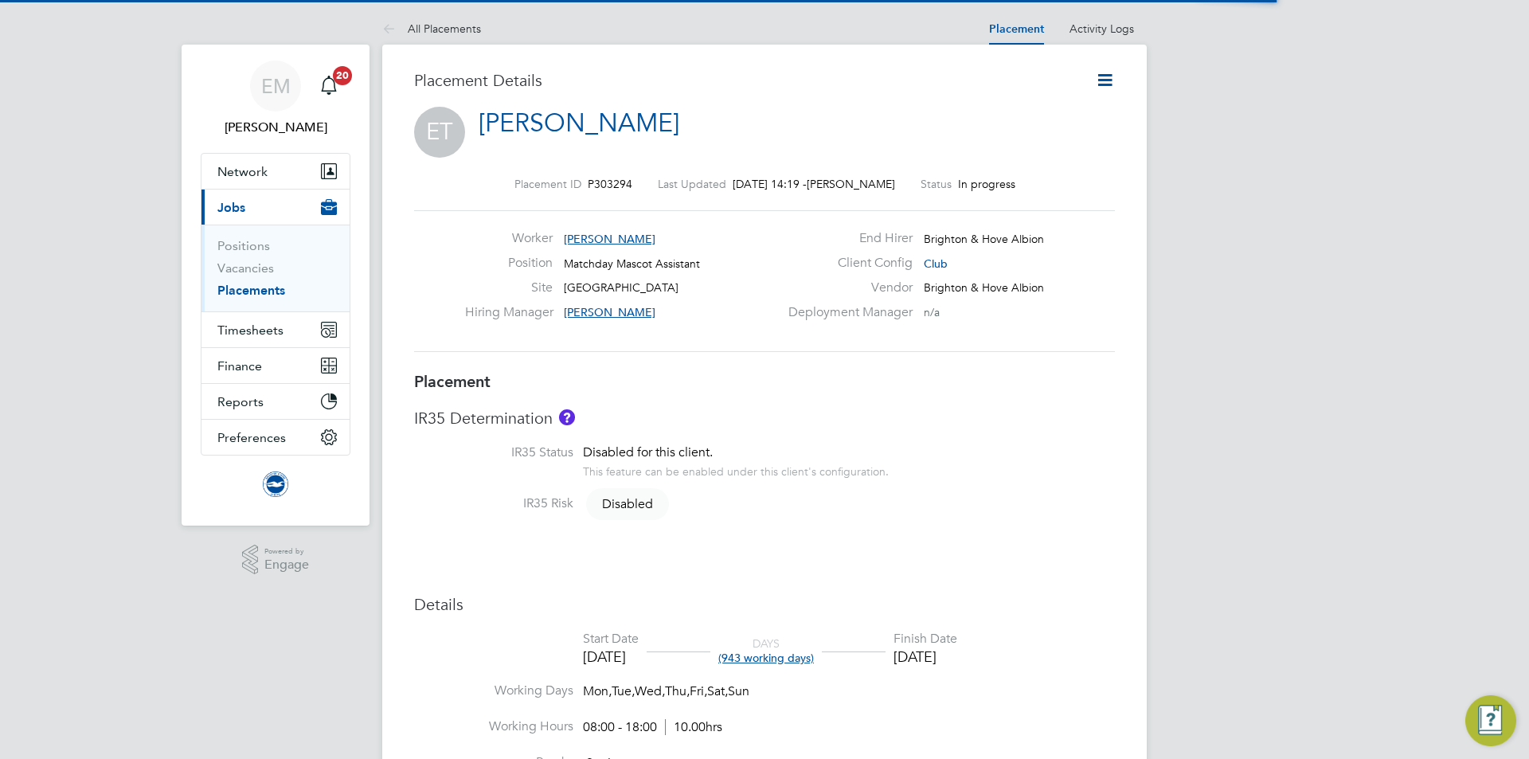
click at [1102, 86] on icon at bounding box center [1105, 80] width 20 height 20
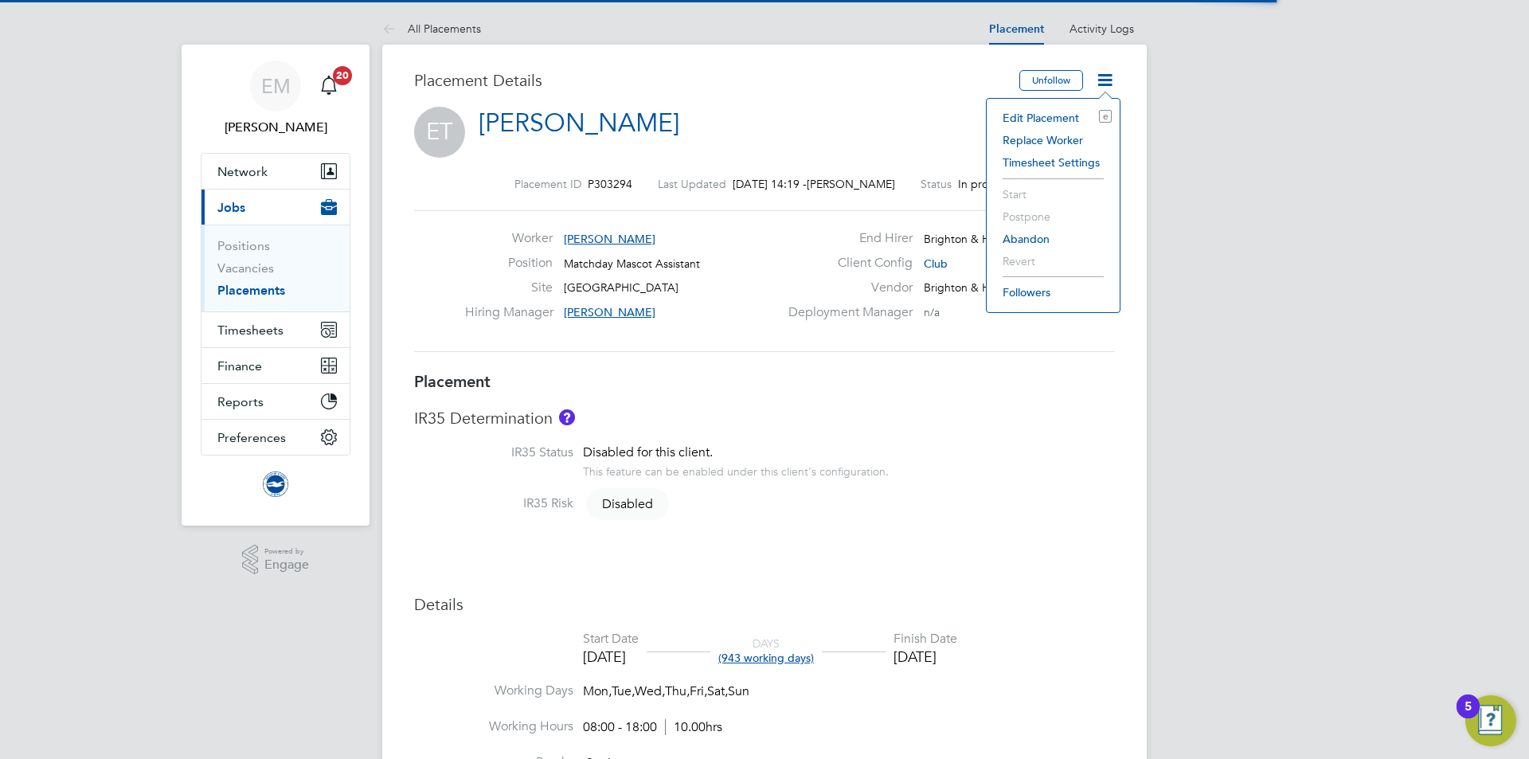
click at [1015, 118] on li "Edit Placement e" at bounding box center [1053, 118] width 117 height 22
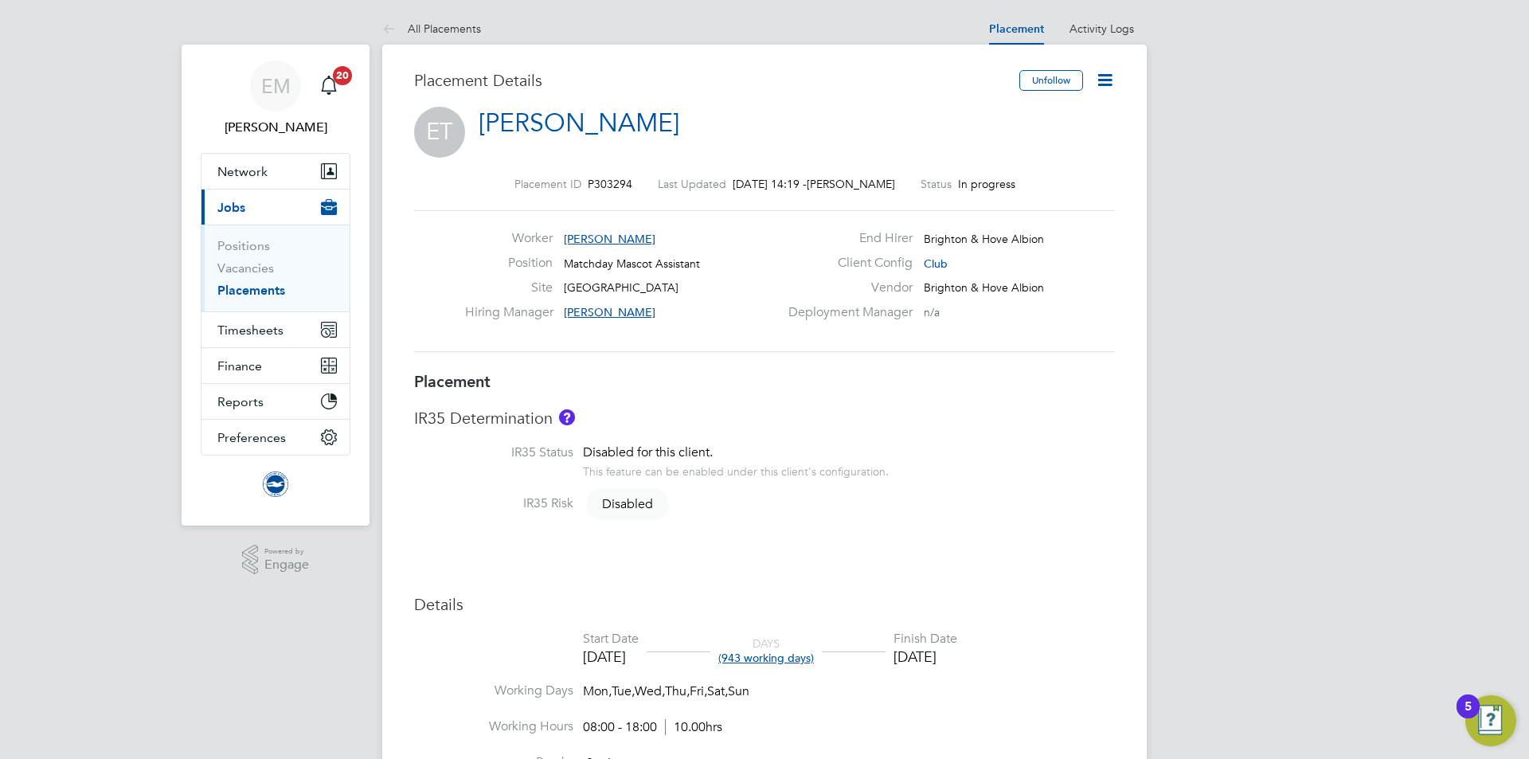
type input "[PERSON_NAME]"
type input "[DATE]"
type input "08:00"
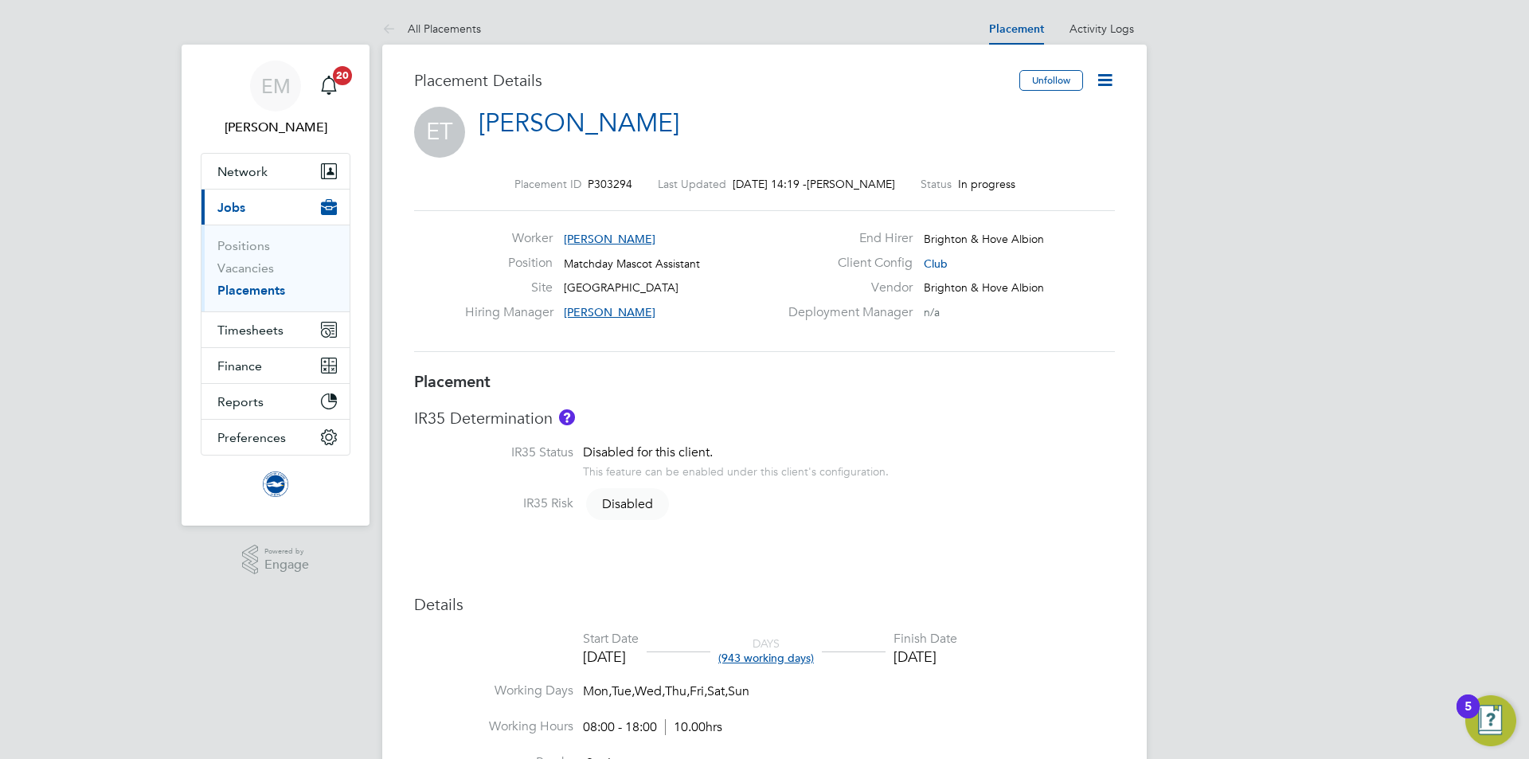
type input "18:00"
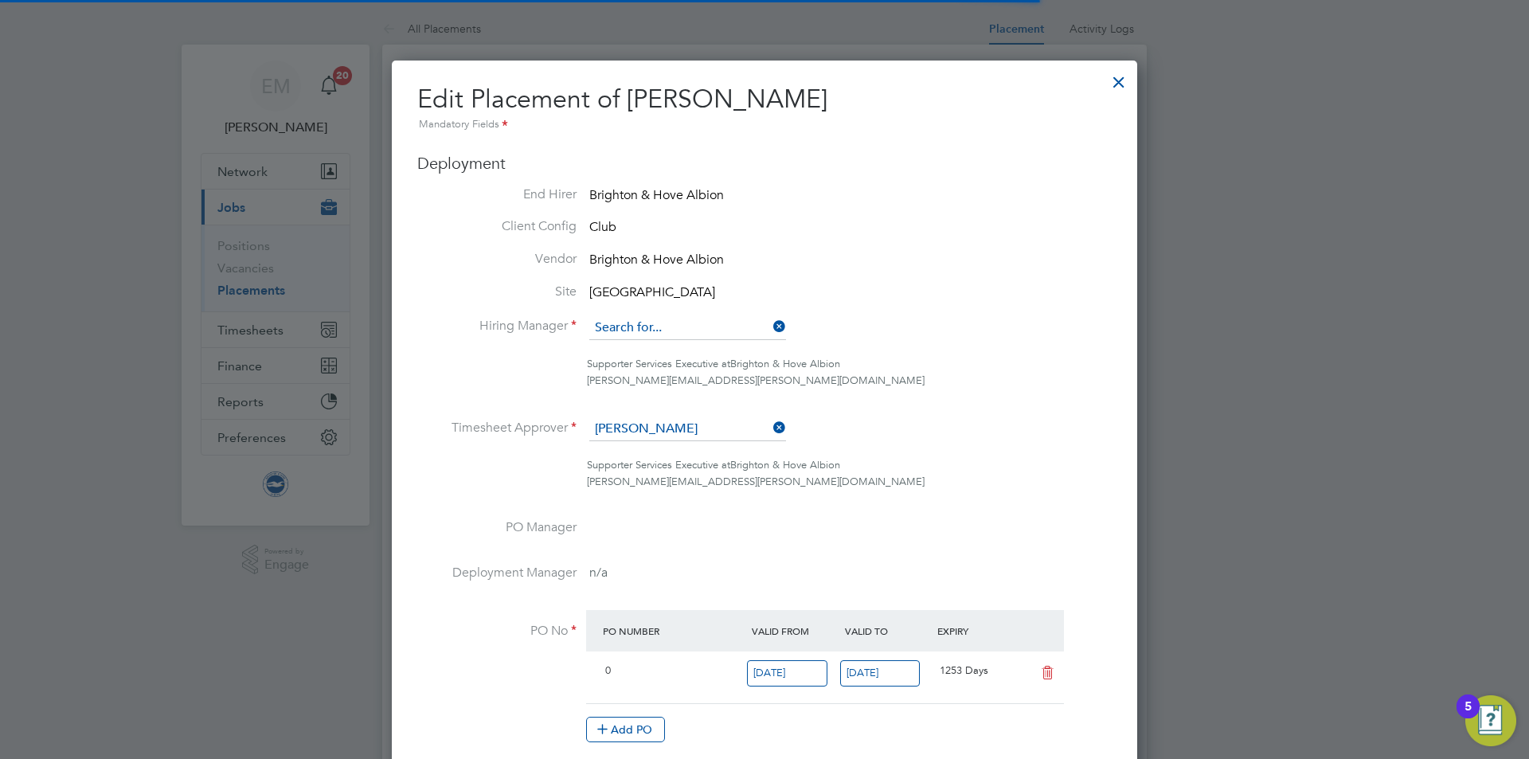
click at [668, 325] on input at bounding box center [687, 328] width 197 height 24
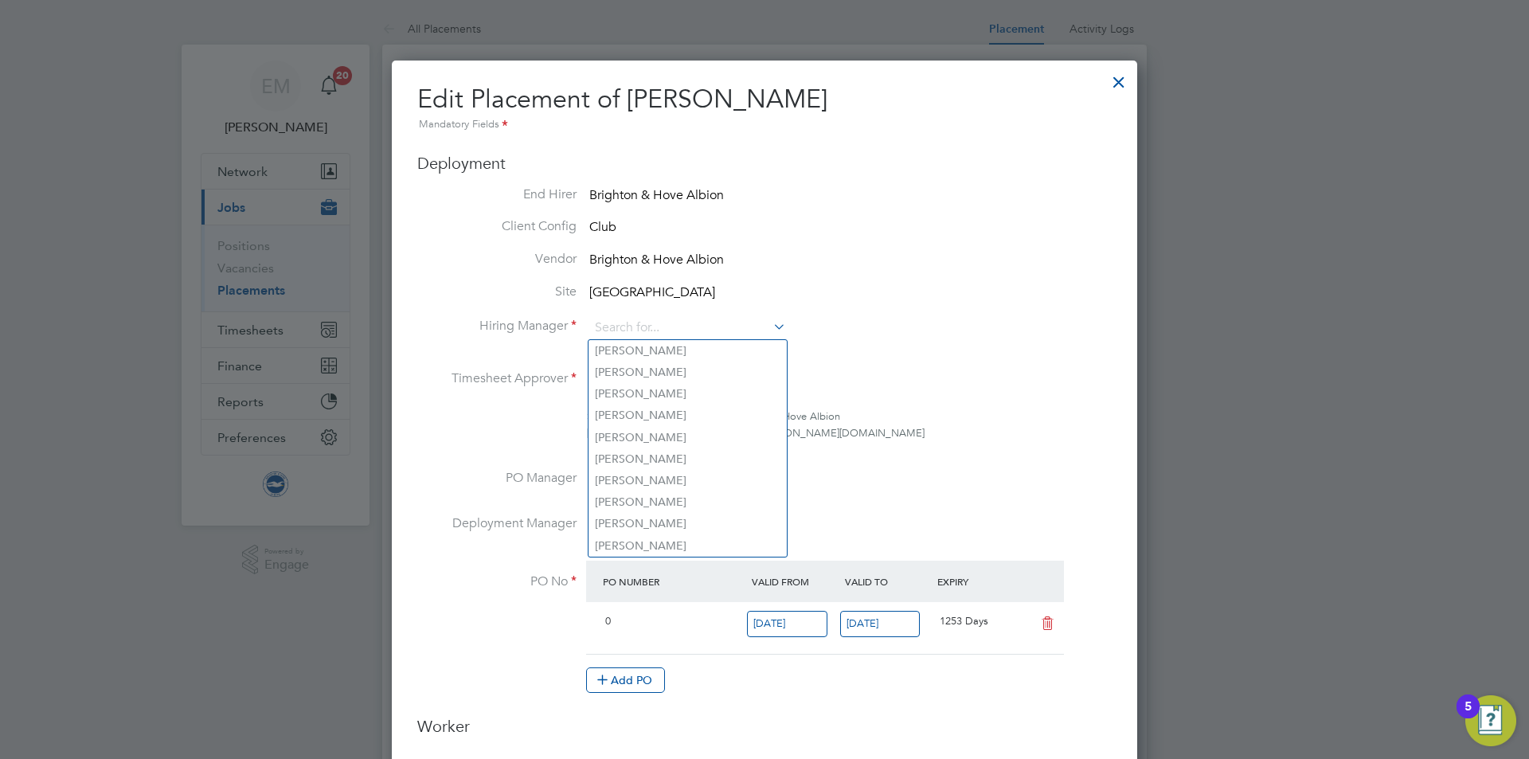
type input "t"
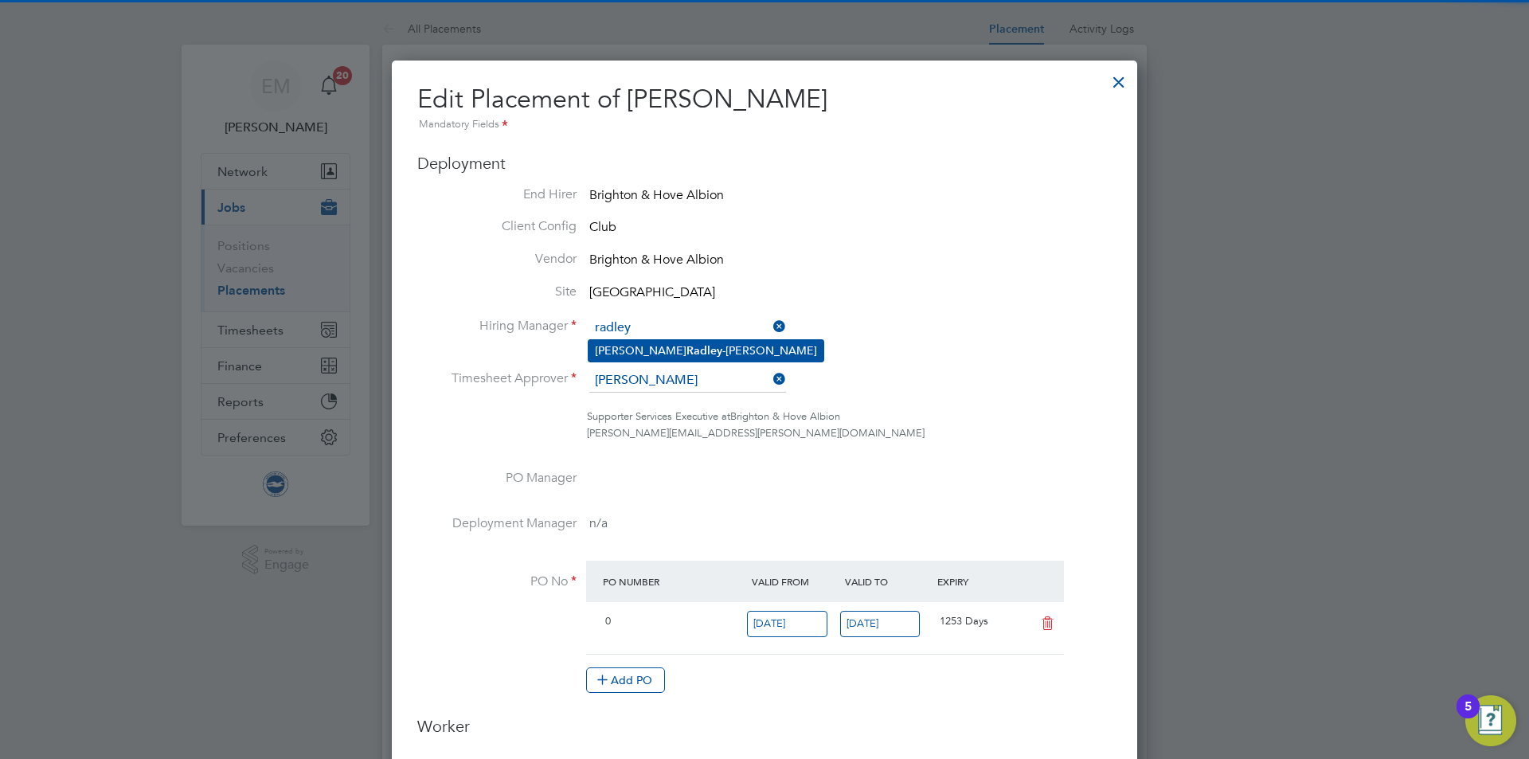
click at [686, 348] on li "[PERSON_NAME]" at bounding box center [706, 351] width 235 height 22
type input "[PERSON_NAME]"
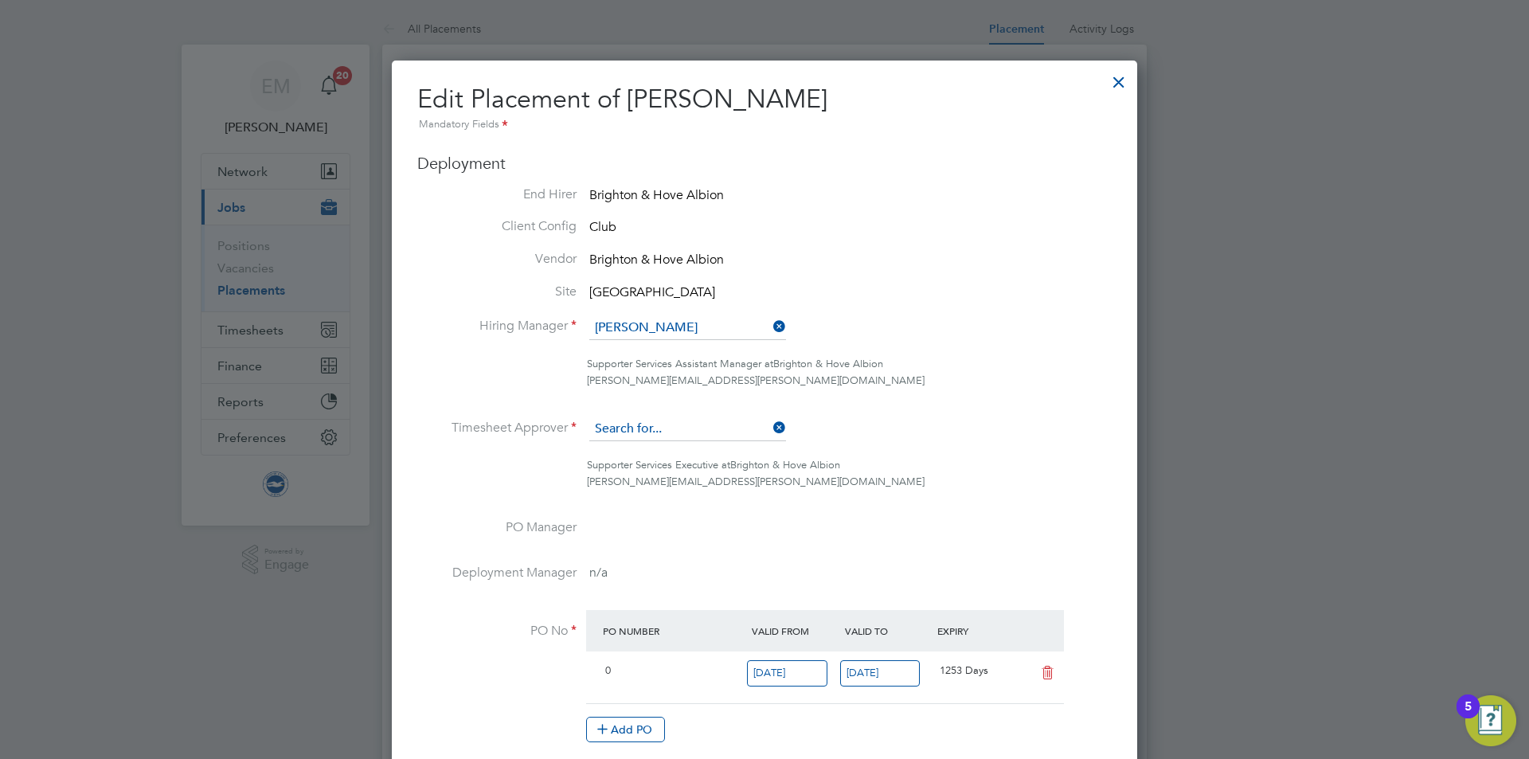
click at [665, 433] on input at bounding box center [687, 429] width 197 height 24
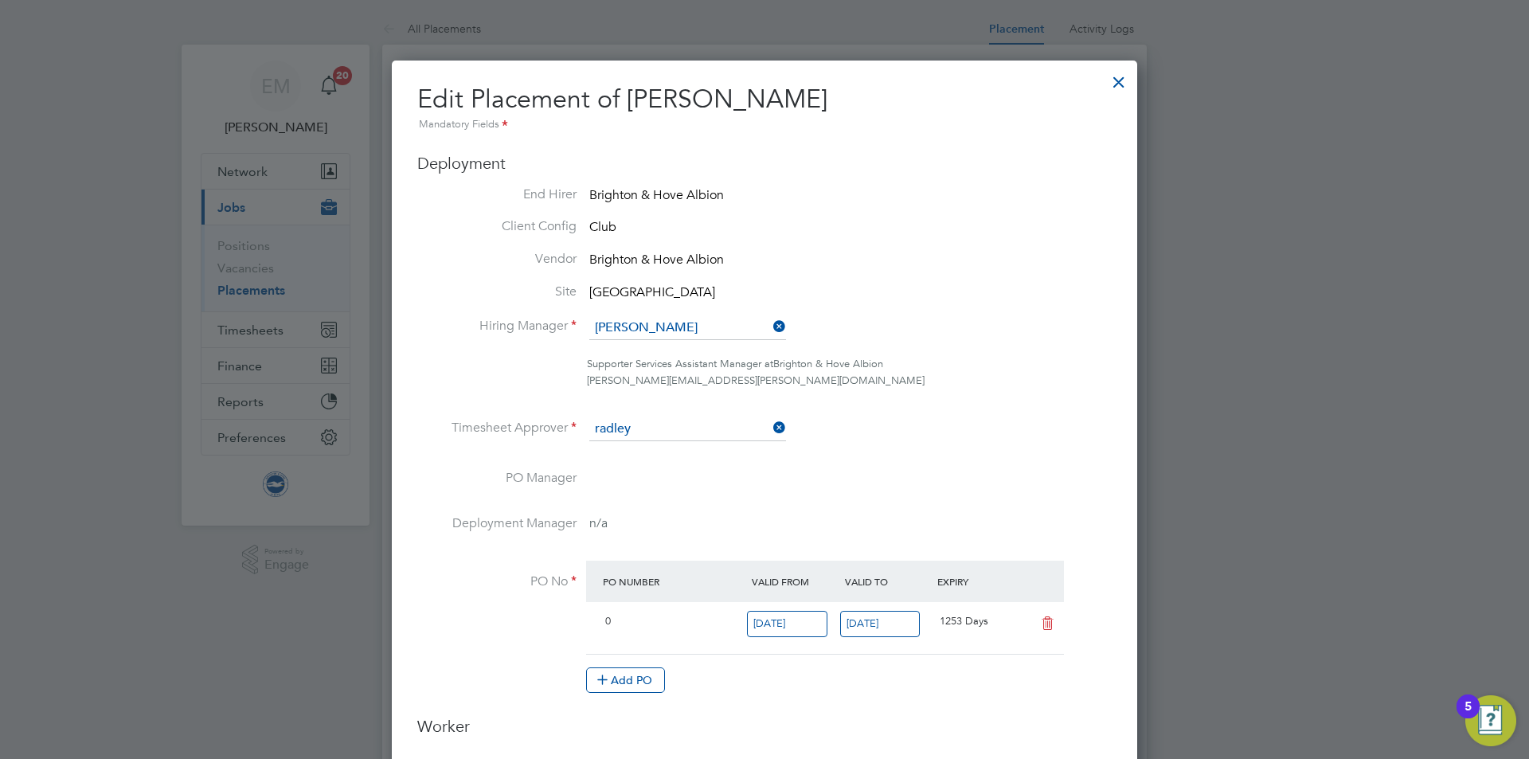
click at [685, 449] on li "[PERSON_NAME]" at bounding box center [706, 452] width 235 height 22
type input "[PERSON_NAME]"
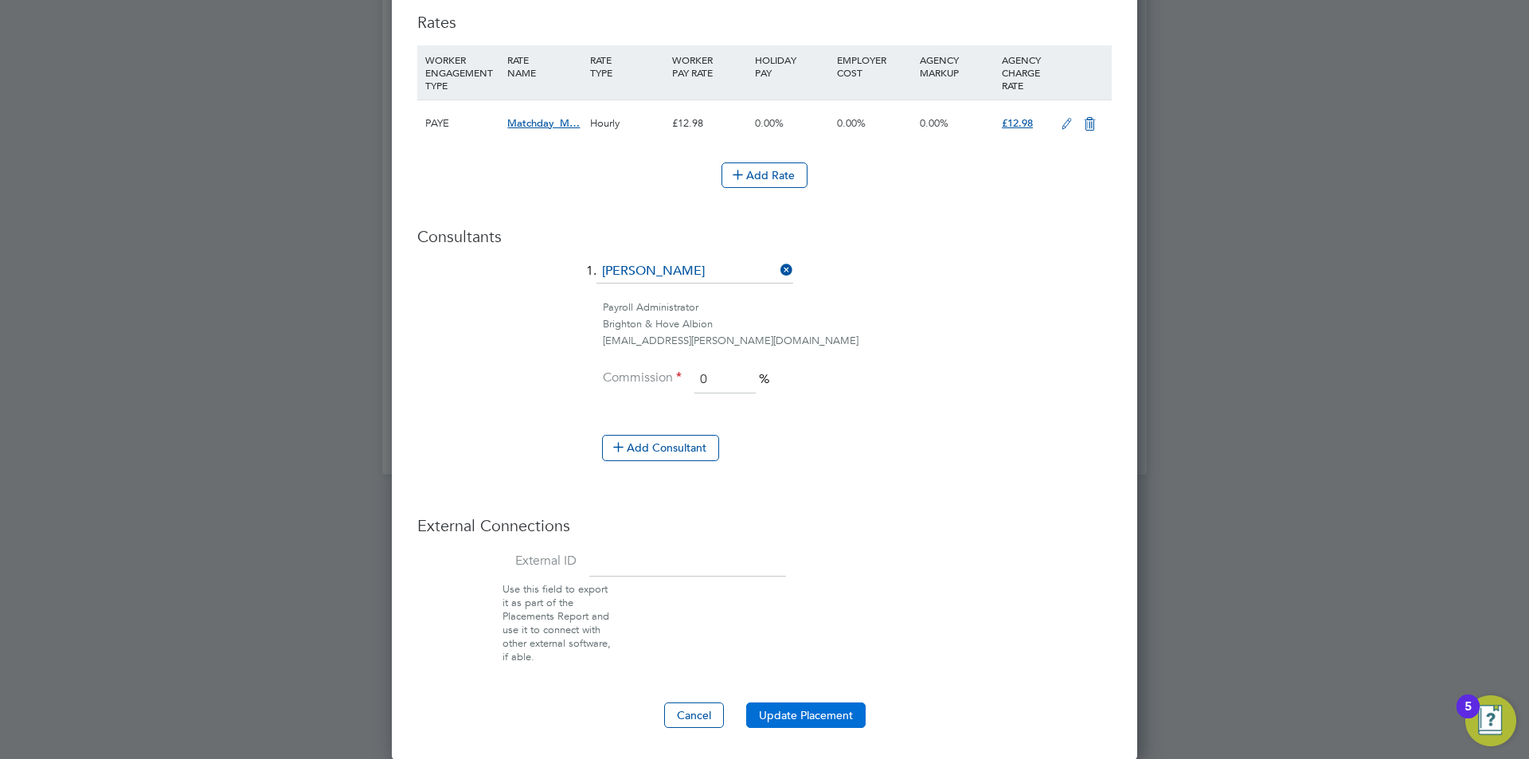
click at [791, 714] on button "Update Placement" at bounding box center [805, 715] width 119 height 25
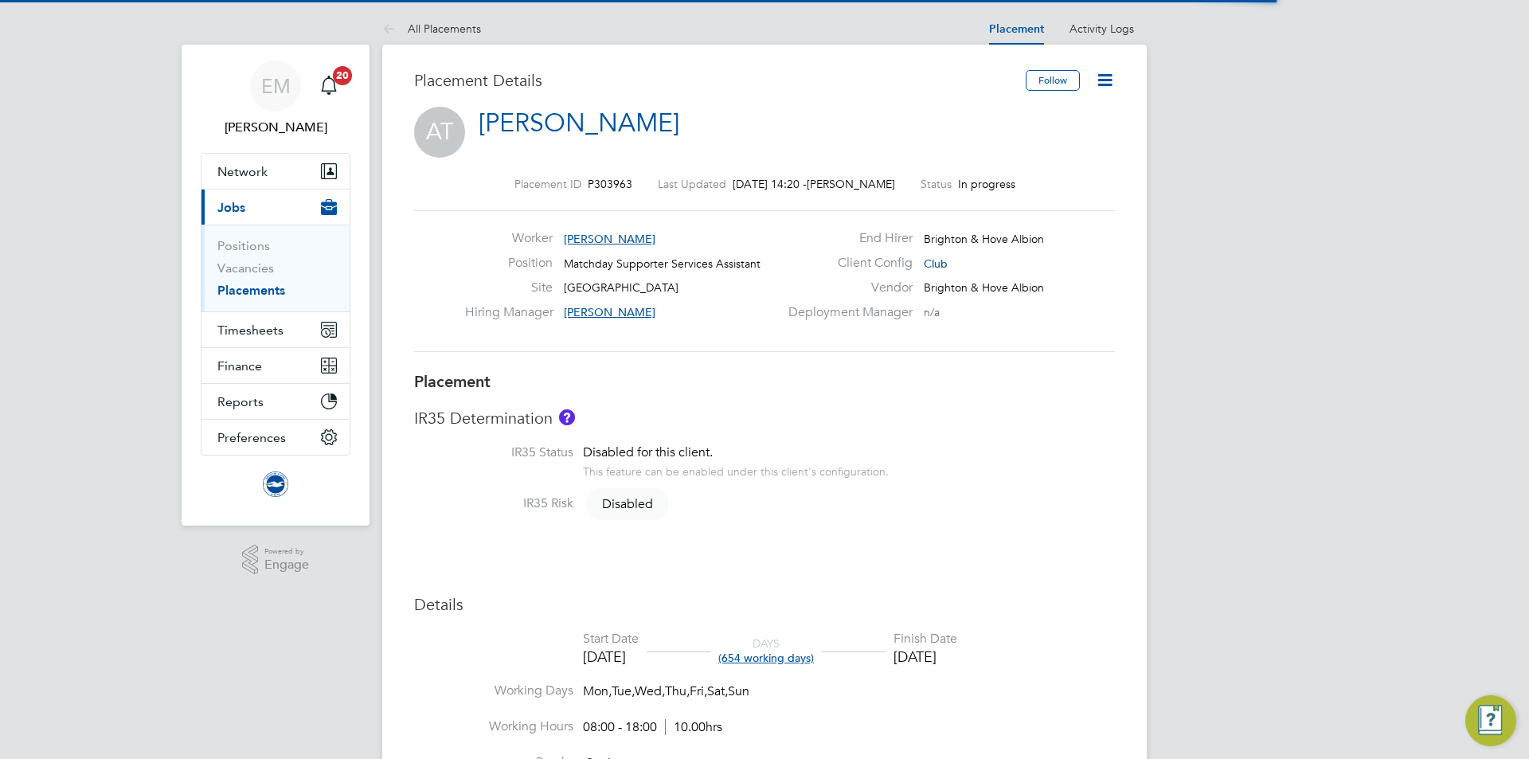
click at [1108, 84] on icon at bounding box center [1105, 80] width 20 height 20
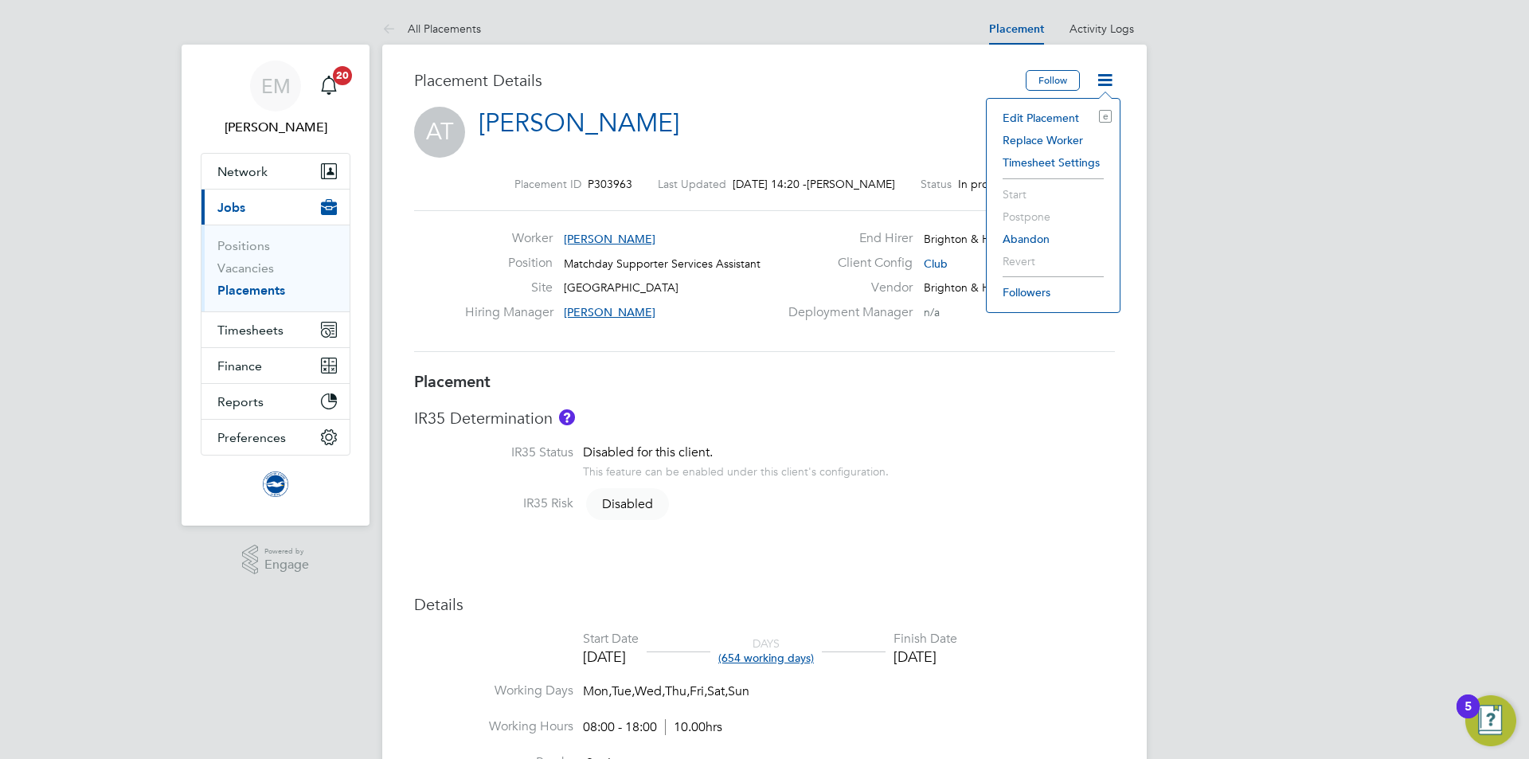
click at [1033, 115] on li "Edit Placement e" at bounding box center [1053, 118] width 117 height 22
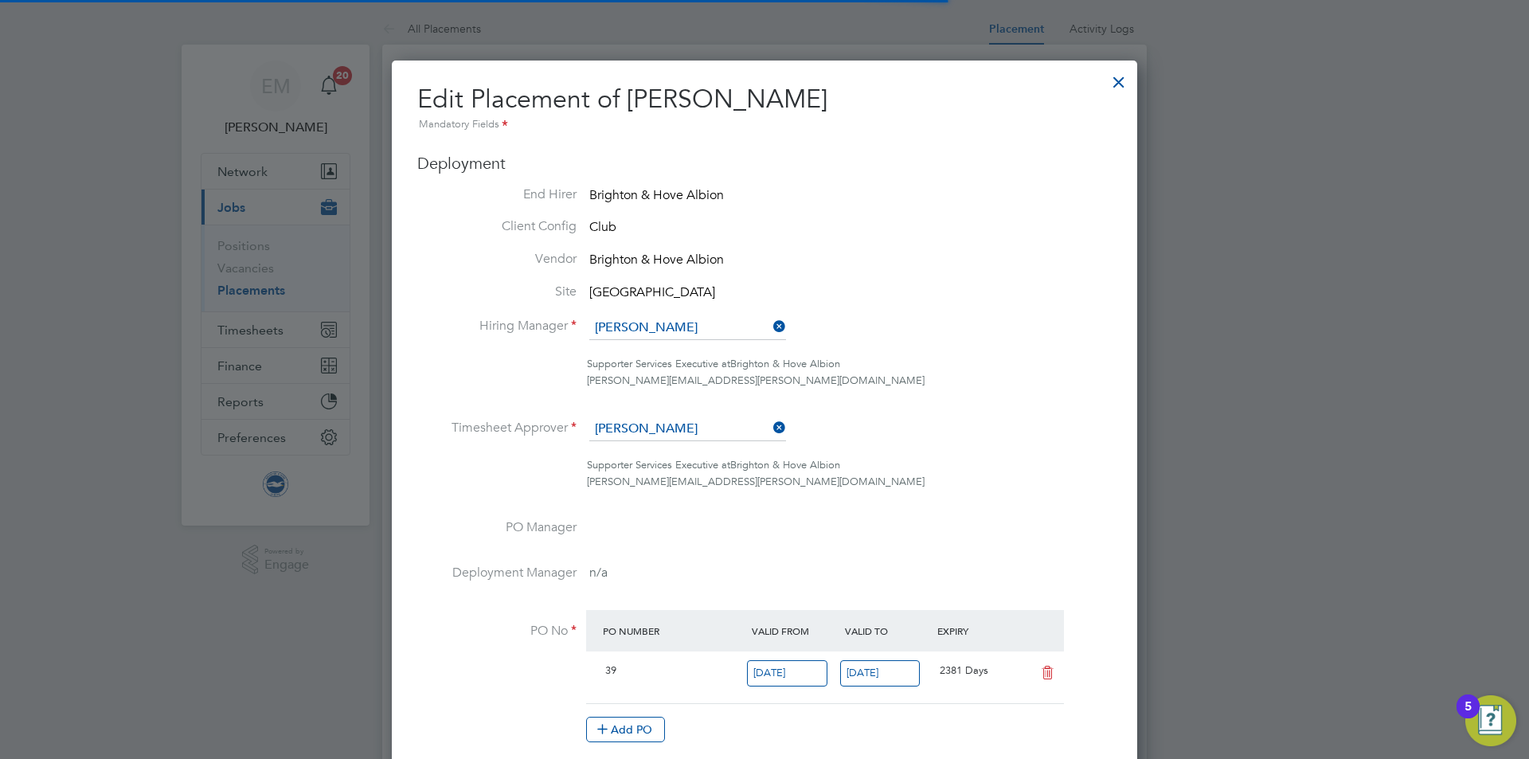
scroll to position [21, 695]
click at [682, 324] on input at bounding box center [687, 328] width 197 height 24
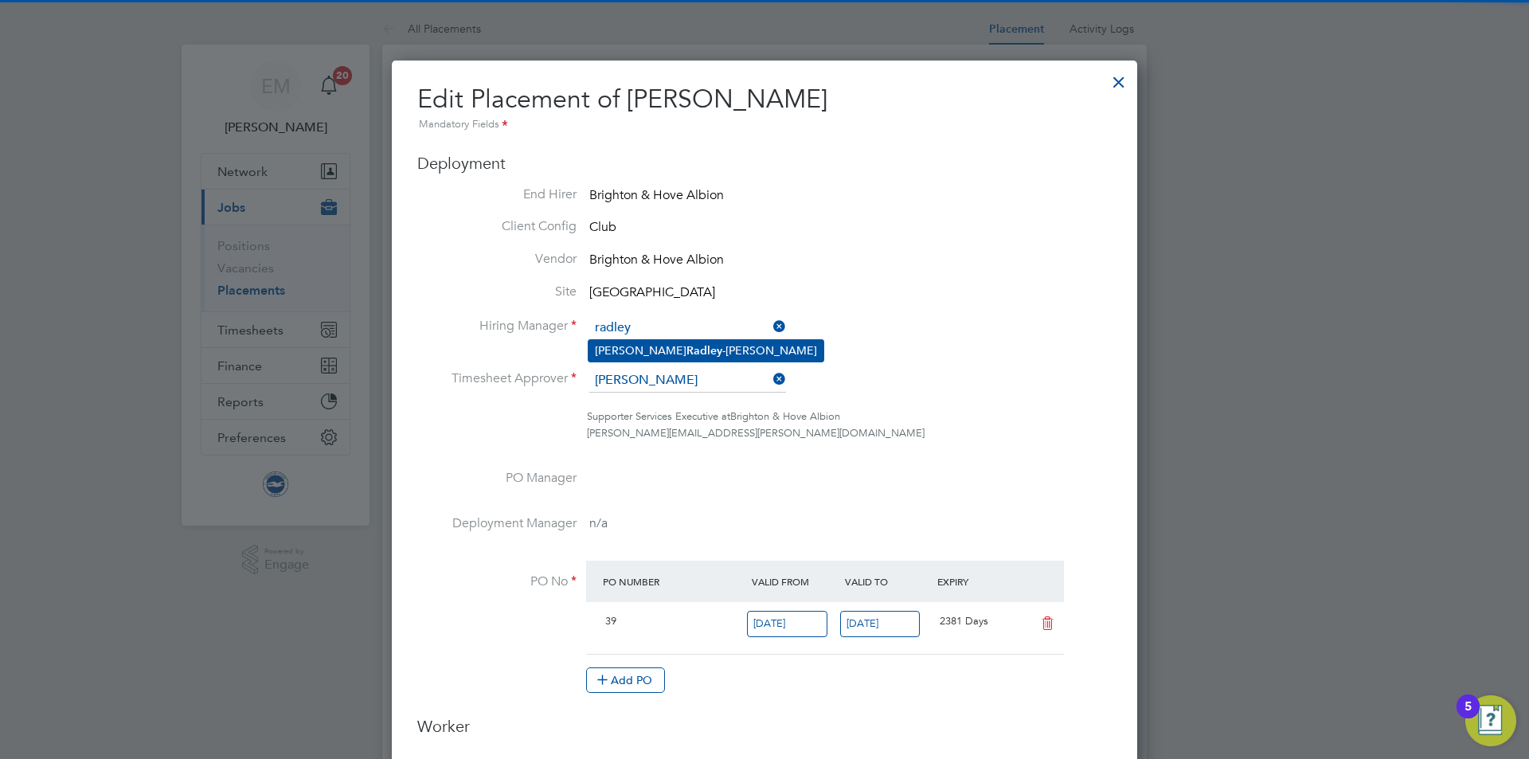
click at [722, 347] on li "[PERSON_NAME]" at bounding box center [706, 351] width 235 height 22
type input "[PERSON_NAME]"
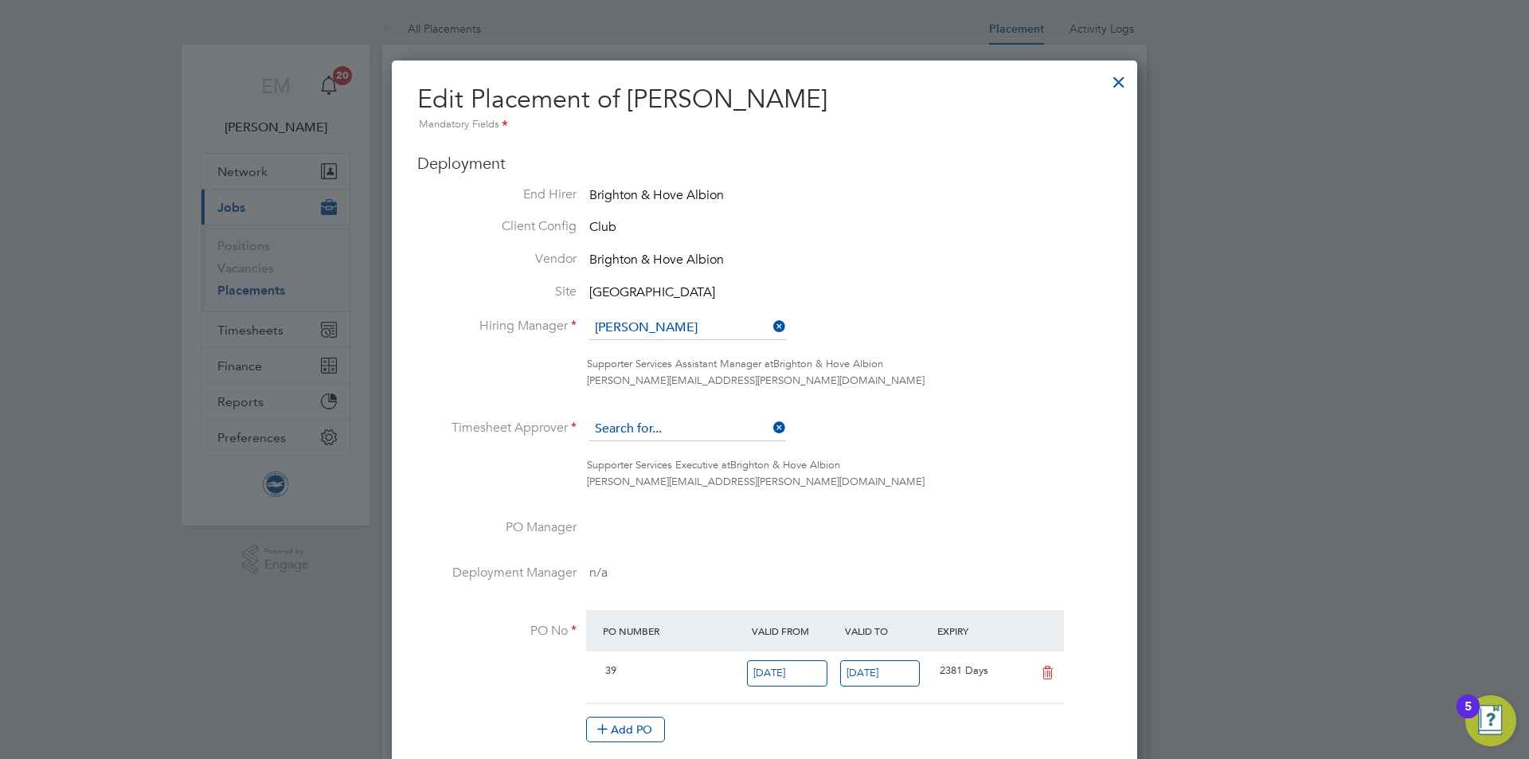
click at [679, 435] on input at bounding box center [687, 429] width 197 height 24
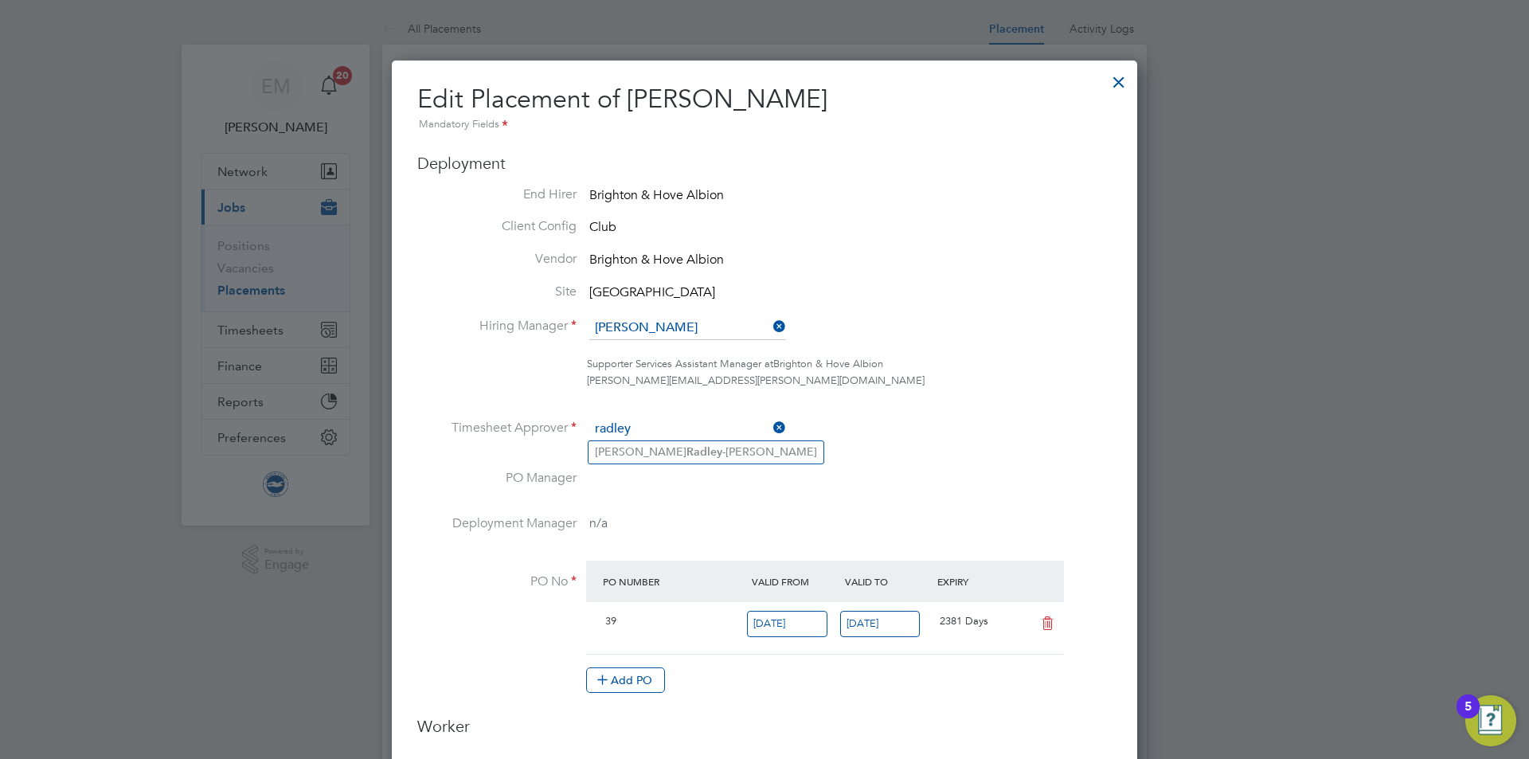
type input "radley"
click at [711, 440] on ul "[PERSON_NAME]" at bounding box center [706, 451] width 237 height 23
click at [714, 445] on li "Timesheet Approver" at bounding box center [764, 437] width 695 height 40
click at [679, 429] on input at bounding box center [687, 429] width 197 height 24
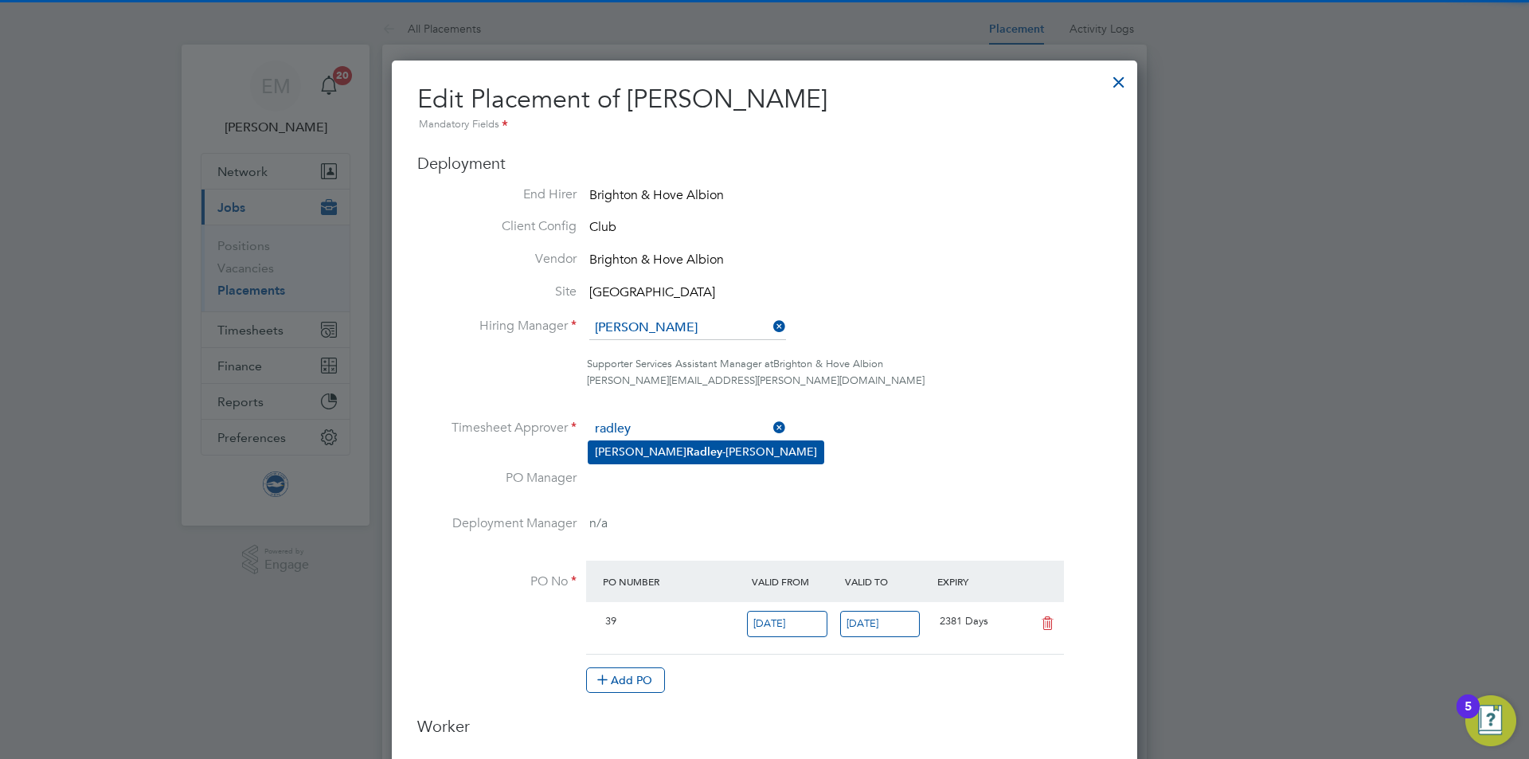
click at [668, 443] on li "[PERSON_NAME]" at bounding box center [706, 452] width 235 height 22
type input "[PERSON_NAME]"
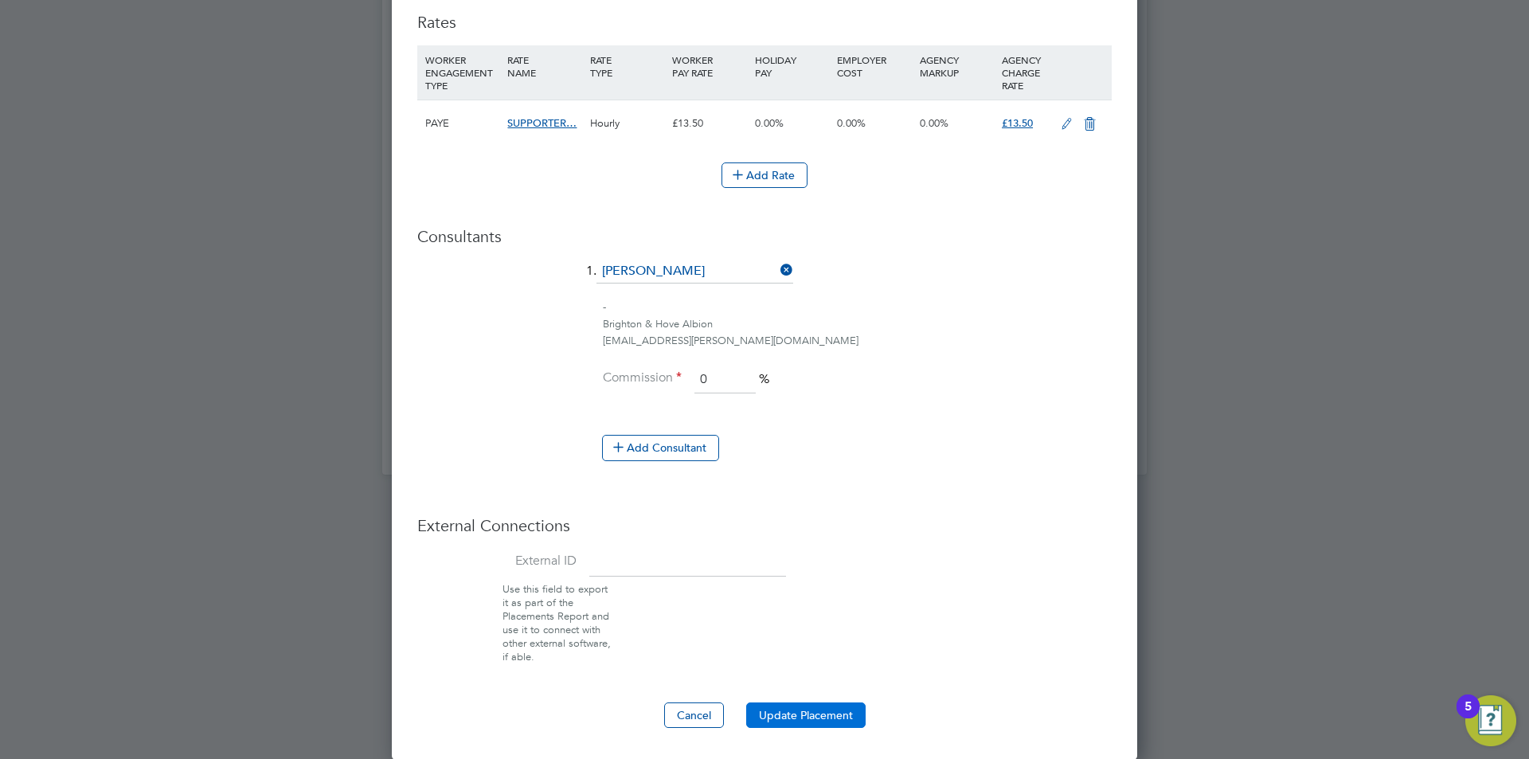
click at [813, 713] on button "Update Placement" at bounding box center [805, 715] width 119 height 25
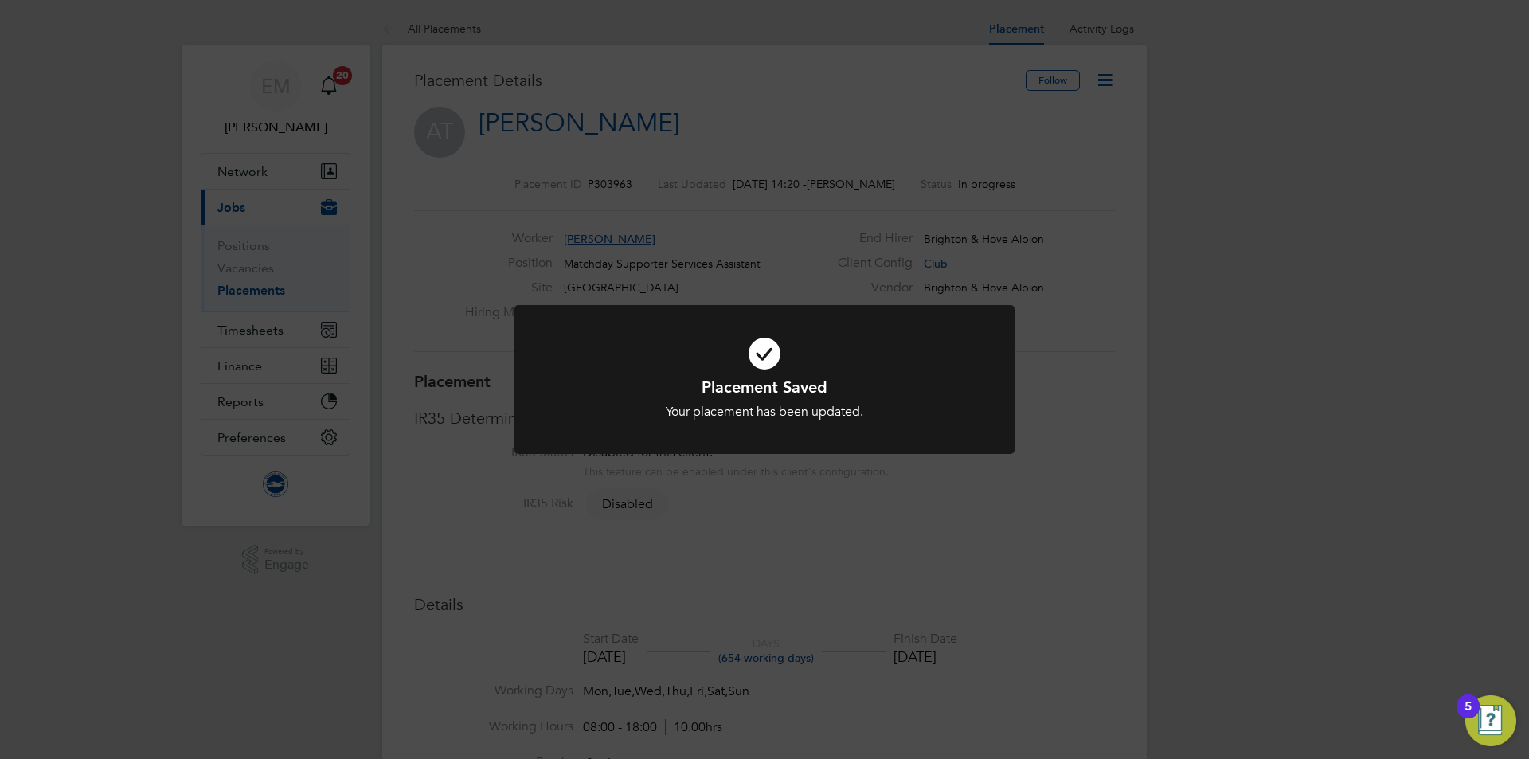
click at [757, 76] on div "Placement Saved Your placement has been updated. Cancel Okay" at bounding box center [764, 379] width 1529 height 759
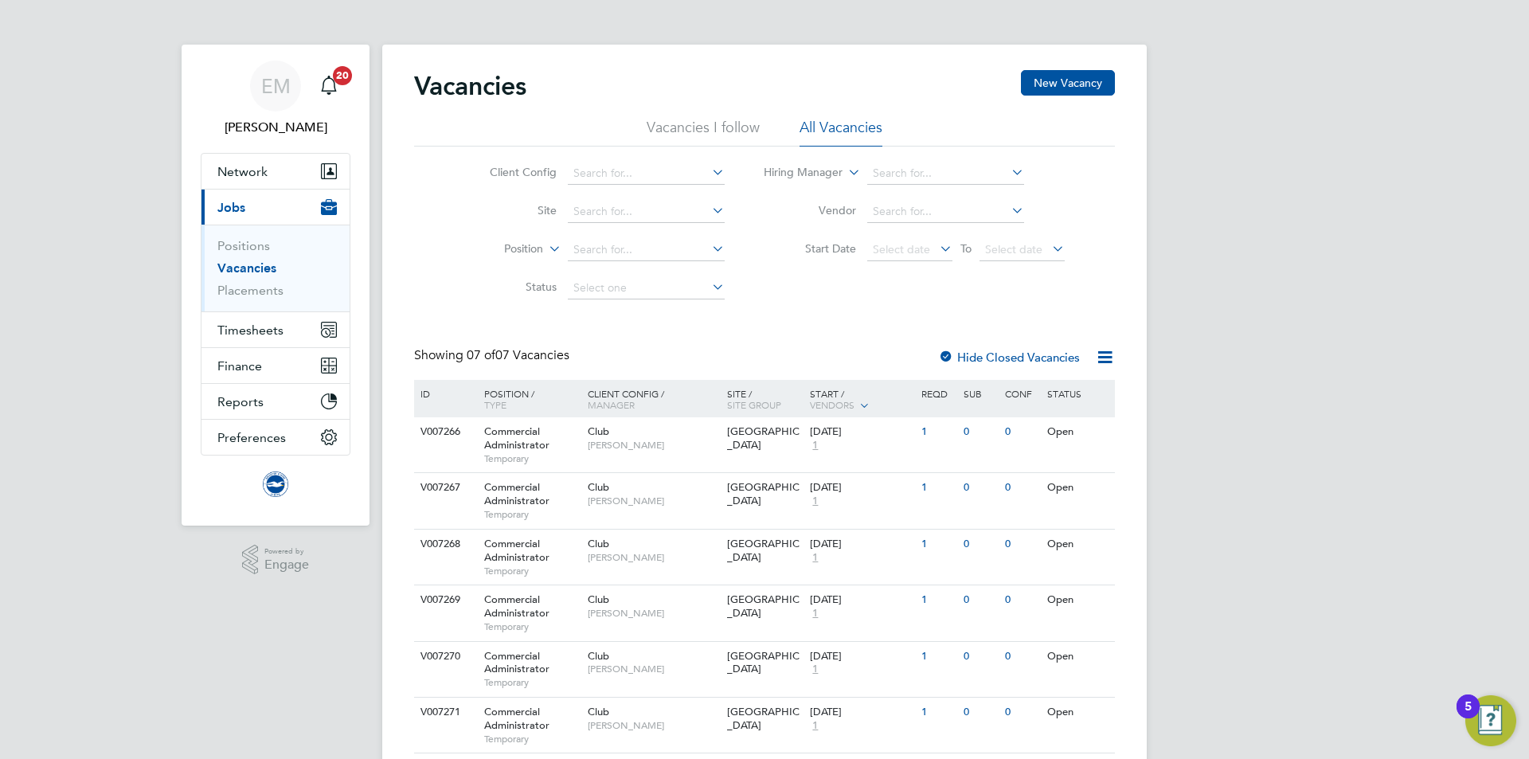
click at [260, 267] on link "Vacancies" at bounding box center [246, 267] width 59 height 15
click at [266, 294] on link "Placements" at bounding box center [250, 290] width 66 height 15
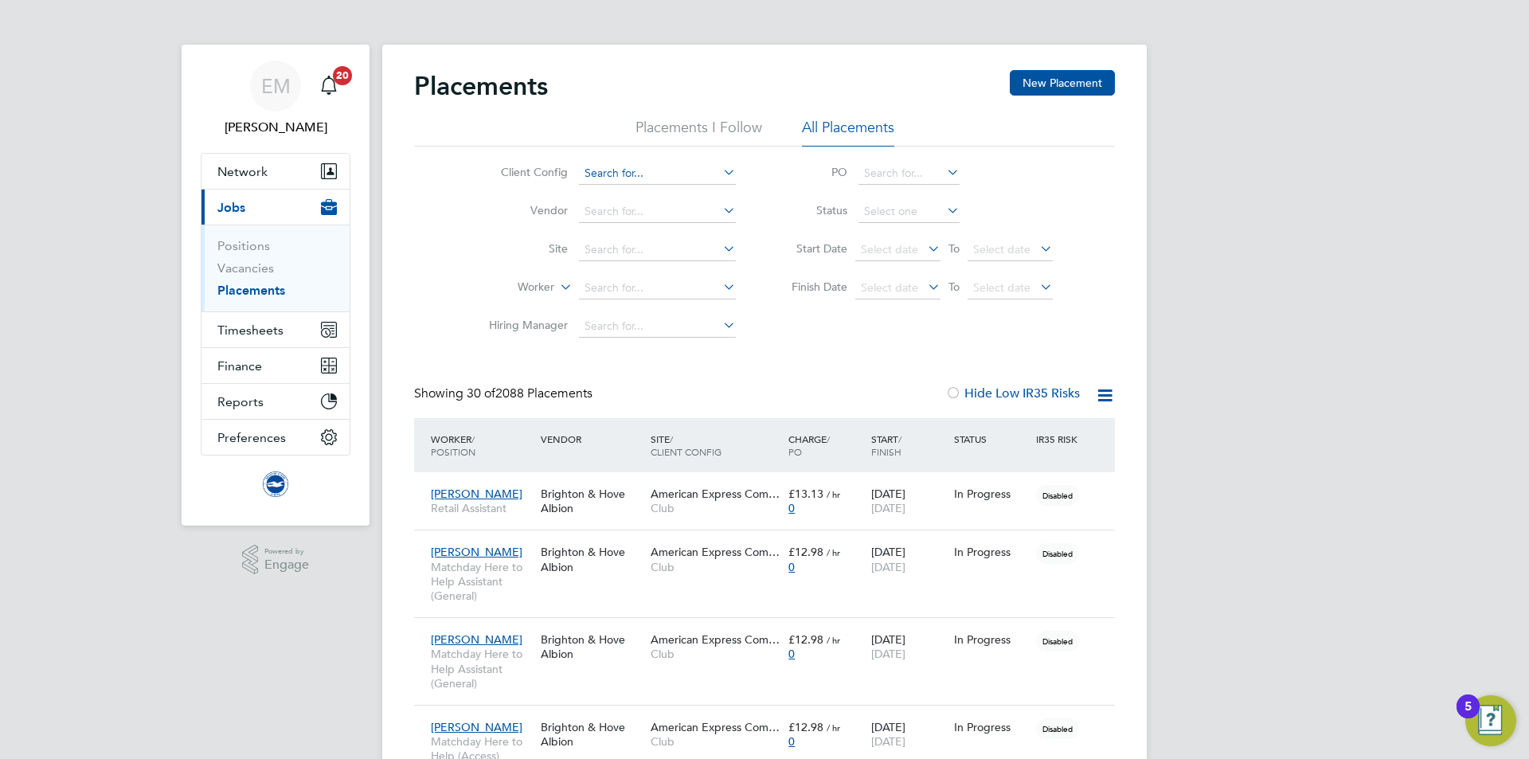
click at [621, 167] on input at bounding box center [657, 173] width 157 height 22
click at [627, 197] on li "Club" at bounding box center [657, 196] width 159 height 22
type input "Club"
click at [616, 323] on input at bounding box center [657, 326] width 157 height 22
click at [607, 351] on b "[PERSON_NAME]" at bounding box center [631, 349] width 92 height 14
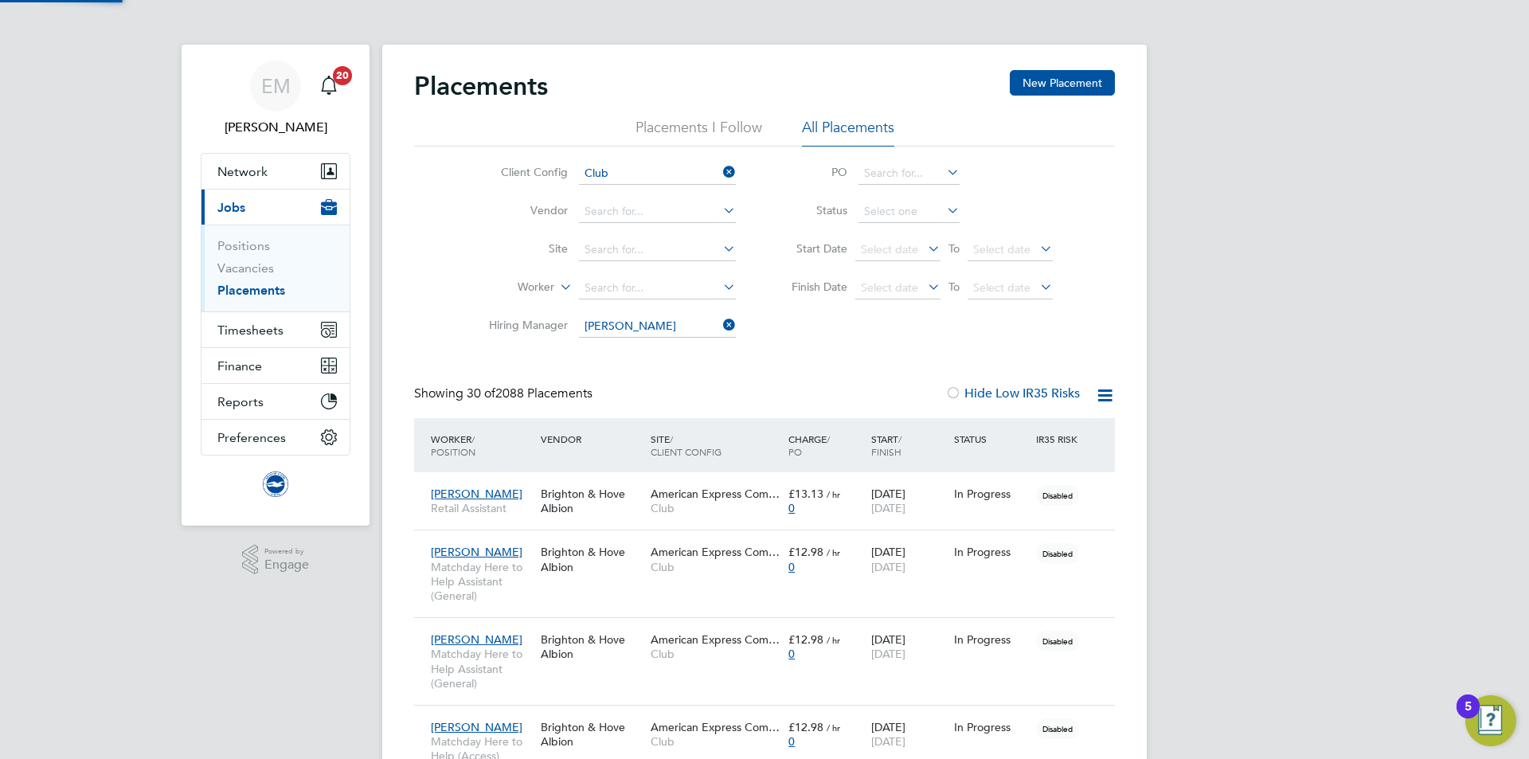
type input "[PERSON_NAME]"
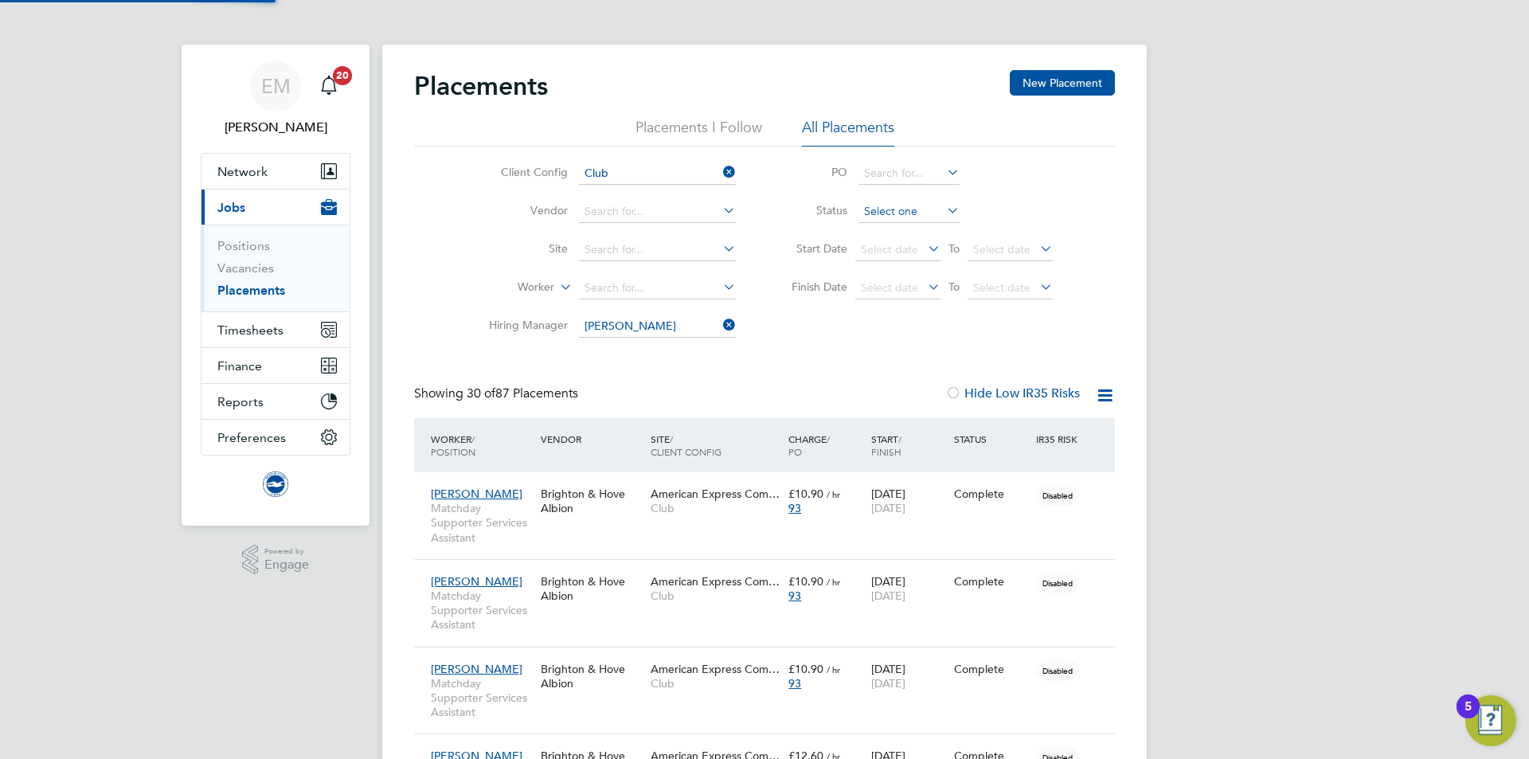
click at [902, 212] on input at bounding box center [909, 212] width 101 height 22
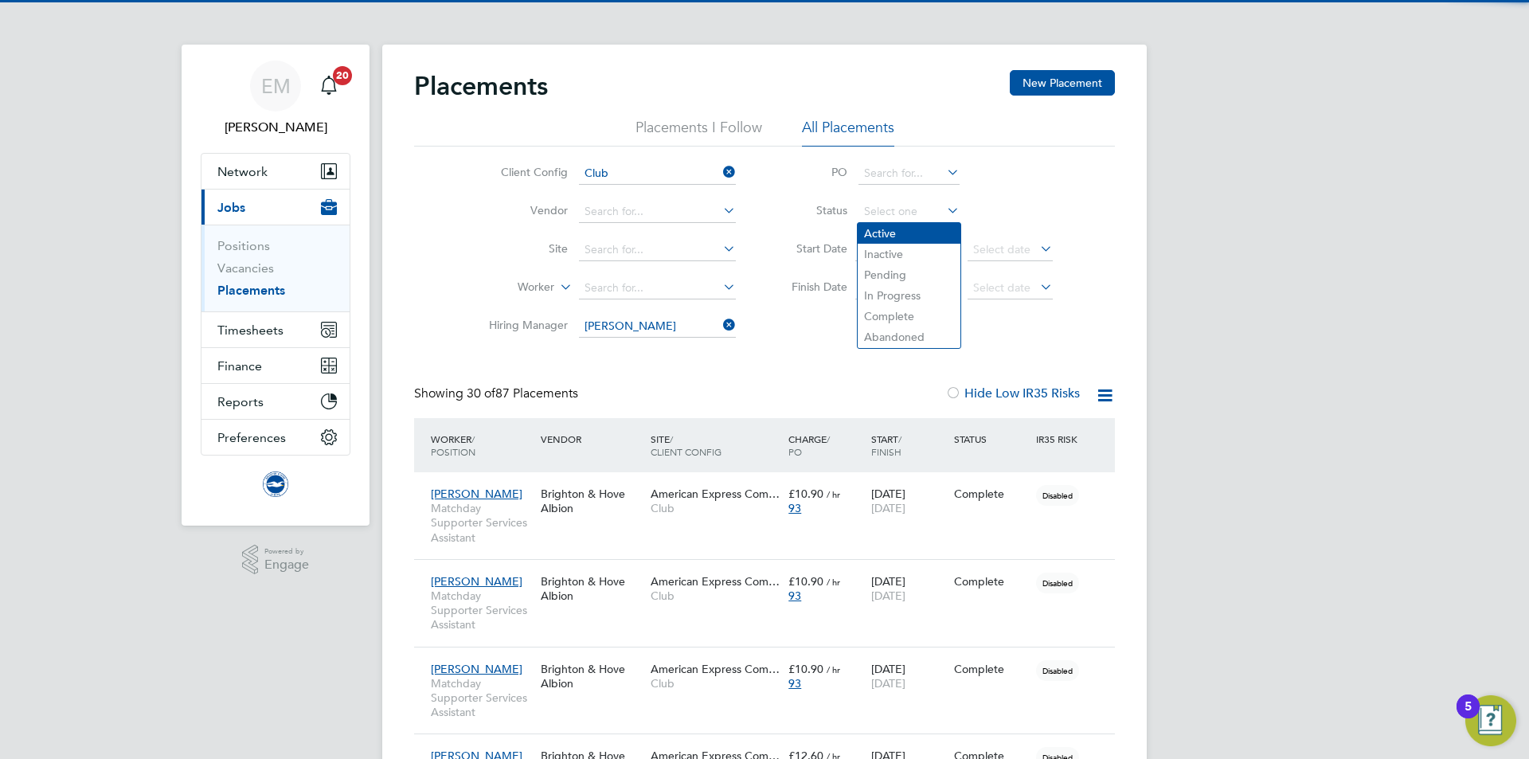
click at [895, 234] on li "Active" at bounding box center [909, 233] width 103 height 21
type input "Active"
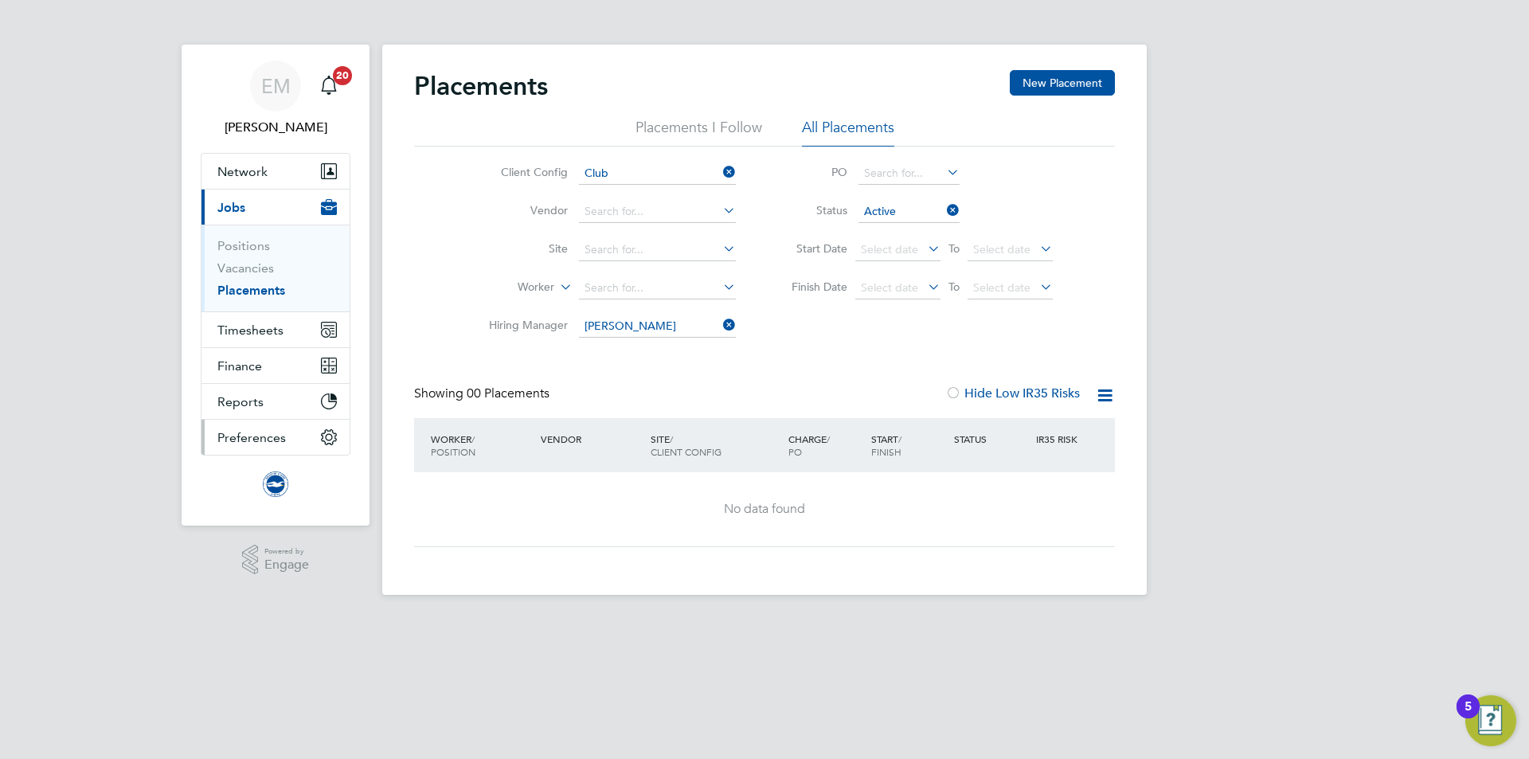
click at [249, 437] on span "Preferences" at bounding box center [251, 437] width 69 height 15
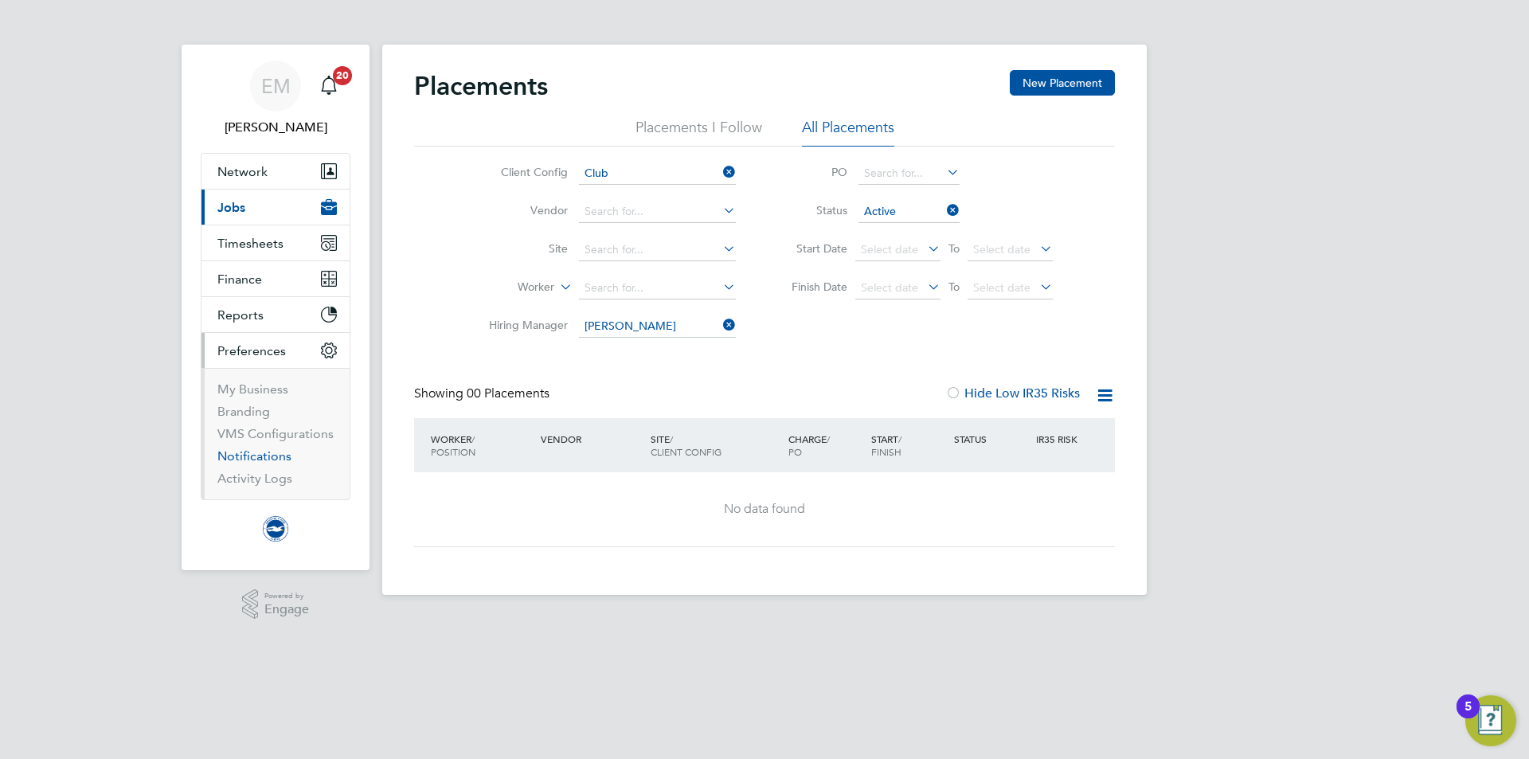
click at [256, 464] on li "Notifications" at bounding box center [276, 459] width 119 height 22
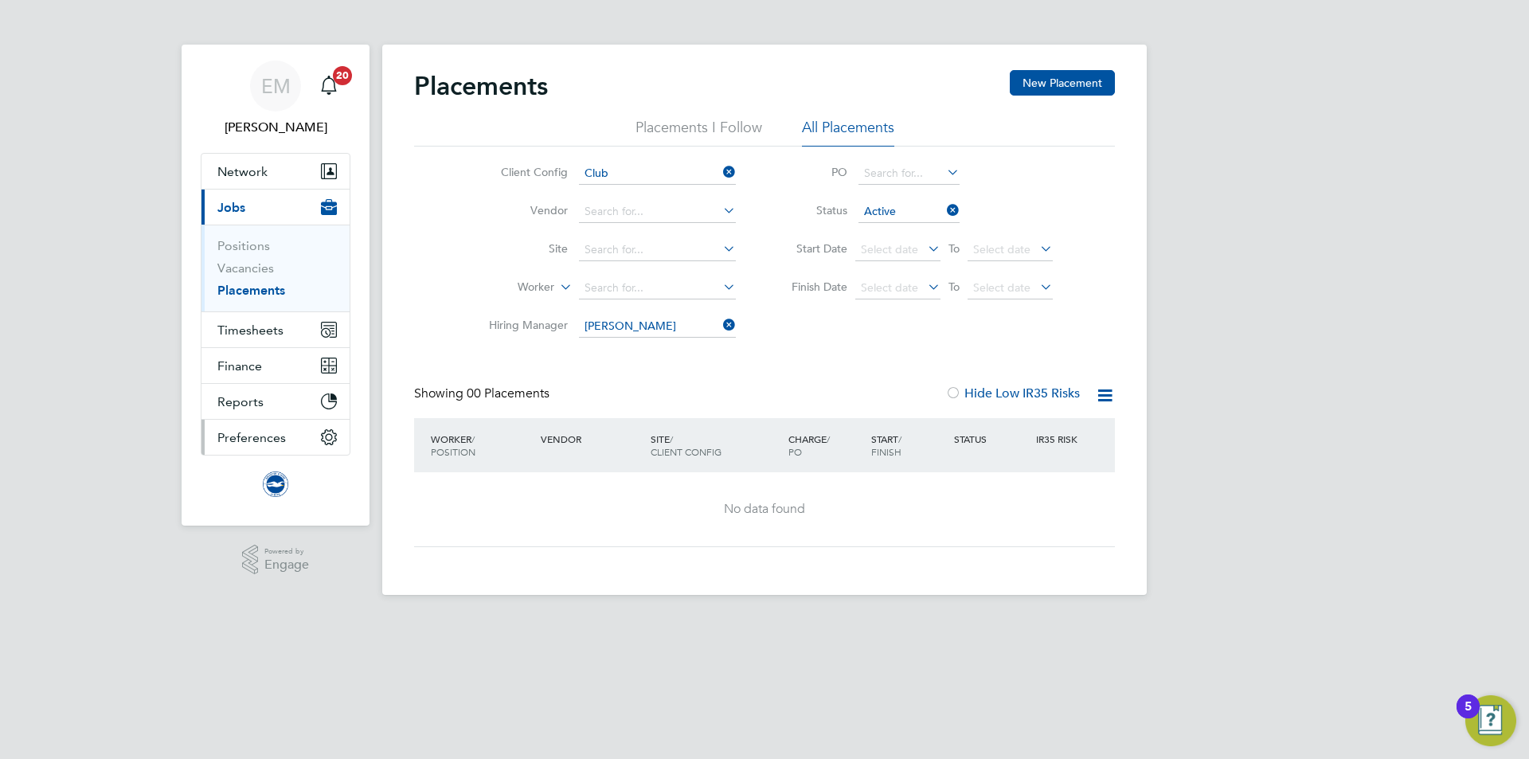
click at [262, 440] on span "Preferences" at bounding box center [251, 437] width 69 height 15
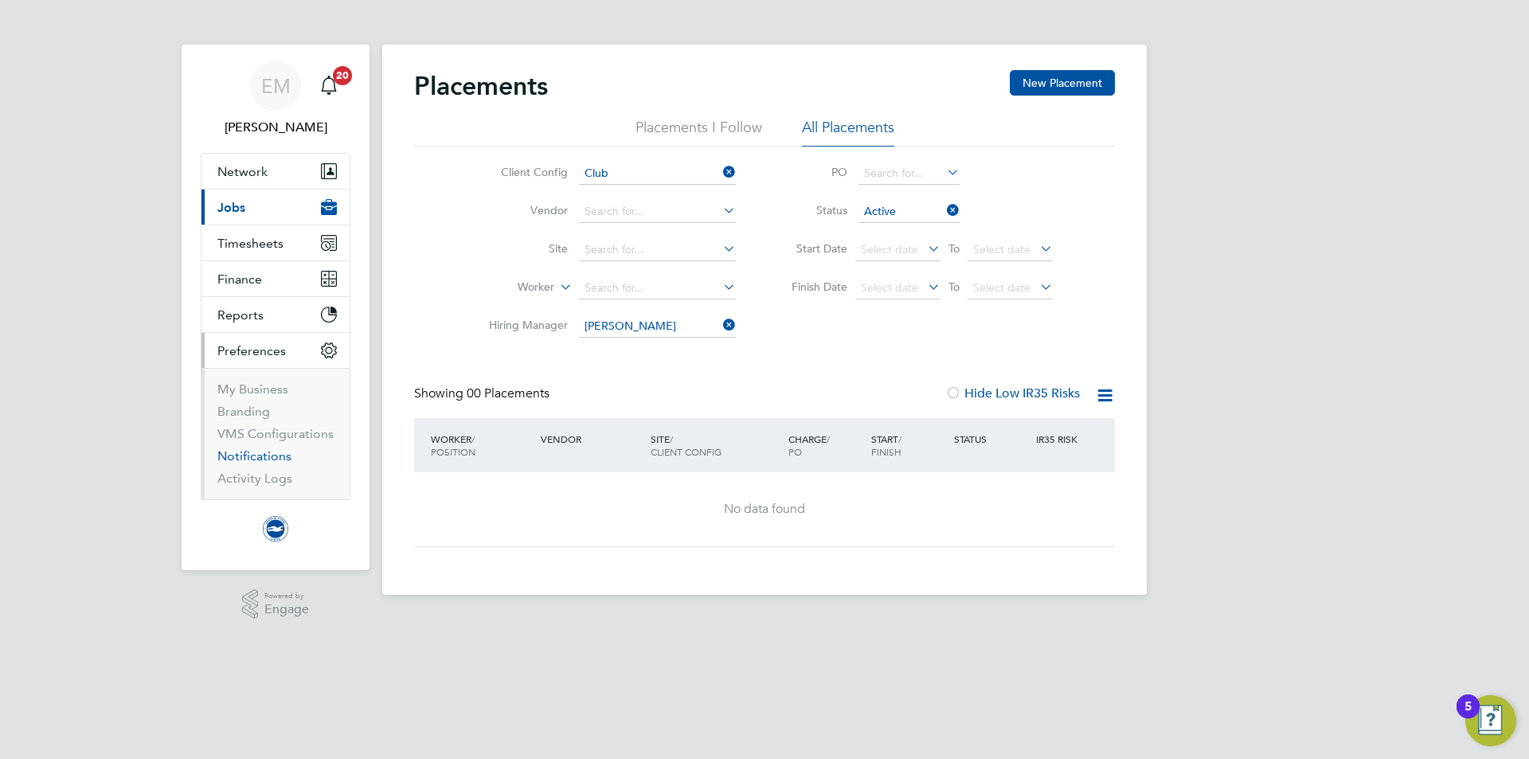
click at [248, 460] on link "Notifications" at bounding box center [254, 455] width 74 height 15
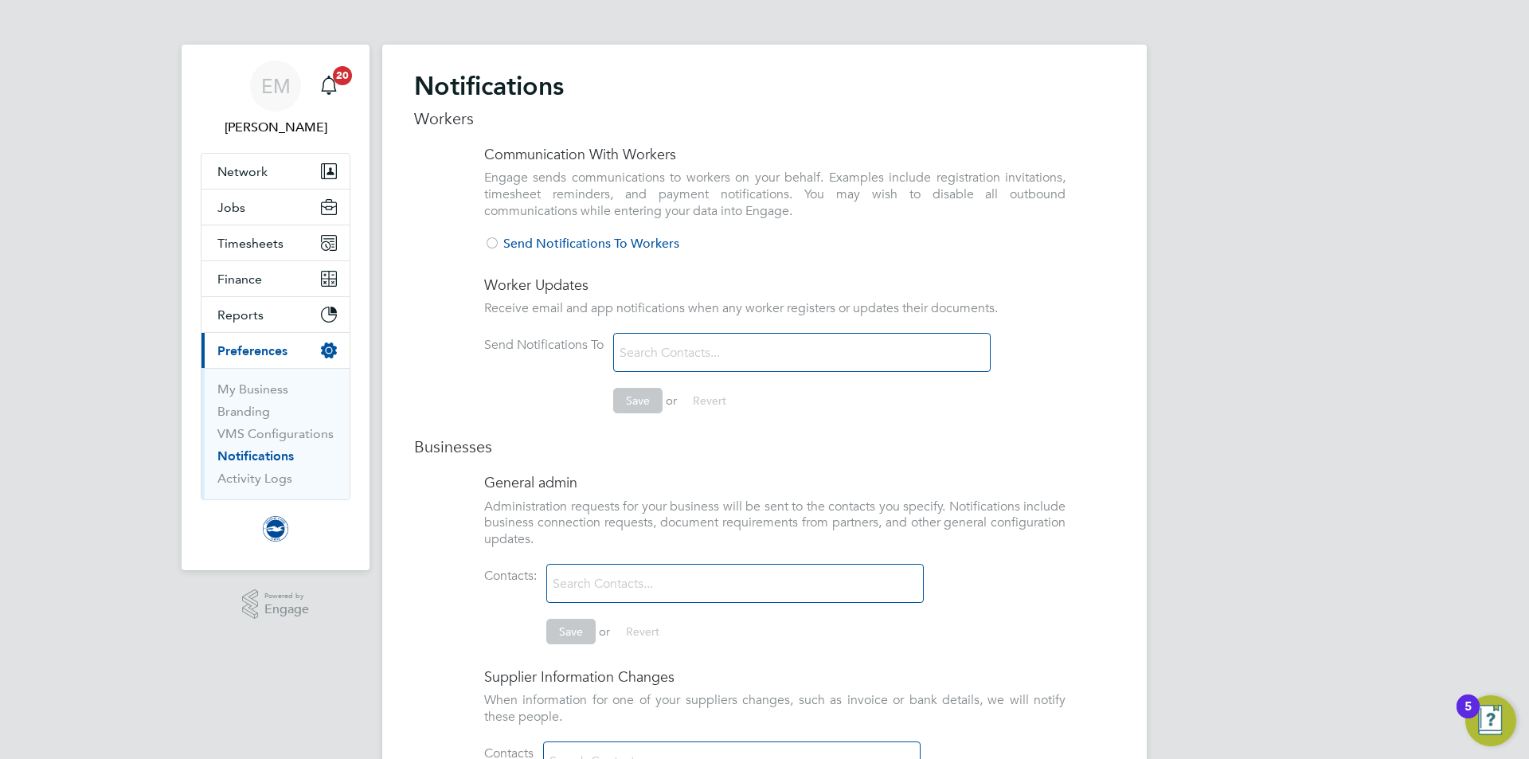
click at [491, 243] on div at bounding box center [492, 245] width 16 height 16
click at [0, 0] on div at bounding box center [0, 0] width 0 height 0
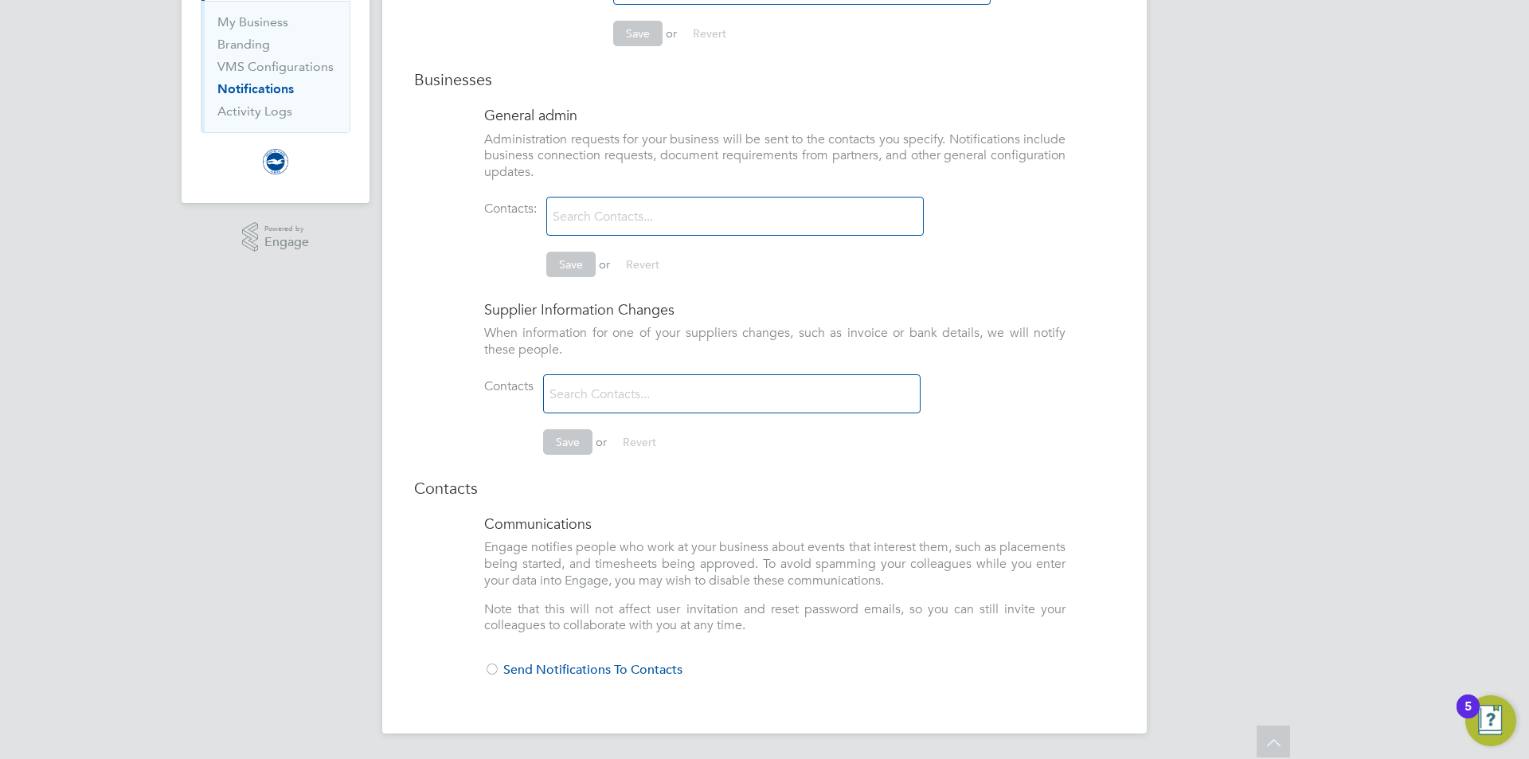
click at [495, 671] on div at bounding box center [492, 671] width 16 height 16
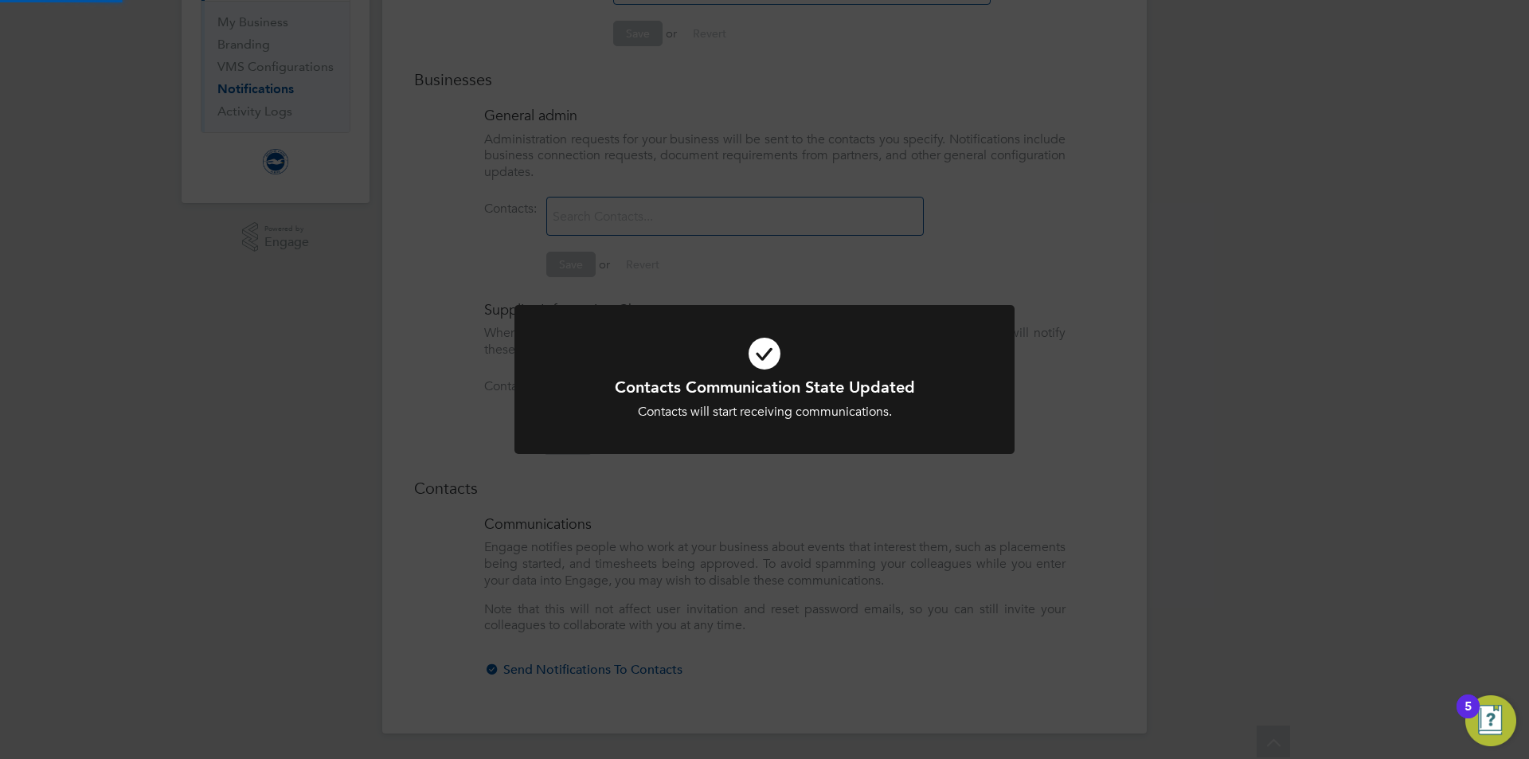
click at [437, 605] on div "Contacts Communication State Updated Contacts will start receiving communicatio…" at bounding box center [764, 379] width 1529 height 759
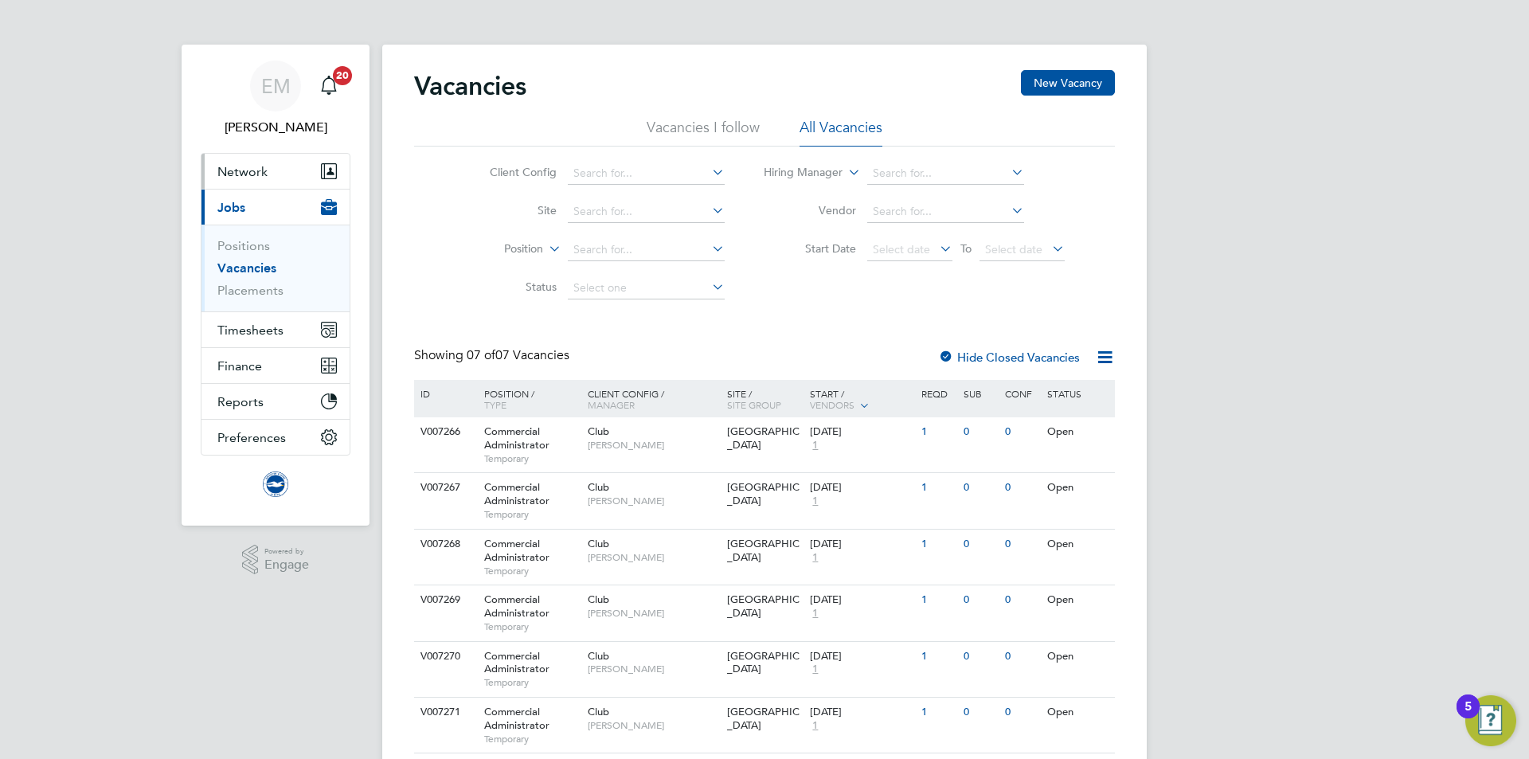
click at [249, 182] on button "Network" at bounding box center [276, 171] width 148 height 35
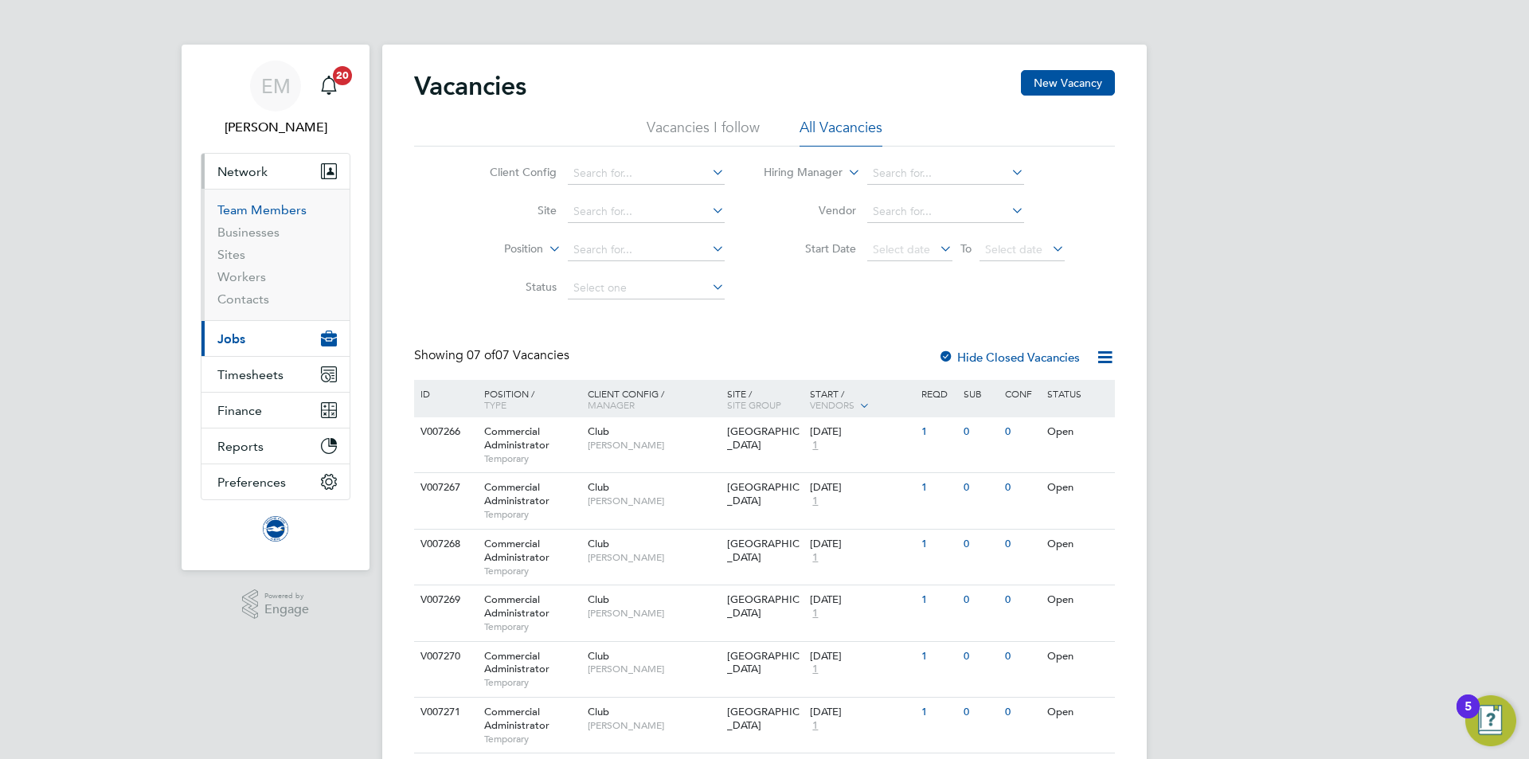
click at [247, 209] on link "Team Members" at bounding box center [261, 209] width 89 height 15
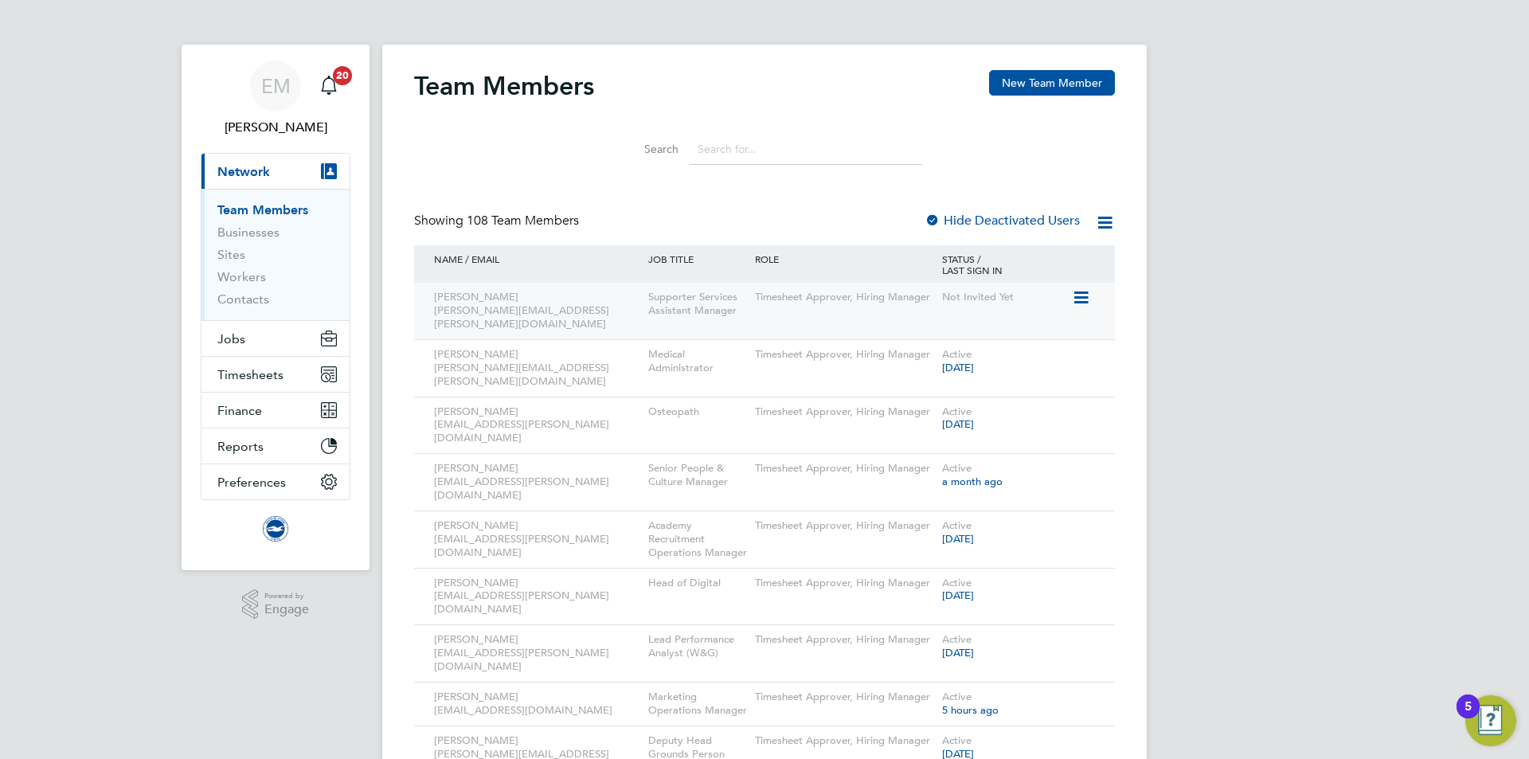
click at [1079, 296] on icon at bounding box center [1080, 297] width 16 height 19
click at [926, 360] on li "Invite User" at bounding box center [992, 357] width 192 height 22
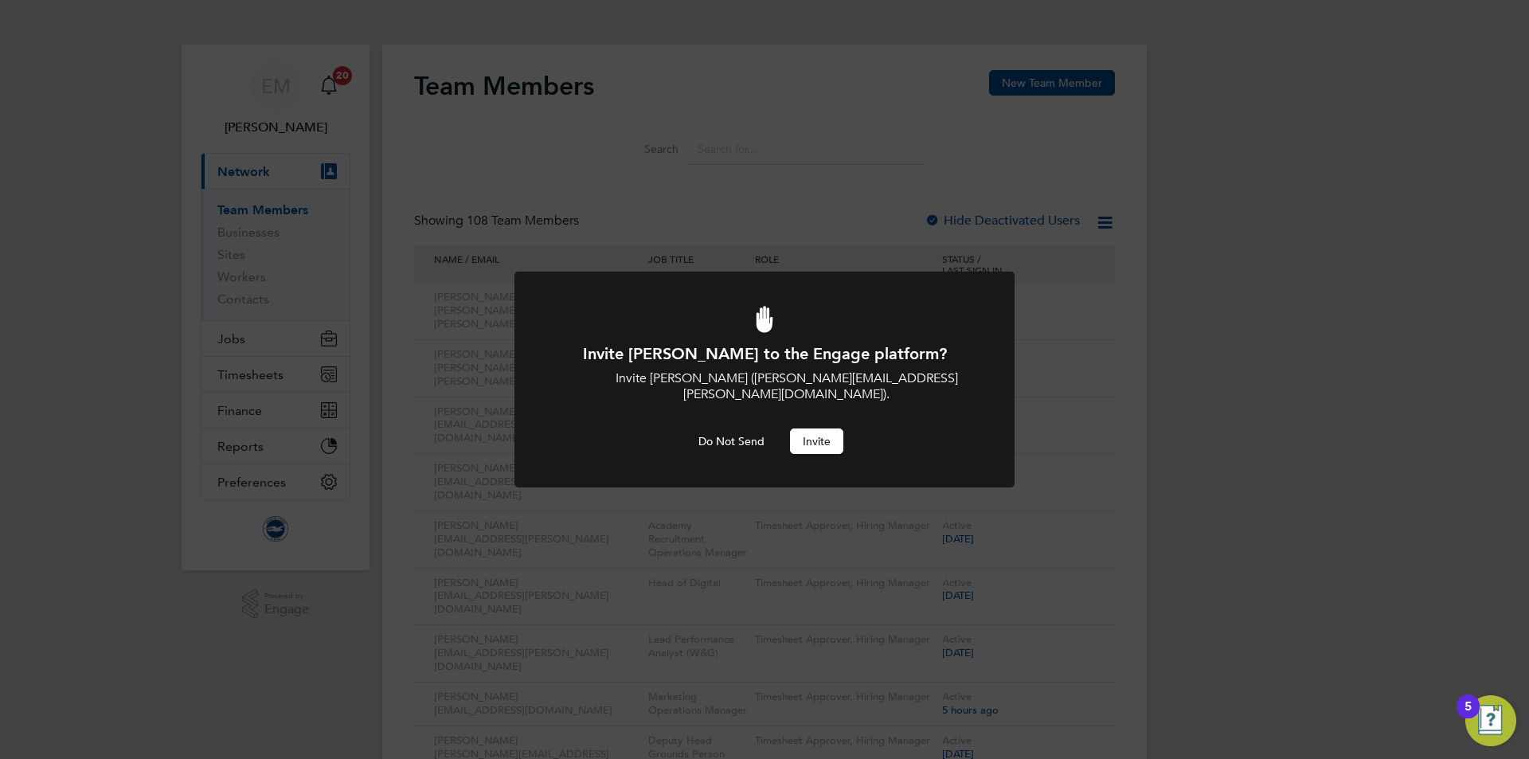
click at [825, 452] on button "Invite" at bounding box center [816, 441] width 53 height 25
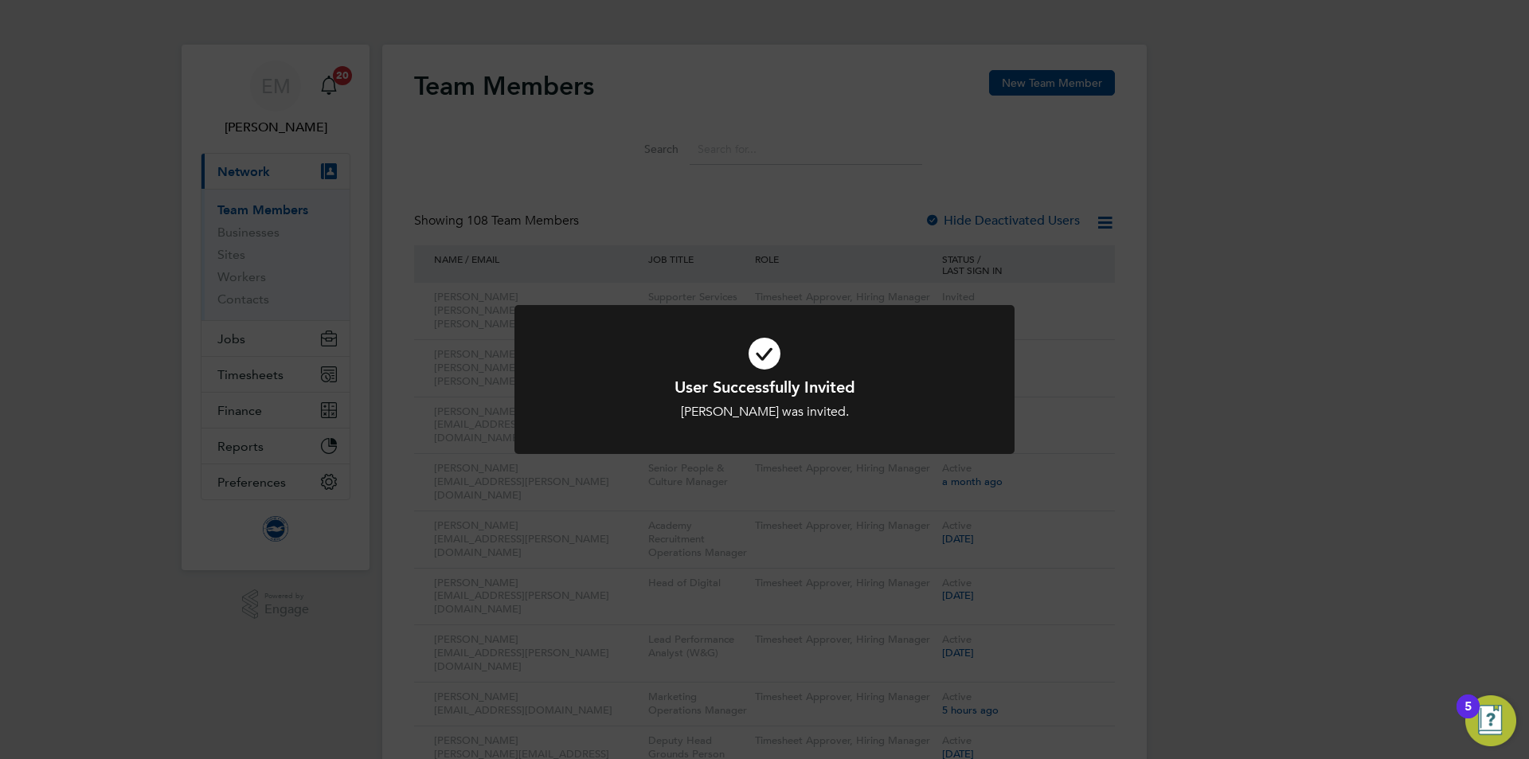
click at [649, 124] on div "User Successfully Invited Joe Radley-Martin was invited. Cancel Okay" at bounding box center [764, 379] width 1529 height 759
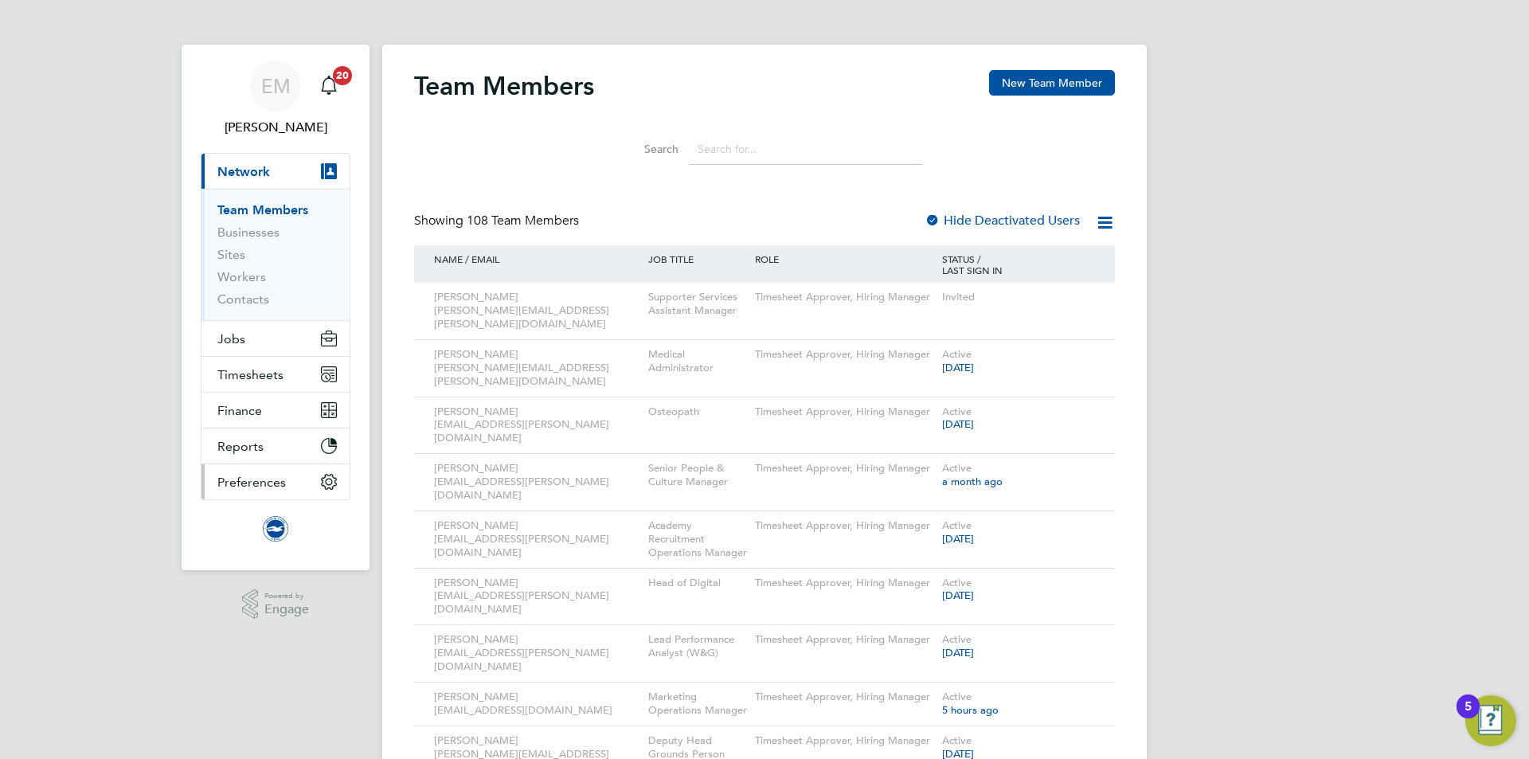
click at [288, 480] on button "Preferences" at bounding box center [276, 481] width 148 height 35
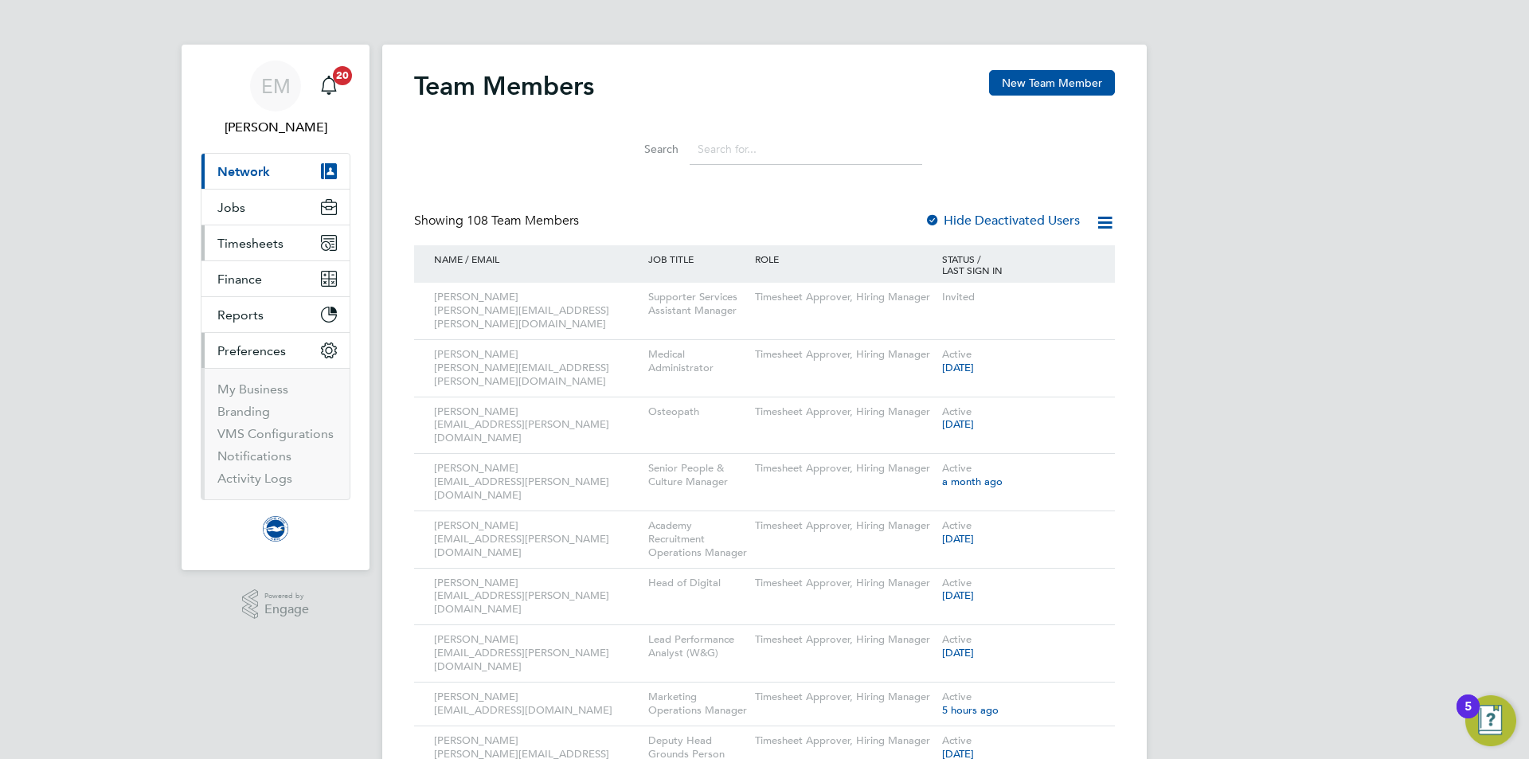
click at [245, 243] on span "Timesheets" at bounding box center [250, 243] width 66 height 15
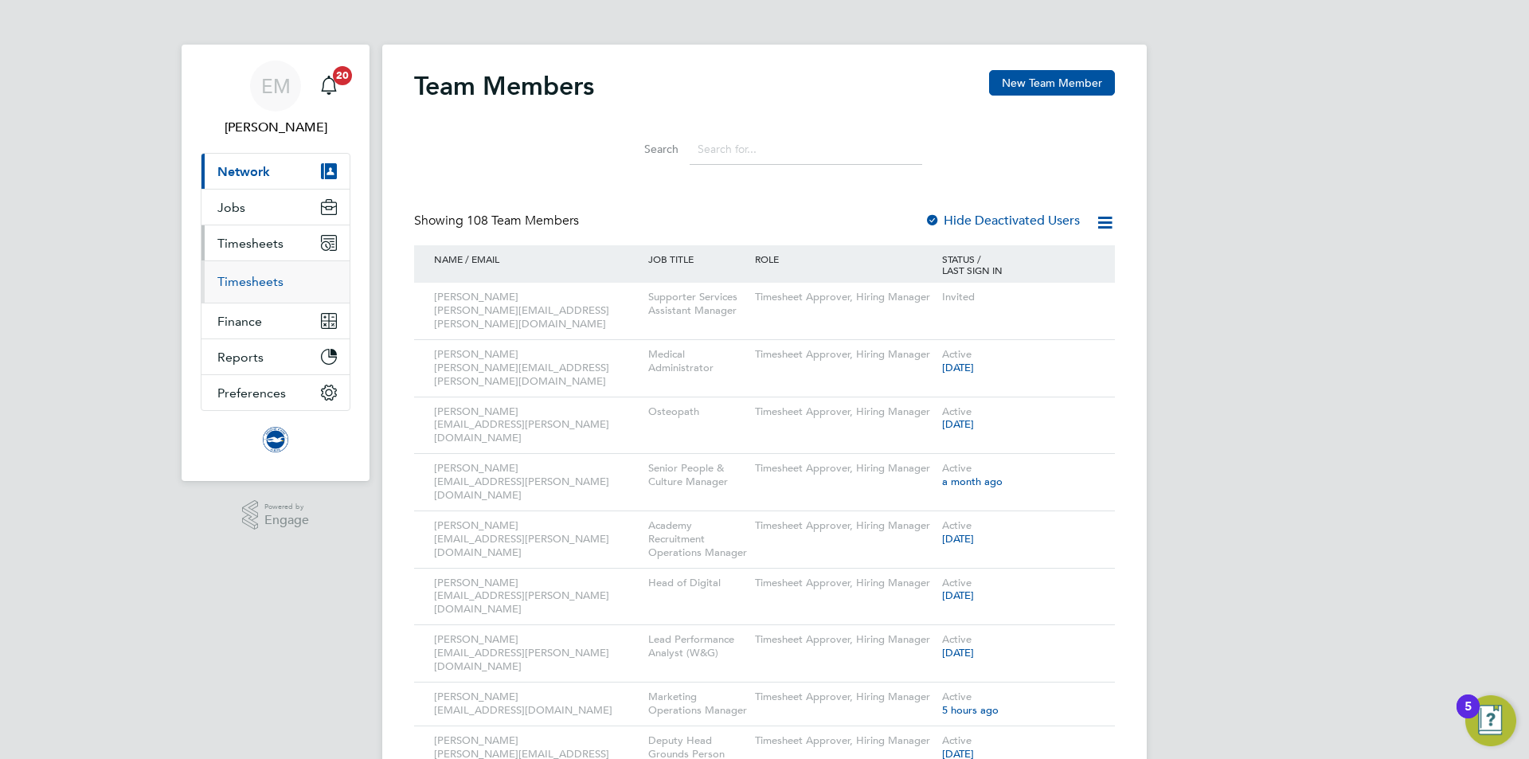
click at [243, 278] on link "Timesheets" at bounding box center [250, 281] width 66 height 15
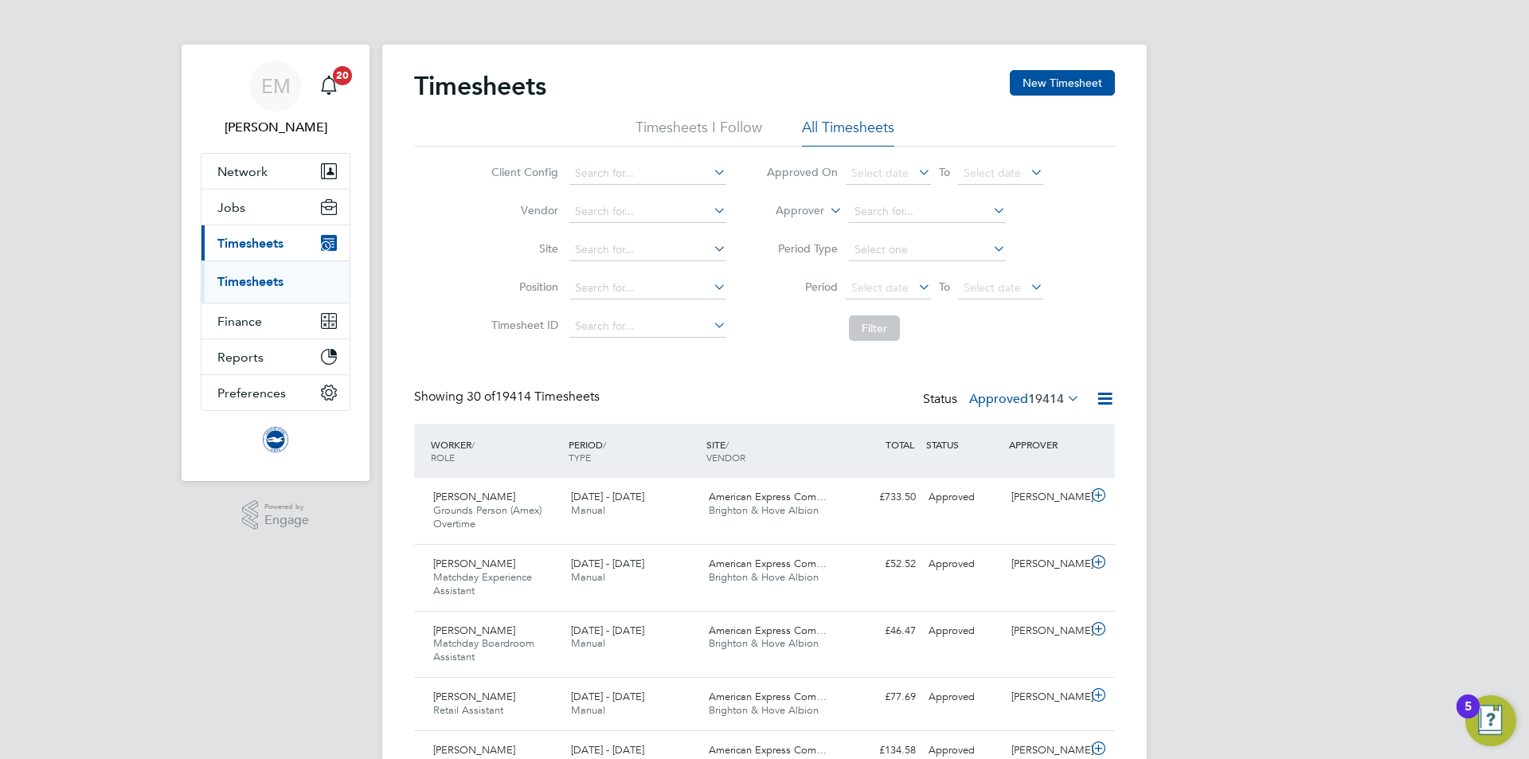
click at [807, 207] on label "Approver" at bounding box center [789, 211] width 72 height 16
click at [906, 208] on input at bounding box center [927, 212] width 157 height 22
click at [888, 223] on li "[PERSON_NAME]" at bounding box center [927, 234] width 159 height 22
type input "[PERSON_NAME]"
click at [884, 320] on button "Filter" at bounding box center [874, 327] width 51 height 25
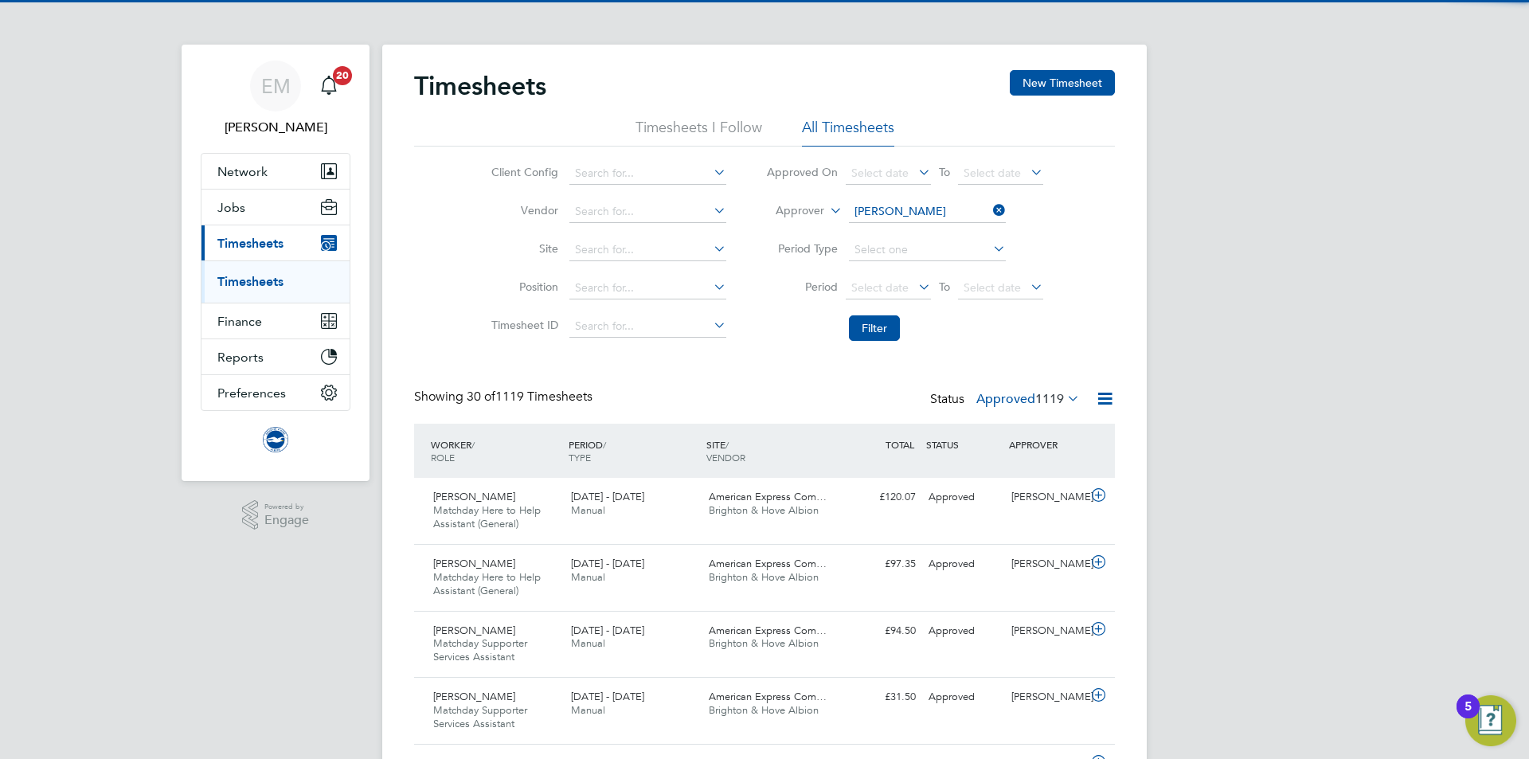
click at [1009, 397] on label "Approved 1119" at bounding box center [1029, 399] width 104 height 16
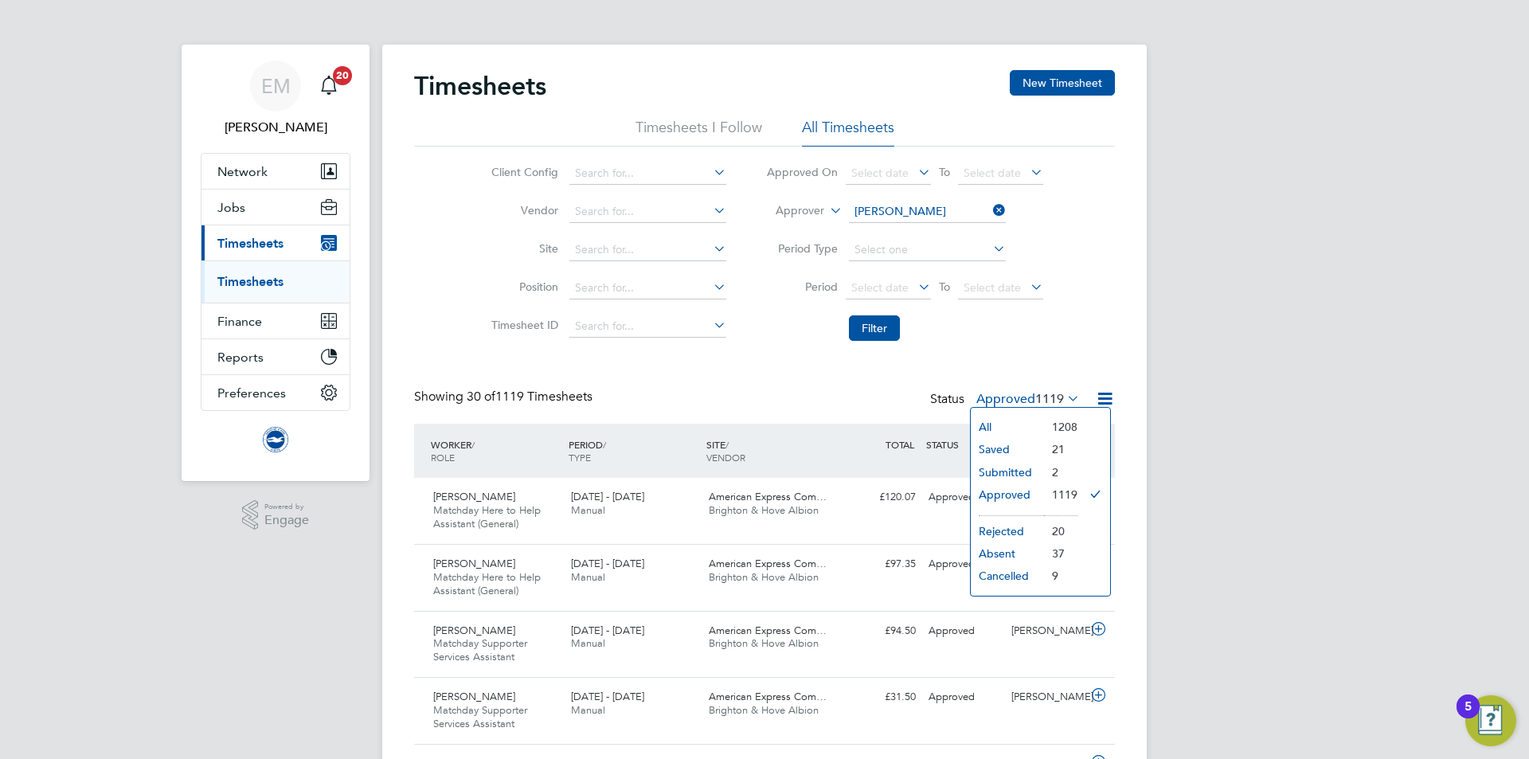
click at [1021, 445] on li "Saved" at bounding box center [1007, 449] width 73 height 22
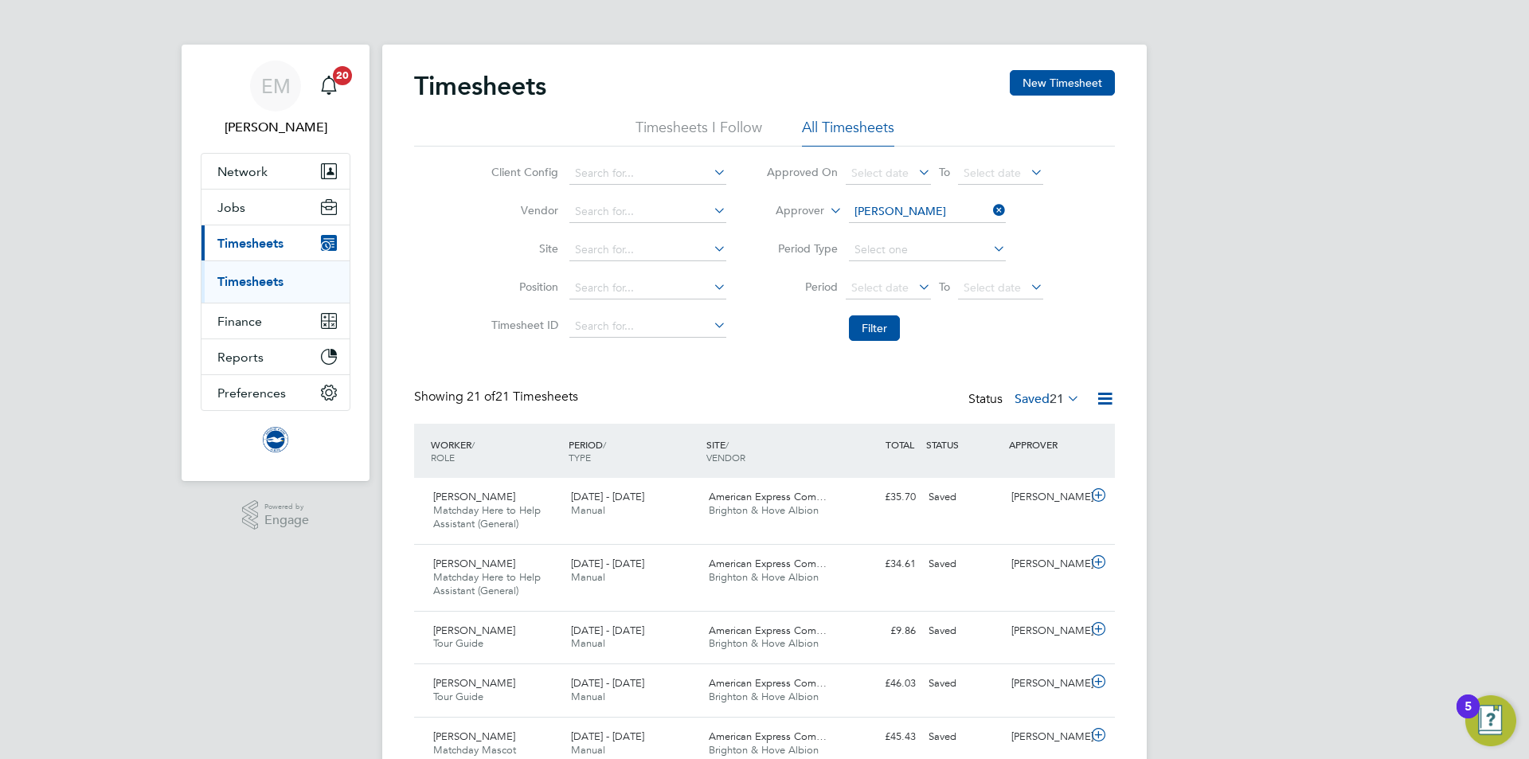
click at [1032, 395] on label "Saved 21" at bounding box center [1047, 399] width 65 height 16
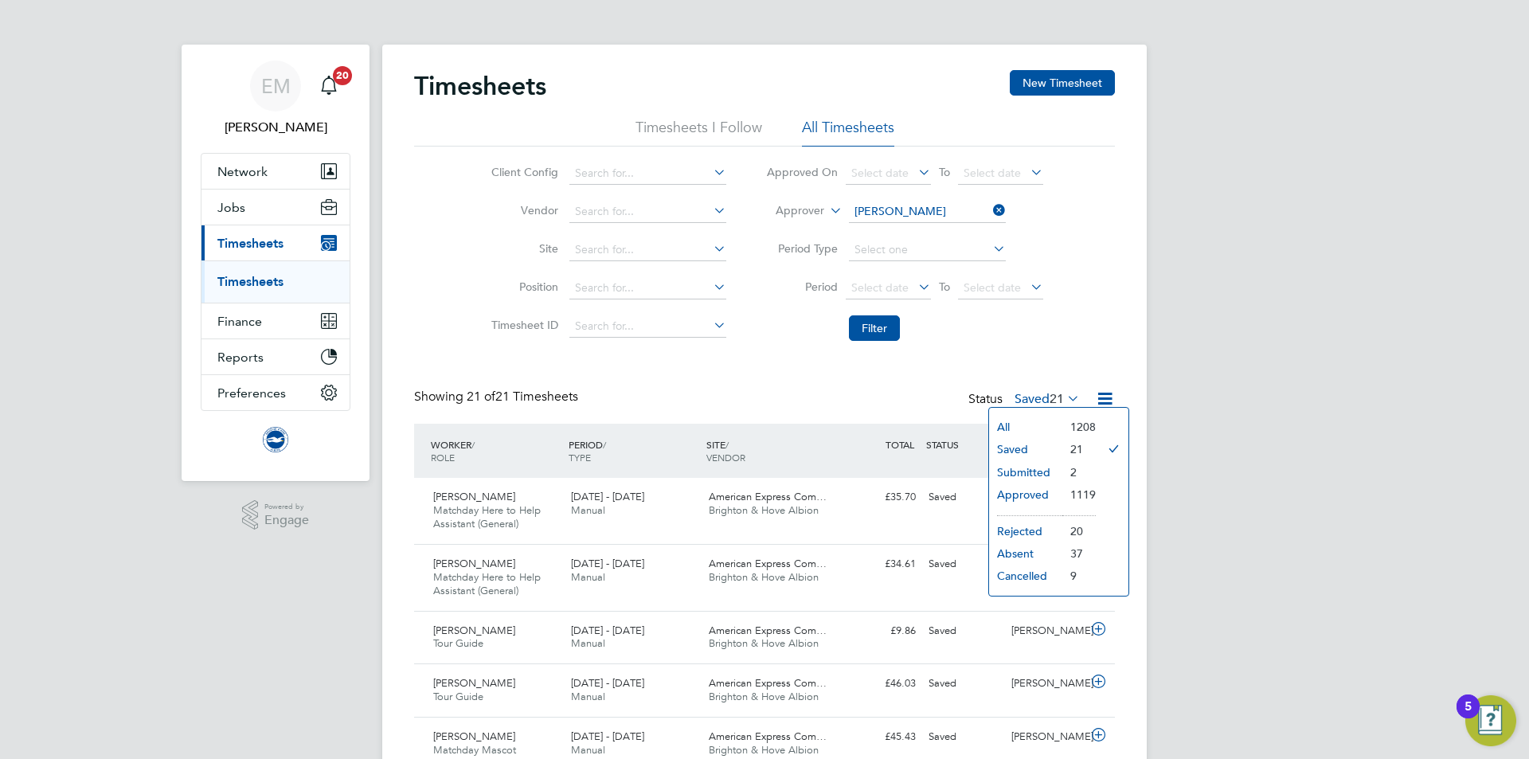
click at [1032, 448] on li "Saved" at bounding box center [1025, 449] width 73 height 22
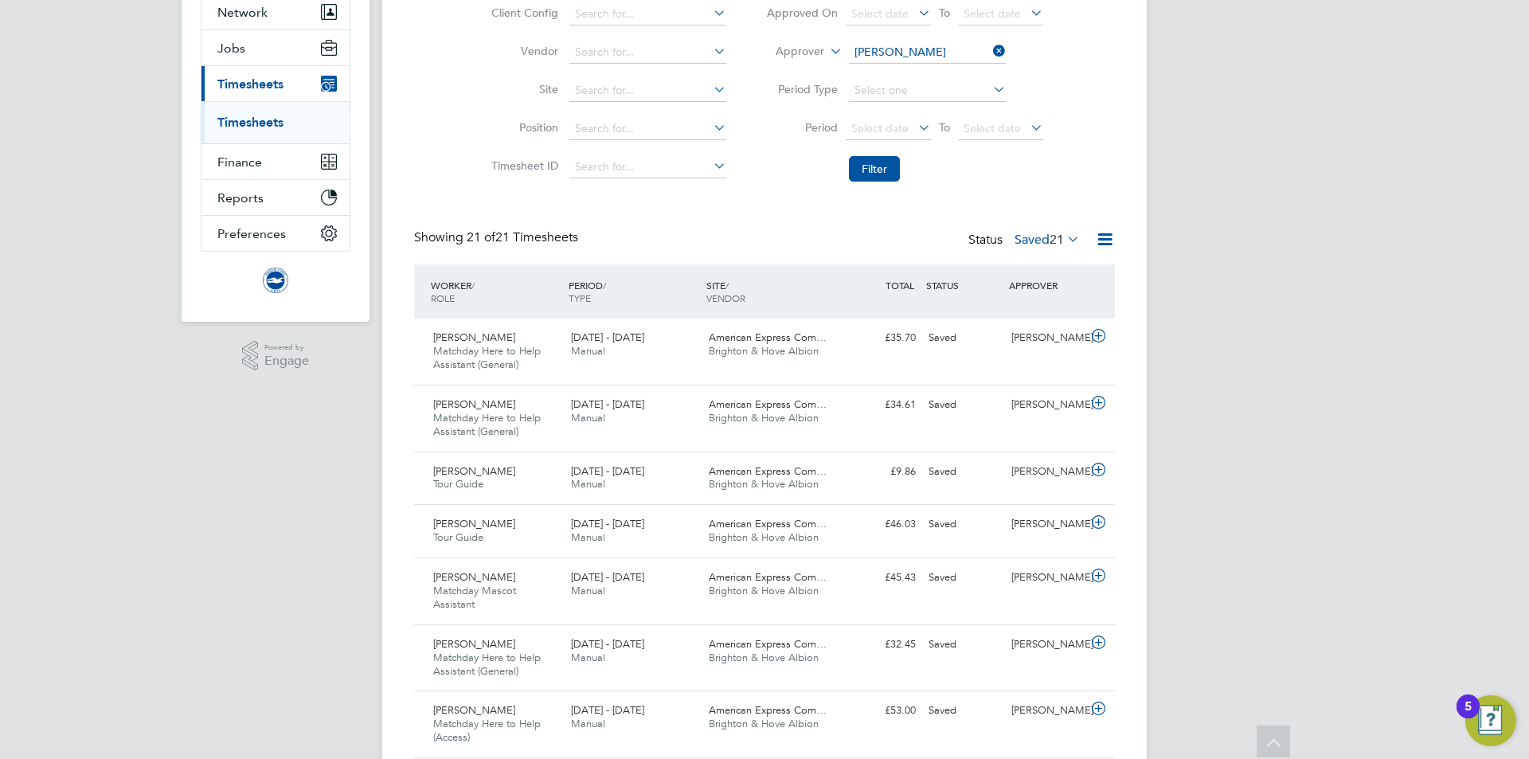
click at [1032, 250] on div "Status Saved 21" at bounding box center [1026, 240] width 115 height 22
click at [1029, 241] on label "Saved 21" at bounding box center [1047, 240] width 65 height 16
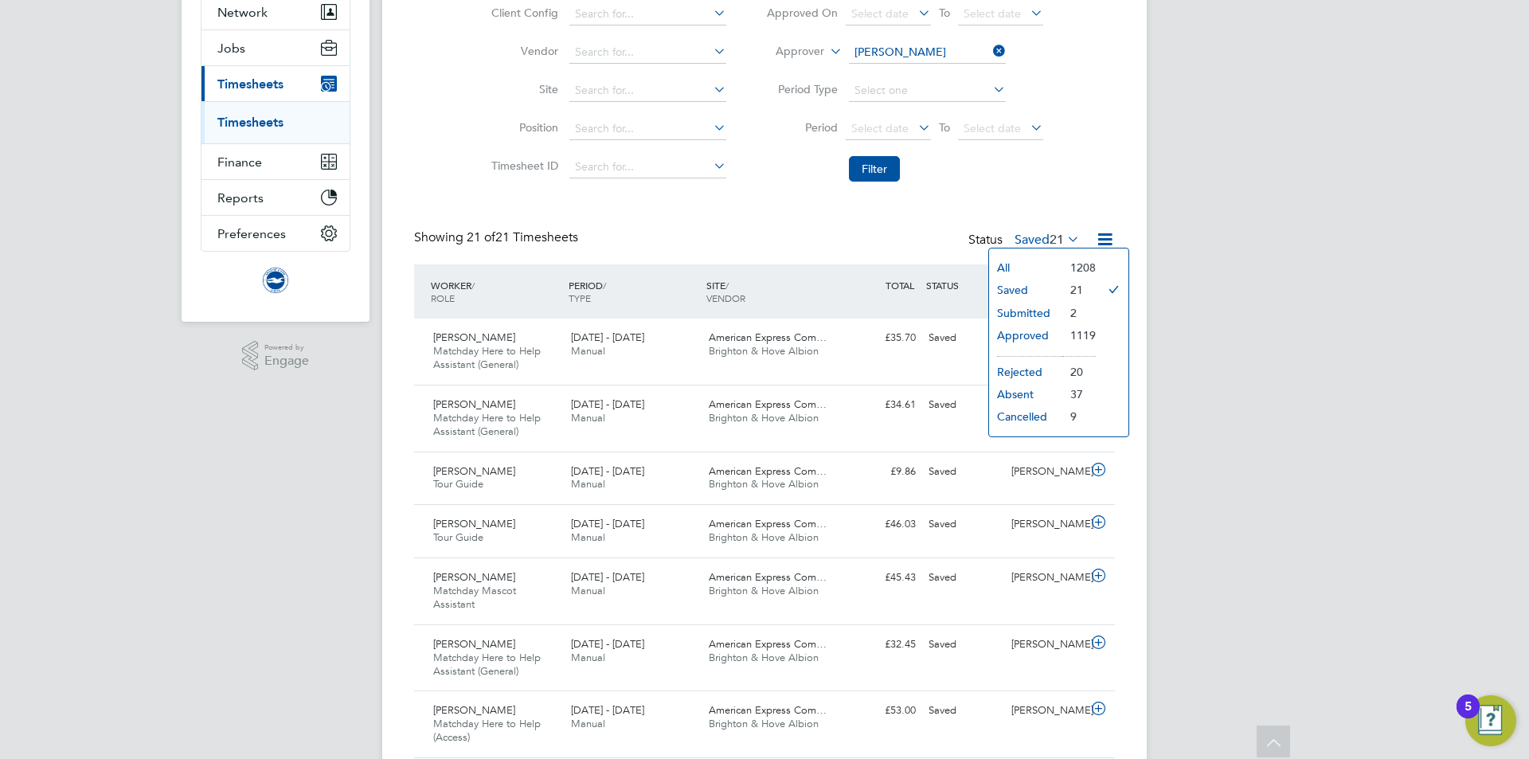
click at [935, 234] on div "Showing 21 of 21 Timesheets Status Saved 21" at bounding box center [764, 246] width 701 height 35
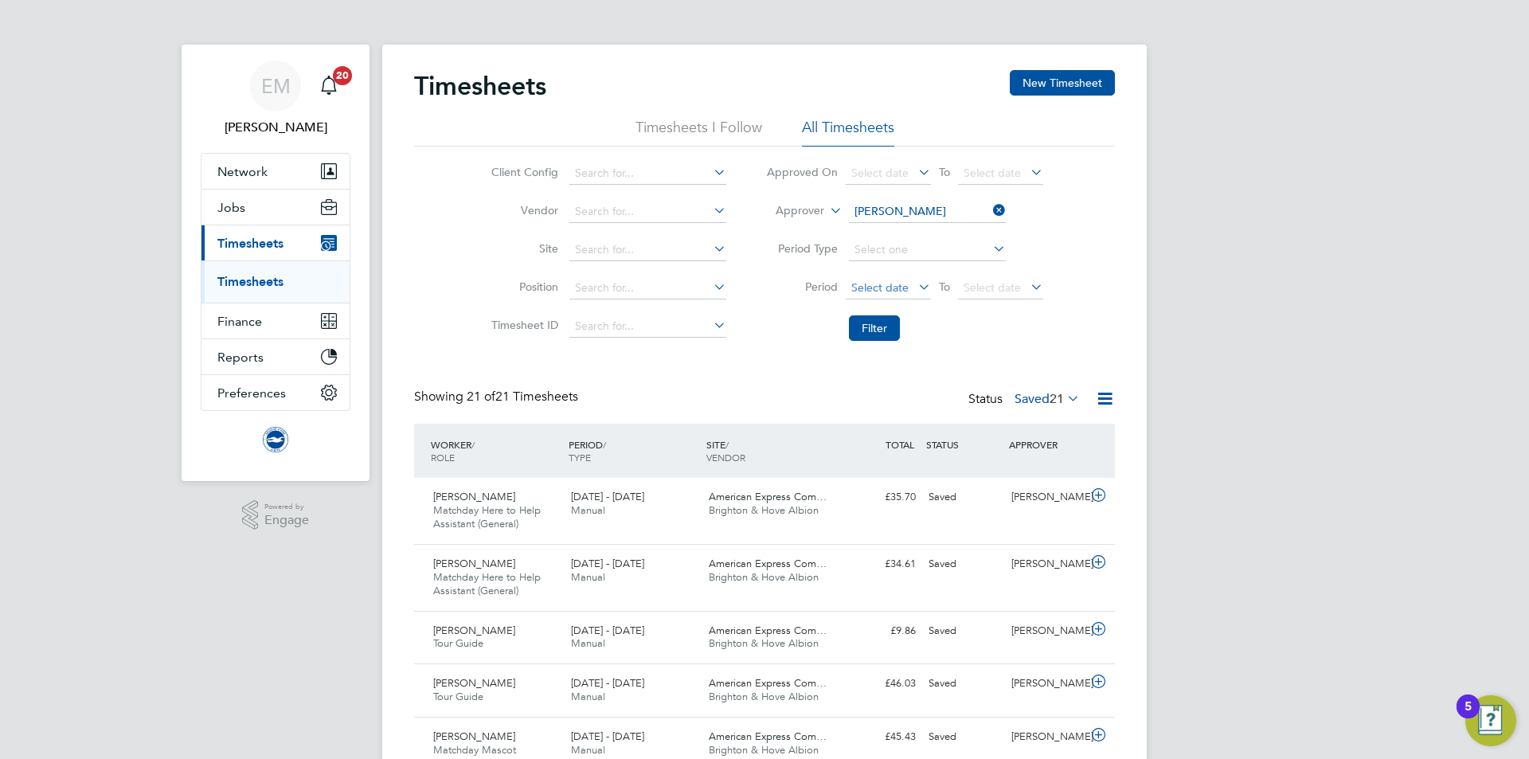
click at [896, 282] on span "Select date" at bounding box center [880, 287] width 57 height 14
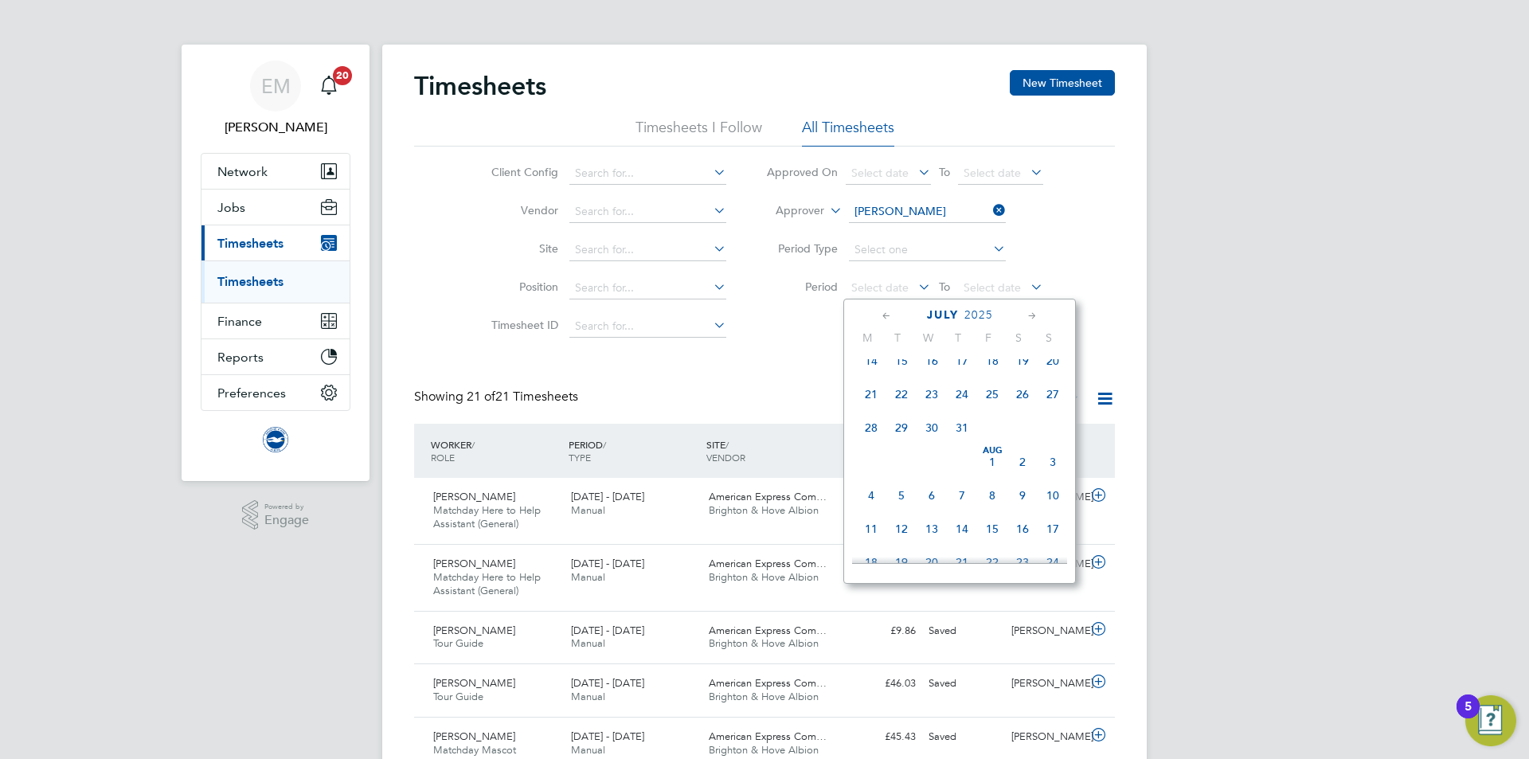
scroll to position [268, 0]
click at [990, 481] on span "Aug 1" at bounding box center [992, 476] width 30 height 30
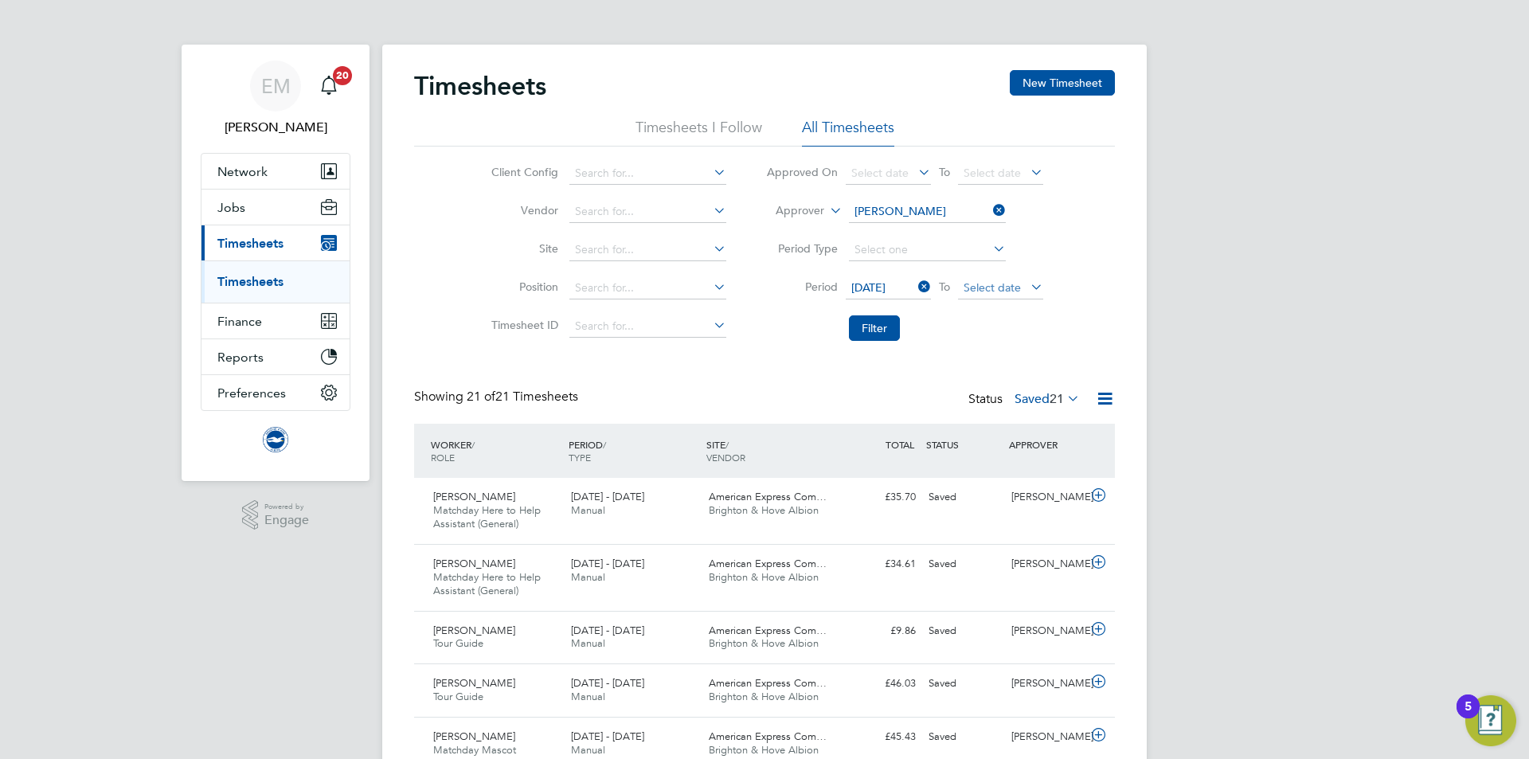
click at [973, 290] on span "Select date" at bounding box center [992, 287] width 57 height 14
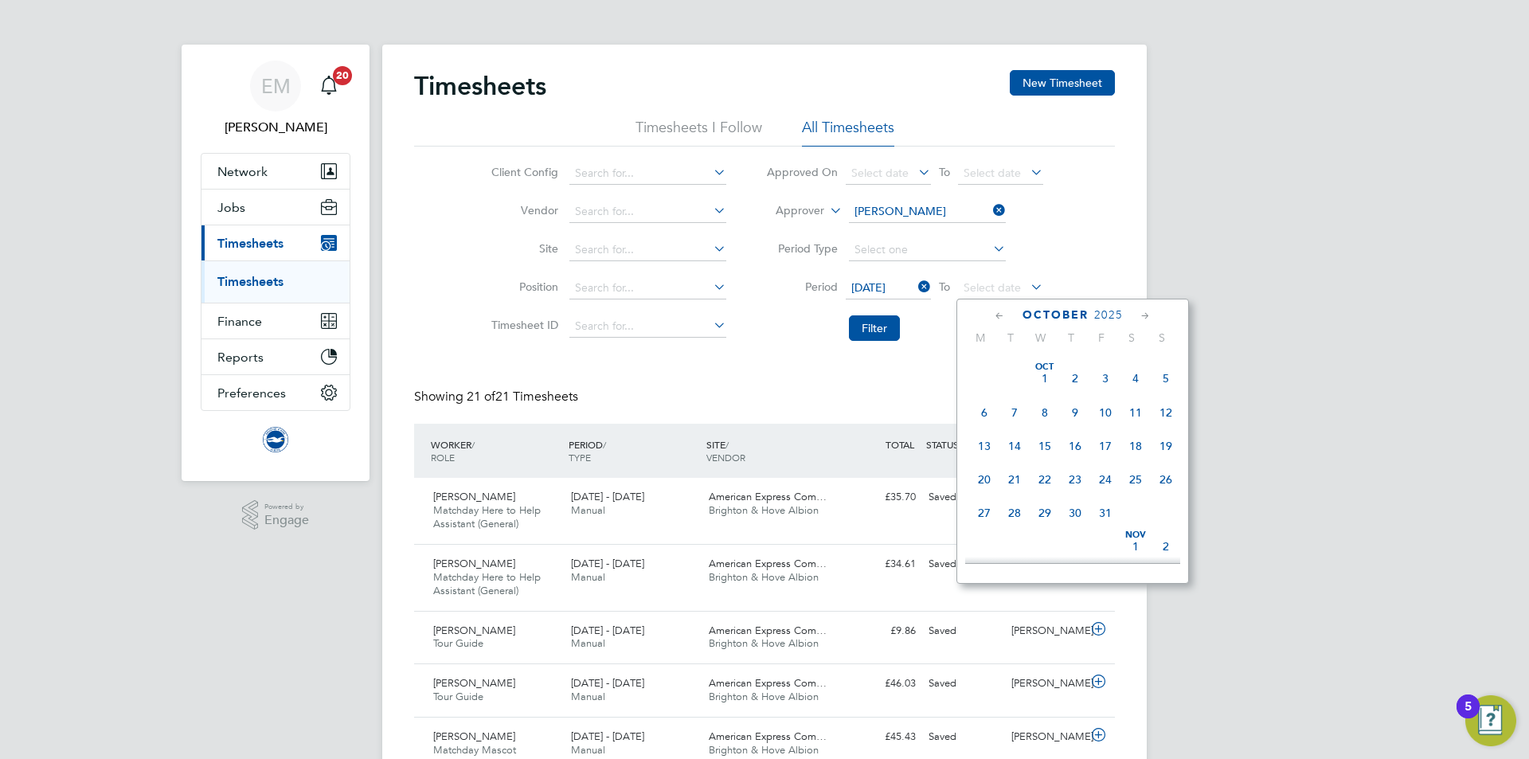
scroll to position [666, 0]
click at [1009, 395] on span "30" at bounding box center [1015, 380] width 30 height 30
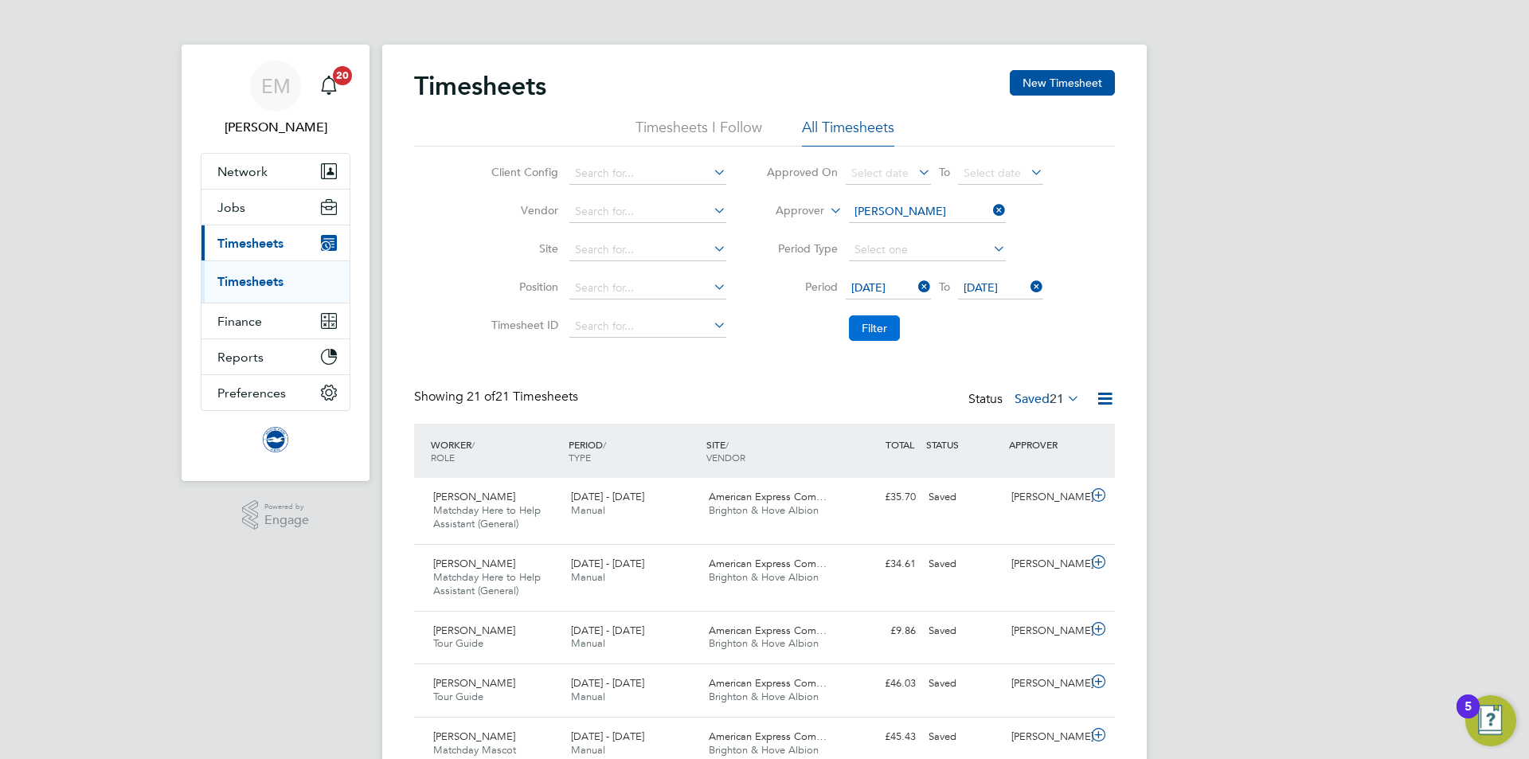
click at [874, 321] on button "Filter" at bounding box center [874, 327] width 51 height 25
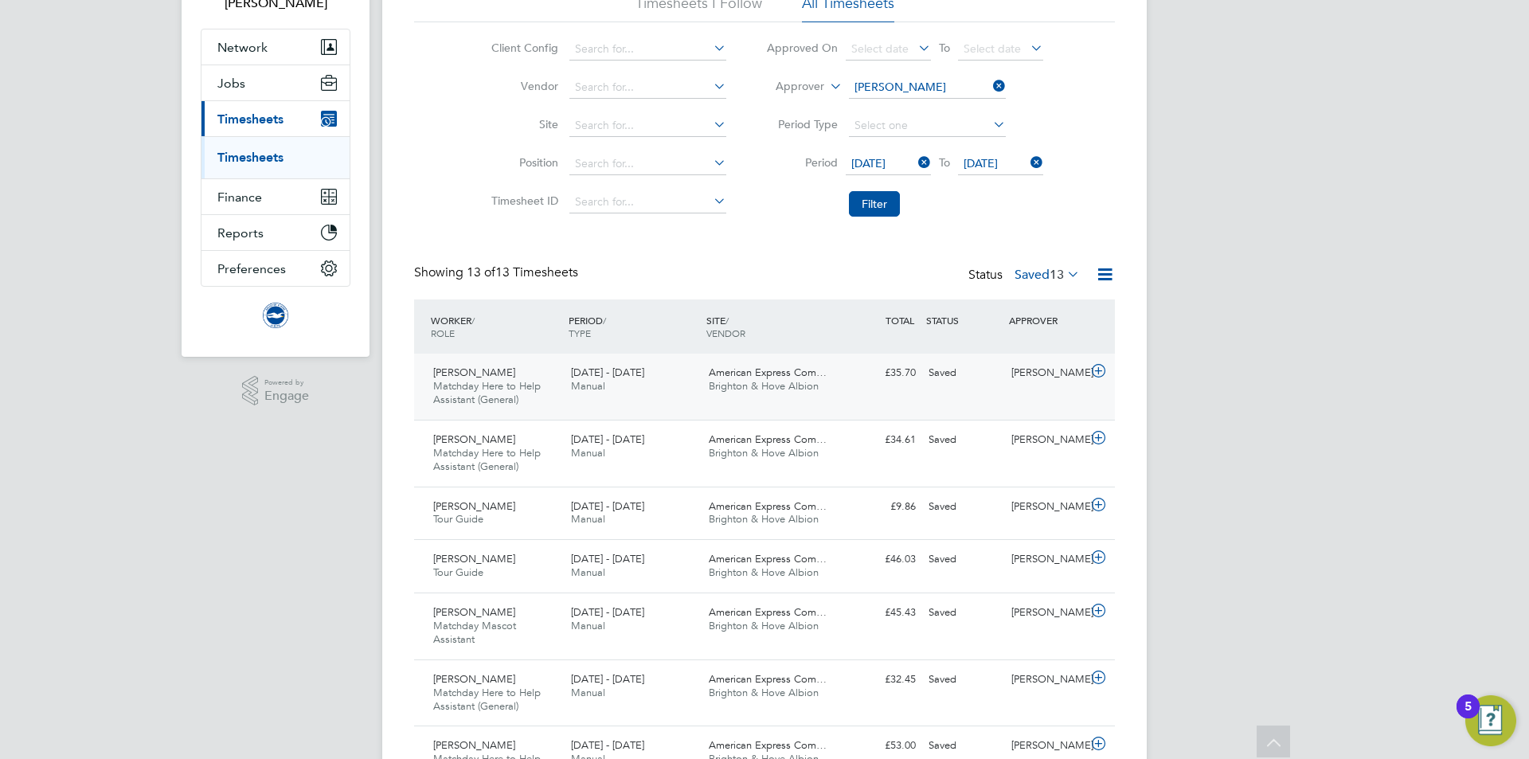
click at [982, 373] on div "Saved" at bounding box center [963, 373] width 83 height 26
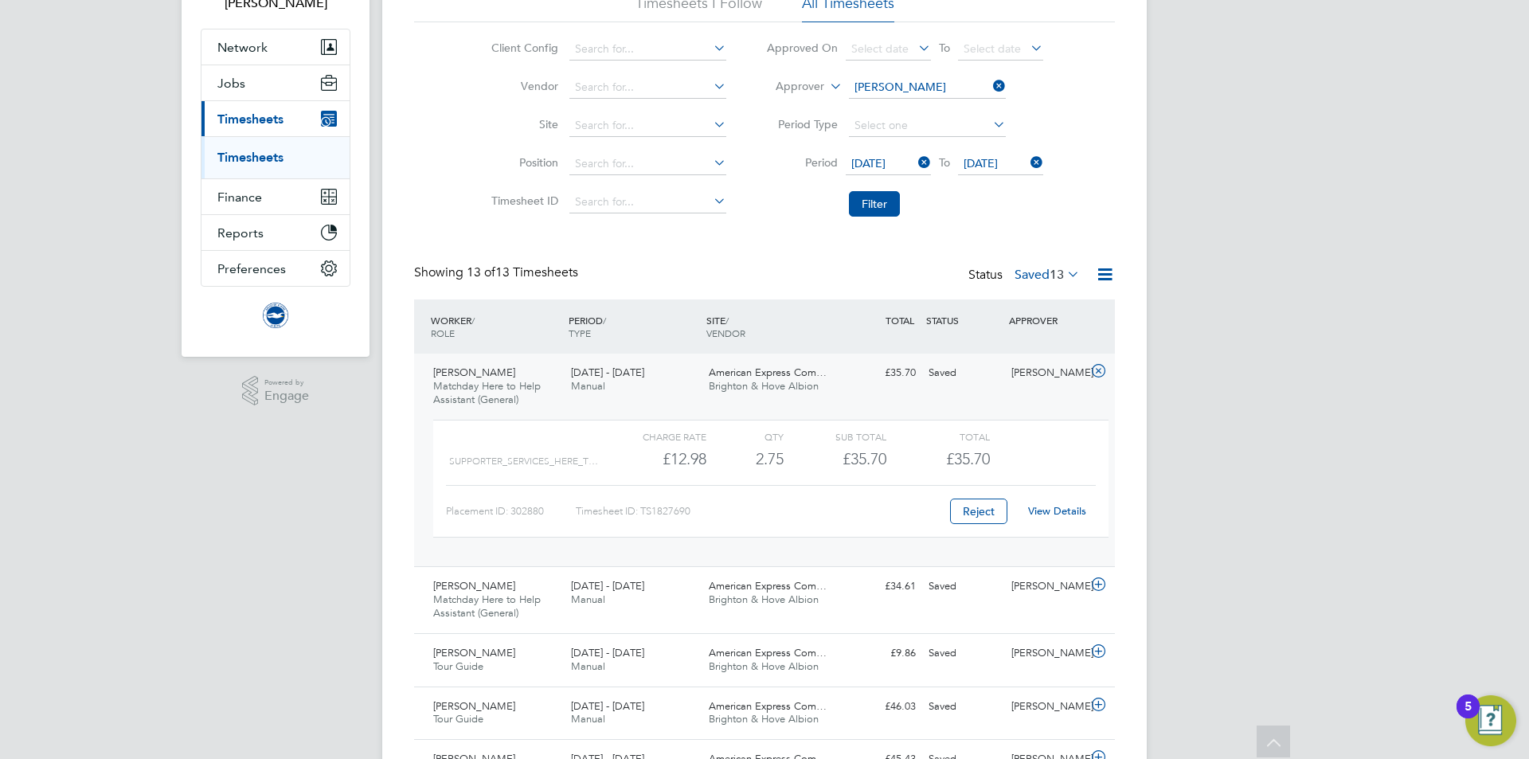
click at [1043, 509] on link "View Details" at bounding box center [1057, 511] width 58 height 14
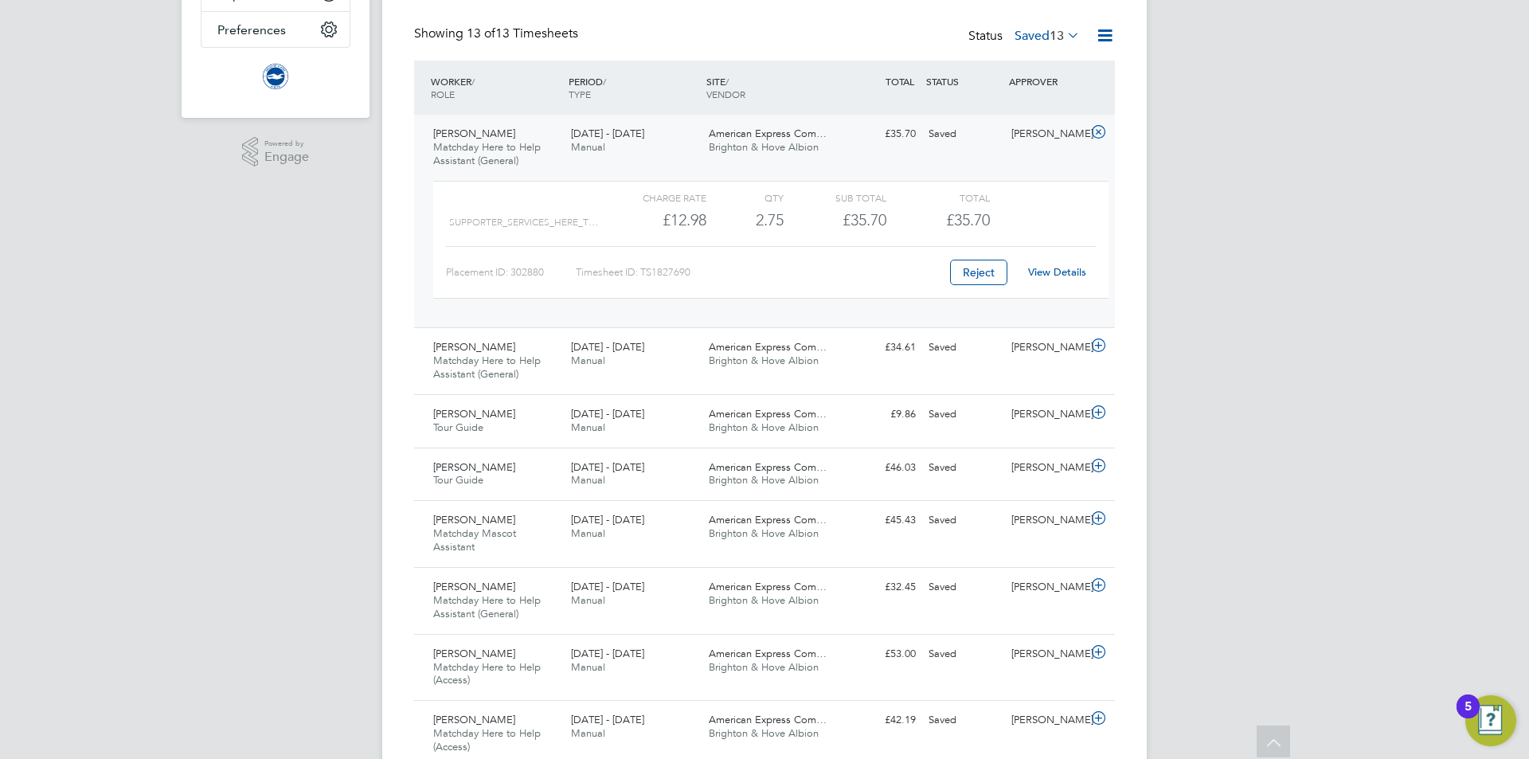
click at [958, 133] on div "Saved" at bounding box center [963, 134] width 83 height 26
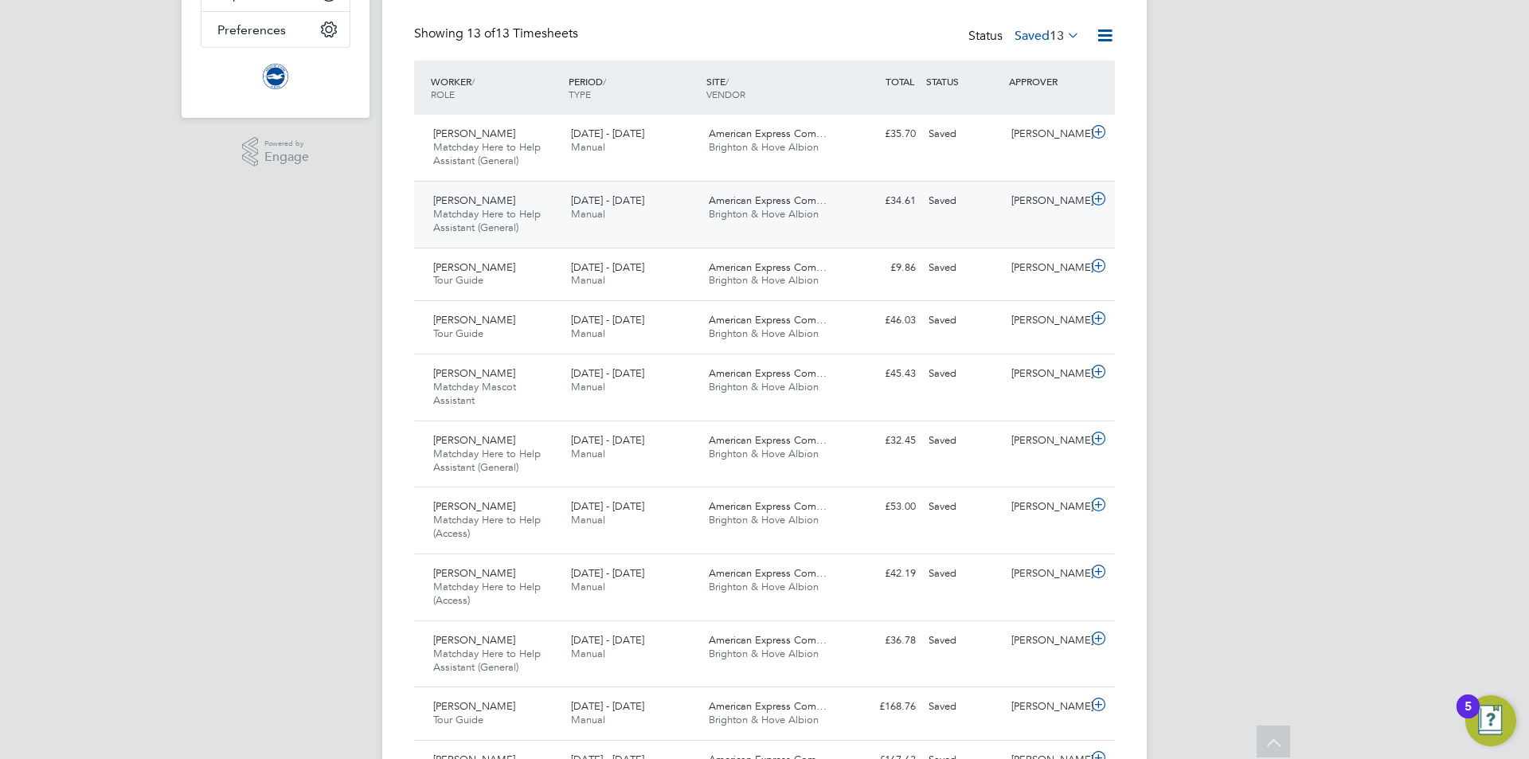
click at [980, 213] on div "Saved" at bounding box center [963, 201] width 83 height 26
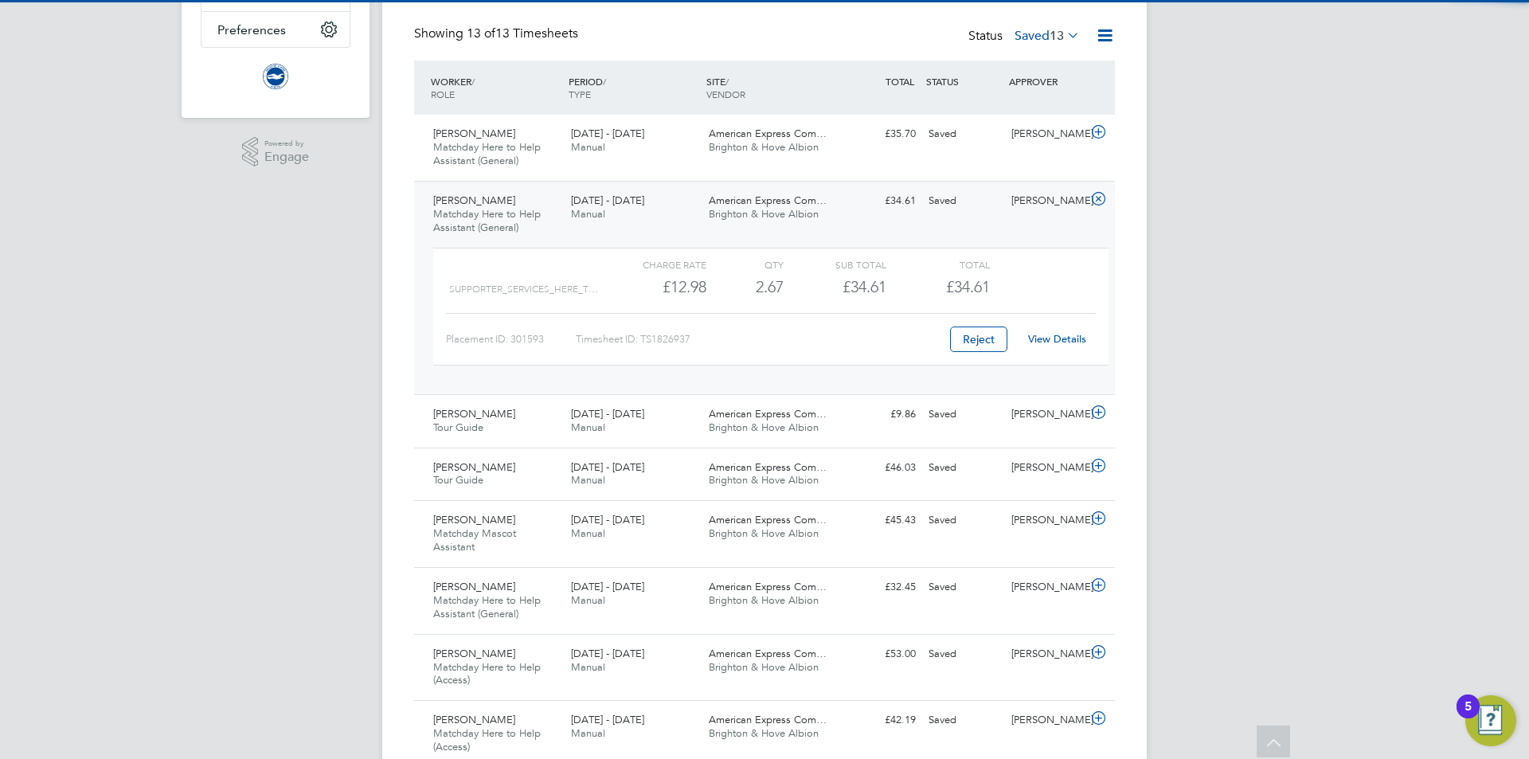
click at [1065, 342] on link "View Details" at bounding box center [1057, 339] width 58 height 14
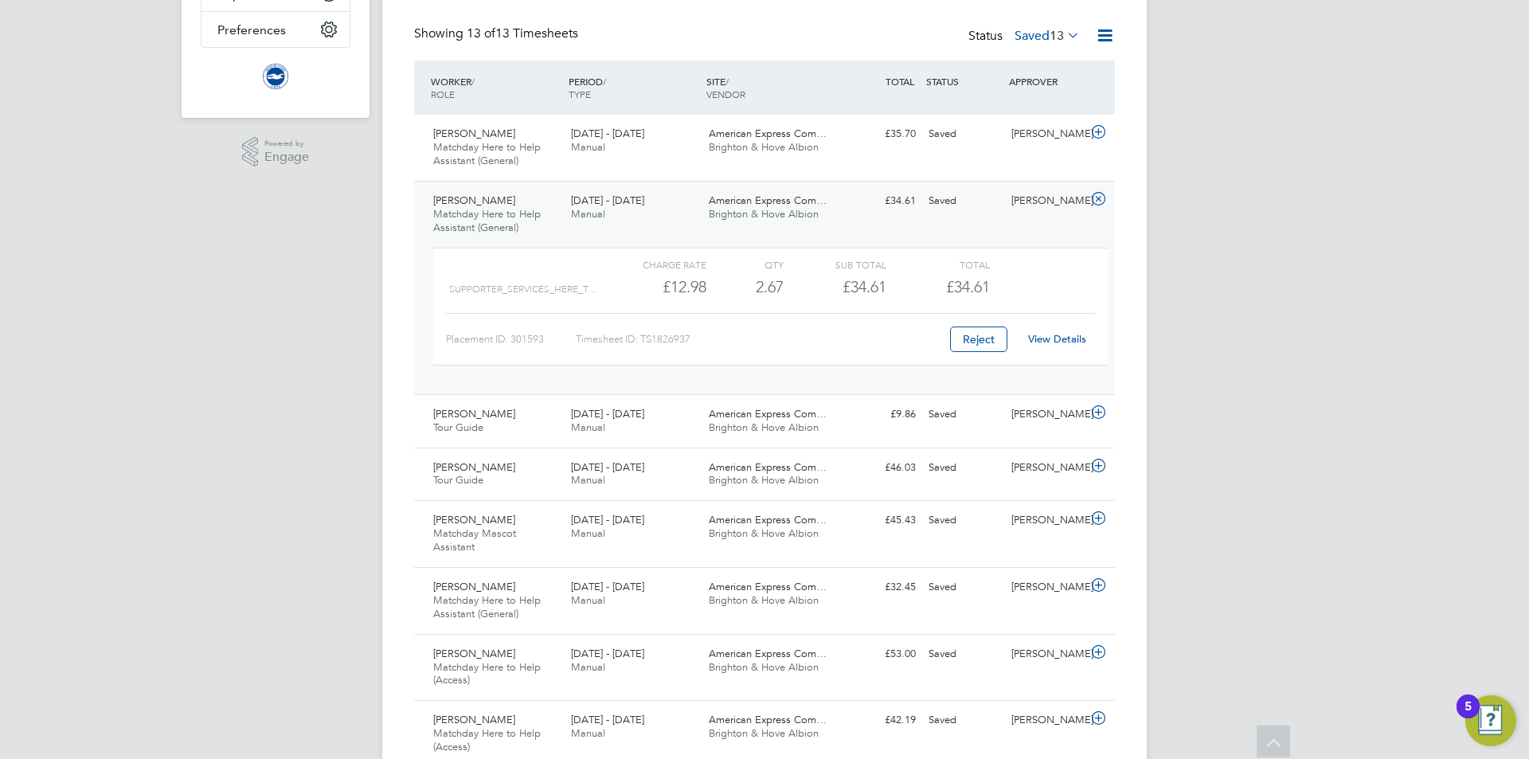
click at [636, 210] on div "1 - 30 Sep 2025 Manual" at bounding box center [634, 208] width 138 height 40
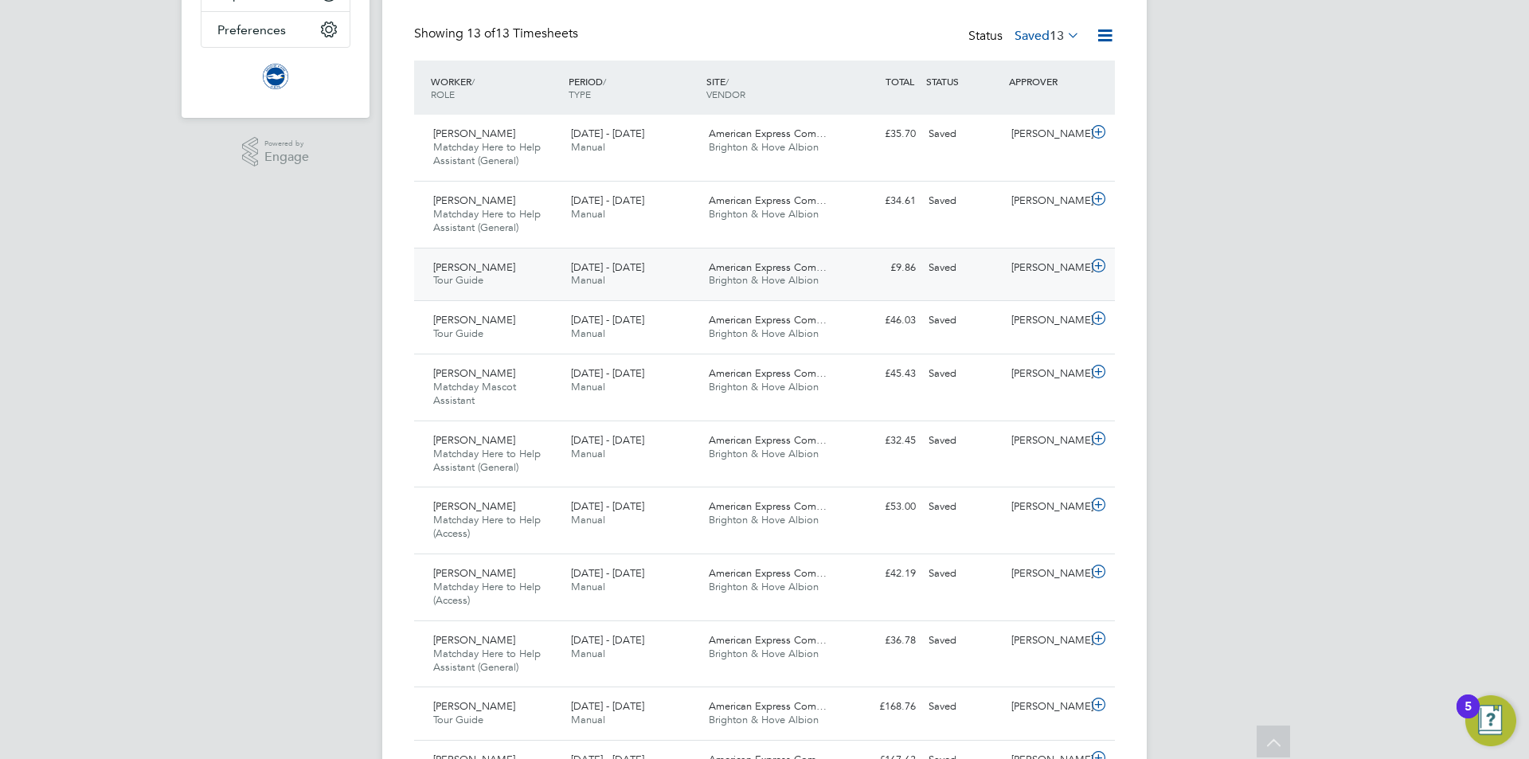
click at [641, 273] on span "[DATE] - [DATE]" at bounding box center [607, 267] width 73 height 14
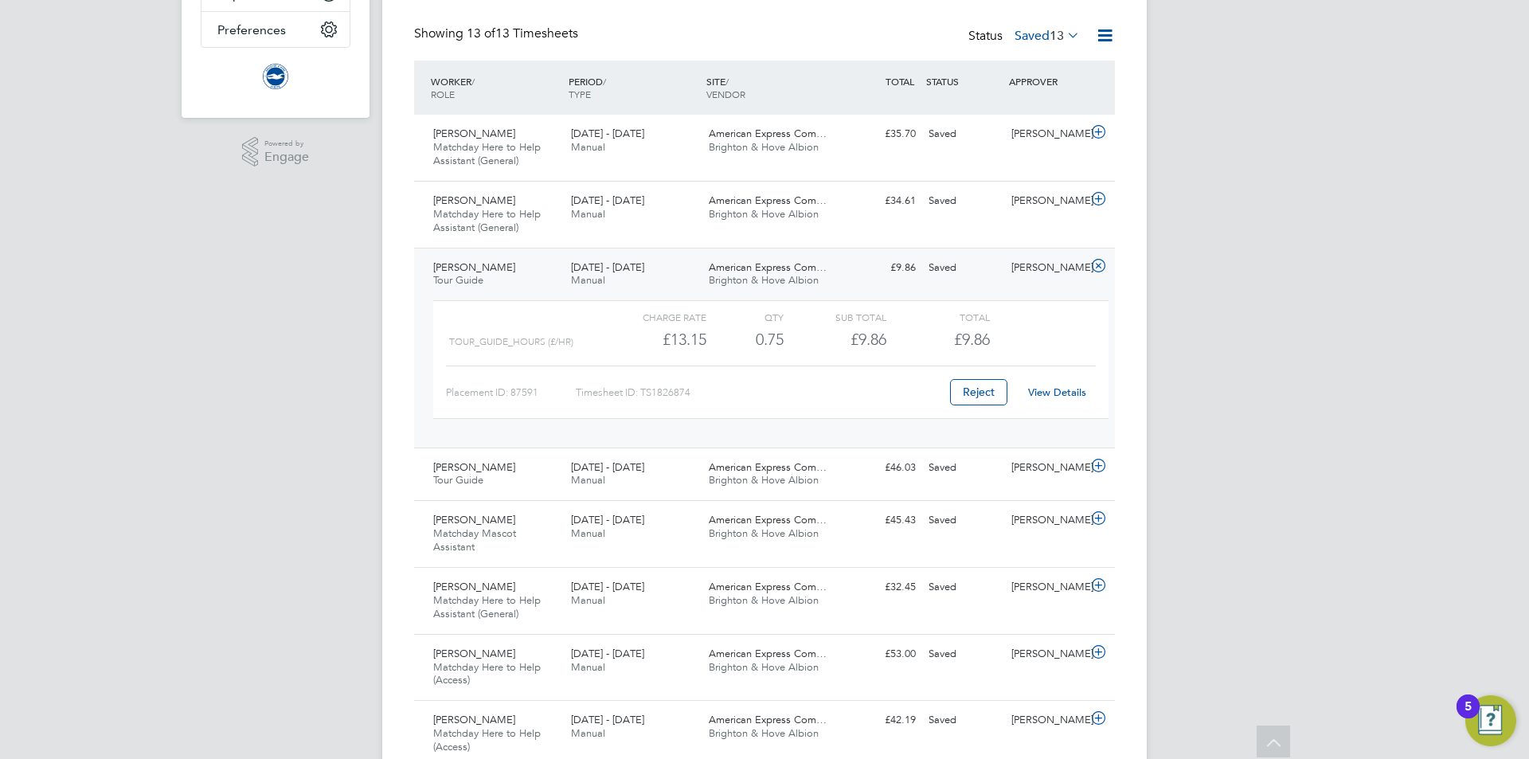
click at [1064, 391] on link "View Details" at bounding box center [1057, 393] width 58 height 14
click at [526, 275] on div "Julie Claxton Tour Guide 1 - 30 Sep 2025" at bounding box center [496, 275] width 138 height 40
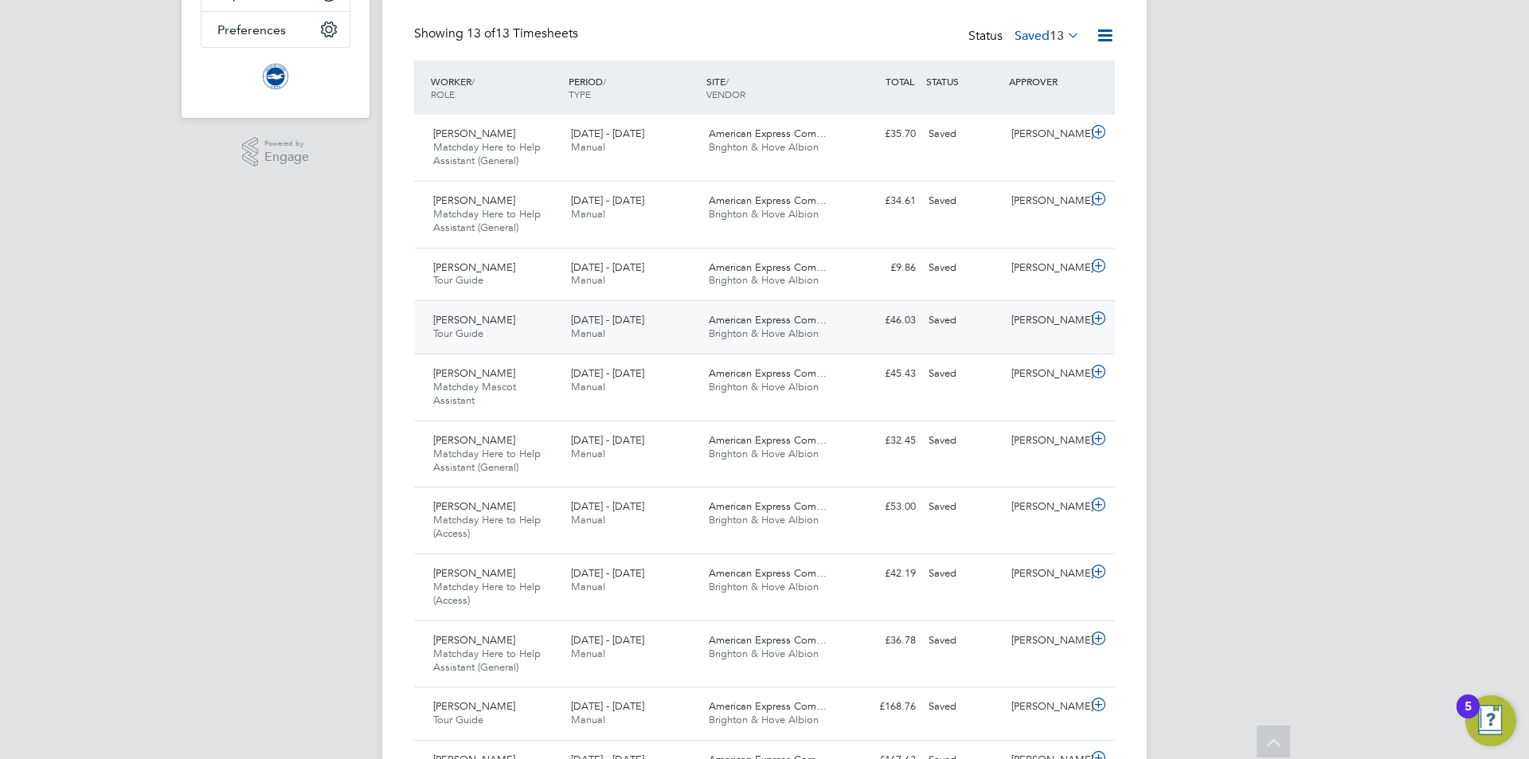
click at [536, 328] on div "Tony Pilgrim Tour Guide 1 - 30 Sep 2025" at bounding box center [496, 327] width 138 height 40
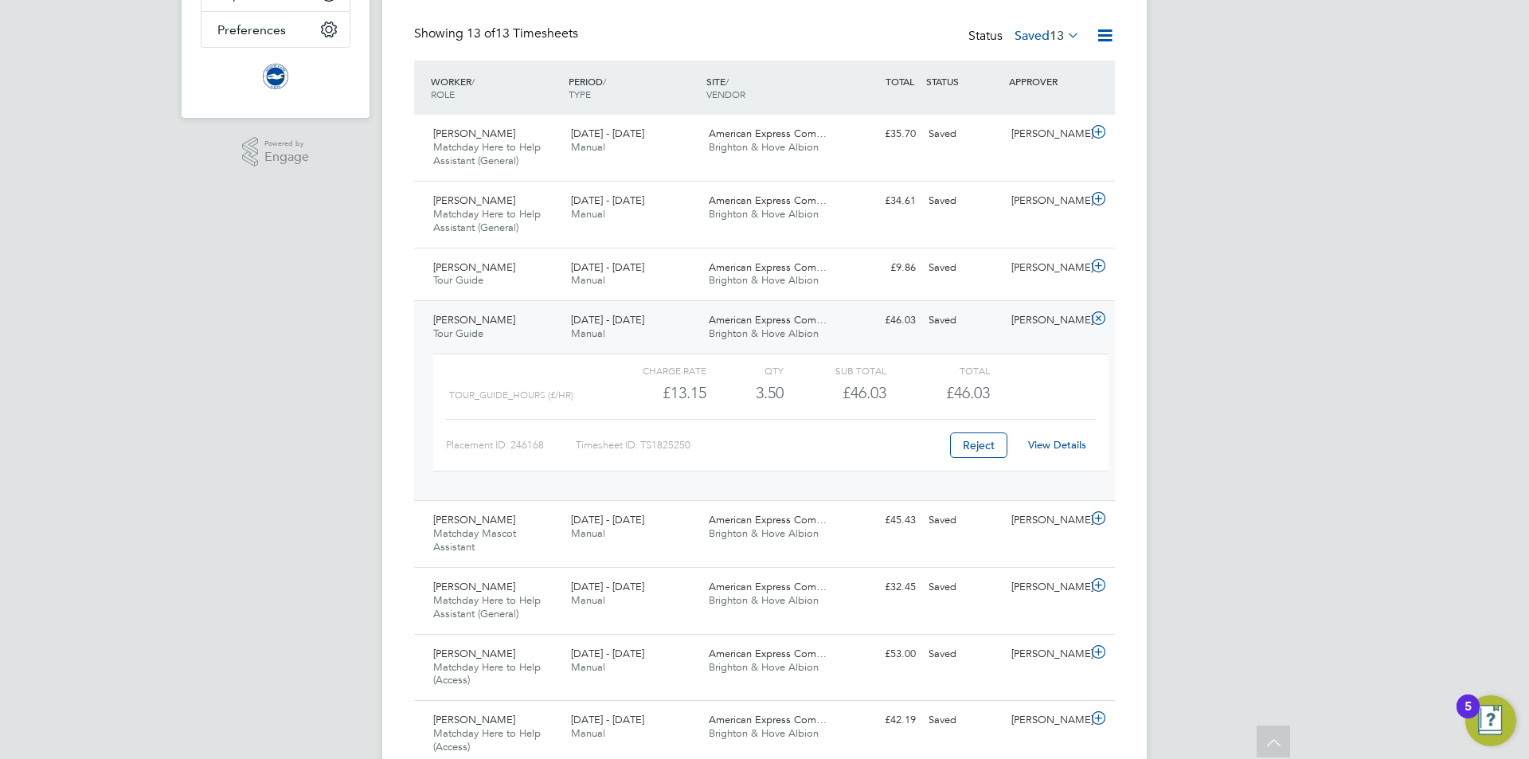
click at [1072, 444] on link "View Details" at bounding box center [1057, 445] width 58 height 14
click at [653, 327] on div "1 - 30 Sep 2025 Manual" at bounding box center [634, 327] width 138 height 40
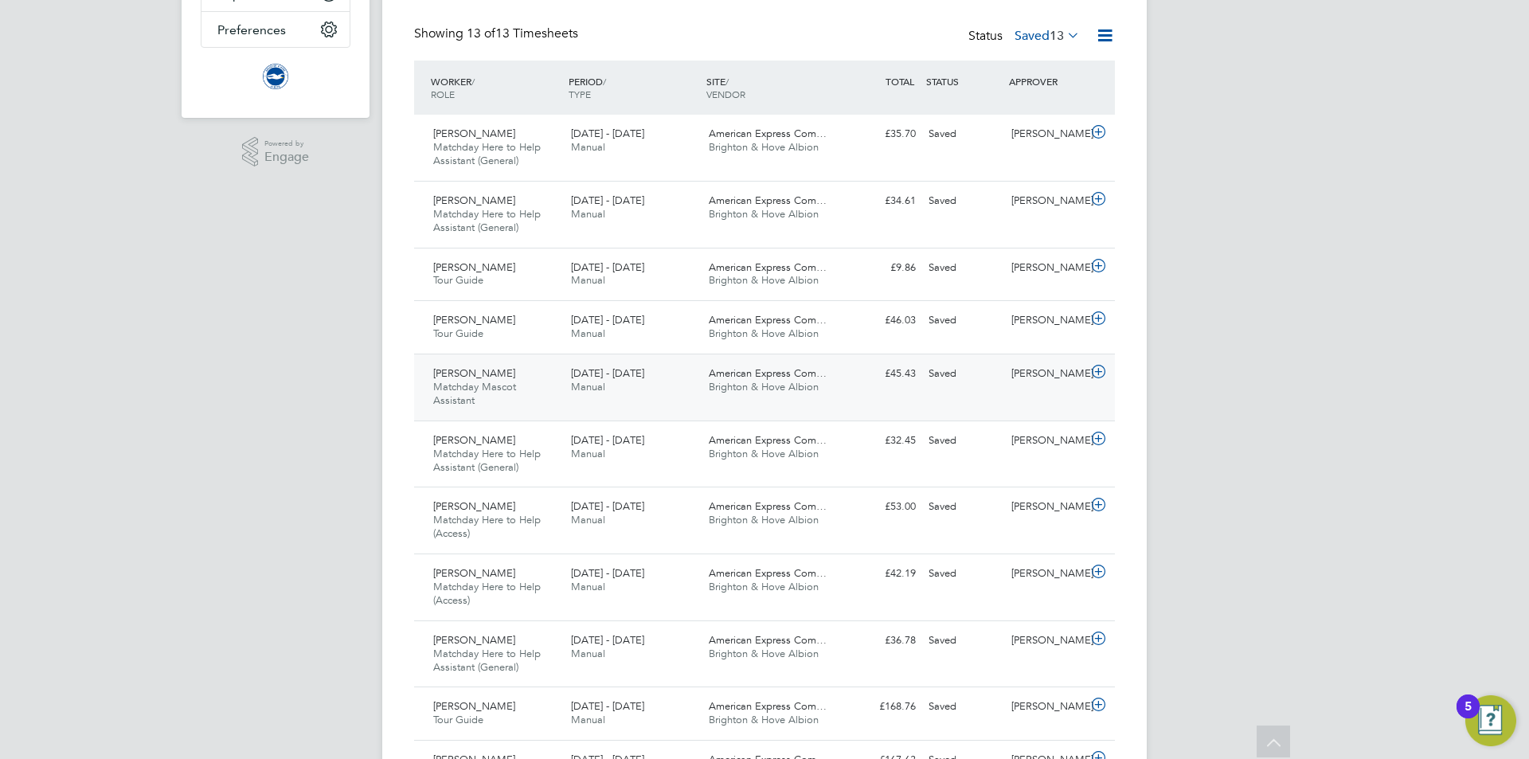
click at [671, 367] on div "1 - 30 Sep 2025 Manual" at bounding box center [634, 381] width 138 height 40
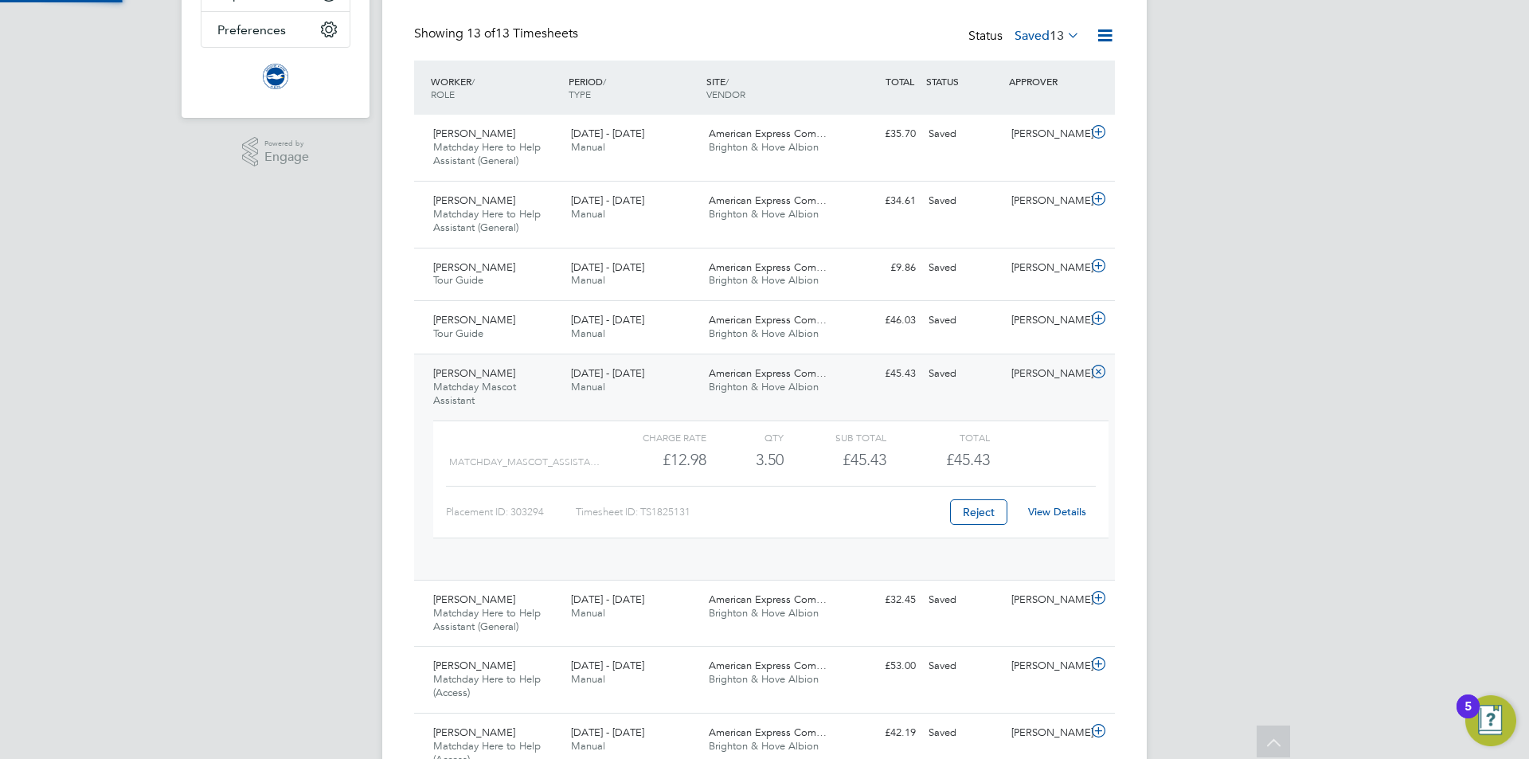
scroll to position [27, 155]
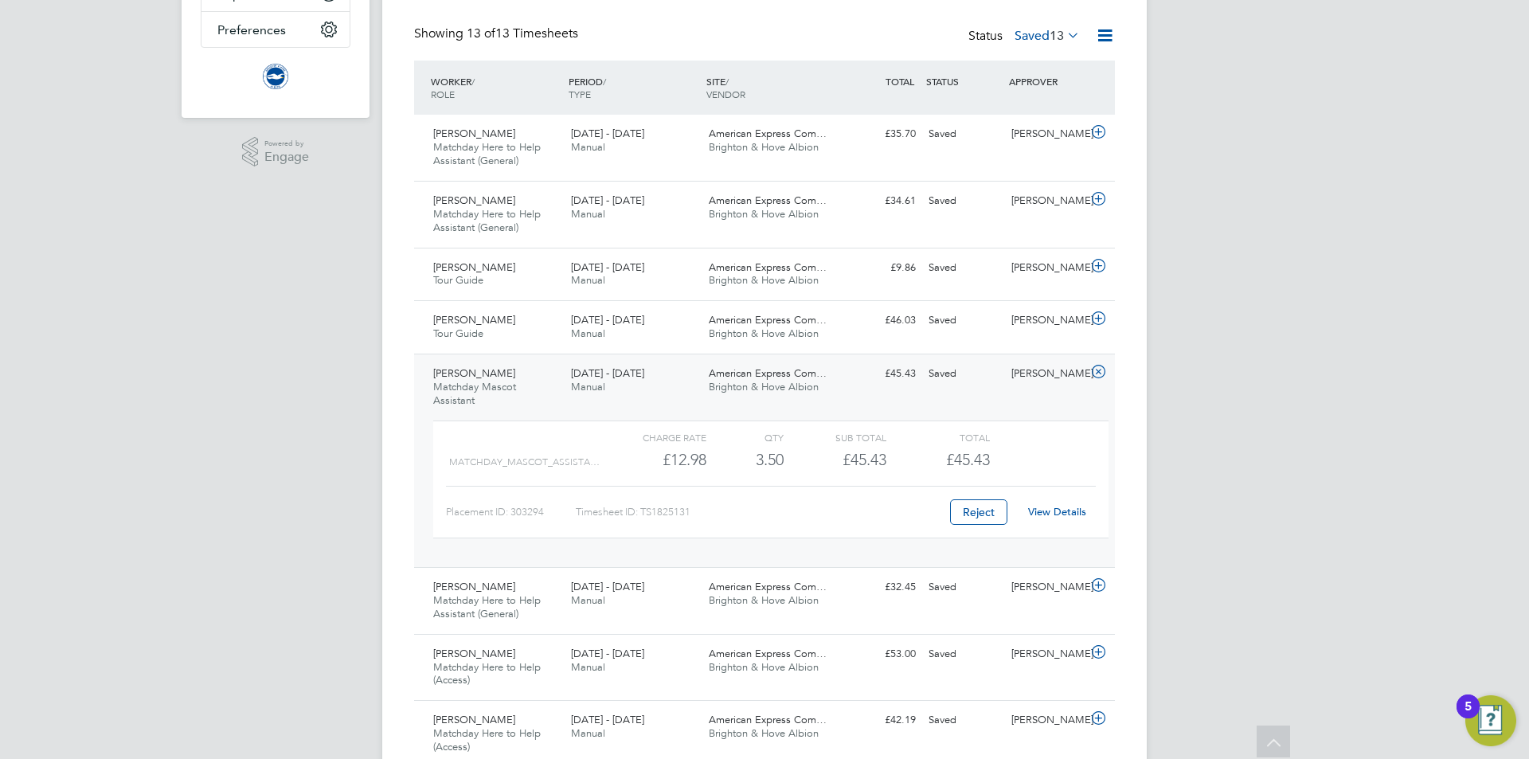
click at [1070, 519] on div "View Details" at bounding box center [1057, 511] width 78 height 25
click at [1070, 511] on link "View Details" at bounding box center [1057, 512] width 58 height 14
click at [633, 370] on span "[DATE] - [DATE]" at bounding box center [607, 373] width 73 height 14
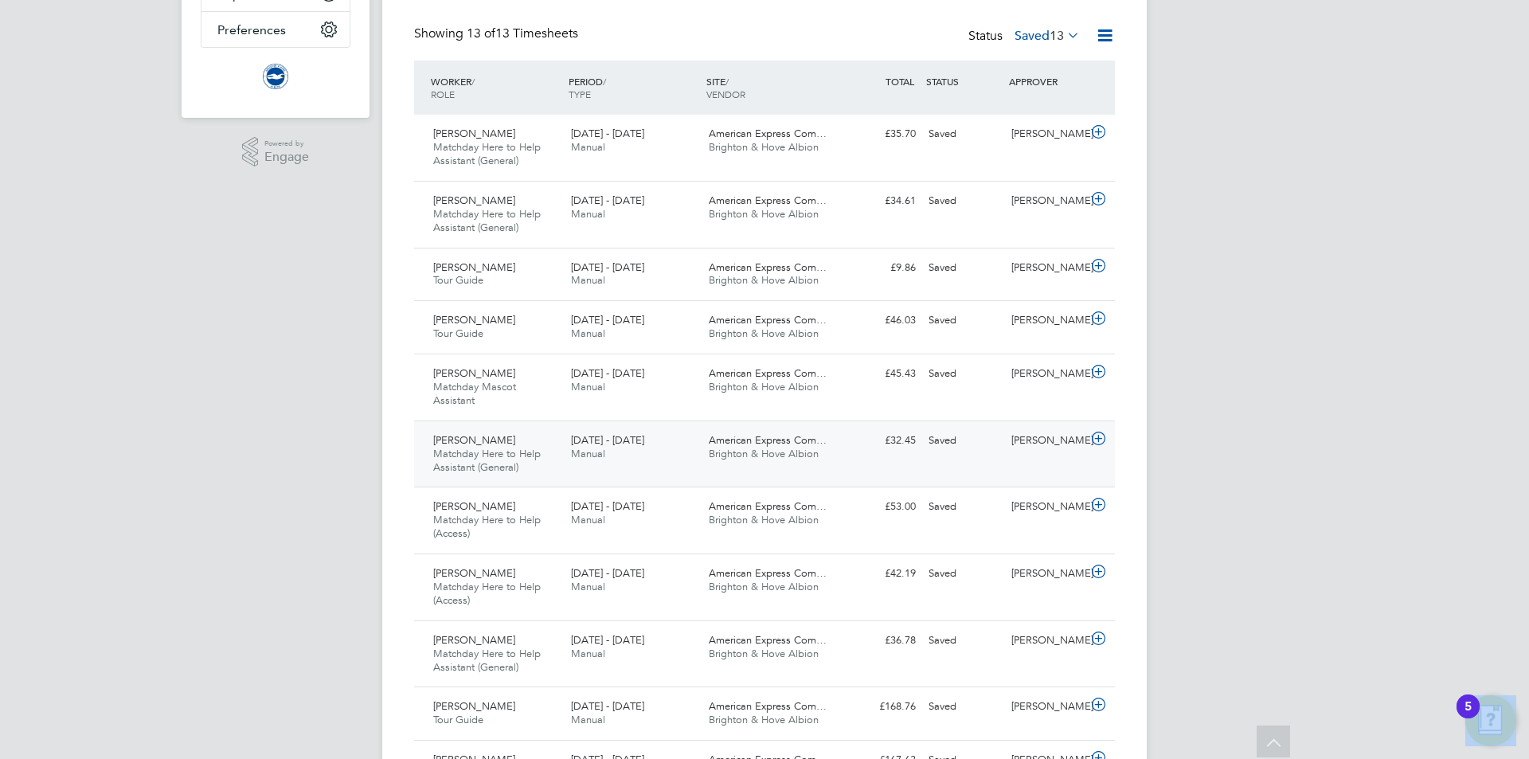
click at [679, 446] on div "1 - 30 Sep 2025 Manual" at bounding box center [634, 448] width 138 height 40
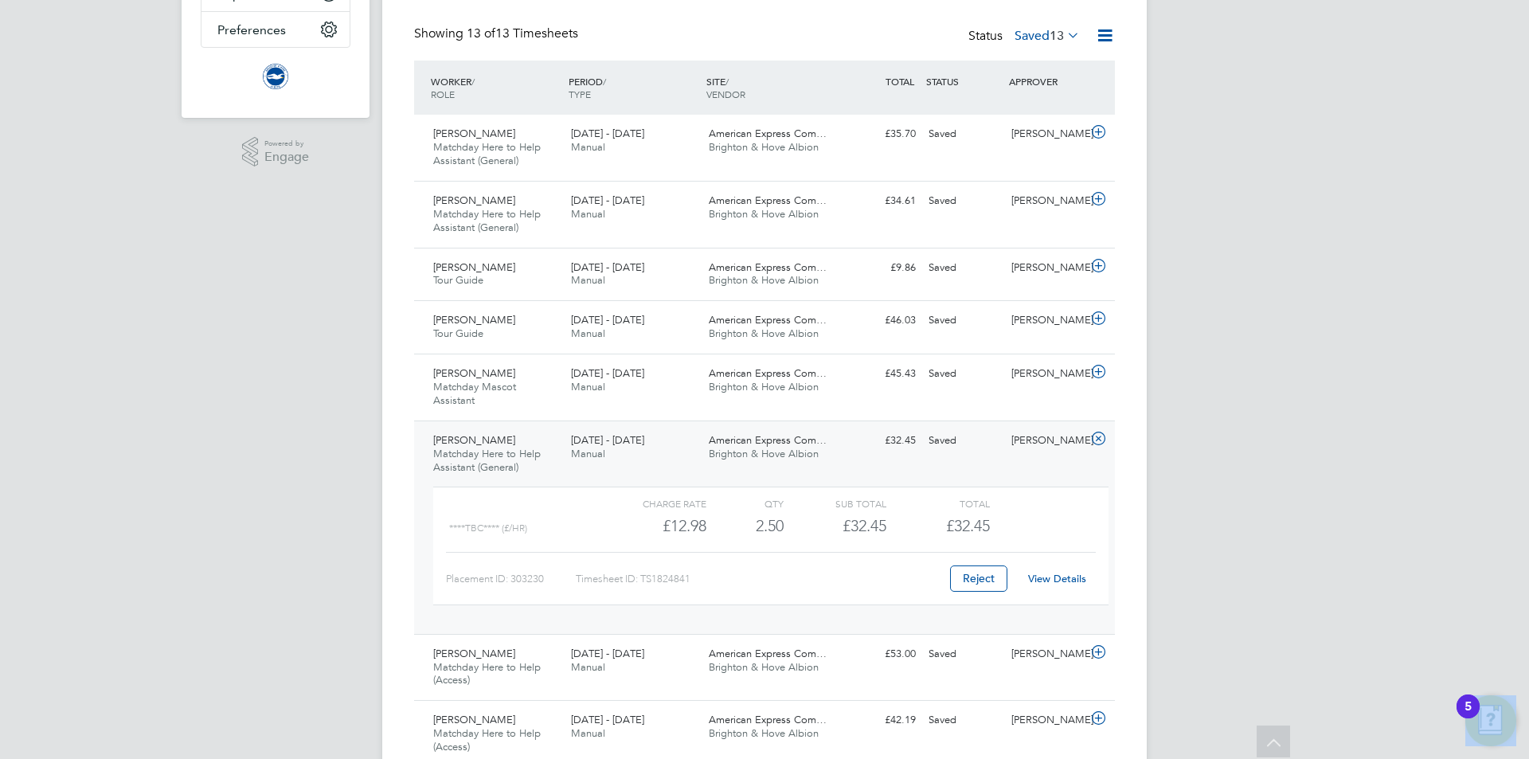
click at [1059, 578] on link "View Details" at bounding box center [1057, 579] width 58 height 14
click at [900, 461] on div "Frederick Britnell Matchday Here to Help Assistant (General) 1 - 30 Sep 2025 1 …" at bounding box center [764, 527] width 701 height 213
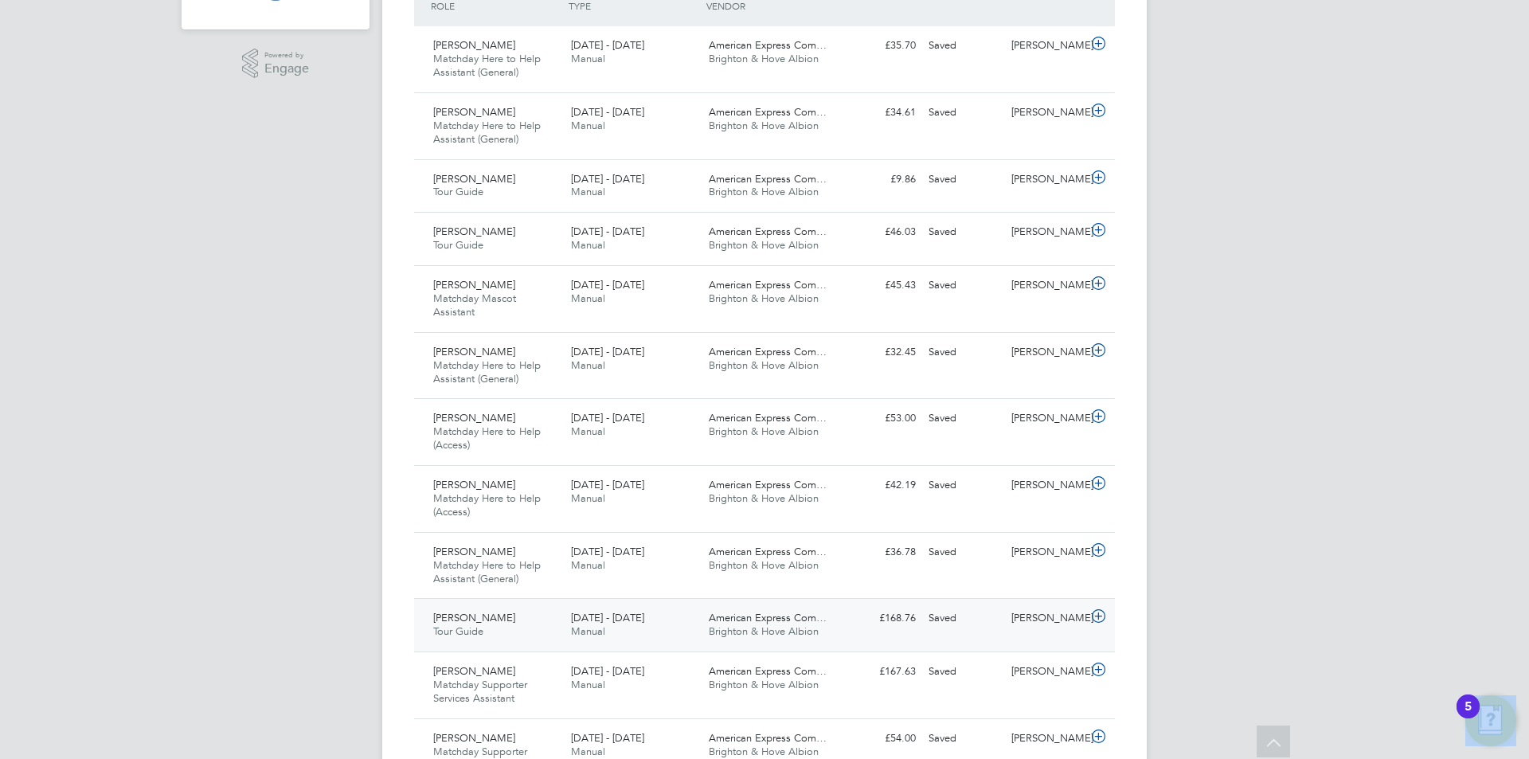
scroll to position [602, 0]
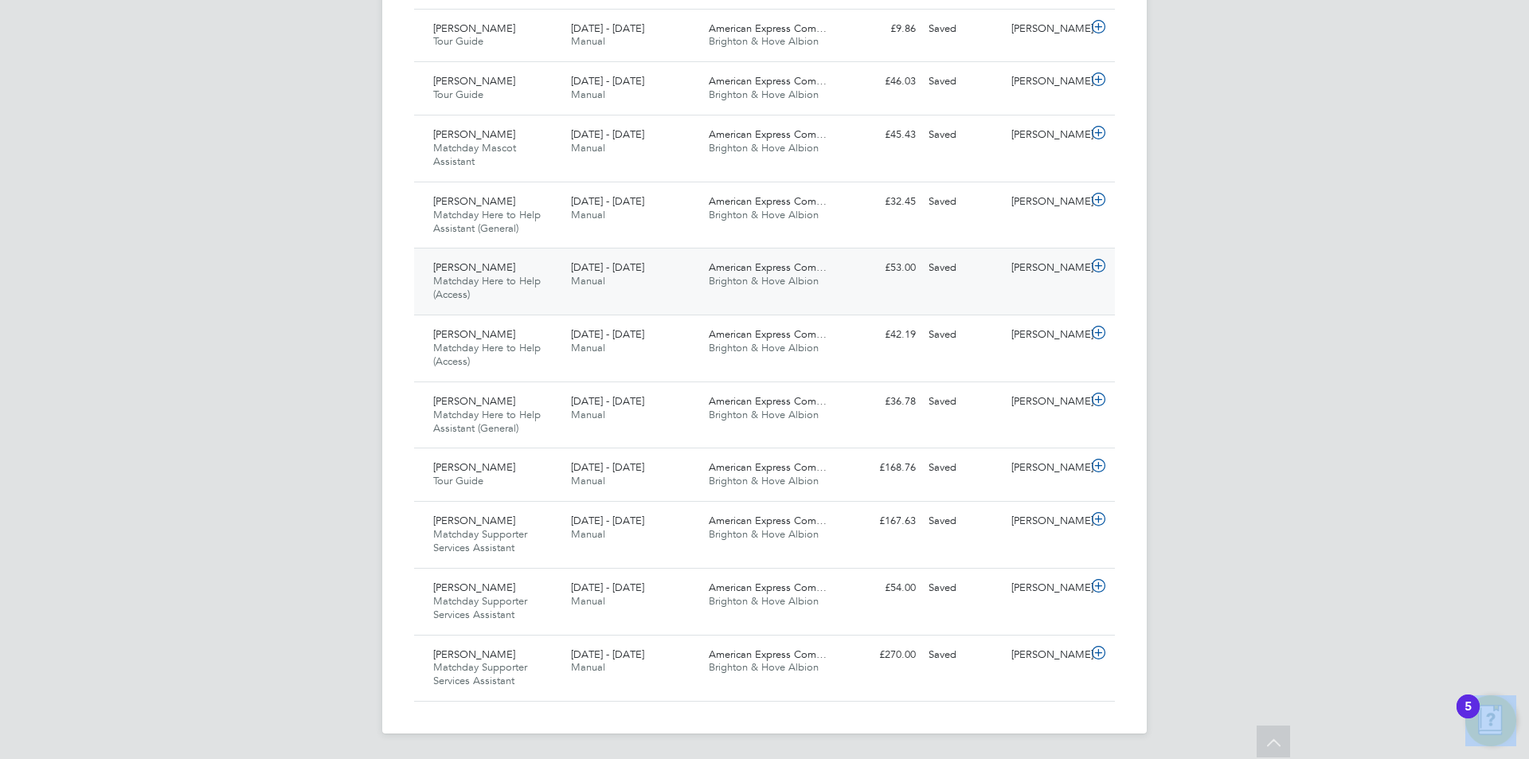
click at [985, 260] on div "Saved" at bounding box center [963, 268] width 83 height 26
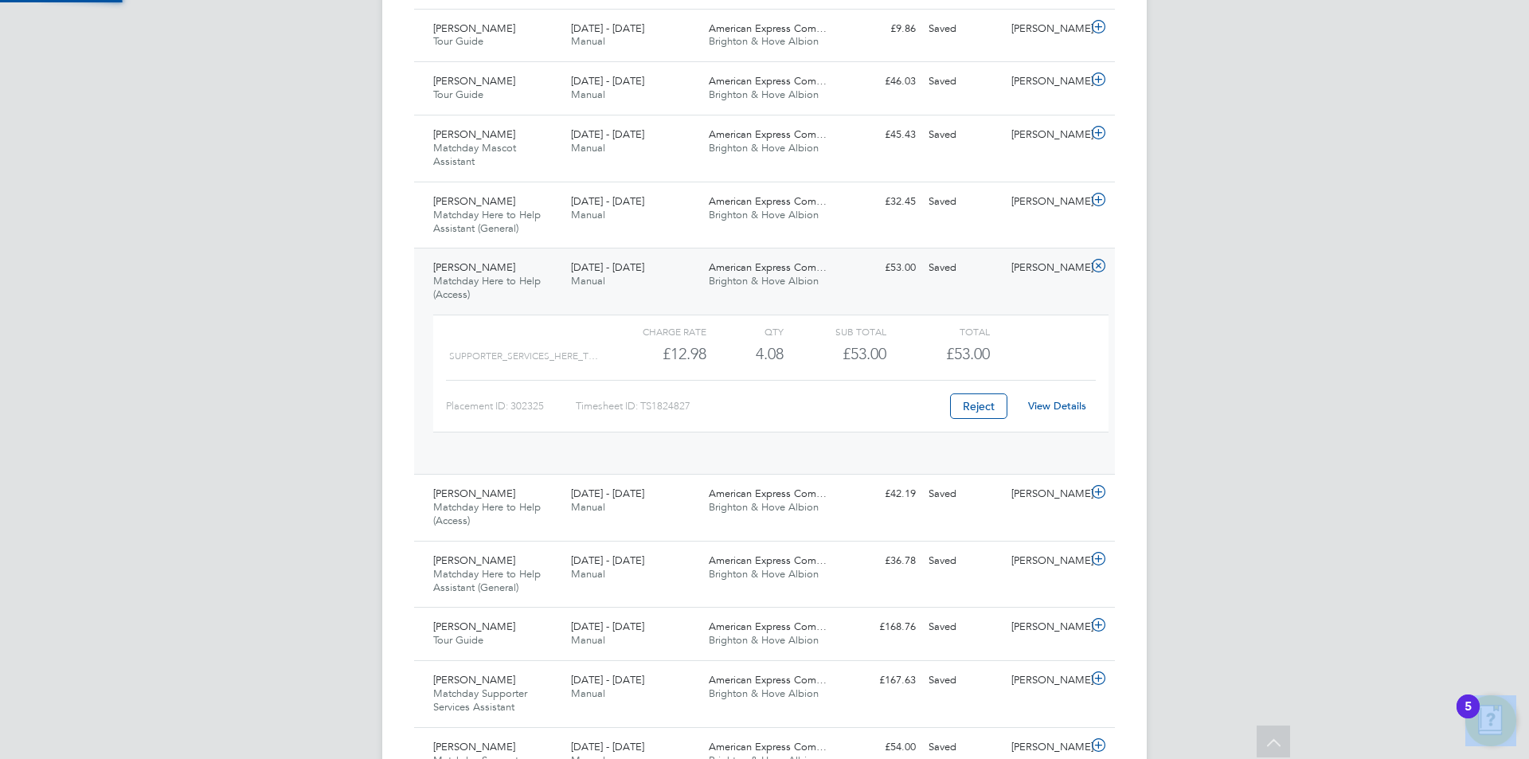
scroll to position [27, 155]
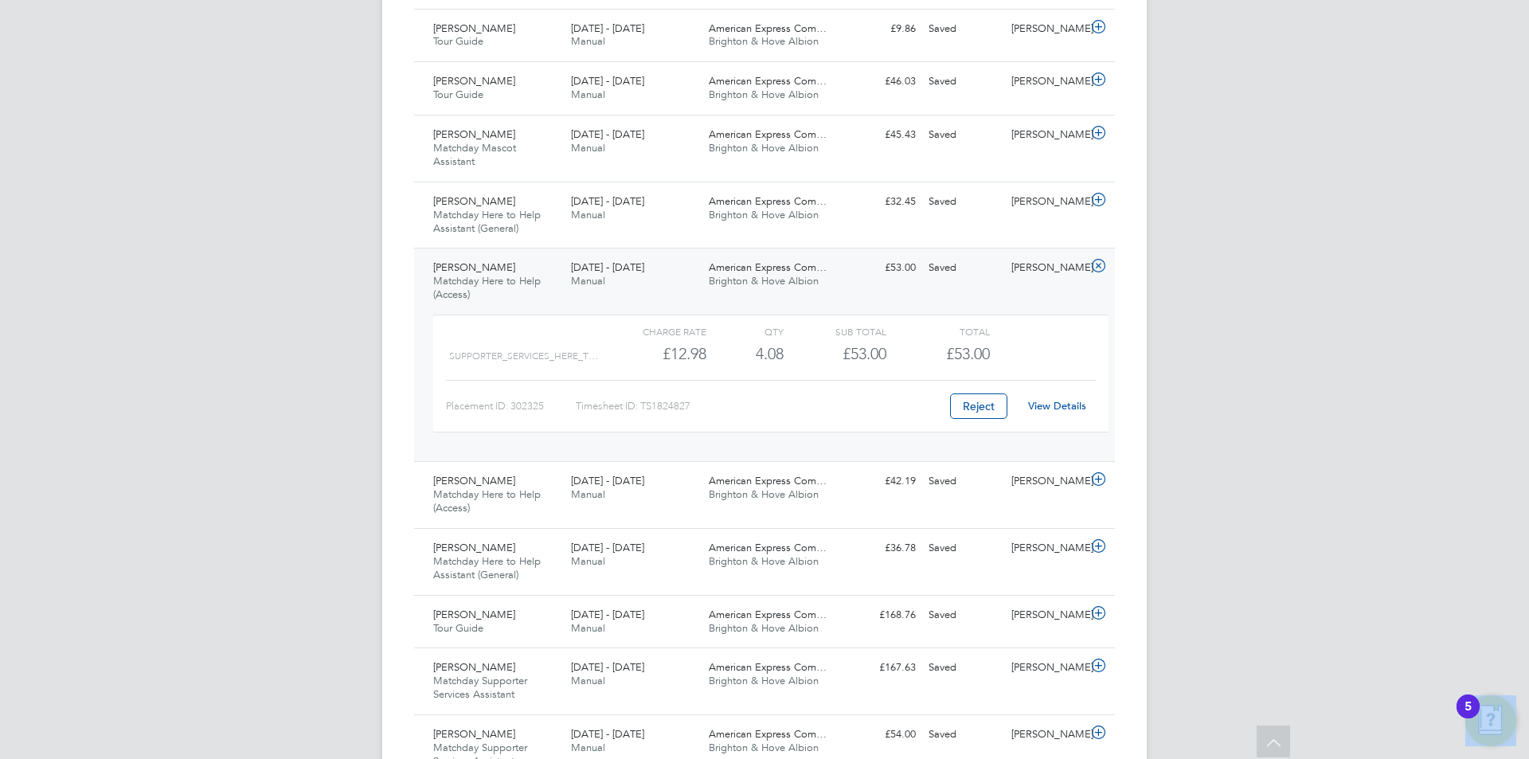
click at [1049, 400] on link "View Details" at bounding box center [1057, 406] width 58 height 14
click at [795, 292] on div "American Express Com… Brighton & Hove Albion" at bounding box center [772, 275] width 138 height 40
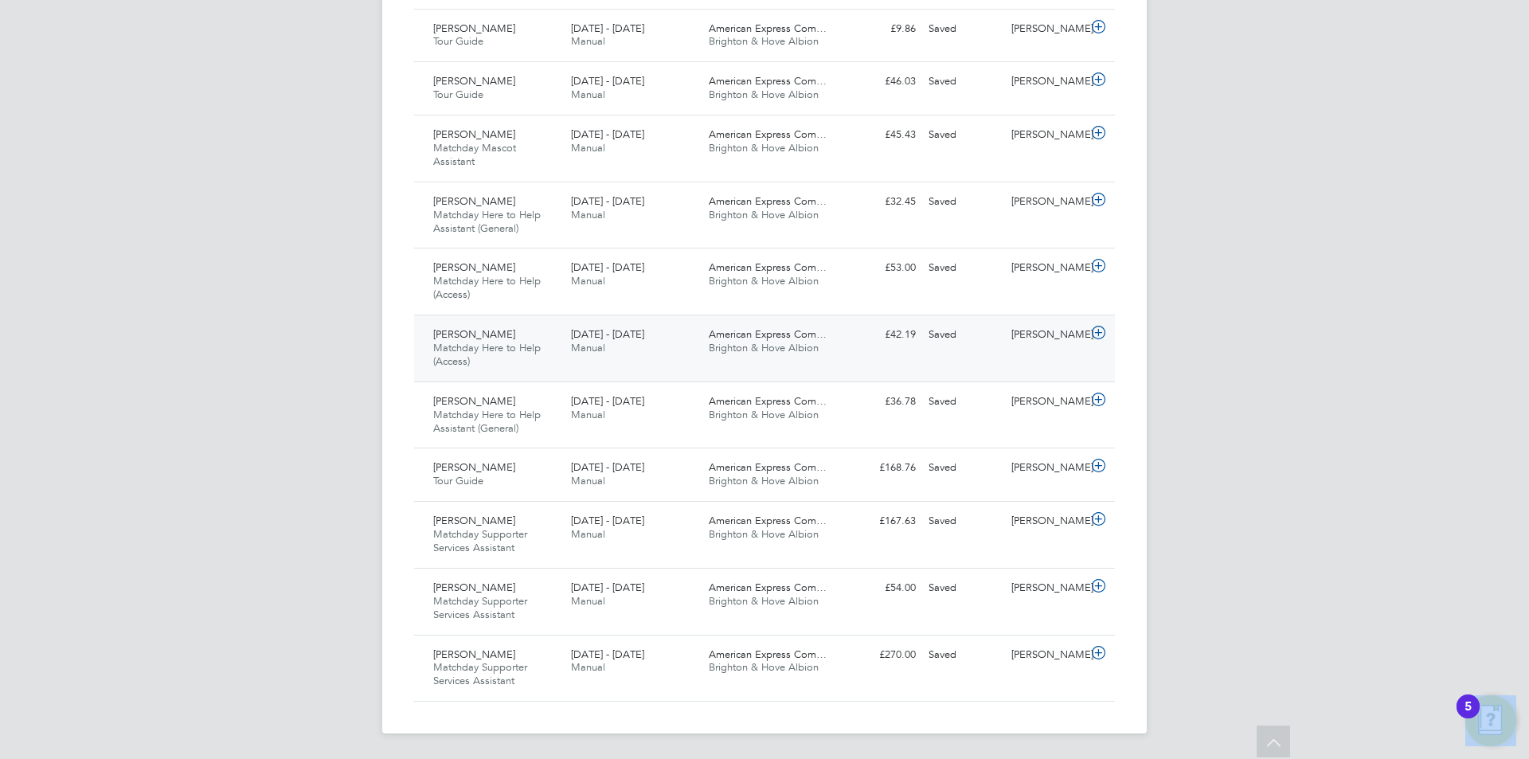
click at [839, 369] on div "Hannah Carlisle Matchday Here to Help (Access) 1 - 30 Sep 2025 1 - 30 Sep 2025 …" at bounding box center [764, 348] width 701 height 67
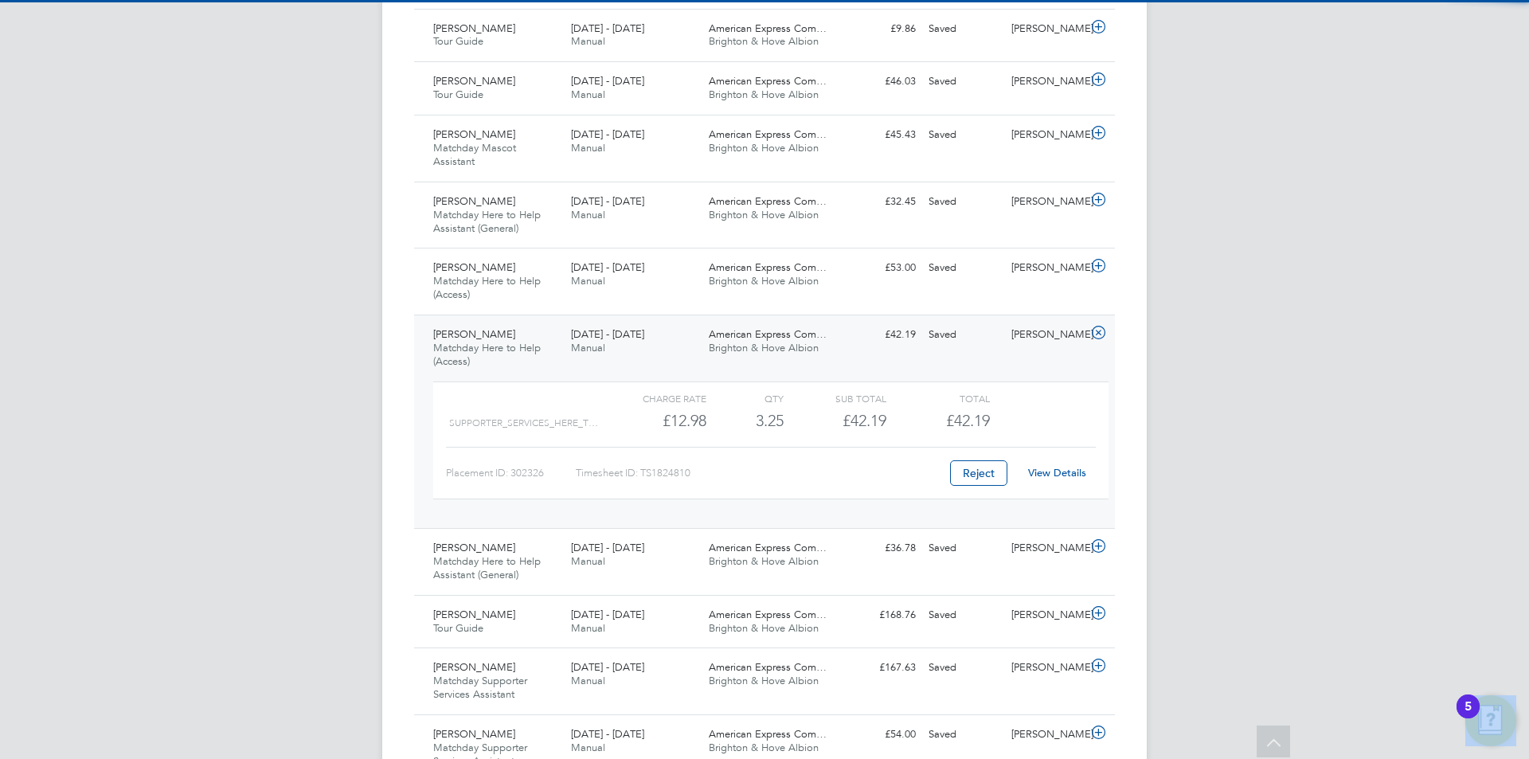
click at [1056, 472] on link "View Details" at bounding box center [1057, 473] width 58 height 14
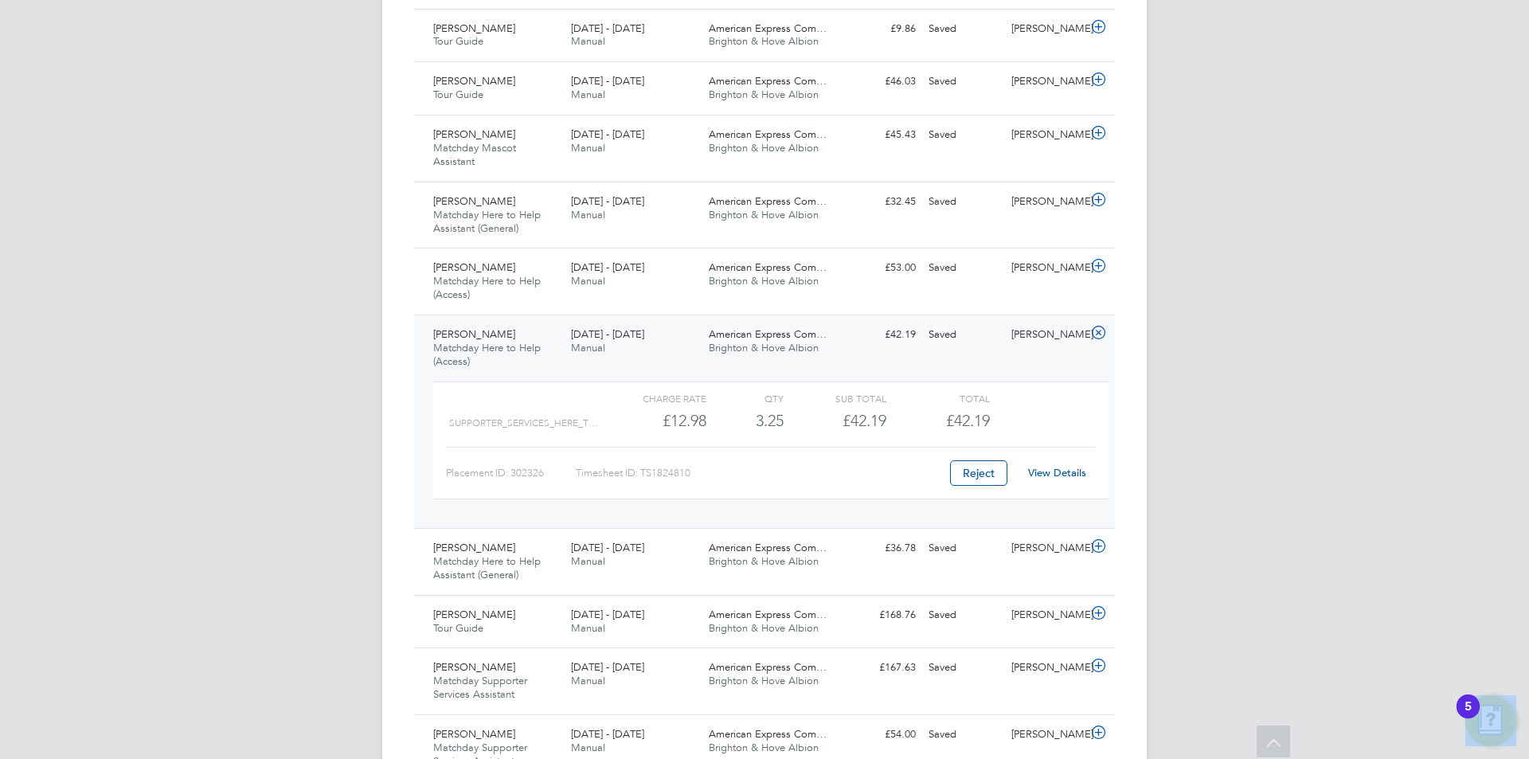
click at [656, 353] on div "1 - 30 Sep 2025 Manual" at bounding box center [634, 342] width 138 height 40
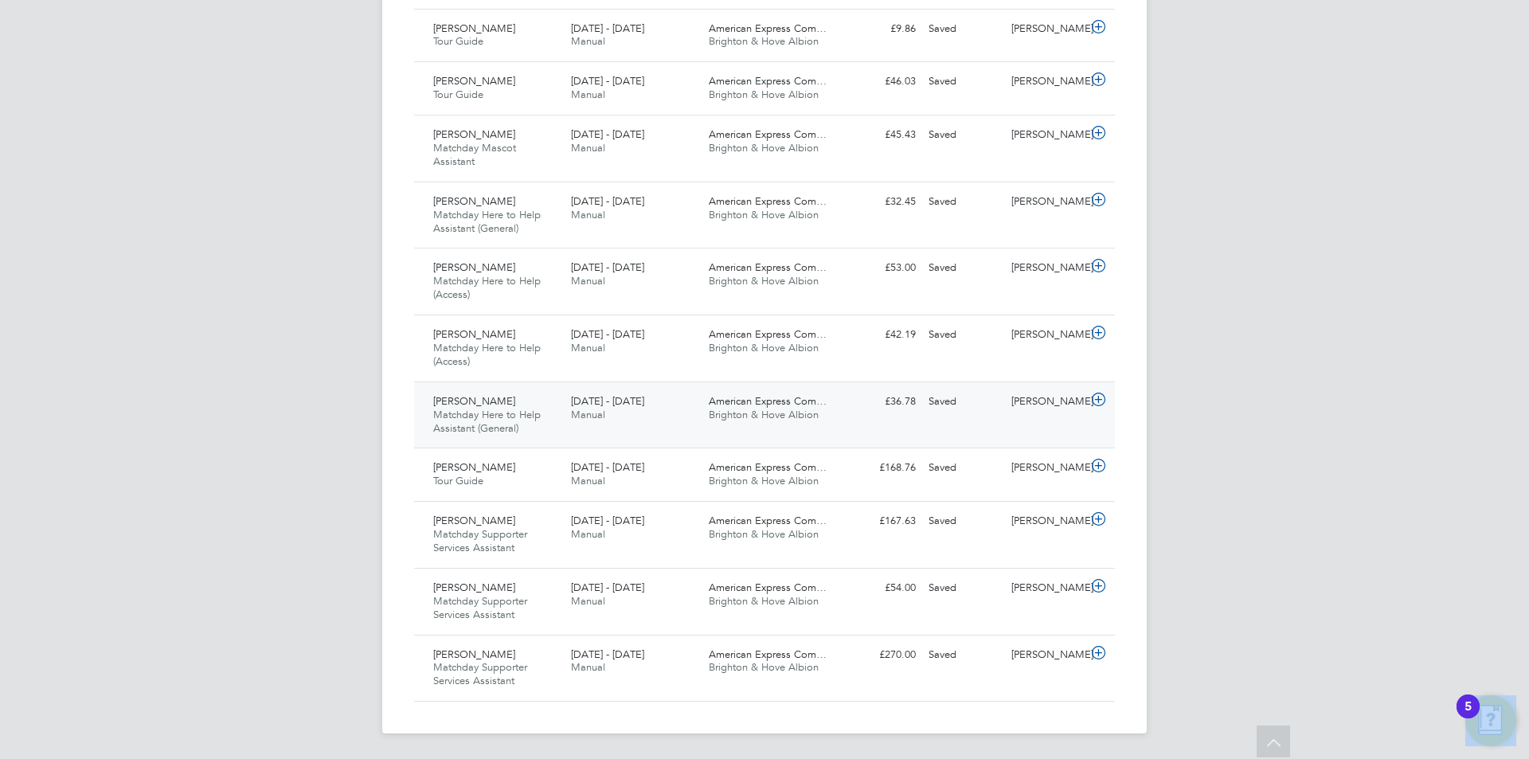
click at [605, 413] on span "Manual" at bounding box center [588, 415] width 34 height 14
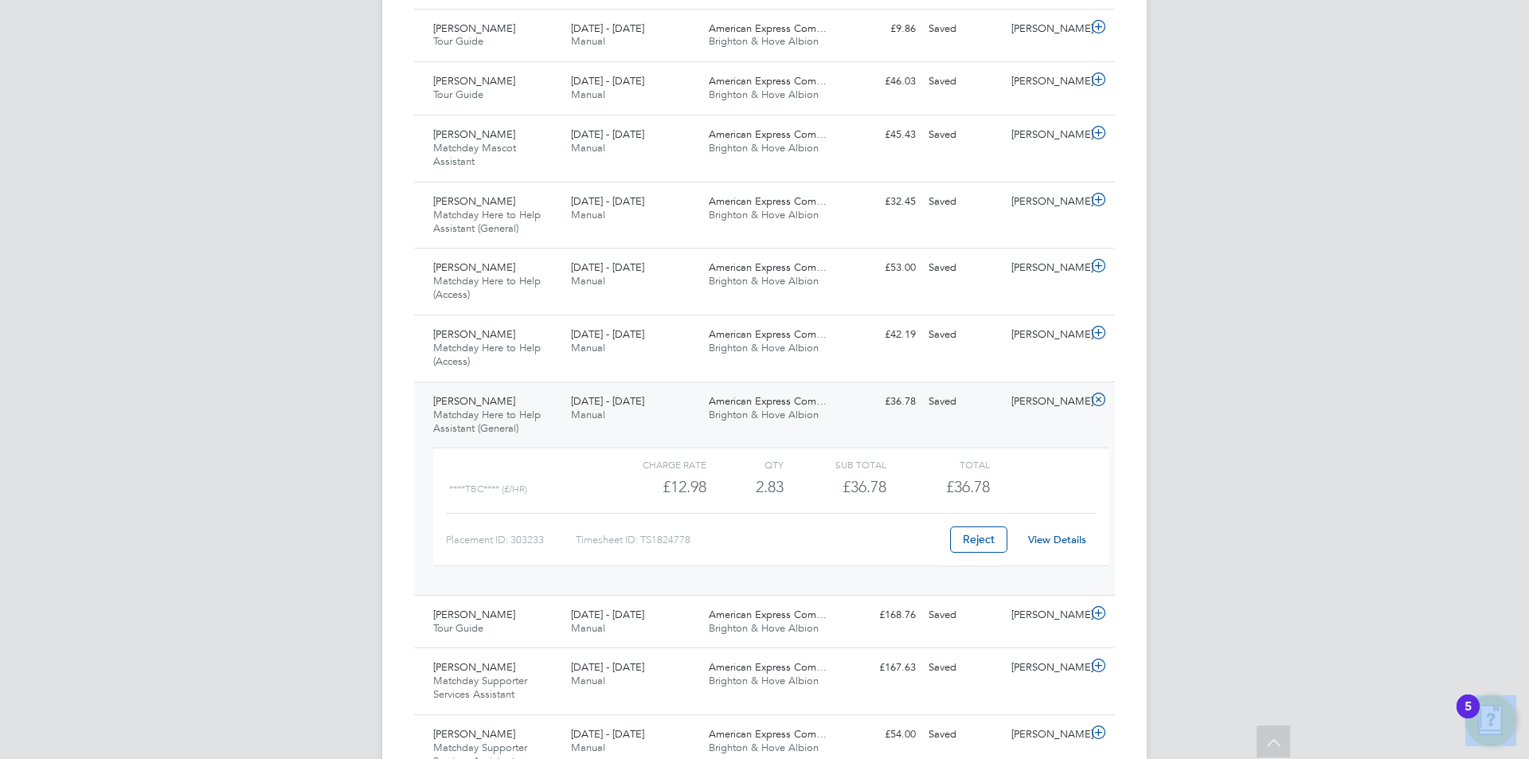
click at [1057, 538] on link "View Details" at bounding box center [1057, 540] width 58 height 14
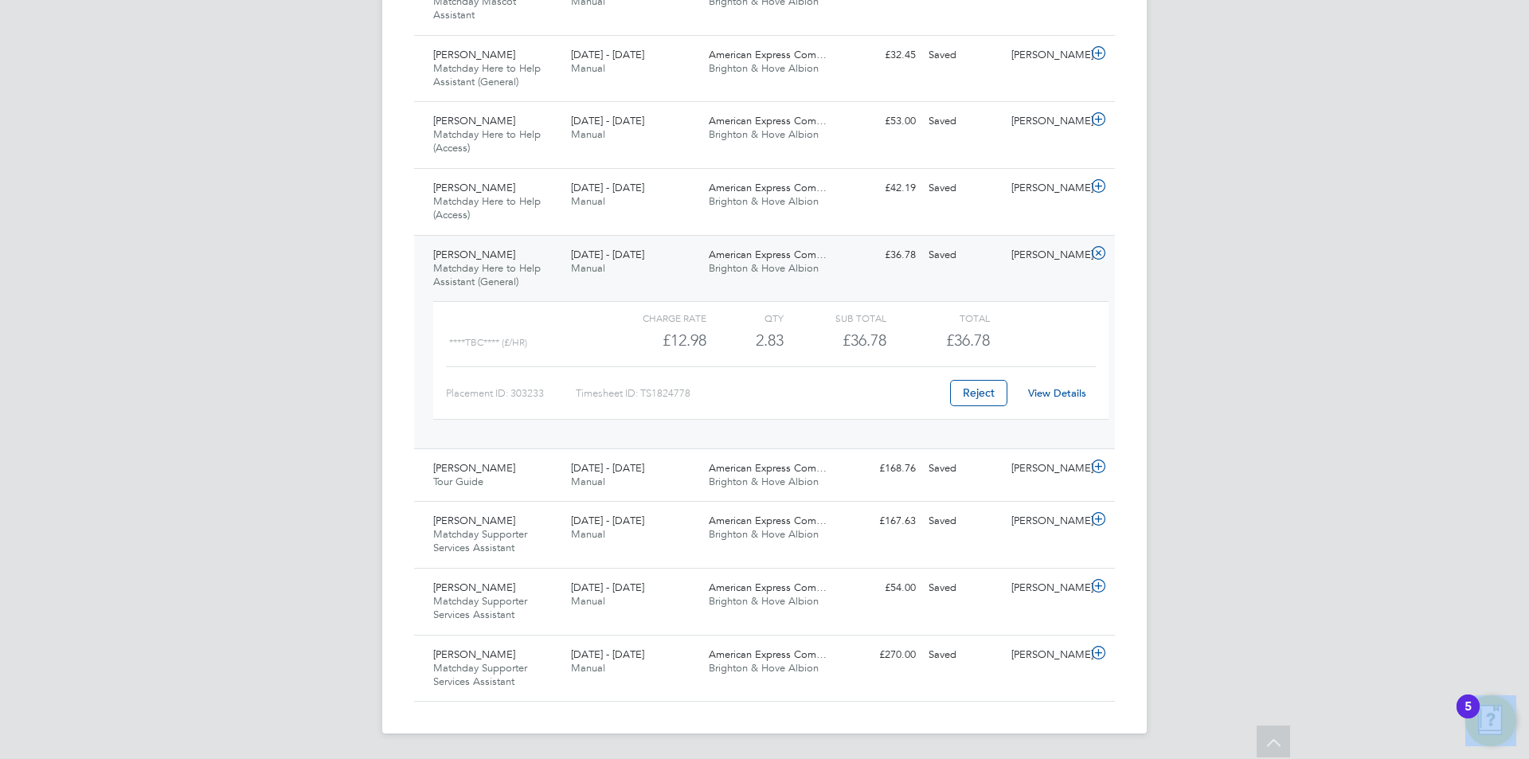
click at [995, 264] on div "Saved" at bounding box center [963, 255] width 83 height 26
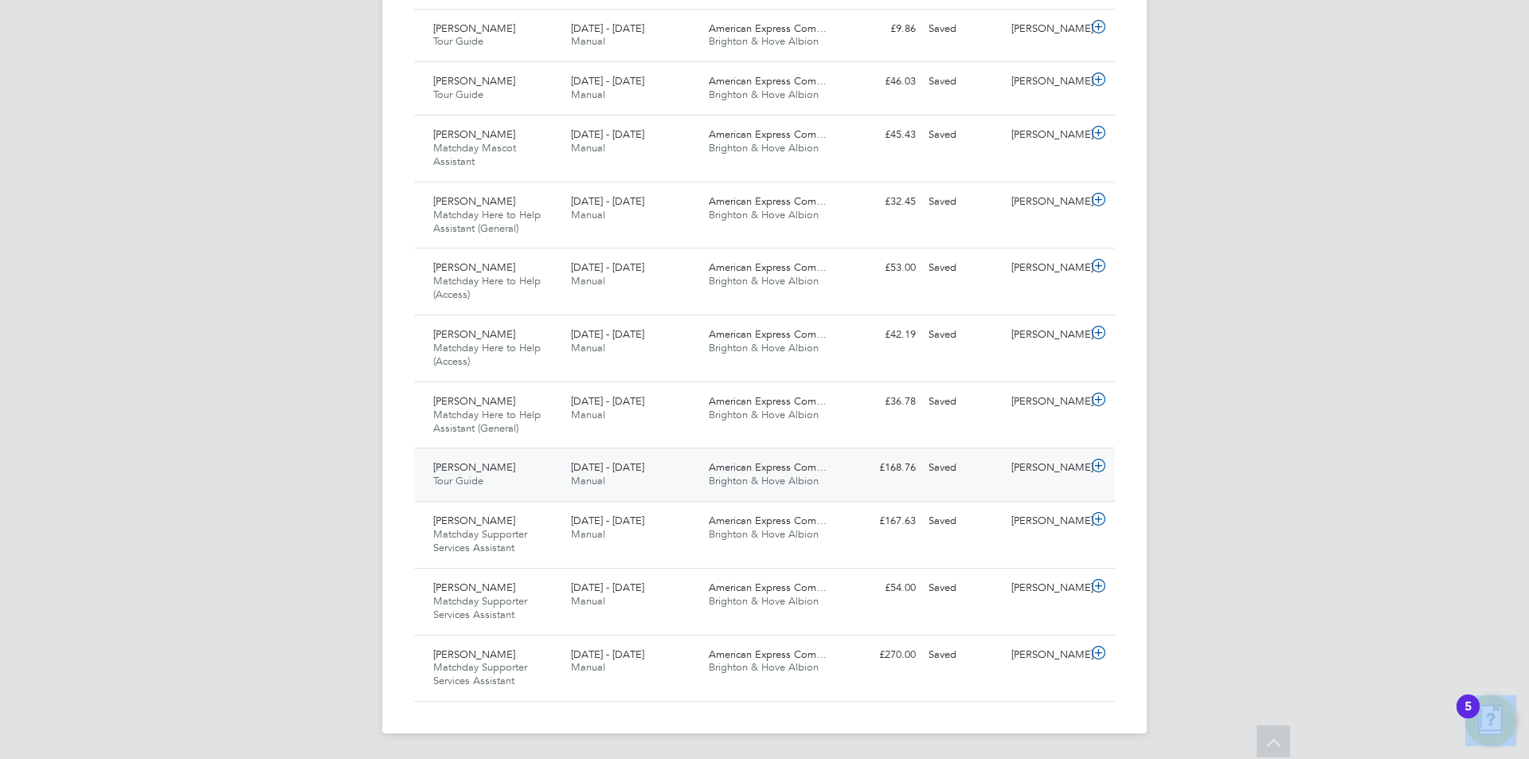
click at [934, 475] on div "Saved" at bounding box center [963, 468] width 83 height 26
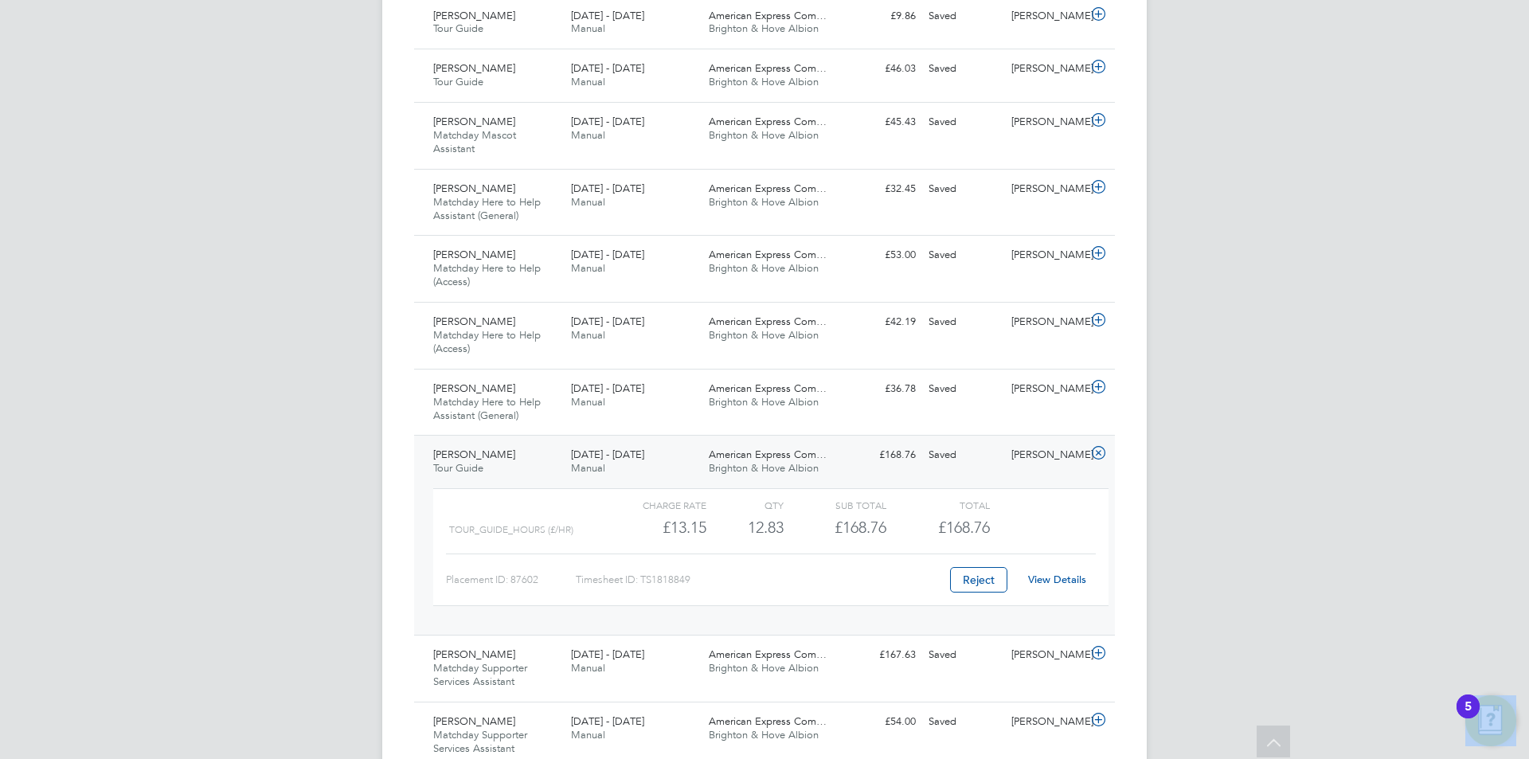
click at [1055, 575] on link "View Details" at bounding box center [1057, 580] width 58 height 14
click at [625, 459] on span "[DATE] - [DATE]" at bounding box center [607, 455] width 73 height 14
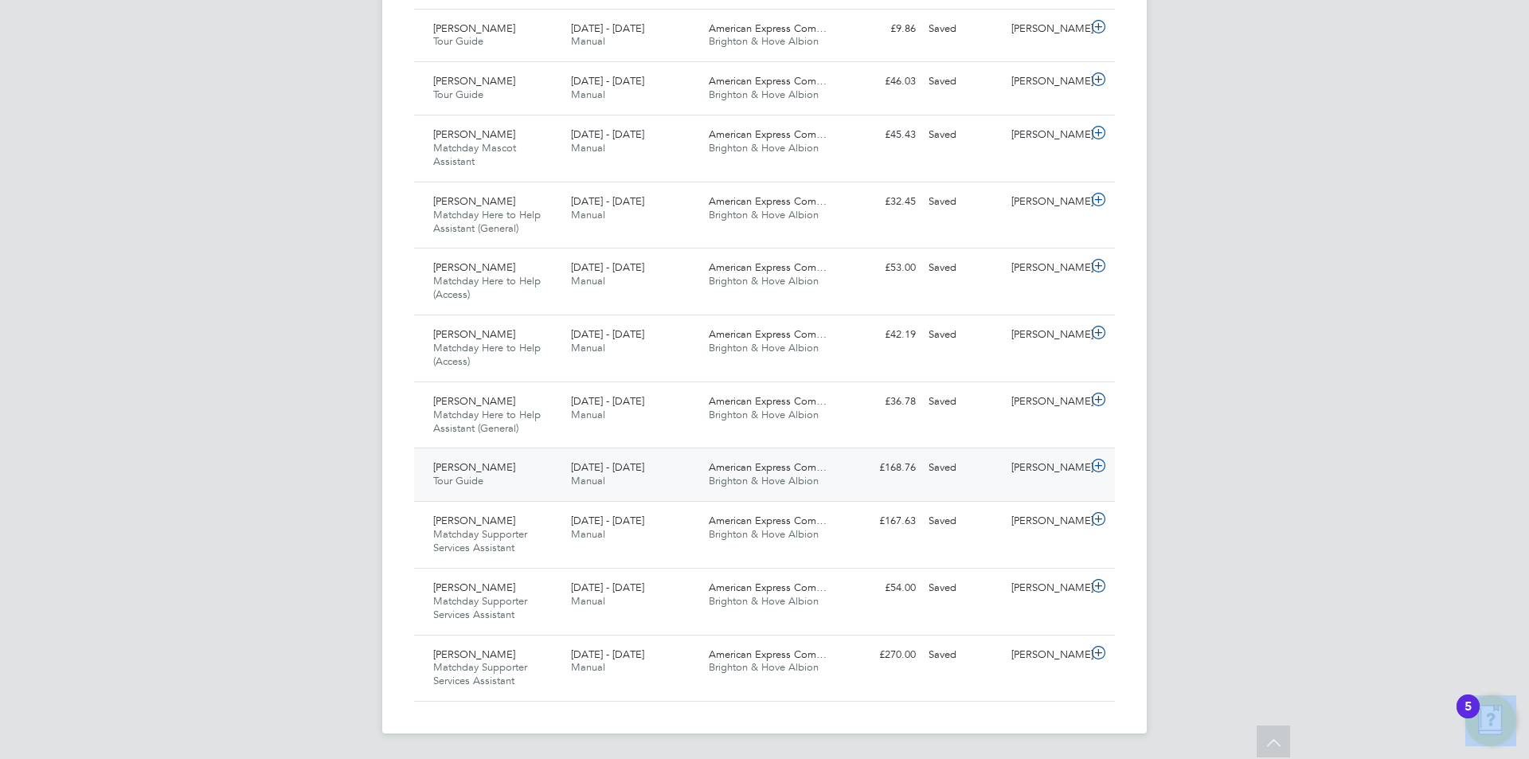
scroll to position [602, 0]
click at [960, 546] on div "Prem Suchak Matchday Supporter Services Assistant 1 - 30 Sep 2025 1 - 30 Sep 20…" at bounding box center [764, 534] width 701 height 67
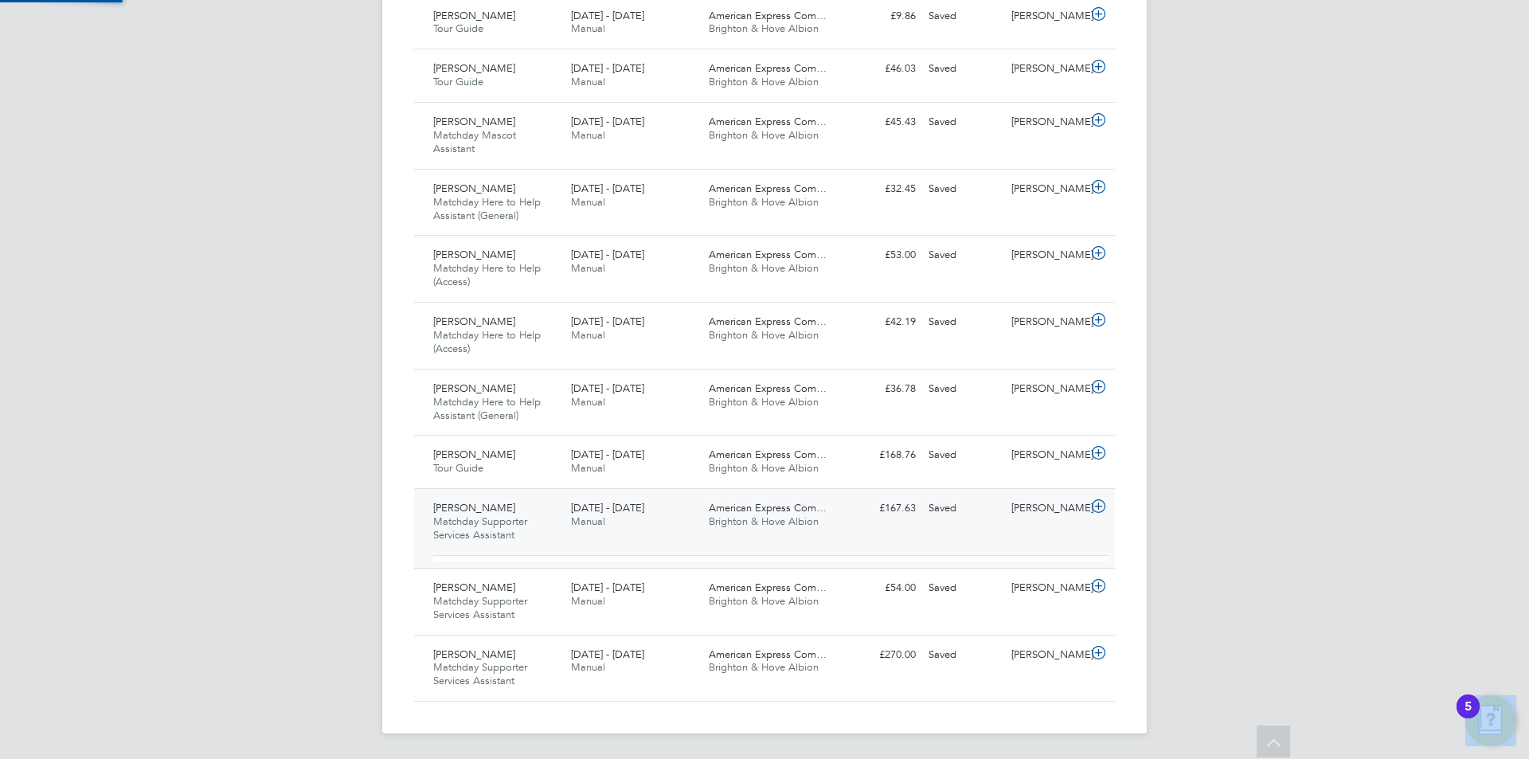
scroll to position [27, 155]
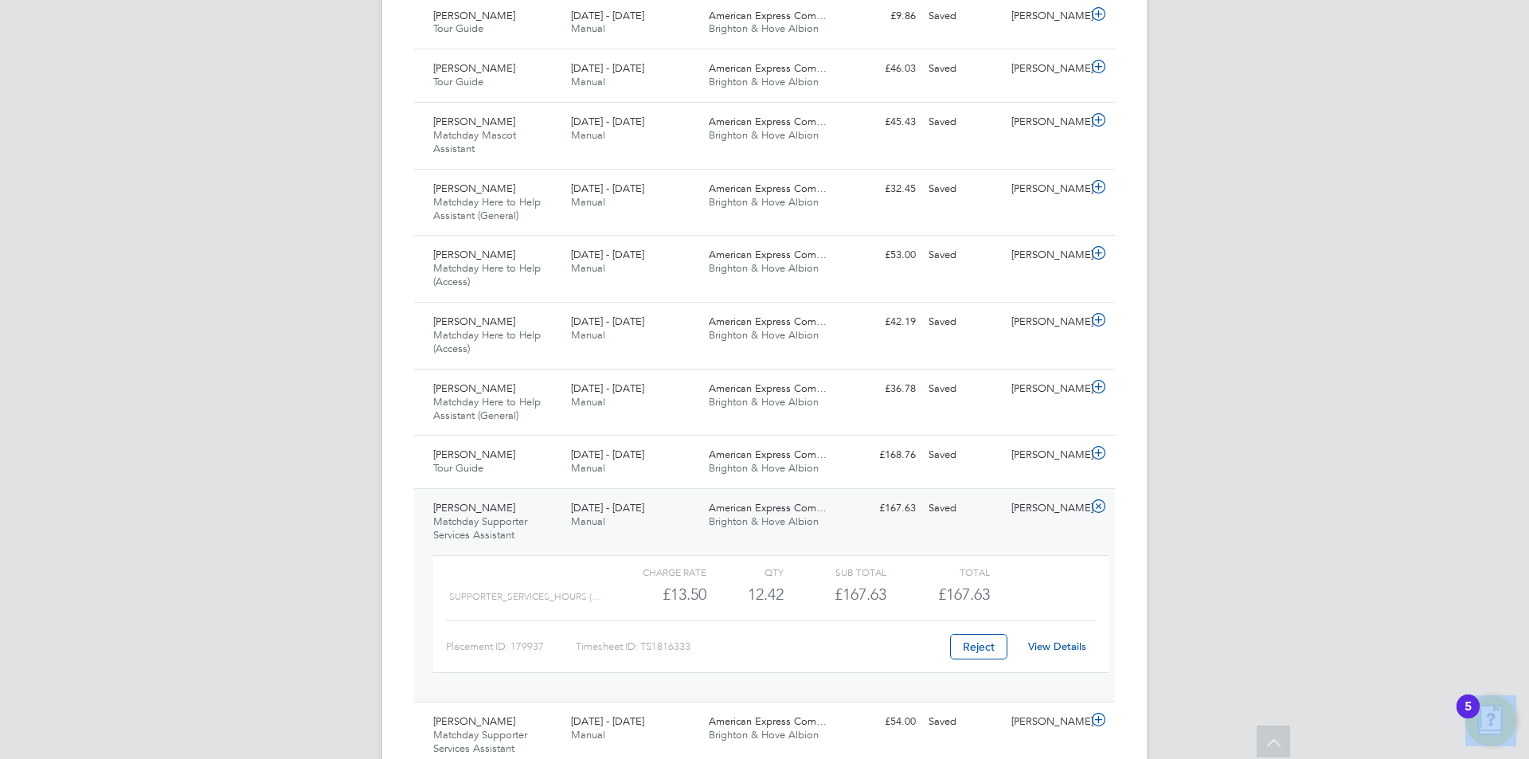
click at [1069, 646] on link "View Details" at bounding box center [1057, 647] width 58 height 14
click at [968, 516] on div "Saved" at bounding box center [963, 508] width 83 height 26
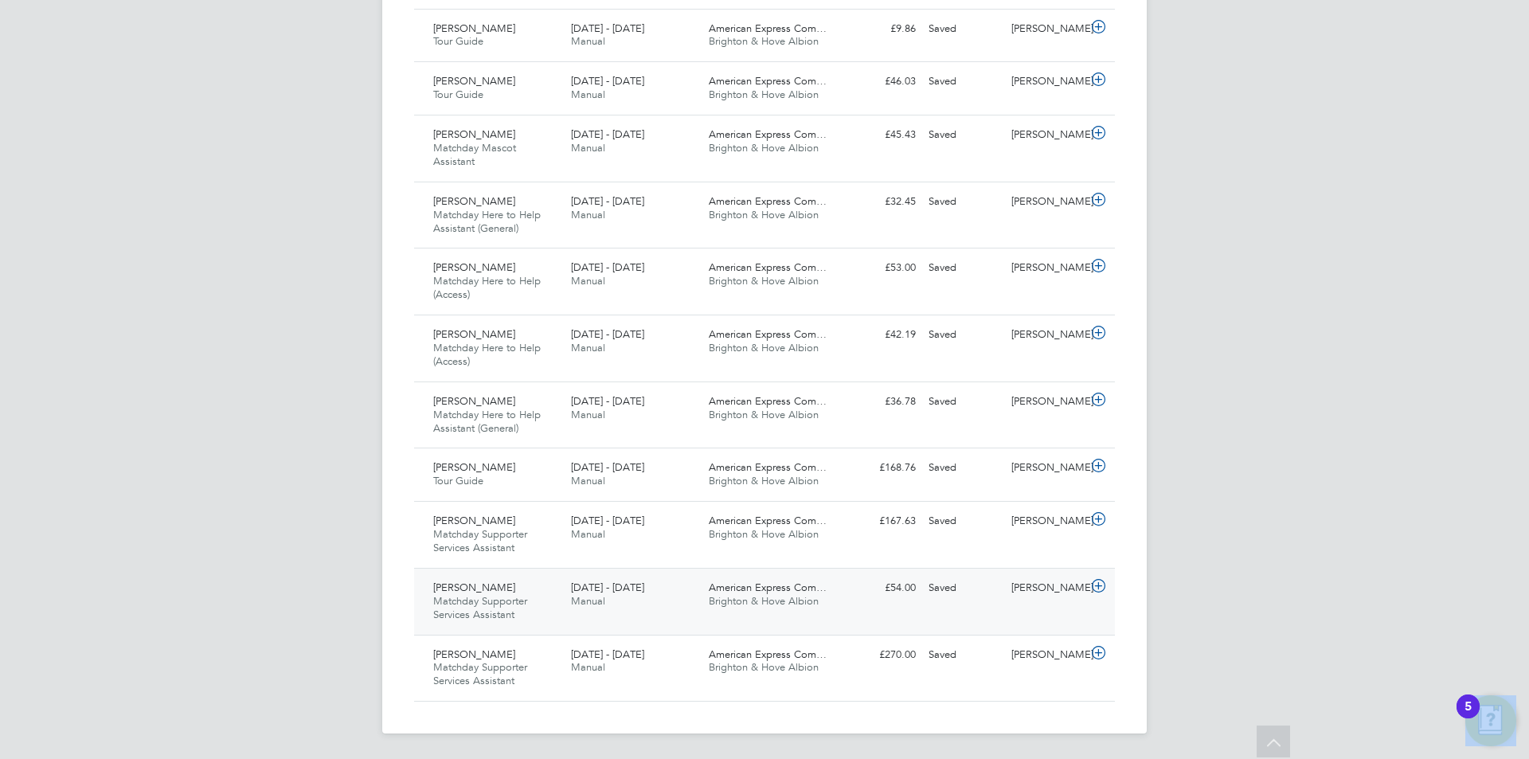
click at [998, 595] on div "Saved" at bounding box center [963, 588] width 83 height 26
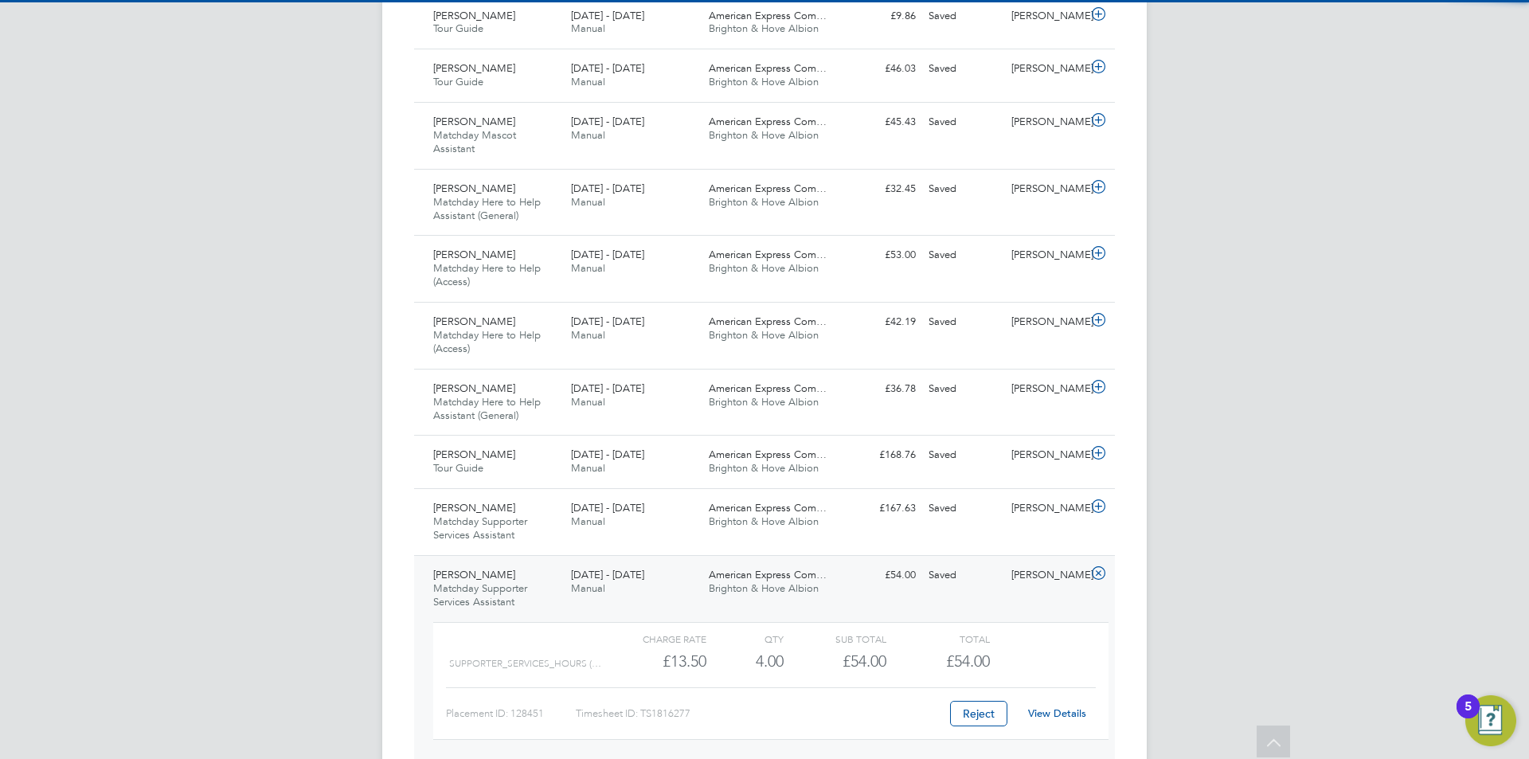
click at [1049, 731] on div "Charge rate QTY Sub Total Total SUPPORTER_SERVICES_HOURS (… £13.50 4 4.00 4 £54…" at bounding box center [770, 681] width 675 height 118
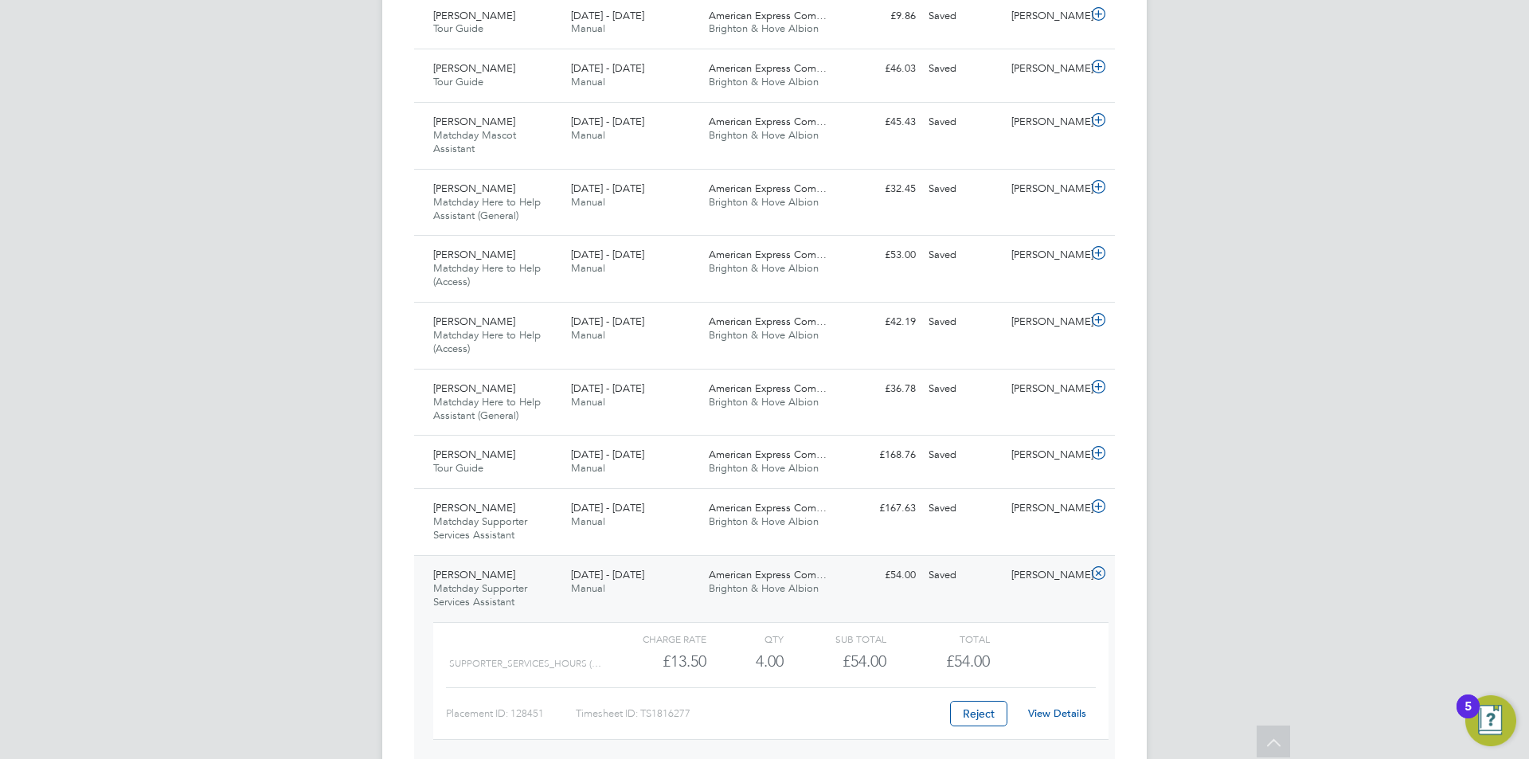
click at [1050, 710] on link "View Details" at bounding box center [1057, 714] width 58 height 14
click at [874, 617] on div "Charge rate QTY Sub Total Total SUPPORTER_SERVICES_HOURS (… £13.50 4 4.00 4 £54…" at bounding box center [771, 689] width 688 height 147
click at [880, 593] on div "Robert Pugh Matchday Supporter Services Assistant 1 - 30 Sep 2025 1 - 30 Sep 20…" at bounding box center [764, 661] width 701 height 213
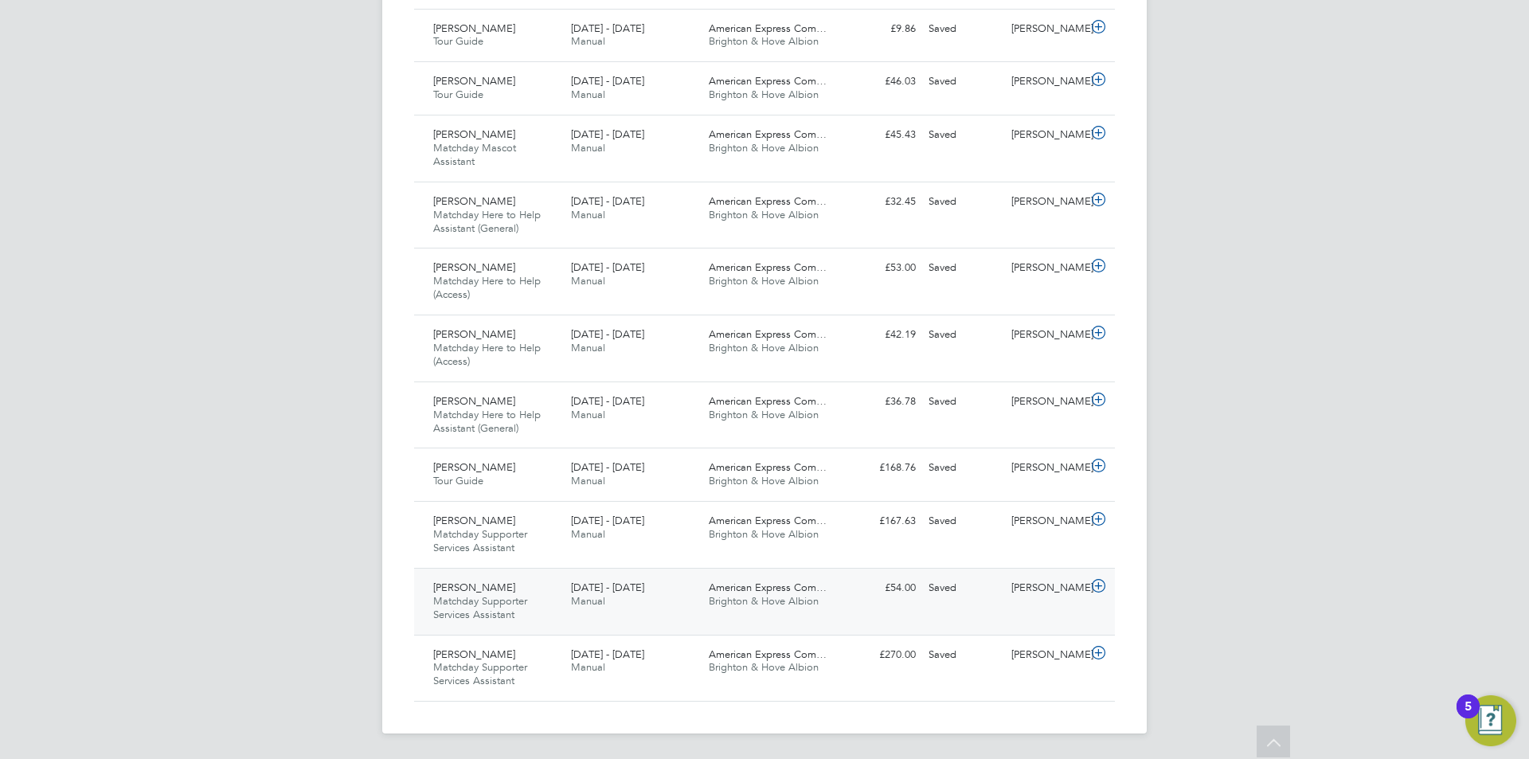
scroll to position [602, 0]
click at [951, 661] on div "Saved" at bounding box center [963, 655] width 83 height 26
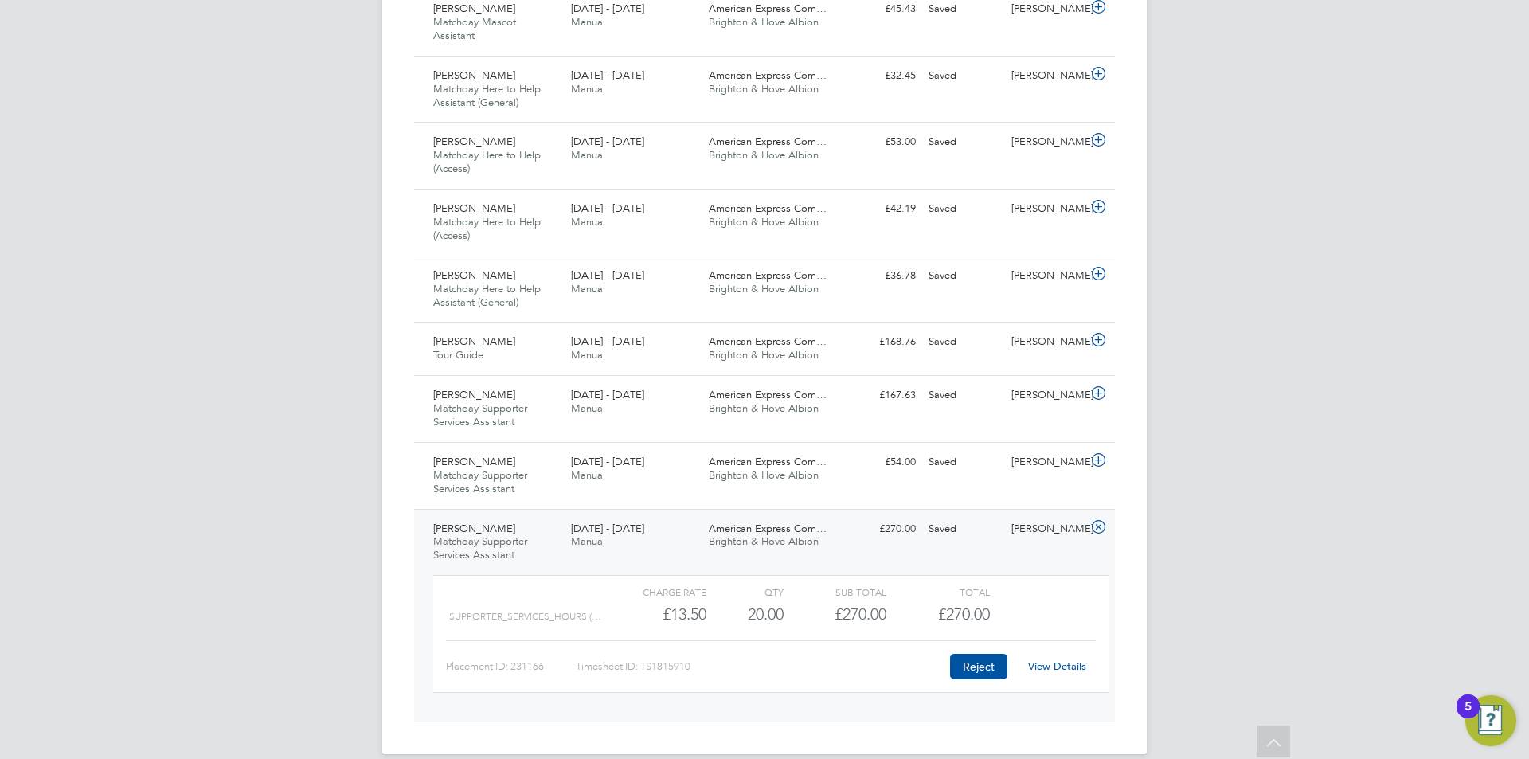
scroll to position [749, 0]
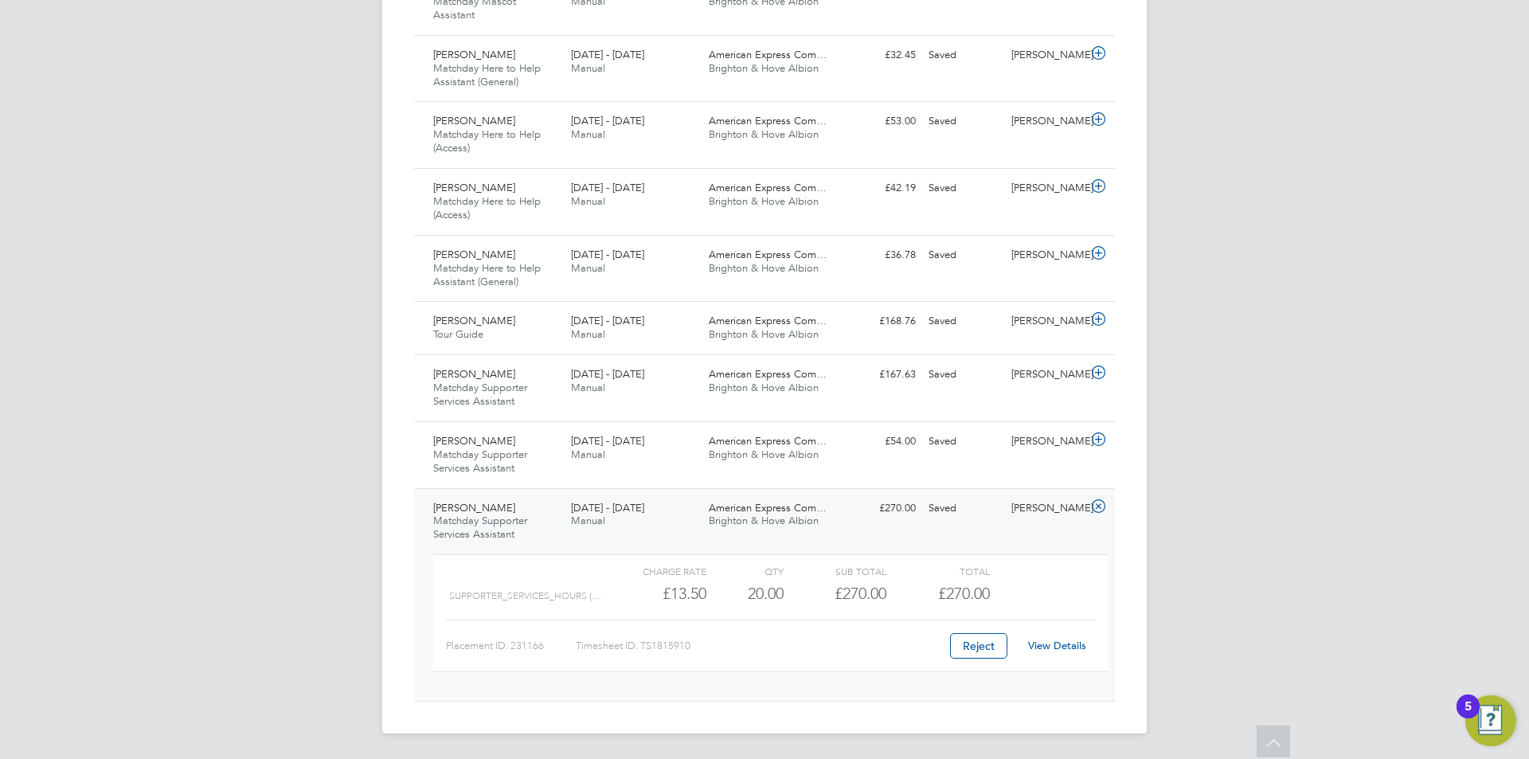
click at [1039, 645] on link "View Details" at bounding box center [1057, 646] width 58 height 14
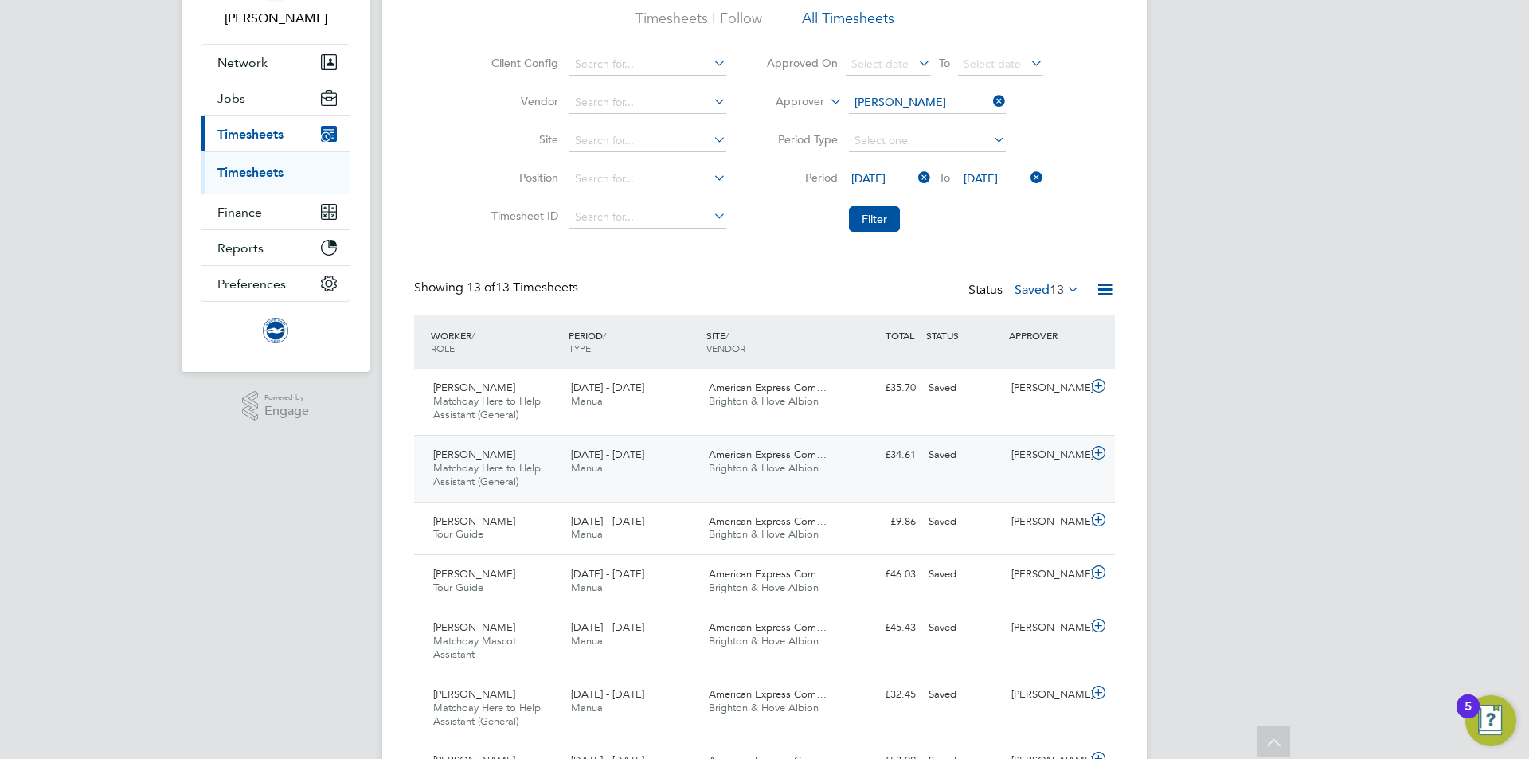
scroll to position [0, 0]
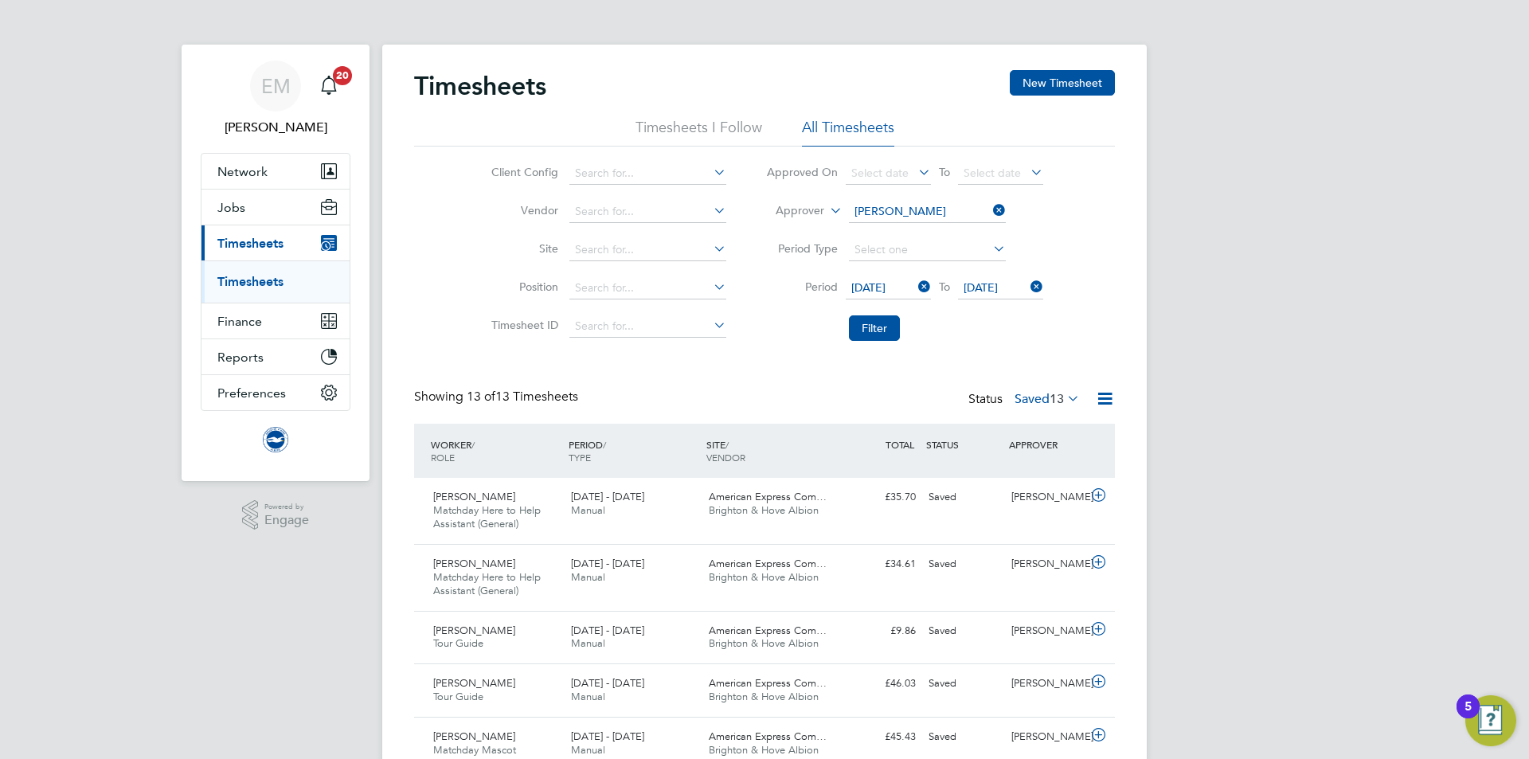
click at [1043, 397] on label "Saved 13" at bounding box center [1047, 399] width 65 height 16
click at [1051, 472] on li "Submitted" at bounding box center [1038, 472] width 73 height 22
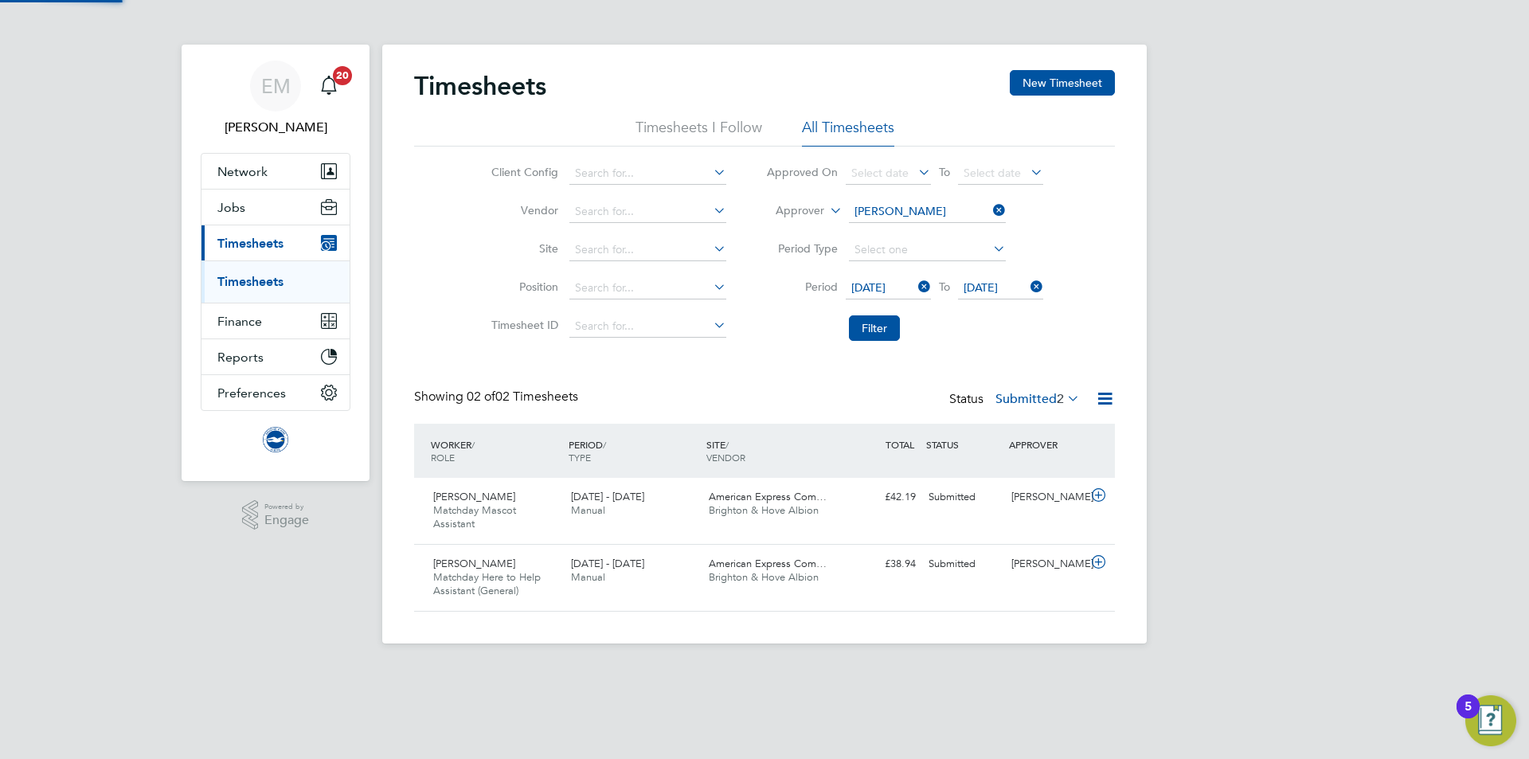
scroll to position [41, 139]
click at [916, 505] on div "£42.19 Submitted" at bounding box center [881, 497] width 83 height 26
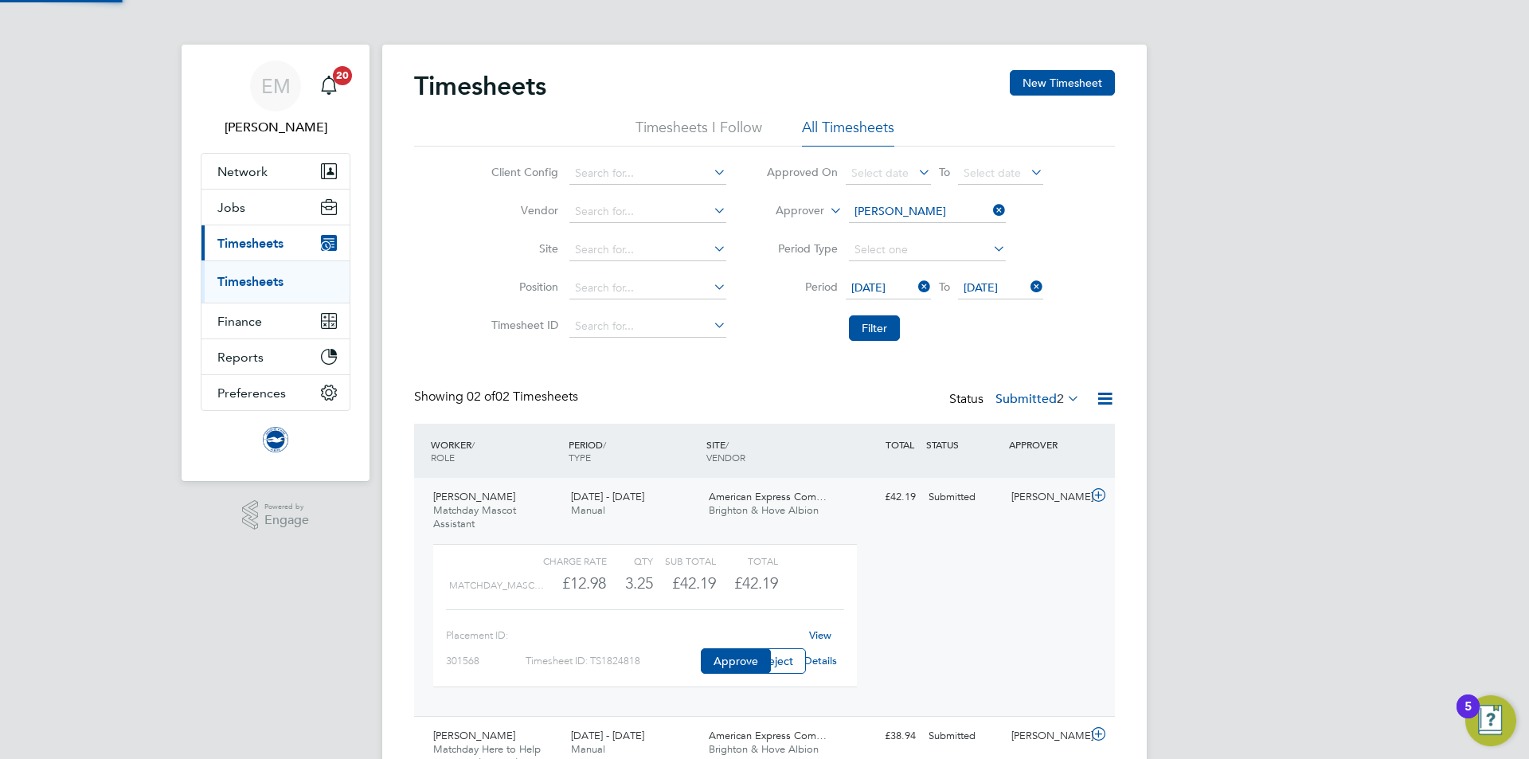
scroll to position [27, 155]
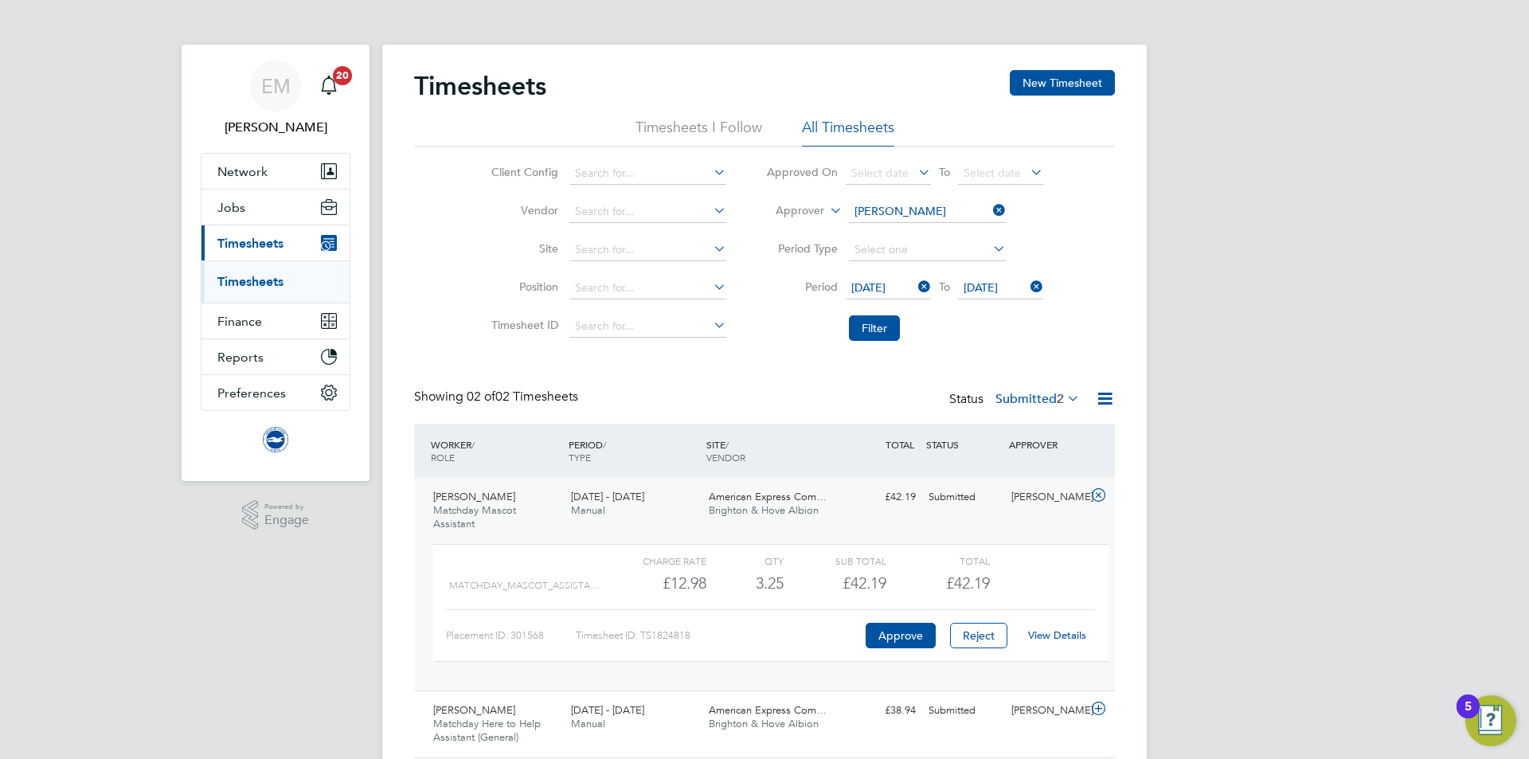
click at [1069, 629] on link "View Details" at bounding box center [1057, 635] width 58 height 14
click at [927, 503] on div "Submitted" at bounding box center [963, 497] width 83 height 26
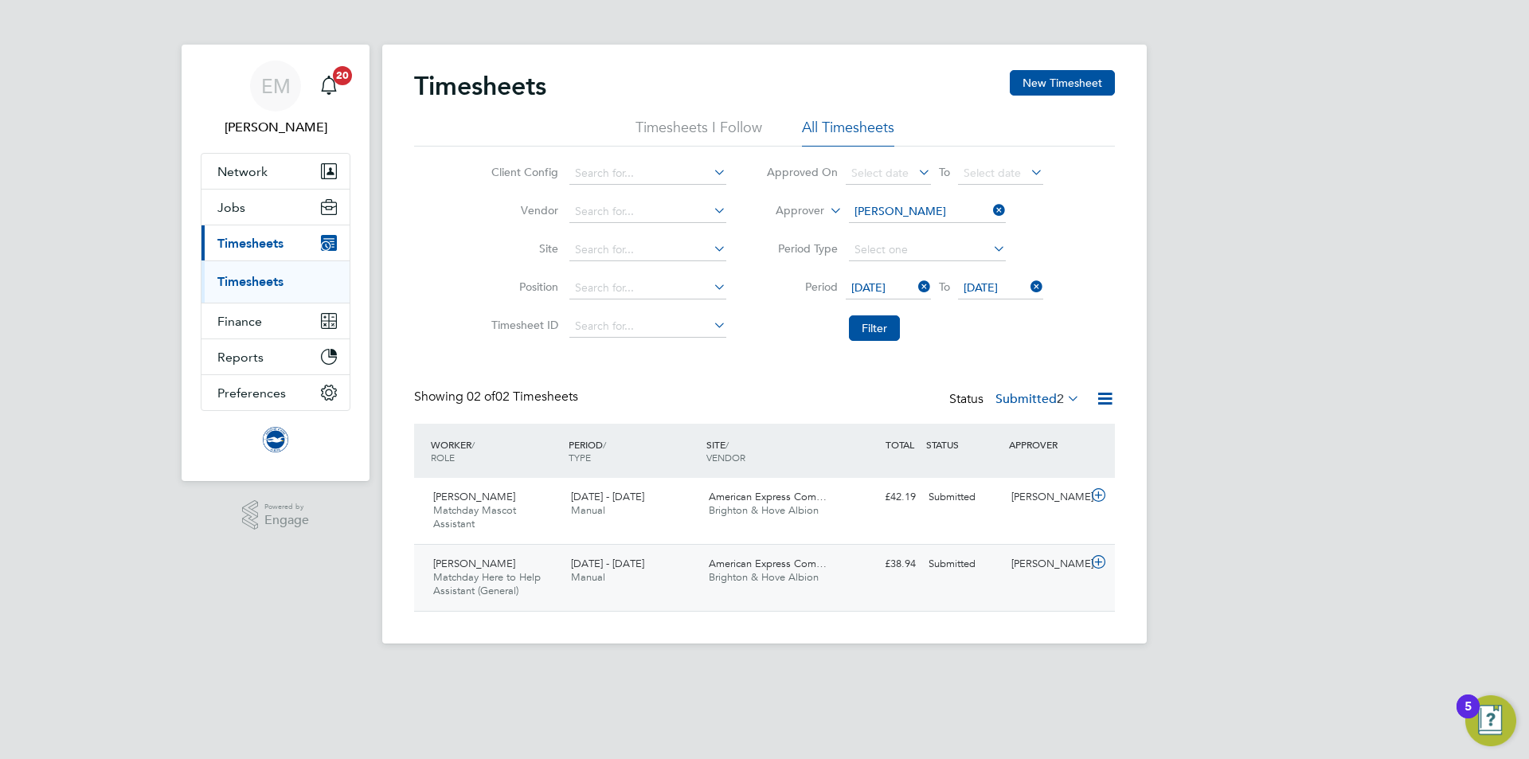
click at [920, 590] on div "Robert Oliver Matchday Here to Help Assistant (General) 1 - 30 Sep 2025 1 - 30 …" at bounding box center [764, 577] width 701 height 67
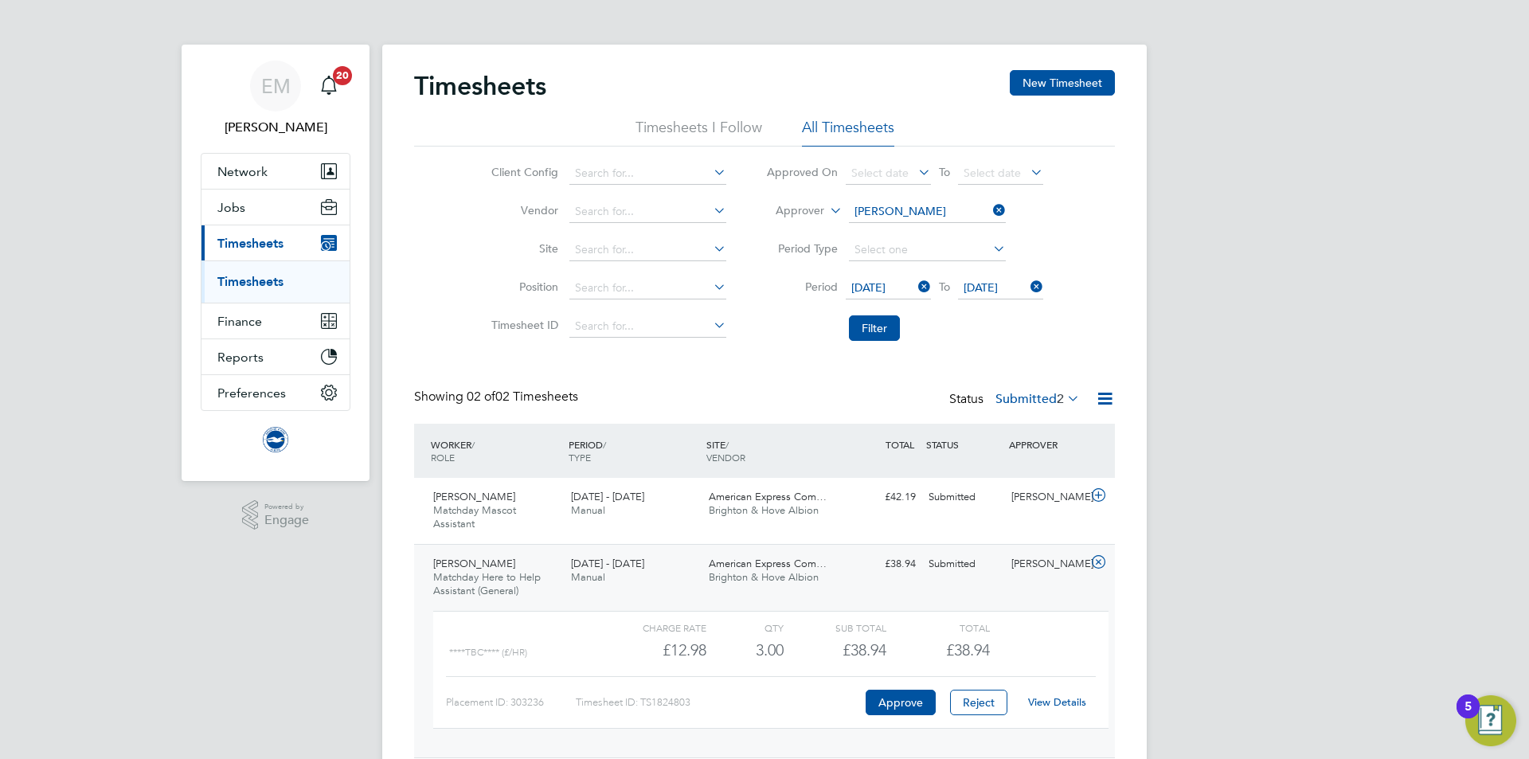
click at [1061, 698] on link "View Details" at bounding box center [1057, 702] width 58 height 14
click at [1025, 393] on label "Submitted 2" at bounding box center [1038, 399] width 84 height 16
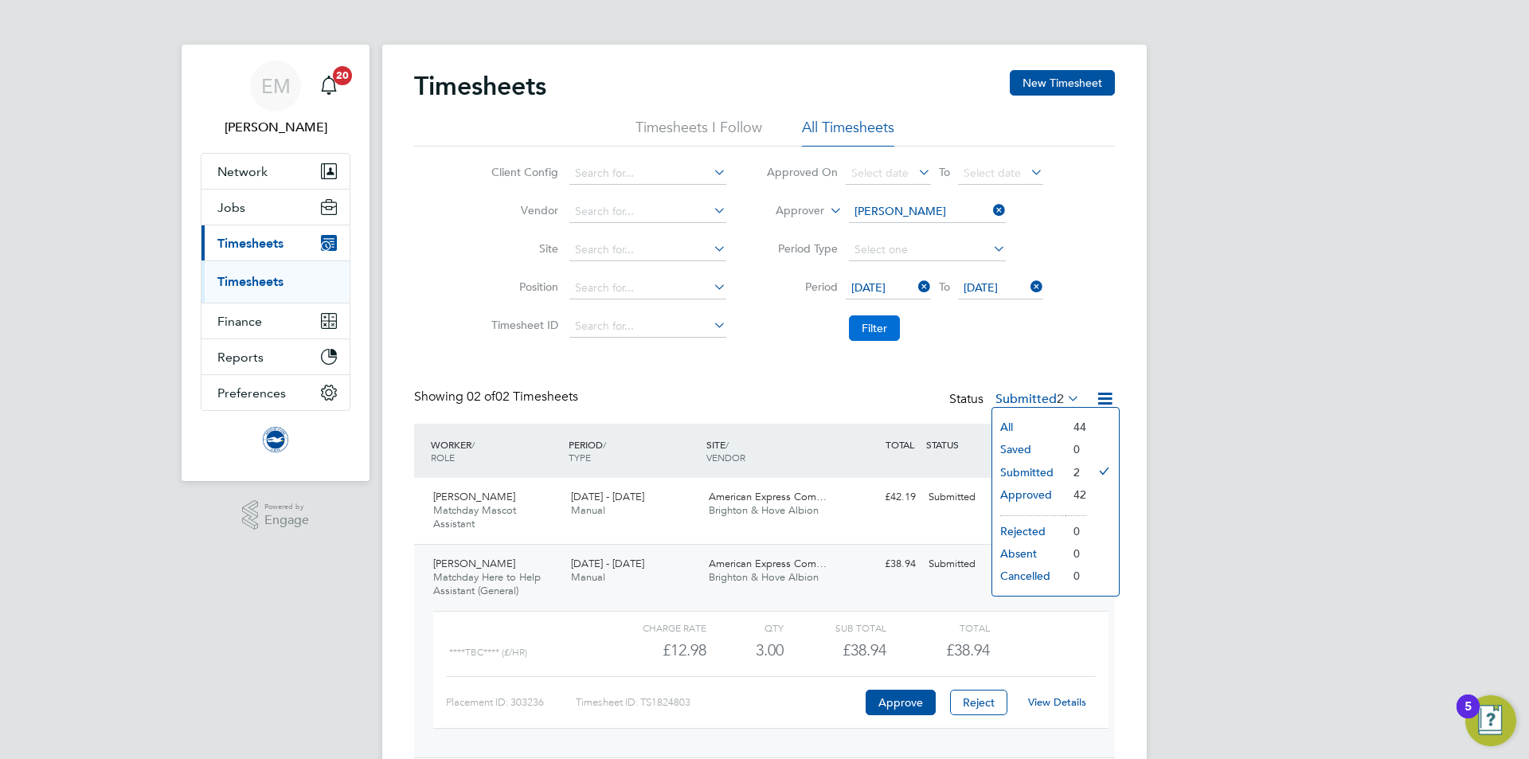
click at [874, 330] on button "Filter" at bounding box center [874, 327] width 51 height 25
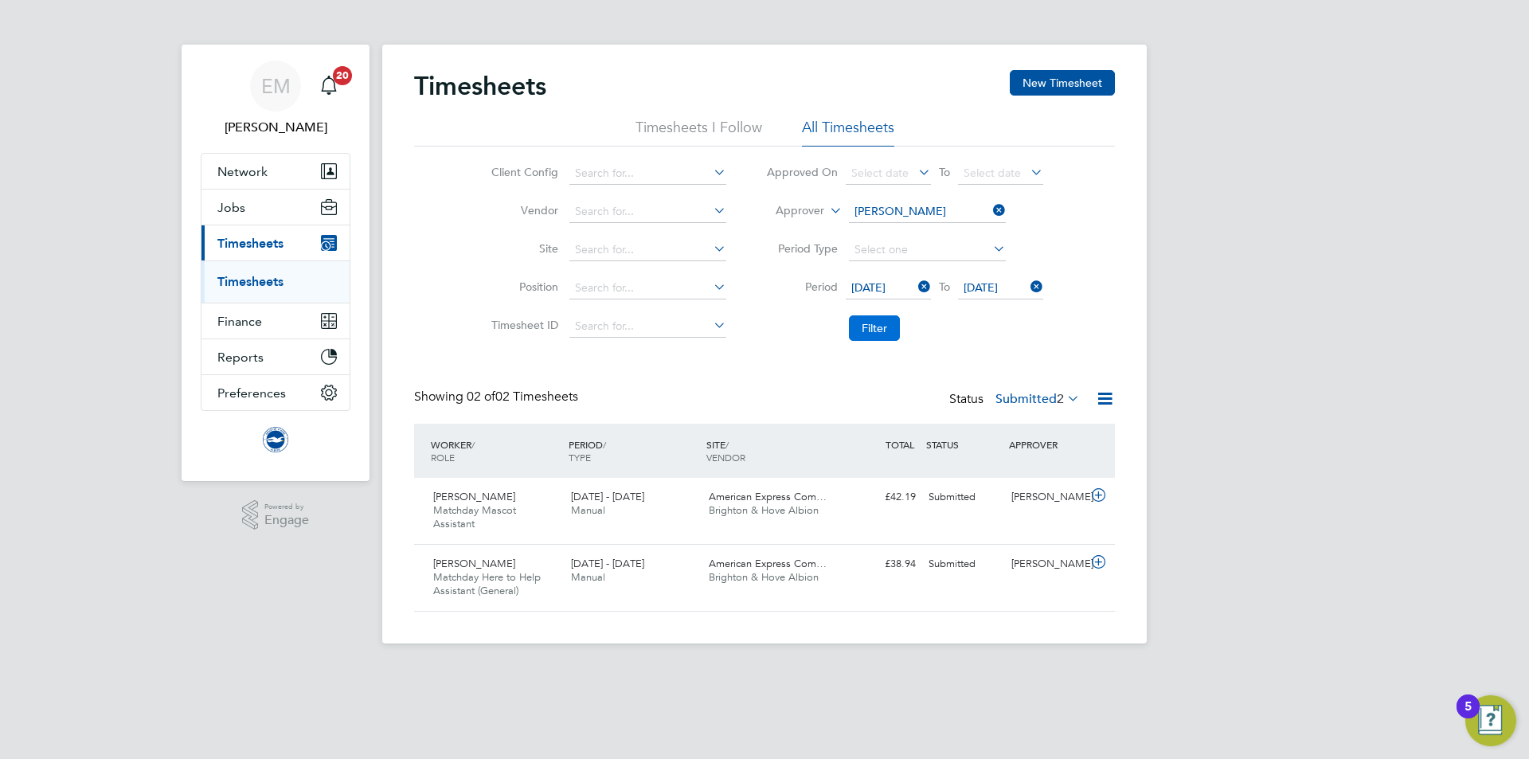
scroll to position [41, 139]
click at [884, 330] on button "Filter" at bounding box center [874, 327] width 51 height 25
click at [1028, 392] on label "Submitted 2" at bounding box center [1038, 399] width 84 height 16
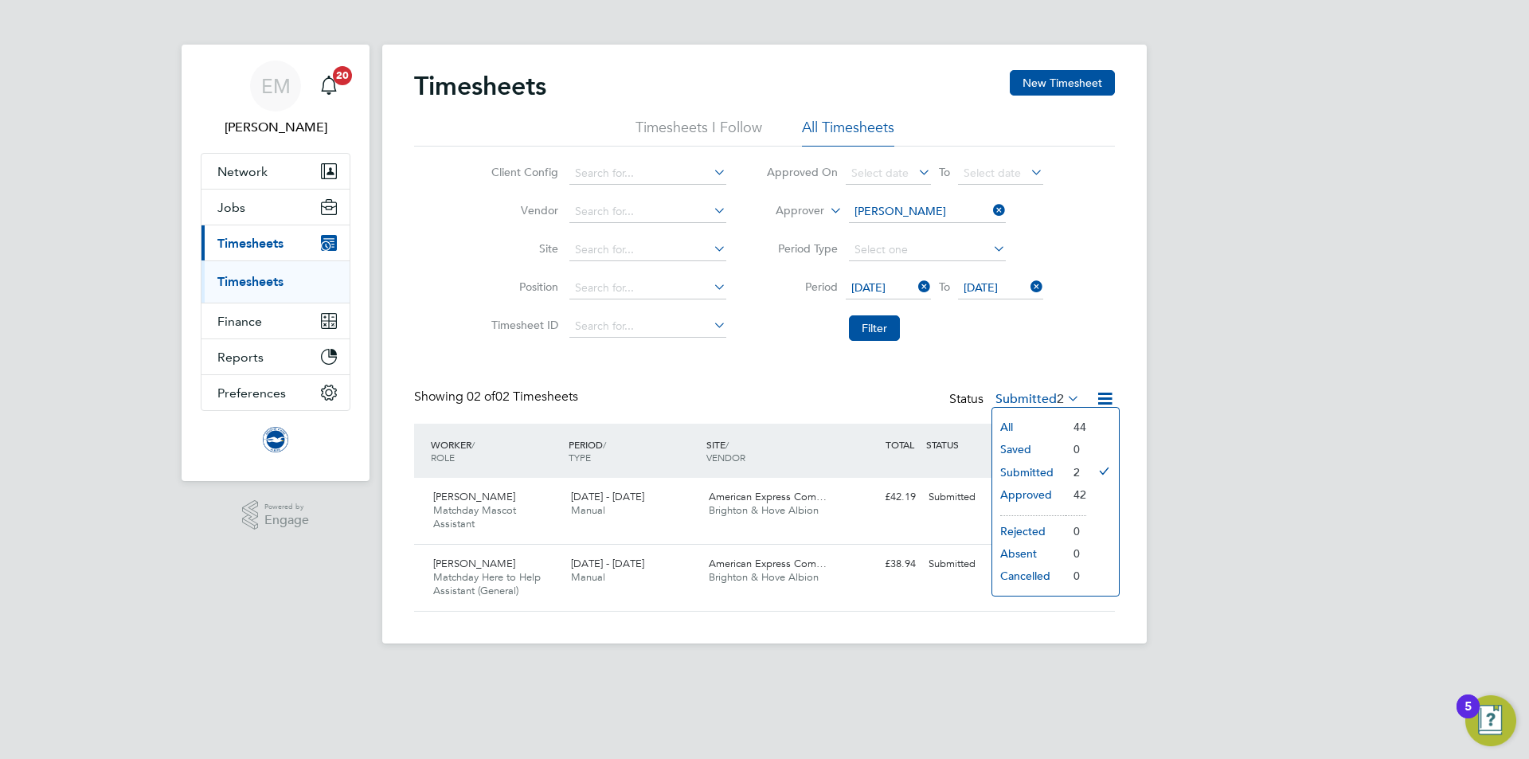
click at [1022, 451] on li "Saved" at bounding box center [1029, 449] width 73 height 22
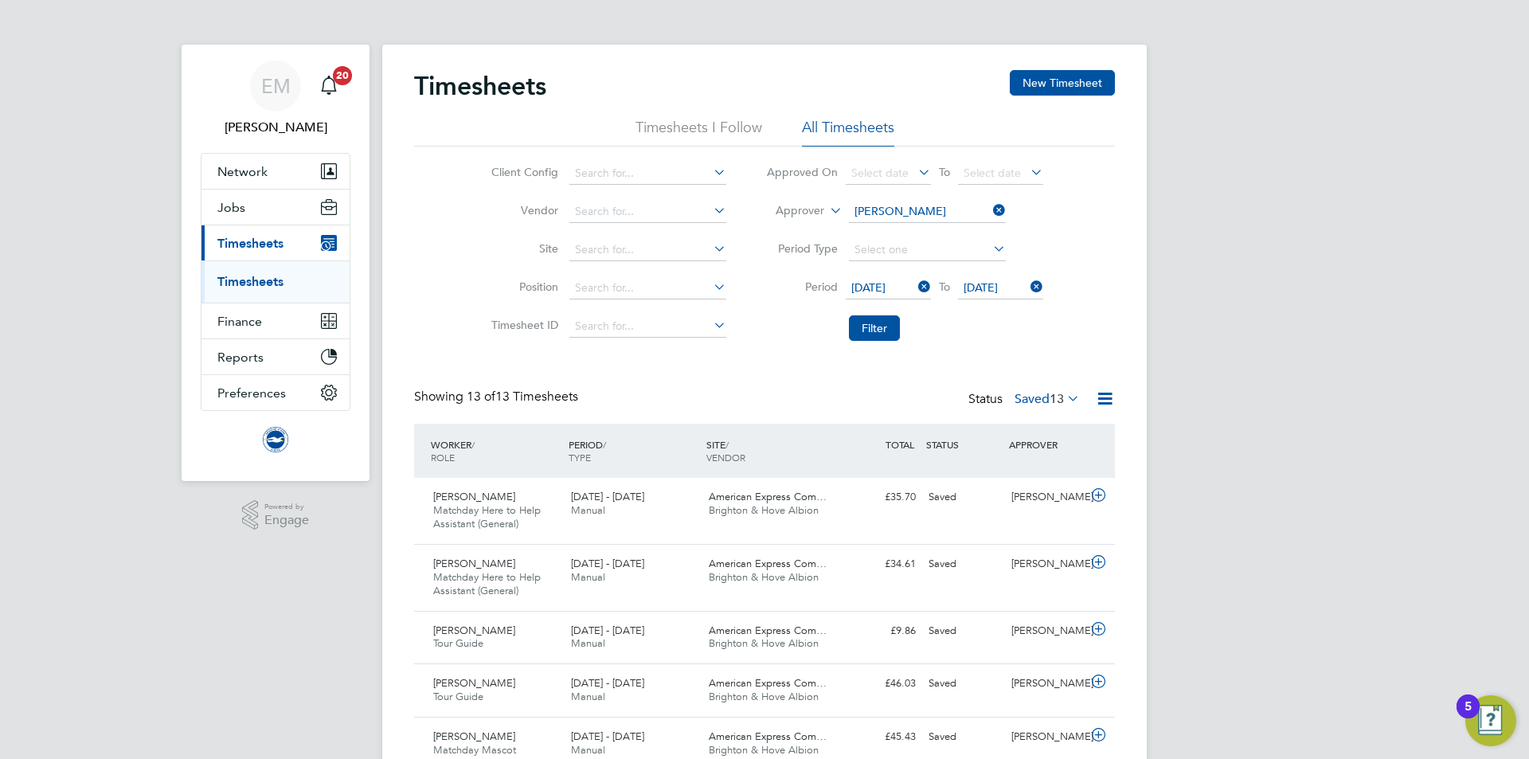
click at [1024, 401] on label "Saved 13" at bounding box center [1047, 399] width 65 height 16
click at [993, 375] on div "Timesheets New Timesheet Timesheets I Follow All Timesheets Client Config Vendo…" at bounding box center [764, 687] width 701 height 1234
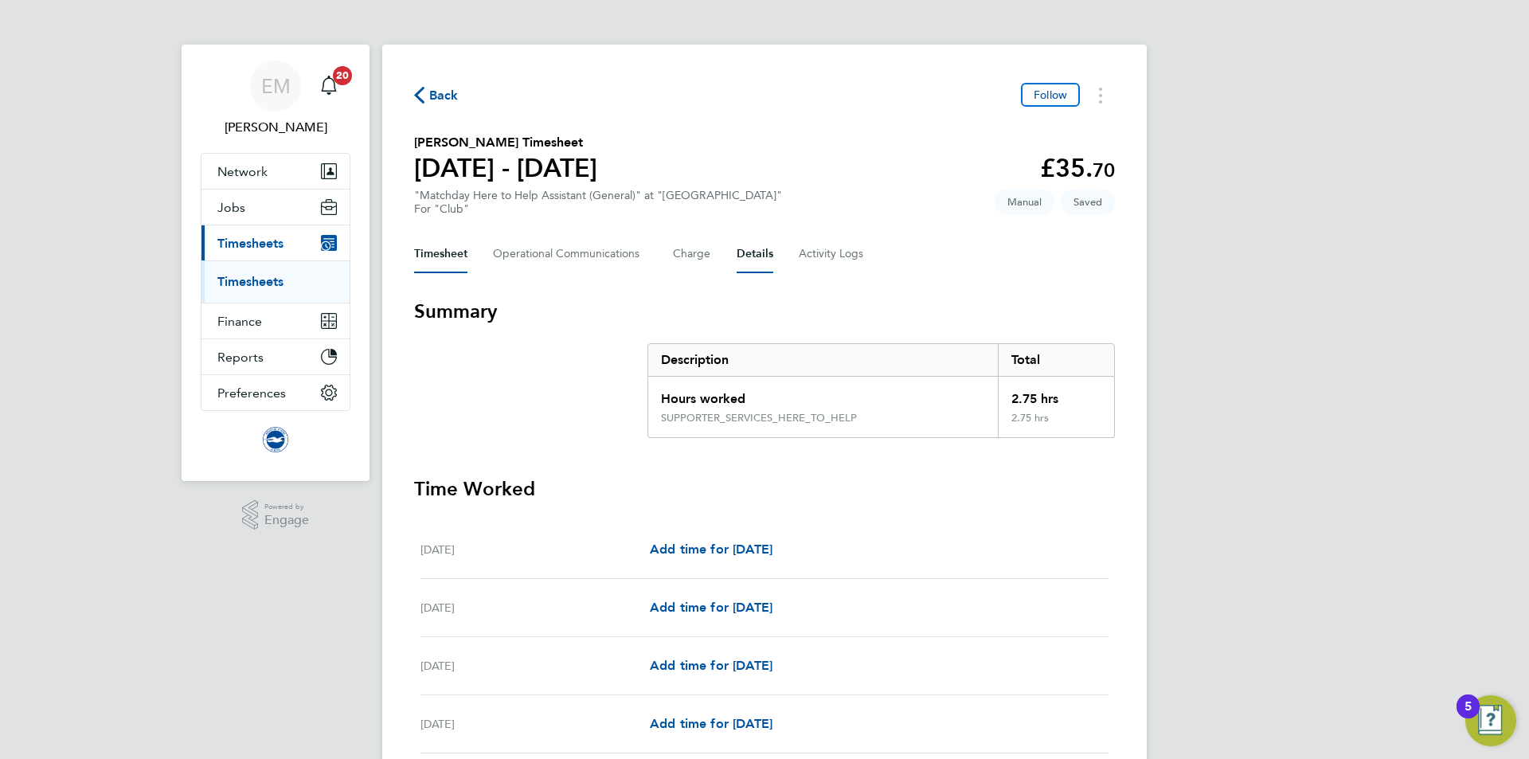
click at [754, 256] on button "Details" at bounding box center [755, 254] width 37 height 38
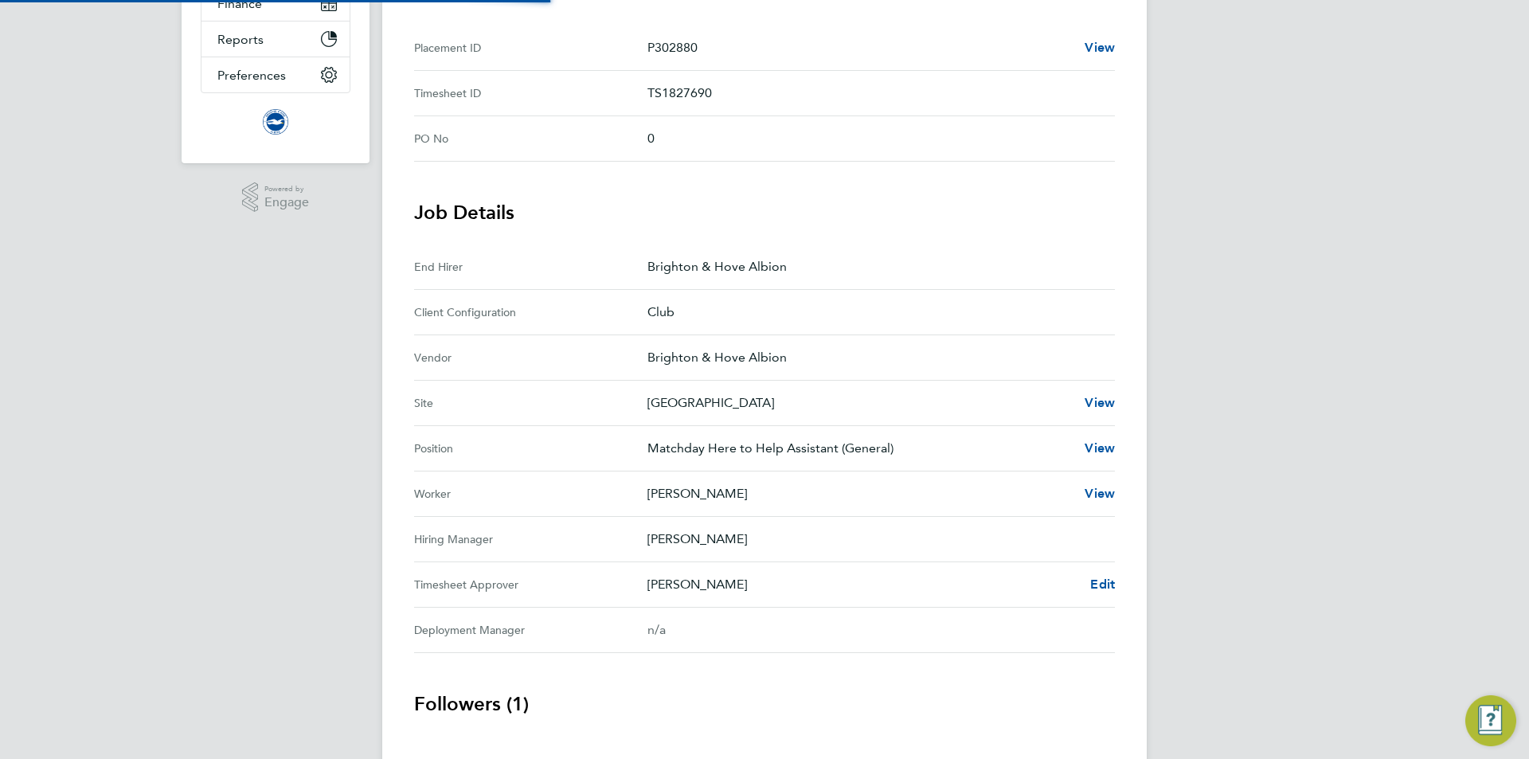
scroll to position [319, 0]
click at [1092, 590] on span "Edit" at bounding box center [1102, 583] width 25 height 15
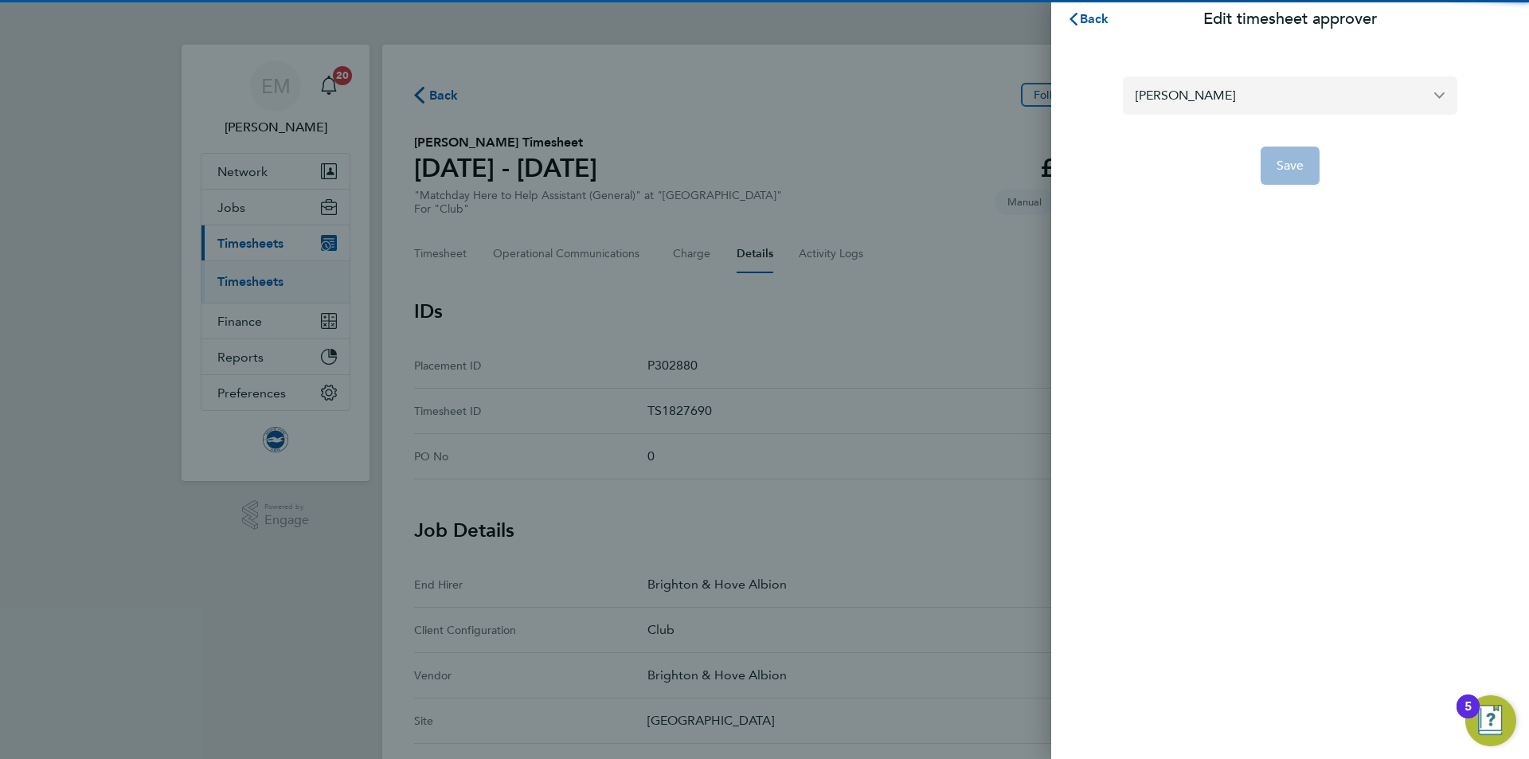
click at [1220, 98] on input "[PERSON_NAME]" at bounding box center [1290, 94] width 335 height 37
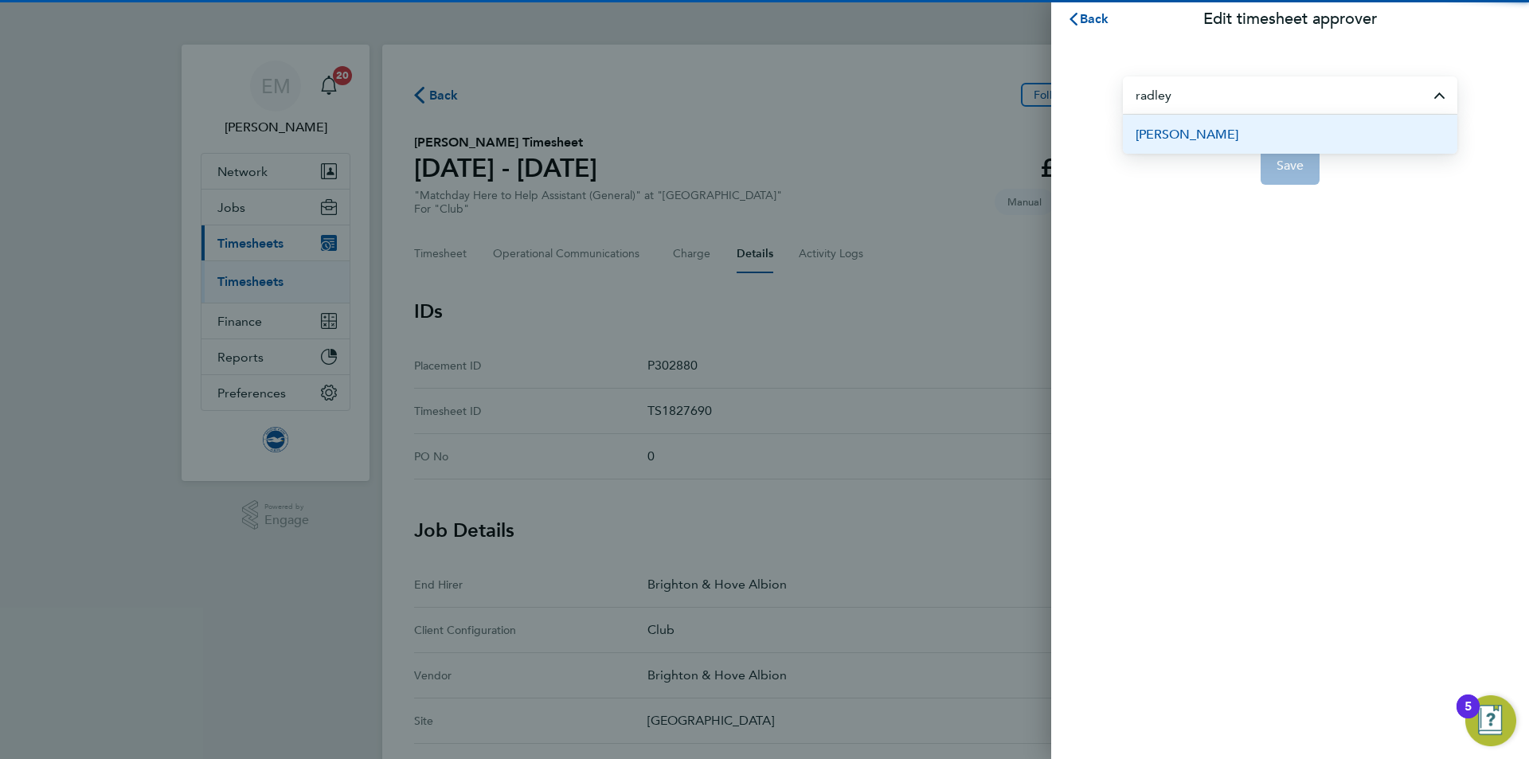
click at [1263, 135] on li "[PERSON_NAME]" at bounding box center [1290, 134] width 335 height 39
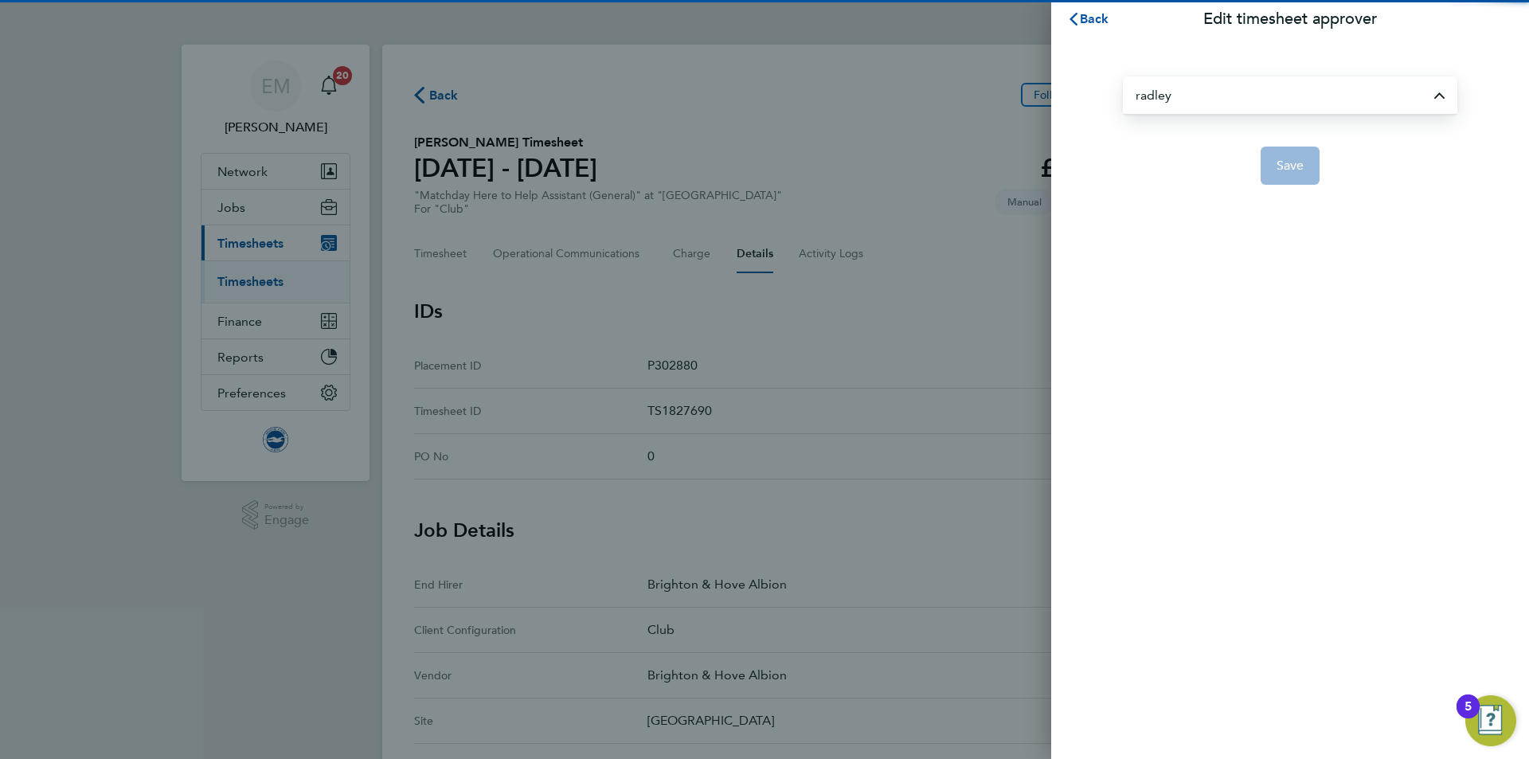
type input "[PERSON_NAME]"
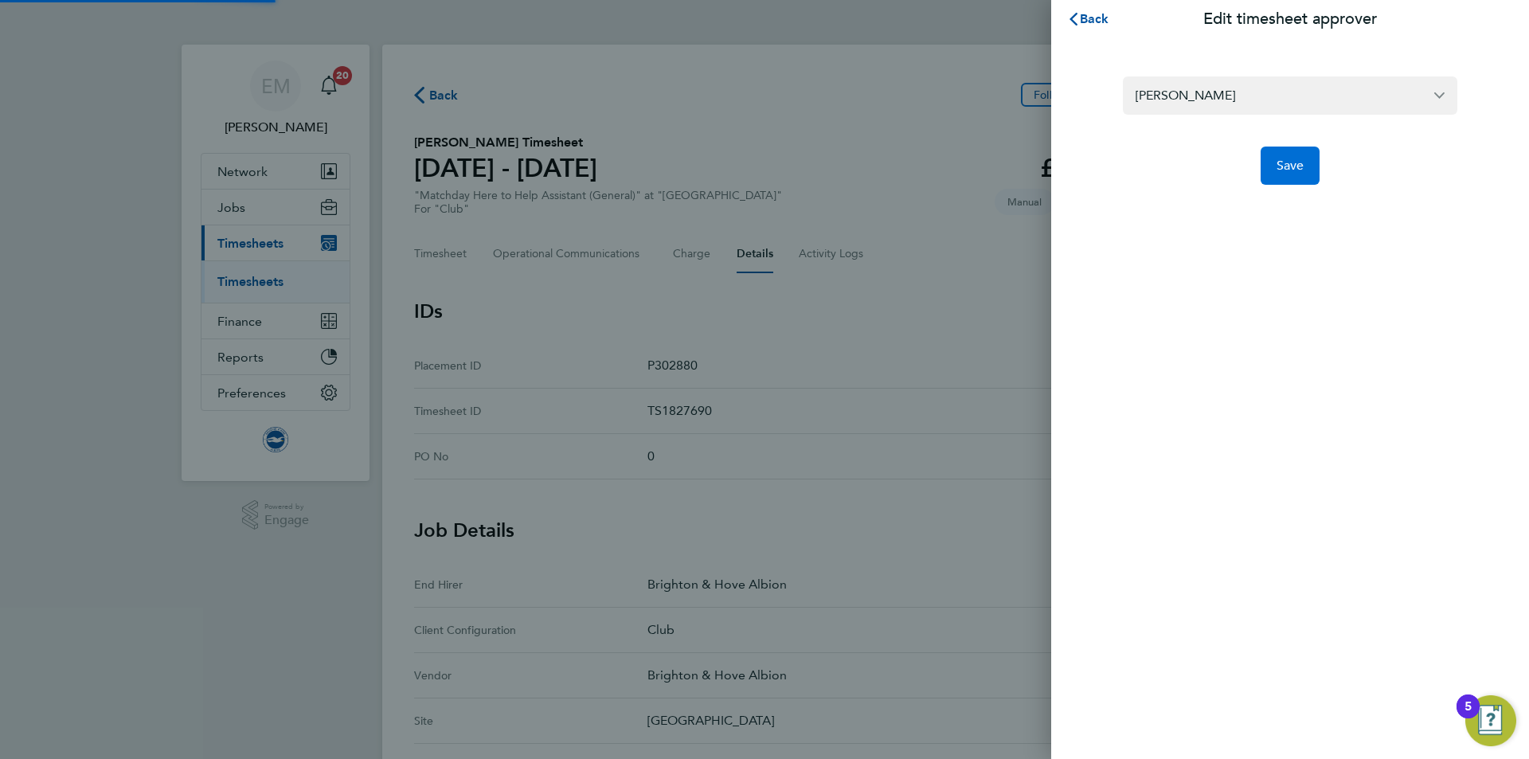
click at [1298, 170] on span "Save" at bounding box center [1291, 166] width 28 height 16
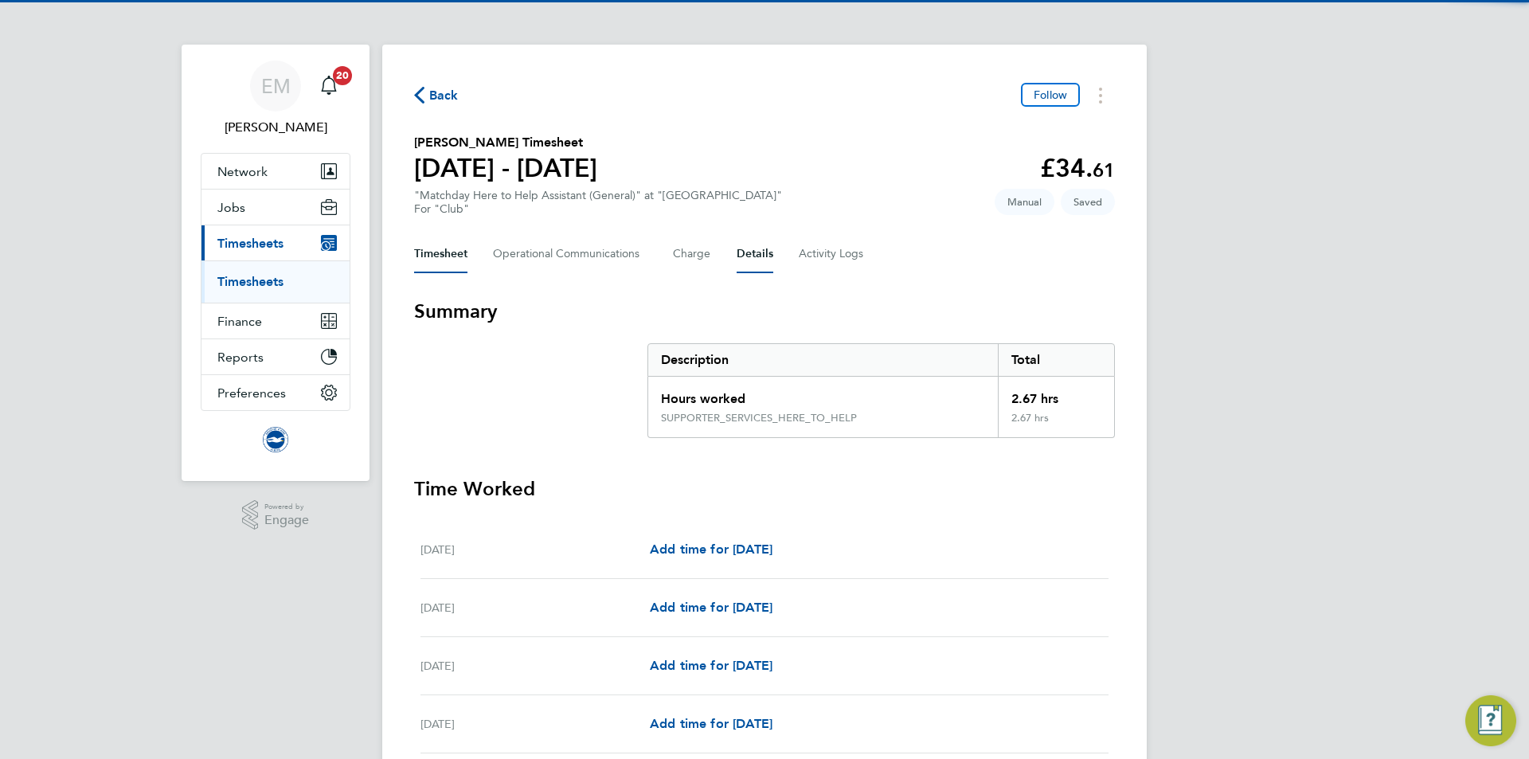
click at [737, 254] on button "Details" at bounding box center [755, 254] width 37 height 38
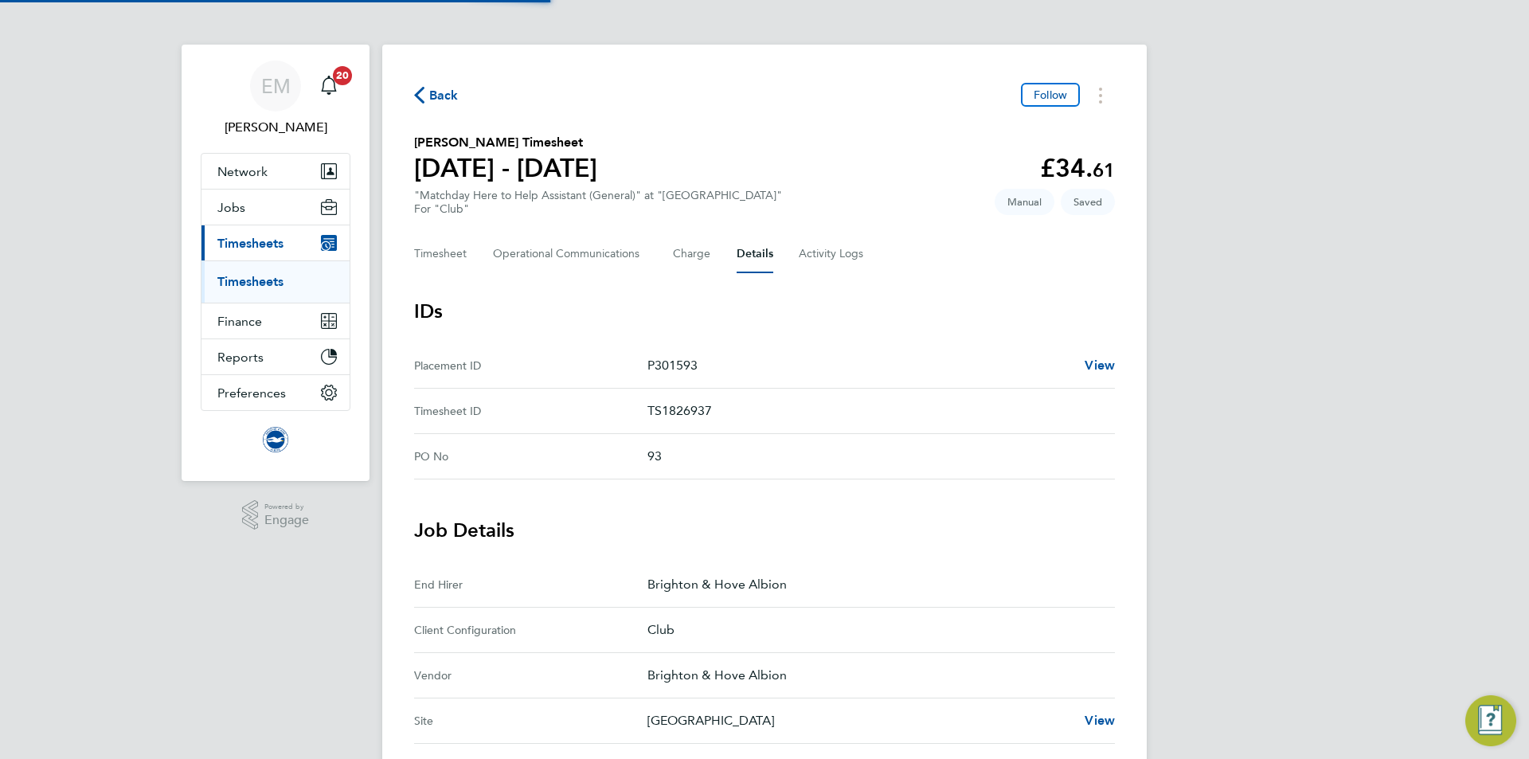
scroll to position [435, 0]
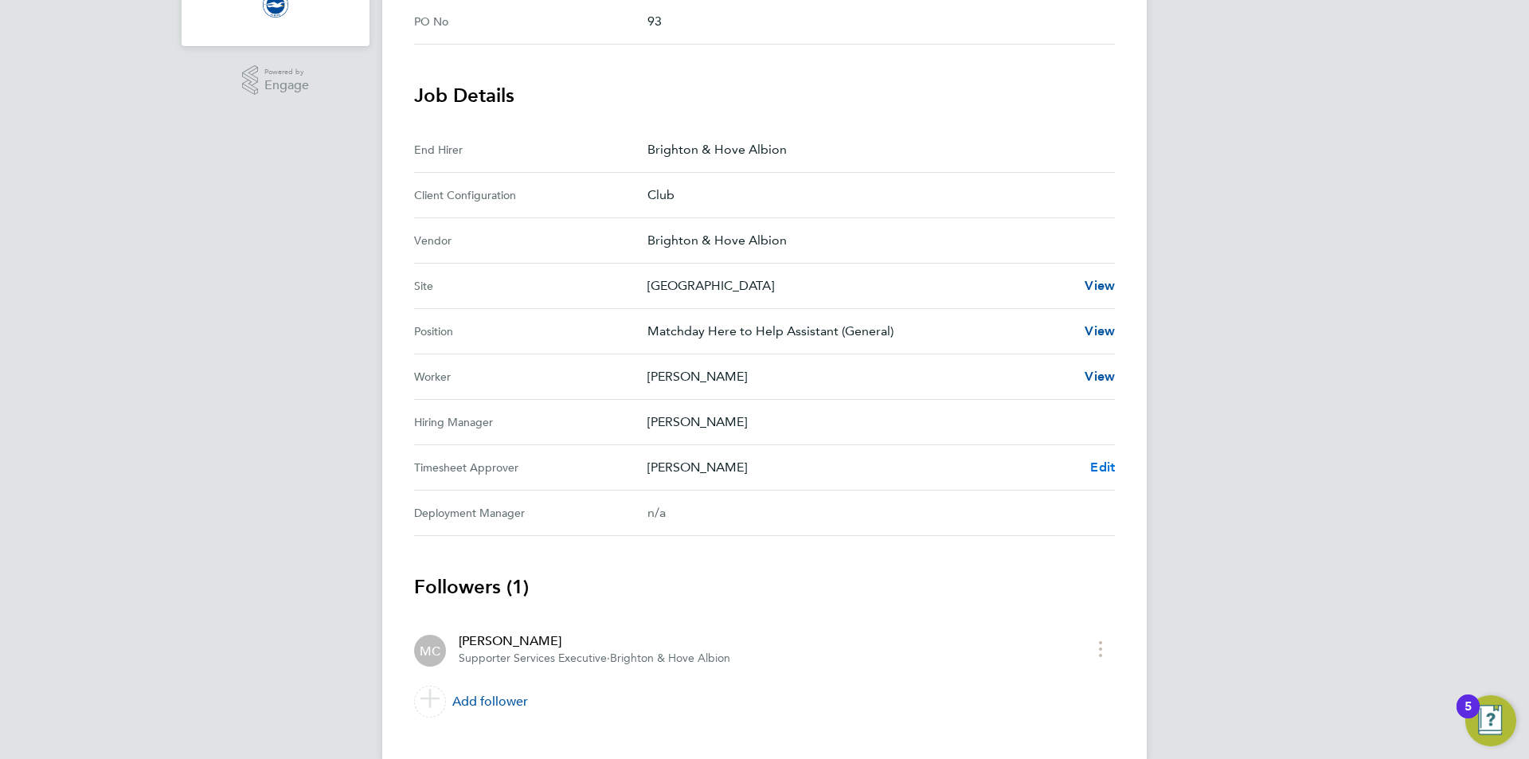
click at [1114, 465] on div "Back Follow [PERSON_NAME] Timesheet [DATE] - [DATE] £34. 61 "Matchday Here to H…" at bounding box center [764, 186] width 765 height 1153
click at [1102, 454] on Approver "Timesheet Approver [PERSON_NAME] Edit" at bounding box center [764, 467] width 701 height 45
click at [1102, 458] on link "Edit" at bounding box center [1102, 467] width 25 height 19
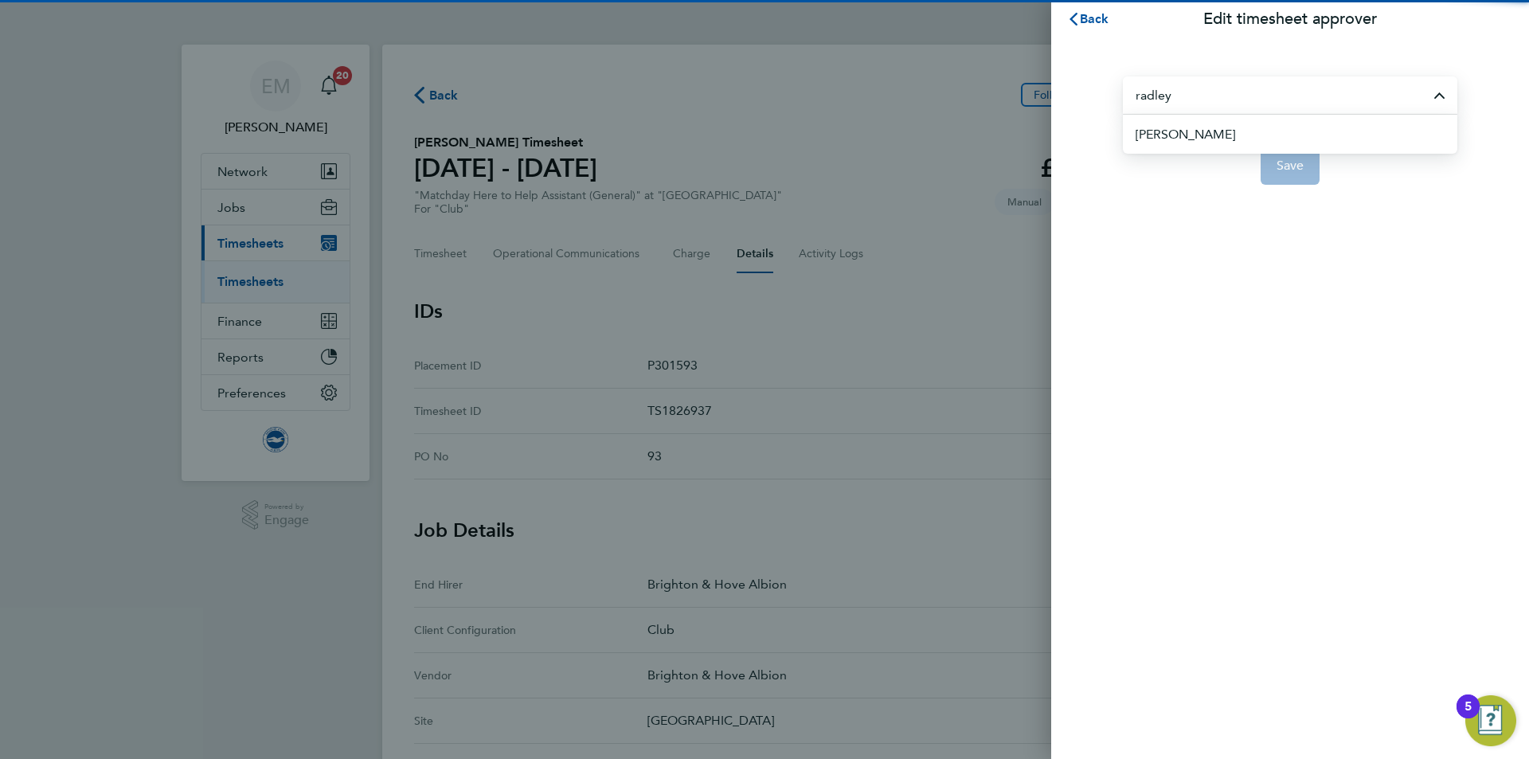
click at [1187, 130] on span "[PERSON_NAME]" at bounding box center [1186, 134] width 100 height 19
type input "[PERSON_NAME]"
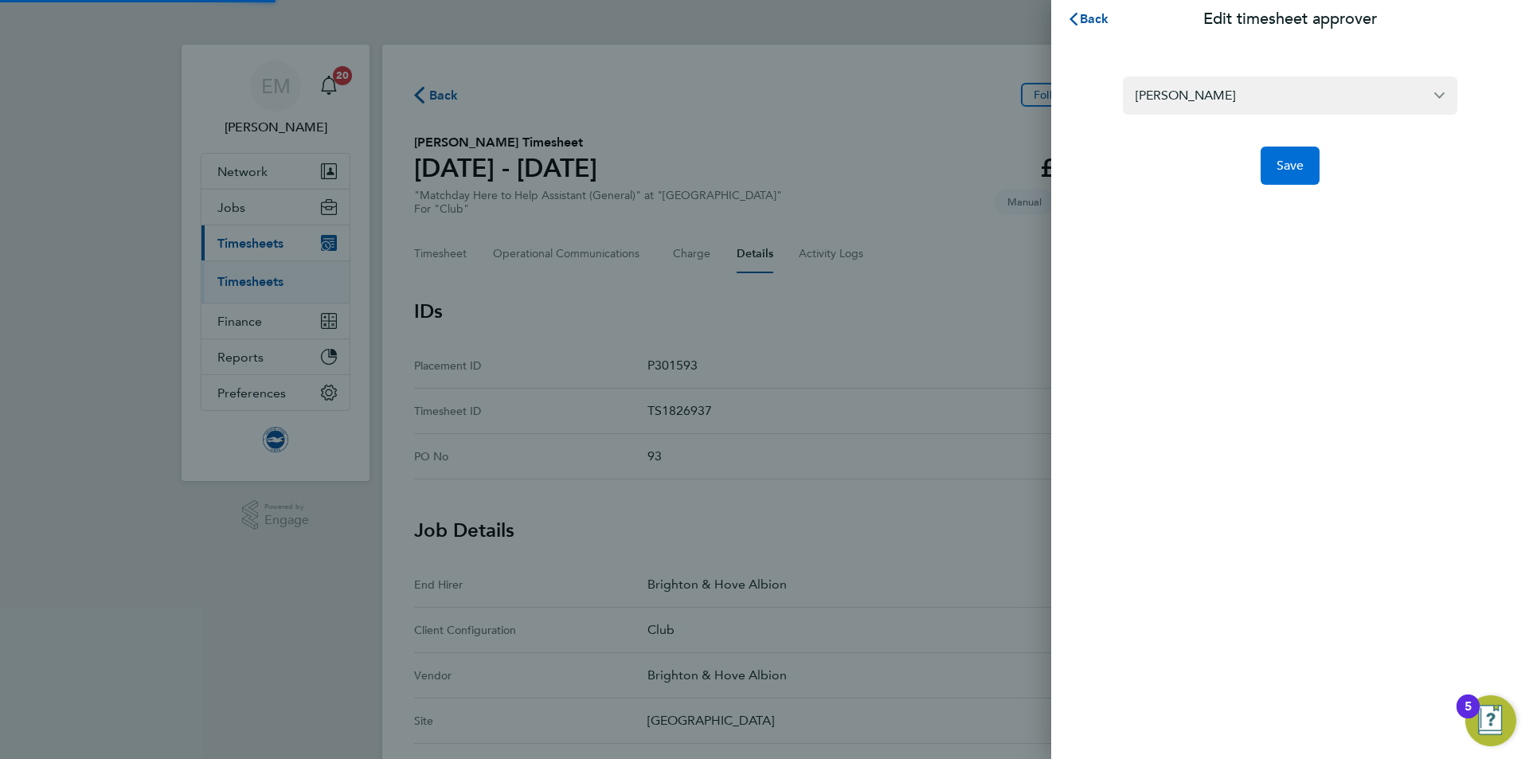
click at [1285, 182] on button "Save" at bounding box center [1291, 166] width 60 height 38
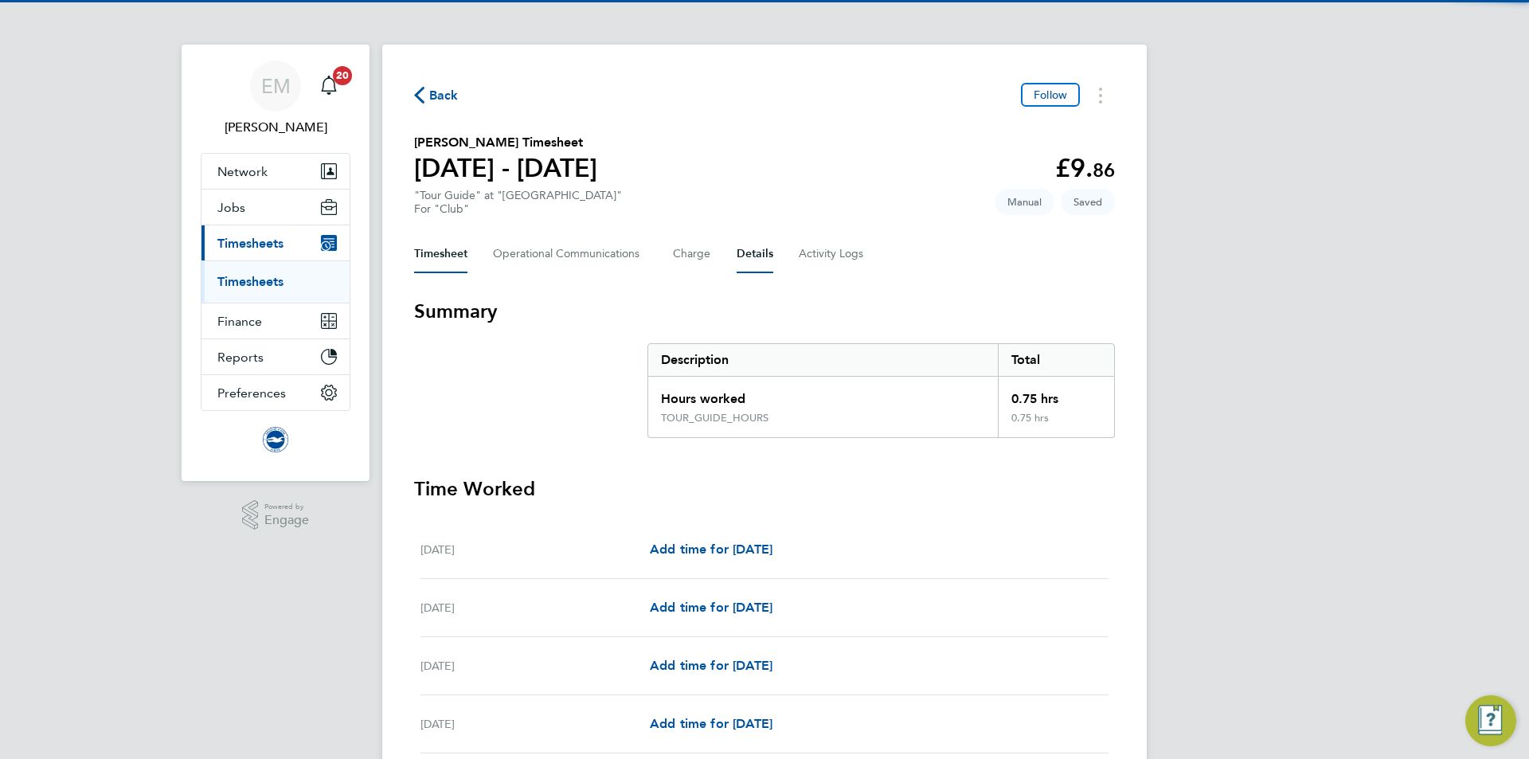
click at [754, 254] on button "Details" at bounding box center [755, 254] width 37 height 38
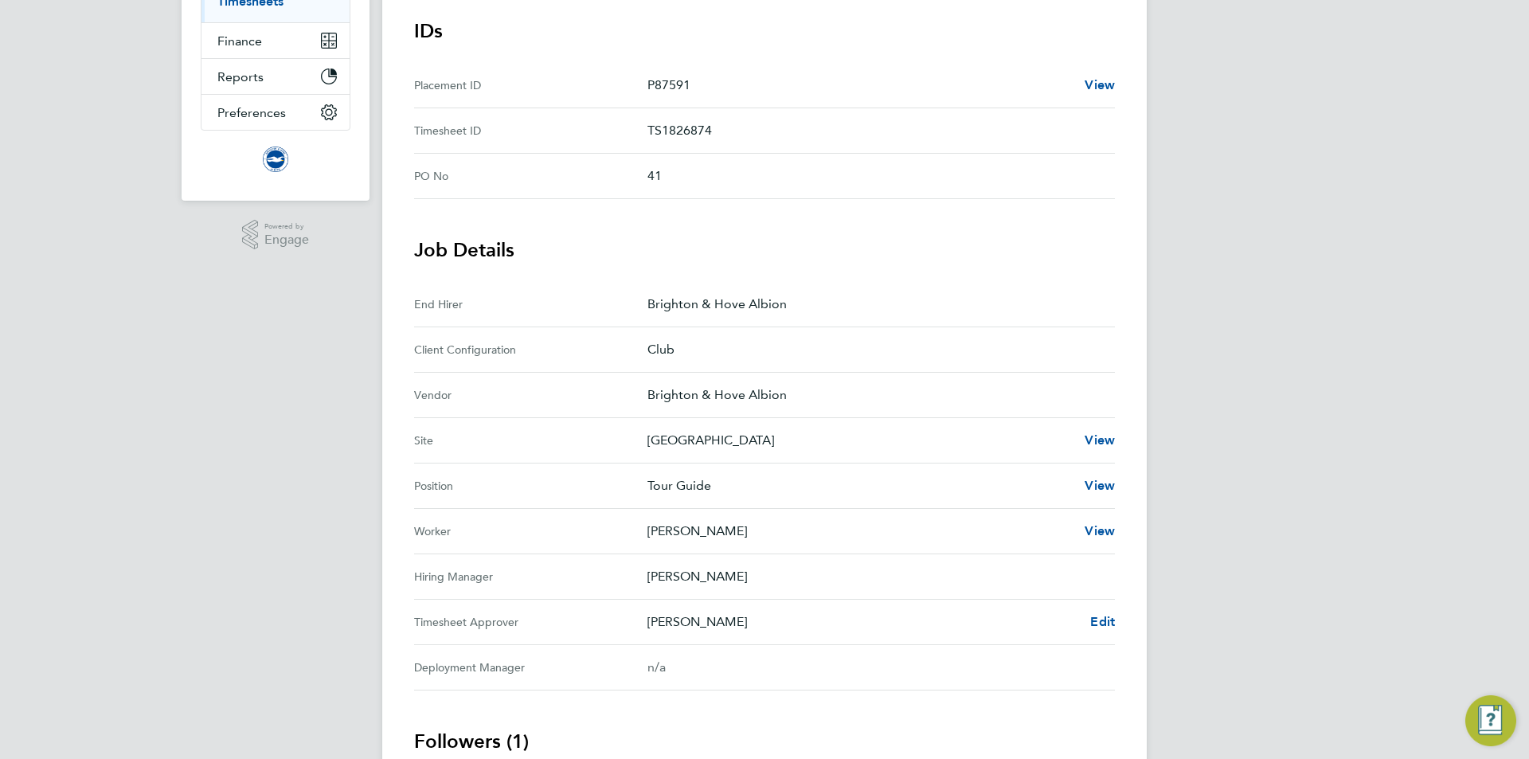
scroll to position [398, 0]
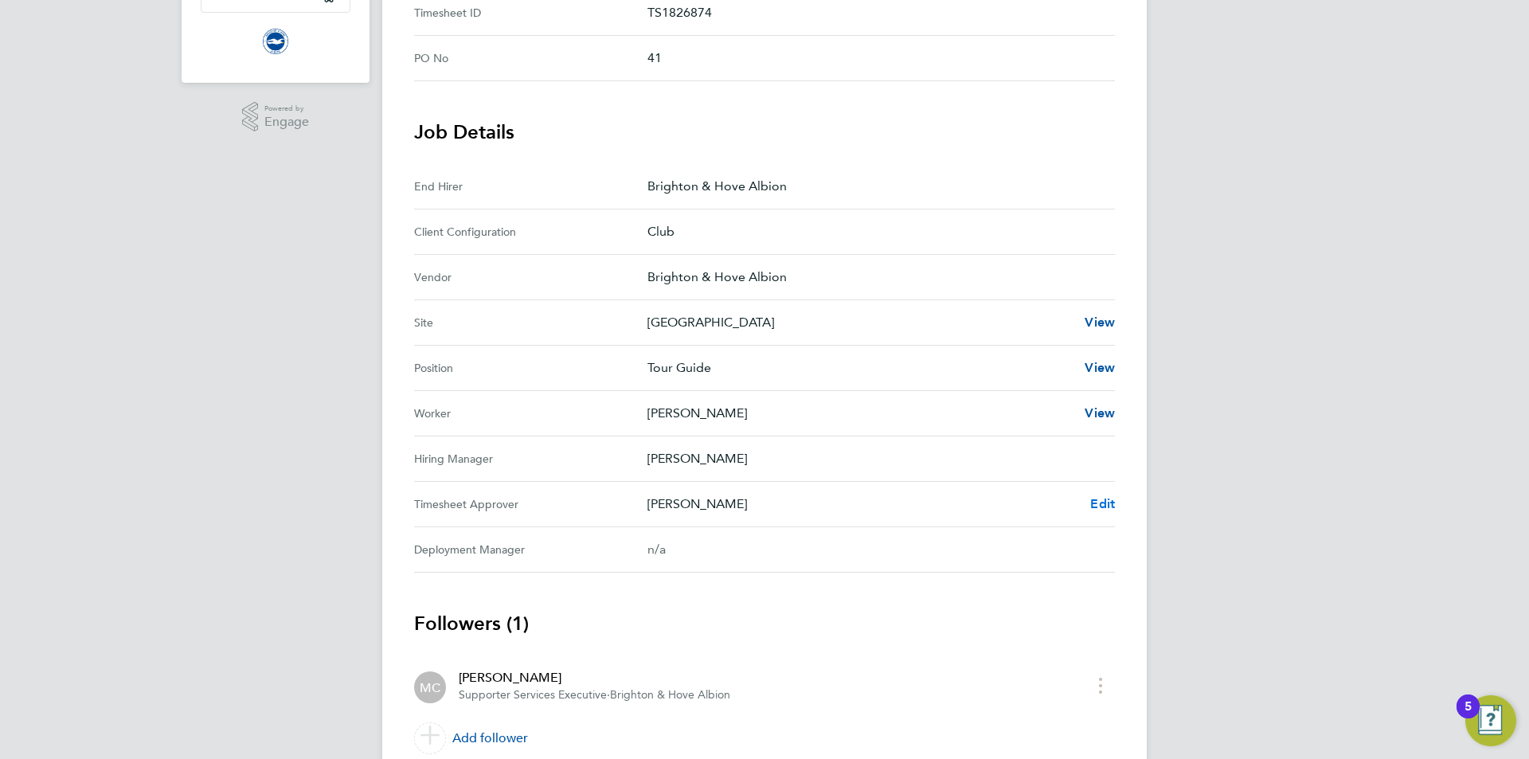
click at [1100, 503] on span "Edit" at bounding box center [1102, 503] width 25 height 15
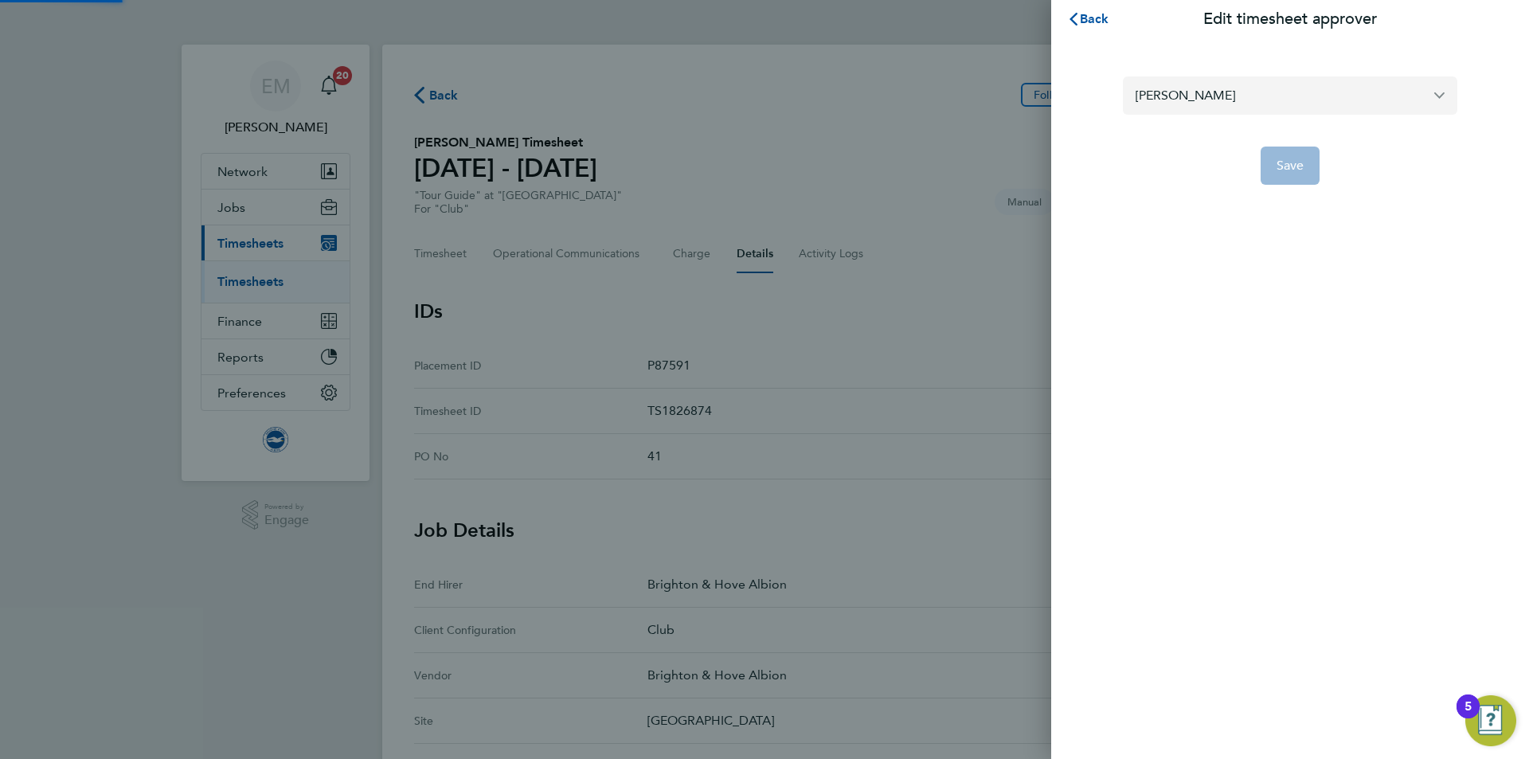
click at [1208, 99] on input "[PERSON_NAME]" at bounding box center [1290, 94] width 335 height 37
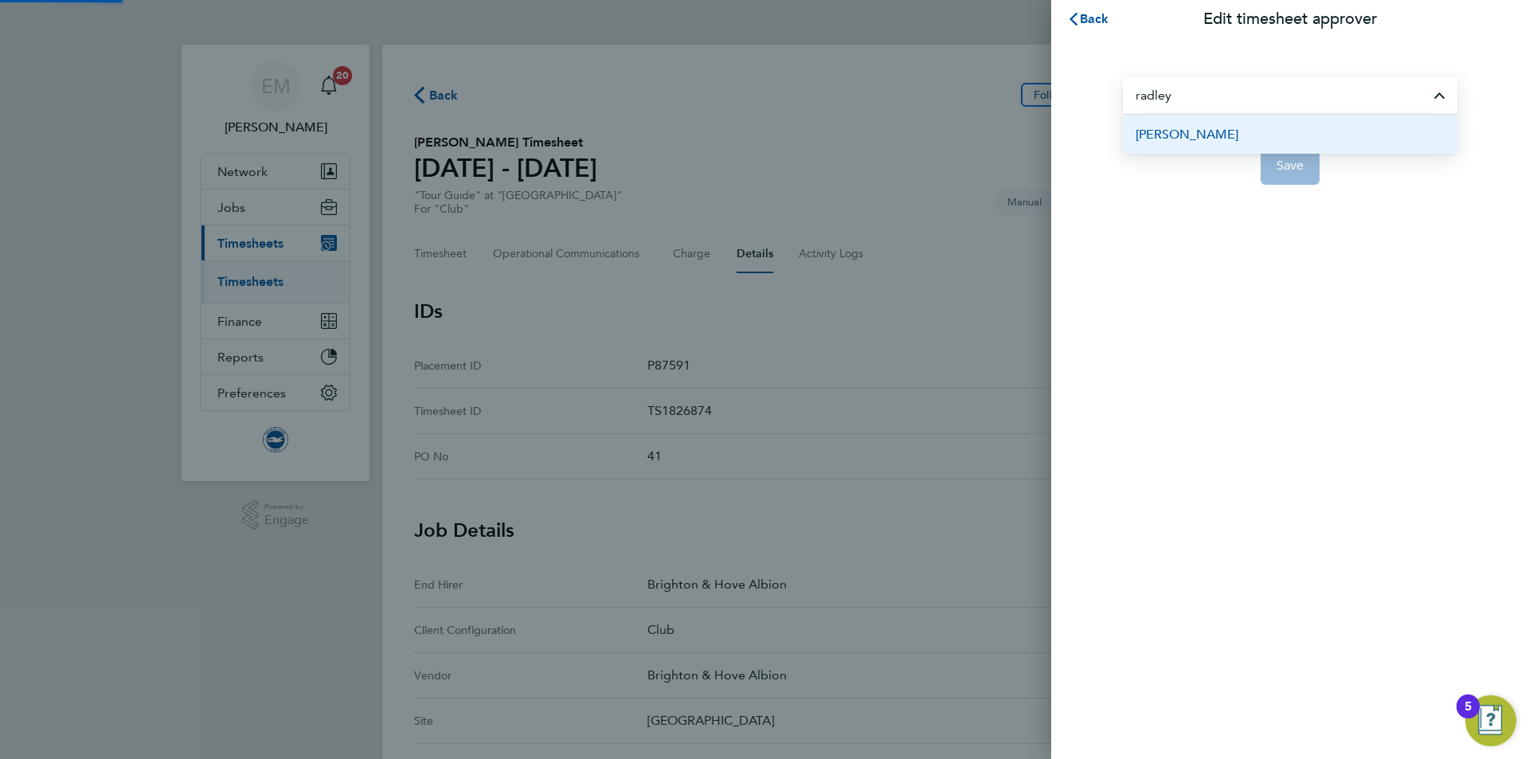
click at [1190, 138] on span "[PERSON_NAME]" at bounding box center [1187, 134] width 103 height 19
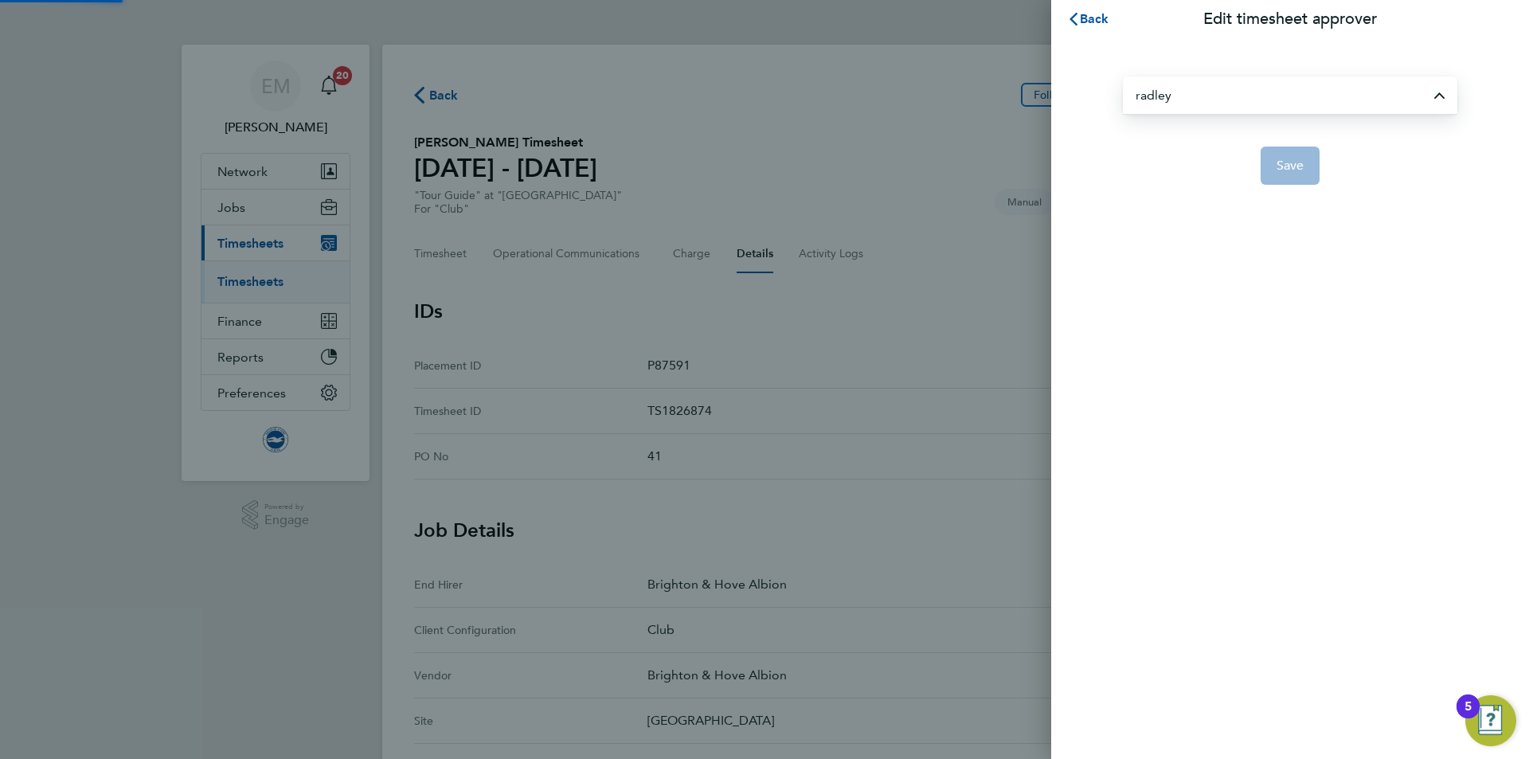
type input "[PERSON_NAME]"
click at [1299, 170] on span "Save" at bounding box center [1291, 166] width 28 height 16
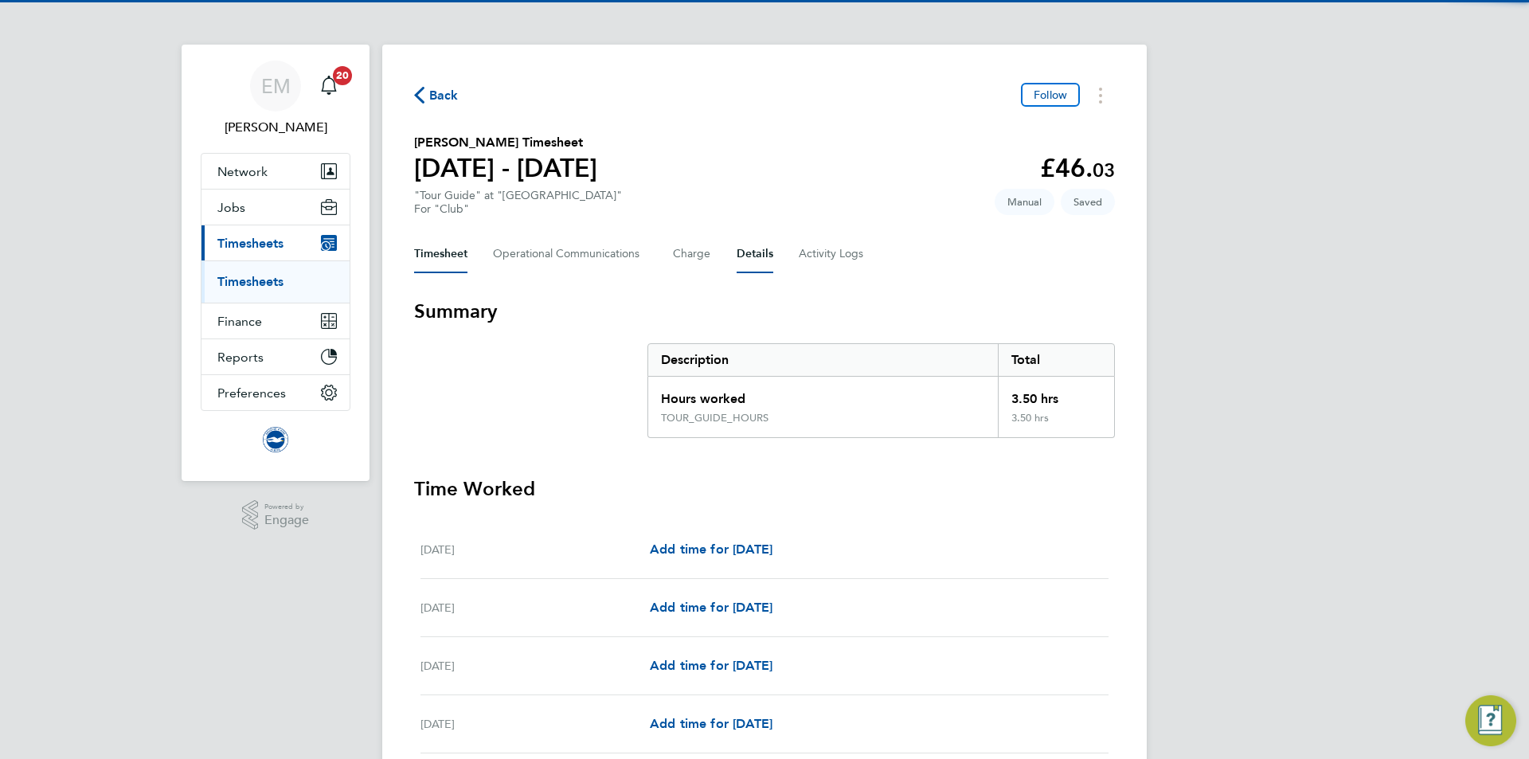
click at [754, 248] on button "Details" at bounding box center [755, 254] width 37 height 38
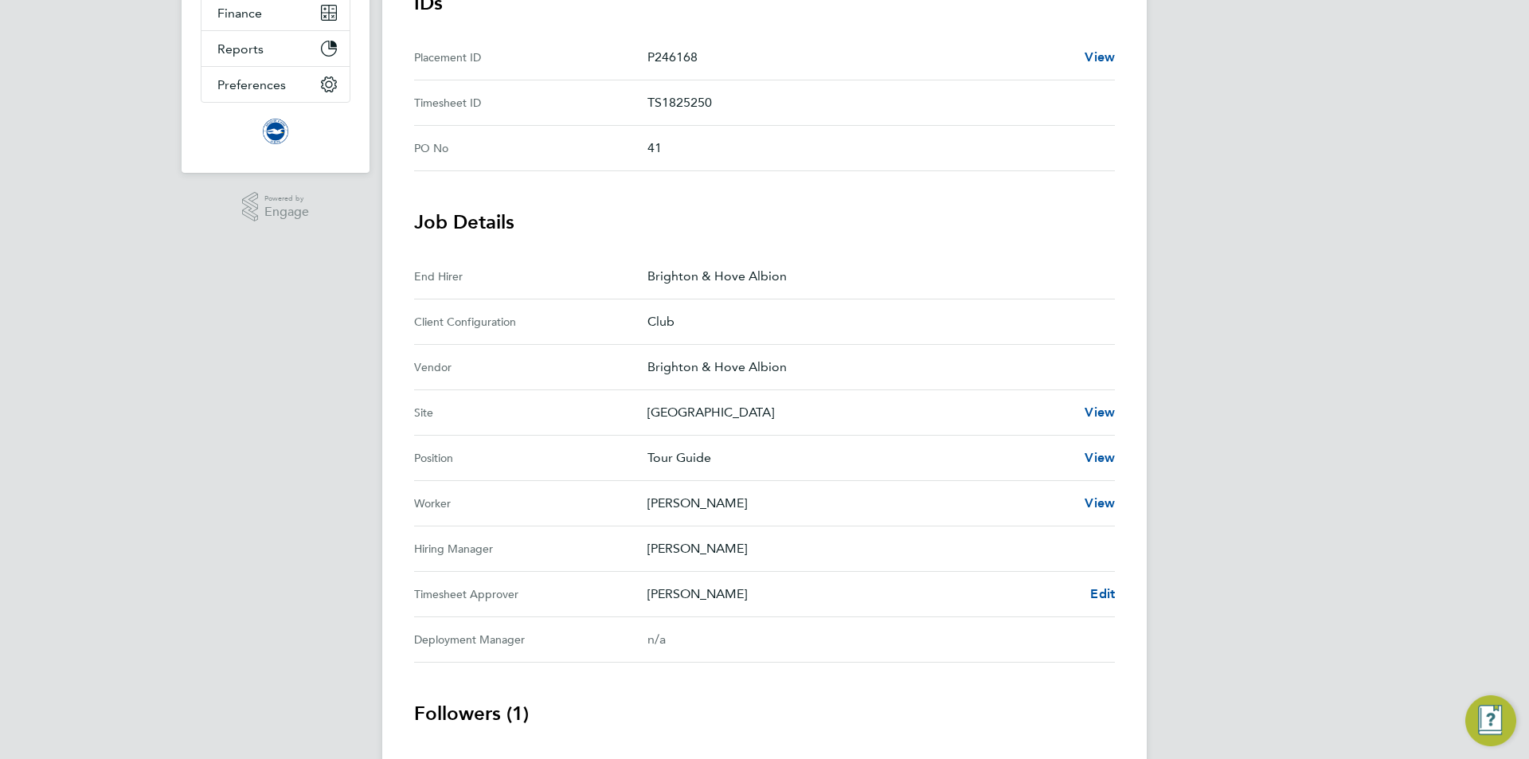
scroll to position [435, 0]
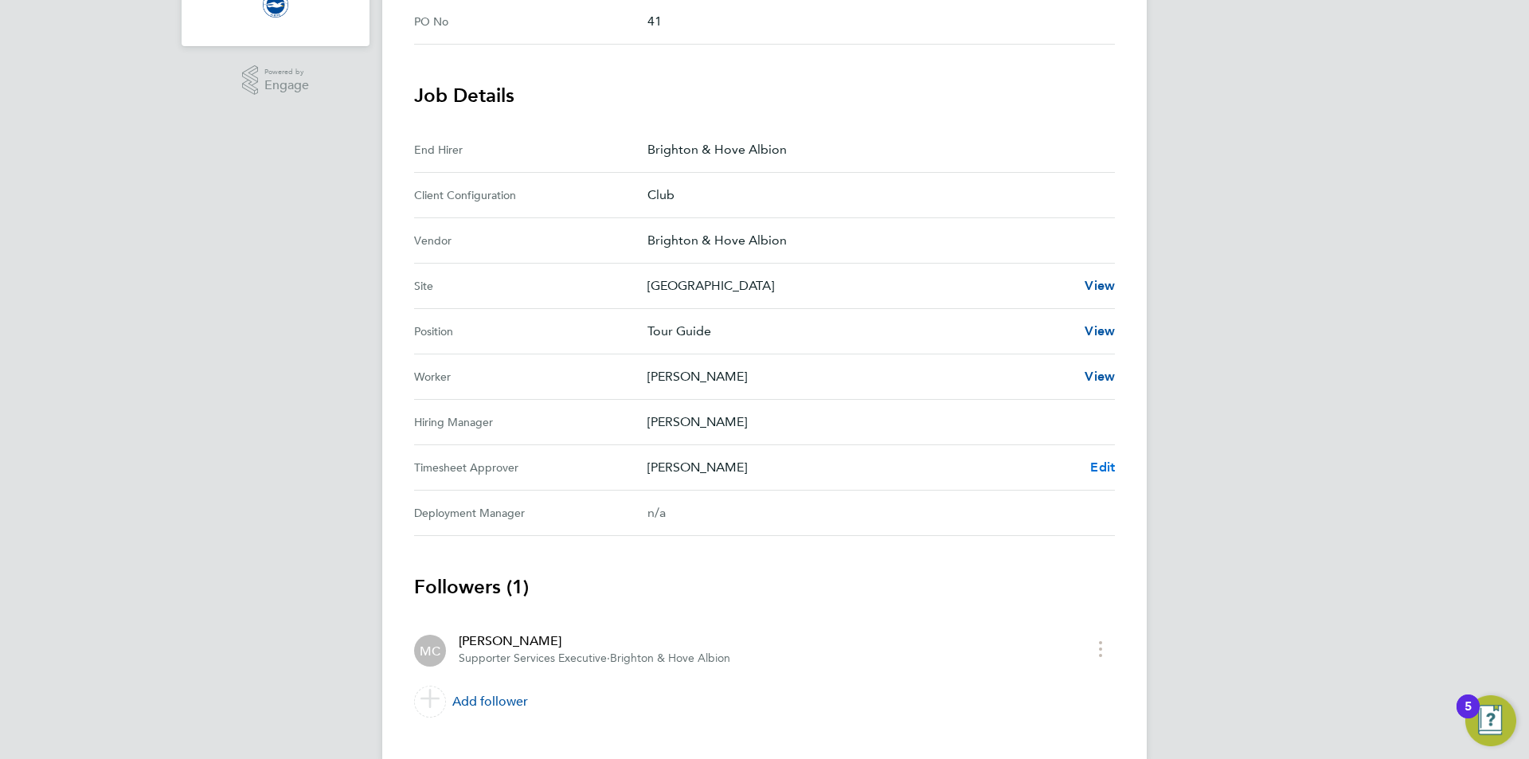
click at [1110, 463] on span "Edit" at bounding box center [1102, 467] width 25 height 15
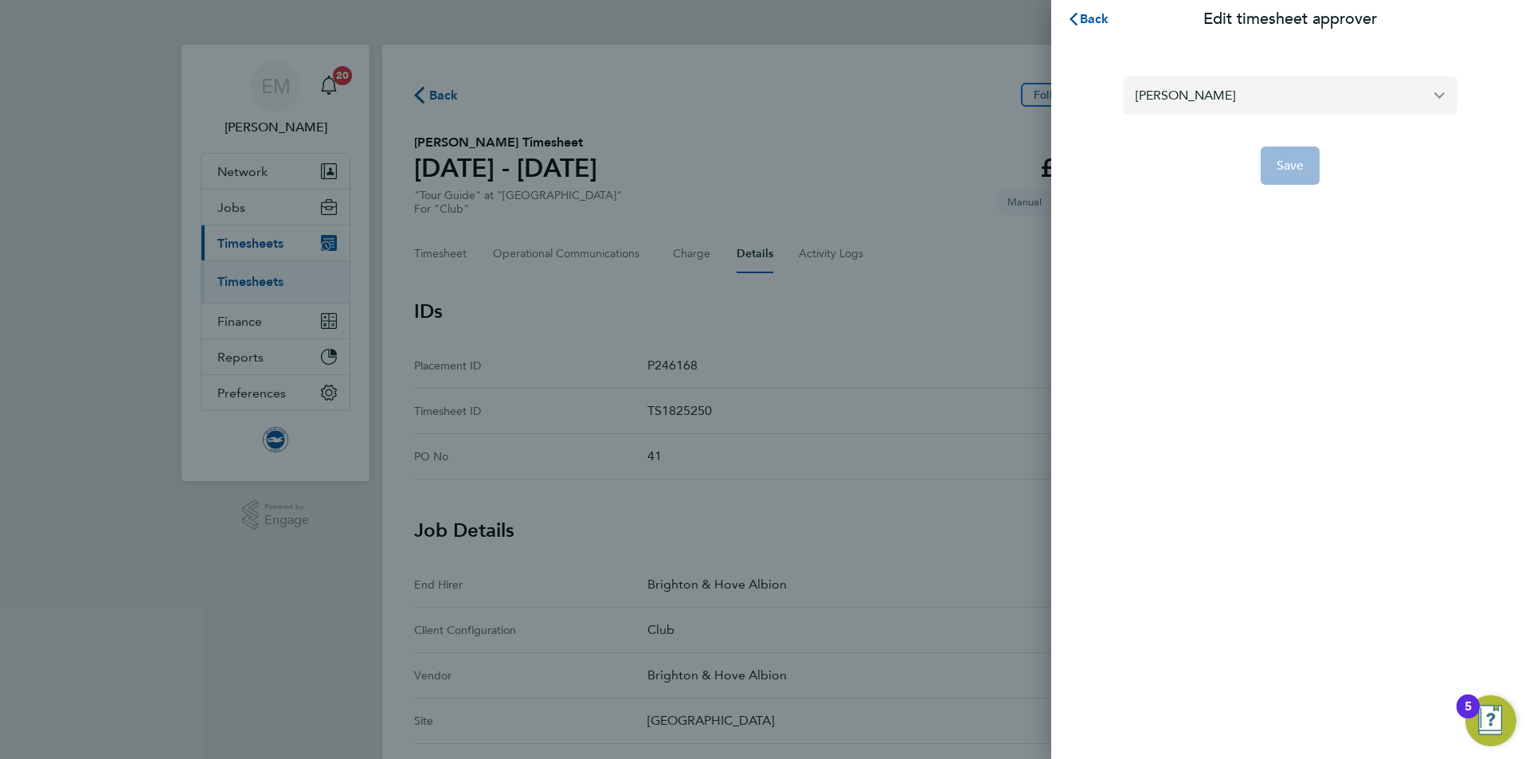
click at [1169, 92] on input "[PERSON_NAME]" at bounding box center [1290, 94] width 335 height 37
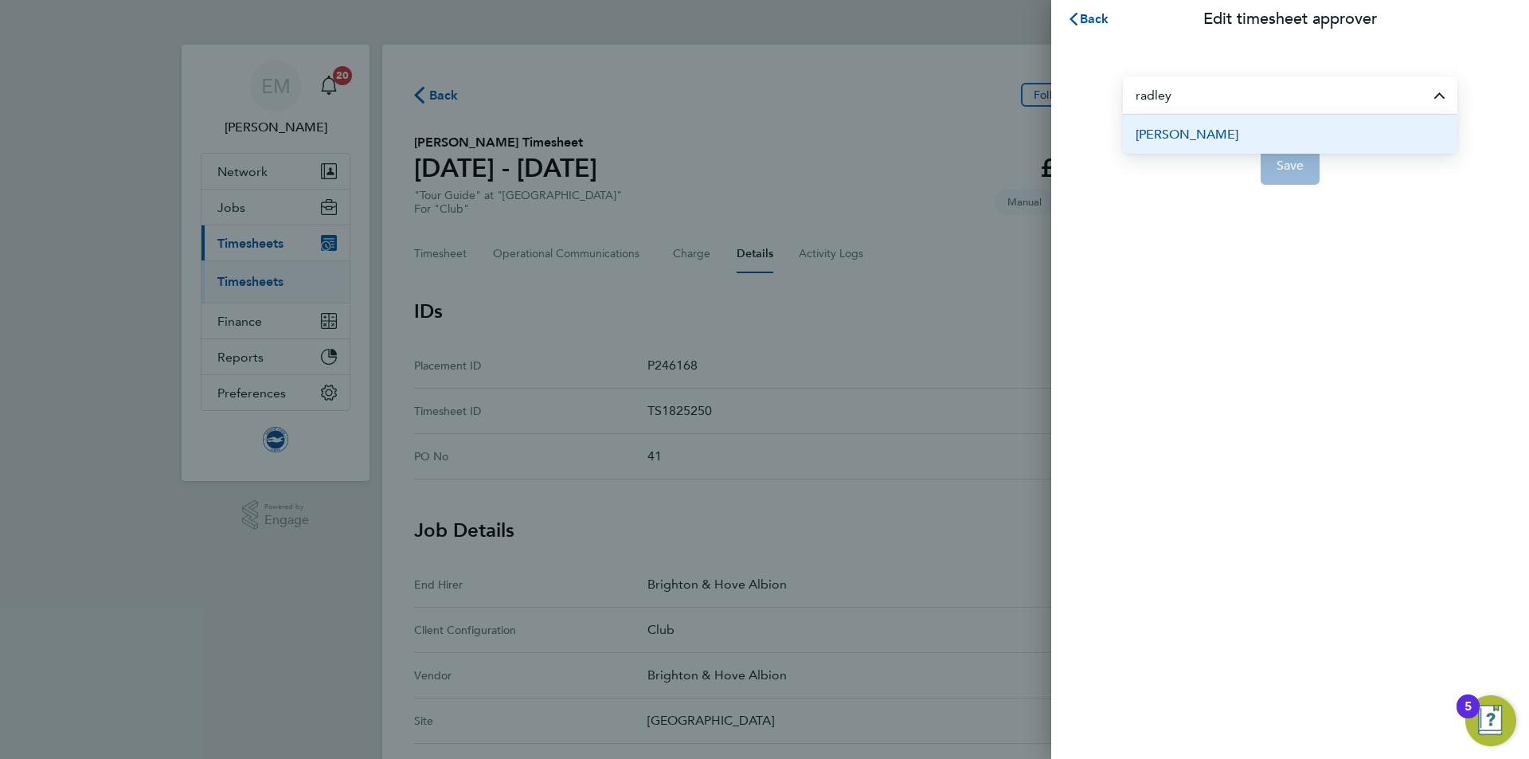
click at [1193, 135] on span "[PERSON_NAME]" at bounding box center [1187, 134] width 103 height 19
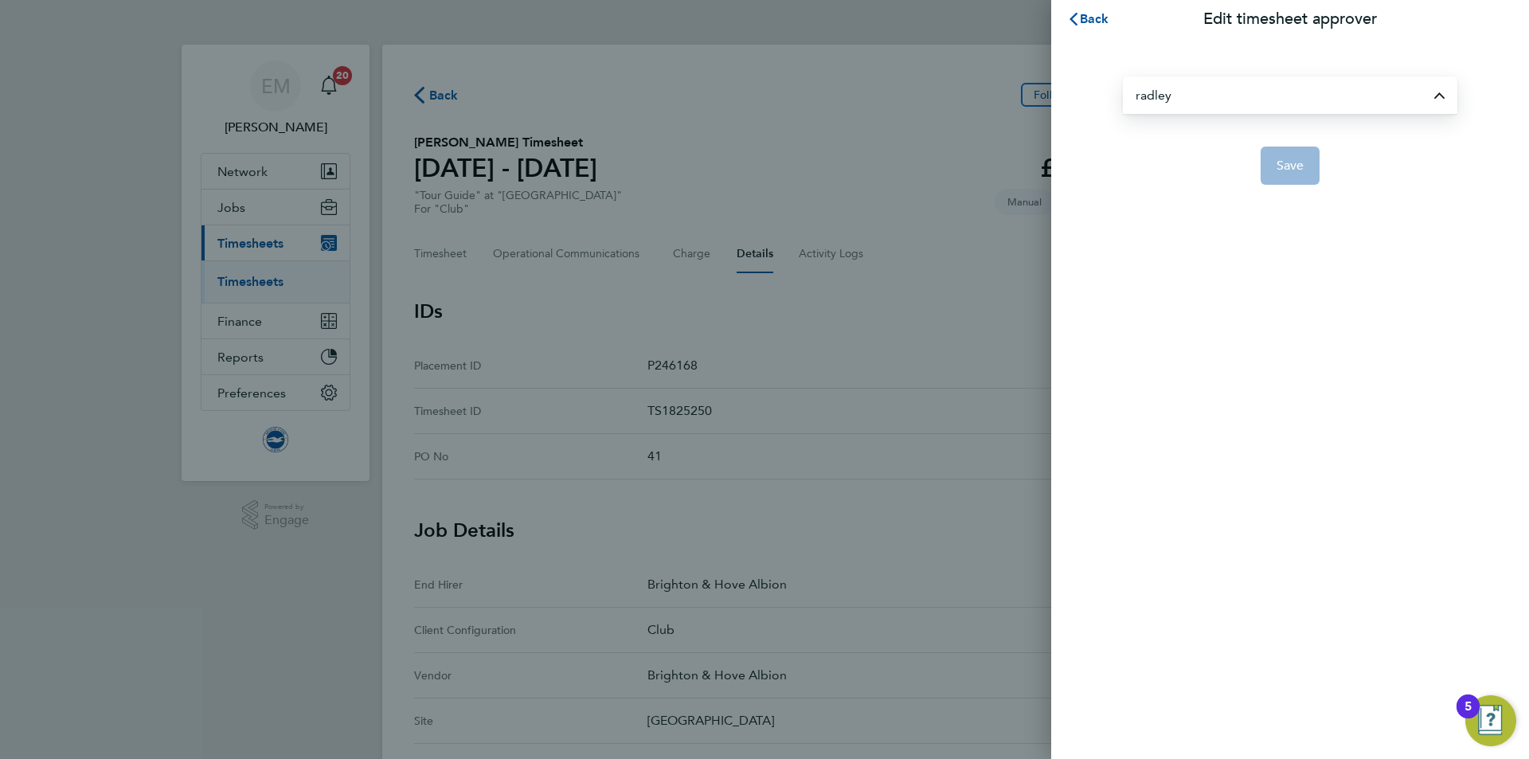
type input "[PERSON_NAME]"
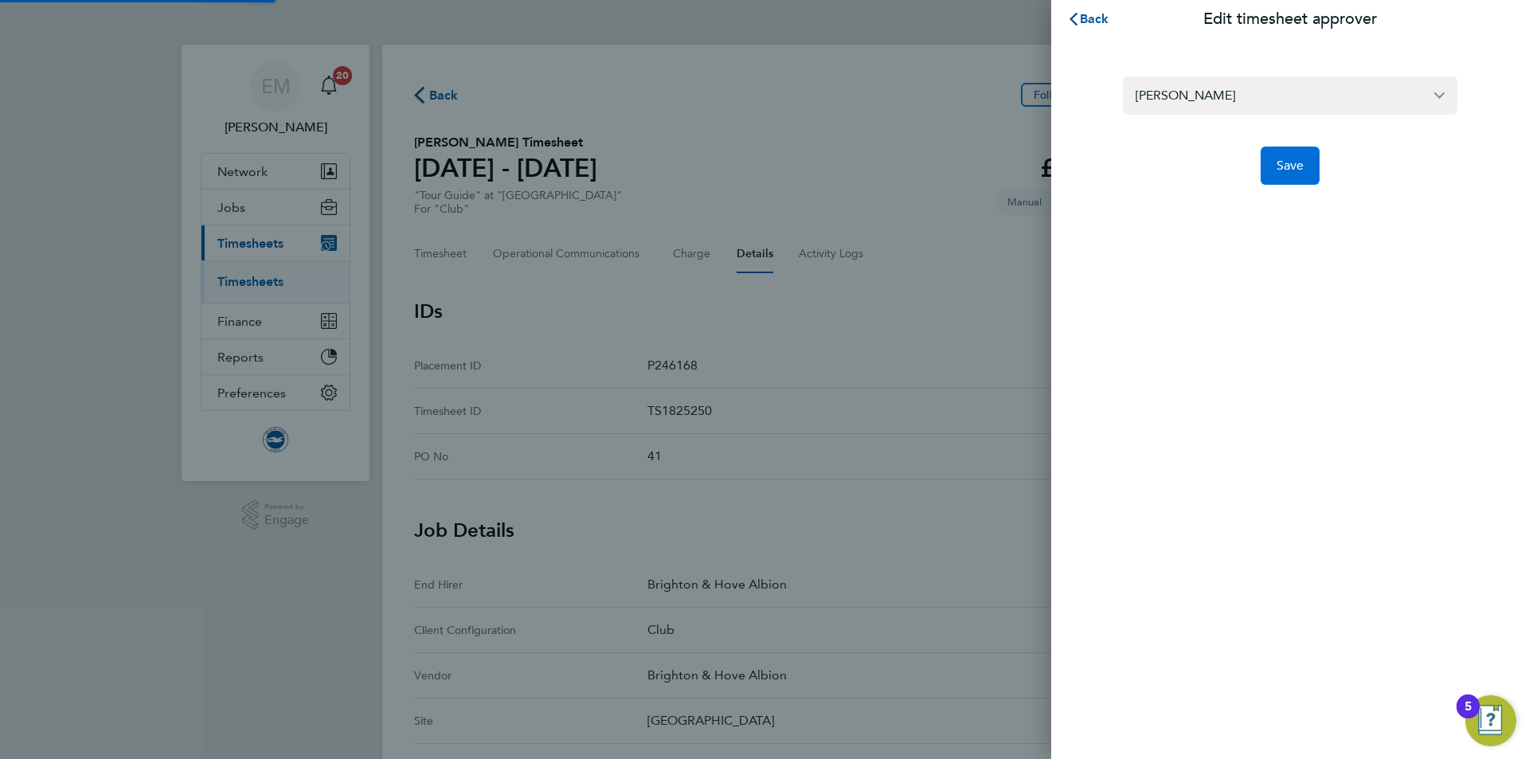
click at [1290, 170] on span "Save" at bounding box center [1291, 166] width 28 height 16
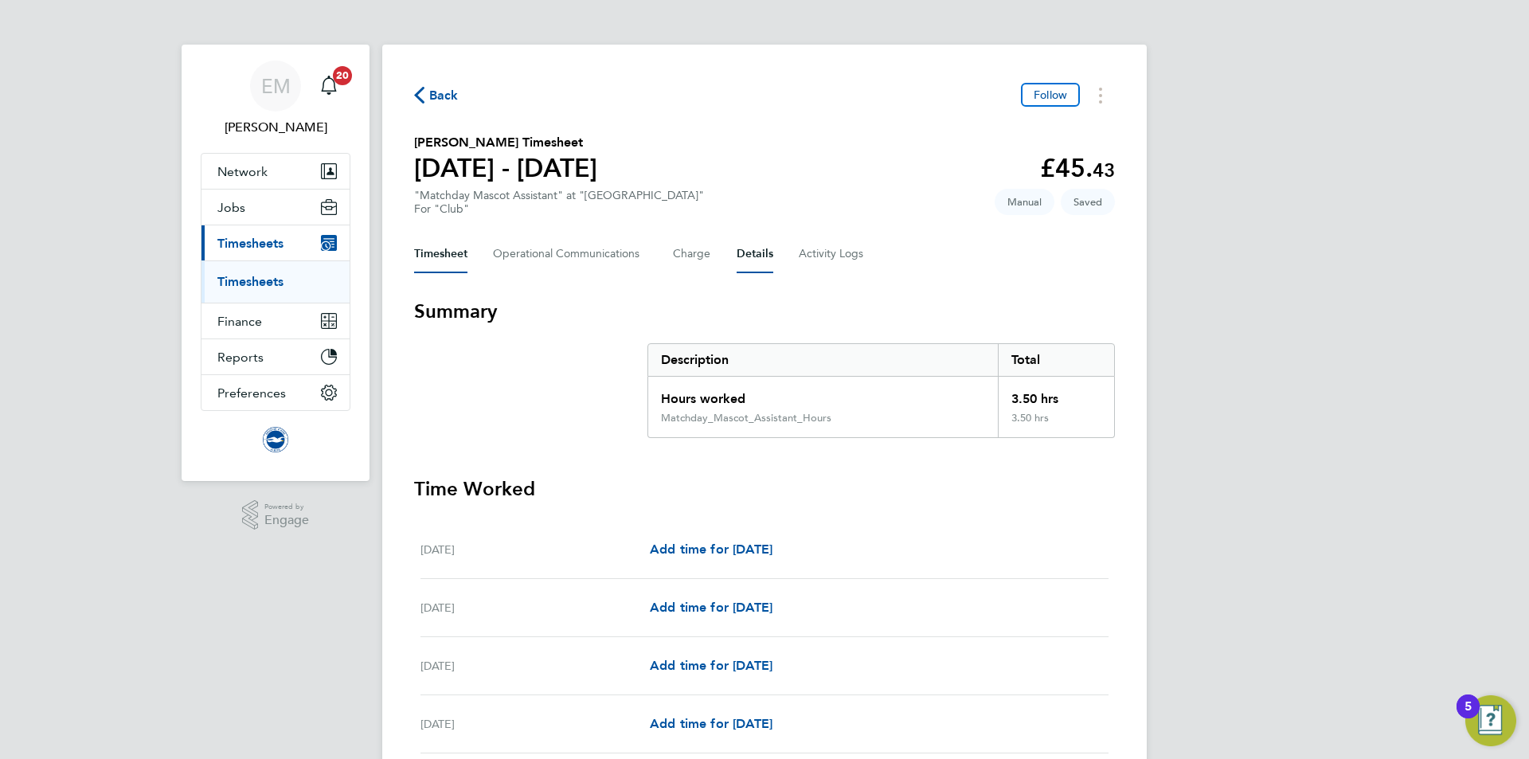
click at [754, 255] on button "Details" at bounding box center [755, 254] width 37 height 38
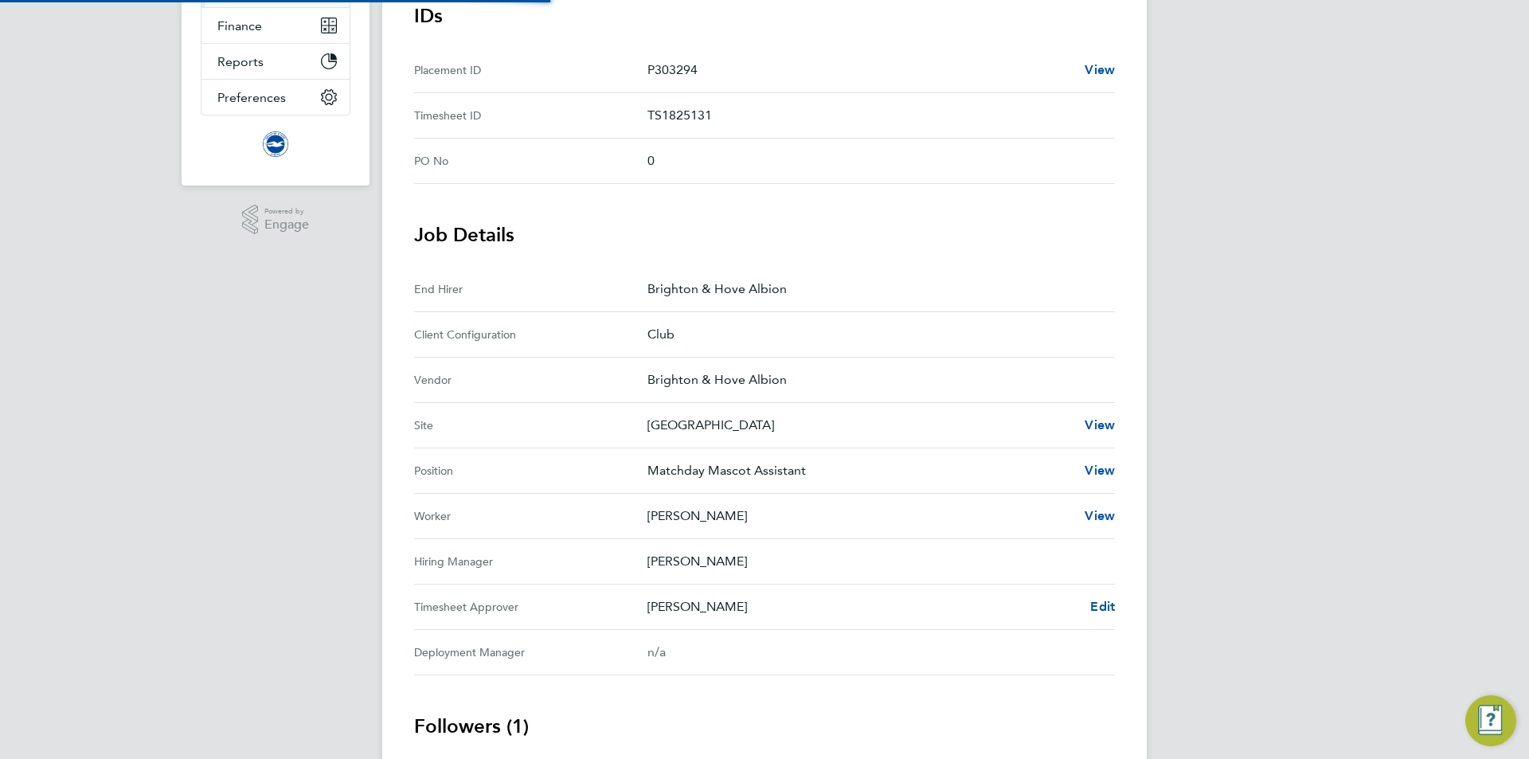
scroll to position [398, 0]
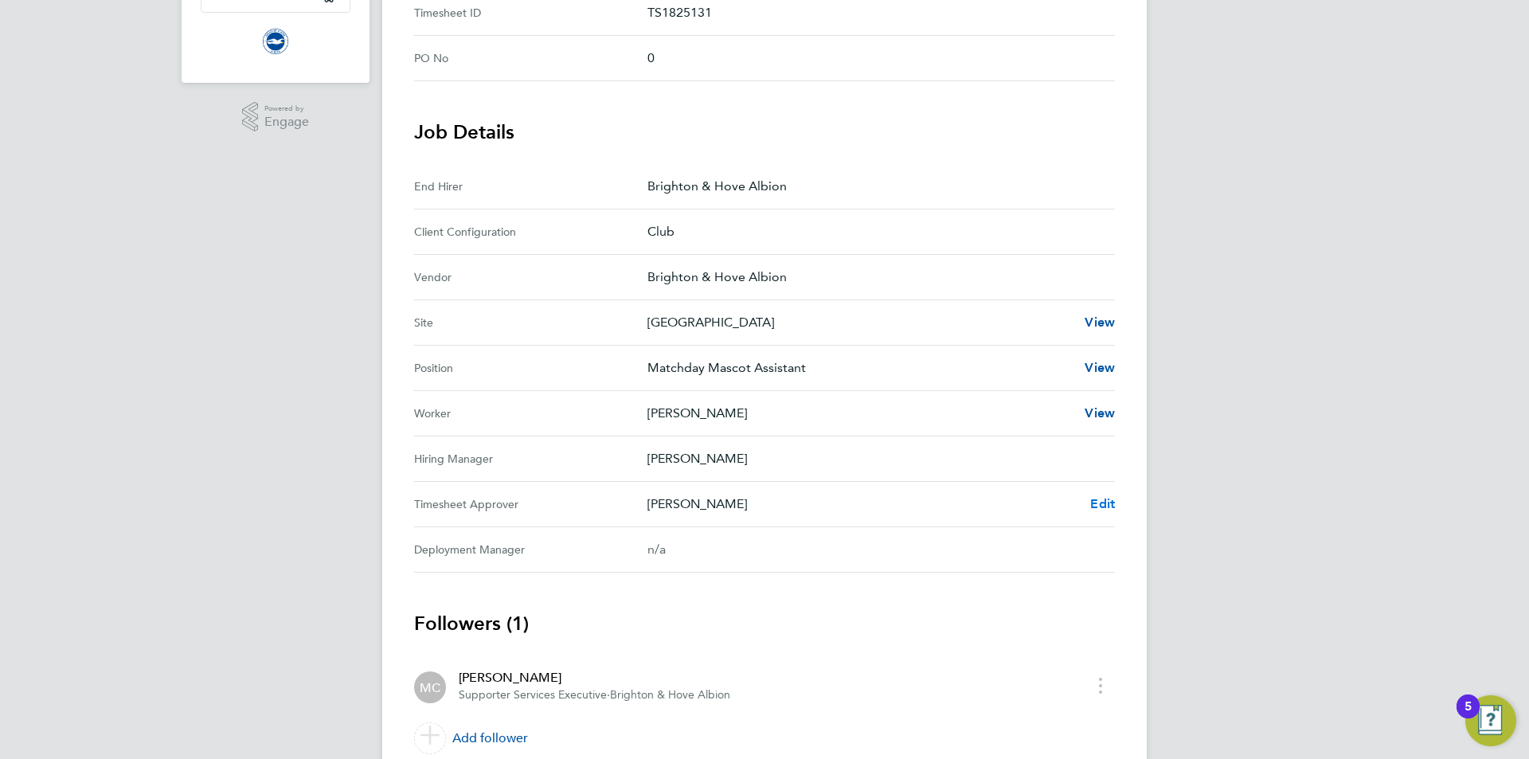
click at [1114, 495] on link "Edit" at bounding box center [1102, 504] width 25 height 19
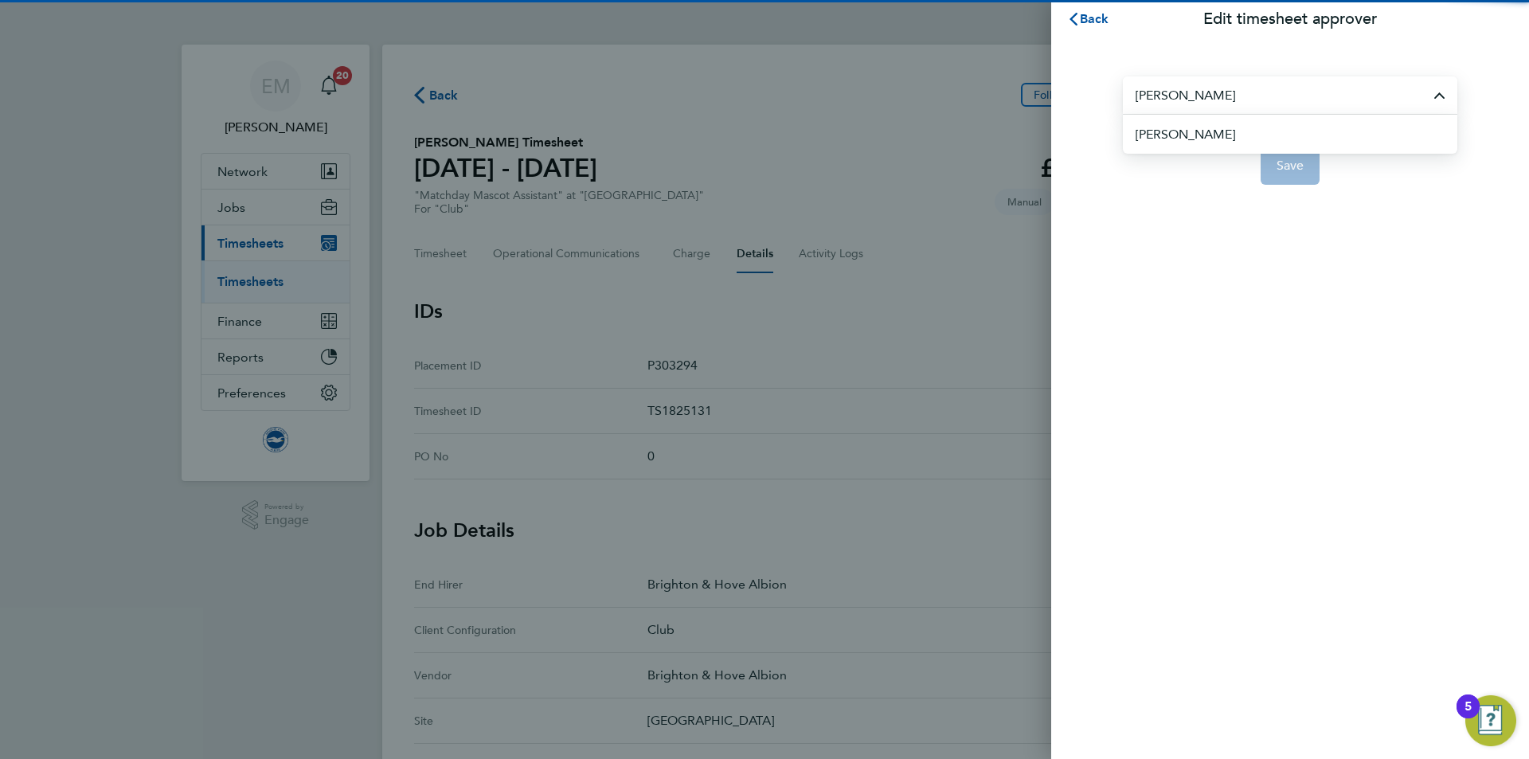
click at [1222, 139] on span "[PERSON_NAME]" at bounding box center [1186, 134] width 100 height 19
type input "[PERSON_NAME]"
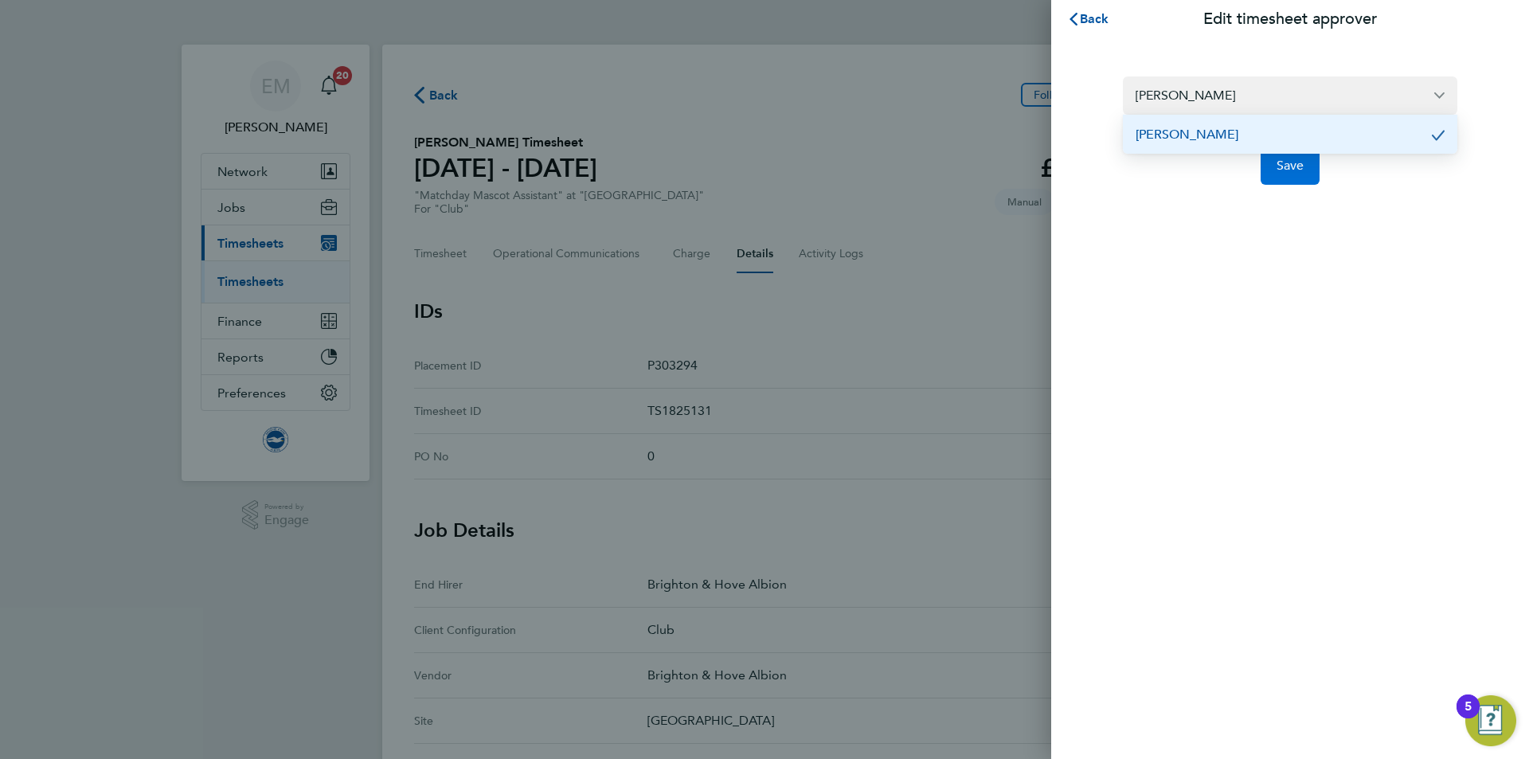
click at [1282, 174] on button "Save" at bounding box center [1291, 166] width 60 height 38
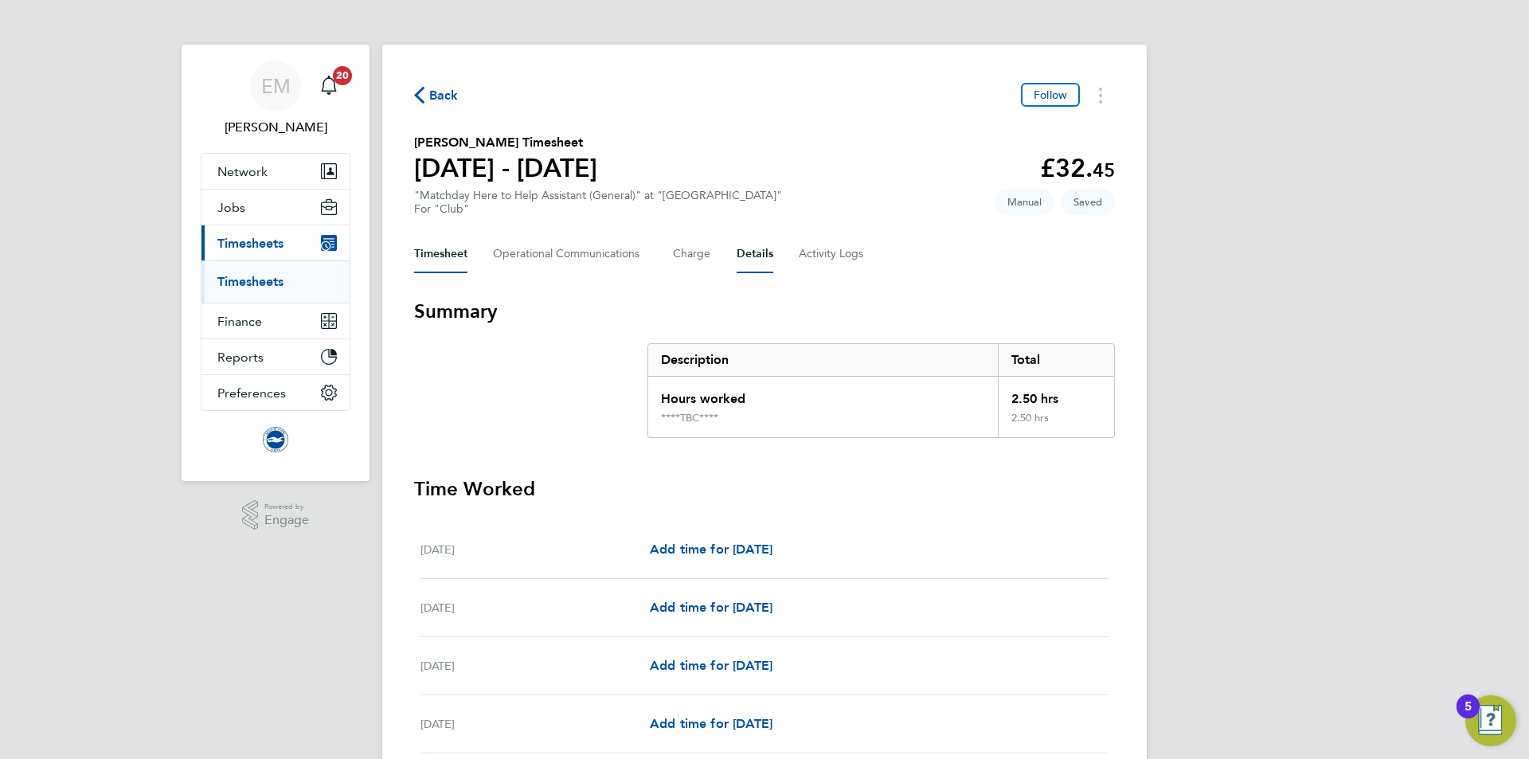
click at [761, 255] on button "Details" at bounding box center [755, 254] width 37 height 38
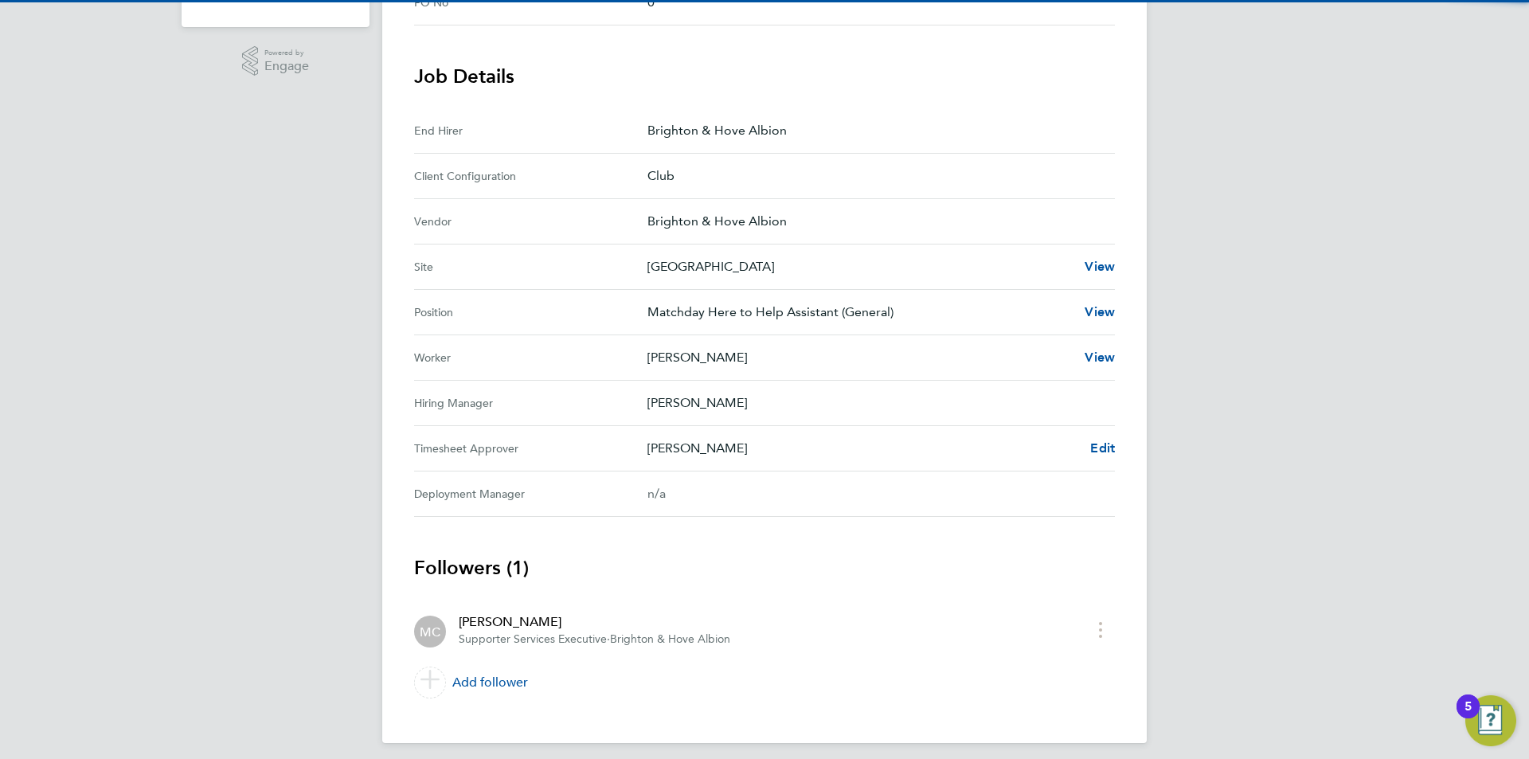
scroll to position [464, 0]
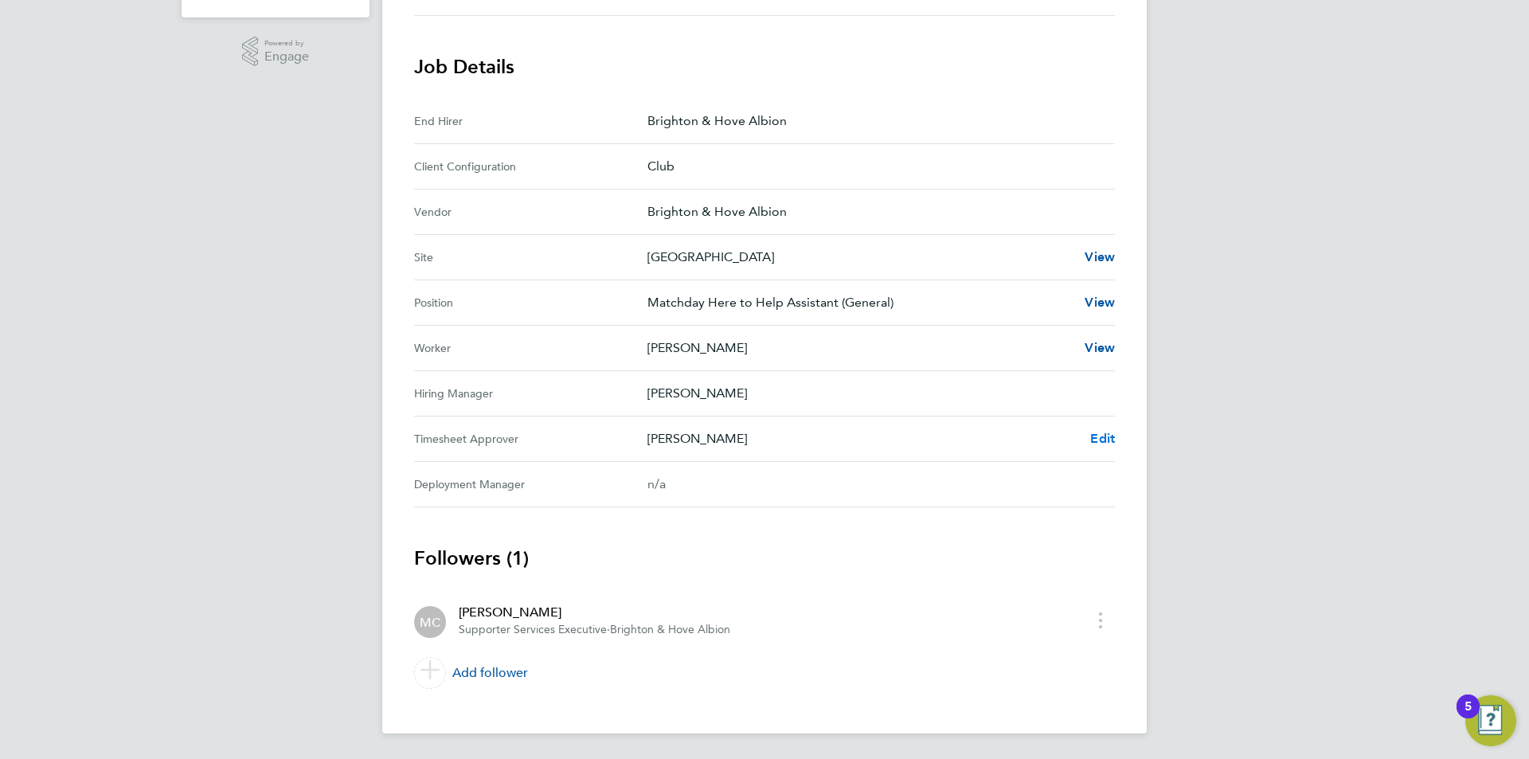
click at [1108, 433] on span "Edit" at bounding box center [1102, 438] width 25 height 15
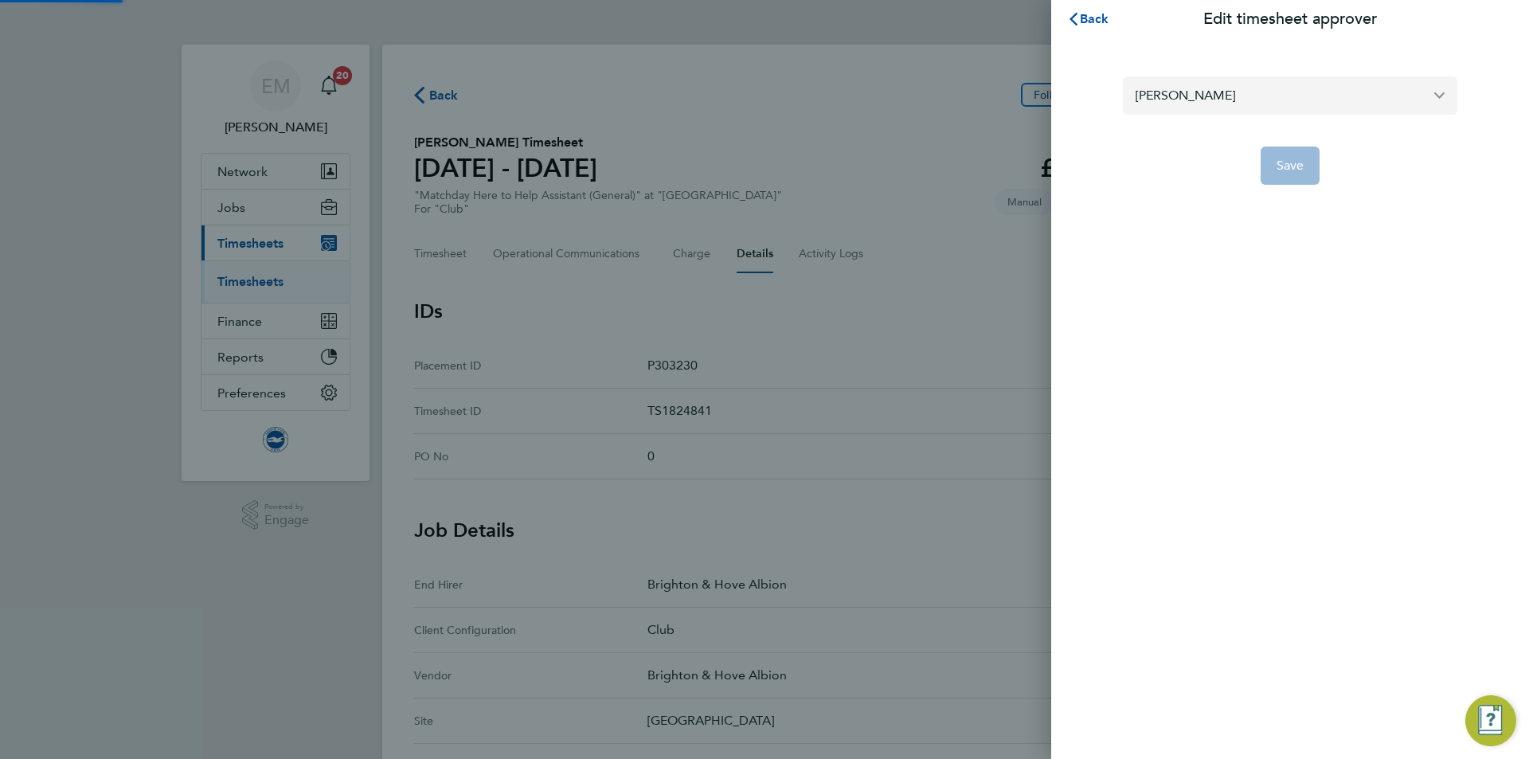
drag, startPoint x: 1173, startPoint y: 65, endPoint x: 1187, endPoint y: 100, distance: 37.1
click at [1173, 65] on section "[PERSON_NAME] Save" at bounding box center [1290, 120] width 389 height 127
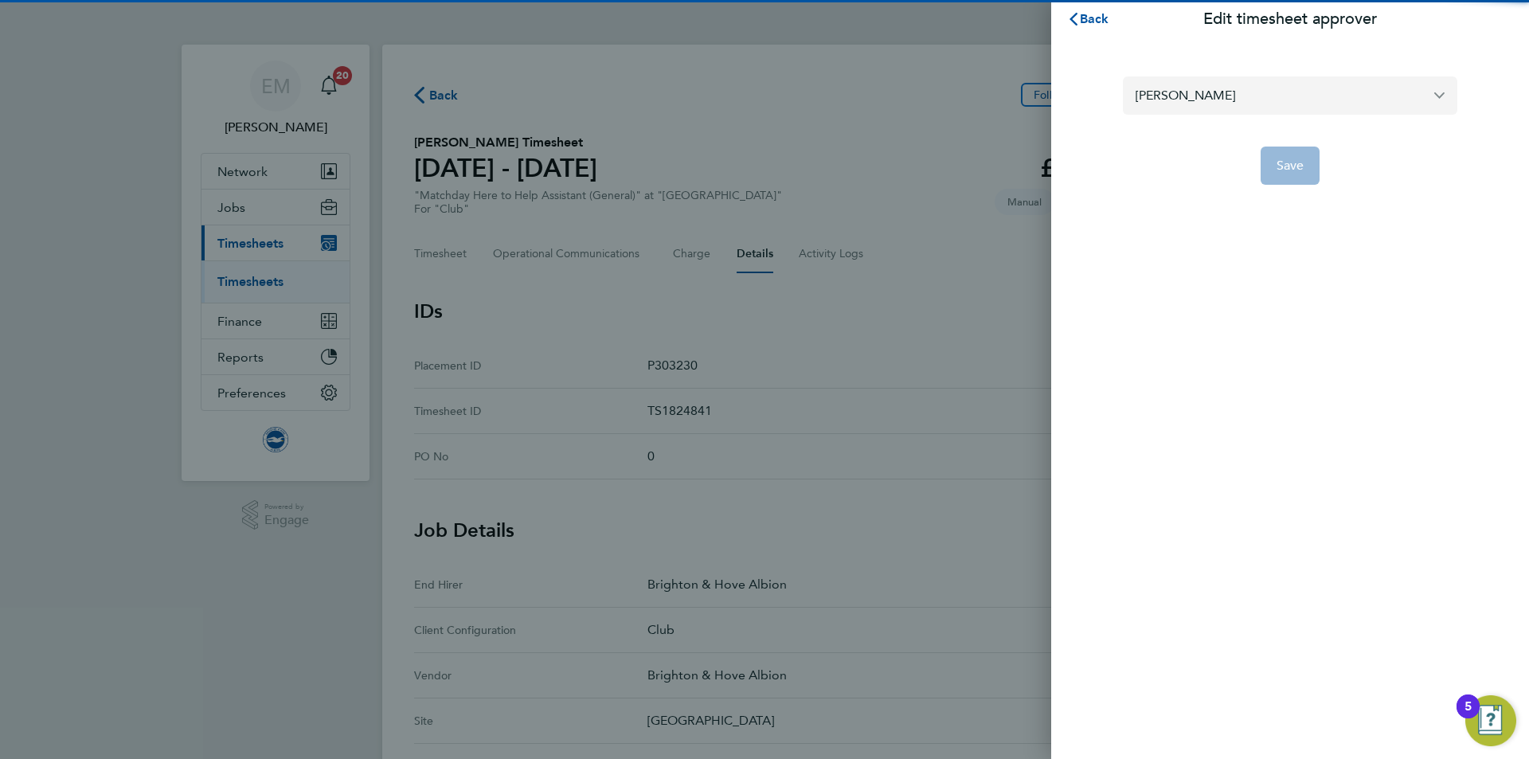
click at [1186, 99] on input "[PERSON_NAME]" at bounding box center [1290, 94] width 335 height 37
click at [1204, 147] on li "[PERSON_NAME]" at bounding box center [1297, 134] width 322 height 39
type input "[PERSON_NAME]"
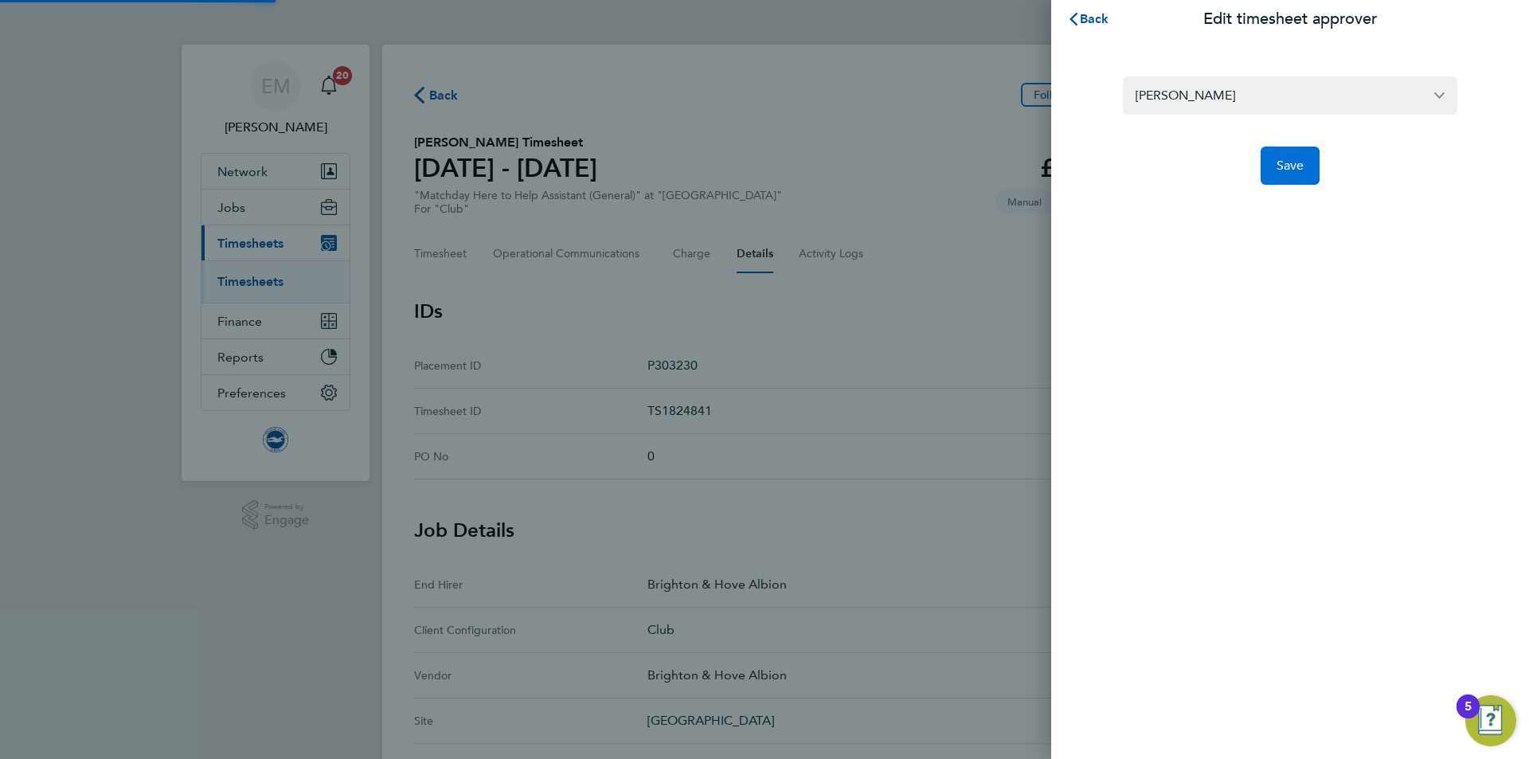
click at [1285, 178] on button "Save" at bounding box center [1291, 166] width 60 height 38
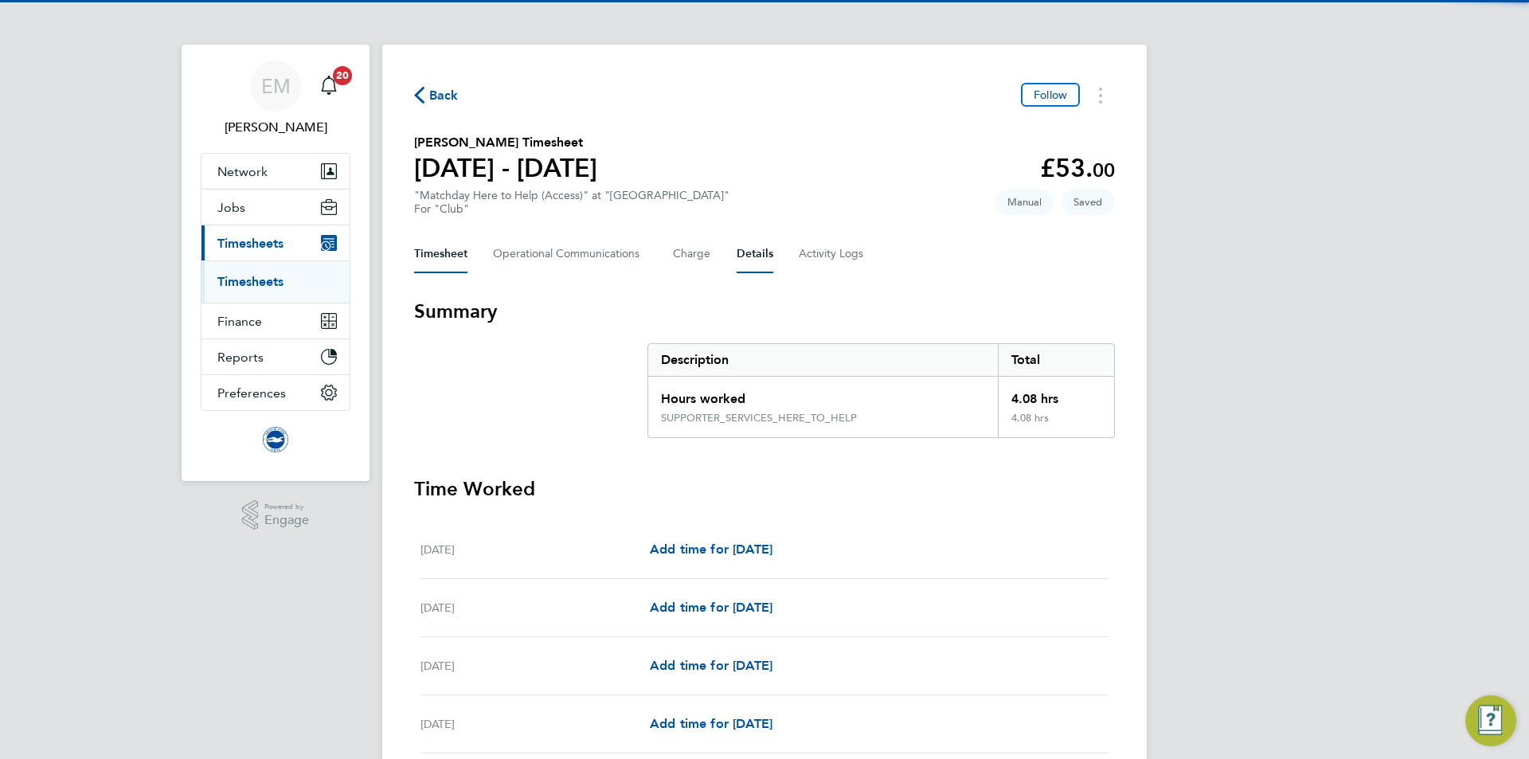
click at [755, 251] on button "Details" at bounding box center [755, 254] width 37 height 38
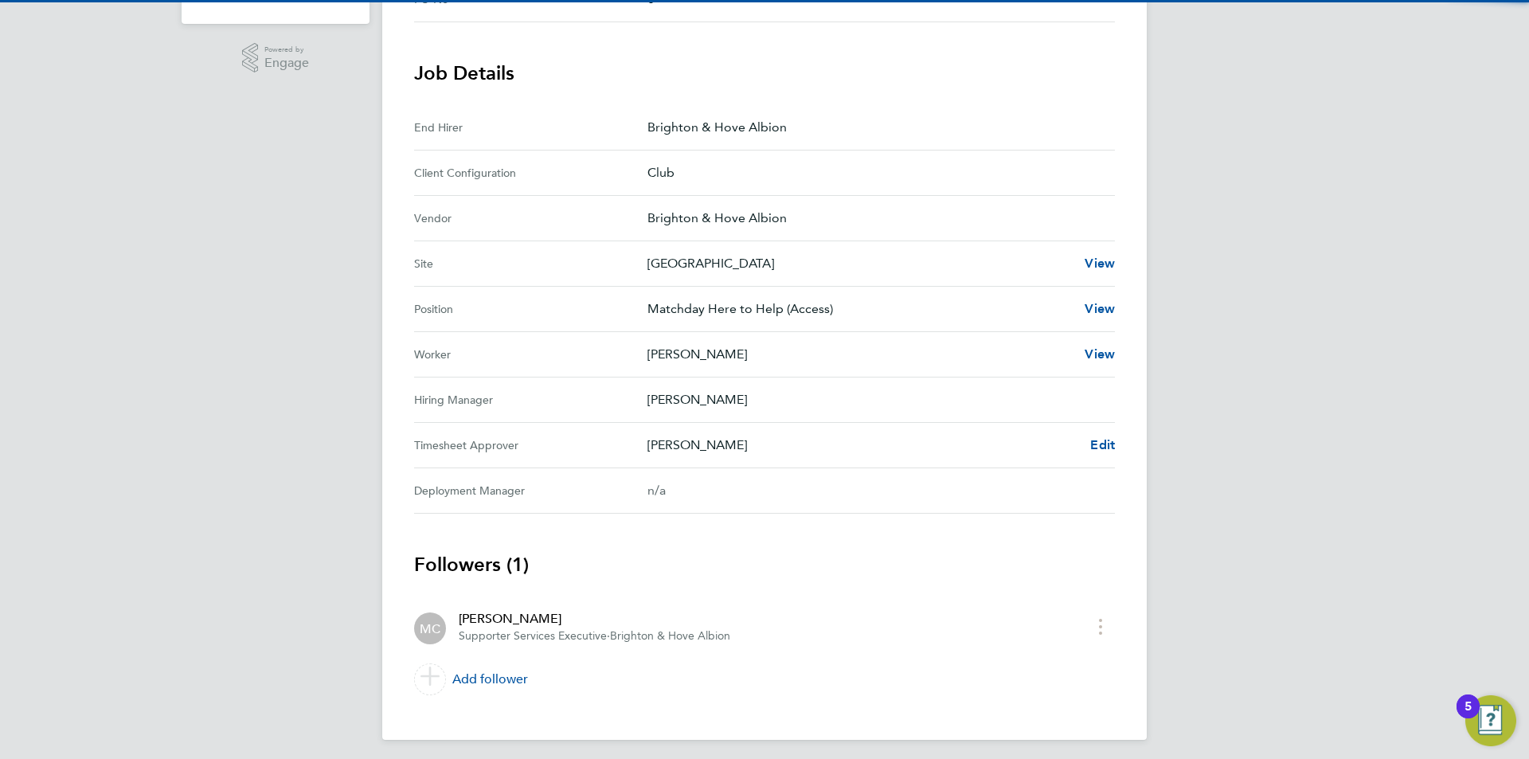
scroll to position [464, 0]
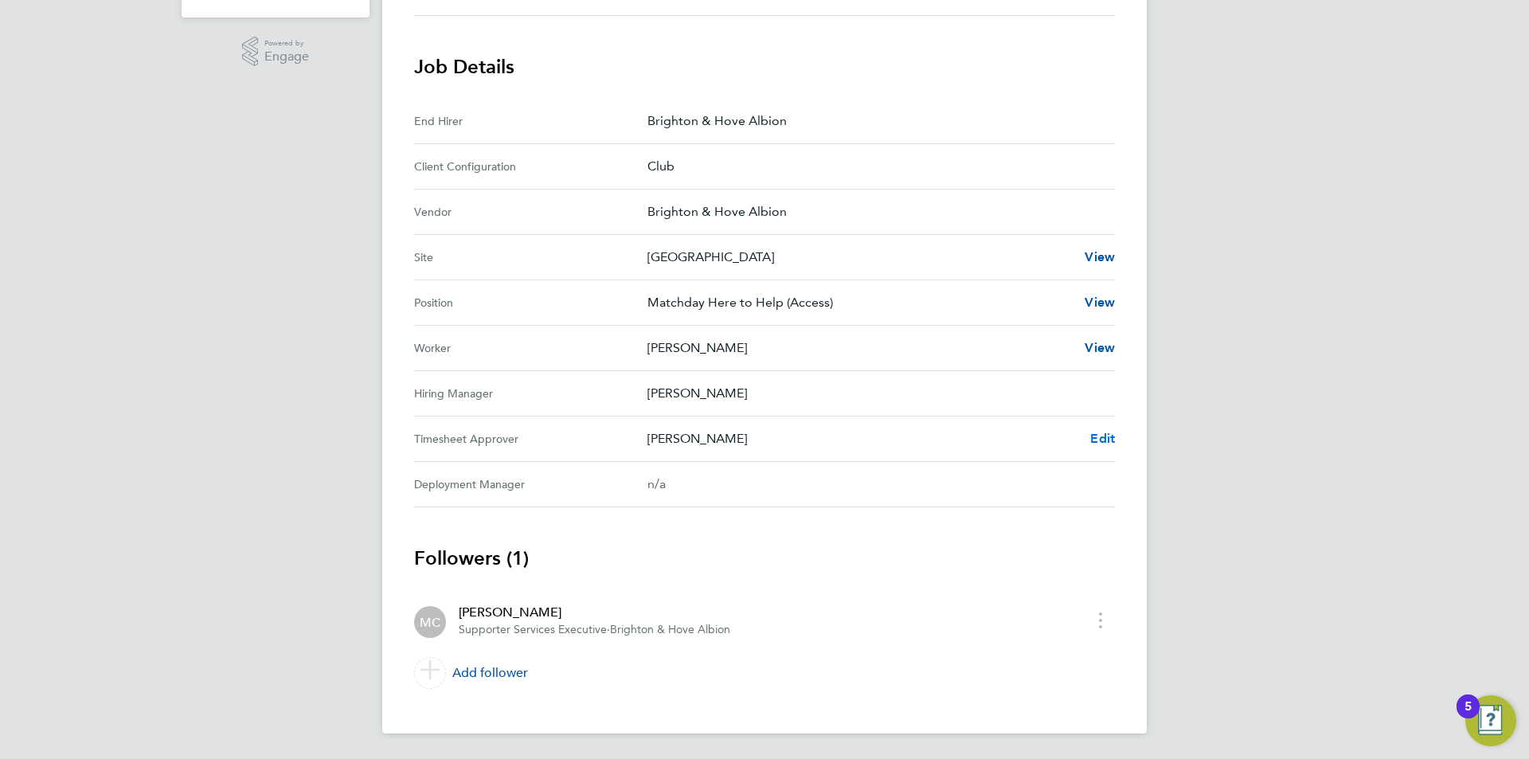
click at [1102, 446] on link "Edit" at bounding box center [1102, 438] width 25 height 19
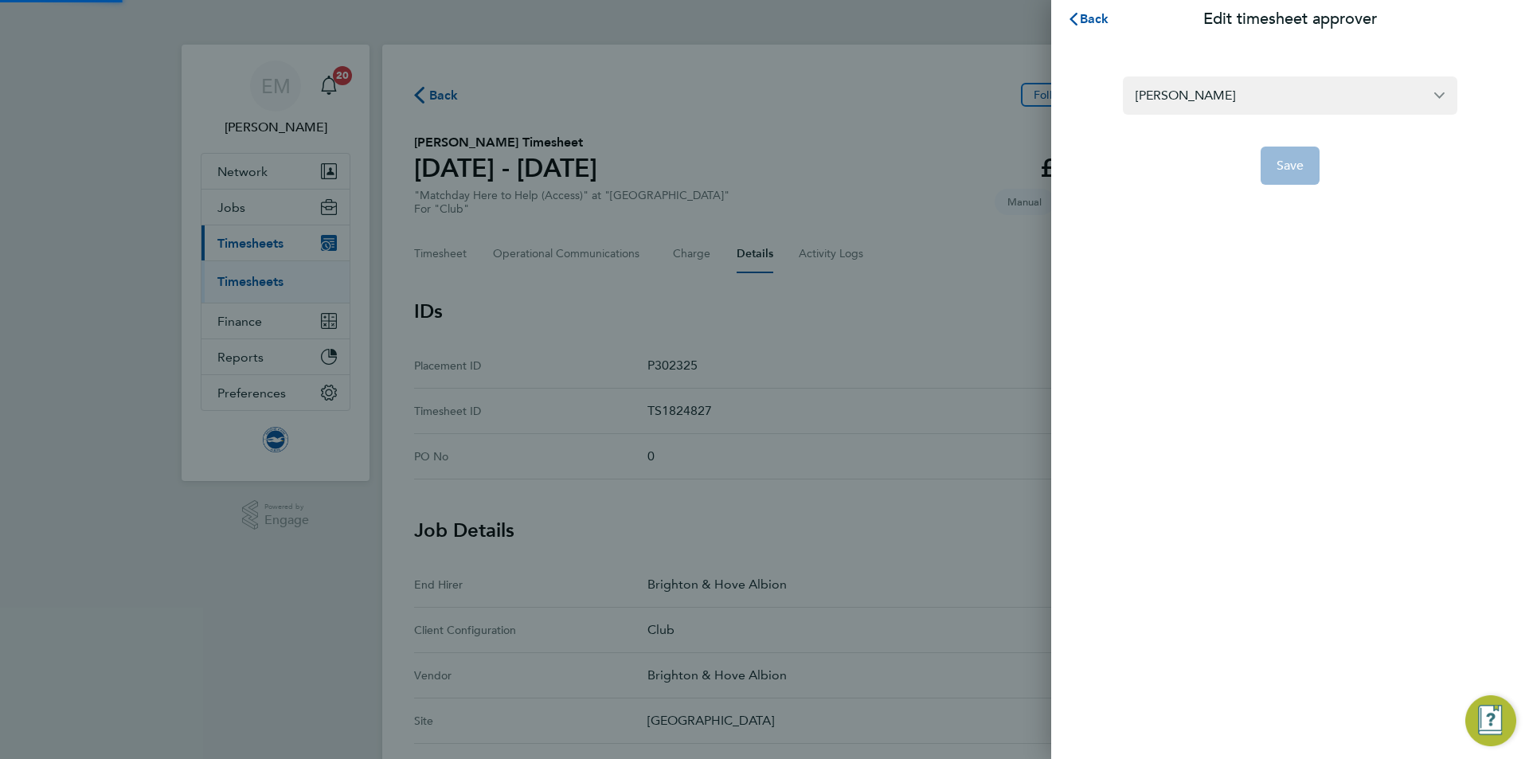
click at [1190, 70] on section "[PERSON_NAME] Save" at bounding box center [1290, 120] width 389 height 127
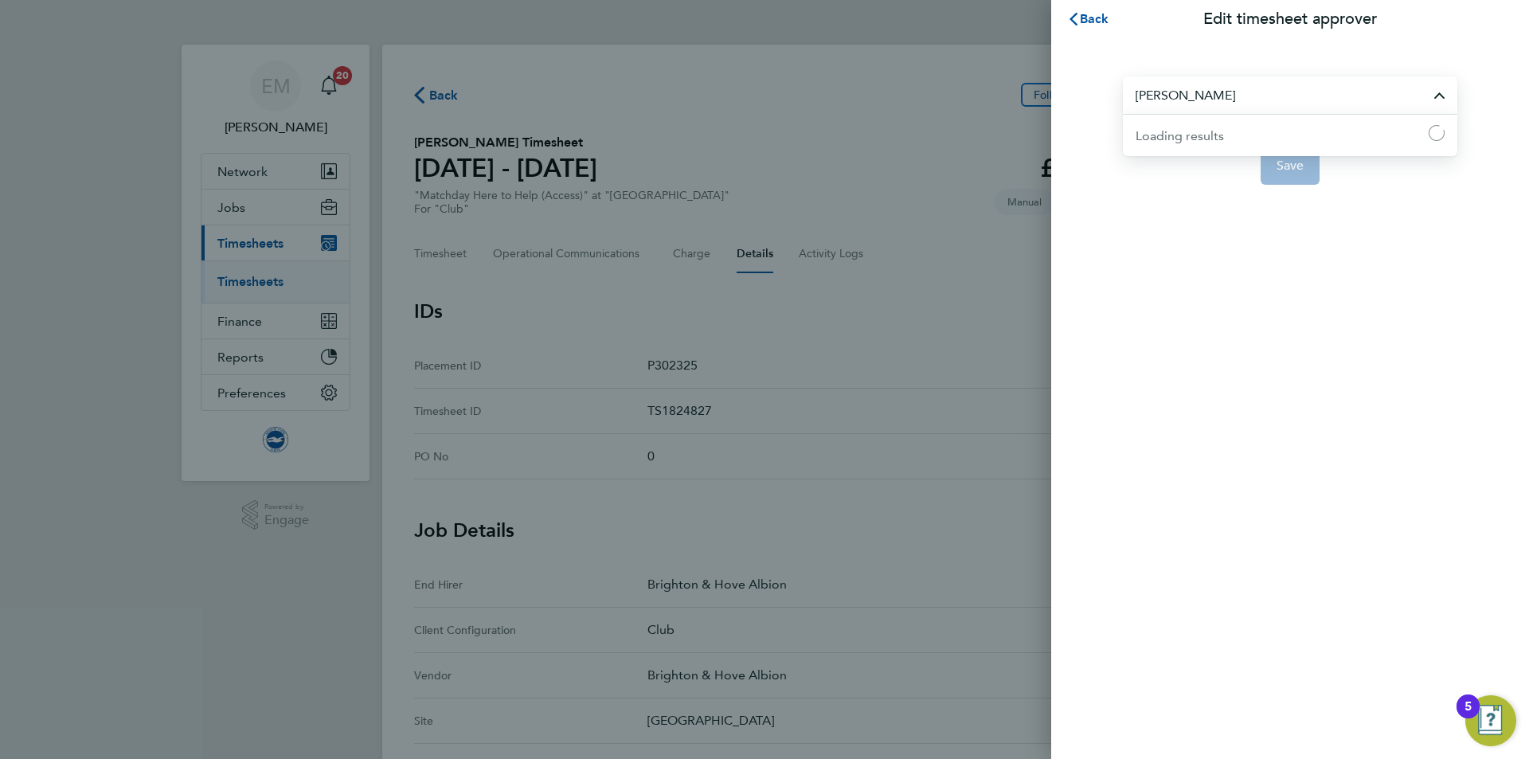
click at [1184, 100] on input "[PERSON_NAME]" at bounding box center [1290, 94] width 335 height 37
click at [1234, 134] on span "[PERSON_NAME]" at bounding box center [1186, 134] width 100 height 19
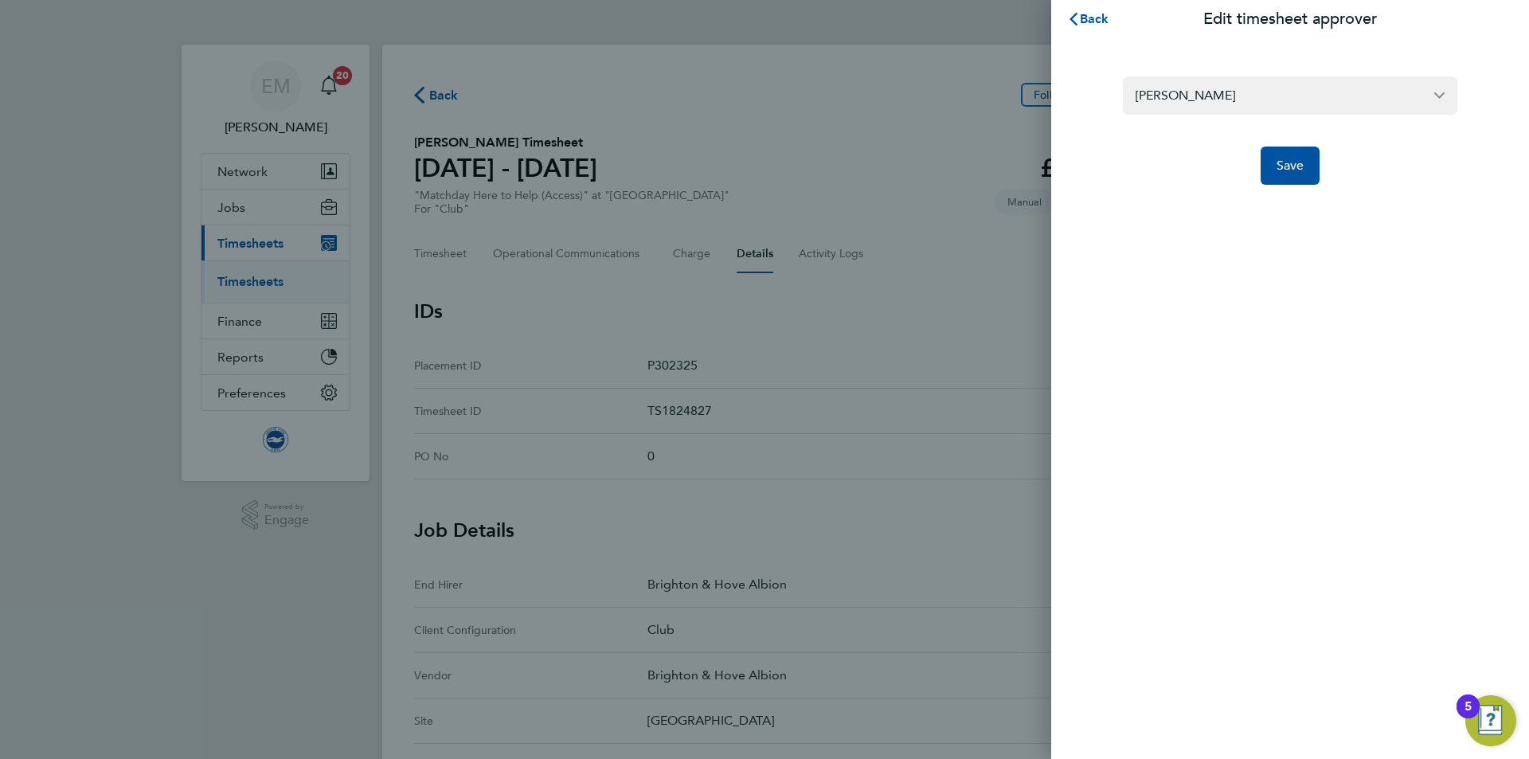
type input "[PERSON_NAME]"
click at [1290, 166] on span "Save" at bounding box center [1291, 166] width 28 height 16
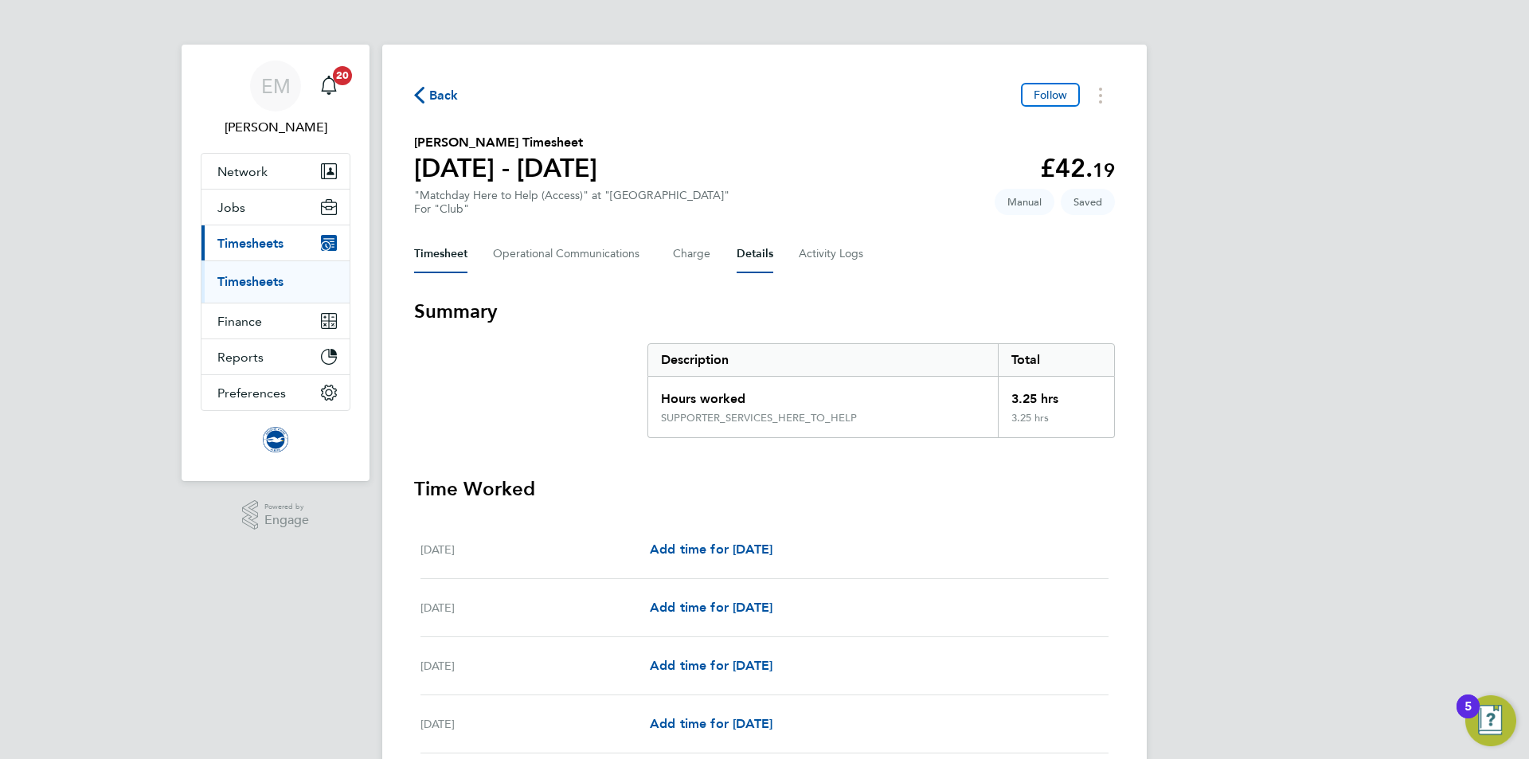
click at [759, 259] on button "Details" at bounding box center [755, 254] width 37 height 38
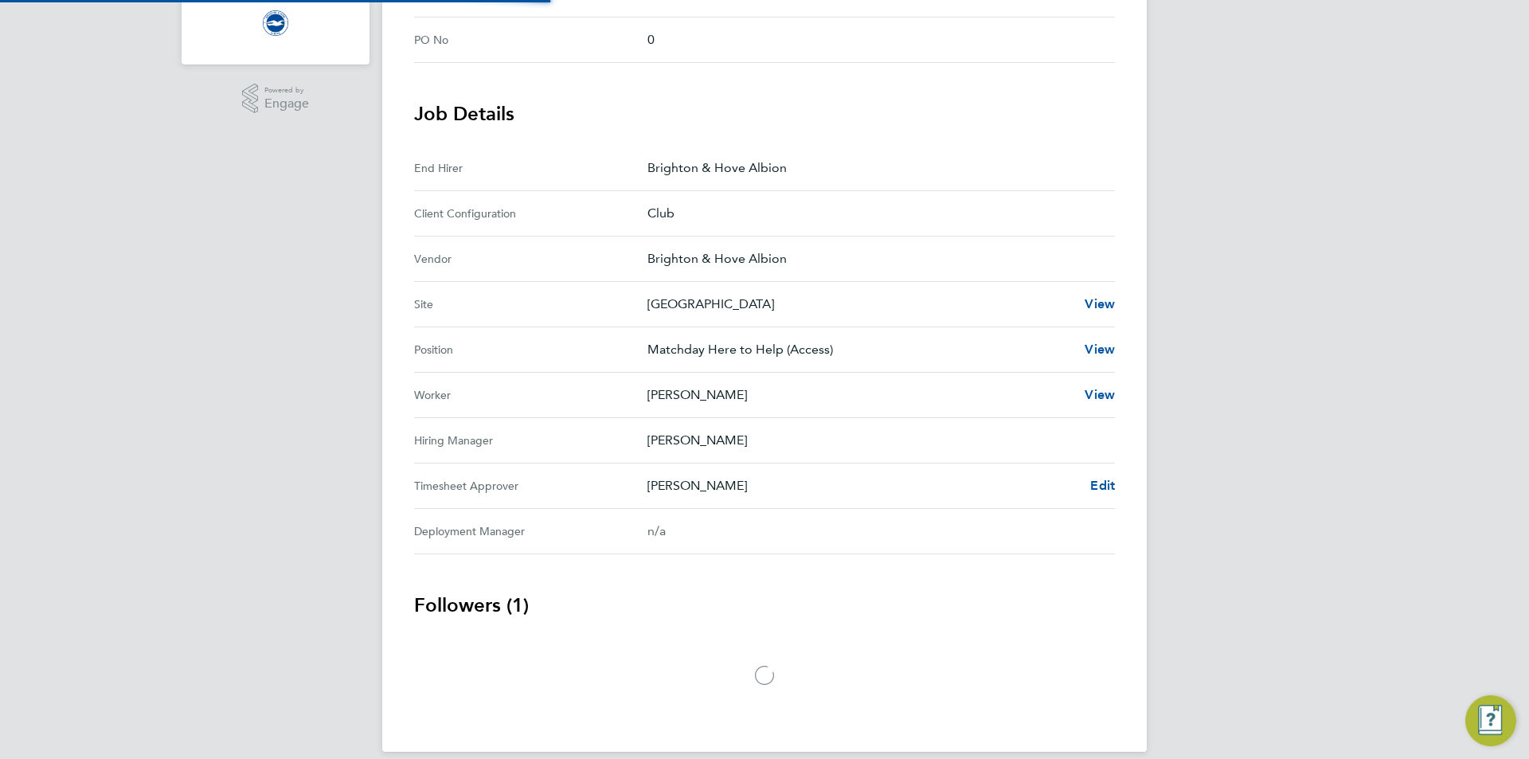
scroll to position [435, 0]
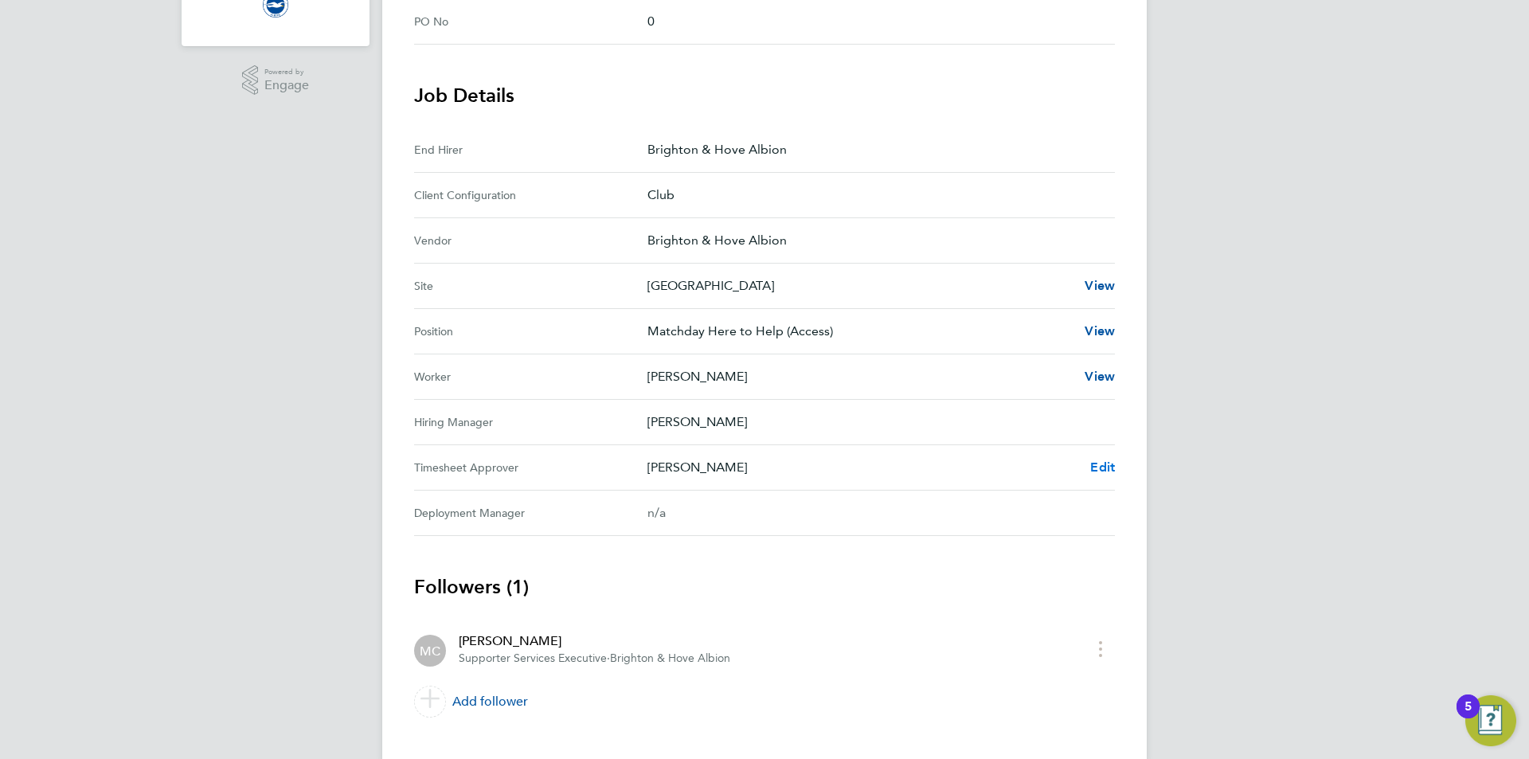
click at [1108, 473] on span "Edit" at bounding box center [1102, 467] width 25 height 15
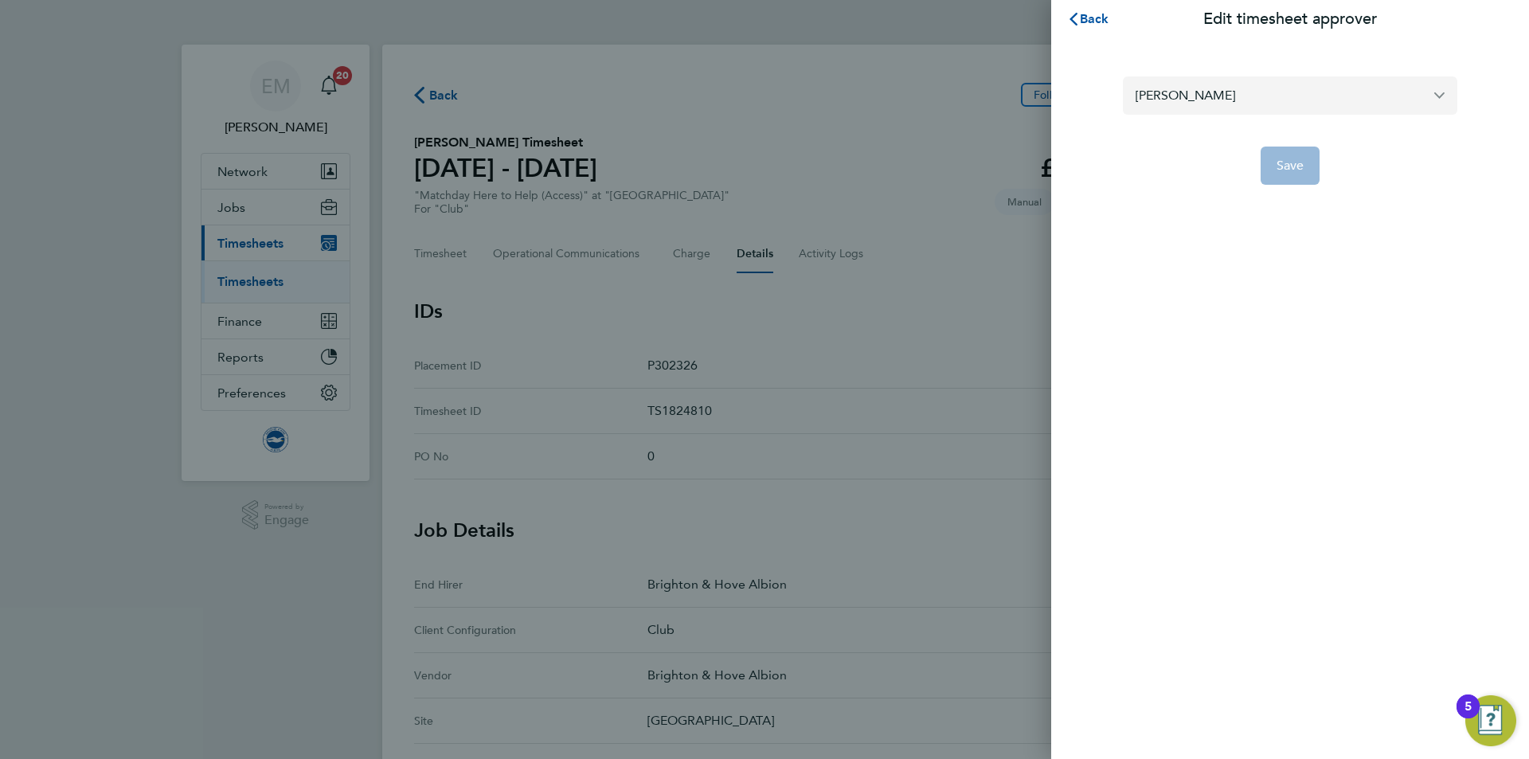
click at [1212, 111] on input "[PERSON_NAME]" at bounding box center [1290, 94] width 335 height 37
click at [1192, 132] on span "[PERSON_NAME]" at bounding box center [1186, 134] width 100 height 19
type input "[PERSON_NAME]"
click at [1306, 172] on button "Save" at bounding box center [1291, 166] width 60 height 38
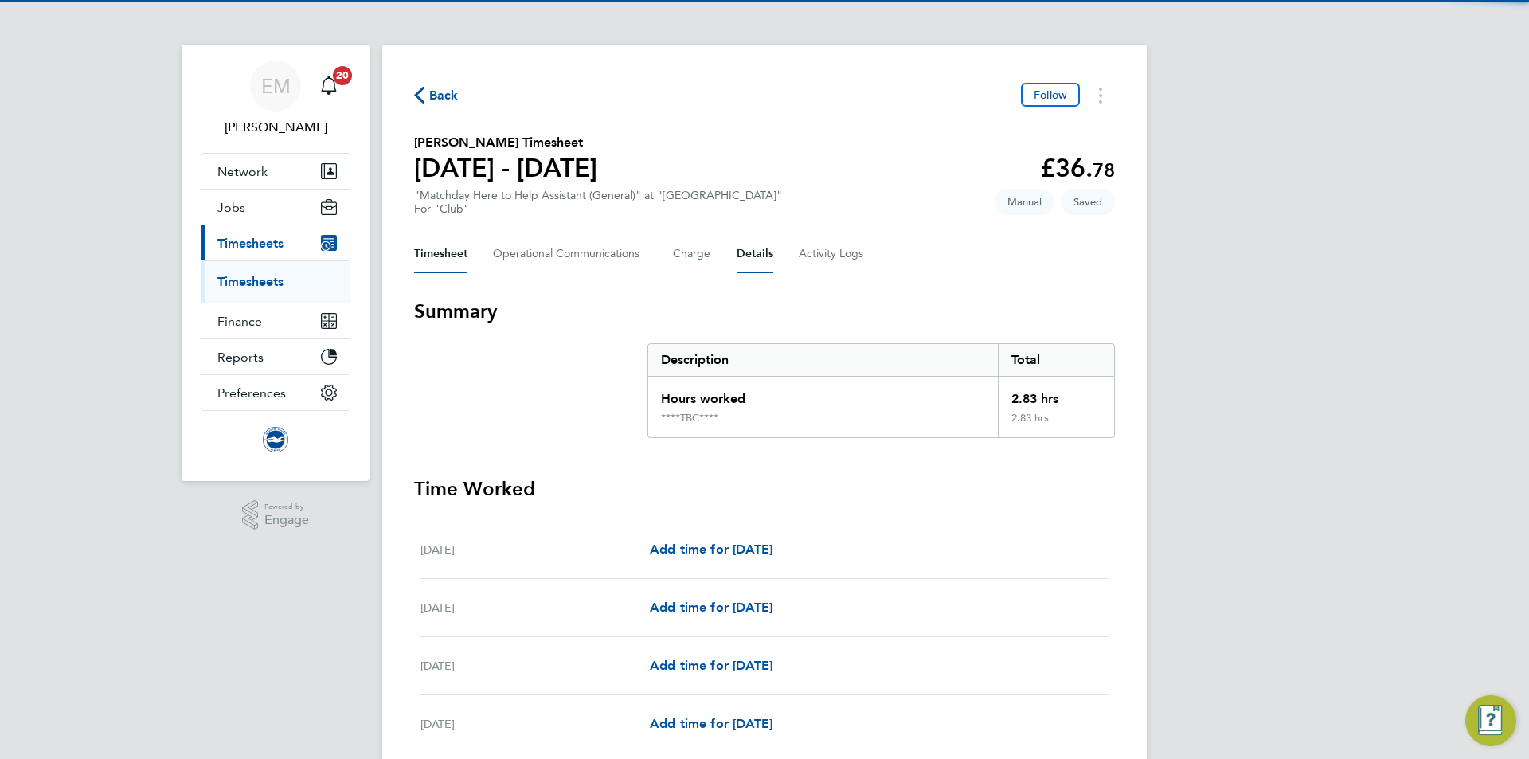
click at [758, 249] on button "Details" at bounding box center [755, 254] width 37 height 38
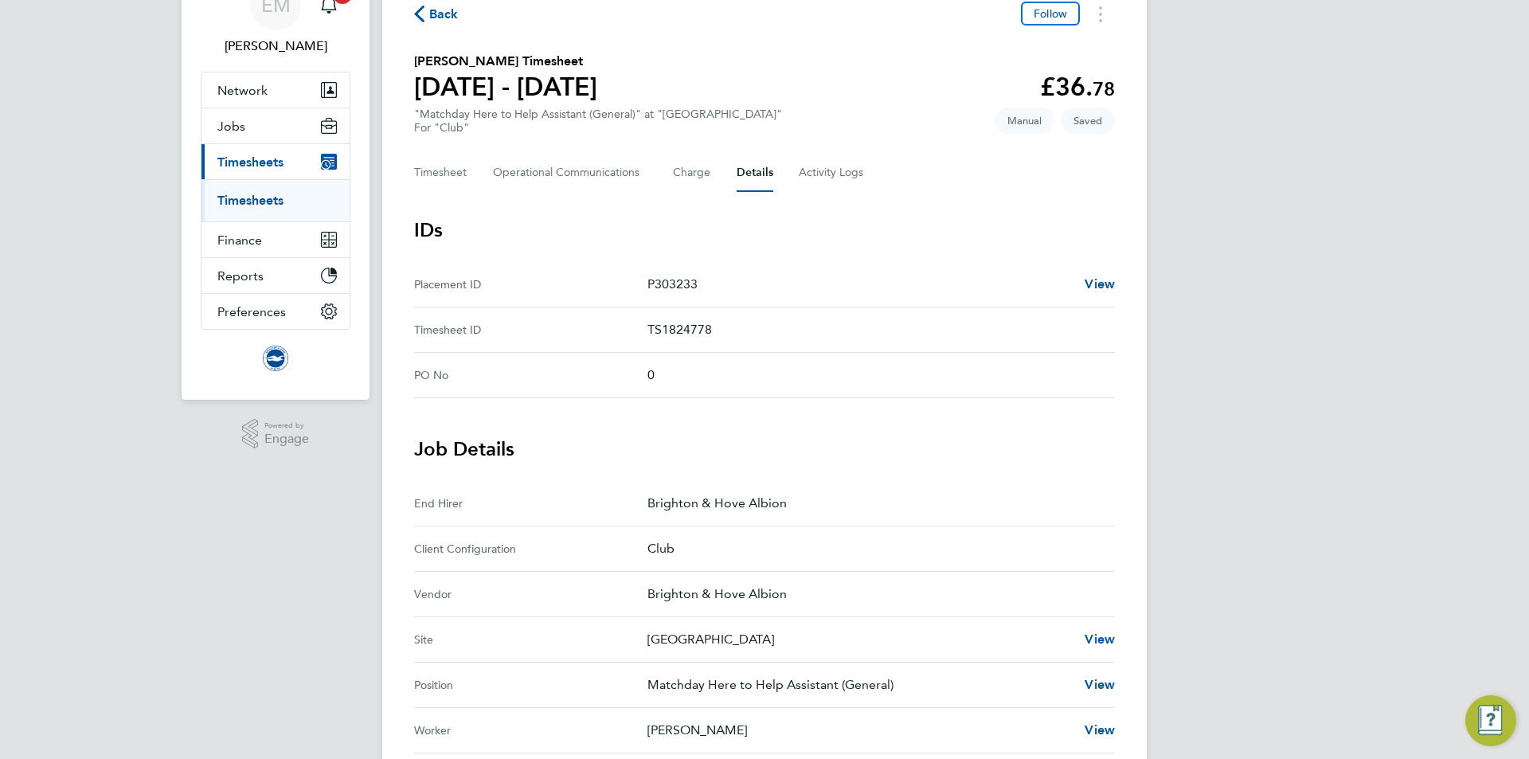
scroll to position [239, 0]
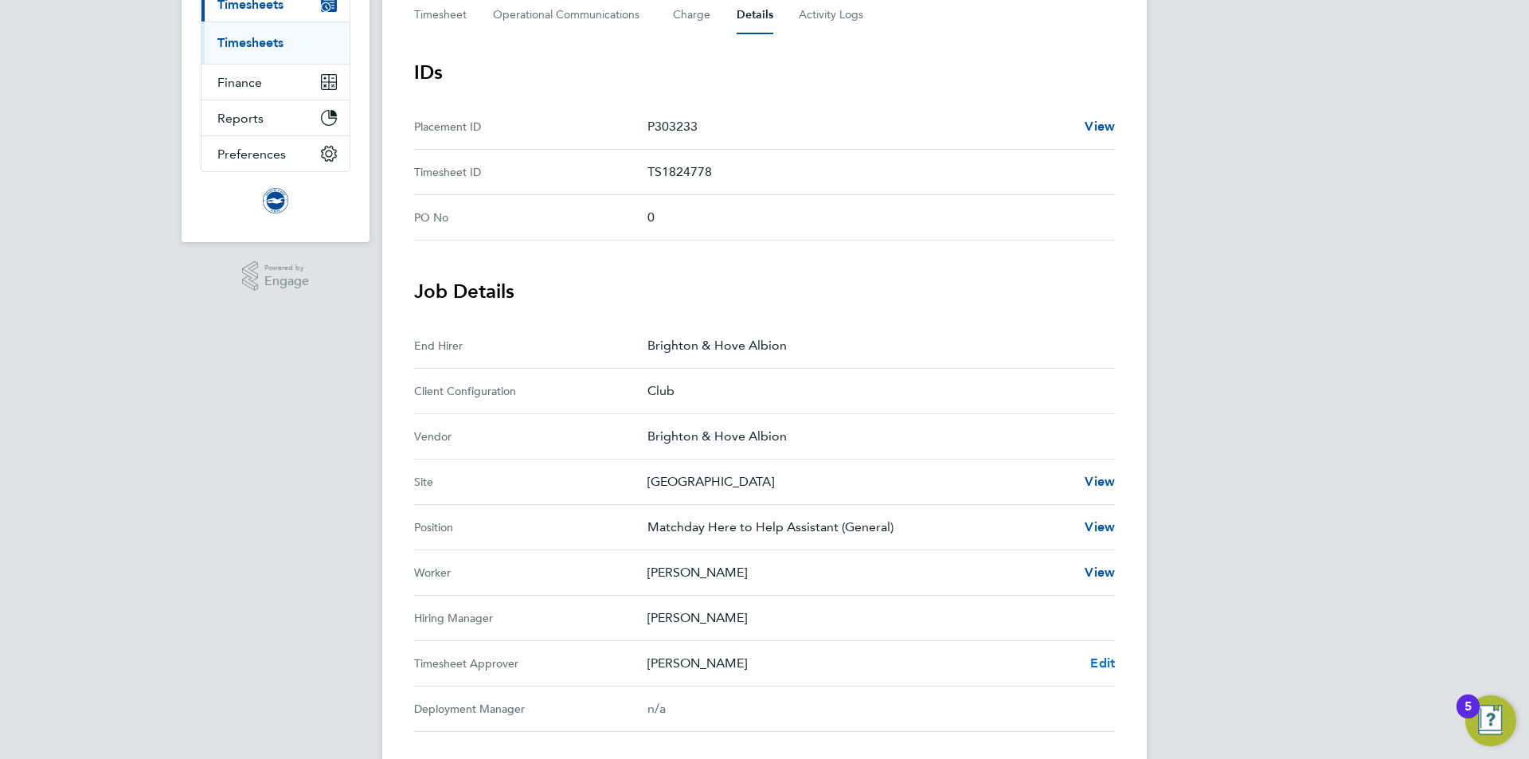
click at [1107, 667] on span "Edit" at bounding box center [1102, 663] width 25 height 15
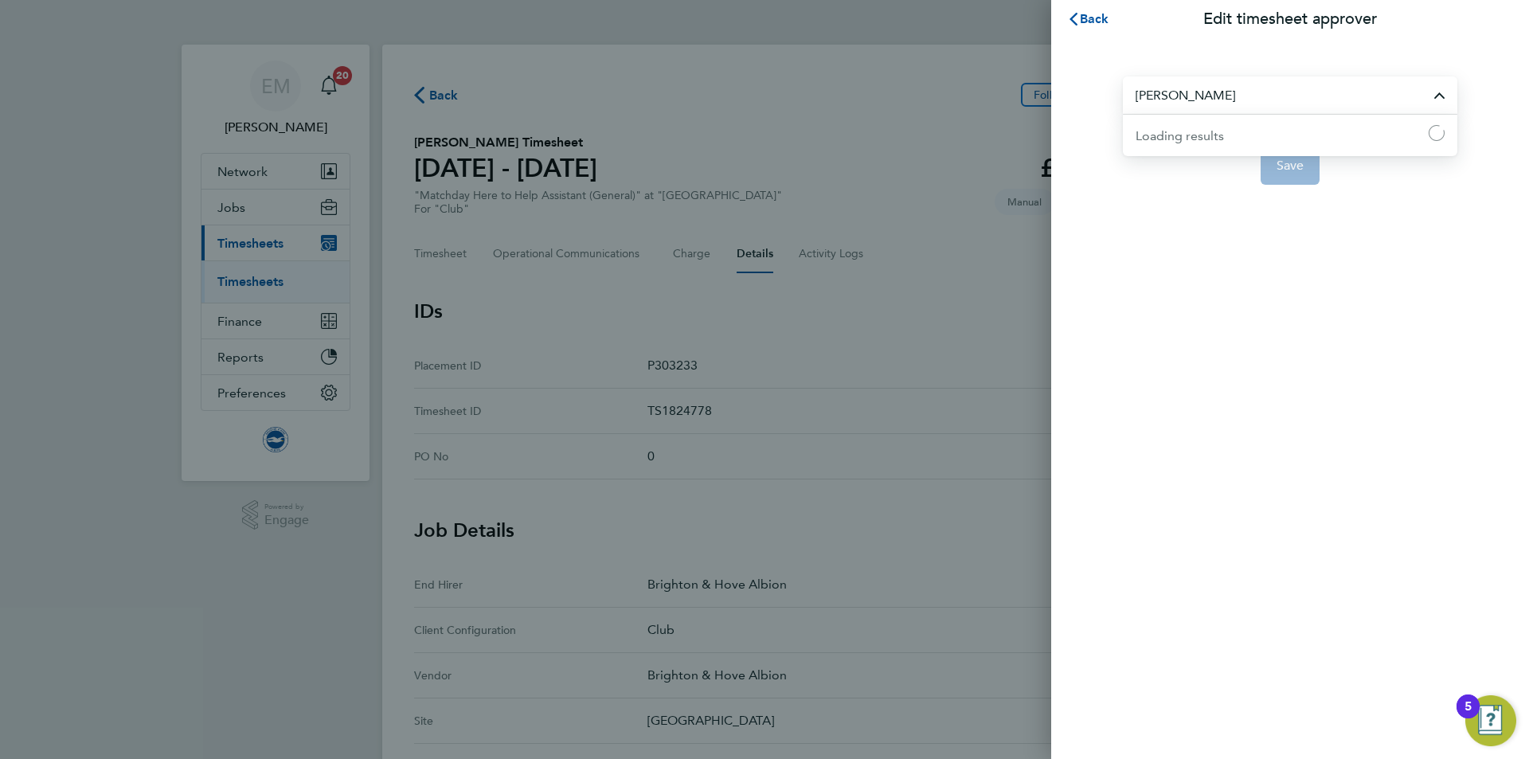
click at [1243, 108] on input "[PERSON_NAME]" at bounding box center [1290, 94] width 335 height 37
click at [1234, 122] on li "[PERSON_NAME]" at bounding box center [1297, 134] width 322 height 39
type input "[PERSON_NAME]"
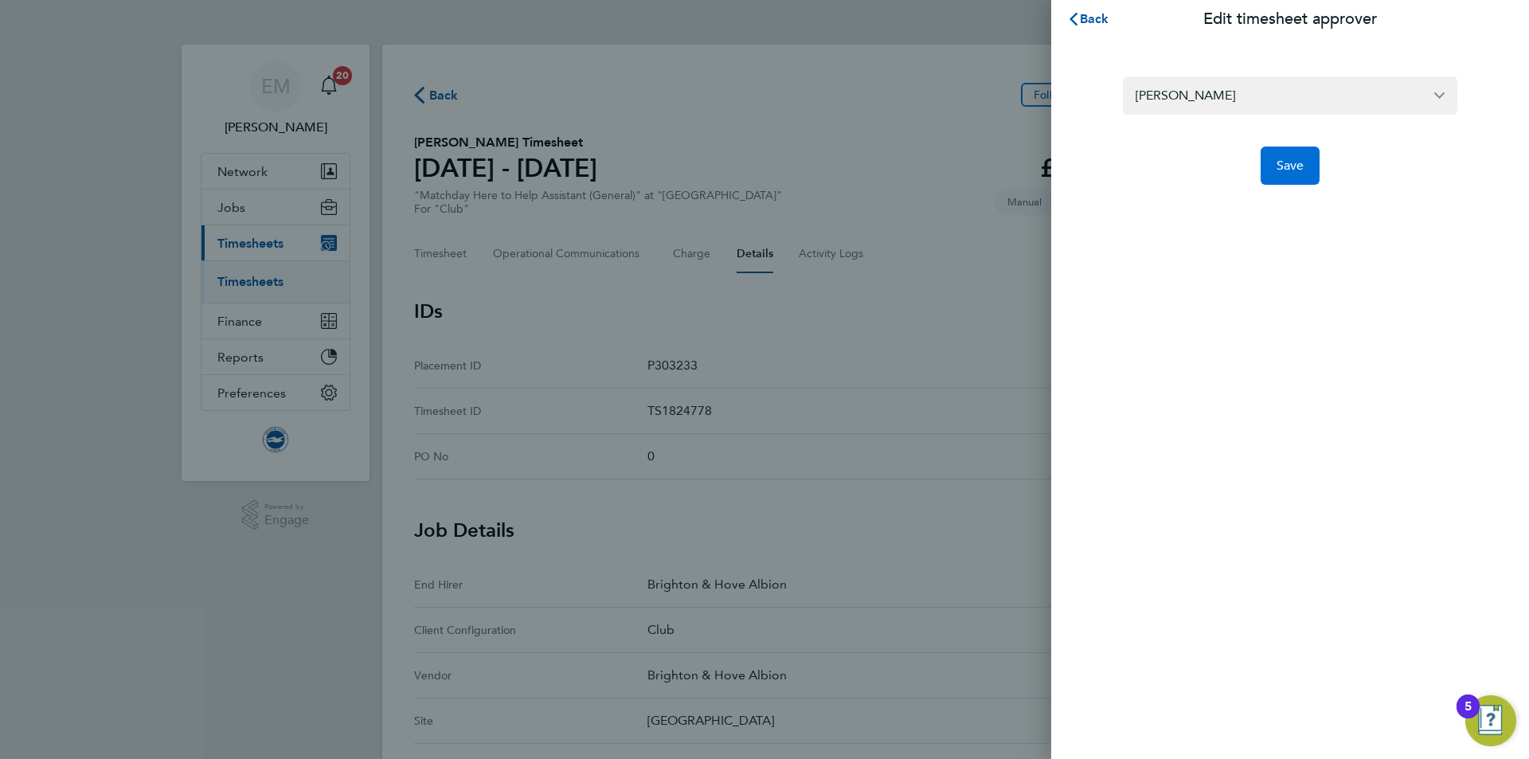
click at [1286, 173] on span "Save" at bounding box center [1291, 166] width 28 height 16
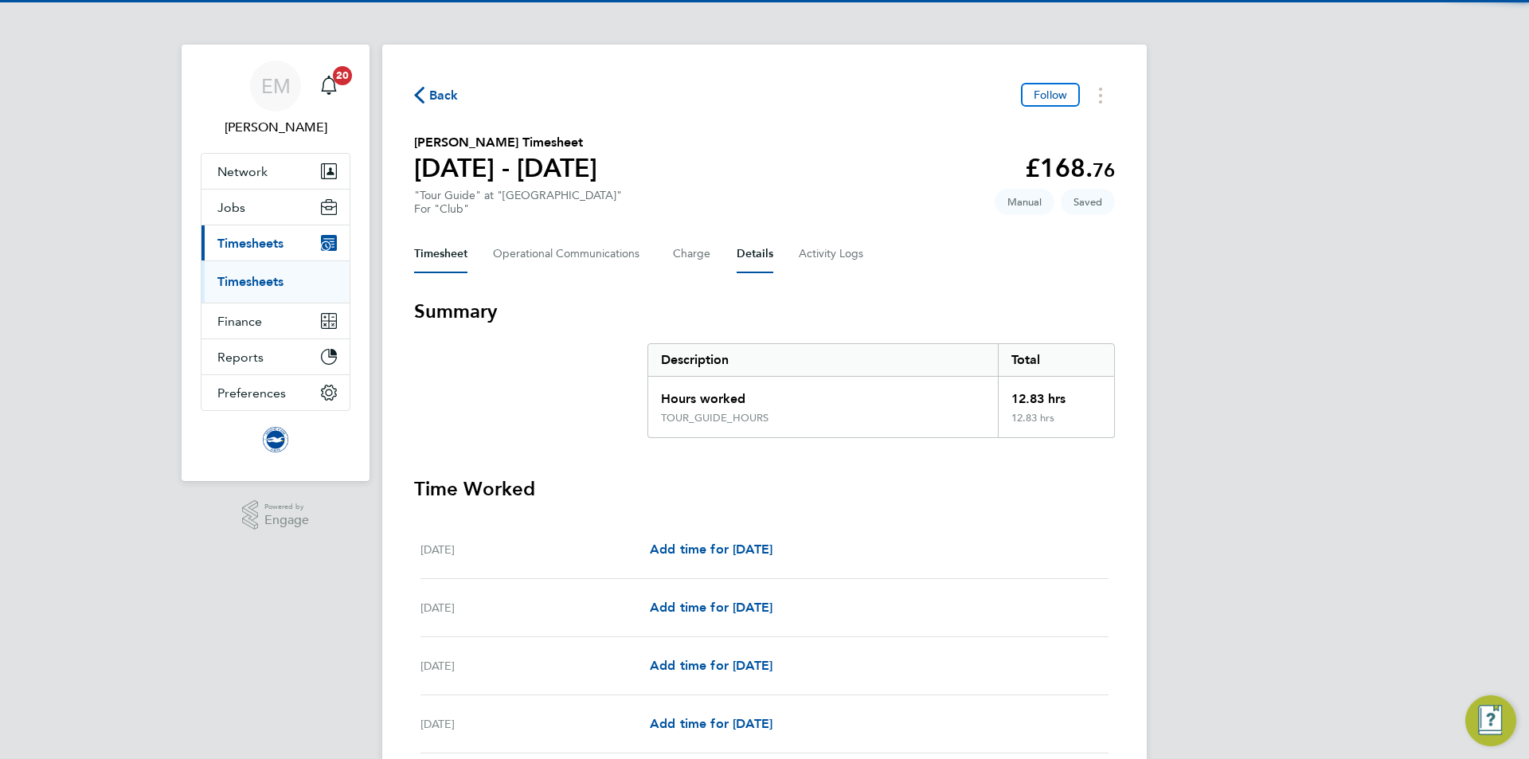
click at [742, 250] on button "Details" at bounding box center [755, 254] width 37 height 38
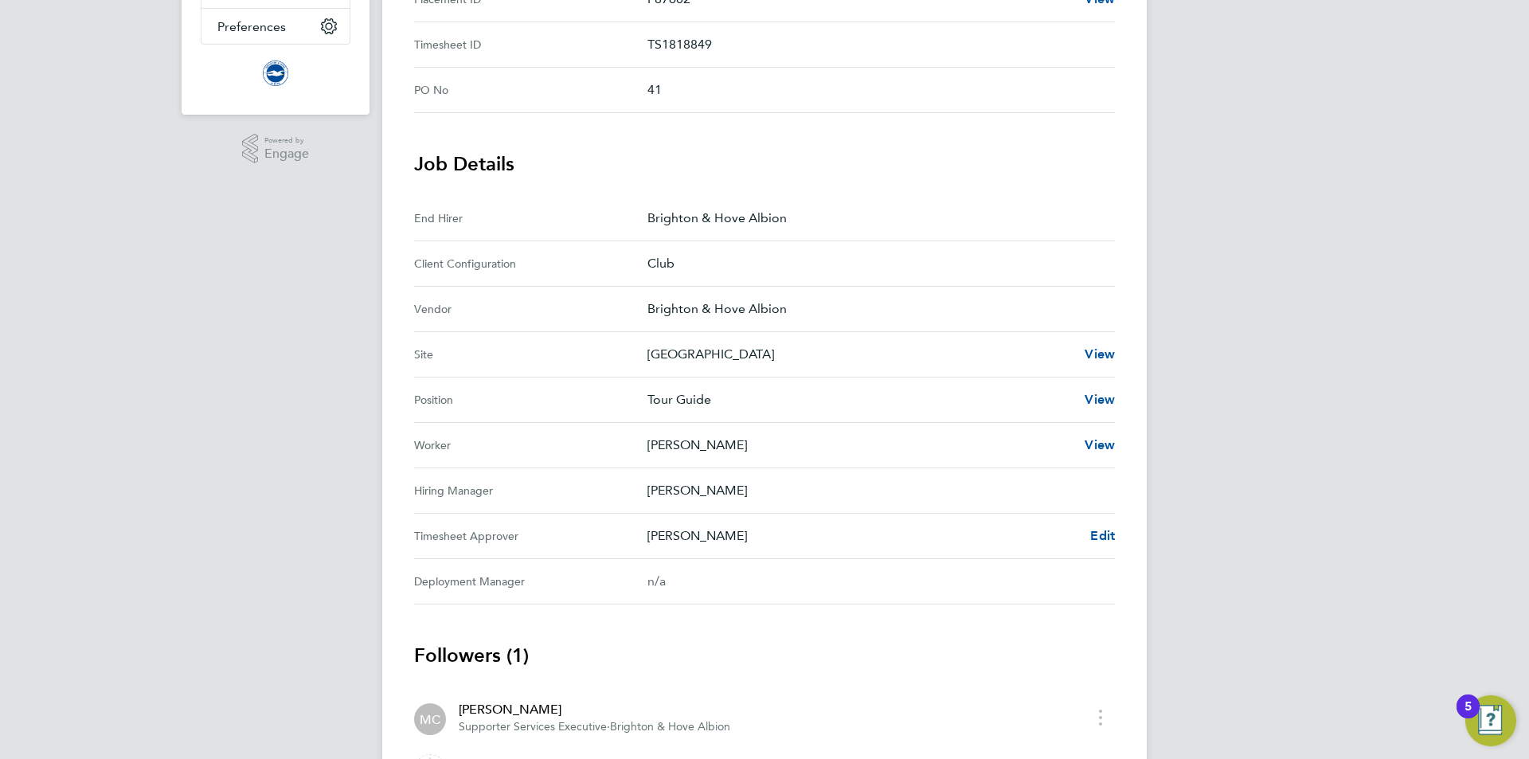
scroll to position [464, 0]
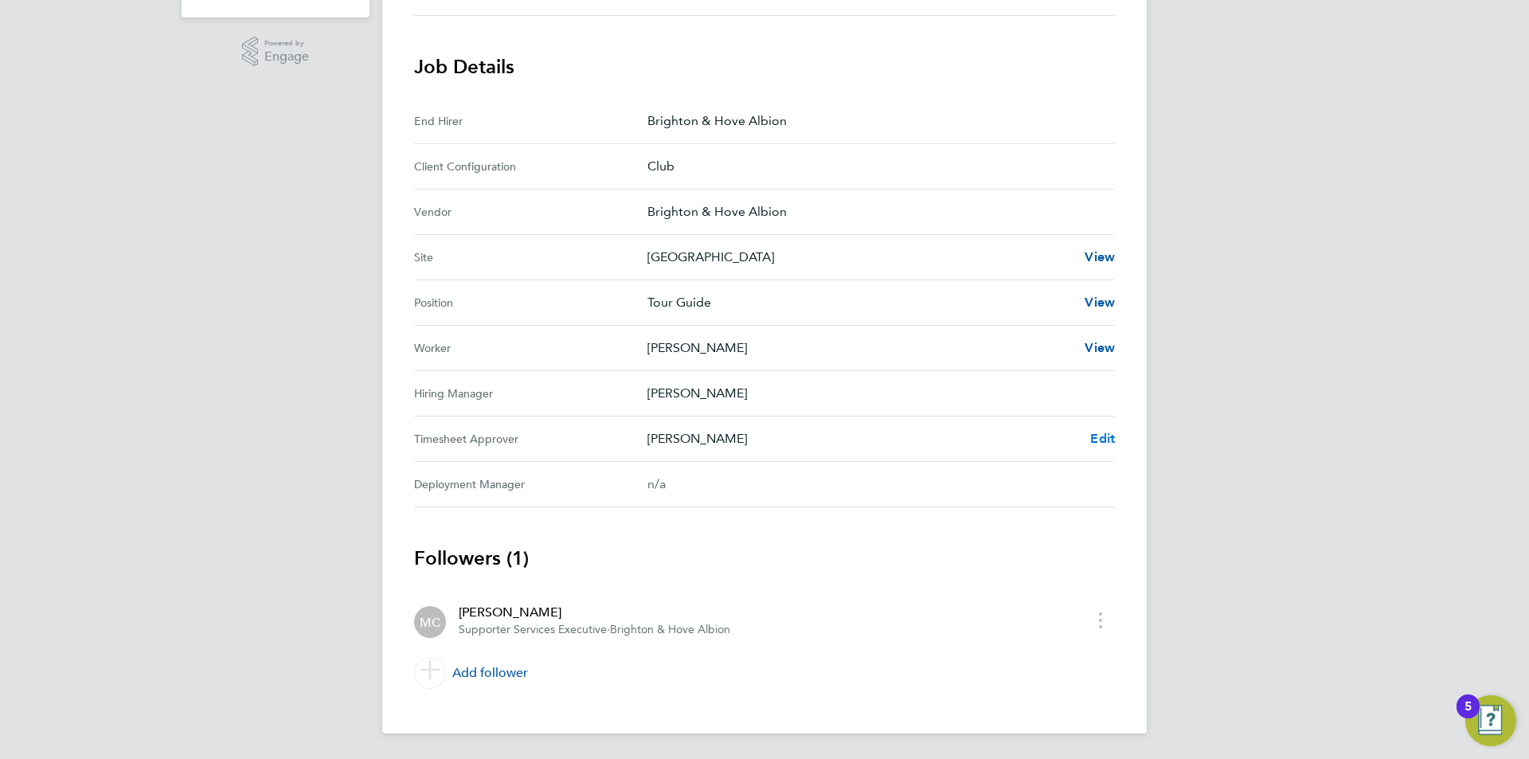
click at [1112, 433] on span "Edit" at bounding box center [1102, 438] width 25 height 15
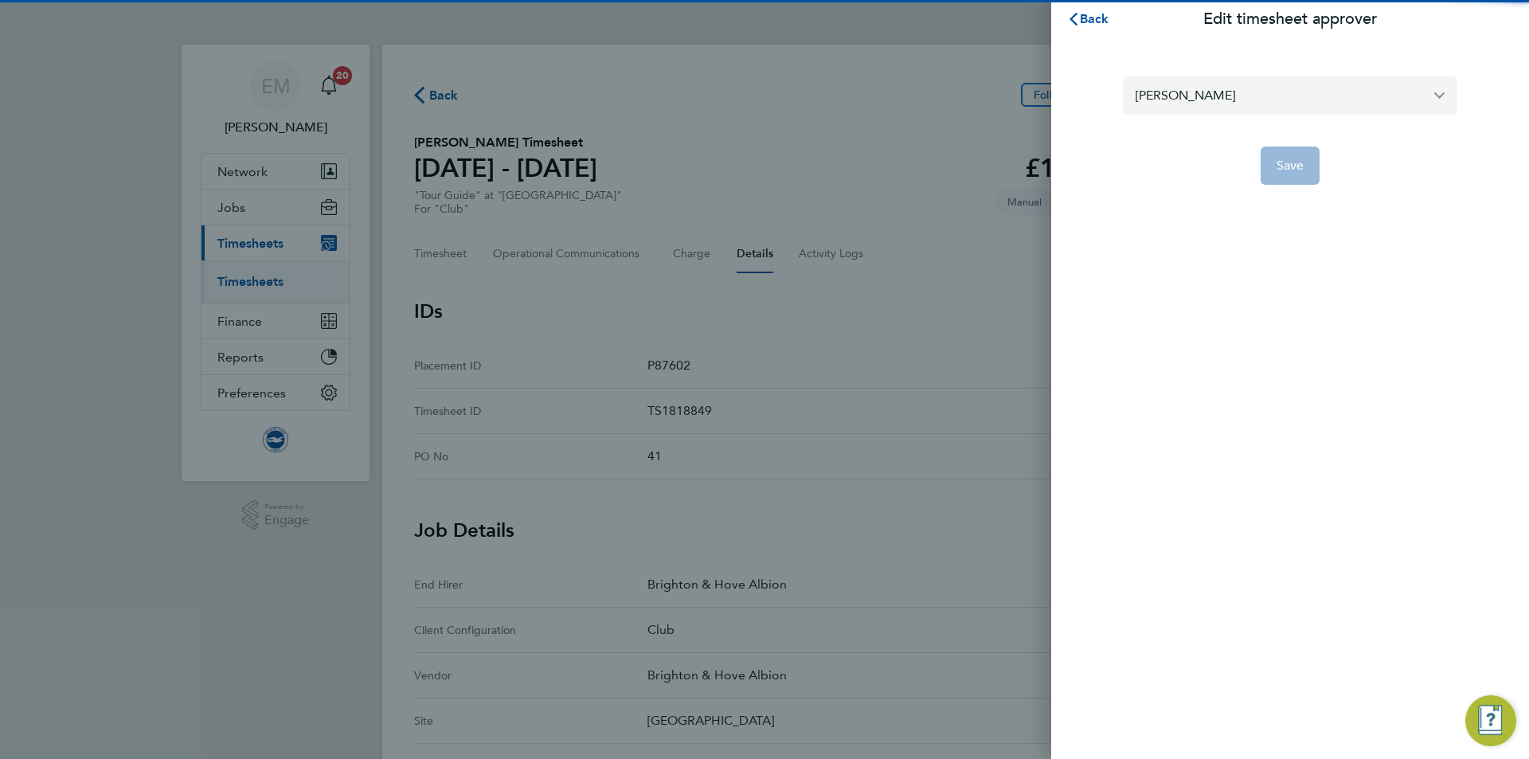
click at [1221, 100] on input "[PERSON_NAME]" at bounding box center [1290, 94] width 335 height 37
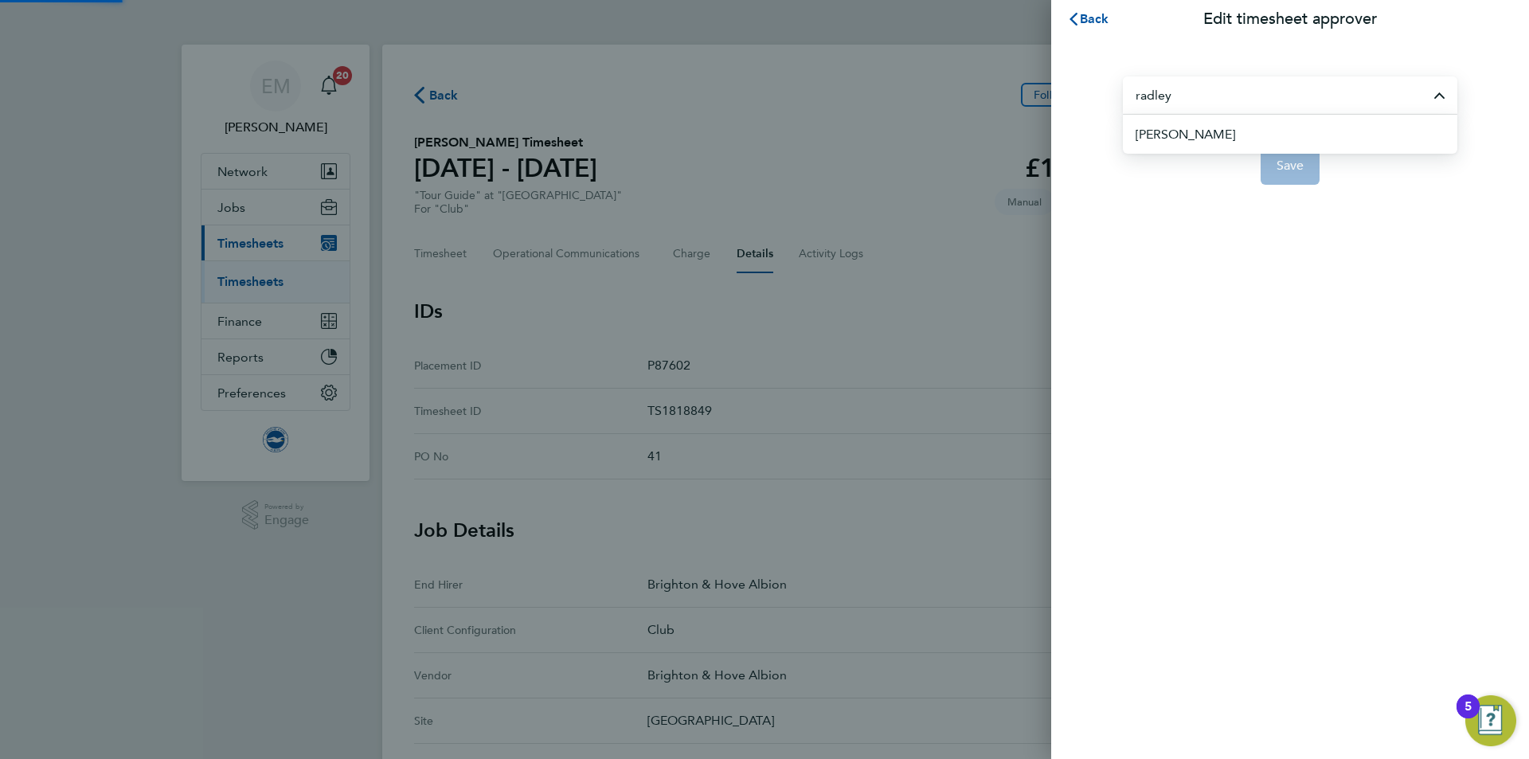
click at [1248, 142] on li "[PERSON_NAME]" at bounding box center [1297, 134] width 322 height 39
type input "[PERSON_NAME]"
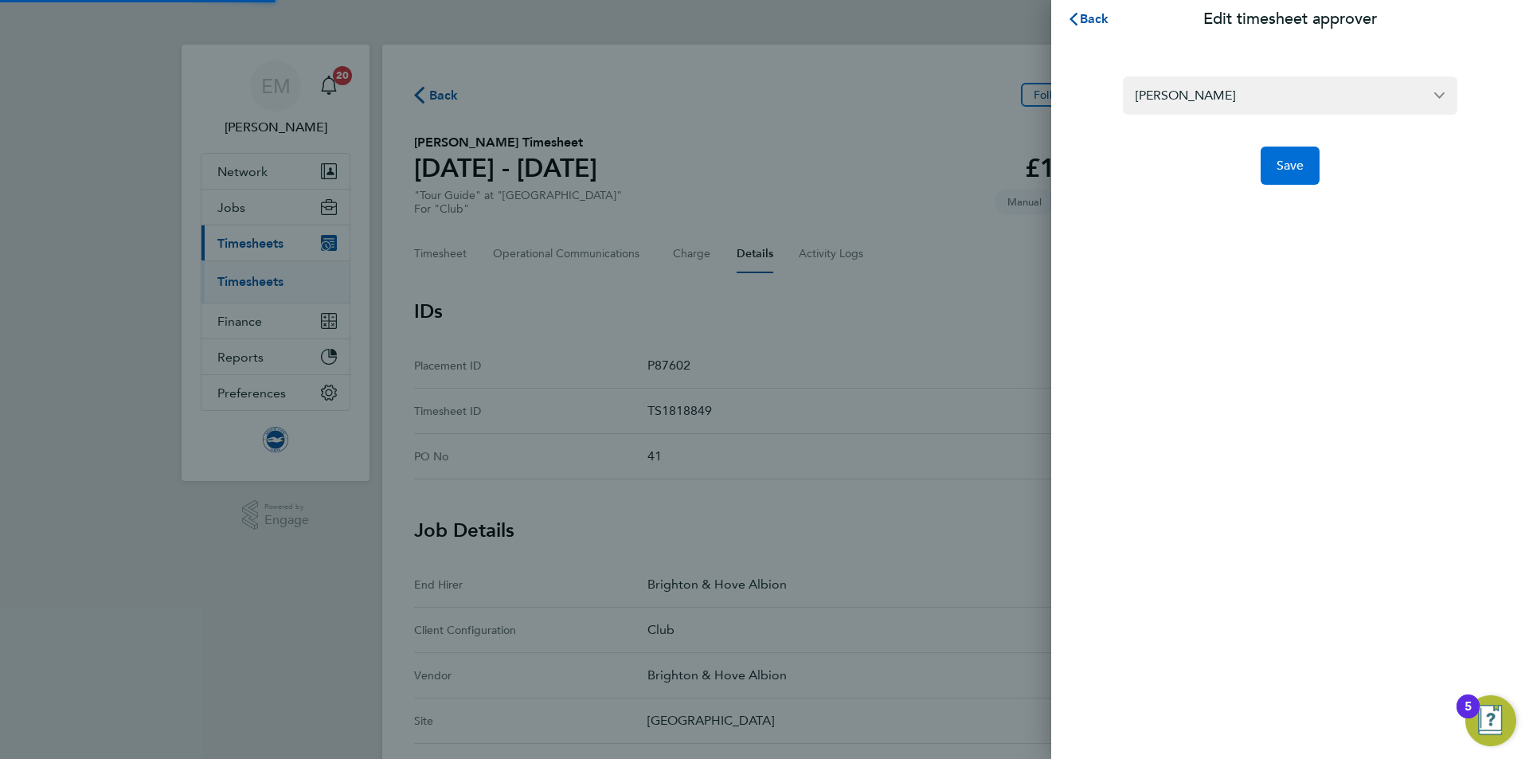
click at [1278, 168] on span "Save" at bounding box center [1291, 166] width 28 height 16
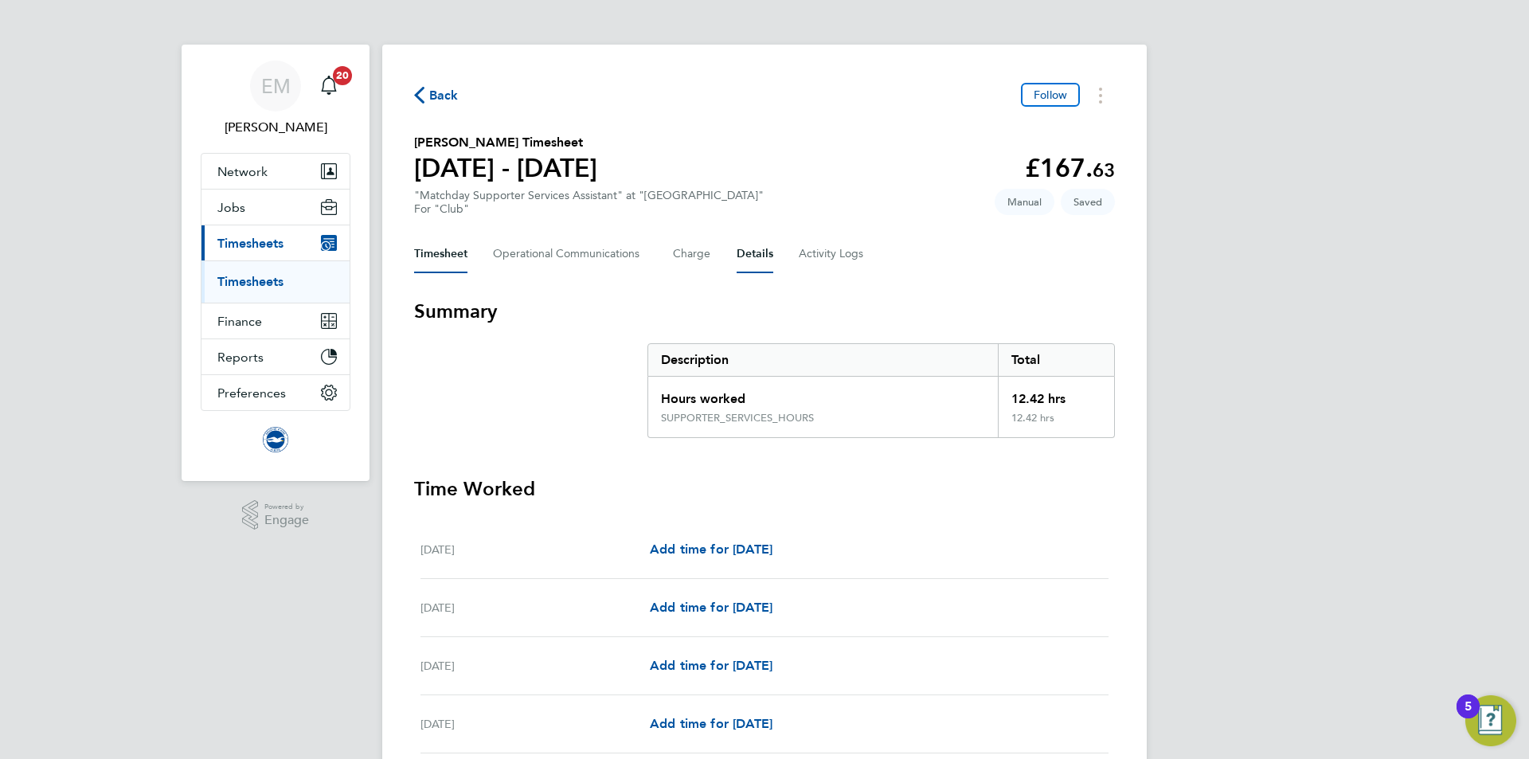
click at [753, 247] on button "Details" at bounding box center [755, 254] width 37 height 38
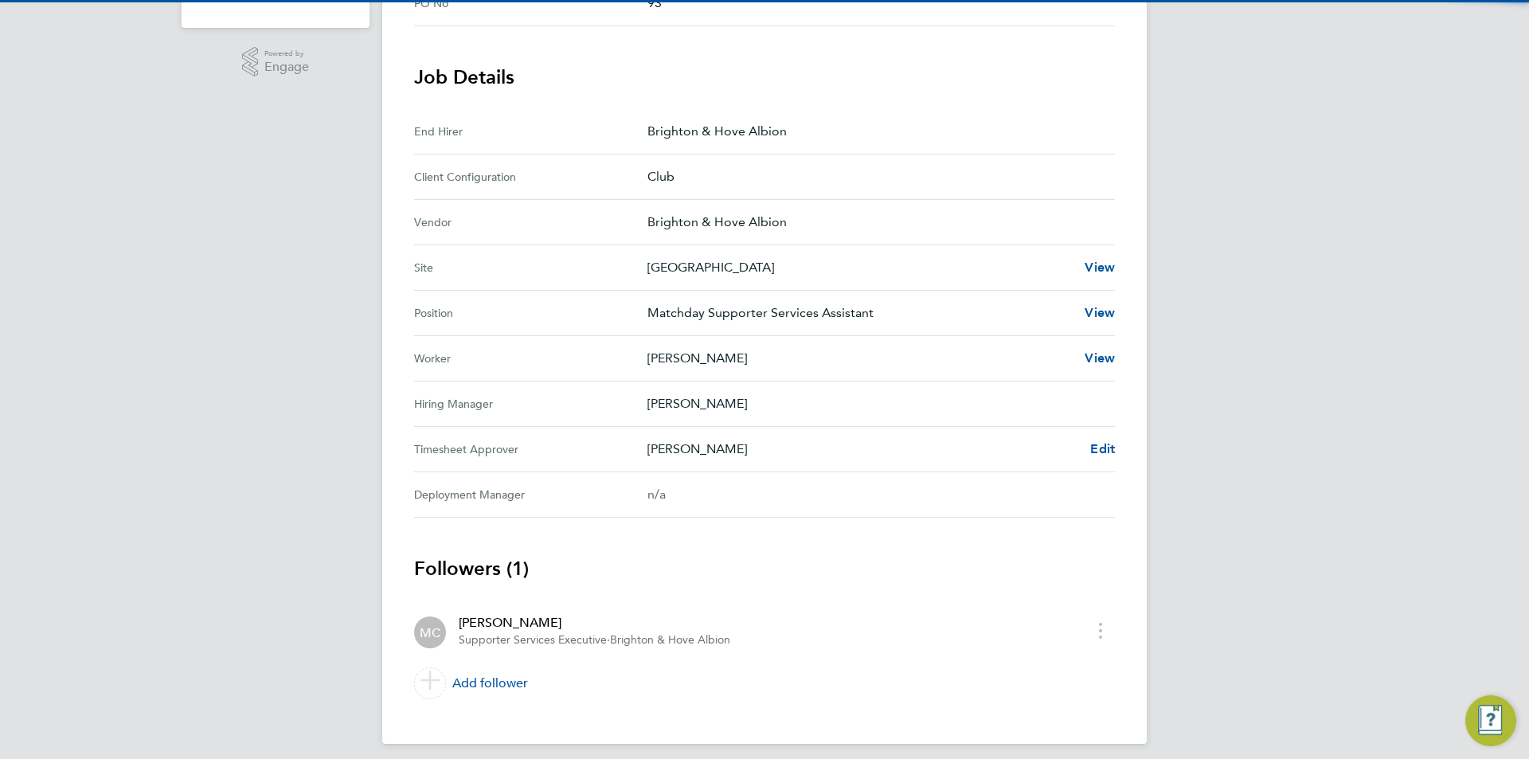
scroll to position [464, 0]
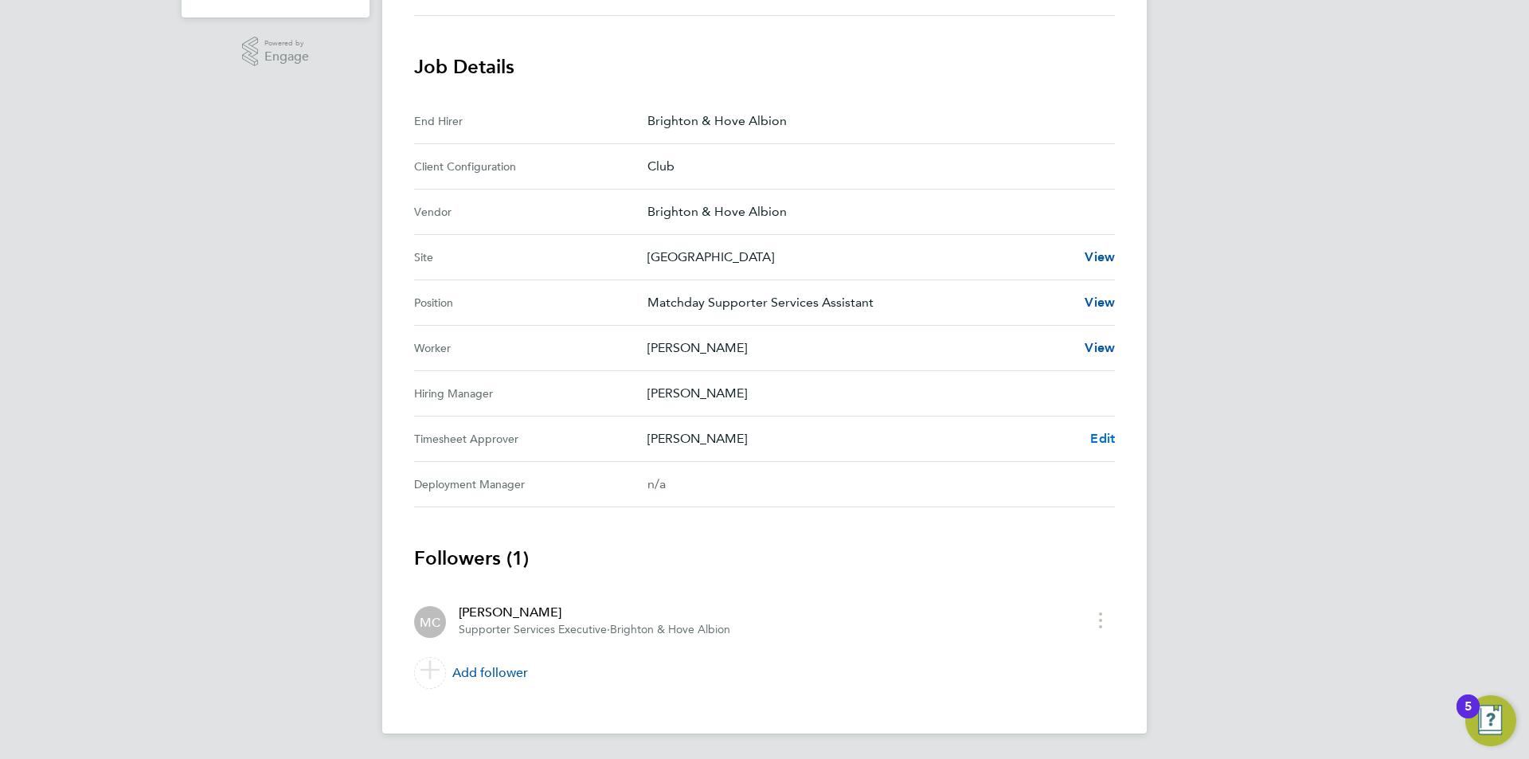
click at [1110, 433] on span "Edit" at bounding box center [1102, 438] width 25 height 15
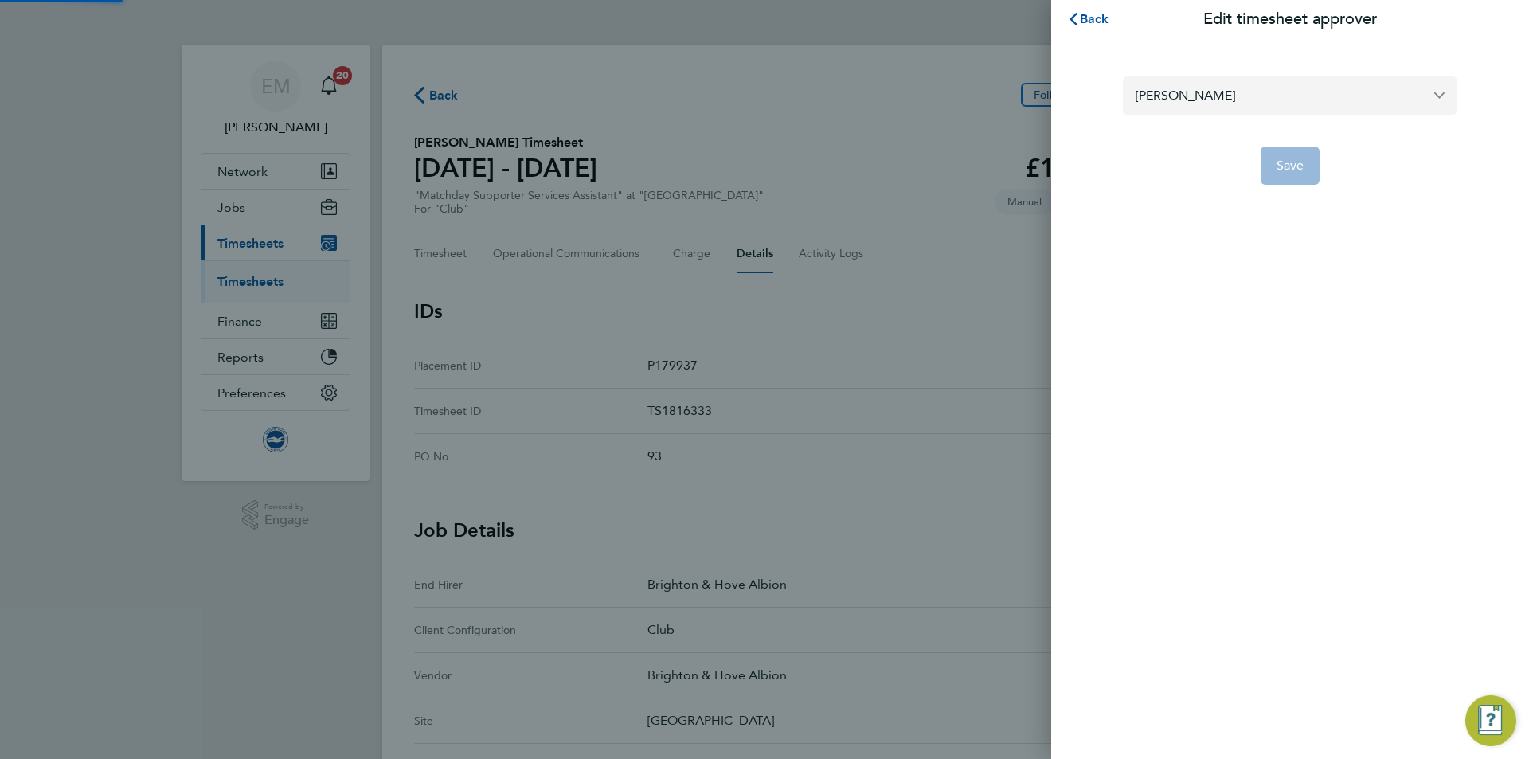
click at [1212, 97] on input "[PERSON_NAME]" at bounding box center [1290, 94] width 335 height 37
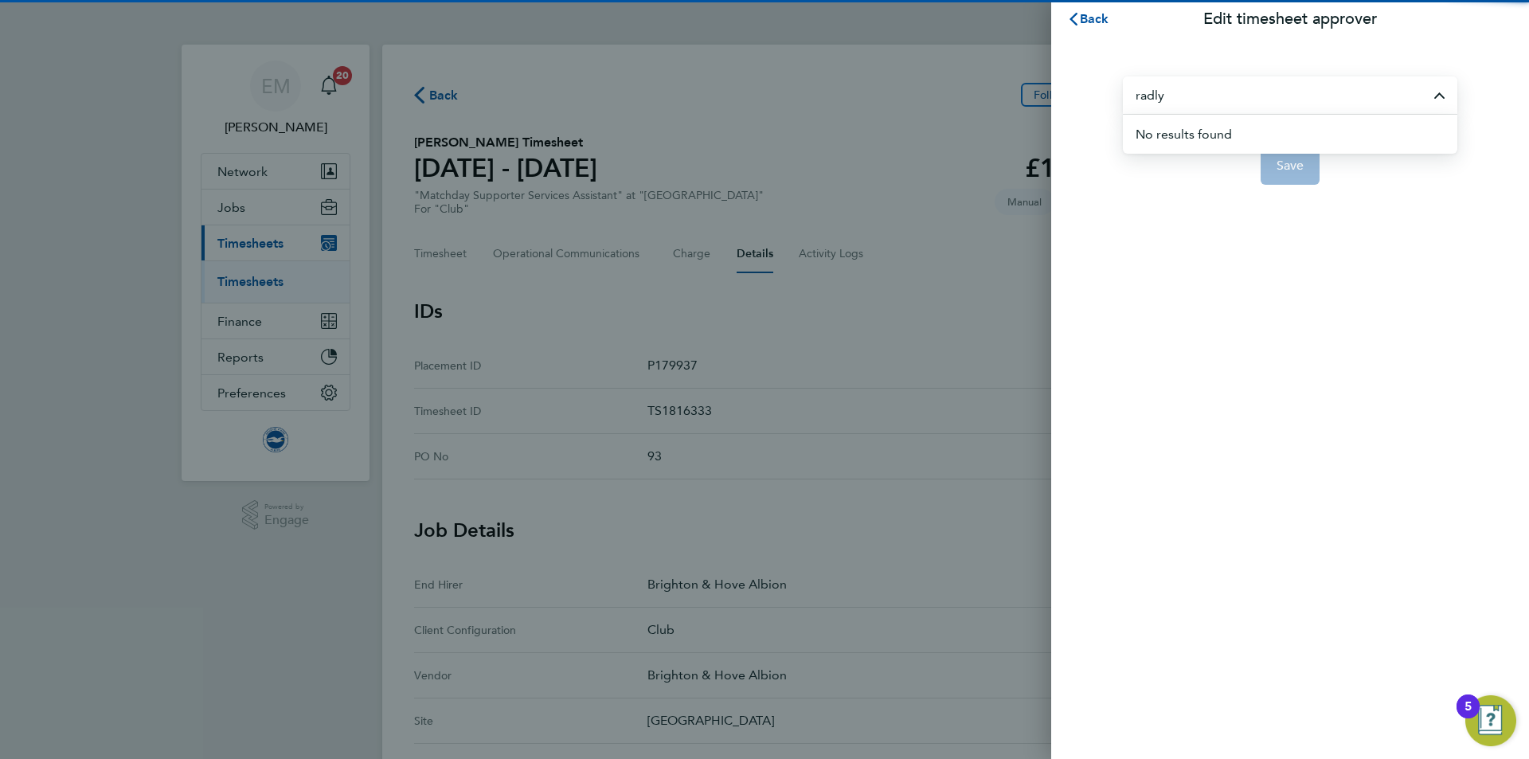
click at [1217, 126] on li "No results found" at bounding box center [1297, 134] width 322 height 39
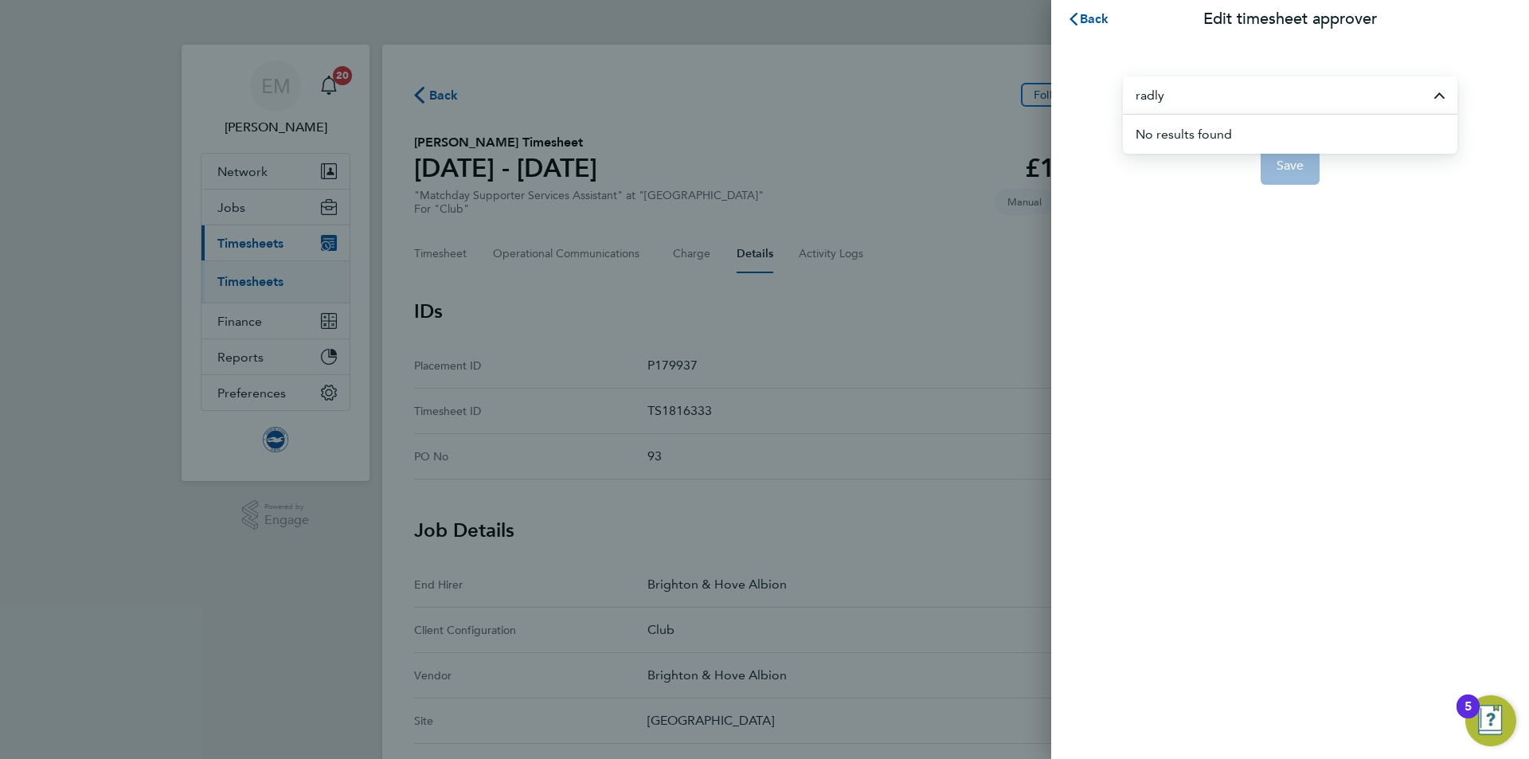
click at [1161, 92] on input "radly" at bounding box center [1290, 94] width 335 height 37
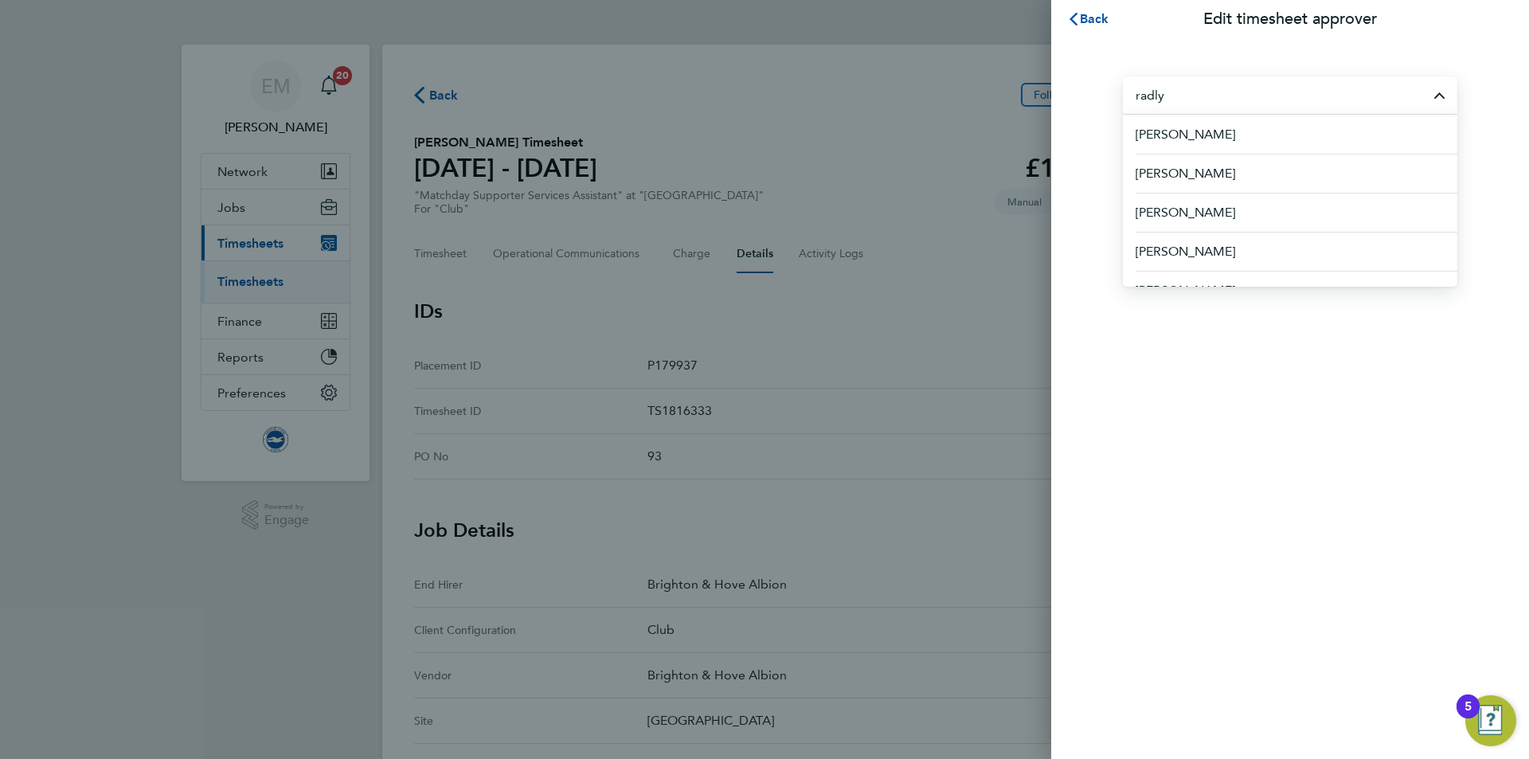
click at [1157, 92] on input "radly" at bounding box center [1290, 94] width 335 height 37
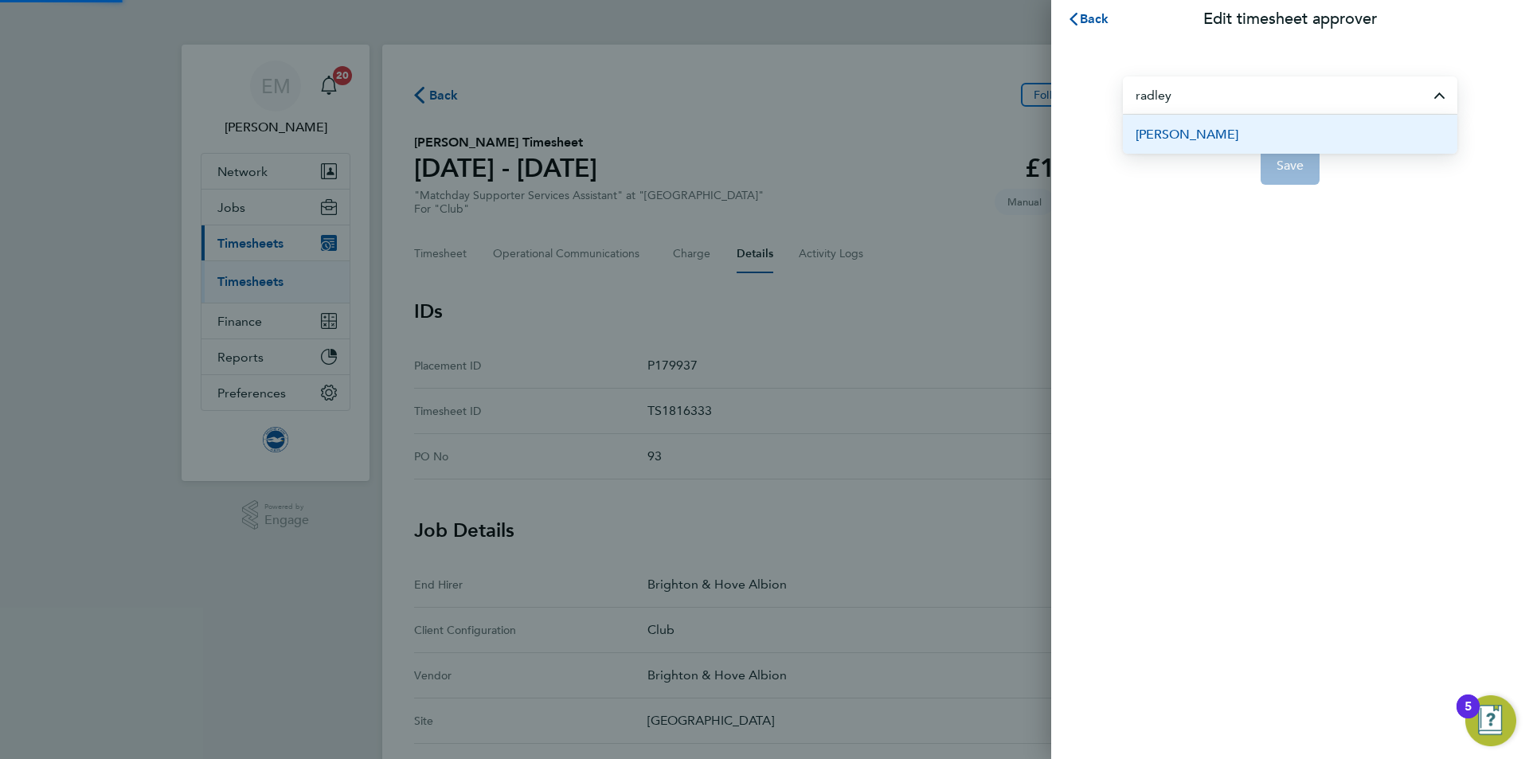
click at [1187, 129] on span "[PERSON_NAME]" at bounding box center [1187, 134] width 103 height 19
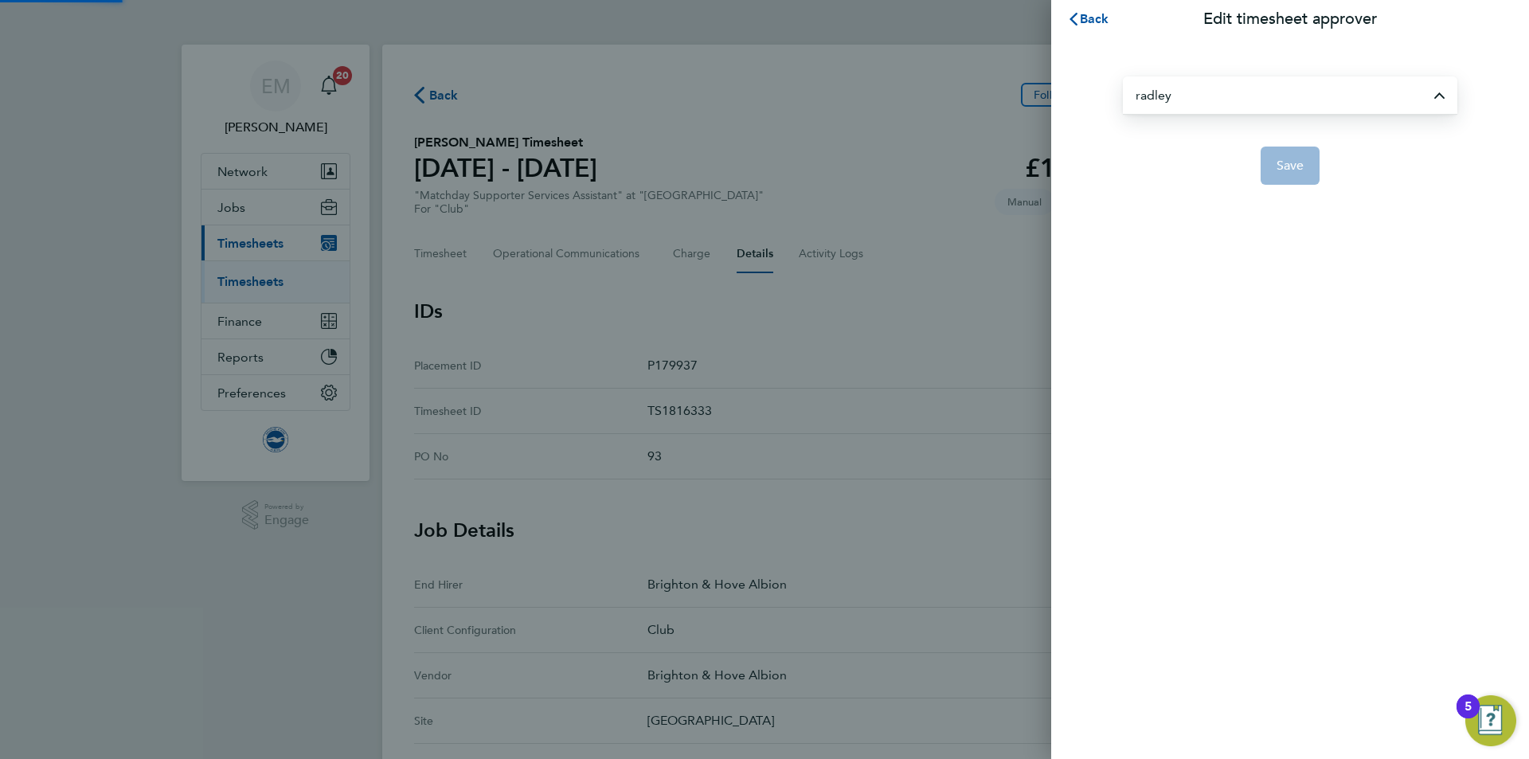
type input "[PERSON_NAME]"
click at [1294, 174] on button "Save" at bounding box center [1291, 166] width 60 height 38
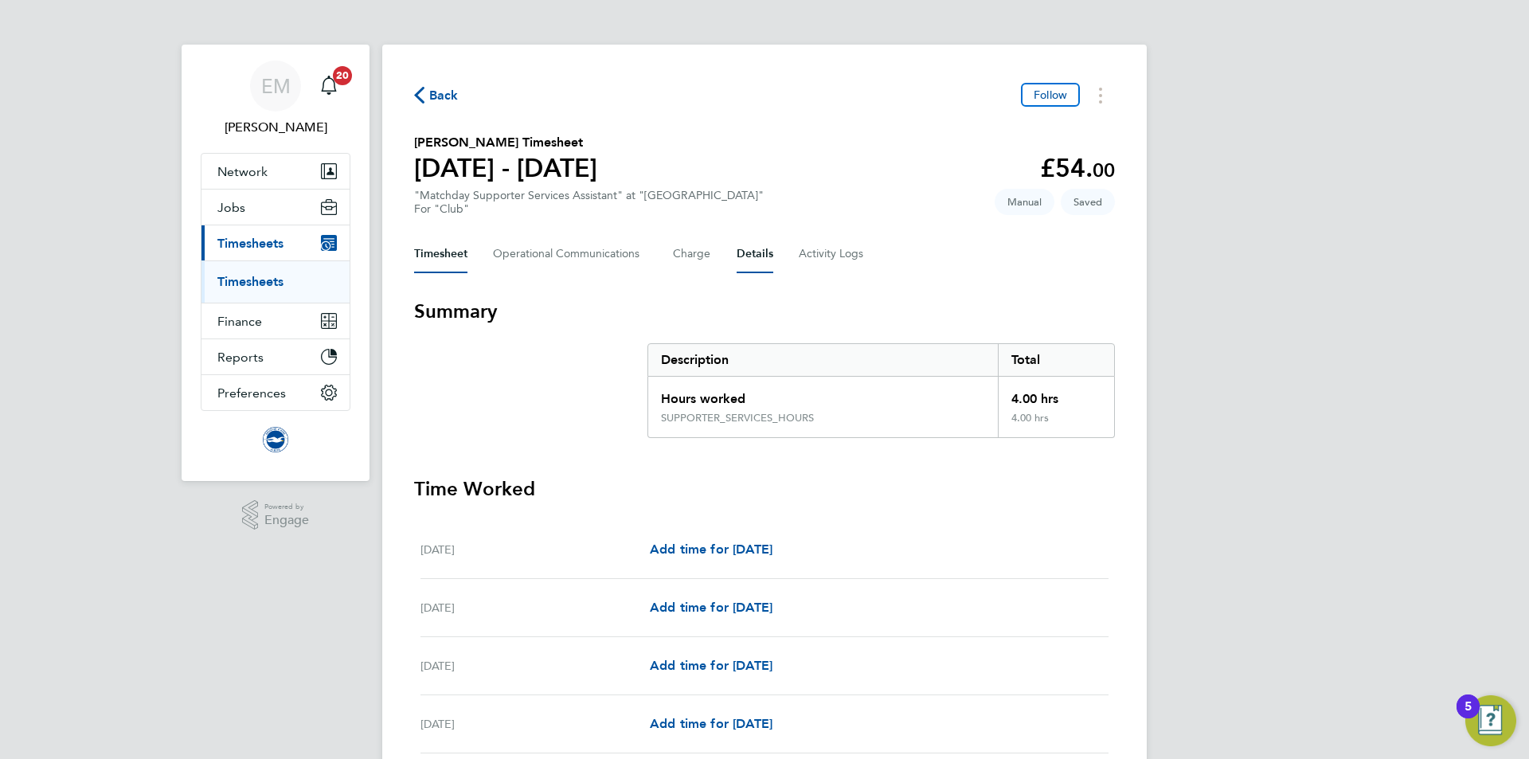
click at [747, 256] on button "Details" at bounding box center [755, 254] width 37 height 38
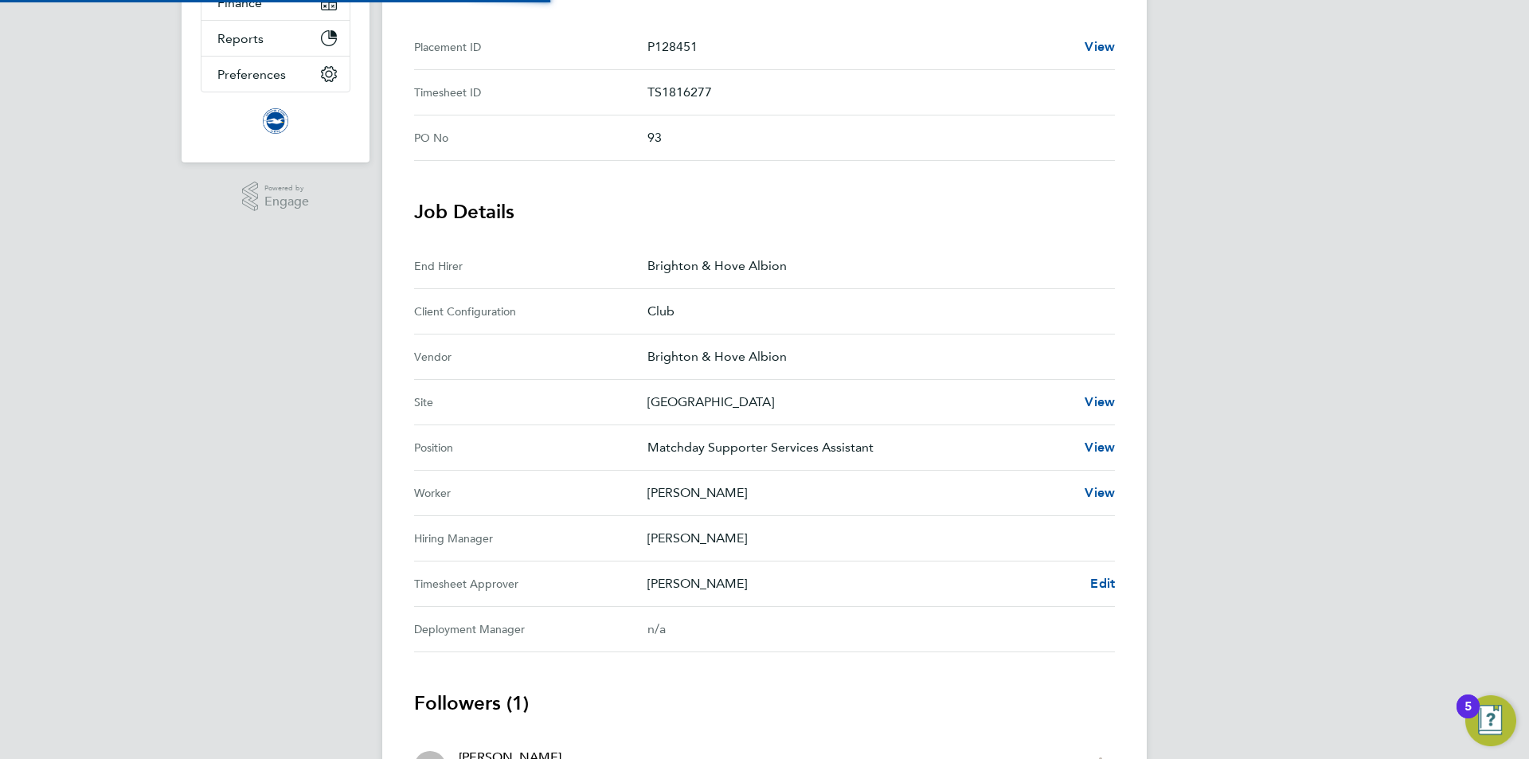
scroll to position [464, 0]
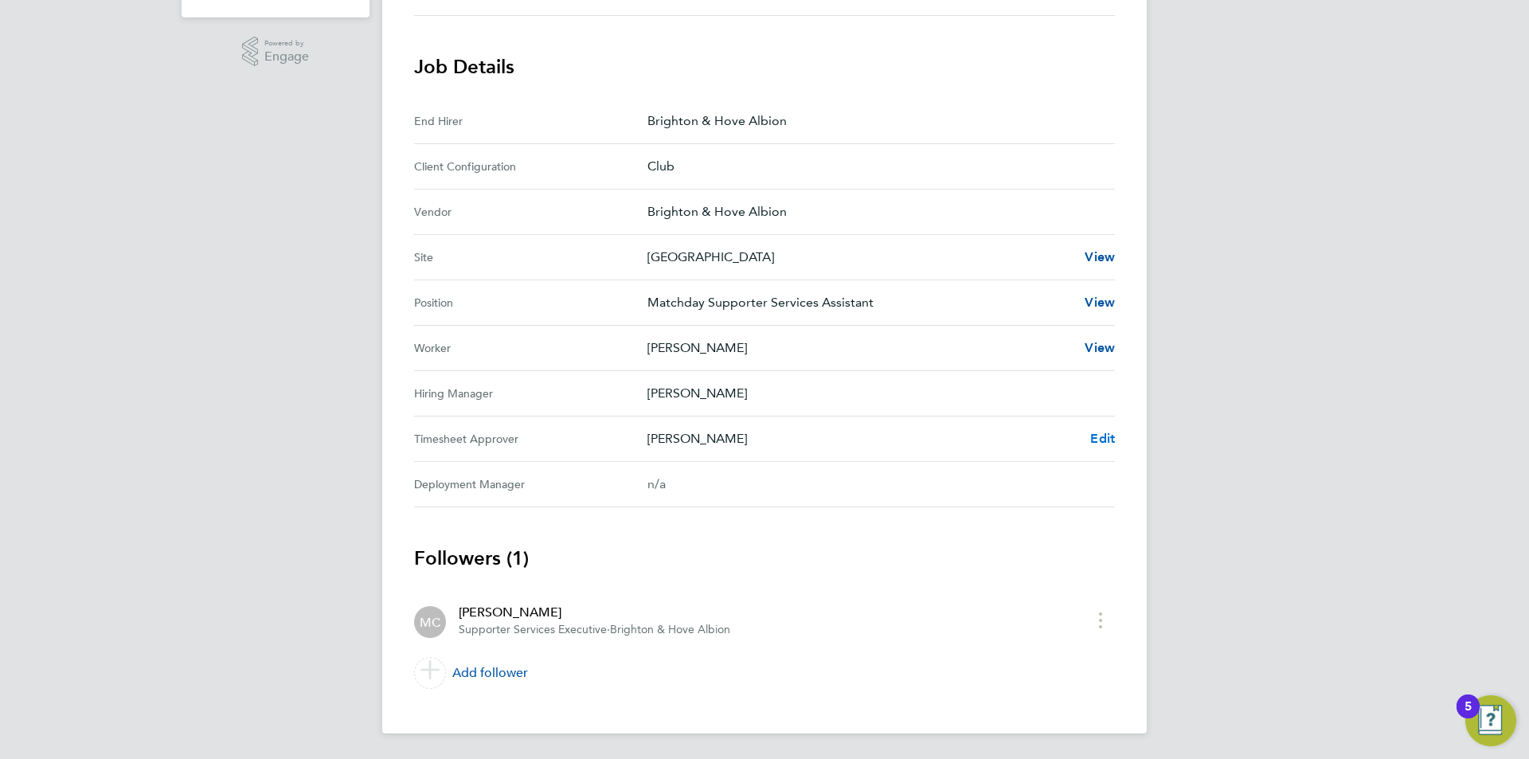
click at [1093, 440] on span "Edit" at bounding box center [1102, 438] width 25 height 15
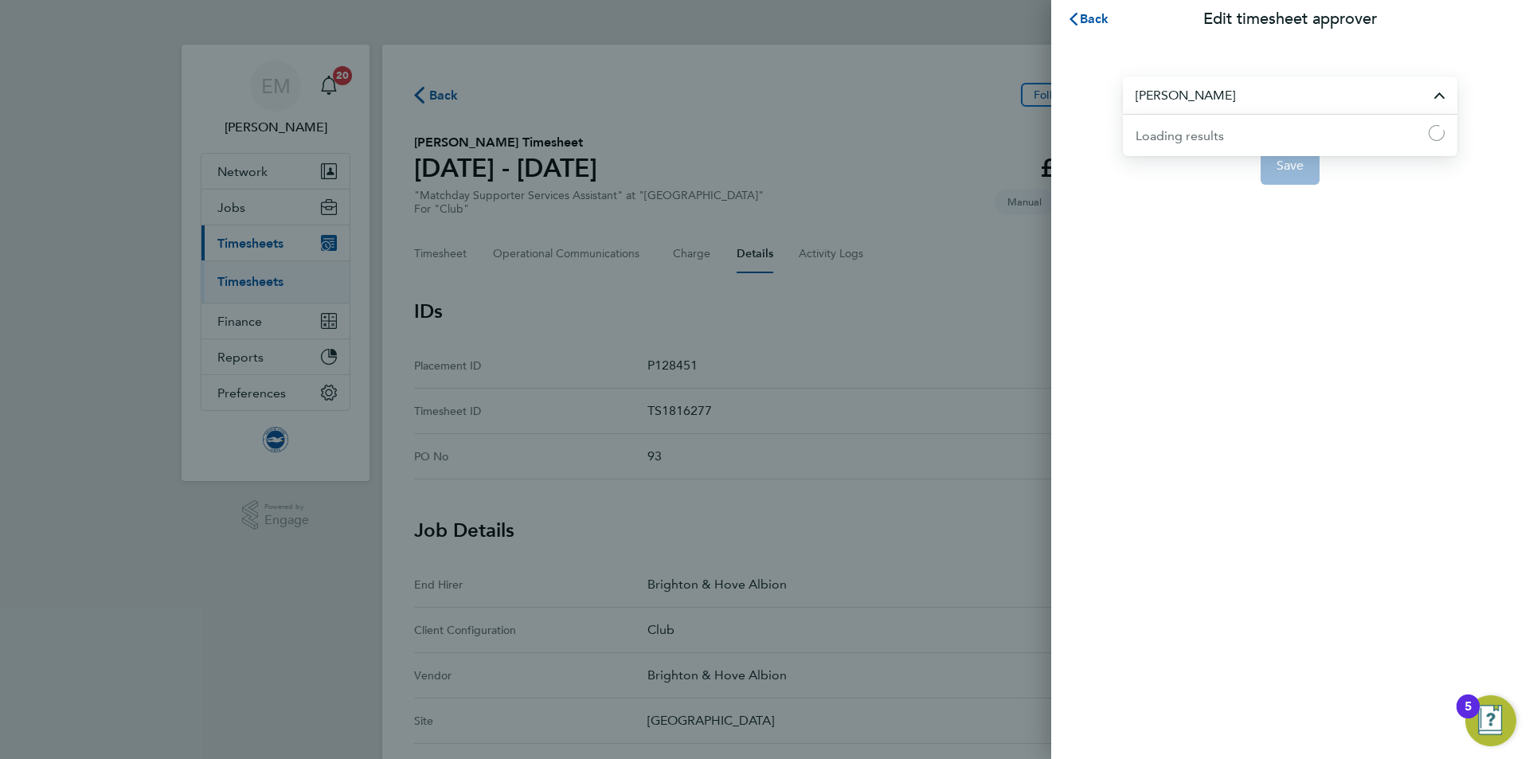
click at [1191, 84] on input "[PERSON_NAME]" at bounding box center [1290, 94] width 335 height 37
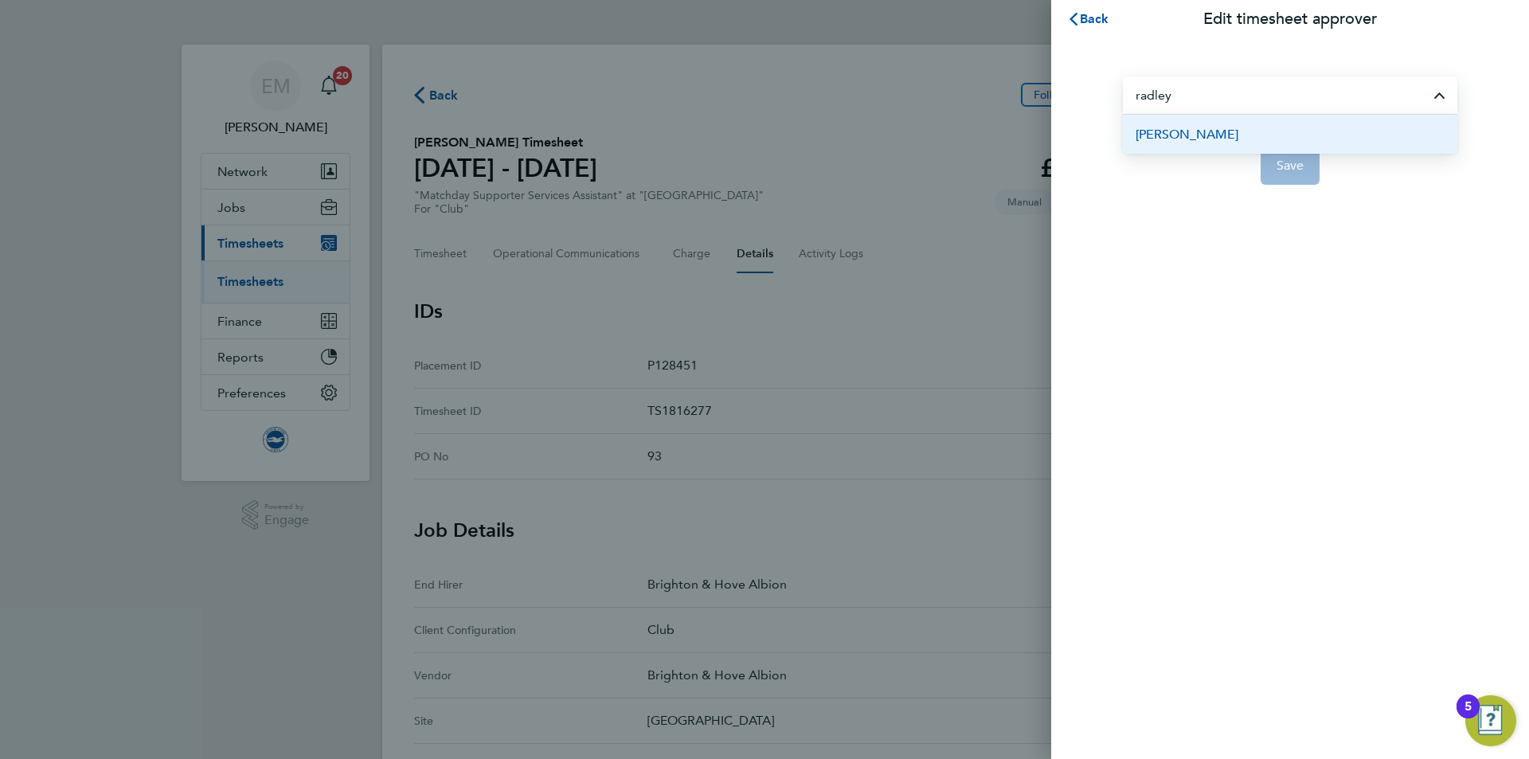
click at [1192, 144] on li "[PERSON_NAME]" at bounding box center [1290, 134] width 335 height 39
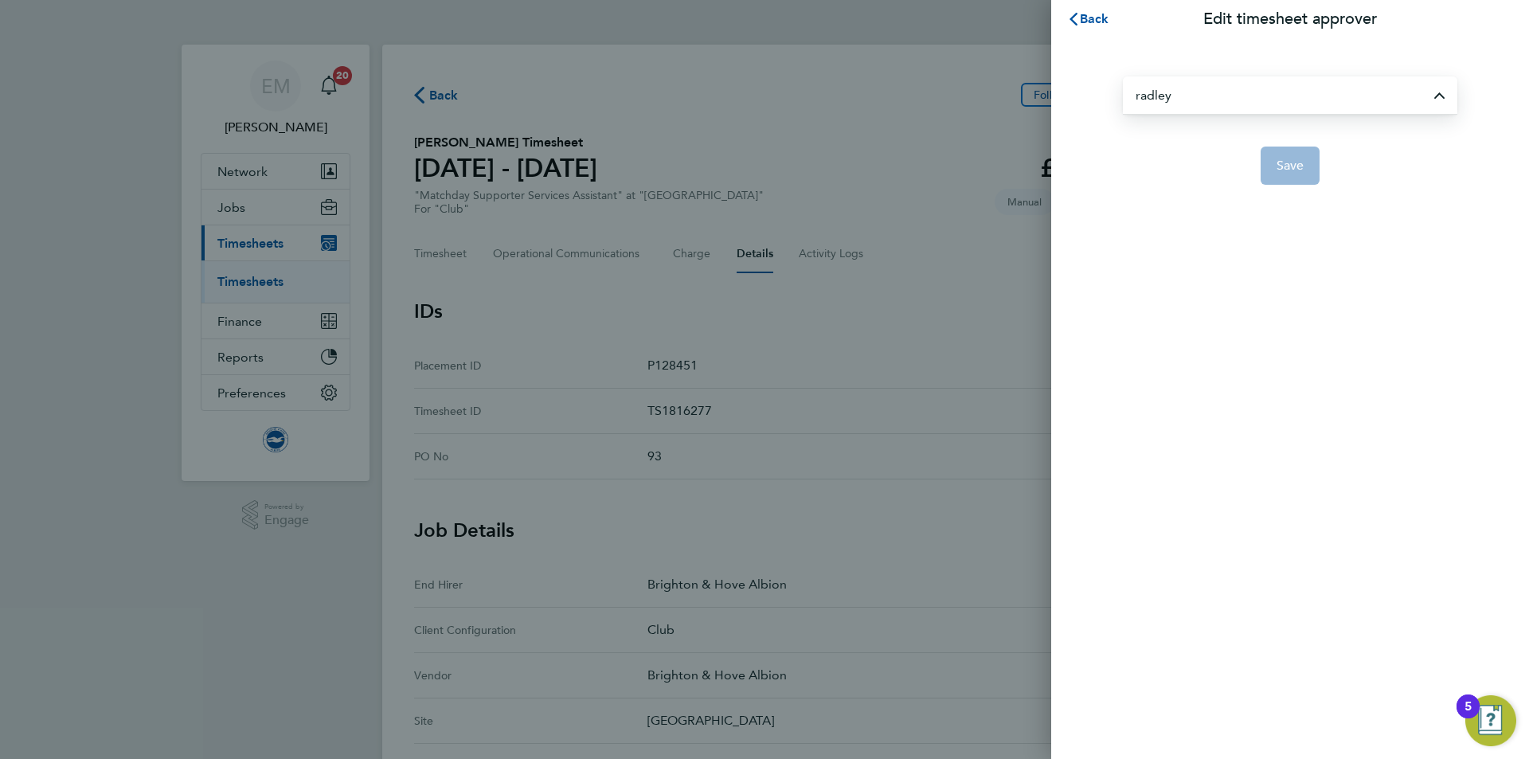
type input "[PERSON_NAME]"
click at [1258, 165] on app-form-button "Save" at bounding box center [1290, 166] width 335 height 38
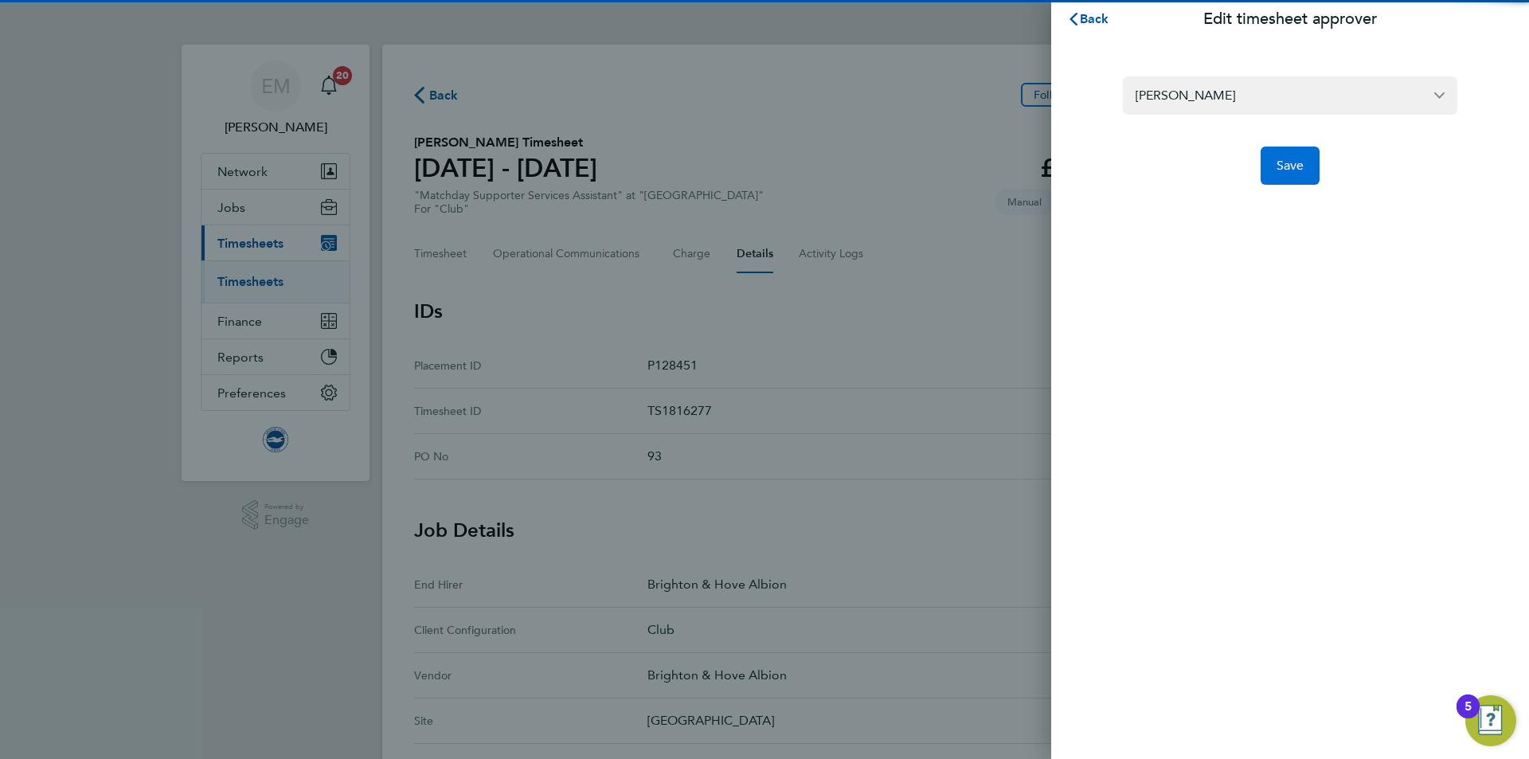
click at [1263, 168] on button "Save" at bounding box center [1291, 166] width 60 height 38
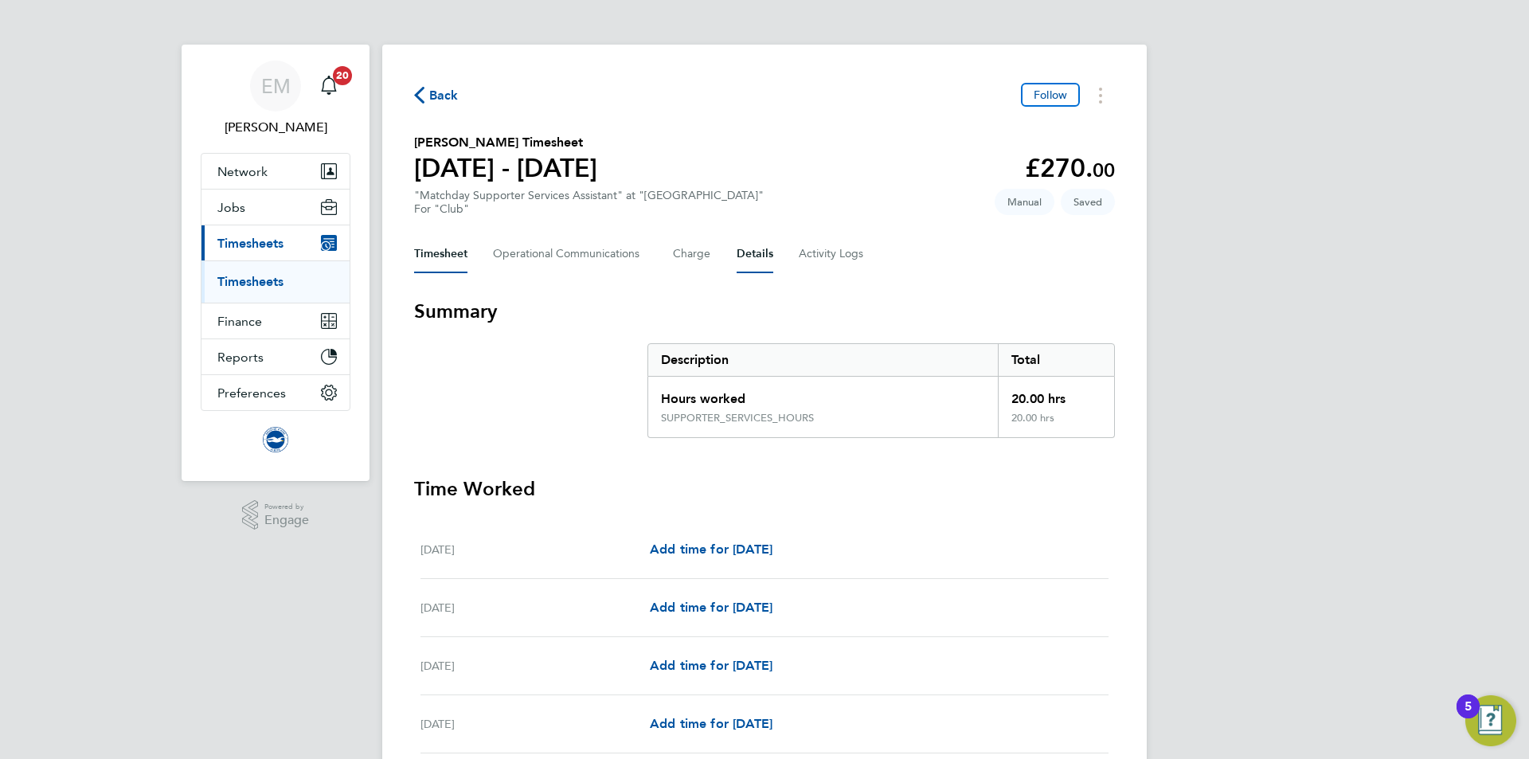
click at [764, 253] on div "Timesheet Operational Communications Charge Details Activity Logs" at bounding box center [764, 254] width 701 height 38
click at [740, 253] on button "Details" at bounding box center [755, 254] width 37 height 38
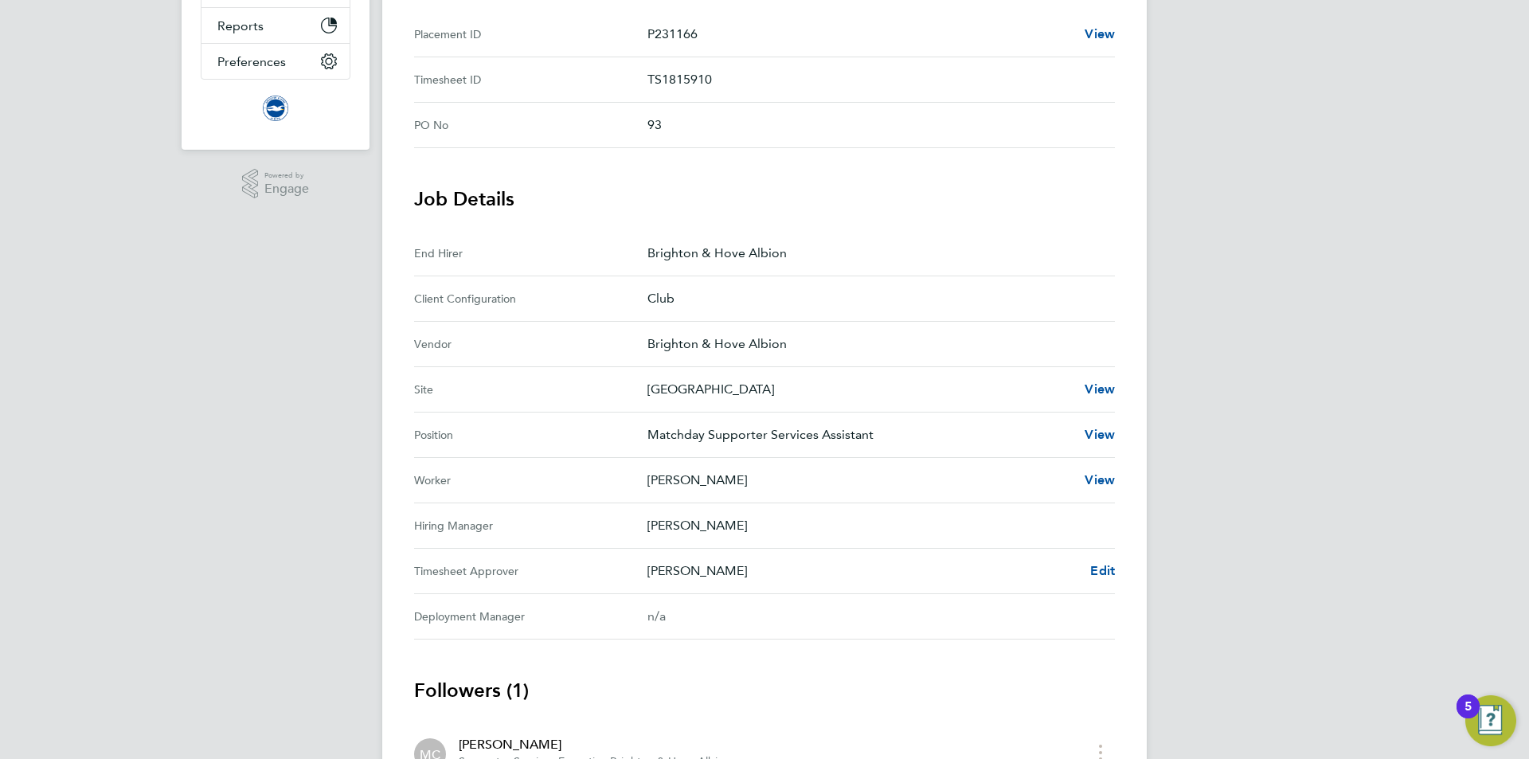
scroll to position [398, 0]
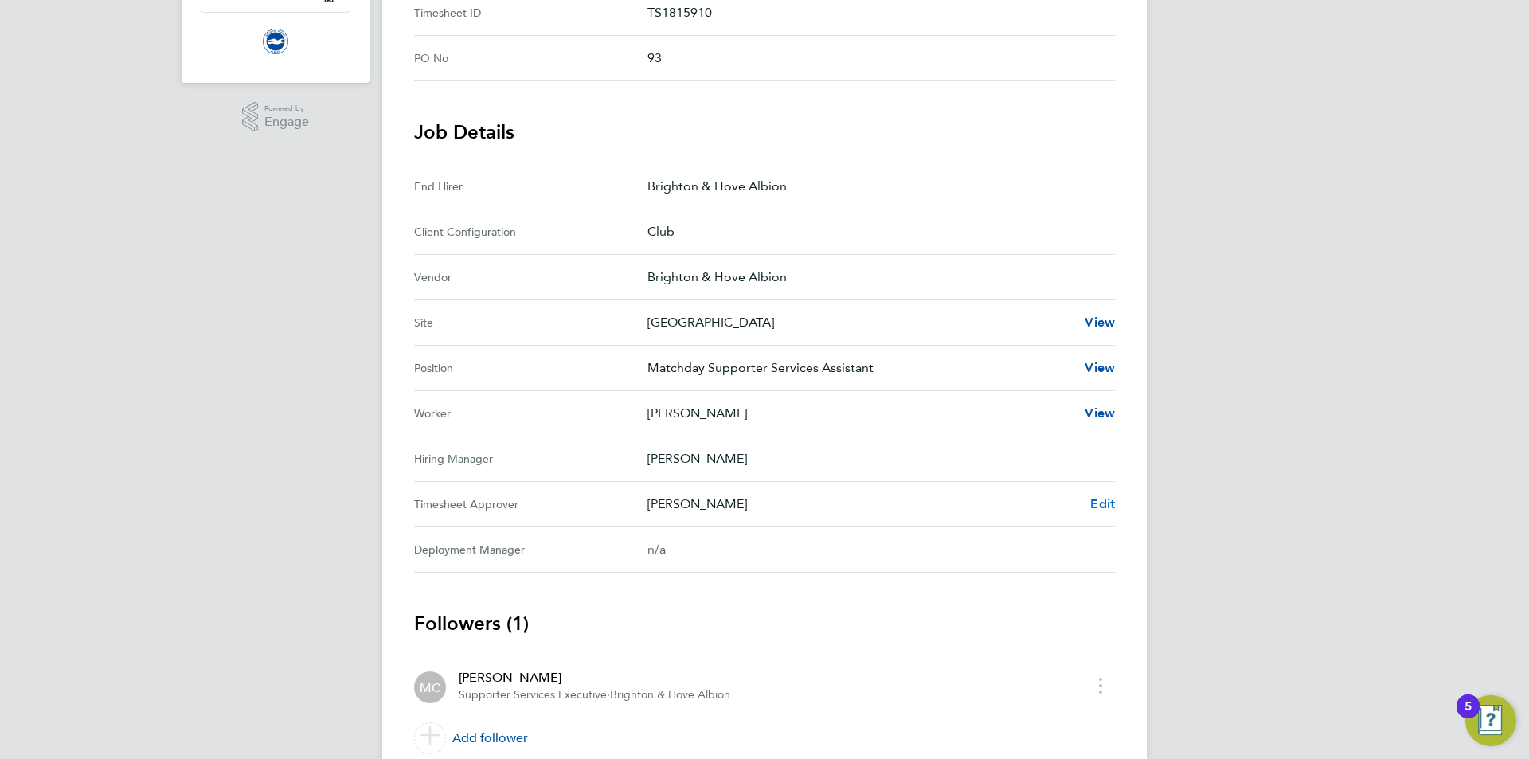
click at [1104, 505] on span "Edit" at bounding box center [1102, 503] width 25 height 15
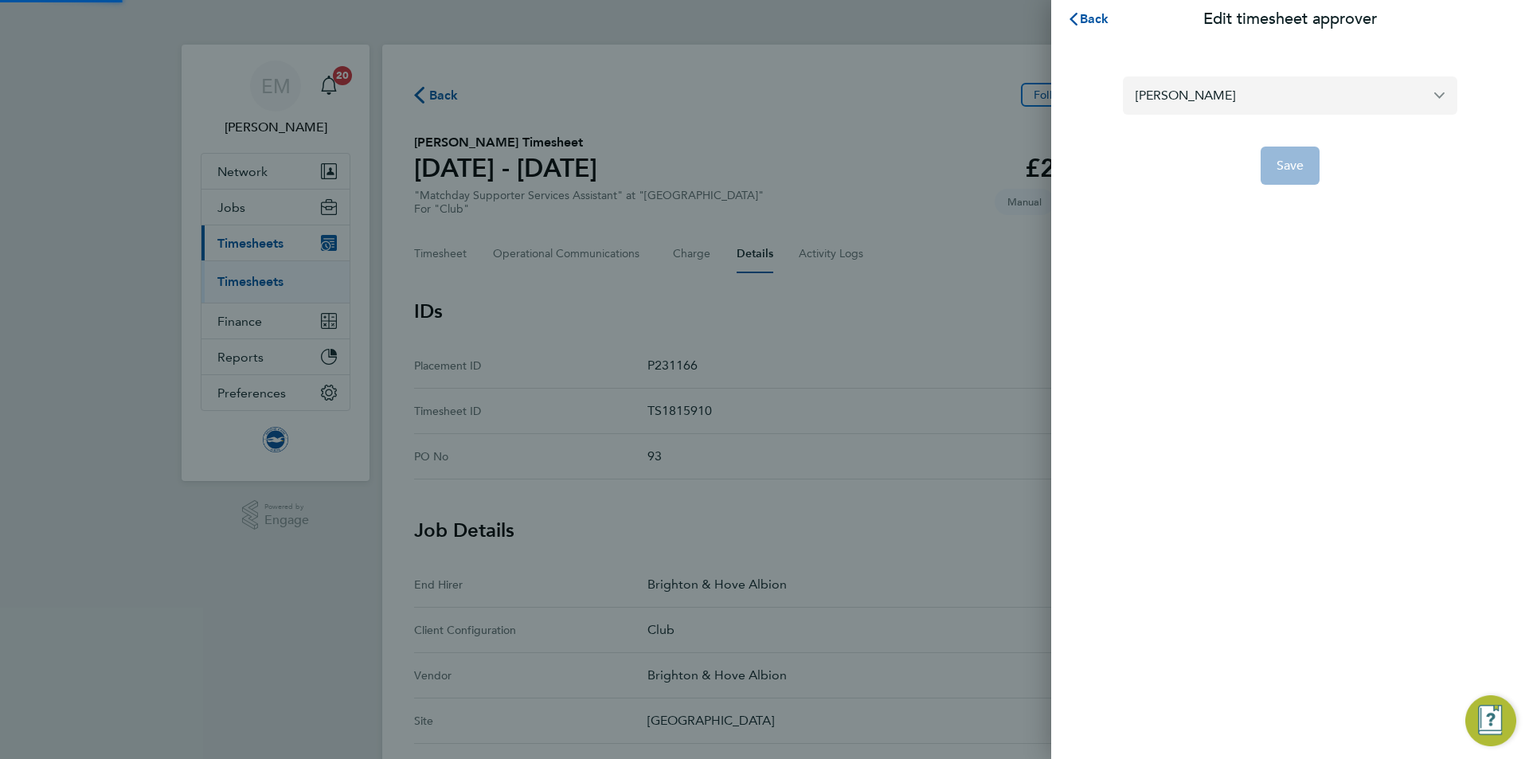
click at [1173, 104] on input "[PERSON_NAME]" at bounding box center [1290, 94] width 335 height 37
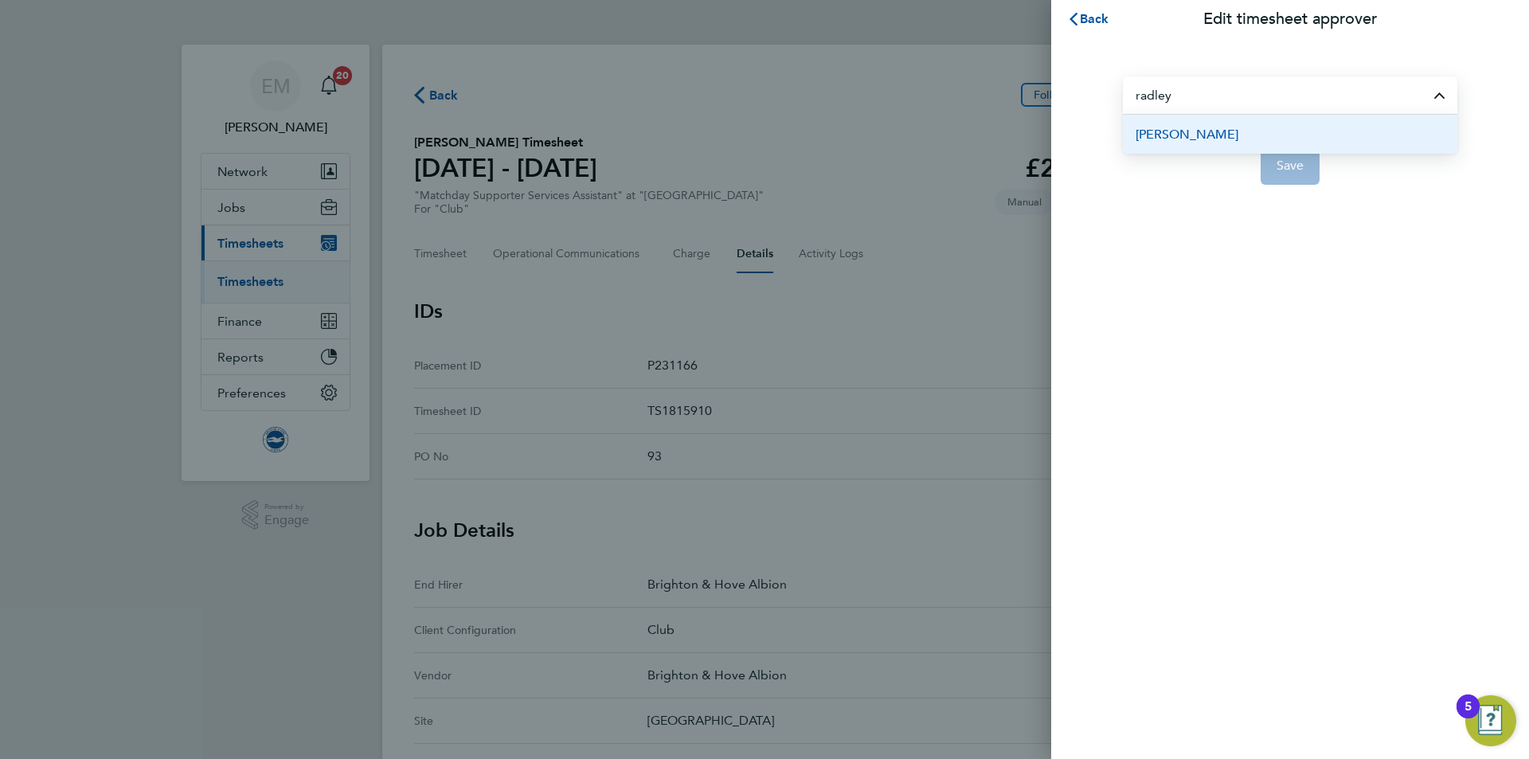
click at [1216, 132] on span "[PERSON_NAME]" at bounding box center [1187, 134] width 103 height 19
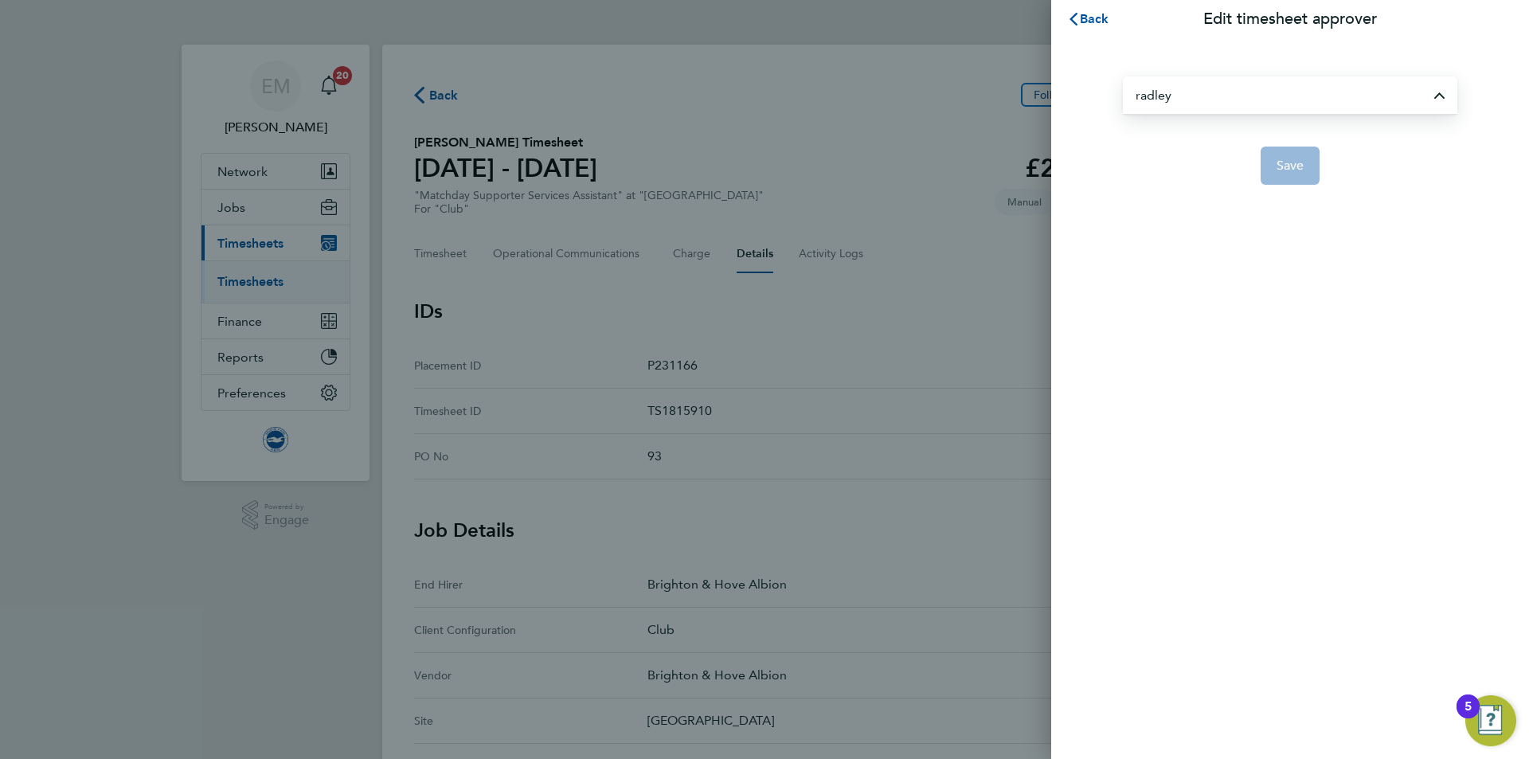
type input "[PERSON_NAME]"
click at [1278, 166] on span "Save" at bounding box center [1291, 166] width 28 height 16
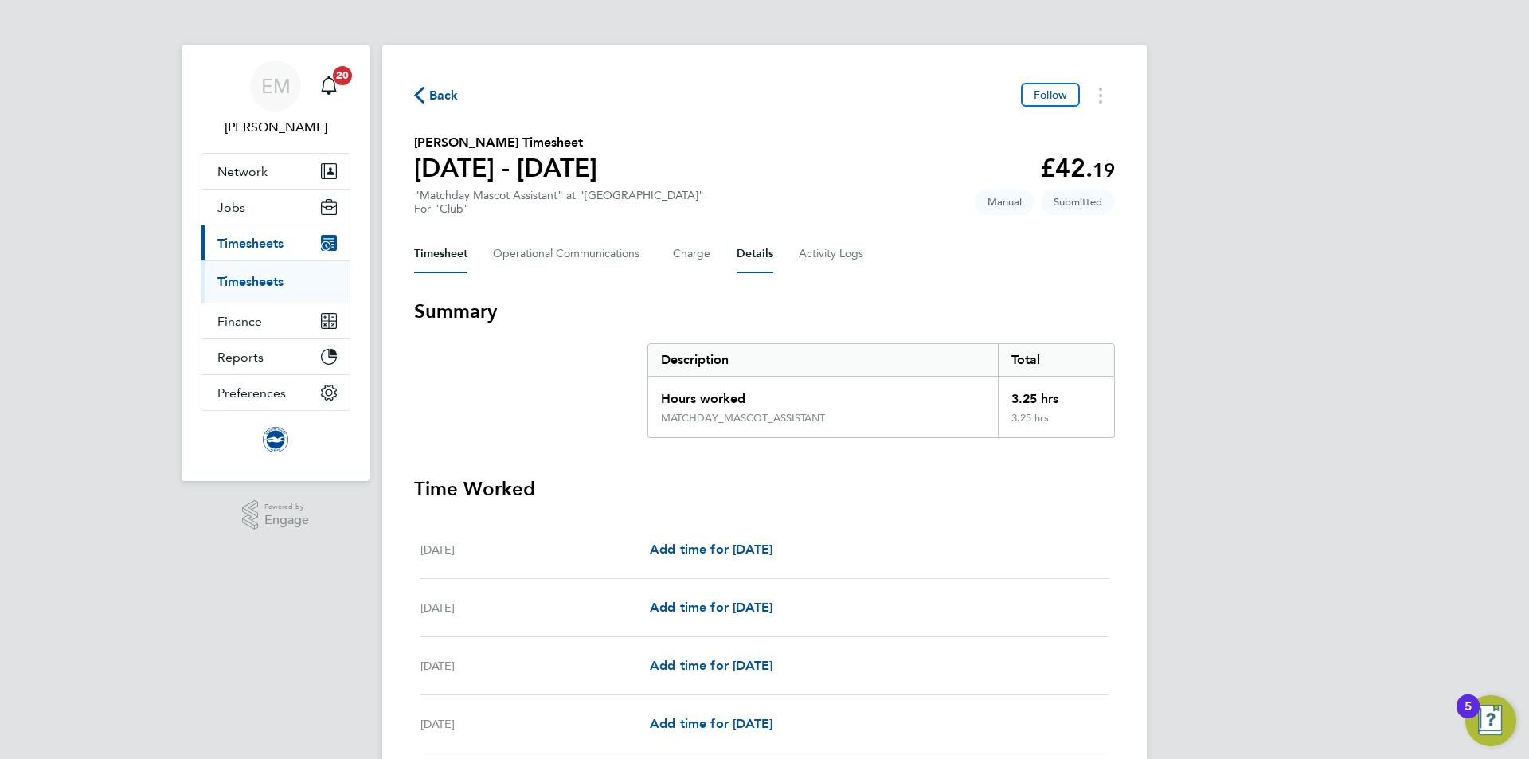
click at [738, 259] on button "Details" at bounding box center [755, 254] width 37 height 38
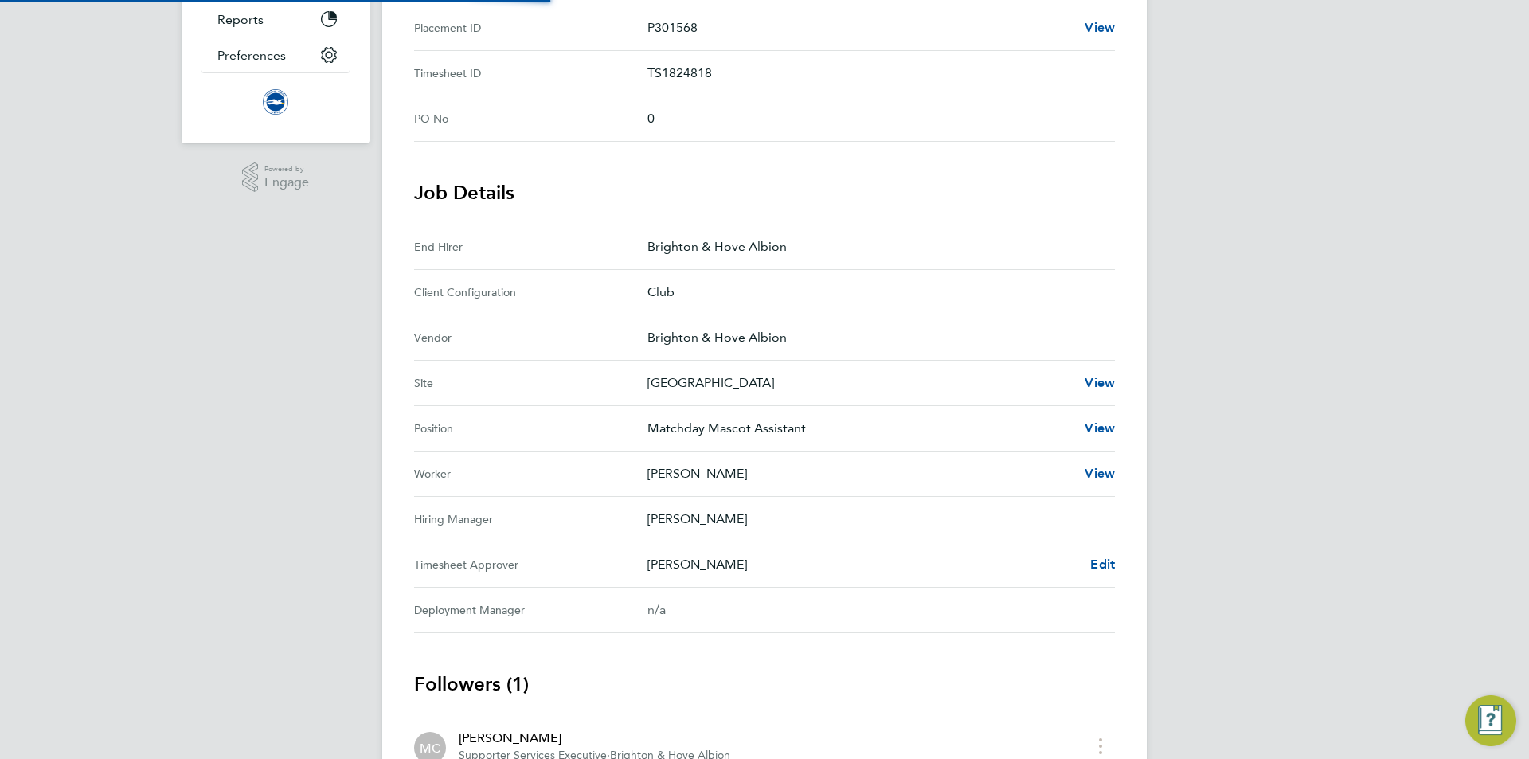
scroll to position [435, 0]
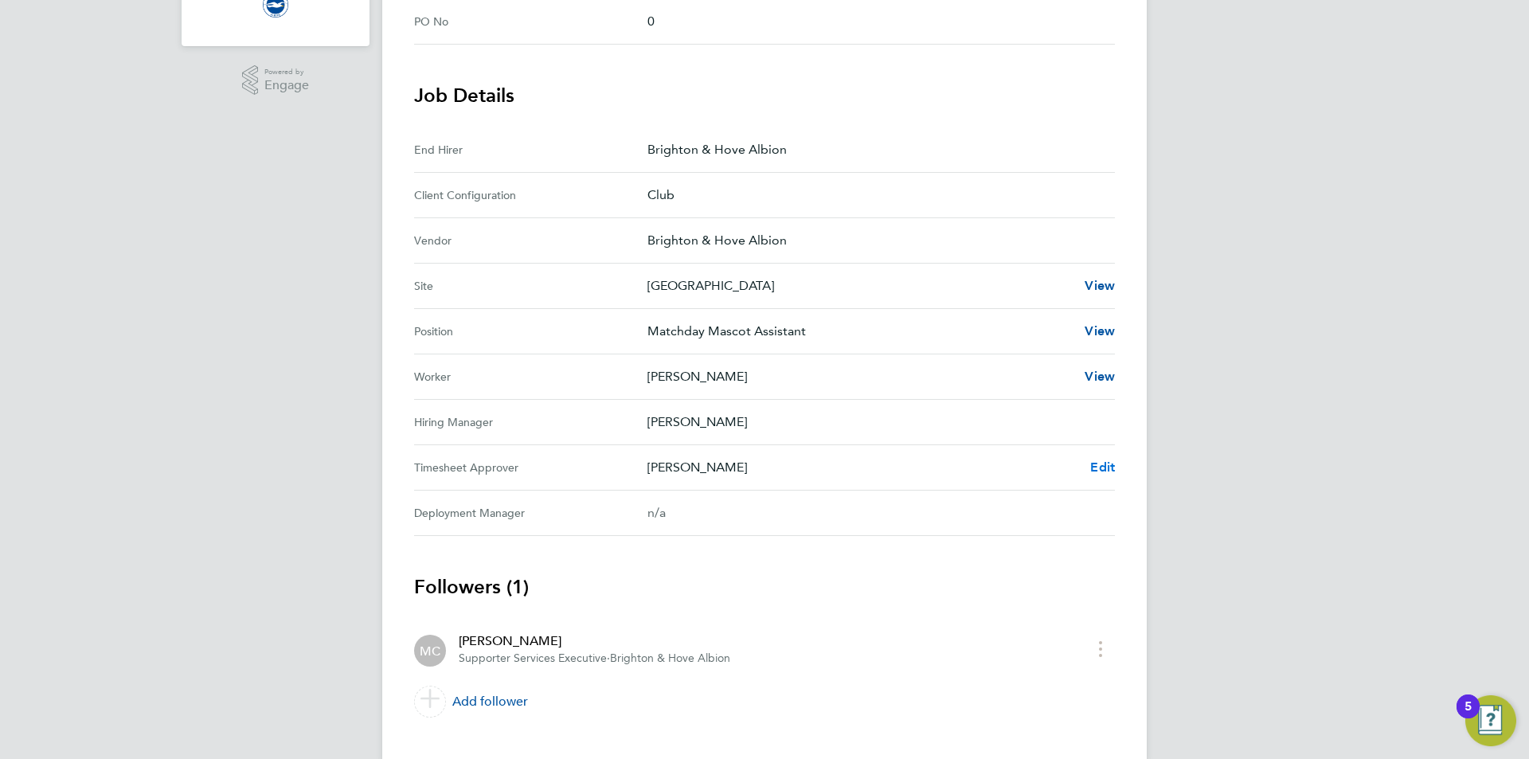
click at [1097, 464] on span "Edit" at bounding box center [1102, 467] width 25 height 15
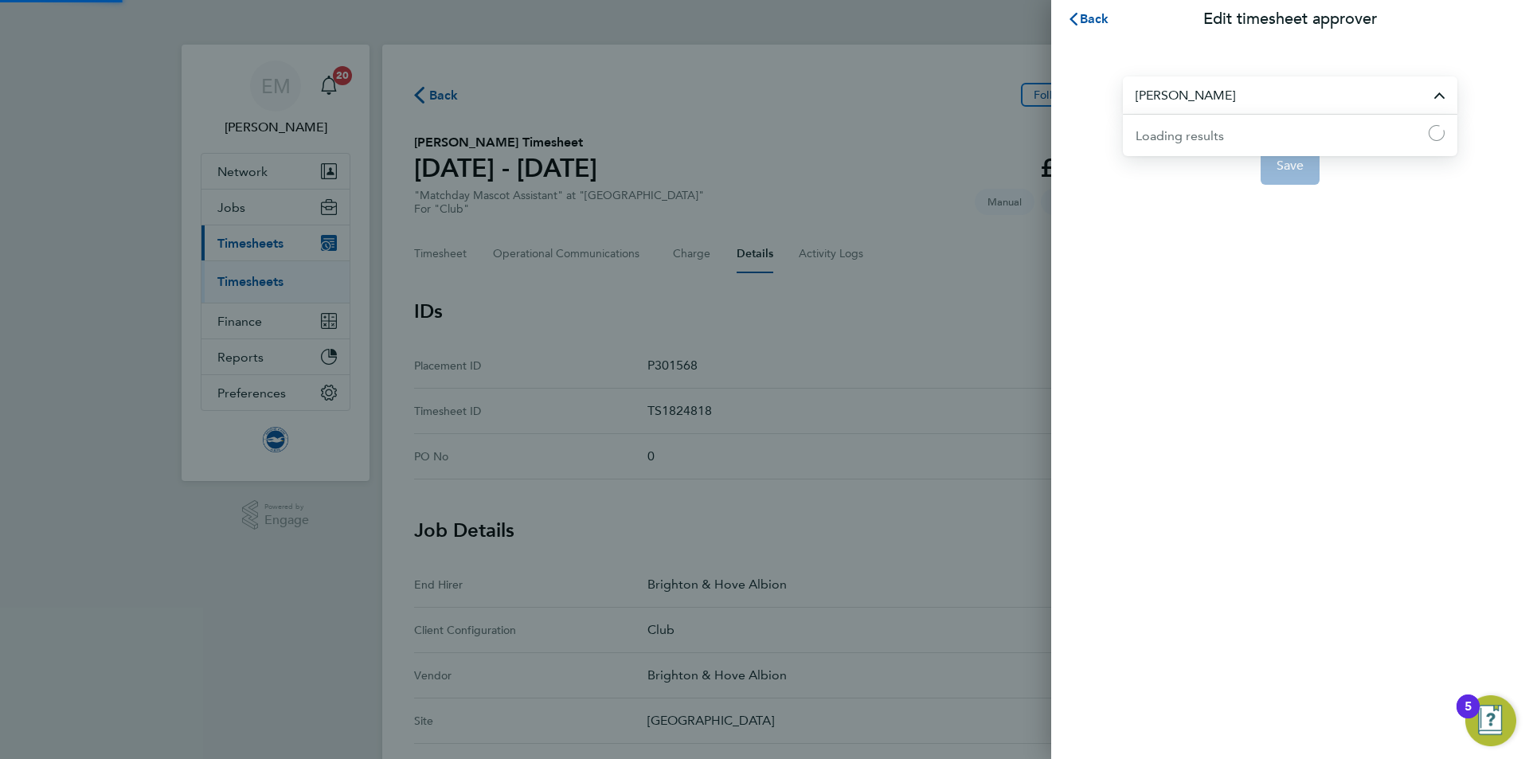
click at [1282, 86] on input "[PERSON_NAME]" at bounding box center [1290, 94] width 335 height 37
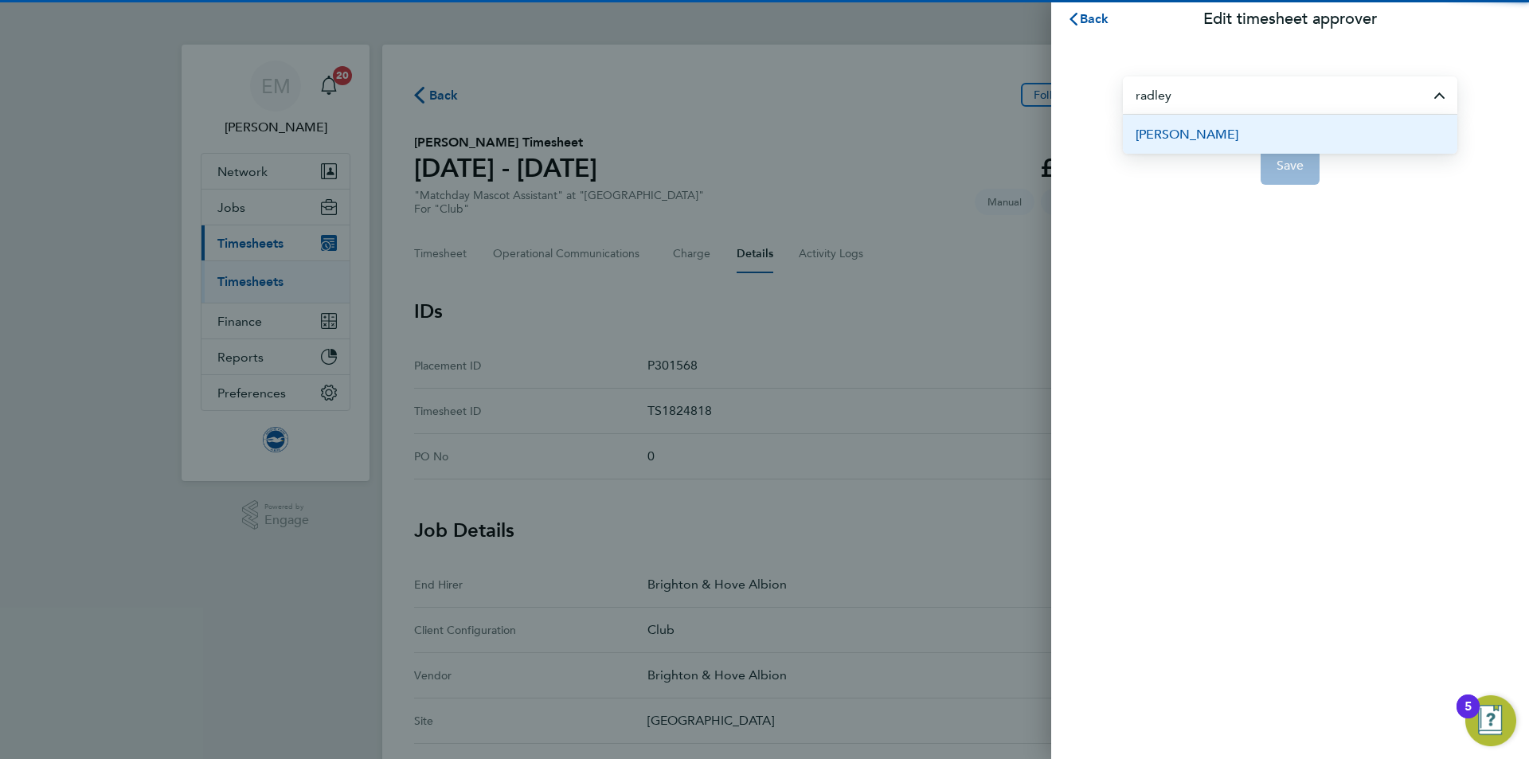
click at [1219, 146] on li "[PERSON_NAME]" at bounding box center [1290, 134] width 335 height 39
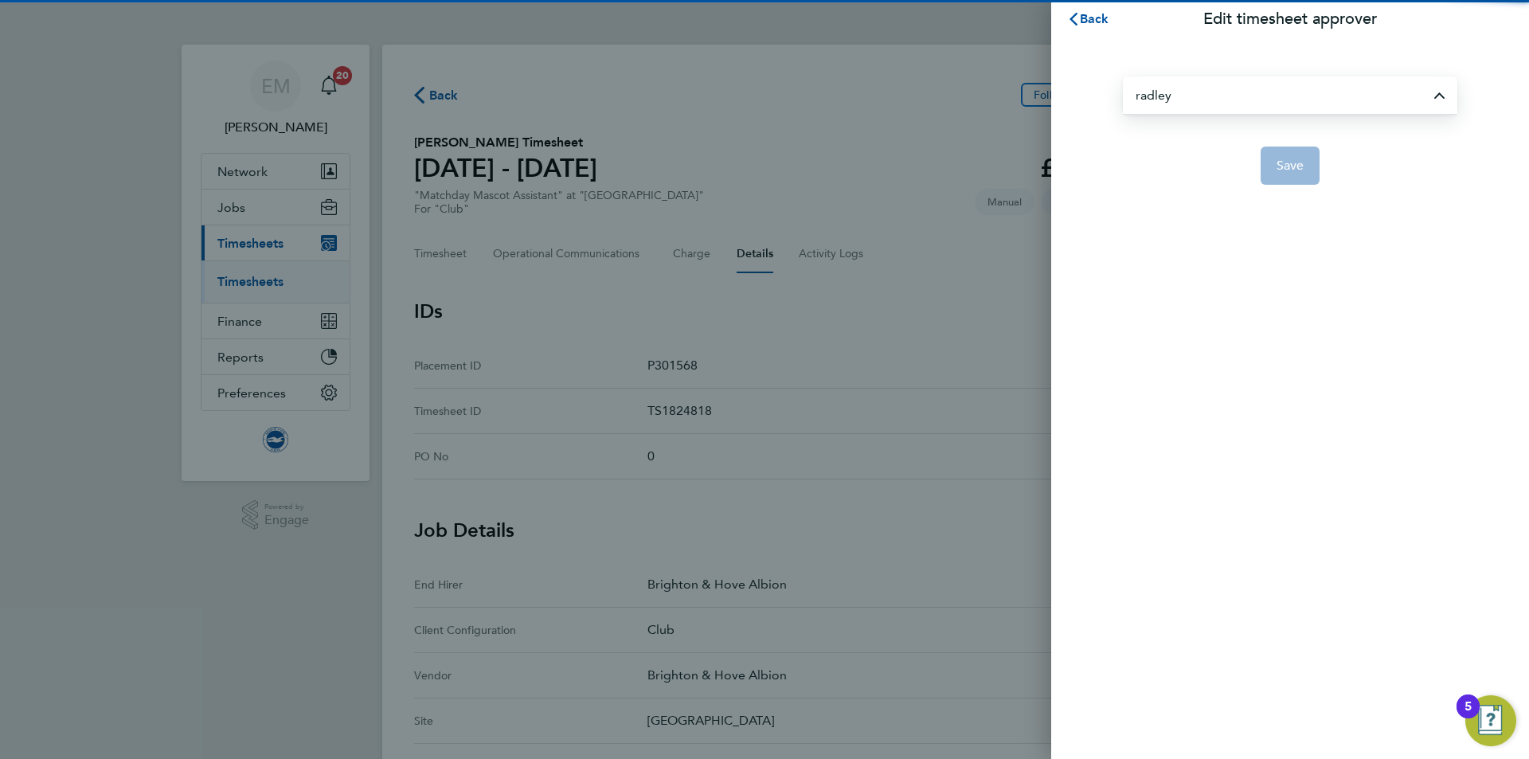
type input "[PERSON_NAME]"
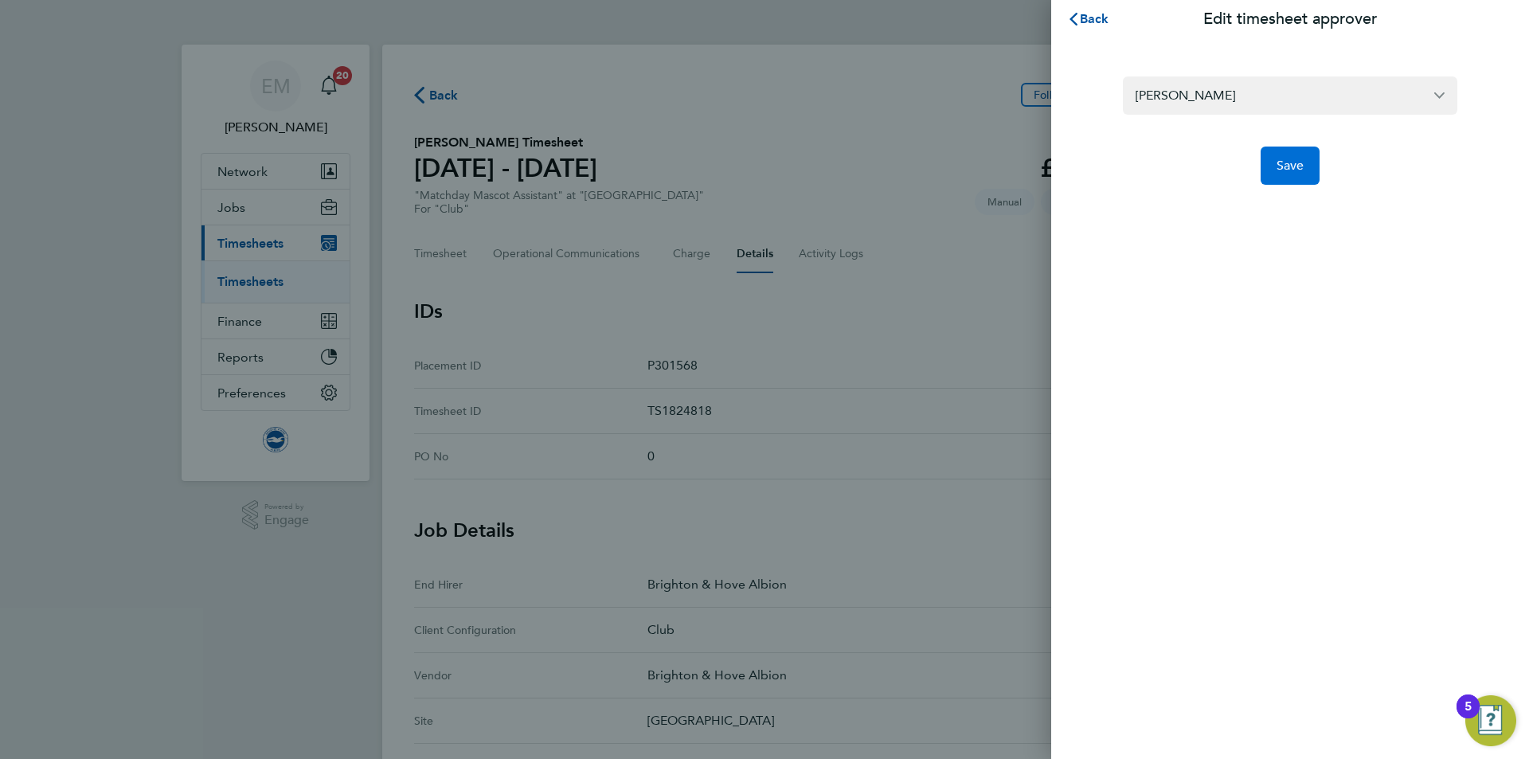
click at [1281, 168] on span "Save" at bounding box center [1291, 166] width 28 height 16
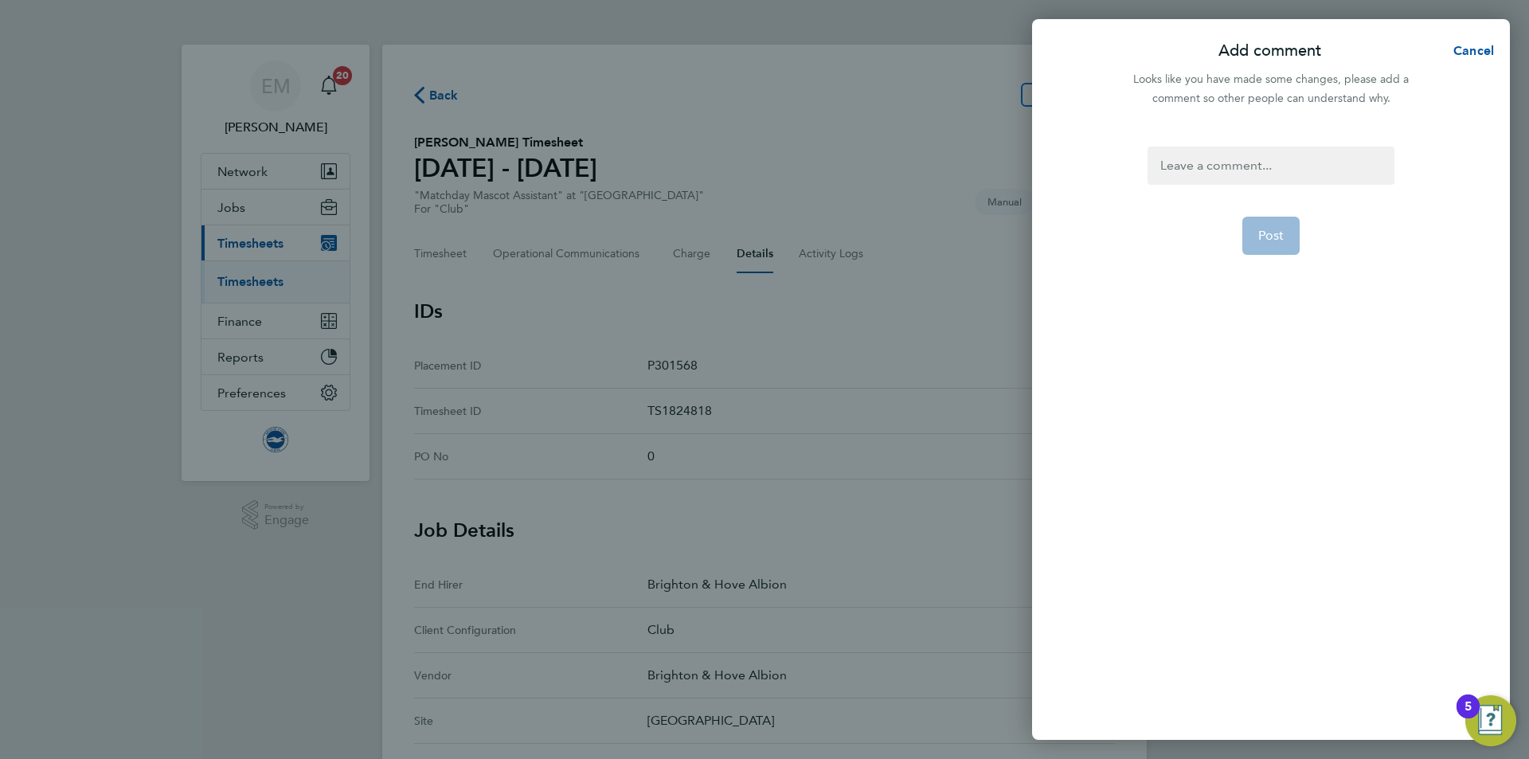
click at [1190, 156] on div at bounding box center [1271, 166] width 246 height 38
click at [1193, 178] on div at bounding box center [1271, 166] width 246 height 38
drag, startPoint x: 1226, startPoint y: 183, endPoint x: 1140, endPoint y: 155, distance: 90.7
click at [1140, 155] on div "Change of approving manager EM 24.09.2025 Post" at bounding box center [1271, 433] width 478 height 613
copy div "Change of approving manager EM [DATE]"
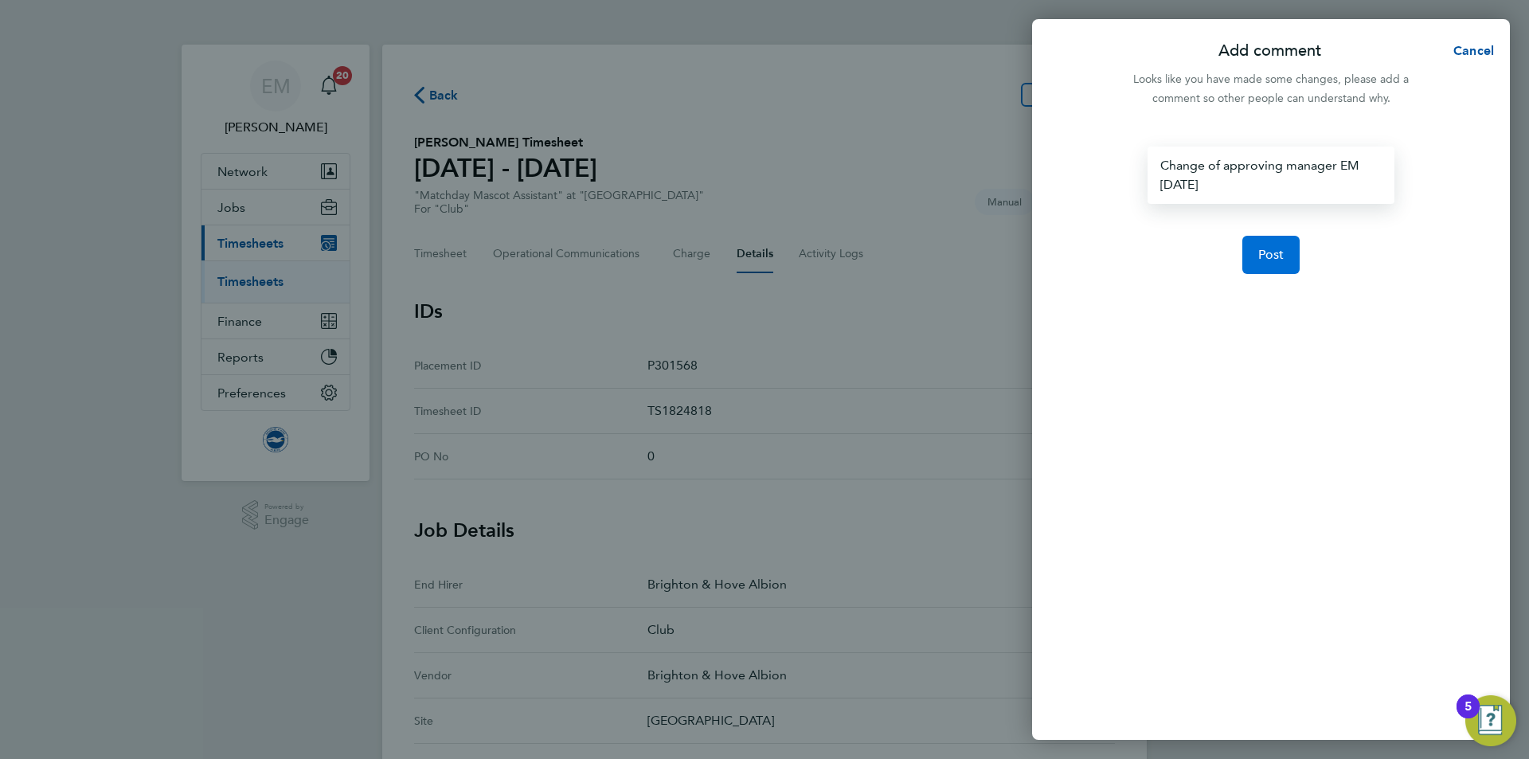
click at [1278, 260] on span "Post" at bounding box center [1272, 255] width 26 height 16
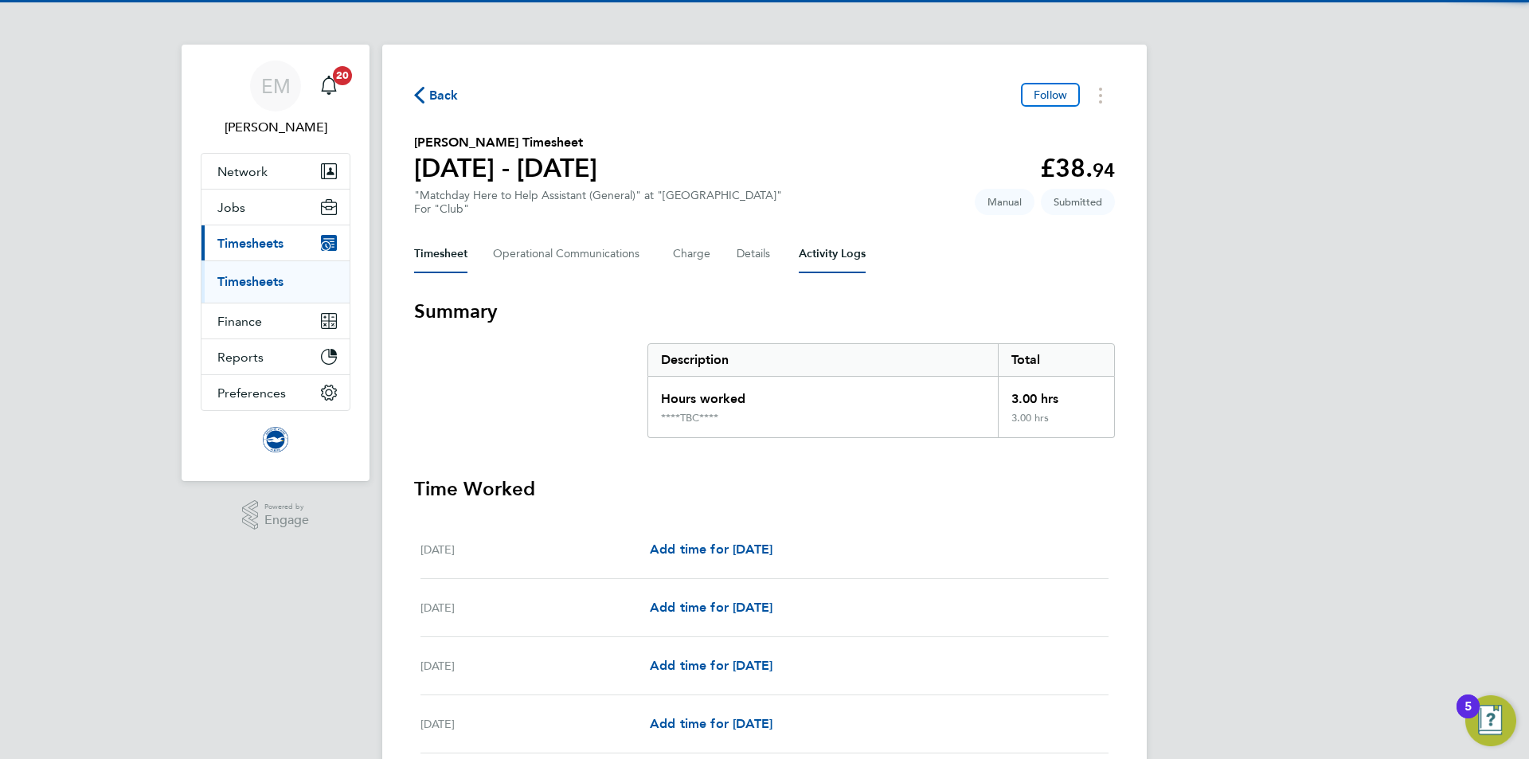
click at [817, 260] on Logs-tab "Activity Logs" at bounding box center [832, 254] width 67 height 38
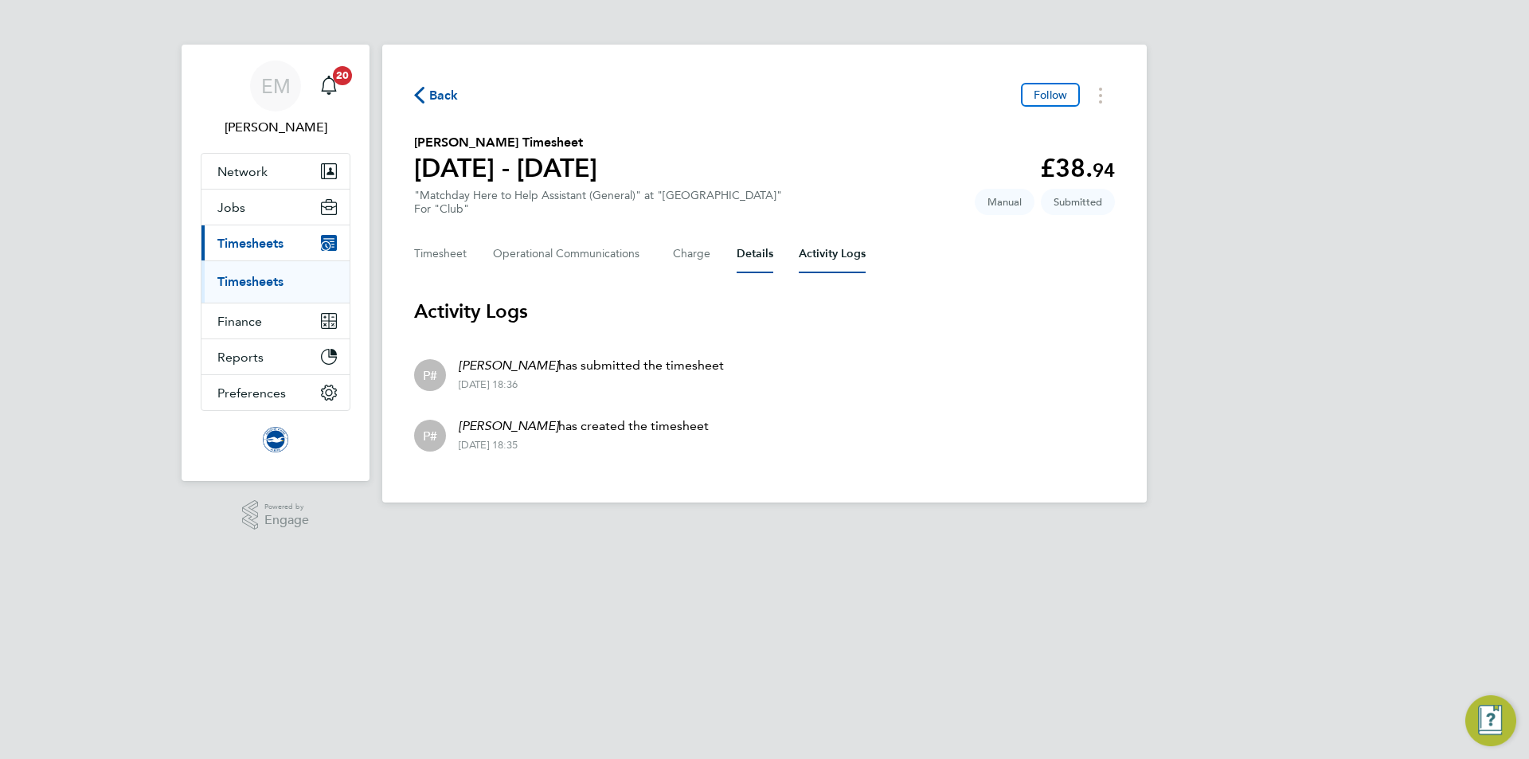
click at [758, 251] on button "Details" at bounding box center [755, 254] width 37 height 38
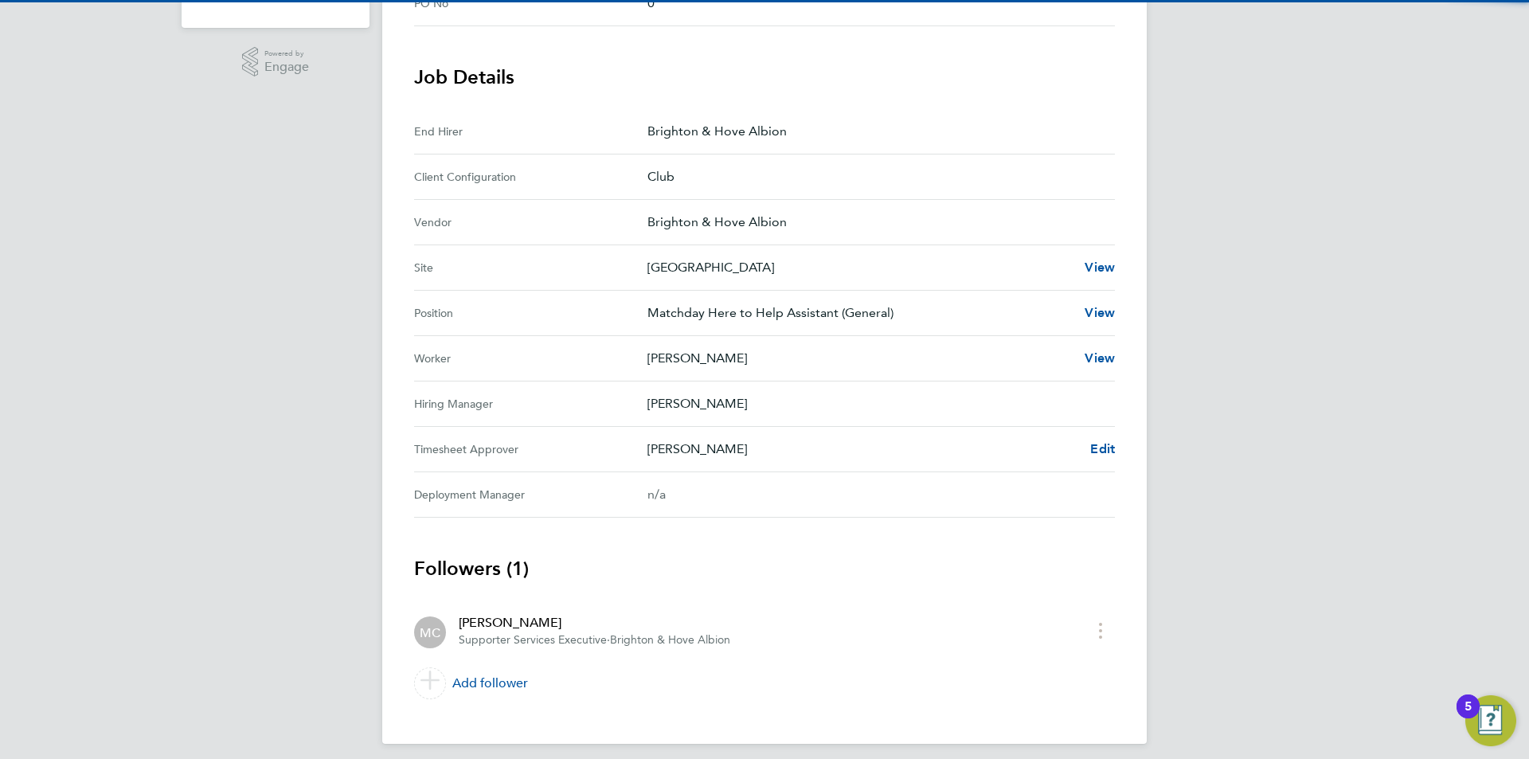
scroll to position [464, 0]
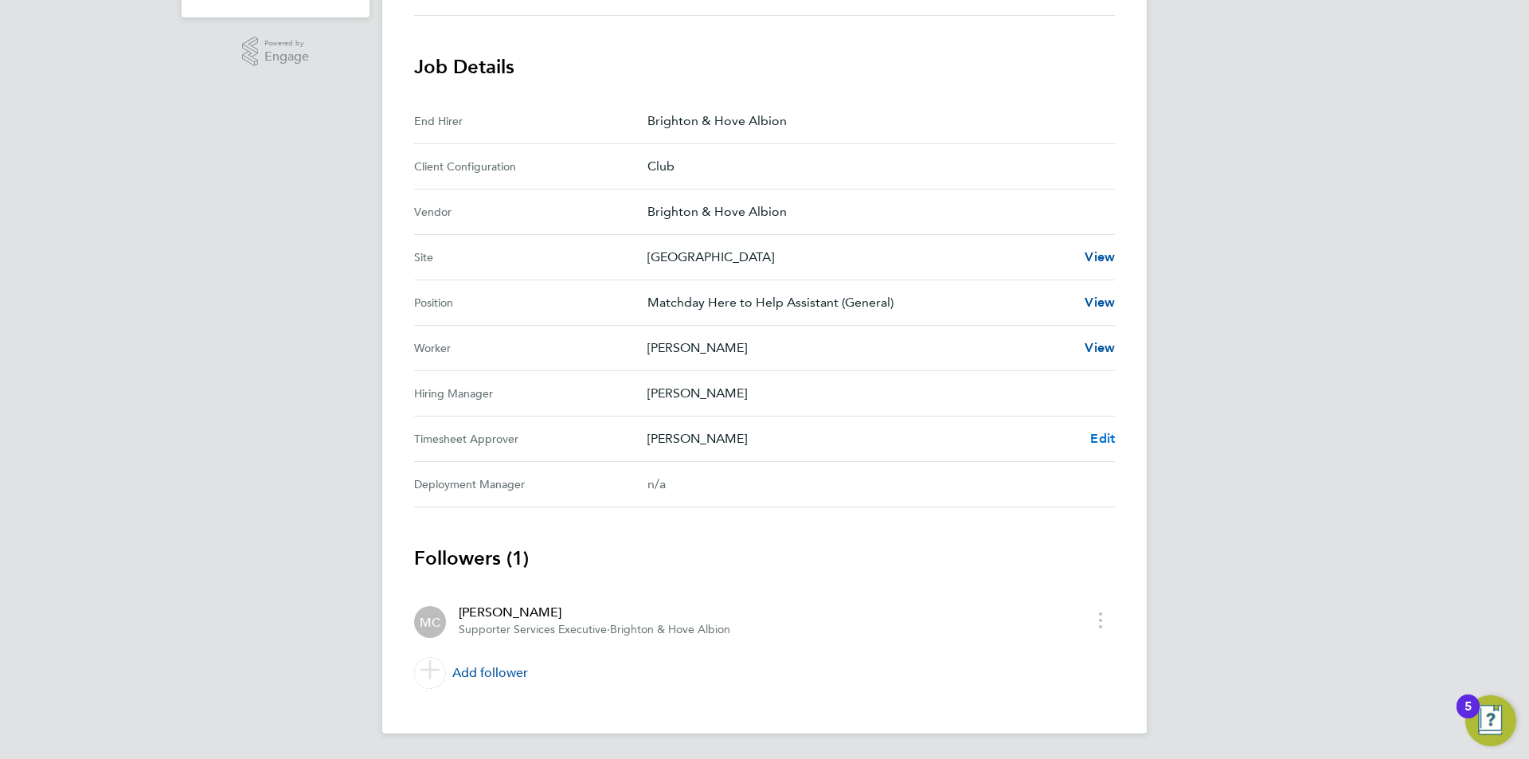
click at [1090, 437] on span "Edit" at bounding box center [1102, 438] width 25 height 15
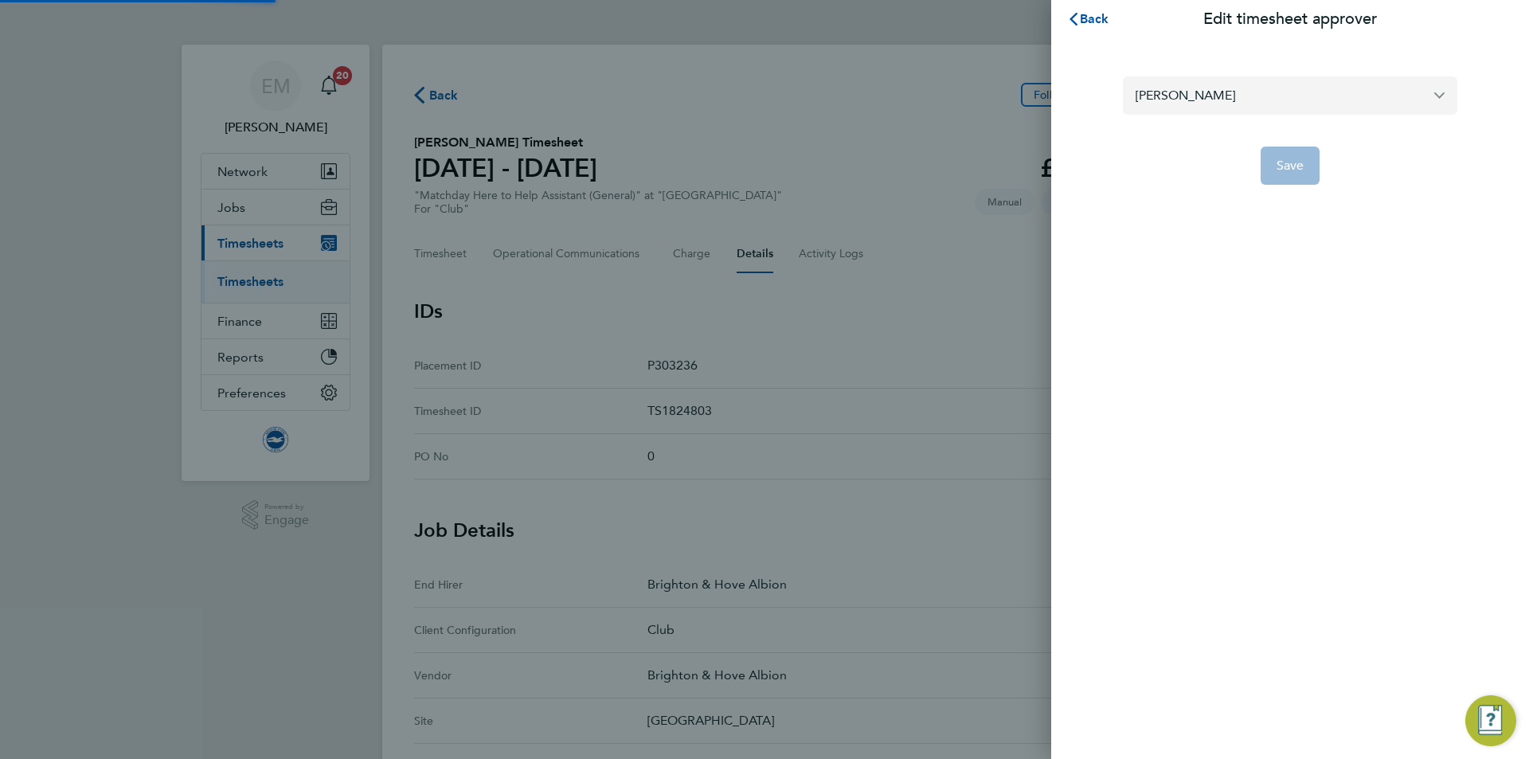
click at [1216, 85] on input "[PERSON_NAME]" at bounding box center [1290, 94] width 335 height 37
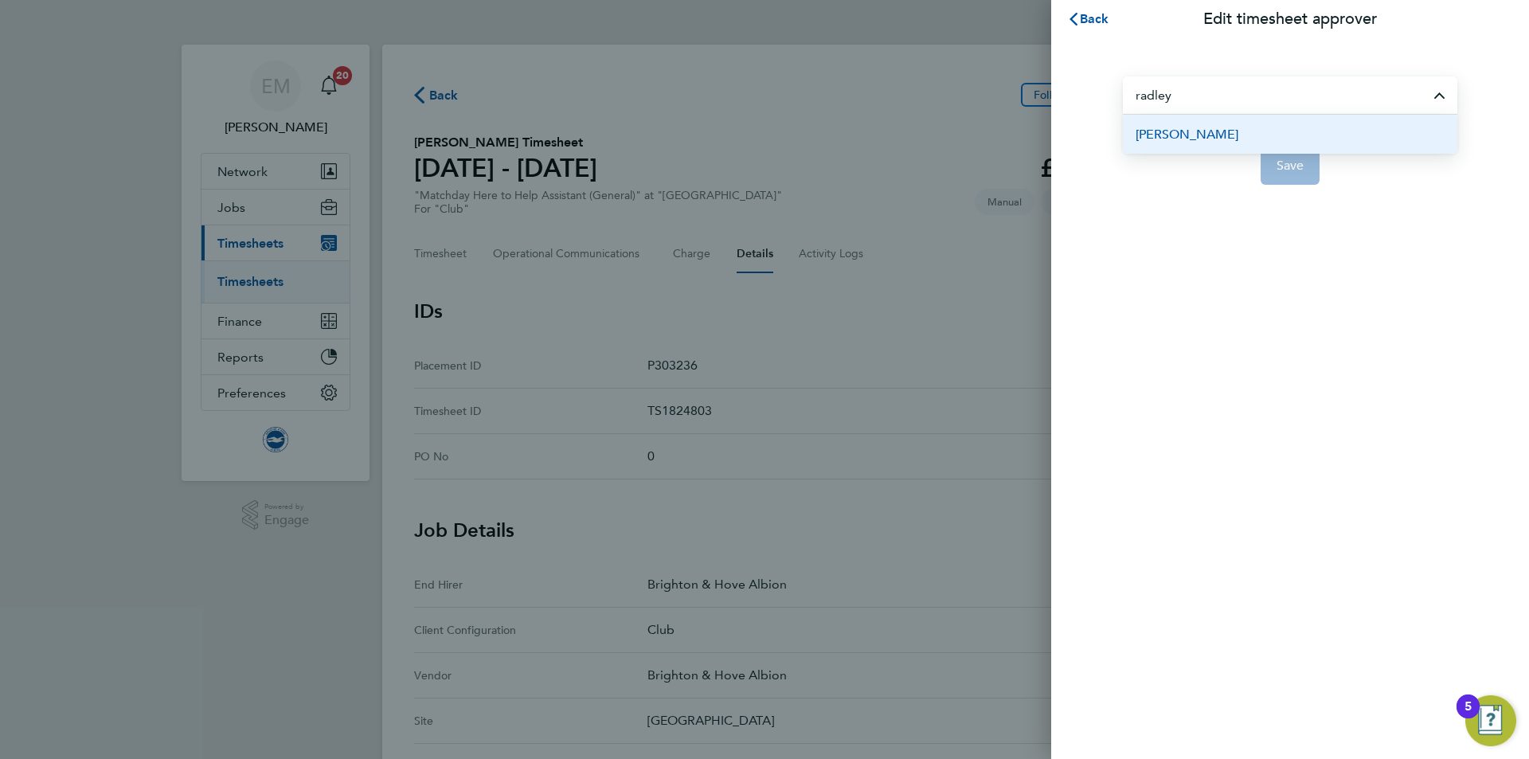
click at [1243, 135] on li "[PERSON_NAME]" at bounding box center [1290, 134] width 335 height 39
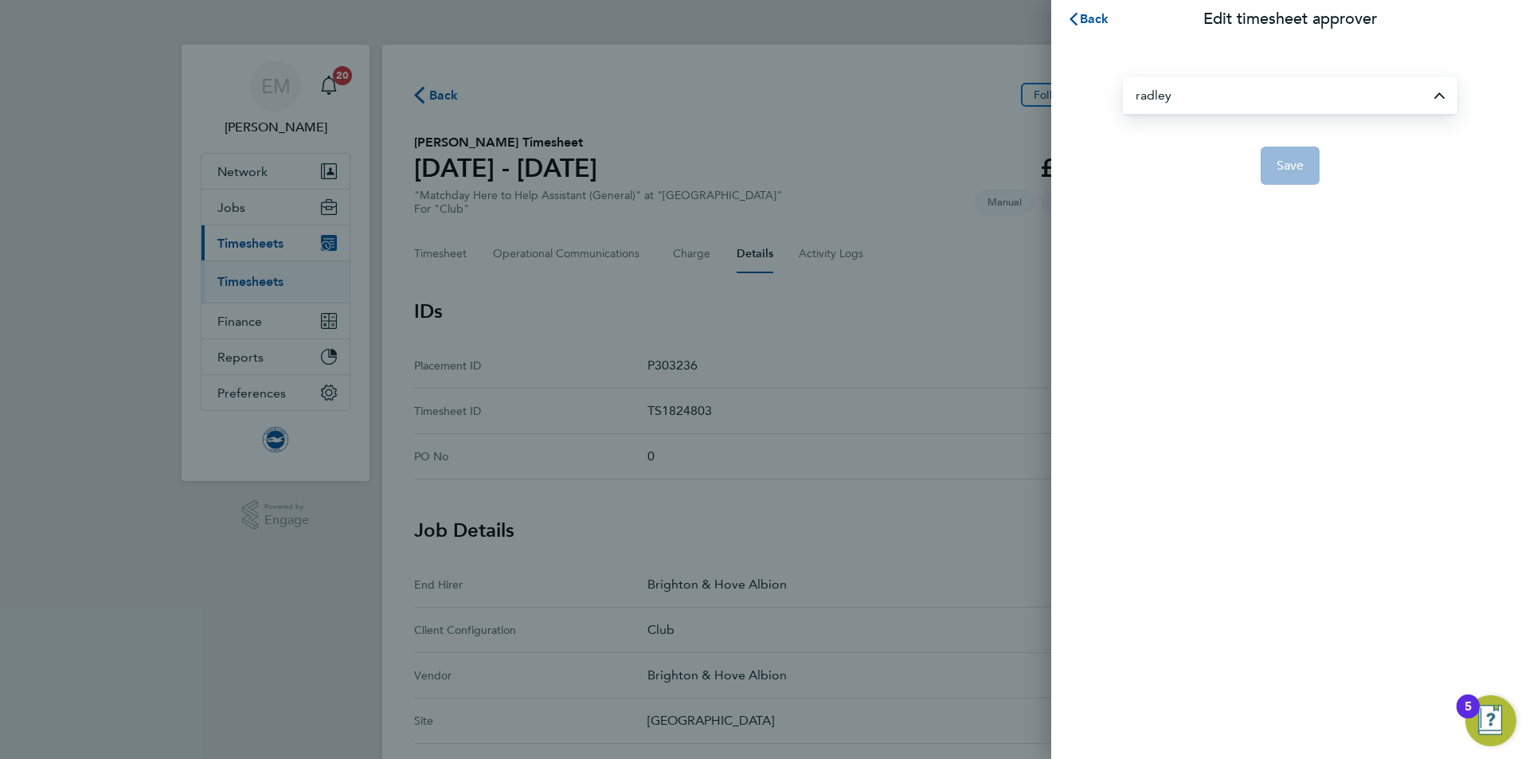
type input "[PERSON_NAME]"
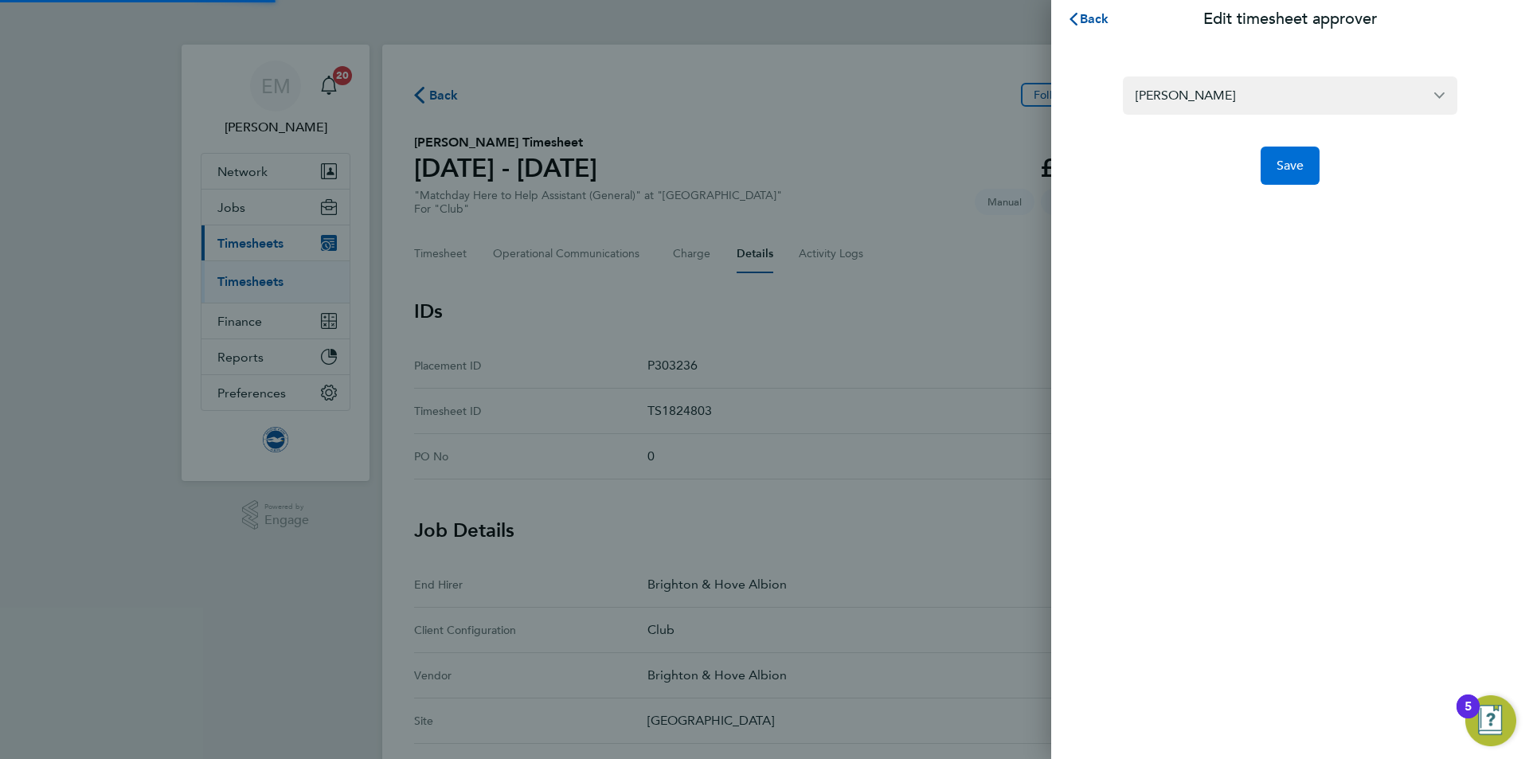
click at [1276, 170] on button "Save" at bounding box center [1291, 166] width 60 height 38
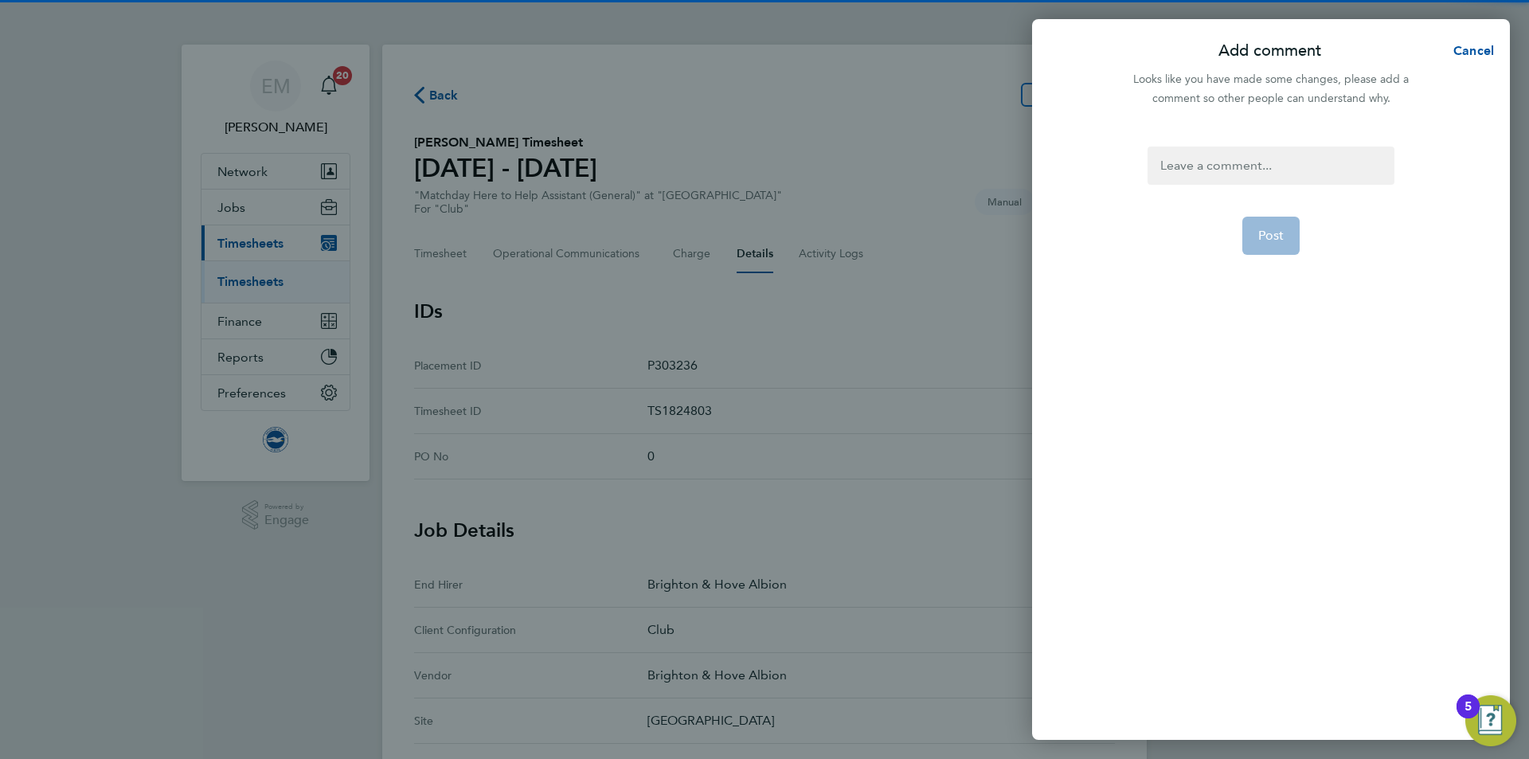
click at [1235, 173] on div at bounding box center [1271, 166] width 246 height 38
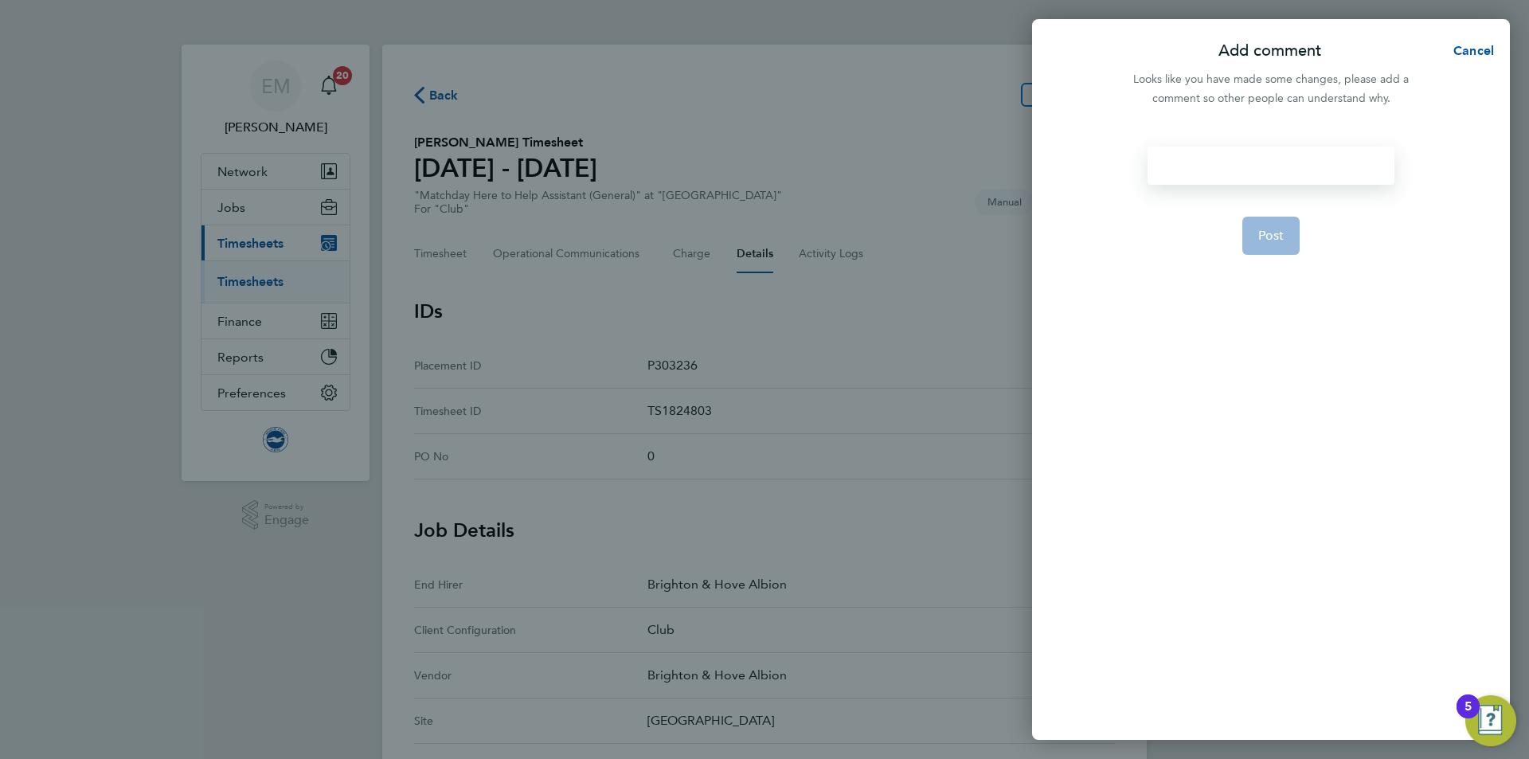
click at [1230, 172] on div at bounding box center [1271, 166] width 246 height 38
paste div
click at [1284, 256] on button "Post" at bounding box center [1272, 255] width 58 height 38
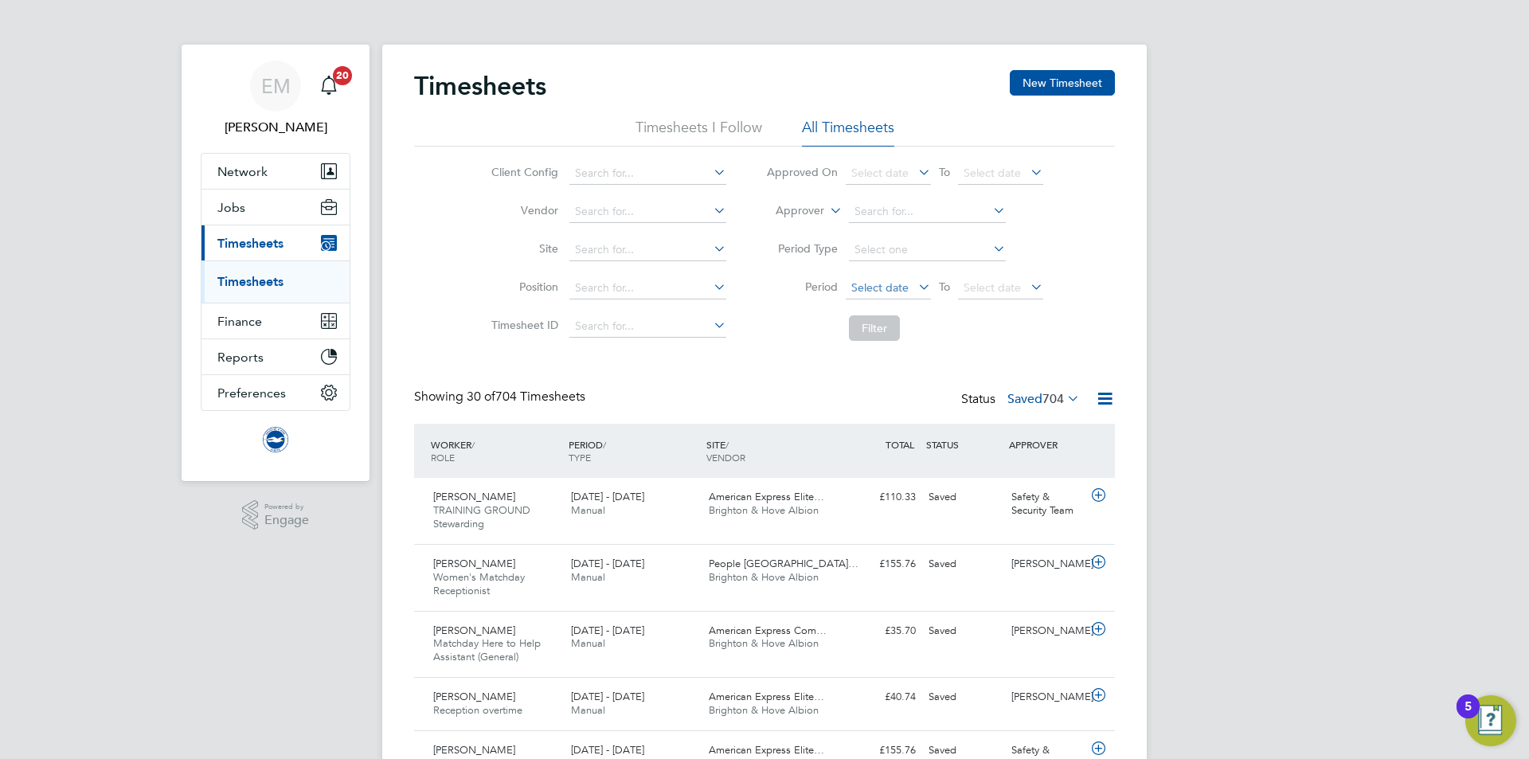
click at [867, 290] on span "Select date" at bounding box center [880, 287] width 57 height 14
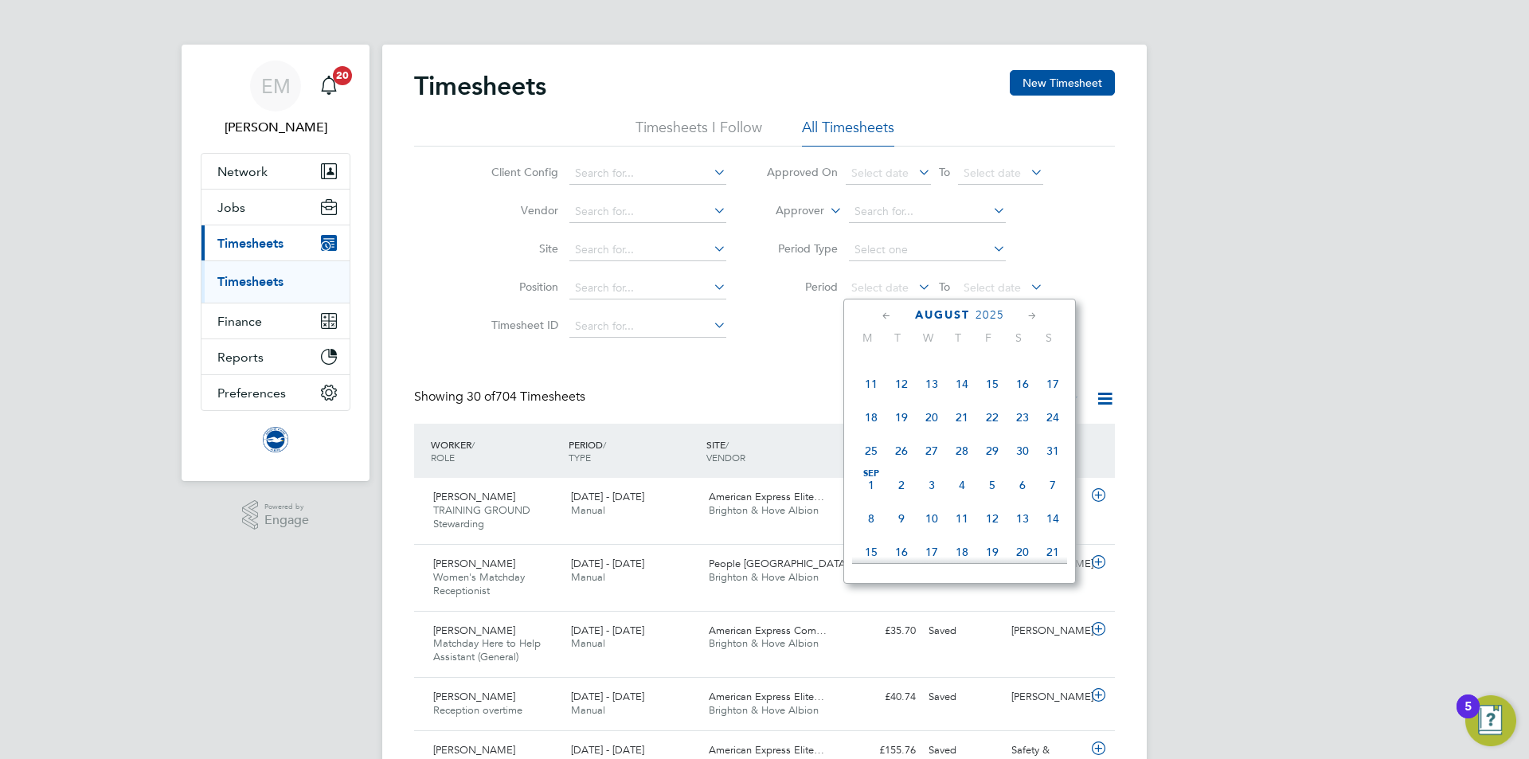
click at [872, 478] on span "Sep" at bounding box center [871, 474] width 30 height 8
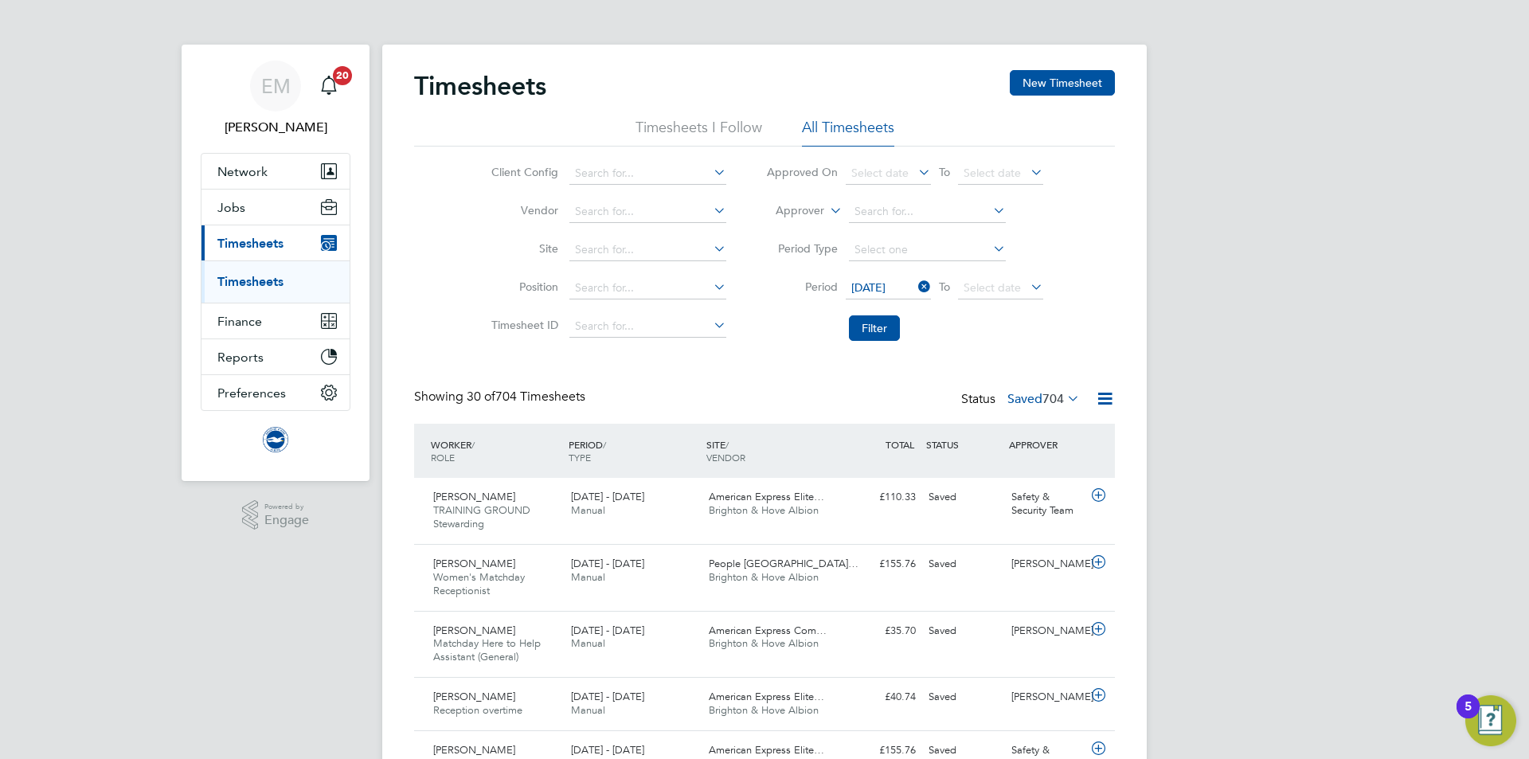
click at [886, 282] on span "[DATE]" at bounding box center [869, 287] width 34 height 14
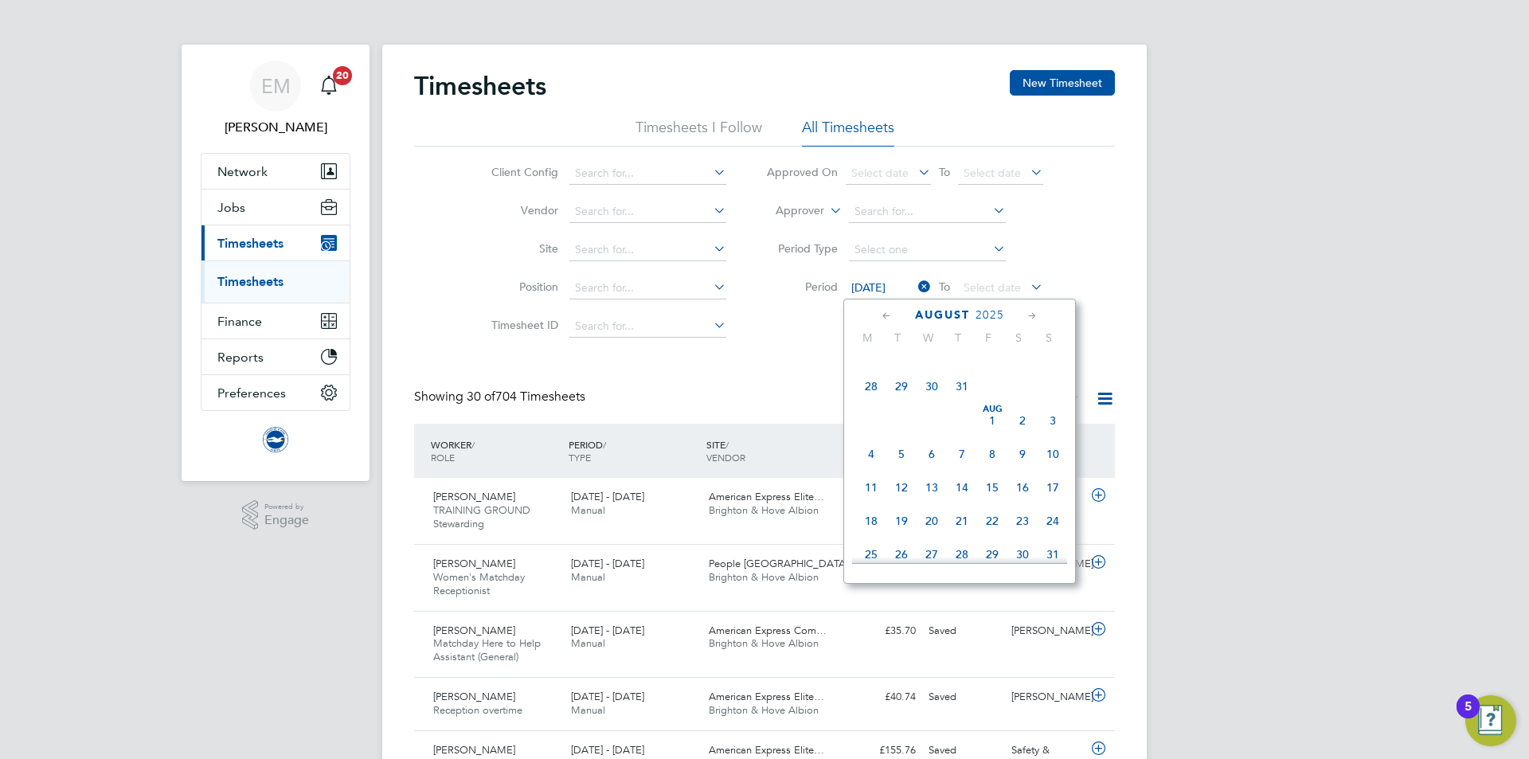
click at [989, 413] on span "Aug" at bounding box center [992, 409] width 30 height 8
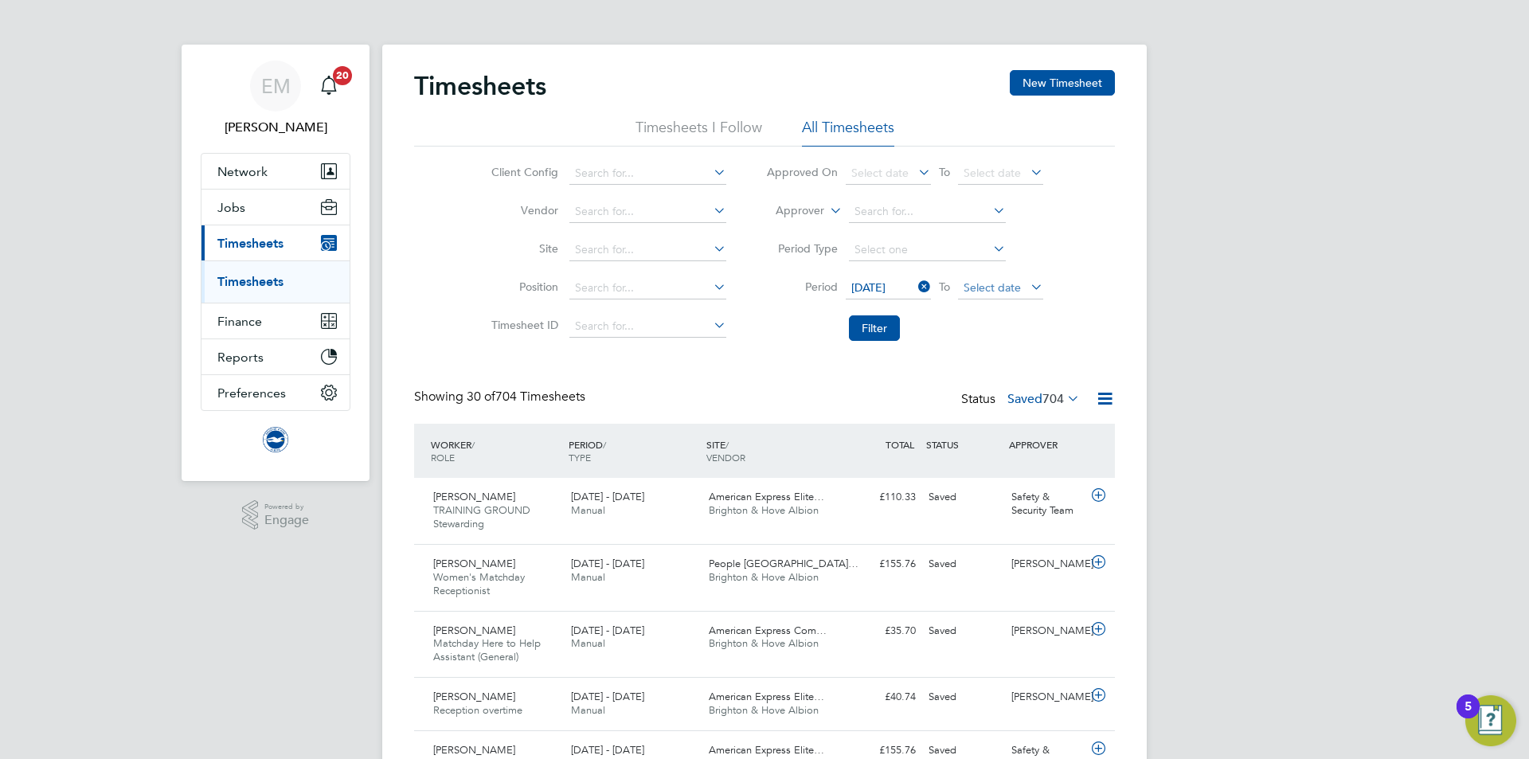
click at [991, 286] on span "Select date" at bounding box center [992, 287] width 57 height 14
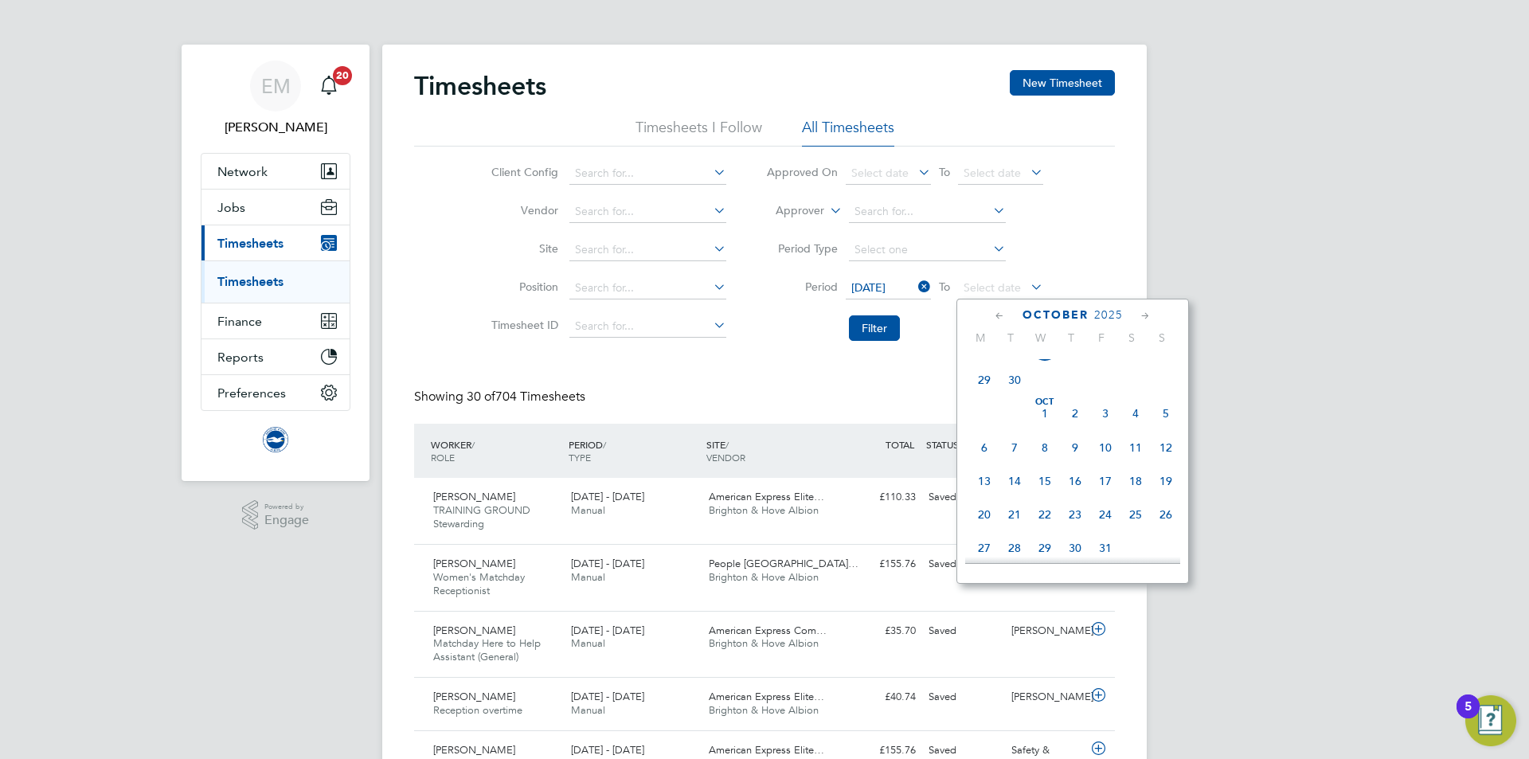
click at [1015, 390] on span "30" at bounding box center [1015, 380] width 30 height 30
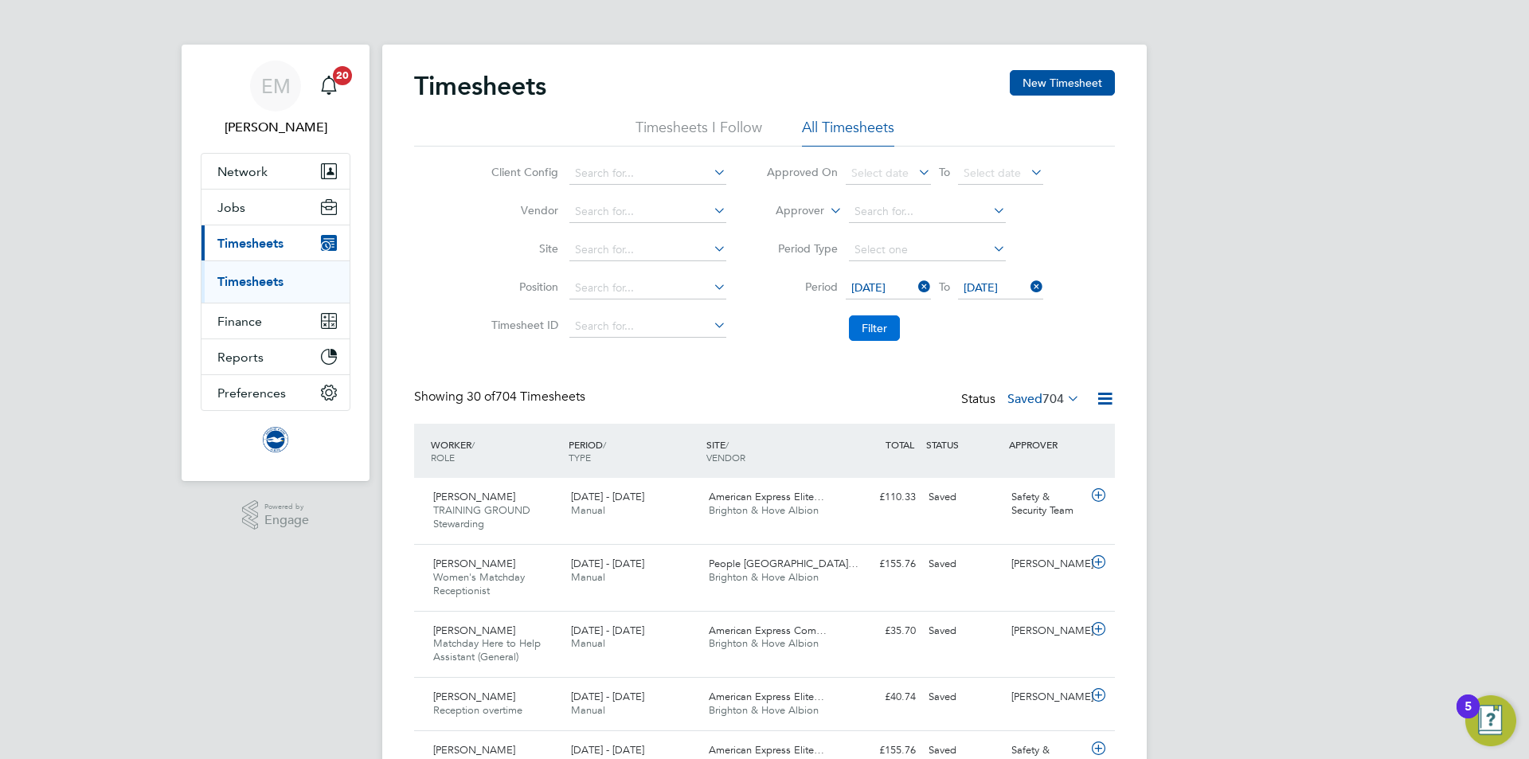
click at [867, 323] on button "Filter" at bounding box center [874, 327] width 51 height 25
click at [880, 214] on input at bounding box center [927, 212] width 157 height 22
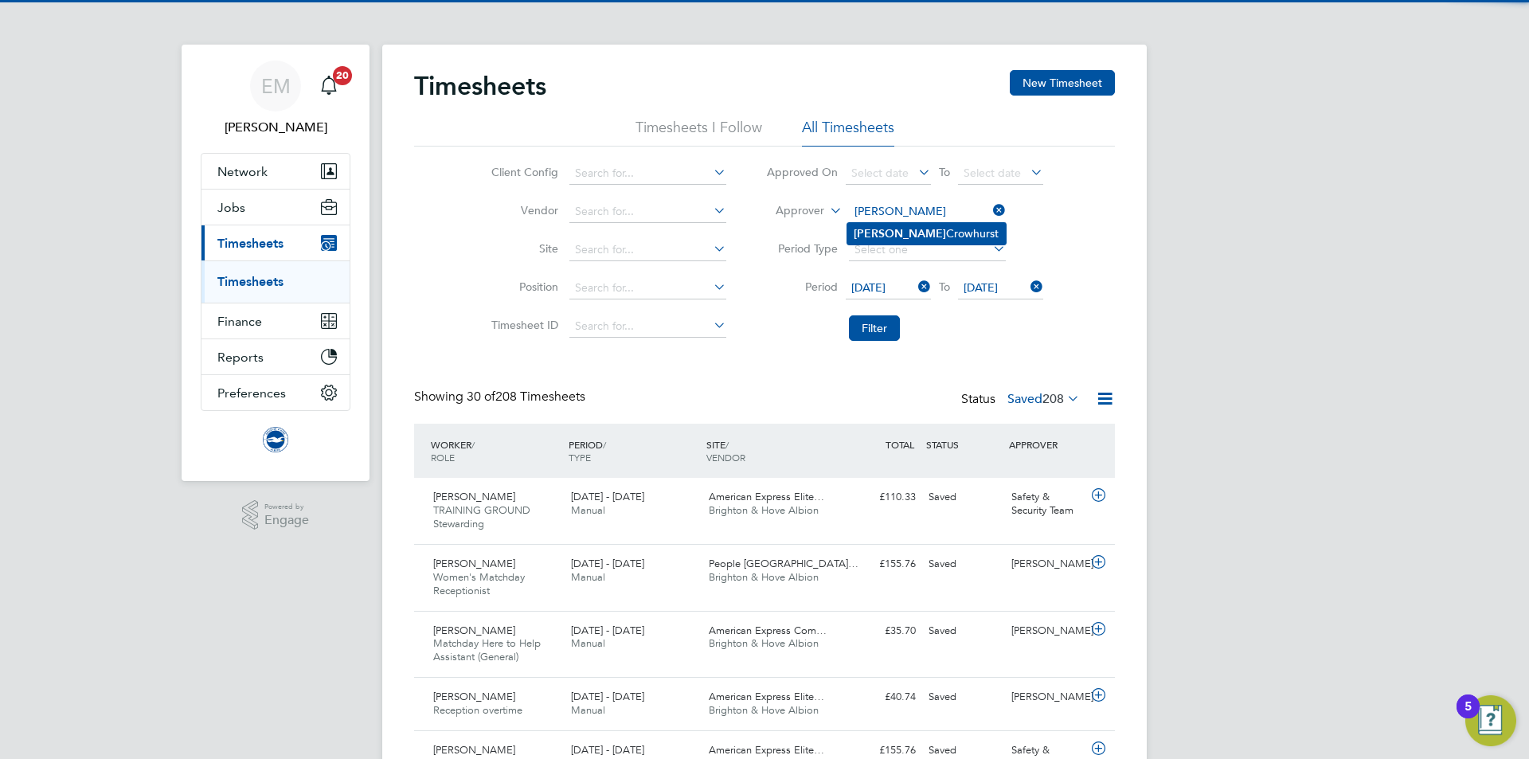
click at [892, 232] on li "[PERSON_NAME]" at bounding box center [927, 234] width 159 height 22
type input "[PERSON_NAME]"
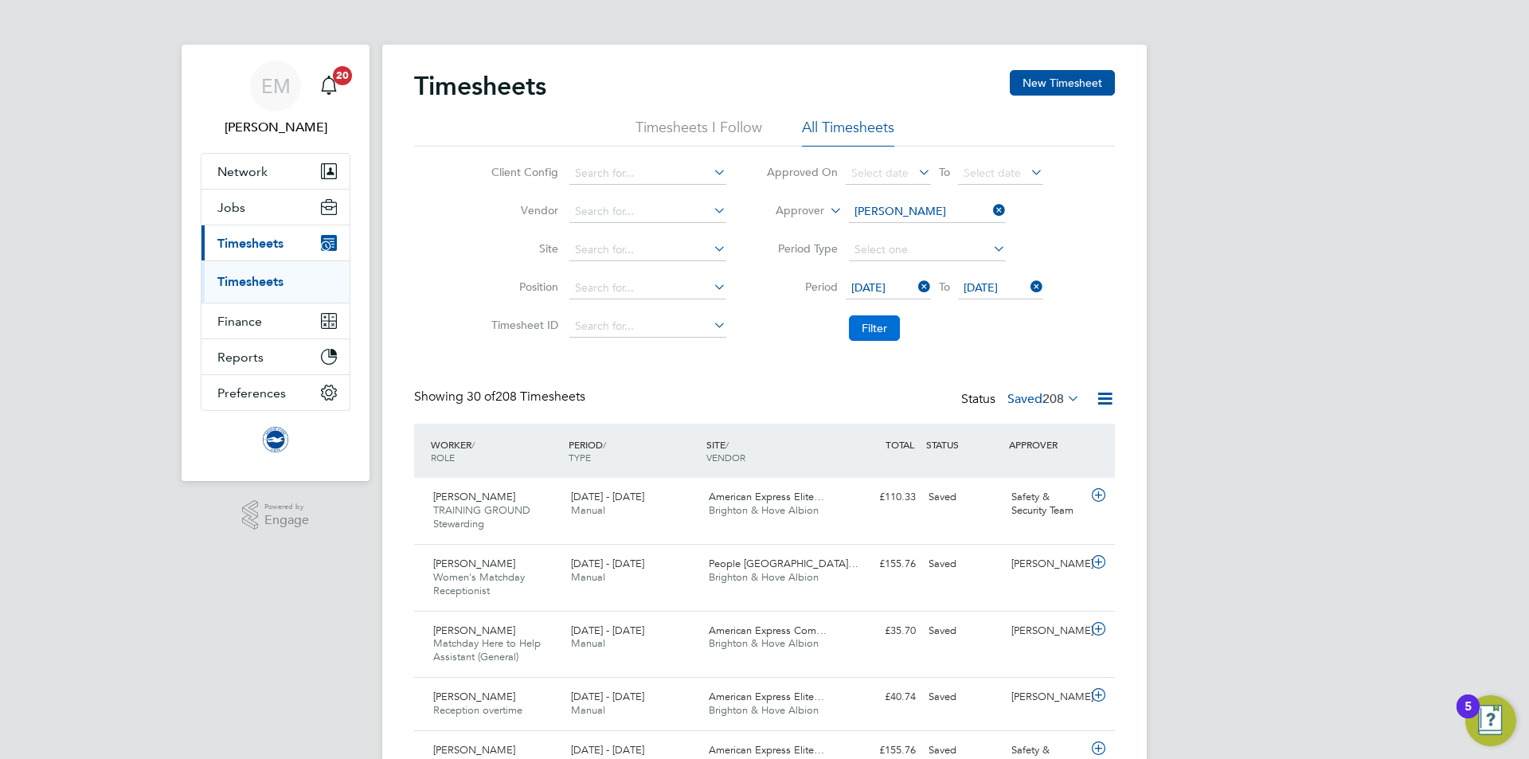
click at [878, 336] on button "Filter" at bounding box center [874, 327] width 51 height 25
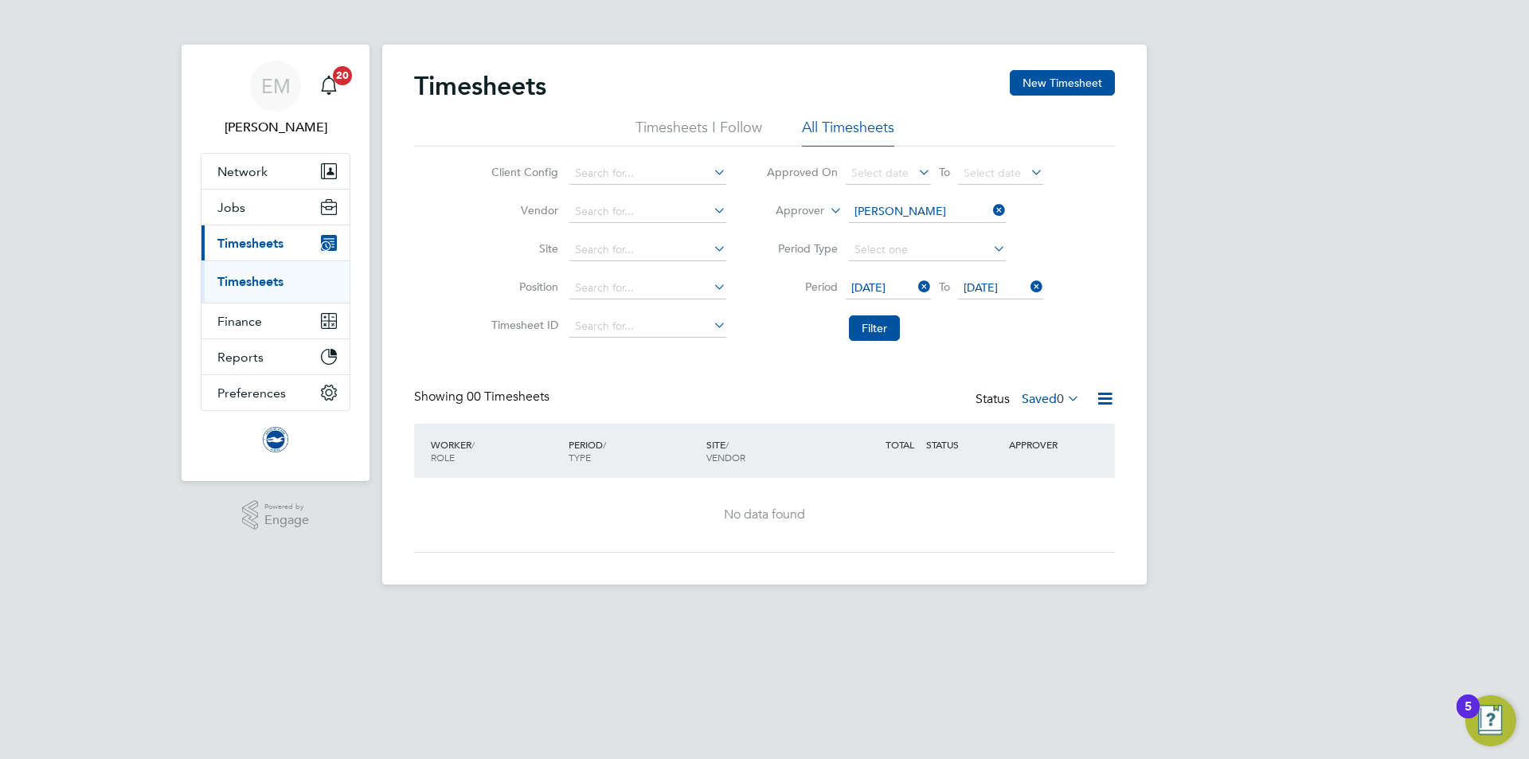
click at [1026, 386] on div "Timesheets New Timesheet Timesheets I Follow All Timesheets Client Config Vendo…" at bounding box center [764, 311] width 701 height 483
click at [1035, 400] on label "Saved 0" at bounding box center [1051, 399] width 58 height 16
click at [1050, 474] on li "Submitted" at bounding box center [1042, 472] width 73 height 22
click at [1016, 405] on label "Submitted 0" at bounding box center [1038, 399] width 84 height 16
click at [1015, 446] on li "Saved" at bounding box center [1029, 449] width 73 height 22
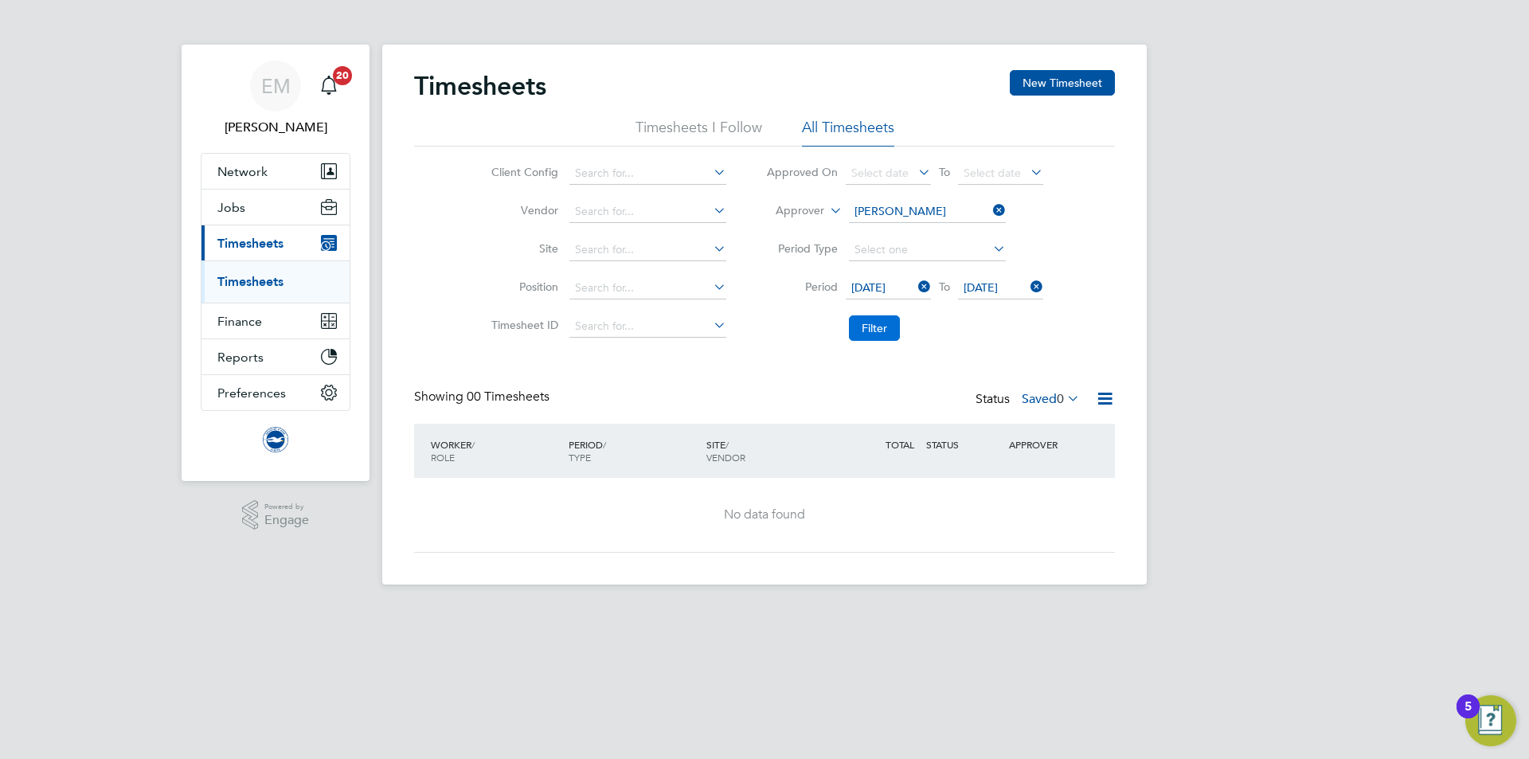
click at [879, 331] on button "Filter" at bounding box center [874, 327] width 51 height 25
click at [230, 411] on app-nav-logo "Main navigation" at bounding box center [276, 439] width 150 height 57
click at [234, 401] on button "Preferences" at bounding box center [276, 392] width 148 height 35
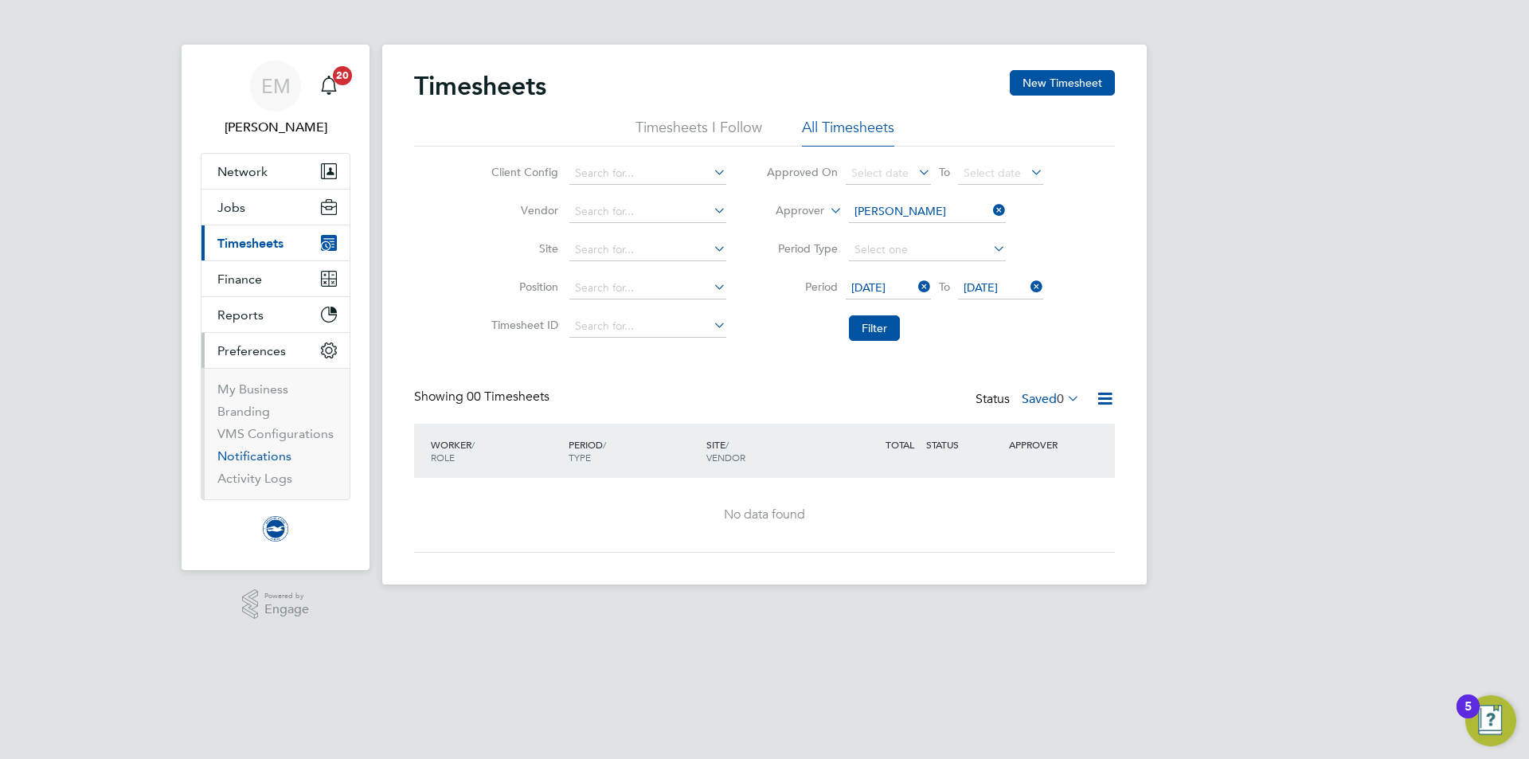
click at [256, 452] on link "Notifications" at bounding box center [254, 455] width 74 height 15
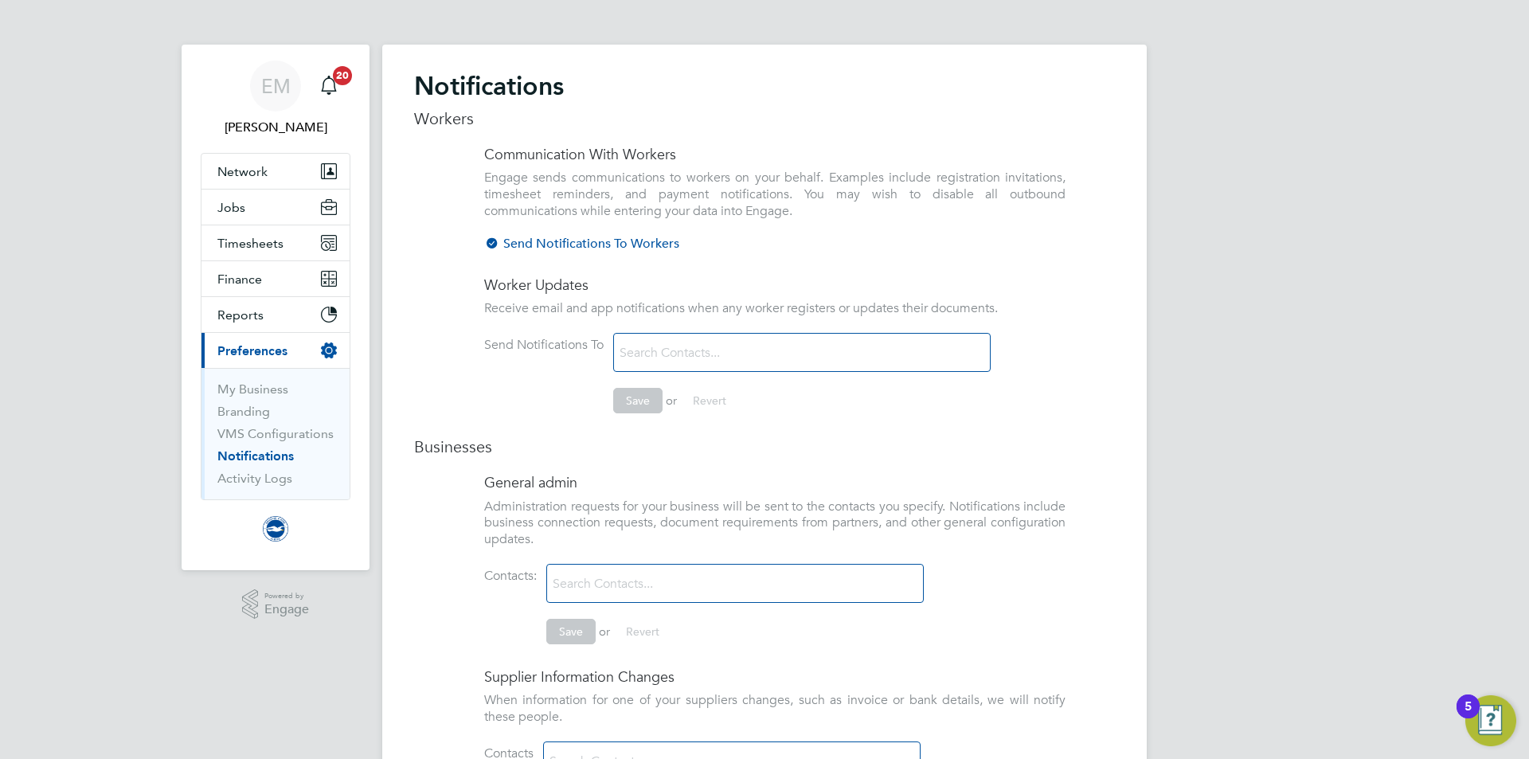
click at [437, 268] on div "Workers Communication With Workers Engage sends communications to workers on yo…" at bounding box center [764, 584] width 701 height 953
click at [249, 168] on span "Network" at bounding box center [242, 171] width 50 height 15
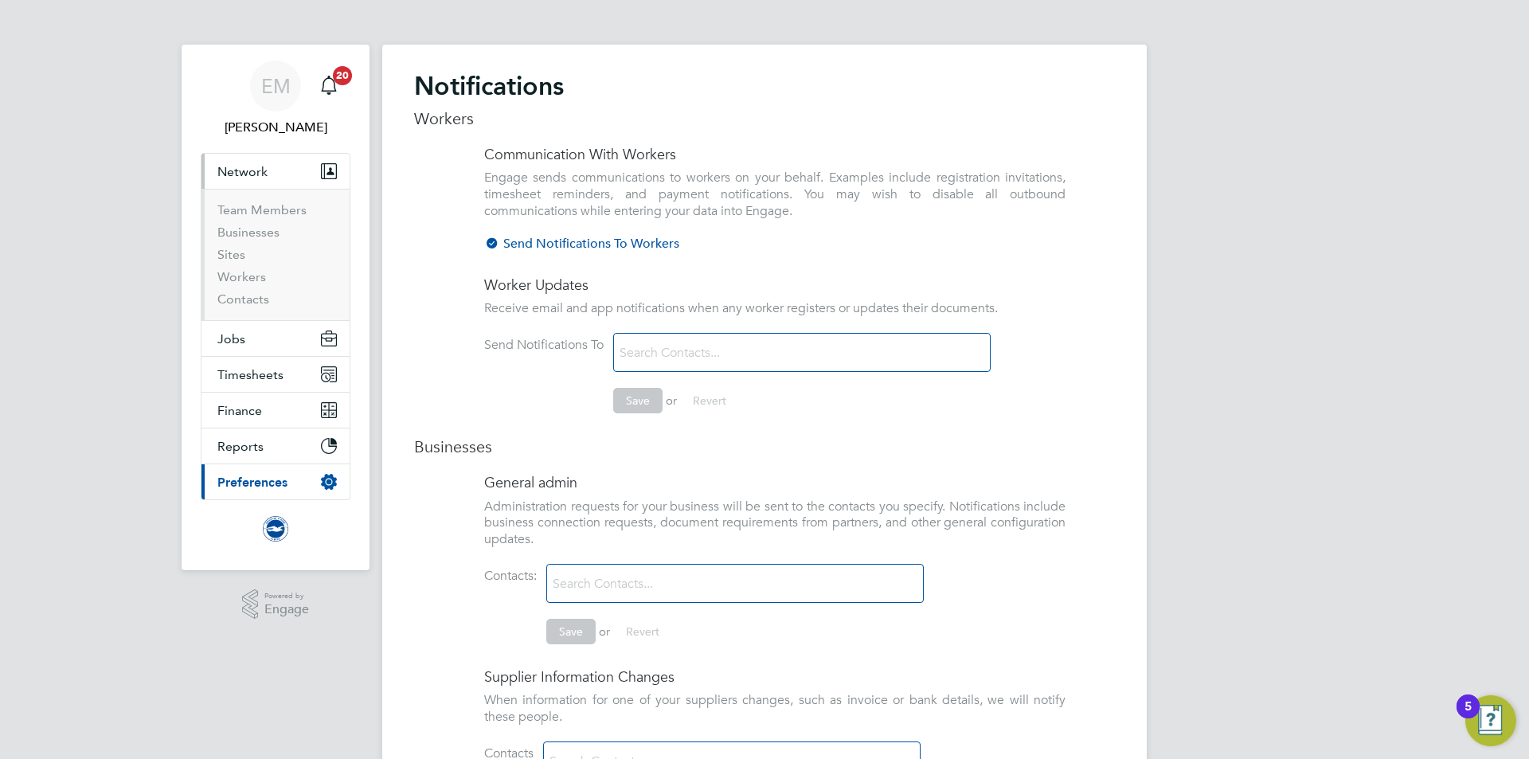
click at [264, 197] on ul "Team Members Businesses Sites Workers Contacts" at bounding box center [276, 254] width 148 height 131
click at [267, 206] on link "Team Members" at bounding box center [261, 209] width 89 height 15
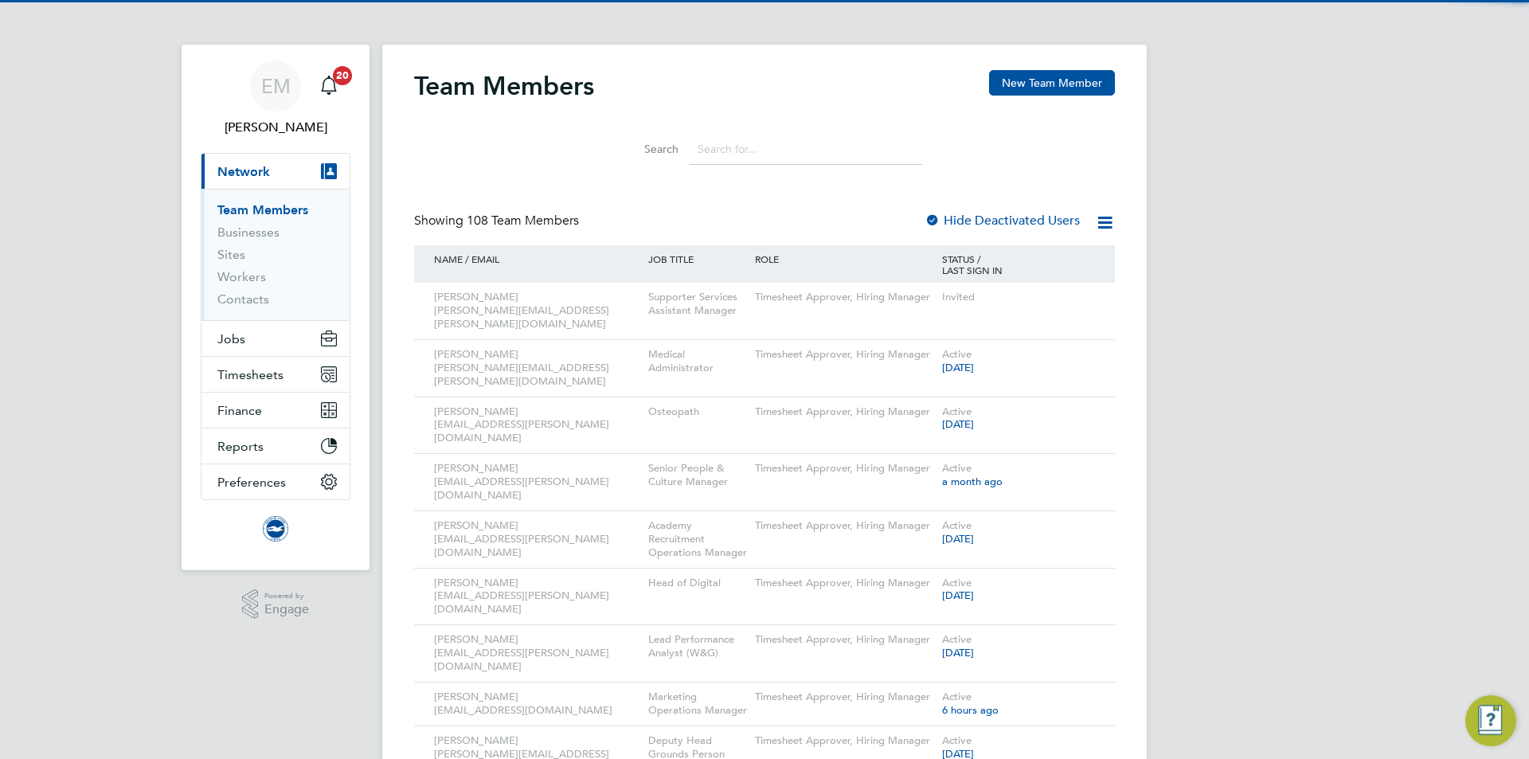
click at [733, 161] on input at bounding box center [806, 149] width 233 height 31
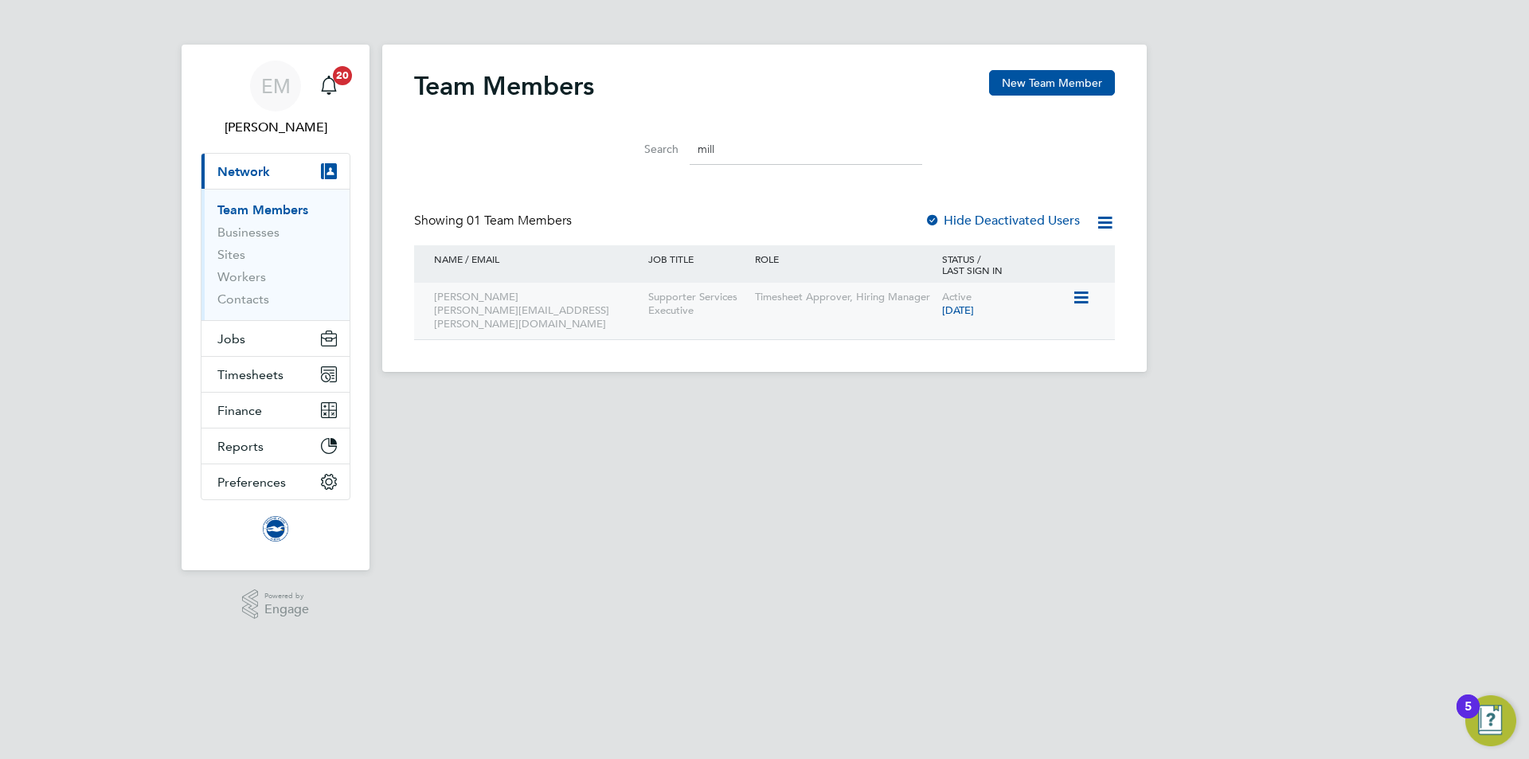
type input "mill"
click at [1076, 301] on icon at bounding box center [1080, 297] width 16 height 19
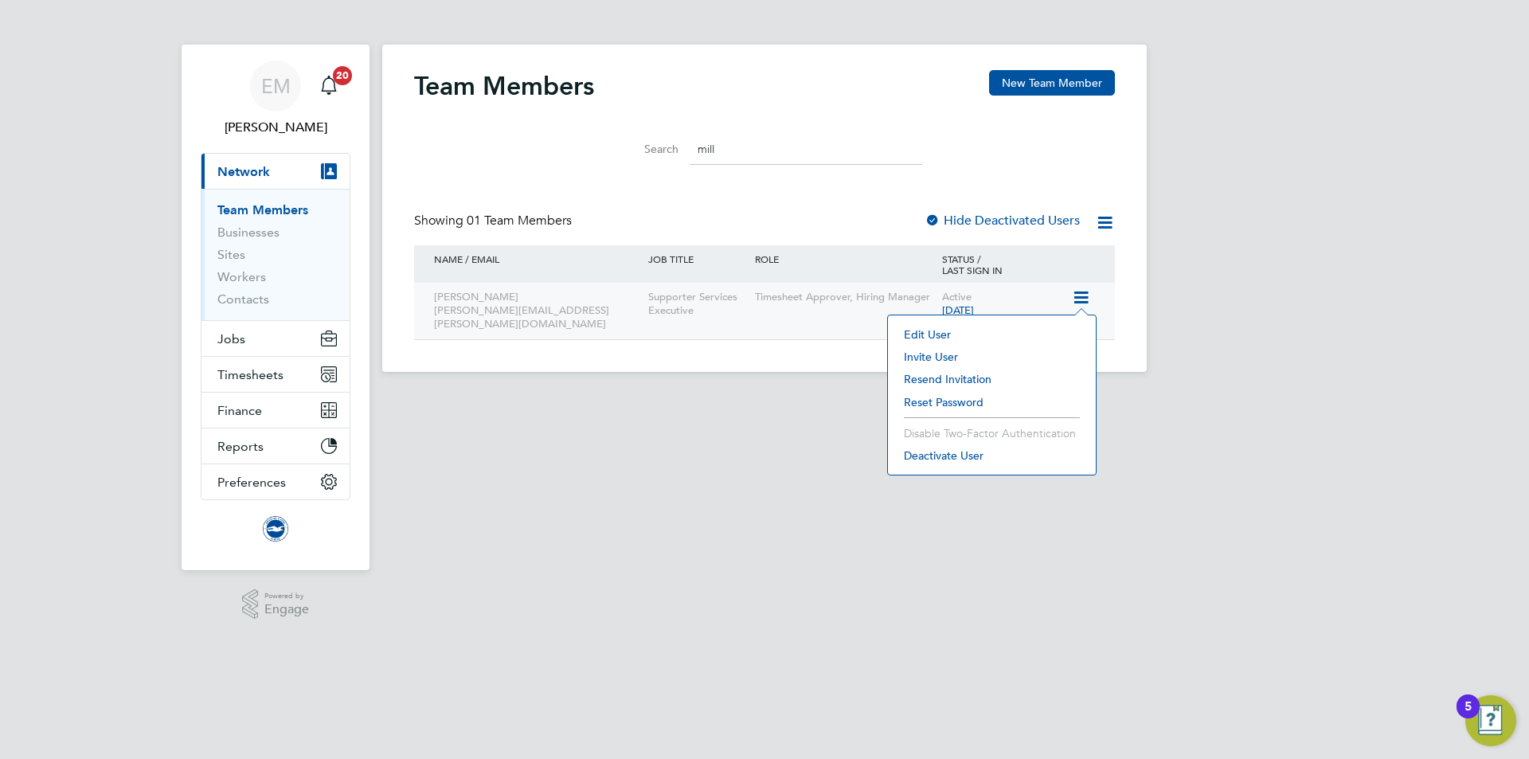
click at [1058, 307] on div "Active [DATE]" at bounding box center [1005, 304] width 134 height 43
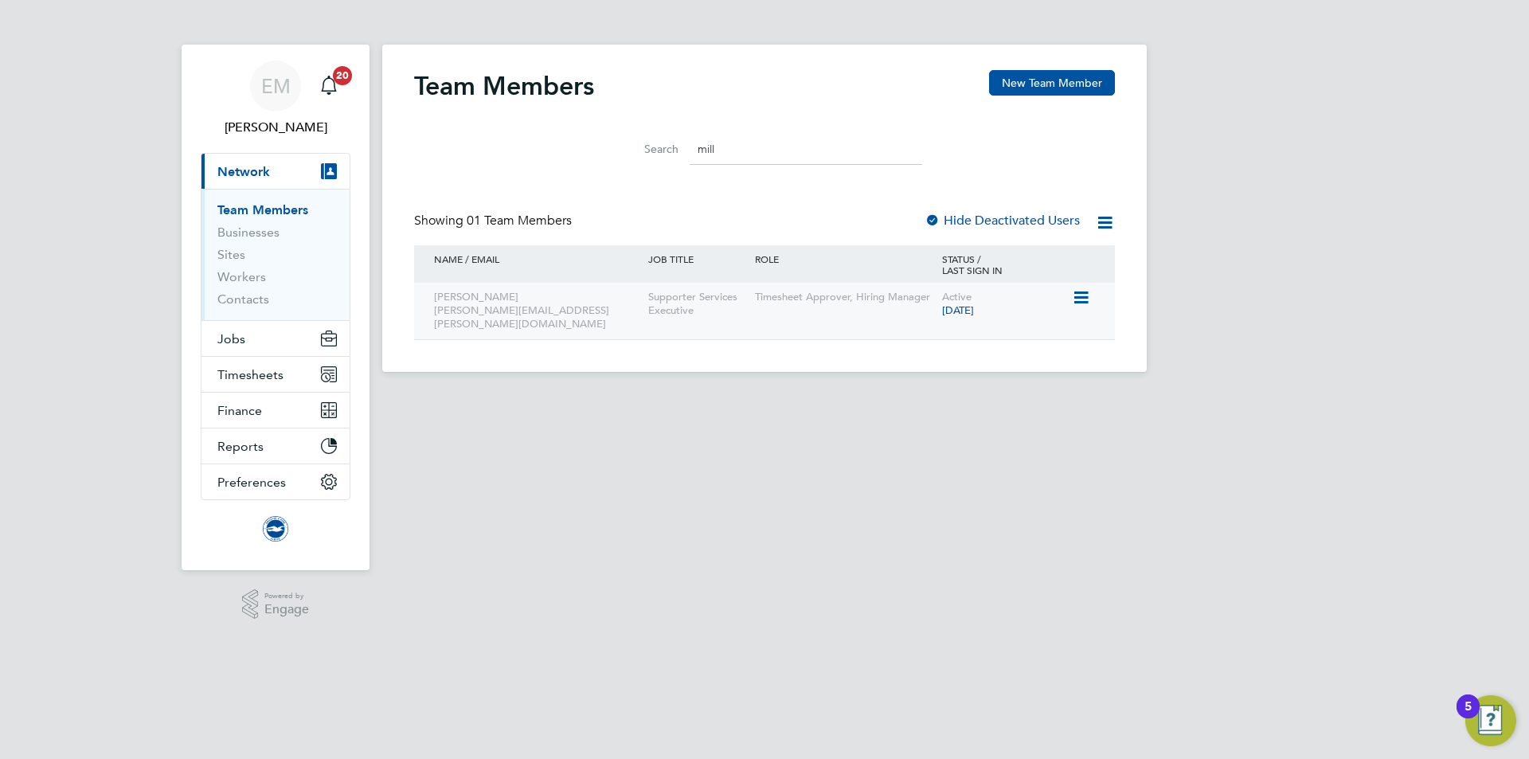
click at [1088, 296] on icon at bounding box center [1080, 297] width 16 height 19
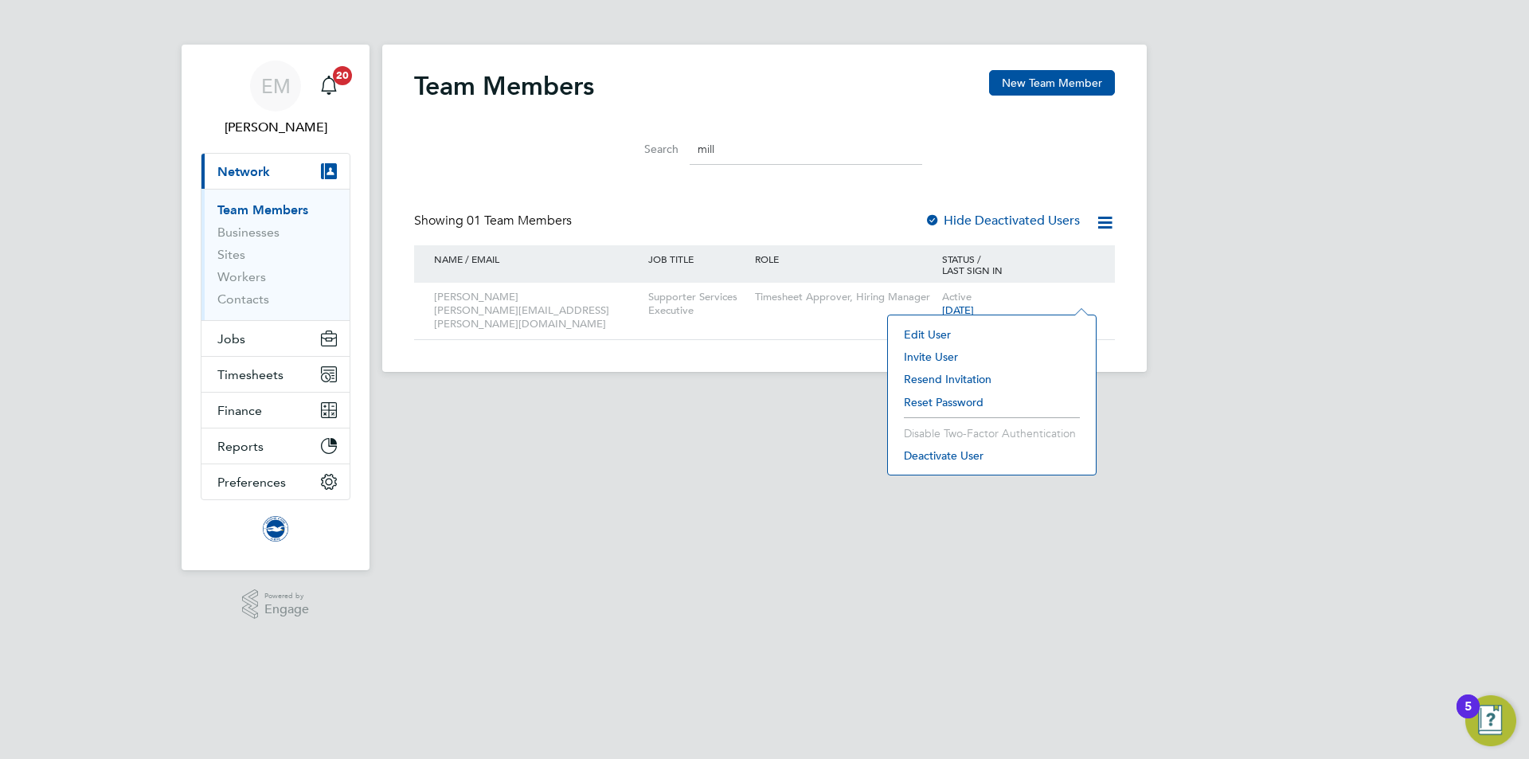
click at [953, 460] on li "Deactivate User" at bounding box center [992, 455] width 192 height 22
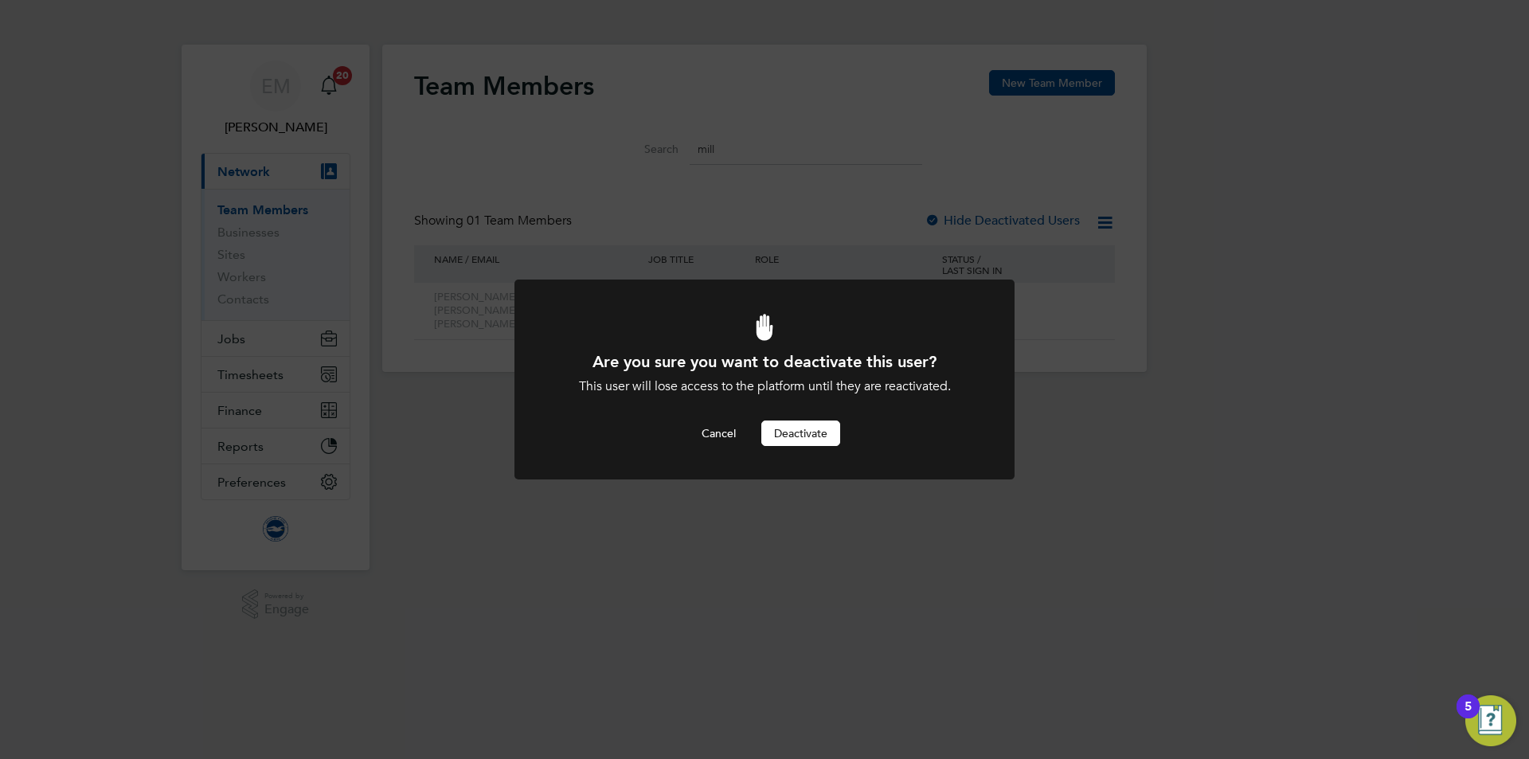
click at [783, 434] on button "Deactivate" at bounding box center [801, 433] width 79 height 25
